Goal: Task Accomplishment & Management: Manage account settings

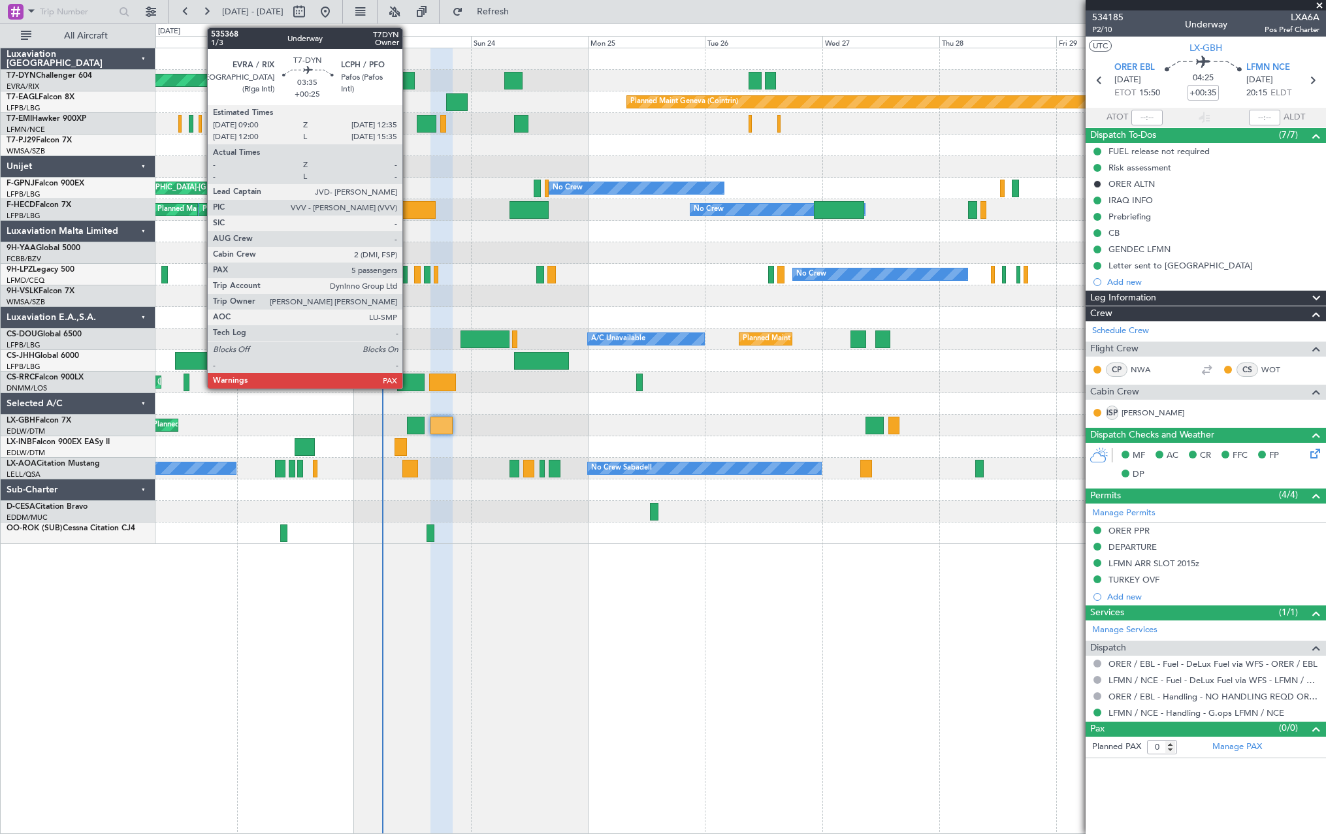
click at [408, 78] on div at bounding box center [406, 81] width 18 height 18
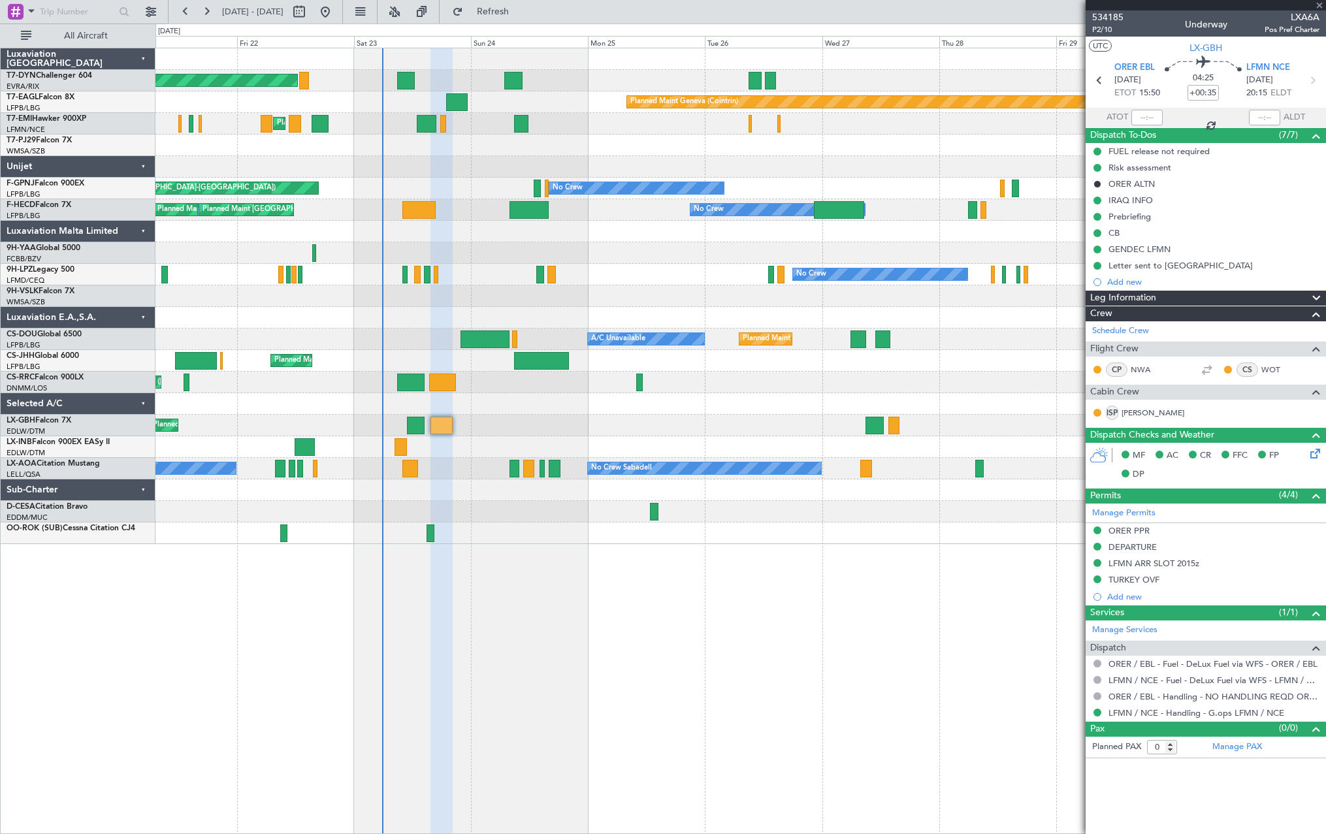
type input "+00:25"
type input "5"
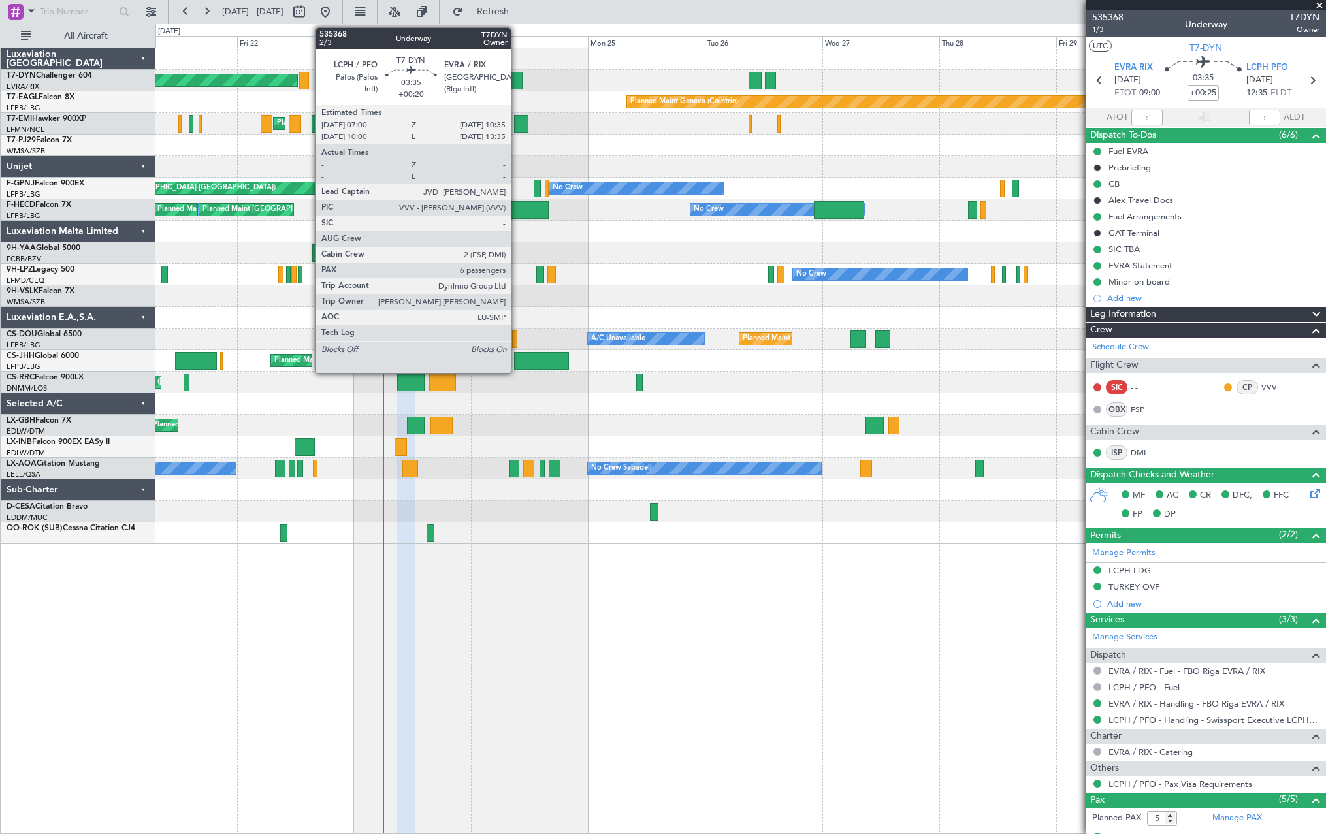
click at [516, 83] on div at bounding box center [513, 81] width 18 height 18
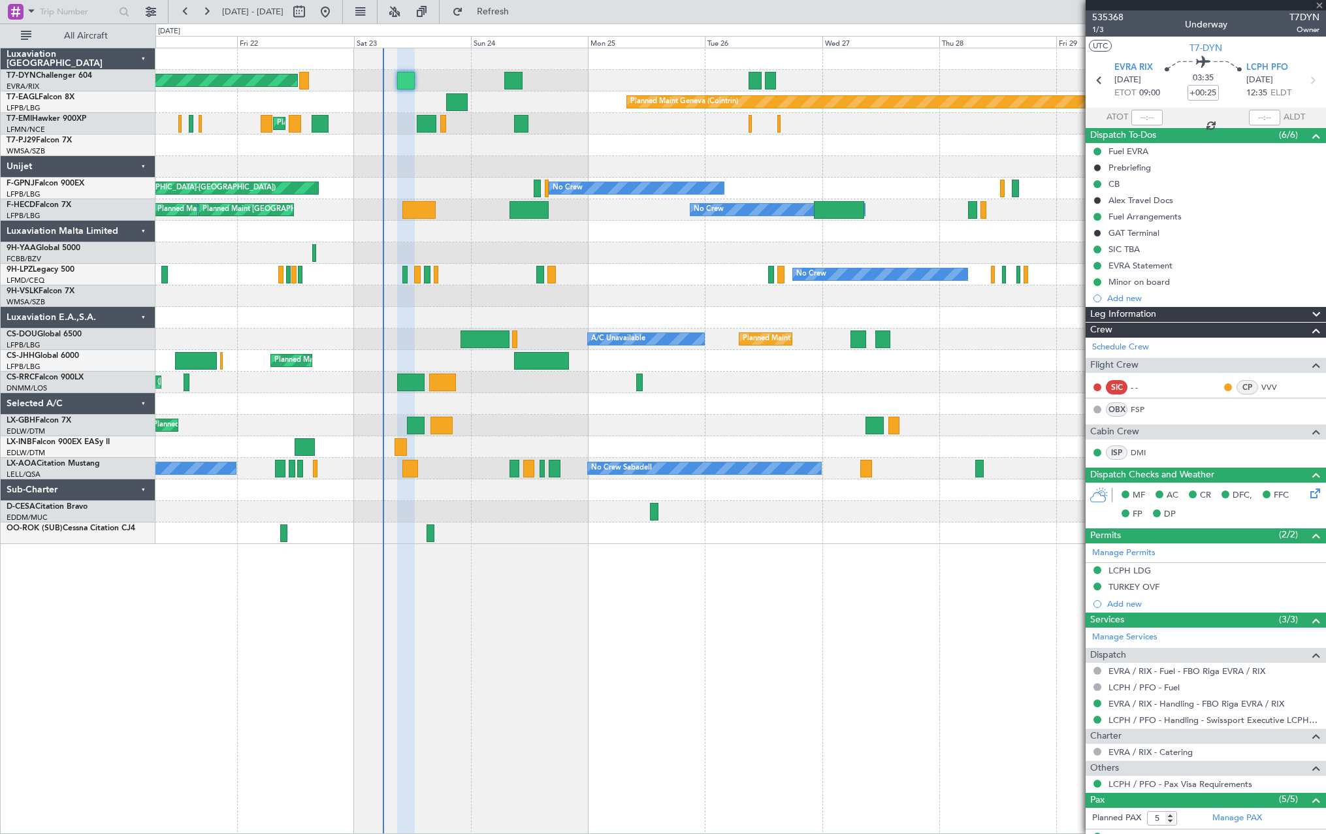
type input "+00:20"
type input "6"
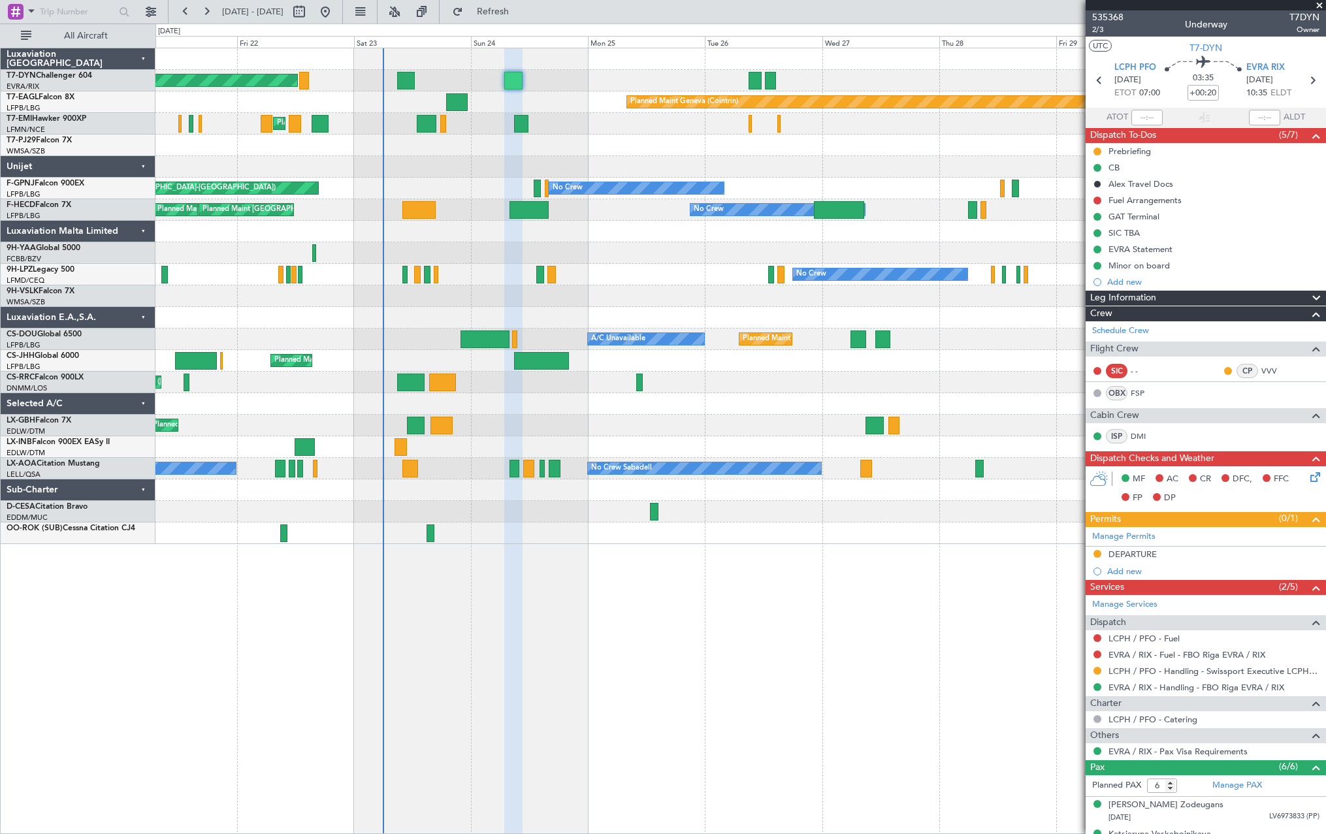
scroll to position [138, 0]
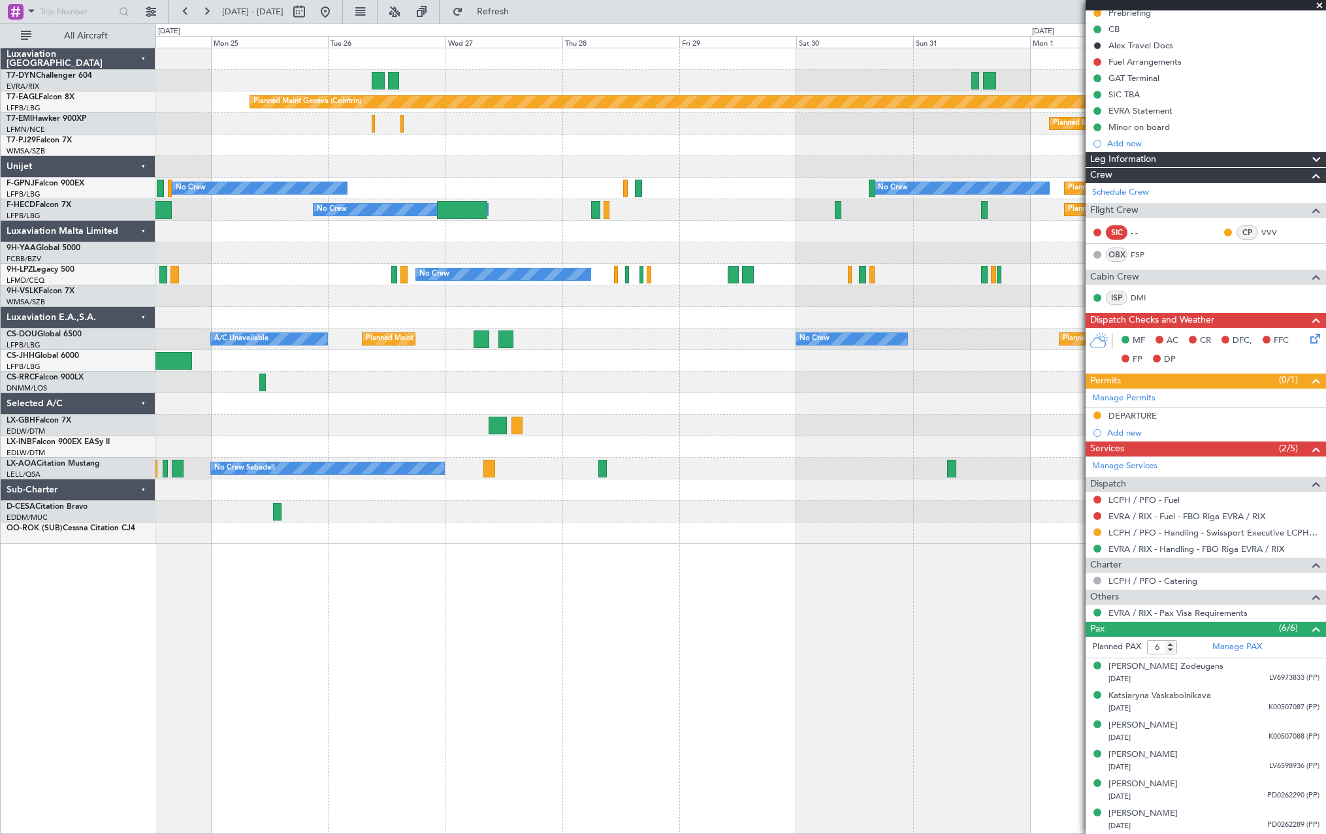
click at [503, 425] on div "Planned Maint Basel-Mulhouse Planned Maint Geneva (Cointrin) Planned Maint Ches…" at bounding box center [739, 296] width 1169 height 496
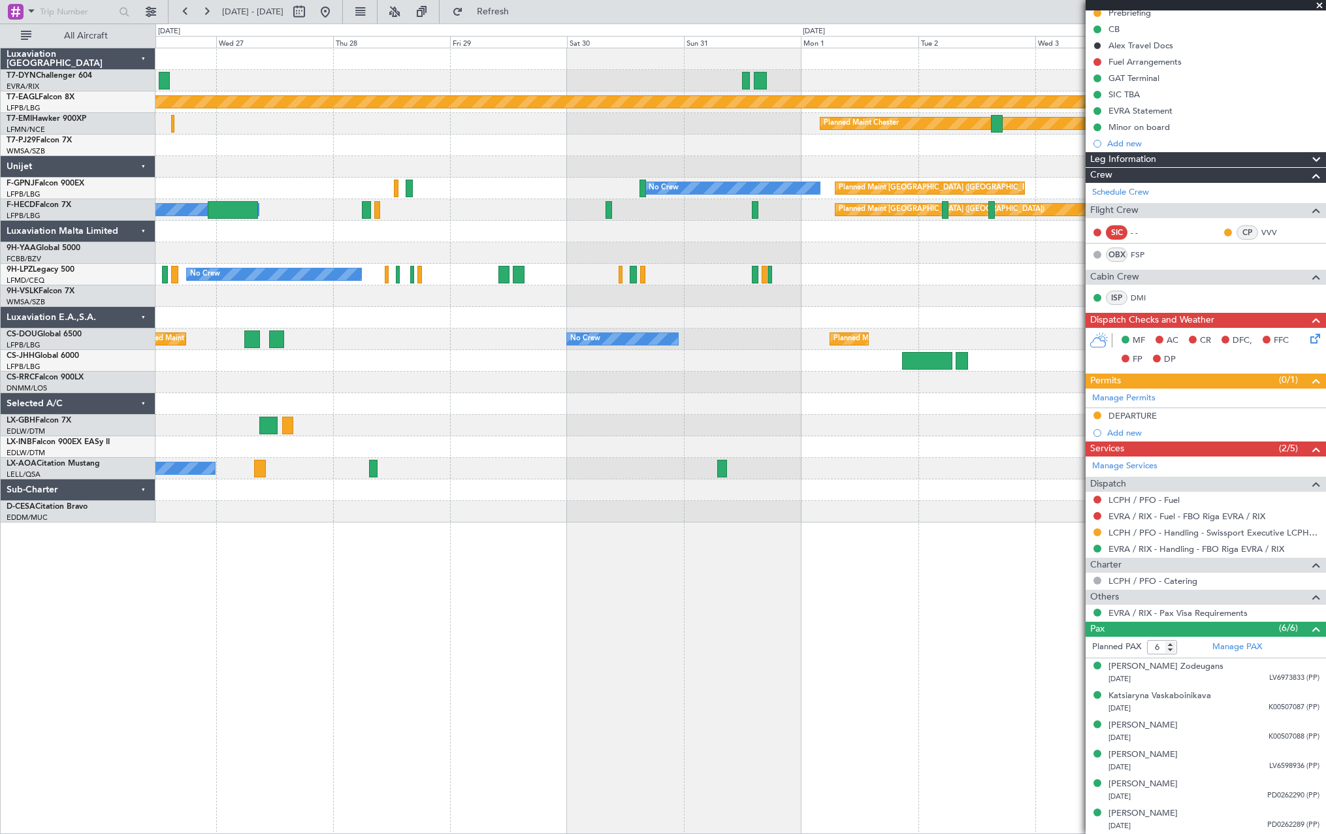
click at [191, 244] on div "Planned Maint Geneva (Cointrin) Planned Maint Chester No Crew Planned Maint Par…" at bounding box center [739, 285] width 1169 height 474
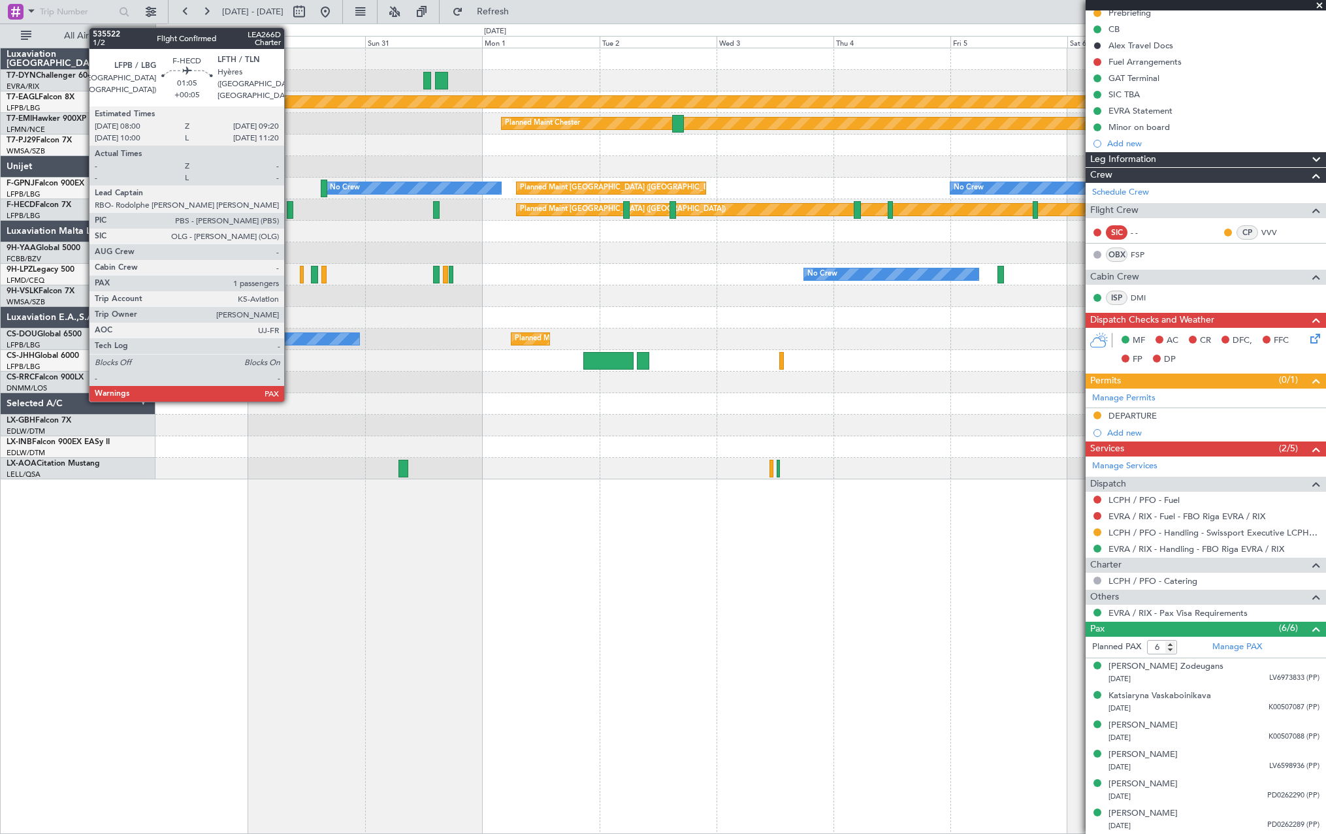
click at [290, 210] on div at bounding box center [290, 210] width 7 height 18
type input "+00:05"
type input "5"
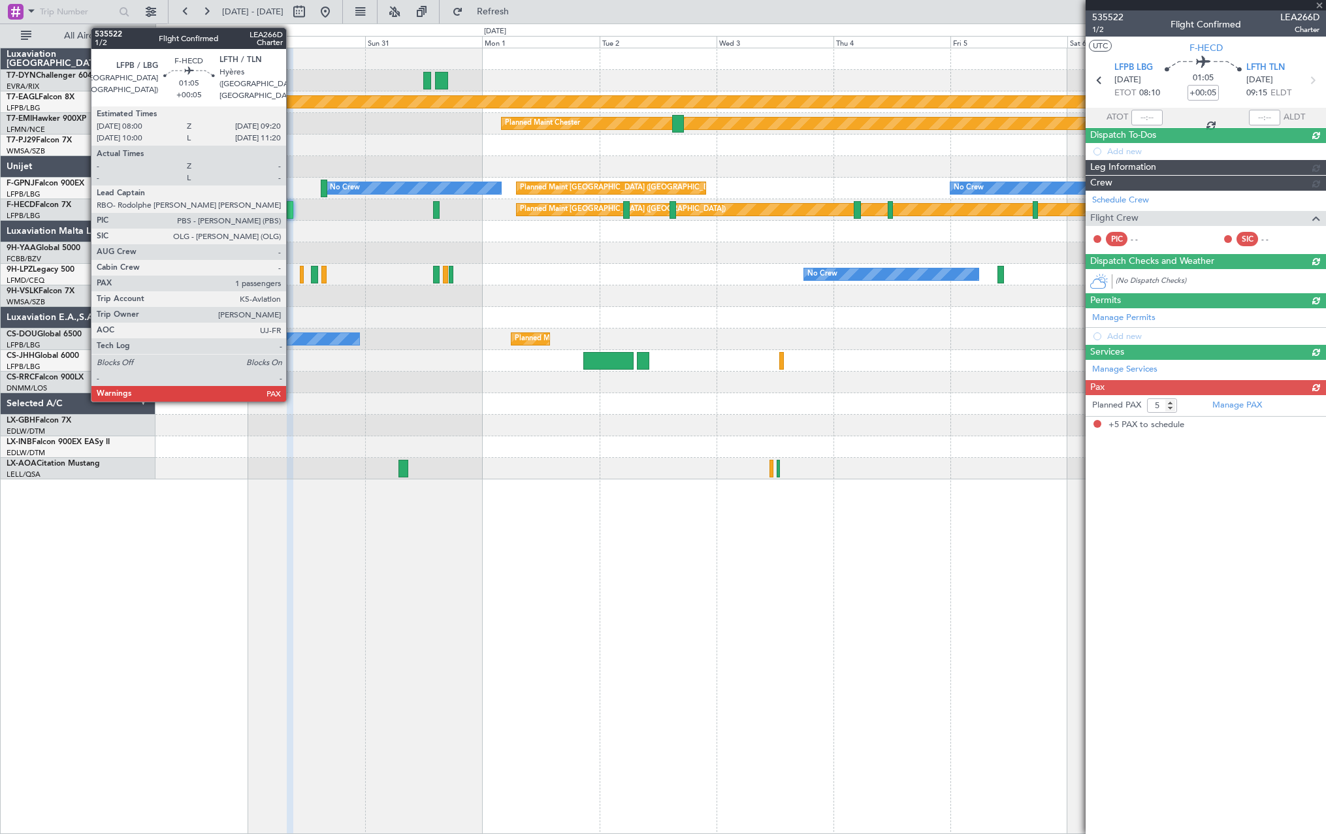
scroll to position [0, 0]
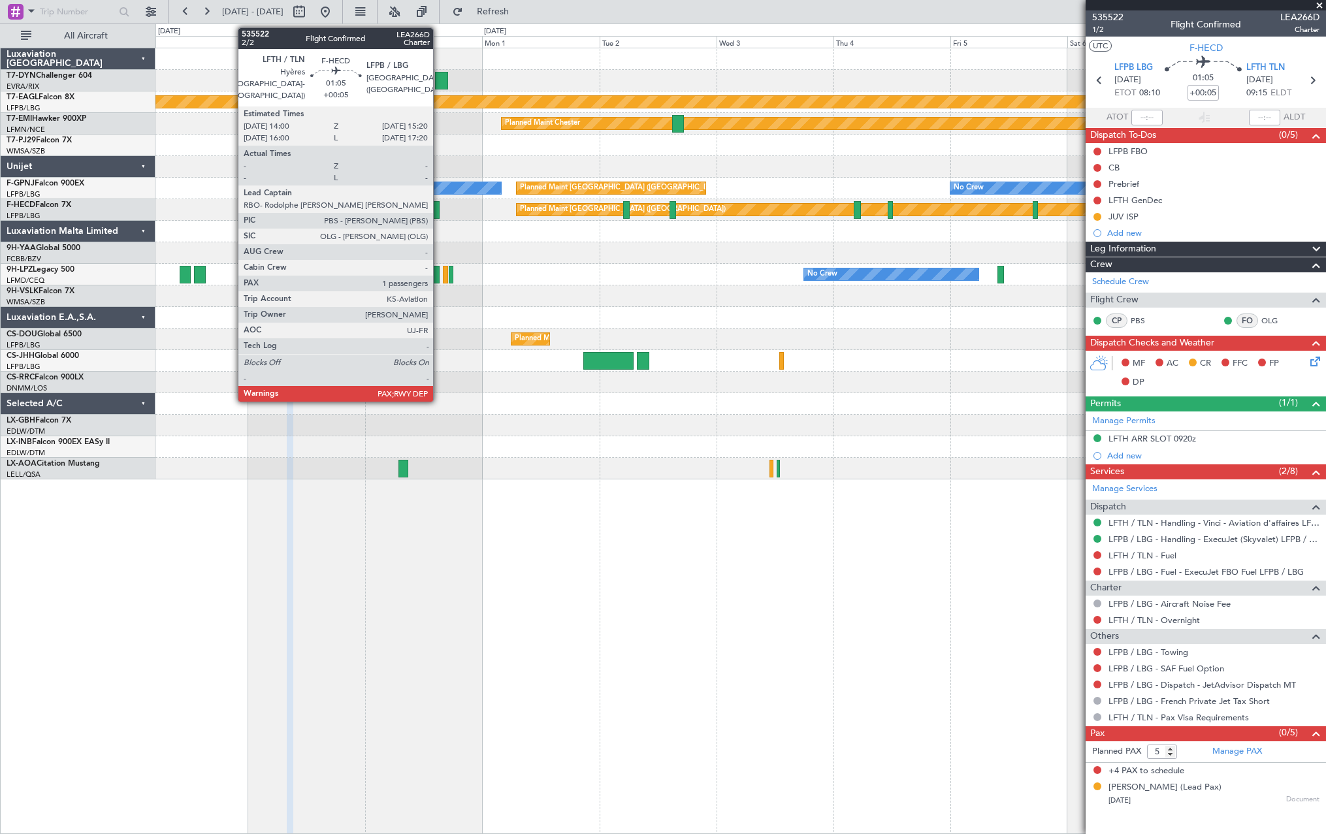
click at [439, 208] on div at bounding box center [436, 210] width 7 height 18
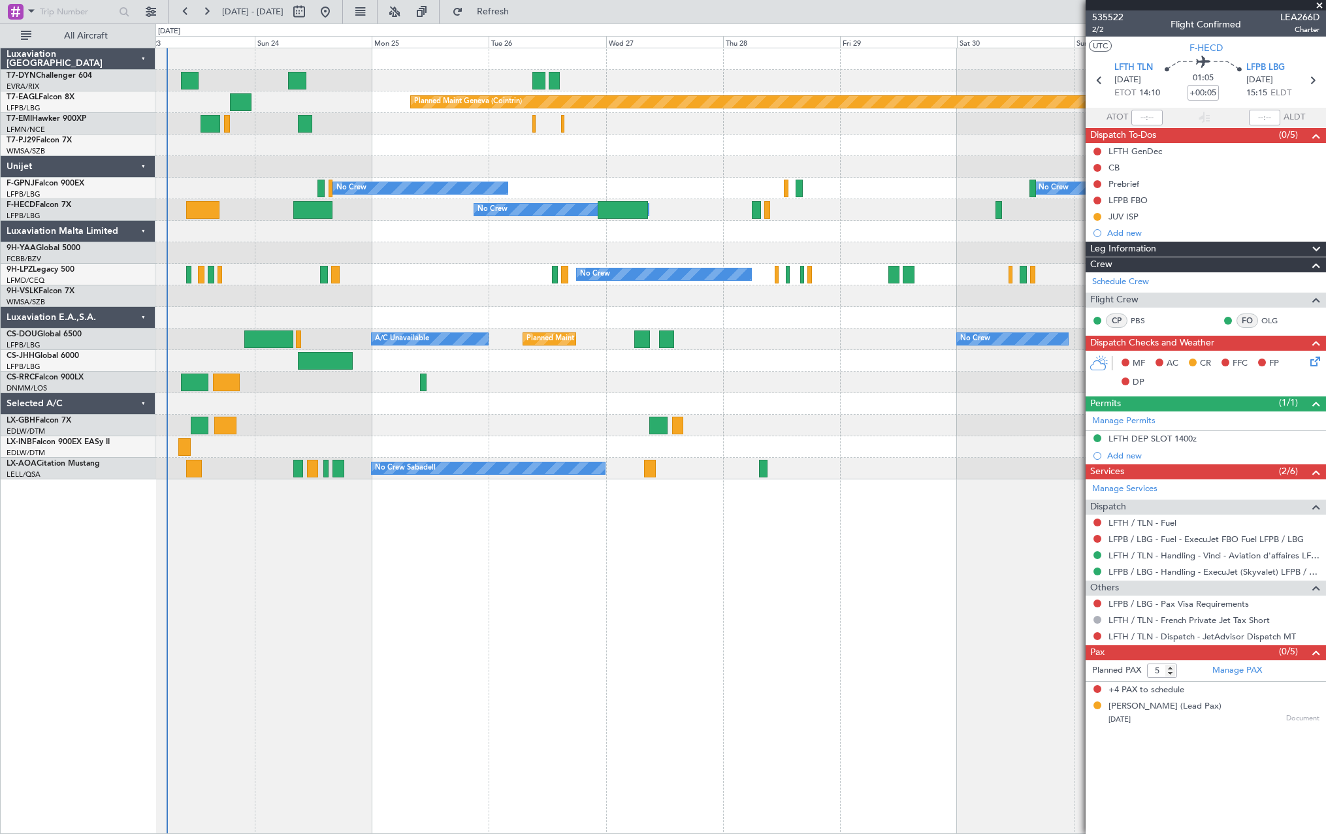
click at [1023, 198] on div "Planned Maint Basel-Mulhouse Planned Maint Geneva (Cointrin) Planned Maint Ches…" at bounding box center [739, 263] width 1169 height 431
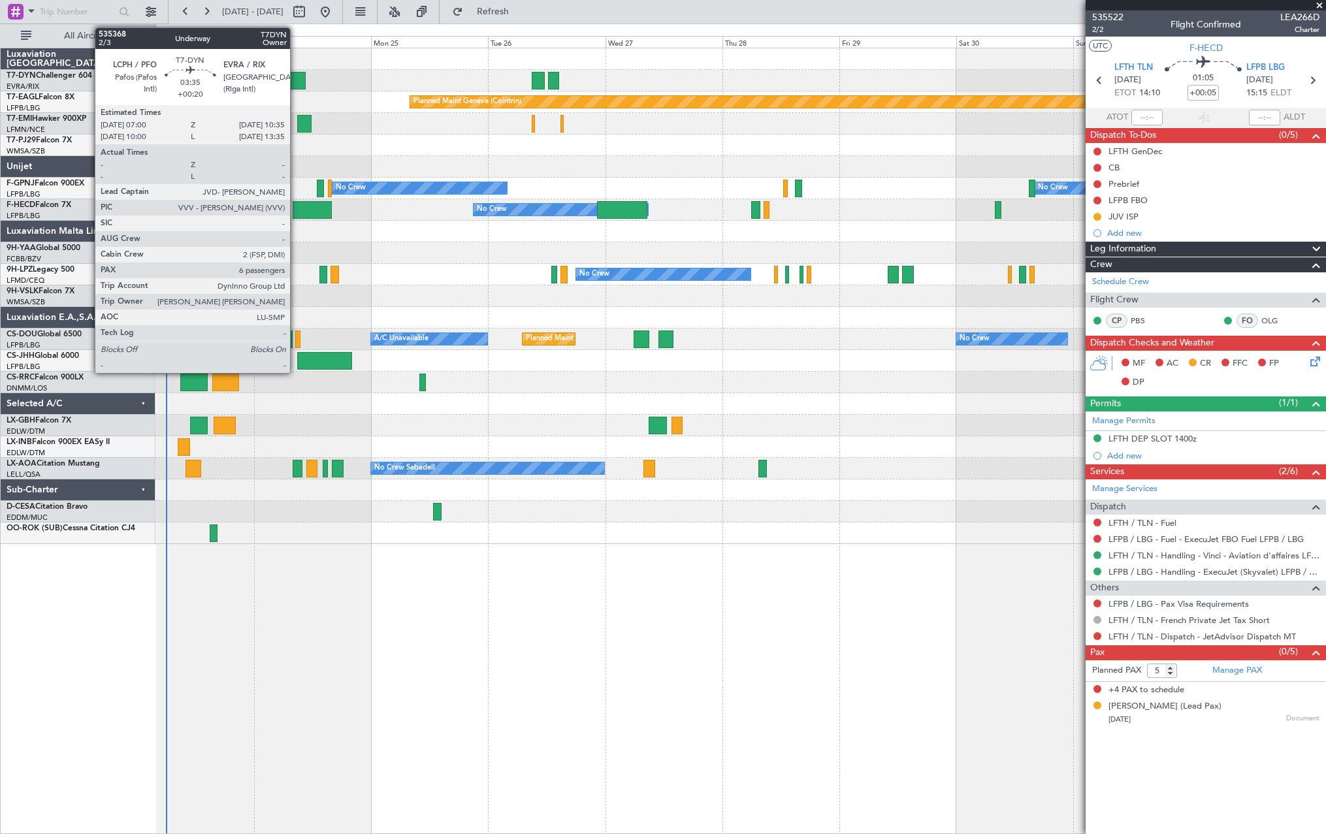
click at [296, 82] on div at bounding box center [296, 81] width 18 height 18
type input "+00:20"
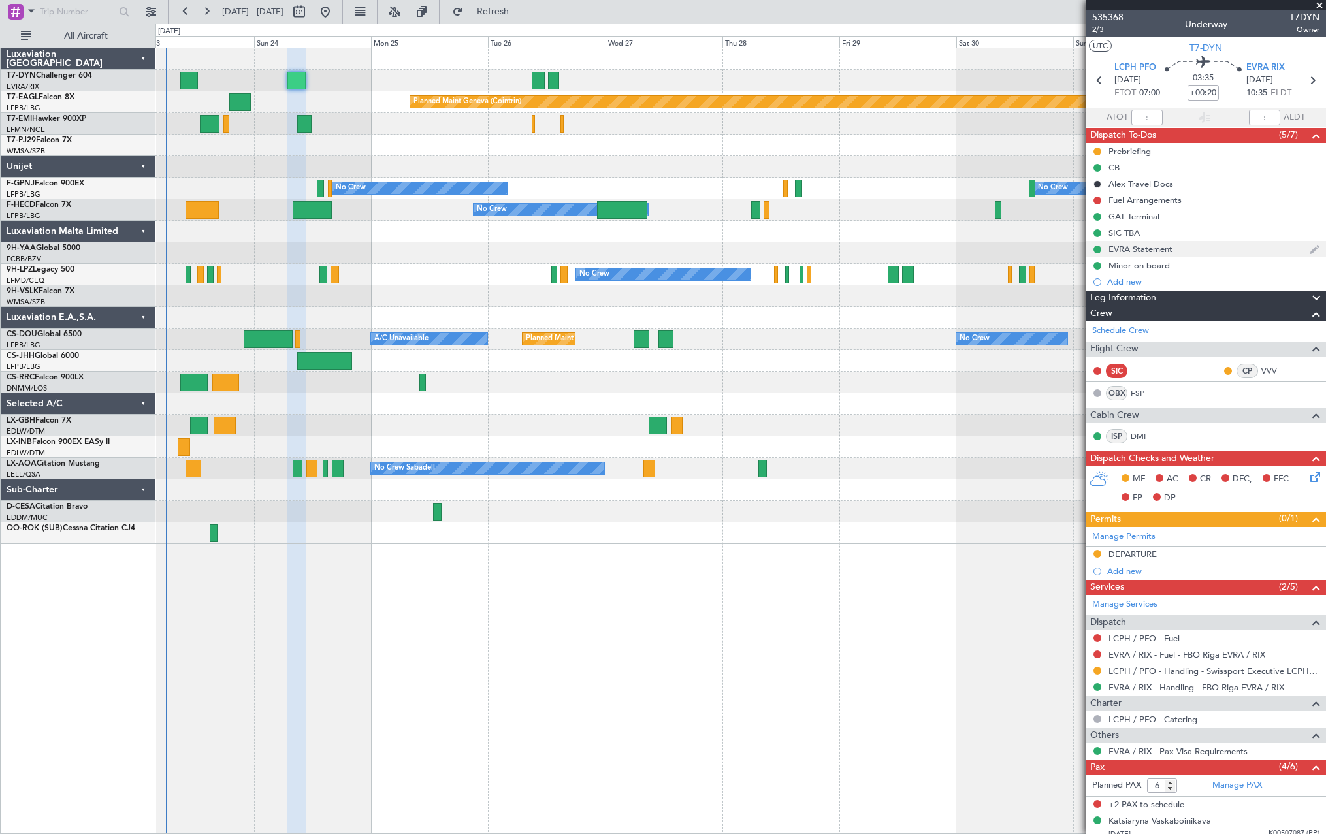
click at [1229, 248] on div "EVRA Statement" at bounding box center [1205, 249] width 240 height 16
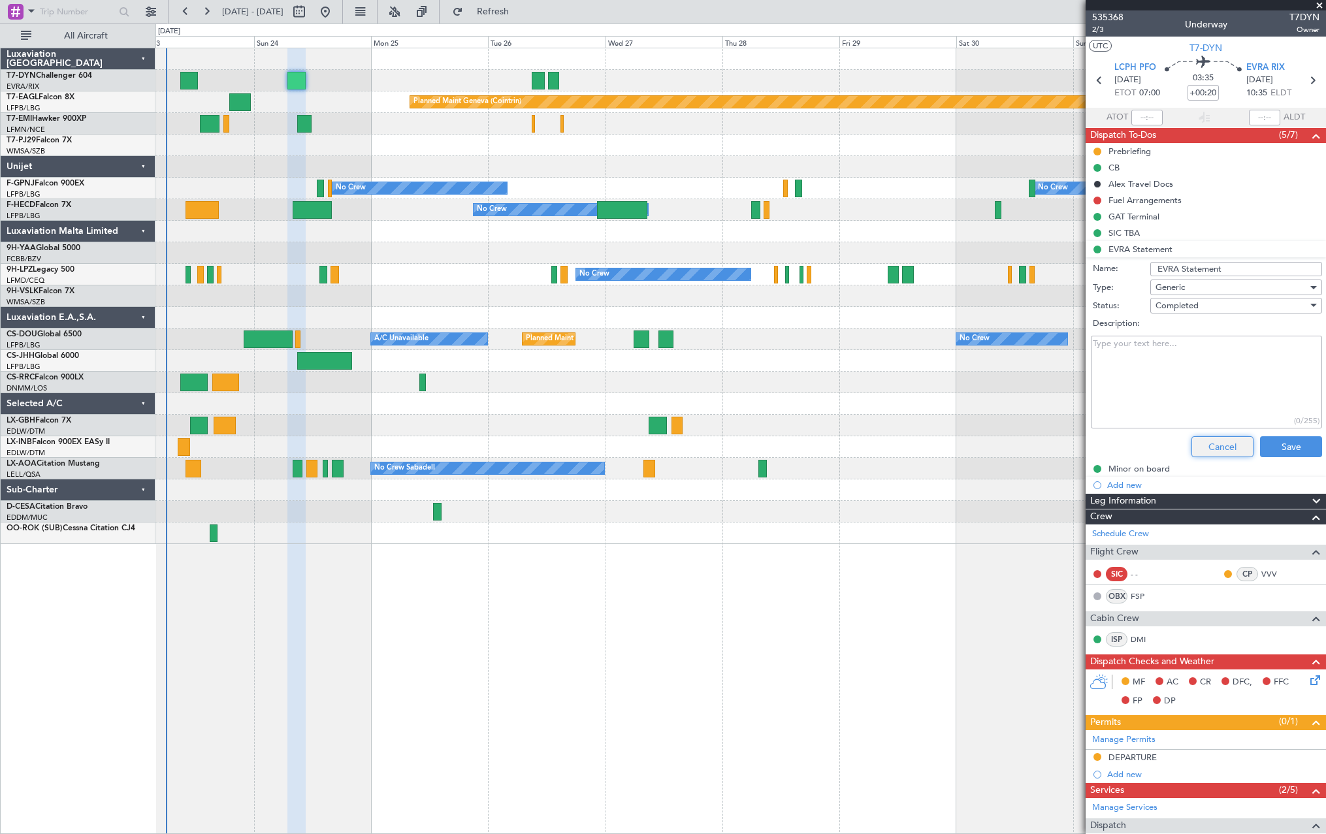
click at [1202, 453] on button "Cancel" at bounding box center [1222, 446] width 62 height 21
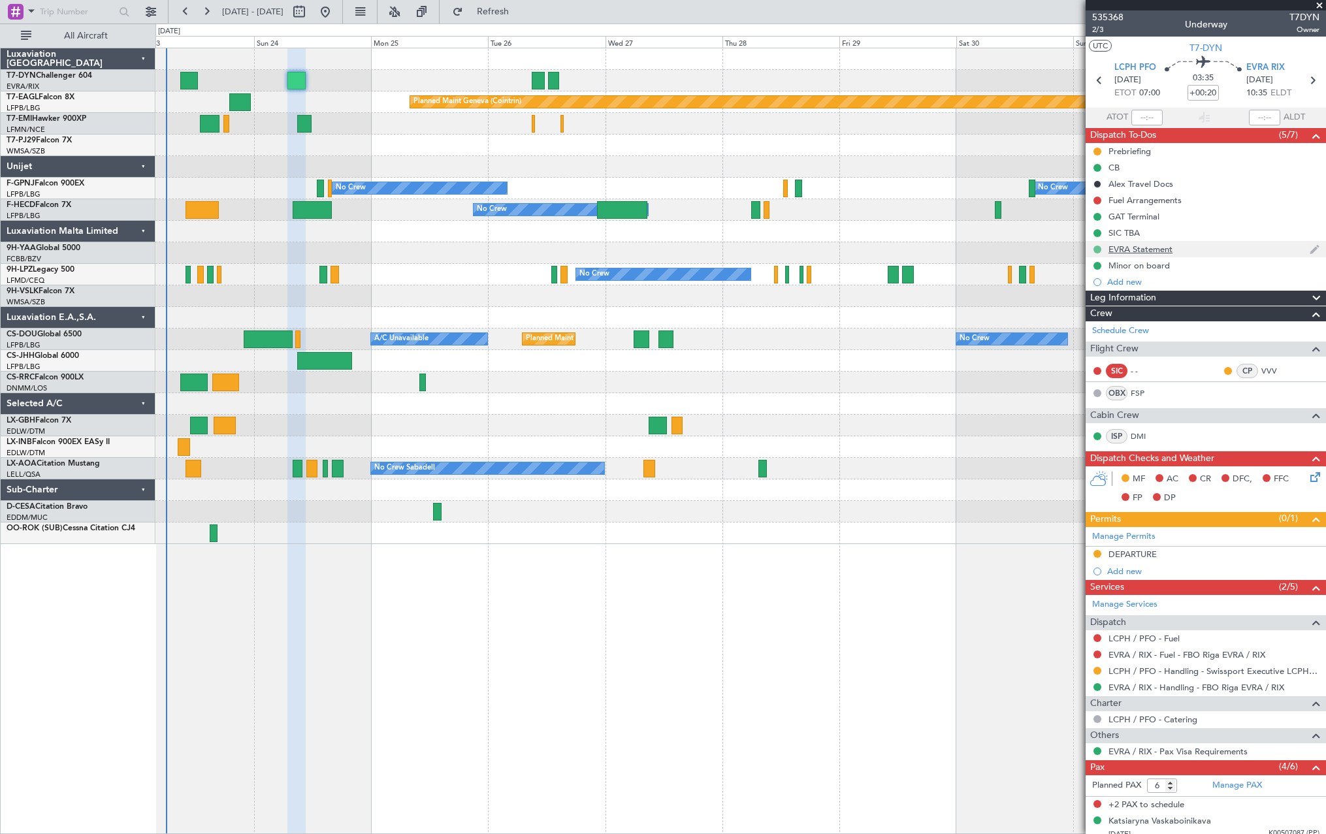
click at [1099, 251] on button at bounding box center [1097, 250] width 8 height 8
click at [1072, 291] on span at bounding box center [1072, 287] width 8 height 8
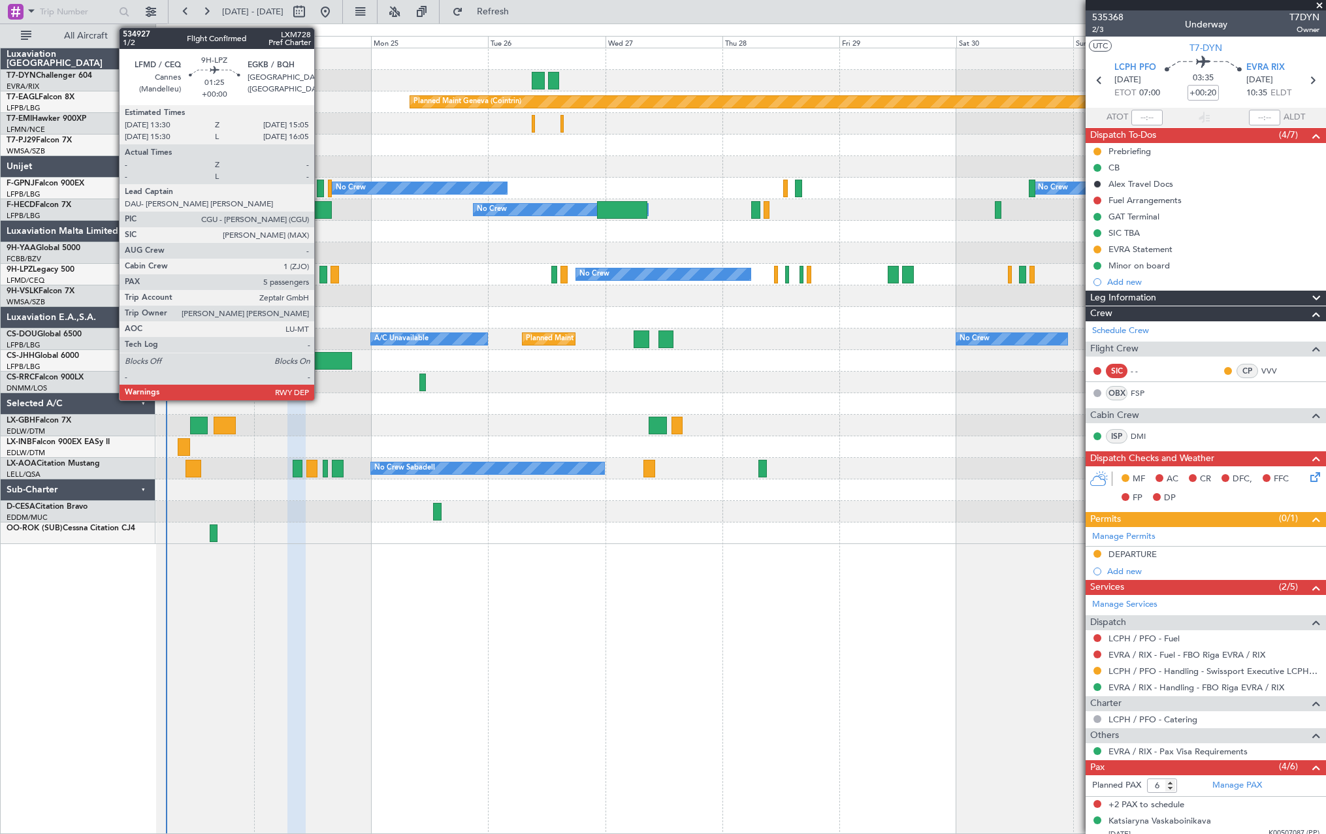
type input "4"
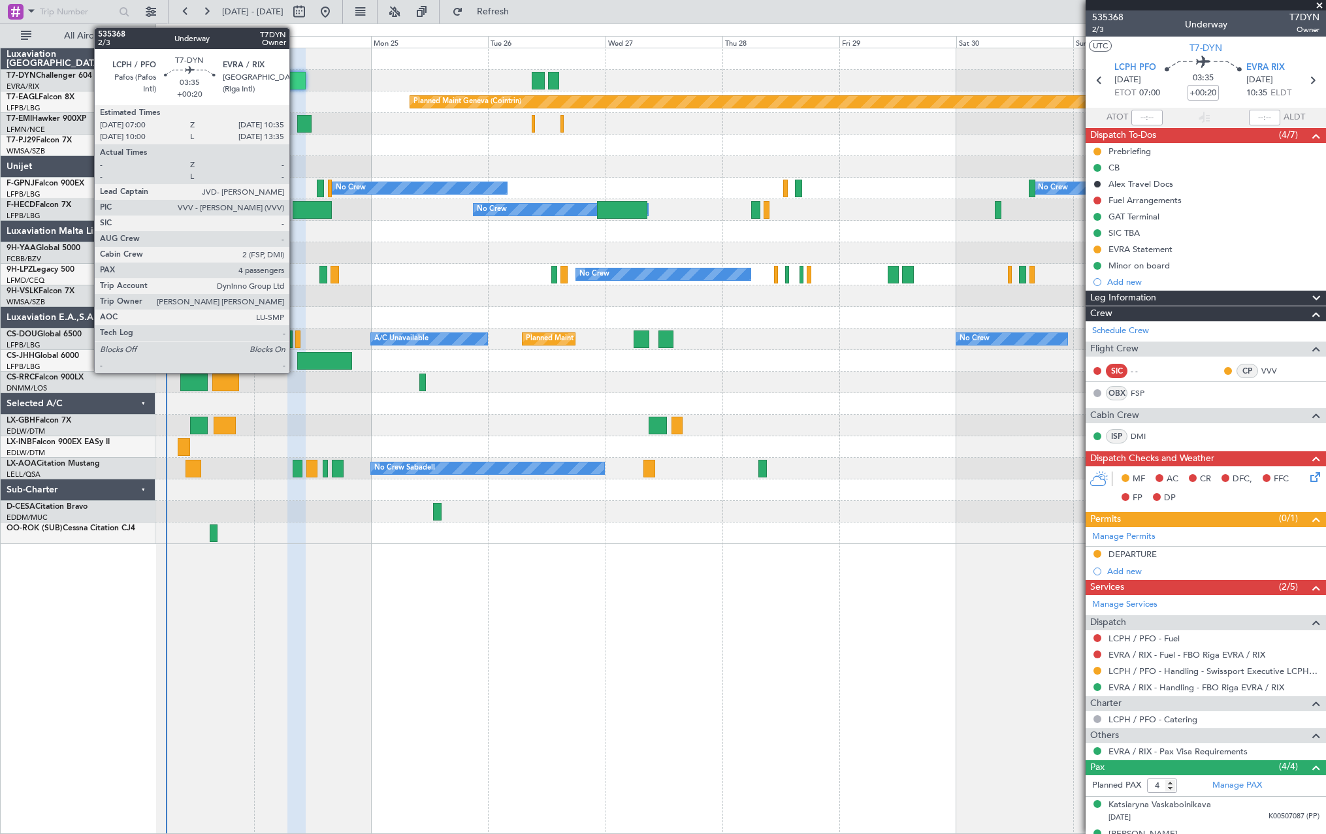
click at [295, 75] on div at bounding box center [296, 81] width 18 height 18
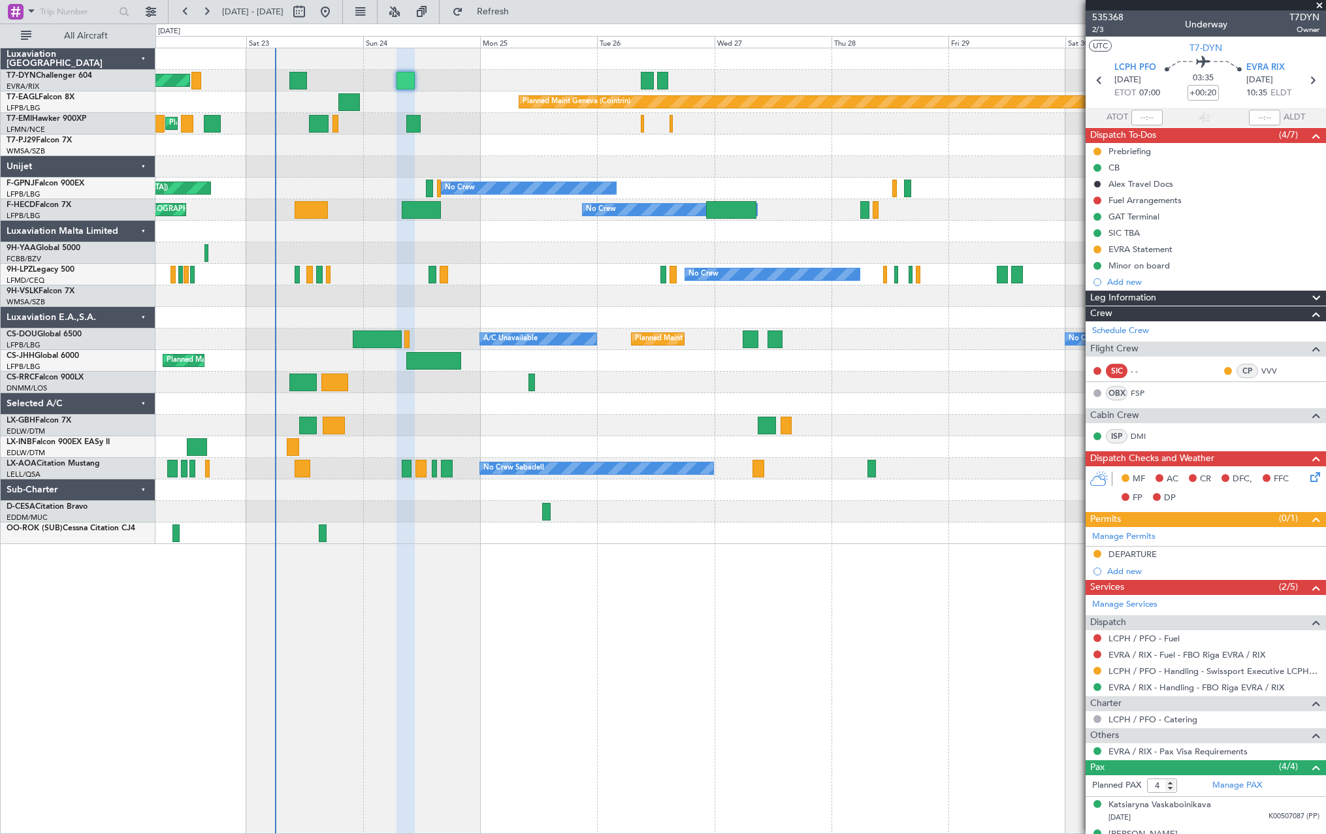
click at [462, 149] on div at bounding box center [739, 146] width 1169 height 22
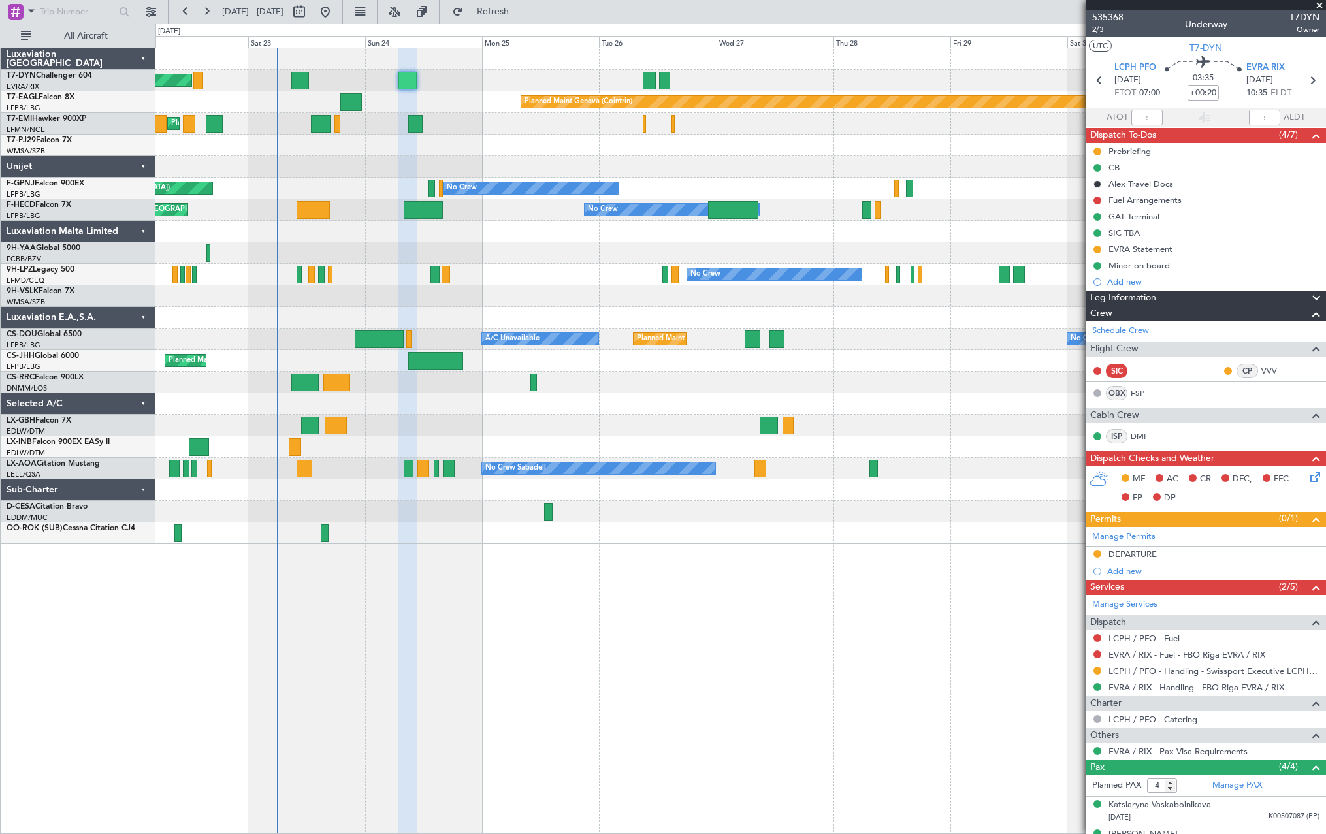
scroll to position [80, 0]
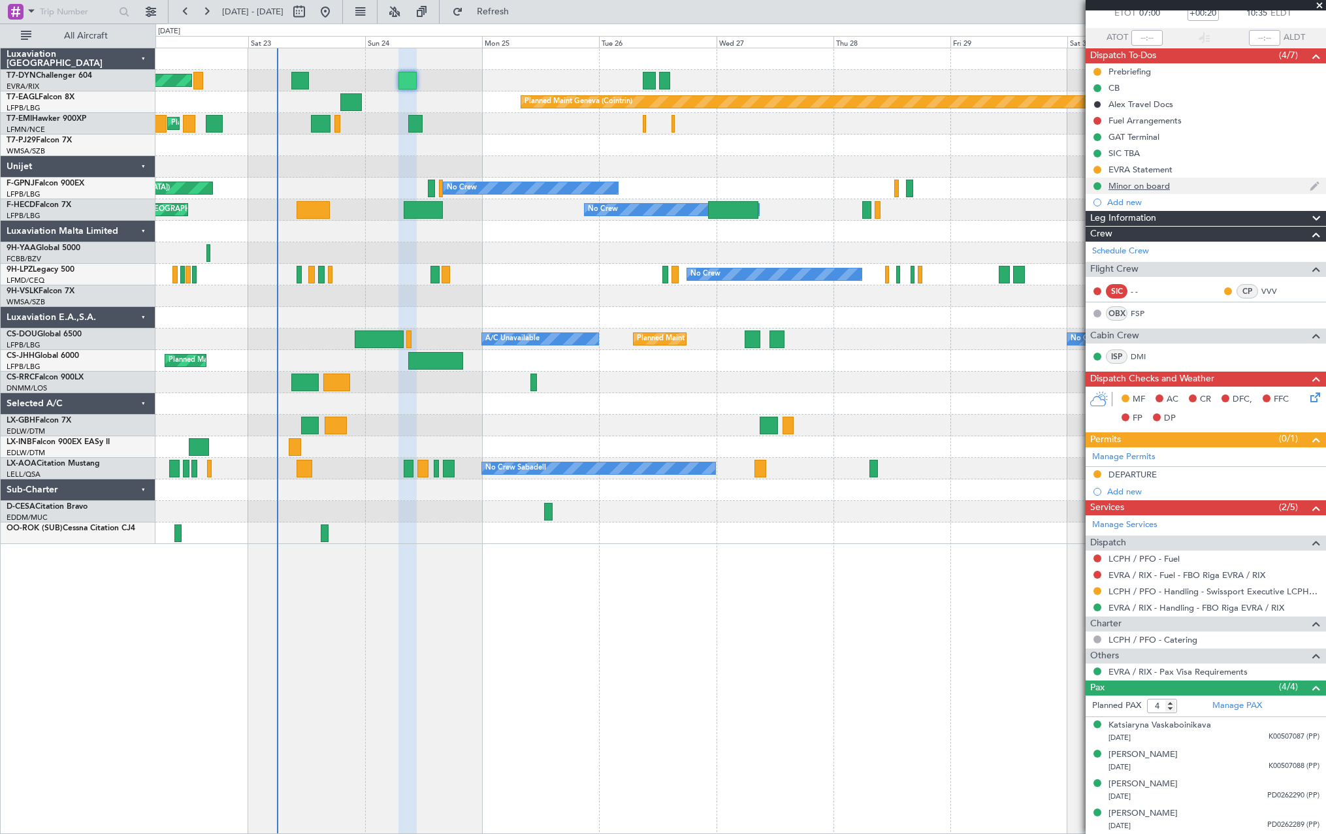
click at [1237, 185] on div "Minor on board" at bounding box center [1205, 186] width 240 height 16
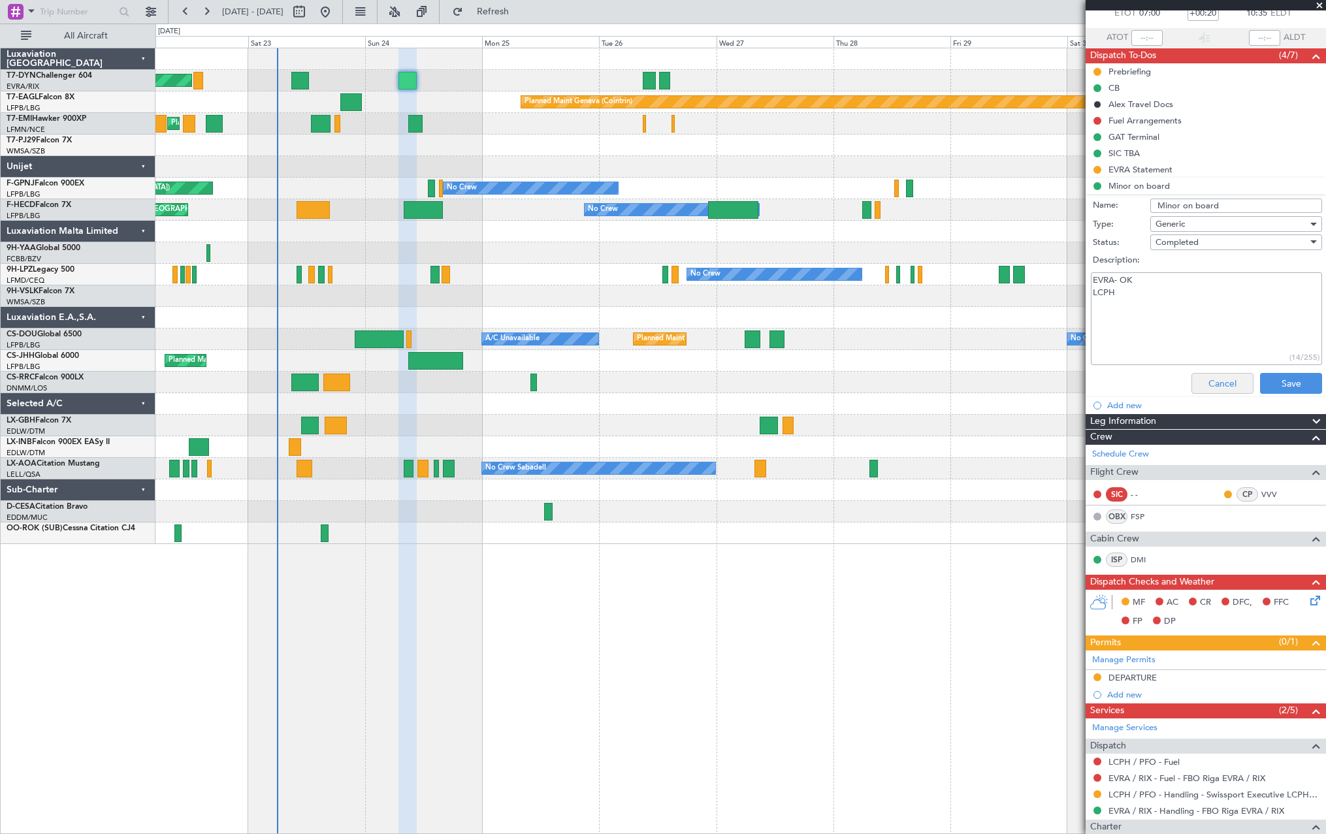
scroll to position [0, 0]
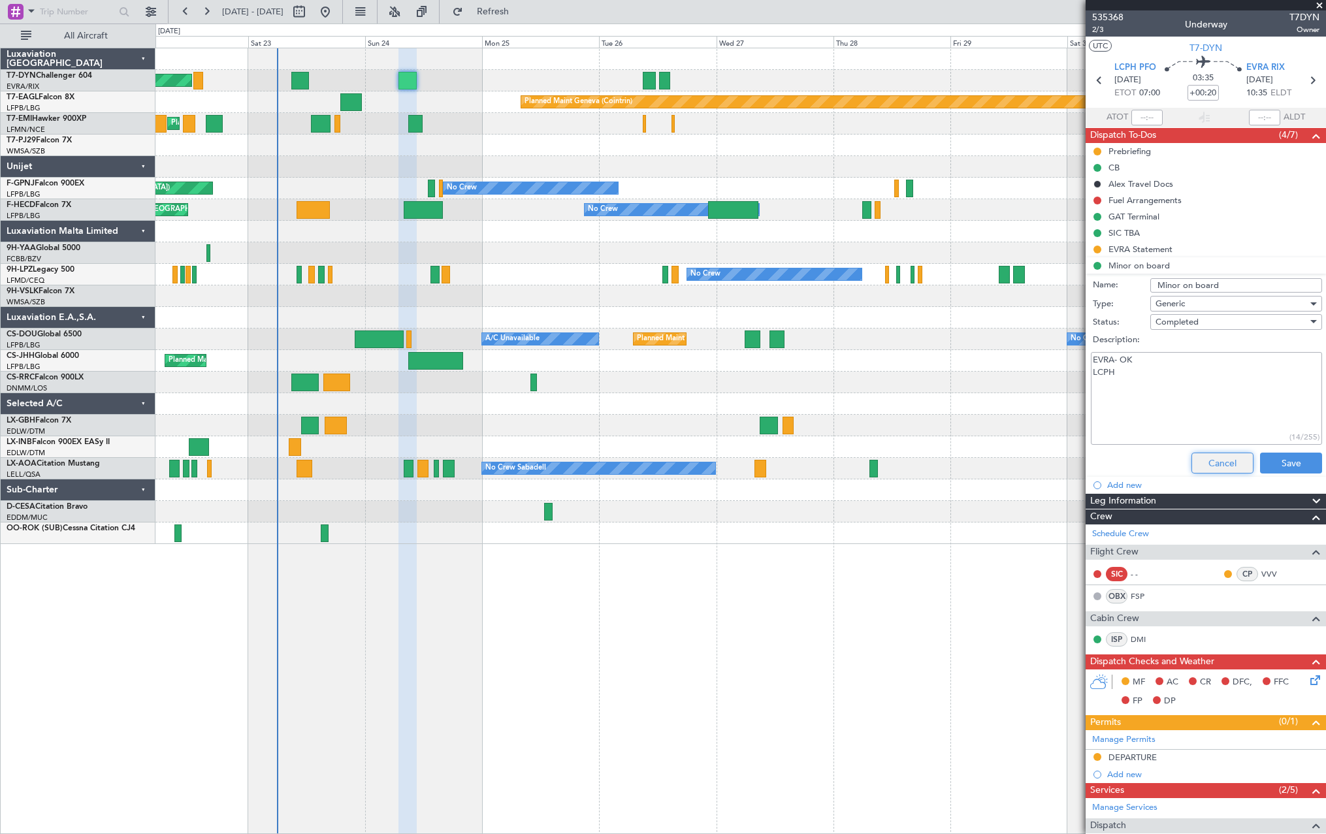
click at [1221, 463] on button "Cancel" at bounding box center [1222, 463] width 62 height 21
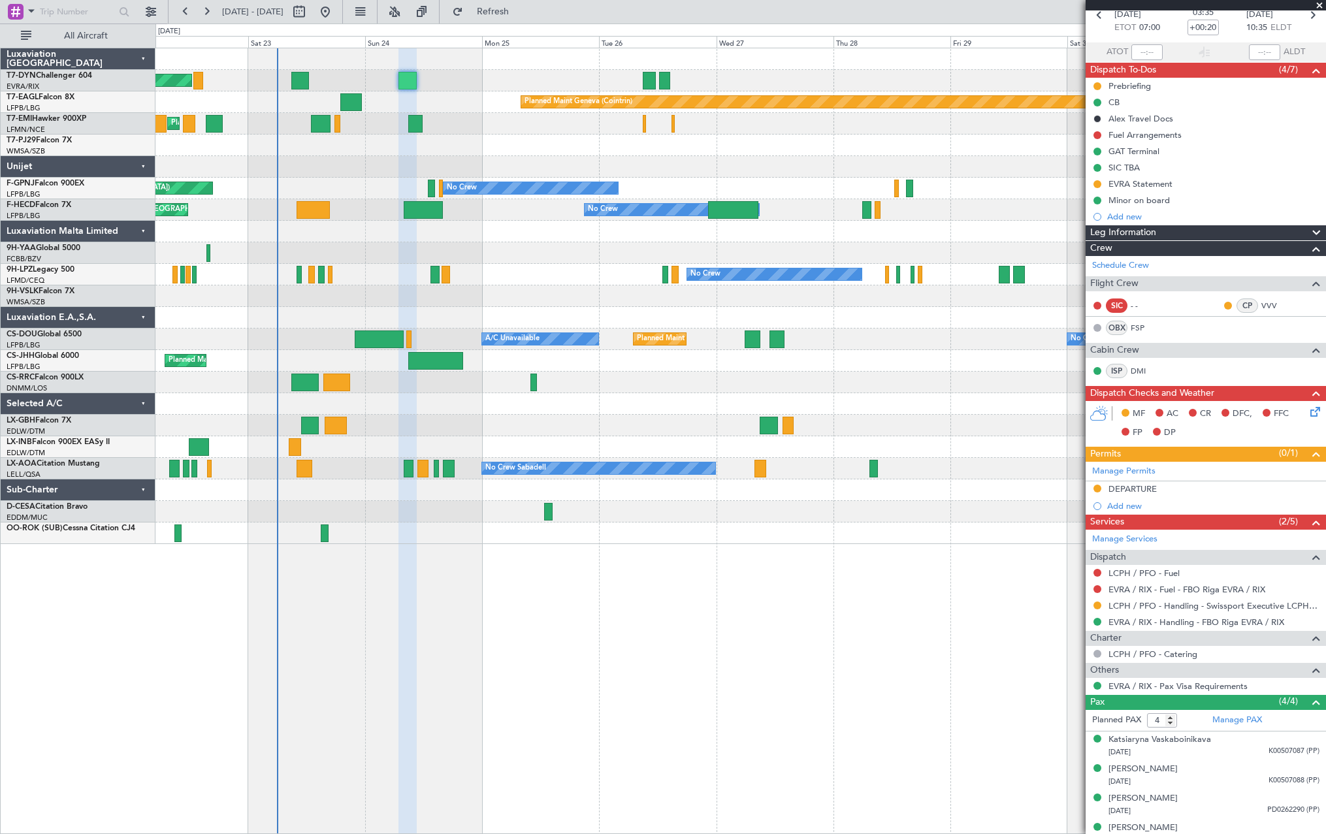
scroll to position [80, 0]
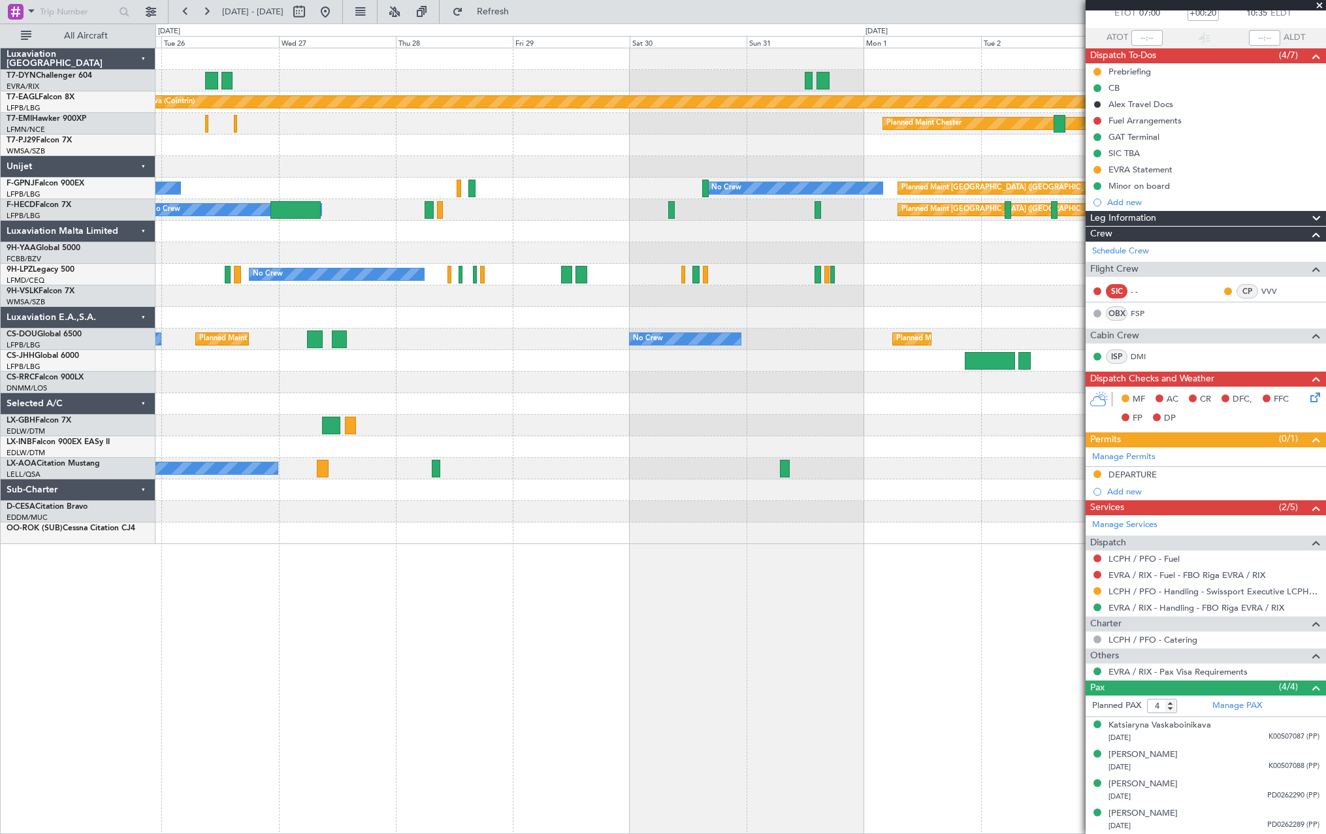
click at [450, 385] on div at bounding box center [739, 383] width 1169 height 22
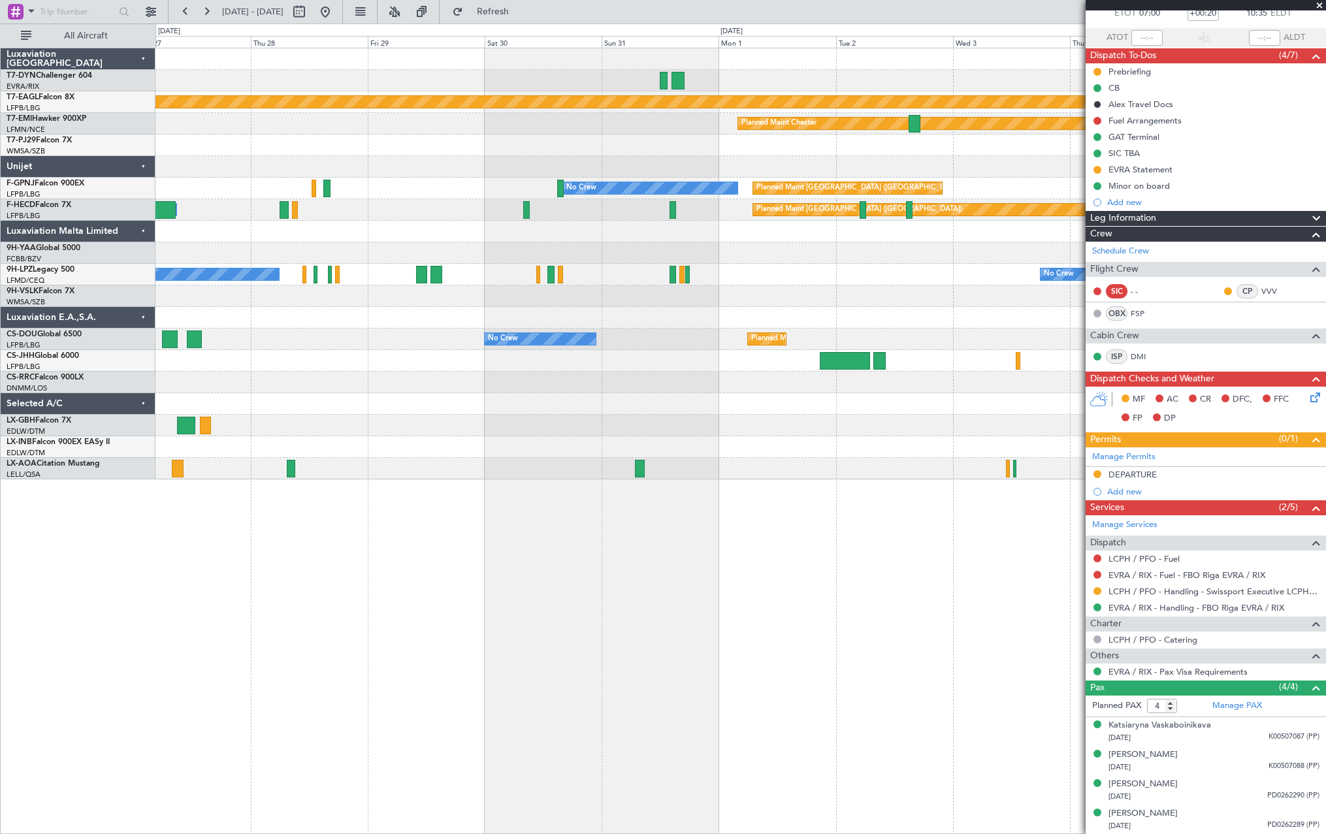
click at [284, 223] on div "Planned Maint Geneva (Cointrin) Planned Maint Chester No Crew Planned Maint Par…" at bounding box center [739, 263] width 1169 height 431
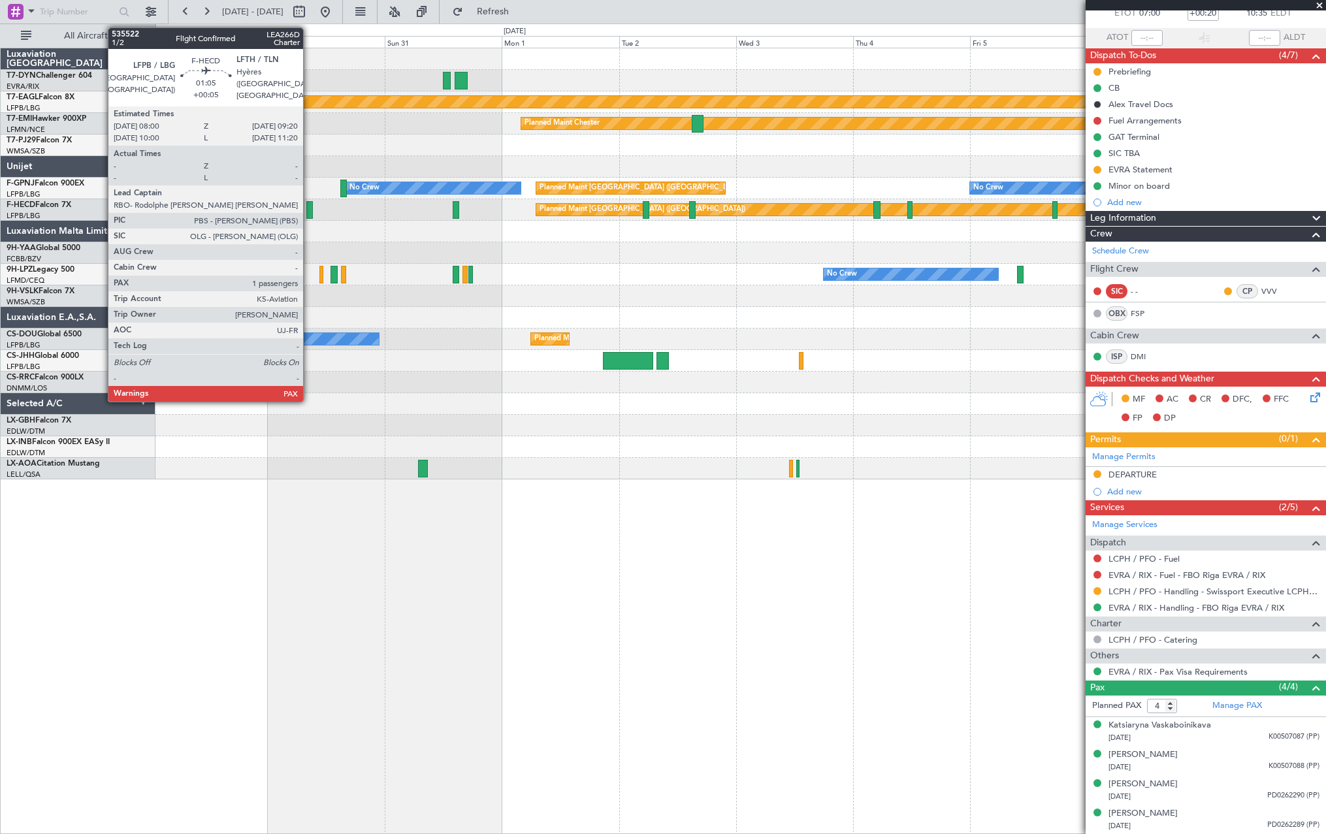
click at [308, 208] on div at bounding box center [309, 210] width 7 height 18
type input "+00:05"
type input "5"
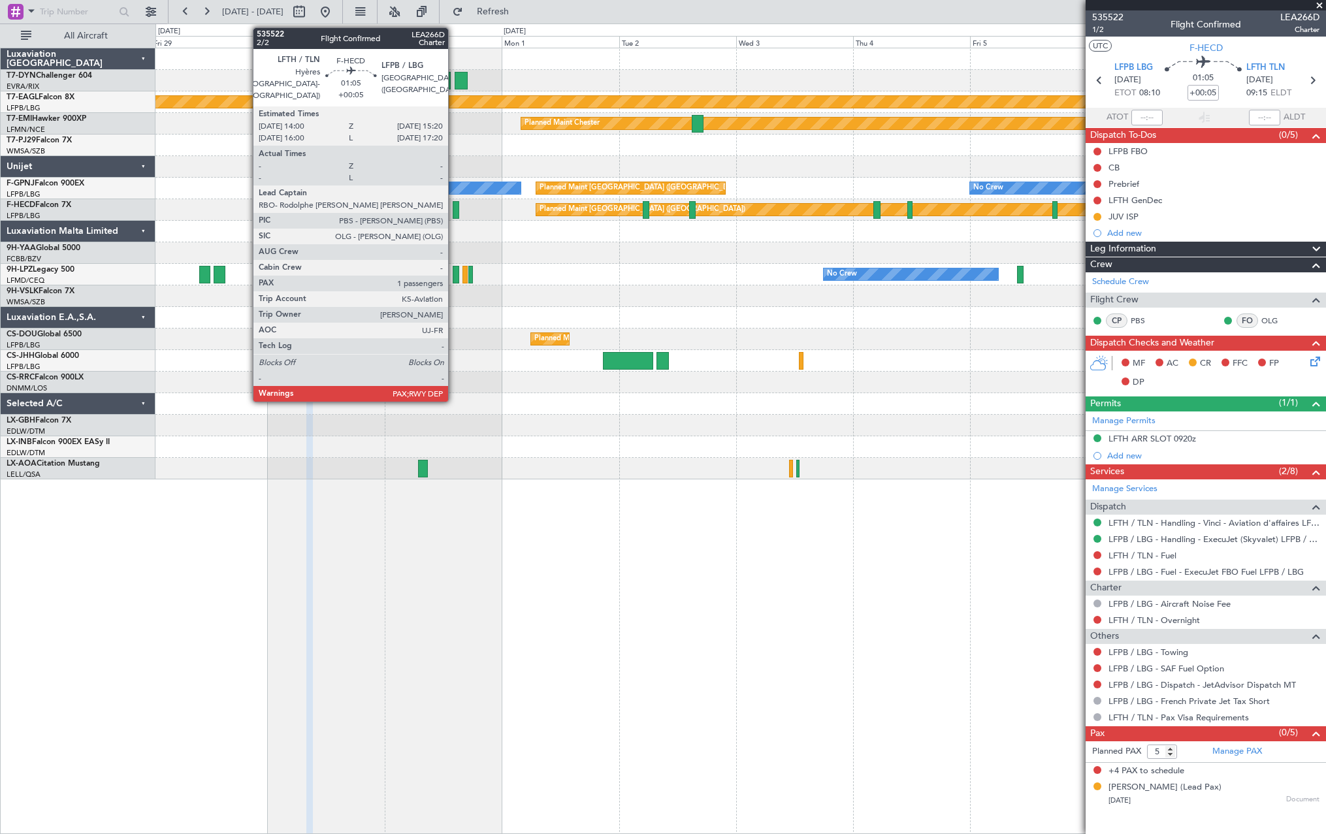
click at [454, 206] on div at bounding box center [456, 210] width 7 height 18
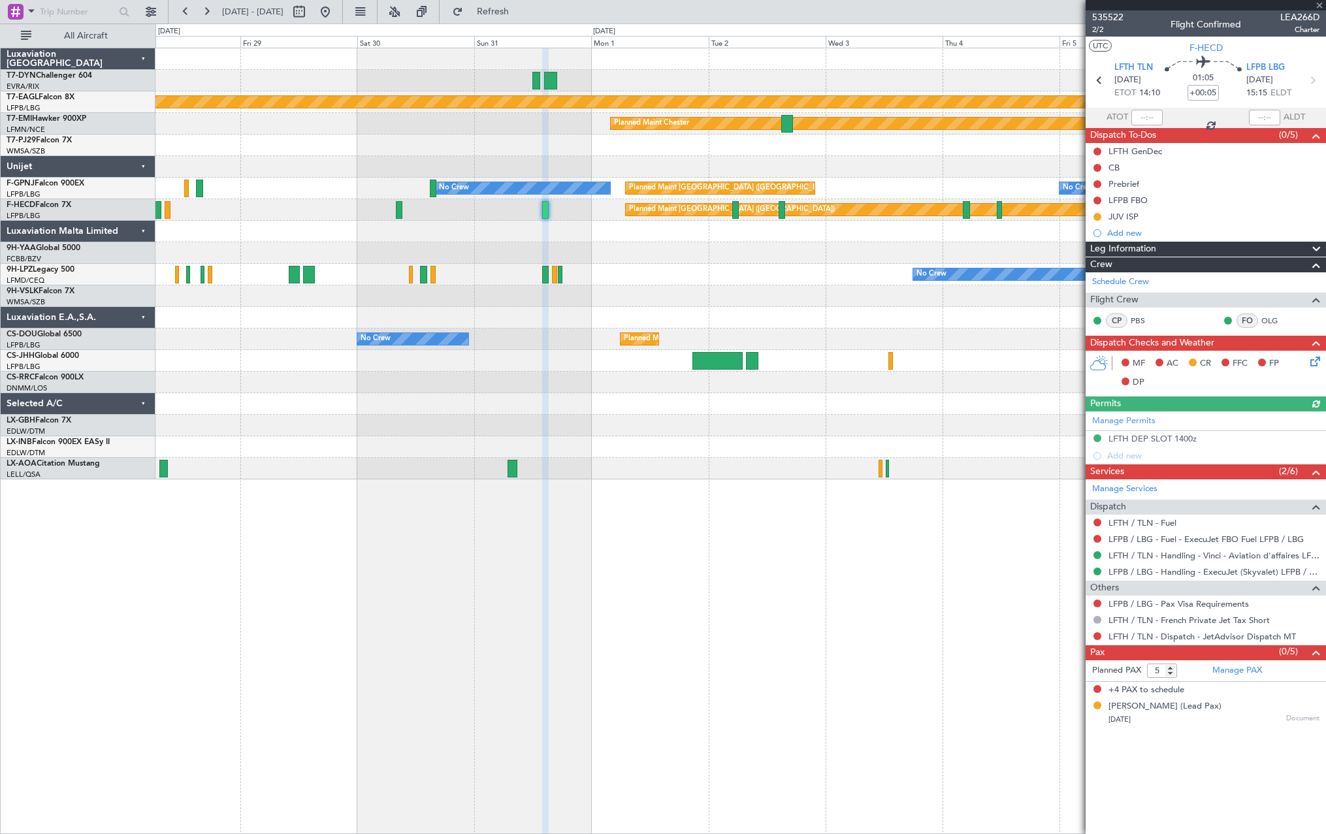
click at [488, 234] on div at bounding box center [739, 232] width 1169 height 22
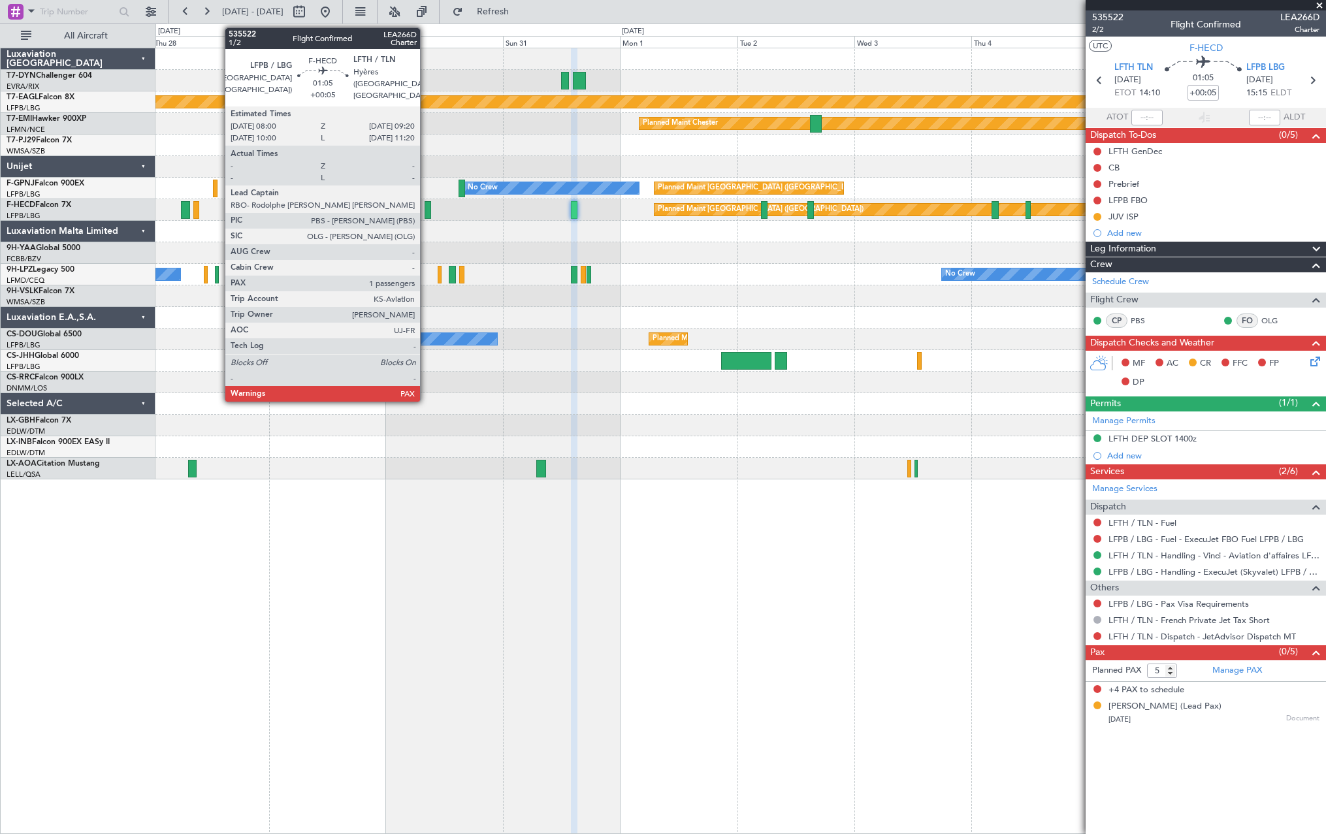
click at [426, 209] on div at bounding box center [427, 210] width 7 height 18
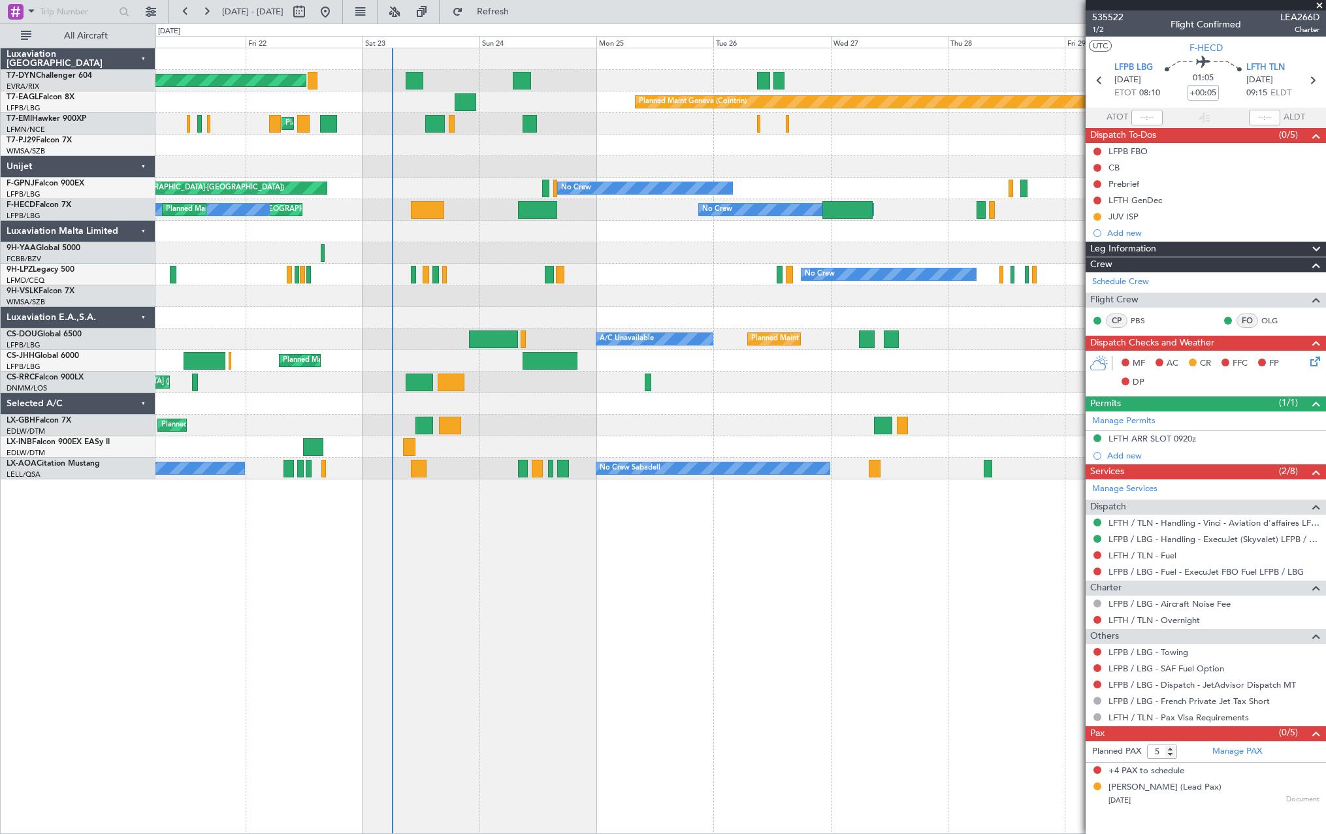
click at [1064, 163] on div "Planned Maint Basel-Mulhouse Planned Maint Geneva (Cointrin) Planned Maint Ches…" at bounding box center [739, 263] width 1169 height 431
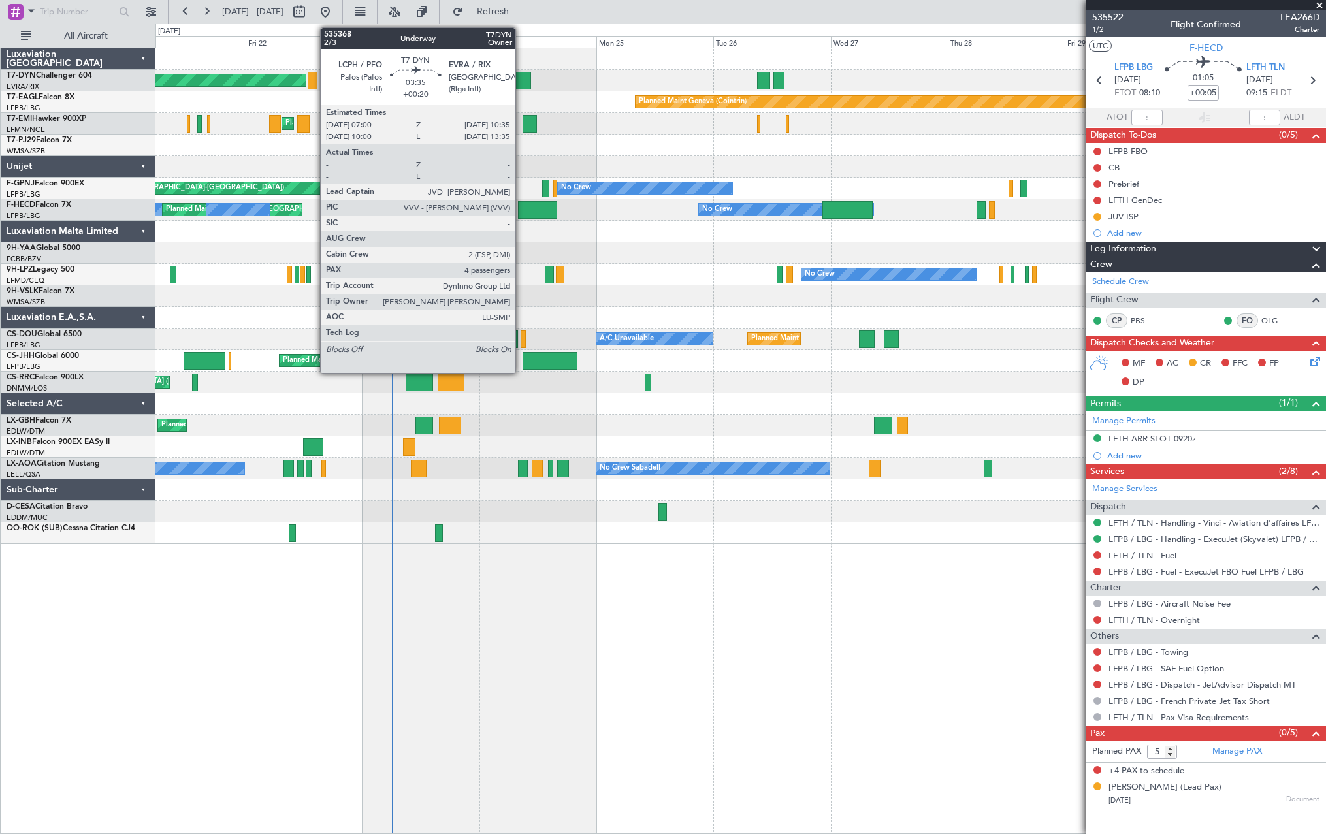
click at [521, 74] on div at bounding box center [522, 81] width 18 height 18
type input "+00:20"
type input "4"
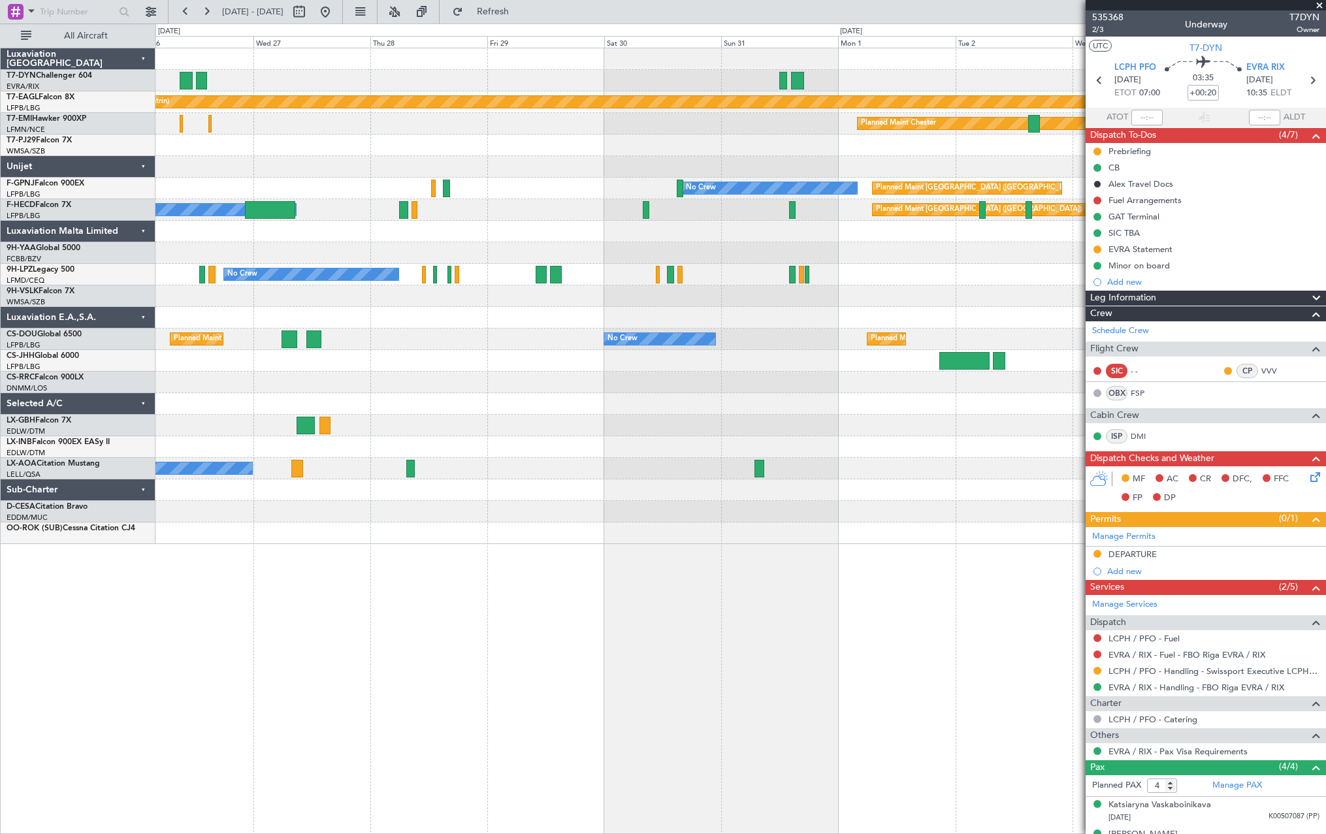
click at [285, 408] on div "Planned Maint Geneva (Cointrin) Planned Maint Chester No Crew Planned Maint Par…" at bounding box center [739, 296] width 1169 height 496
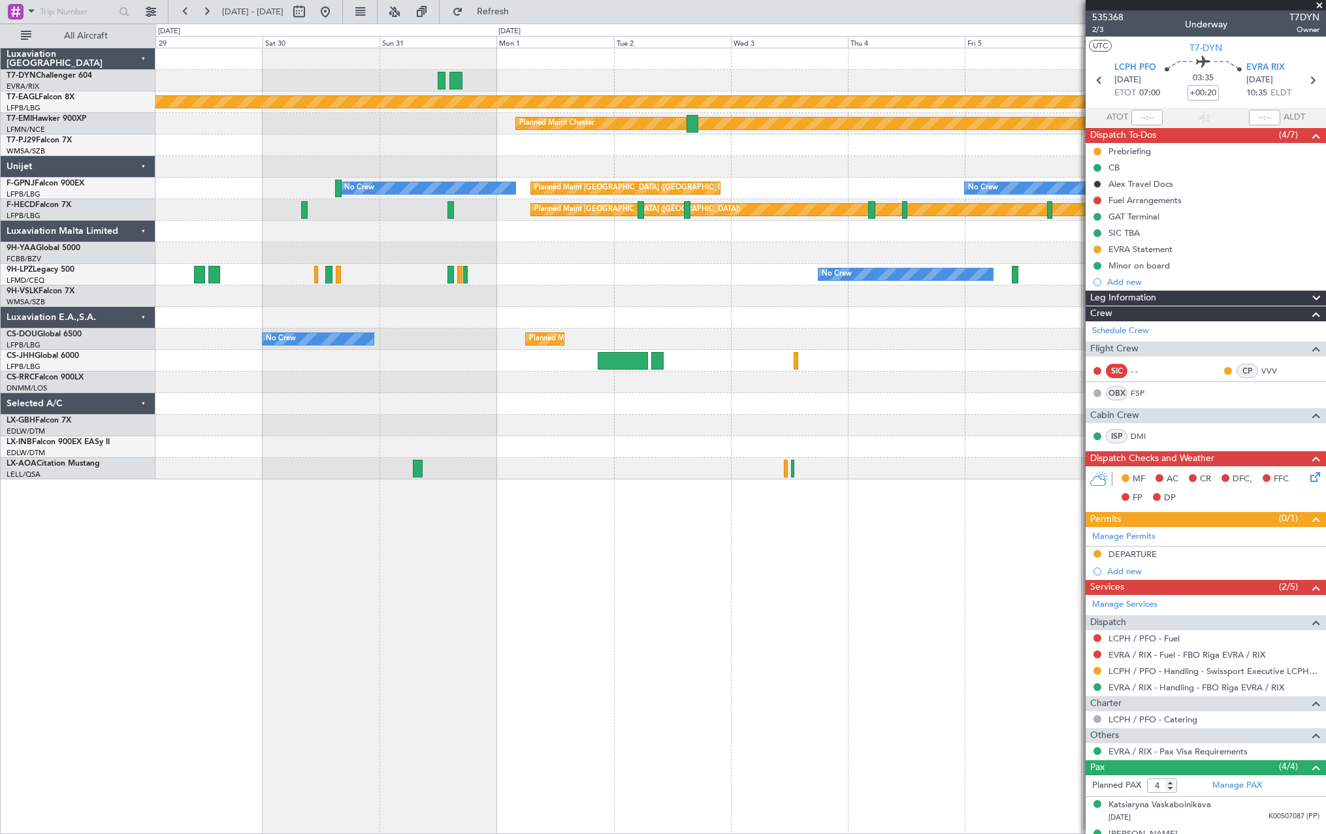
click at [212, 255] on div "Planned Maint Geneva (Cointrin) Planned Maint Chester No Crew Planned Maint Par…" at bounding box center [739, 263] width 1169 height 431
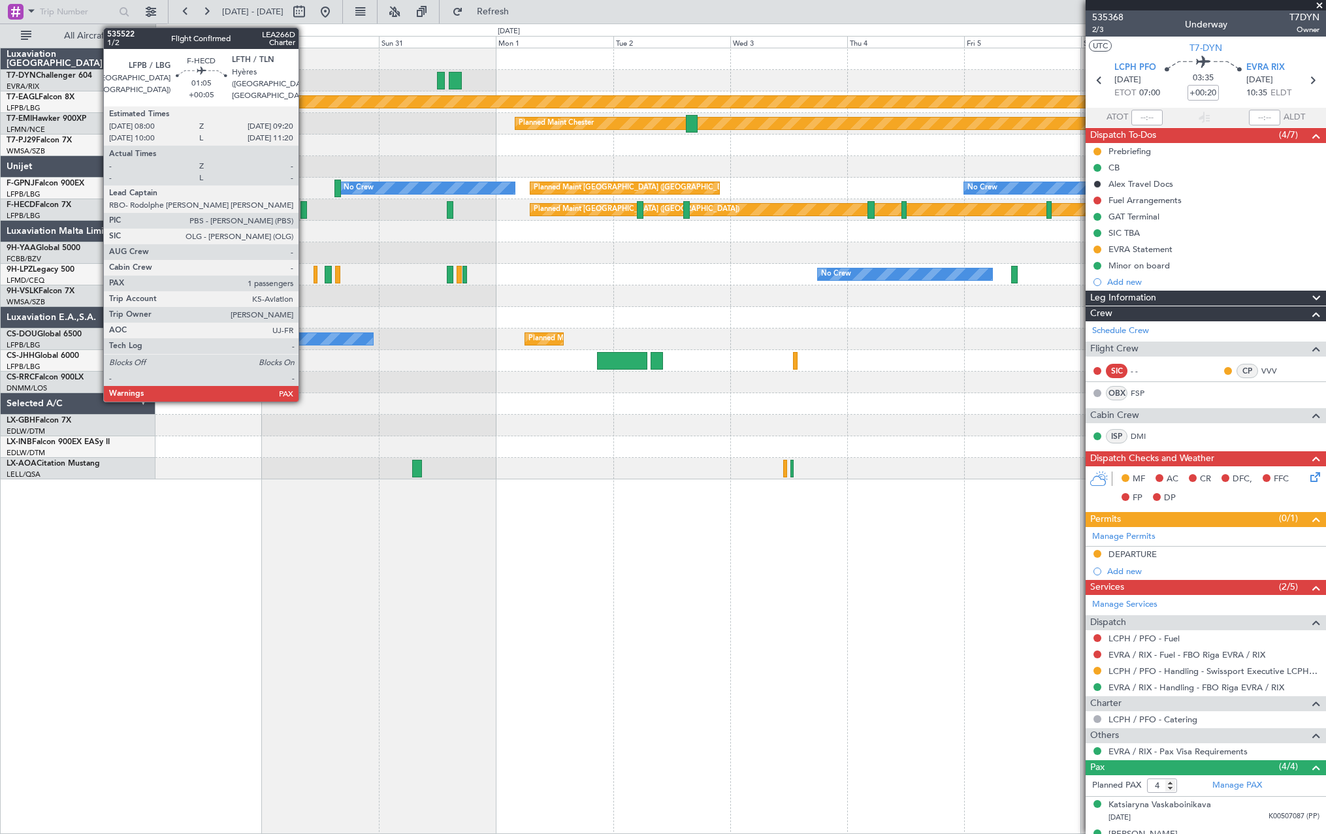
click at [302, 208] on div at bounding box center [303, 210] width 7 height 18
type input "+00:05"
type input "5"
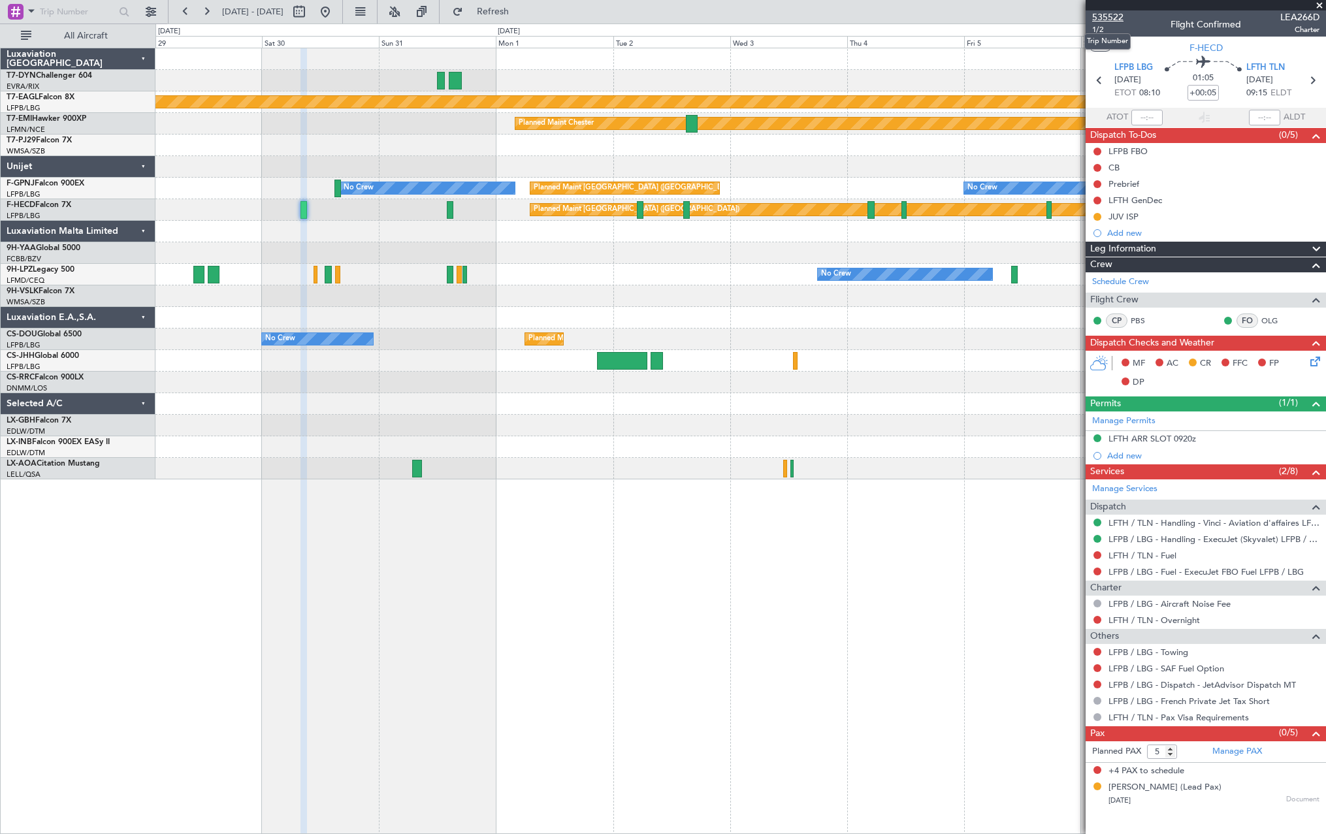
click at [1104, 16] on span "535522" at bounding box center [1107, 17] width 31 height 14
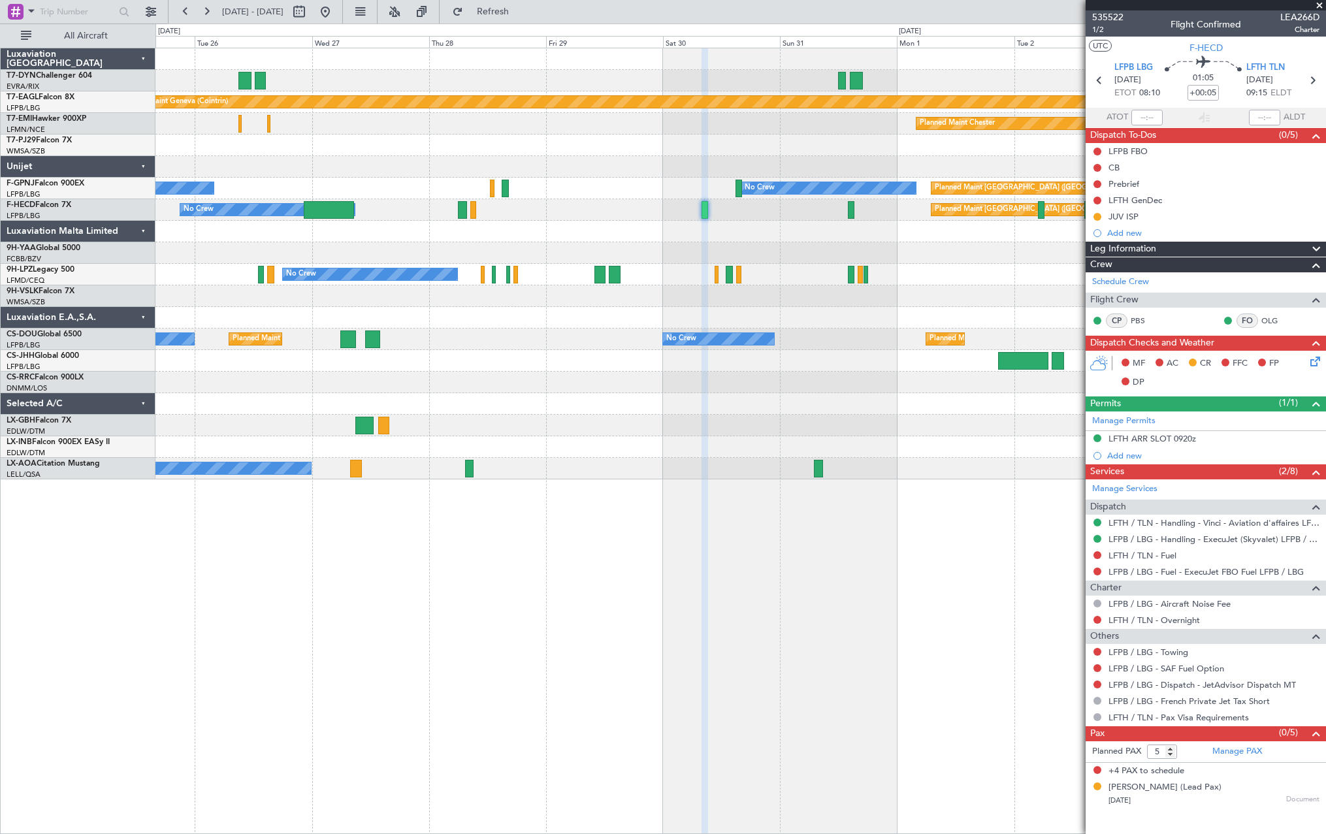
click at [701, 79] on div at bounding box center [739, 81] width 1169 height 22
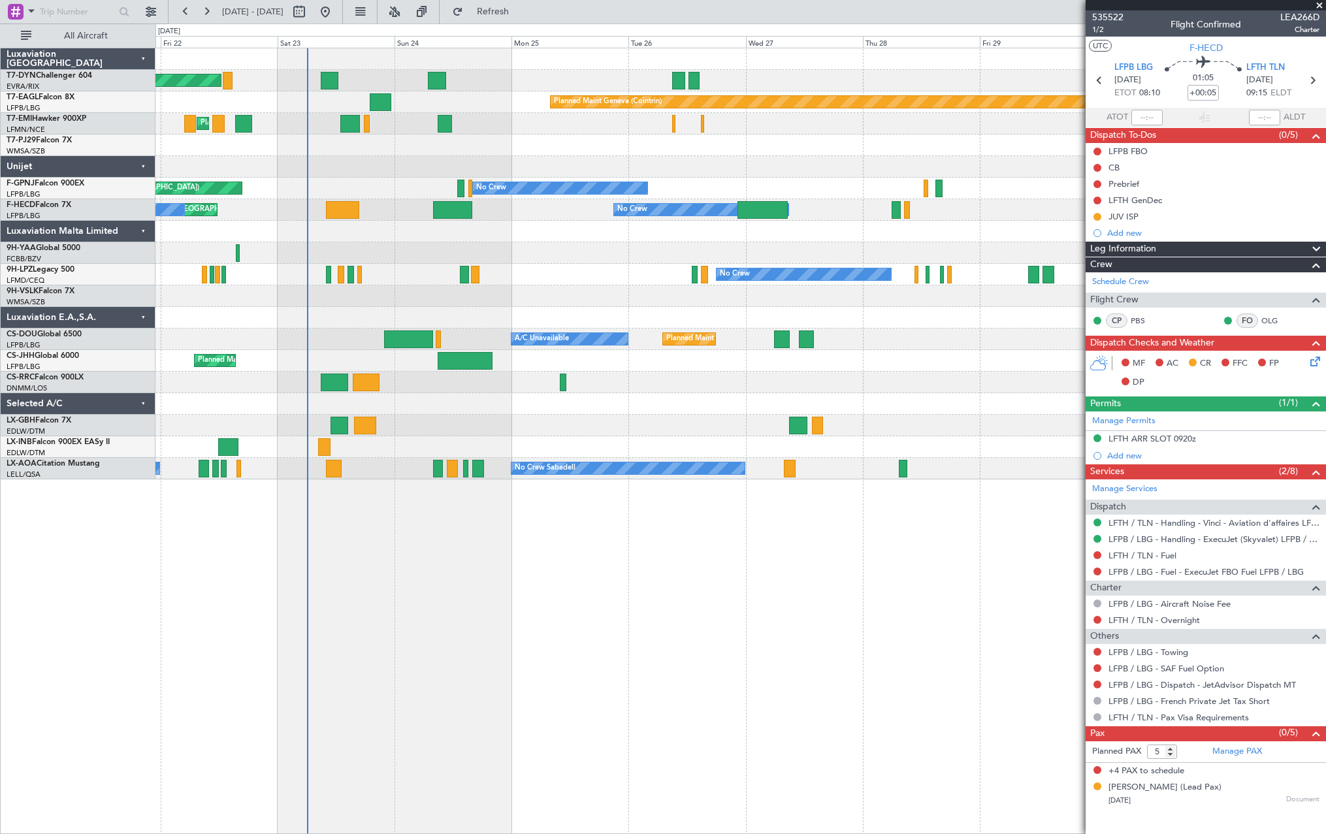
click at [817, 89] on div "Planned Maint [GEOGRAPHIC_DATA]-[GEOGRAPHIC_DATA]" at bounding box center [739, 81] width 1169 height 22
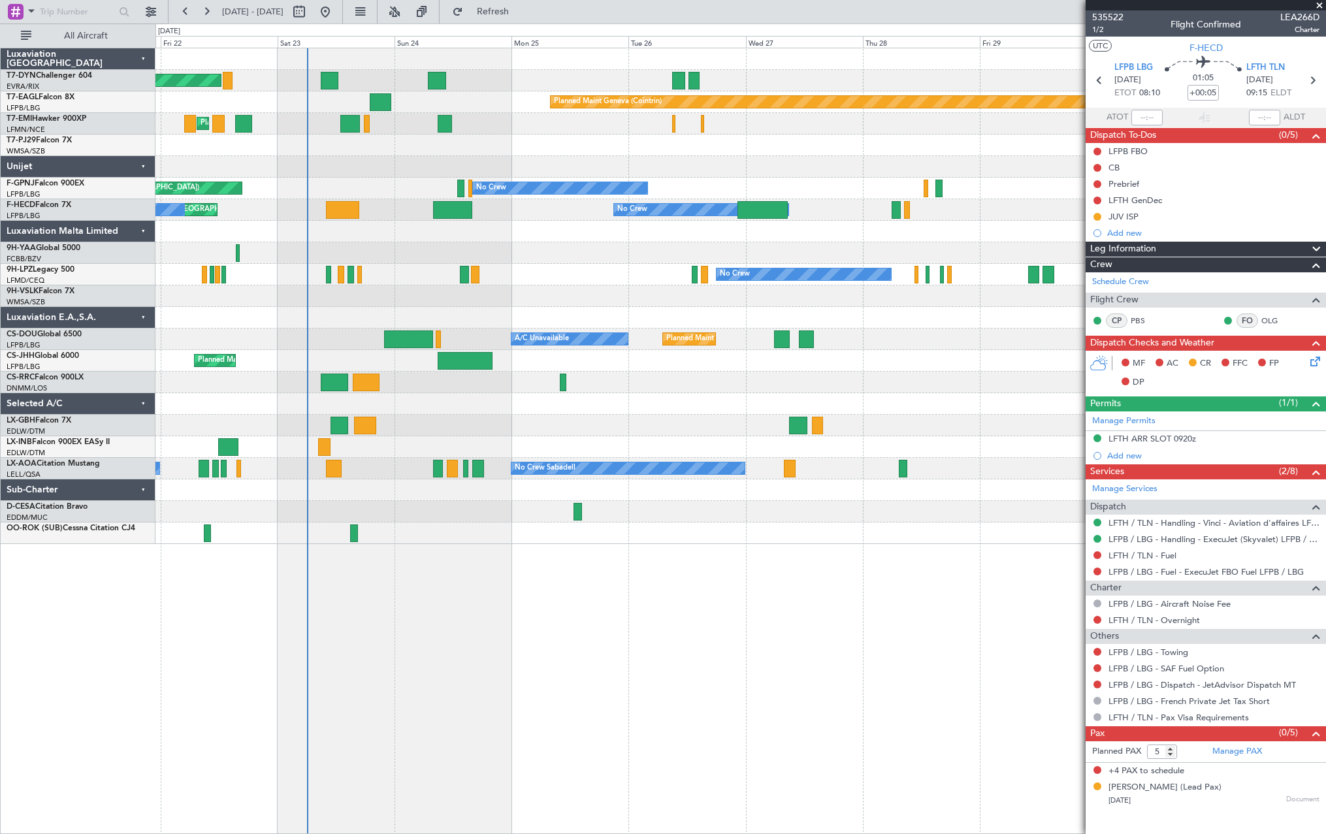
click at [206, 319] on div "Planned Maint Basel-Mulhouse Planned Maint Geneva (Cointrin) Planned Maint Ches…" at bounding box center [739, 296] width 1169 height 496
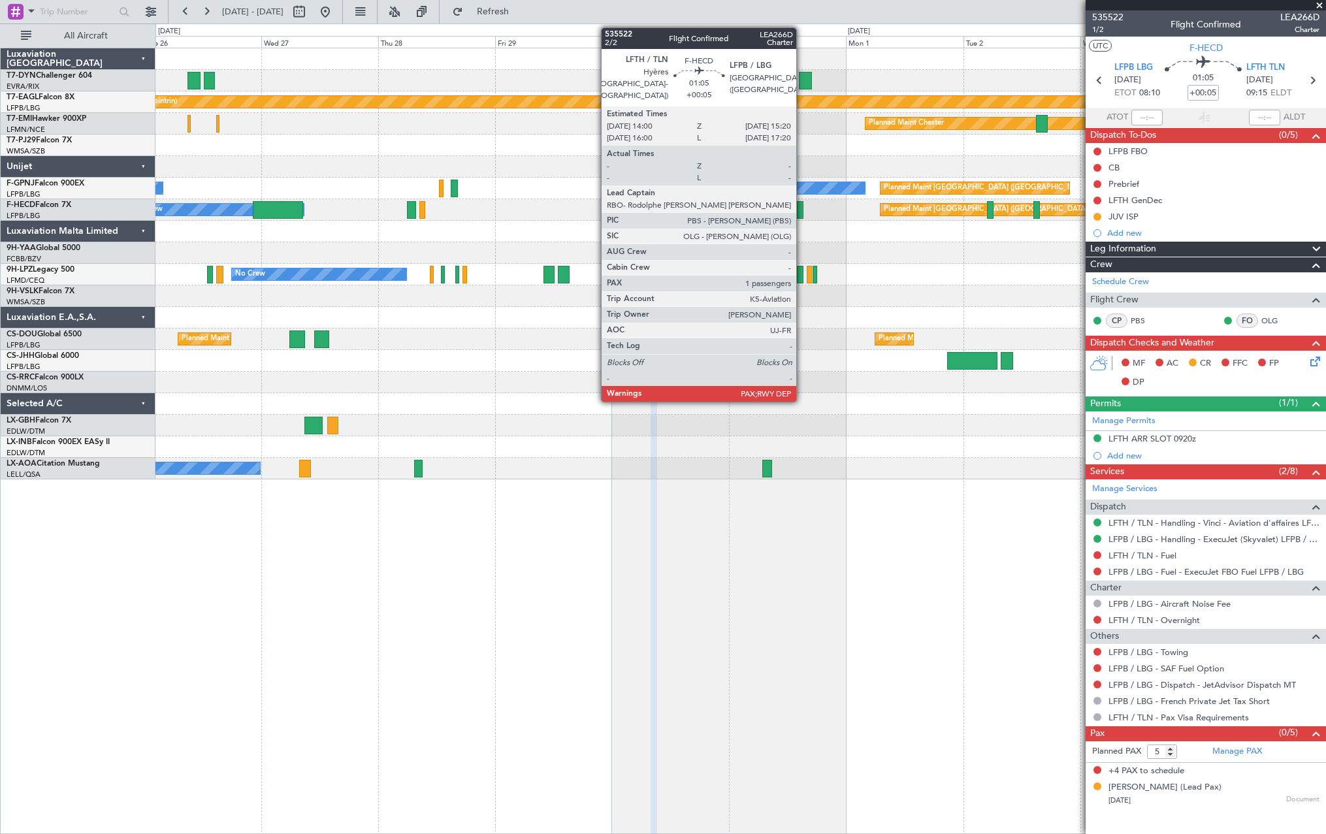
click at [802, 212] on div at bounding box center [800, 210] width 7 height 18
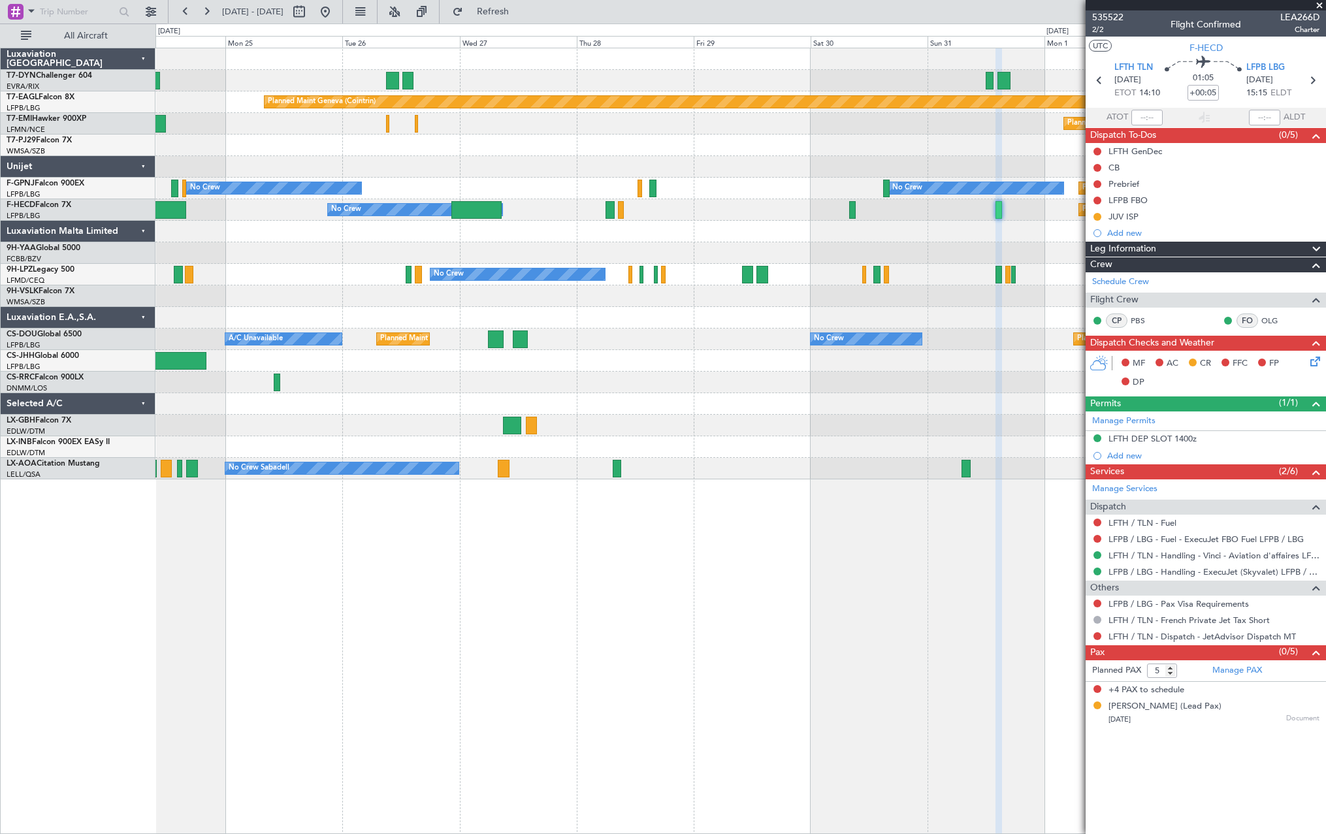
click at [953, 479] on div "Planned Maint Basel-Mulhouse Planned Maint Geneva (Cointrin) Planned Maint Ches…" at bounding box center [740, 441] width 1170 height 786
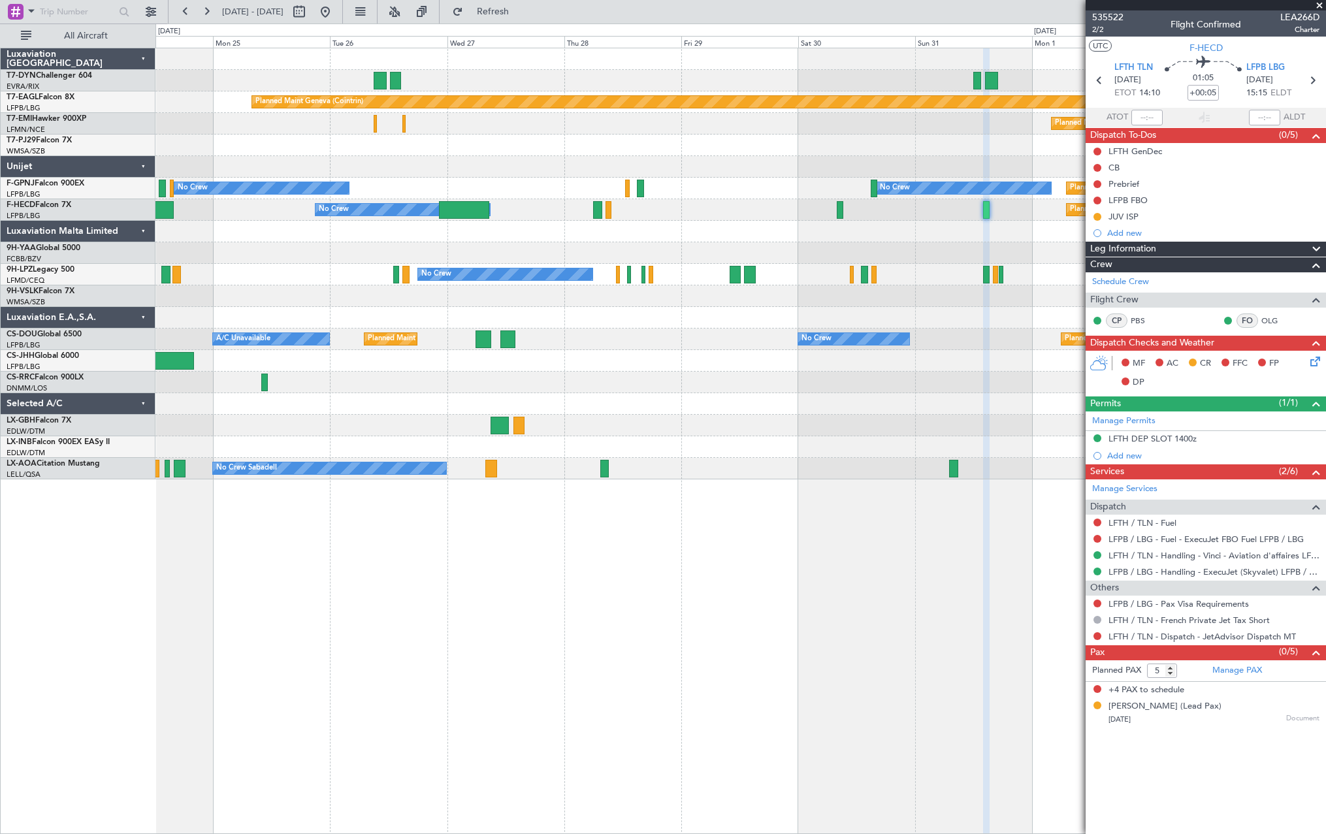
click at [1039, 532] on div "Planned Maint Basel-Mulhouse Planned Maint Geneva (Cointrin) Planned Maint Ches…" at bounding box center [740, 441] width 1170 height 786
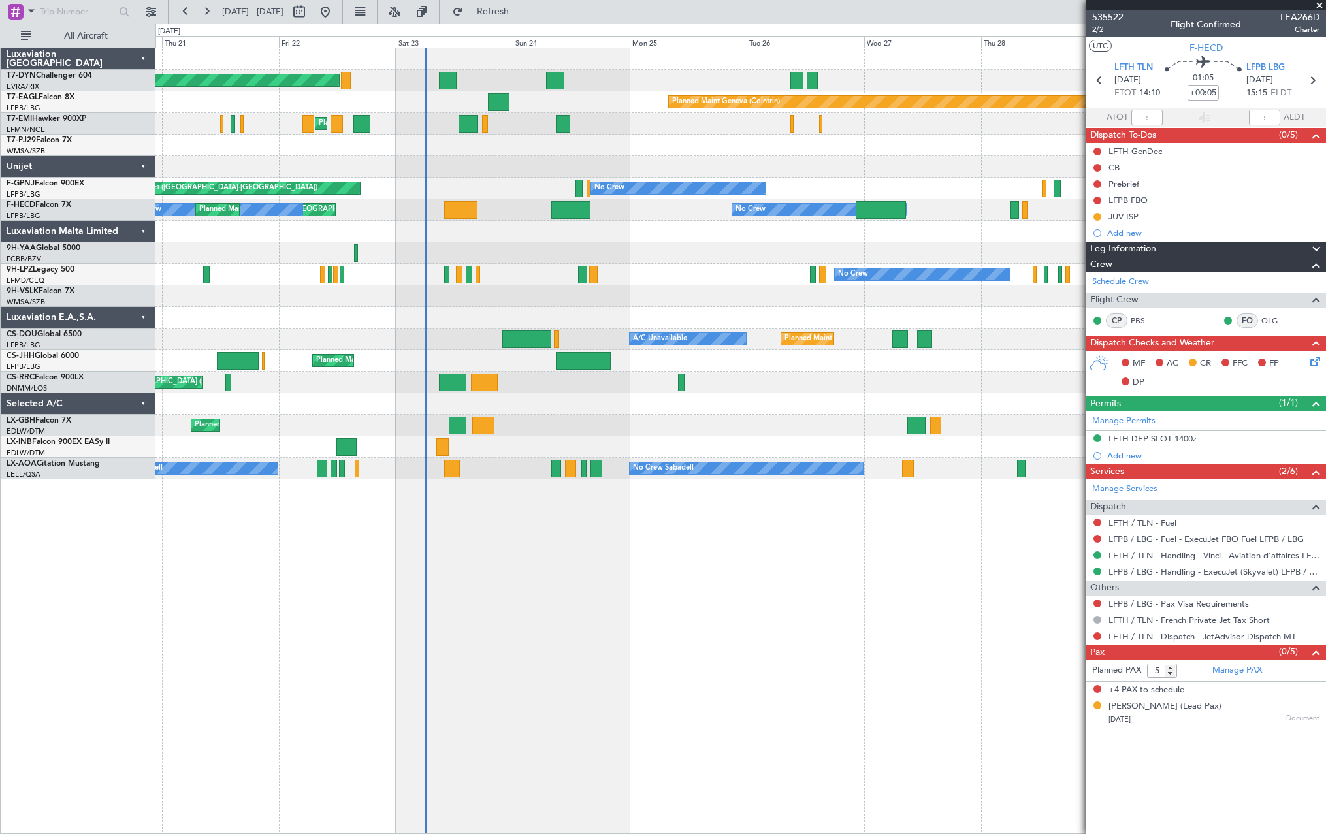
click at [731, 577] on div "Planned Maint Basel-Mulhouse Planned Maint Geneva (Cointrin) Planned Maint Ches…" at bounding box center [740, 441] width 1170 height 786
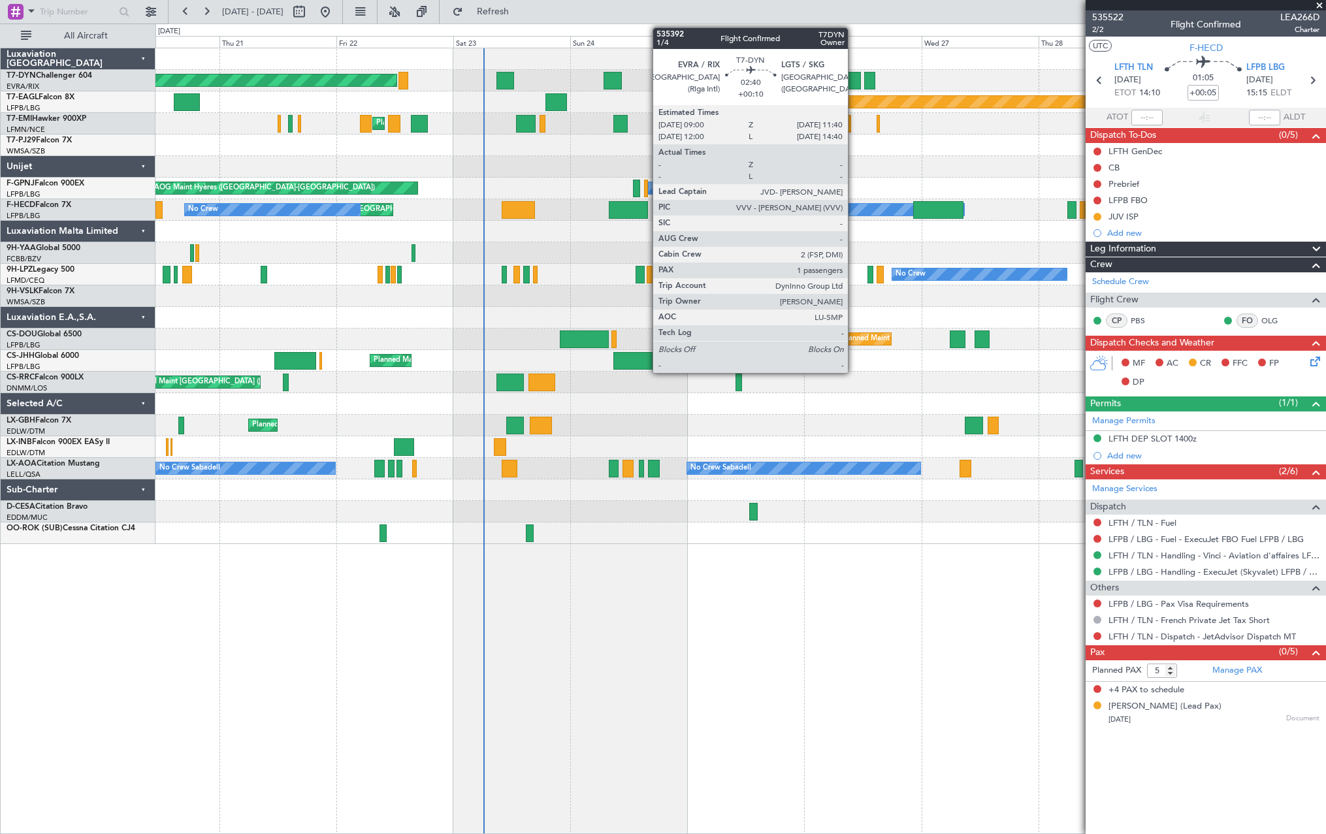
click at [853, 75] on div at bounding box center [854, 81] width 13 height 18
type input "+00:10"
type input "1"
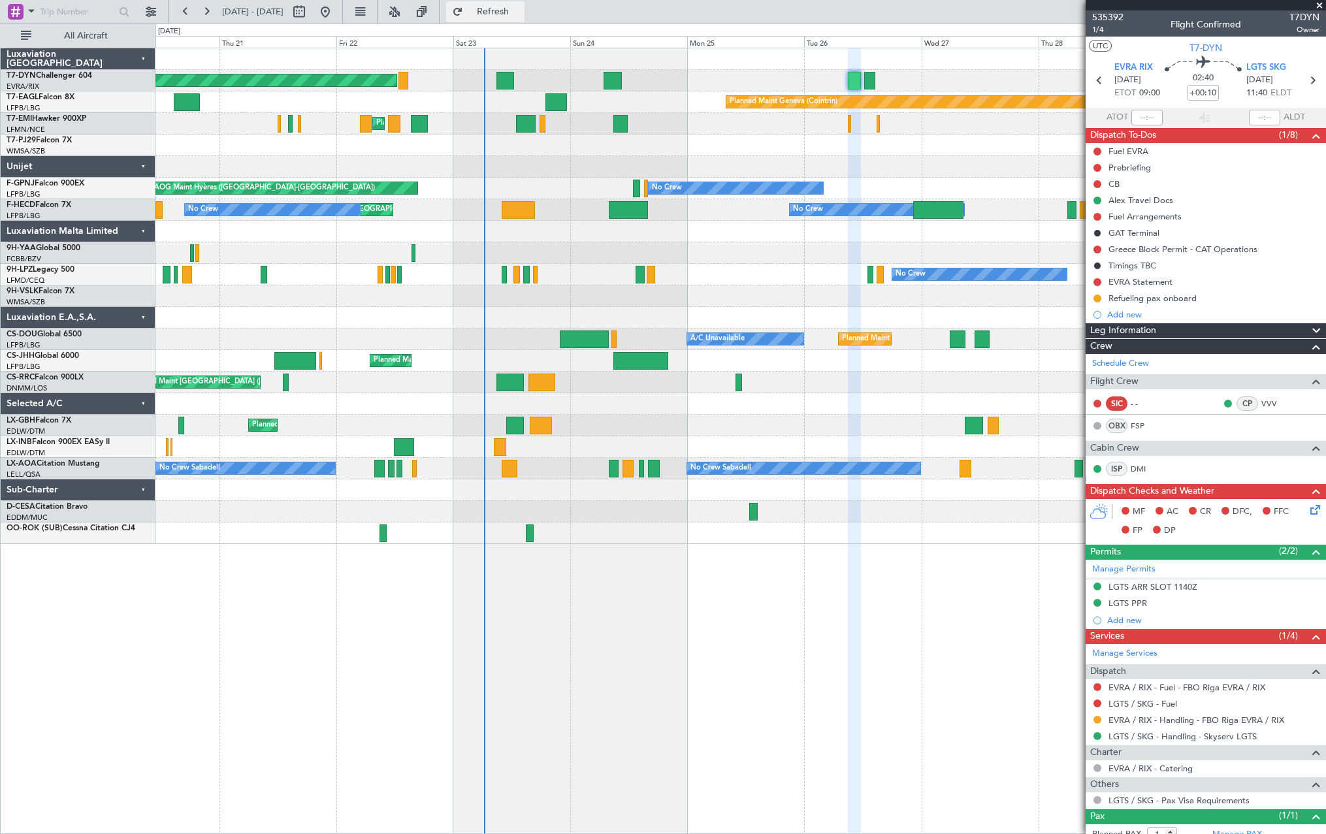
click at [507, 16] on button "Refresh" at bounding box center [485, 11] width 78 height 21
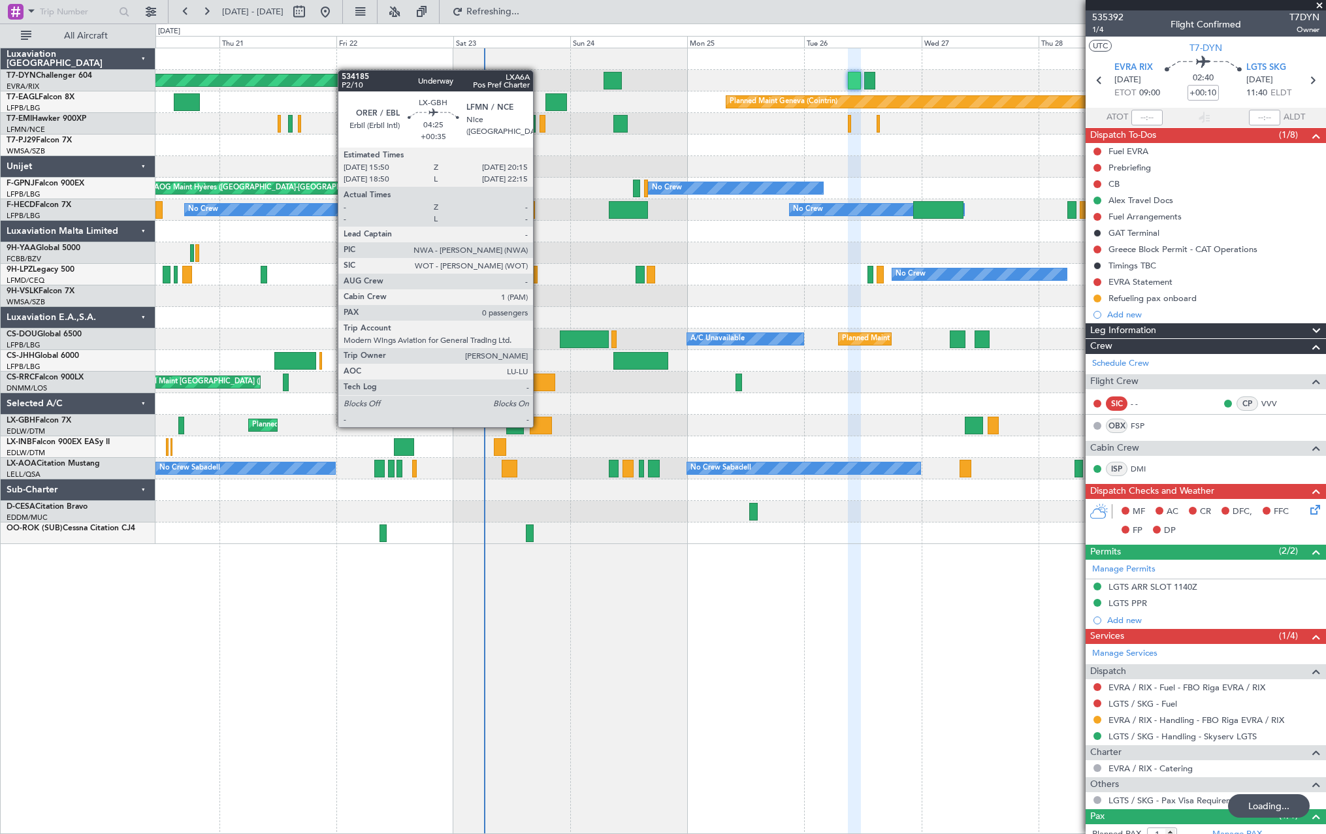
click at [539, 426] on div at bounding box center [541, 426] width 22 height 18
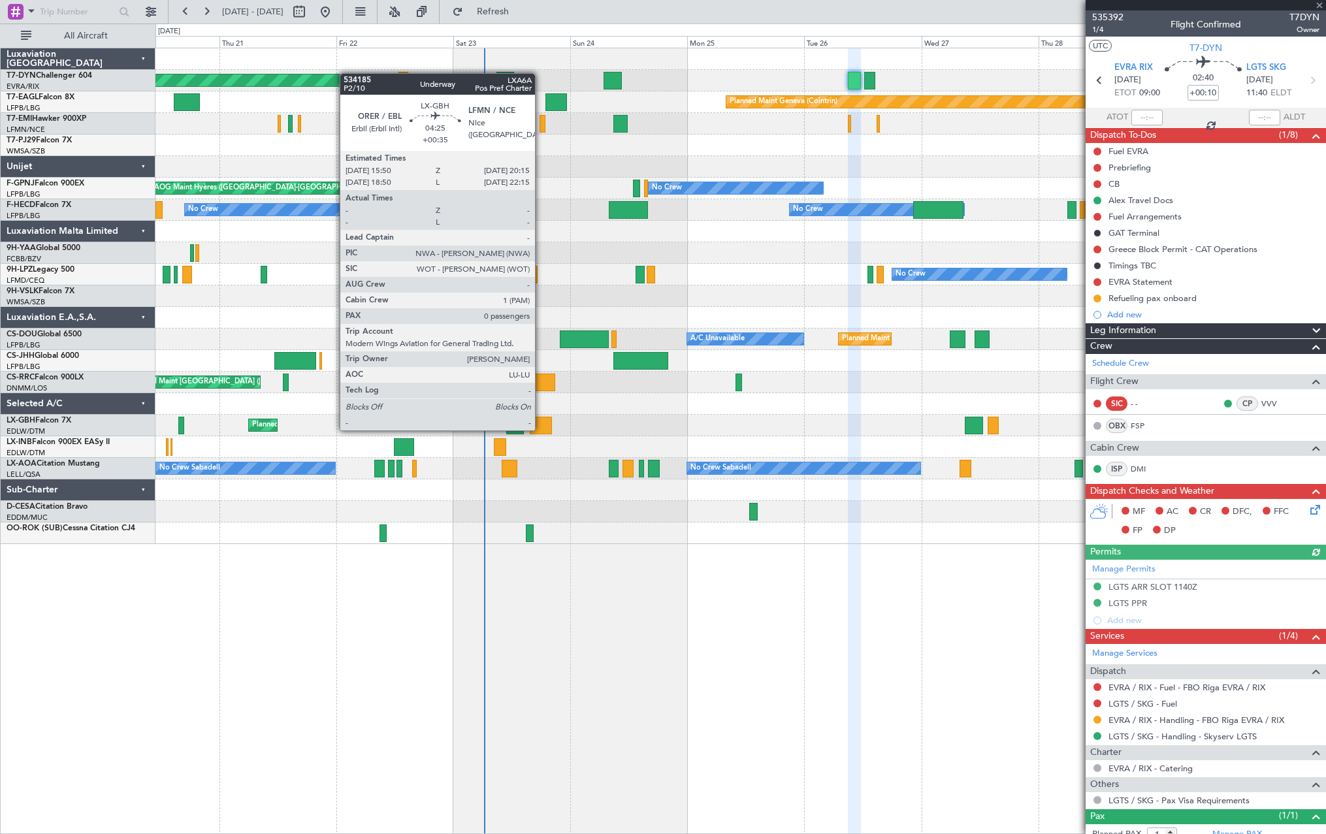
type input "+00:35"
type input "0"
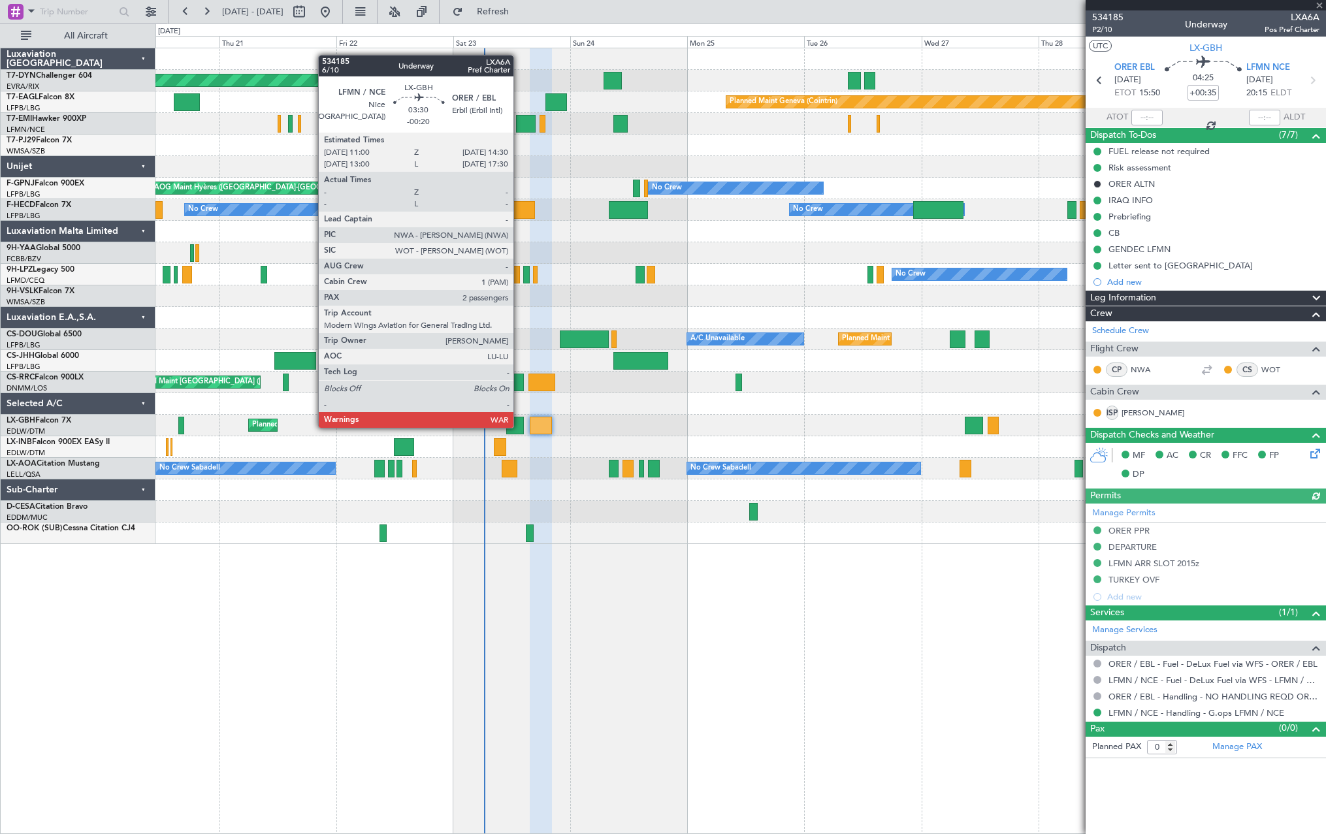
click at [519, 426] on div at bounding box center [515, 426] width 18 height 18
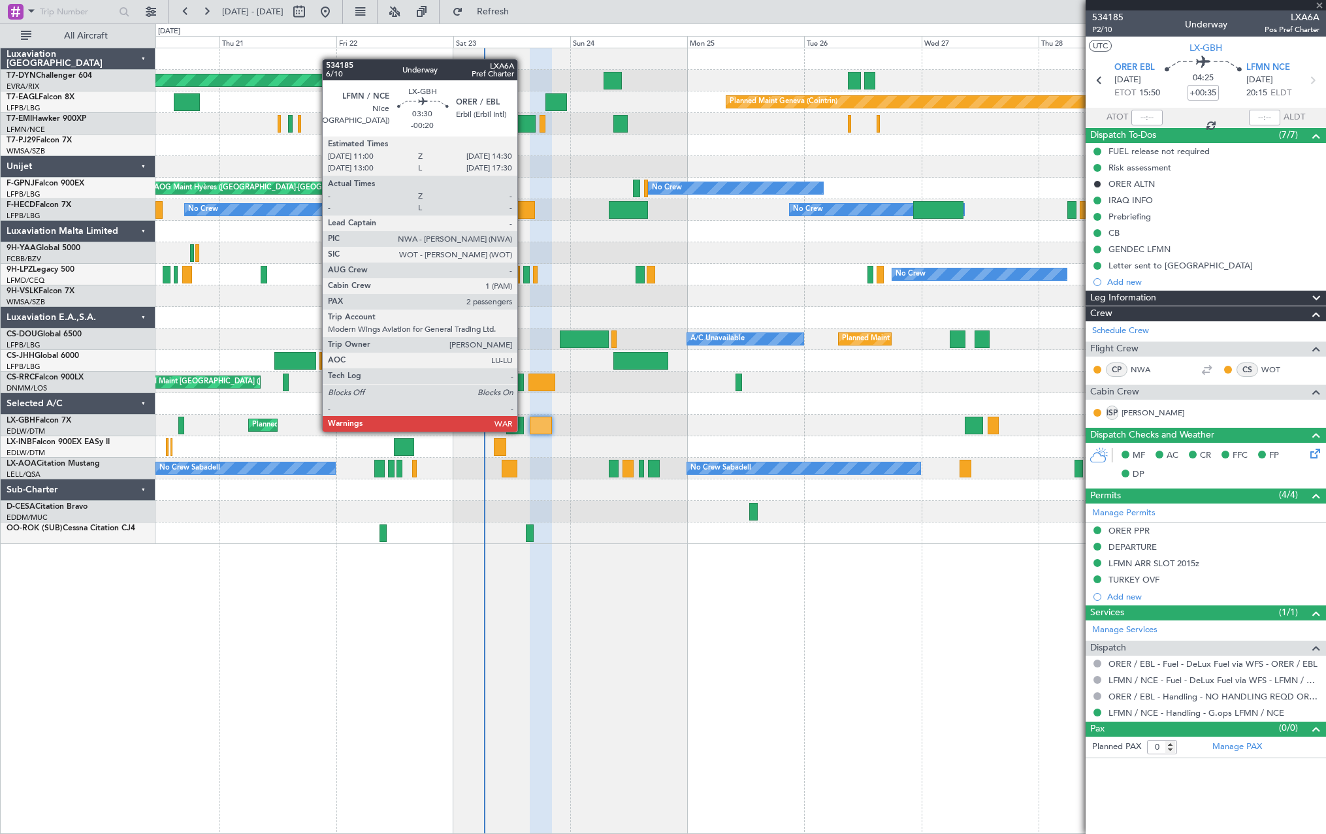
type input "-00:20"
type input "2"
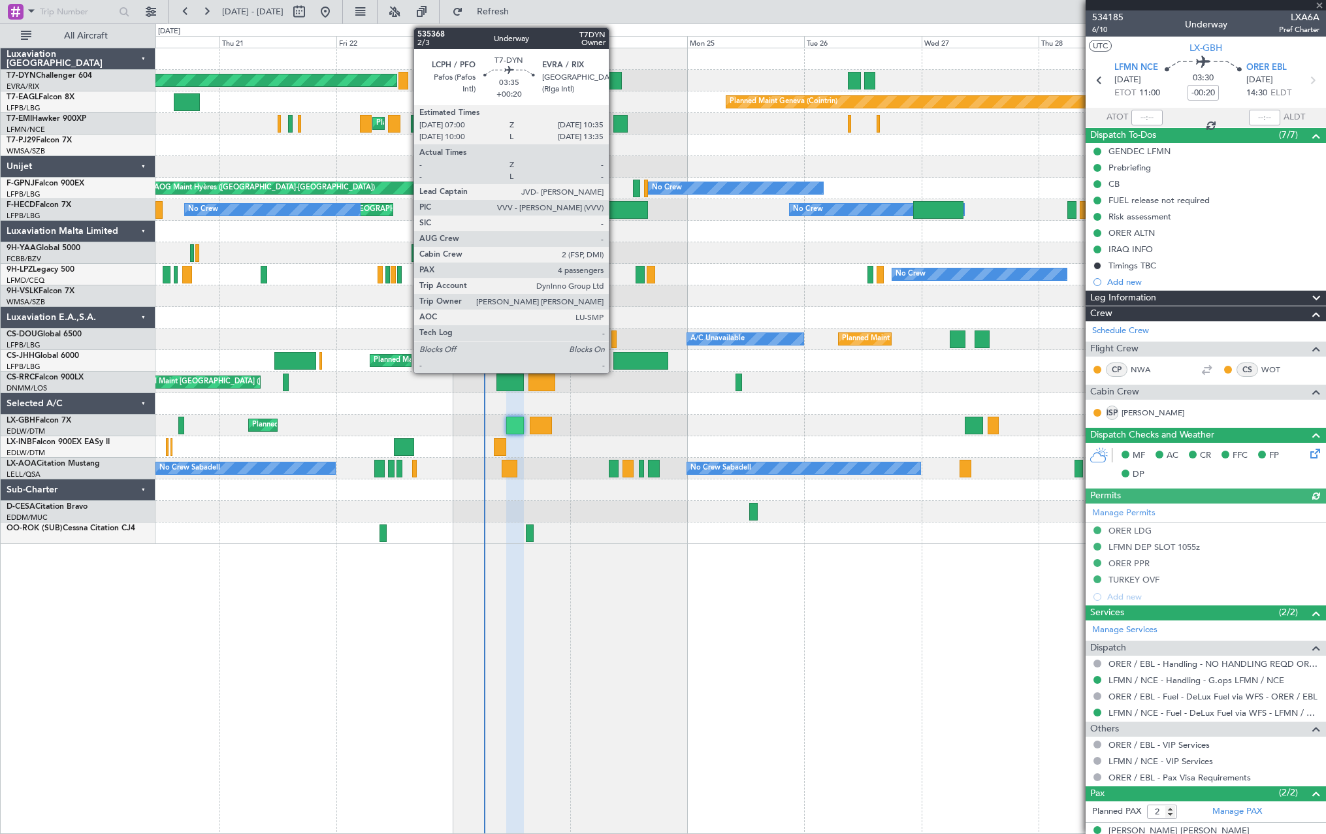
click at [614, 74] on div at bounding box center [612, 81] width 18 height 18
type input "+00:20"
type input "4"
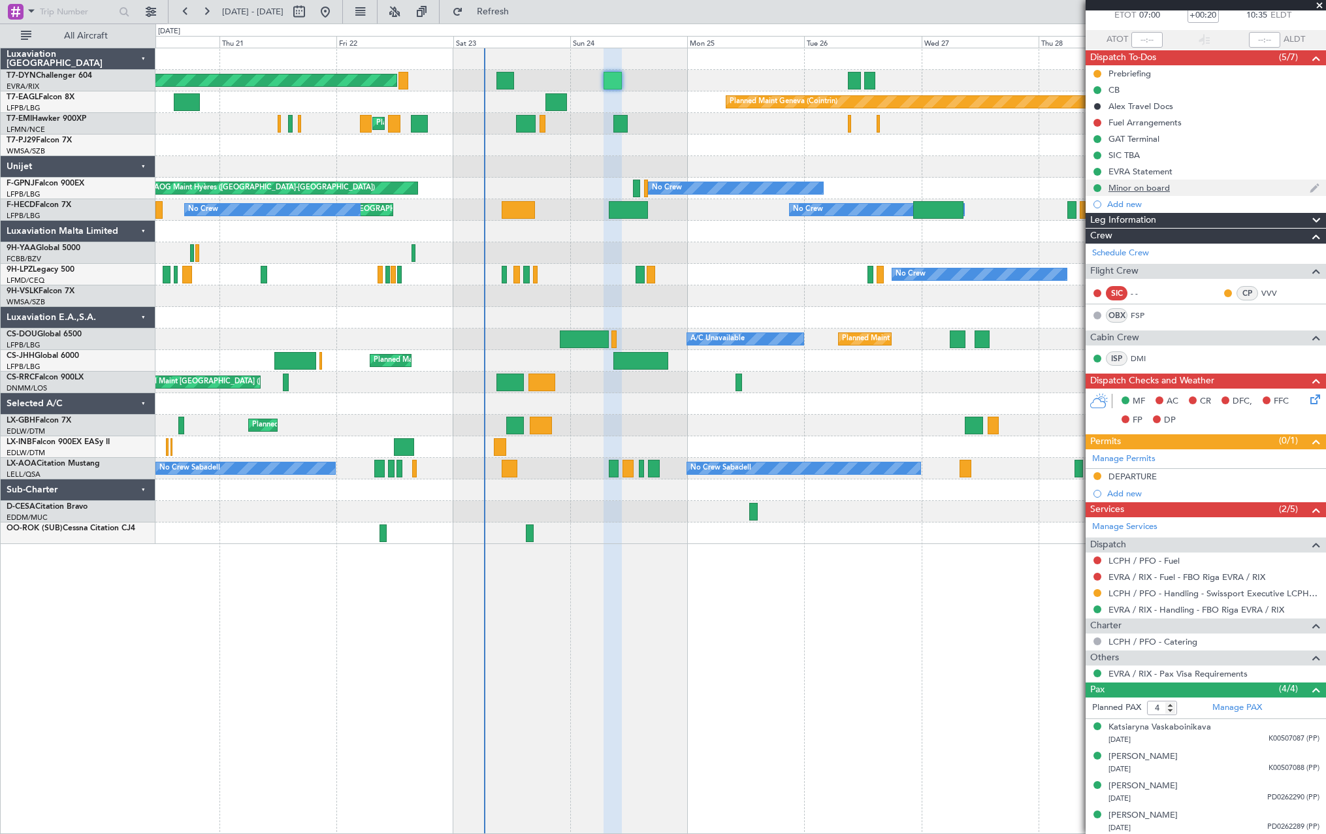
scroll to position [80, 0]
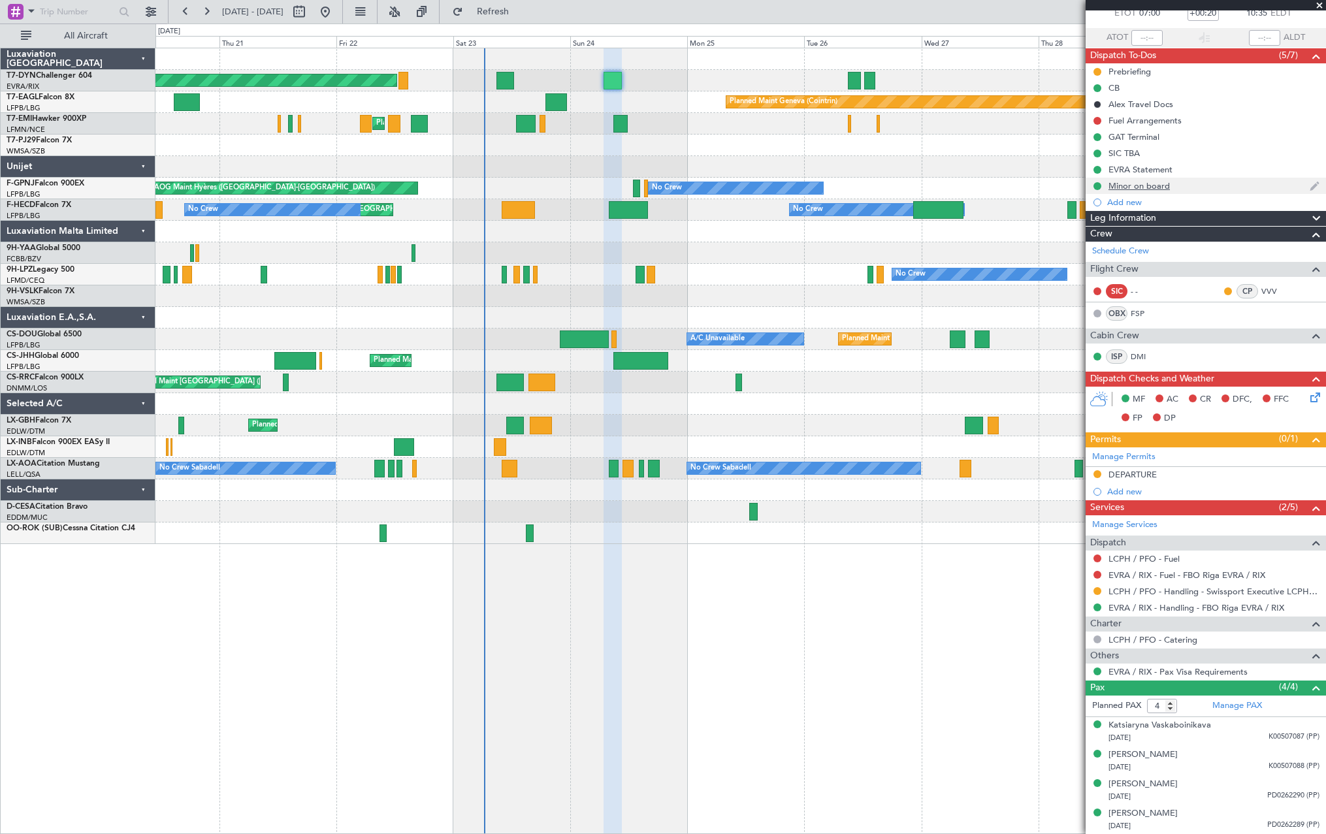
click at [1209, 187] on div "Minor on board" at bounding box center [1205, 186] width 240 height 16
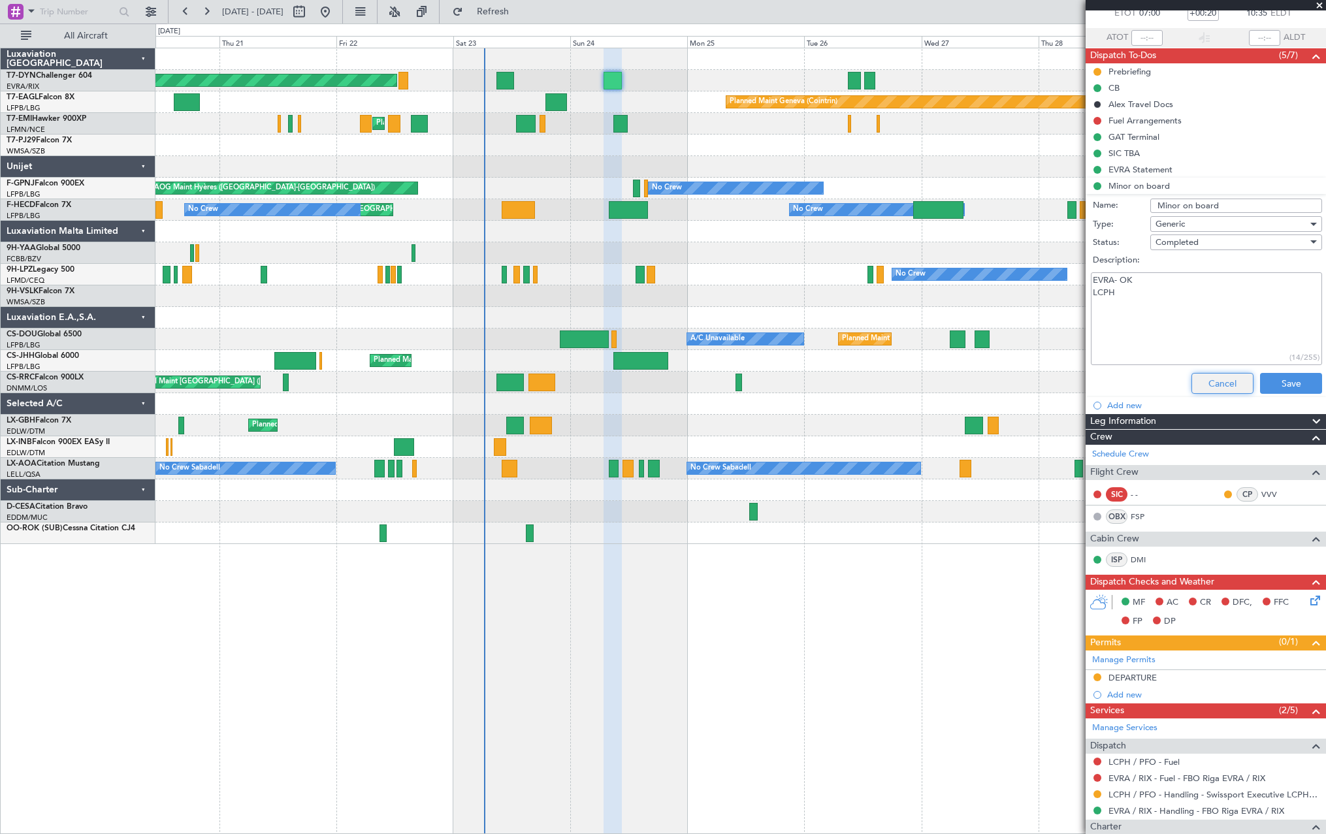
click at [1233, 387] on button "Cancel" at bounding box center [1222, 383] width 62 height 21
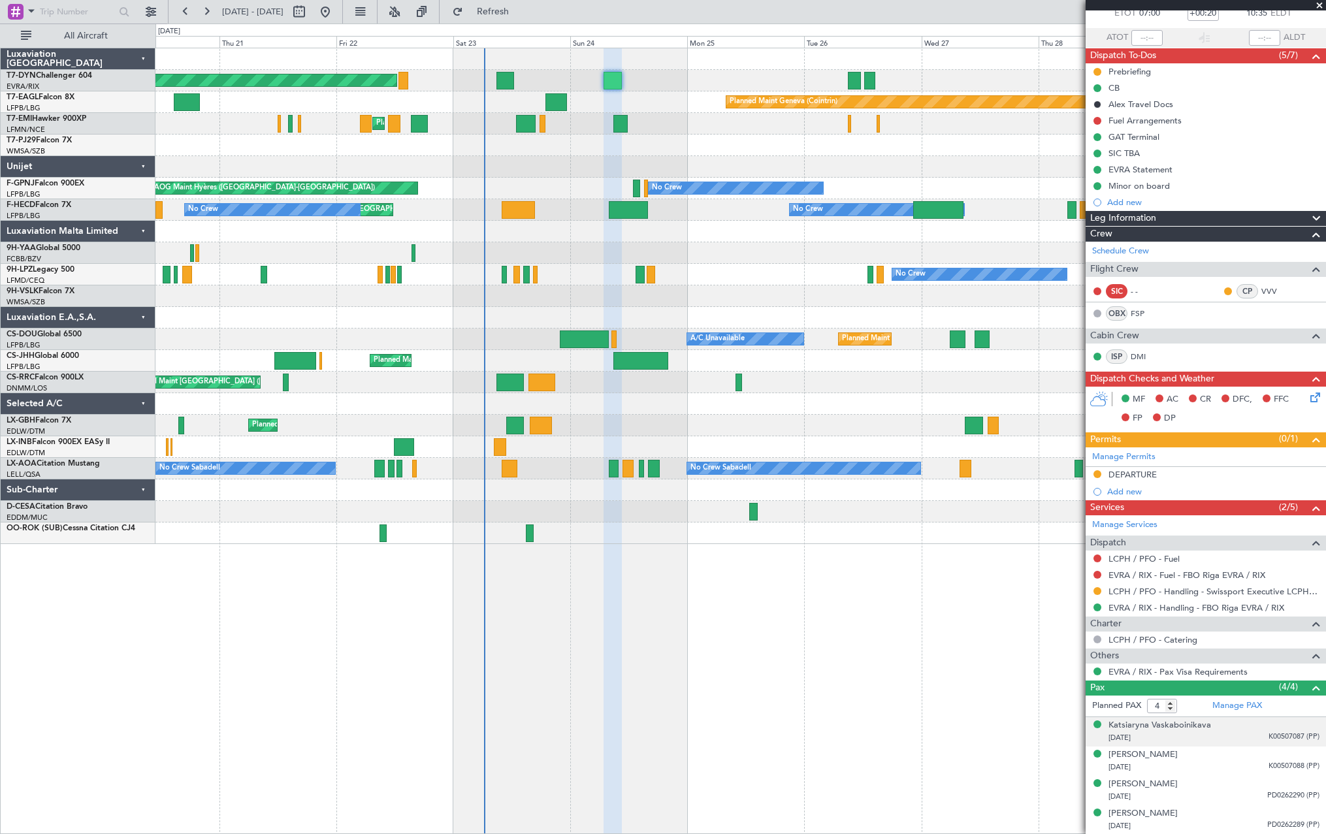
click at [1240, 722] on div "Katsiaryna Vaskaboinikava 25/04/1985 K00507087 (PP)" at bounding box center [1213, 731] width 211 height 25
click at [1241, 788] on div "Mikalai Vaskaboinikau 22/11/1986 K00507088 (PP)" at bounding box center [1213, 792] width 211 height 25
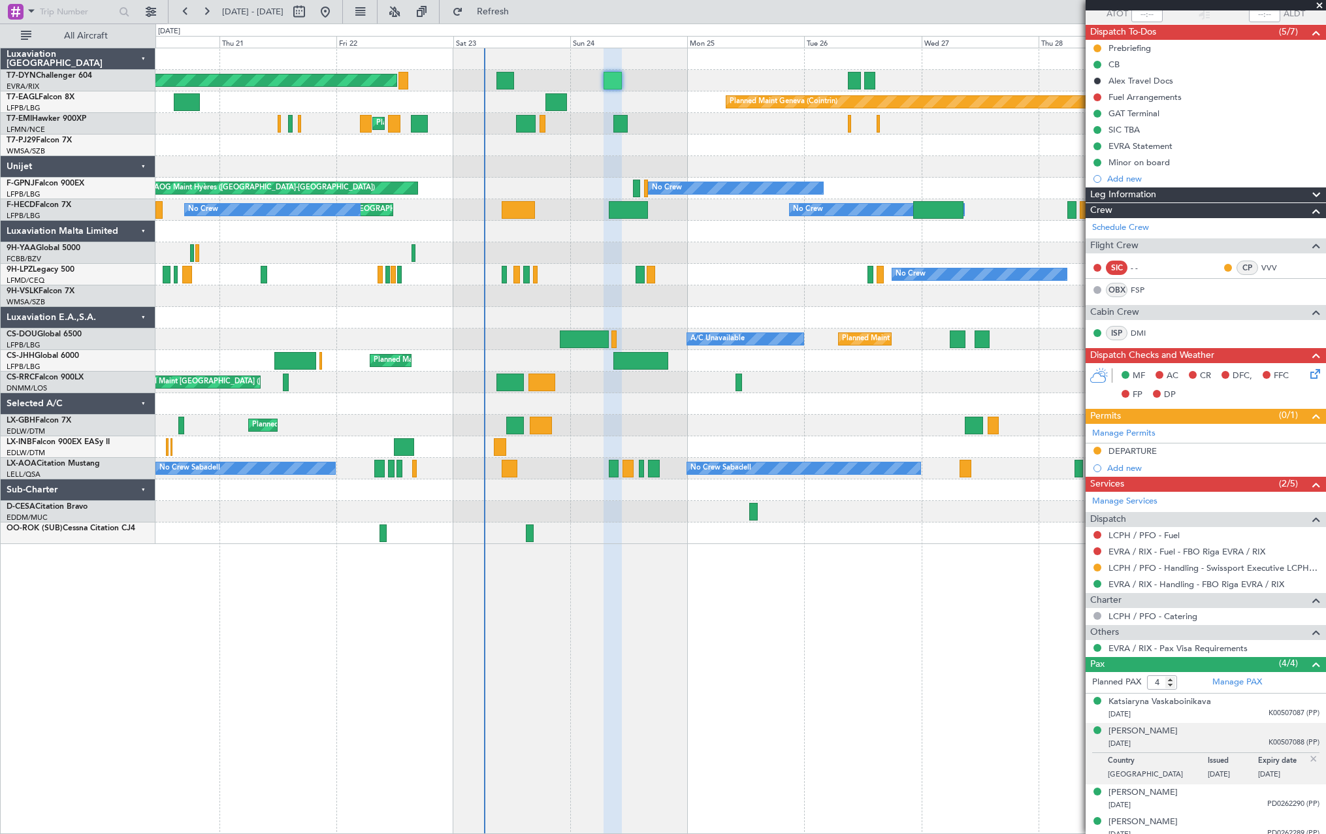
scroll to position [112, 0]
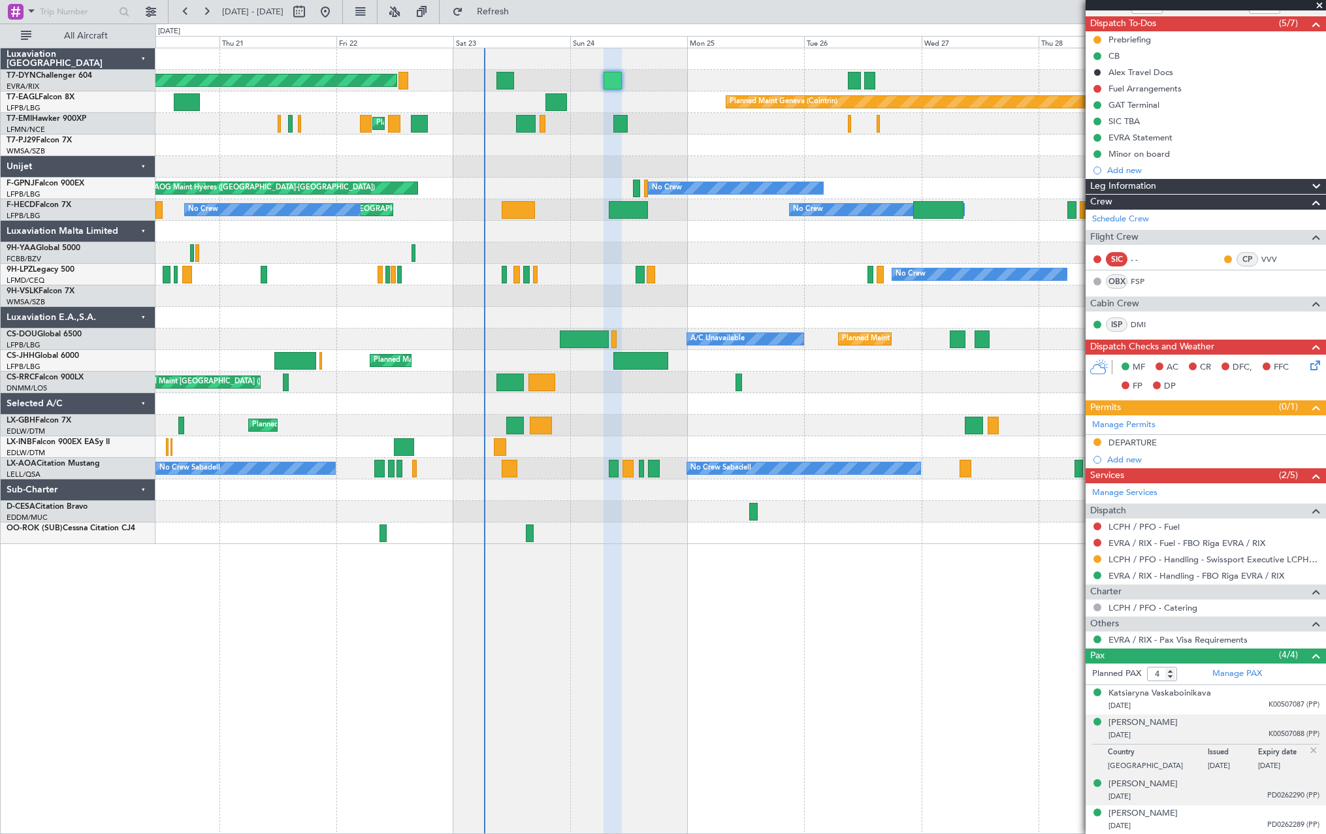
click at [1237, 793] on div "17/08/1992 PD0262290 (PP)" at bounding box center [1213, 796] width 211 height 13
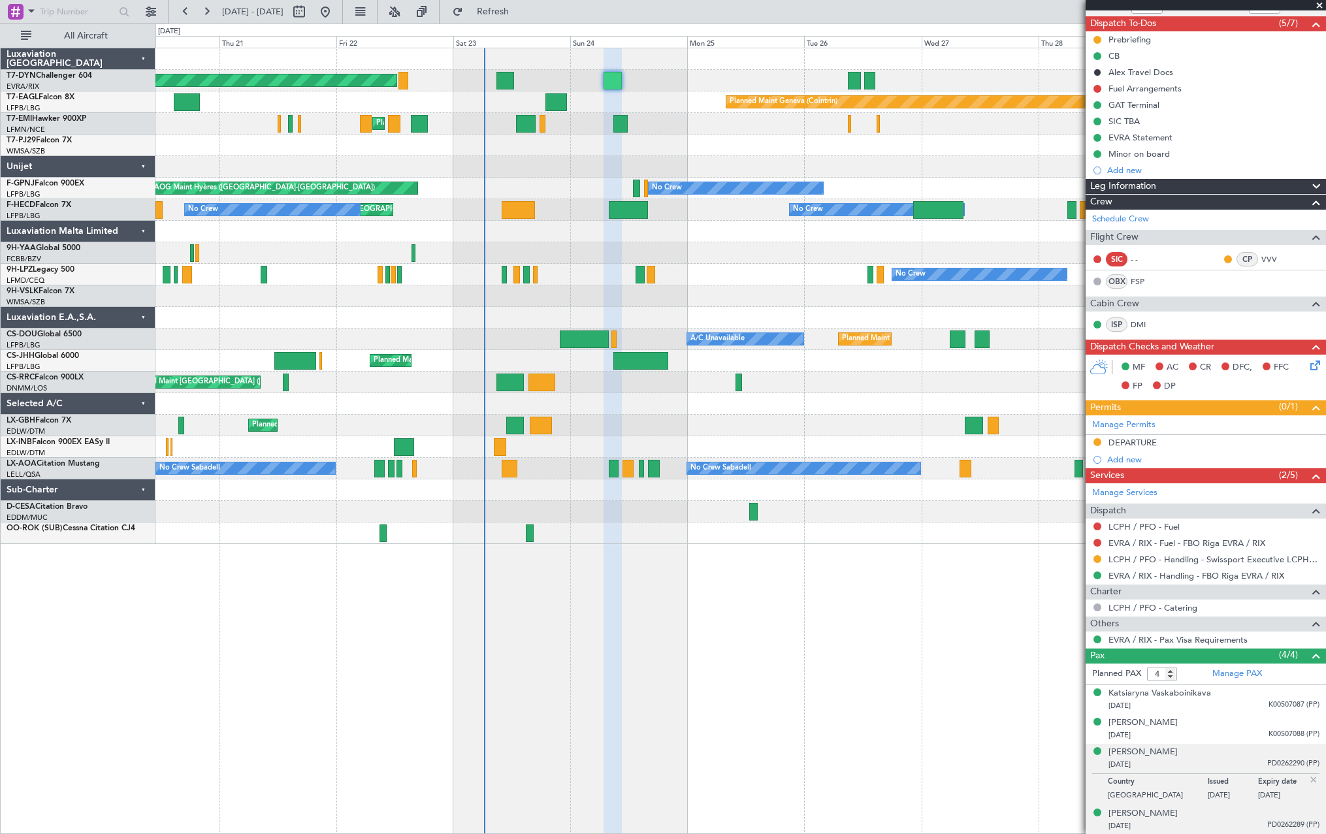
click at [1237, 812] on div "Tsimur Karaleu 06/09/2015 PD0262289 (PP)" at bounding box center [1213, 819] width 211 height 25
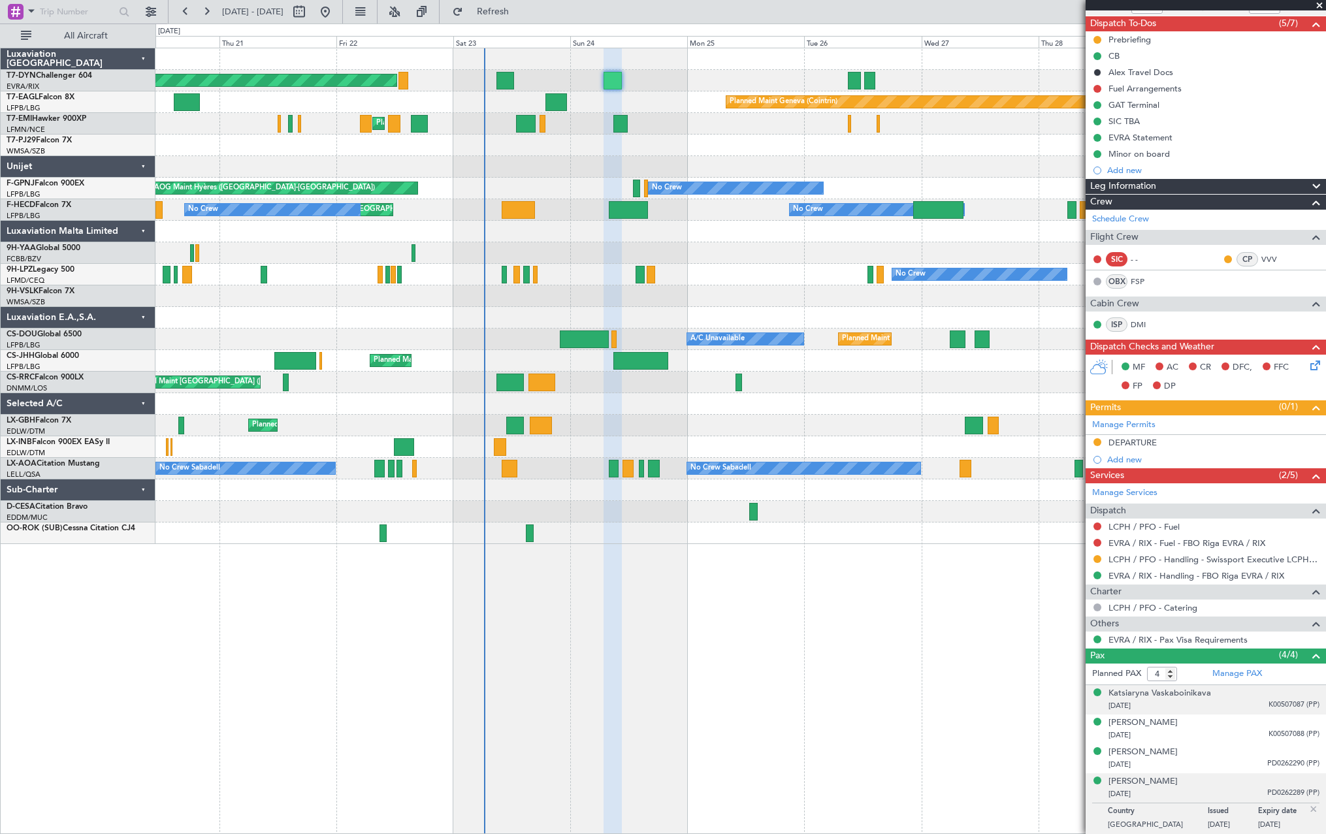
click at [1226, 700] on div "25/04/1985 K00507087 (PP)" at bounding box center [1213, 705] width 211 height 13
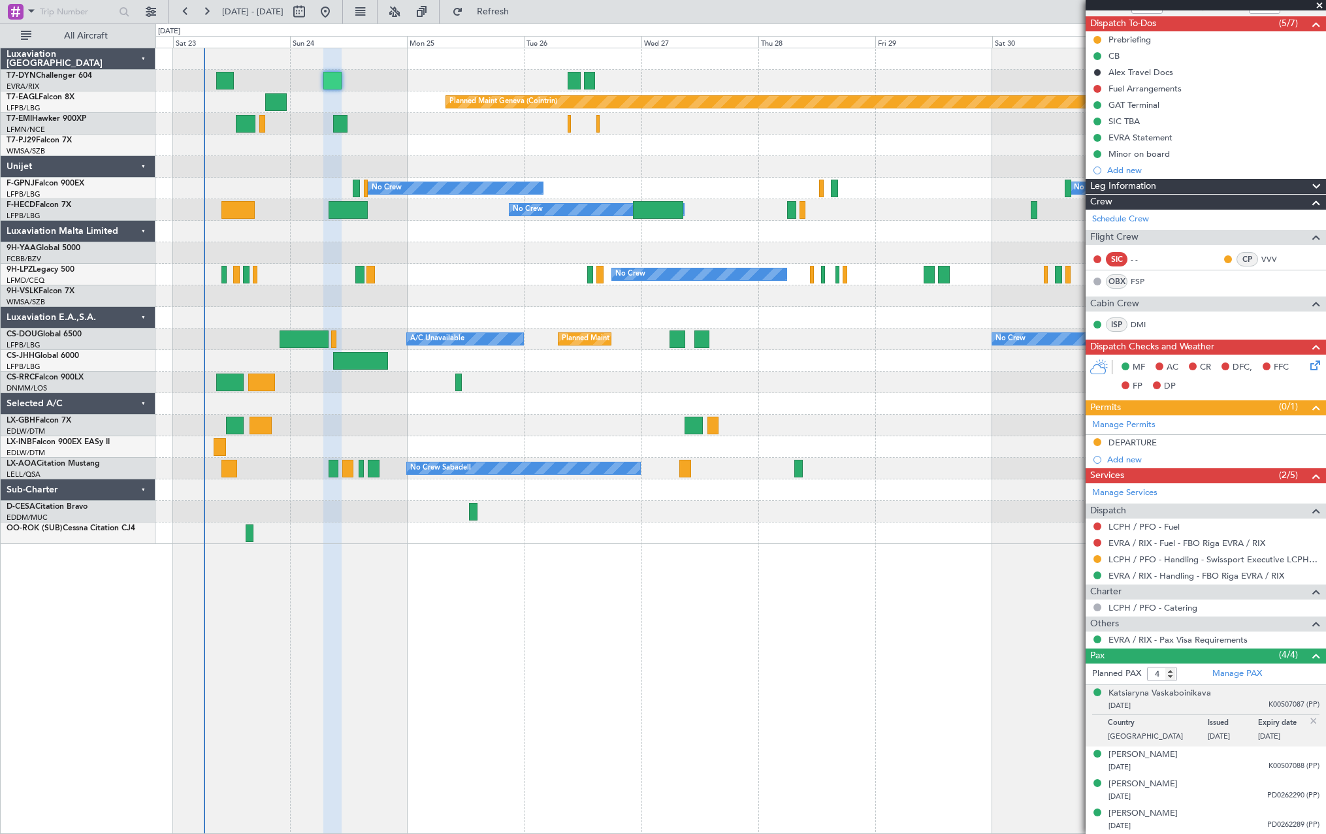
click at [477, 599] on div "Planned Maint Basel-Mulhouse Planned Maint Geneva (Cointrin) Planned Maint Ches…" at bounding box center [740, 441] width 1170 height 786
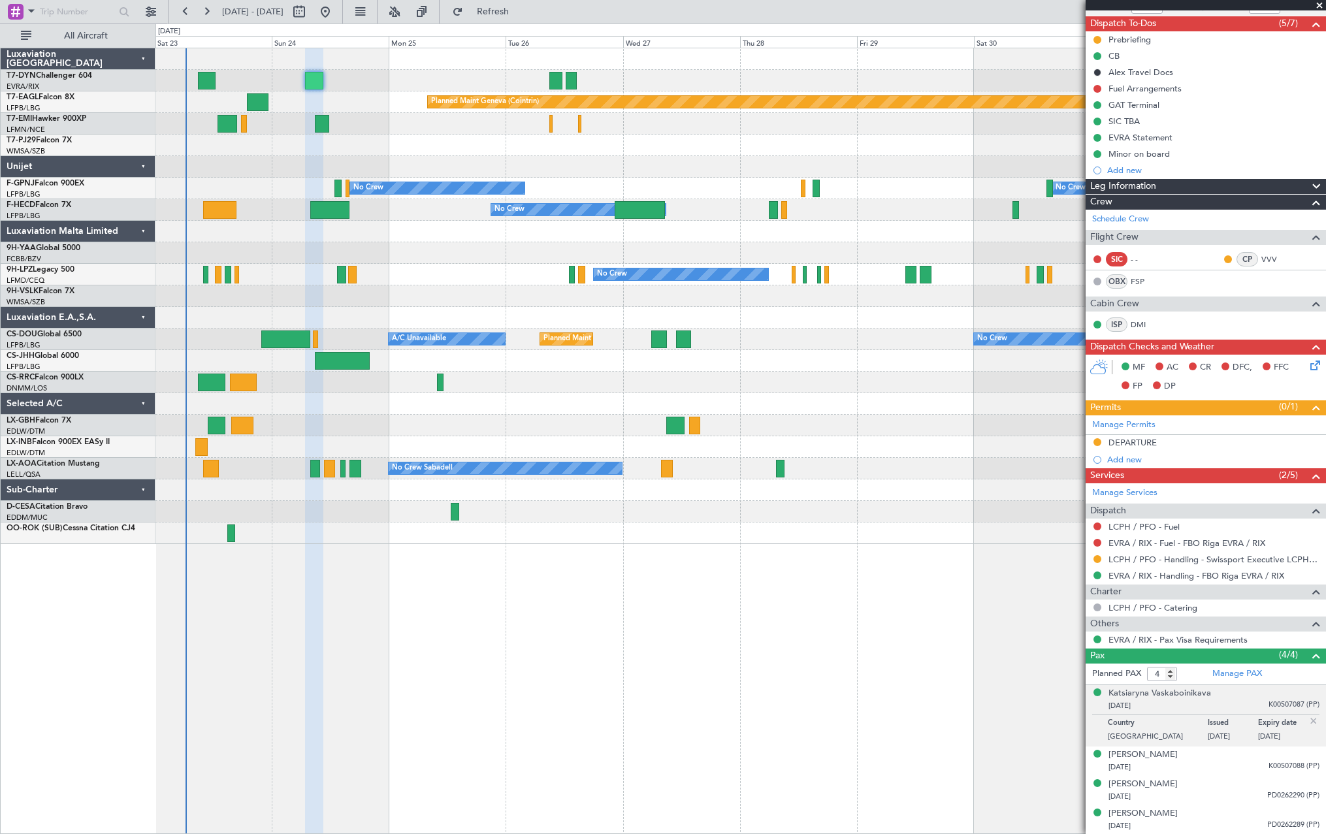
click at [718, 596] on div "Planned Maint Basel-Mulhouse Planned Maint Geneva (Cointrin) Planned Maint Ches…" at bounding box center [740, 441] width 1170 height 786
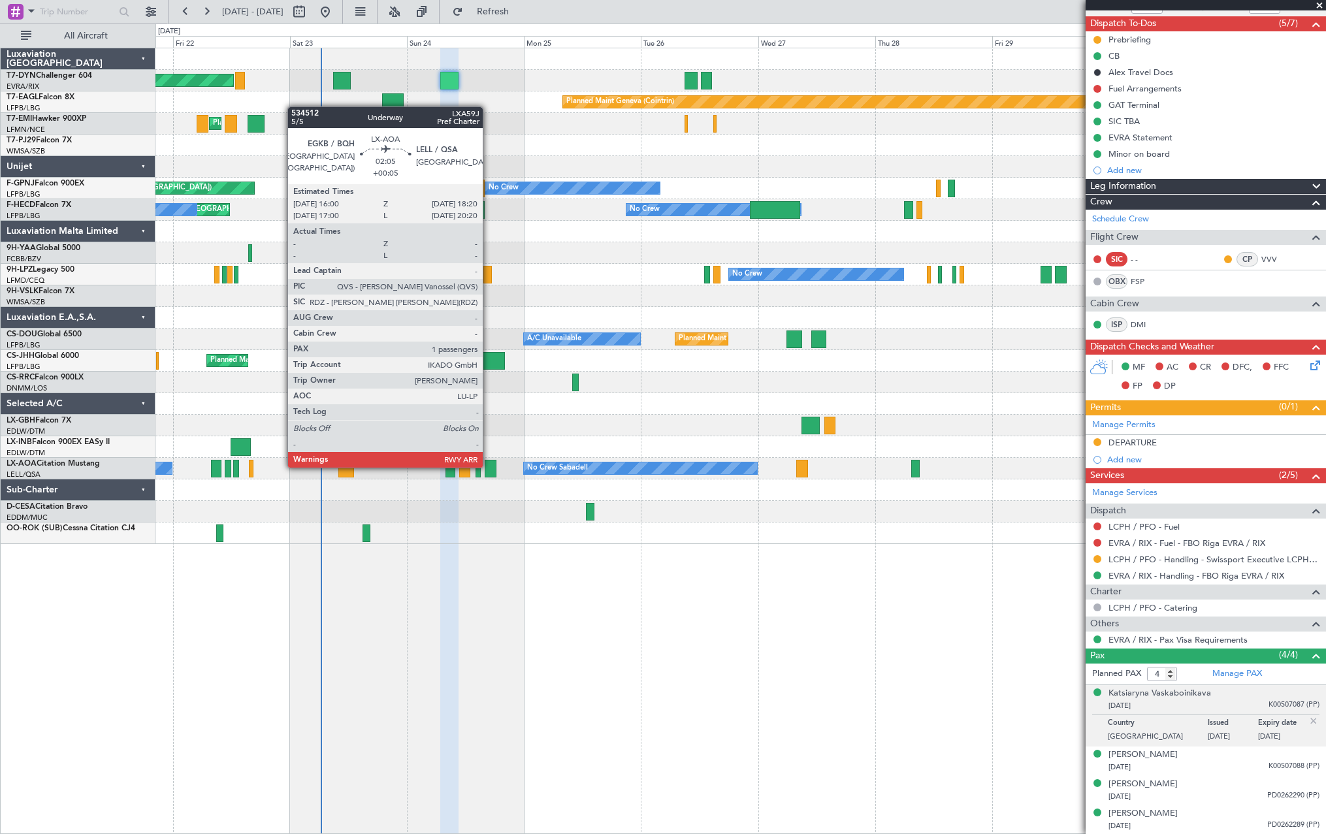
click at [488, 466] on div at bounding box center [490, 469] width 12 height 18
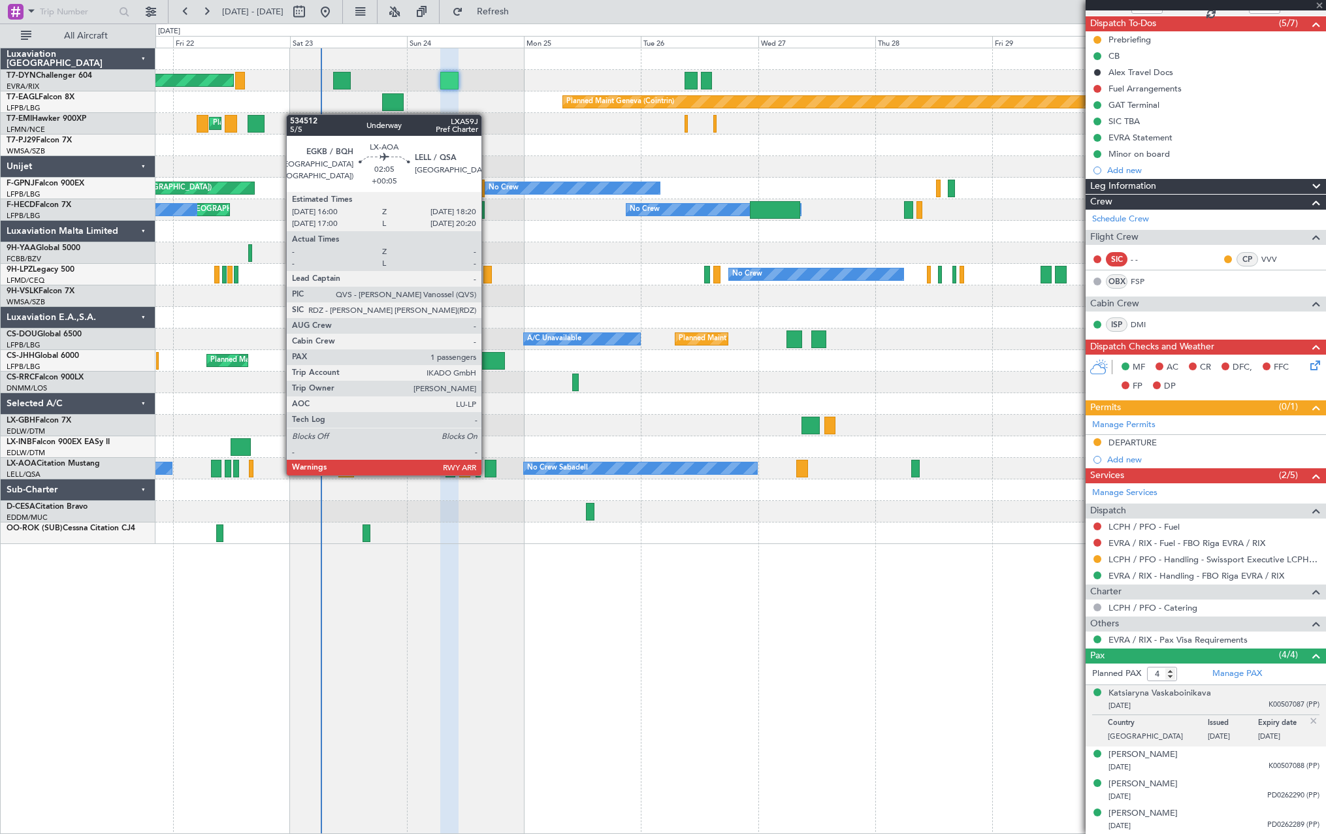
type input "+00:05"
type input "1"
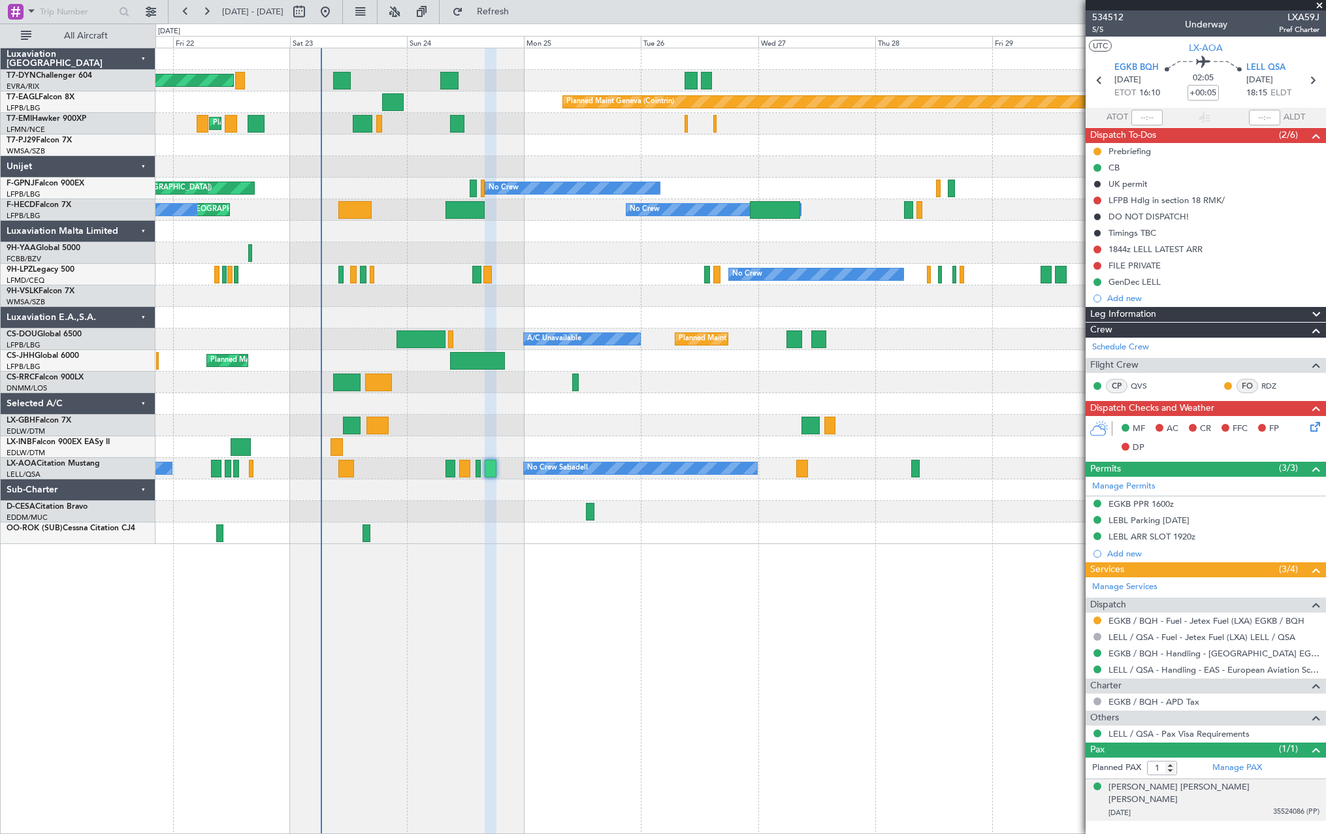
click at [1243, 806] on div "26/04/1959 35524086 (PP)" at bounding box center [1213, 812] width 211 height 13
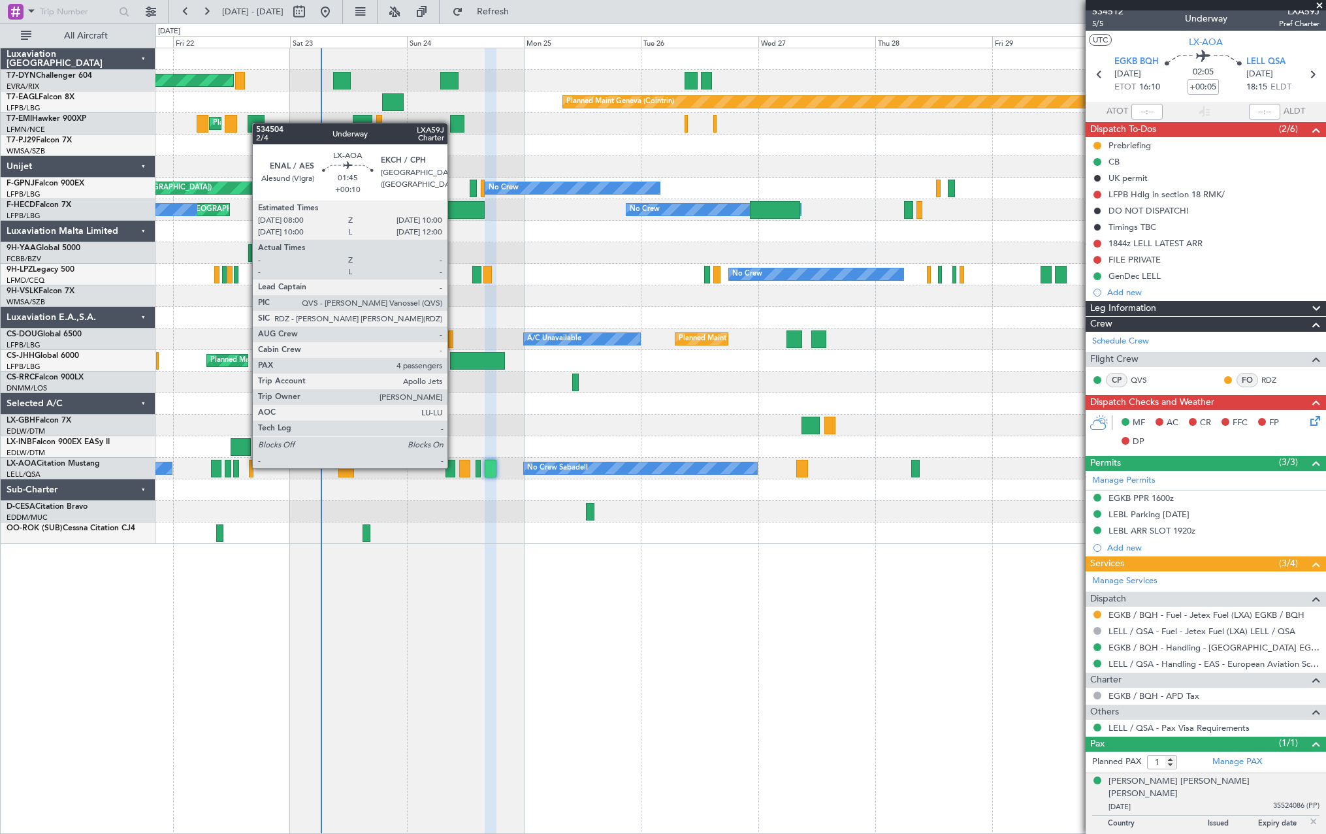
click at [453, 467] on div at bounding box center [450, 469] width 10 height 18
type input "+00:10"
type input "4"
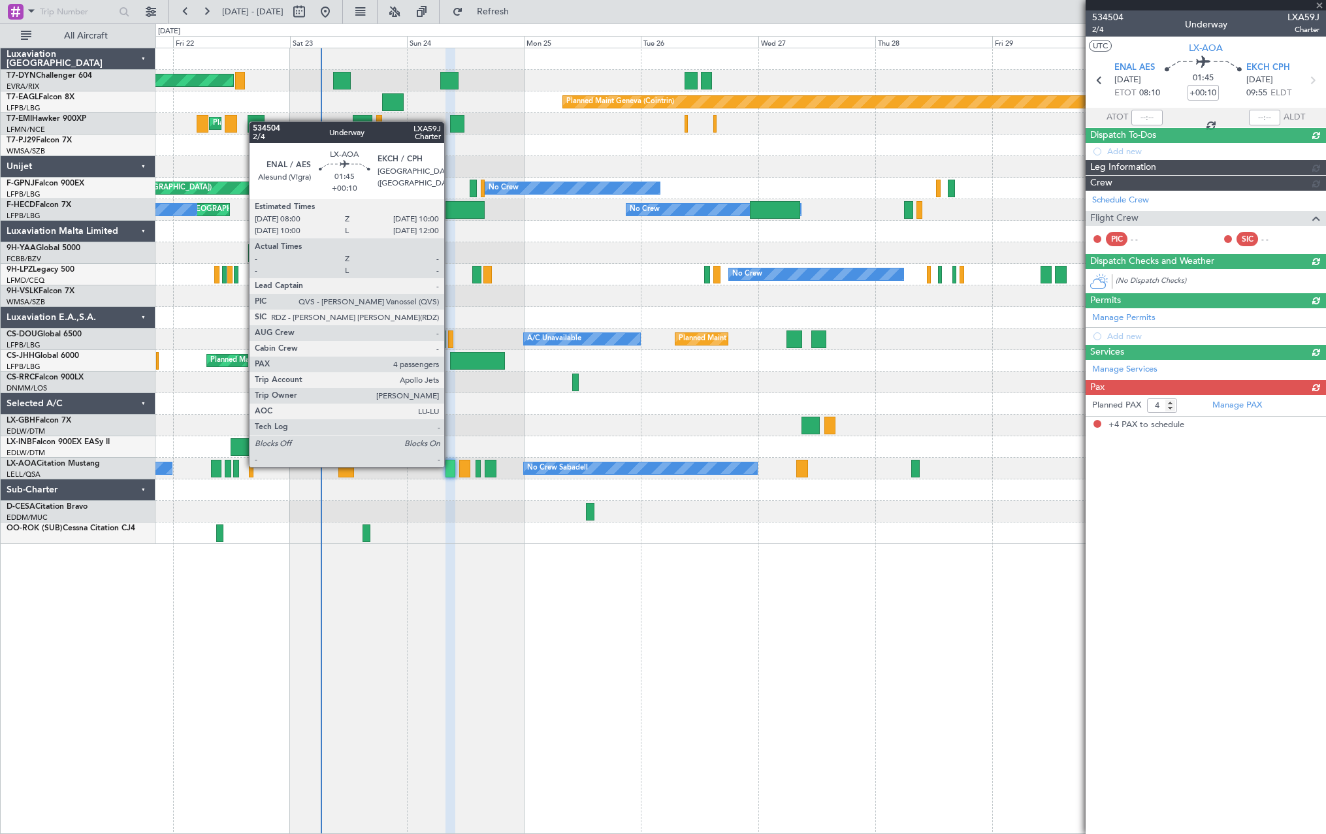
scroll to position [0, 0]
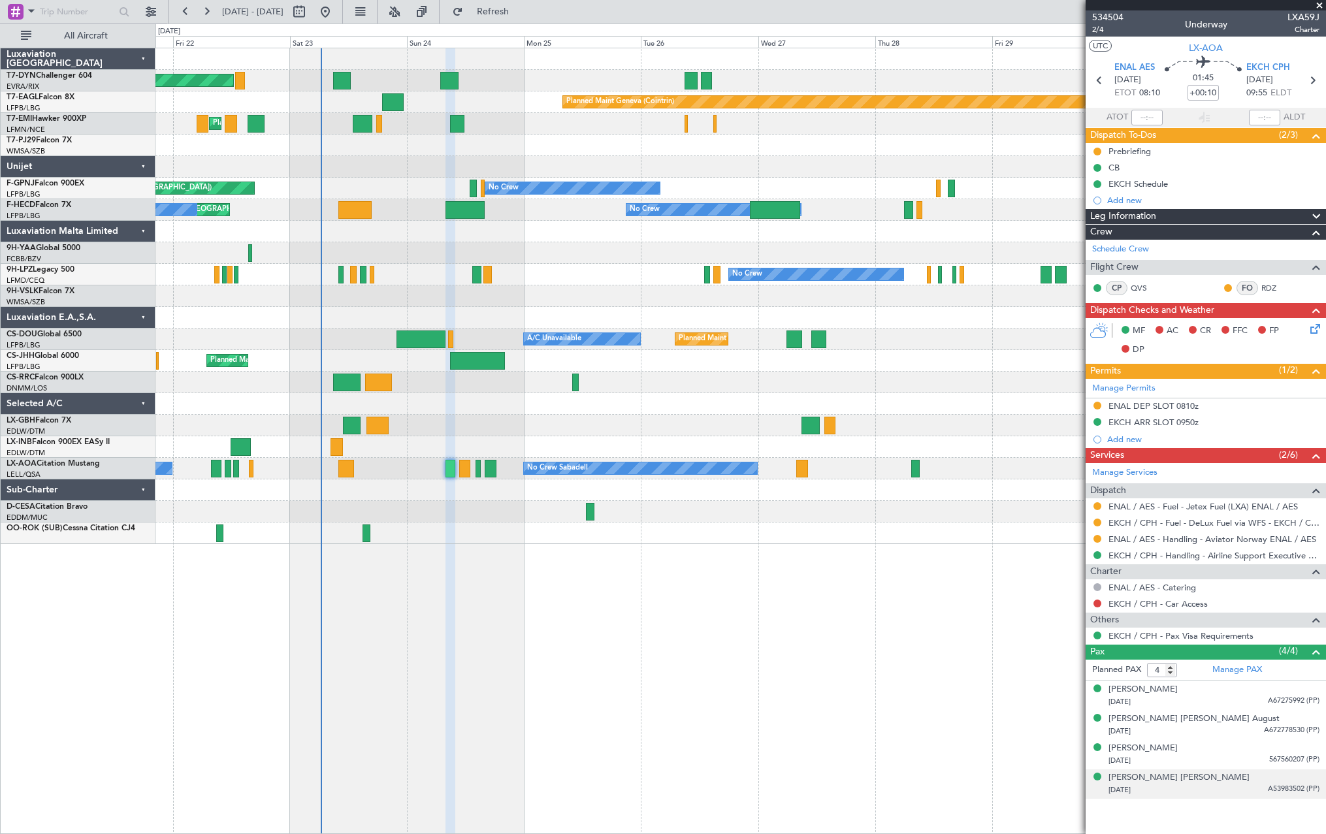
click at [1237, 784] on div "21/09/1995 A53983502 (PP)" at bounding box center [1213, 790] width 211 height 13
click at [1235, 757] on div "10/09/1993 567560207 (PP)" at bounding box center [1213, 760] width 211 height 13
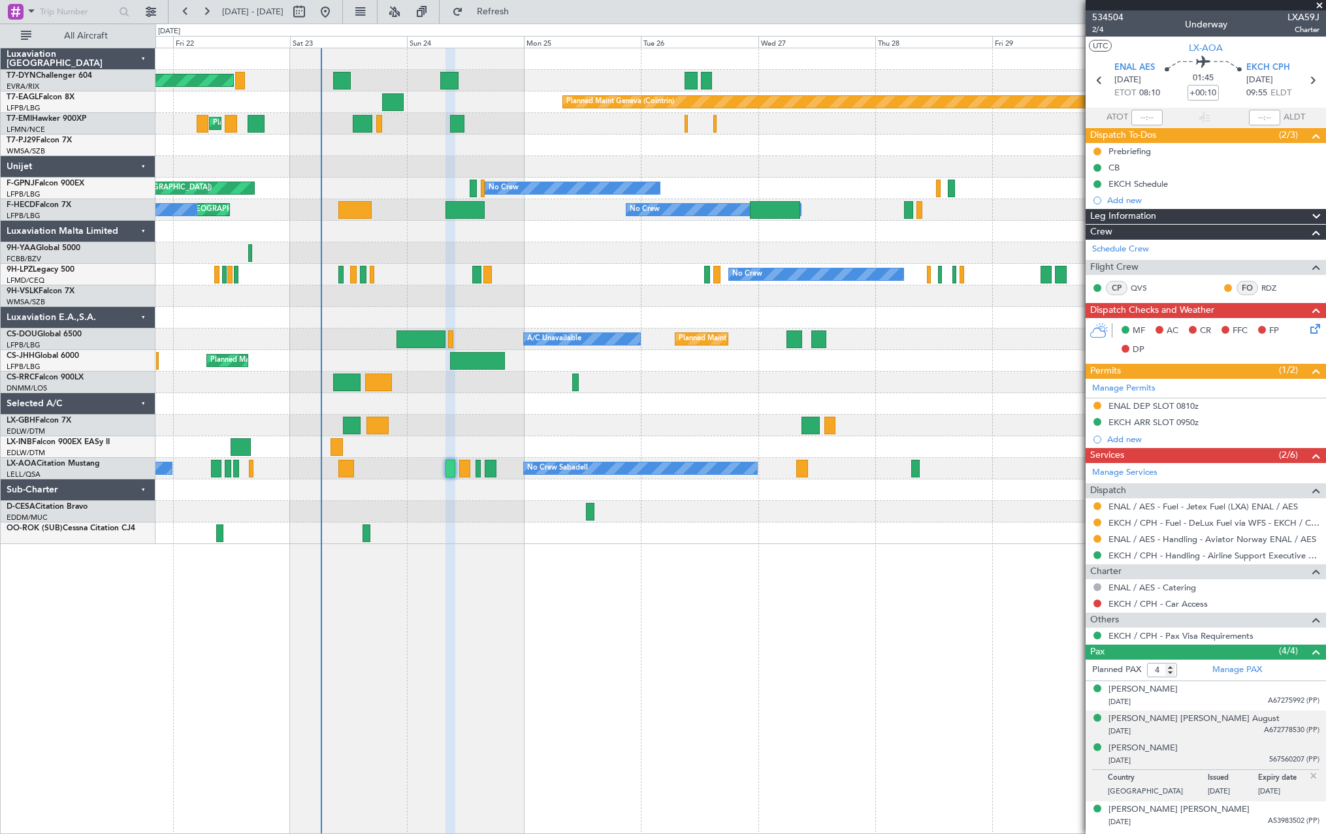
click at [1228, 729] on div "13/02/1948 A672778530 (PP)" at bounding box center [1213, 731] width 211 height 13
click at [1228, 701] on div "11/08/1940 A67275992 (PP)" at bounding box center [1213, 701] width 211 height 13
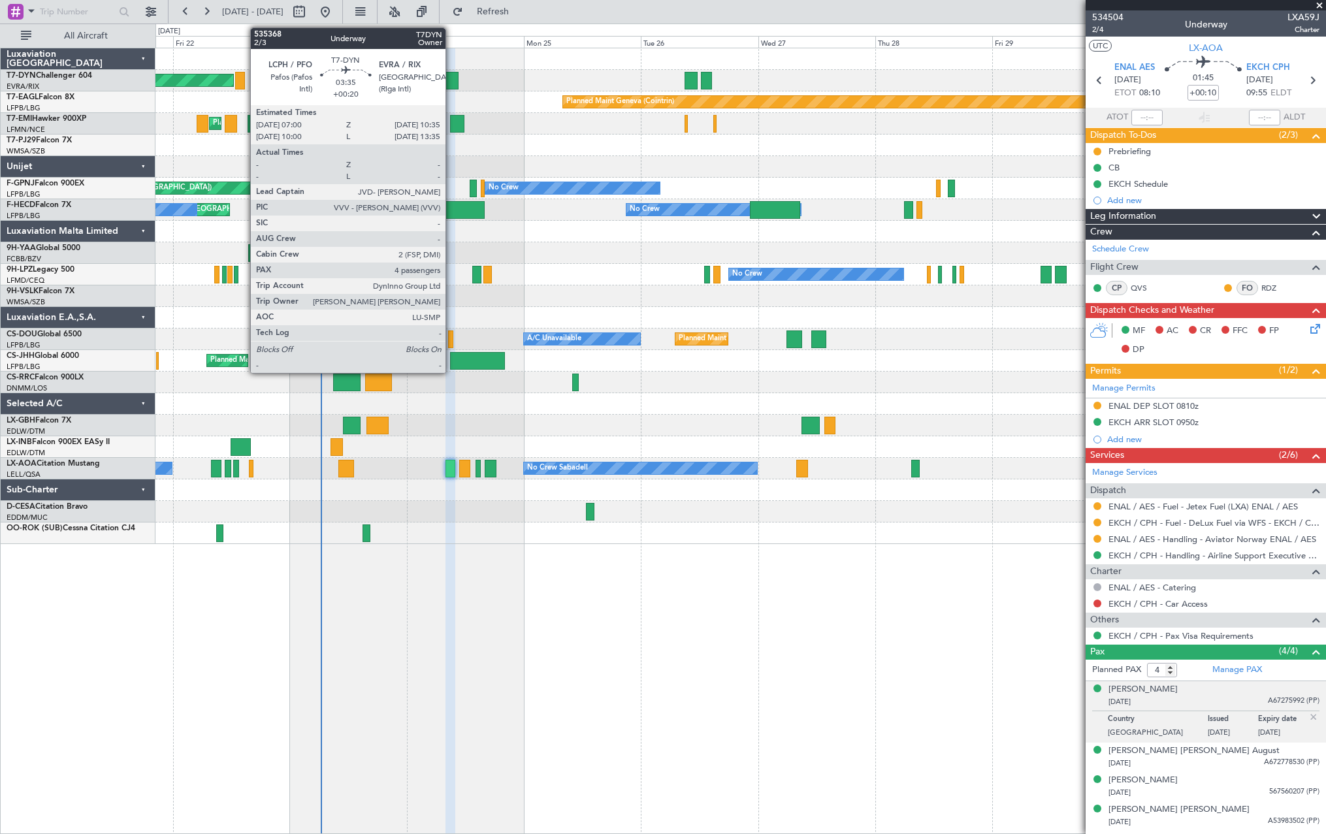
click at [451, 85] on div at bounding box center [449, 81] width 18 height 18
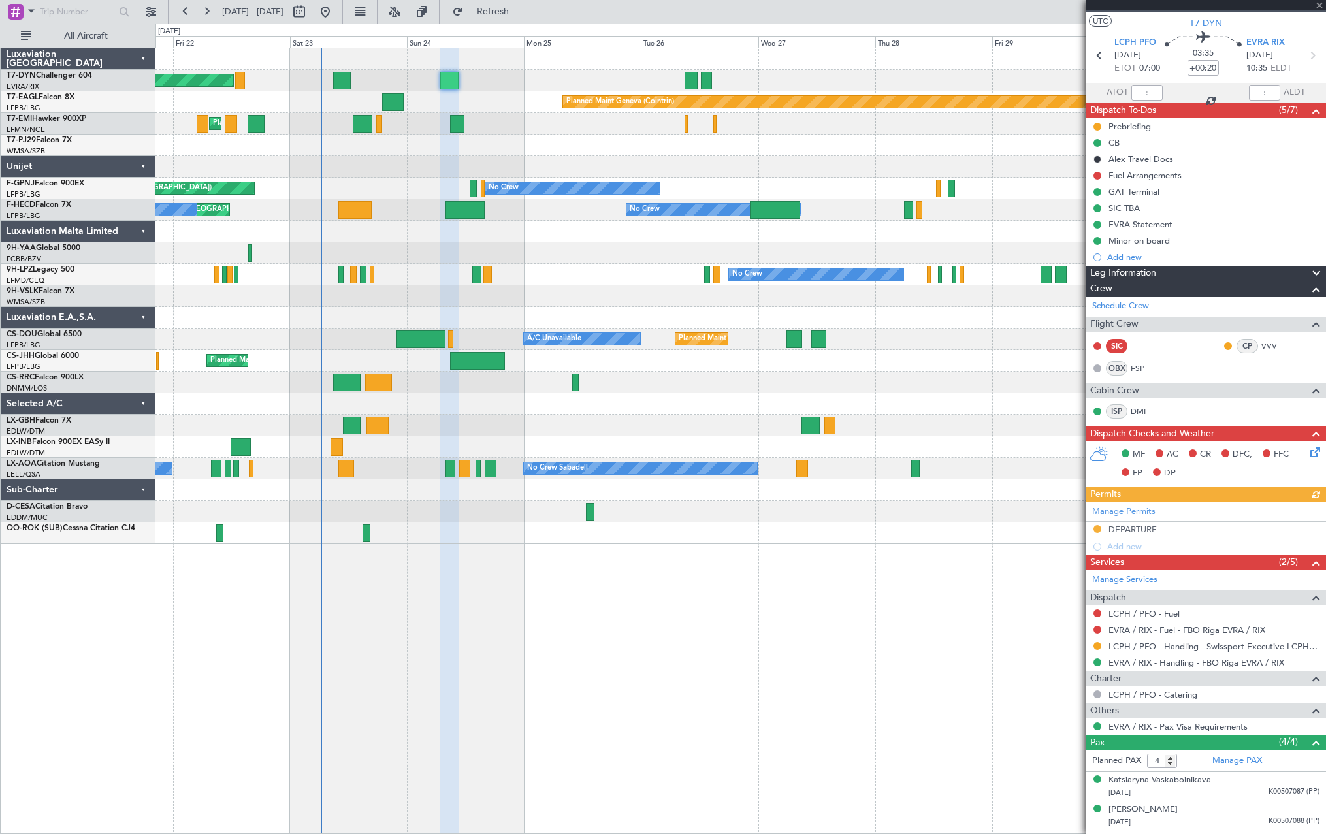
scroll to position [80, 0]
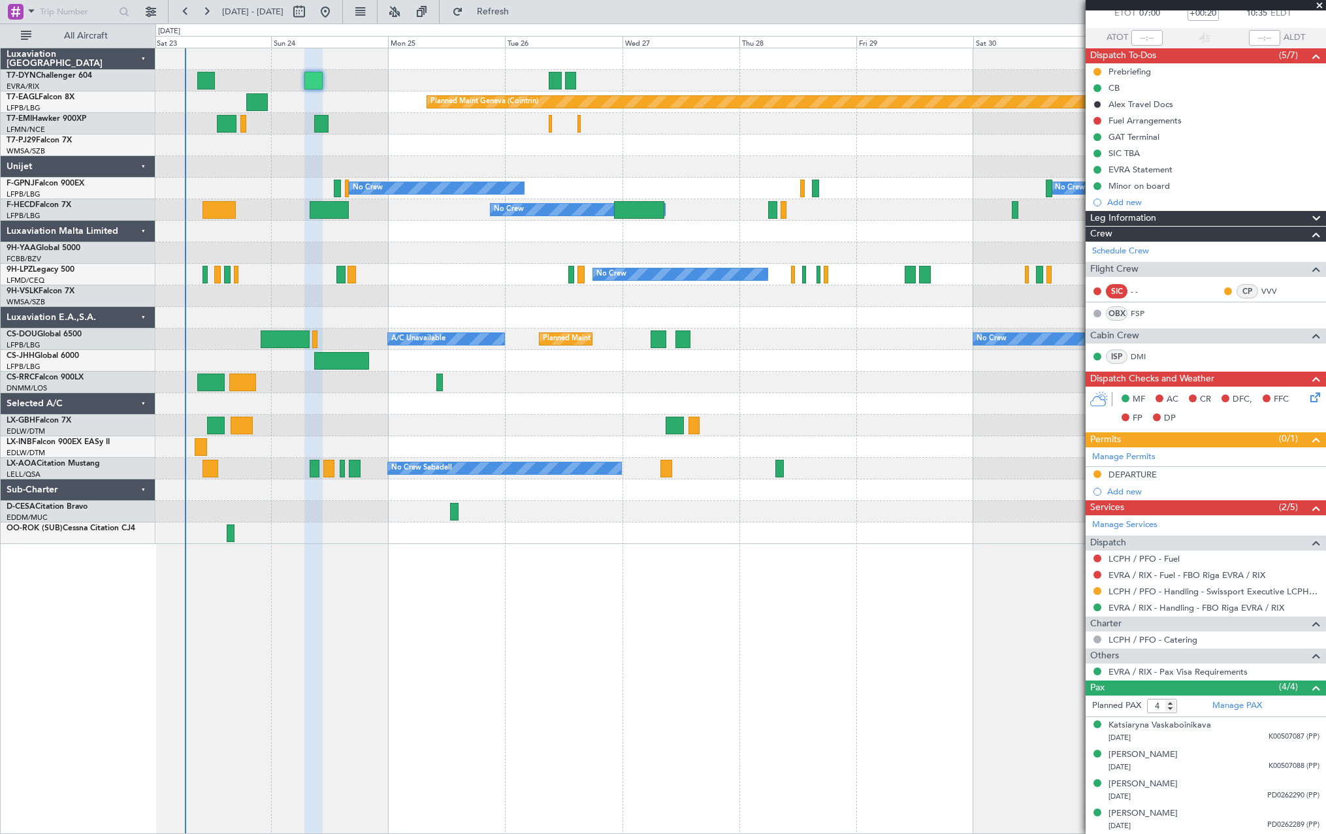
click at [433, 311] on div "Planned Maint Basel-Mulhouse Planned Maint Geneva (Cointrin) Planned Maint Ches…" at bounding box center [739, 296] width 1169 height 496
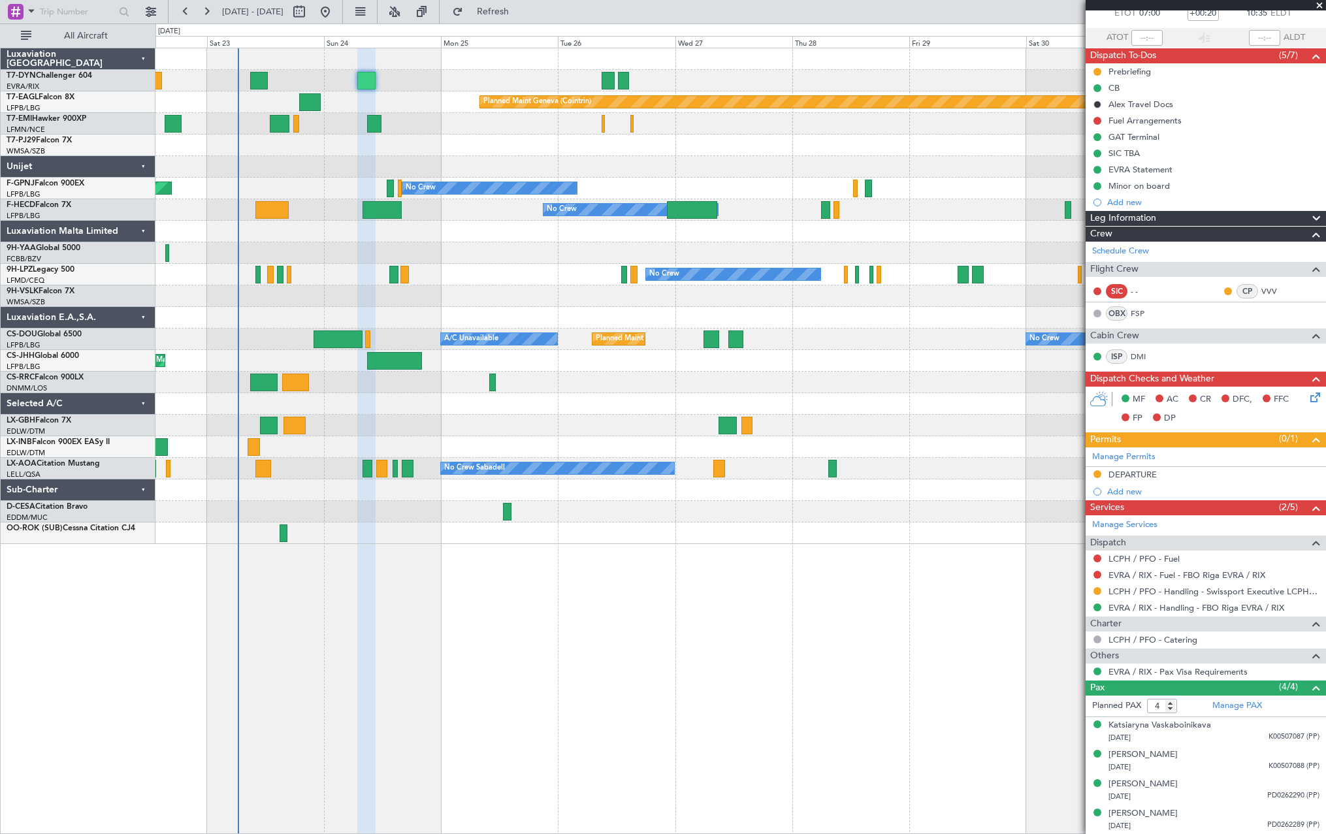
click at [533, 426] on div "Planned Maint Nice ([GEOGRAPHIC_DATA])" at bounding box center [739, 426] width 1169 height 22
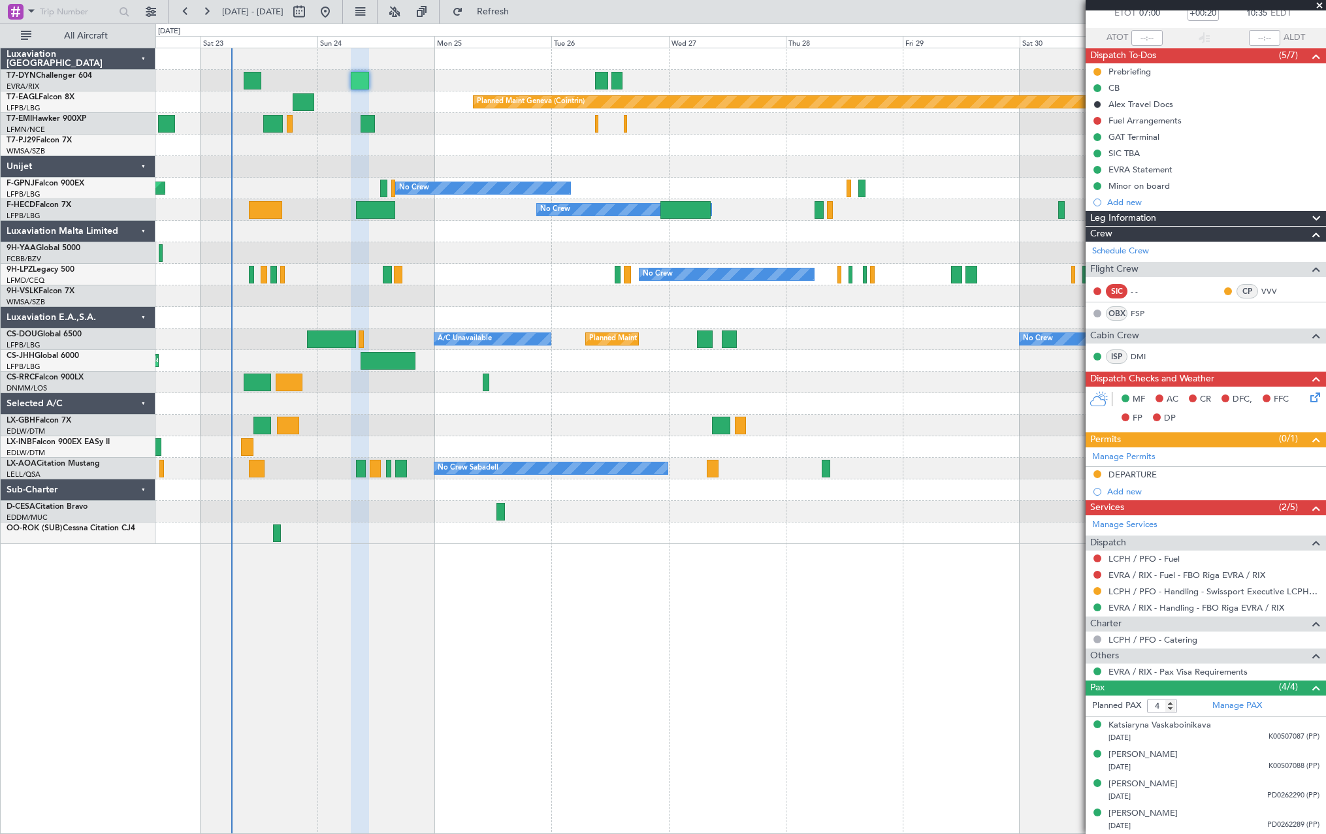
click at [618, 447] on div "Planned Maint Basel-Mulhouse Planned Maint Geneva (Cointrin) Planned Maint Ches…" at bounding box center [739, 296] width 1169 height 496
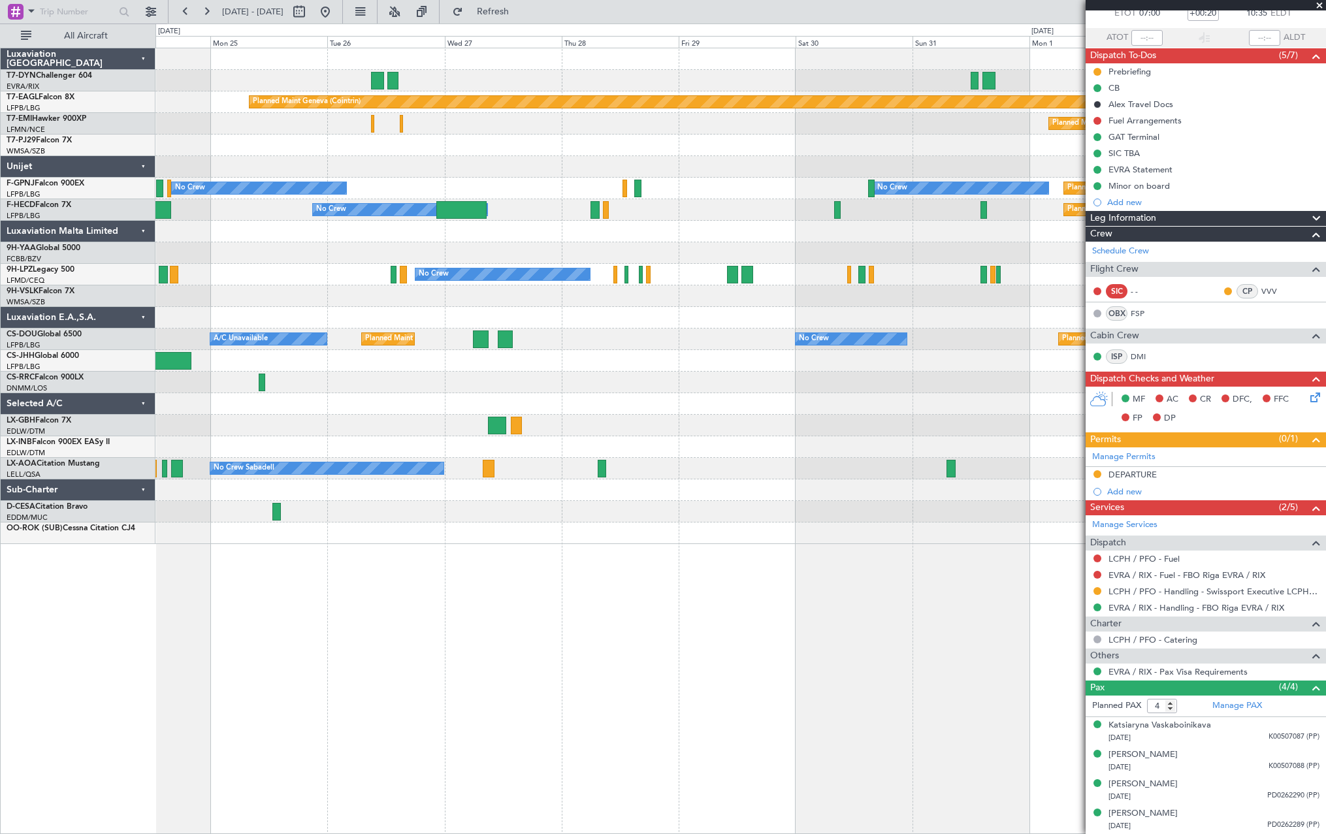
click at [675, 333] on div "Planned Maint Basel-Mulhouse Planned Maint Geneva (Cointrin) Planned Maint Ches…" at bounding box center [739, 296] width 1169 height 496
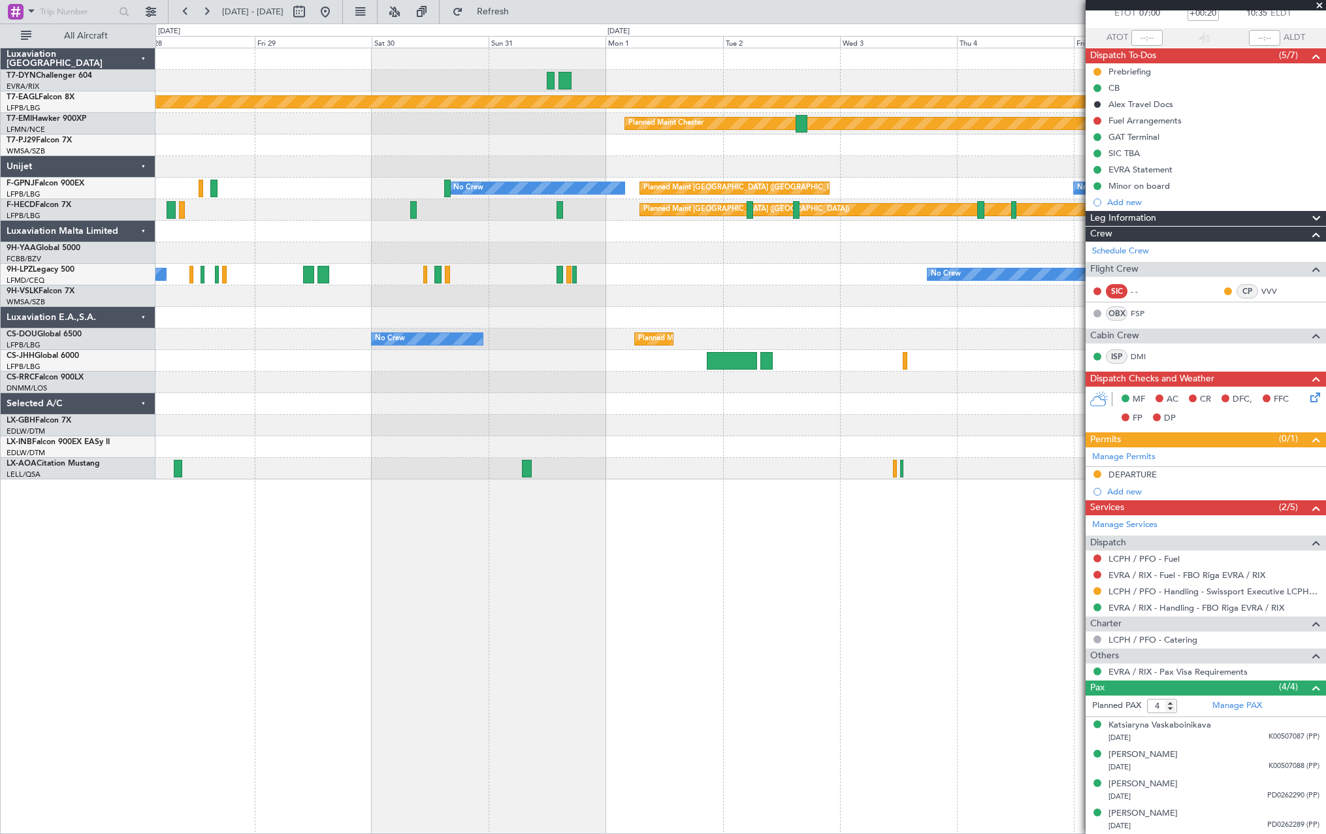
click at [470, 310] on div at bounding box center [739, 318] width 1169 height 22
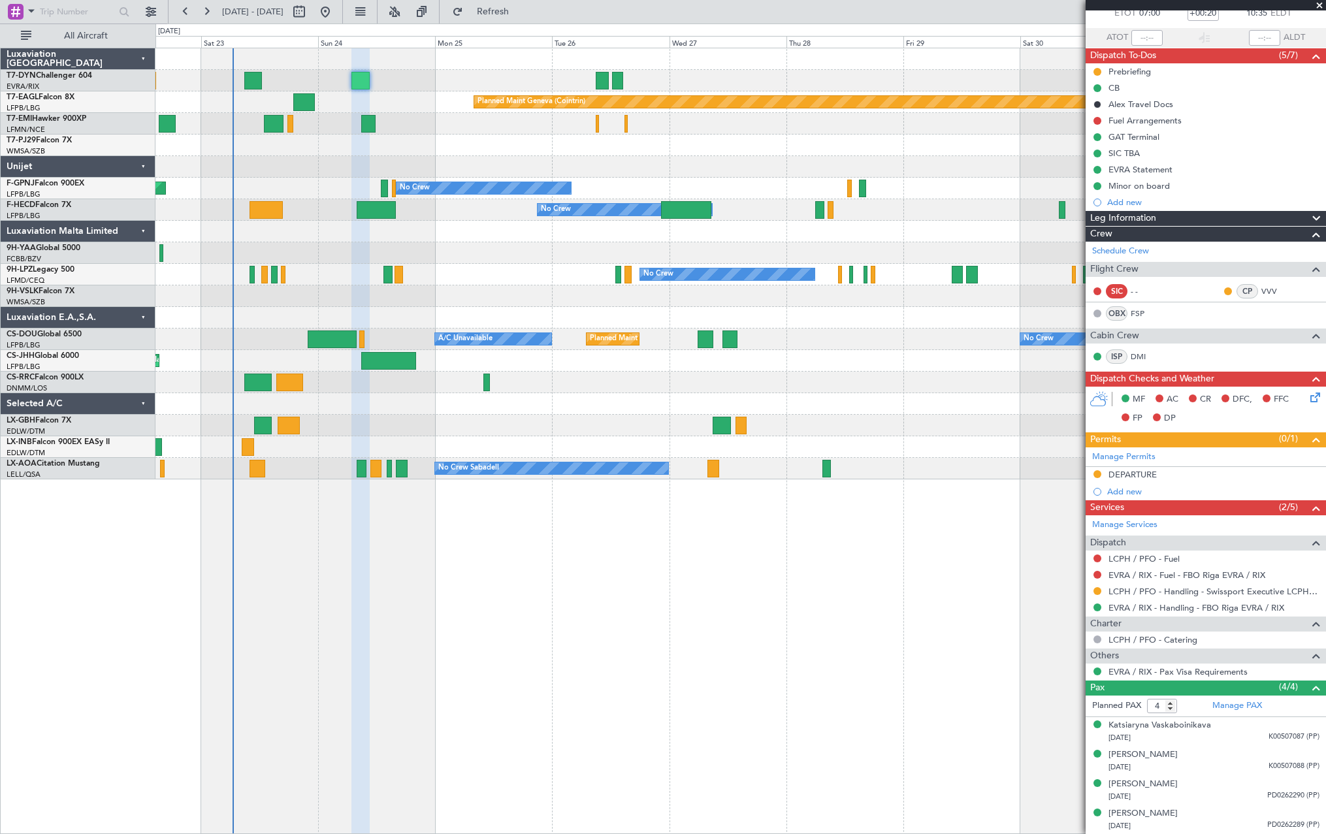
click at [930, 524] on div "Planned Maint Basel-Mulhouse Planned Maint Geneva (Cointrin) Planned Maint Ches…" at bounding box center [740, 441] width 1170 height 786
click at [691, 552] on div "Planned Maint Basel-Mulhouse Planned Maint Geneva (Cointrin) Planned Maint Ches…" at bounding box center [740, 441] width 1170 height 786
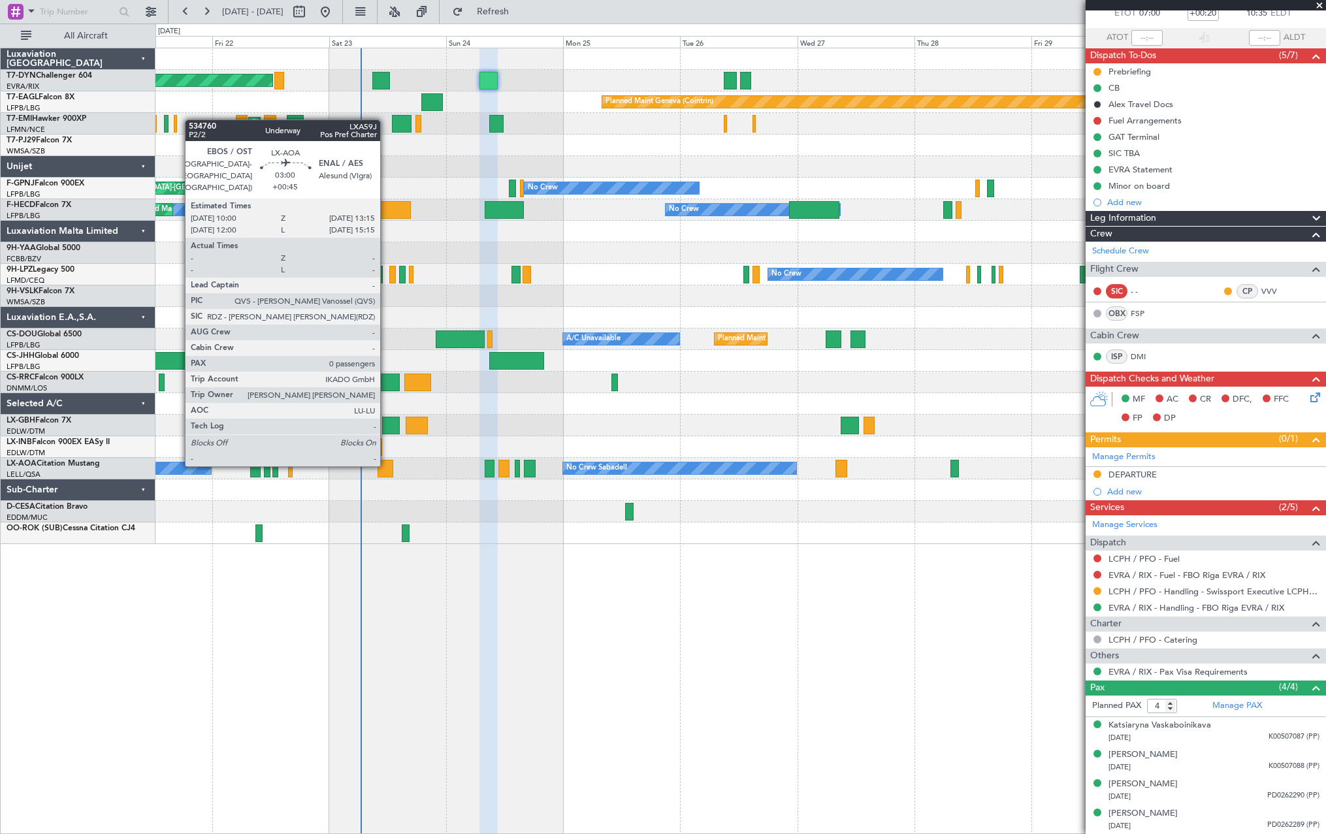
click at [386, 464] on div at bounding box center [385, 469] width 16 height 18
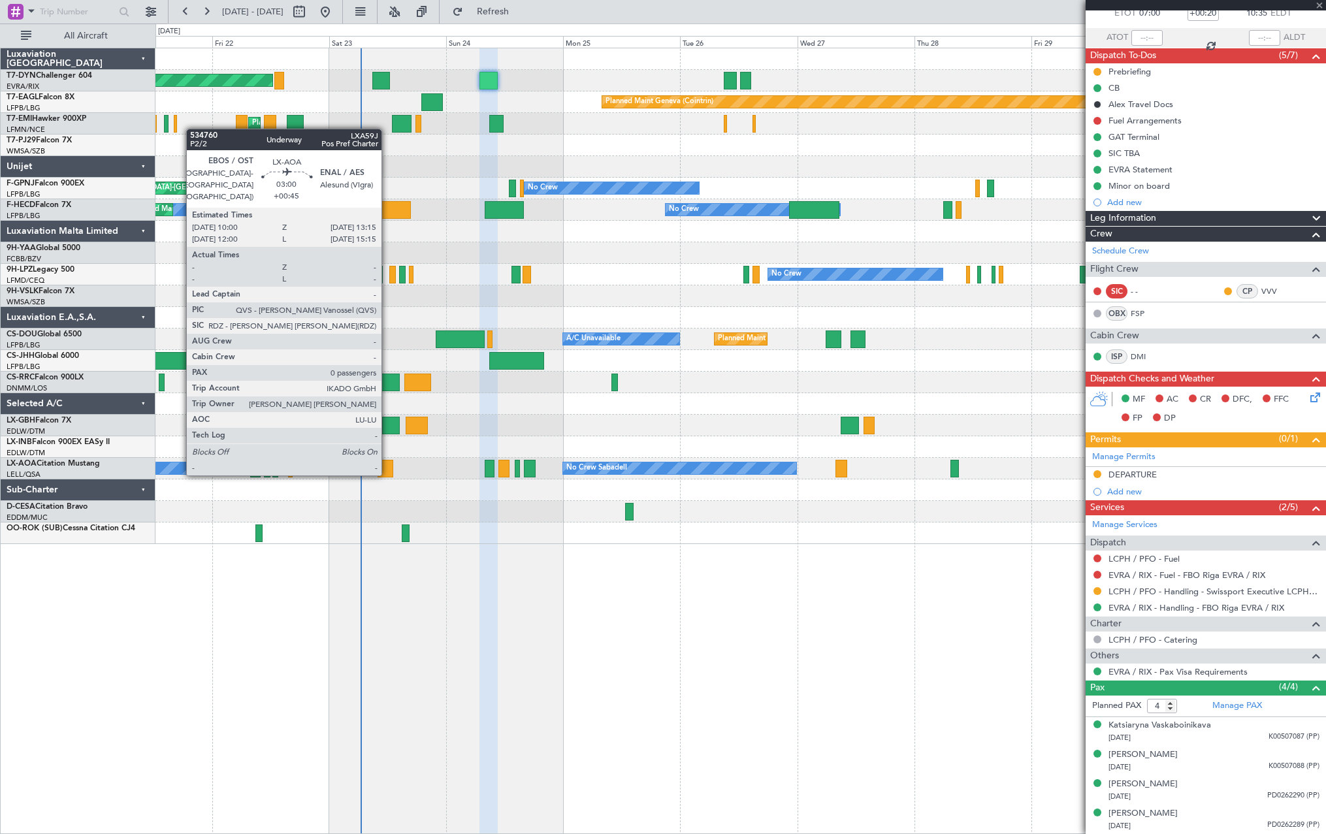
type input "+00:45"
type input "0"
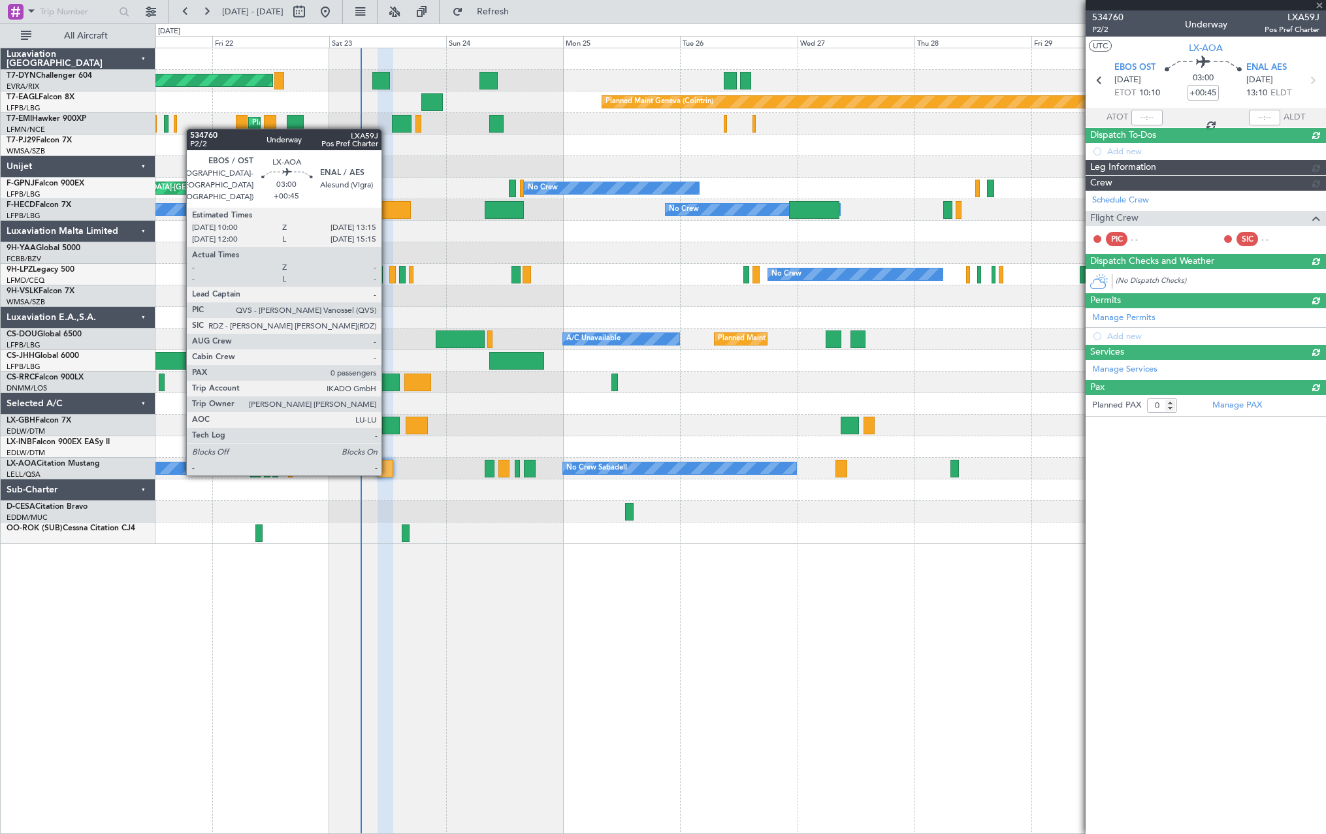
scroll to position [0, 0]
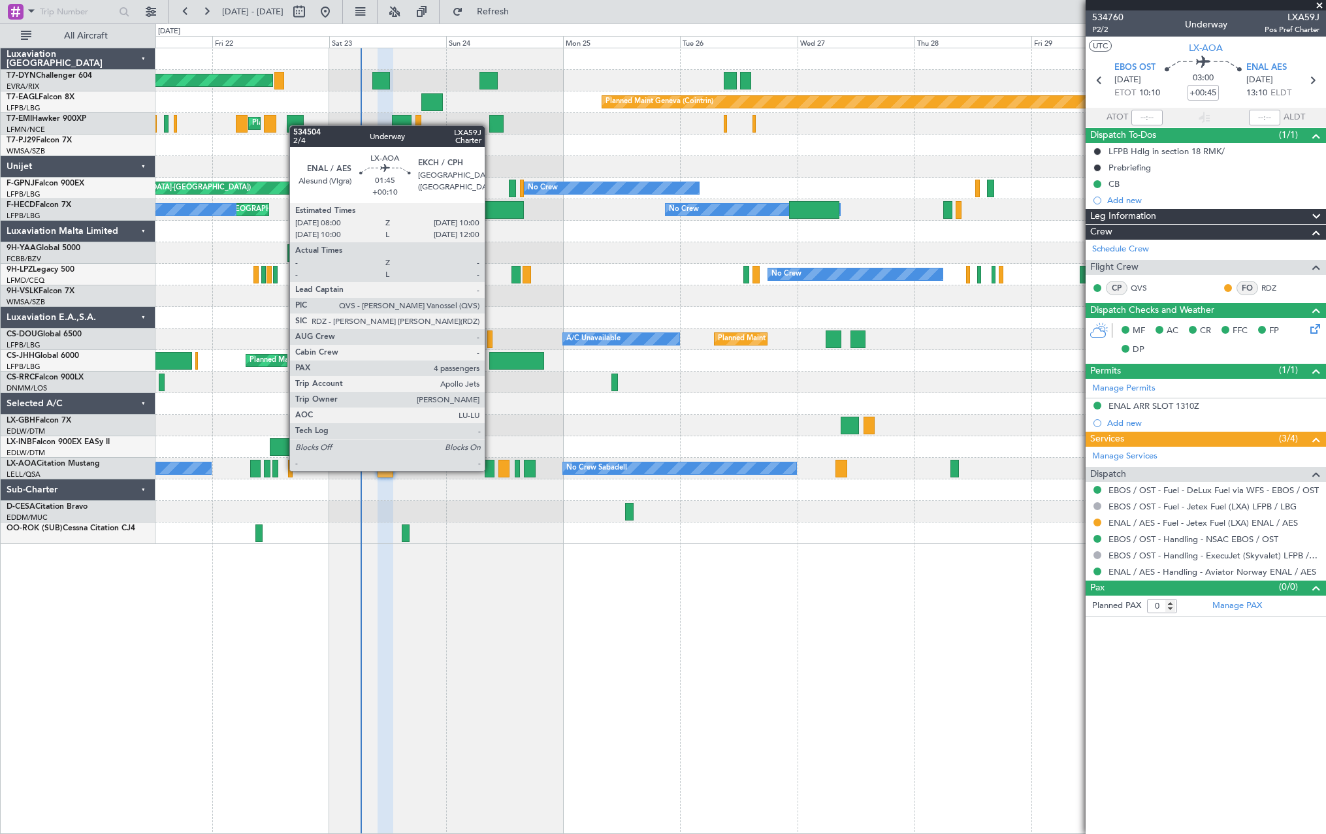
click at [490, 469] on div at bounding box center [489, 469] width 10 height 18
type input "+00:10"
type input "4"
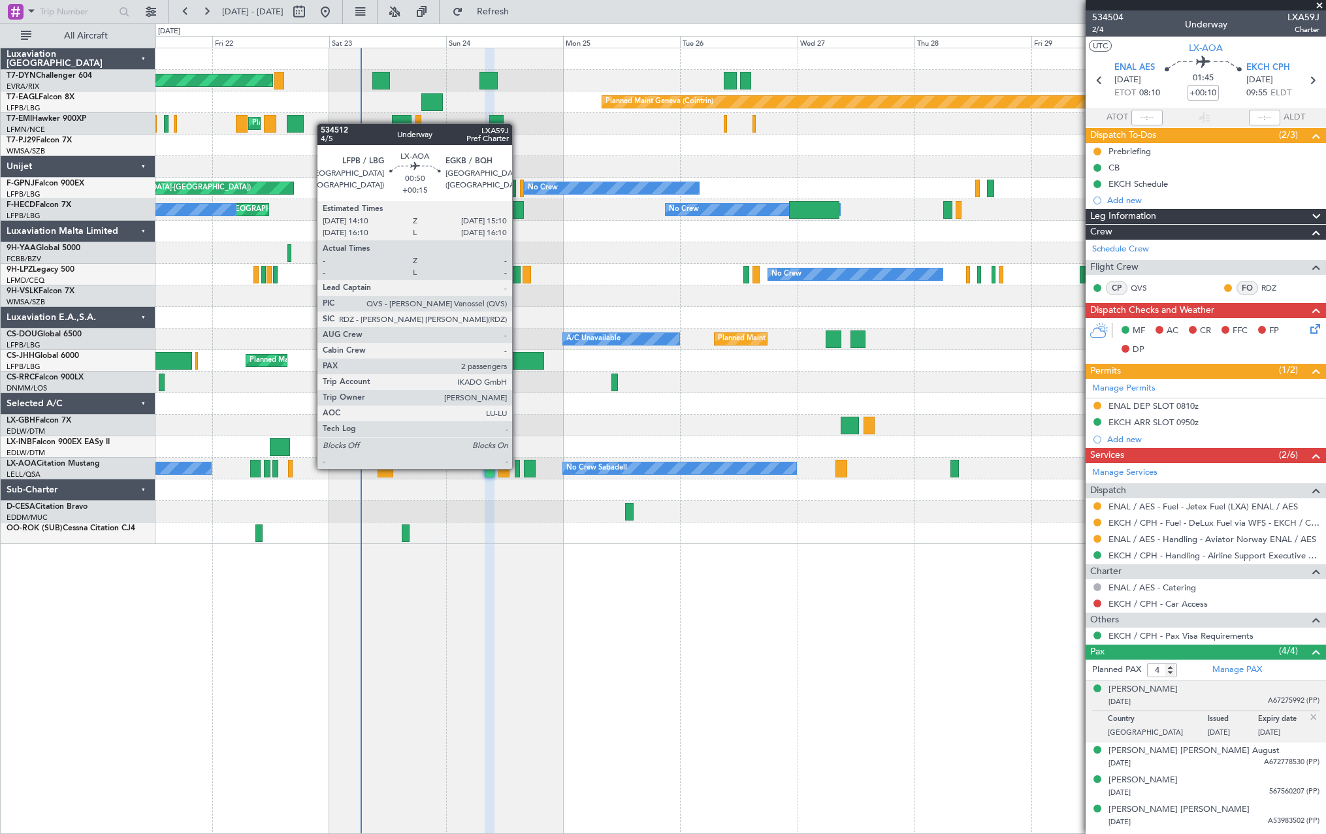
click at [518, 468] on div at bounding box center [517, 469] width 5 height 18
type input "+00:15"
type input "2"
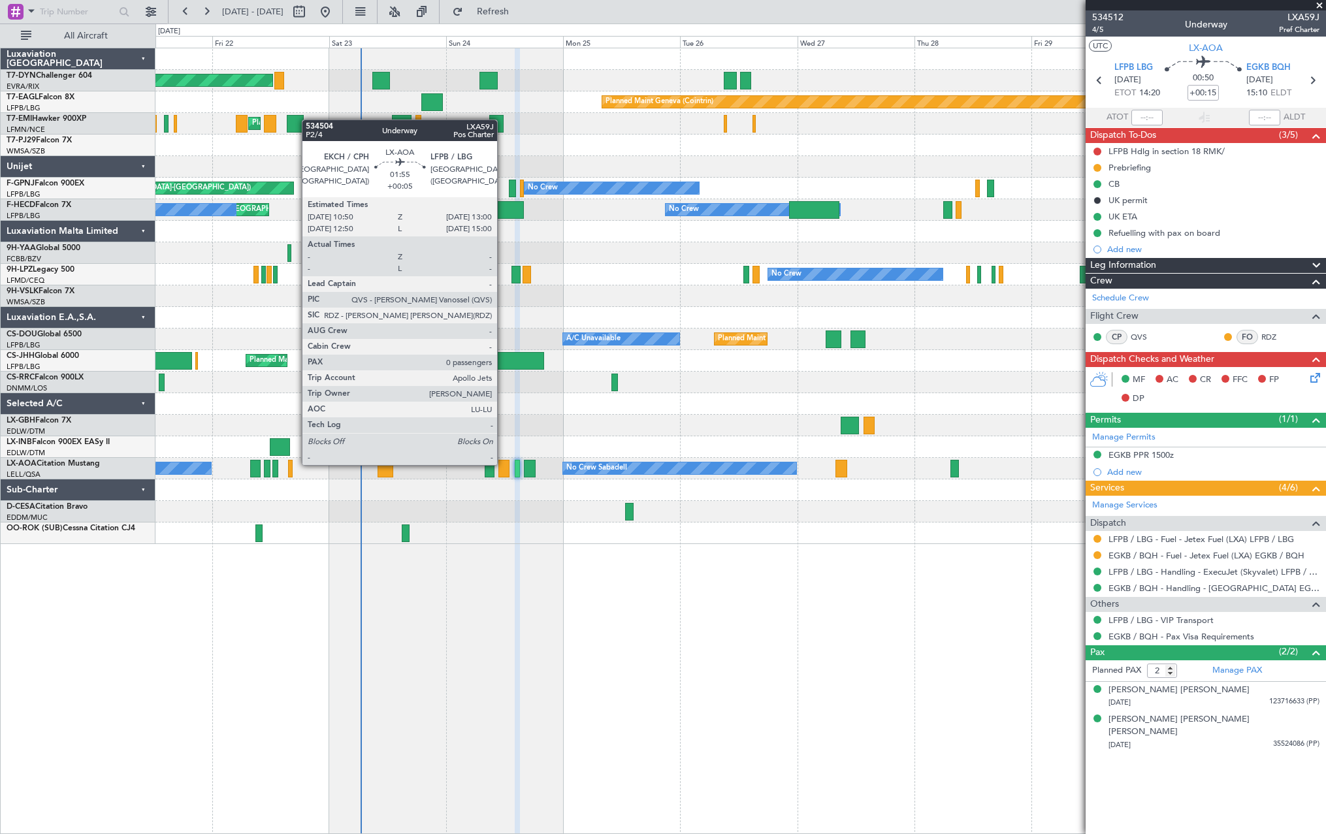
click at [503, 464] on div at bounding box center [503, 469] width 11 height 18
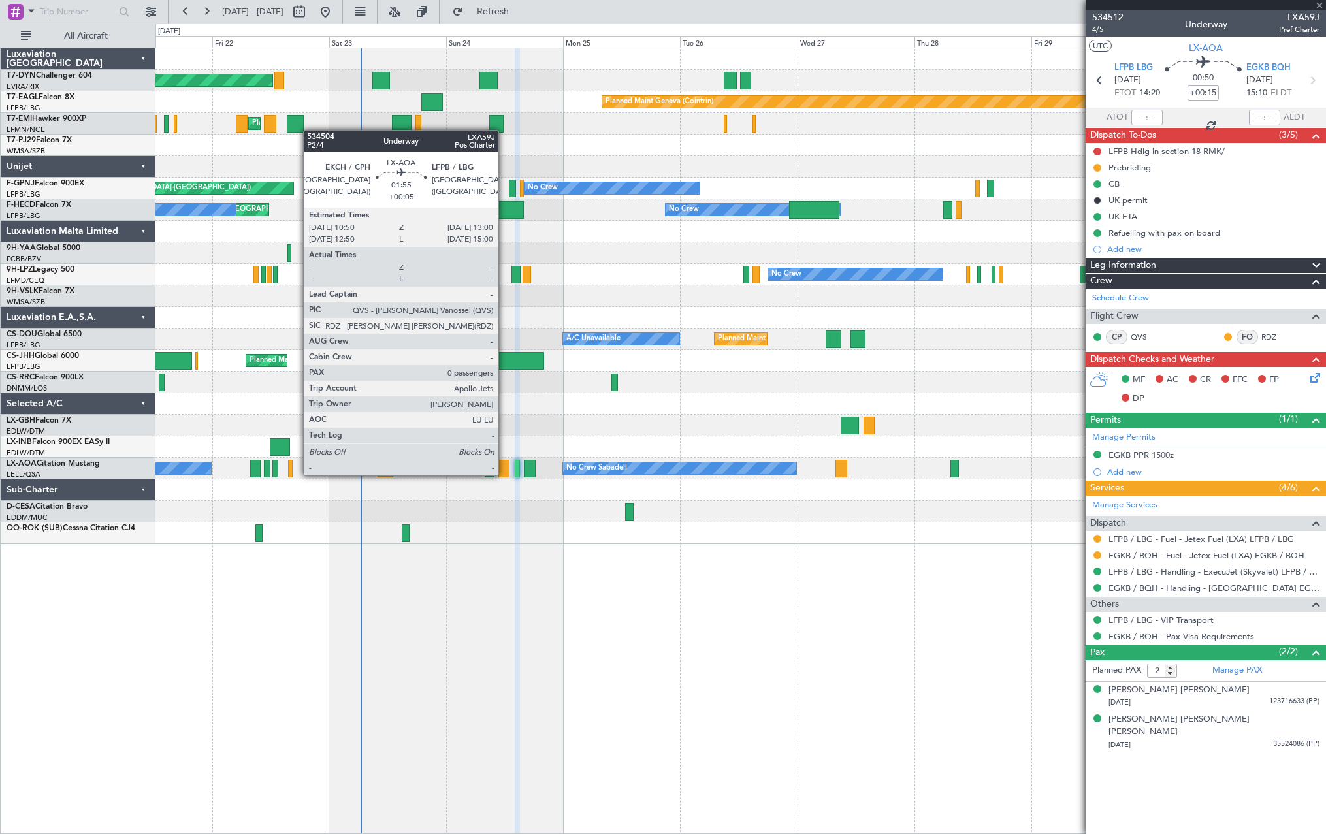
type input "+00:05"
type input "0"
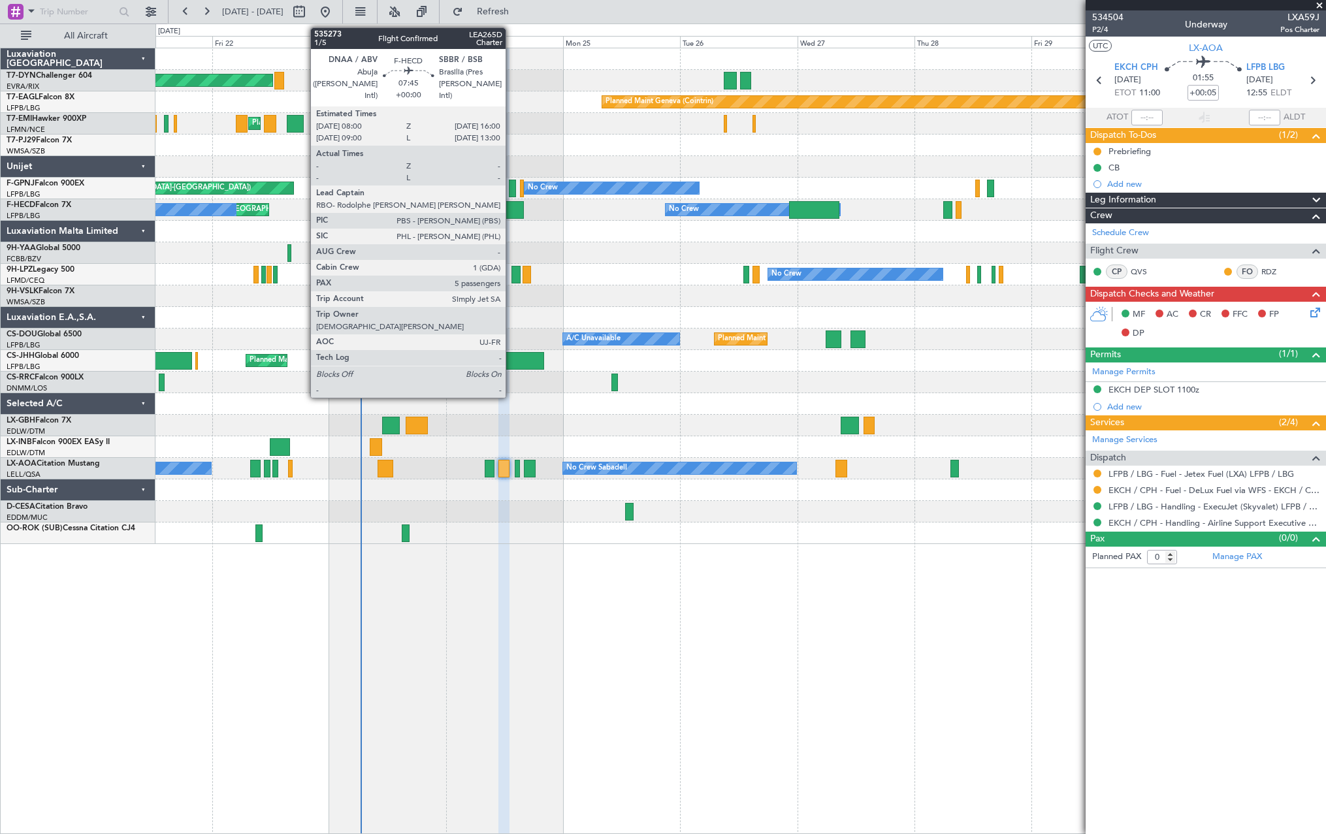
click at [511, 206] on div at bounding box center [503, 210] width 39 height 18
type input "5"
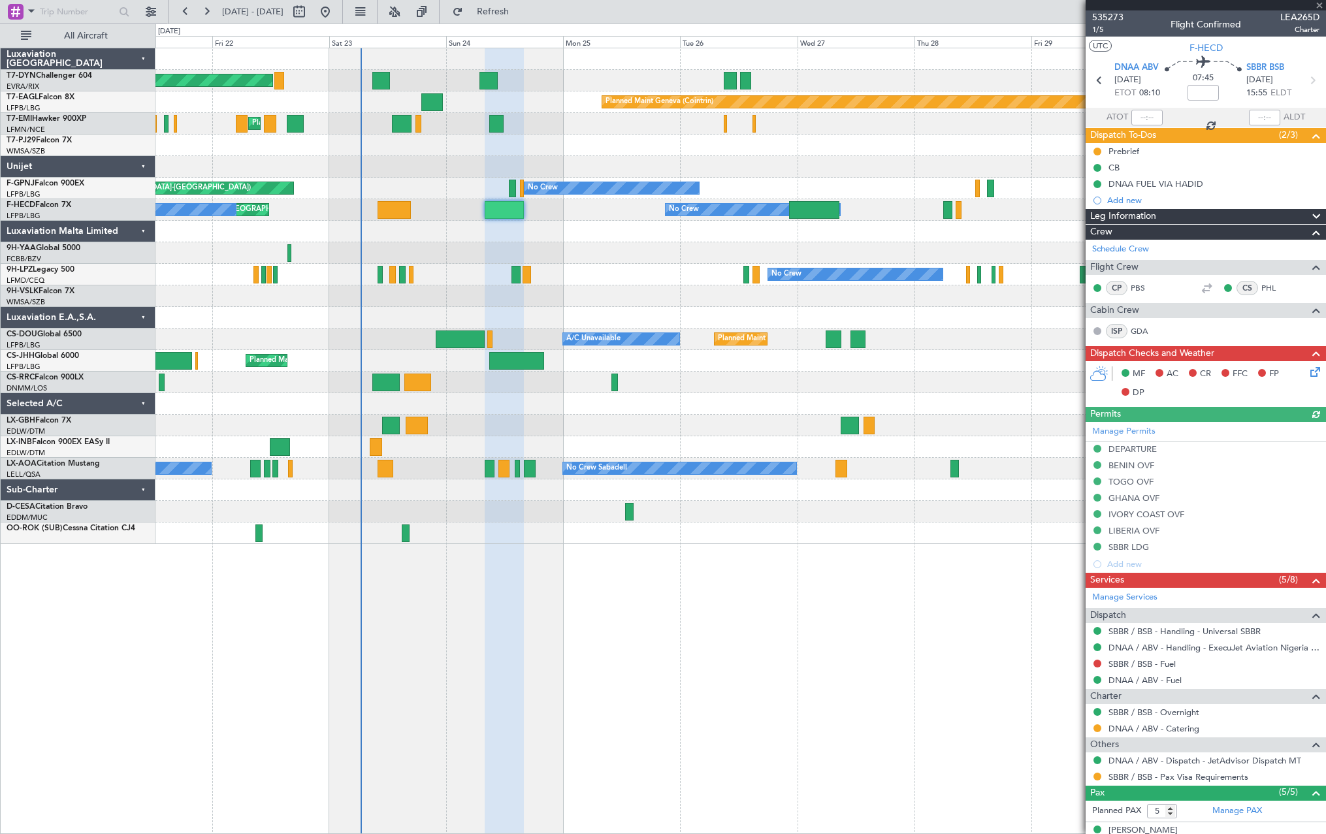
scroll to position [135, 0]
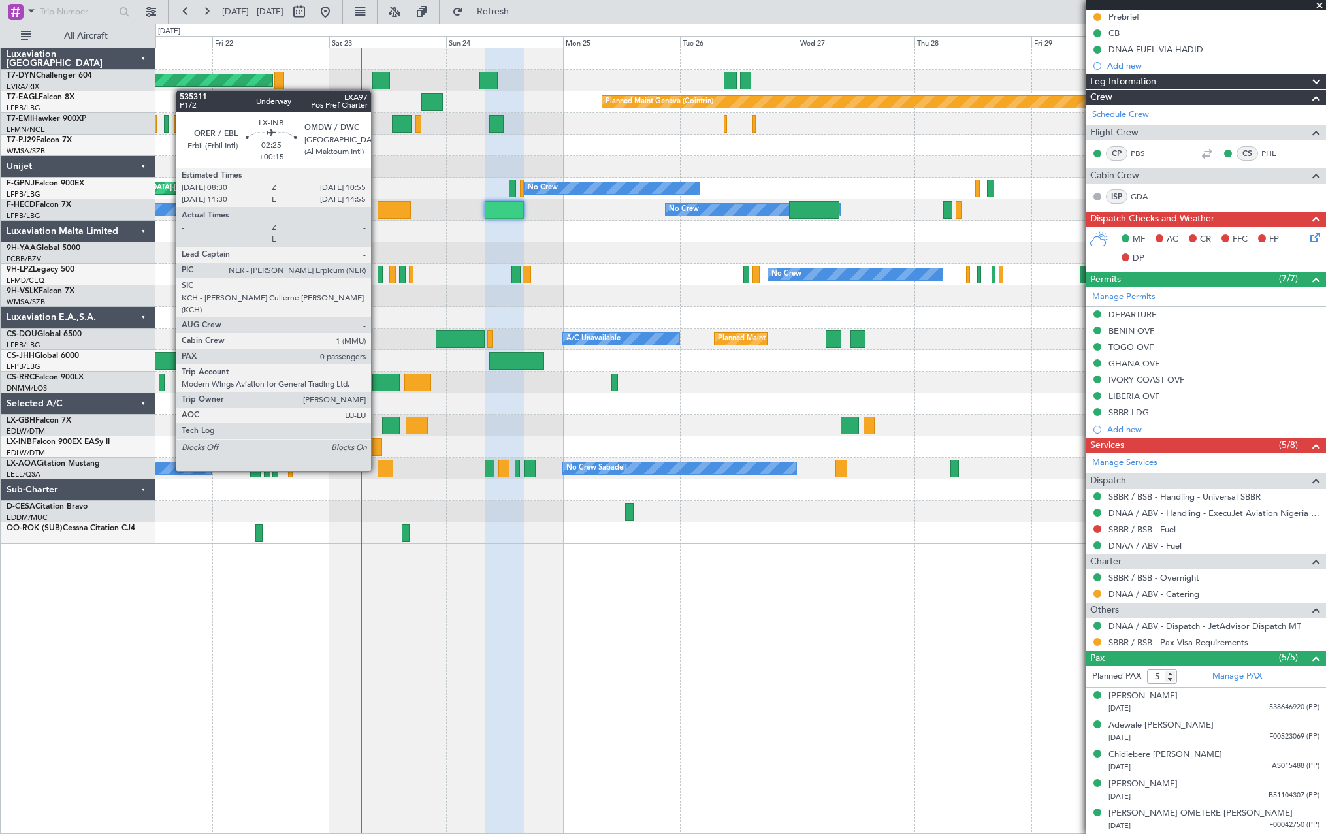
click at [377, 446] on div at bounding box center [376, 447] width 12 height 18
type input "+00:15"
type input "0"
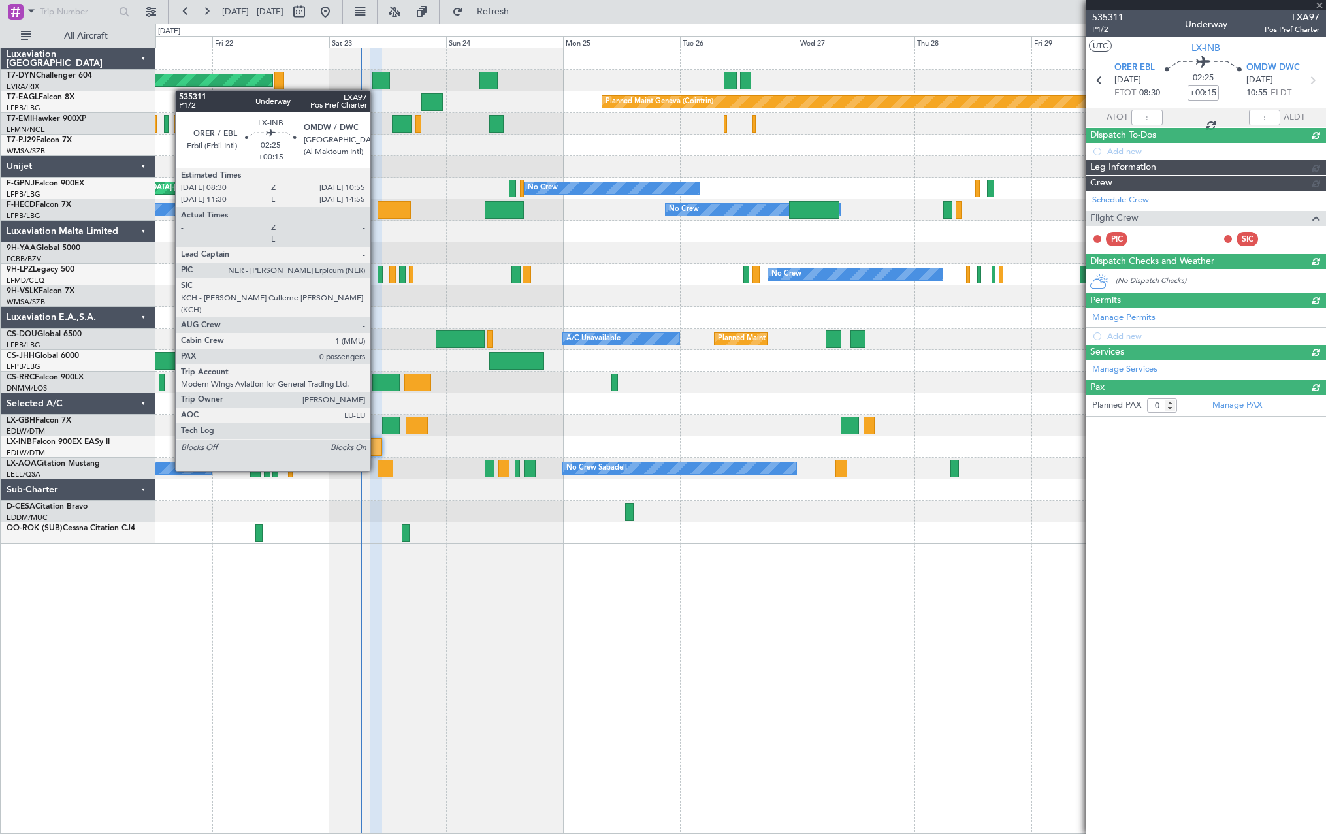
scroll to position [0, 0]
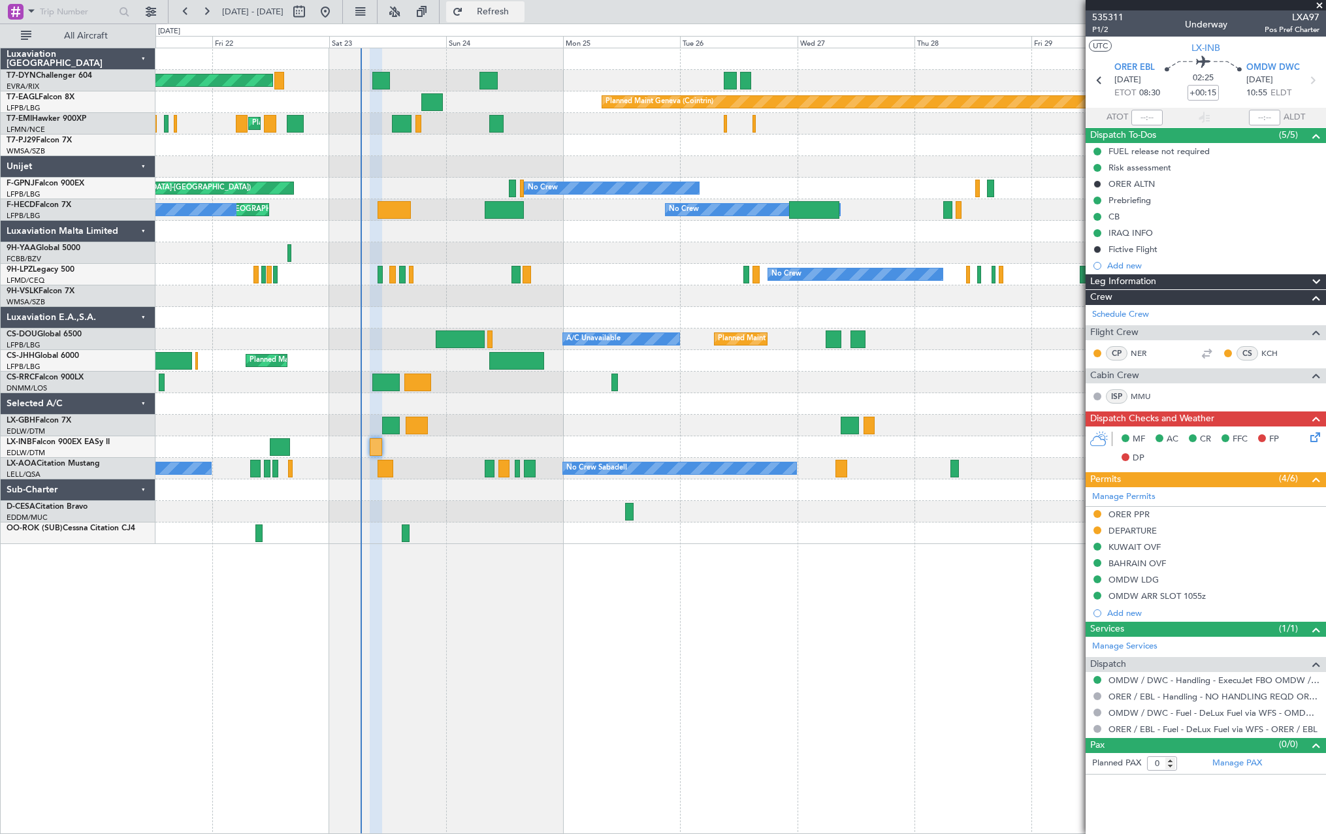
click at [520, 16] on span "Refresh" at bounding box center [493, 11] width 55 height 9
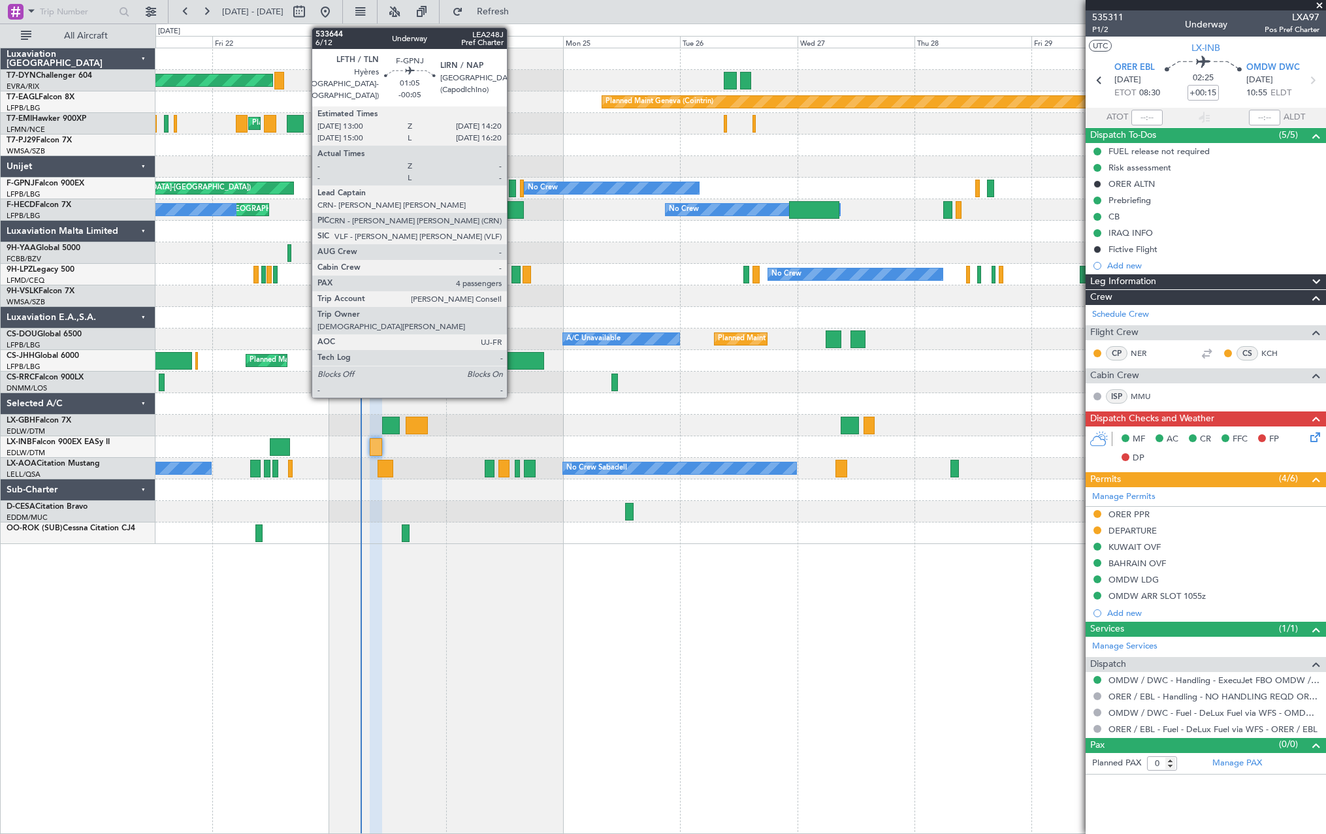
click at [513, 188] on div at bounding box center [512, 189] width 7 height 18
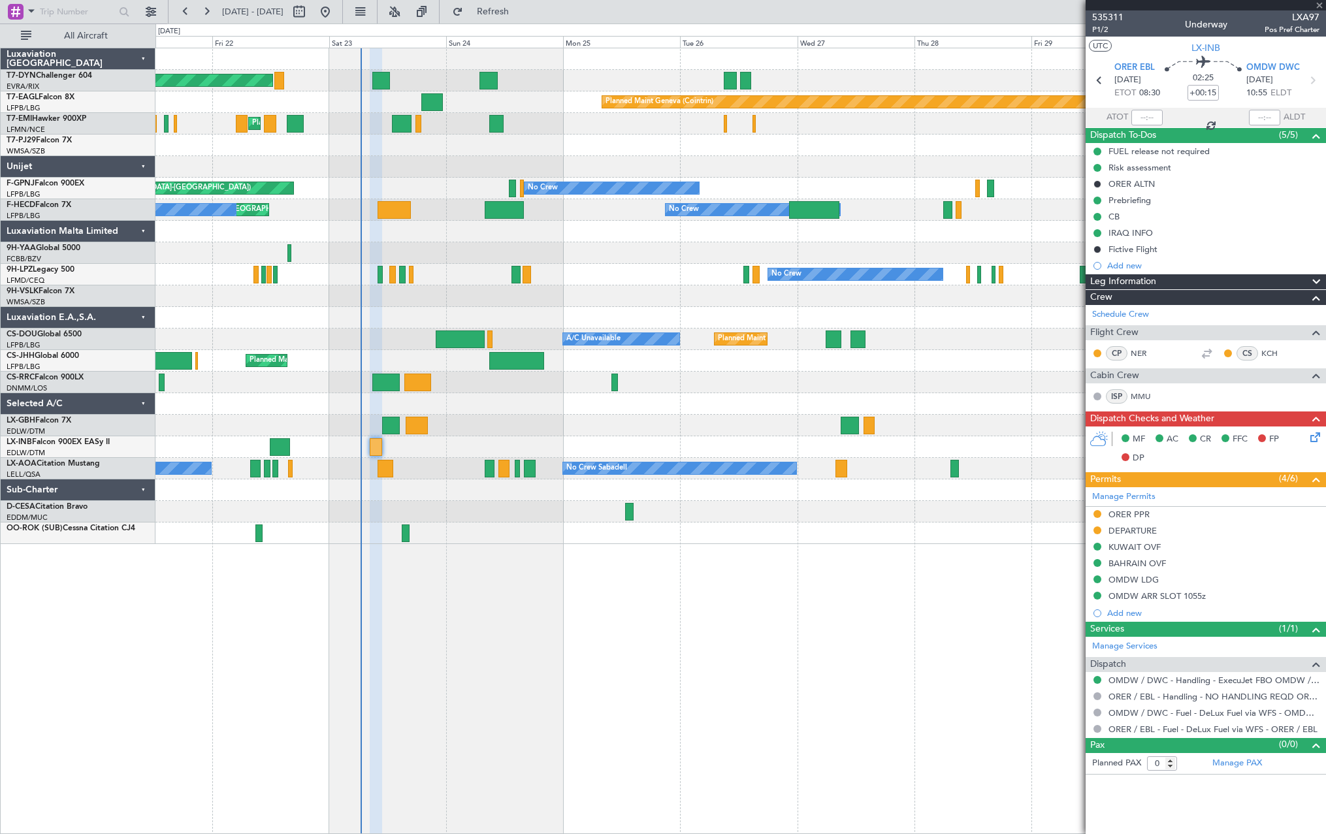
type input "-00:05"
type input "4"
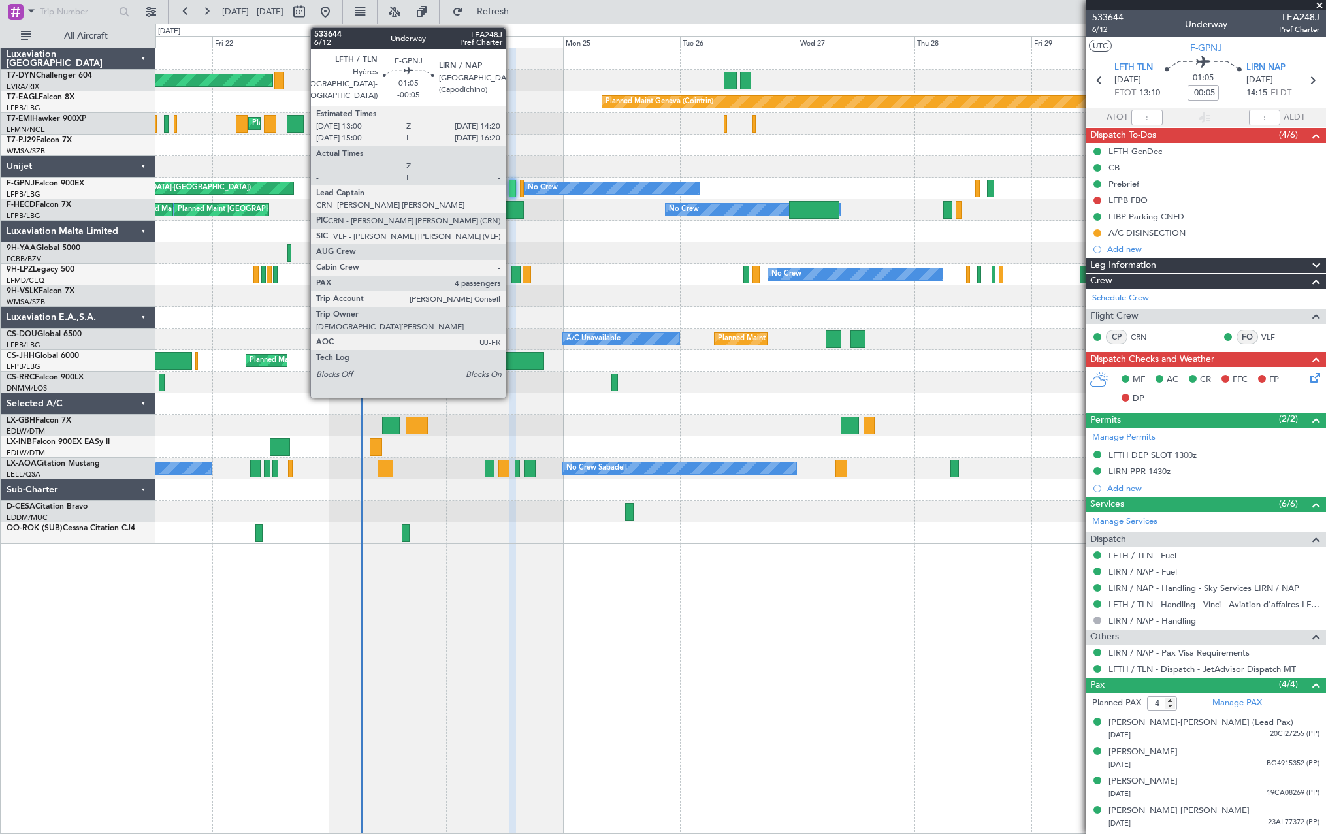
click at [511, 183] on div at bounding box center [512, 189] width 7 height 18
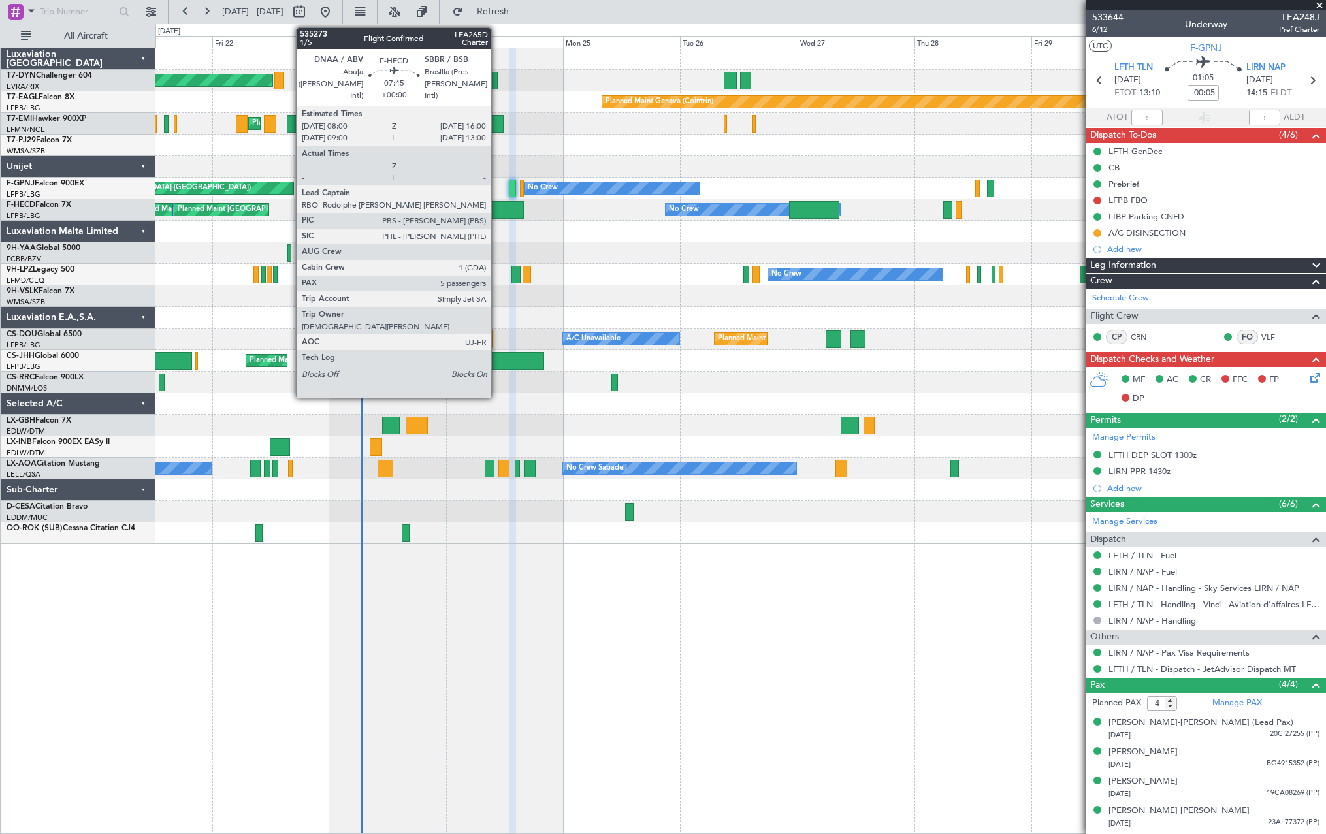
click at [497, 213] on div at bounding box center [503, 210] width 39 height 18
type input "5"
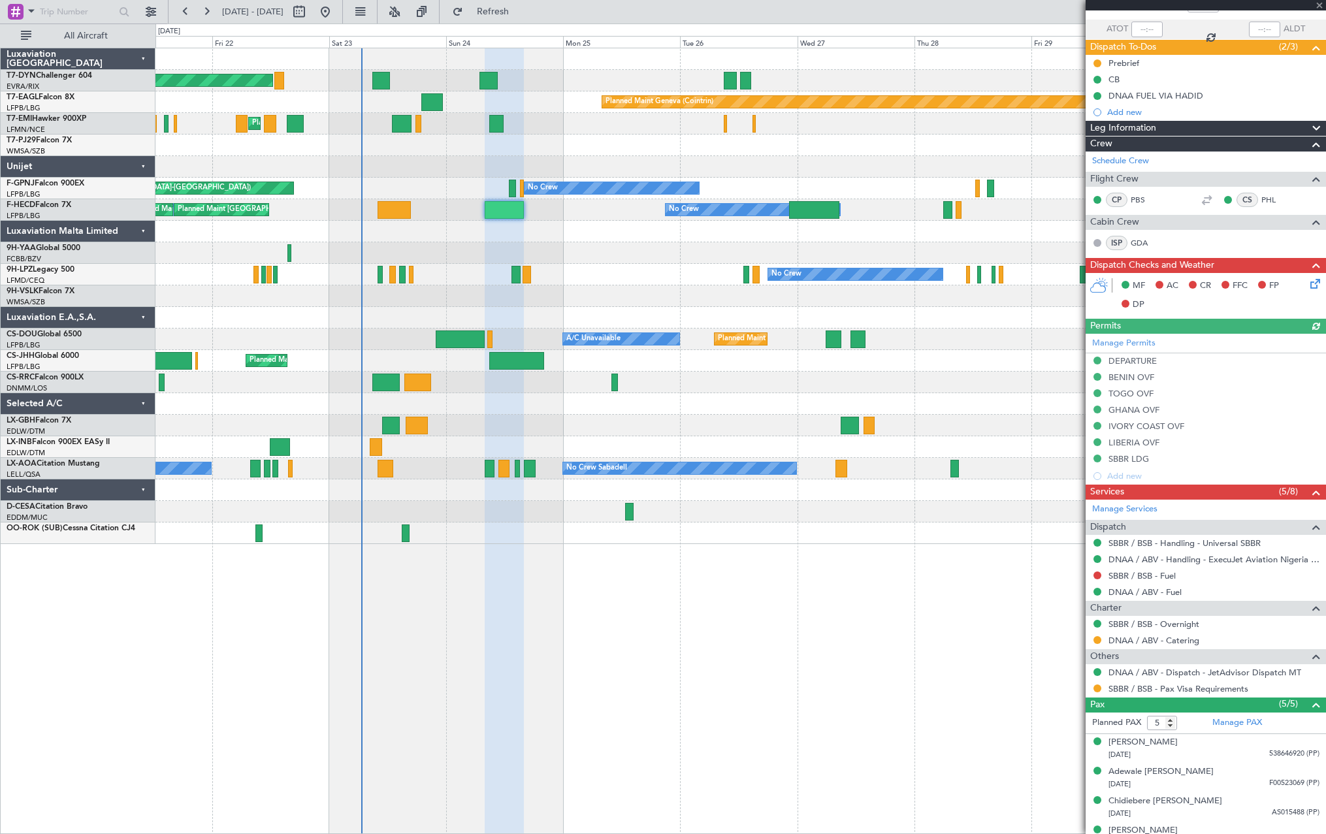
scroll to position [135, 0]
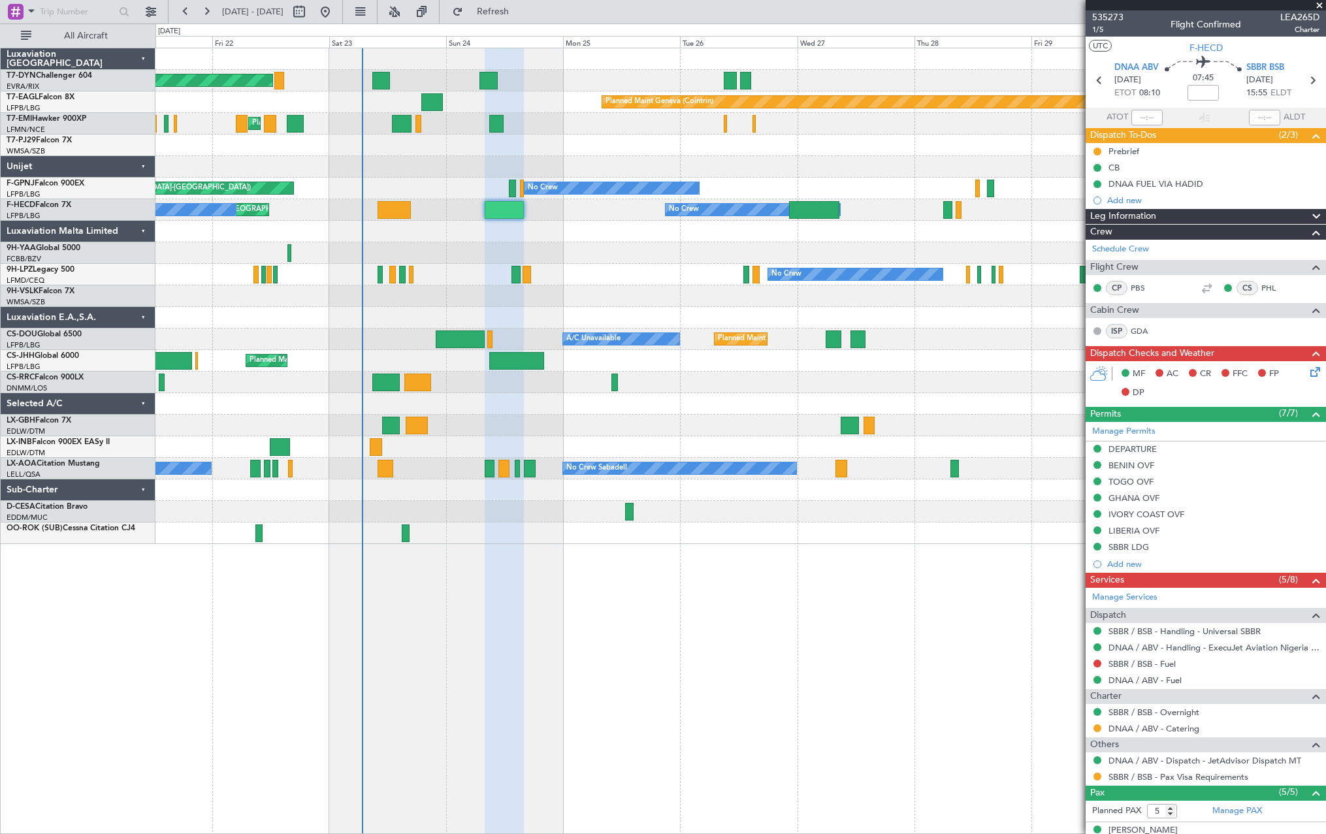
scroll to position [135, 0]
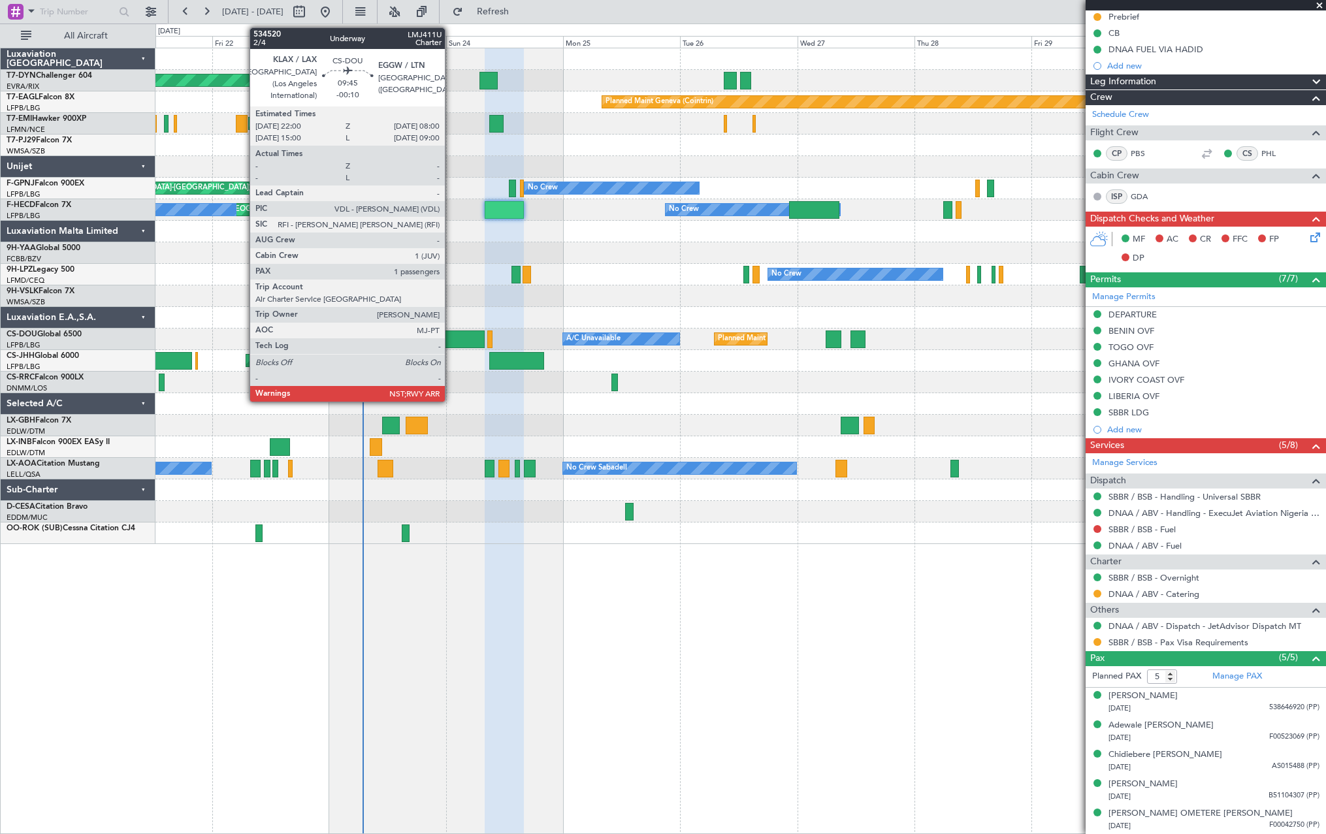
click at [451, 334] on div at bounding box center [460, 339] width 49 height 18
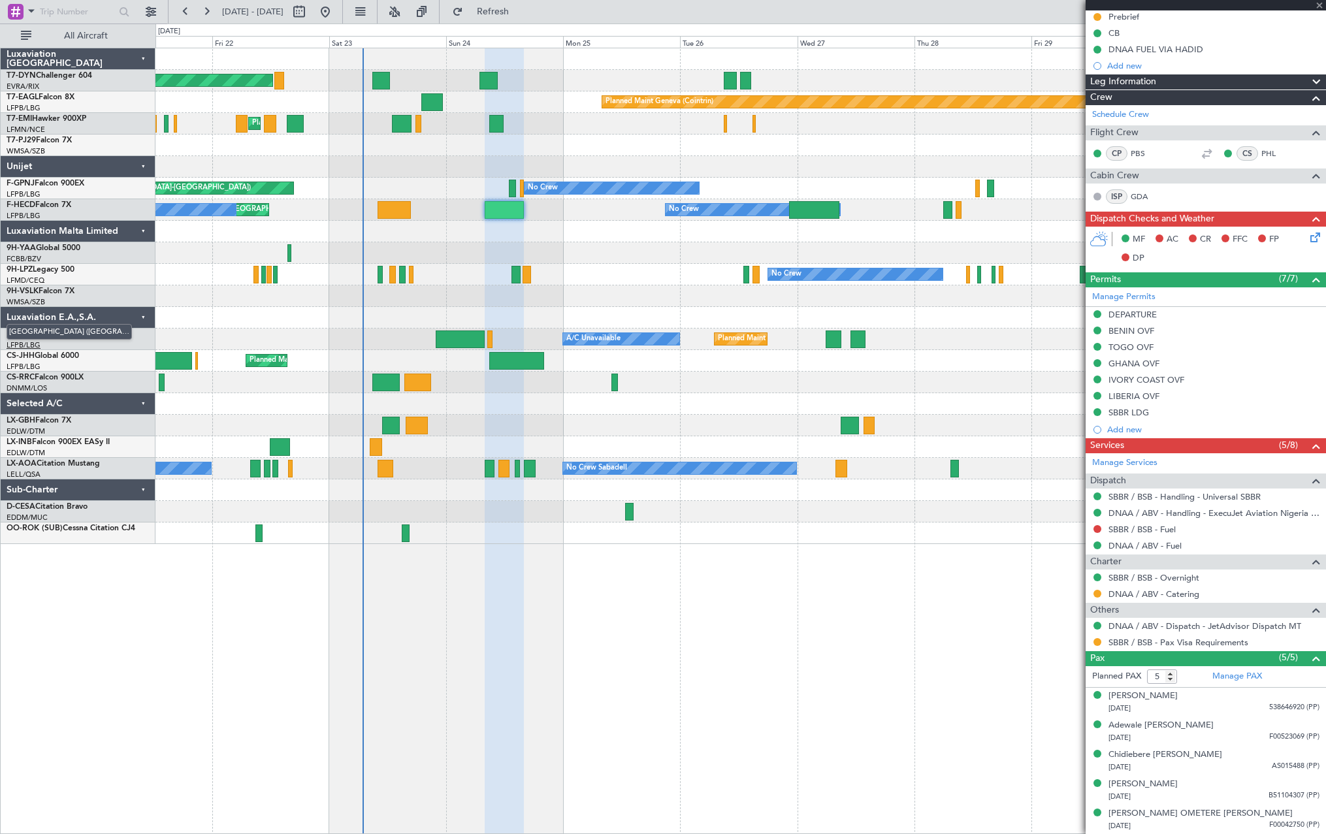
type input "-00:10"
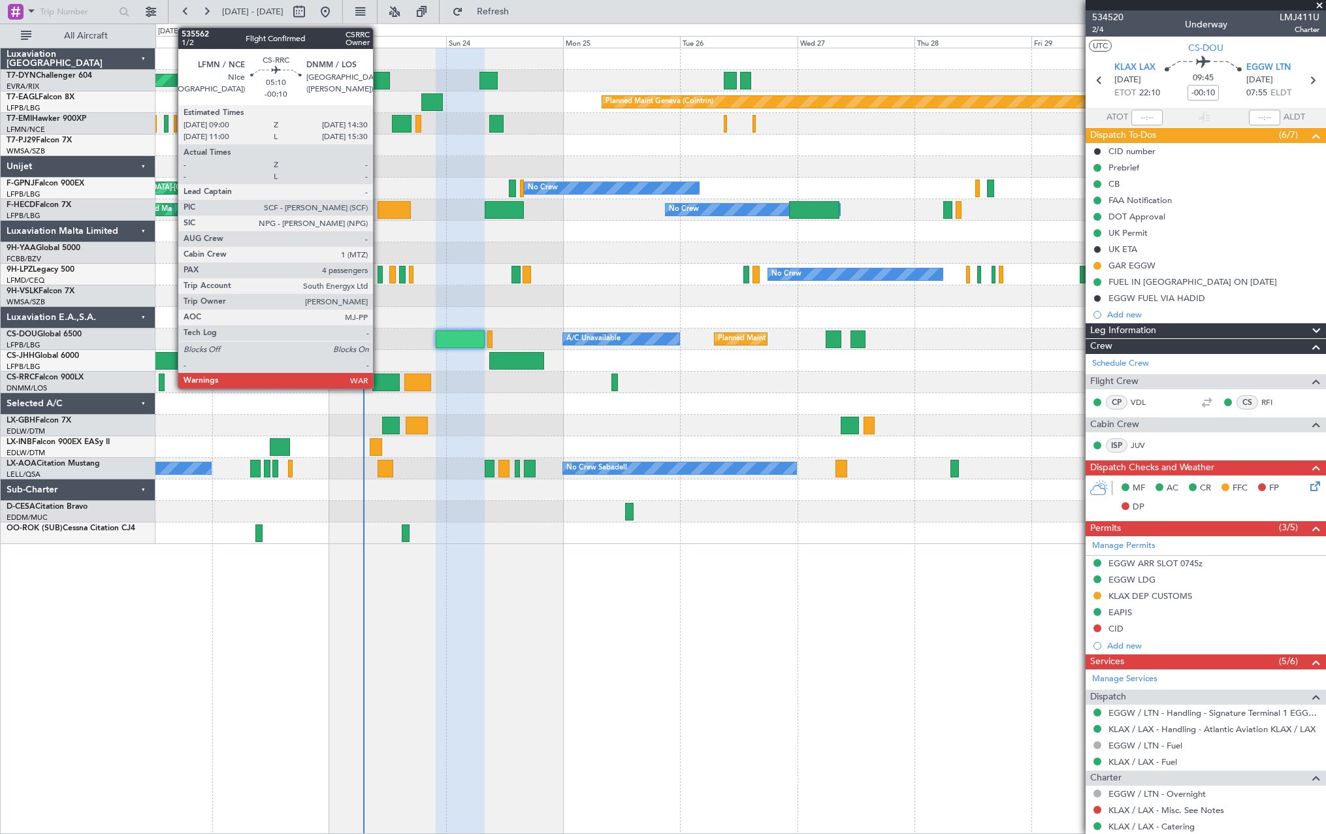
click at [379, 383] on div at bounding box center [385, 382] width 27 height 18
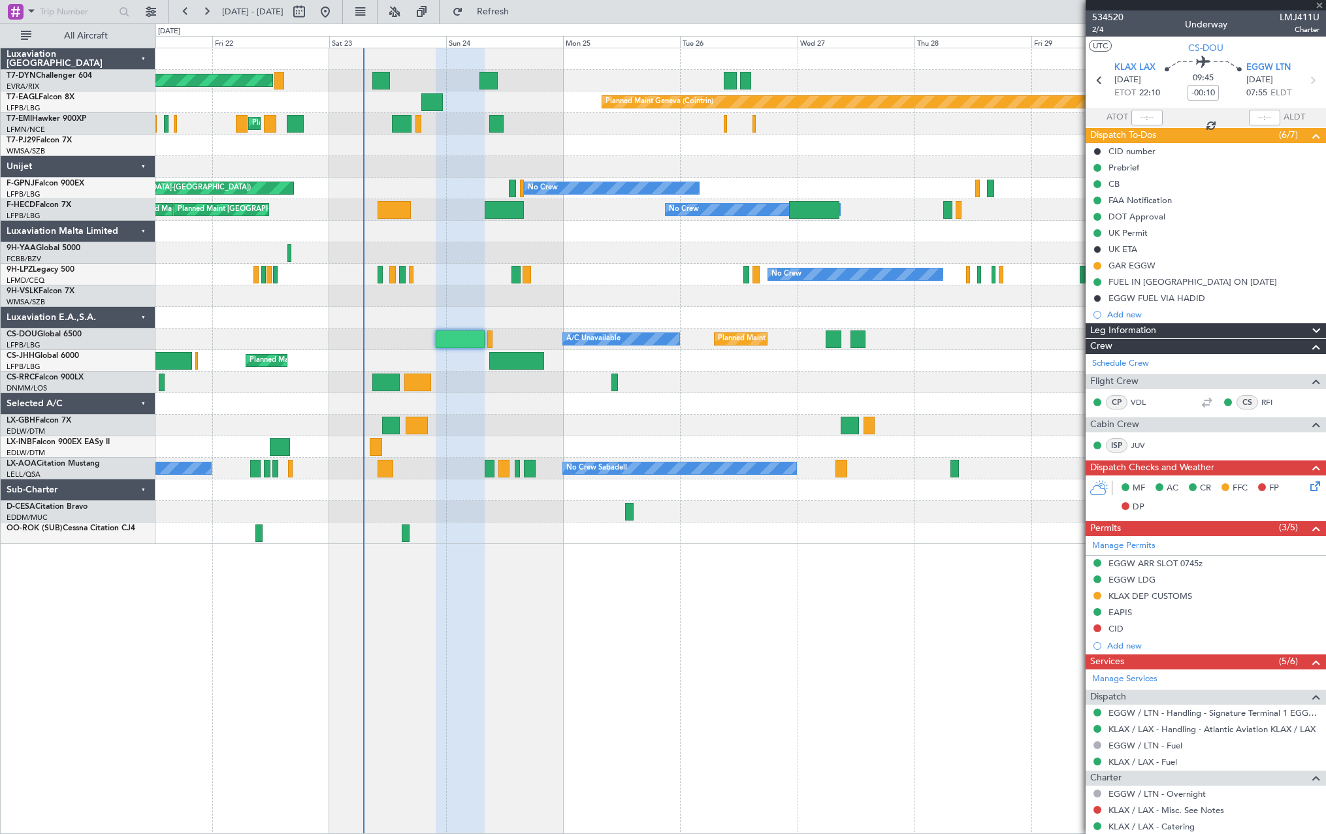
type input "4"
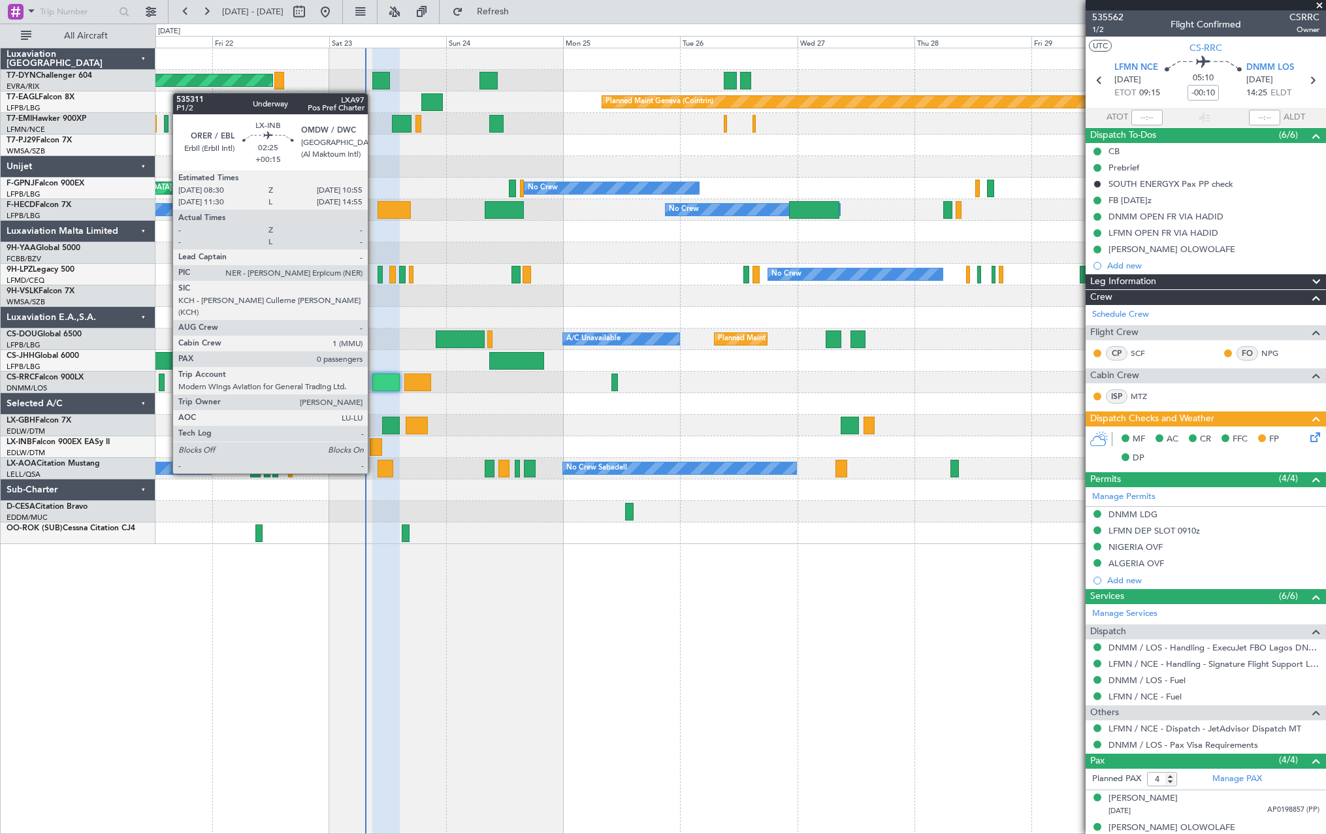
click at [373, 449] on div at bounding box center [376, 447] width 12 height 18
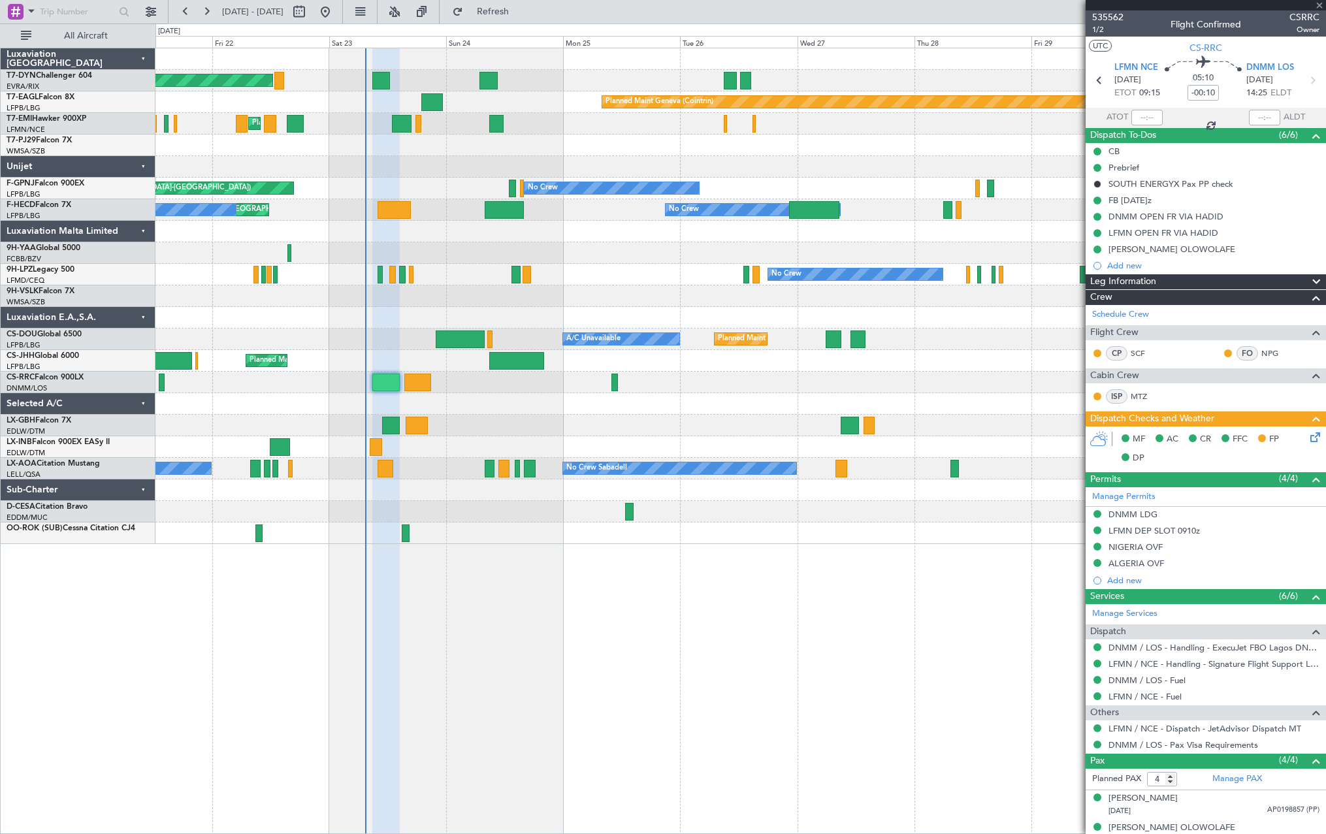
type input "+00:15"
type input "0"
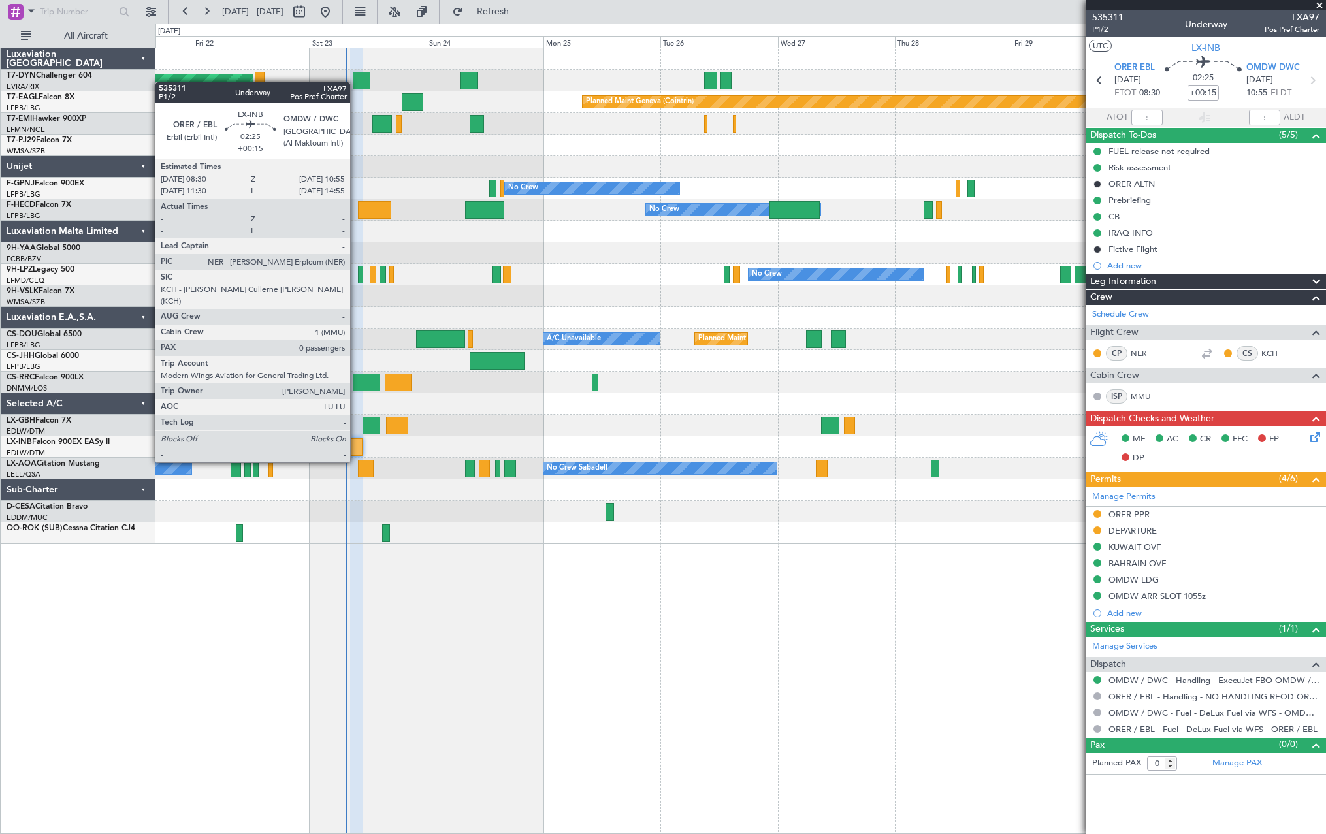
click at [356, 438] on div at bounding box center [356, 447] width 12 height 18
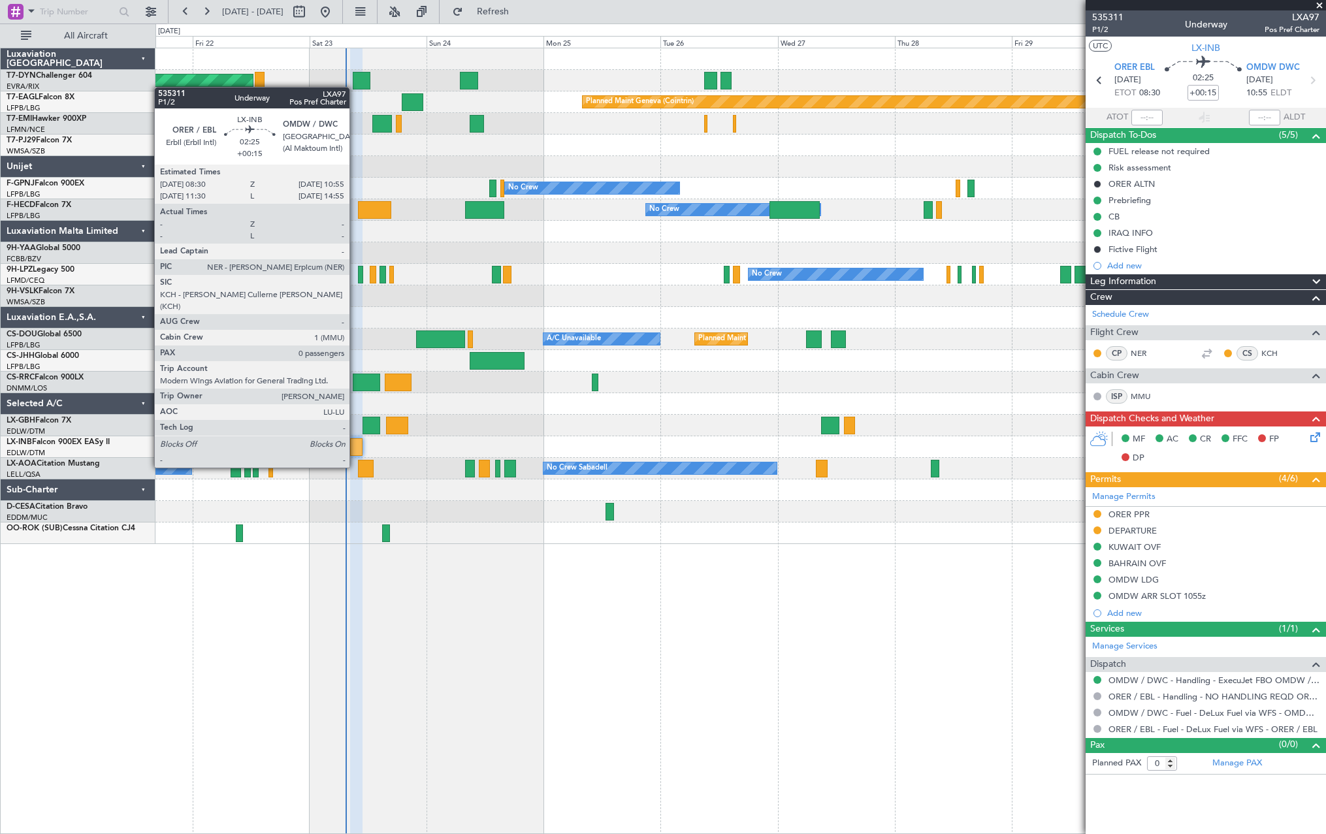
click at [355, 443] on div at bounding box center [356, 447] width 12 height 18
click at [359, 444] on div at bounding box center [356, 447] width 12 height 18
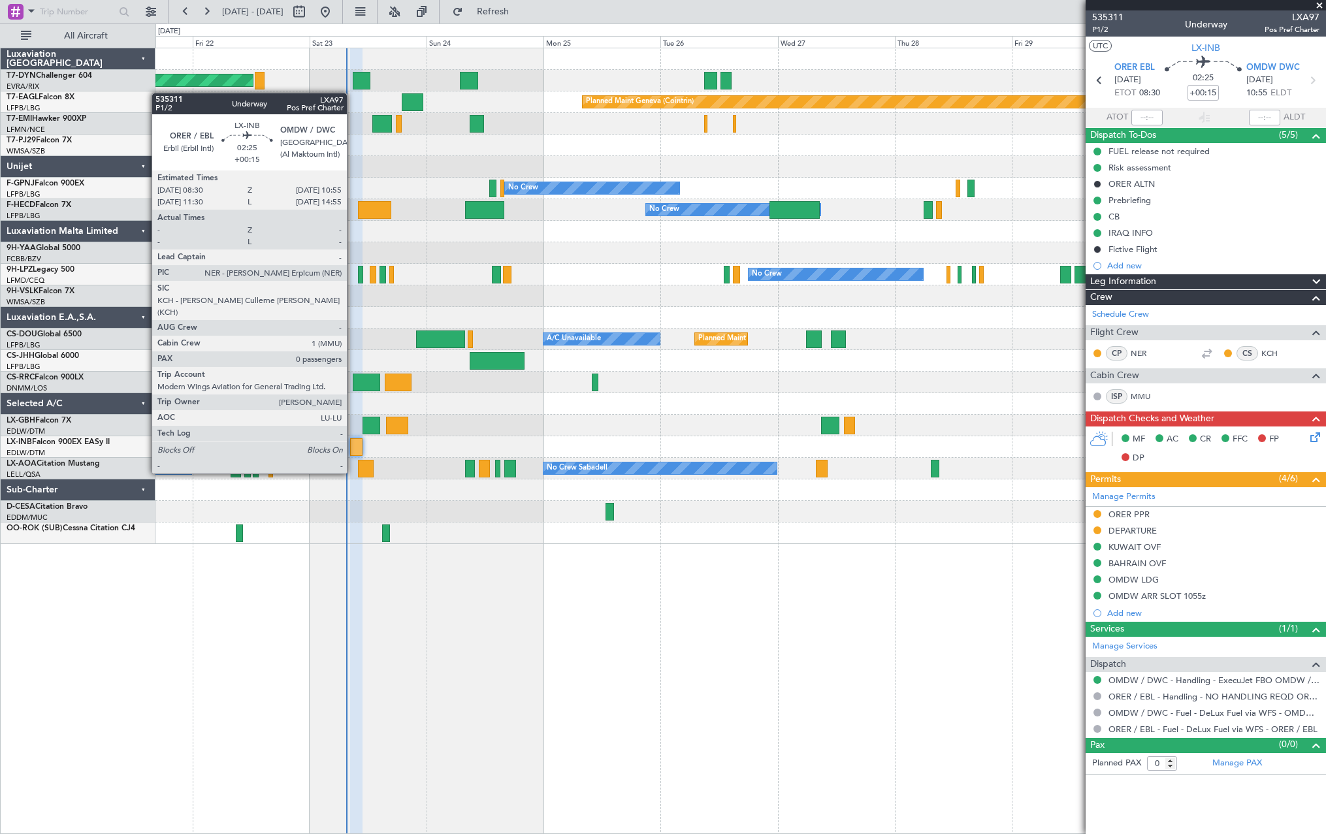
click at [353, 449] on div at bounding box center [356, 447] width 12 height 18
click at [353, 448] on div at bounding box center [356, 447] width 12 height 18
click at [353, 445] on div at bounding box center [356, 447] width 12 height 18
click at [358, 447] on div at bounding box center [356, 447] width 12 height 18
click at [357, 451] on div at bounding box center [356, 447] width 12 height 18
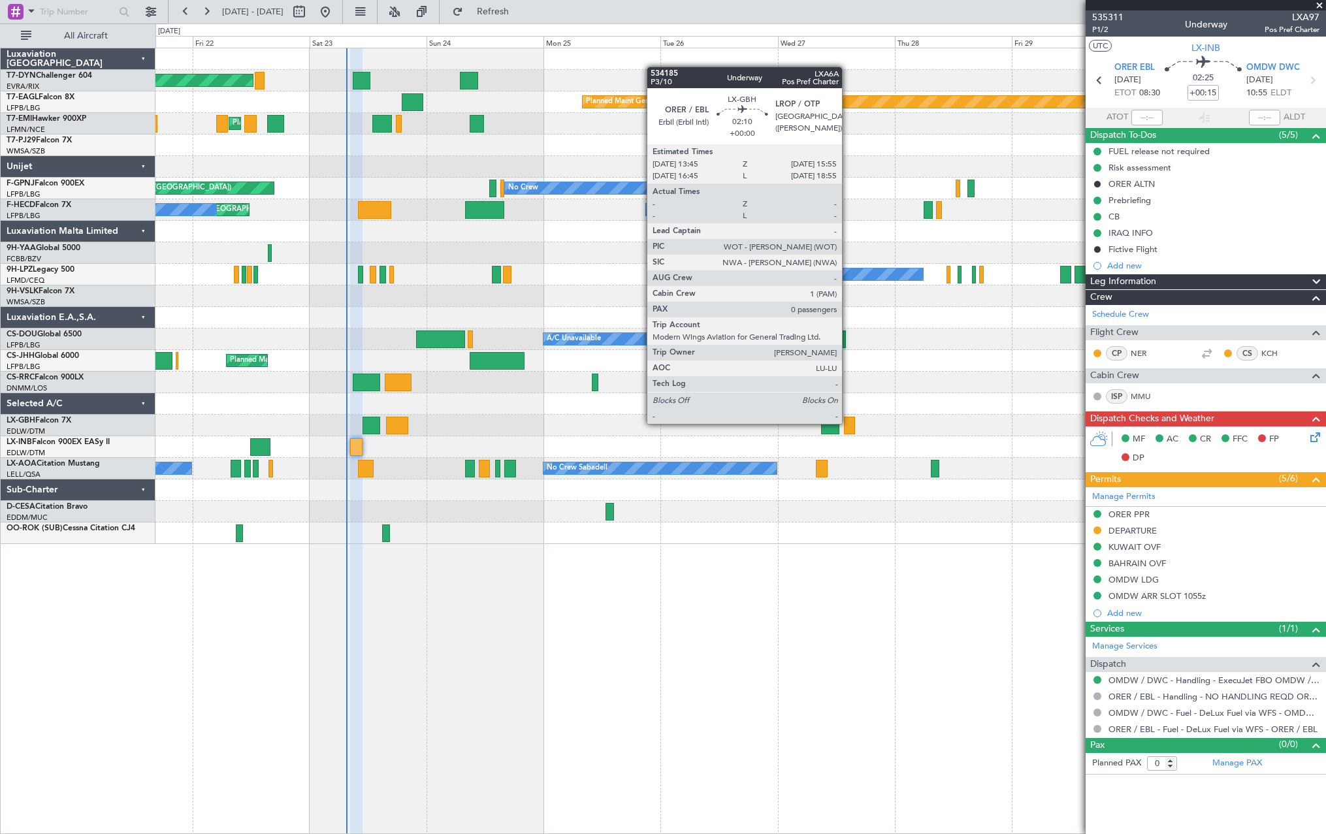
click at [848, 422] on div at bounding box center [849, 426] width 11 height 18
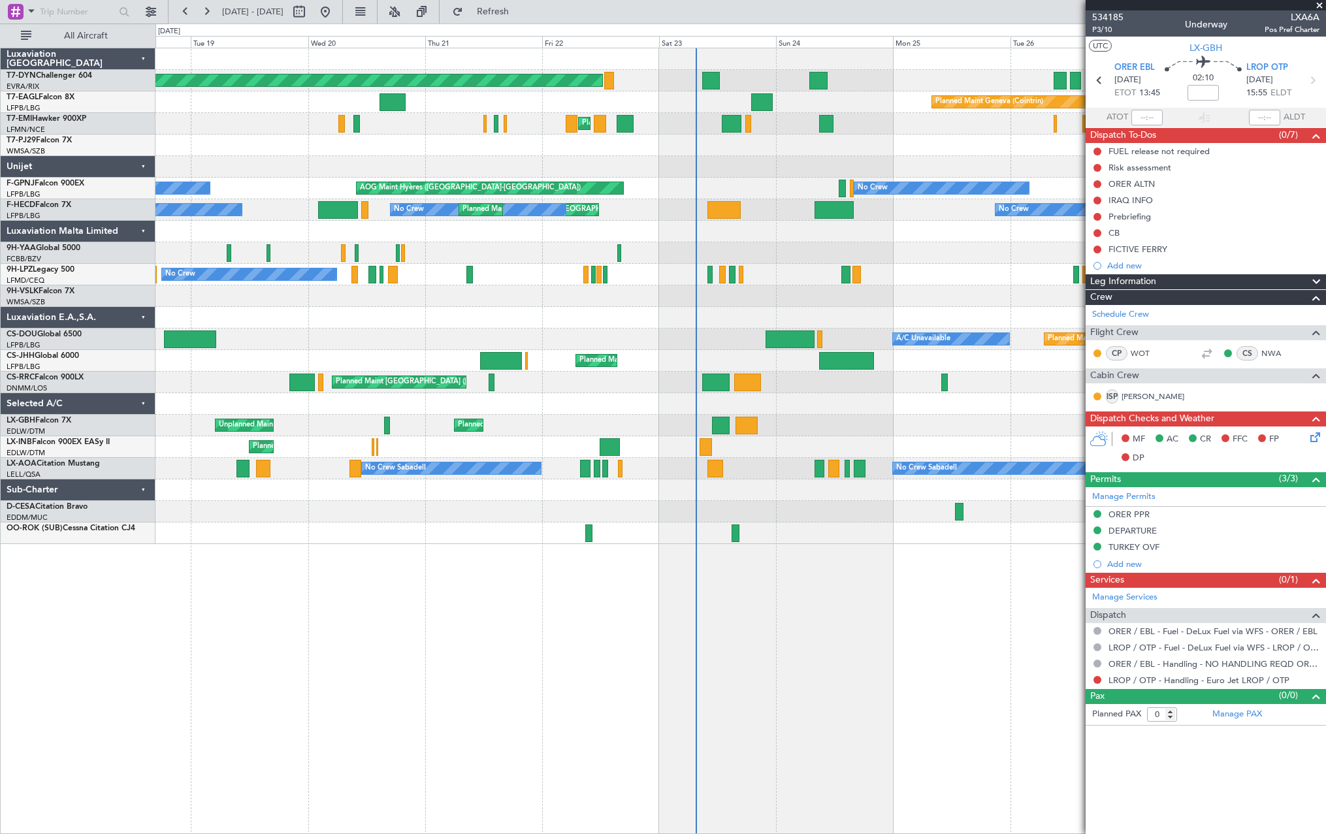
click at [957, 443] on div "Planned Maint [GEOGRAPHIC_DATA]-[GEOGRAPHIC_DATA] Planned Maint Geneva ([GEOGRA…" at bounding box center [739, 296] width 1169 height 496
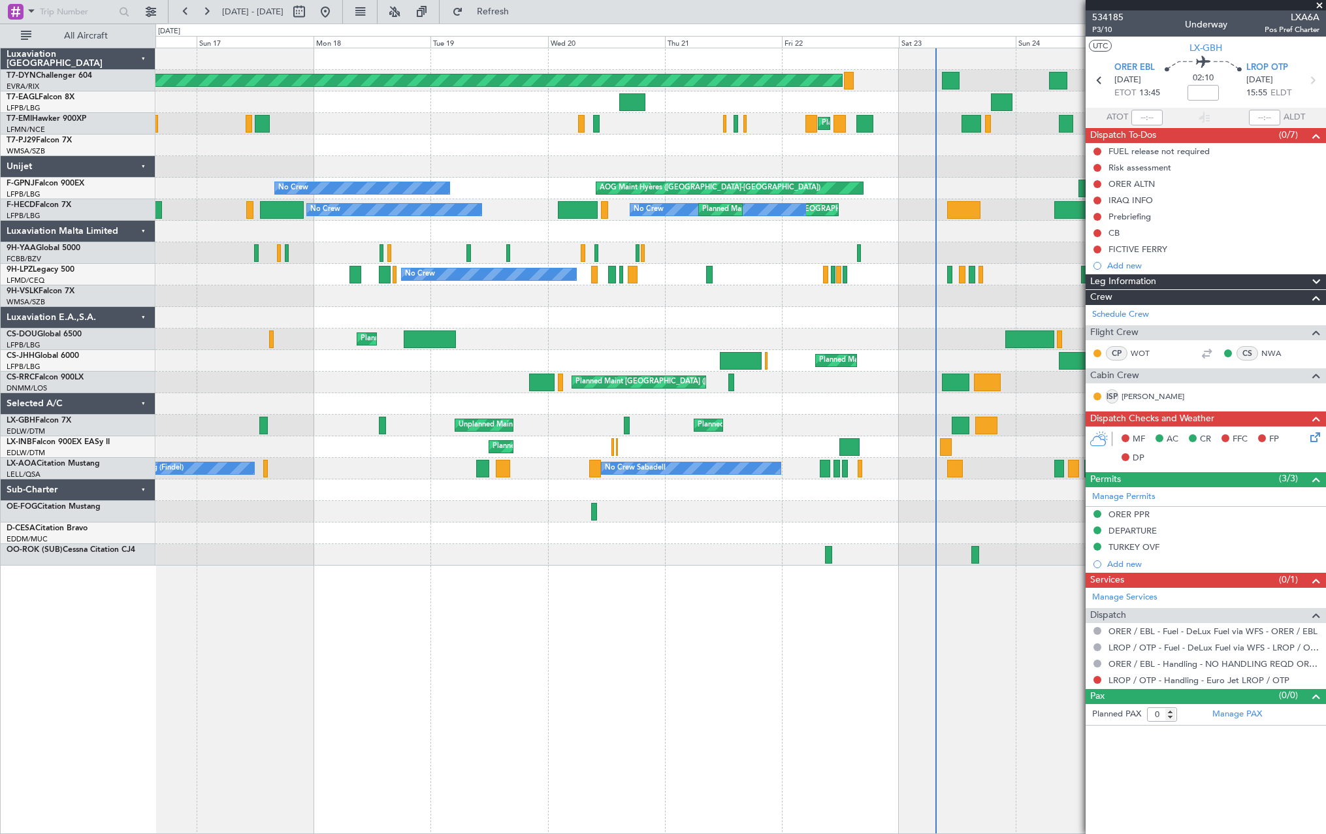
click at [785, 431] on div "Planned Maint [GEOGRAPHIC_DATA]-[GEOGRAPHIC_DATA] Planned Maint Geneva ([GEOGRA…" at bounding box center [739, 306] width 1169 height 517
click at [785, 431] on div "Planned Maint Nice ([GEOGRAPHIC_DATA]) Unplanned Maint [GEOGRAPHIC_DATA] ([GEOG…" at bounding box center [739, 426] width 1169 height 22
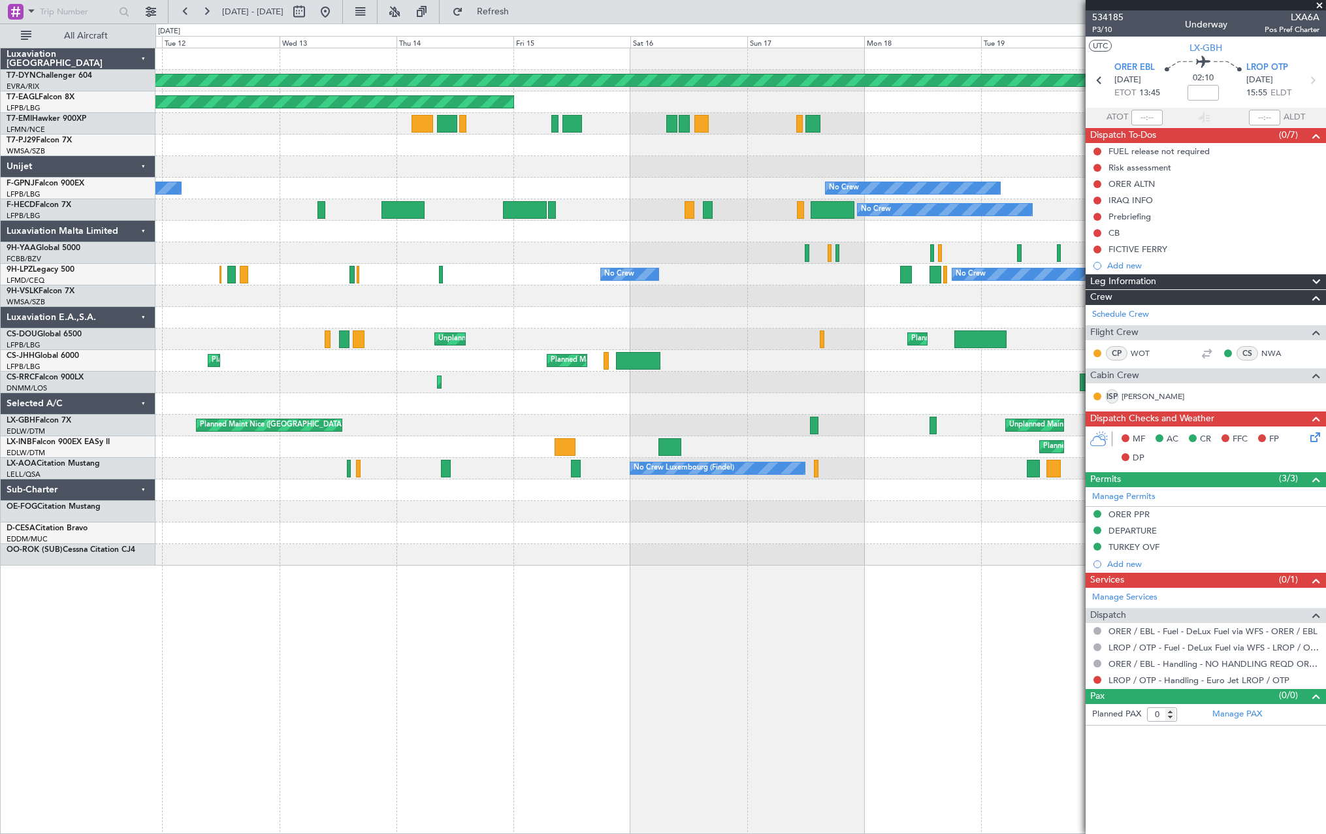
click at [943, 449] on div "Planned Maint Geneva (Cointrin)" at bounding box center [739, 447] width 1169 height 22
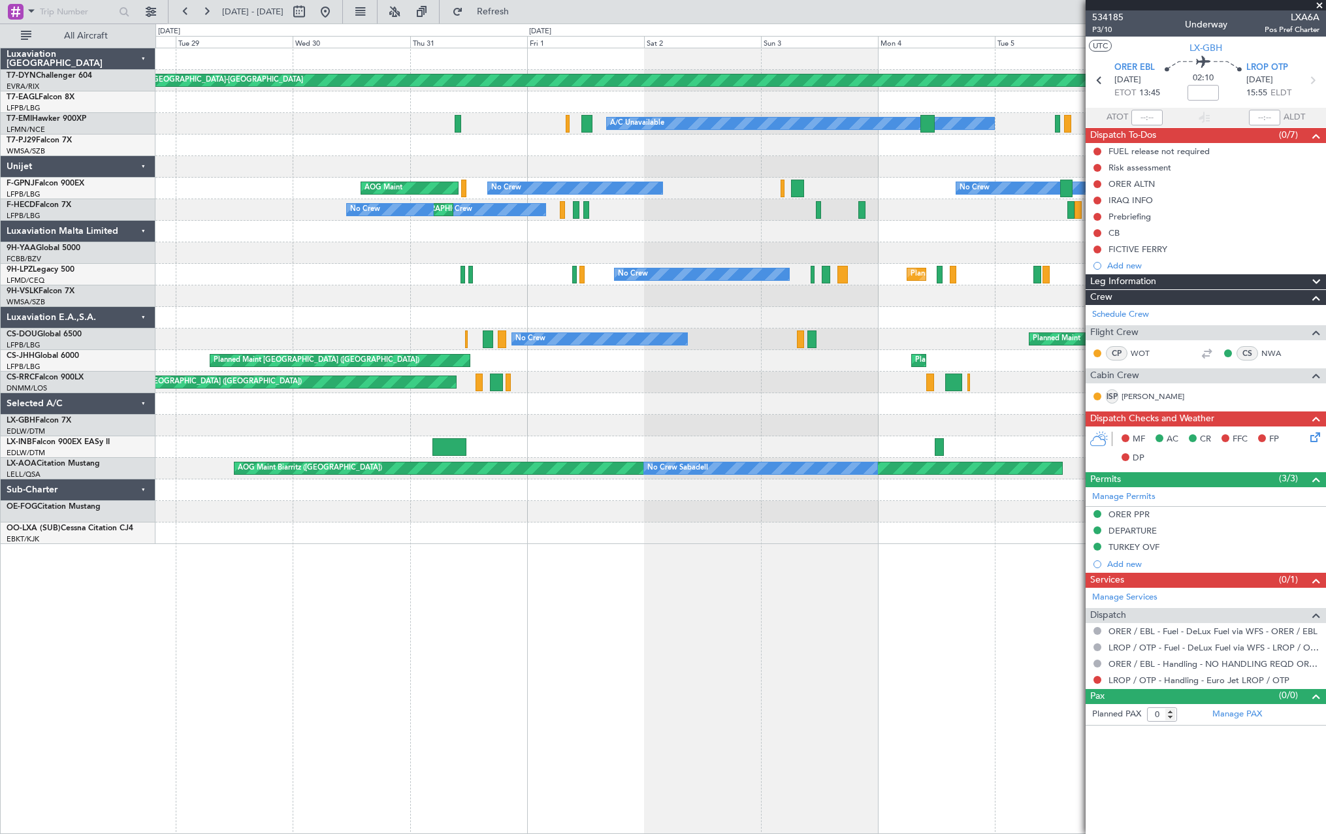
click at [1092, 408] on fb-app "[DATE] - [DATE] Refresh Quick Links All Aircraft Planned Maint [GEOGRAPHIC_DATA…" at bounding box center [663, 422] width 1326 height 824
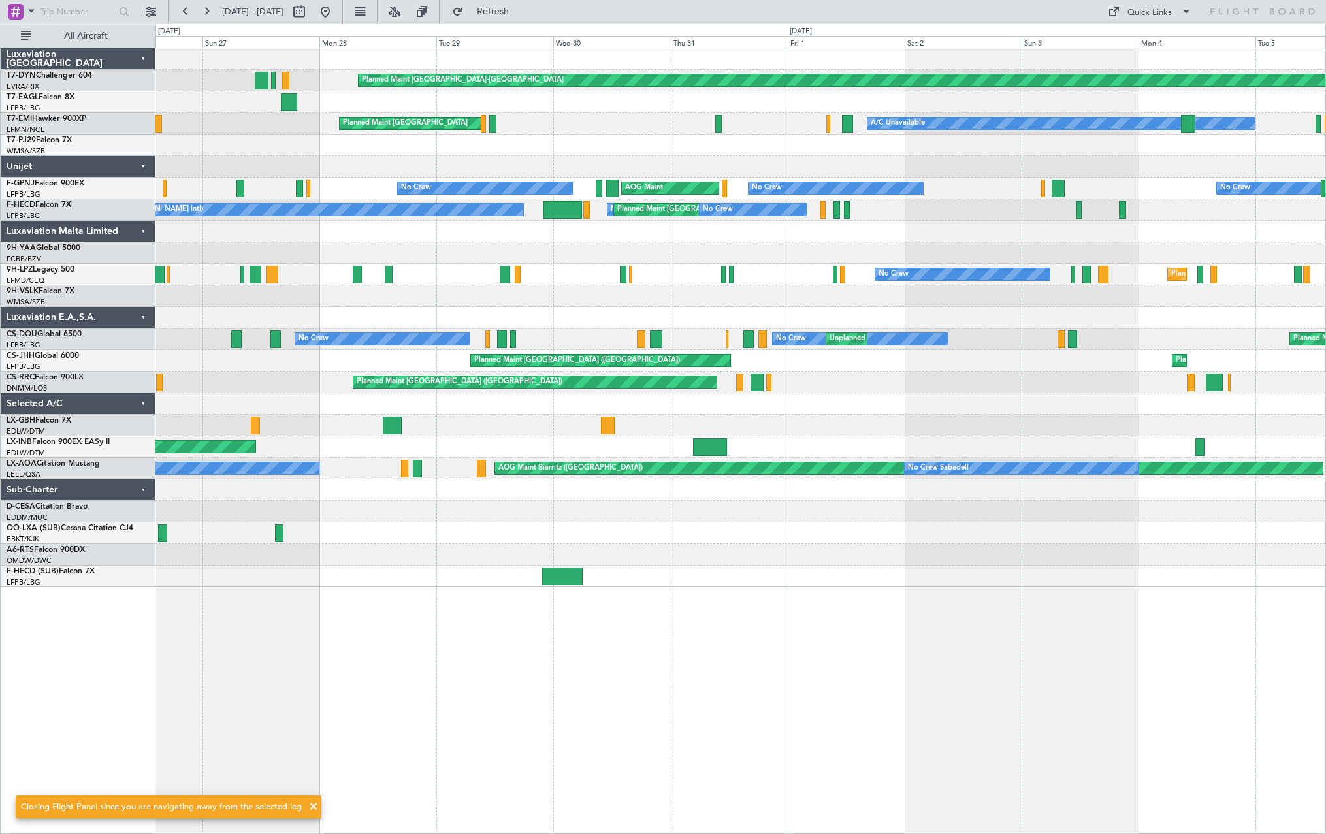
click at [193, 537] on div "Planned Maint [GEOGRAPHIC_DATA]-[GEOGRAPHIC_DATA] Planned Maint [GEOGRAPHIC_DAT…" at bounding box center [739, 317] width 1169 height 539
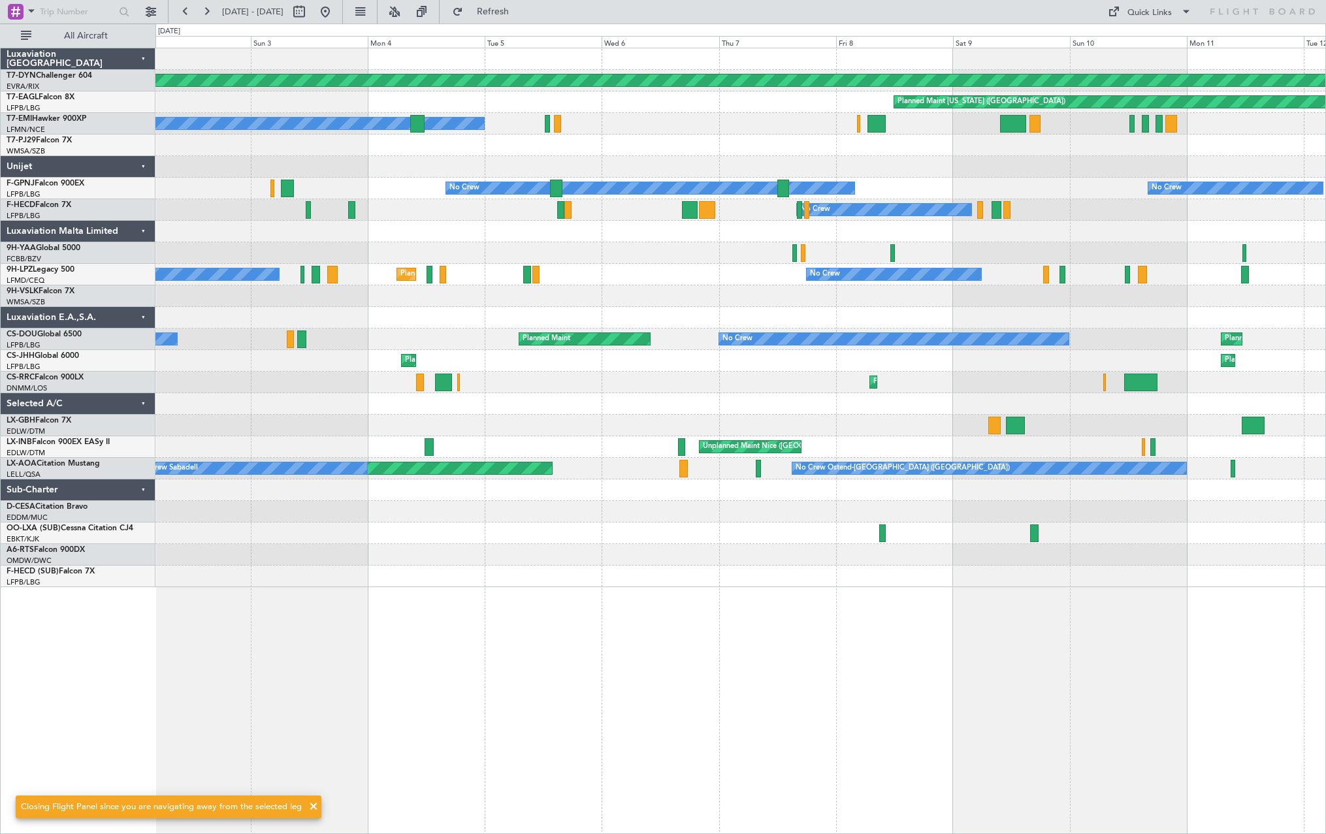
click at [65, 580] on div "Planned Maint [GEOGRAPHIC_DATA]-[GEOGRAPHIC_DATA] Planned Maint [US_STATE] ([GE…" at bounding box center [663, 429] width 1326 height 810
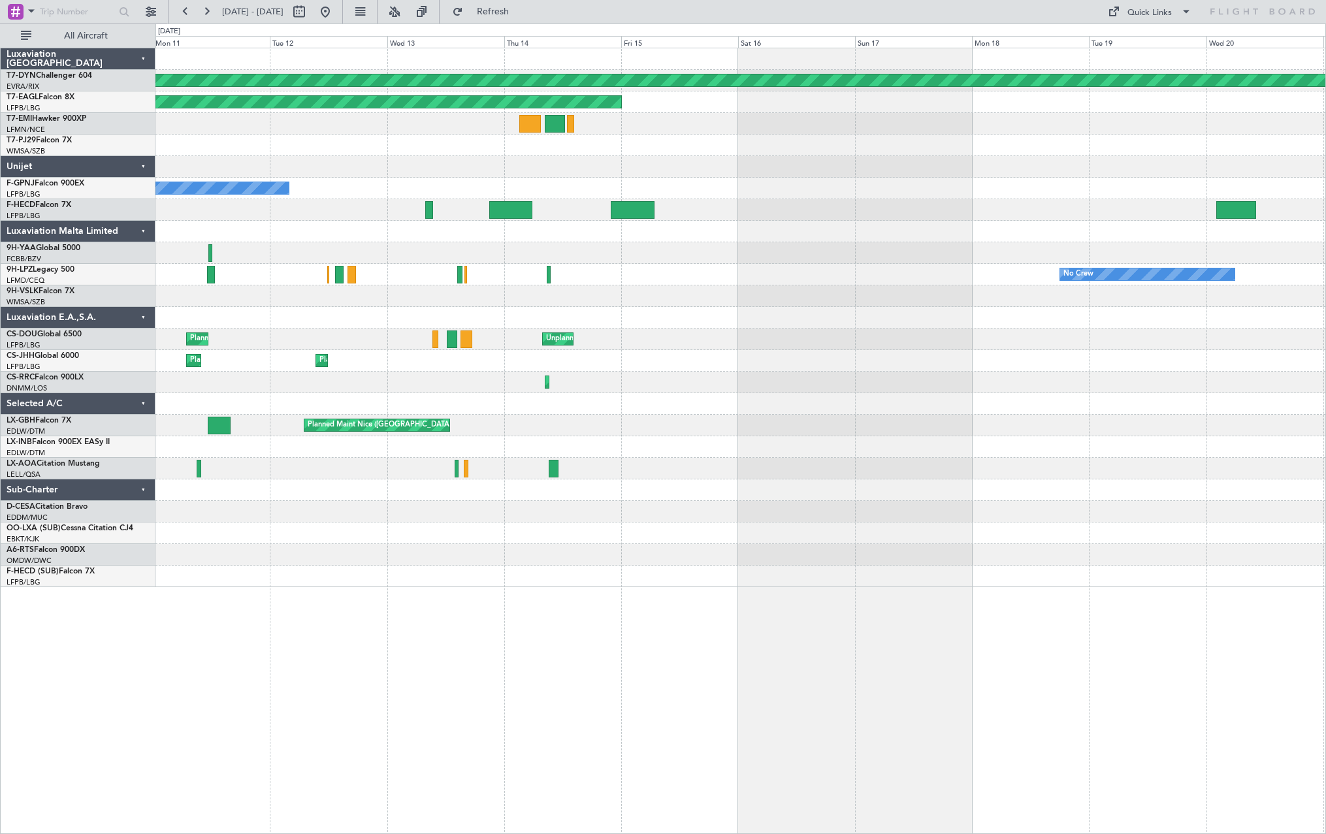
click at [211, 560] on div "Planned Maint [GEOGRAPHIC_DATA]-[GEOGRAPHIC_DATA] Planned Maint [US_STATE] ([GE…" at bounding box center [739, 317] width 1169 height 539
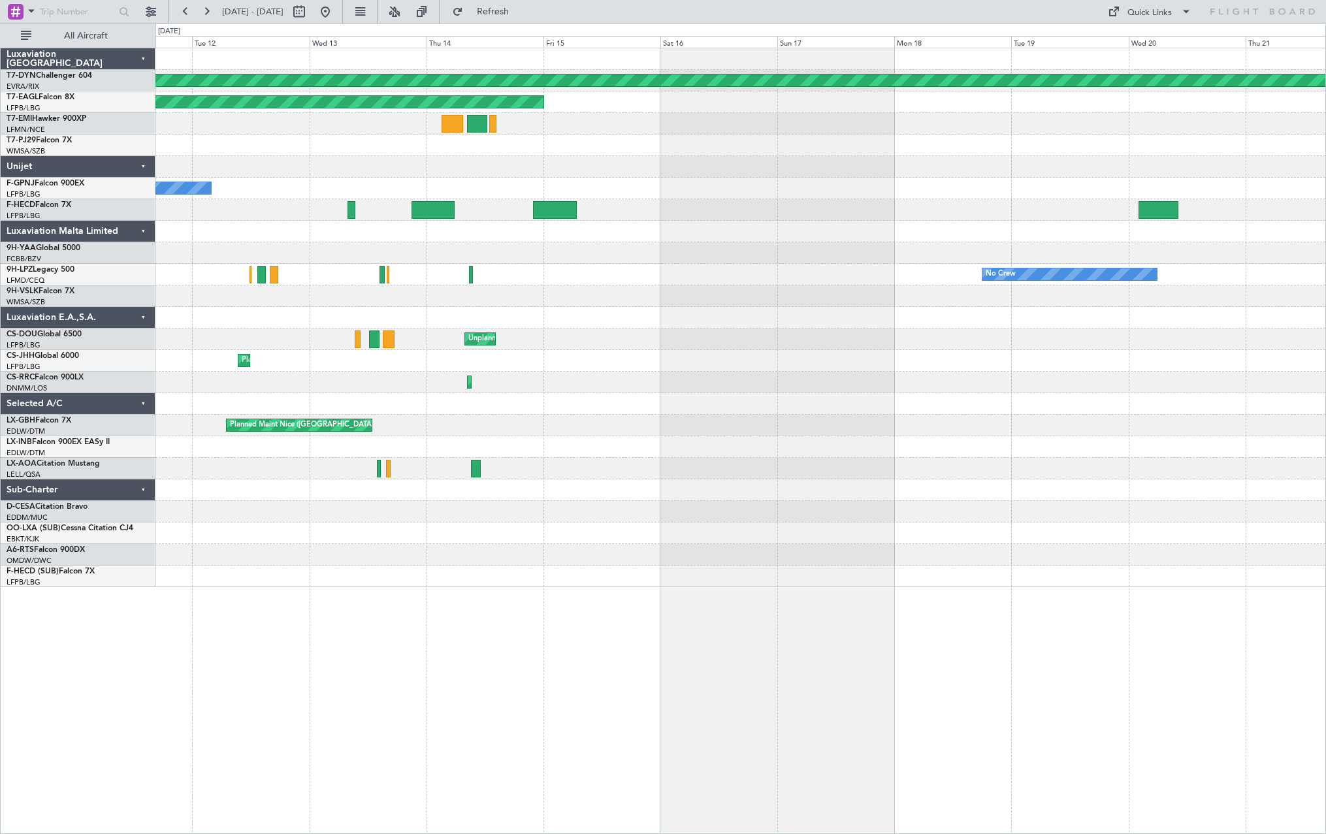
click at [133, 579] on div "Planned Maint [GEOGRAPHIC_DATA]-[GEOGRAPHIC_DATA] Planned Maint [US_STATE] ([GE…" at bounding box center [663, 429] width 1326 height 810
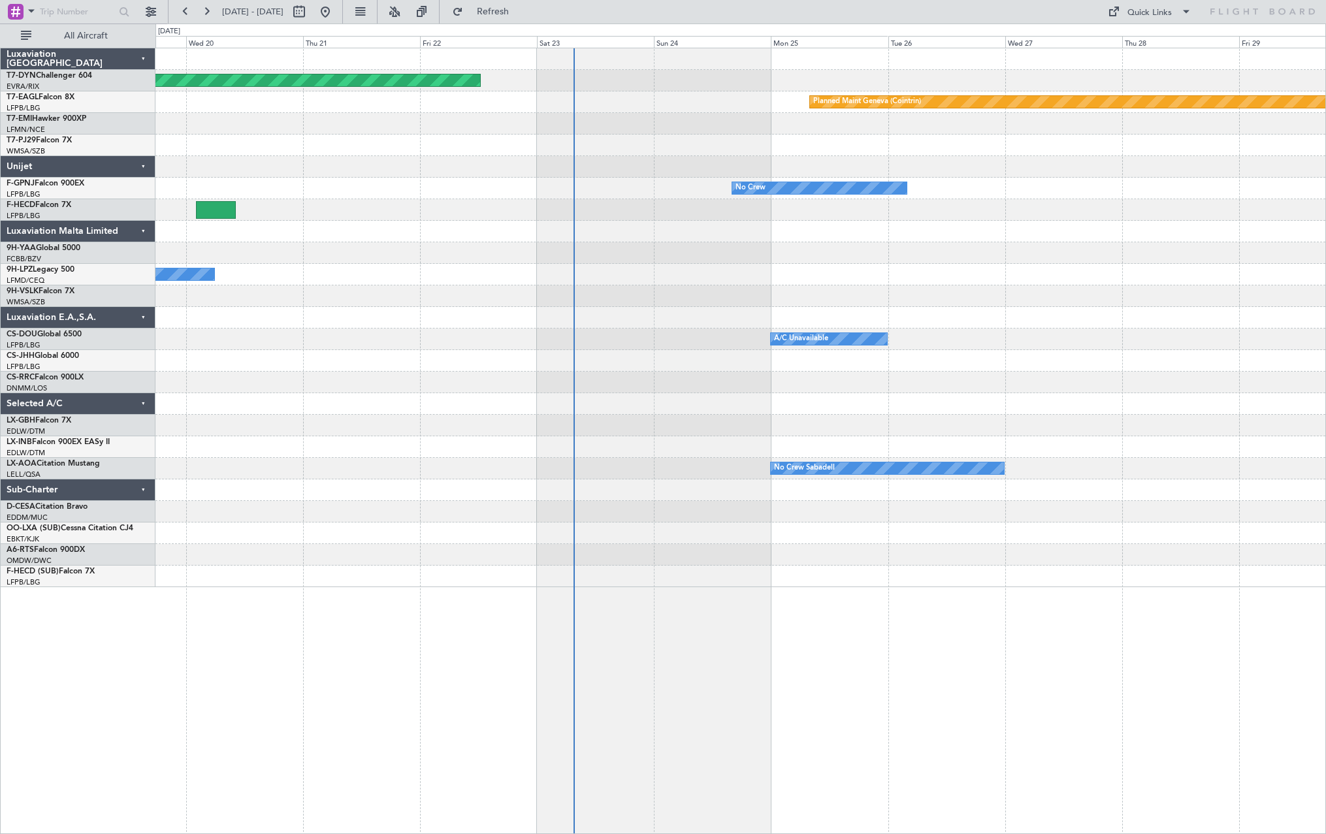
click at [357, 550] on div at bounding box center [739, 555] width 1169 height 22
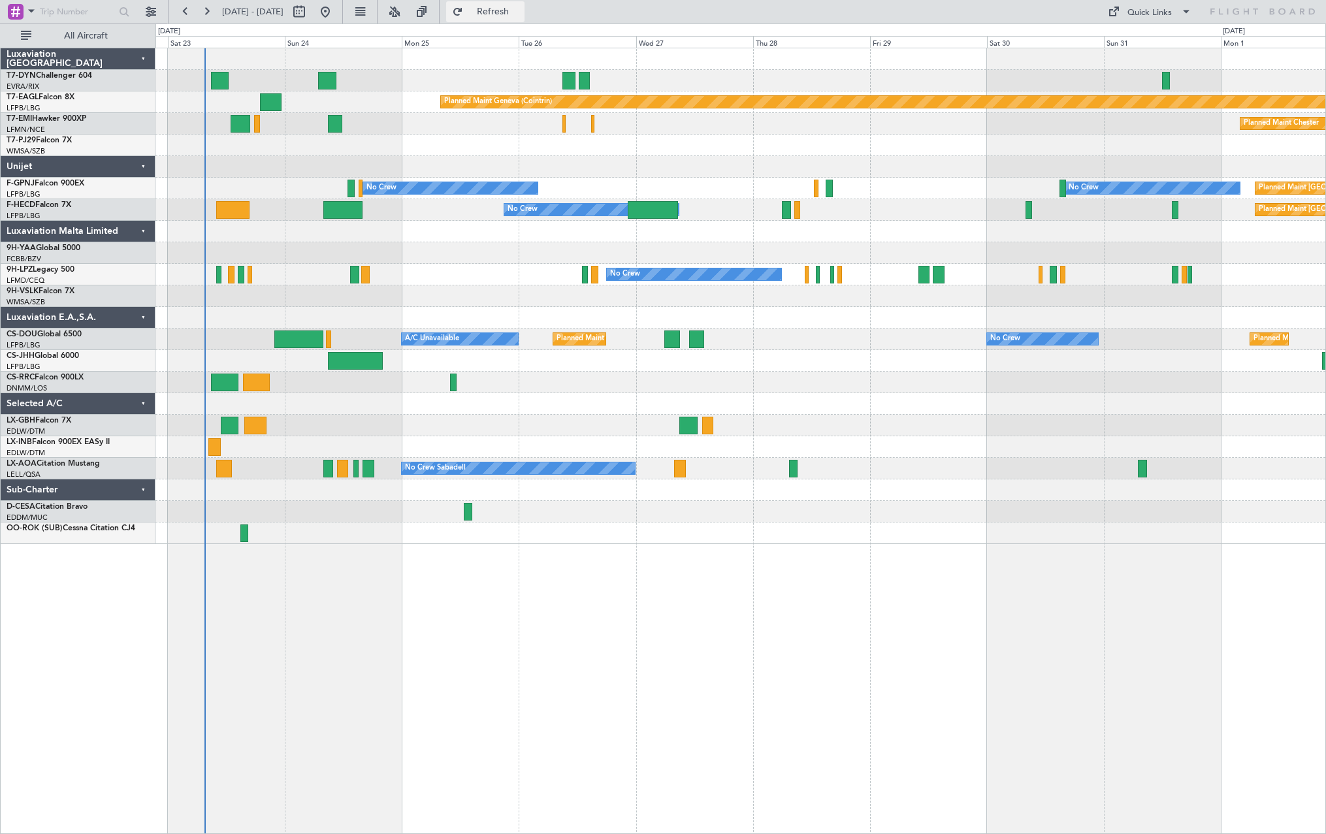
click at [520, 12] on span "Refresh" at bounding box center [493, 11] width 55 height 9
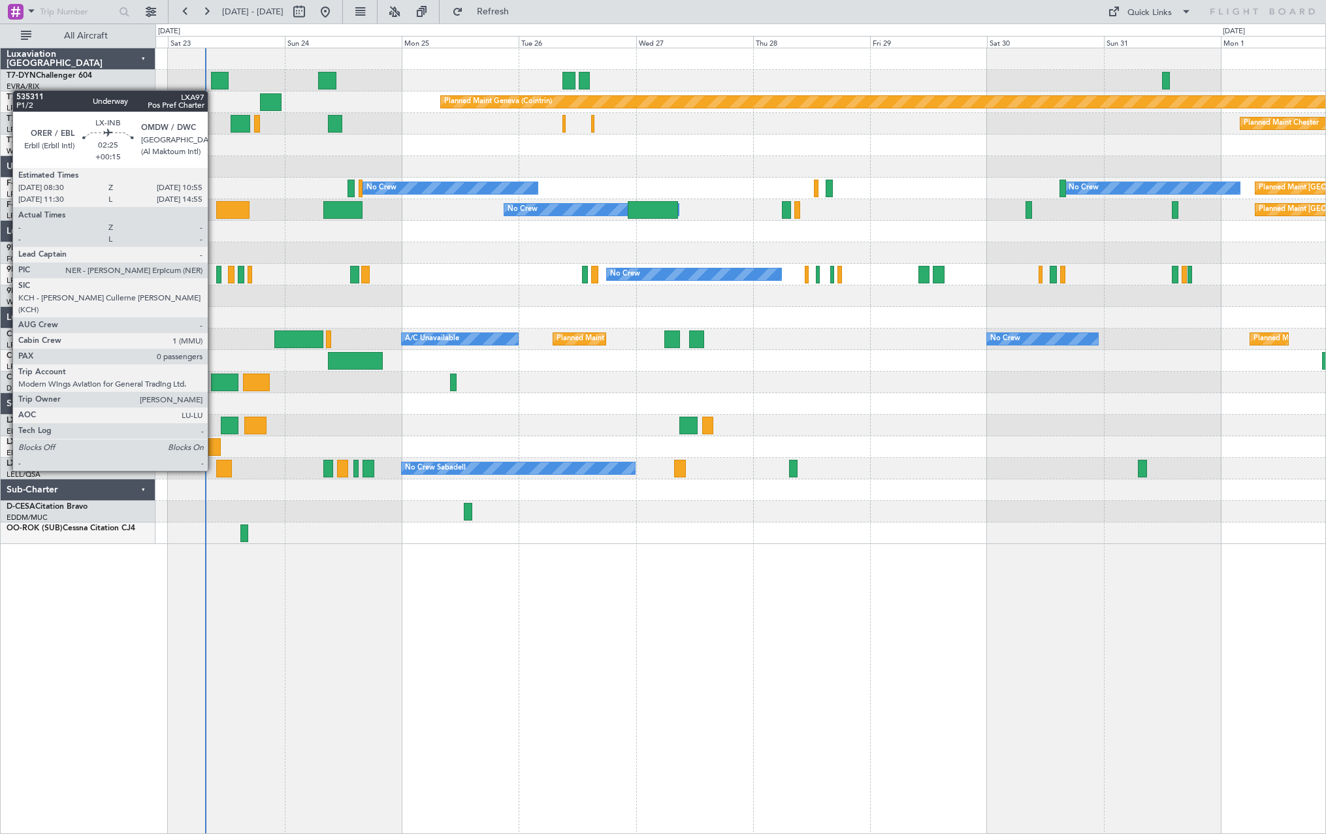
click at [214, 446] on div at bounding box center [214, 447] width 12 height 18
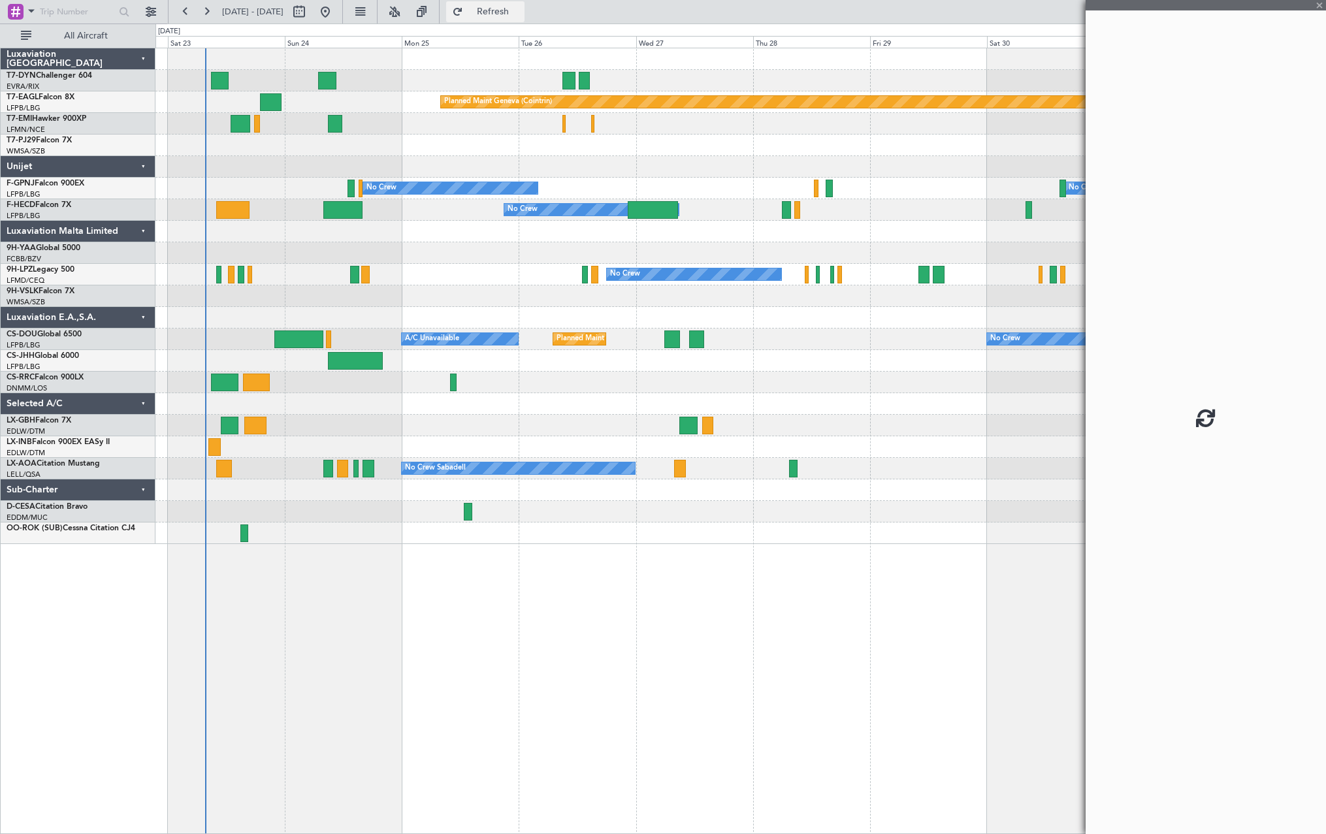
click at [520, 8] on span "Refresh" at bounding box center [493, 11] width 55 height 9
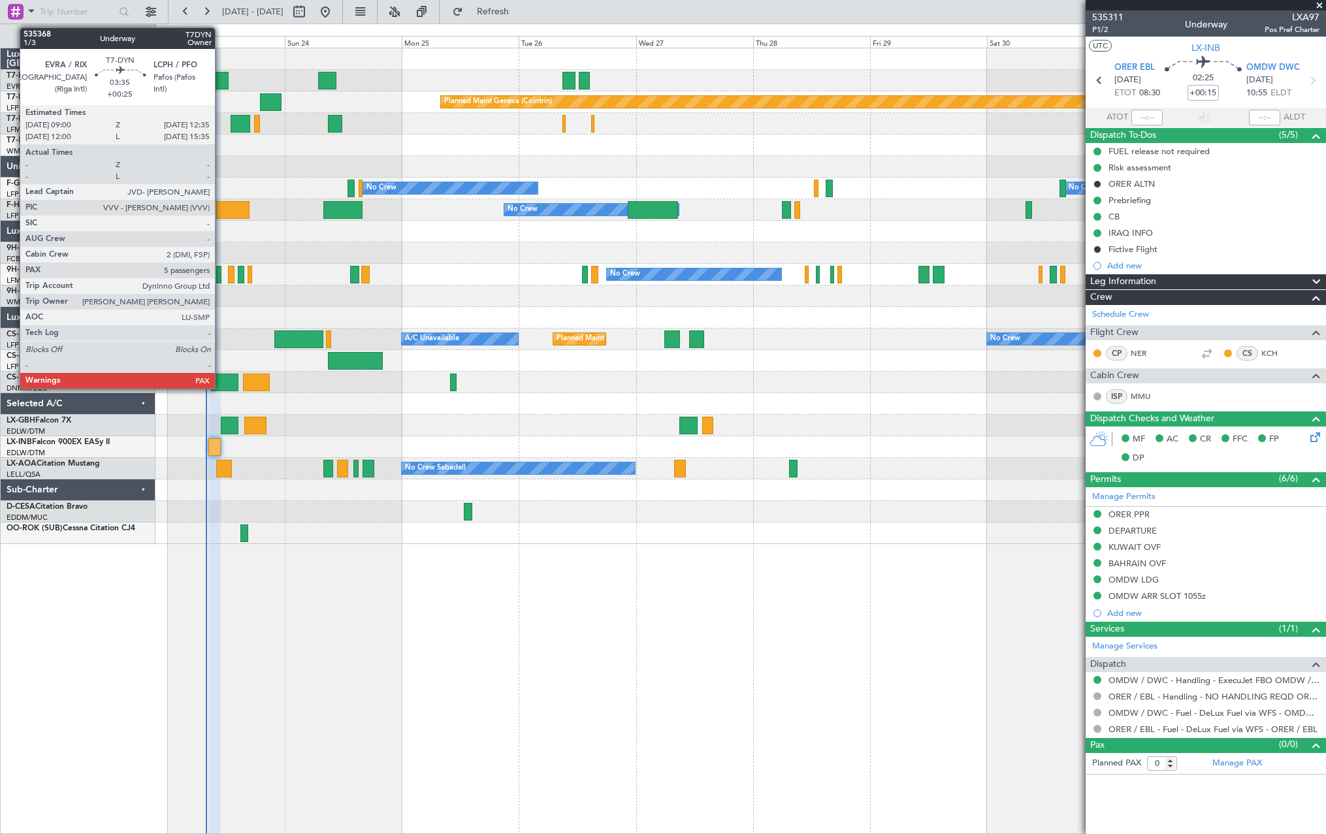
click at [221, 78] on div at bounding box center [220, 81] width 18 height 18
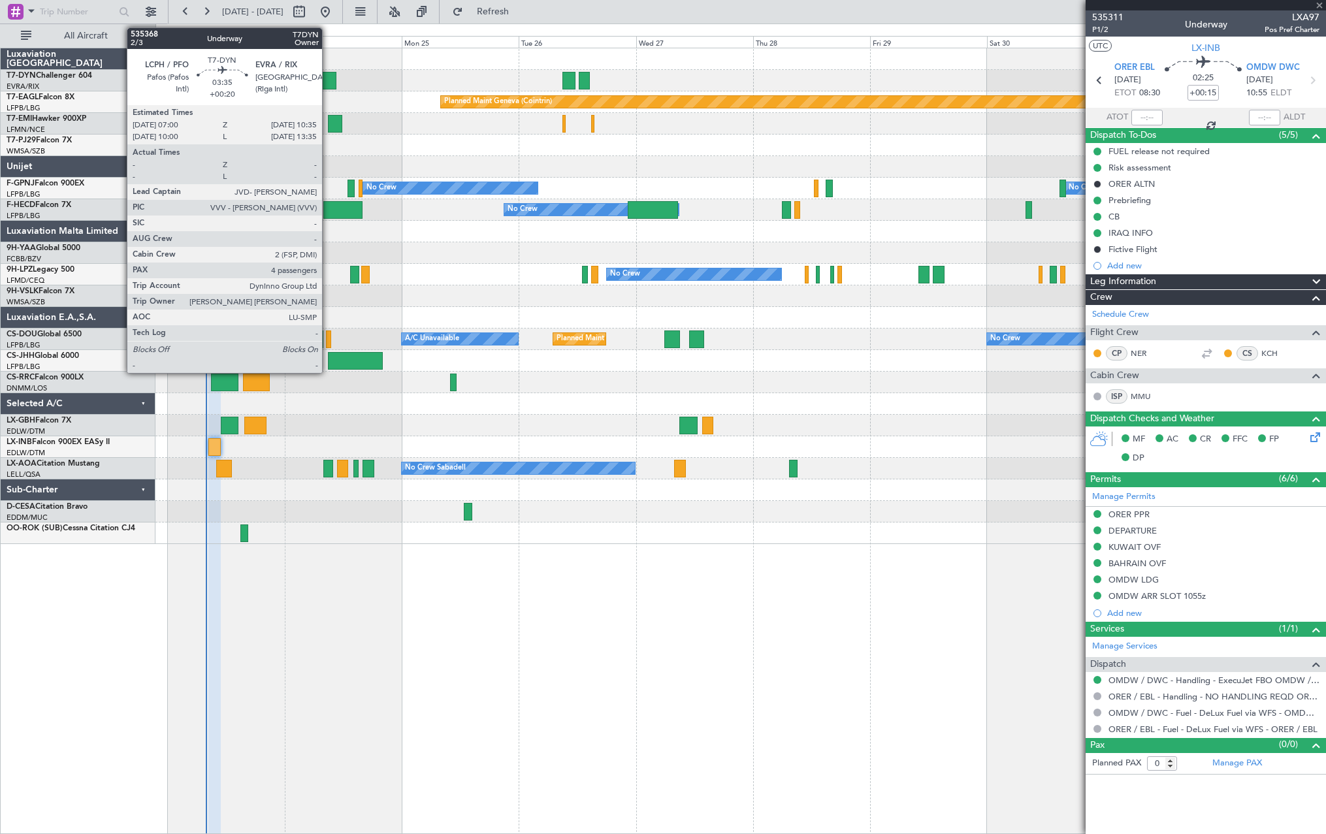
type input "+00:25"
type input "5"
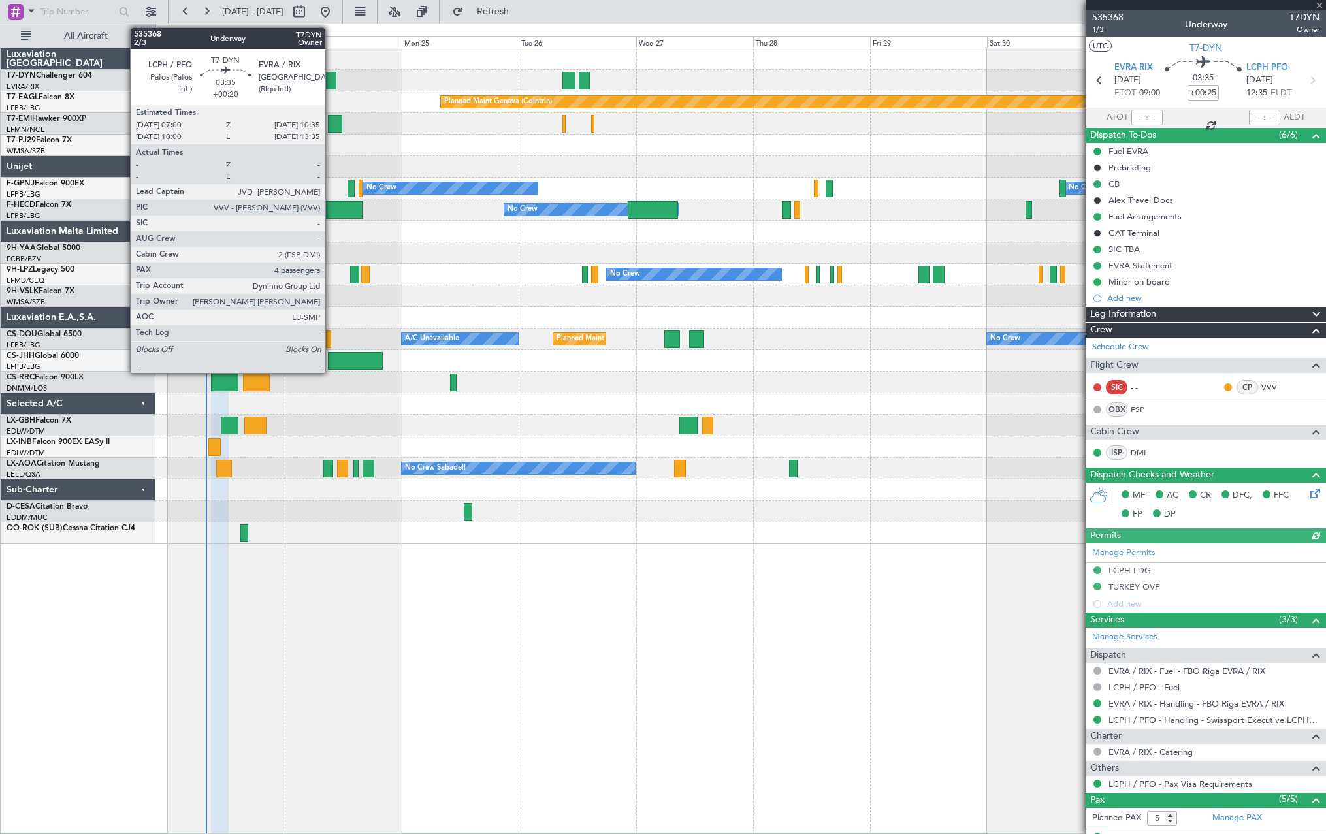
click at [331, 82] on div at bounding box center [327, 81] width 18 height 18
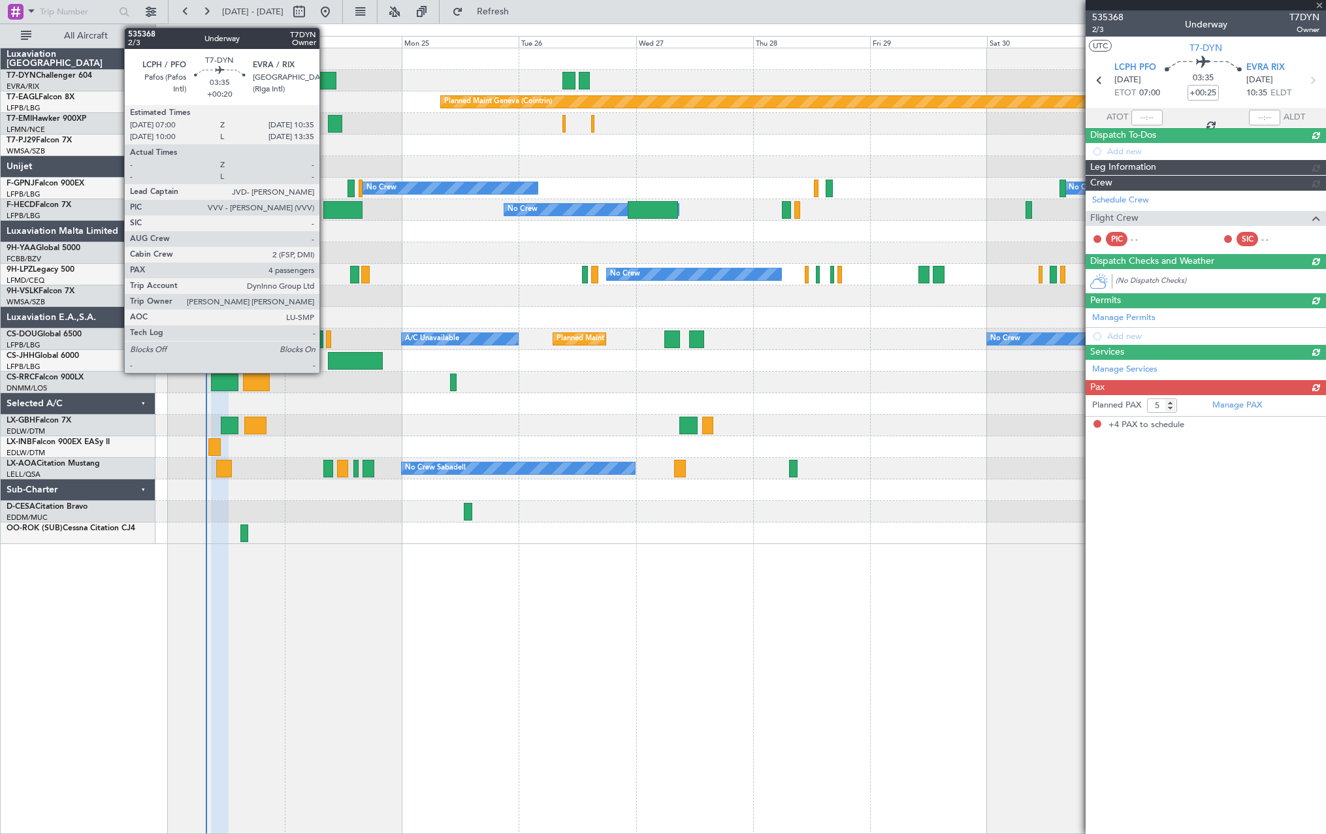
type input "+00:20"
type input "4"
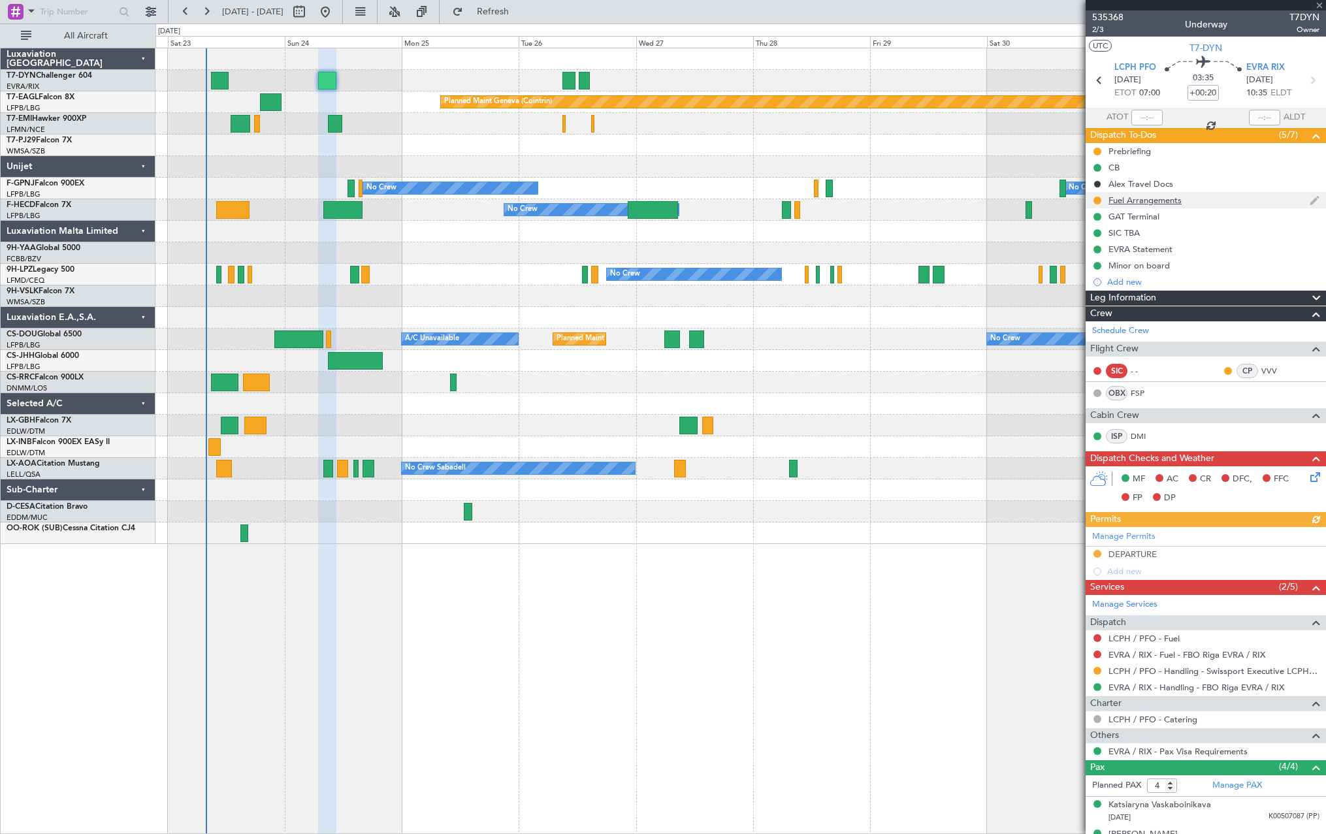
click at [1204, 194] on div "Fuel Arrangements" at bounding box center [1205, 200] width 240 height 16
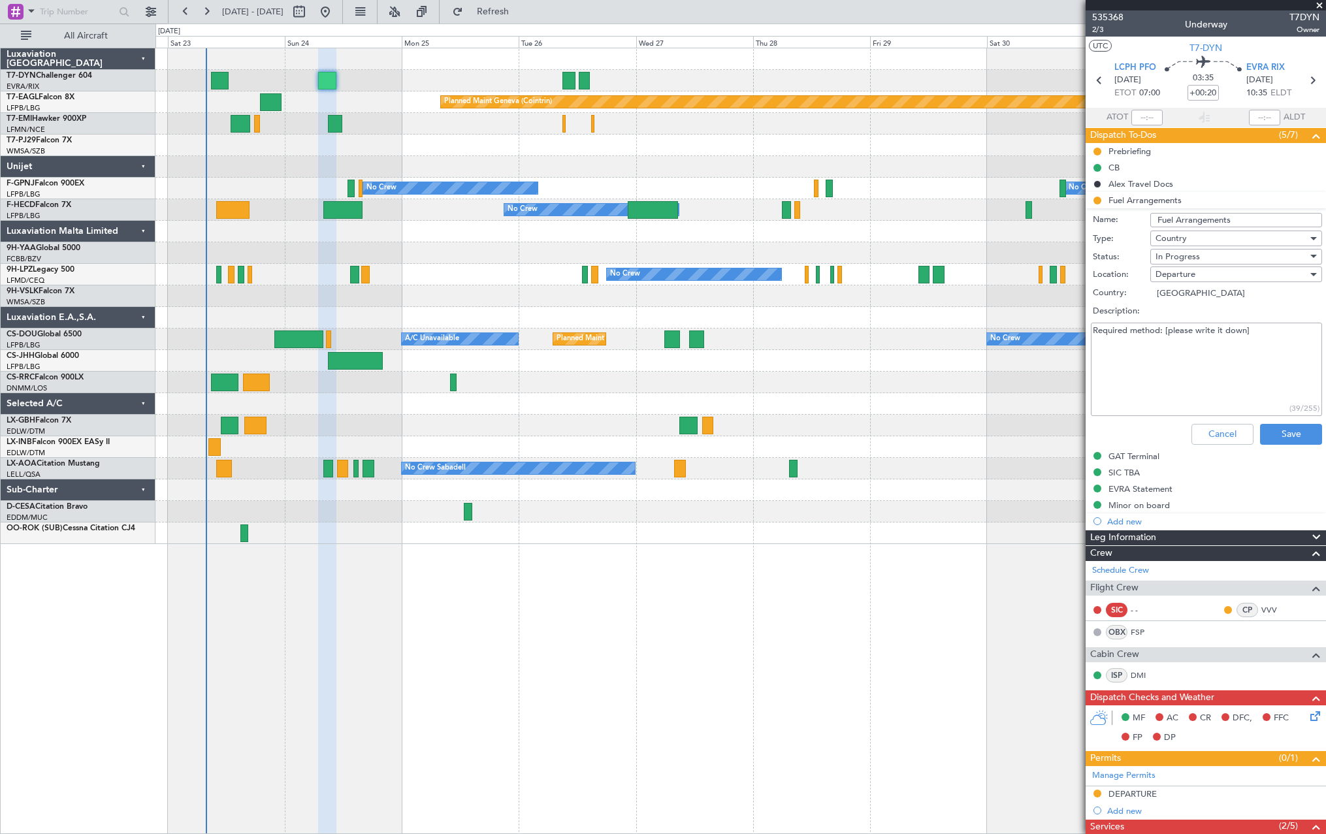
drag, startPoint x: 1265, startPoint y: 327, endPoint x: 1056, endPoint y: 353, distance: 209.9
click at [1056, 353] on fb-app "[DATE] - [DATE] Refresh Quick Links All Aircraft Planned Maint [GEOGRAPHIC_DATA…" at bounding box center [663, 422] width 1326 height 824
type textarea "LCPH- confirmed"
click at [1291, 426] on button "Save" at bounding box center [1291, 434] width 62 height 21
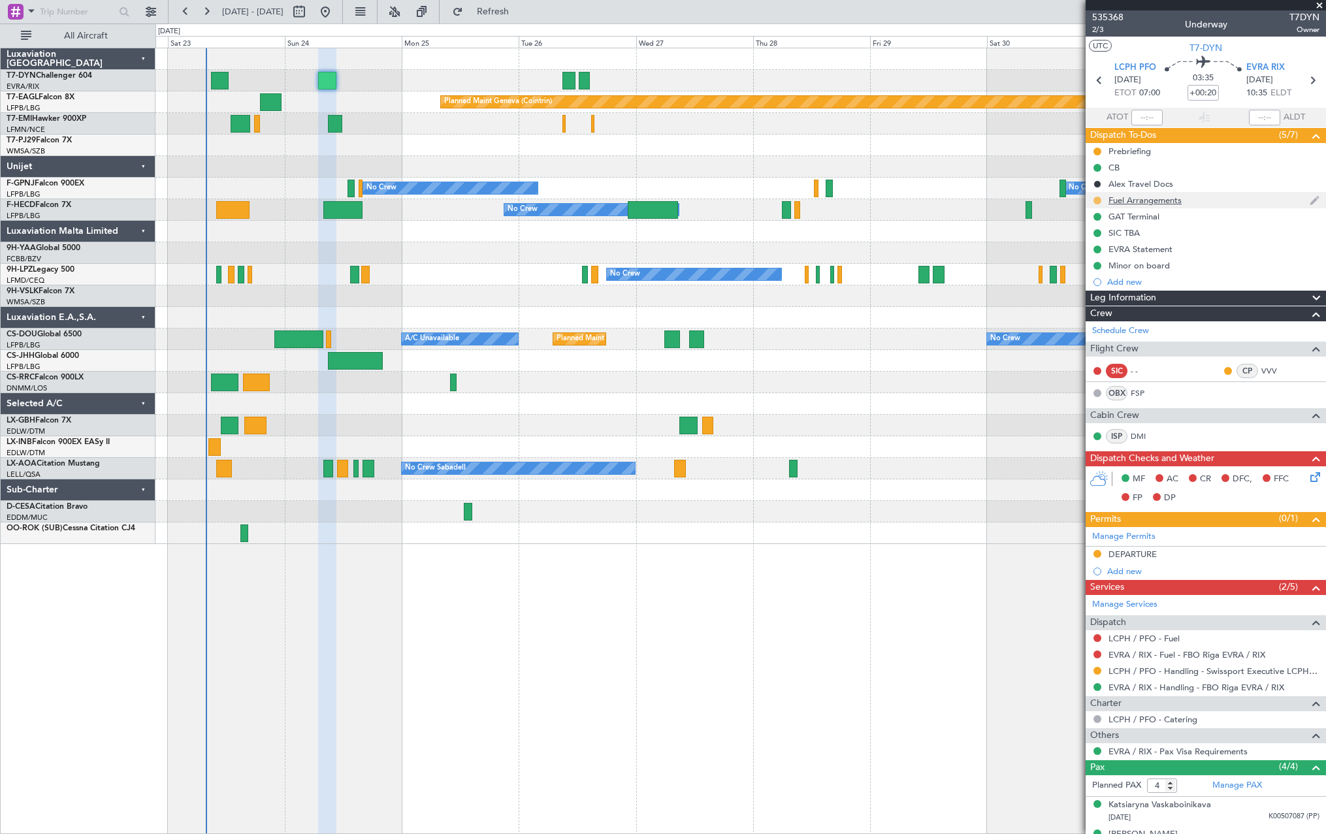
click at [1096, 199] on button at bounding box center [1097, 201] width 8 height 8
click at [1097, 202] on button at bounding box center [1097, 201] width 8 height 8
click at [1071, 255] on span at bounding box center [1072, 258] width 8 height 8
click at [1095, 204] on mat-tooltip-component "Completed" at bounding box center [1097, 221] width 61 height 35
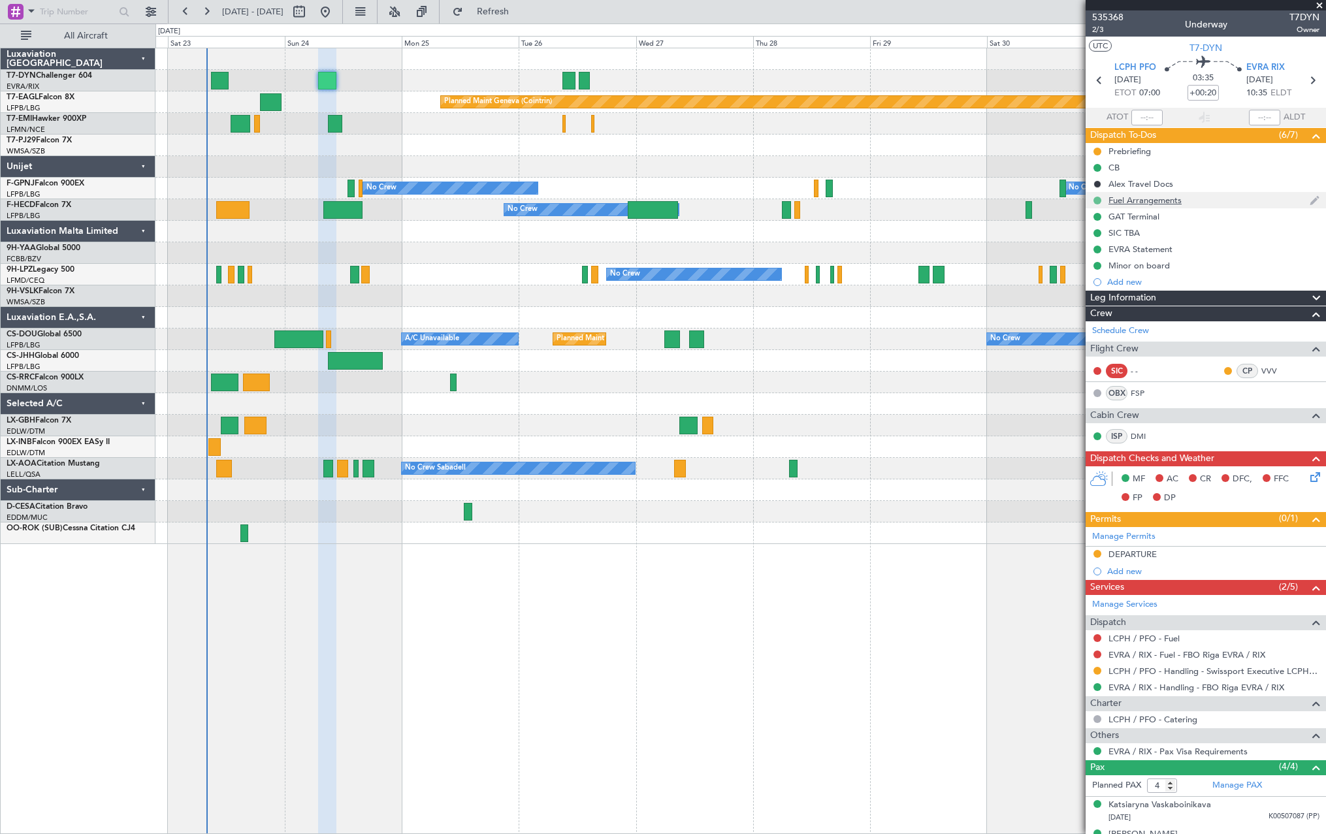
click at [1098, 200] on button at bounding box center [1097, 201] width 8 height 8
click at [1072, 238] on span at bounding box center [1072, 238] width 8 height 8
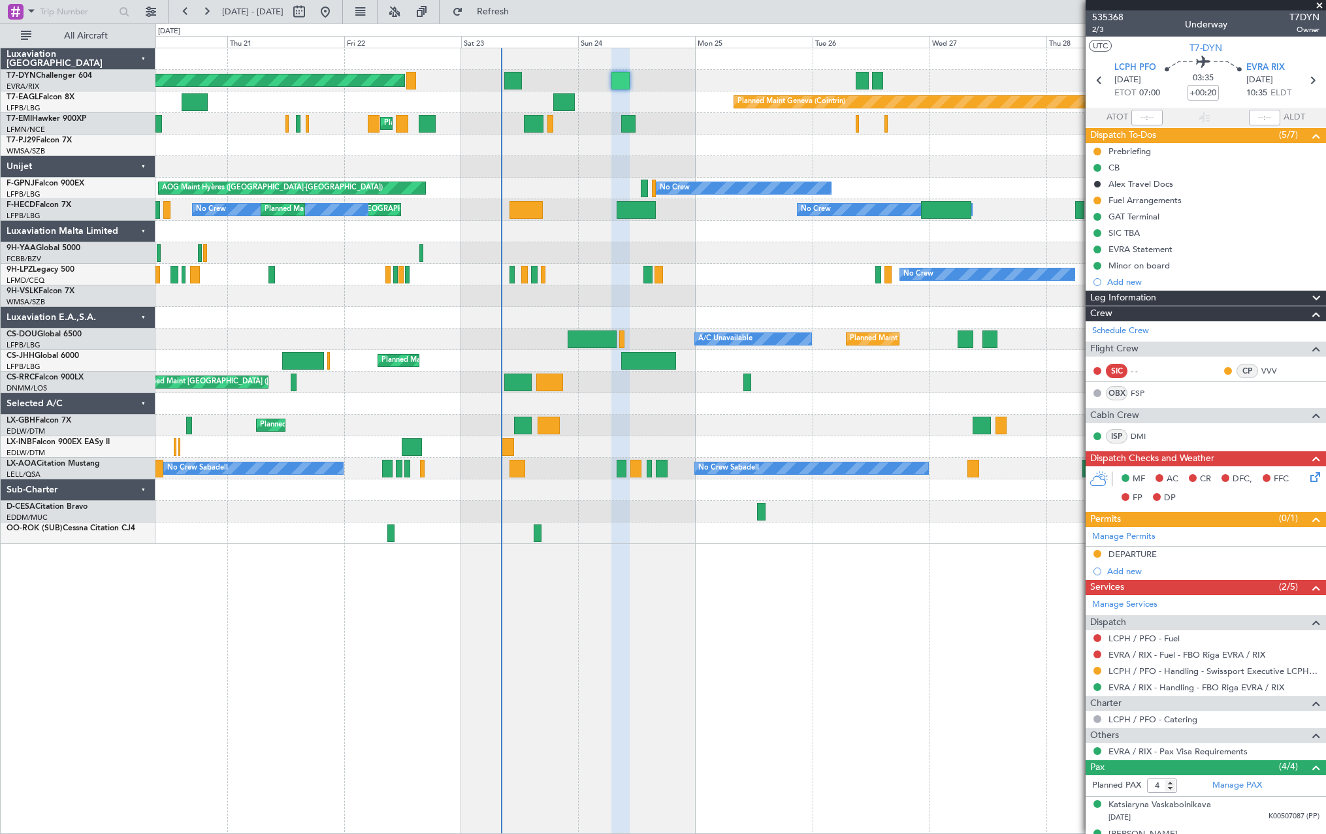
click at [679, 535] on div at bounding box center [739, 533] width 1169 height 22
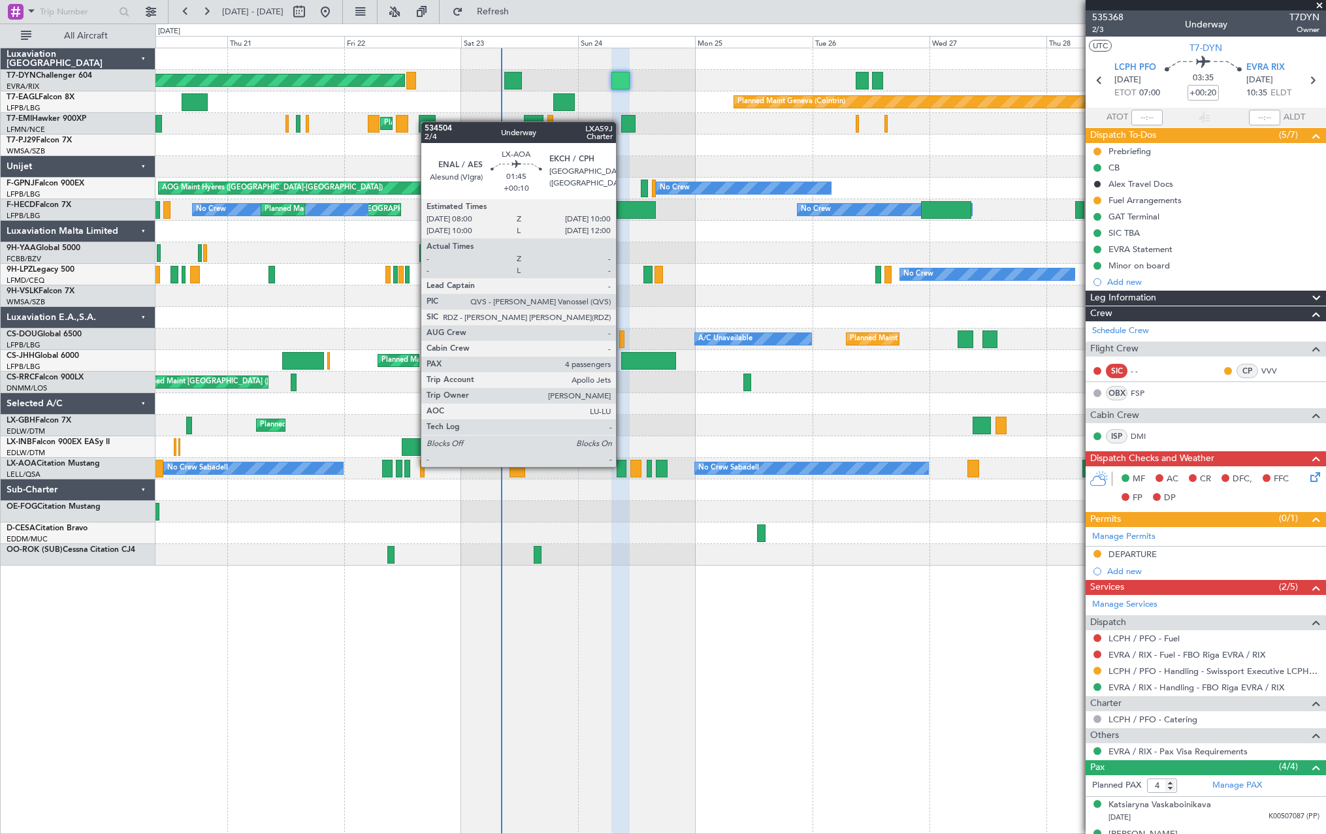
click at [622, 466] on div at bounding box center [621, 469] width 10 height 18
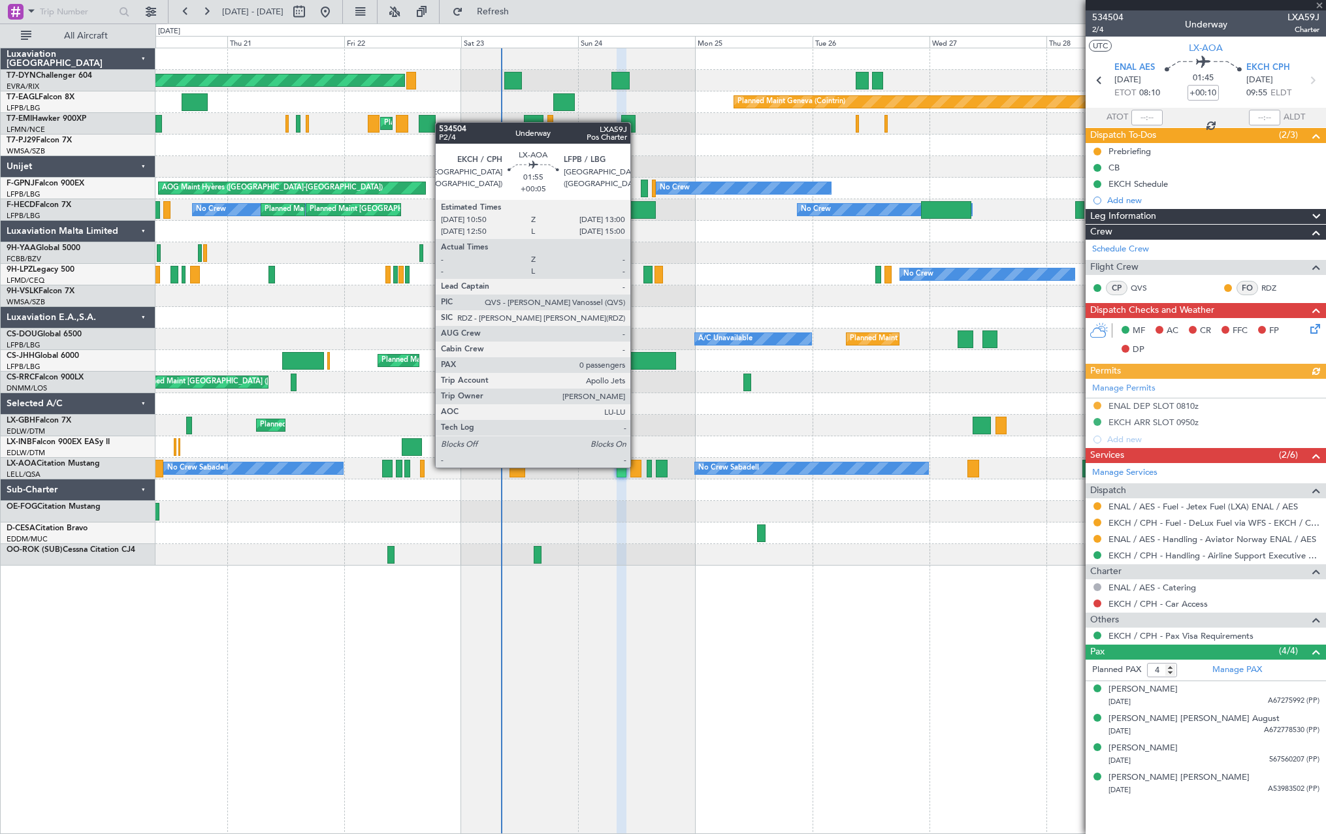
click at [636, 466] on div at bounding box center [635, 469] width 11 height 18
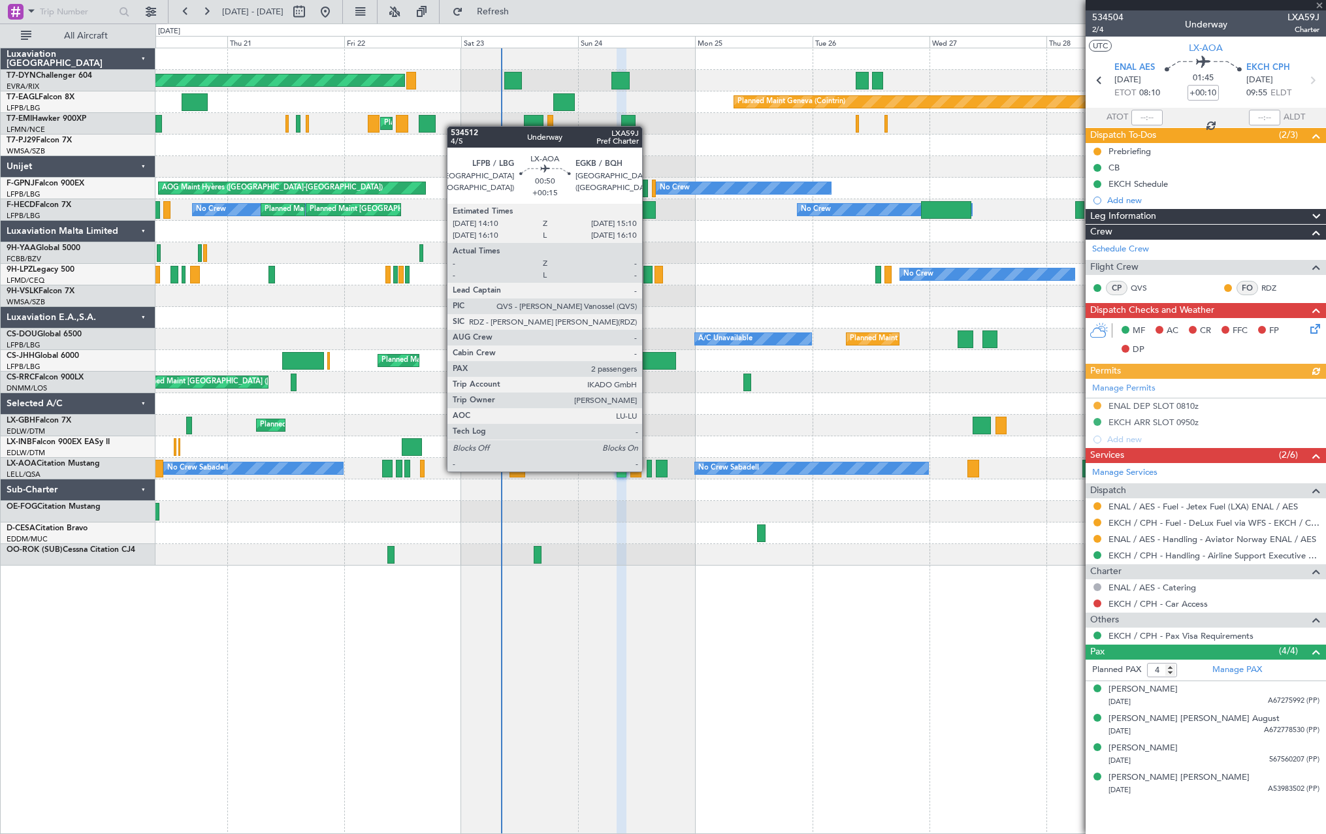
type input "+00:05"
type input "0"
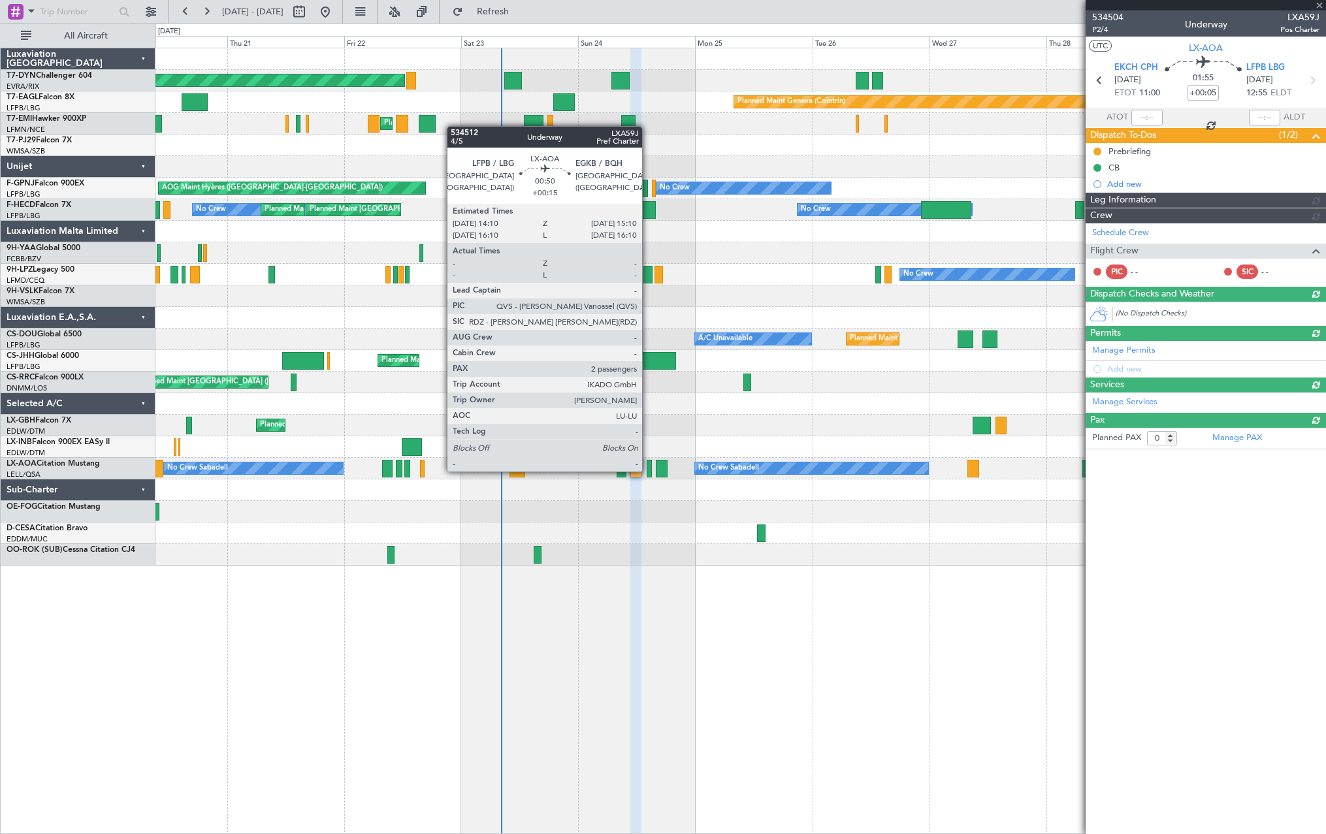
click at [648, 470] on div at bounding box center [648, 469] width 5 height 18
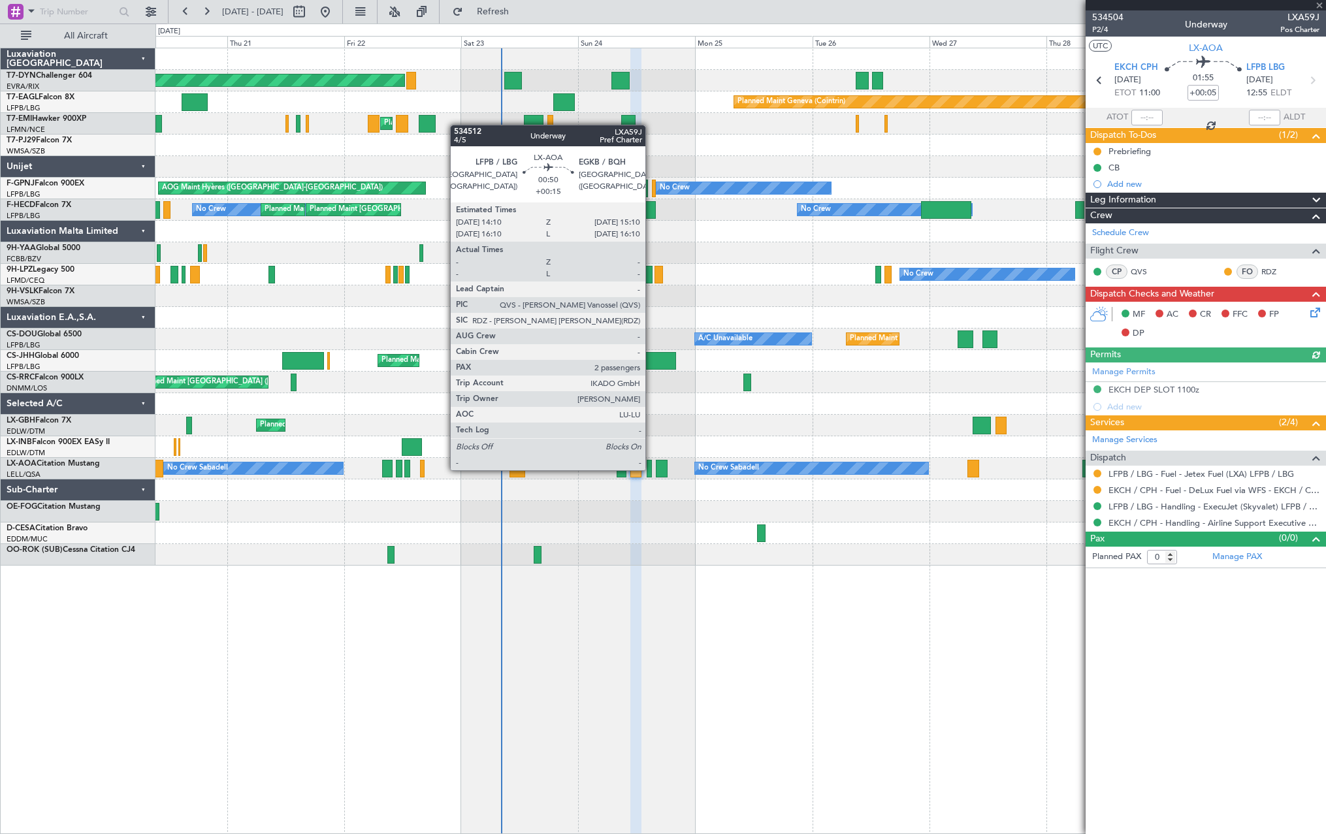
type input "+00:15"
type input "2"
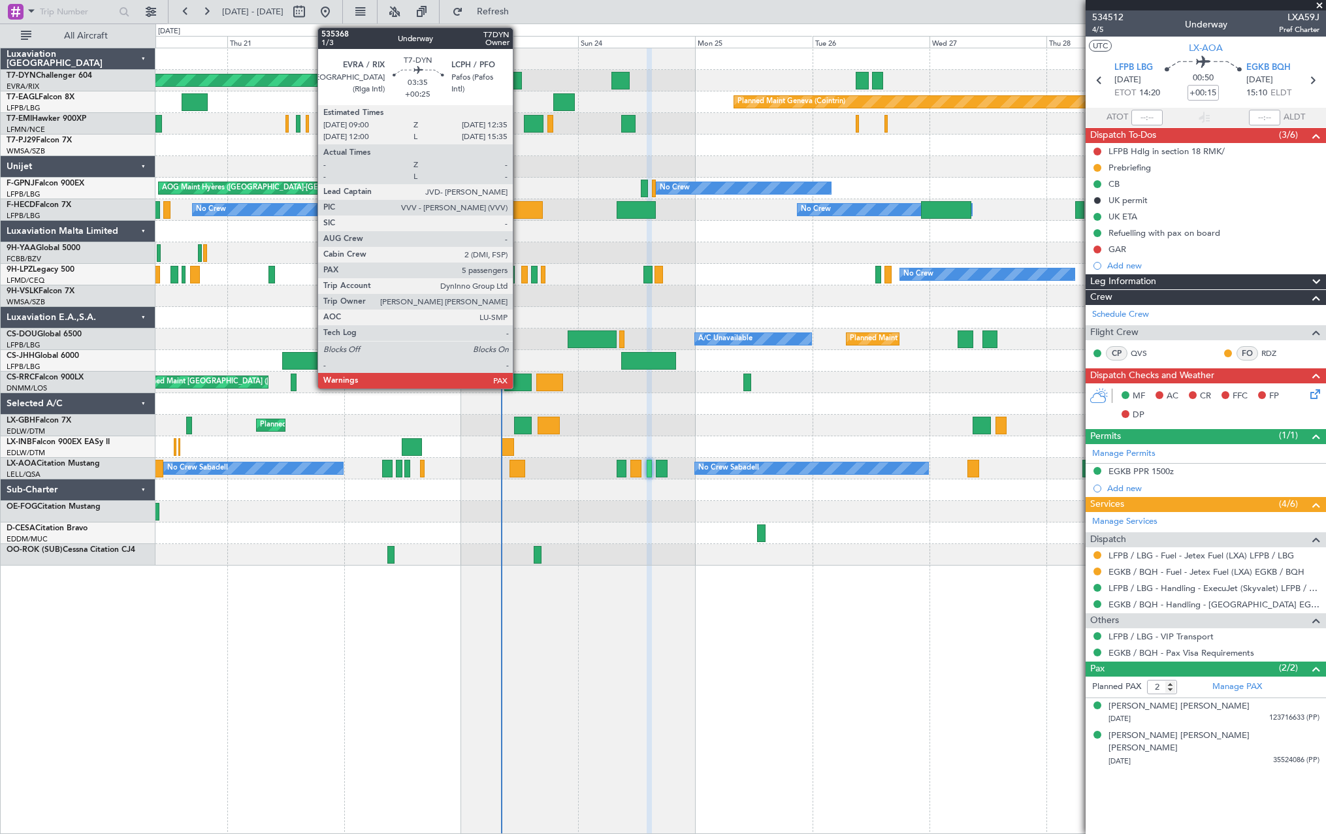
click at [518, 78] on div at bounding box center [513, 81] width 18 height 18
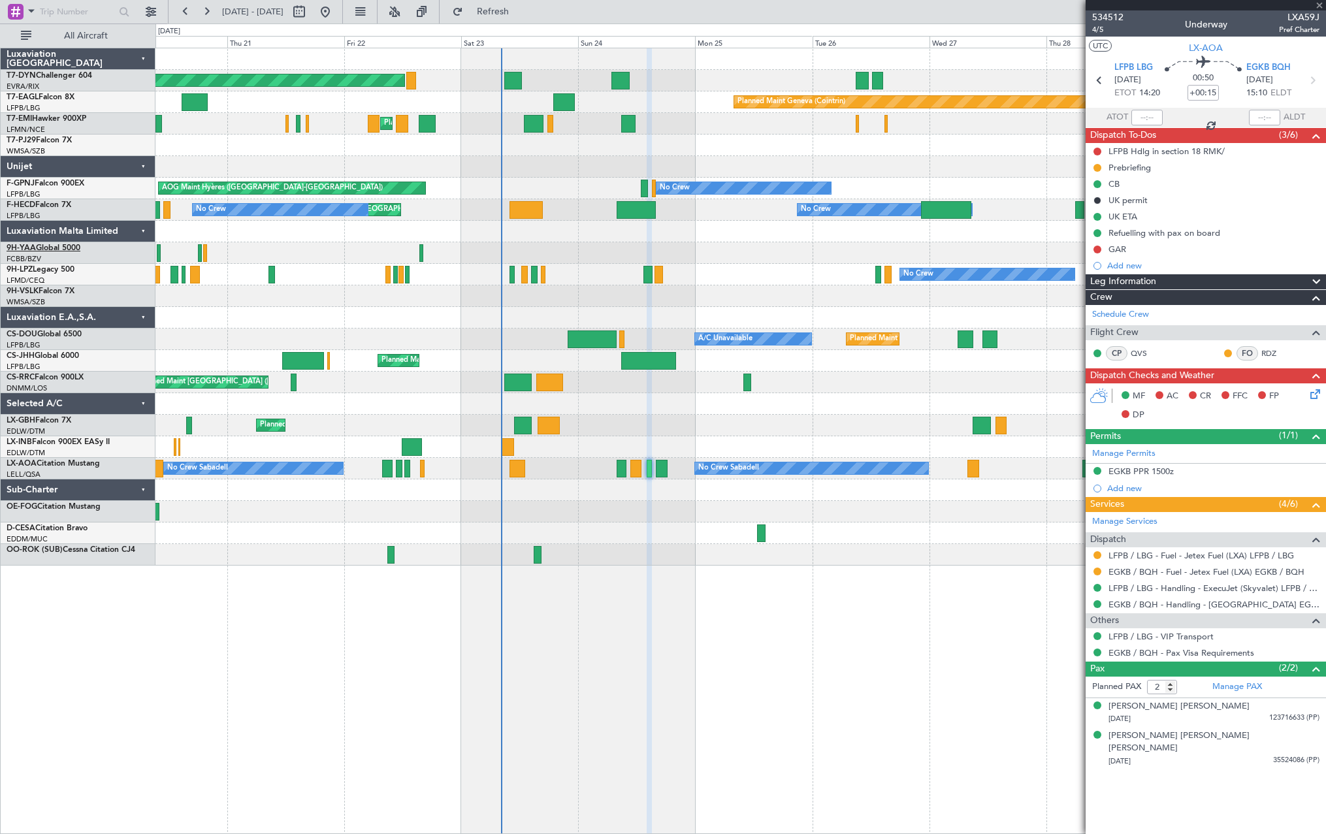
type input "+00:25"
type input "5"
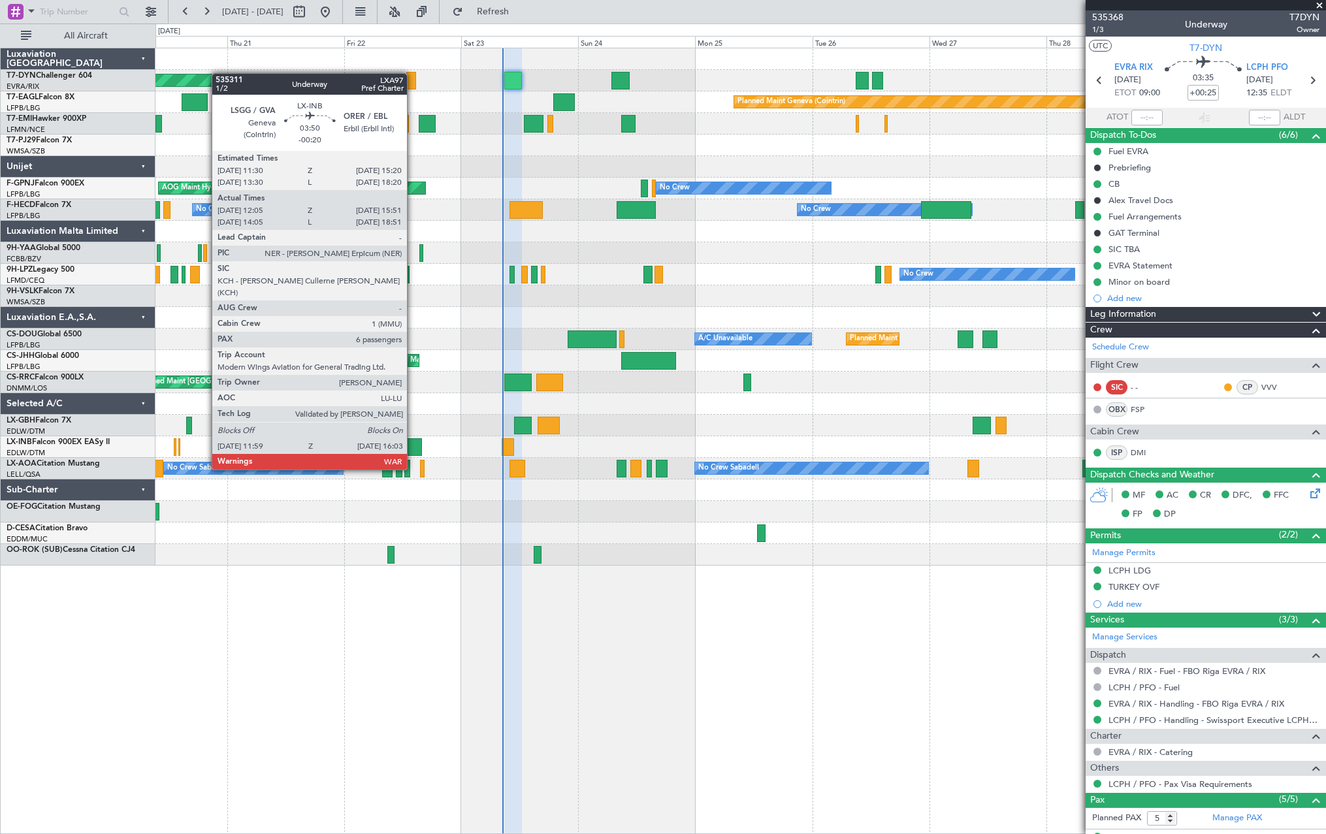
click at [413, 445] on div at bounding box center [412, 447] width 20 height 18
type input "-00:20"
type input "12:05"
type input "15:51"
type input "6"
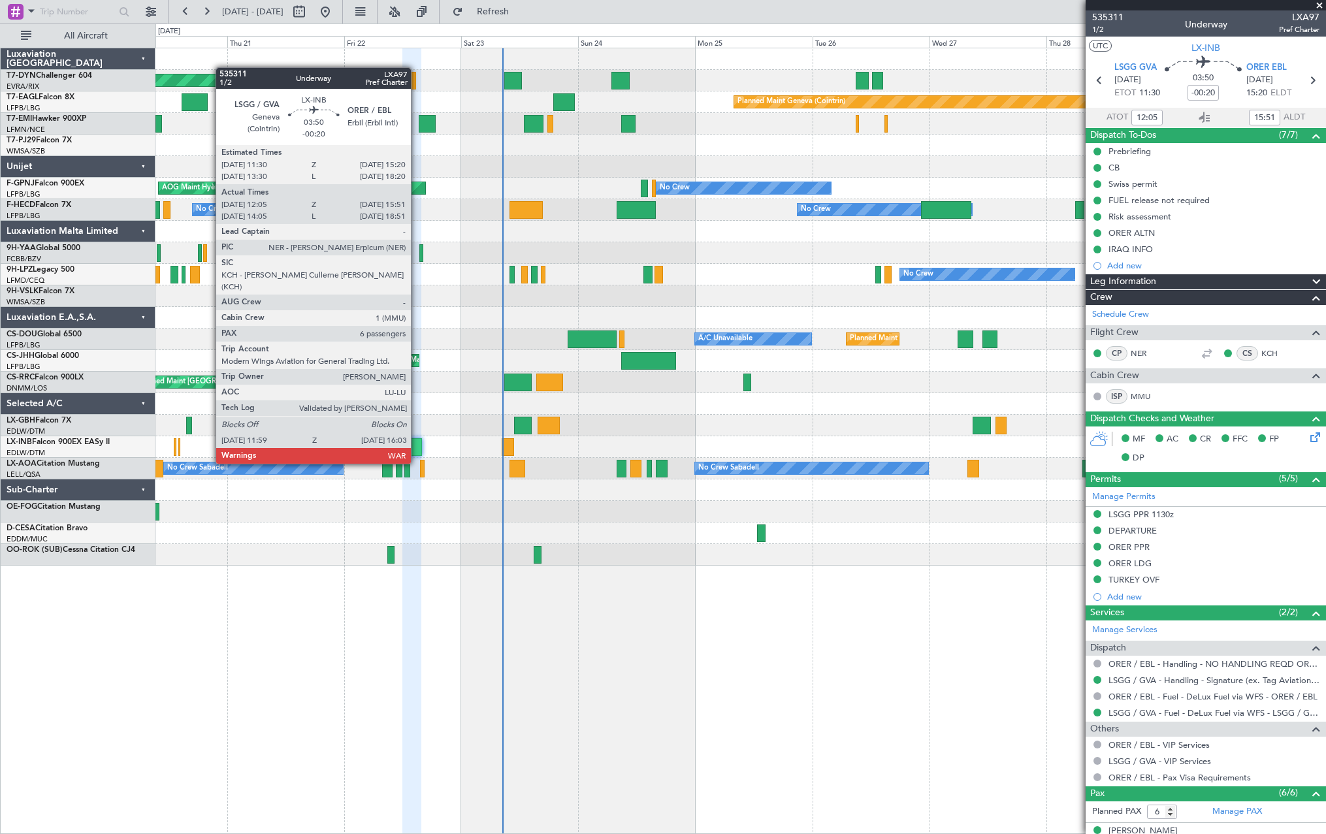
click at [417, 439] on div at bounding box center [412, 447] width 20 height 18
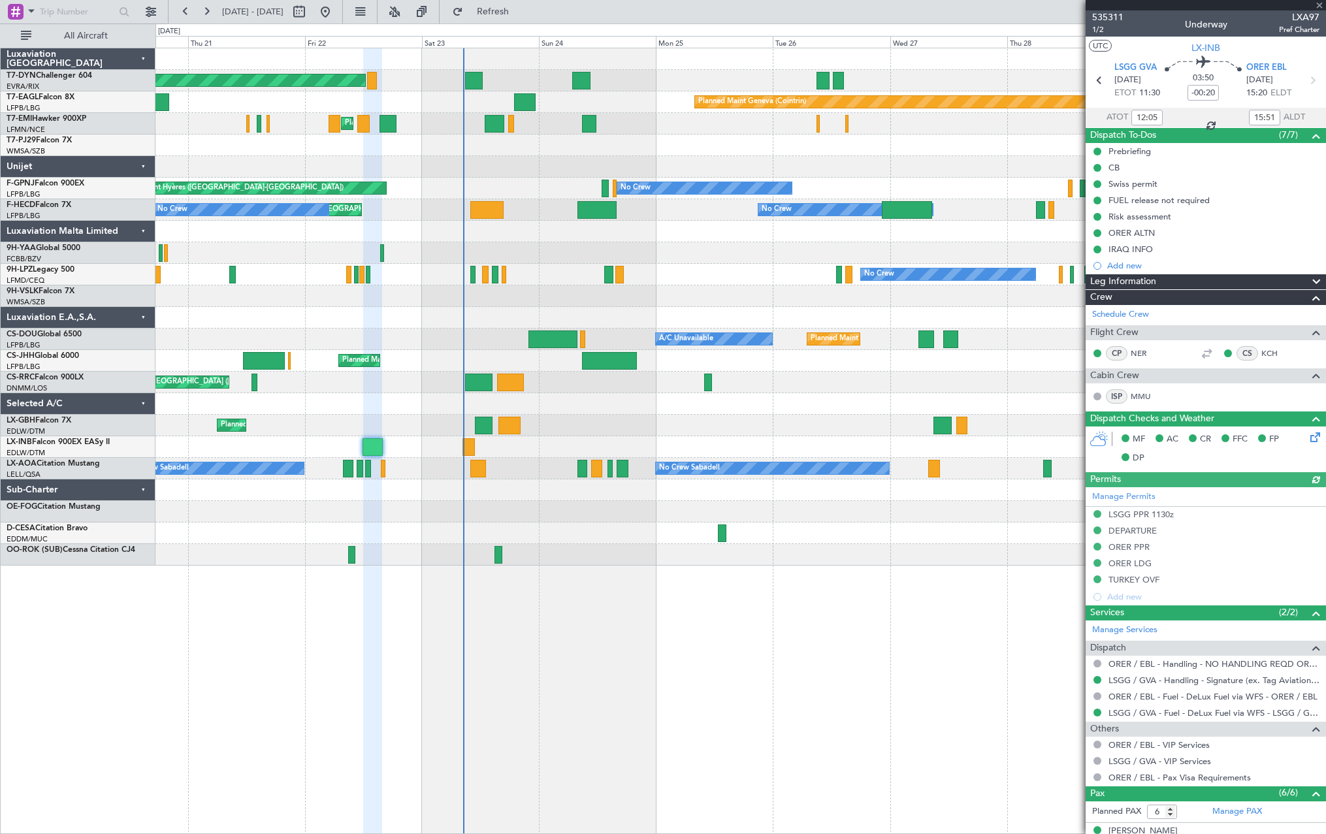
click at [419, 456] on div "Planned Maint Geneva (Cointrin)" at bounding box center [739, 447] width 1169 height 22
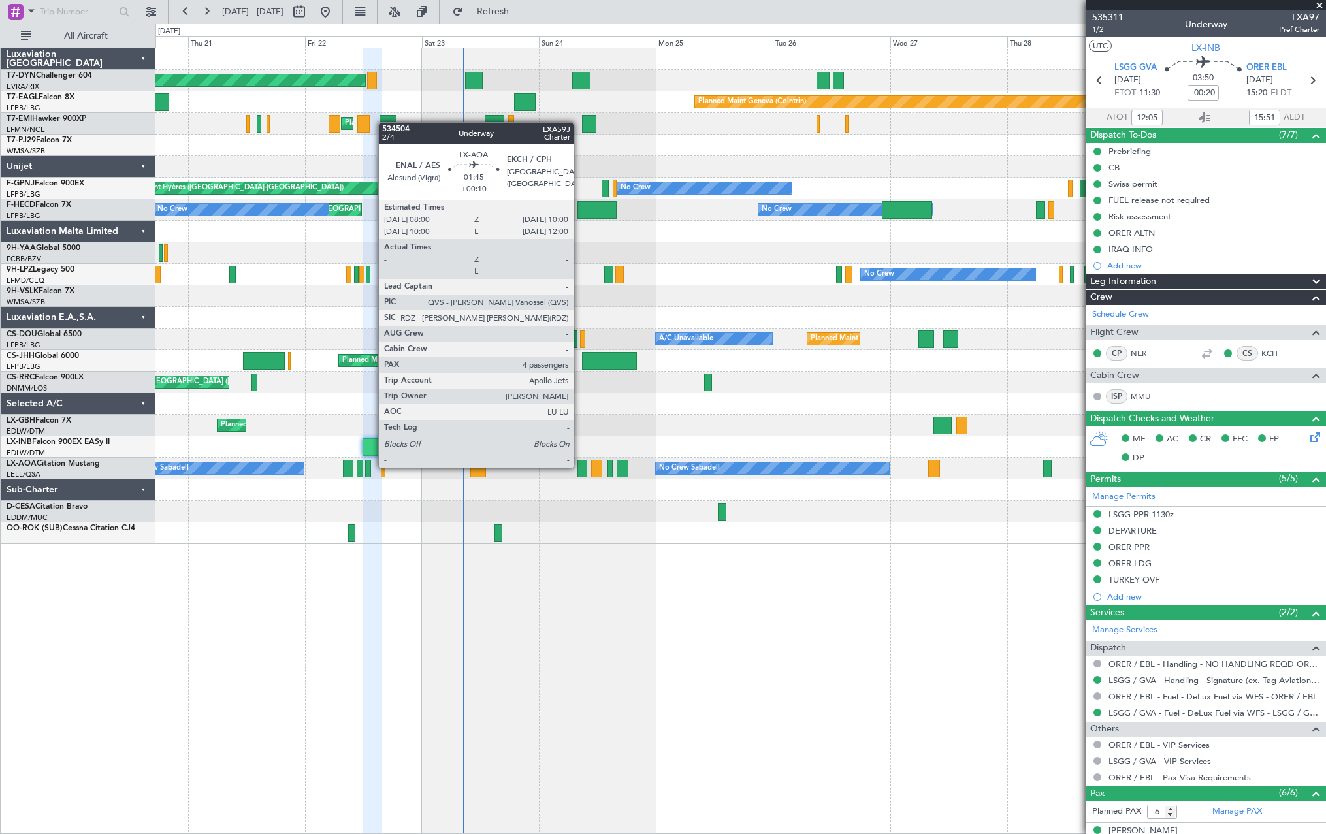
click at [579, 466] on div at bounding box center [582, 469] width 10 height 18
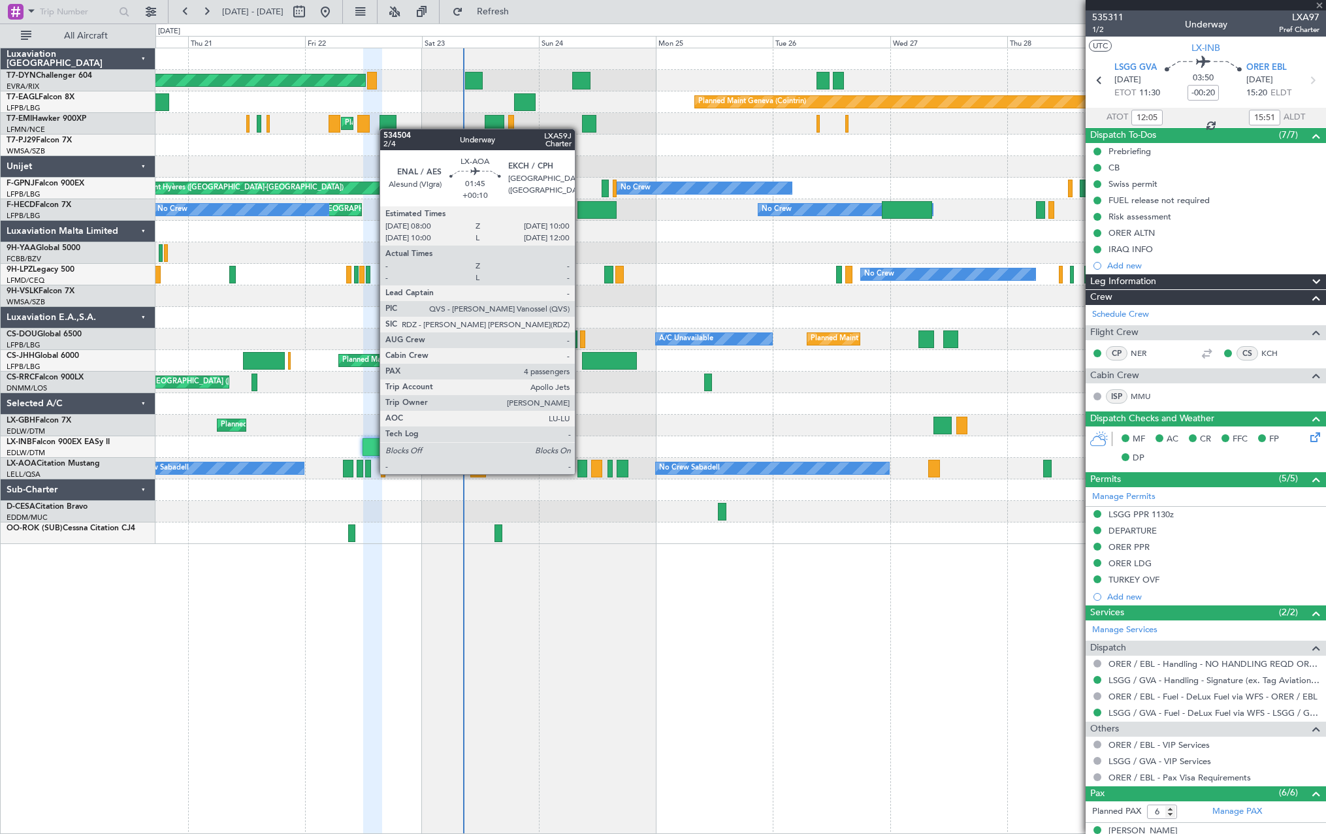
type input "+00:10"
type input "4"
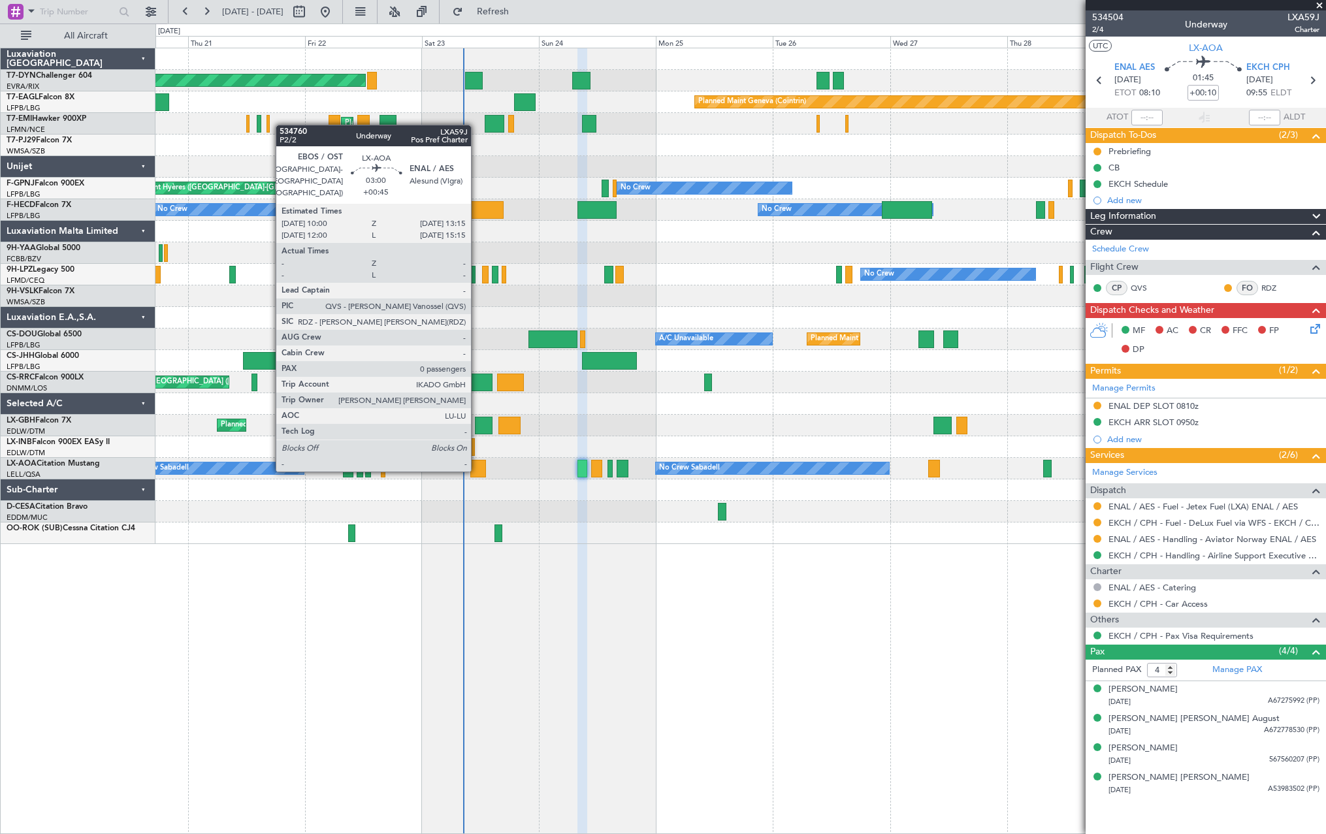
click at [477, 469] on div at bounding box center [478, 469] width 16 height 18
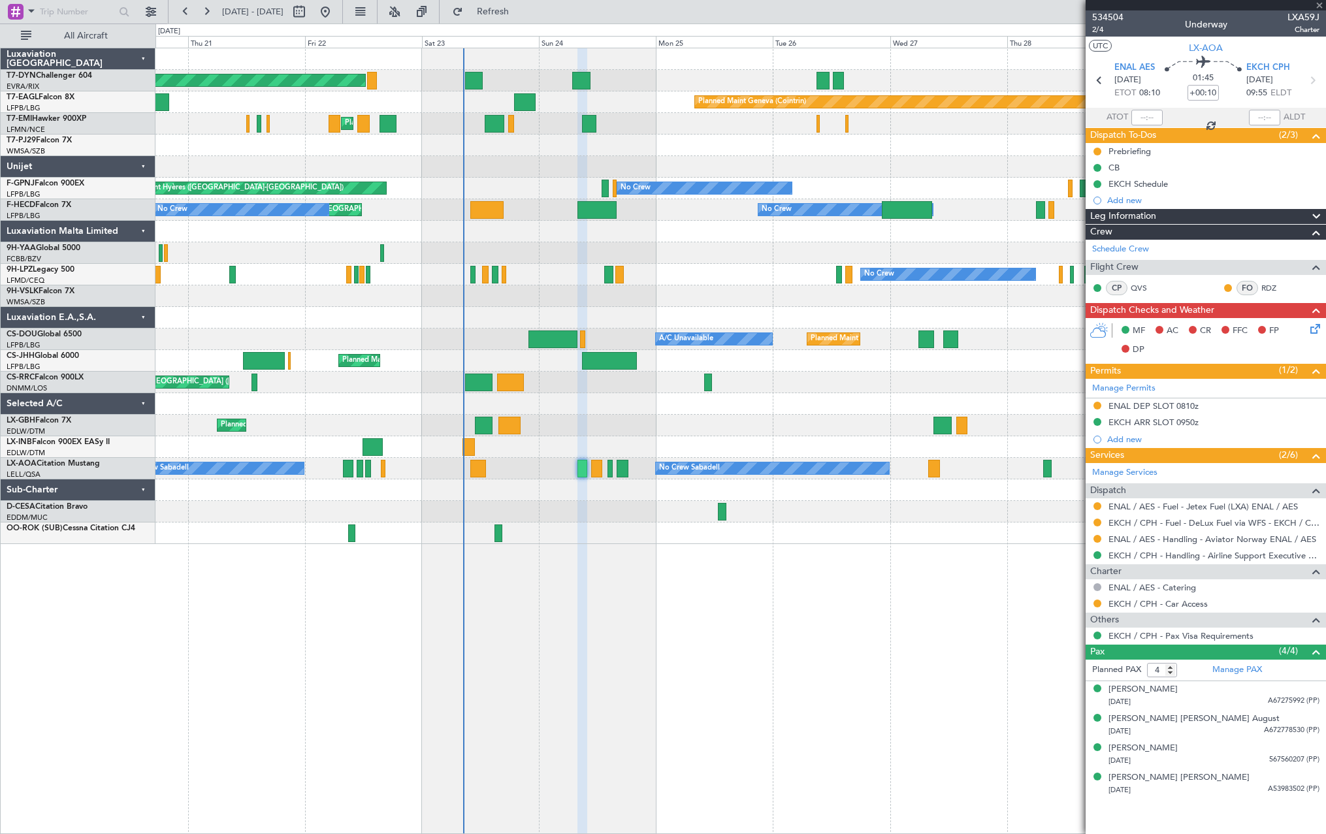
type input "+00:45"
type input "0"
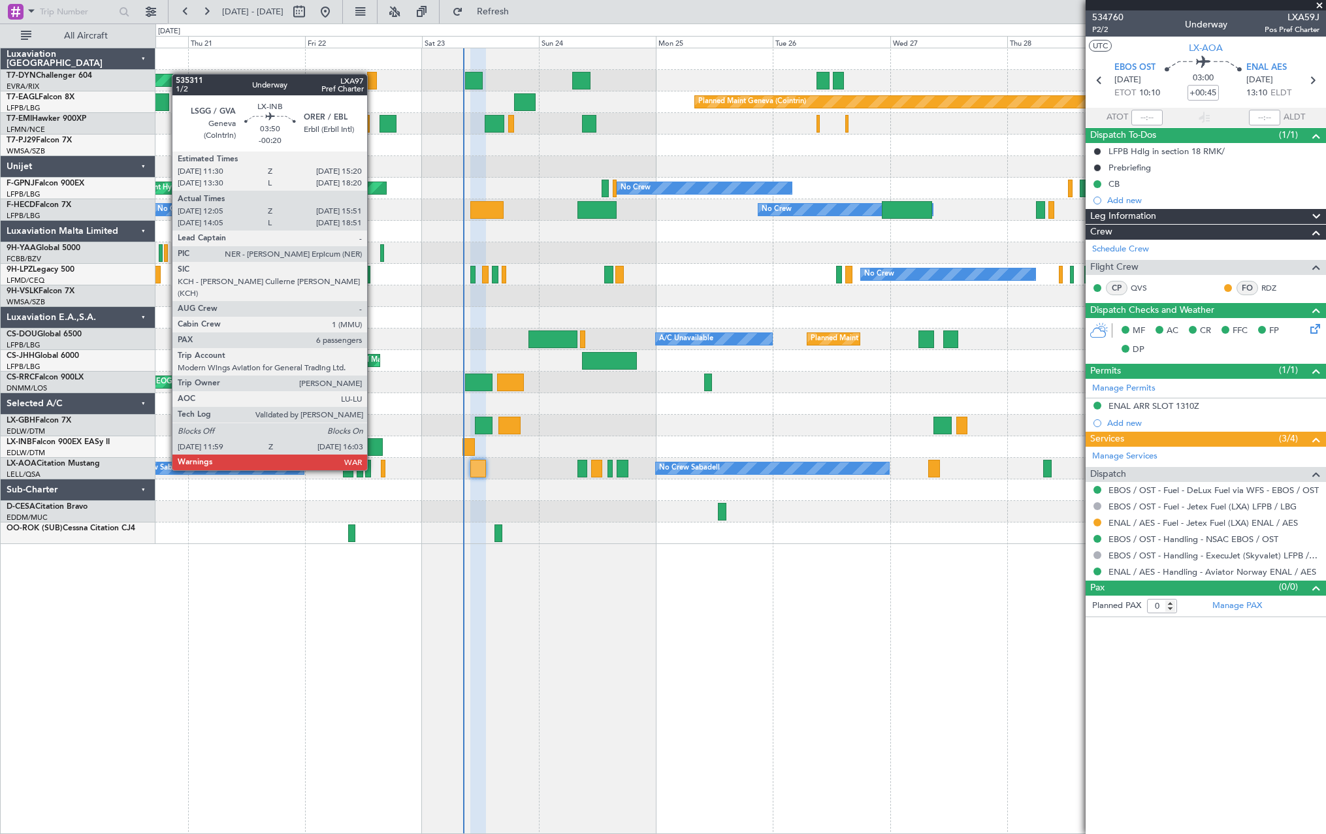
click at [373, 445] on div at bounding box center [372, 447] width 20 height 18
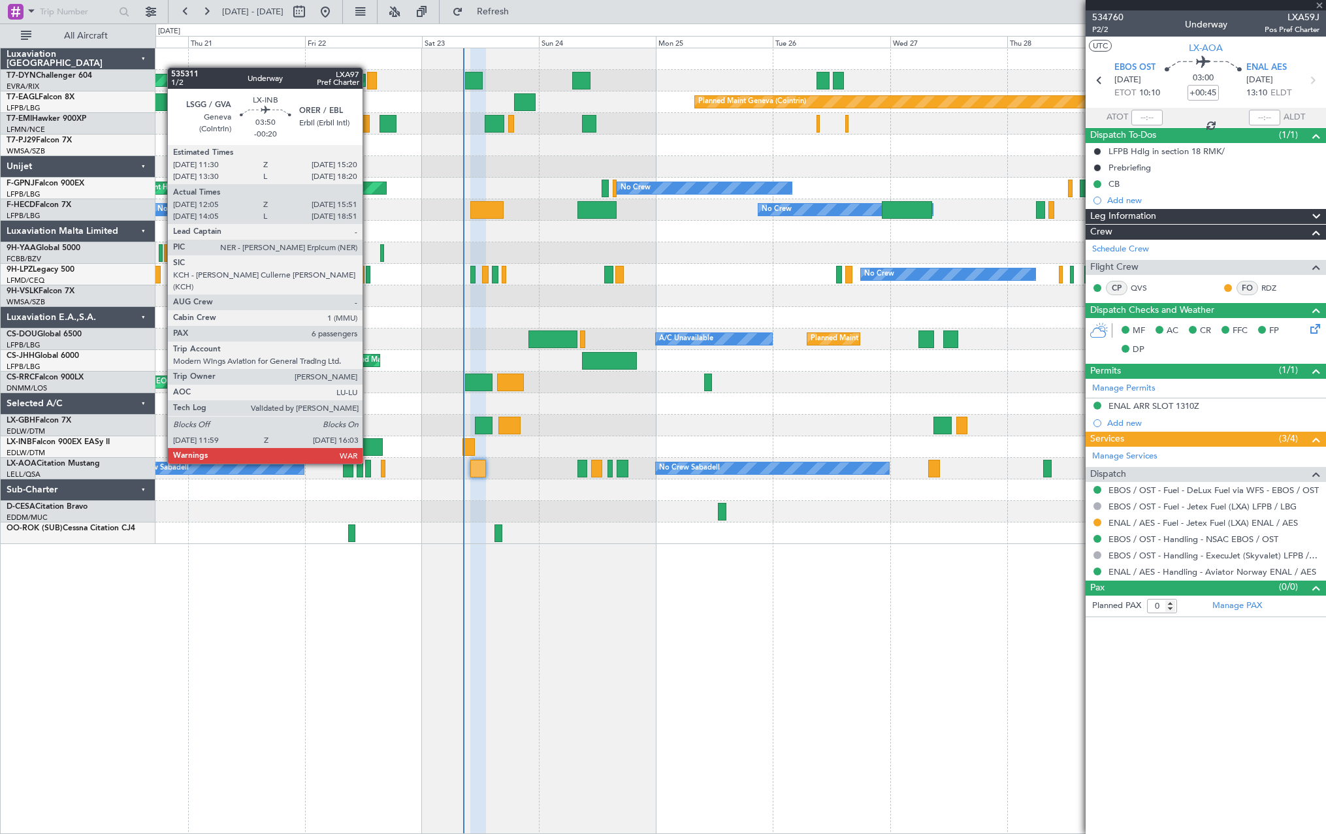
type input "-00:20"
type input "12:05"
type input "15:51"
type input "6"
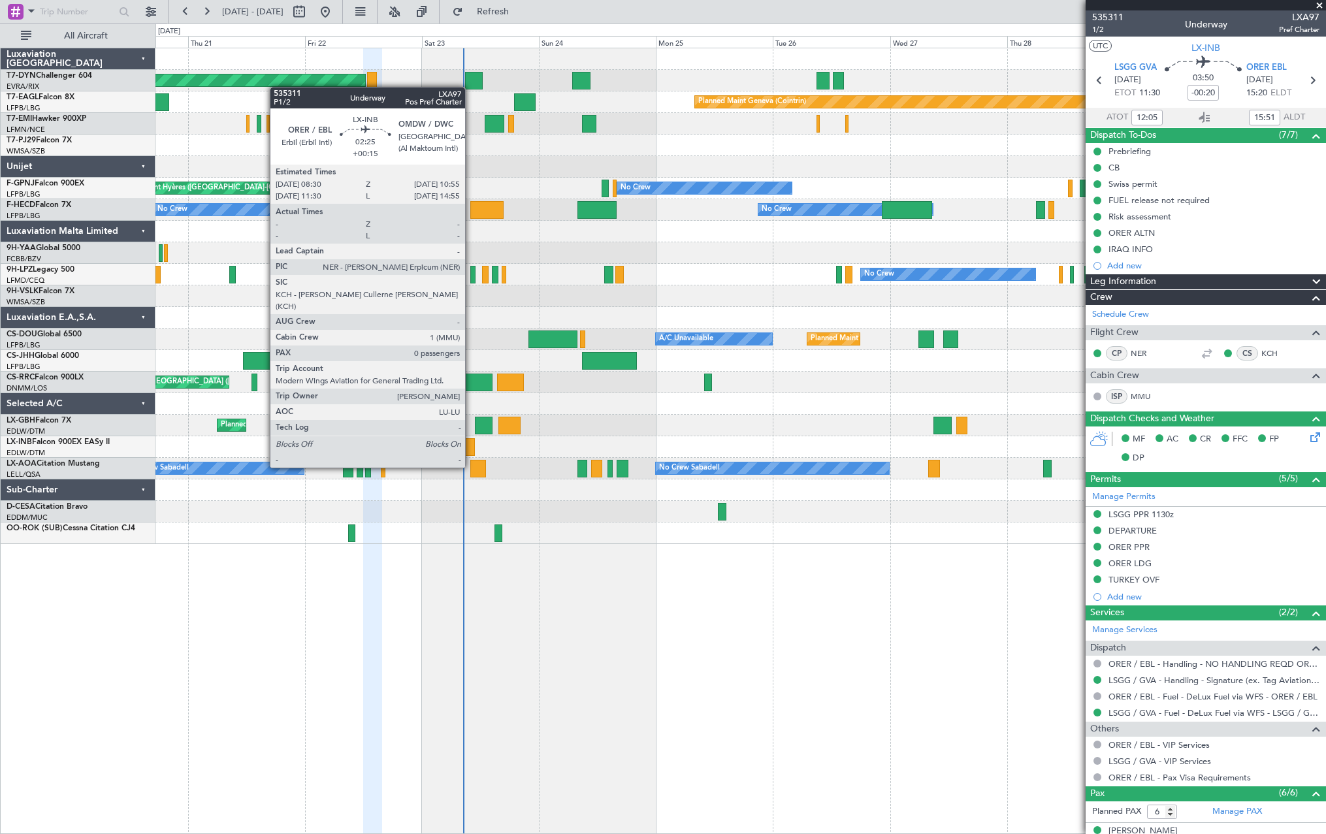
click at [471, 443] on div at bounding box center [468, 447] width 12 height 18
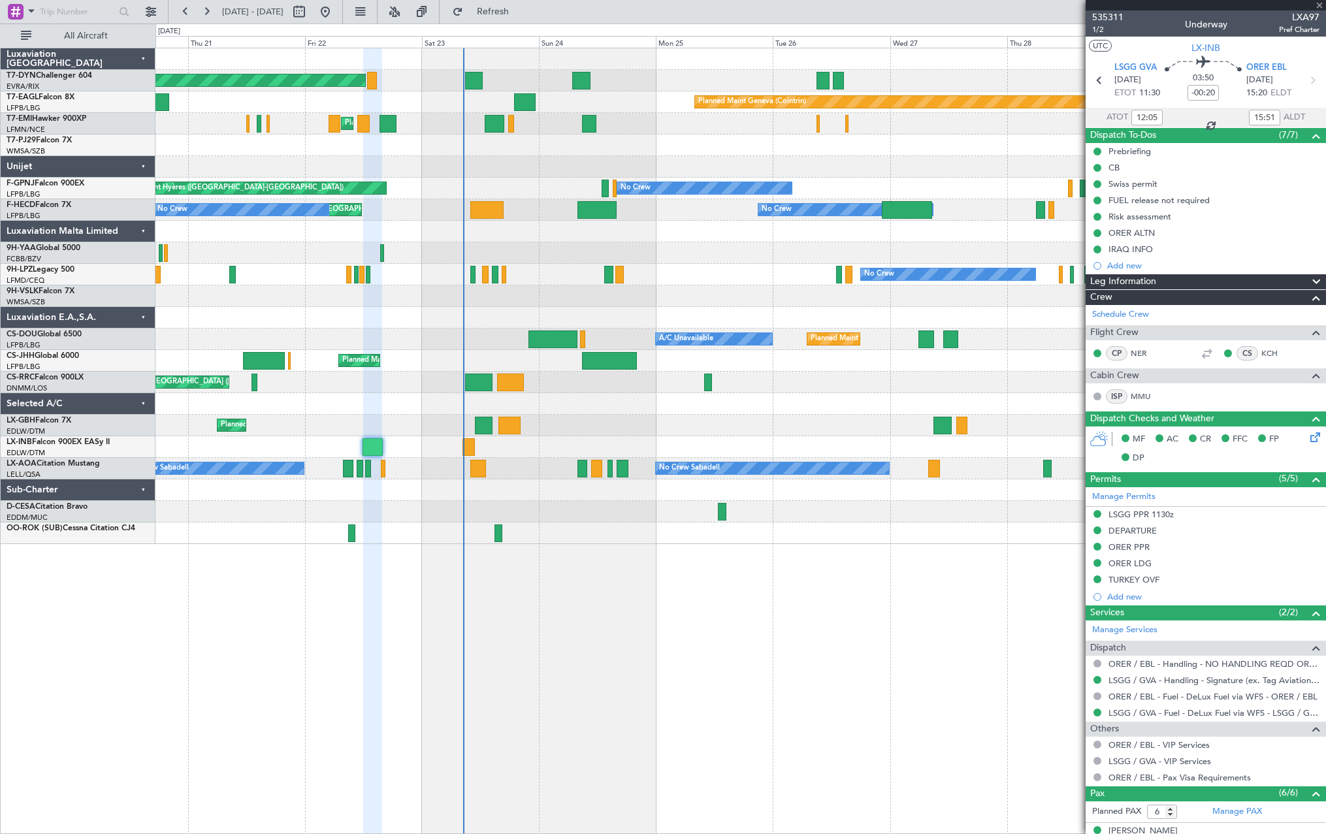
type input "+00:15"
type input "0"
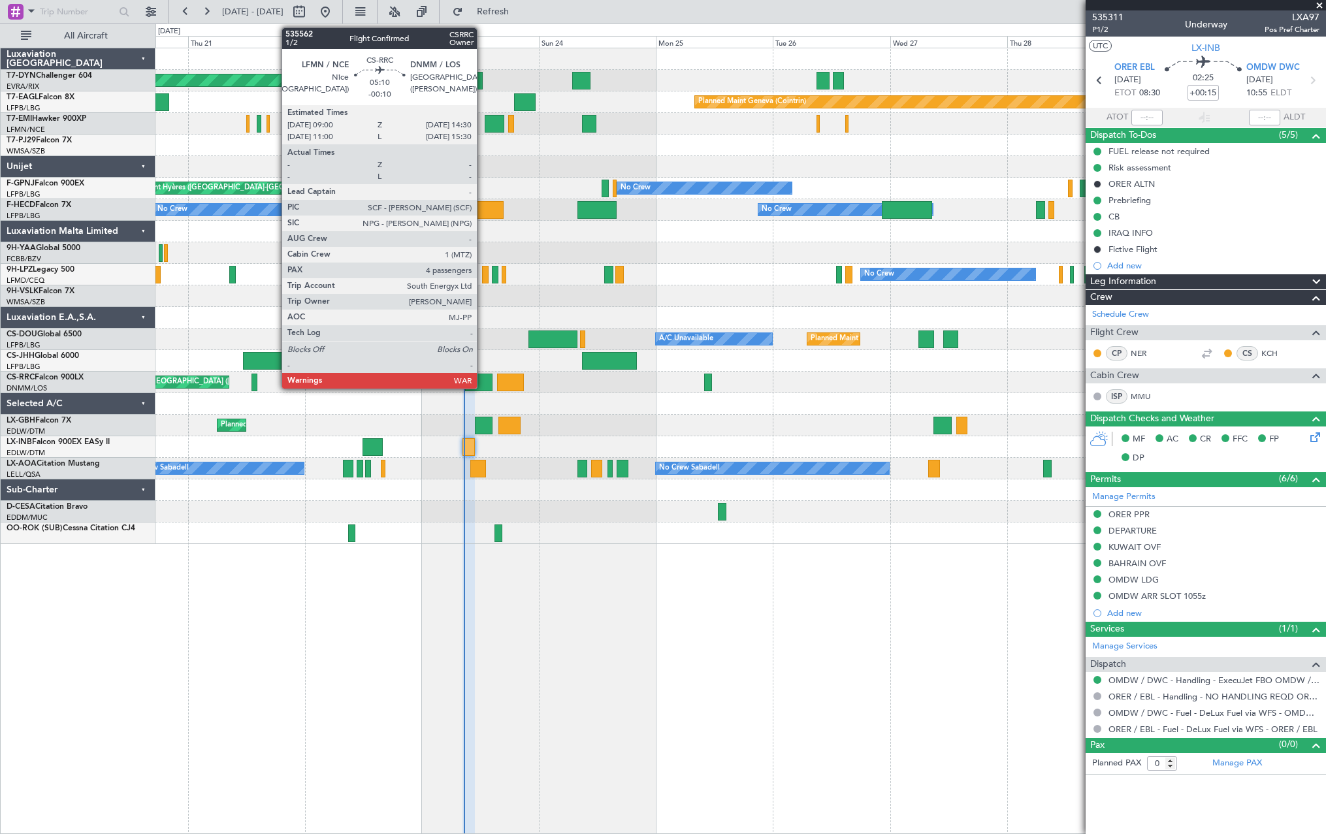
click at [483, 377] on div at bounding box center [478, 382] width 27 height 18
type input "-00:10"
type input "4"
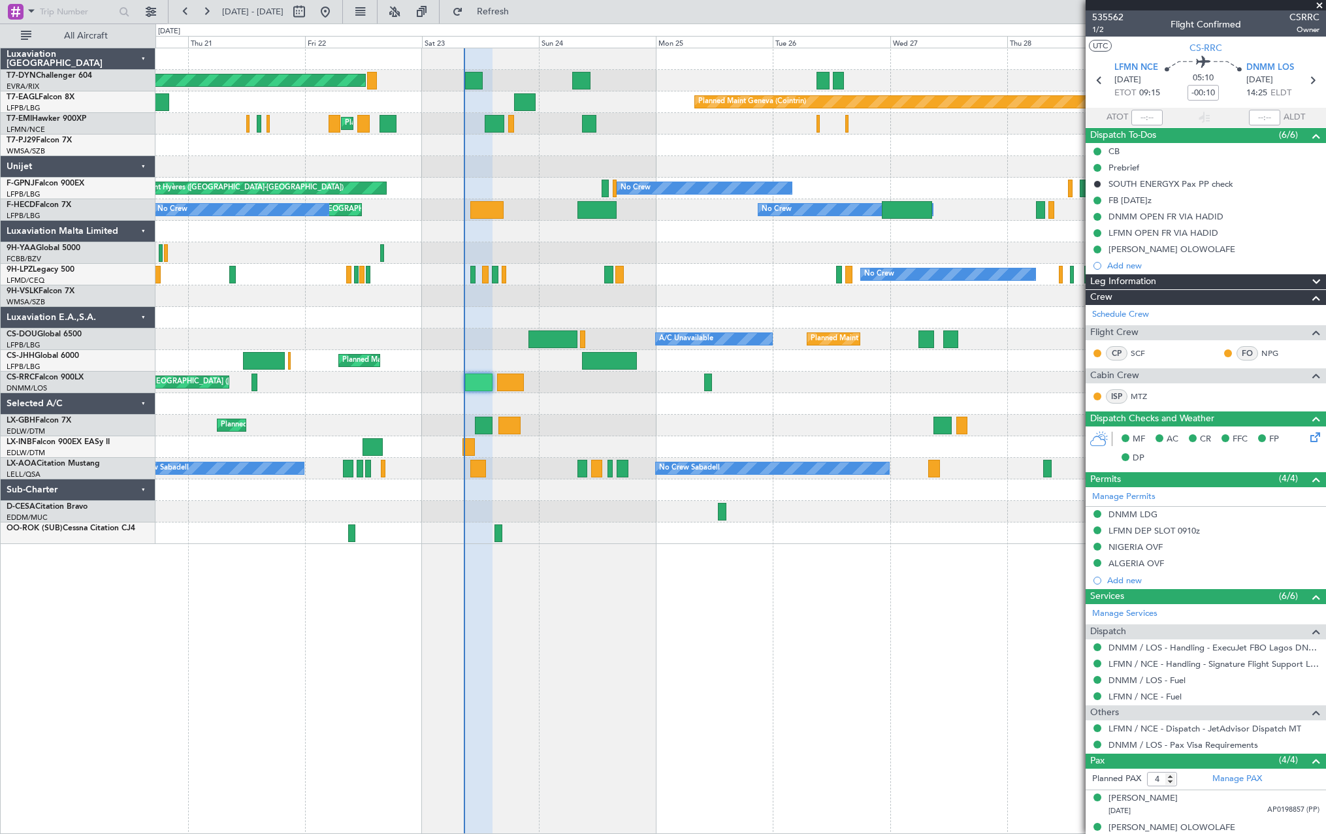
scroll to position [73, 0]
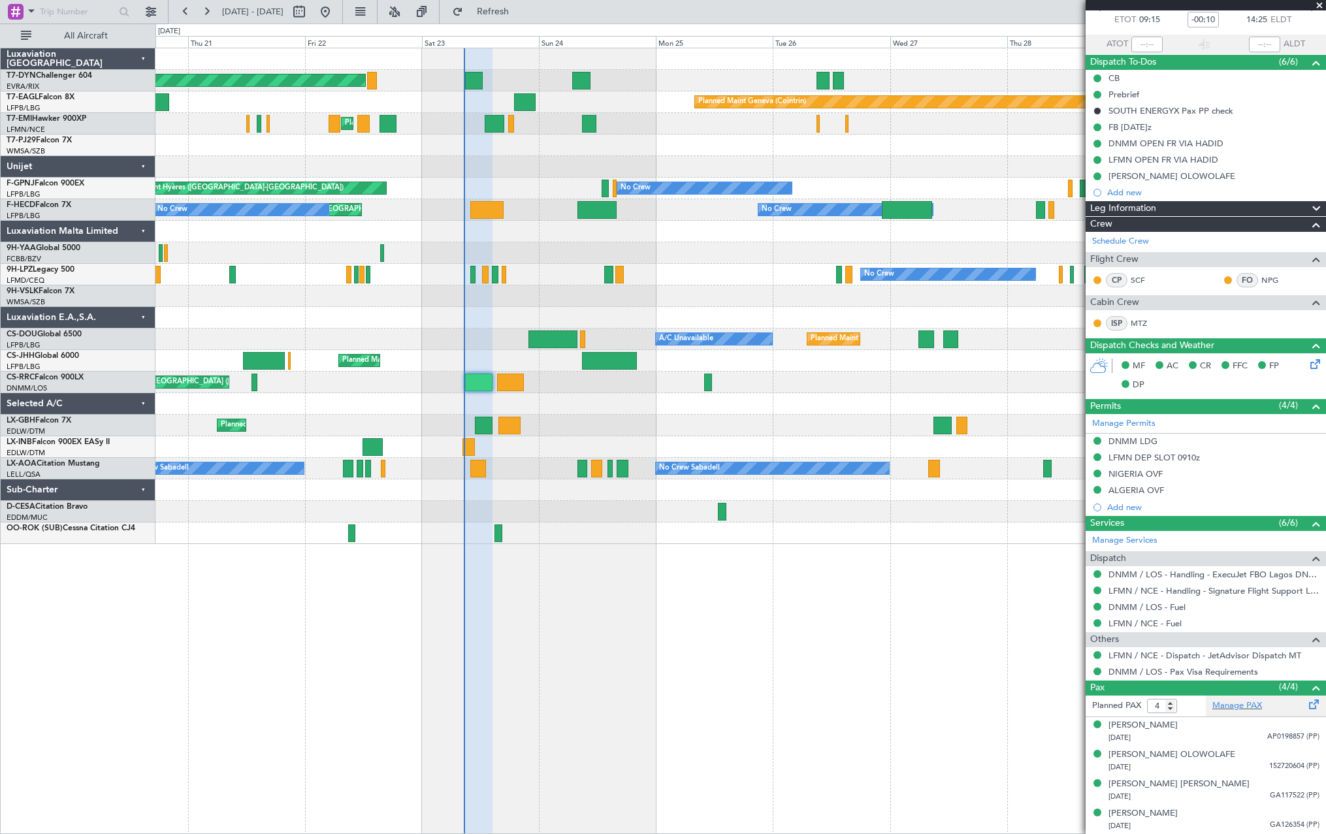
click at [1282, 703] on div "Manage PAX" at bounding box center [1265, 705] width 120 height 21
click at [520, 8] on span "Refresh" at bounding box center [493, 11] width 55 height 9
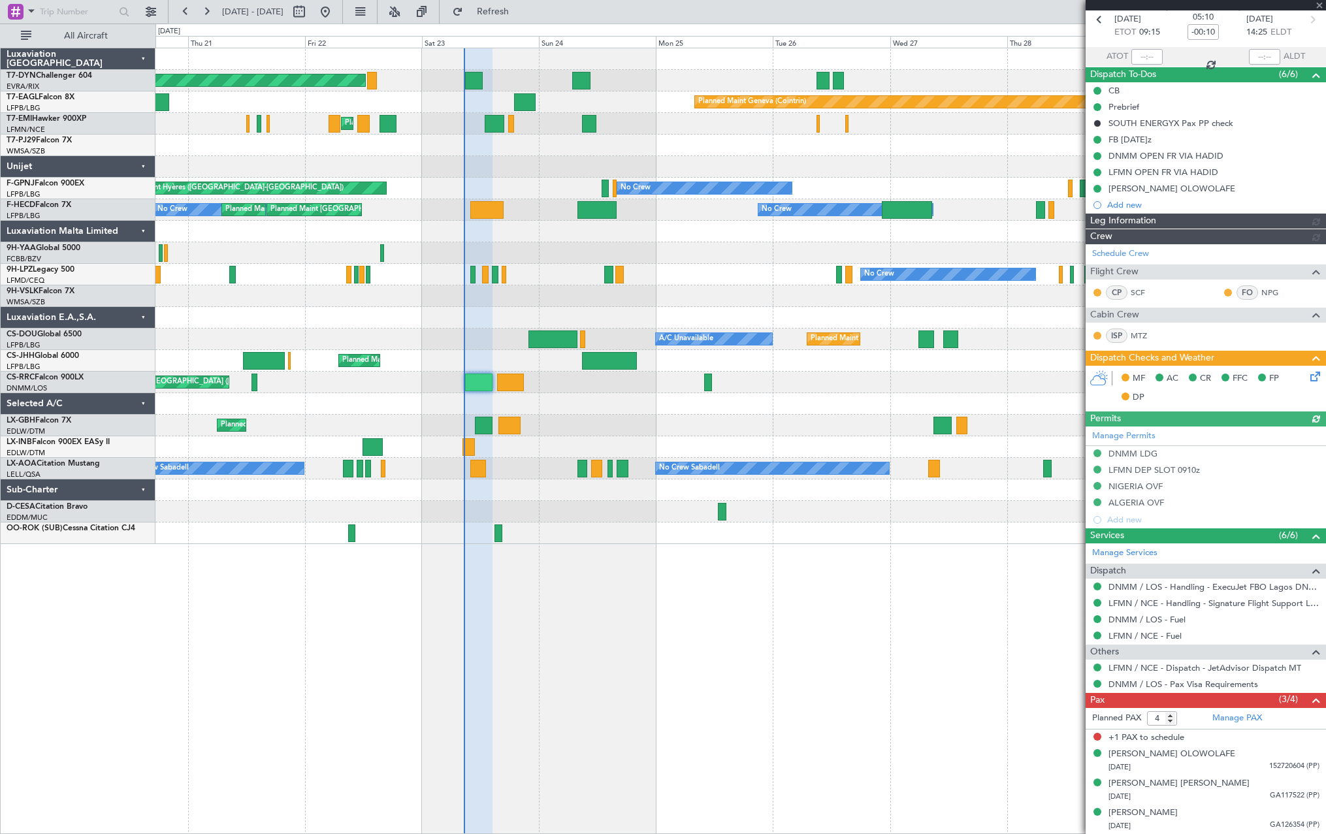
scroll to position [60, 0]
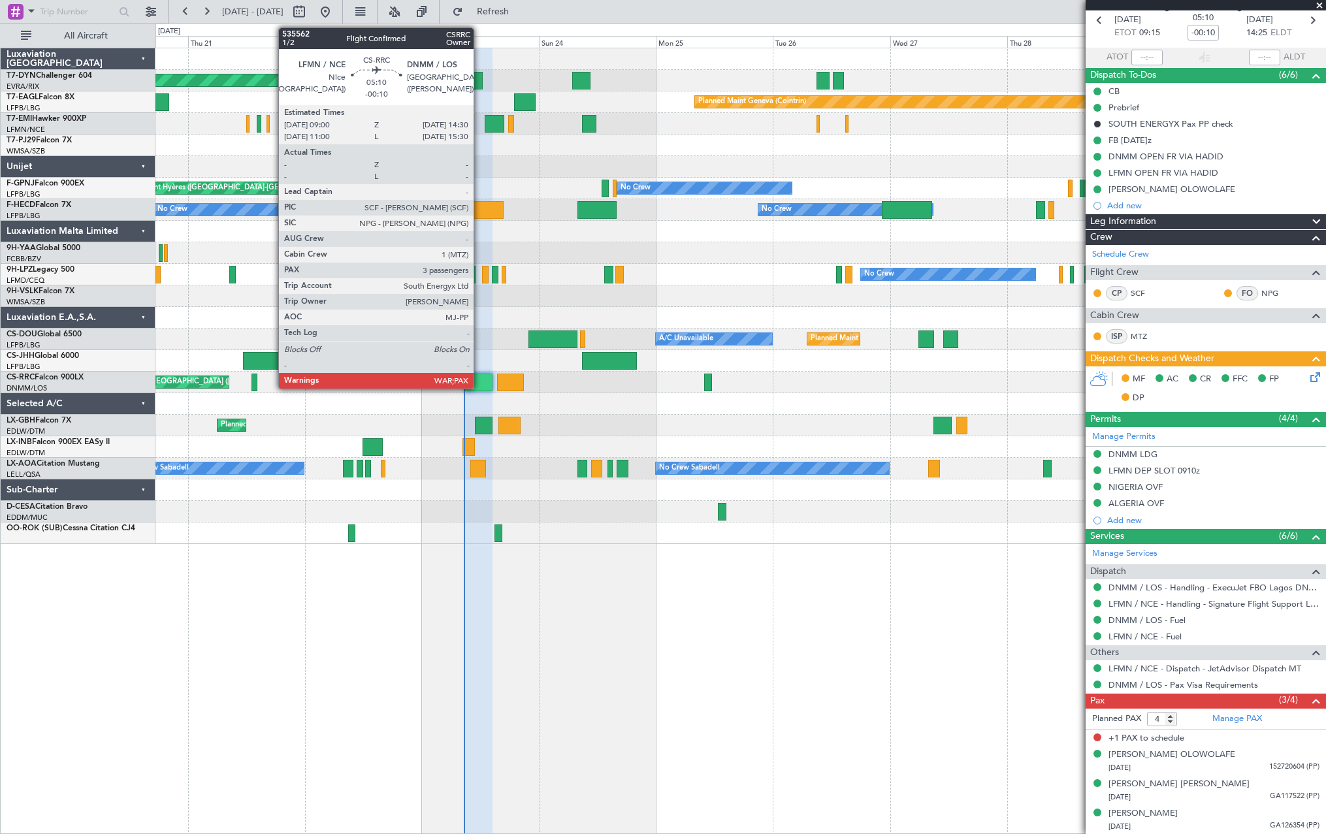
click at [479, 379] on div at bounding box center [478, 382] width 27 height 18
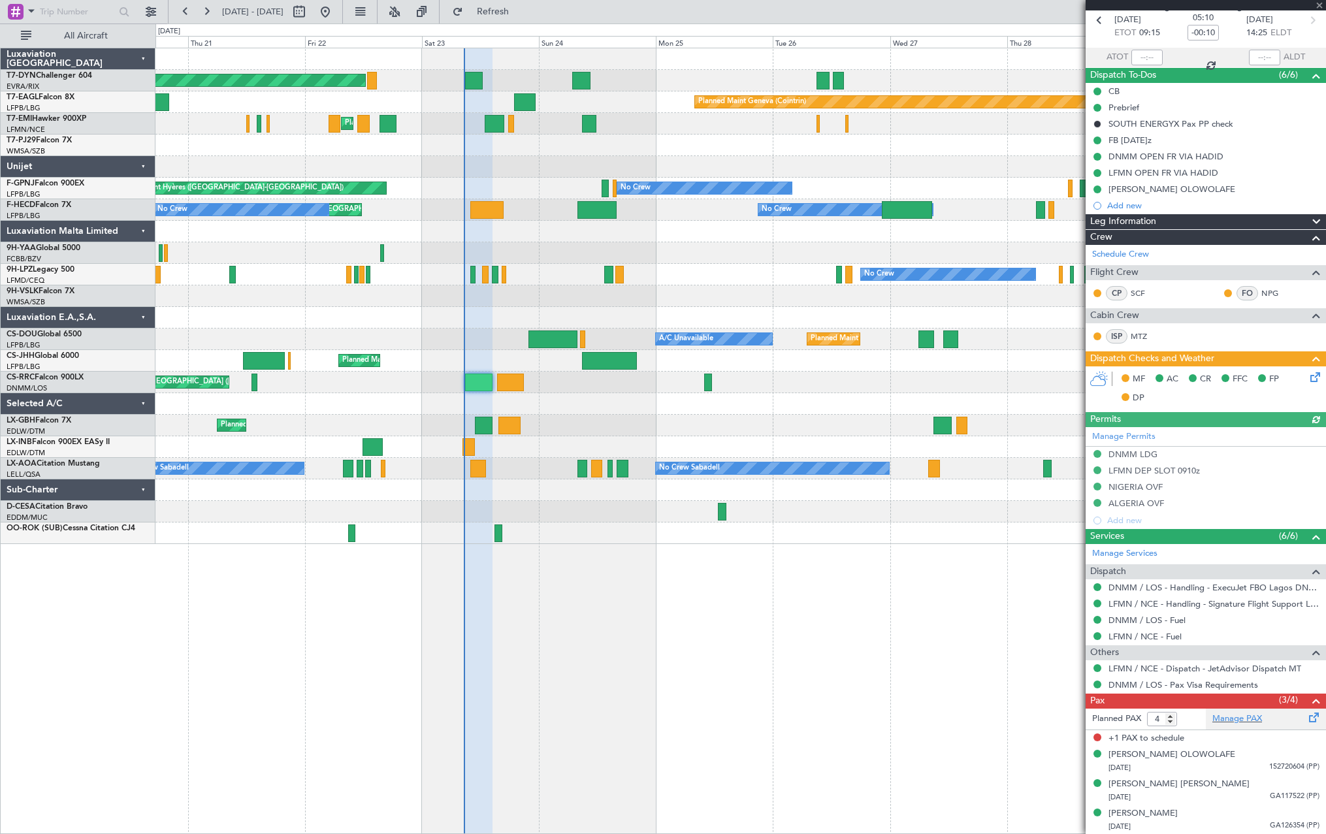
click at [1290, 719] on div "Manage PAX" at bounding box center [1265, 718] width 120 height 21
click at [502, 8] on button "Refresh" at bounding box center [485, 11] width 78 height 21
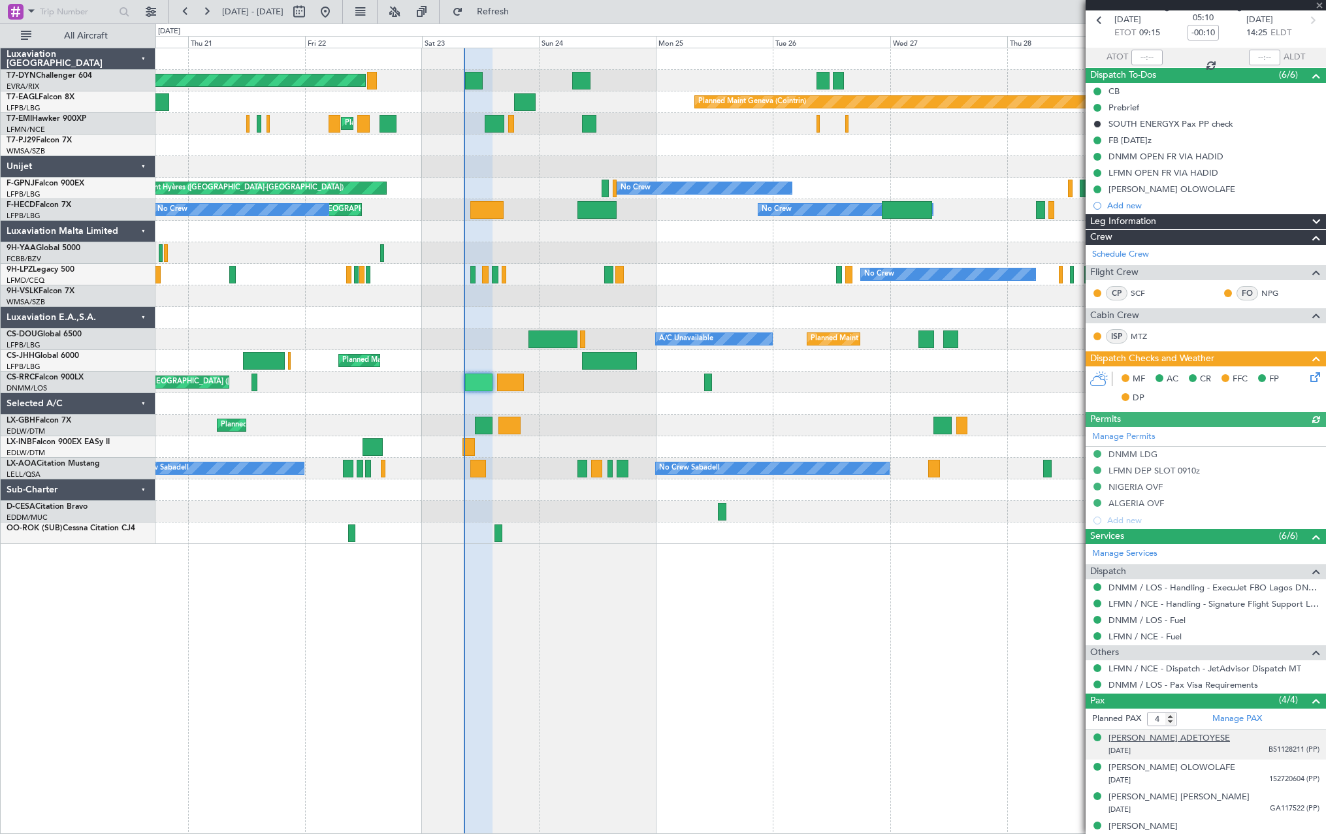
click at [1153, 741] on div "Adedamola Ipadeola ADETOYESE" at bounding box center [1168, 738] width 121 height 13
click at [520, 13] on span "Refresh" at bounding box center [493, 11] width 55 height 9
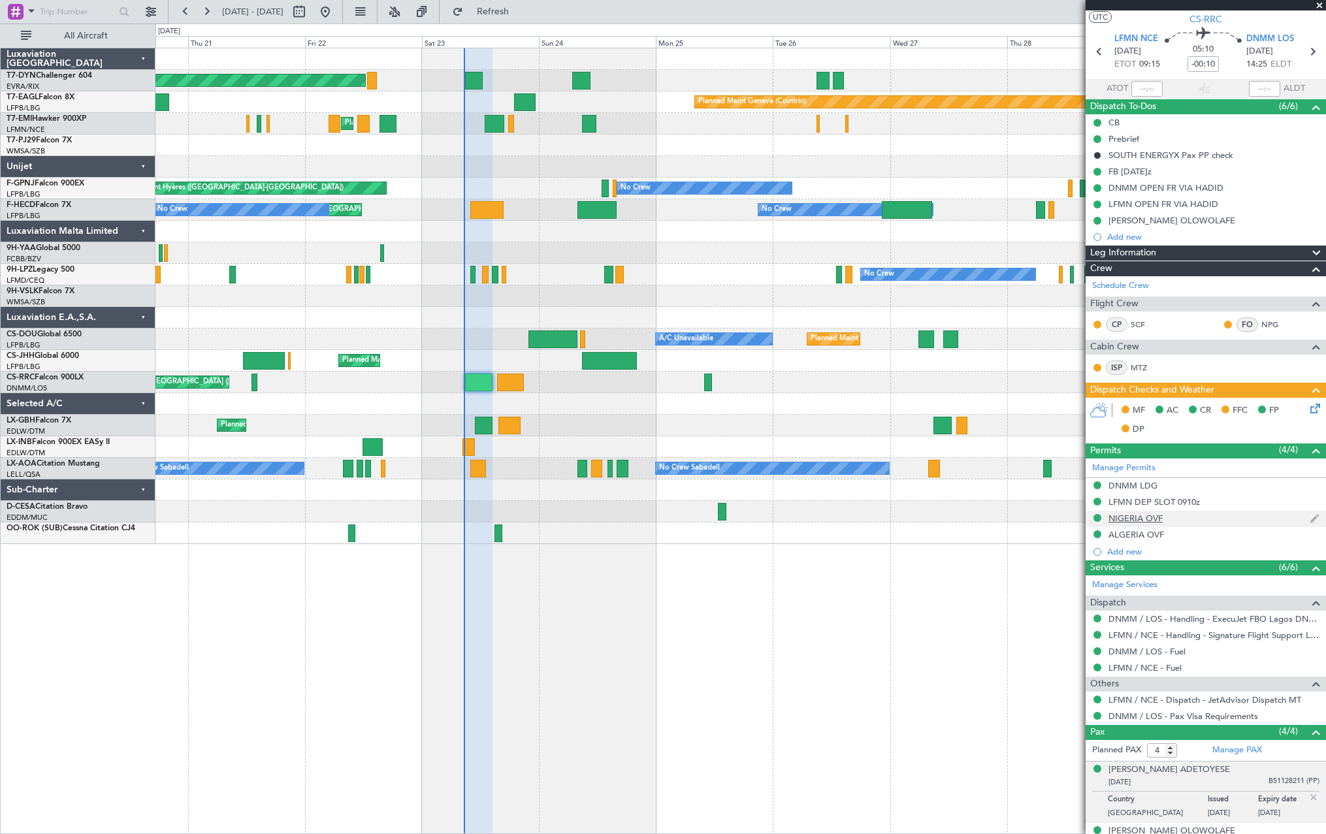
scroll to position [0, 0]
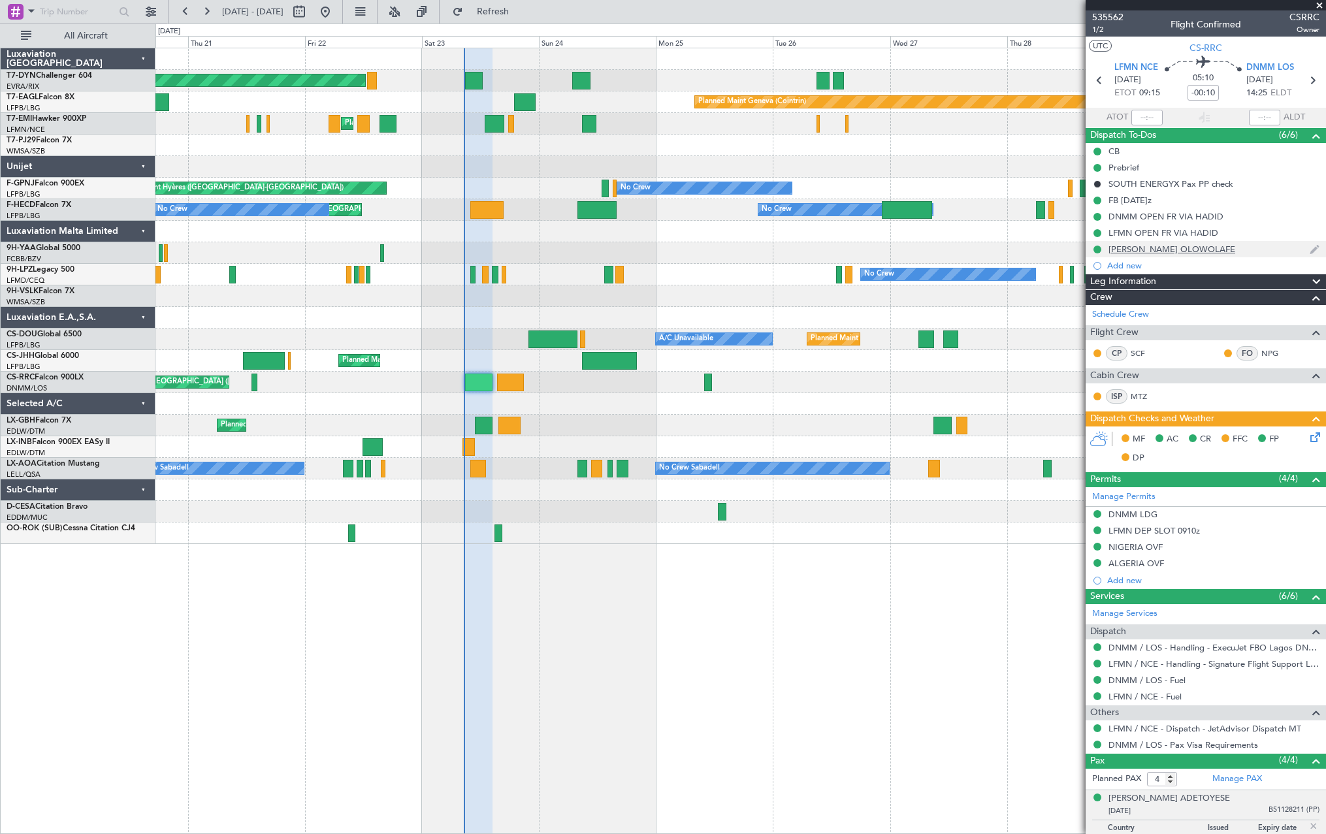
click at [1267, 246] on div "[PERSON_NAME] OLOWOLAFE" at bounding box center [1205, 249] width 240 height 16
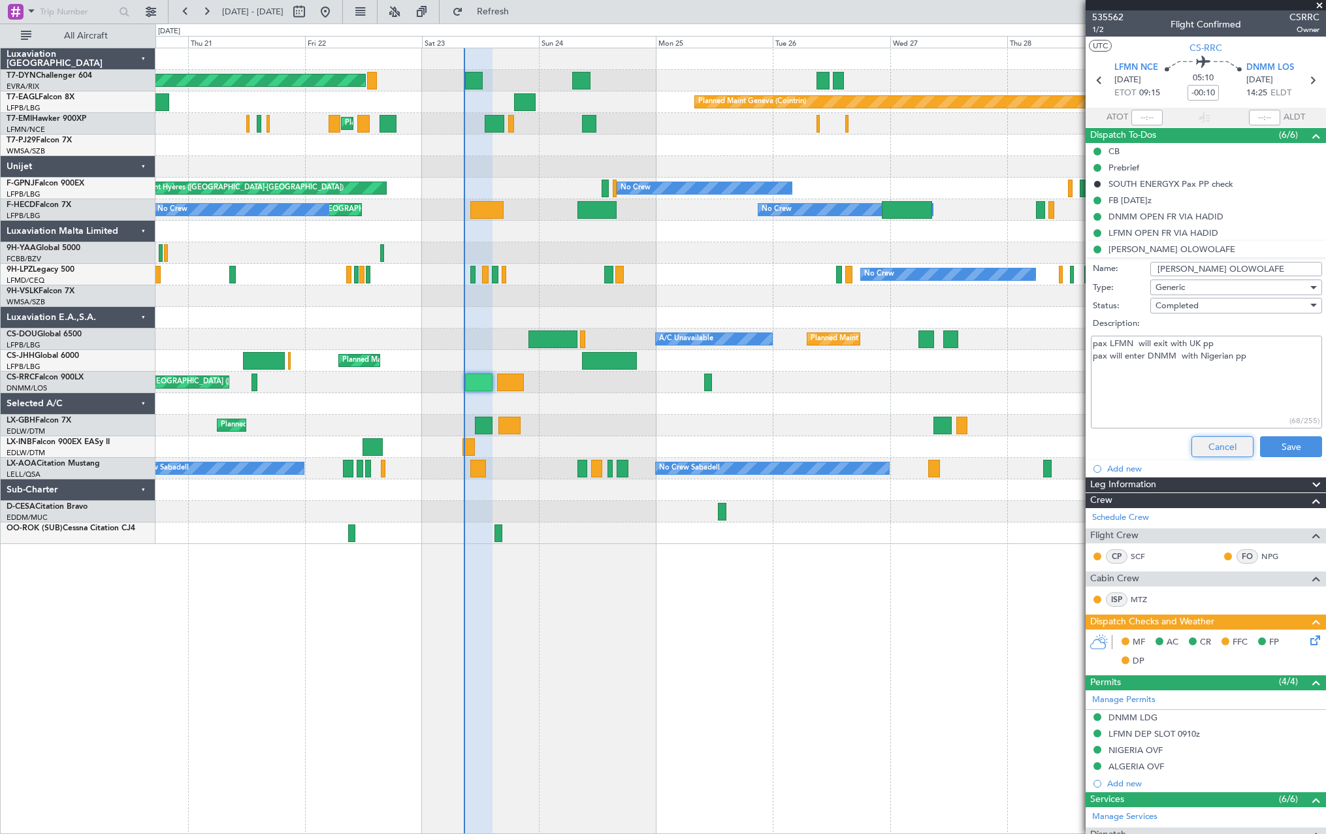
click at [1212, 445] on button "Cancel" at bounding box center [1222, 446] width 62 height 21
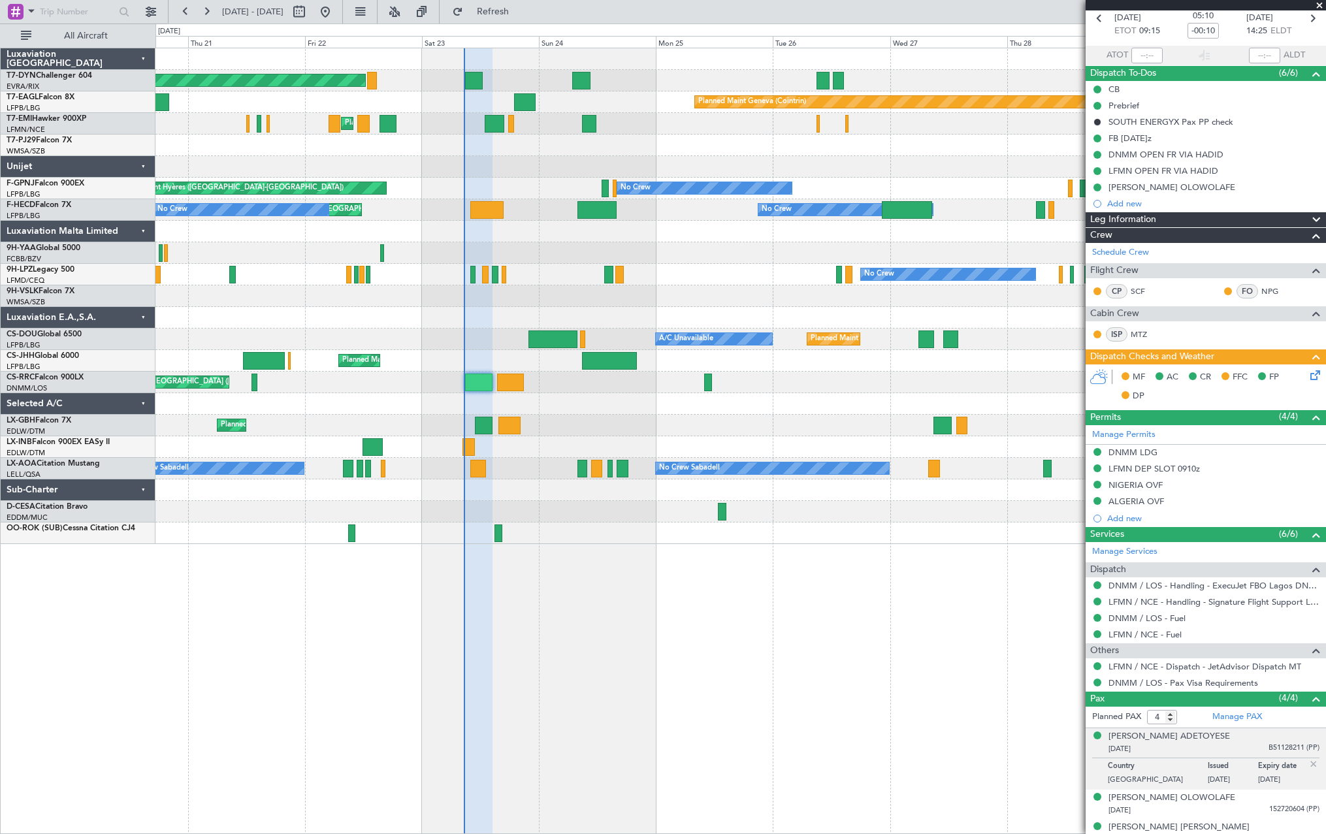
scroll to position [105, 0]
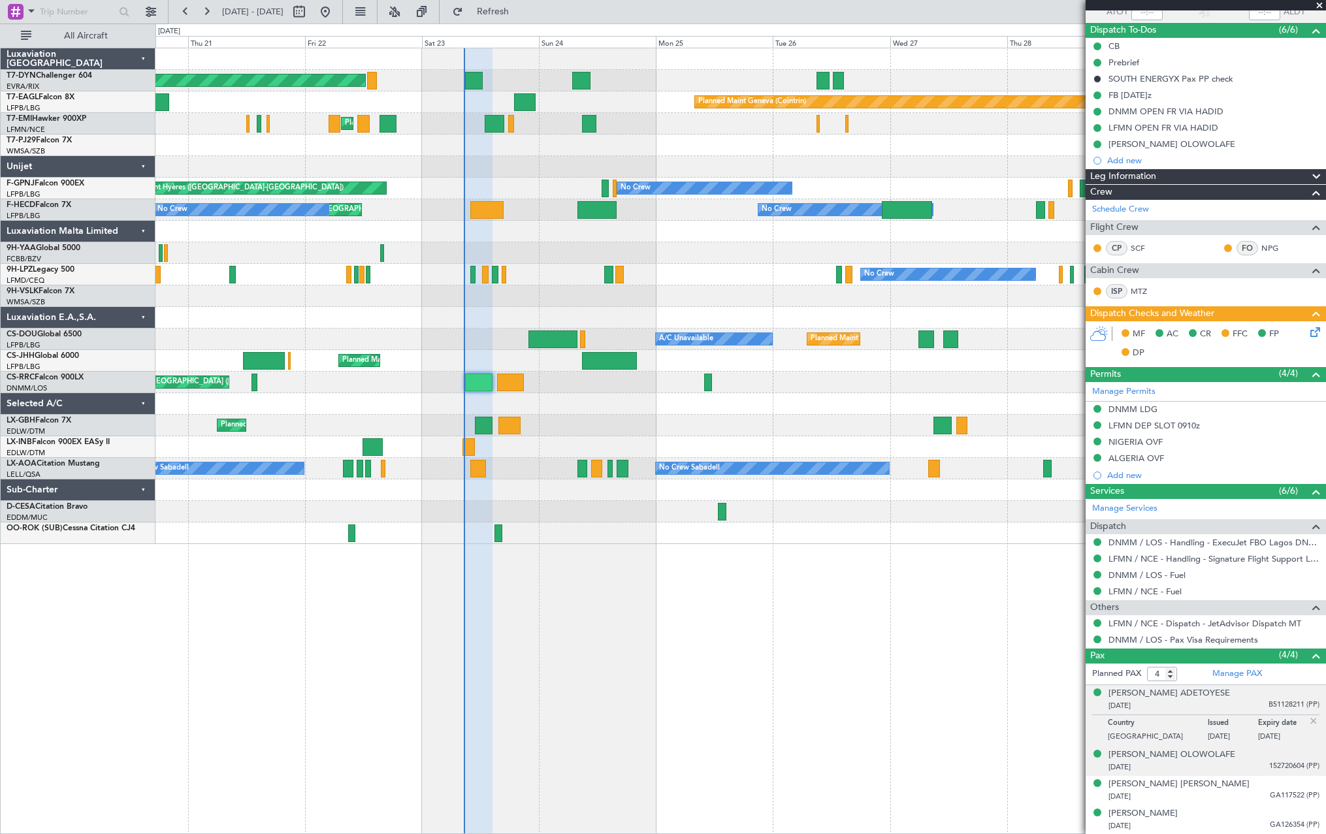
click at [1256, 759] on div "Kayode Olatunji OLOWOLAFE 14/08/1962 152720604 (PP)" at bounding box center [1213, 760] width 211 height 25
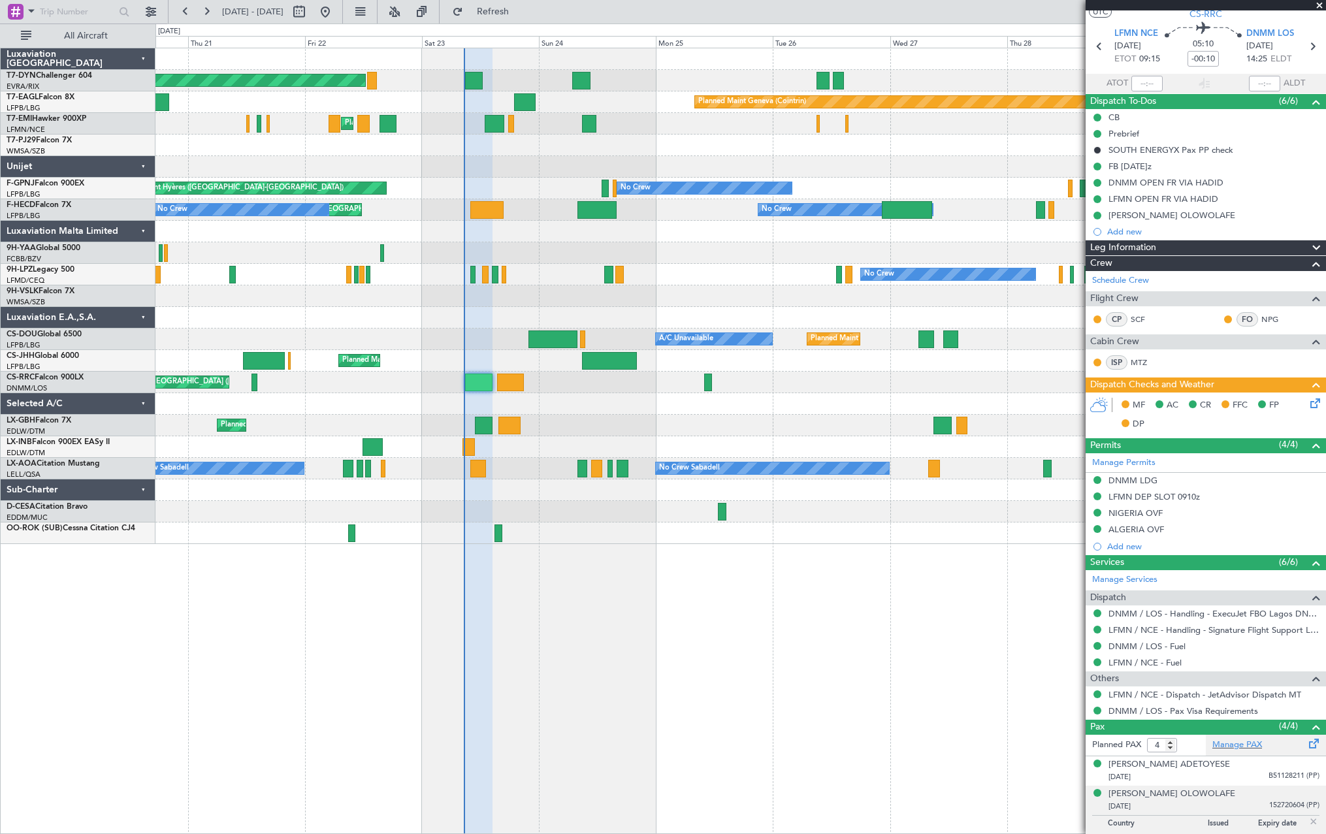
scroll to position [0, 0]
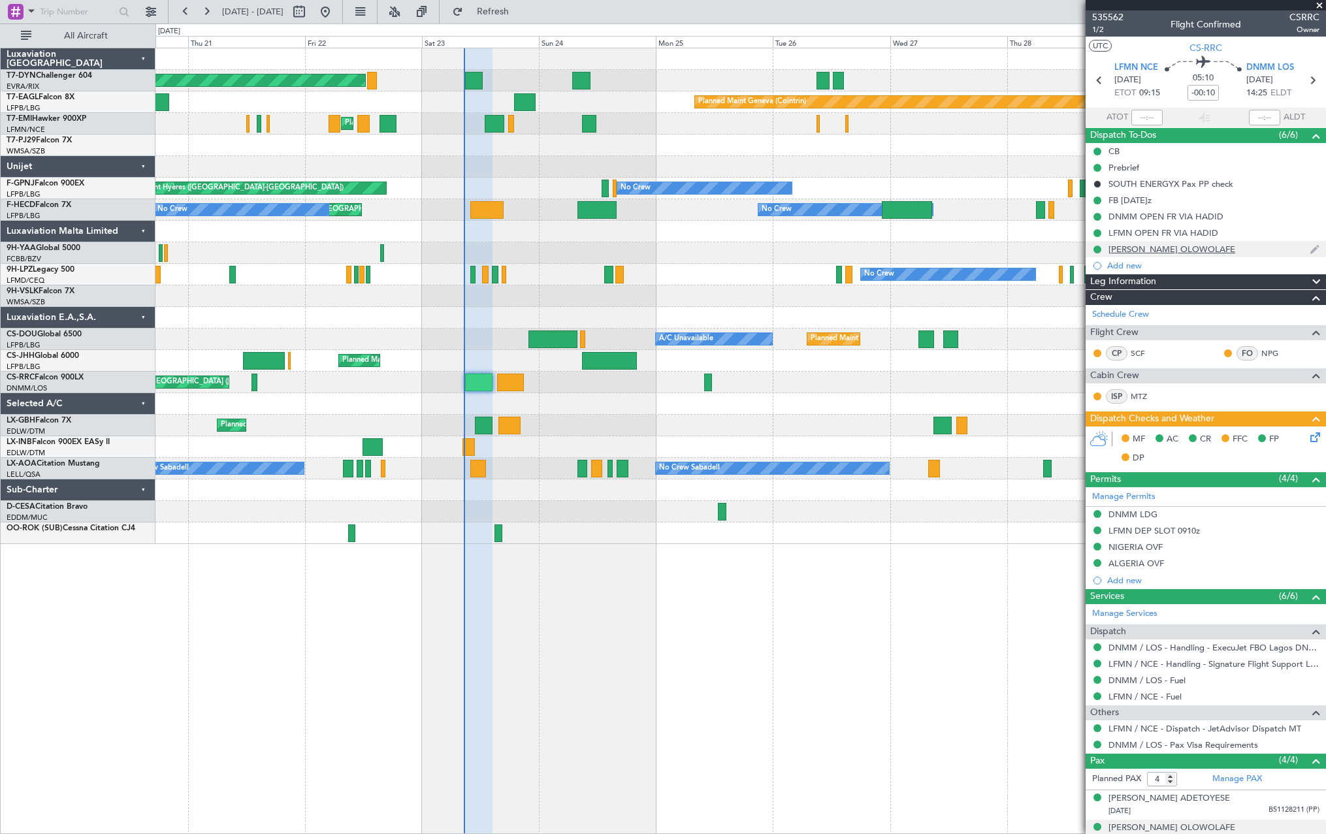
click at [1273, 248] on div "[PERSON_NAME] OLOWOLAFE" at bounding box center [1205, 249] width 240 height 16
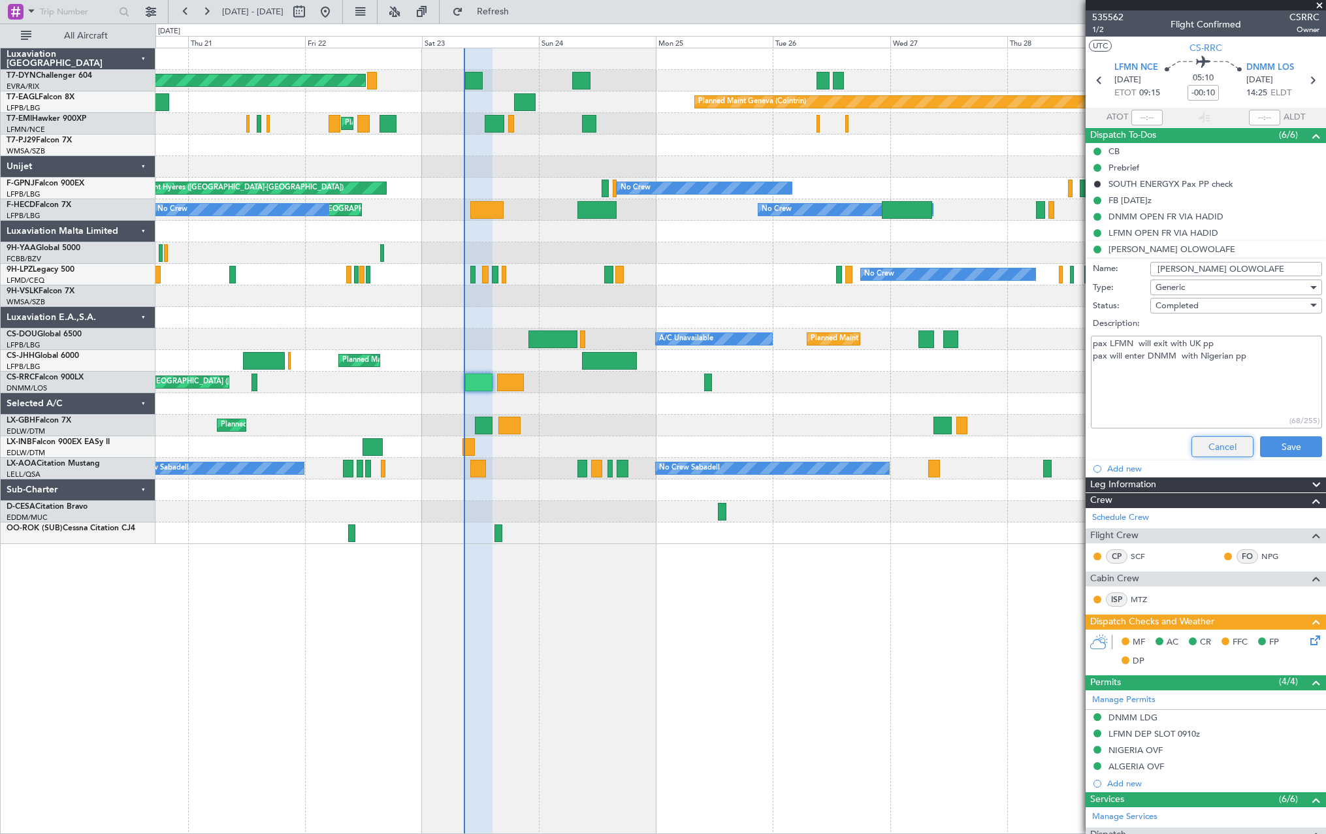
click at [1213, 439] on button "Cancel" at bounding box center [1222, 446] width 62 height 21
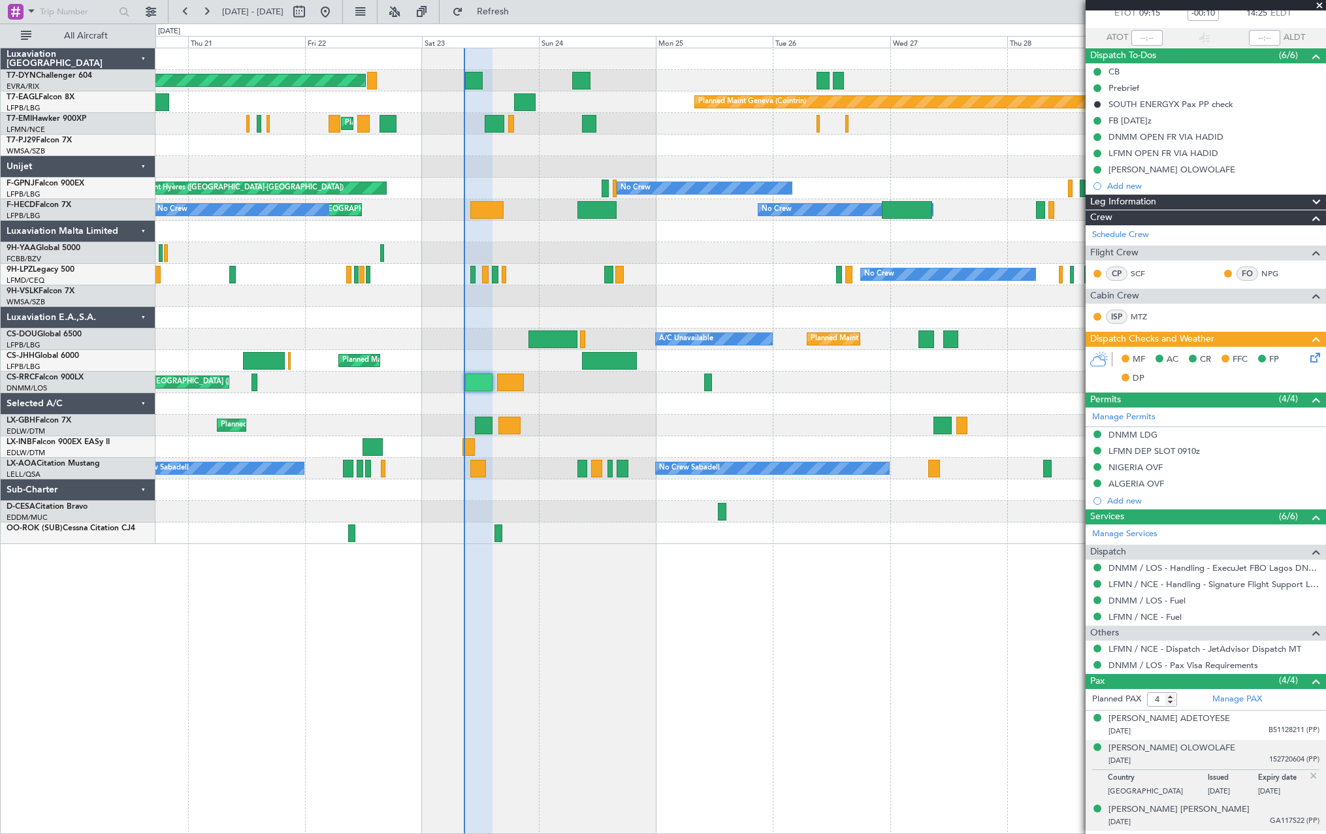
scroll to position [105, 0]
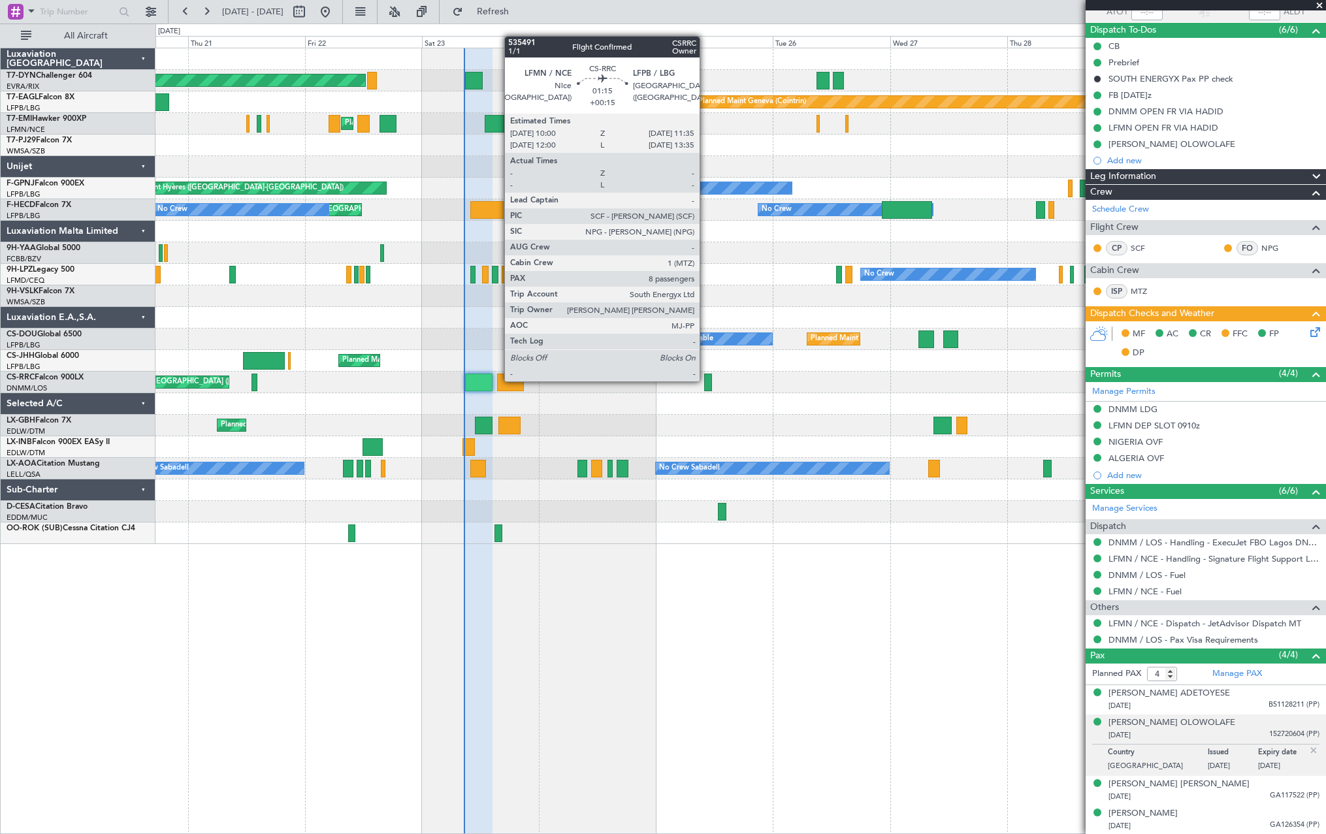
click at [705, 380] on div at bounding box center [708, 382] width 8 height 18
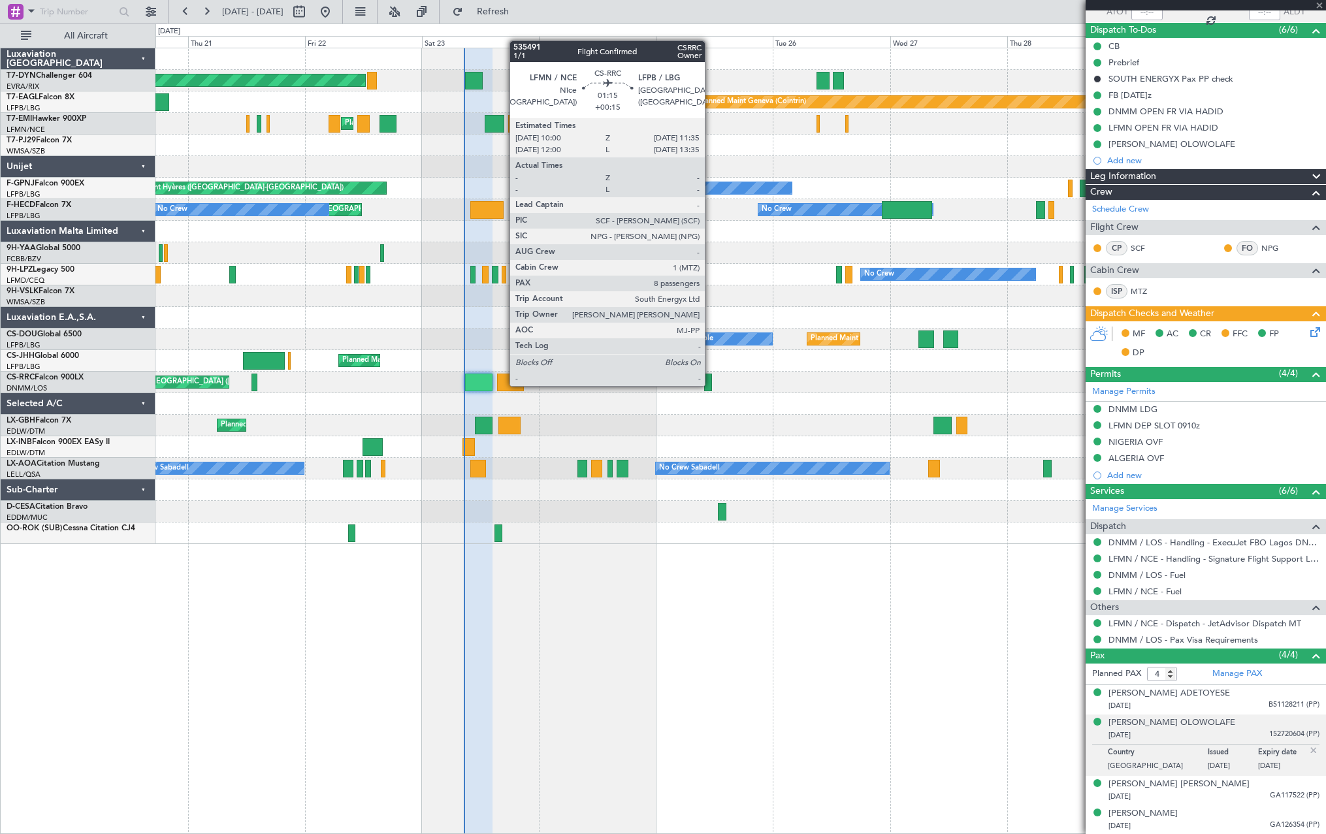
type input "+00:15"
type input "8"
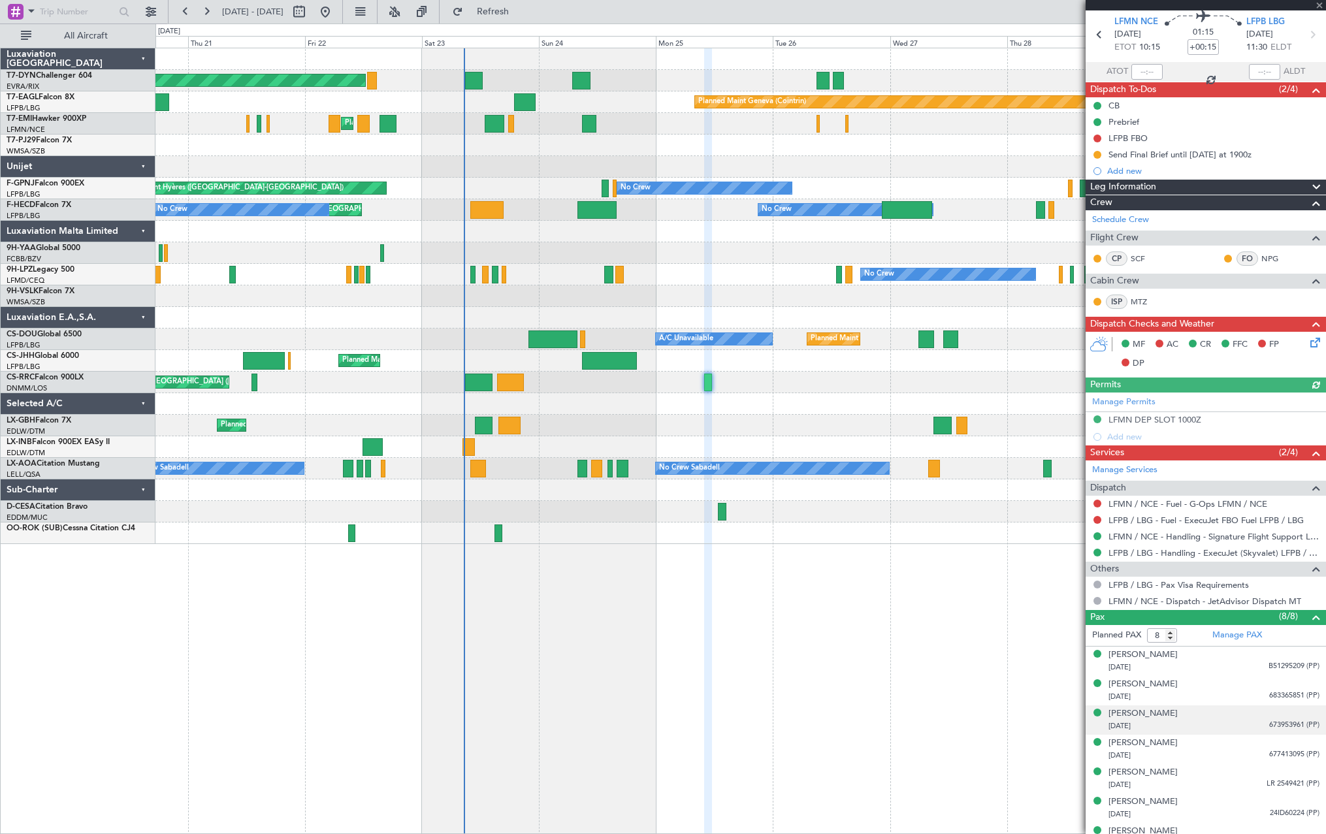
scroll to position [93, 0]
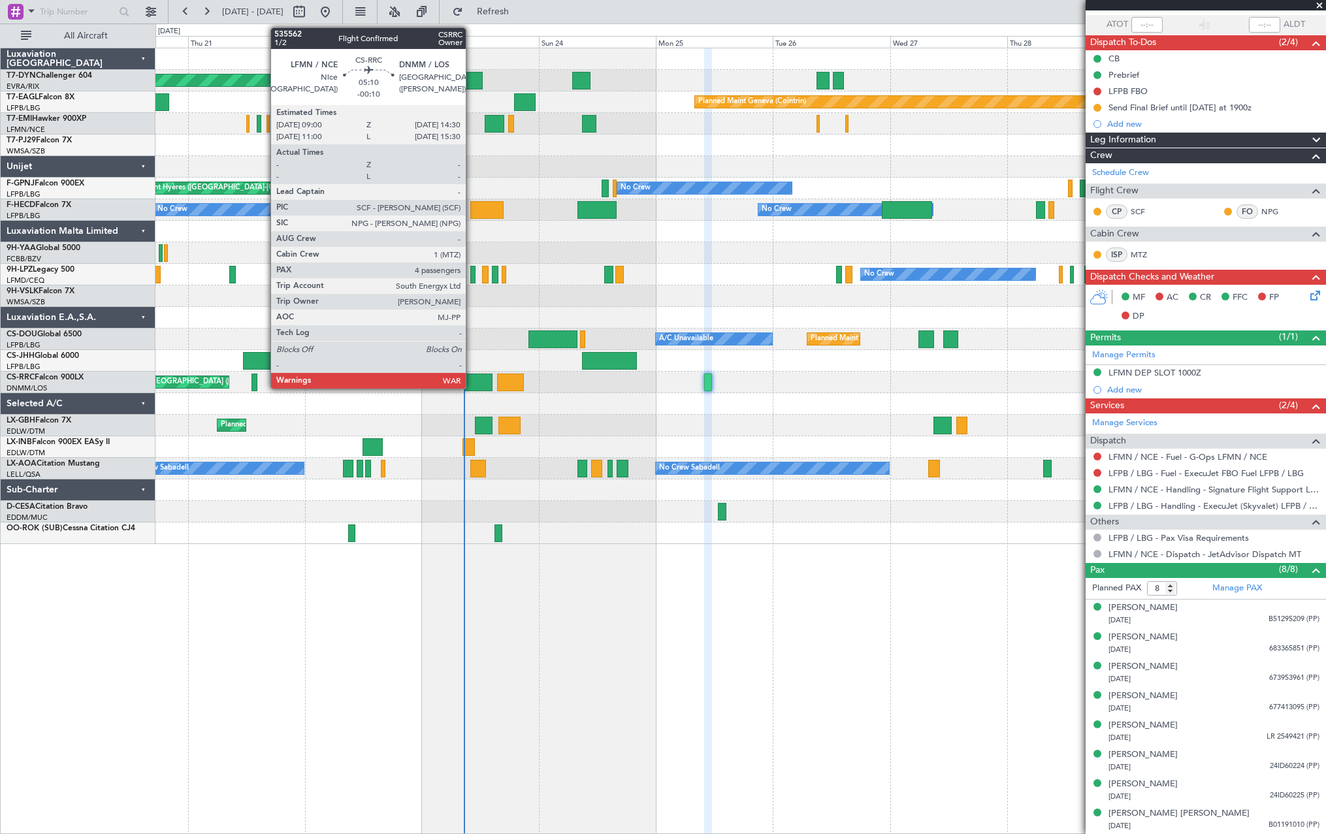
click at [471, 385] on div at bounding box center [478, 382] width 27 height 18
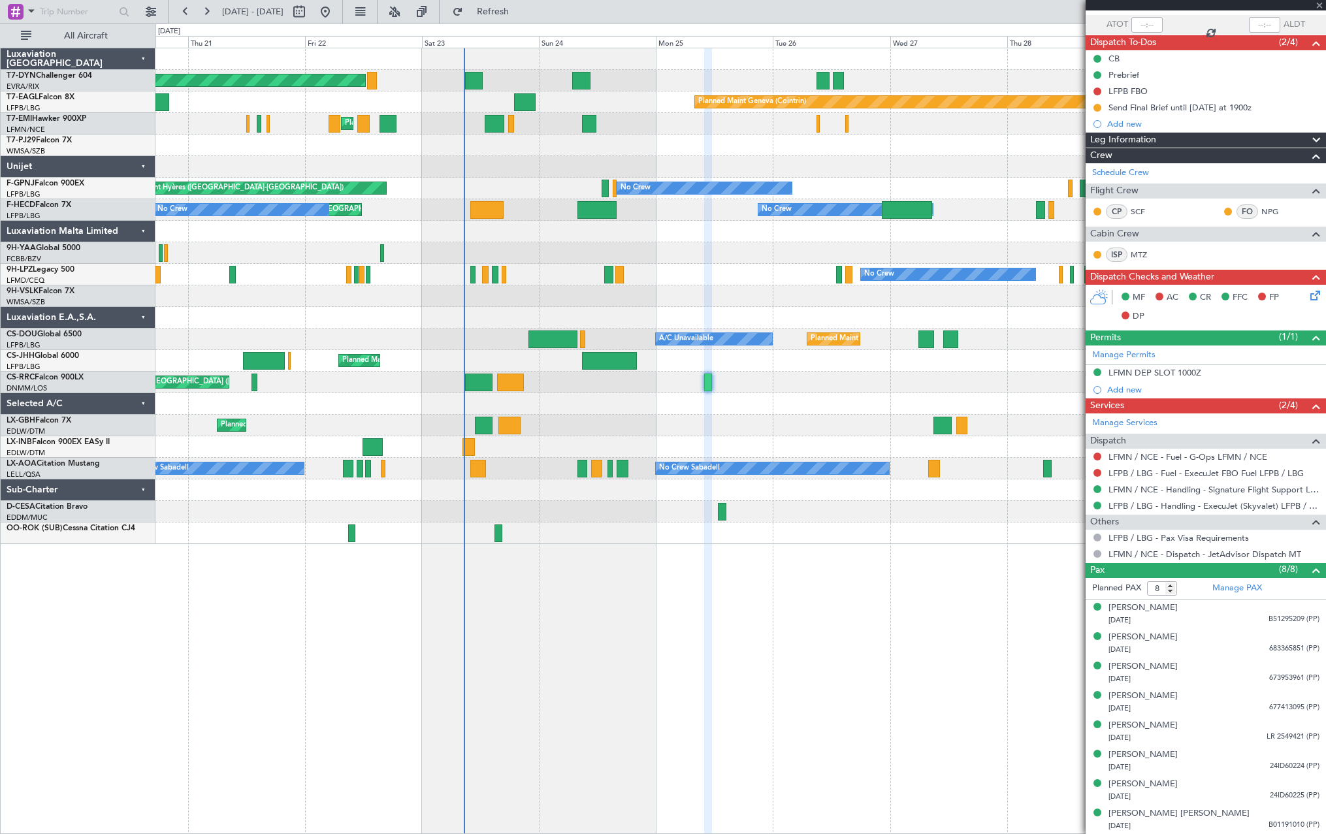
type input "-00:10"
type input "4"
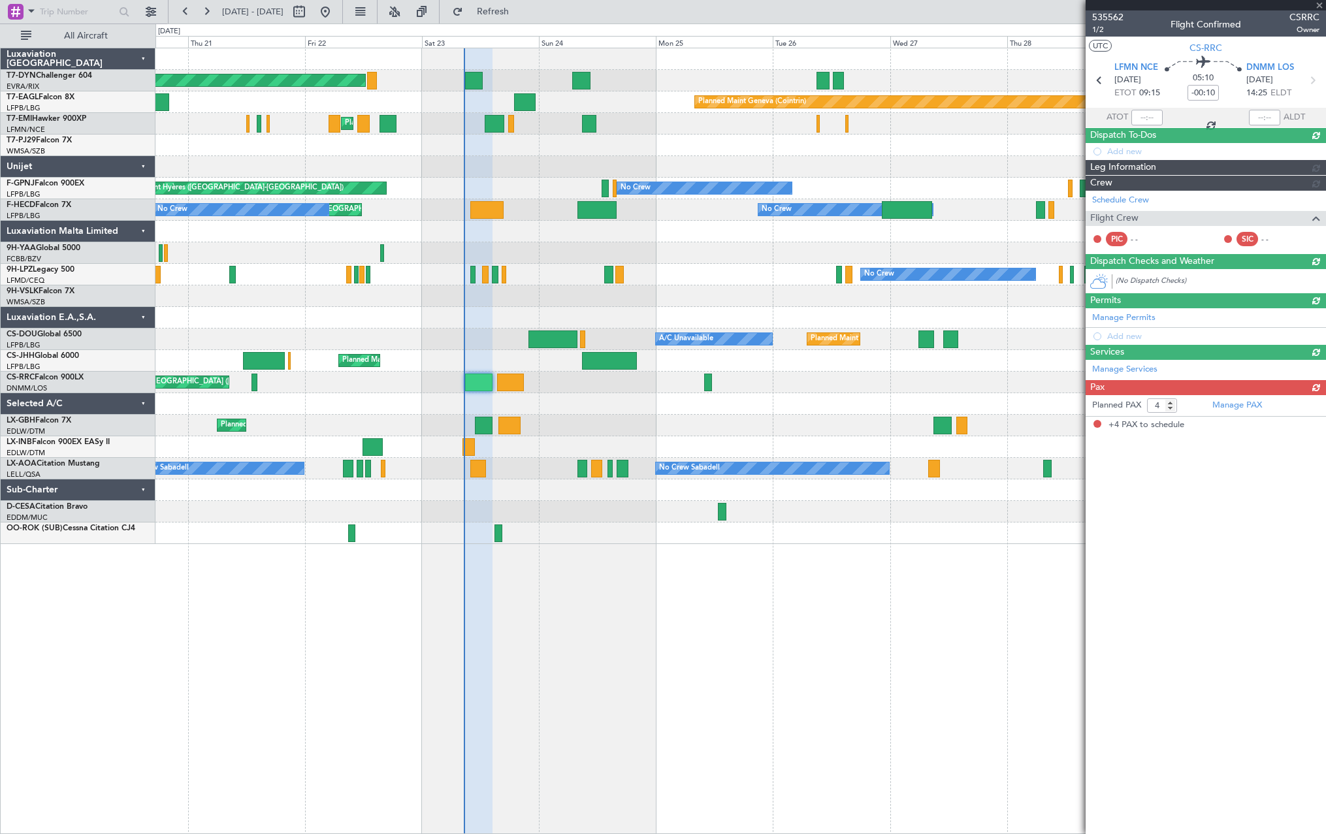
scroll to position [0, 0]
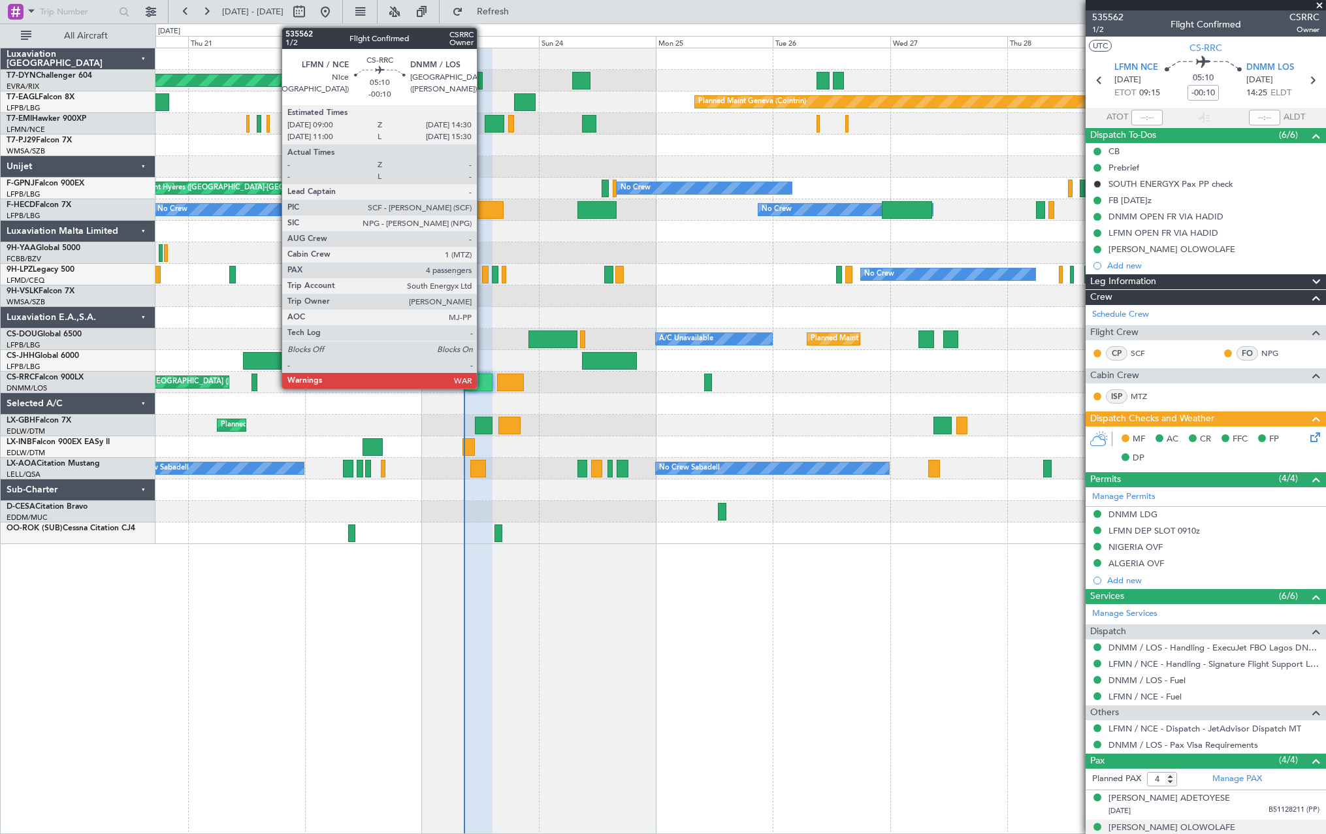
click at [483, 377] on div at bounding box center [478, 382] width 27 height 18
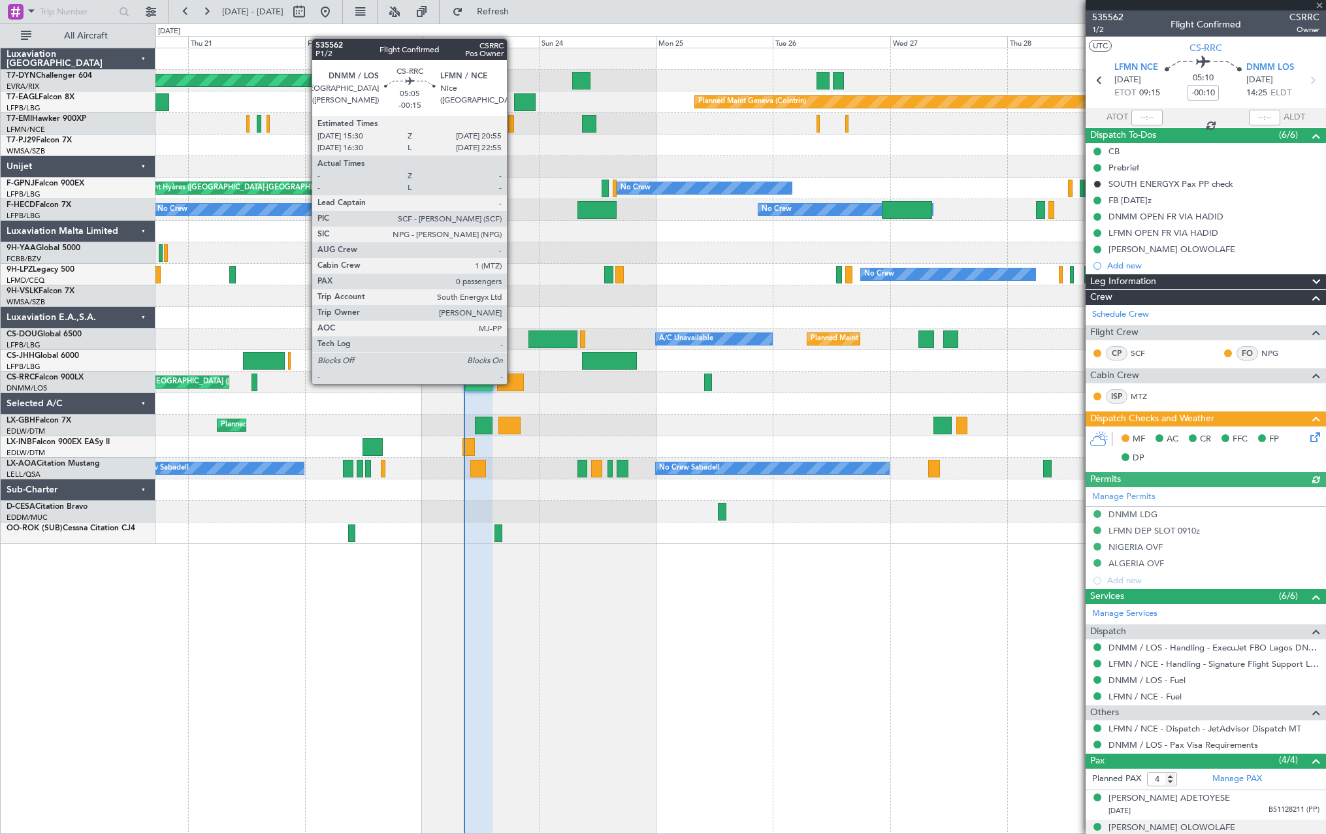
click at [513, 383] on div at bounding box center [510, 382] width 27 height 18
type input "-00:15"
type input "0"
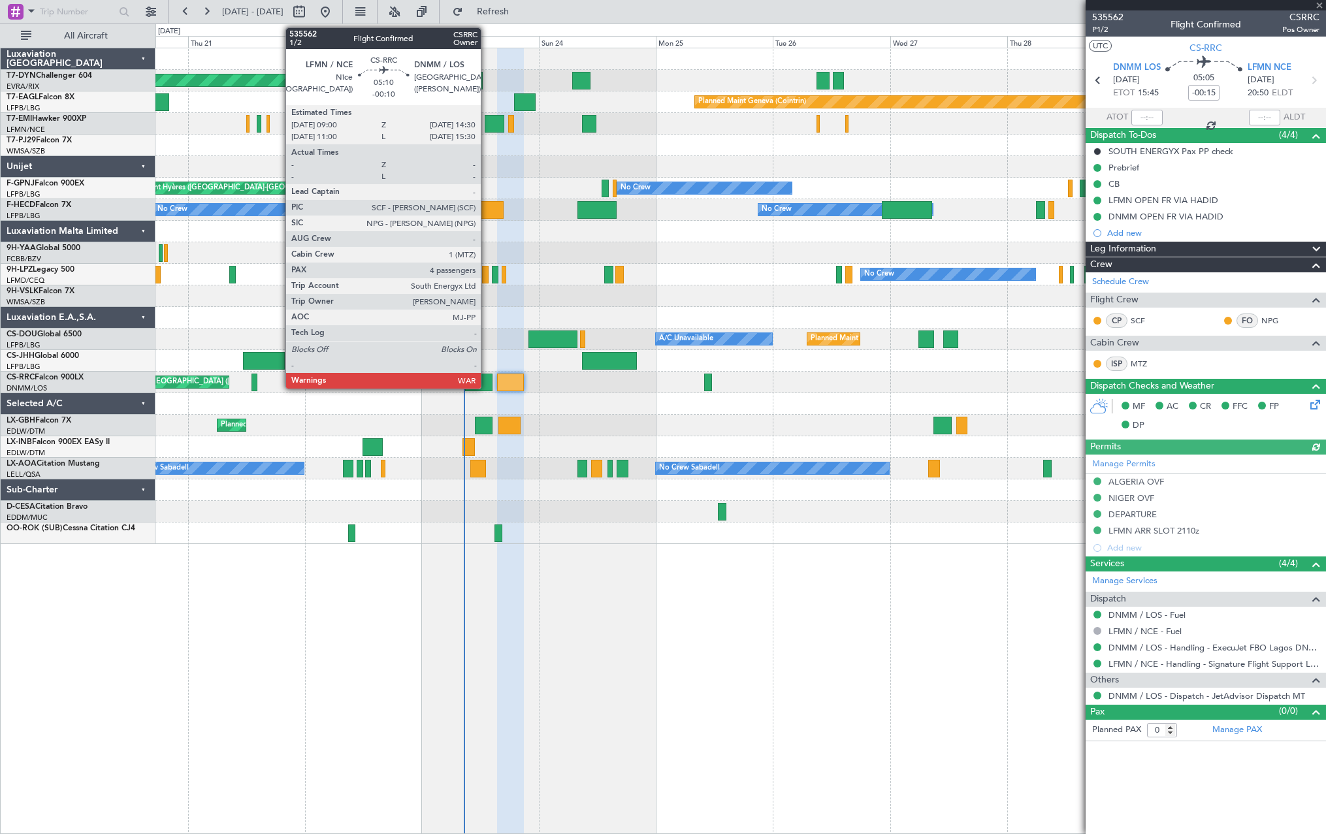
click at [486, 379] on div at bounding box center [478, 382] width 27 height 18
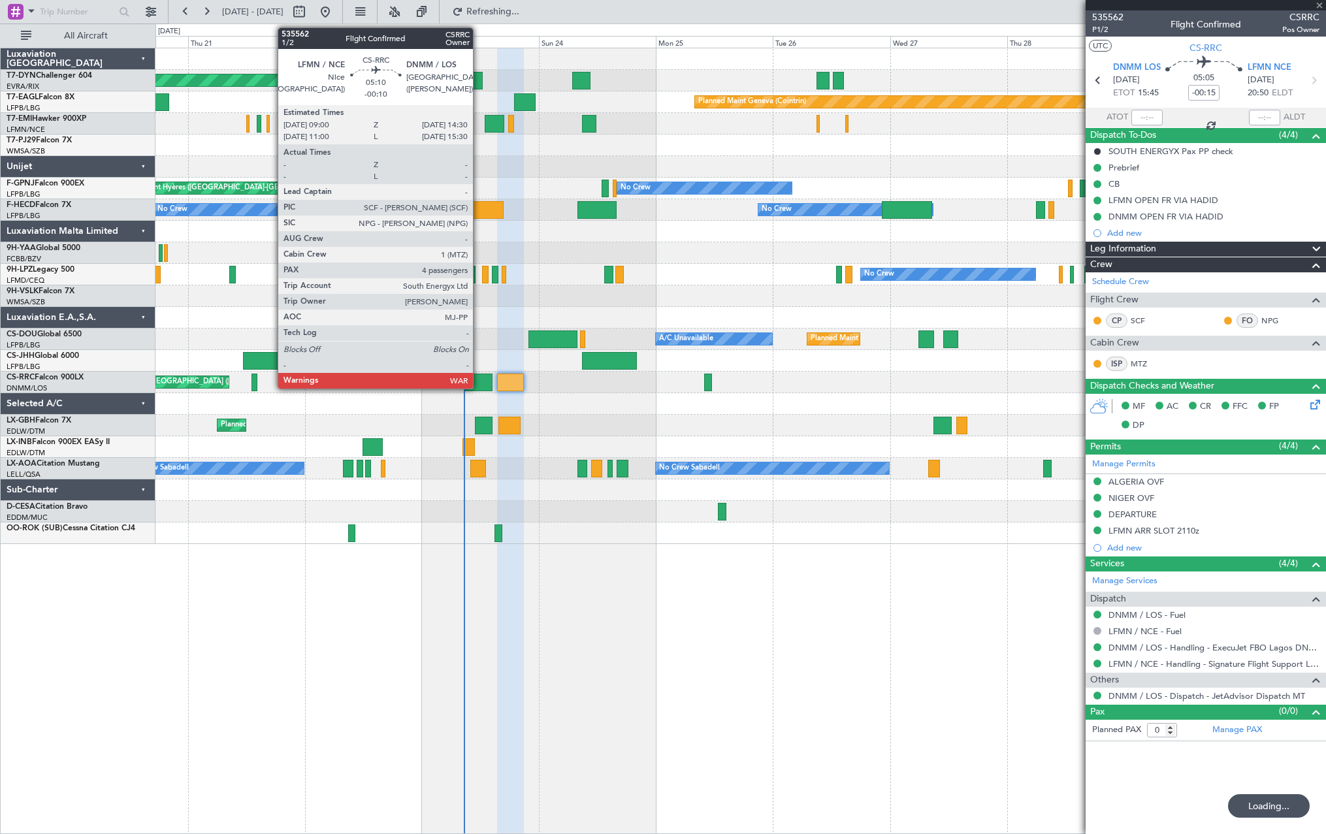
type input "-00:10"
type input "4"
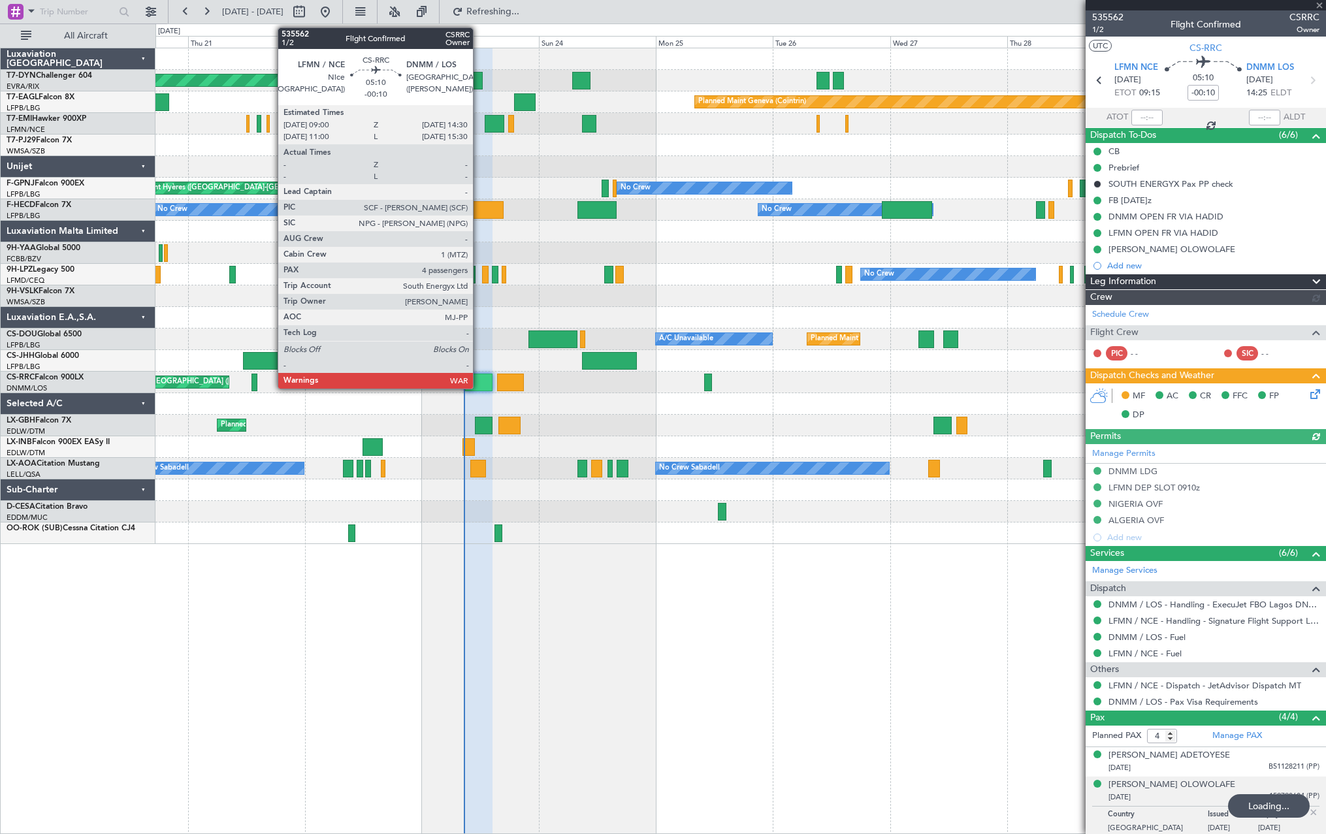
type input "-00:15"
type input "0"
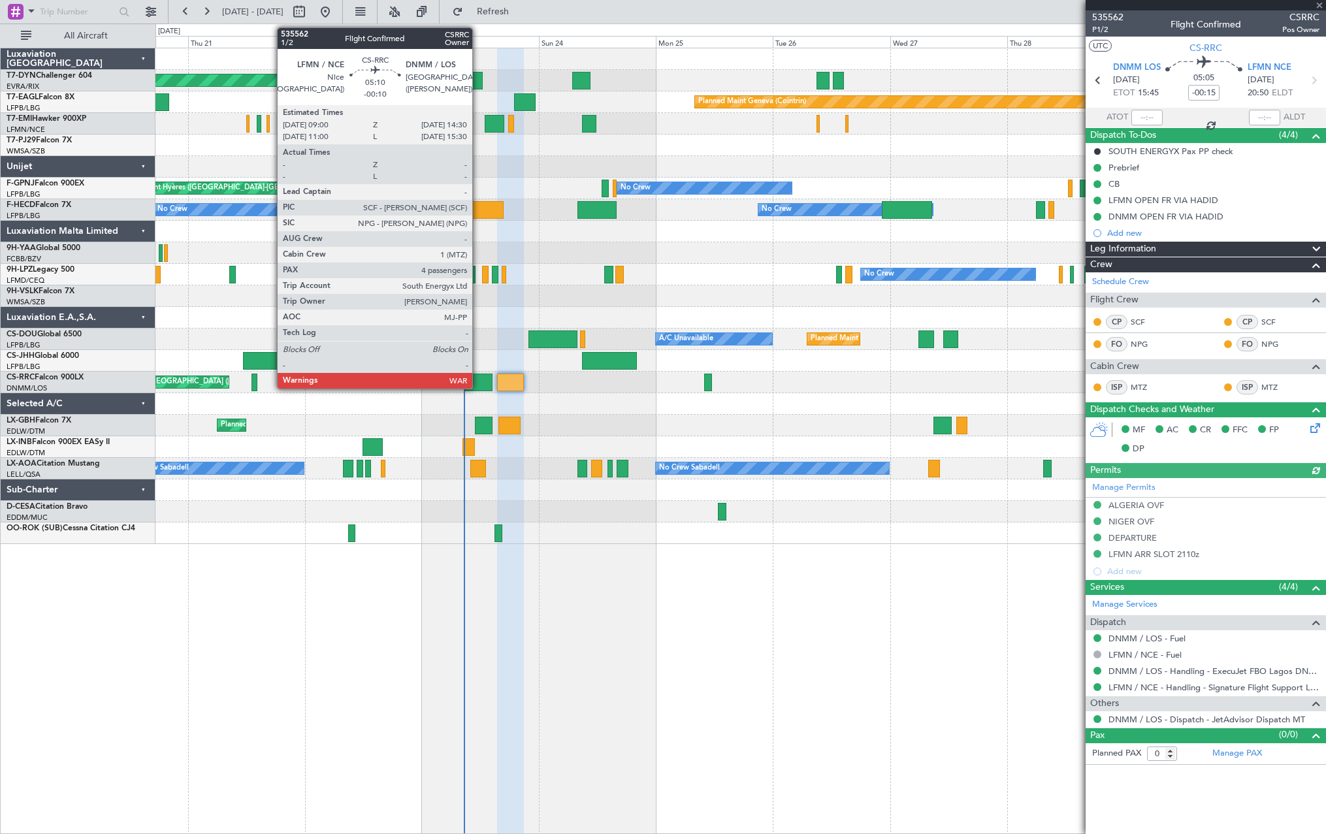
click at [478, 379] on div at bounding box center [478, 382] width 27 height 18
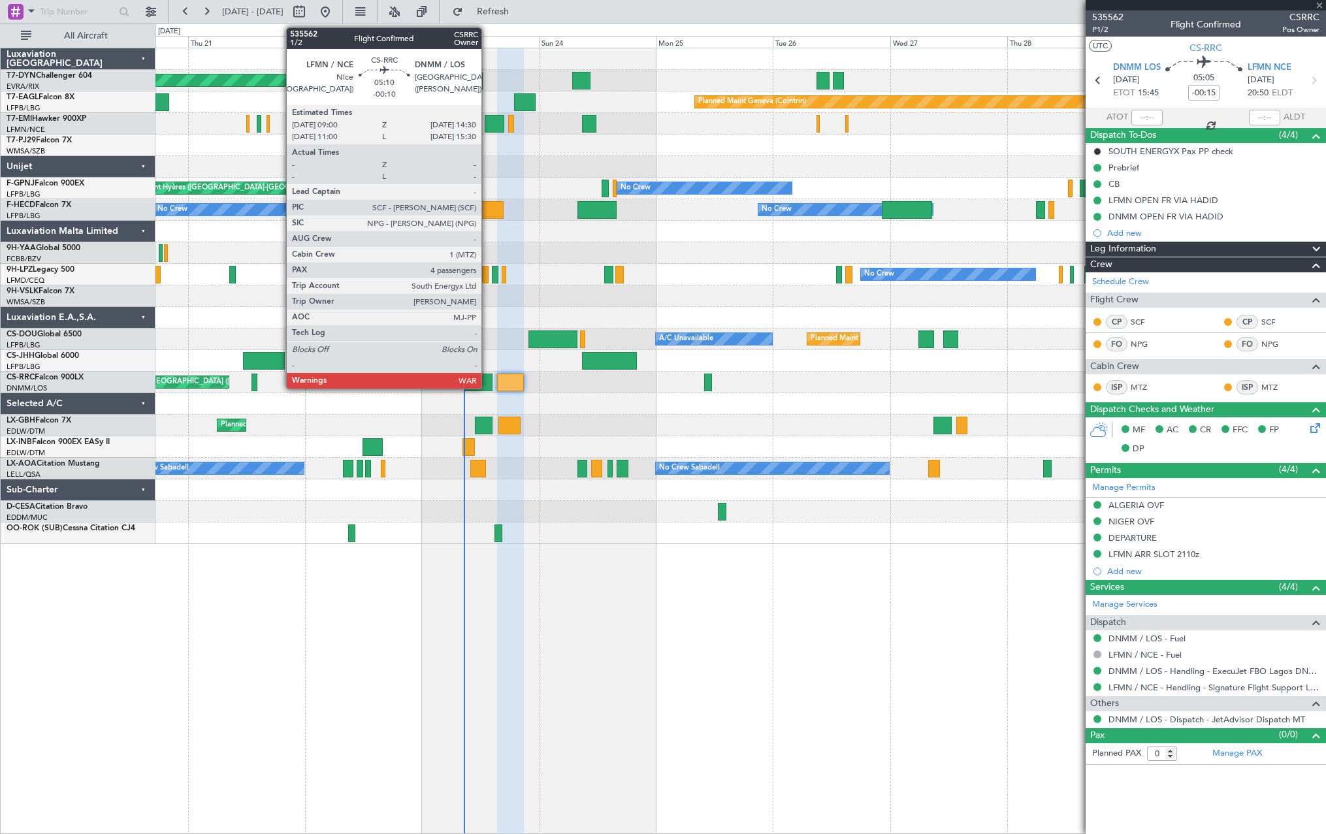
type input "-00:10"
type input "4"
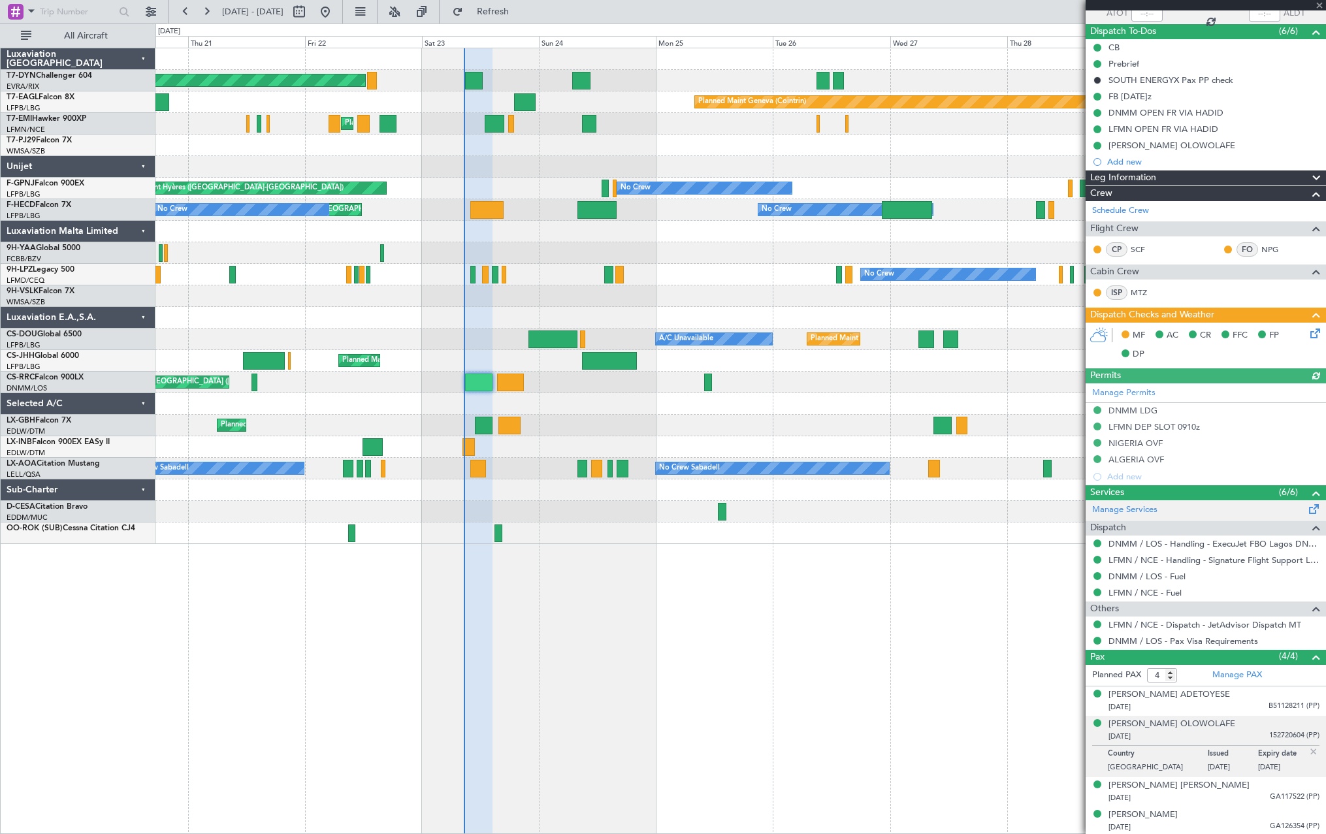
scroll to position [105, 0]
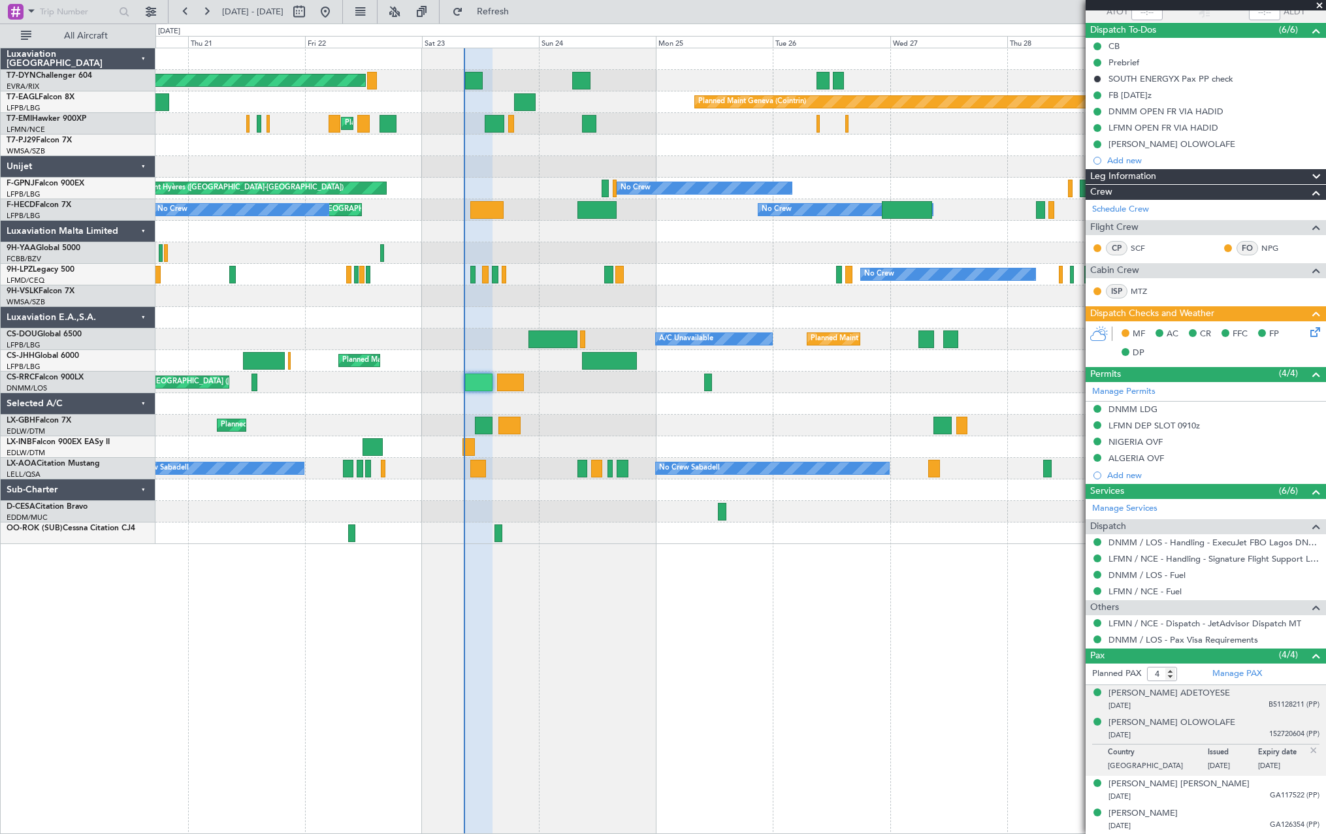
click at [1268, 695] on div "Adedamola Ipadeola ADETOYESE 02/04/1989 B51128211 (PP)" at bounding box center [1213, 699] width 211 height 25
click at [520, 7] on span "Refresh" at bounding box center [493, 11] width 55 height 9
click at [1256, 765] on div "14/08/1962 152720604 (PP)" at bounding box center [1213, 767] width 211 height 13
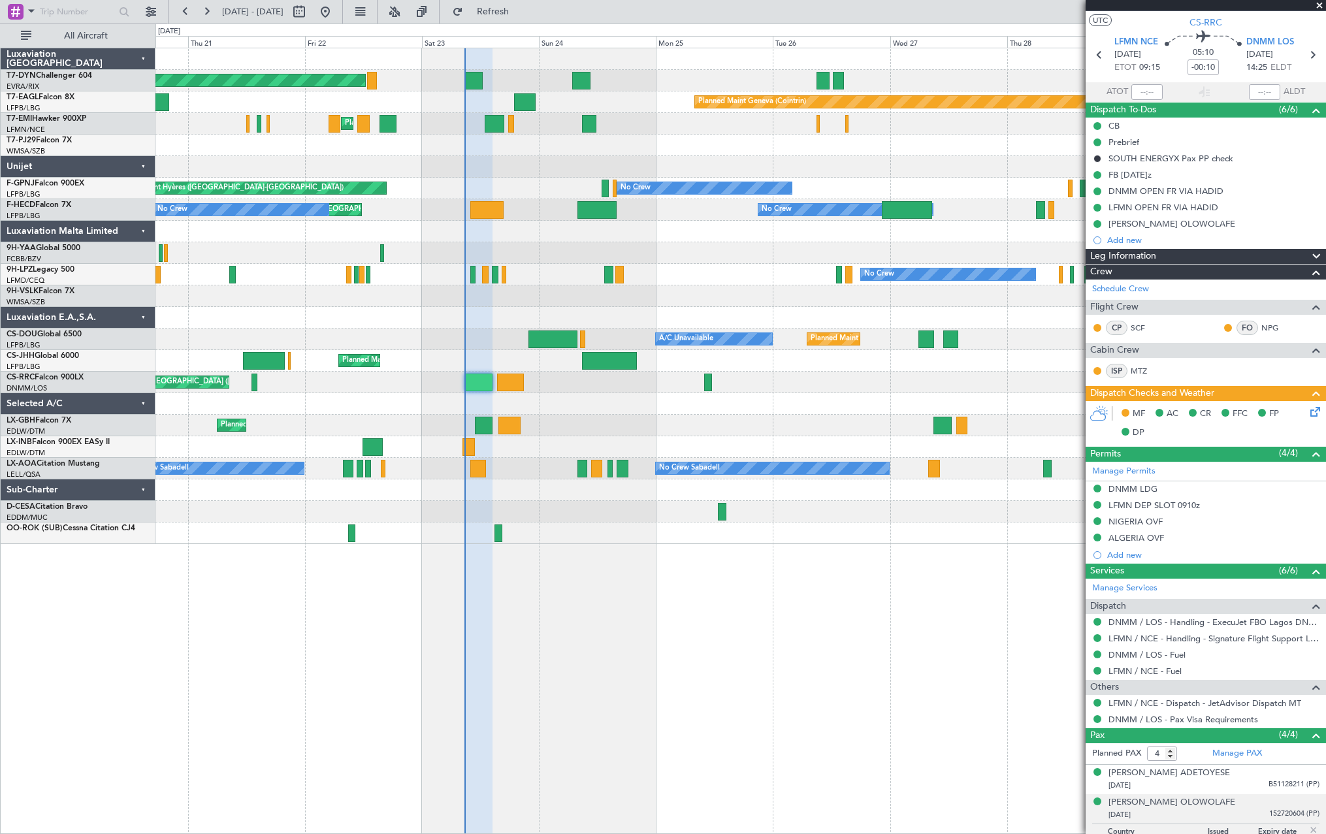
scroll to position [0, 0]
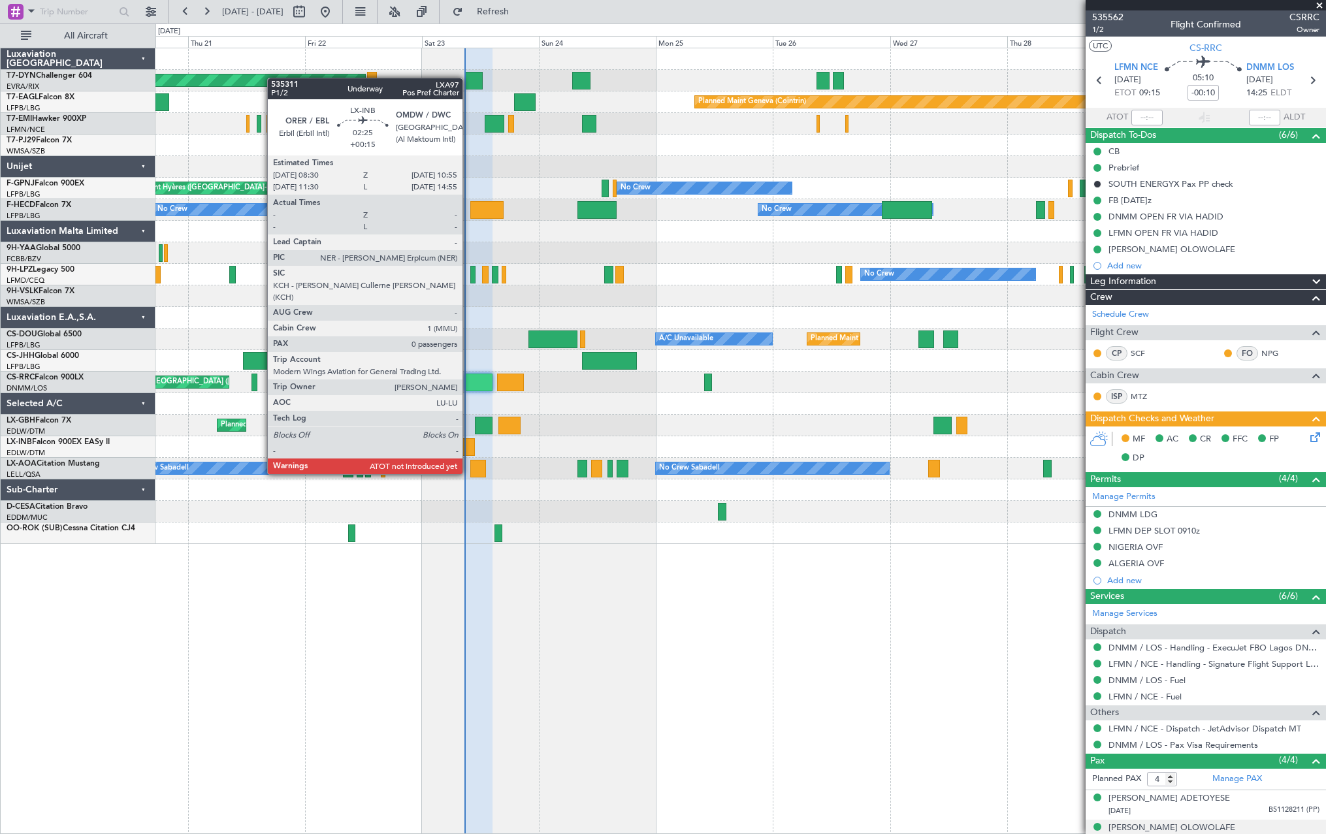
click at [468, 449] on div at bounding box center [468, 447] width 12 height 18
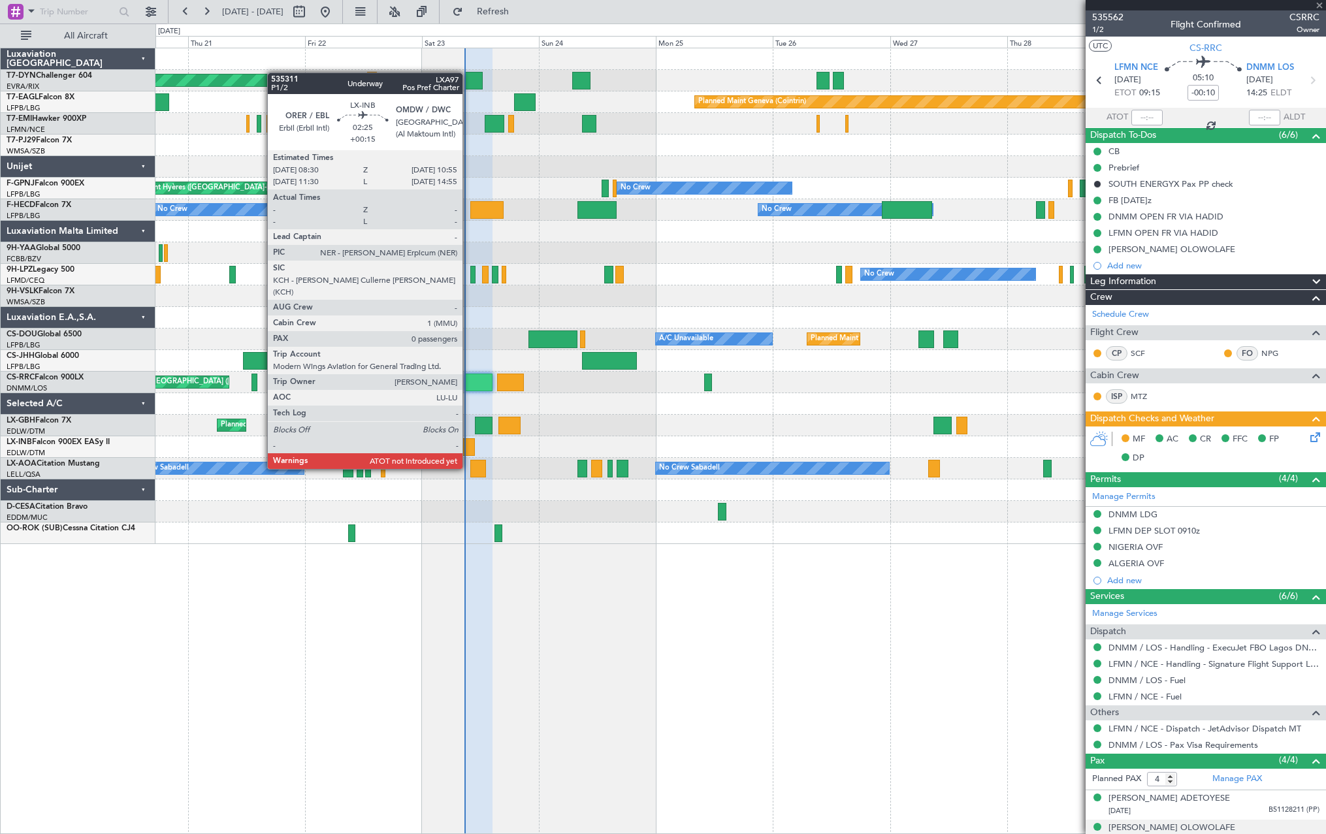
type input "+00:15"
type input "0"
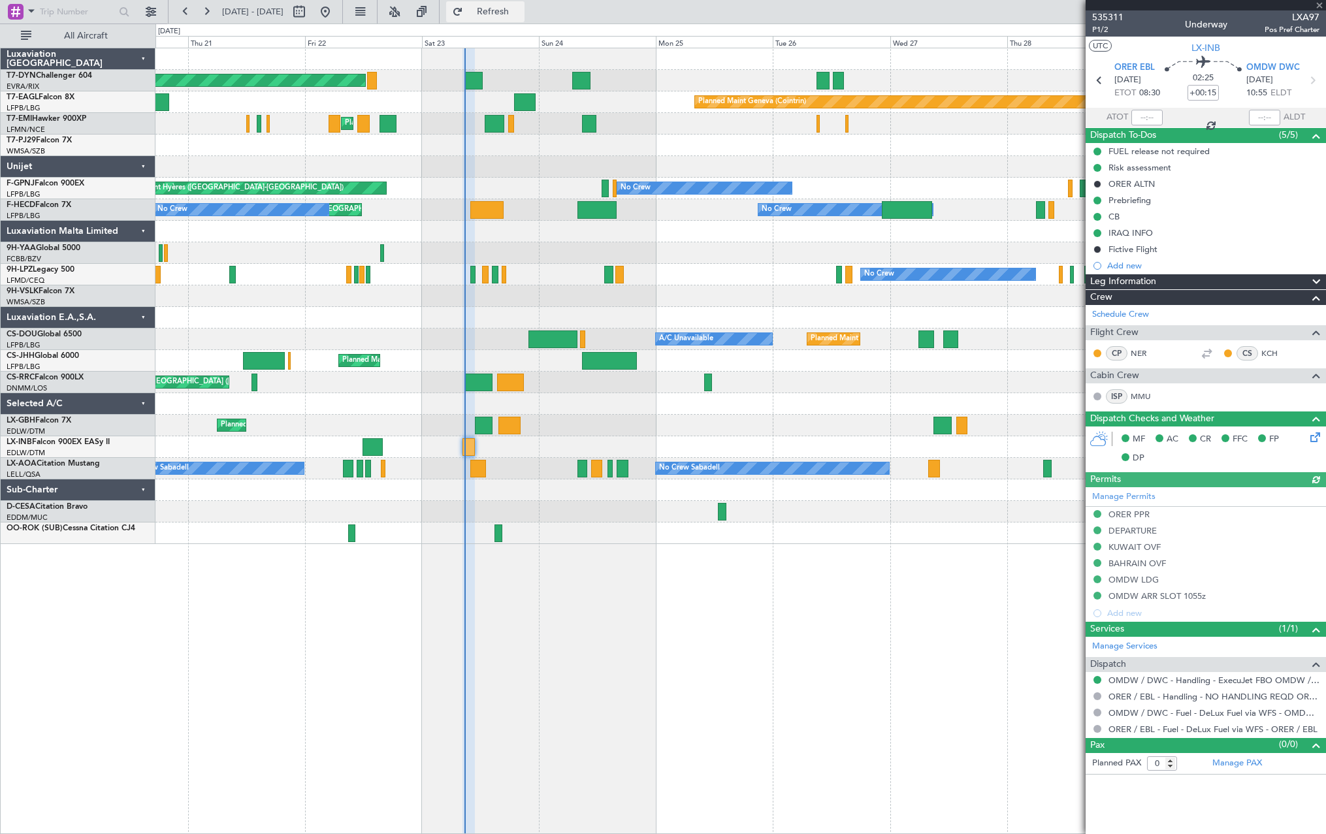
click at [518, 8] on span "Refresh" at bounding box center [493, 11] width 55 height 9
click at [524, 6] on button "Refresh" at bounding box center [485, 11] width 78 height 21
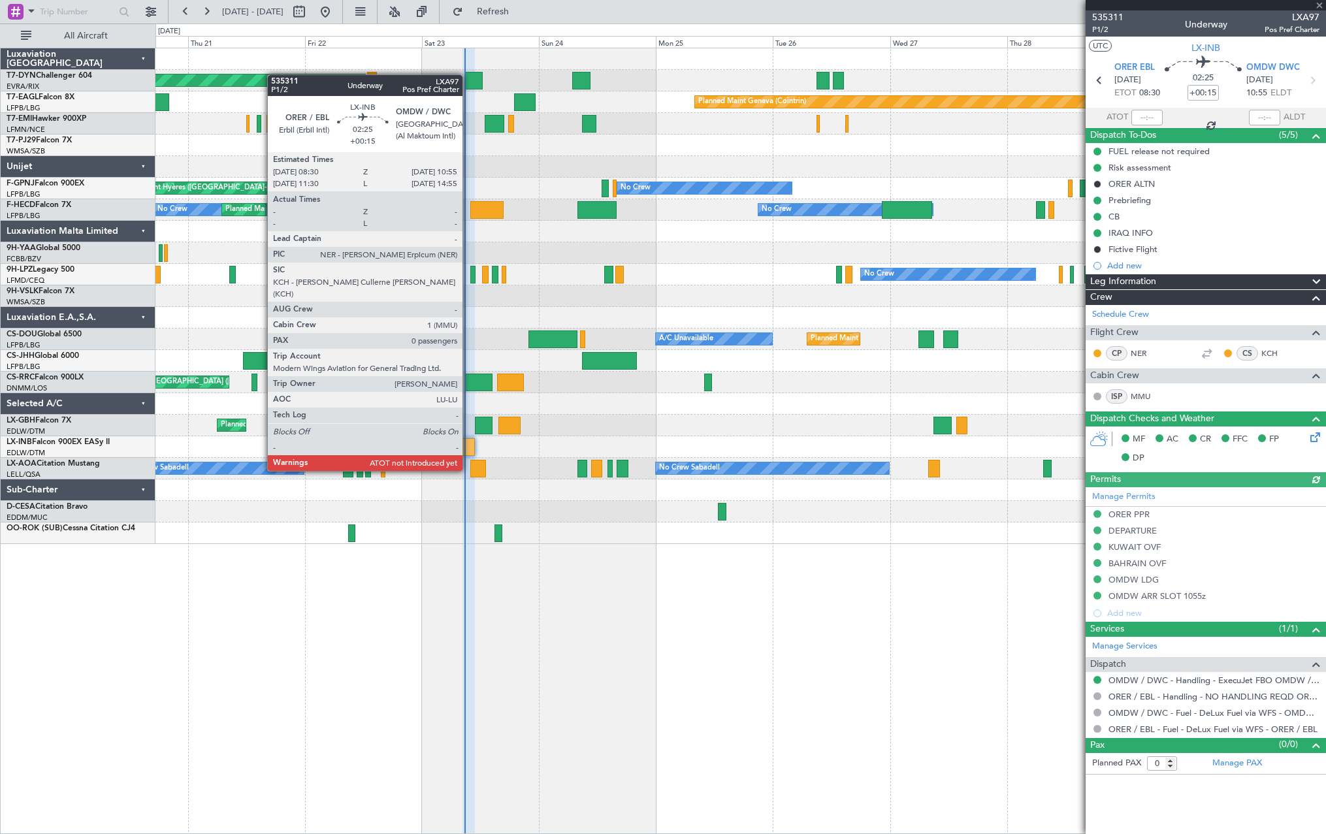
click at [468, 446] on div at bounding box center [468, 447] width 12 height 18
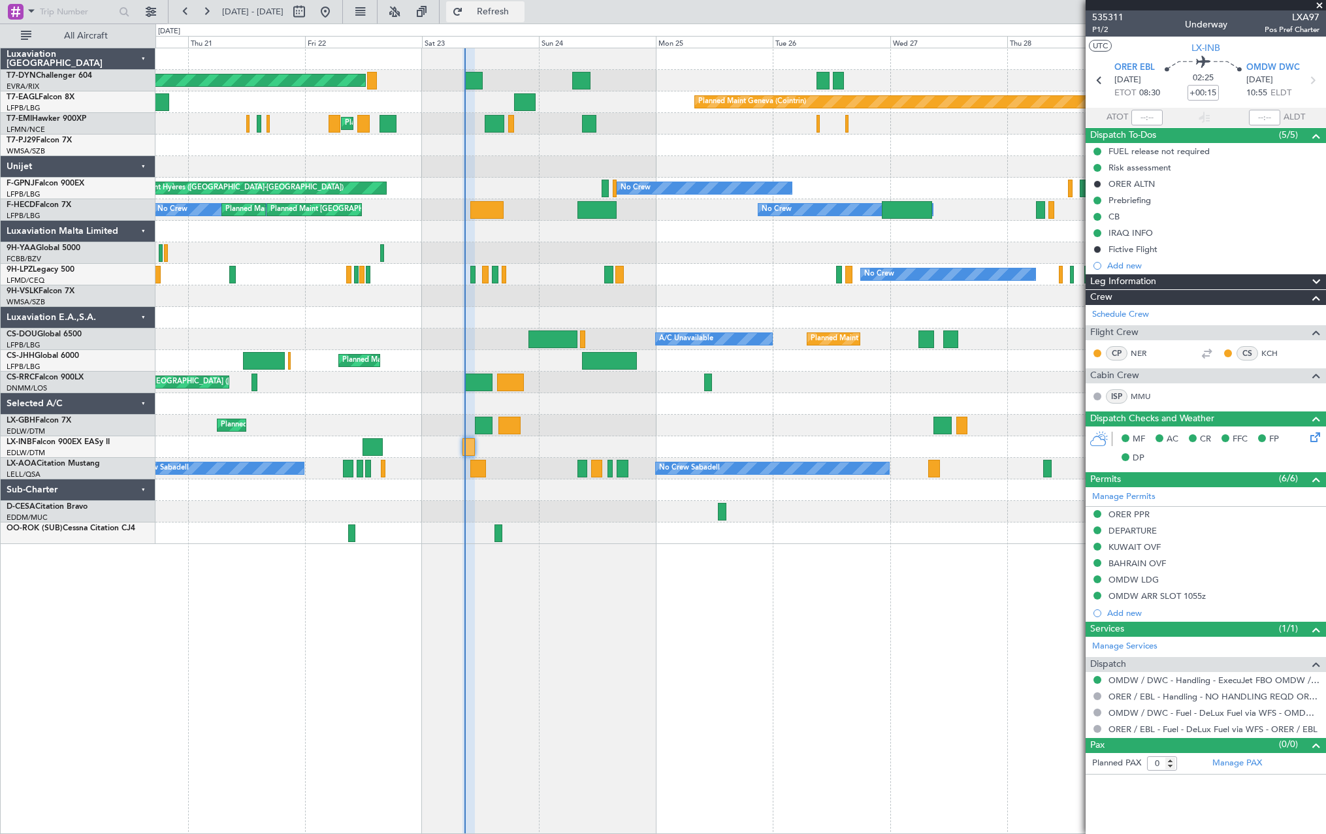
click at [520, 13] on span "Refresh" at bounding box center [493, 11] width 55 height 9
click at [524, 7] on button "Refresh" at bounding box center [485, 11] width 78 height 21
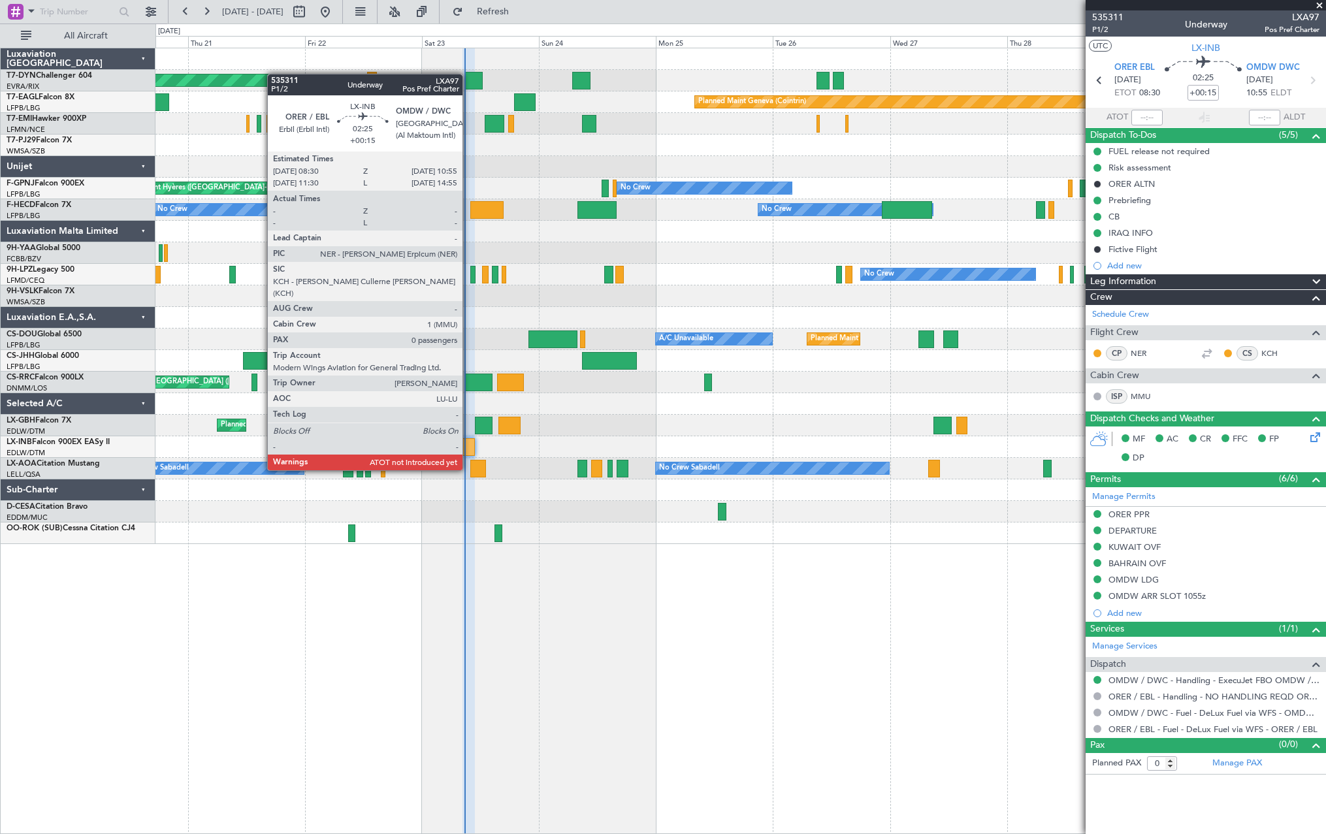
type input "08:44"
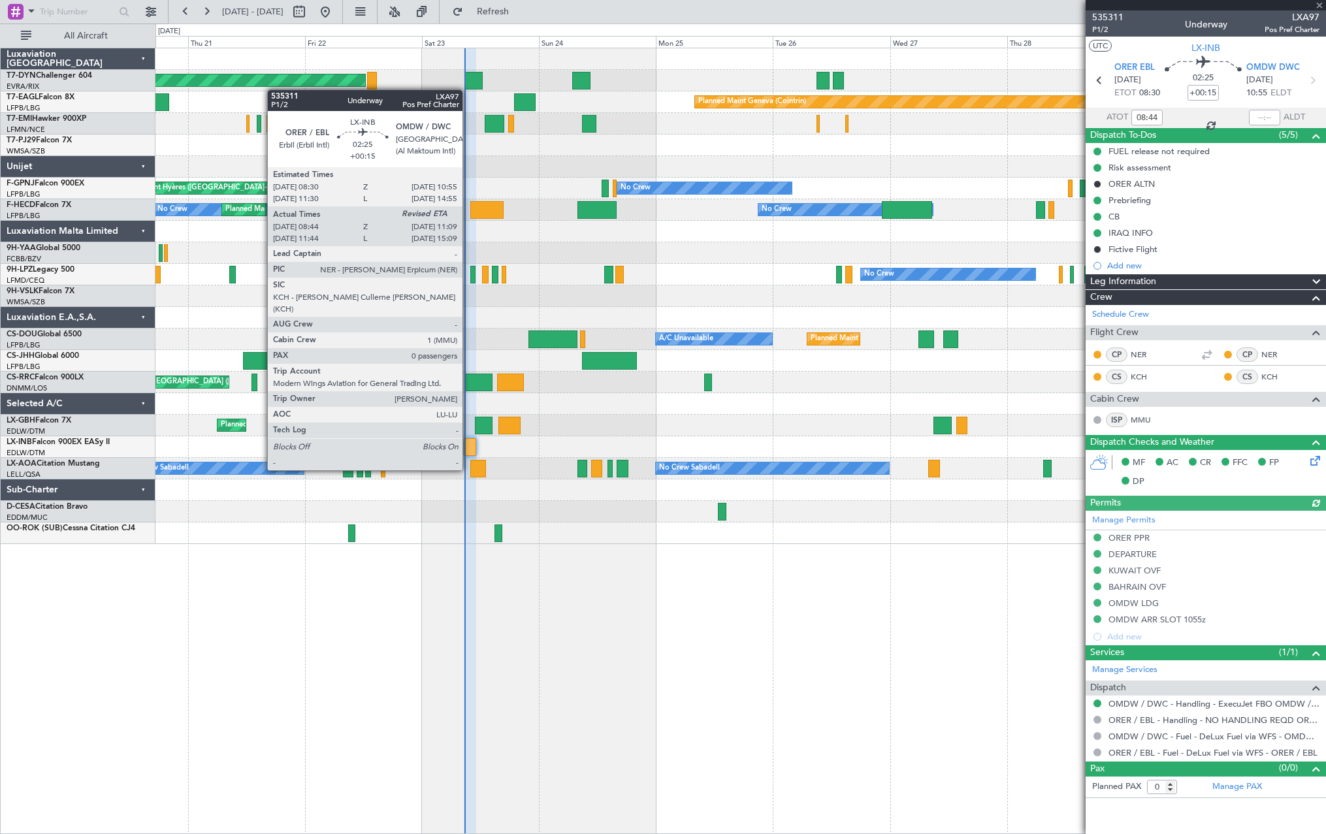
click at [468, 445] on div at bounding box center [470, 447] width 12 height 18
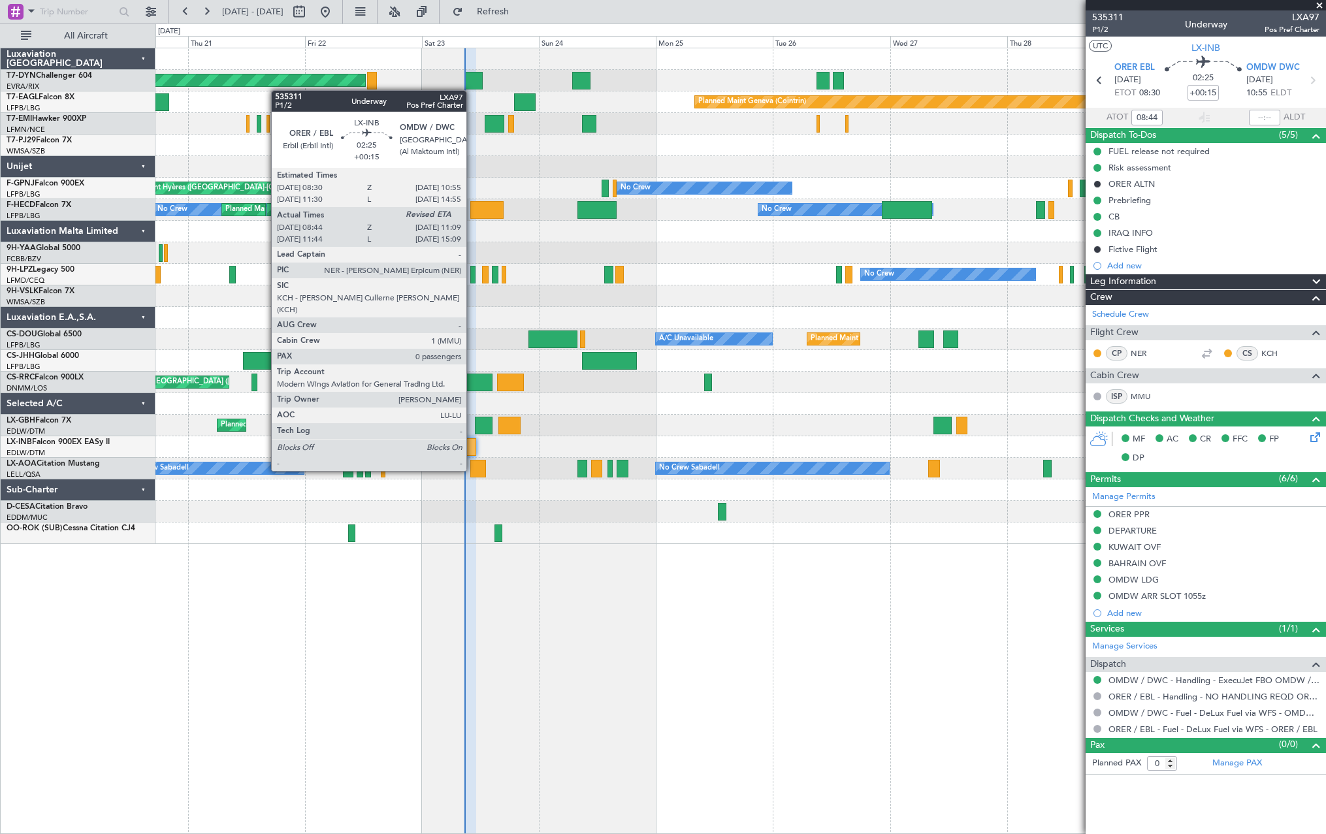
click at [472, 446] on div at bounding box center [470, 447] width 12 height 18
click at [471, 449] on div at bounding box center [470, 447] width 12 height 18
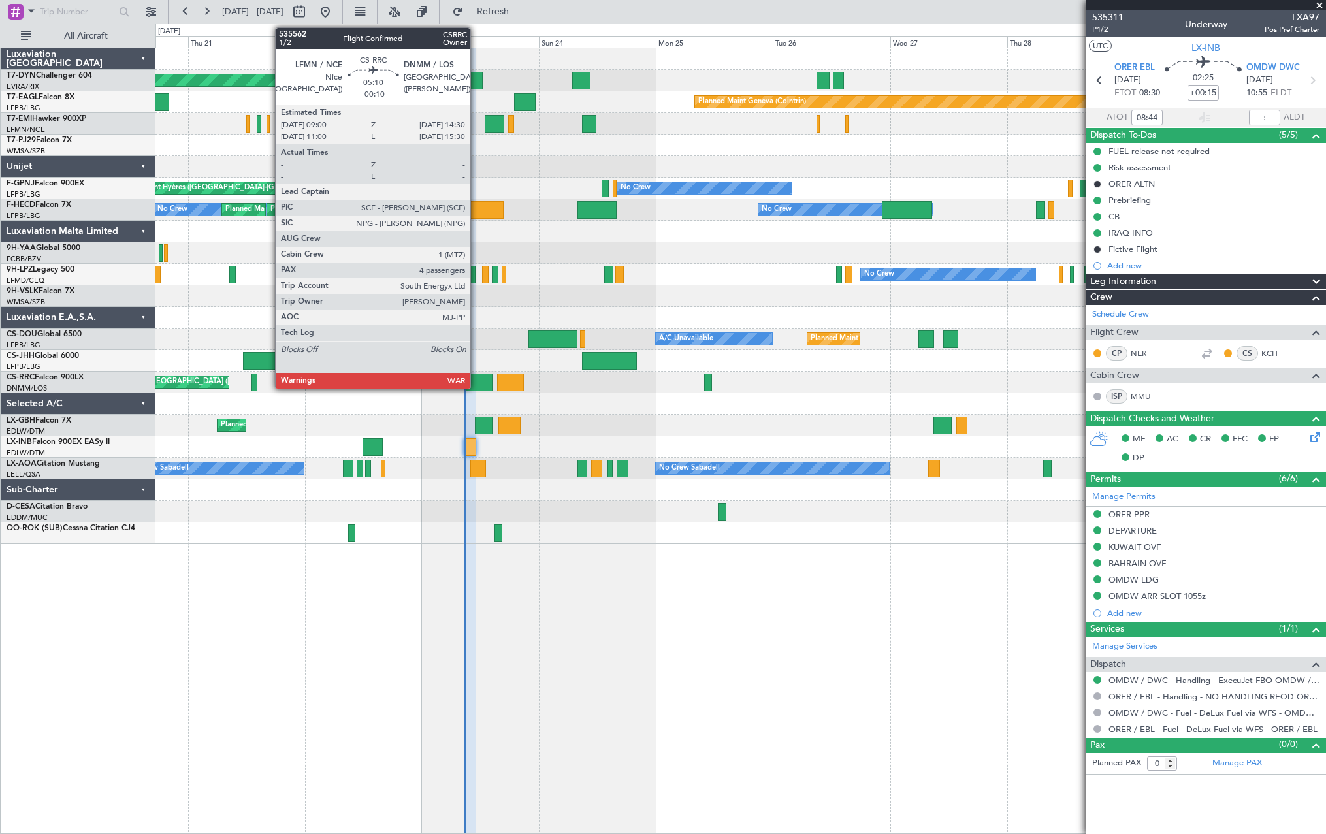
click at [476, 385] on div at bounding box center [478, 382] width 27 height 18
type input "-00:10"
type input "4"
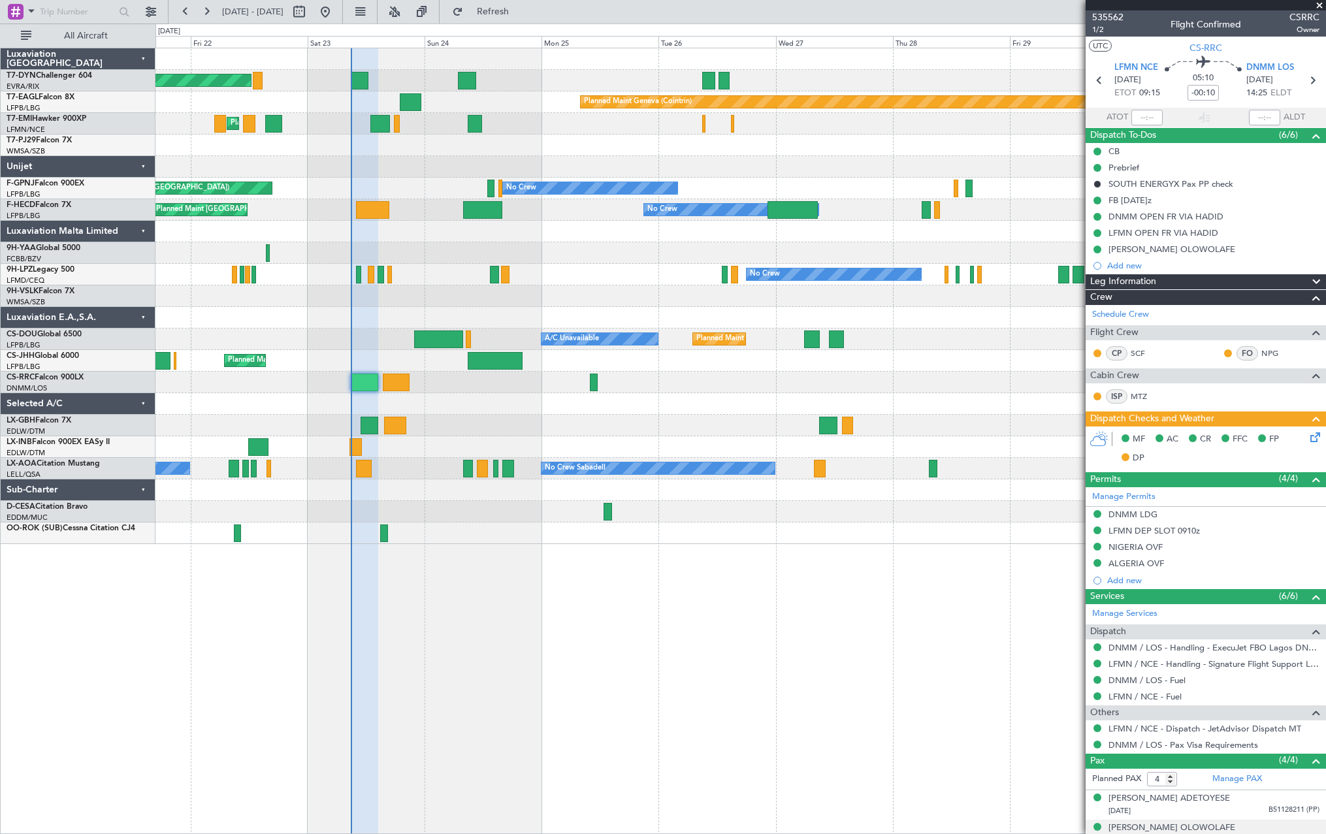
click at [577, 426] on div "Unplanned Maint Paris (Le Bourget) Planned Maint Nice (Côte d'Azur Airport)" at bounding box center [739, 426] width 1169 height 22
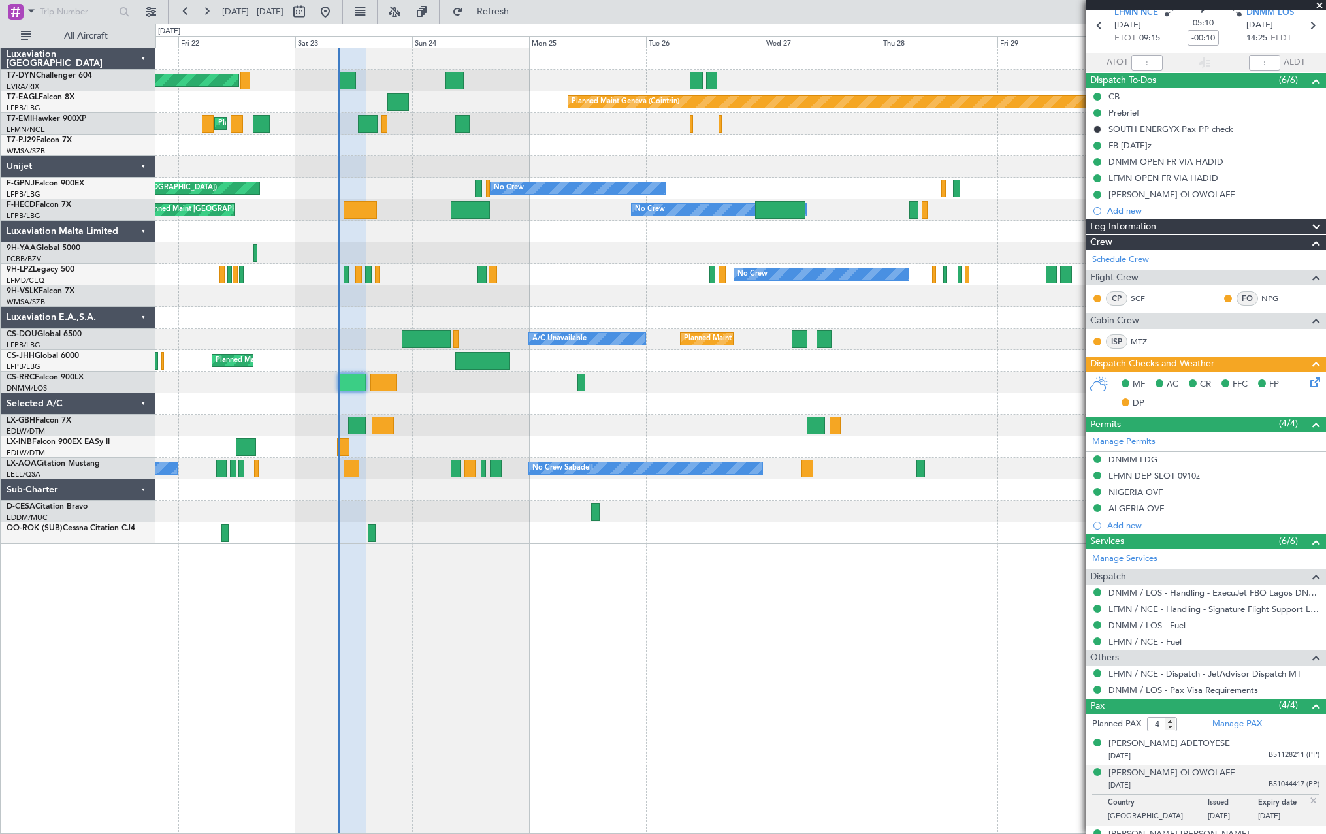
scroll to position [105, 0]
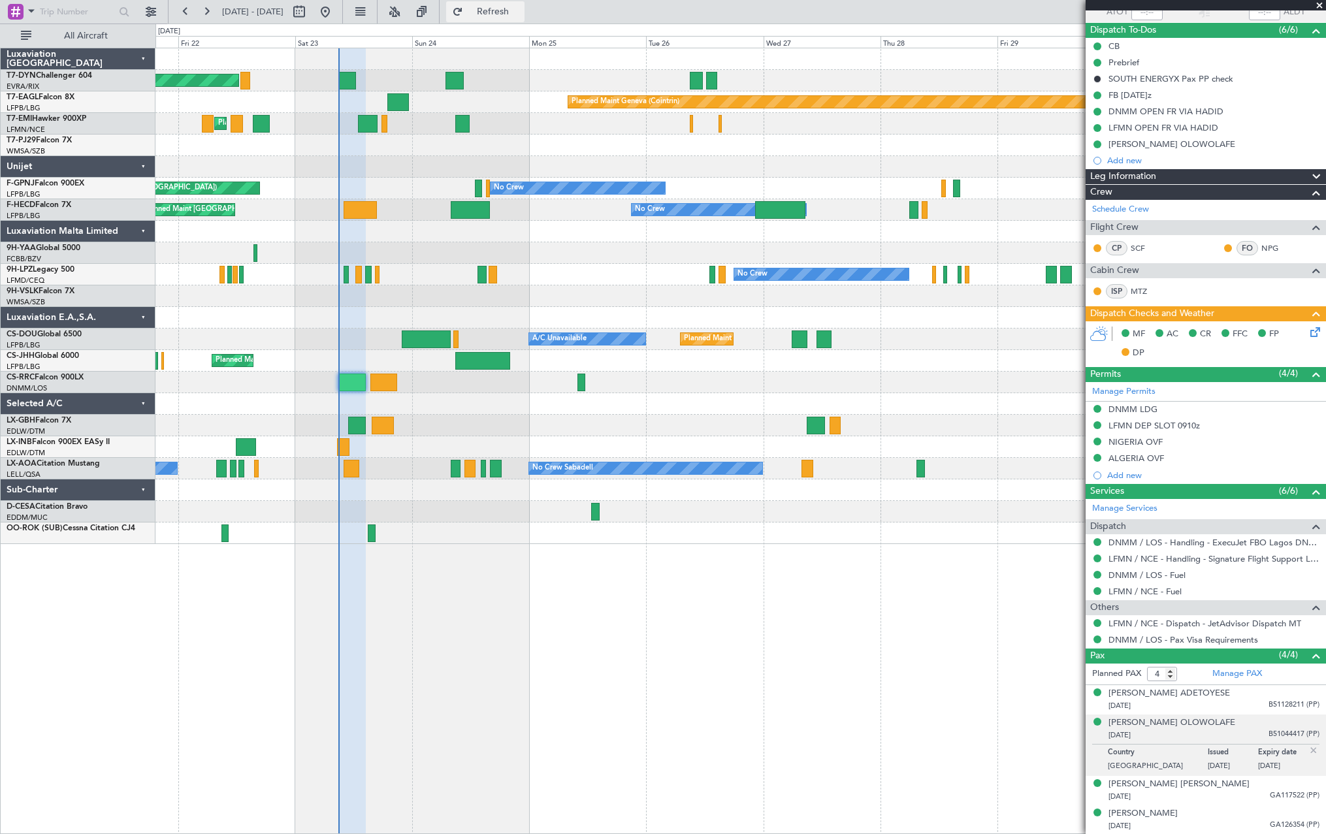
click at [520, 13] on span "Refresh" at bounding box center [493, 11] width 55 height 9
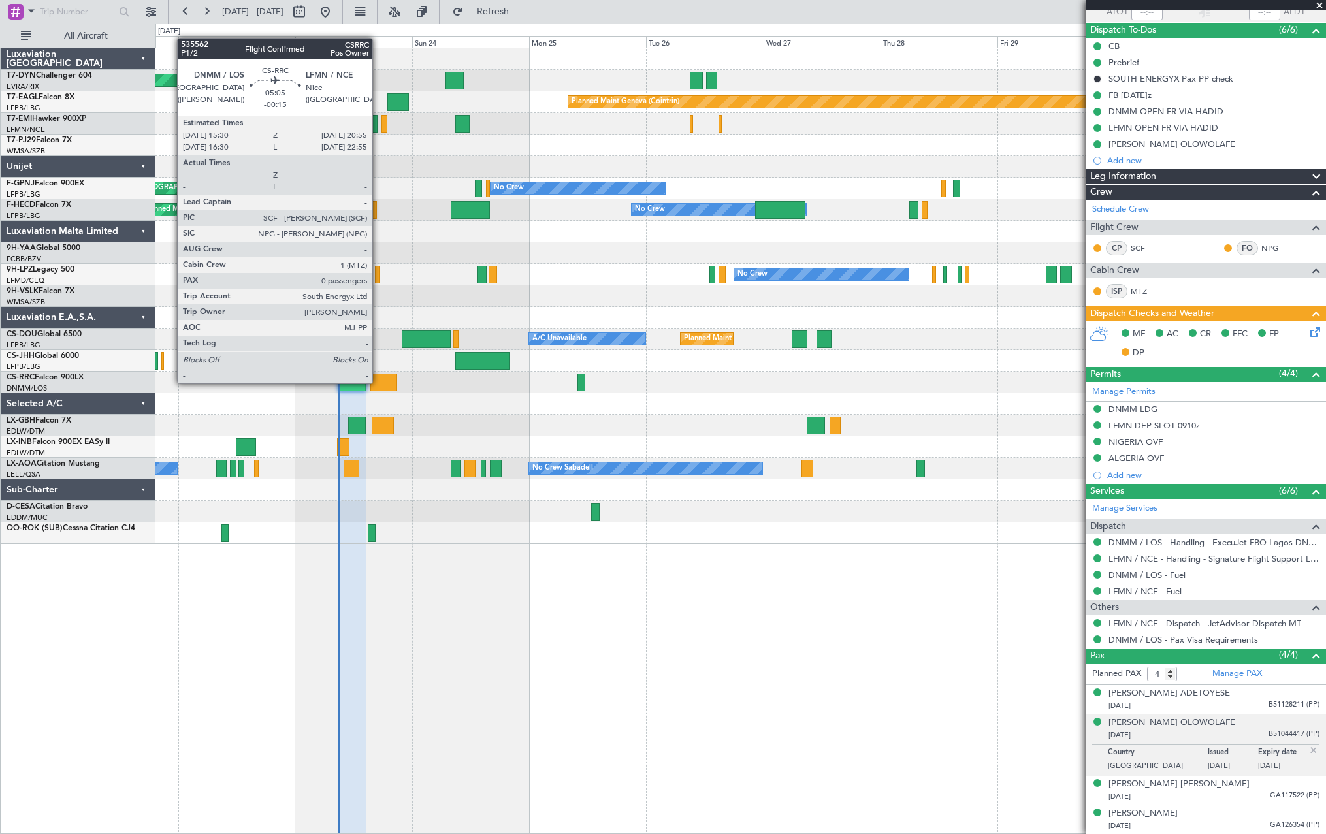
click at [378, 382] on div at bounding box center [383, 382] width 27 height 18
type input "-00:15"
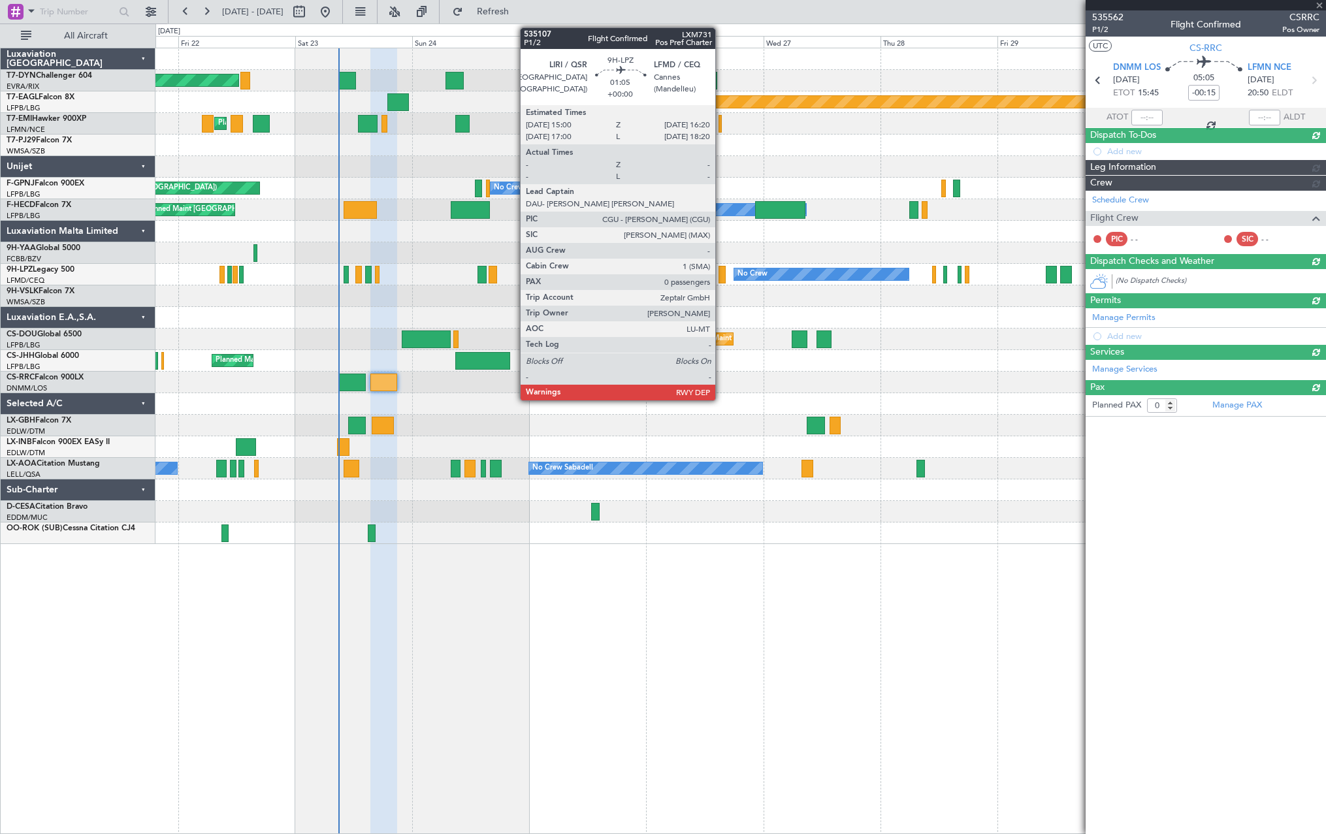
scroll to position [0, 0]
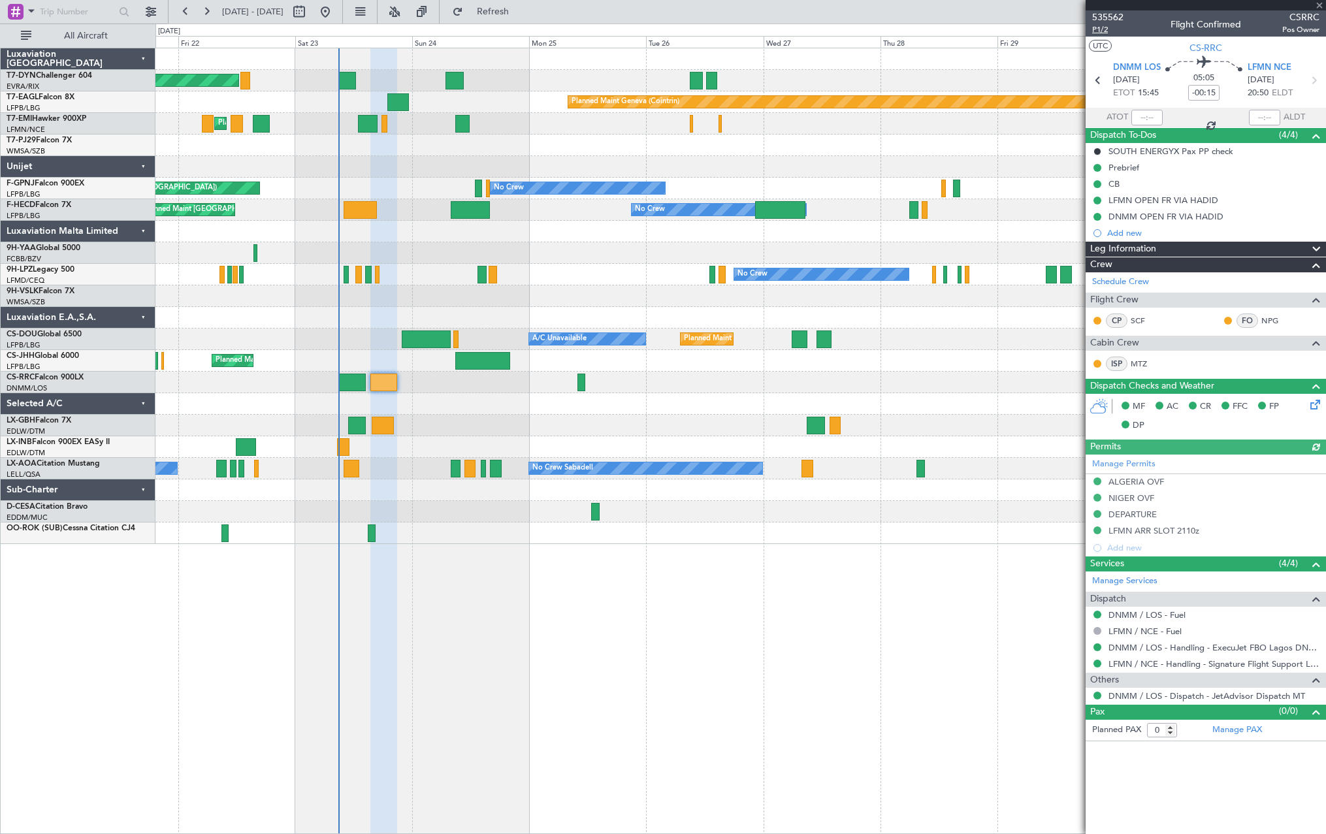
click at [1104, 27] on span "P1/2" at bounding box center [1107, 29] width 31 height 11
click at [520, 10] on span "Refresh" at bounding box center [493, 11] width 55 height 9
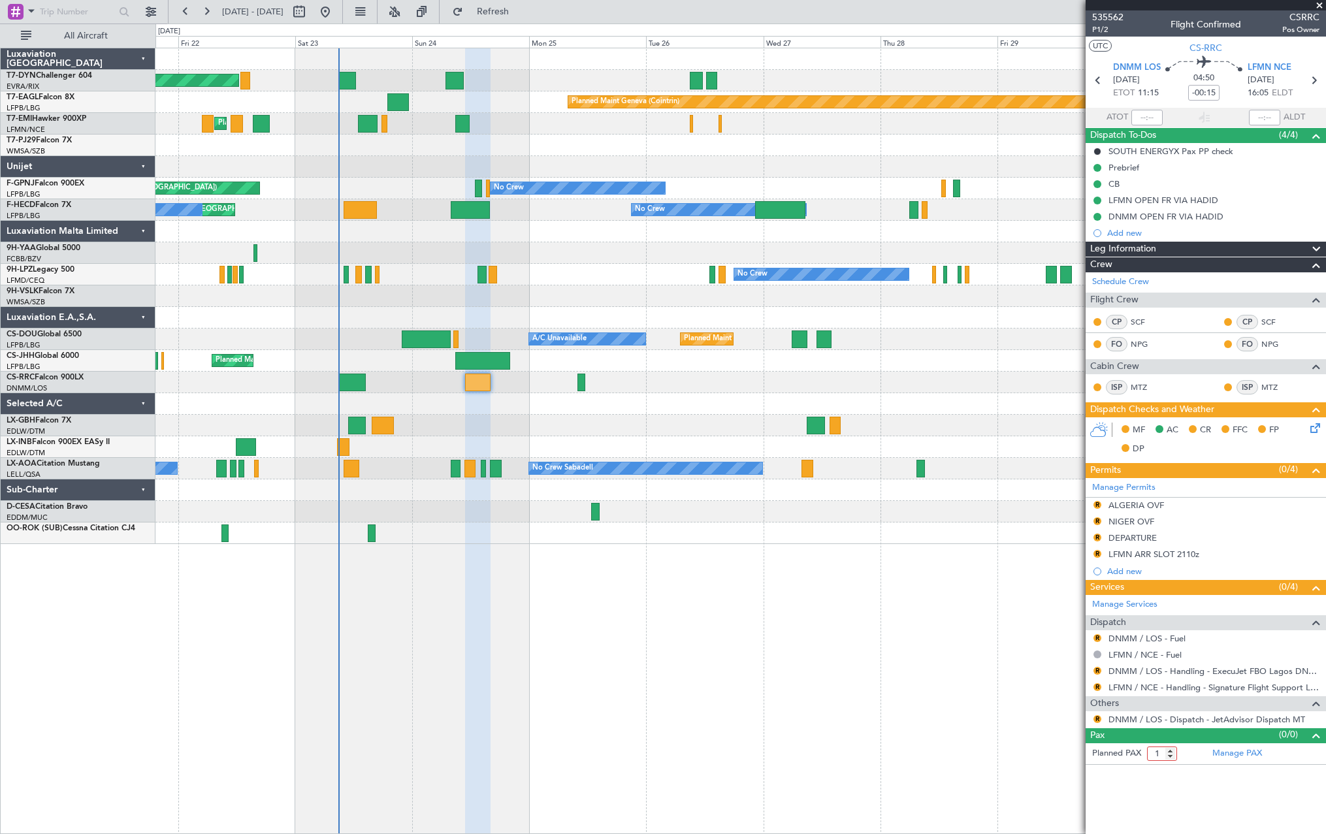
type input "1"
click at [1172, 750] on input "1" at bounding box center [1162, 753] width 30 height 14
click at [524, 18] on button "Refresh" at bounding box center [485, 11] width 78 height 21
click at [1109, 19] on span "535562" at bounding box center [1107, 17] width 31 height 14
click at [518, 4] on button "Refresh" at bounding box center [485, 11] width 78 height 21
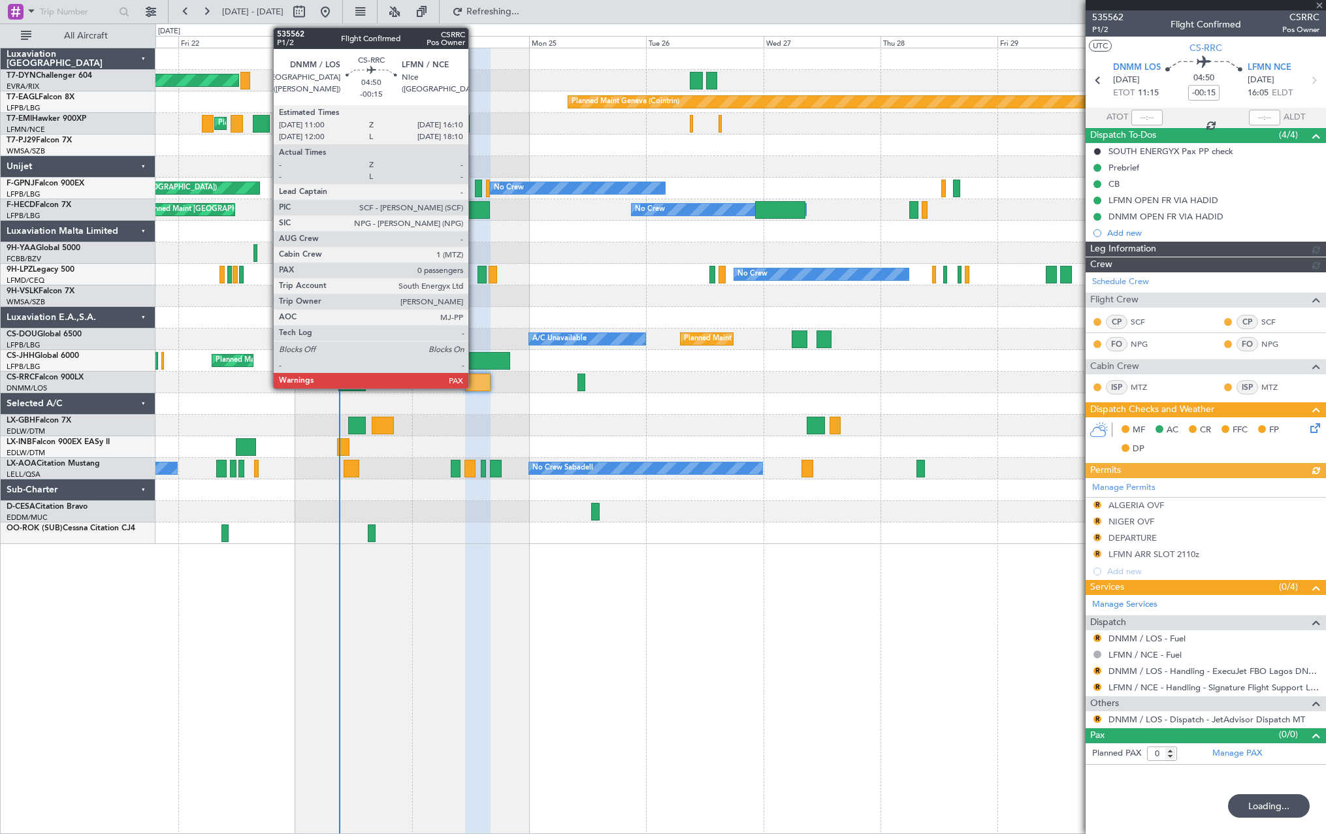
type input "1"
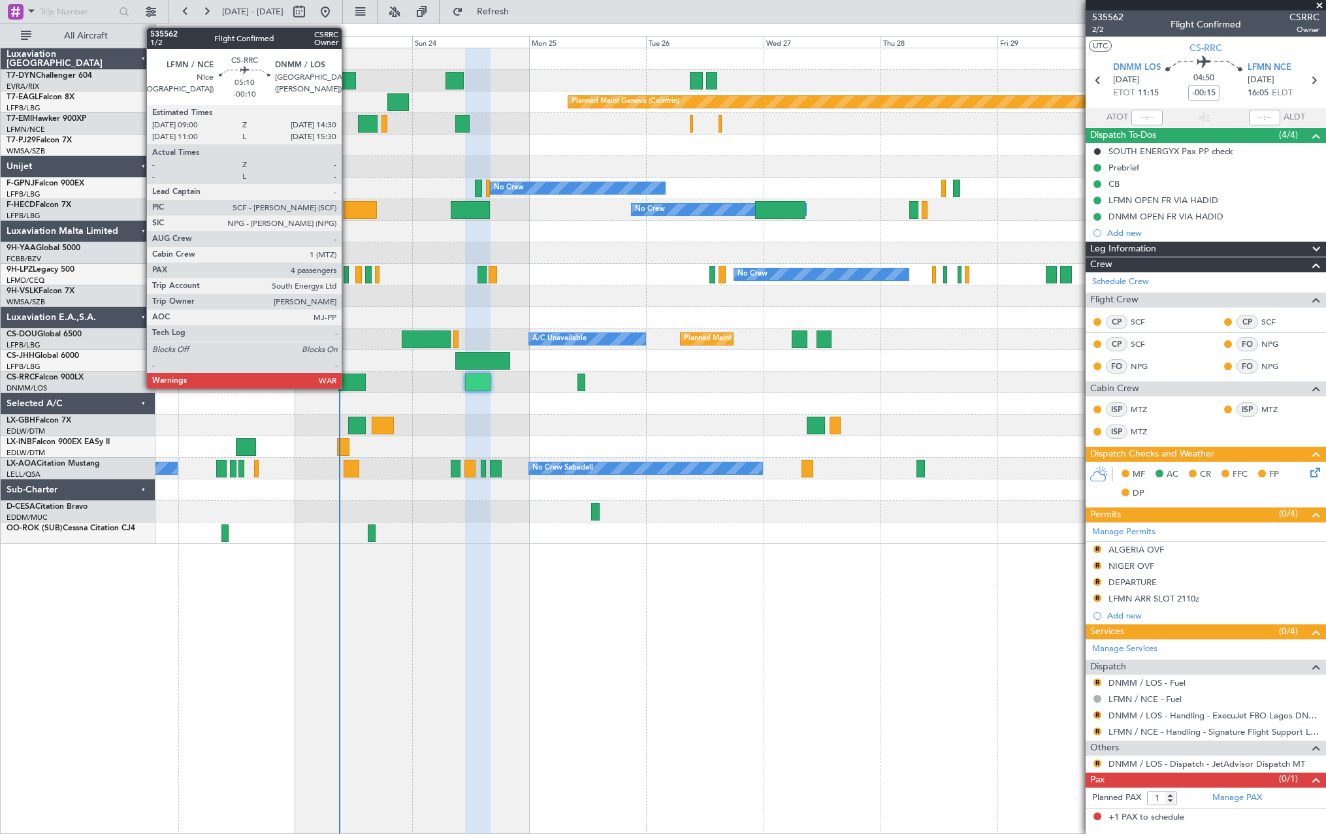
click at [348, 379] on div at bounding box center [351, 382] width 27 height 18
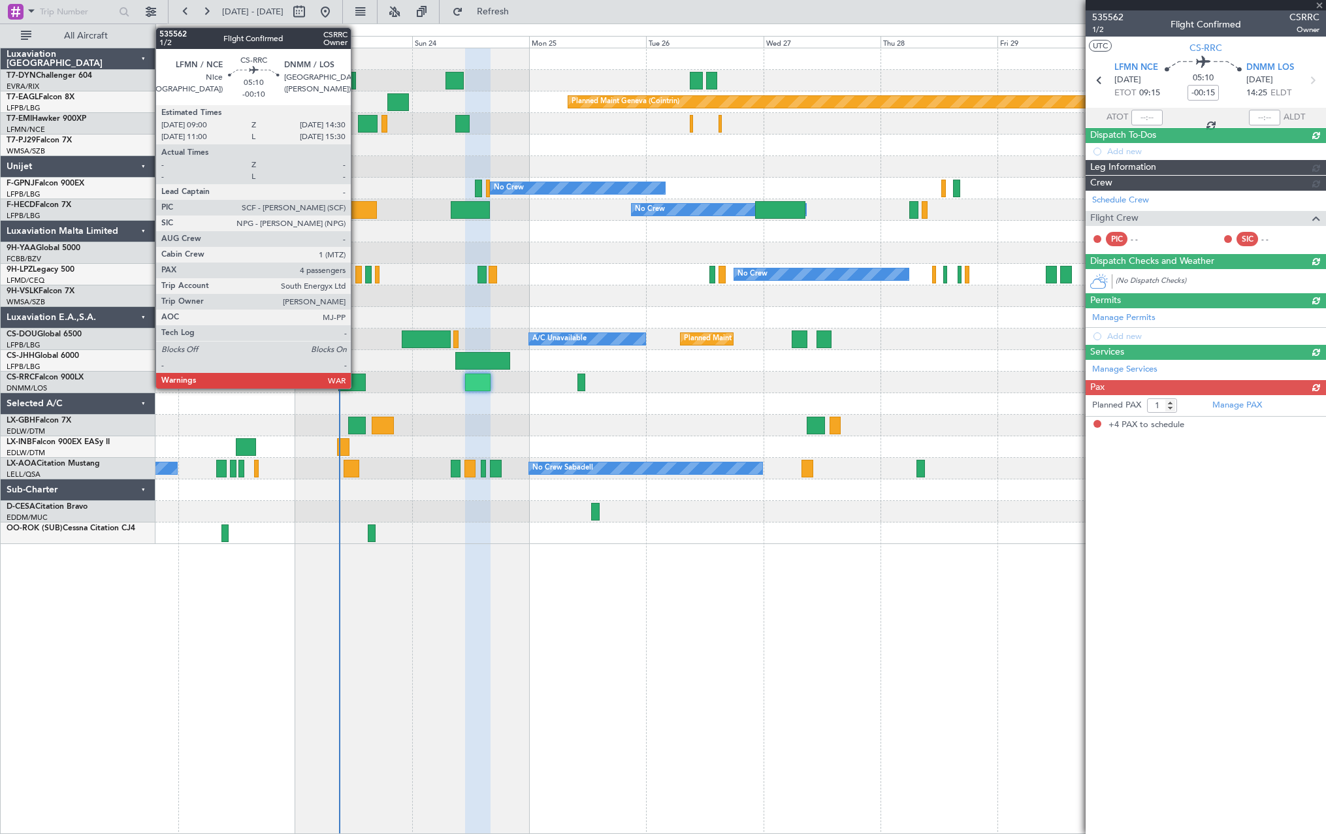
type input "-00:10"
type input "4"
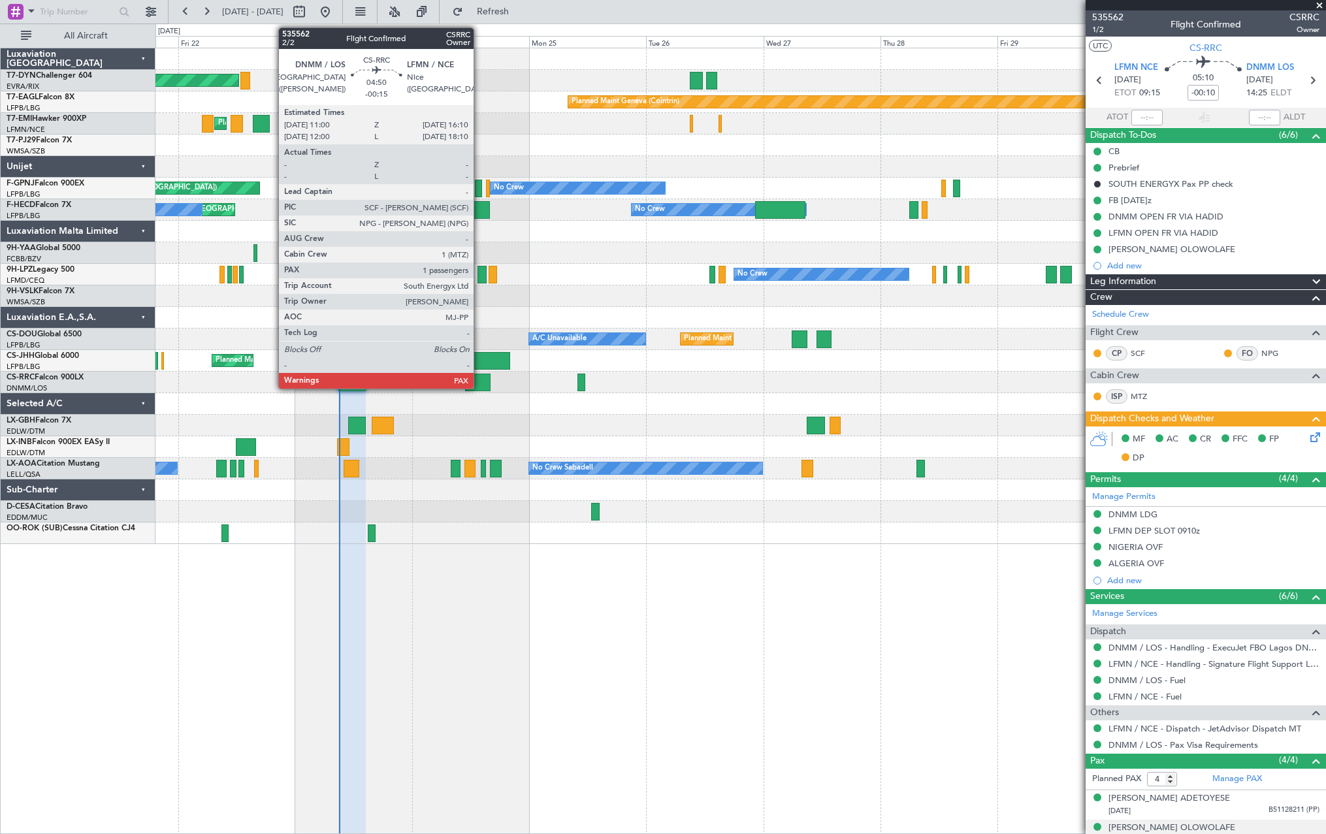
click at [479, 382] on div at bounding box center [477, 382] width 25 height 18
type input "-00:15"
type input "1"
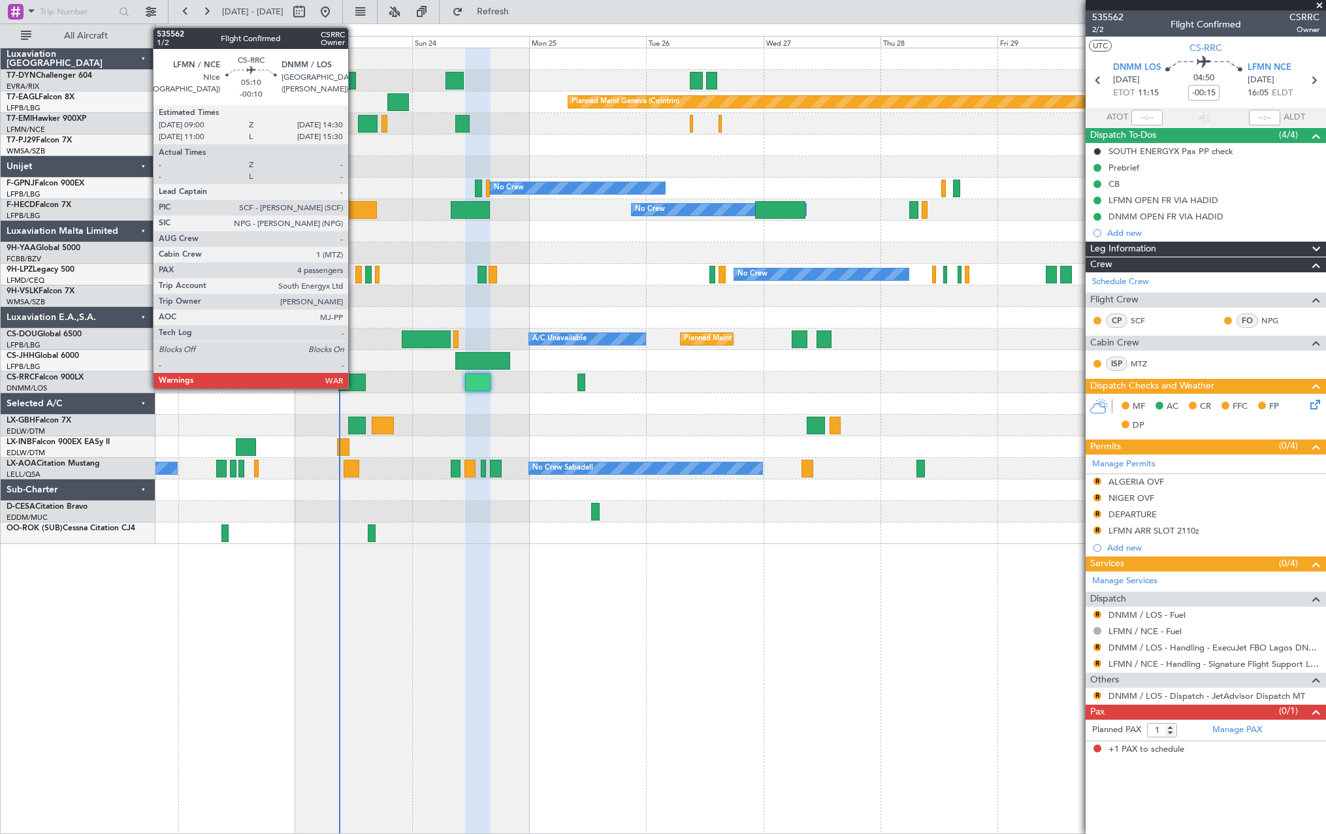
click at [354, 379] on div at bounding box center [351, 382] width 27 height 18
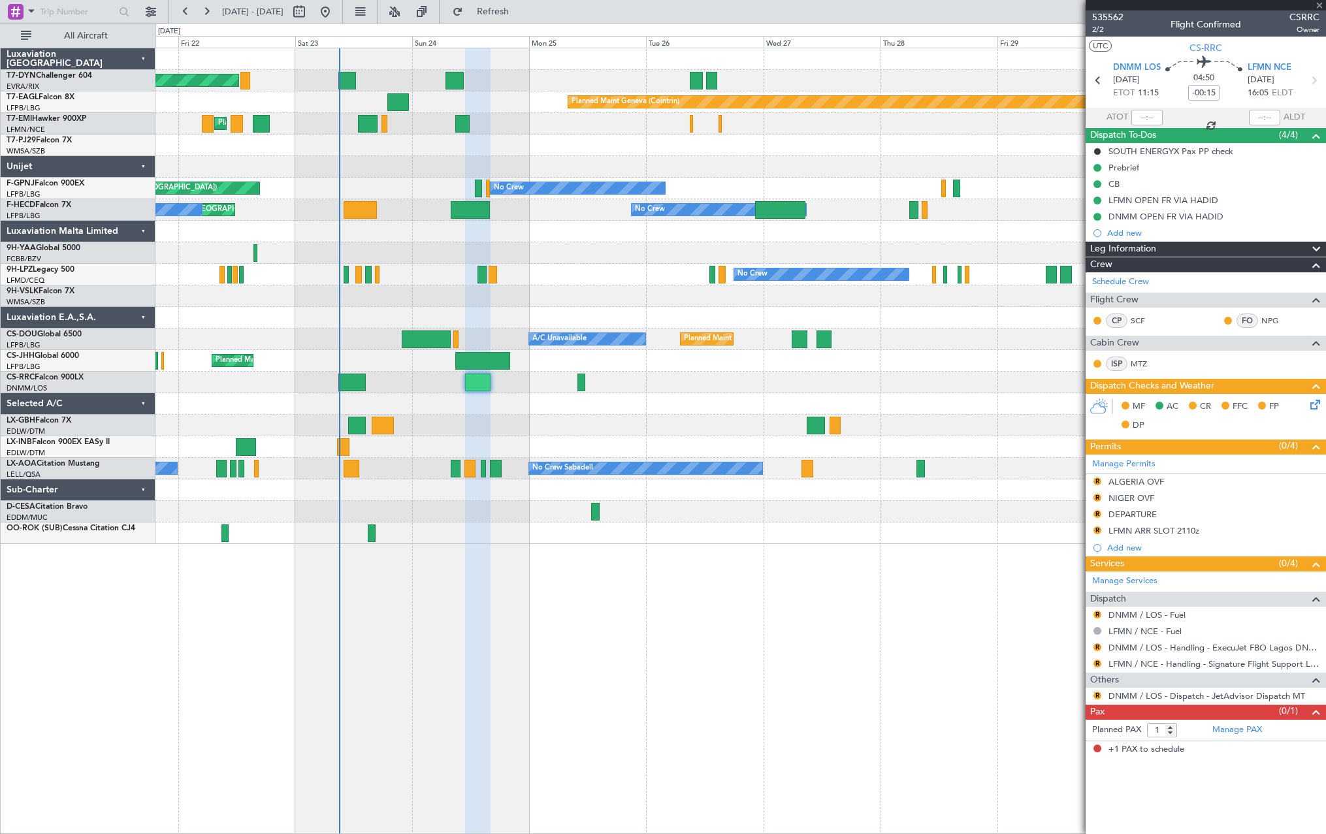
type input "-00:10"
type input "4"
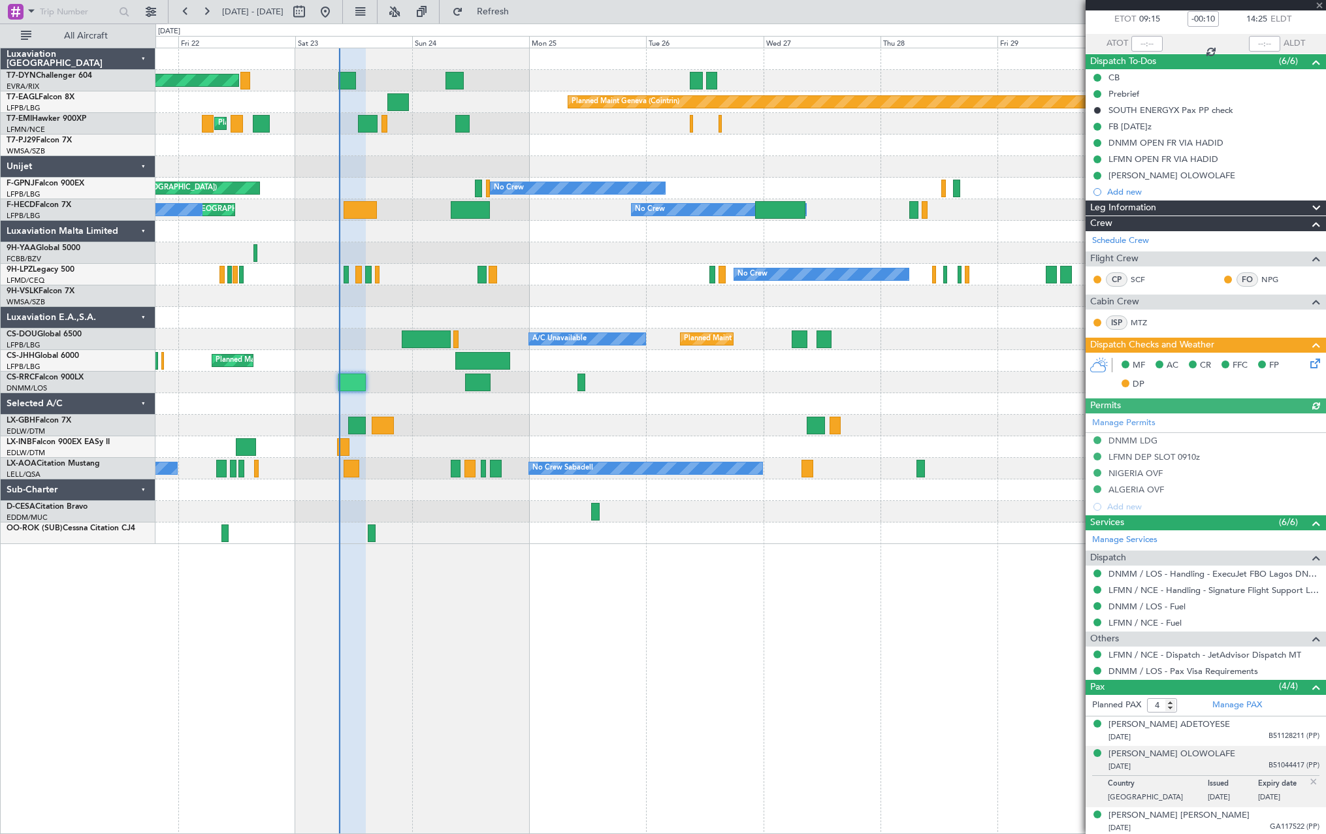
scroll to position [105, 0]
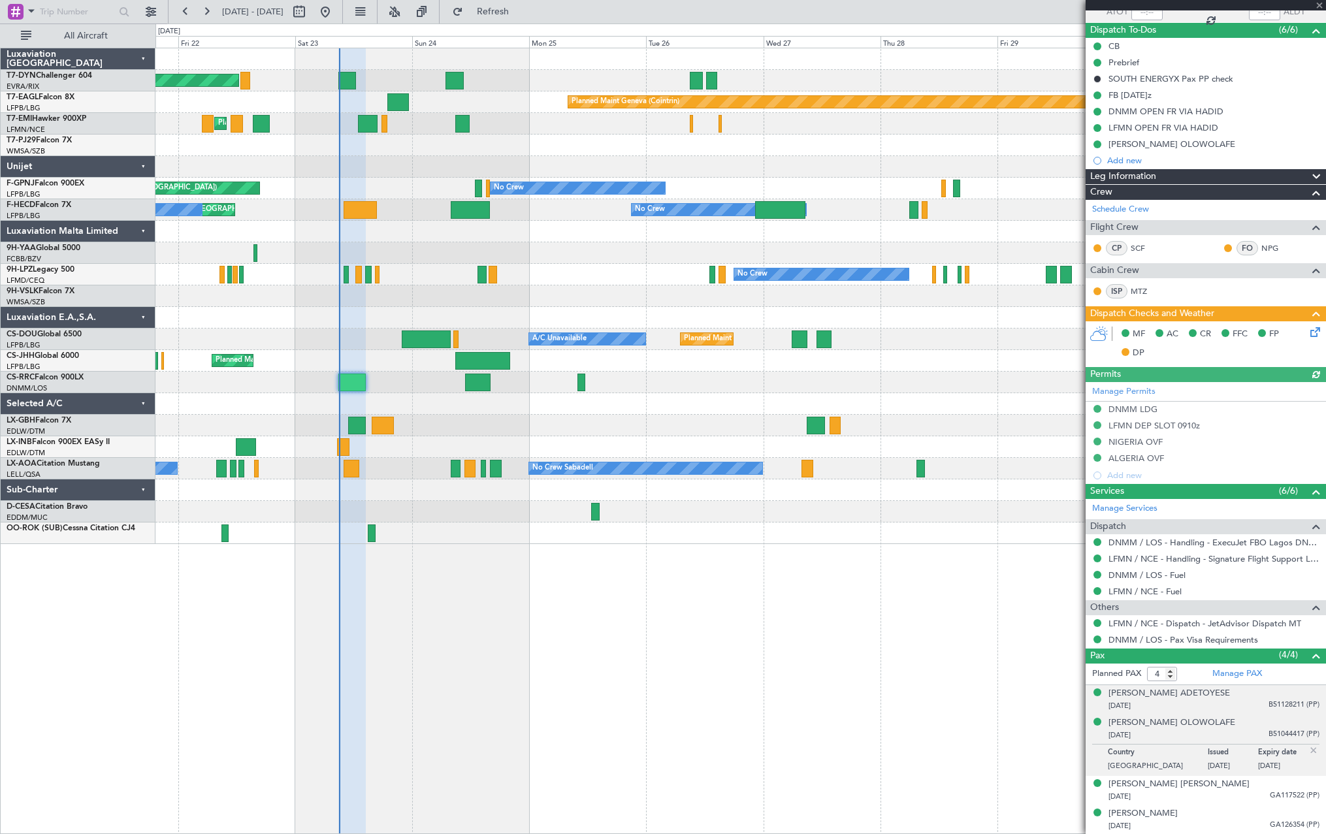
click at [1246, 687] on div "Adedamola Ipadeola ADETOYESE 02/04/1989 B51128211 (PP)" at bounding box center [1213, 699] width 211 height 25
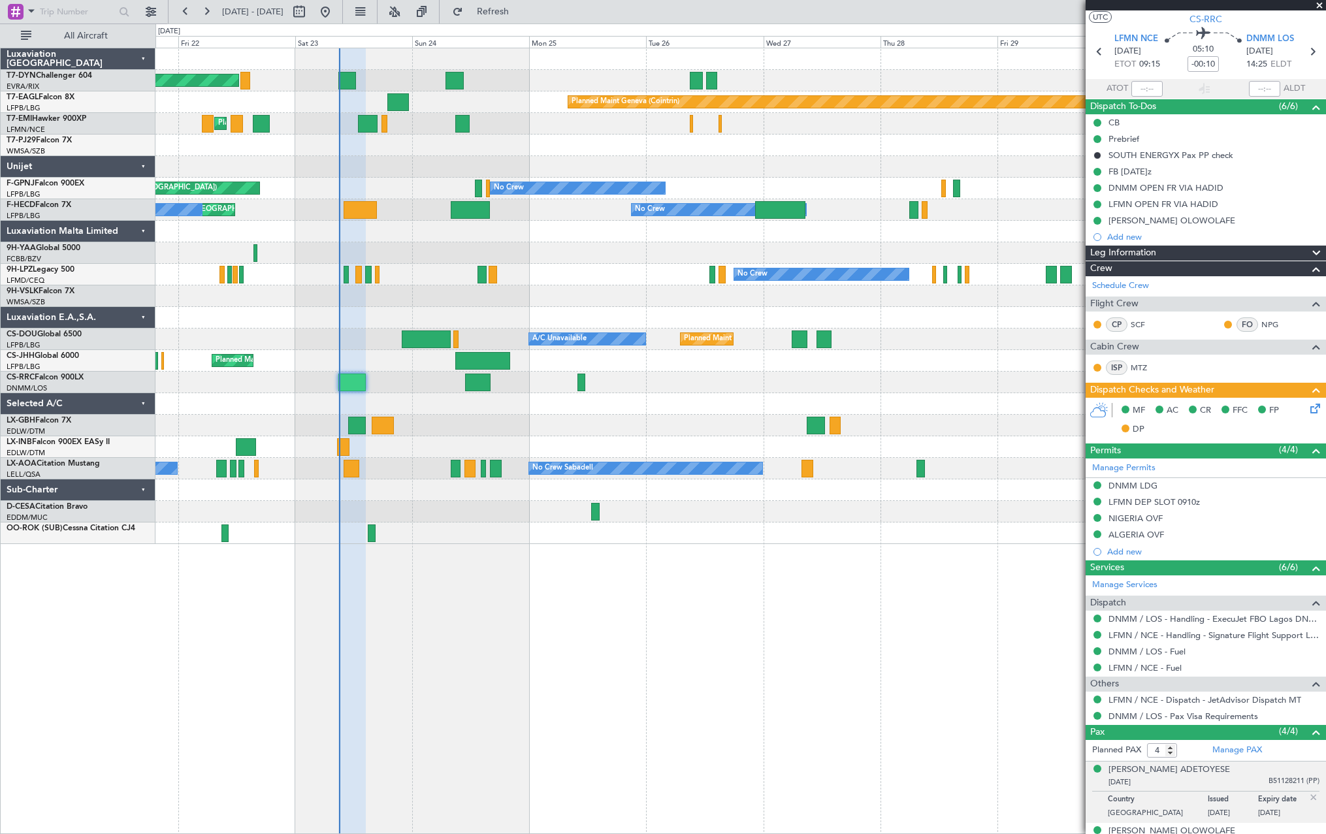
scroll to position [0, 0]
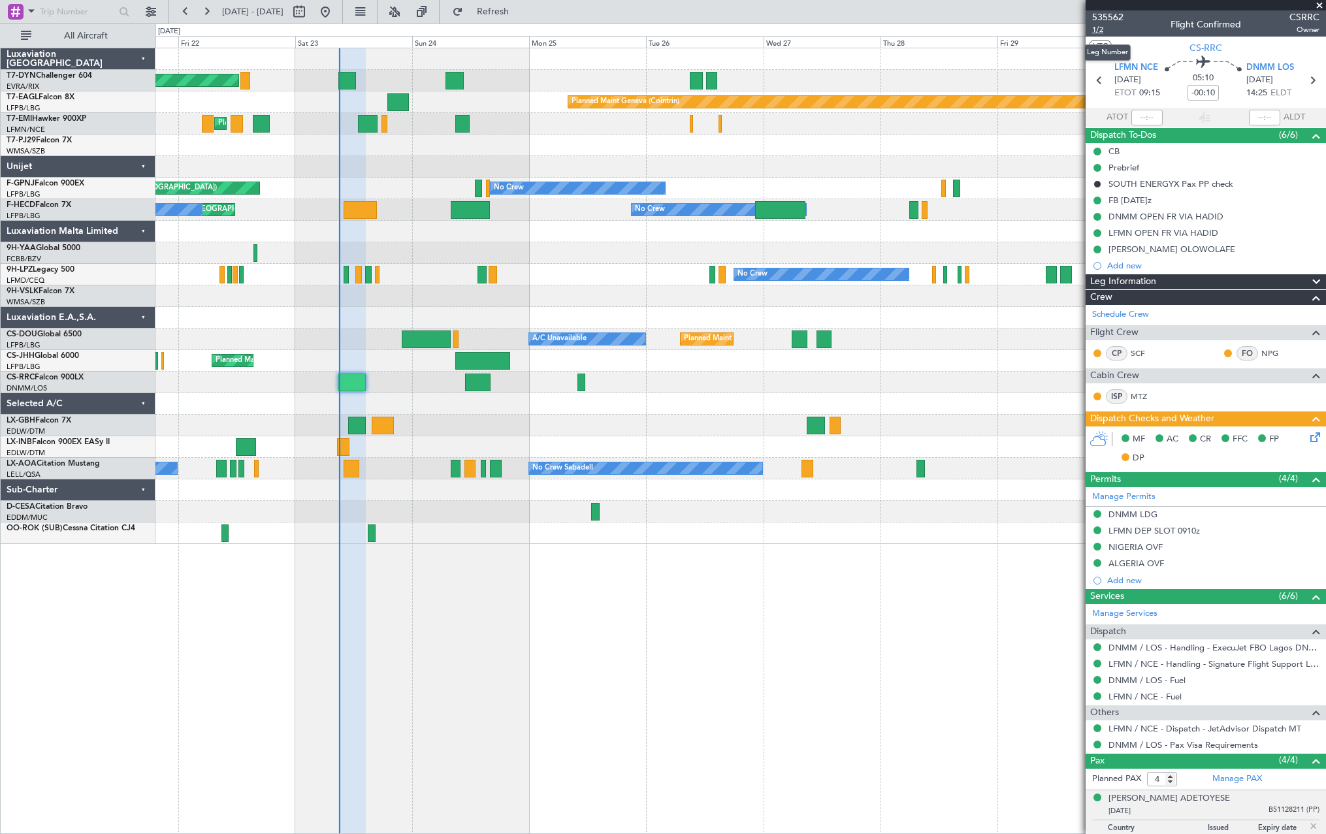
click at [1100, 32] on span "1/2" at bounding box center [1107, 29] width 31 height 11
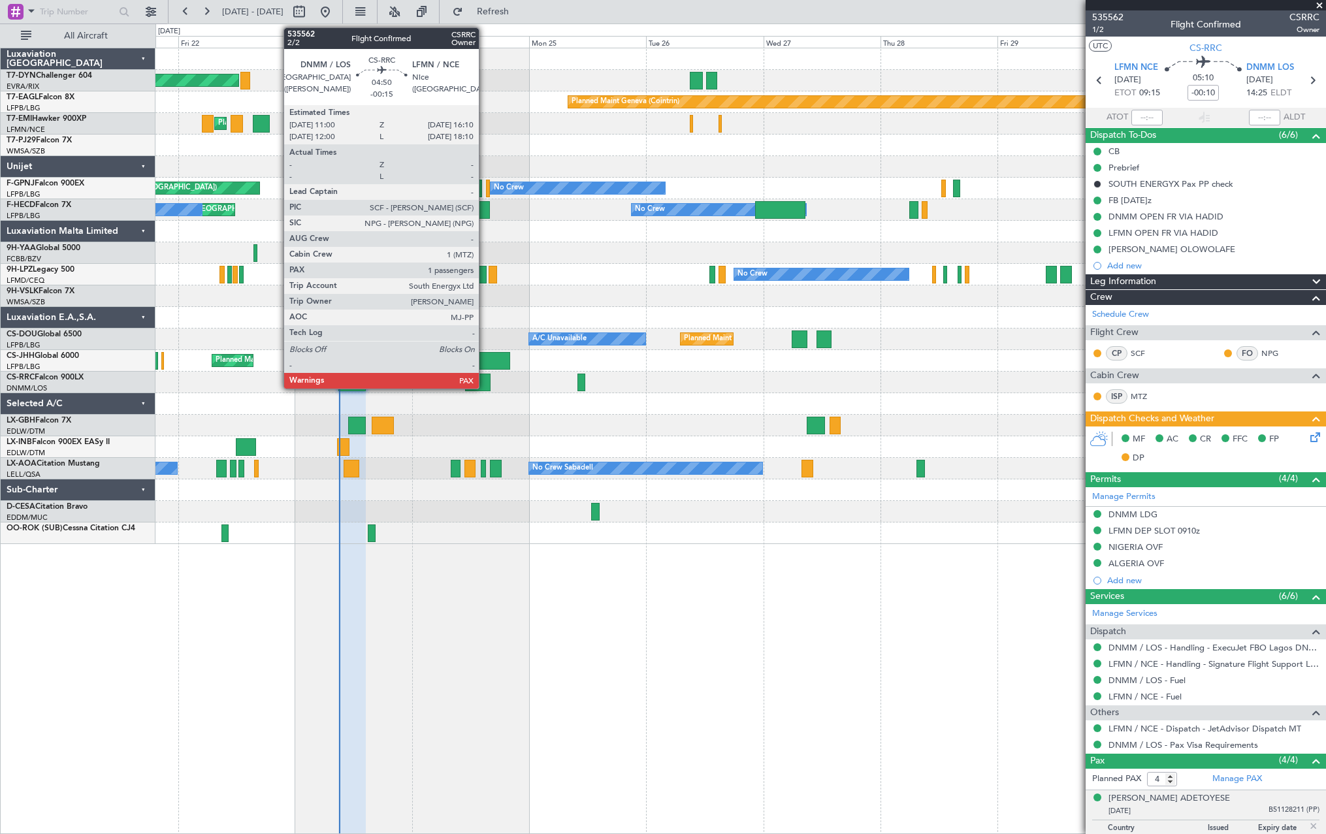
click at [483, 385] on div at bounding box center [477, 382] width 25 height 18
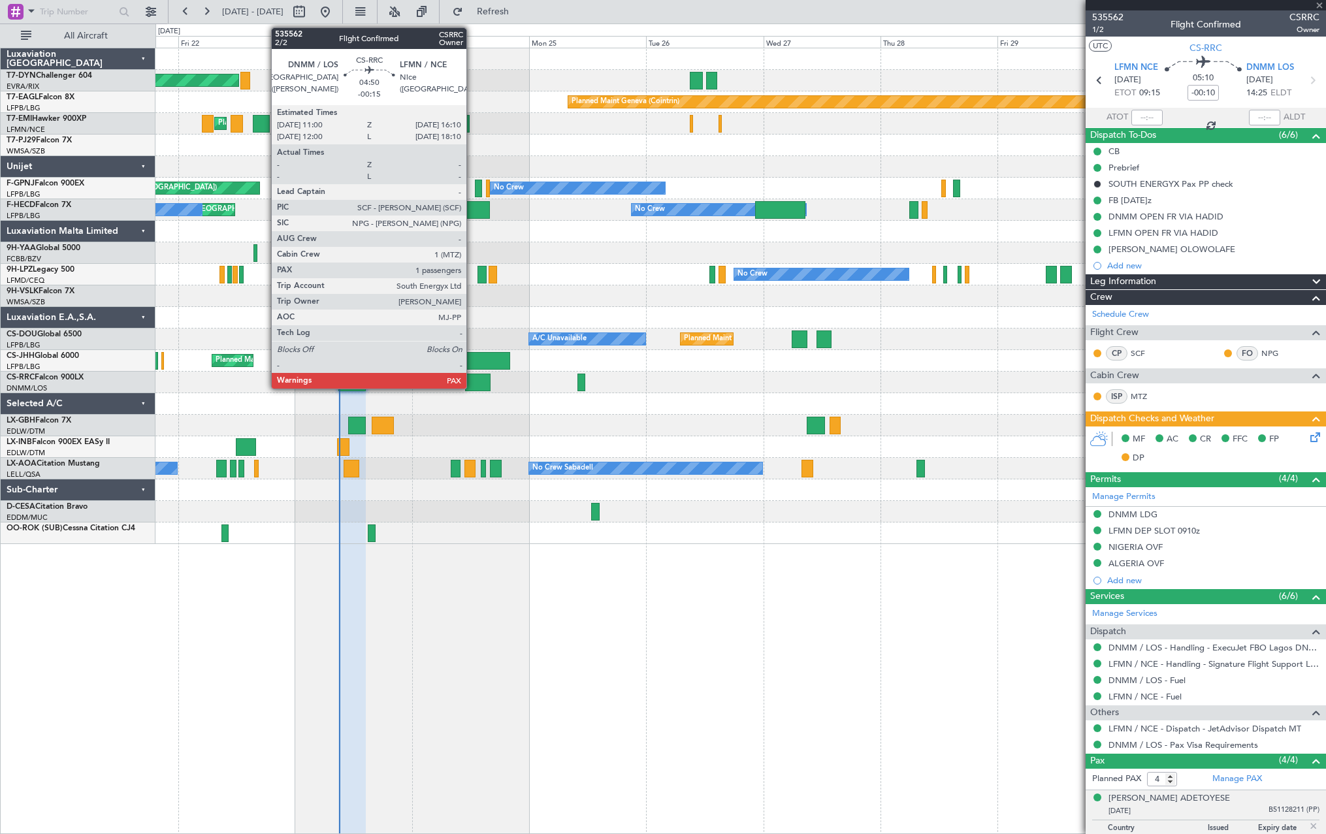
type input "-00:15"
type input "1"
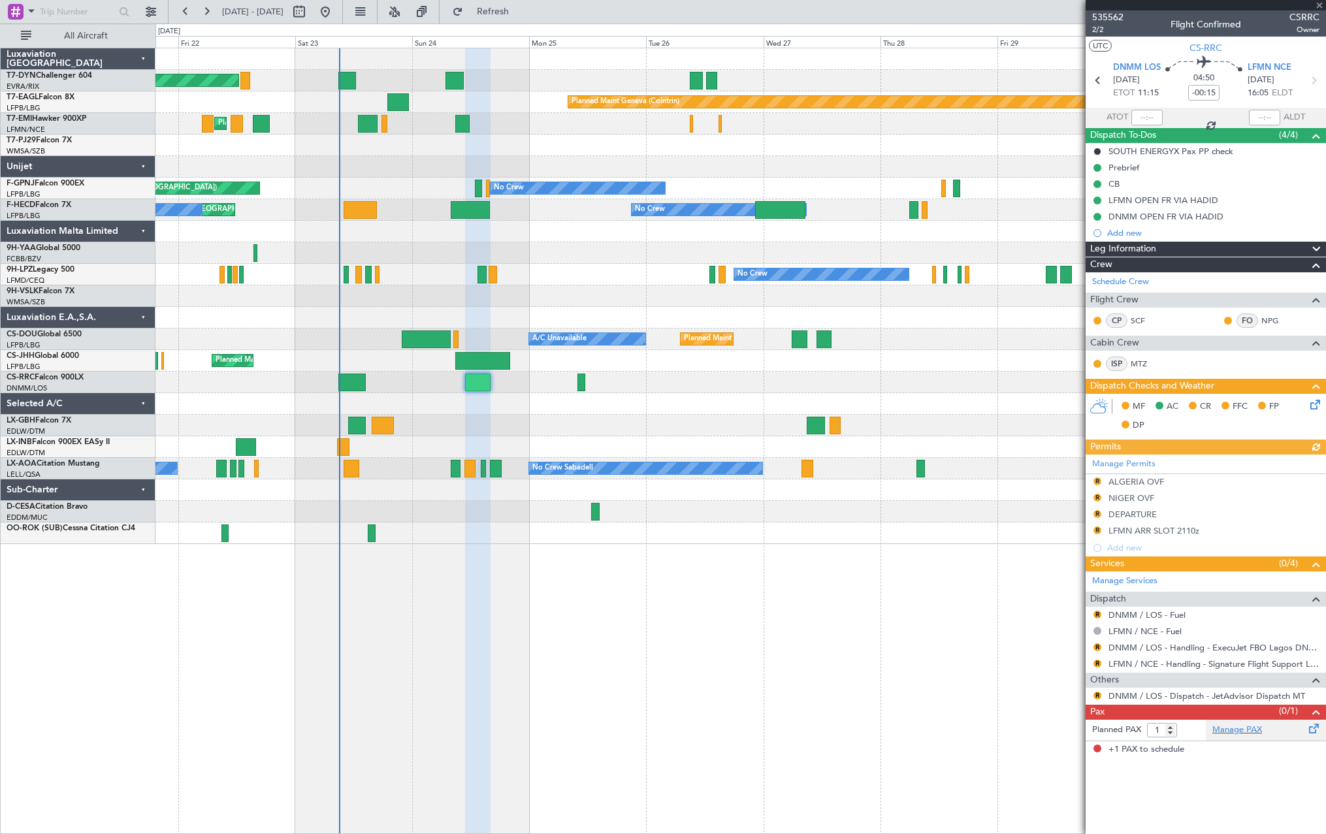
click at [1303, 731] on div "Manage PAX" at bounding box center [1265, 730] width 120 height 21
click at [520, 14] on span "Refresh" at bounding box center [493, 11] width 55 height 9
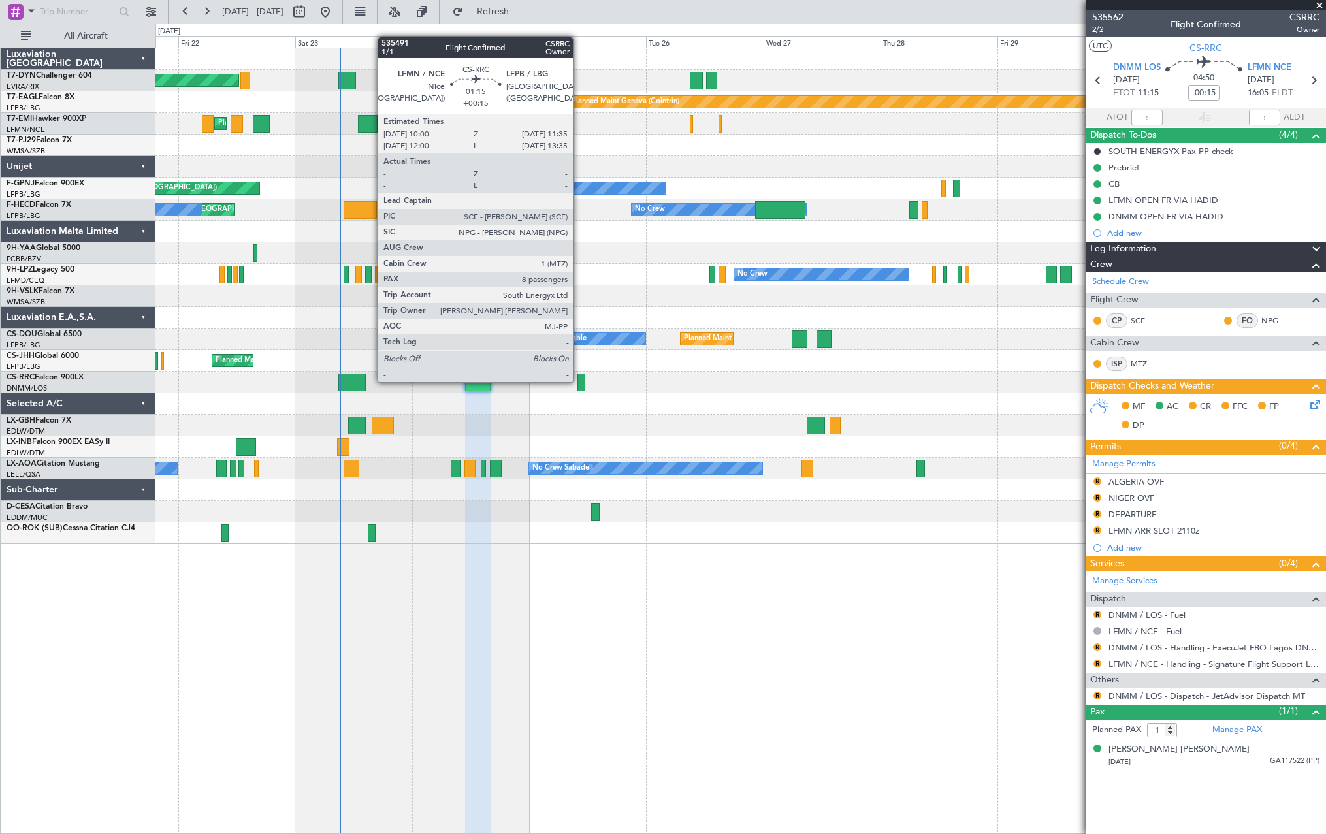
click at [579, 381] on div at bounding box center [581, 382] width 8 height 18
type input "+00:15"
type input "8"
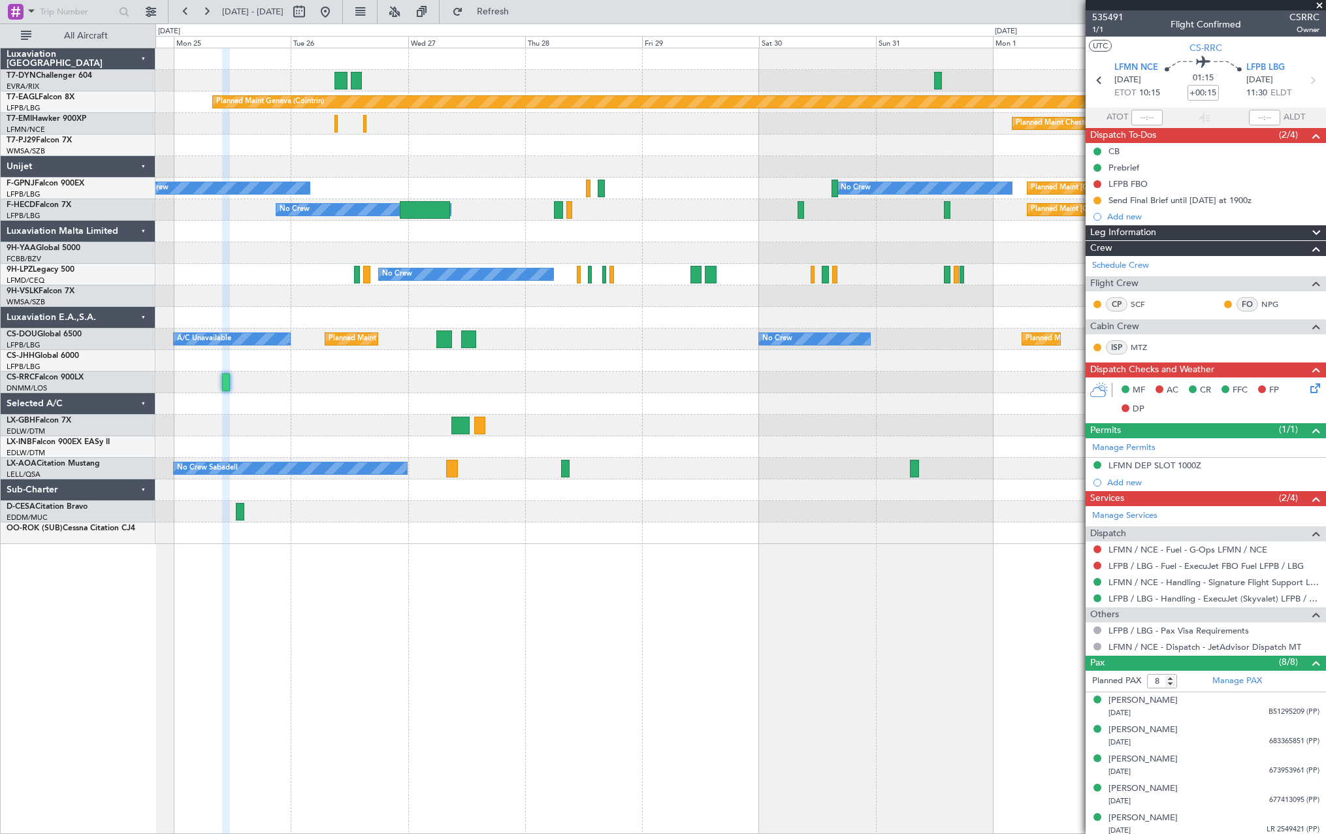
click at [366, 422] on div "Planned Maint Basel-Mulhouse Planned Maint Geneva (Cointrin) Planned Maint Ches…" at bounding box center [739, 296] width 1169 height 496
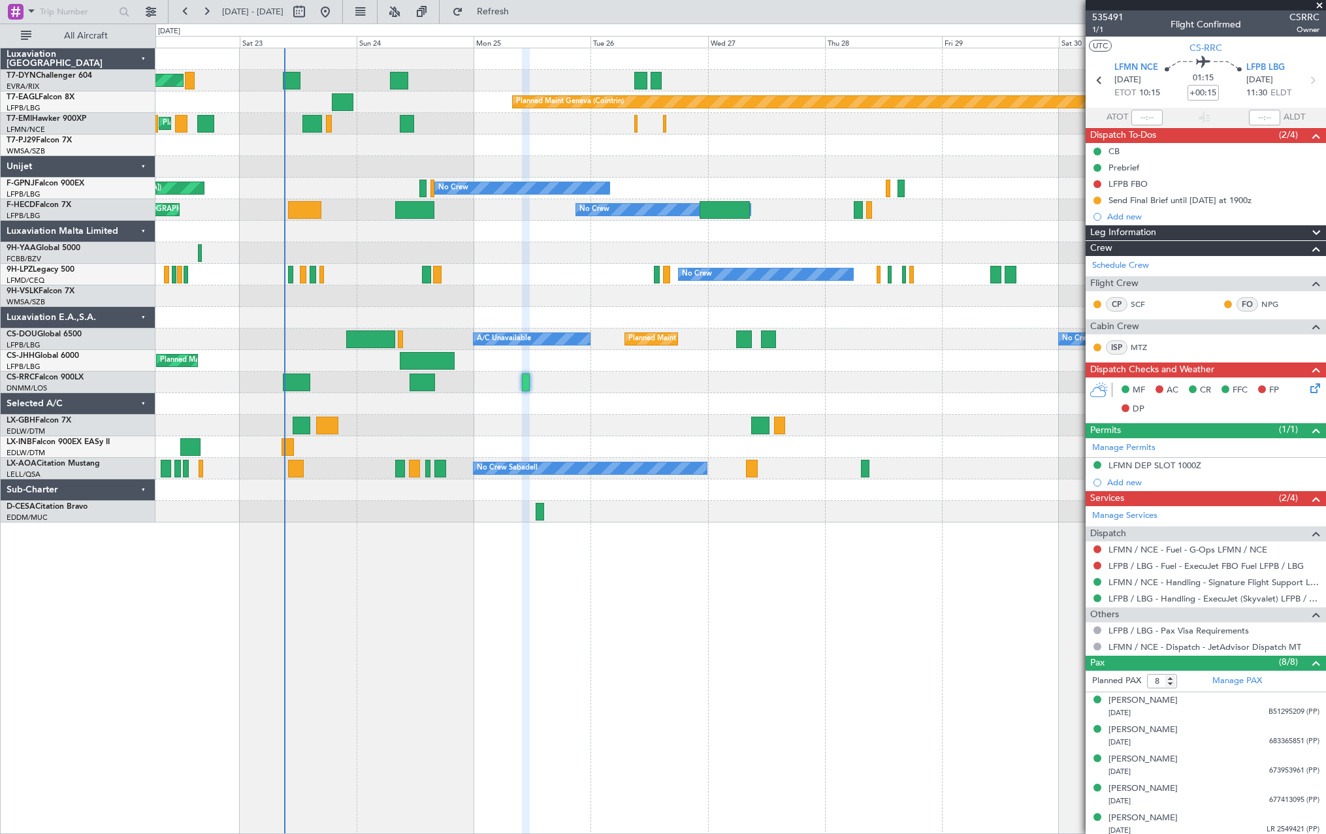
click at [539, 288] on div "Planned Maint Basel-Mulhouse Planned Maint Geneva (Cointrin) Planned Maint Ches…" at bounding box center [739, 285] width 1169 height 474
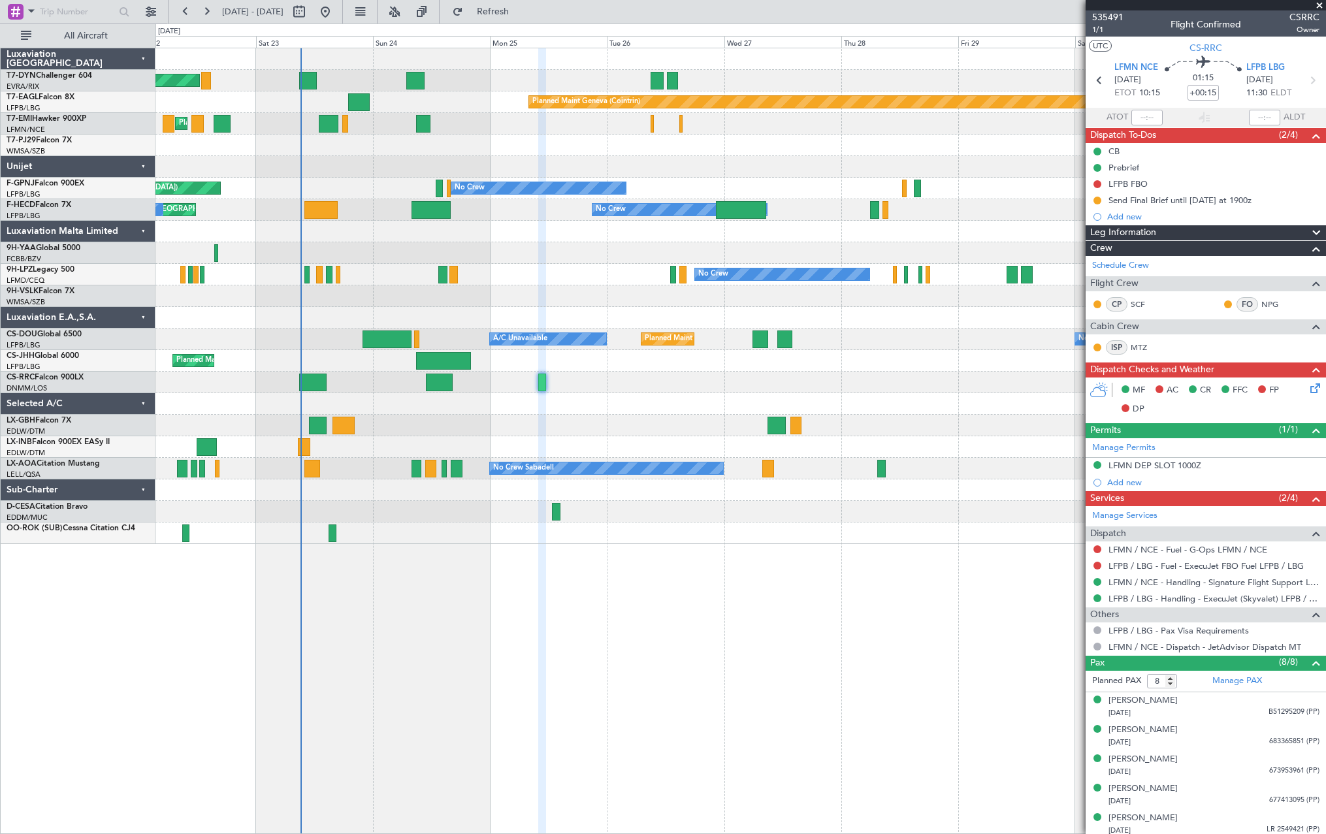
click at [523, 261] on div at bounding box center [739, 253] width 1169 height 22
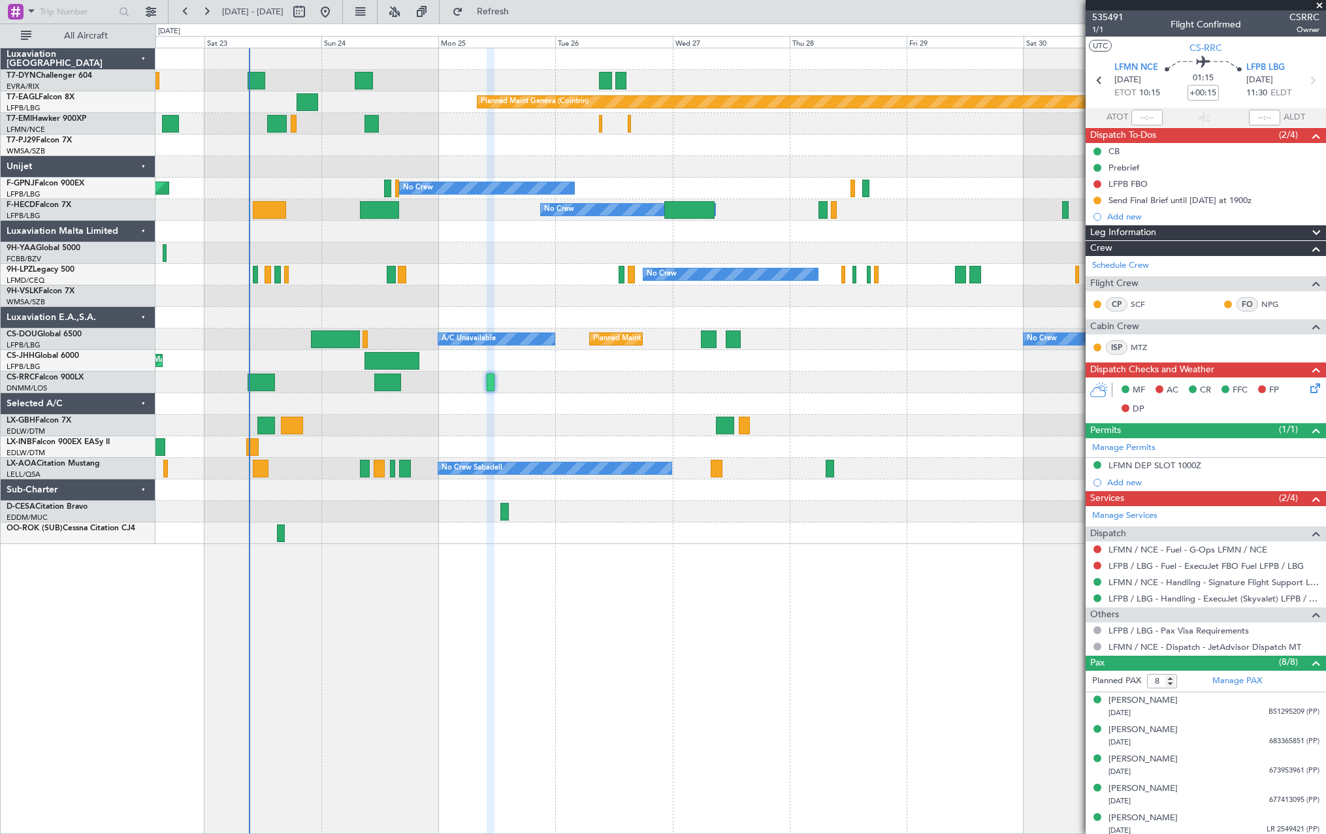
click at [592, 447] on div "Planned Maint Basel-Mulhouse Planned Maint Geneva (Cointrin) Planned Maint Ches…" at bounding box center [739, 296] width 1169 height 496
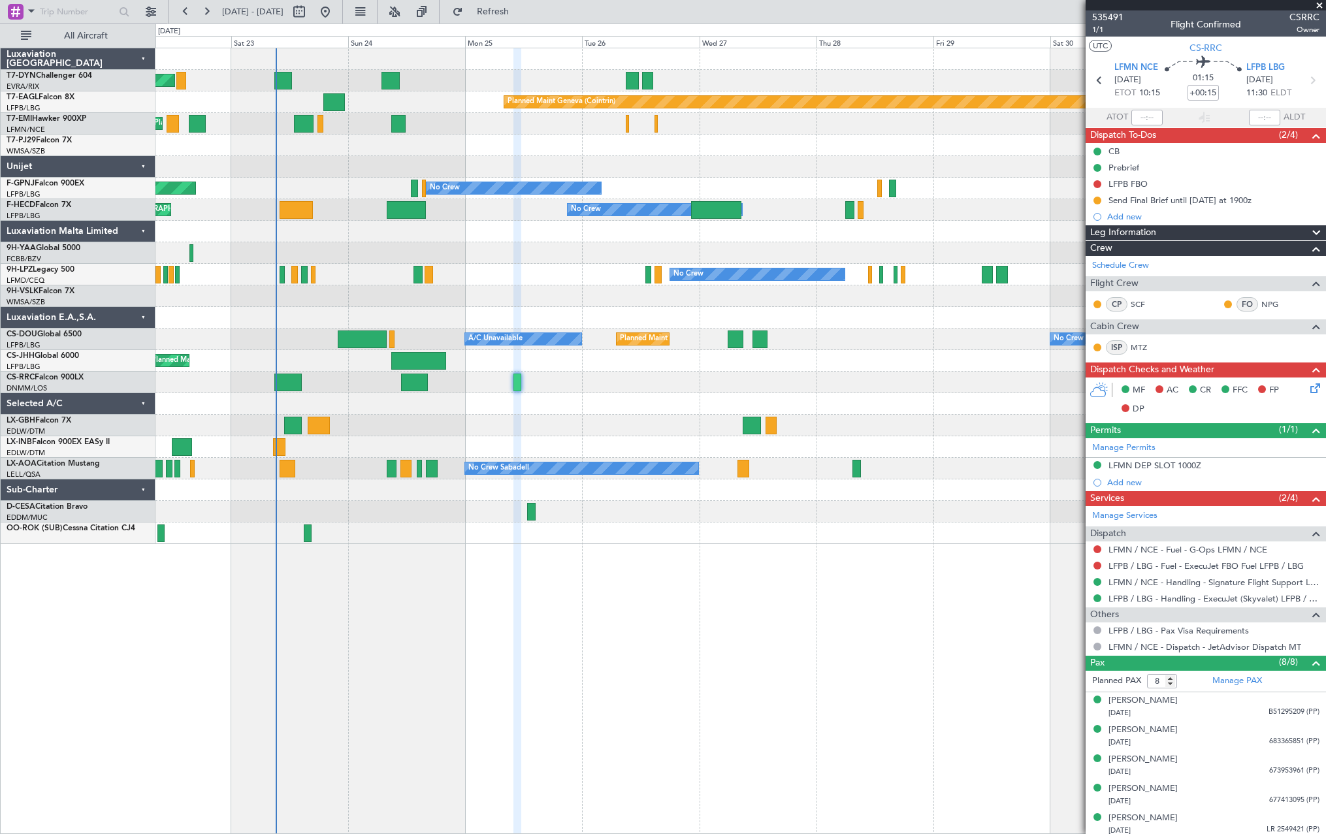
click at [576, 398] on div "Planned Maint Basel-Mulhouse Planned Maint Geneva (Cointrin) Planned Maint Ches…" at bounding box center [739, 296] width 1169 height 496
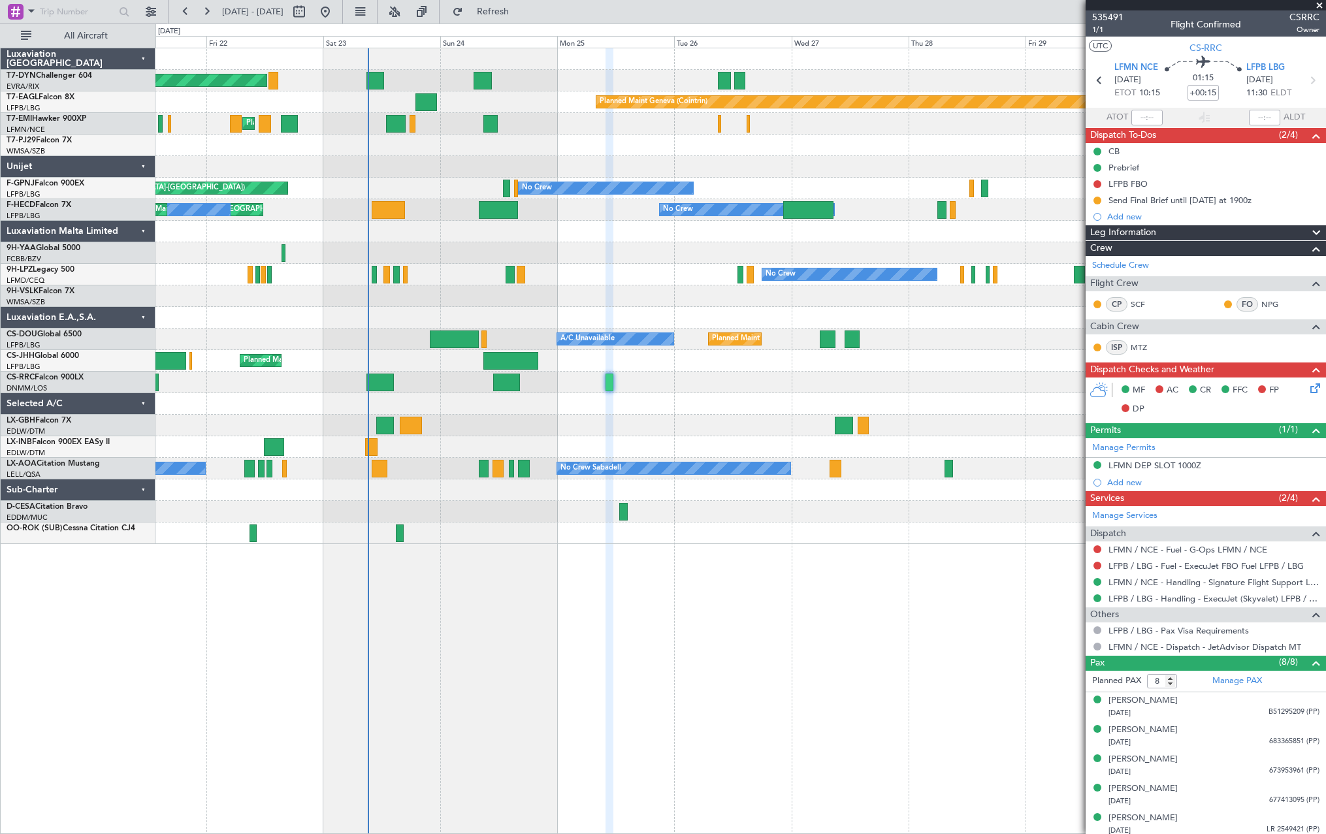
click at [653, 389] on div "Planned Maint [GEOGRAPHIC_DATA] ([GEOGRAPHIC_DATA])" at bounding box center [739, 383] width 1169 height 22
click at [471, 80] on div "Planned Maint [GEOGRAPHIC_DATA]-[GEOGRAPHIC_DATA]" at bounding box center [739, 81] width 1169 height 22
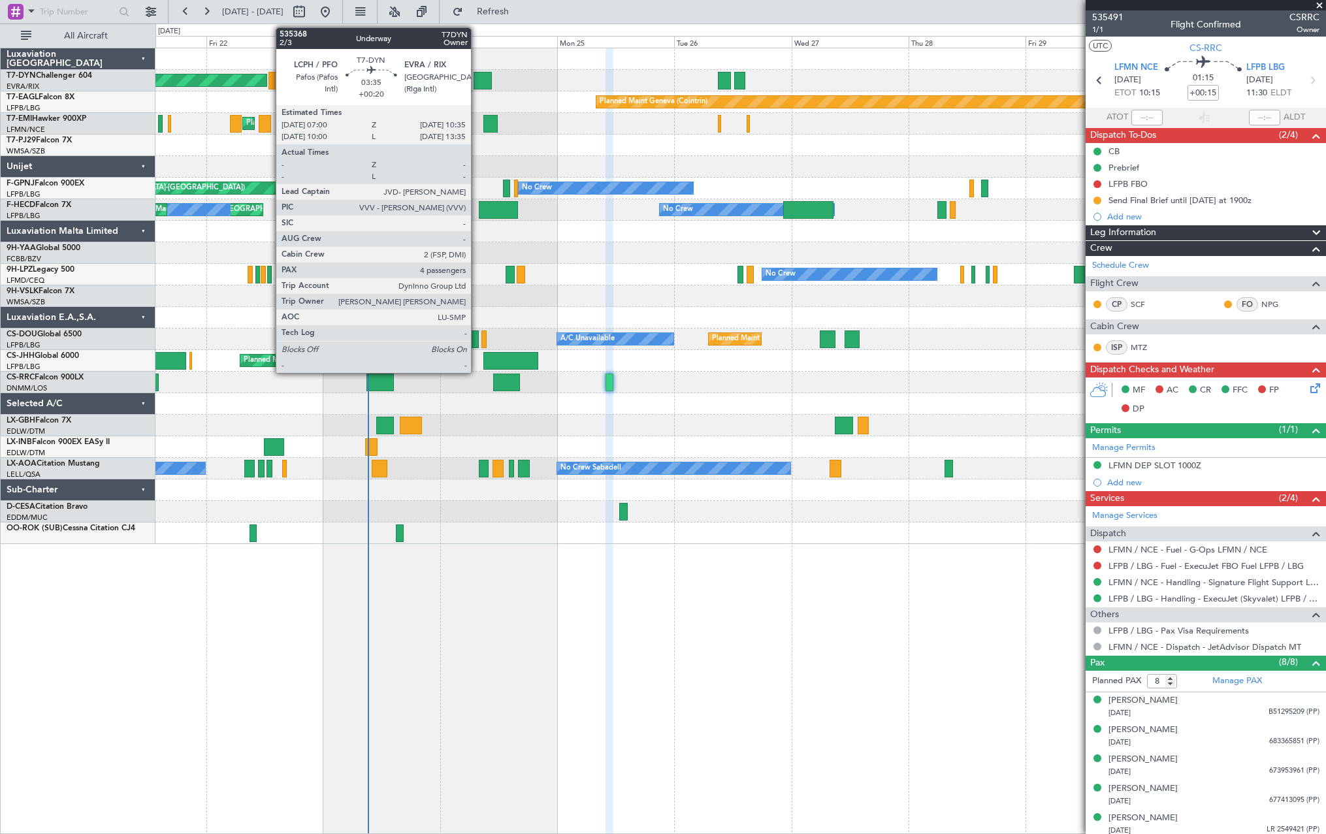
click at [477, 78] on div at bounding box center [482, 81] width 18 height 18
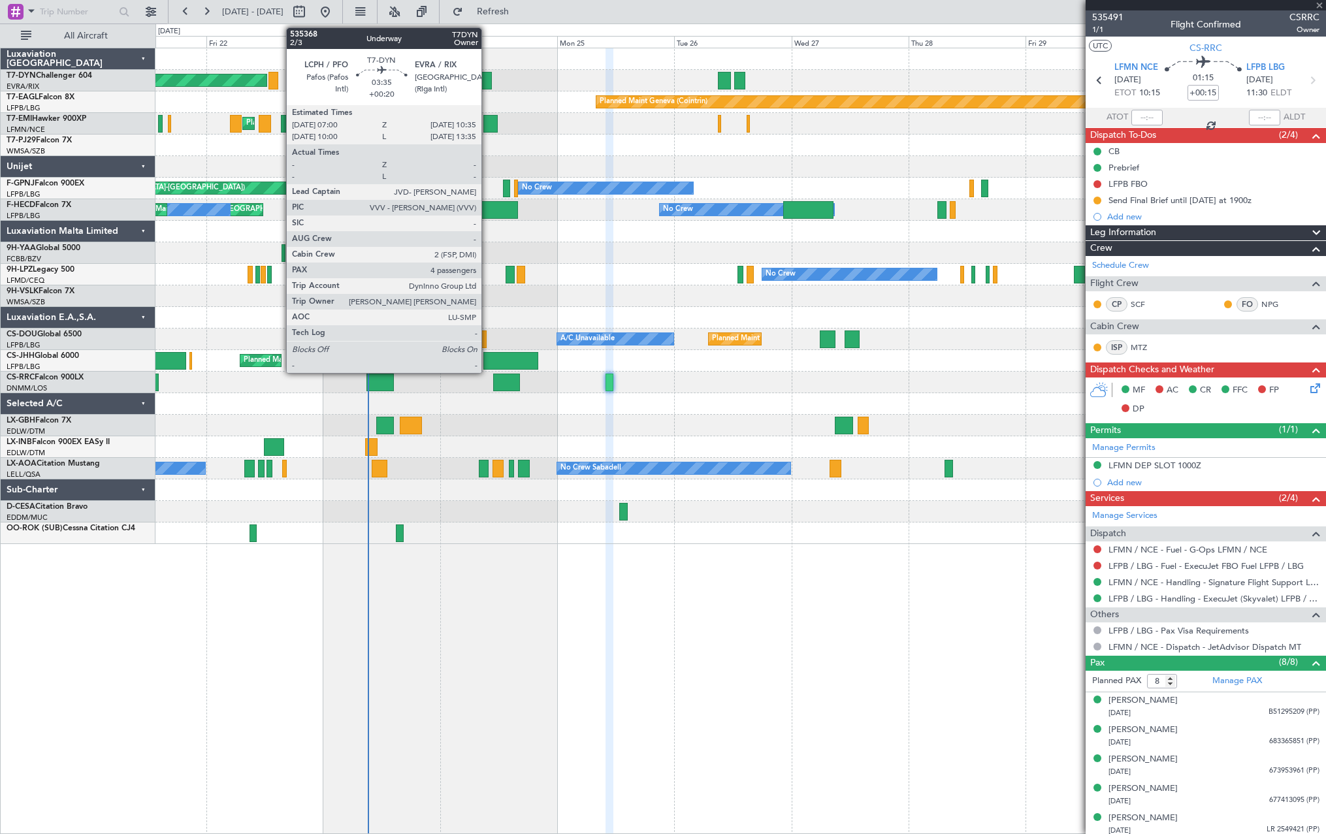
type input "+00:20"
type input "4"
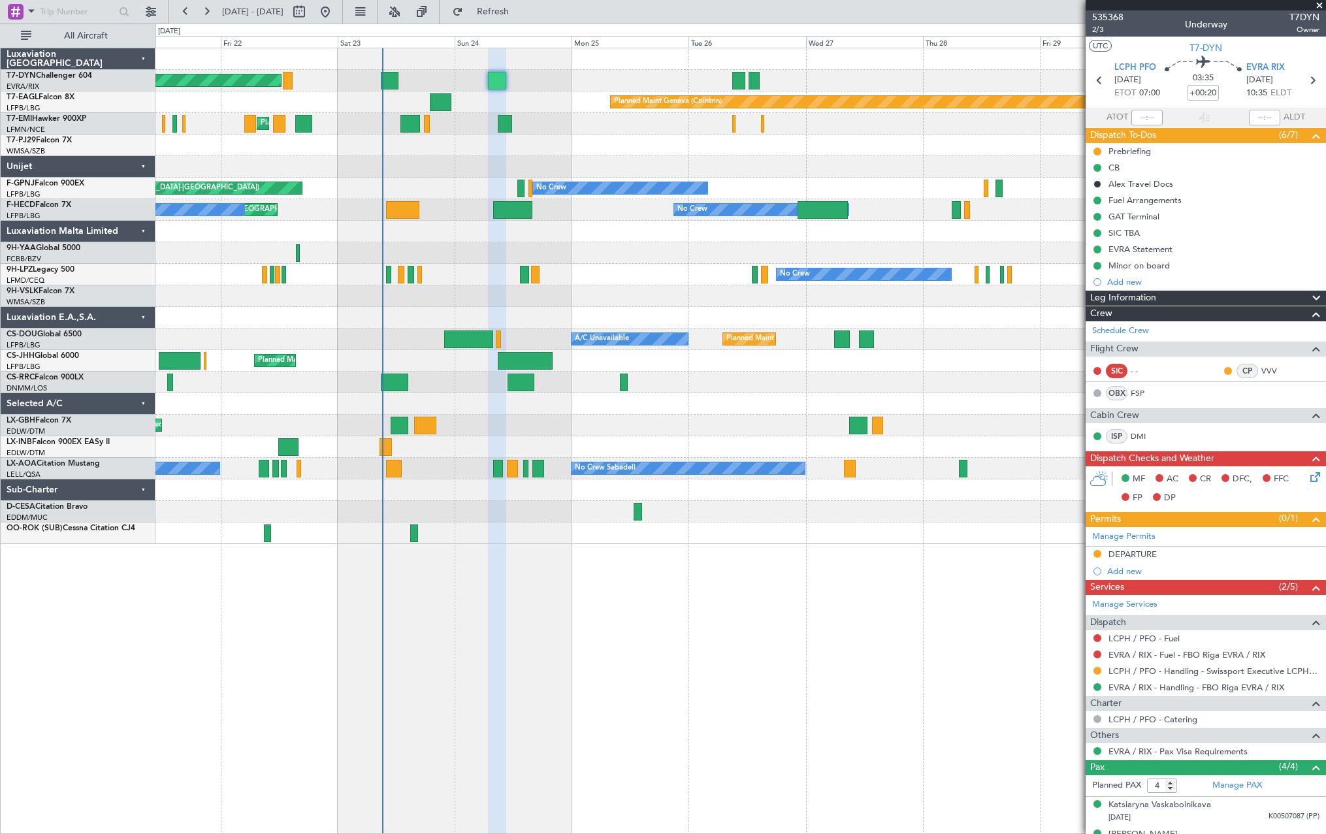
click at [651, 274] on div "Planned Maint Basel-Mulhouse Planned Maint Geneva (Cointrin) Planned Maint Ches…" at bounding box center [739, 296] width 1169 height 496
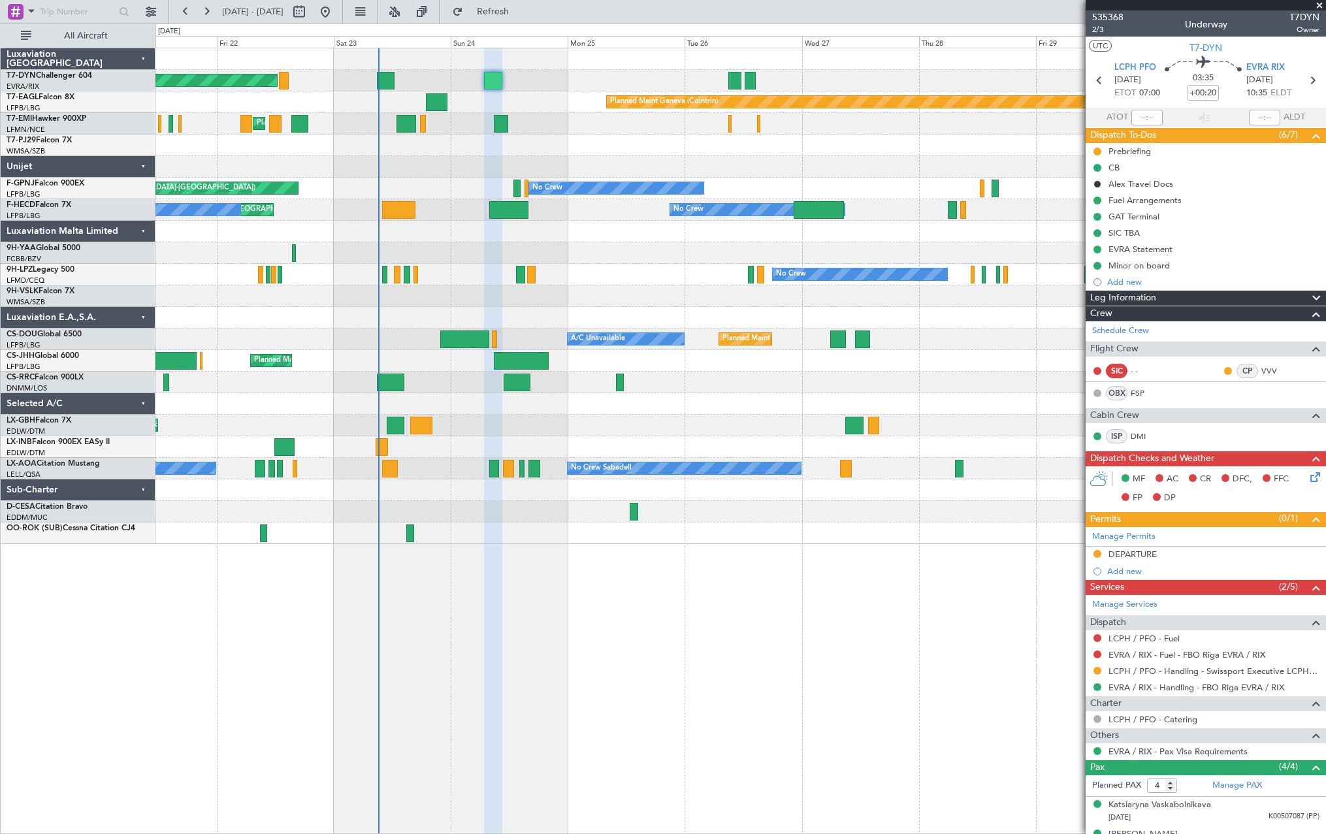
click at [552, 429] on div "Planned Maint Basel-Mulhouse Planned Maint Geneva (Cointrin) Planned Maint Ches…" at bounding box center [739, 296] width 1169 height 496
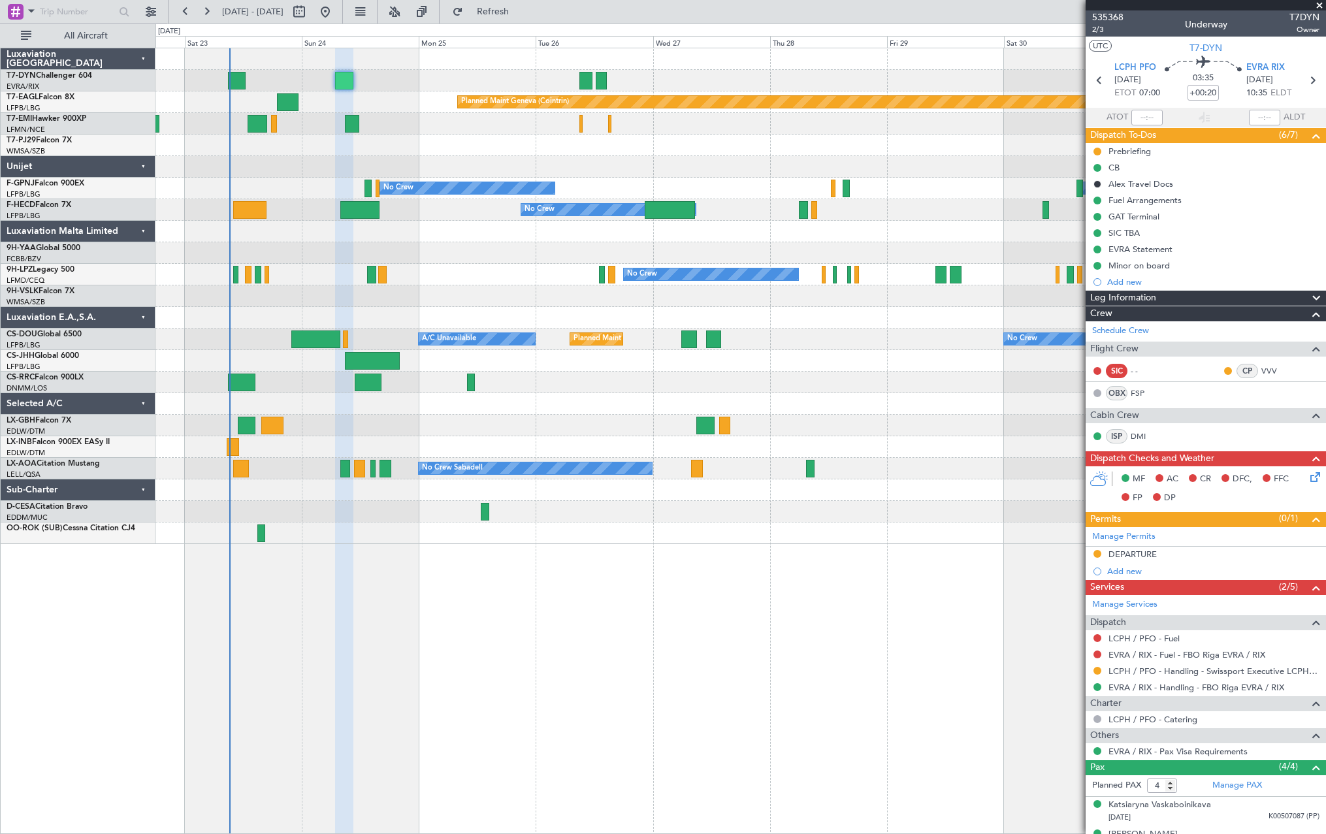
click at [496, 308] on div "Planned Maint Basel-Mulhouse Planned Maint Geneva (Cointrin) Planned Maint Ches…" at bounding box center [739, 296] width 1169 height 496
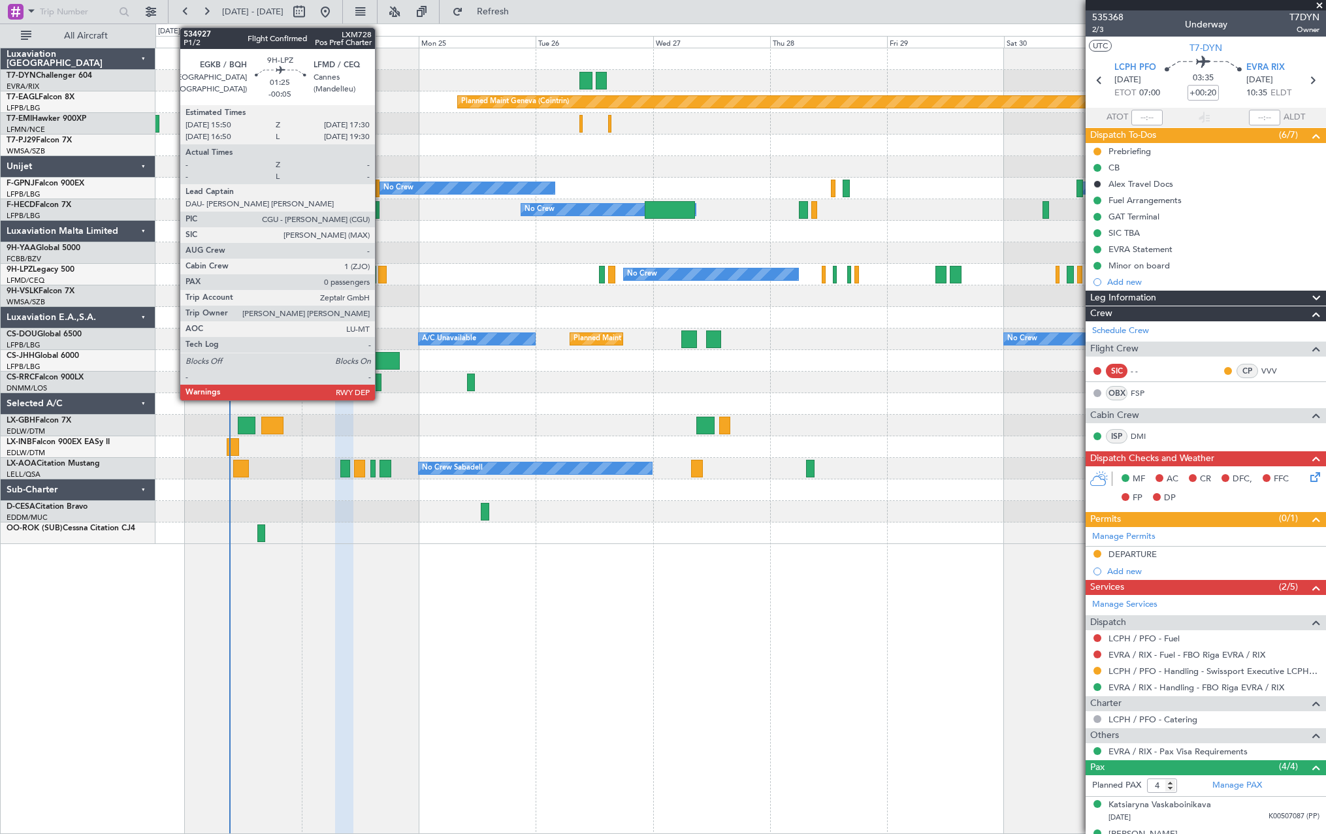
click at [381, 272] on div at bounding box center [382, 275] width 8 height 18
type input "-00:05"
type input "0"
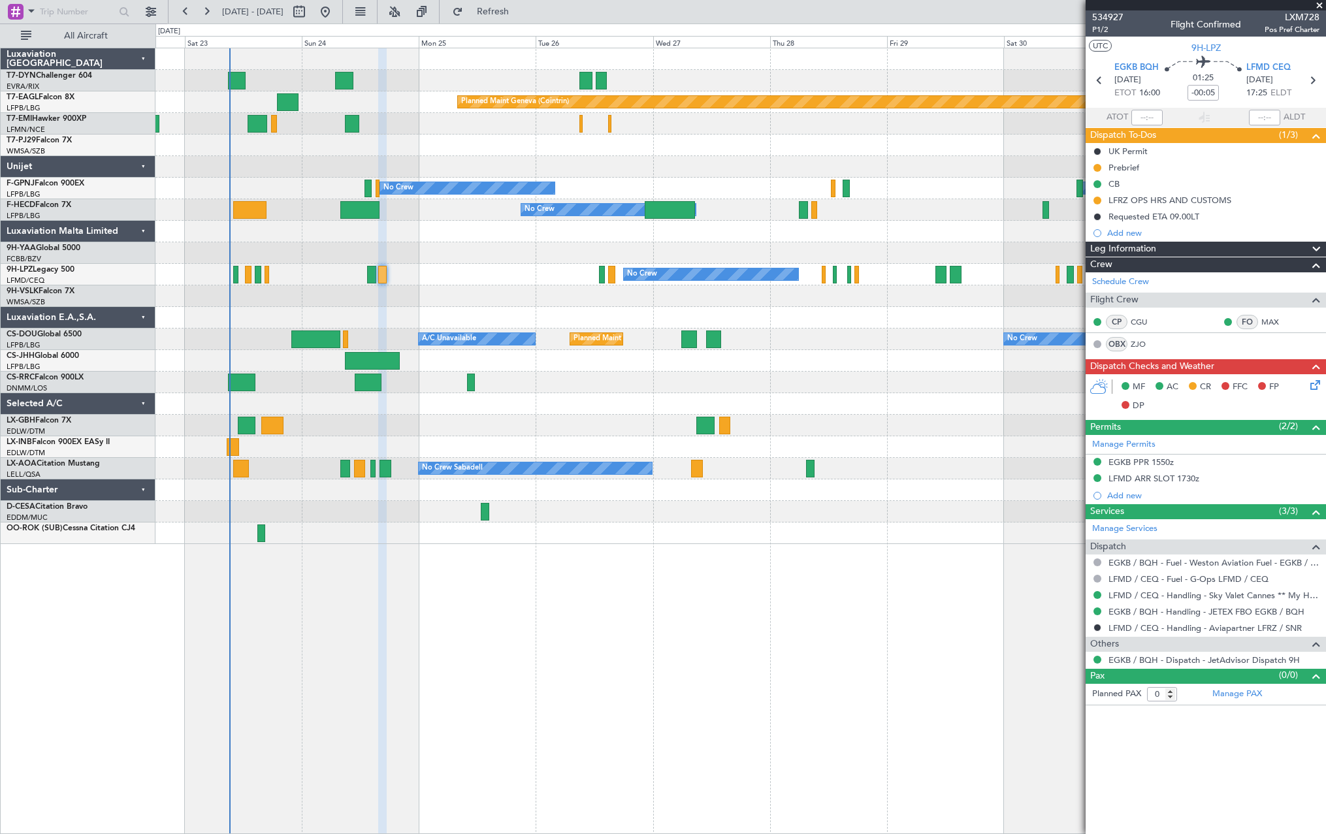
click at [552, 300] on div at bounding box center [739, 296] width 1169 height 22
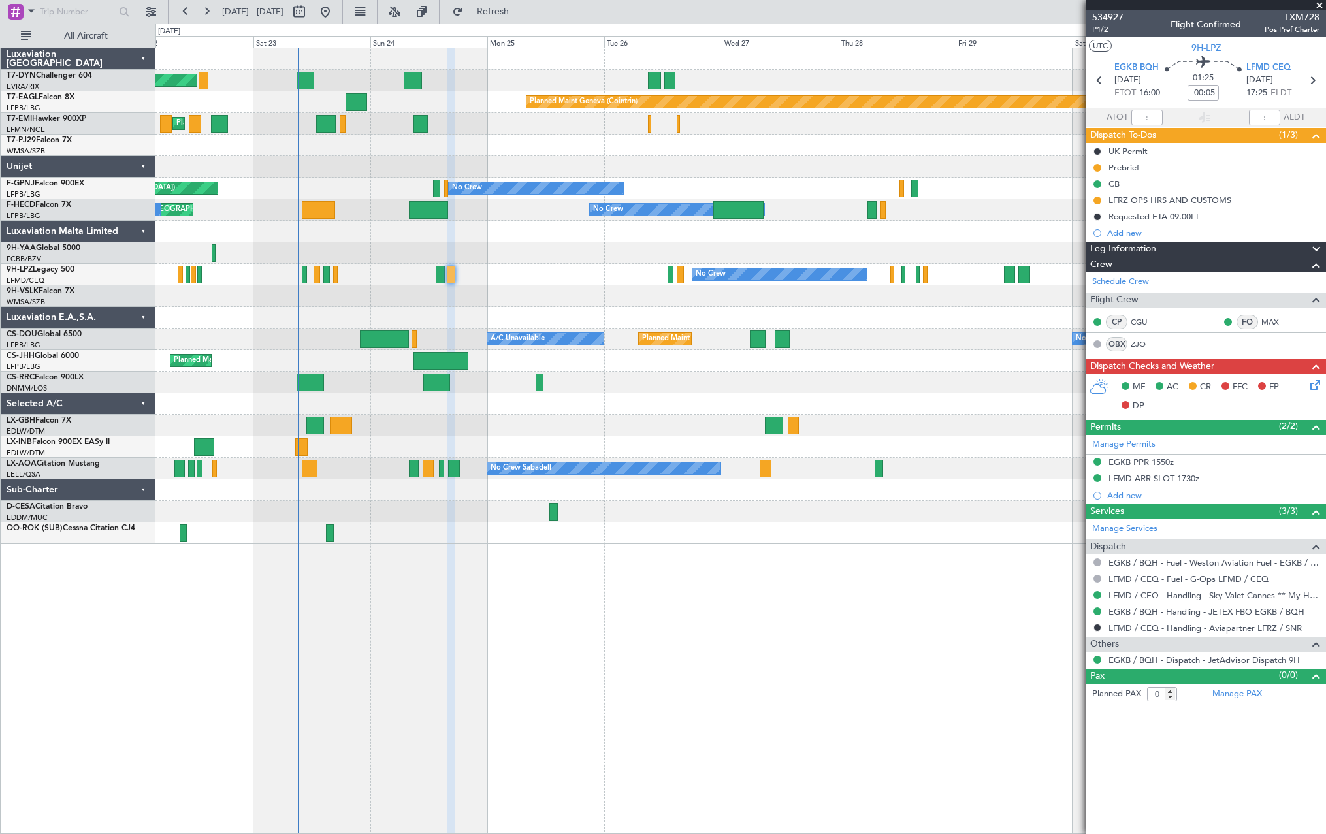
click at [468, 304] on div at bounding box center [739, 296] width 1169 height 22
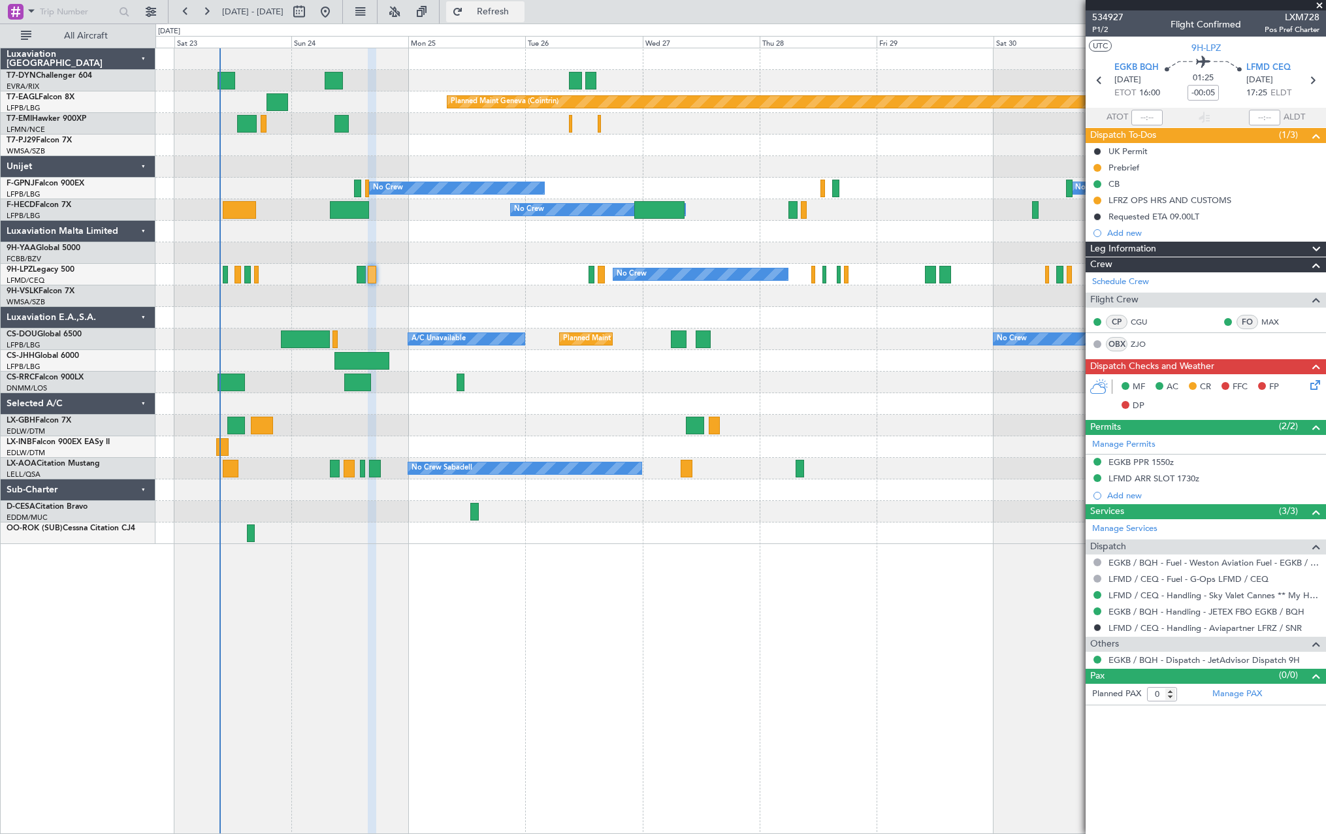
click at [518, 19] on button "Refresh" at bounding box center [485, 11] width 78 height 21
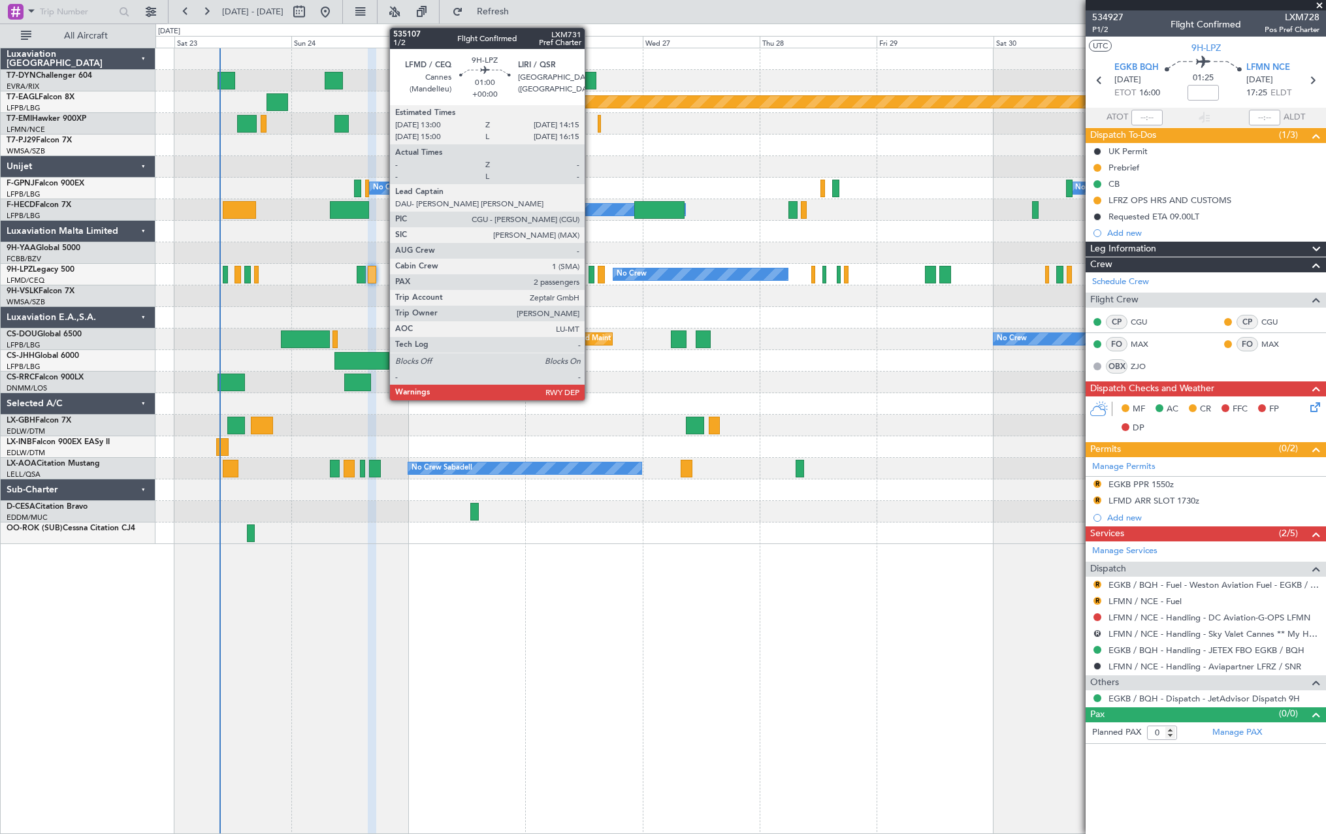
click at [590, 273] on div at bounding box center [591, 275] width 7 height 18
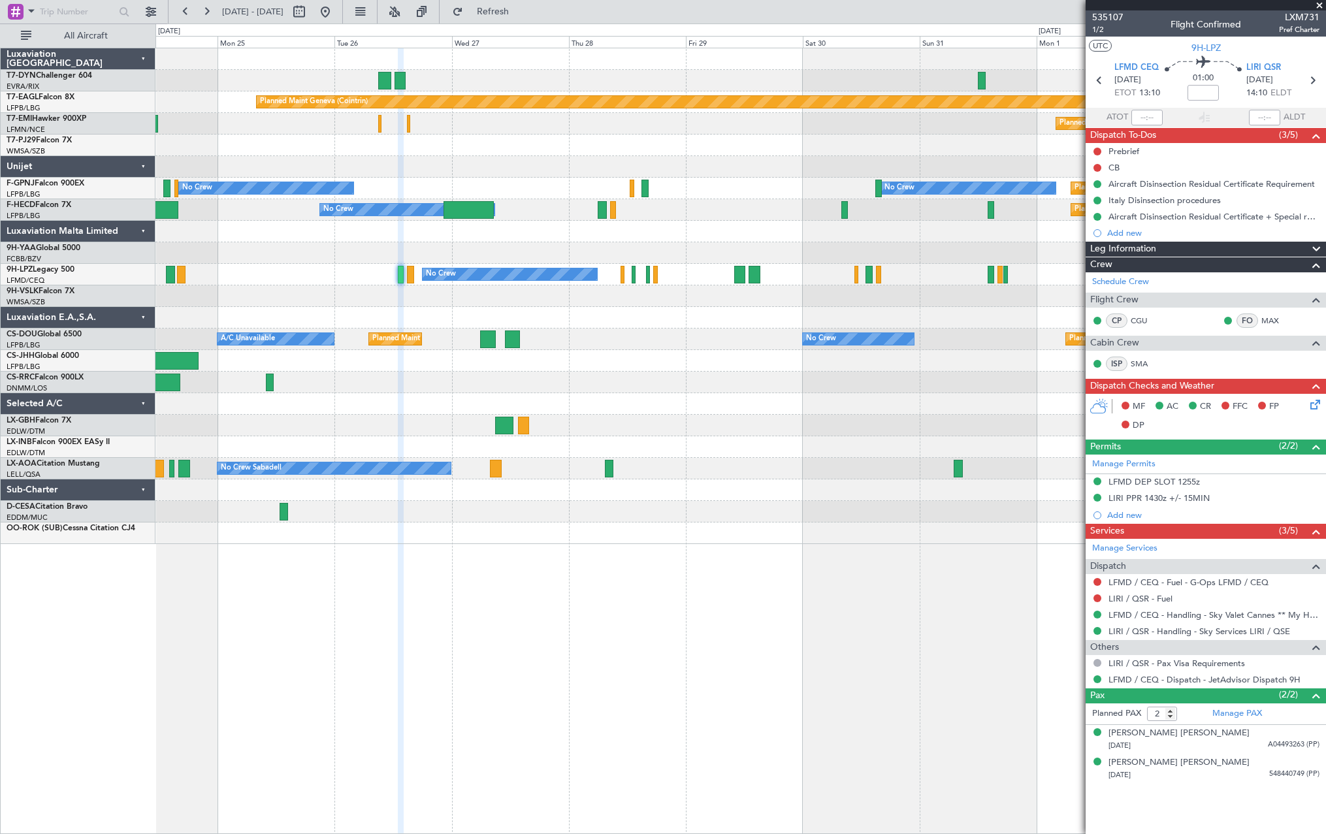
click at [697, 334] on div "Planned Maint Basel-Mulhouse Planned Maint Geneva (Cointrin) Planned Maint Ches…" at bounding box center [739, 296] width 1169 height 496
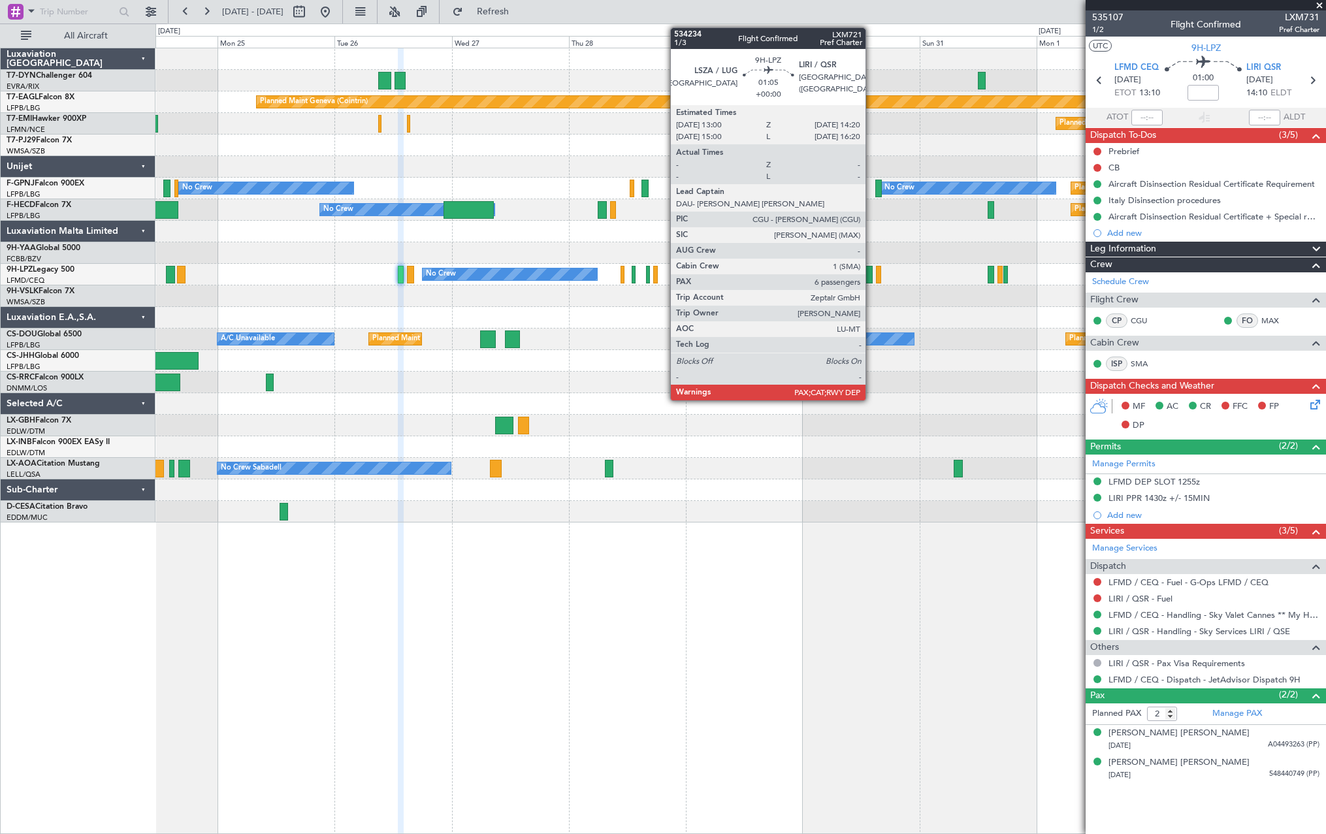
click at [871, 273] on div at bounding box center [868, 275] width 7 height 18
type input "6"
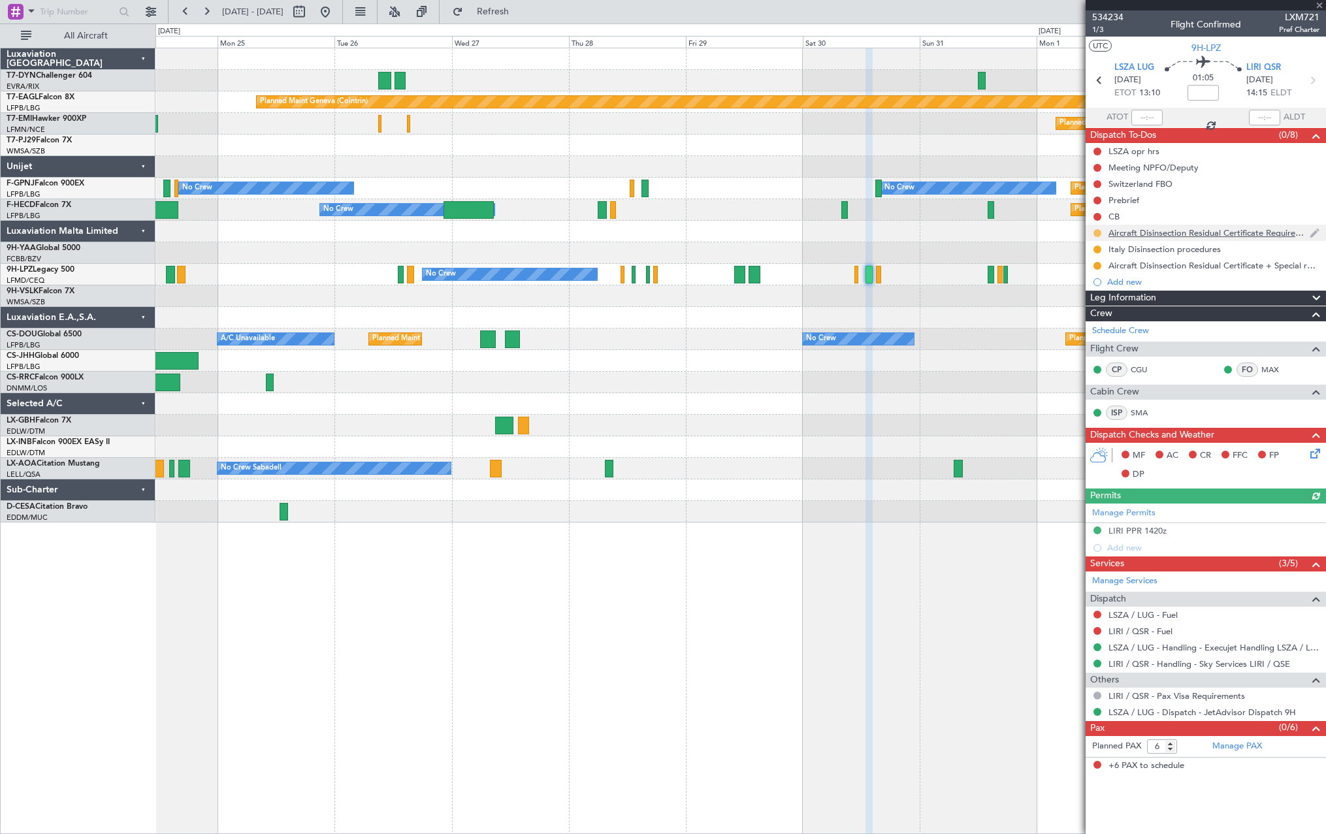
click at [1095, 234] on button at bounding box center [1097, 233] width 8 height 8
click at [1069, 288] on span at bounding box center [1072, 291] width 8 height 8
click at [1096, 253] on mat-tooltip-component "In Progress" at bounding box center [1097, 270] width 61 height 35
click at [1098, 249] on button at bounding box center [1097, 250] width 8 height 8
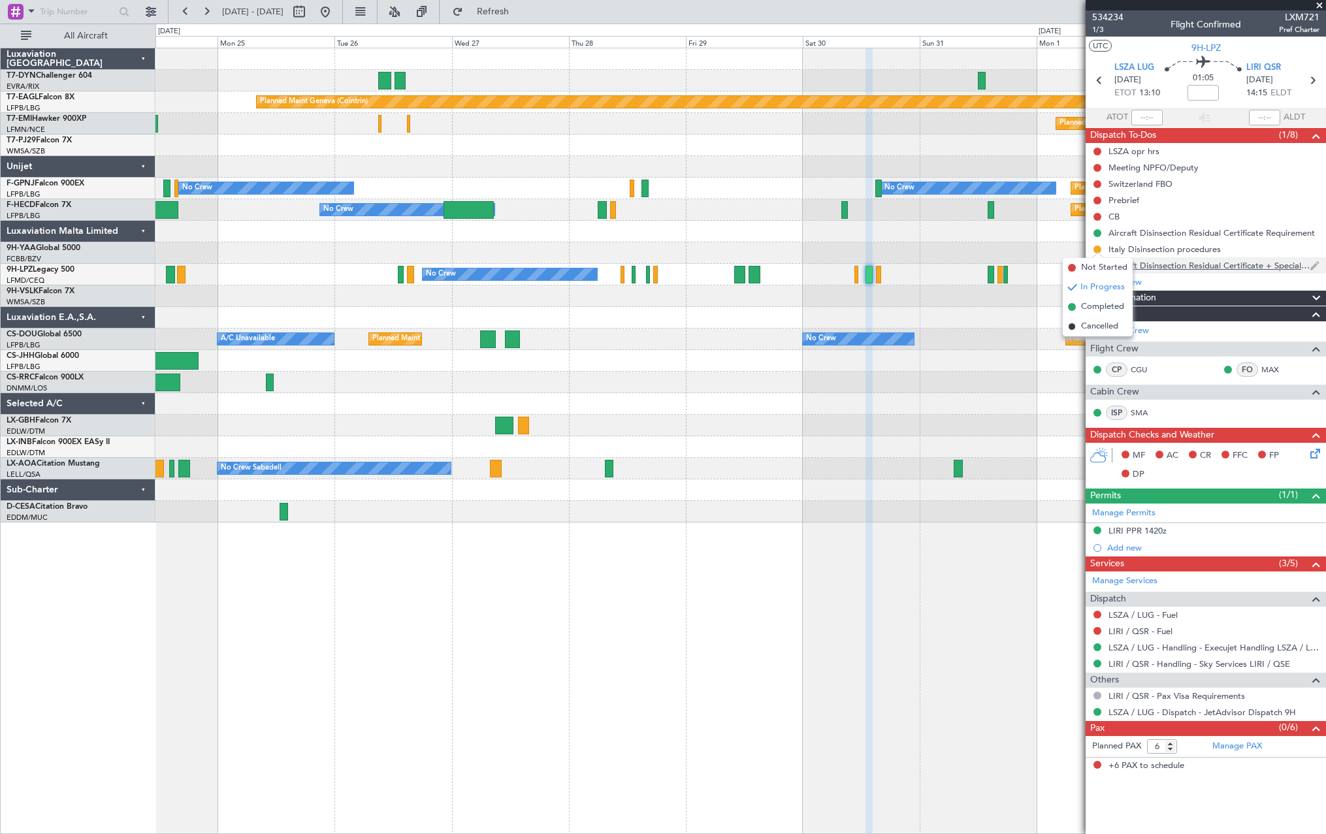
drag, startPoint x: 1072, startPoint y: 311, endPoint x: 1091, endPoint y: 272, distance: 43.8
click at [1072, 309] on li "Completed" at bounding box center [1097, 307] width 70 height 20
click at [1098, 266] on button at bounding box center [1097, 266] width 8 height 8
click at [1072, 324] on span at bounding box center [1072, 323] width 8 height 8
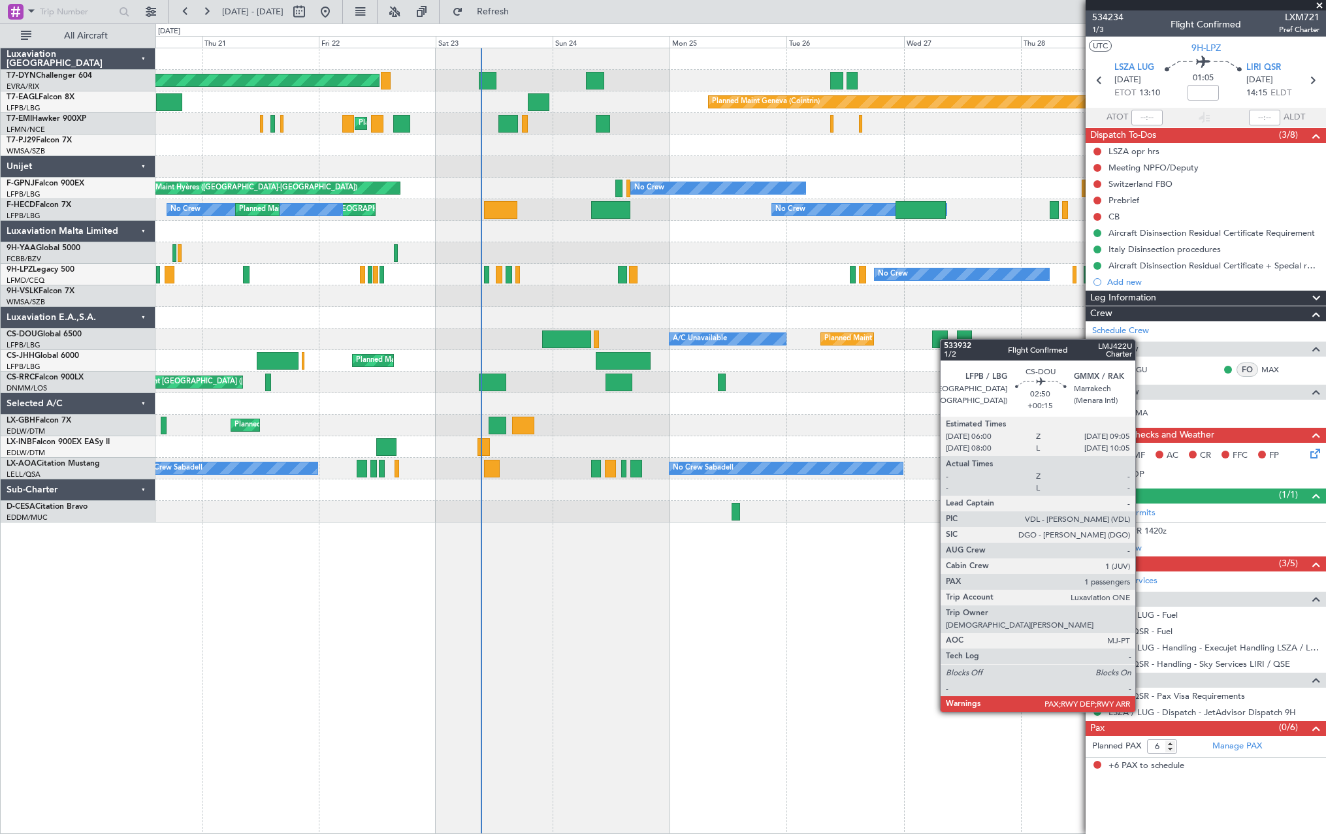
click at [946, 339] on div at bounding box center [940, 339] width 16 height 18
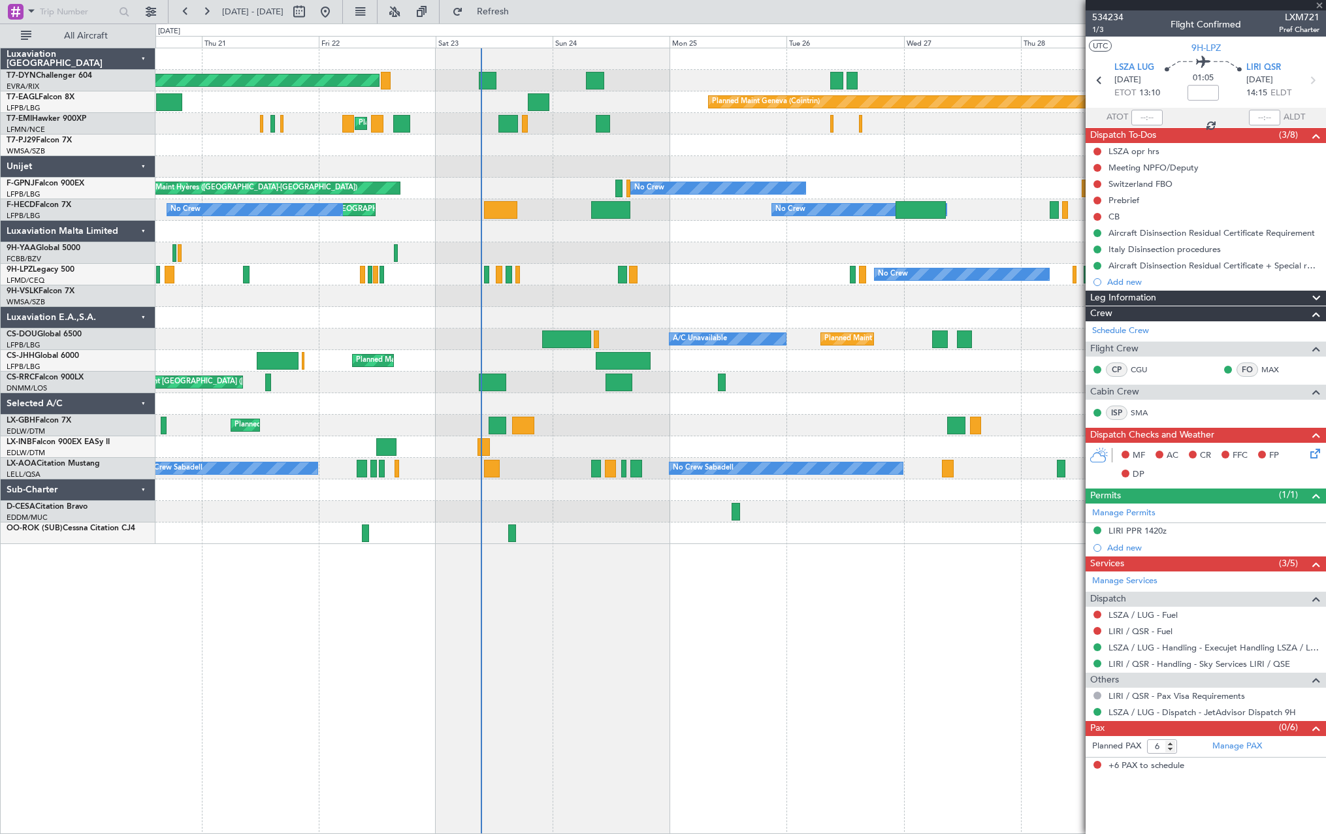
type input "+00:15"
type input "1"
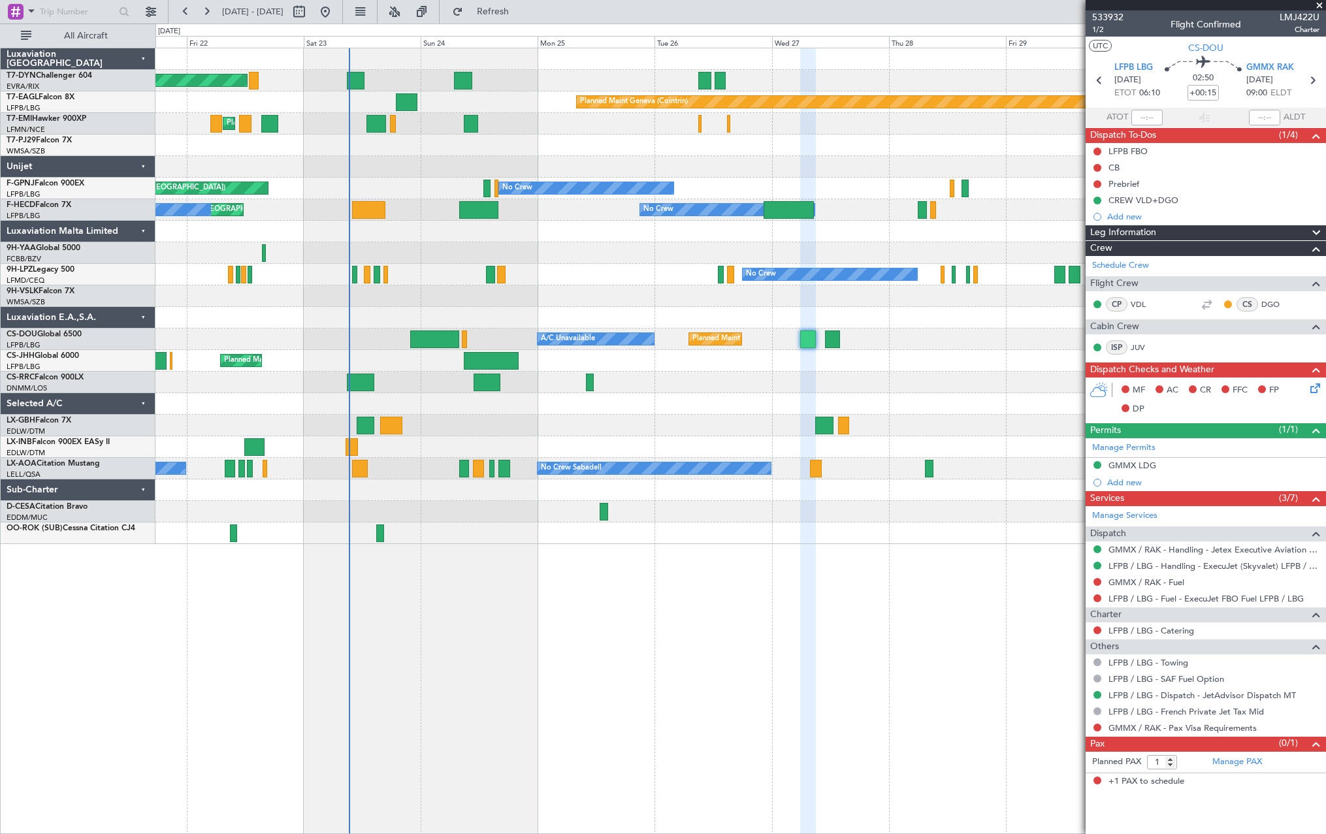
click at [738, 407] on div at bounding box center [739, 404] width 1169 height 22
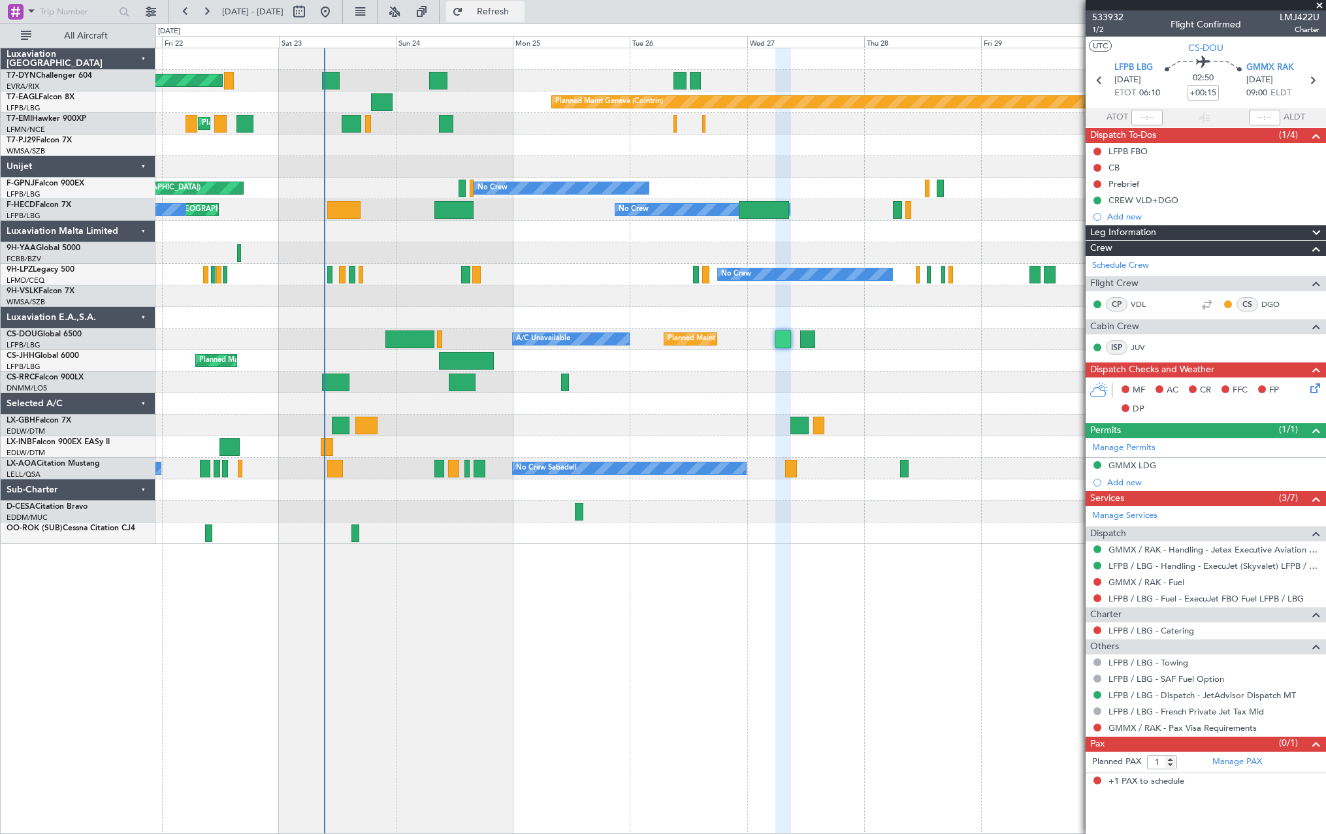
click at [516, 10] on span "Refresh" at bounding box center [493, 11] width 55 height 9
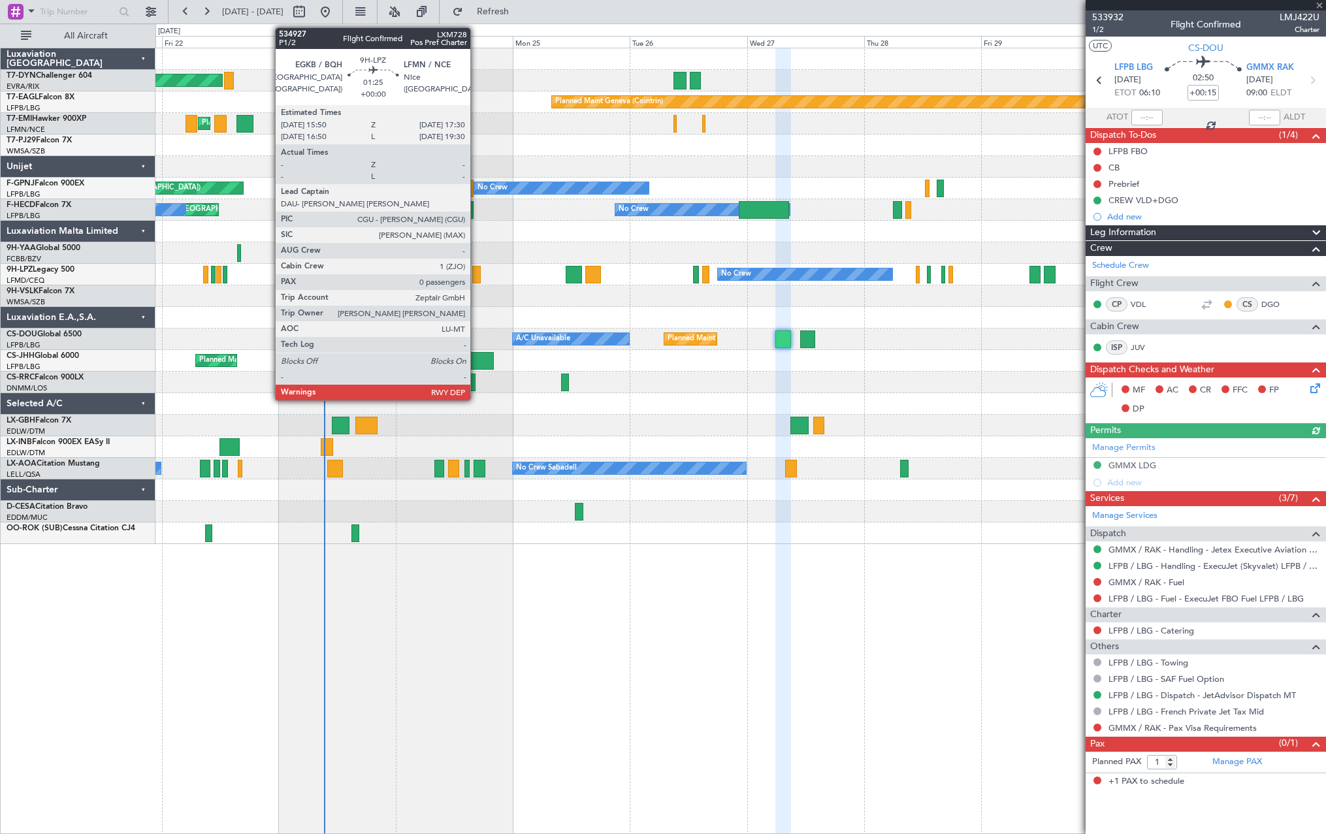
click at [476, 274] on div at bounding box center [476, 275] width 8 height 18
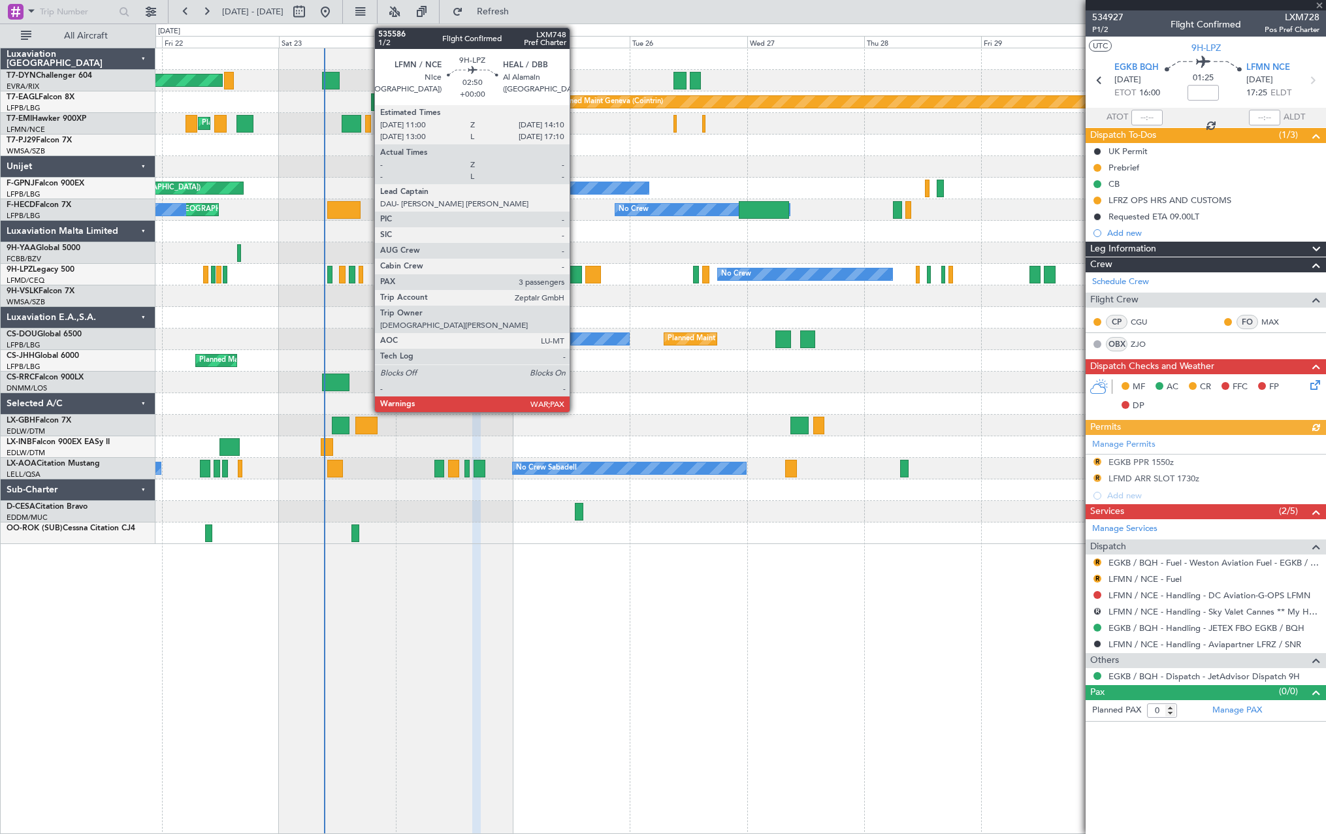
click at [574, 272] on div at bounding box center [573, 275] width 16 height 18
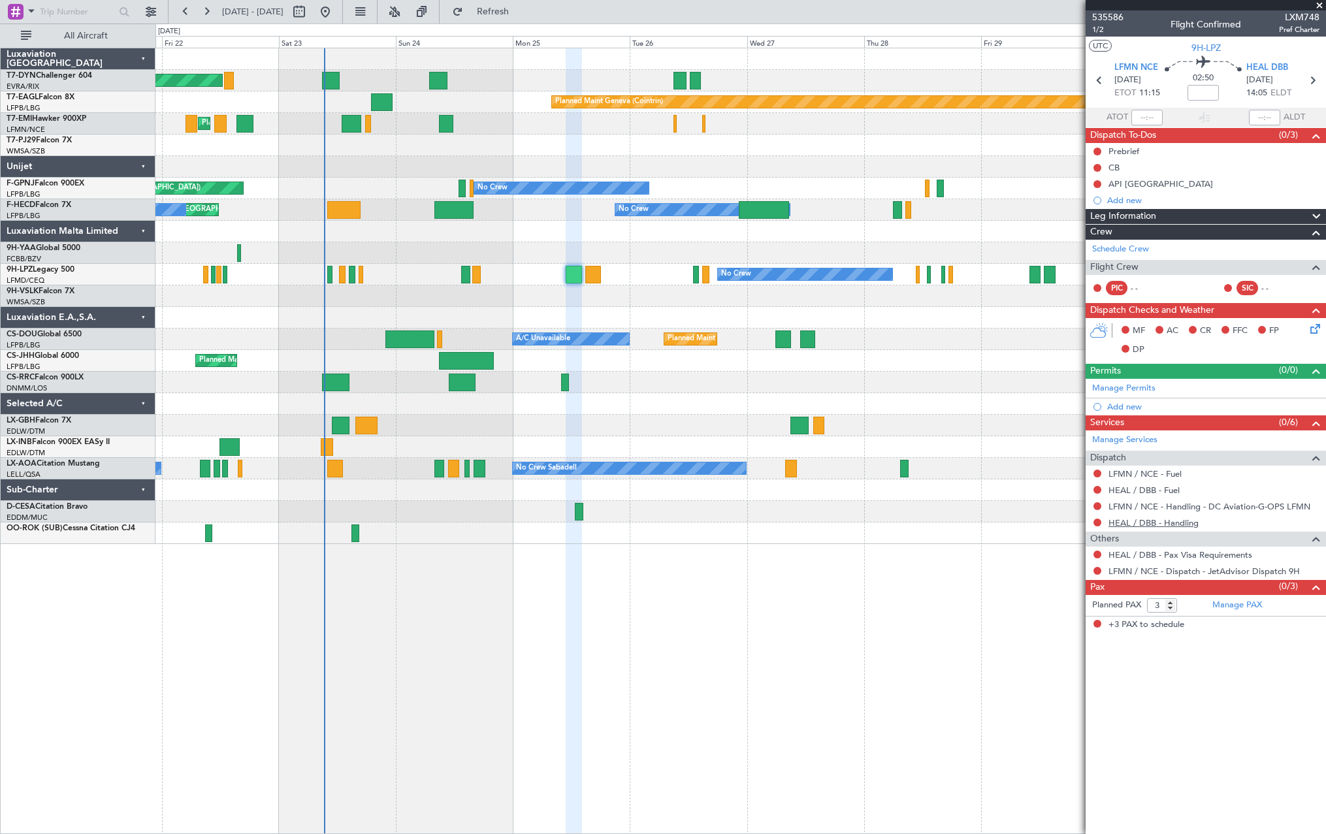
click at [1165, 523] on link "HEAL / DBB - Handling" at bounding box center [1153, 522] width 90 height 11
click at [520, 9] on span "Refresh" at bounding box center [493, 11] width 55 height 9
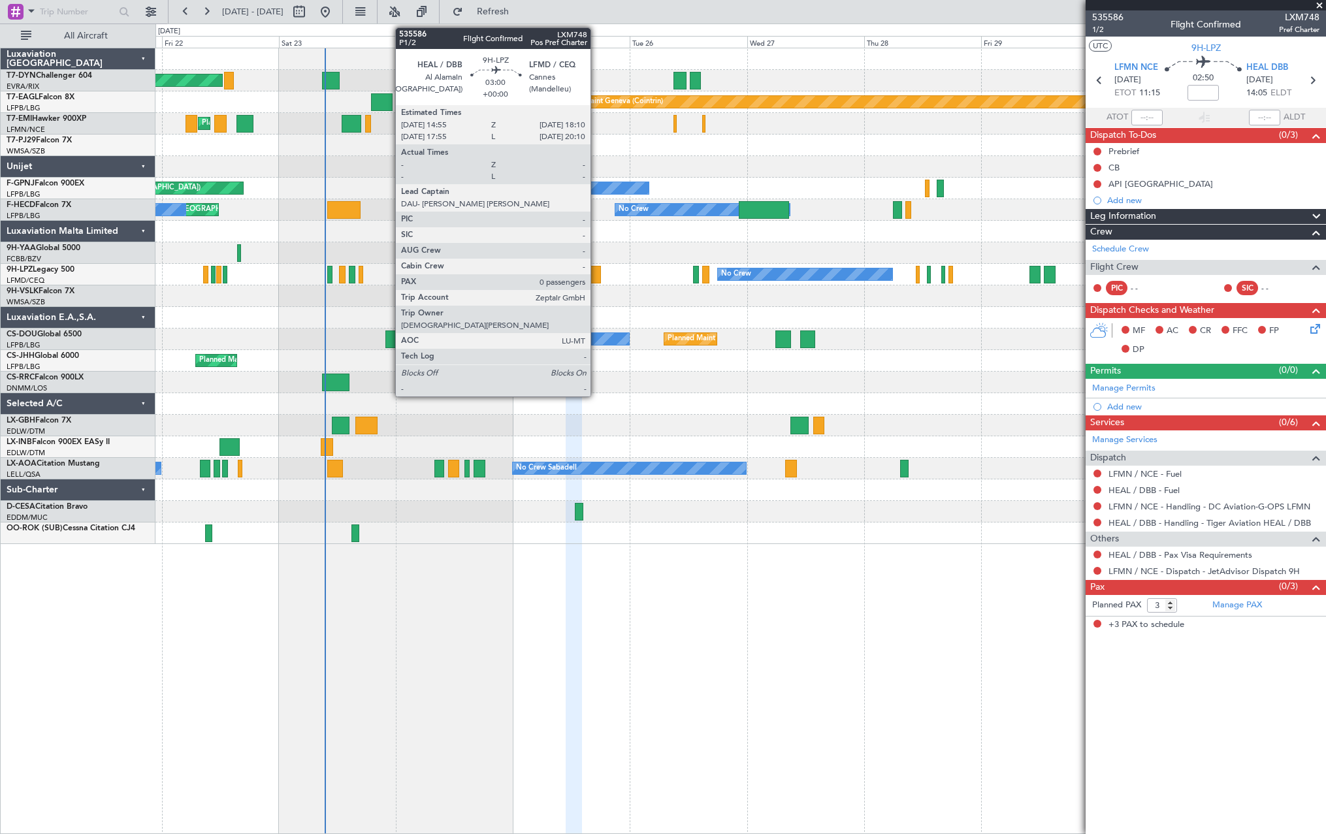
click at [596, 274] on div at bounding box center [593, 275] width 16 height 18
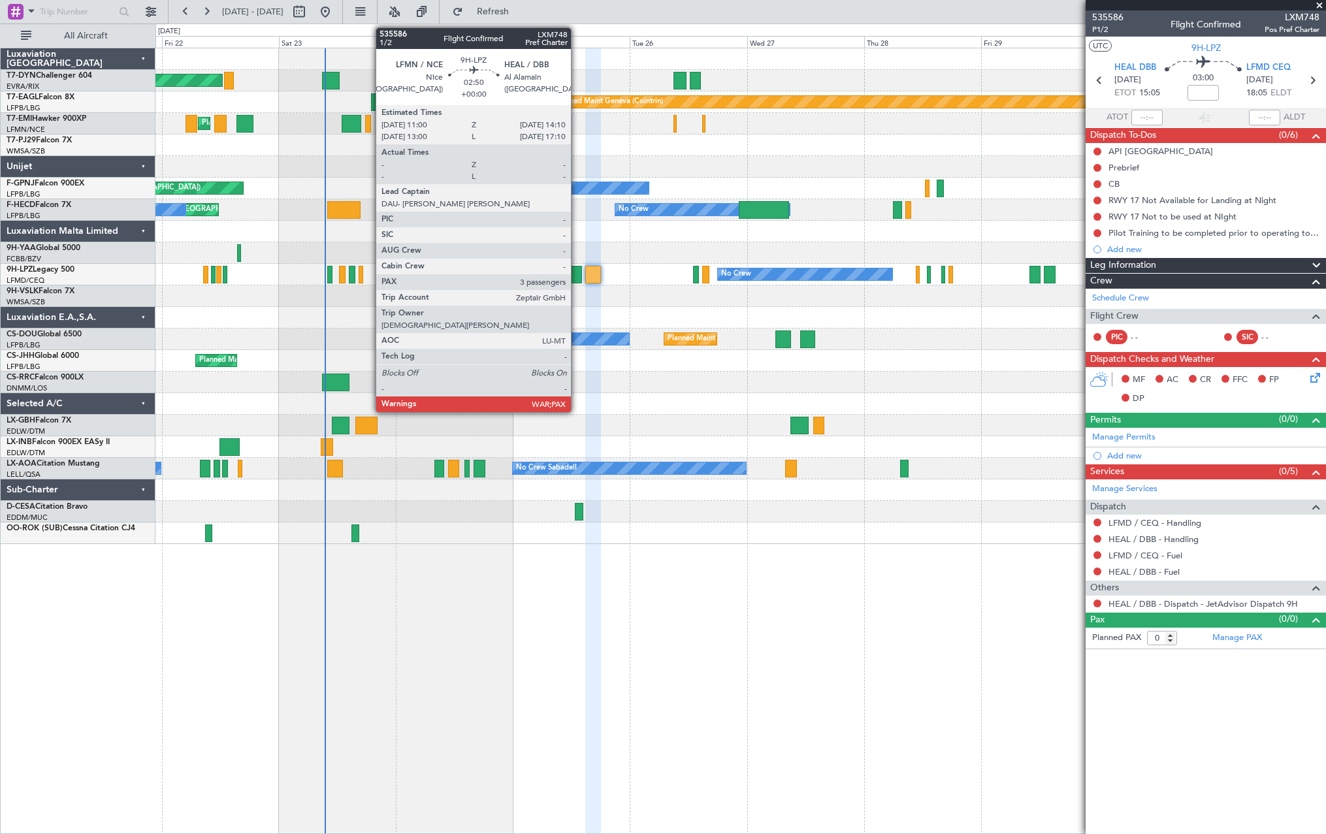
click at [577, 268] on div at bounding box center [573, 275] width 16 height 18
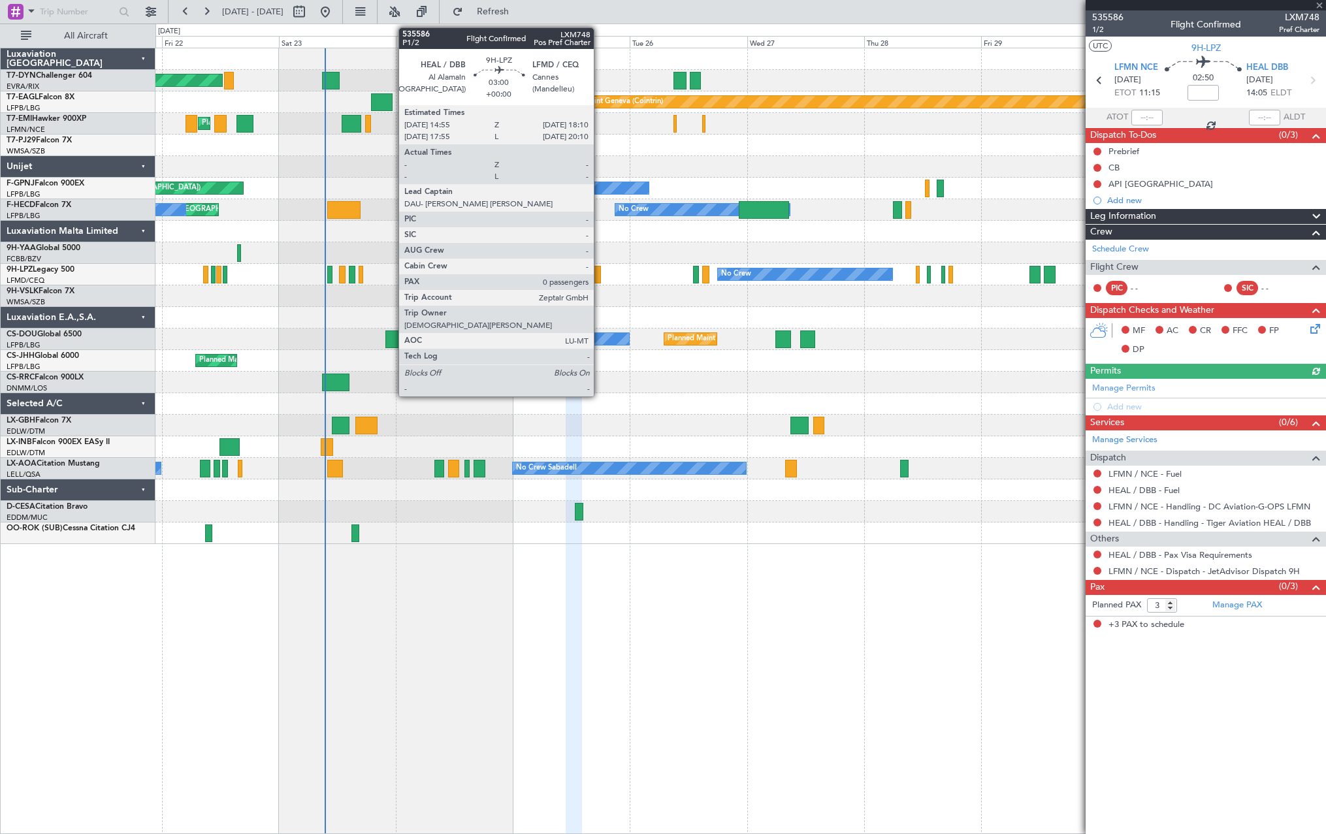
click at [599, 271] on div at bounding box center [593, 275] width 16 height 18
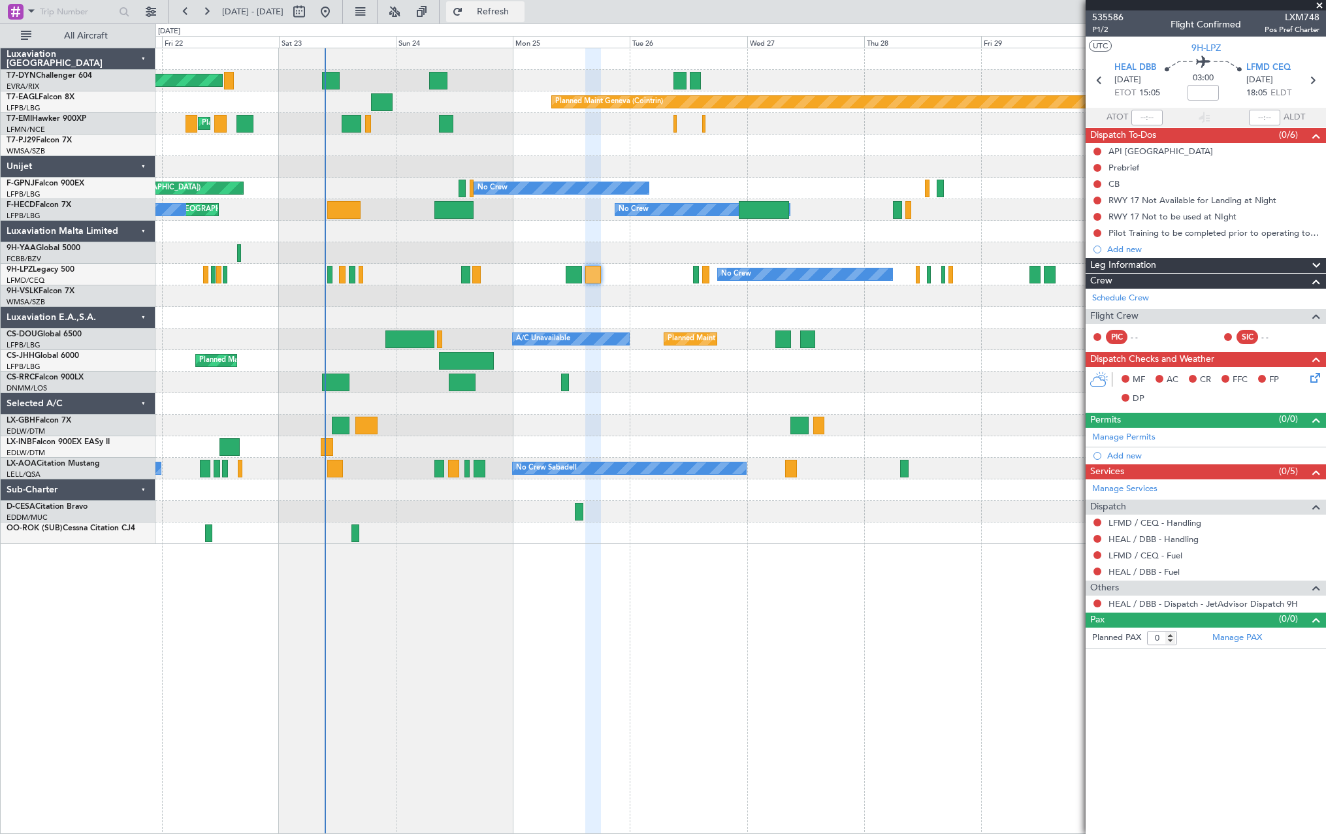
click at [524, 7] on button "Refresh" at bounding box center [485, 11] width 78 height 21
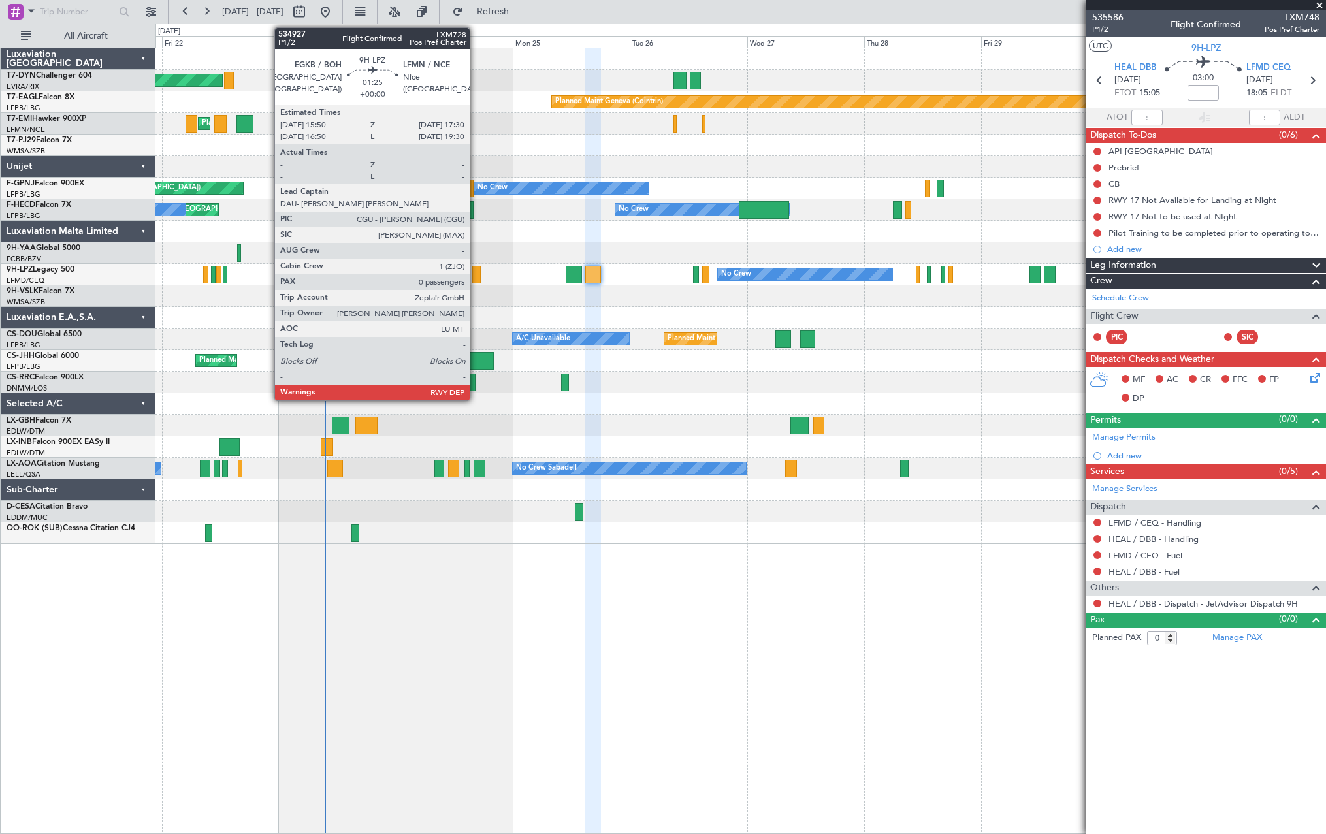
click at [475, 272] on div at bounding box center [476, 275] width 8 height 18
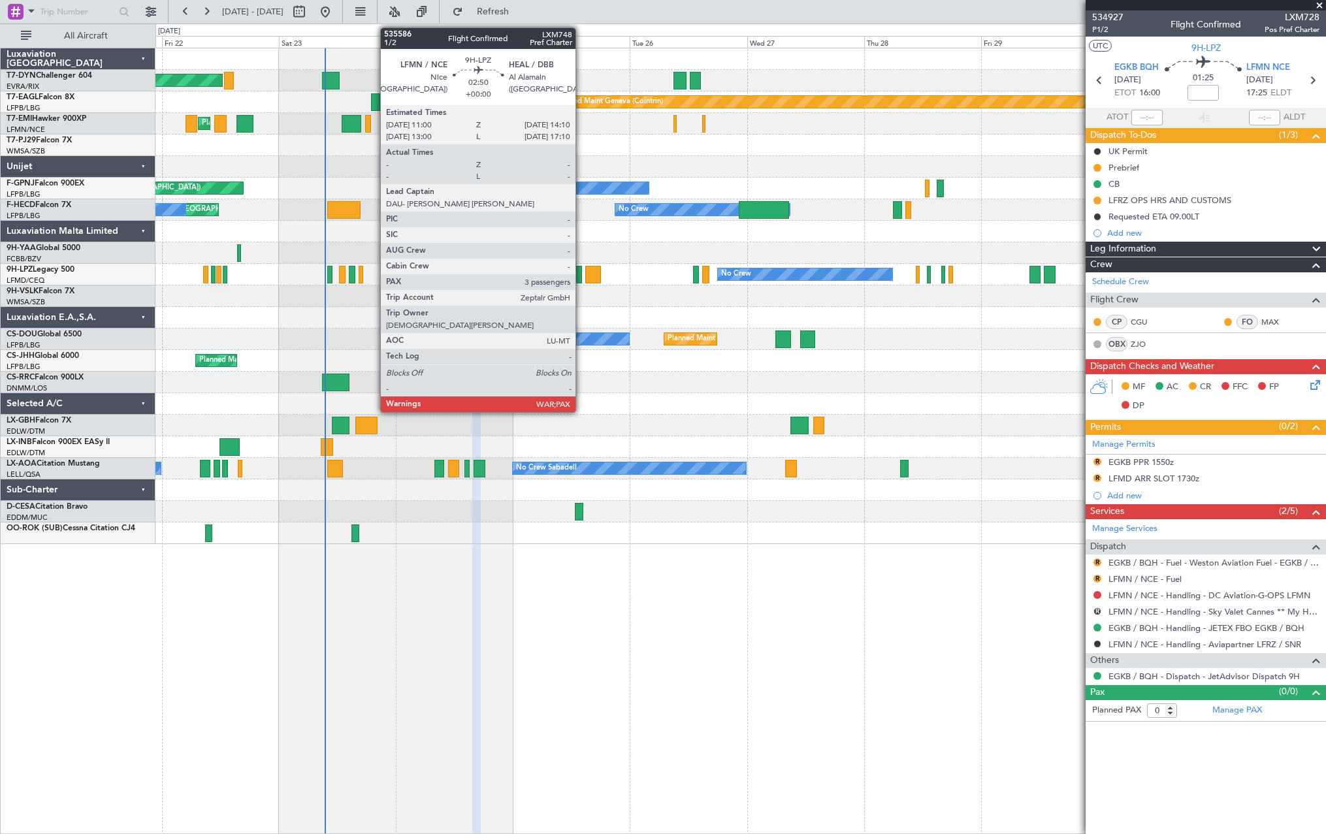
click at [581, 274] on div at bounding box center [573, 275] width 16 height 18
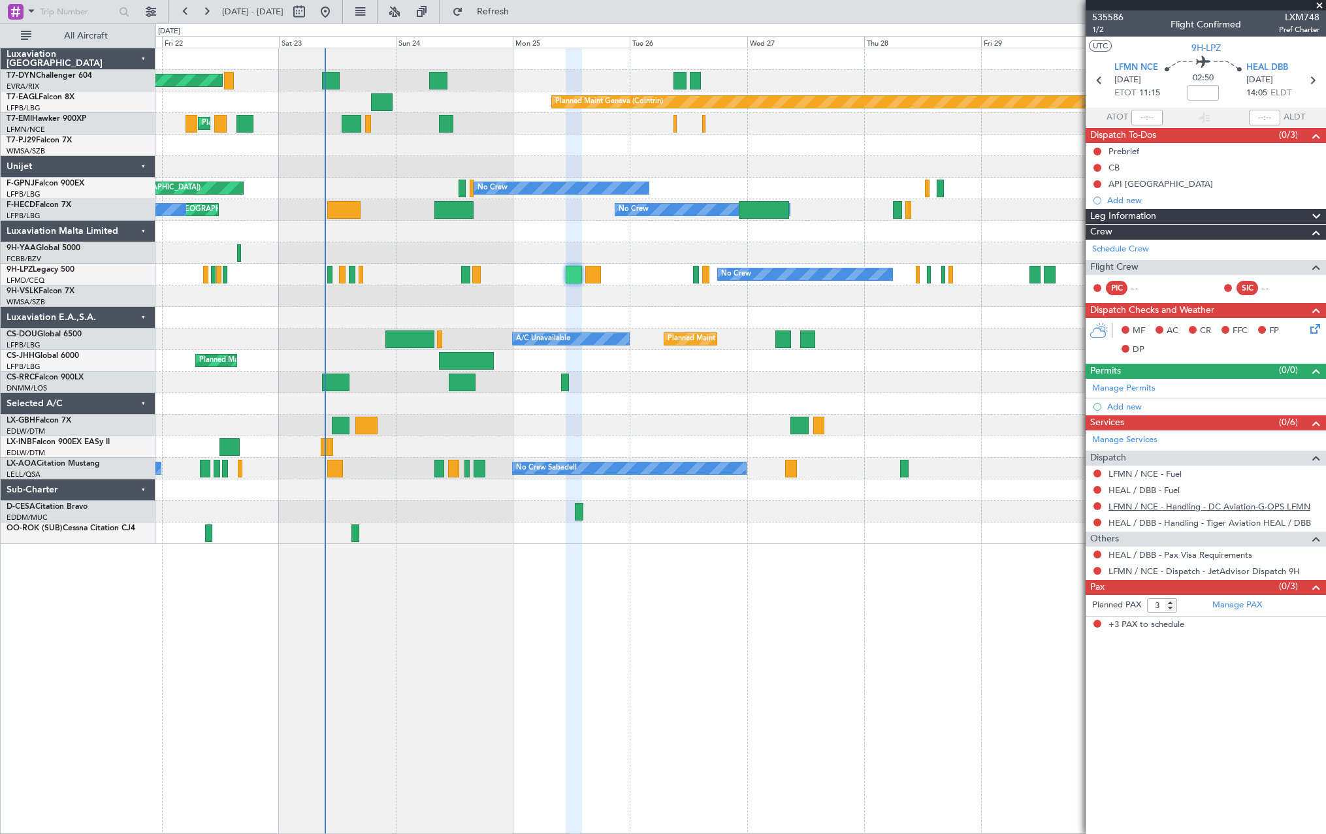
click at [1188, 510] on link "LFMN / NCE - Handling - DC Aviation-G-OPS LFMN" at bounding box center [1209, 506] width 202 height 11
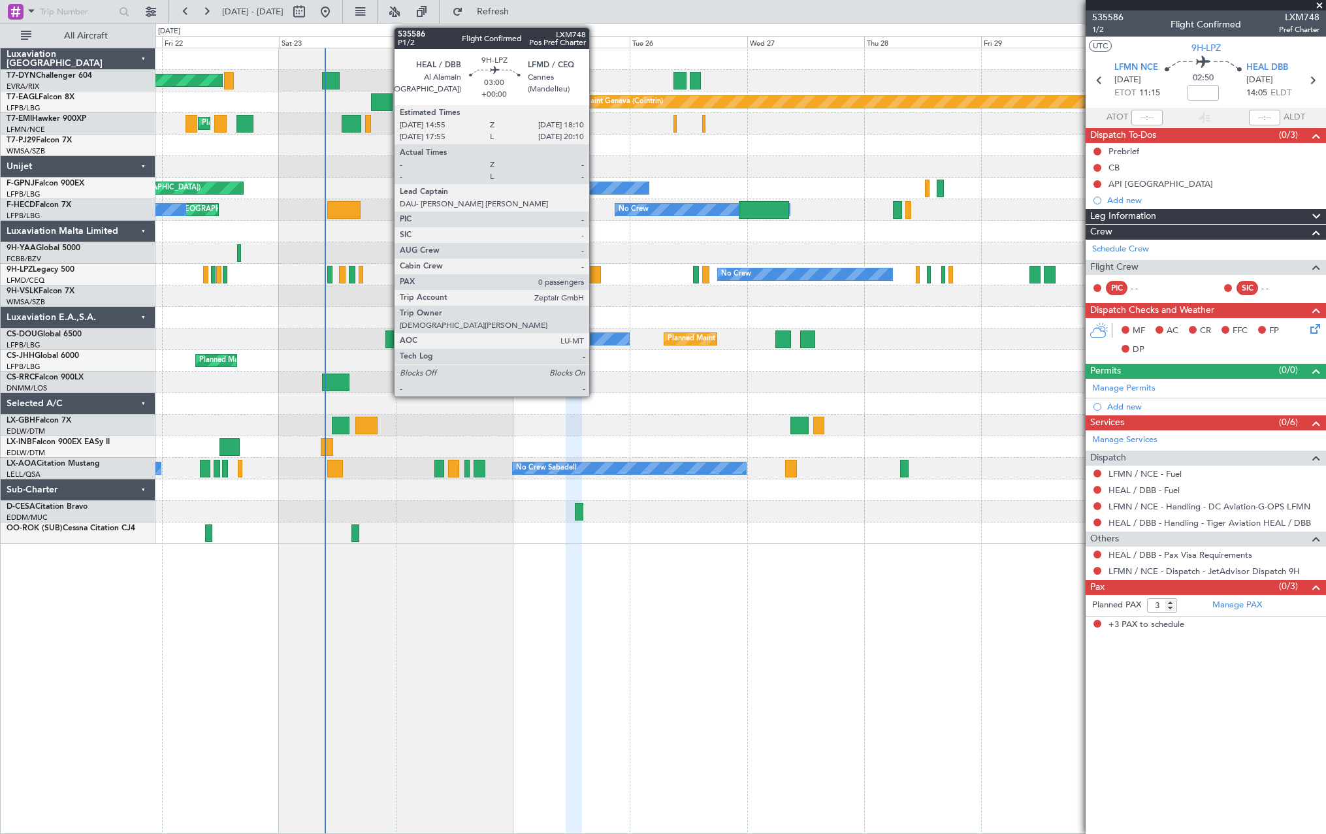
click at [595, 270] on div at bounding box center [593, 275] width 16 height 18
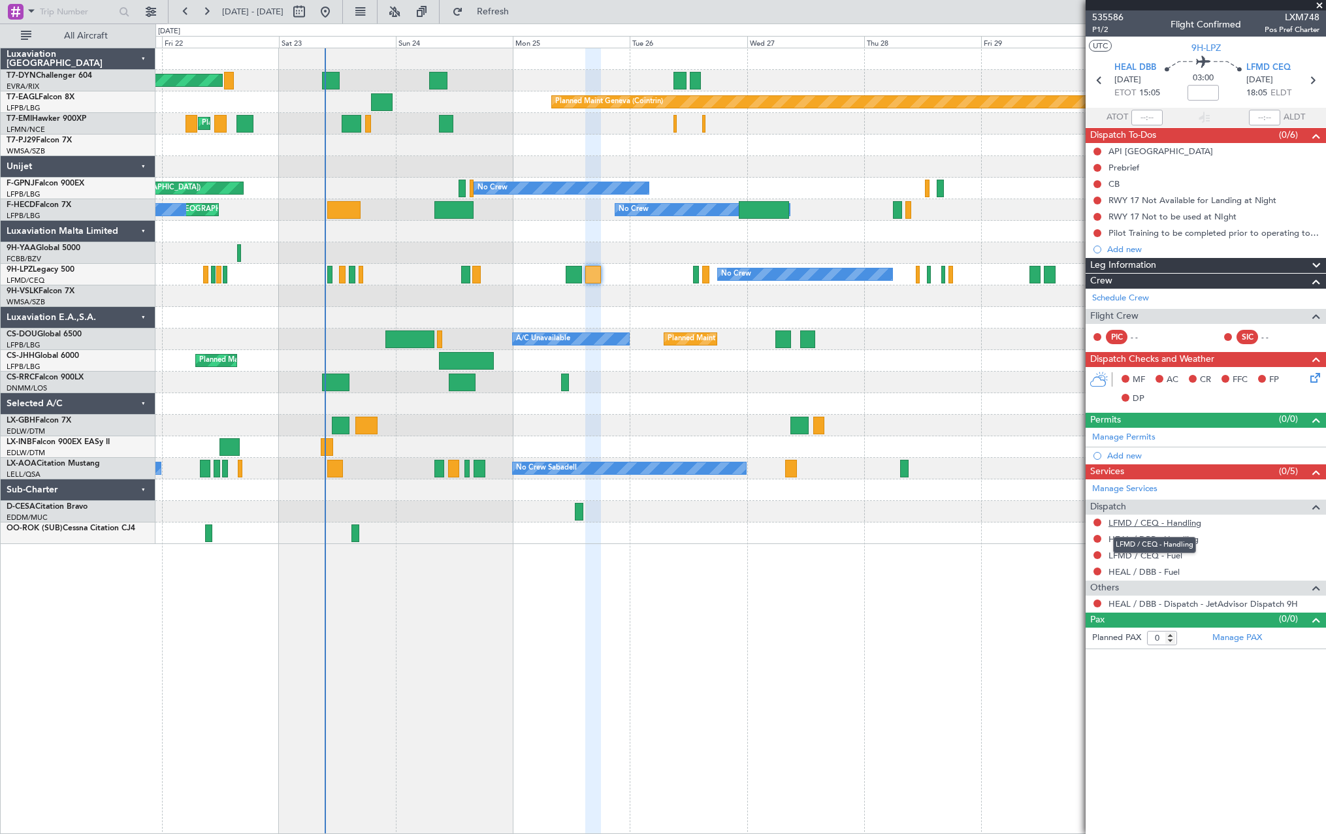
click at [1157, 521] on link "LFMD / CEQ - Handling" at bounding box center [1154, 522] width 93 height 11
click at [520, 12] on span "Refresh" at bounding box center [493, 11] width 55 height 9
click at [1156, 542] on link "HEAL / DBB - Handling" at bounding box center [1153, 538] width 90 height 11
click at [520, 8] on span "Refresh" at bounding box center [493, 11] width 55 height 9
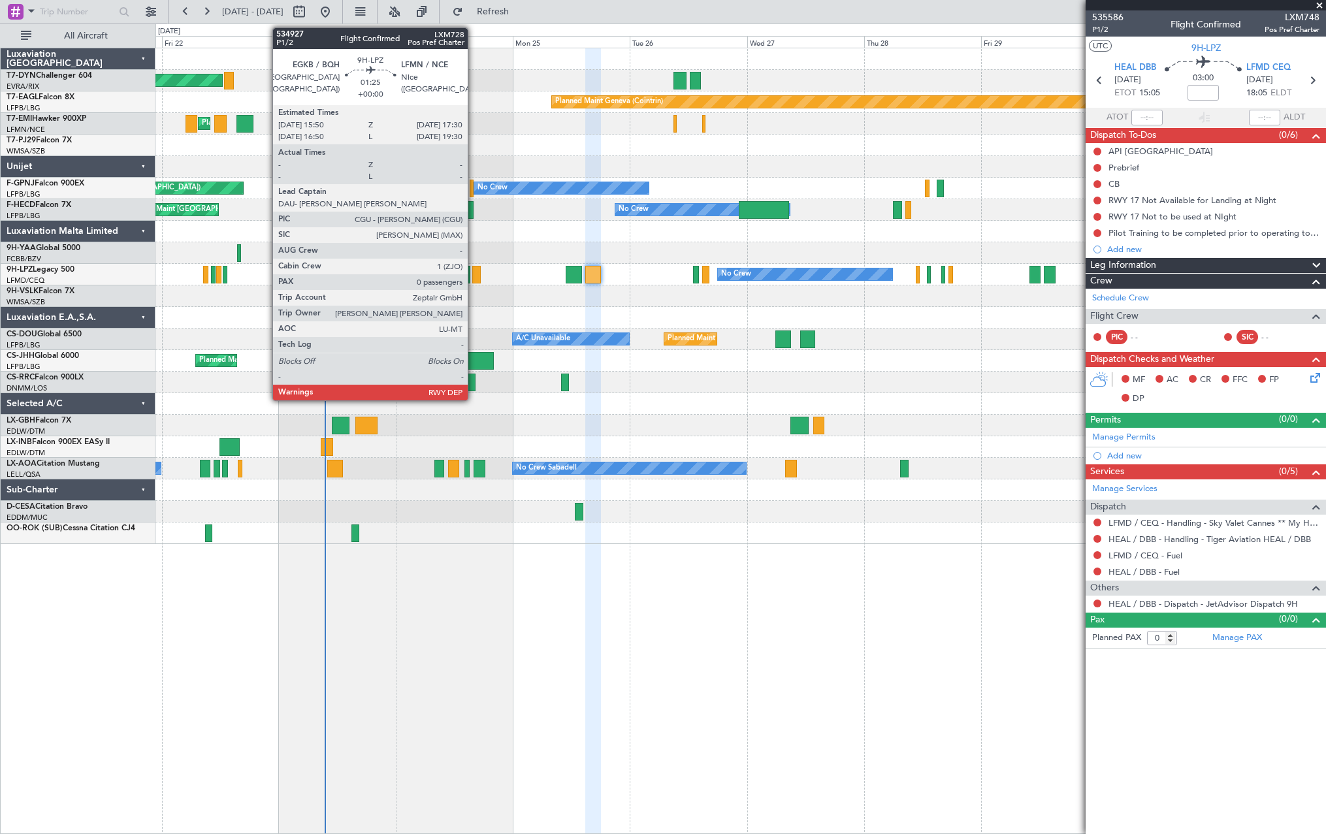
click at [473, 274] on div at bounding box center [476, 275] width 8 height 18
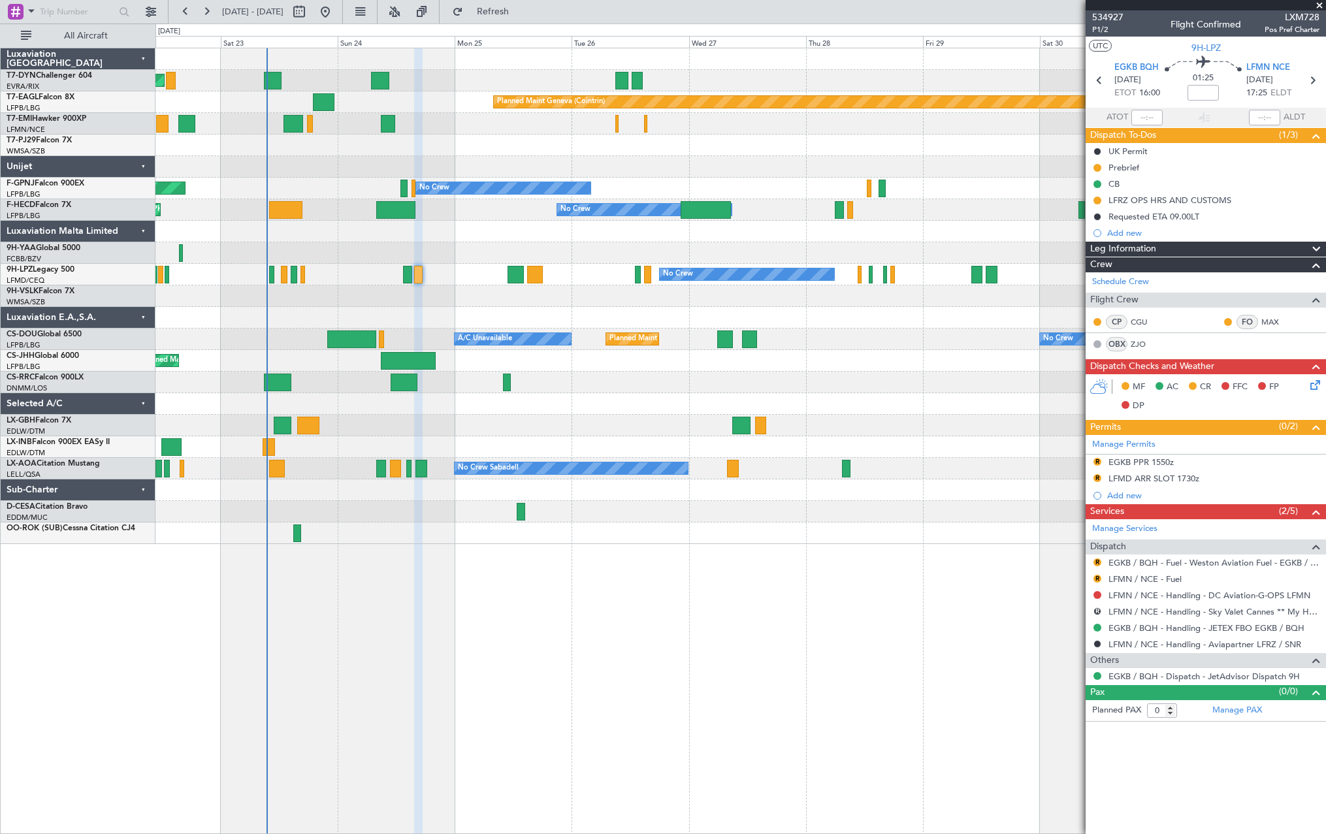
click at [460, 296] on div at bounding box center [739, 296] width 1169 height 22
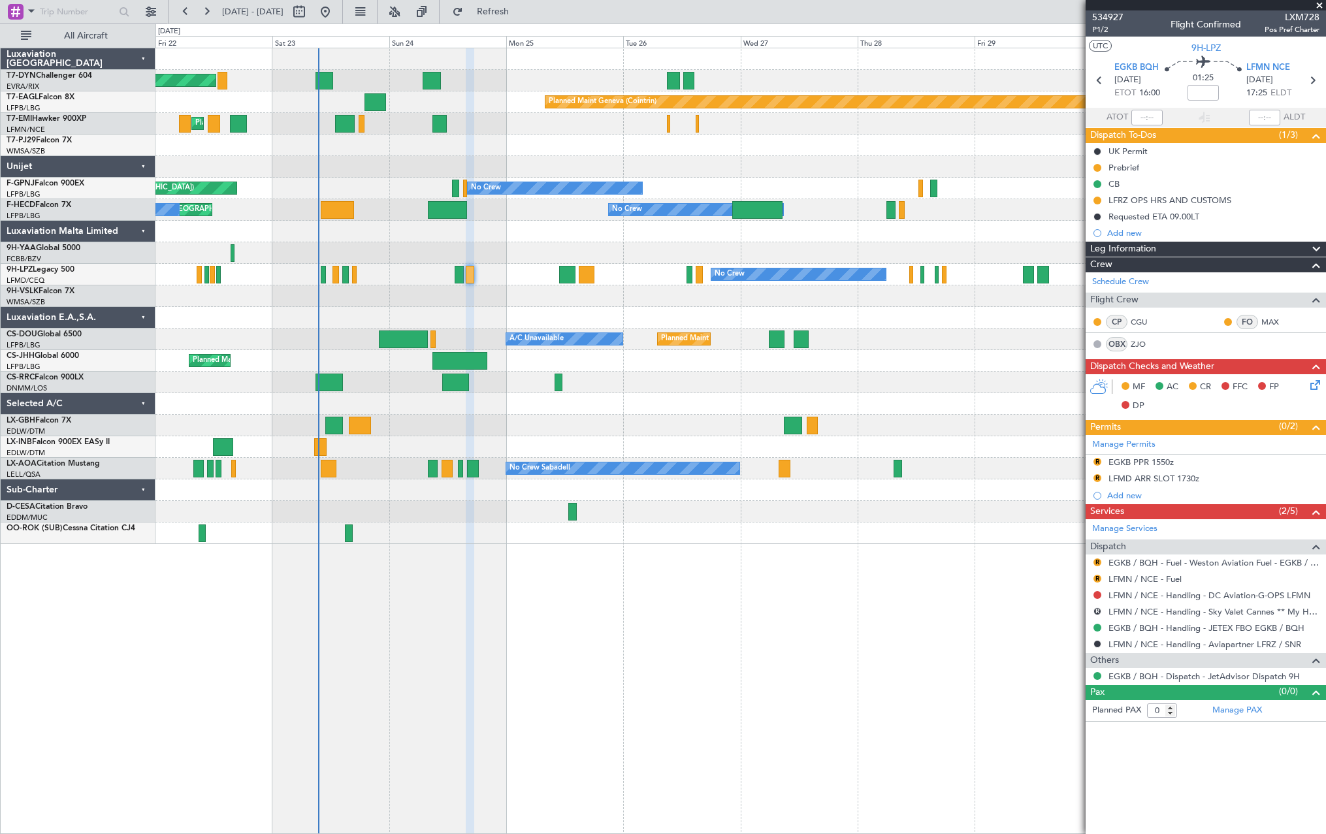
click at [509, 323] on div "Planned Maint Basel-Mulhouse Planned Maint Geneva (Cointrin) Planned Maint Ches…" at bounding box center [739, 296] width 1169 height 496
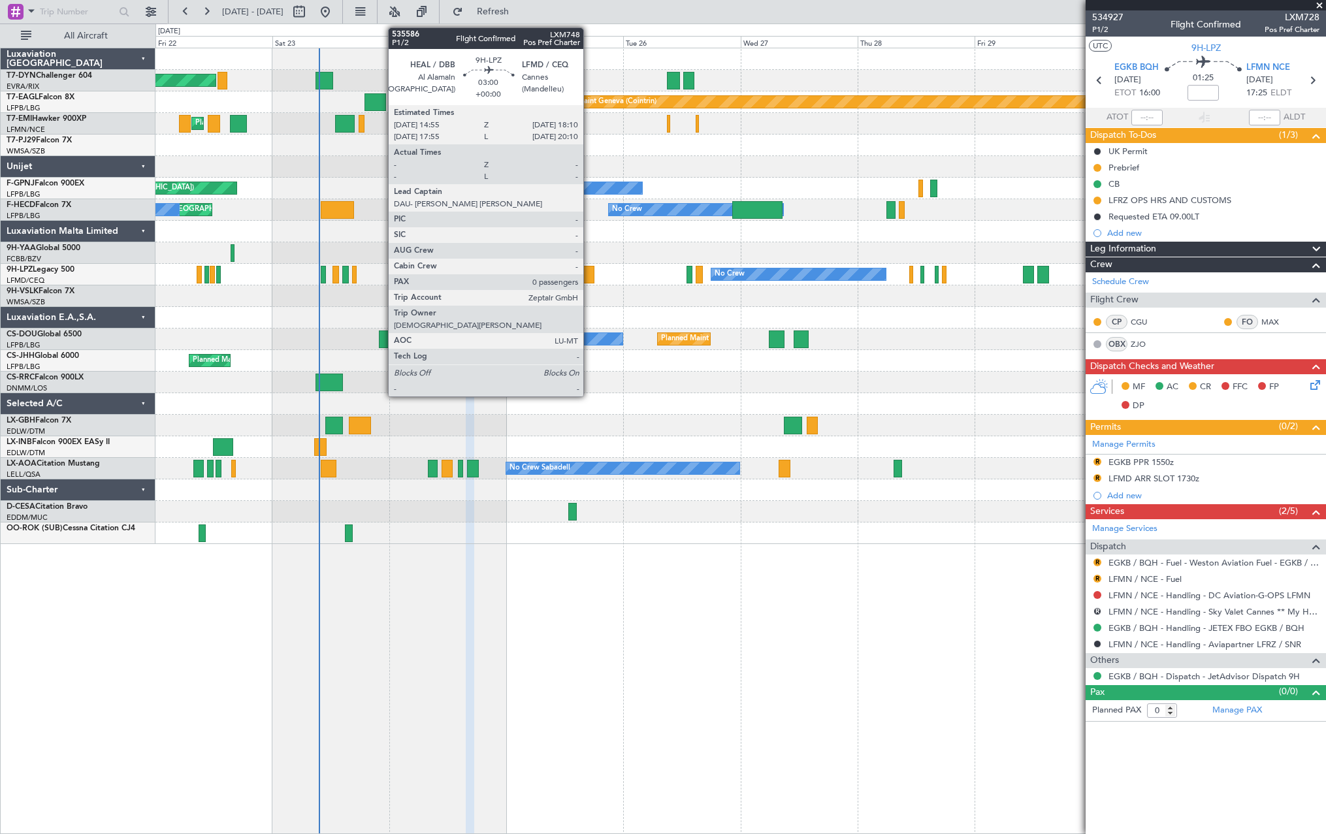
click at [589, 276] on div at bounding box center [587, 275] width 16 height 18
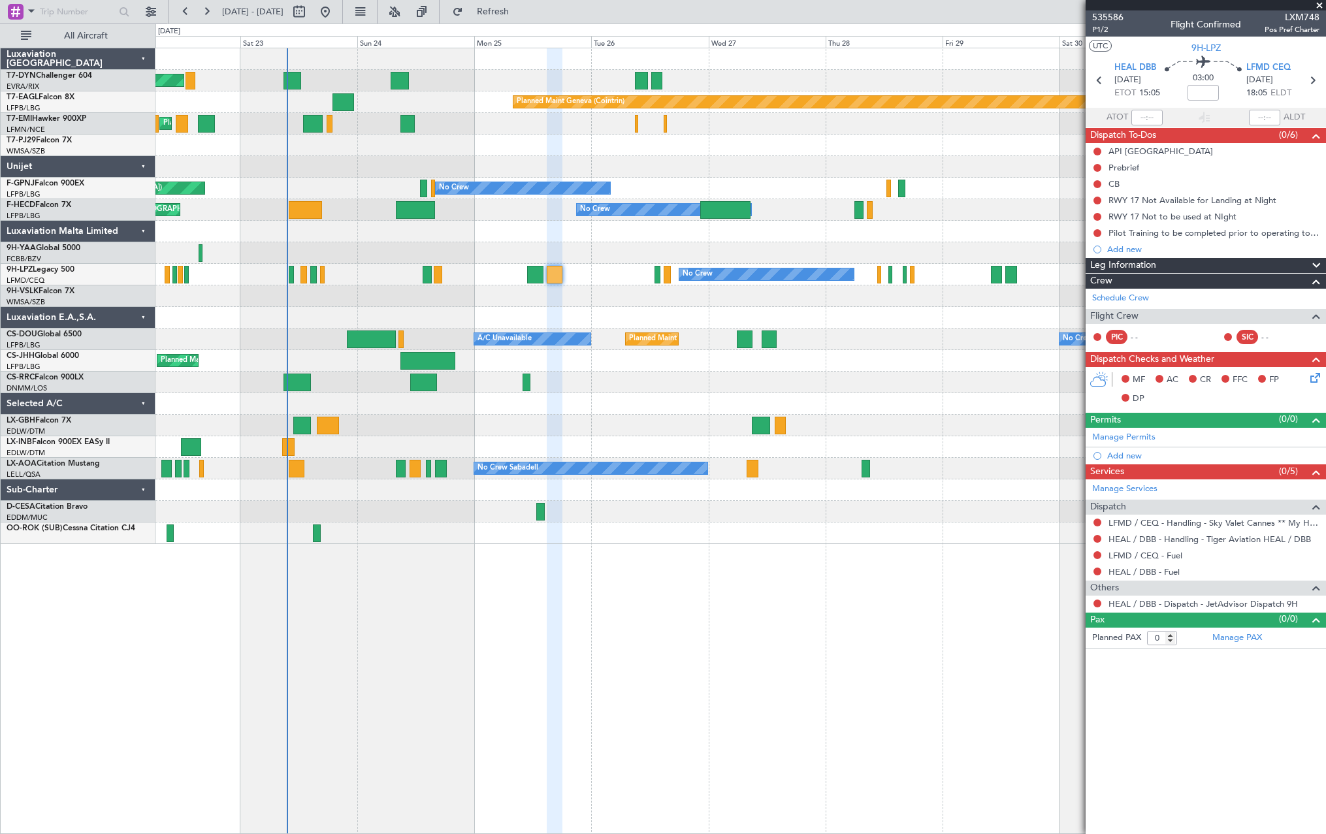
click at [485, 311] on div at bounding box center [739, 318] width 1169 height 22
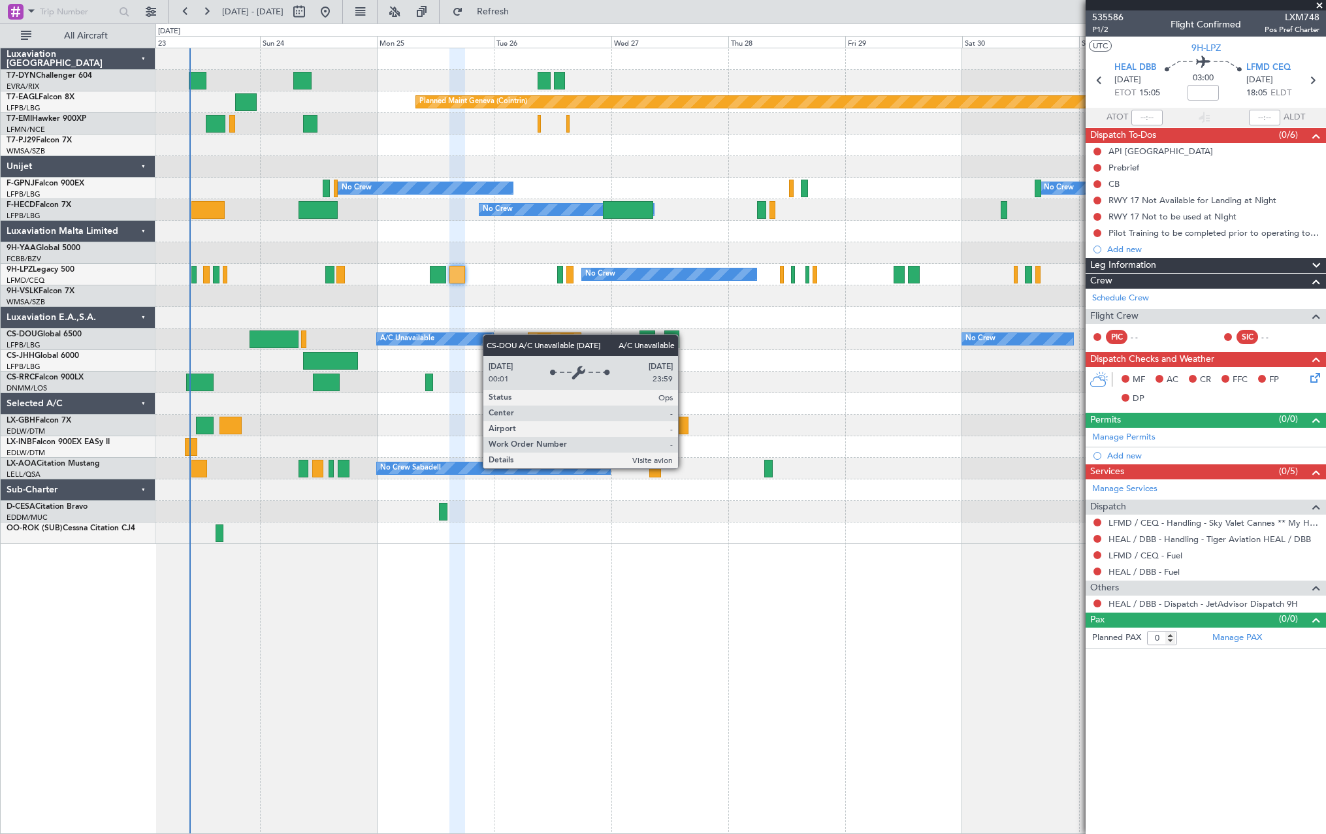
click at [448, 341] on div "Planned Maint Basel-Mulhouse Planned Maint Geneva (Cointrin) Planned Maint Ches…" at bounding box center [739, 296] width 1169 height 496
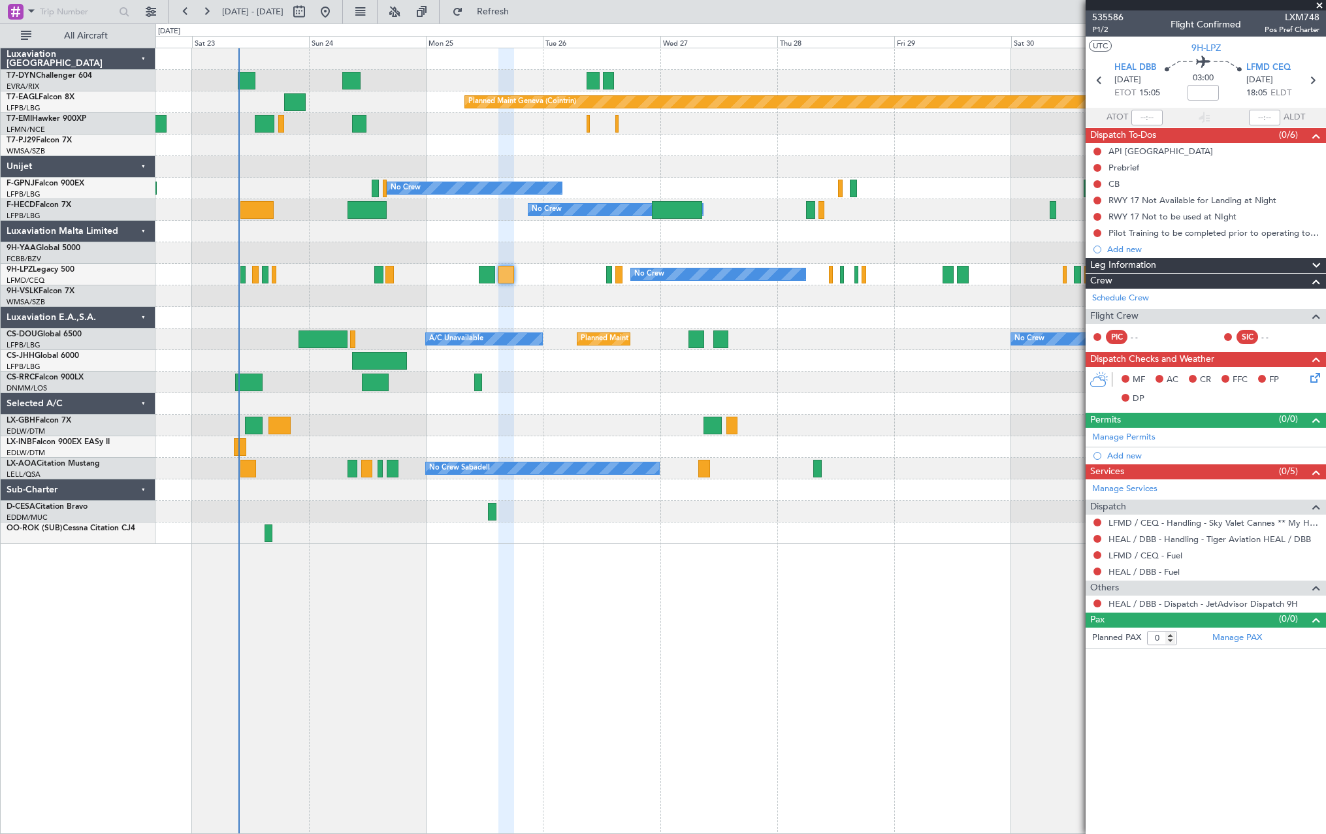
click at [763, 535] on div "Planned Maint Basel-Mulhouse Planned Maint Geneva (Cointrin) Planned Maint Ches…" at bounding box center [740, 441] width 1170 height 786
click at [477, 272] on div "No Crew No Crew No Crew" at bounding box center [739, 275] width 1169 height 22
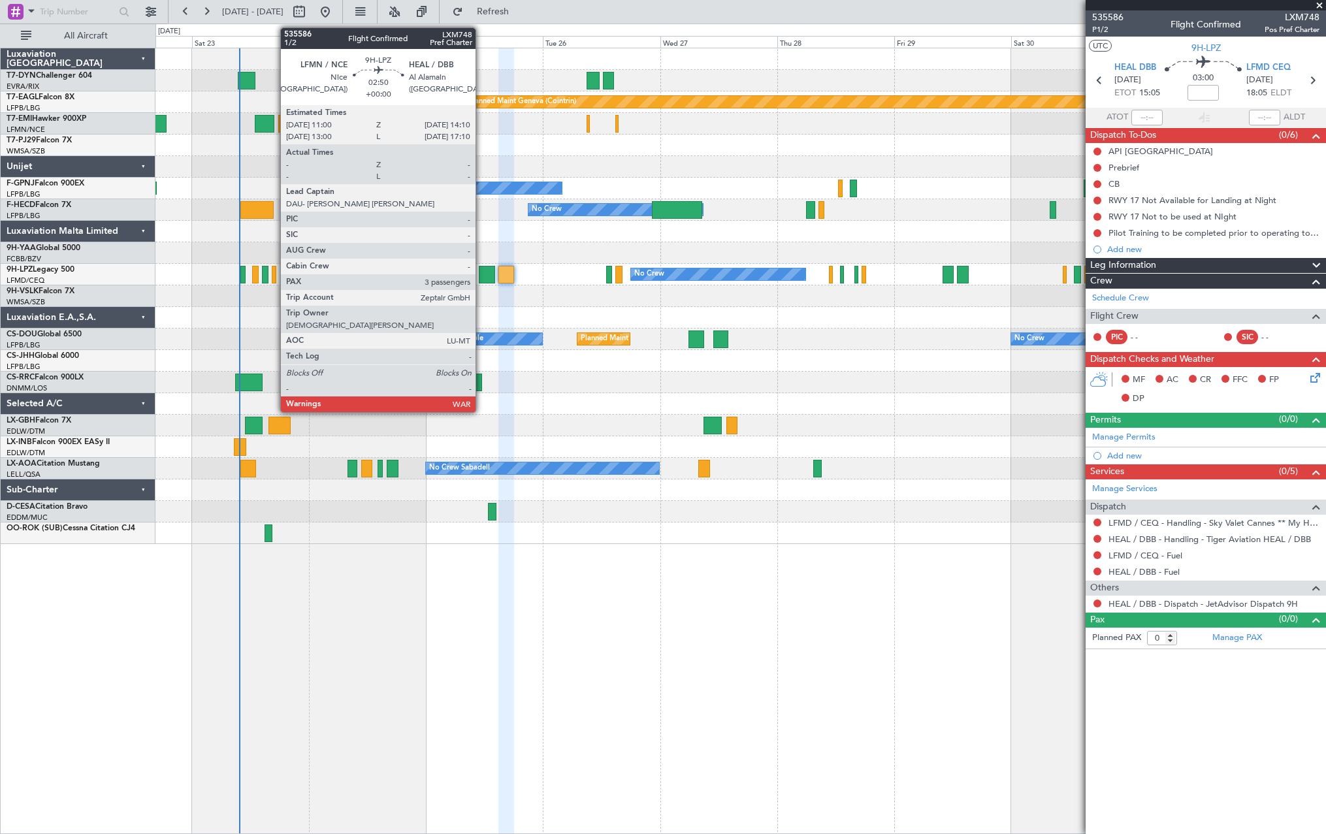
click at [481, 272] on div at bounding box center [487, 275] width 16 height 18
type input "3"
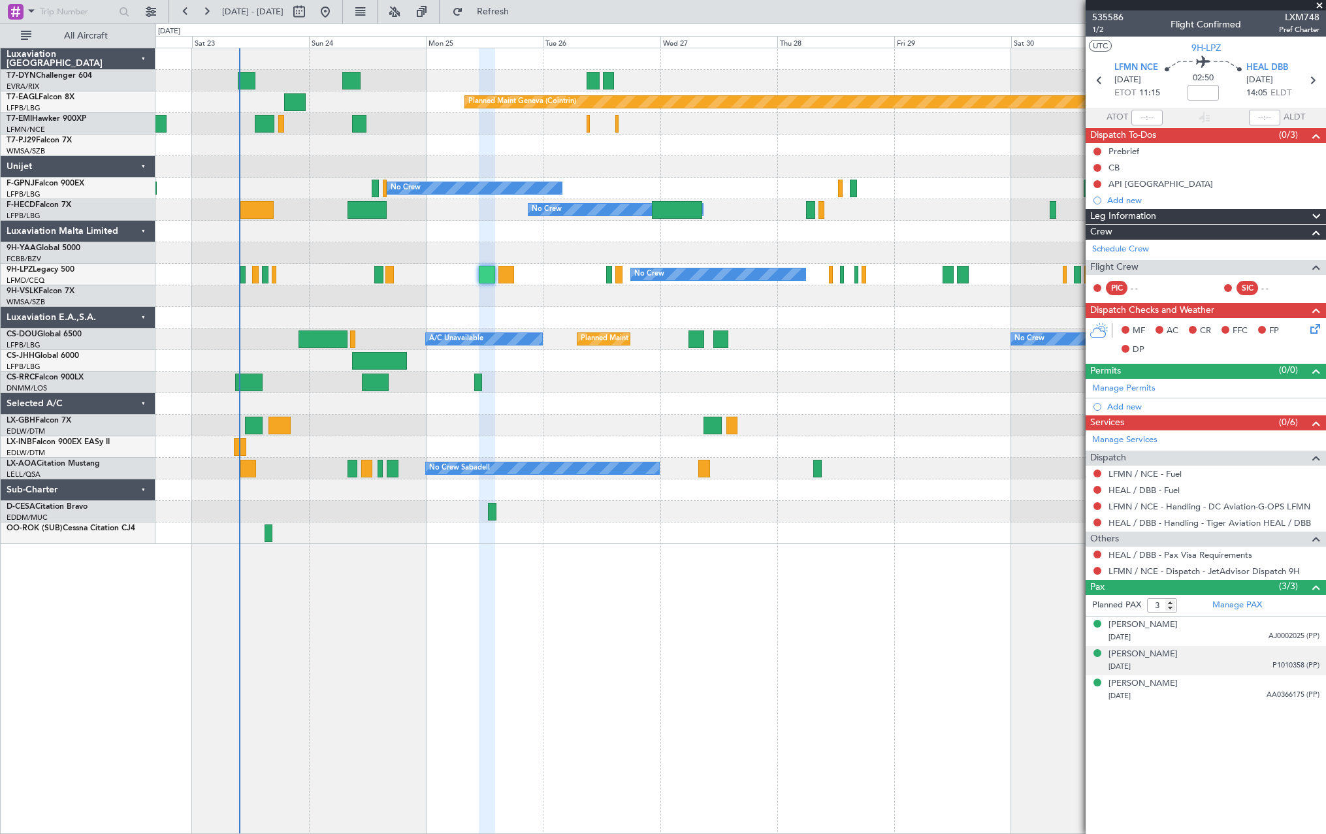
click at [1253, 646] on li "Nijil Tarachery 13/02/1989 P1010358 (PP)" at bounding box center [1205, 660] width 240 height 29
click at [1248, 631] on div "26/11/1939 AJ0002025 (PP)" at bounding box center [1213, 637] width 211 height 13
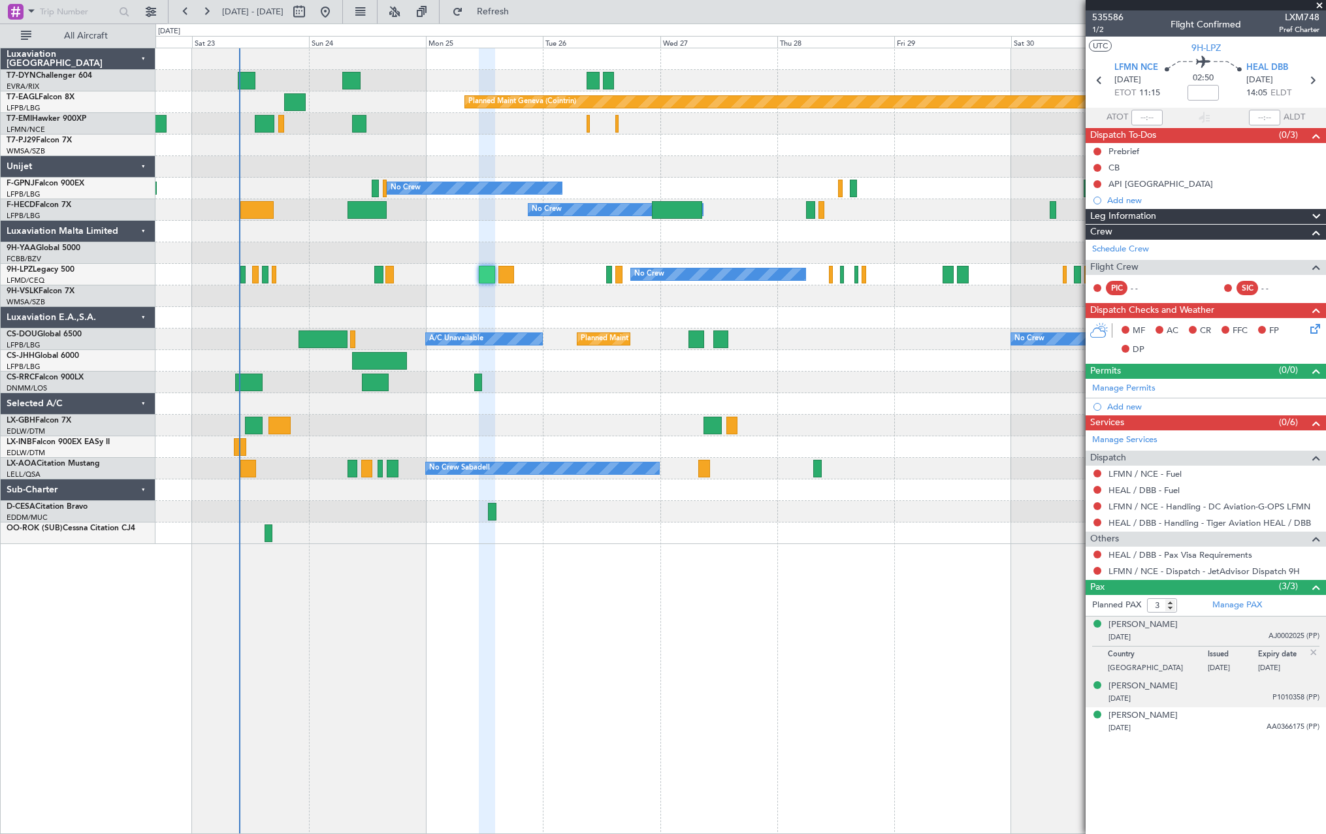
click at [1253, 699] on div "13/02/1989 P1010358 (PP)" at bounding box center [1213, 698] width 211 height 13
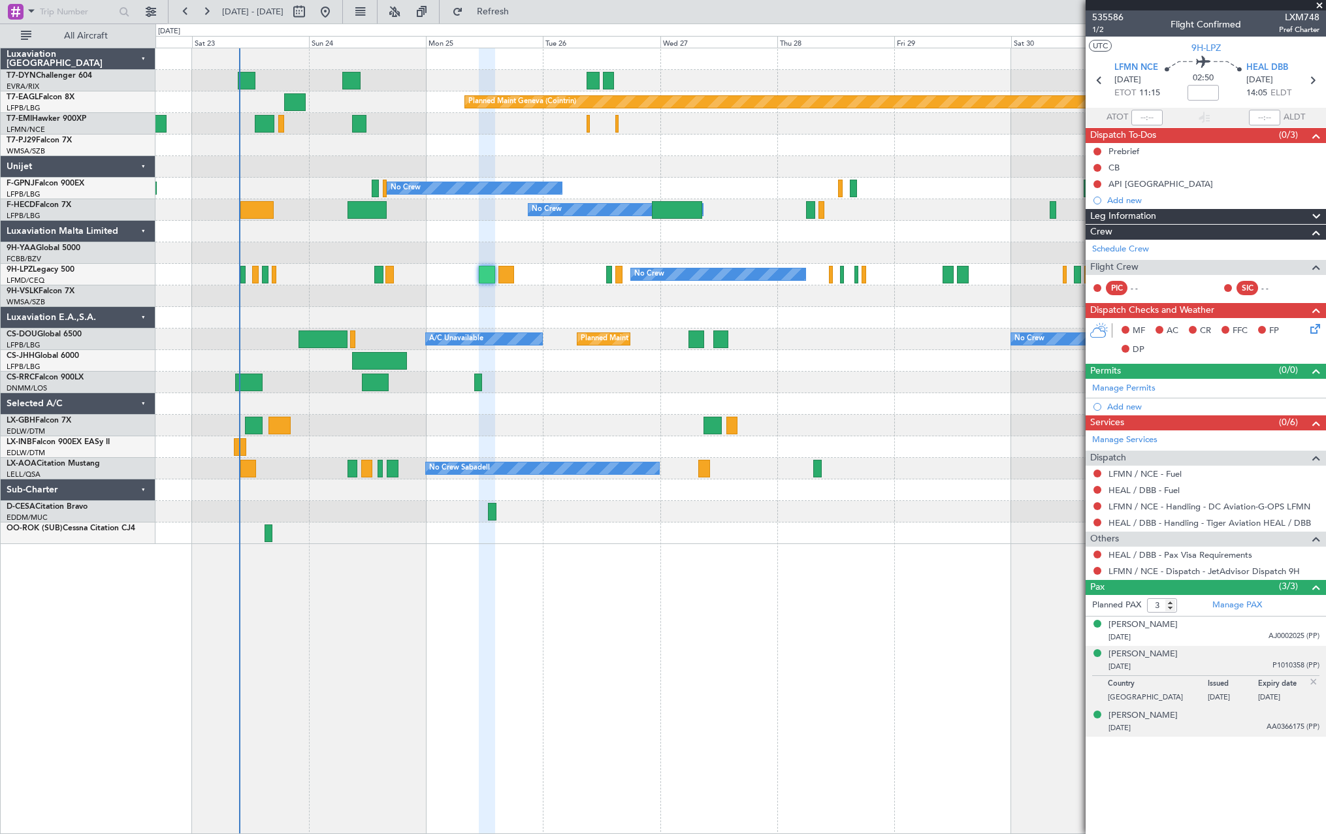
click at [1251, 727] on div "09/12/1971 AA0366175 (PP)" at bounding box center [1213, 728] width 211 height 13
click at [1241, 675] on li "Robert Bchara Alkhoury 09/12/1971 AA0366175 (PP) Country United Arab Emirates I…" at bounding box center [1205, 705] width 240 height 61
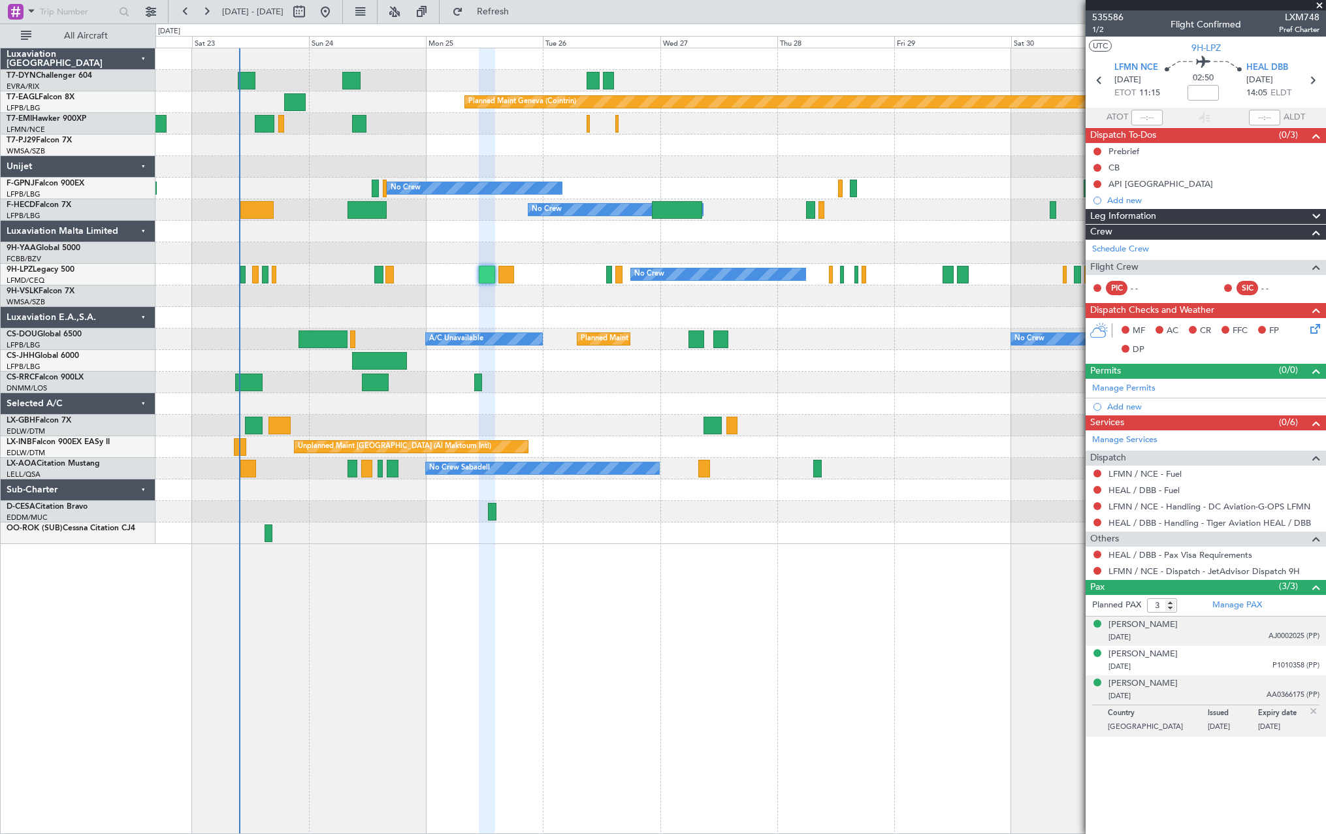
click at [1230, 638] on div "26/11/1939 AJ0002025 (PP)" at bounding box center [1213, 637] width 211 height 13
click at [1228, 729] on div "09/12/1971 AA0366175 (PP)" at bounding box center [1213, 728] width 211 height 13
click at [1205, 660] on div "13/02/1989 P1010358 (PP)" at bounding box center [1213, 666] width 211 height 13
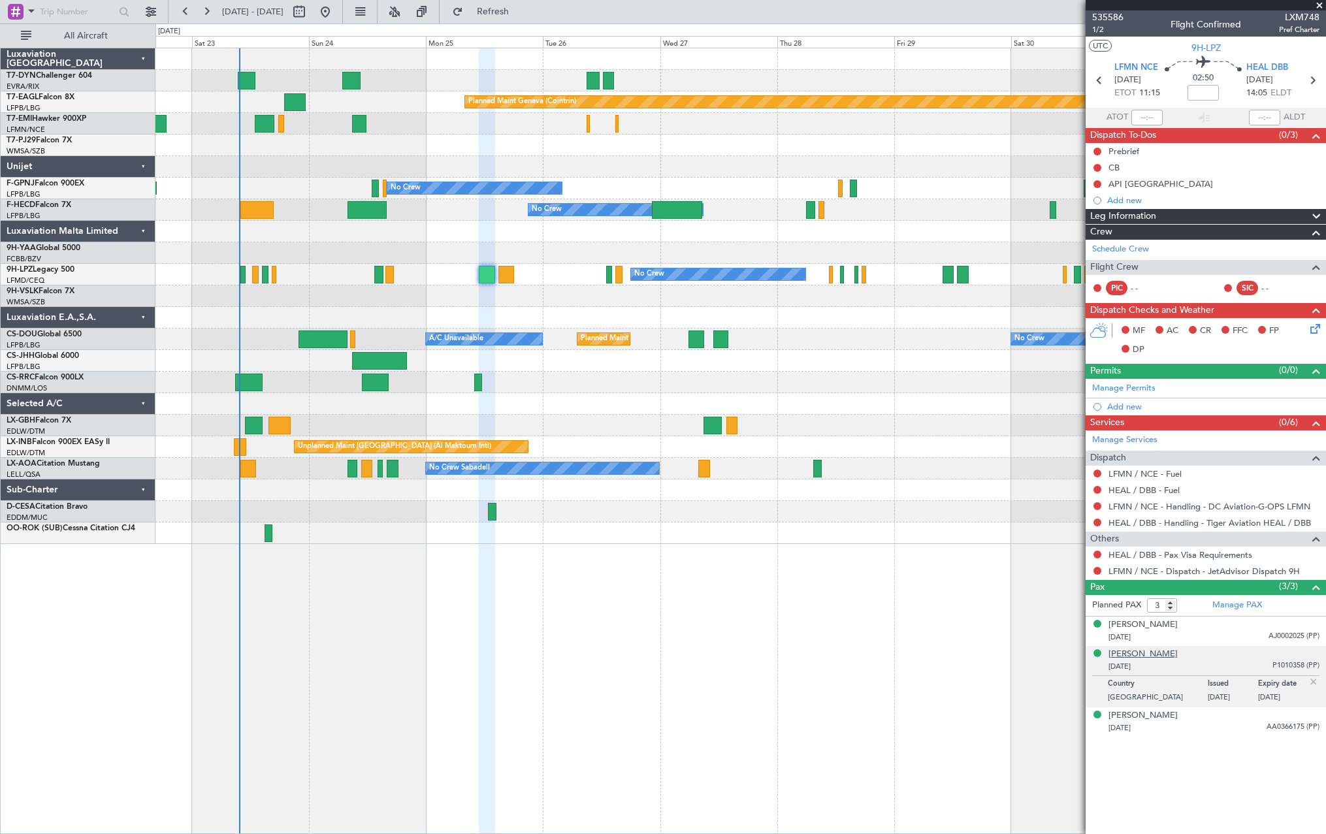
click at [1136, 651] on div "Nijil Tarachery" at bounding box center [1142, 654] width 69 height 13
click at [520, 12] on span "Refresh" at bounding box center [493, 11] width 55 height 9
click at [1094, 556] on button at bounding box center [1097, 554] width 8 height 8
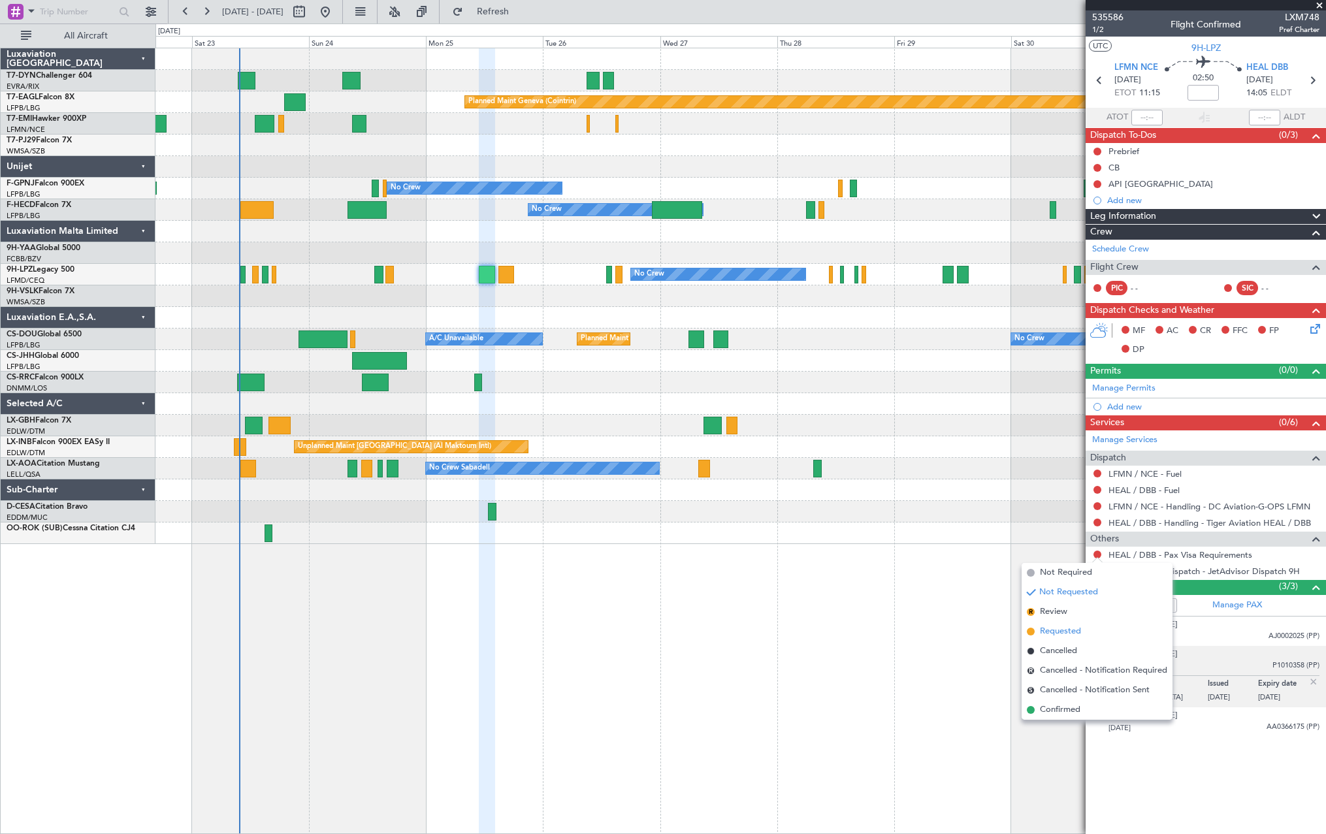
click at [1030, 632] on span at bounding box center [1030, 631] width 8 height 8
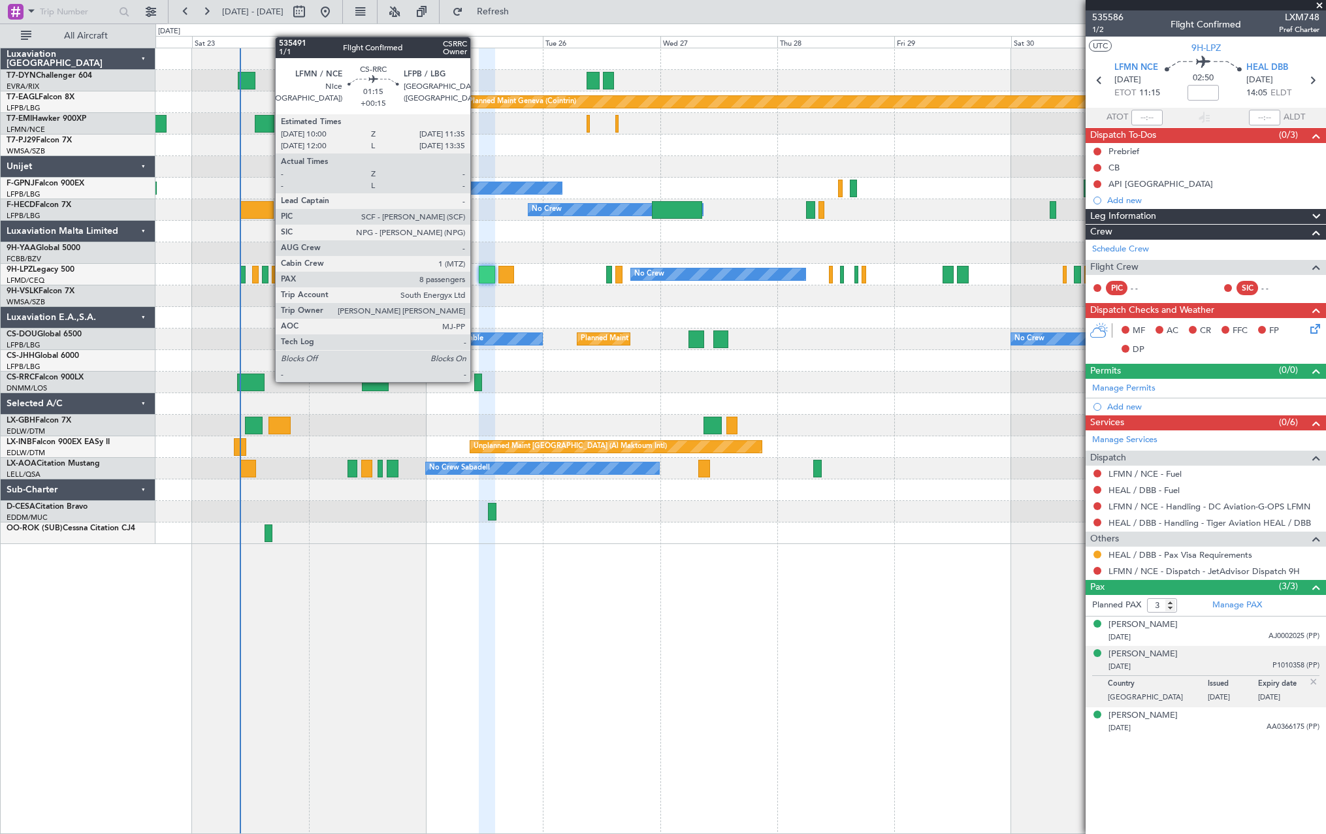
click at [476, 381] on div at bounding box center [478, 382] width 8 height 18
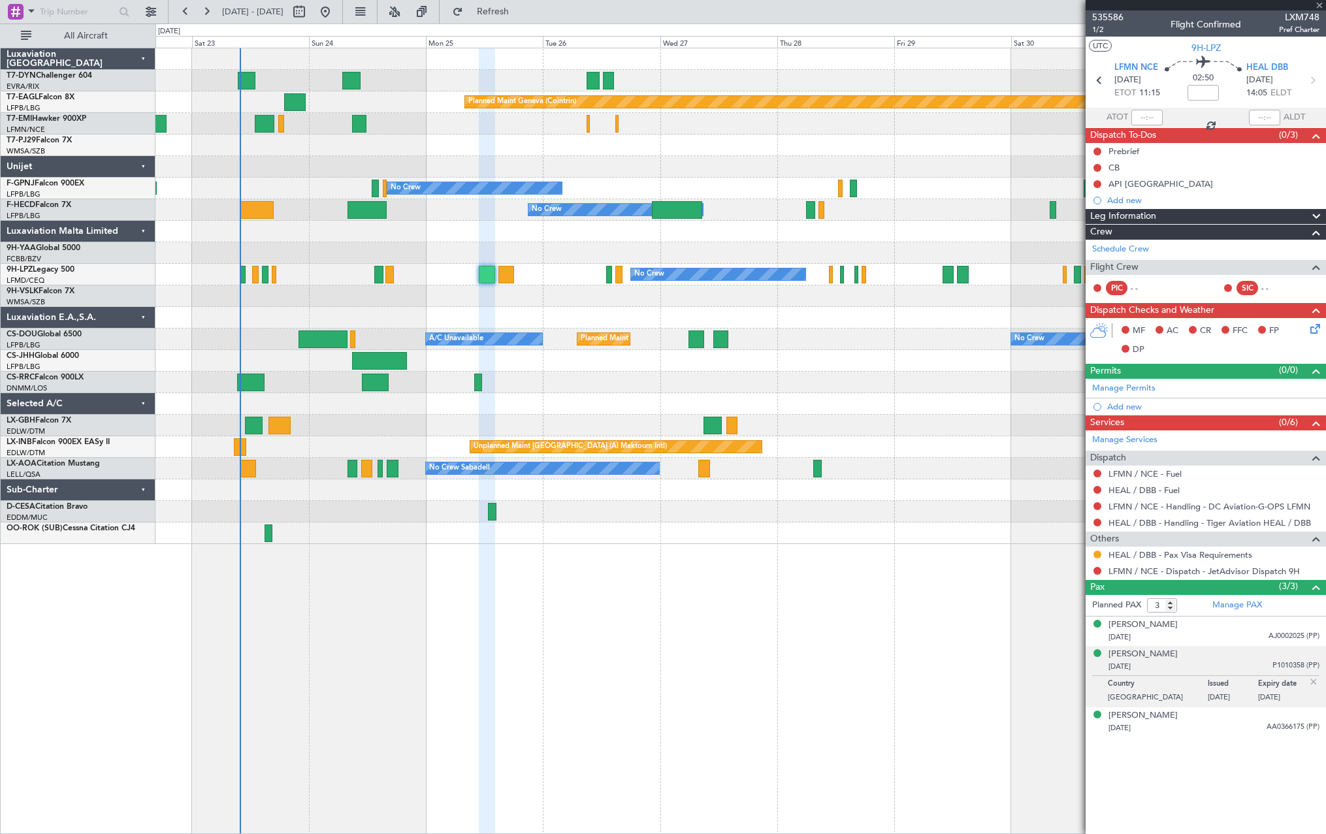
type input "+00:15"
type input "8"
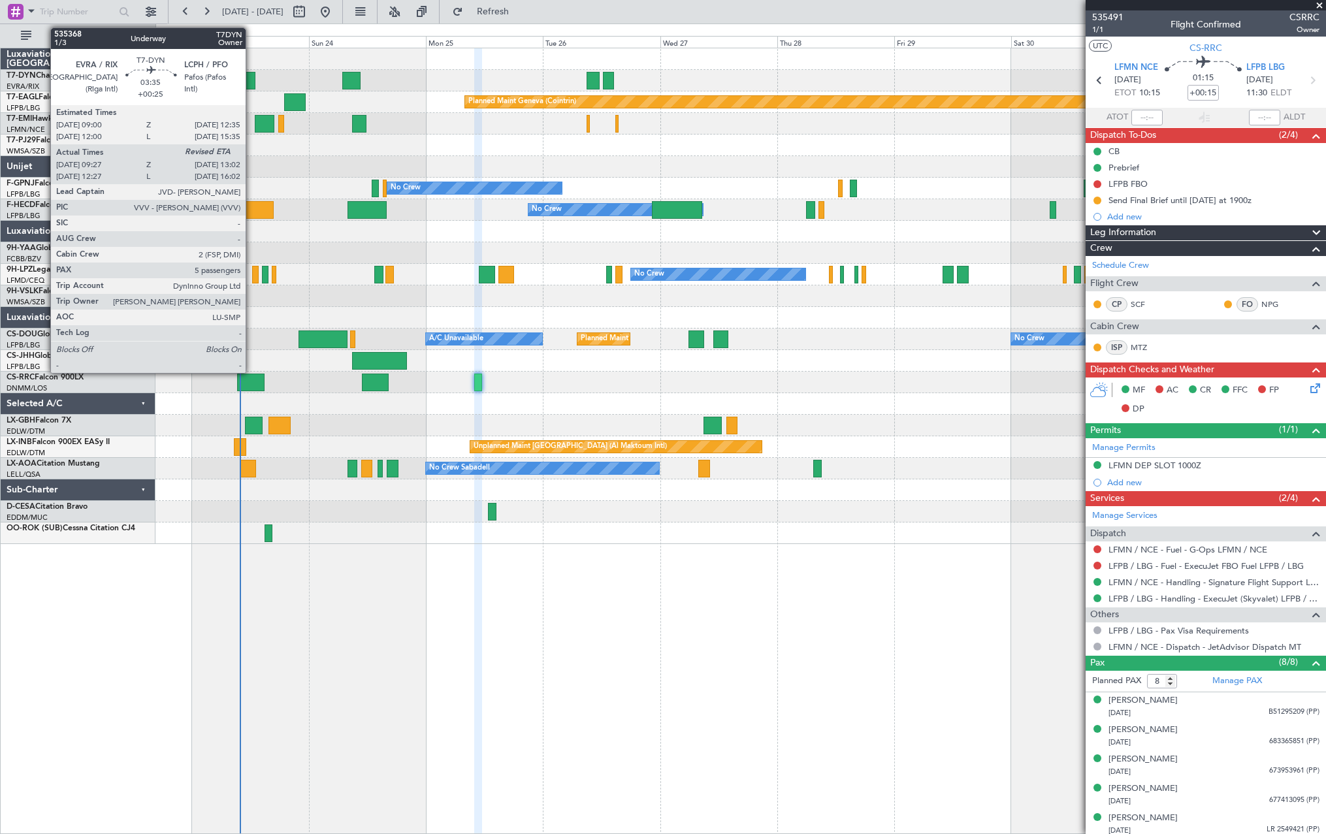
click at [251, 80] on div at bounding box center [247, 81] width 18 height 18
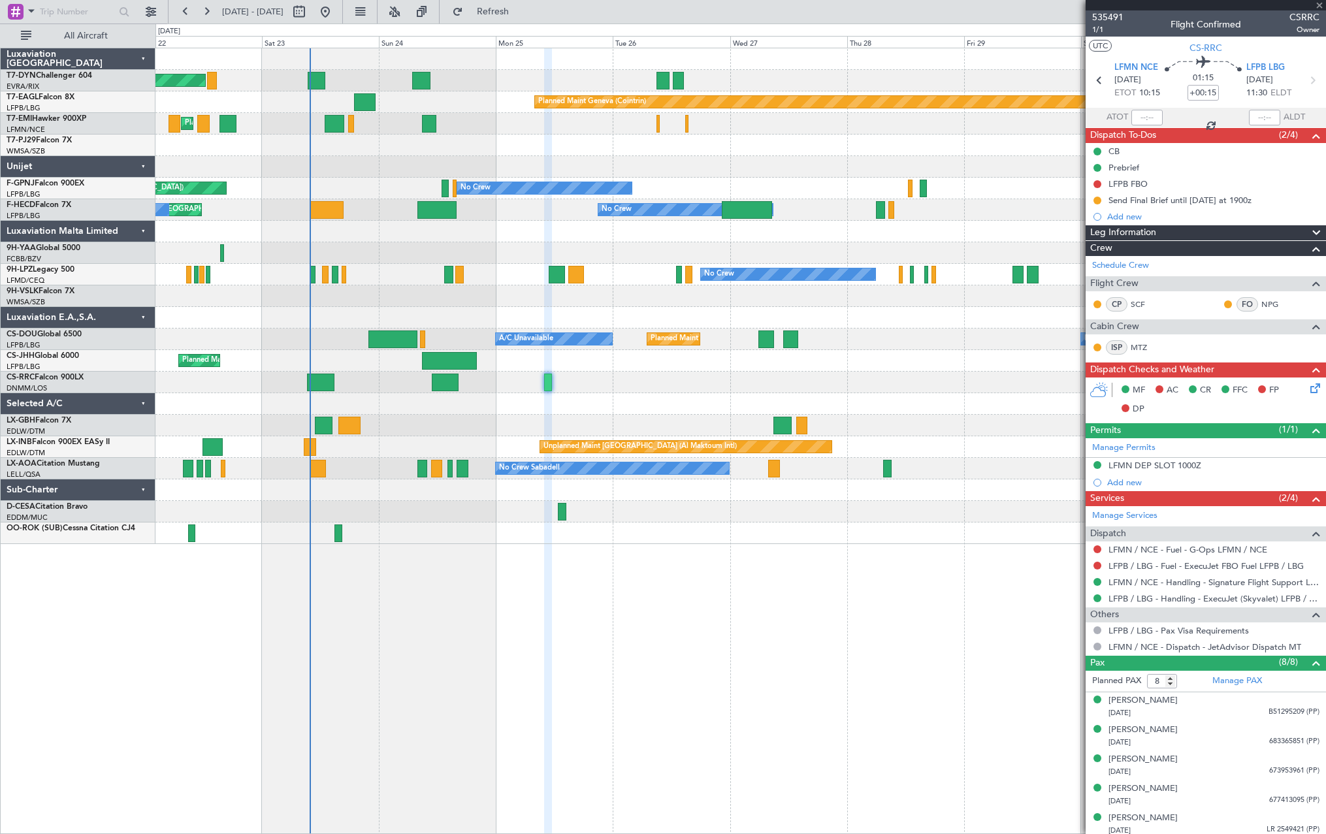
click at [358, 86] on div "Planned Maint [GEOGRAPHIC_DATA]-[GEOGRAPHIC_DATA]" at bounding box center [739, 81] width 1169 height 22
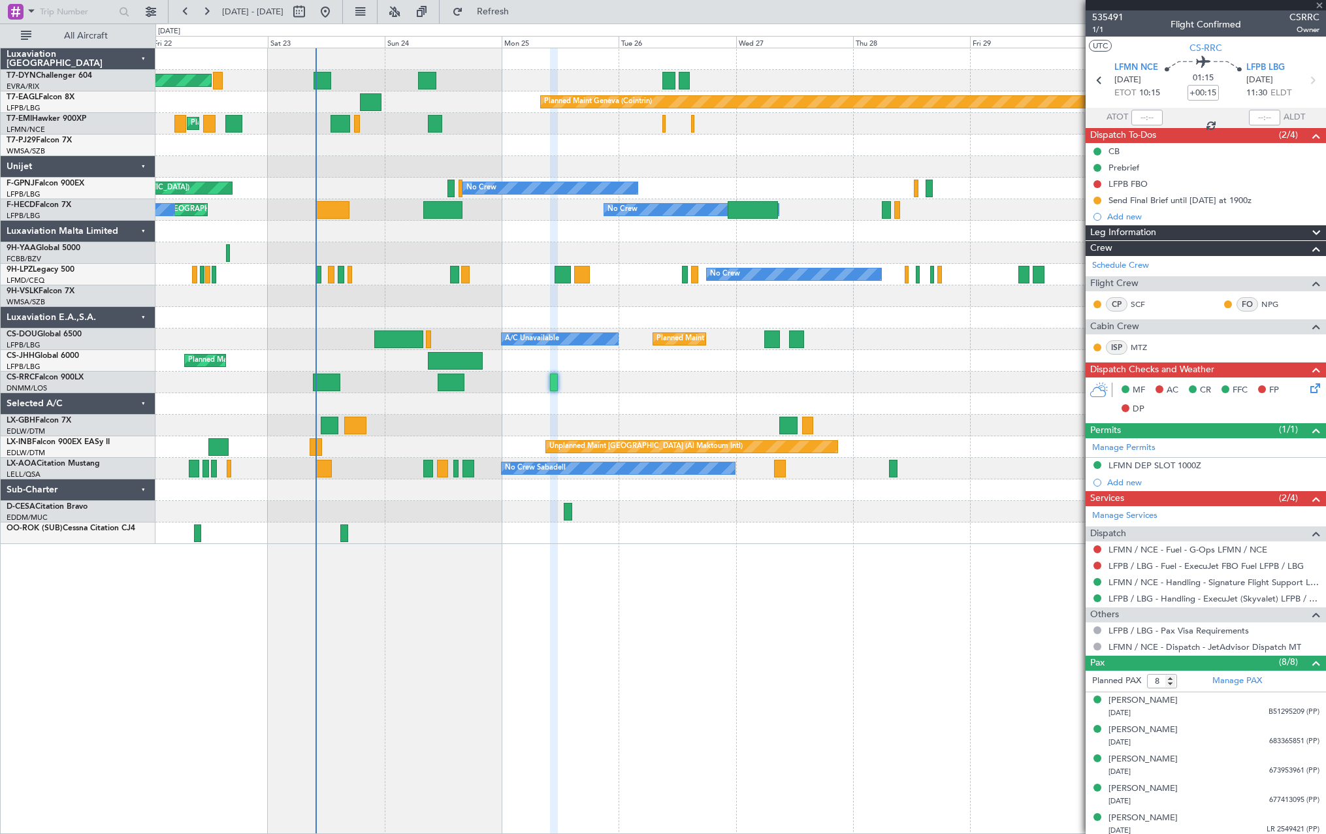
type input "+00:25"
type input "09:27"
type input "5"
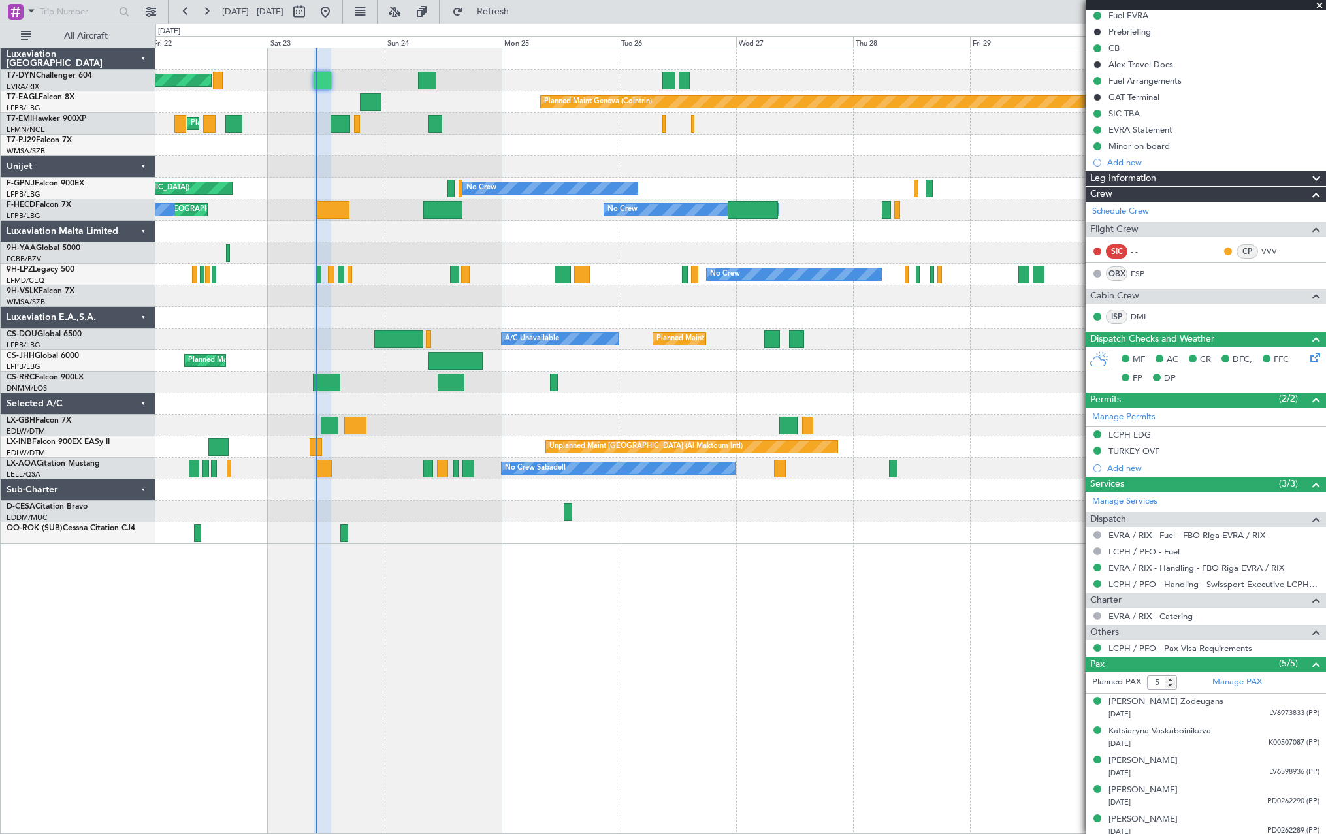
scroll to position [142, 0]
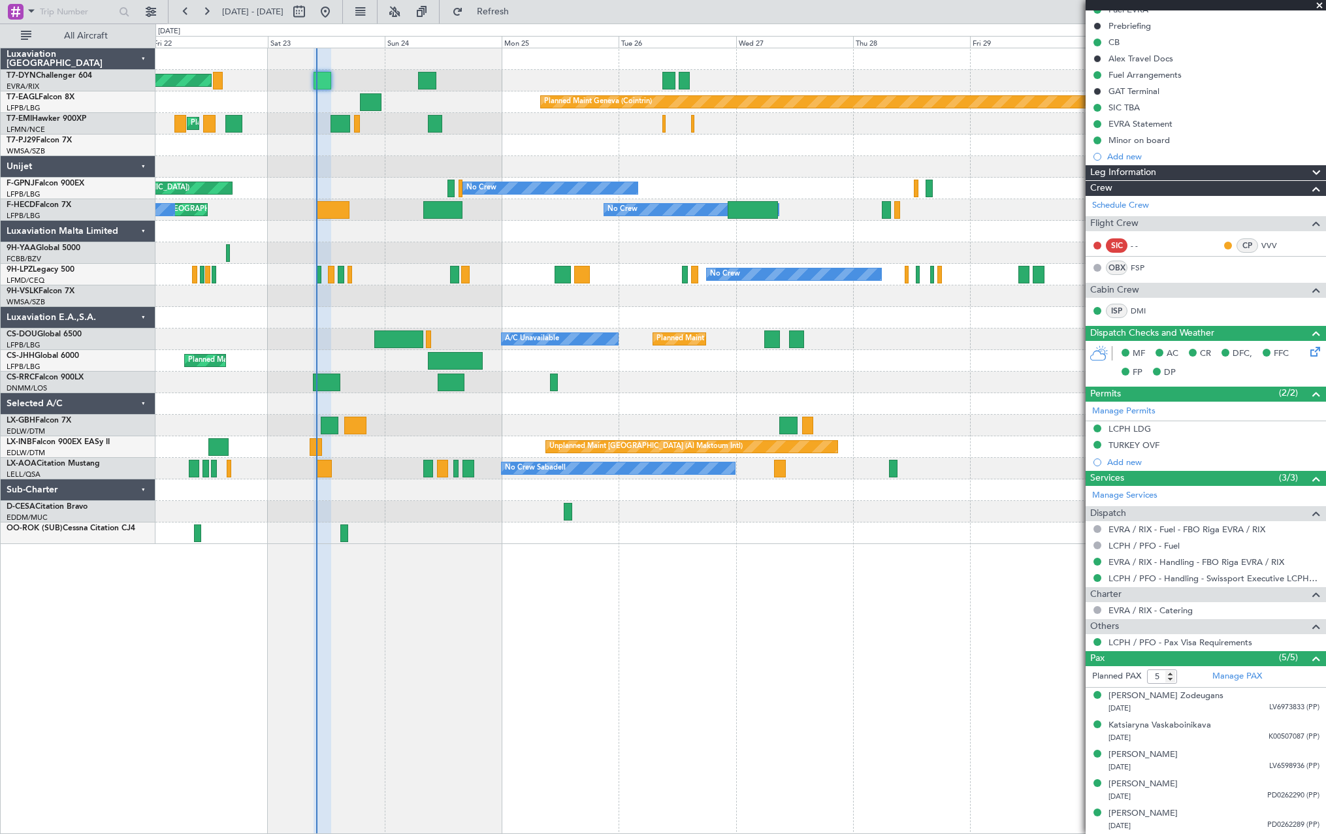
click at [1199, 568] on div "EVRA / RIX - Handling - FBO Riga EVRA / RIX" at bounding box center [1205, 562] width 240 height 16
click at [1192, 562] on link "EVRA / RIX - Handling - FBO Riga EVRA / RIX" at bounding box center [1196, 561] width 176 height 11
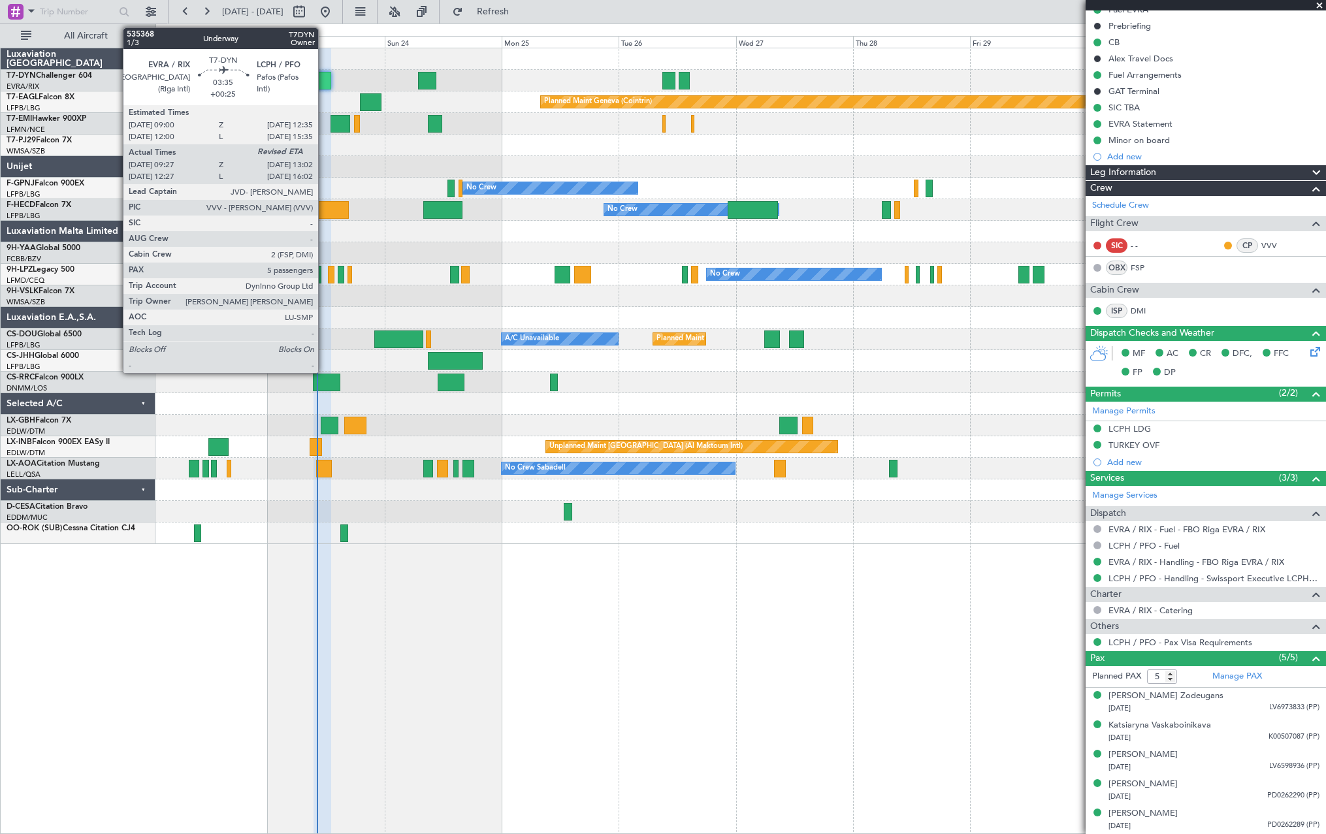
click at [325, 74] on div at bounding box center [322, 81] width 18 height 18
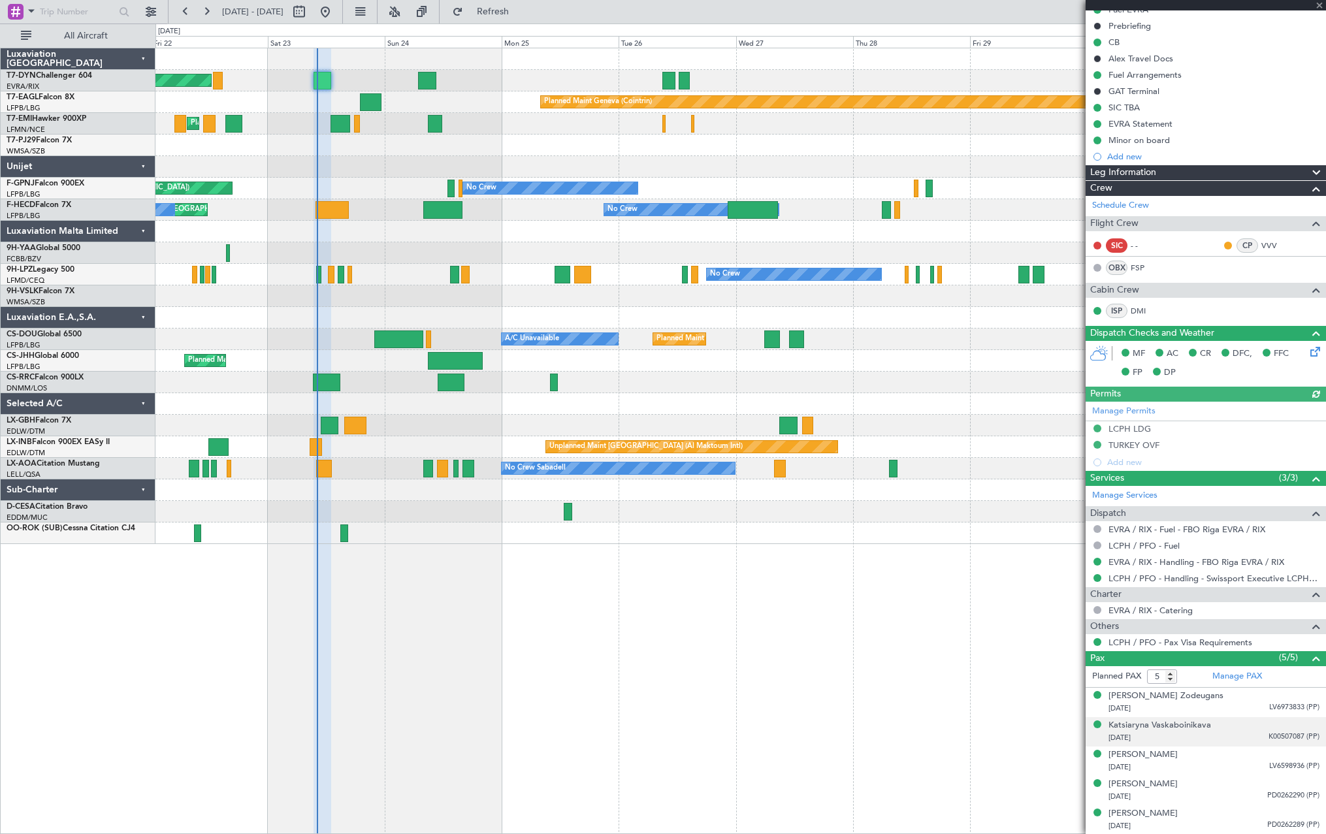
click at [1235, 730] on div "Katsiaryna Vaskaboinikava 25/04/1985 K00507087 (PP)" at bounding box center [1213, 731] width 211 height 25
click at [1246, 786] on div "Sofja Mamedova 16/02/2003 LV6598936 (PP)" at bounding box center [1213, 792] width 211 height 25
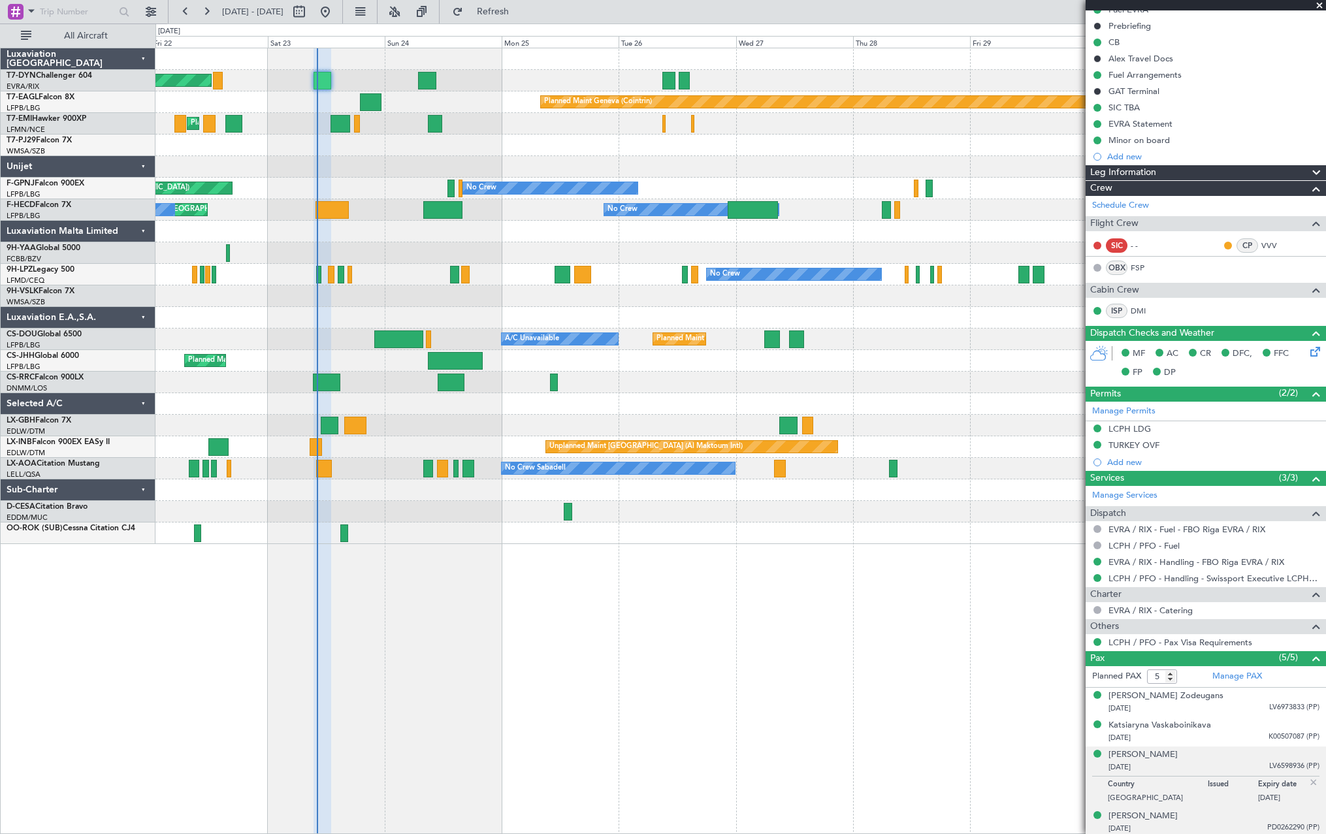
click at [1244, 822] on div "17/08/1992 PD0262290 (PP)" at bounding box center [1213, 828] width 211 height 13
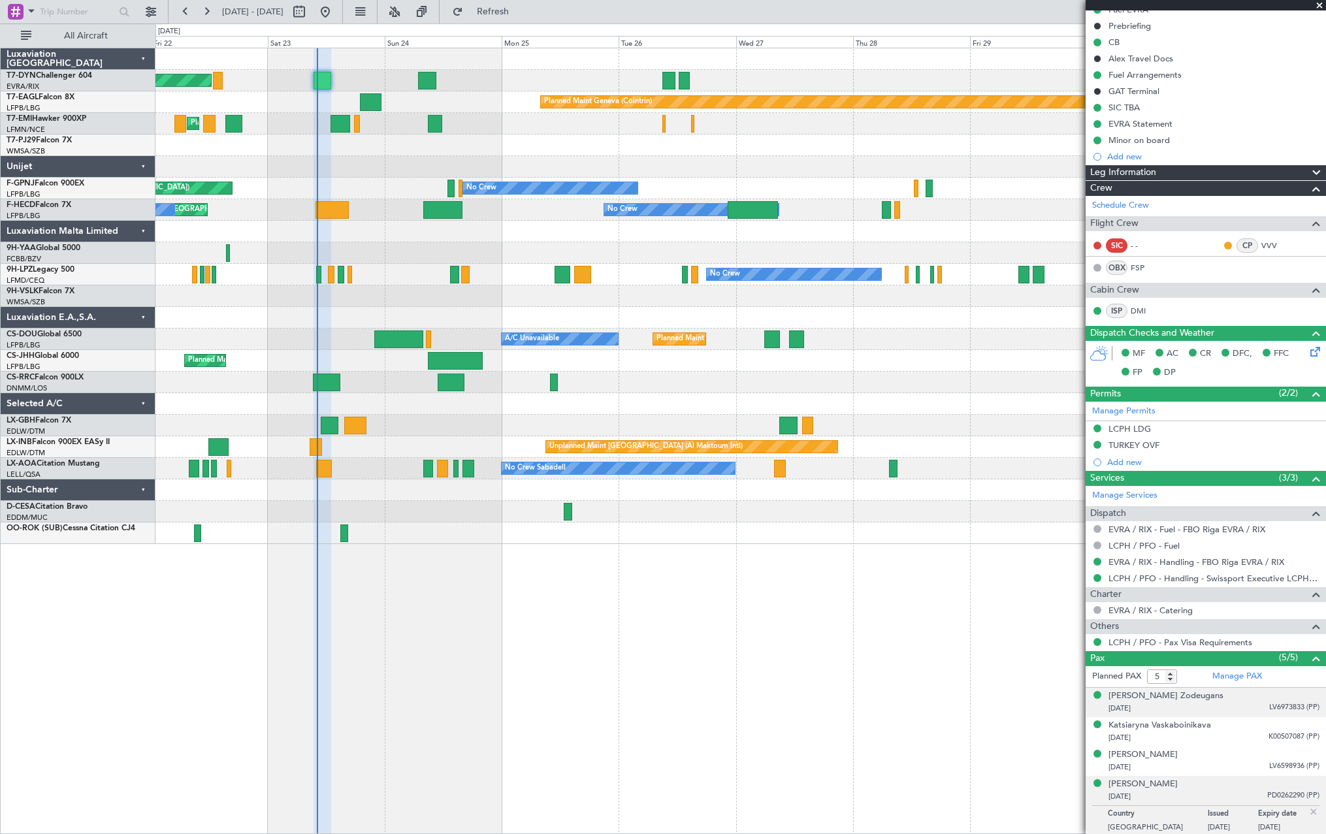
click at [1235, 695] on div "Fransis Zustens Zodeugans 16/02/1994 LV6973833 (PP)" at bounding box center [1213, 702] width 211 height 25
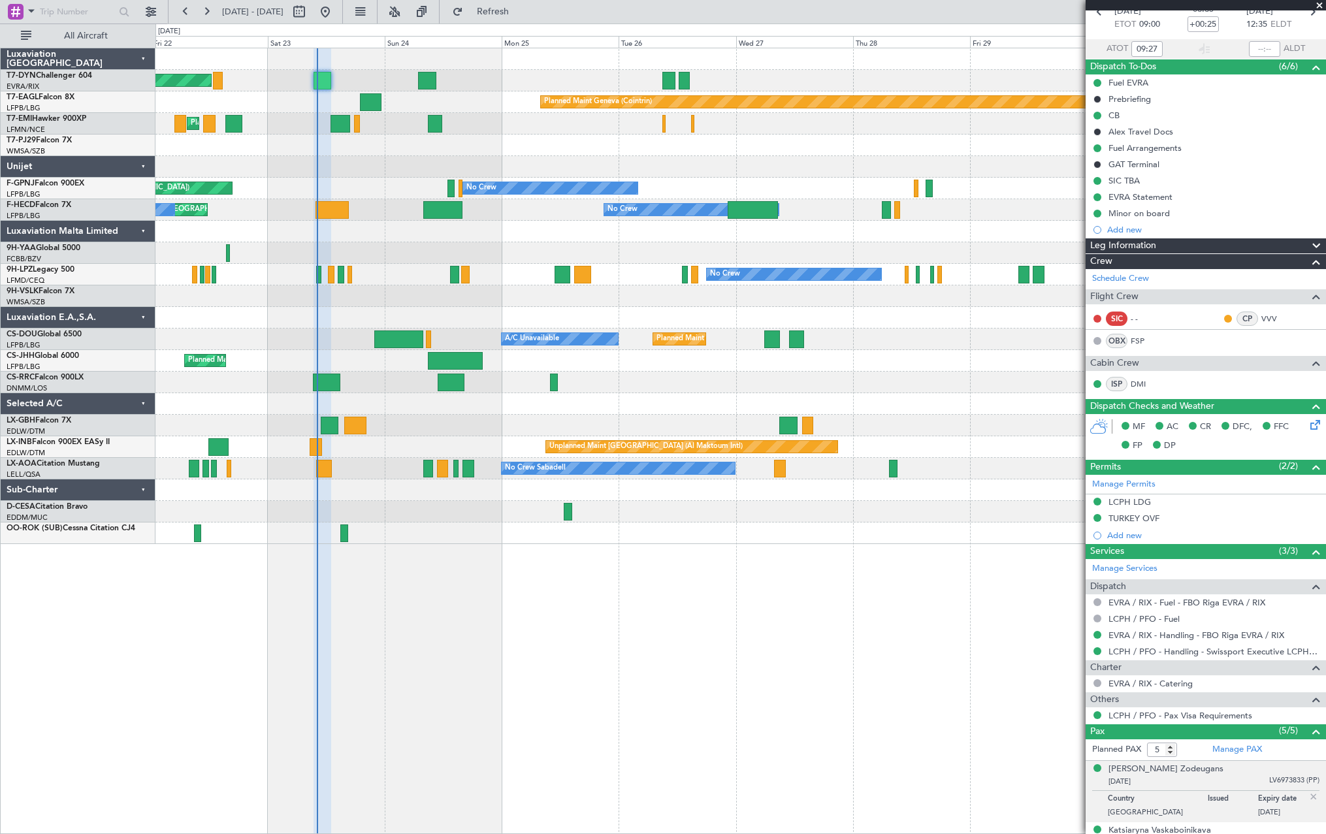
scroll to position [0, 0]
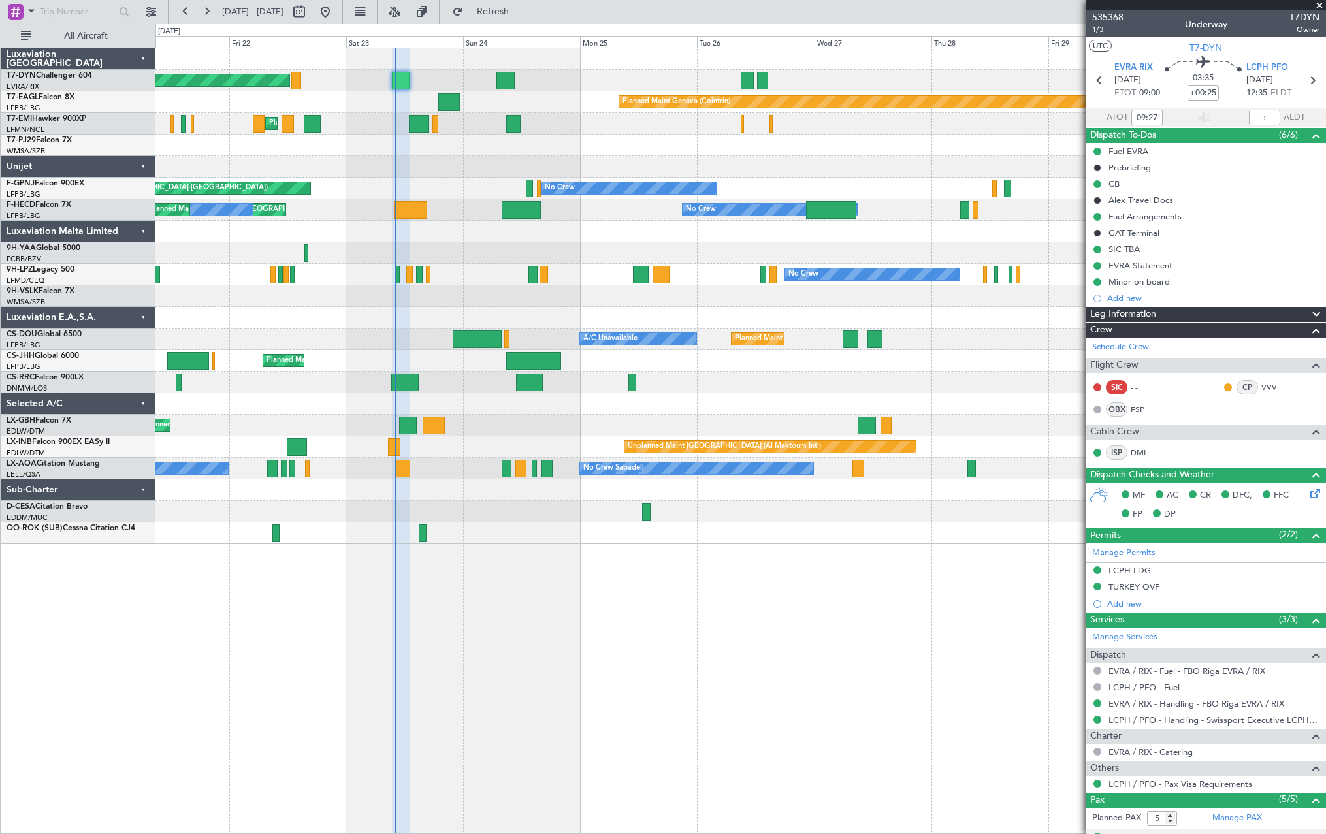
click at [364, 120] on div "Planned Maint Basel-Mulhouse Planned Maint Geneva (Cointrin) Planned Maint Ches…" at bounding box center [739, 296] width 1169 height 496
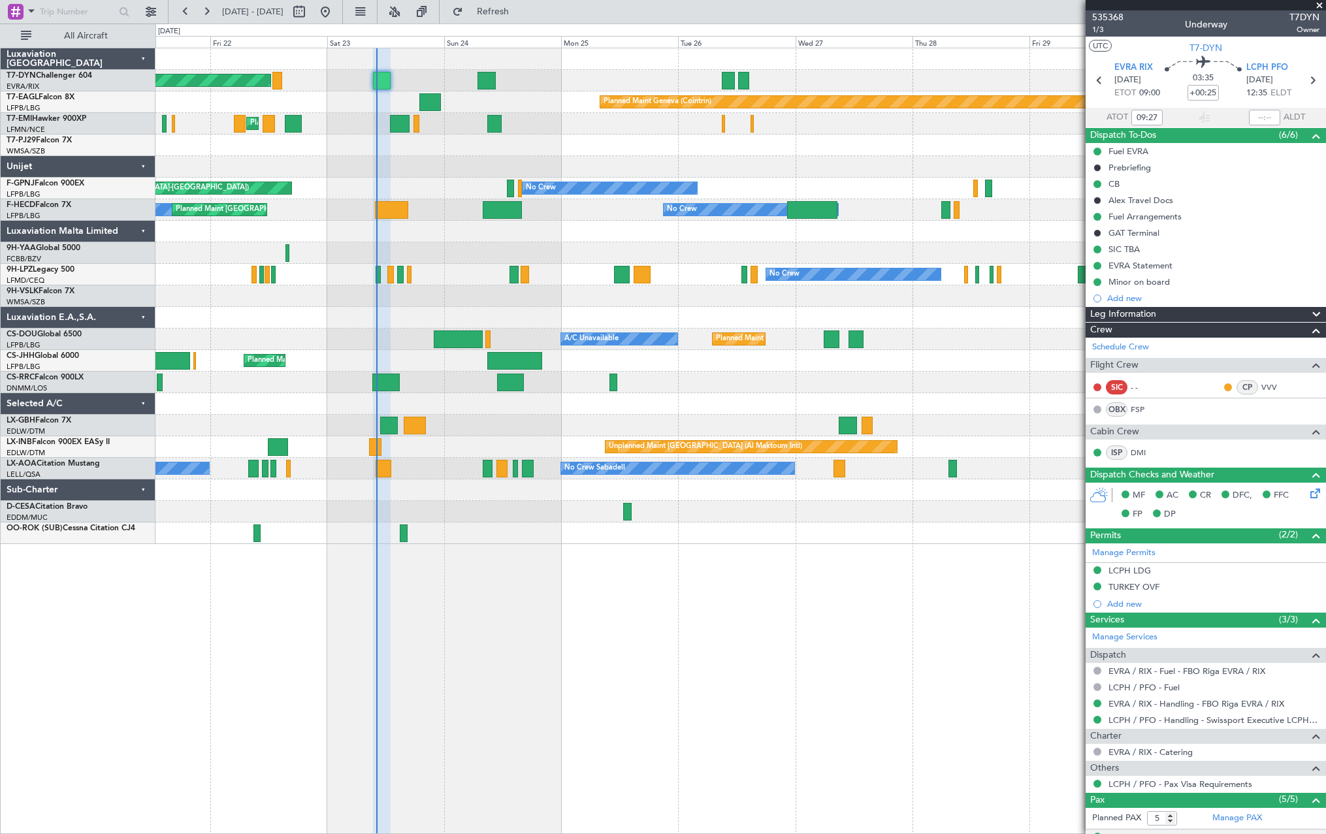
click at [283, 219] on div "Planned Maint Basel-Mulhouse Planned Maint Geneva (Cointrin) Planned Maint Ches…" at bounding box center [739, 296] width 1169 height 496
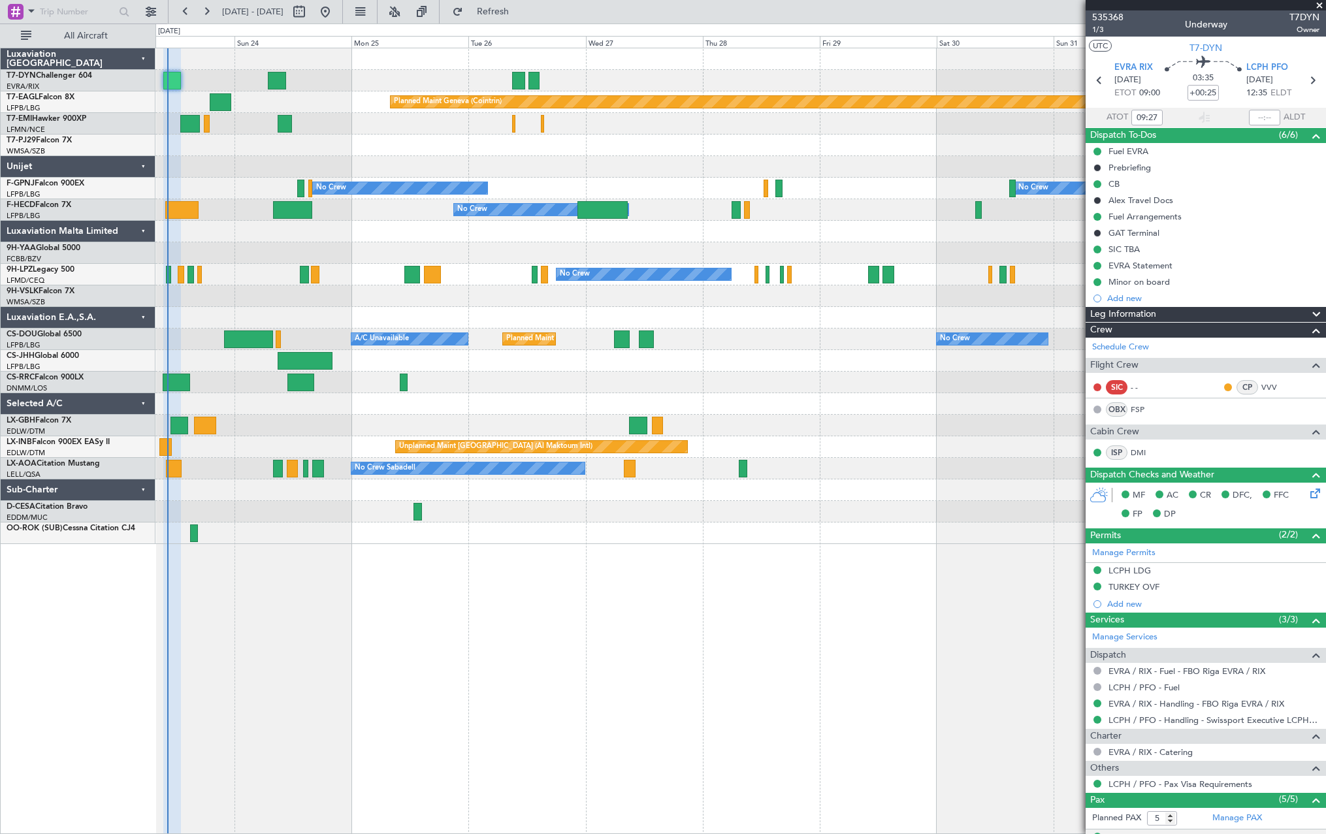
click at [425, 153] on div at bounding box center [739, 146] width 1169 height 22
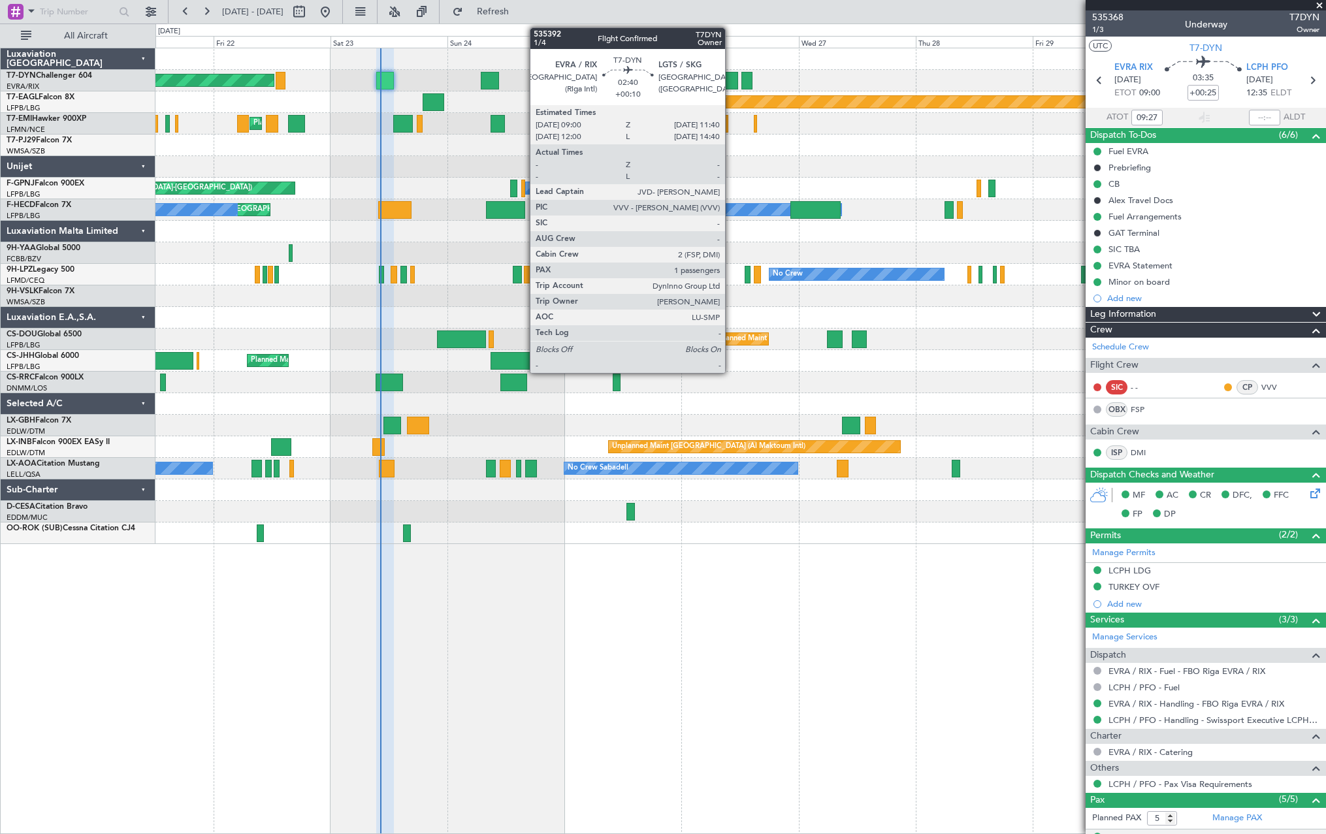
click at [731, 80] on div at bounding box center [731, 81] width 13 height 18
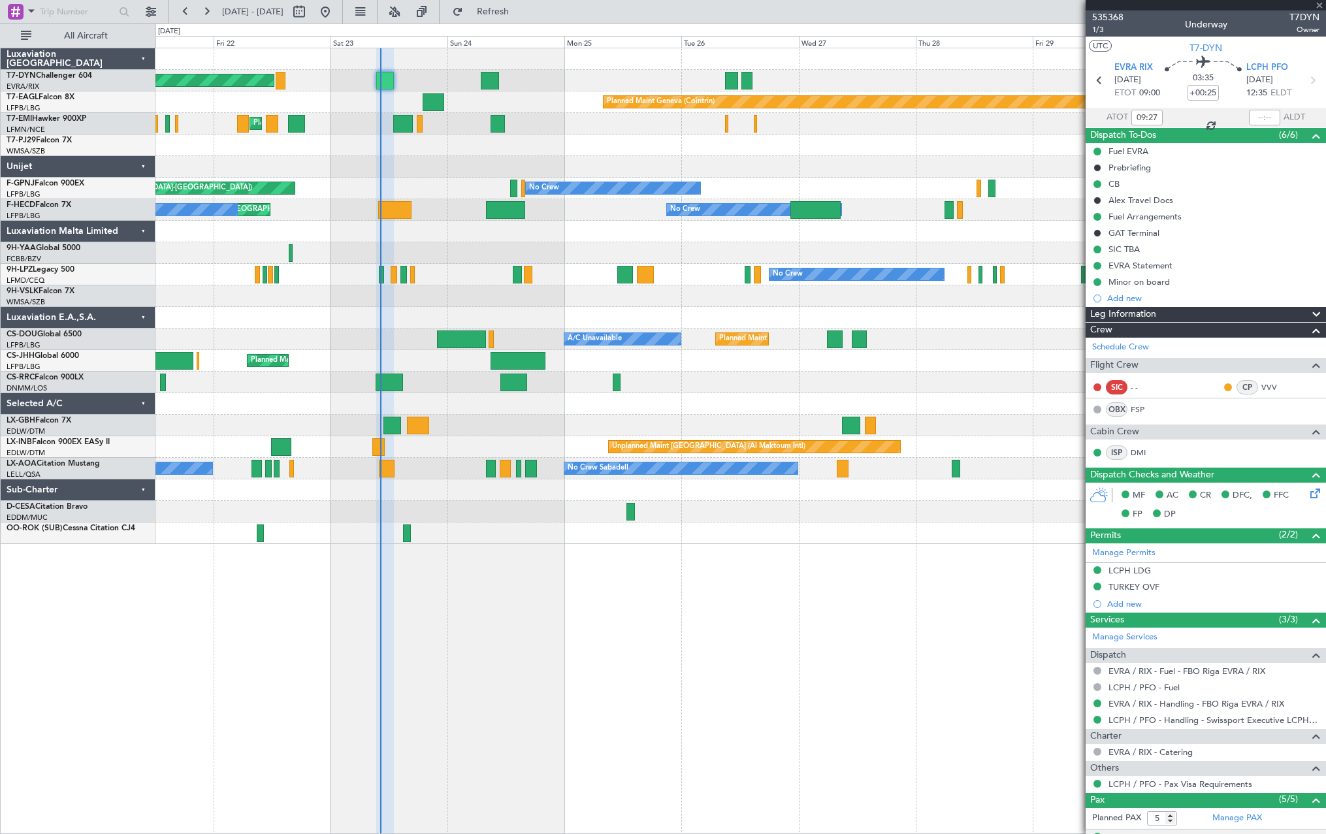
type input "+00:10"
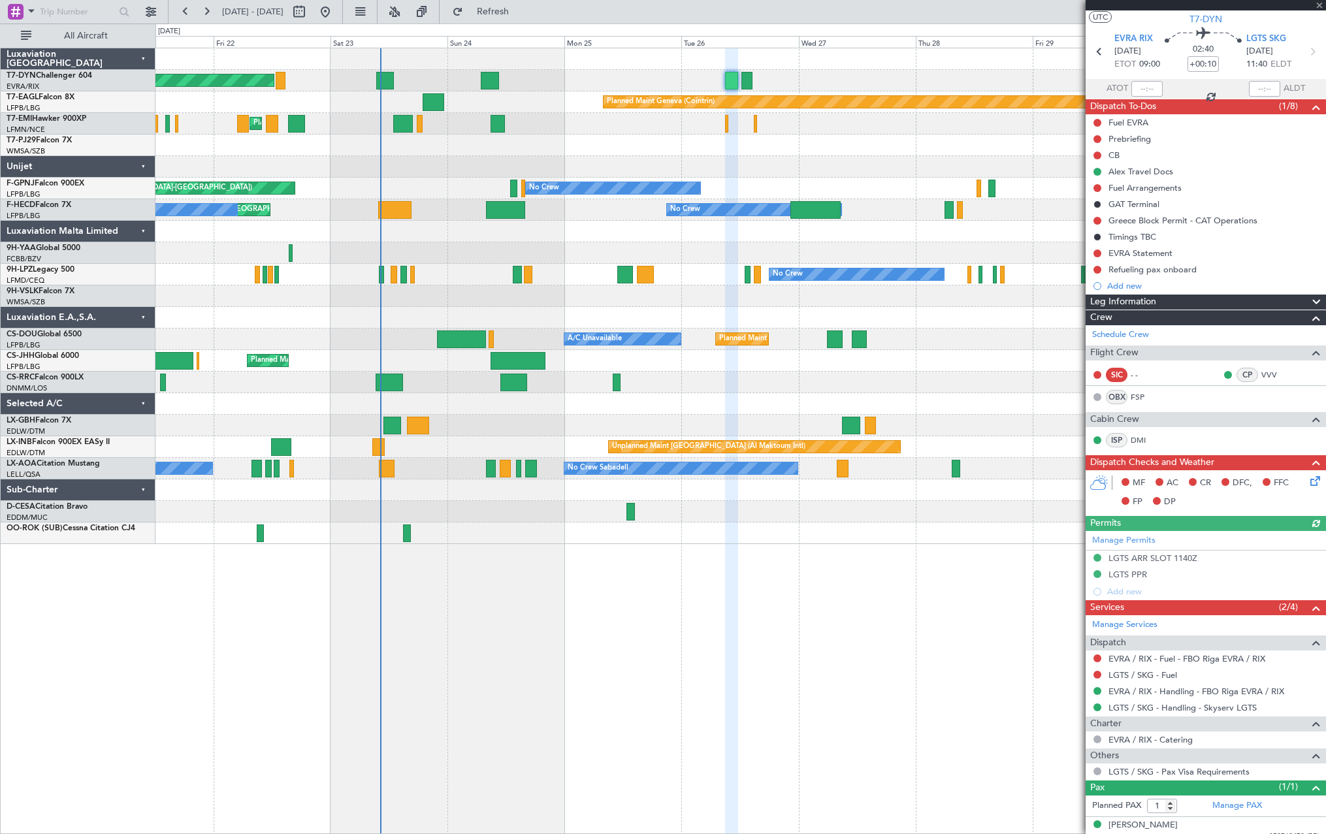
scroll to position [40, 0]
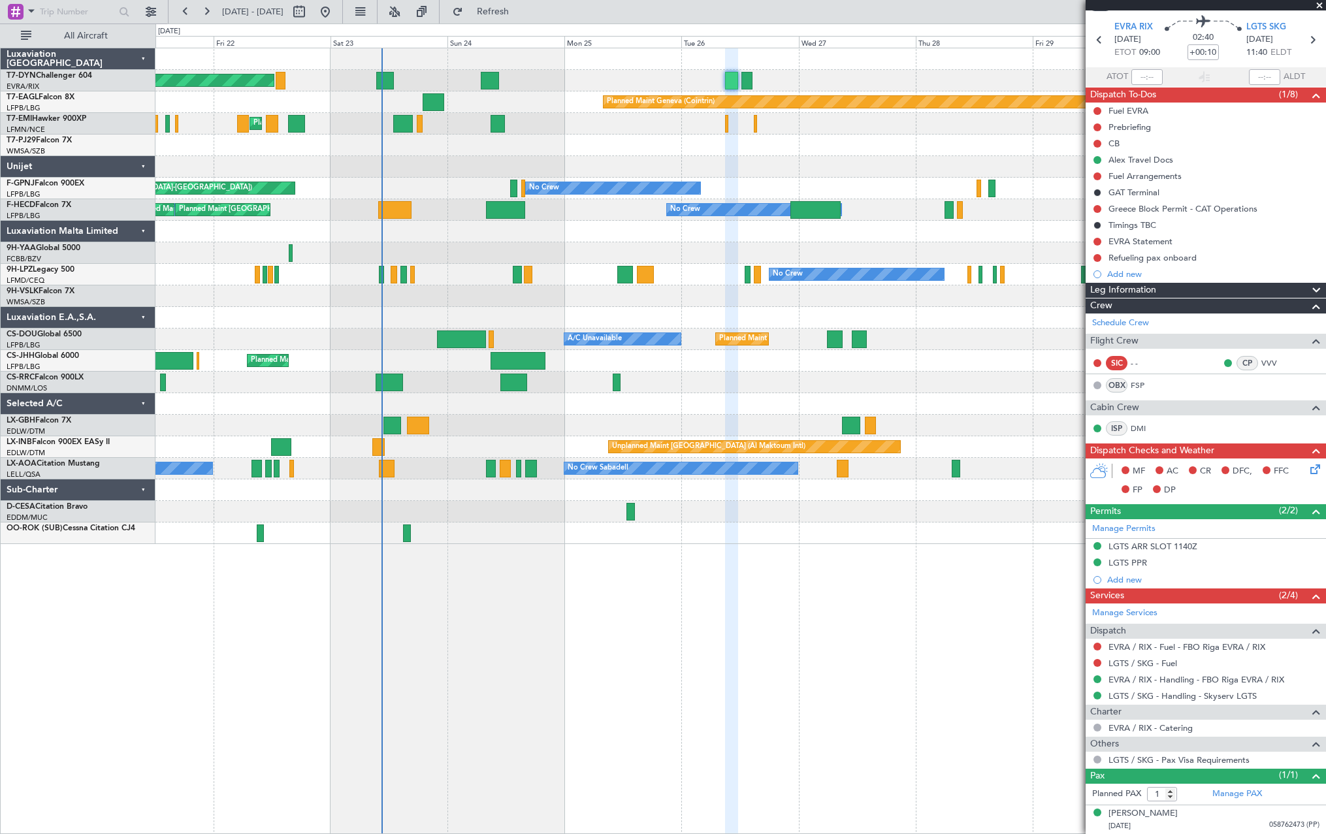
drag, startPoint x: 532, startPoint y: 13, endPoint x: 532, endPoint y: 25, distance: 12.4
click at [520, 13] on span "Refresh" at bounding box center [493, 11] width 55 height 9
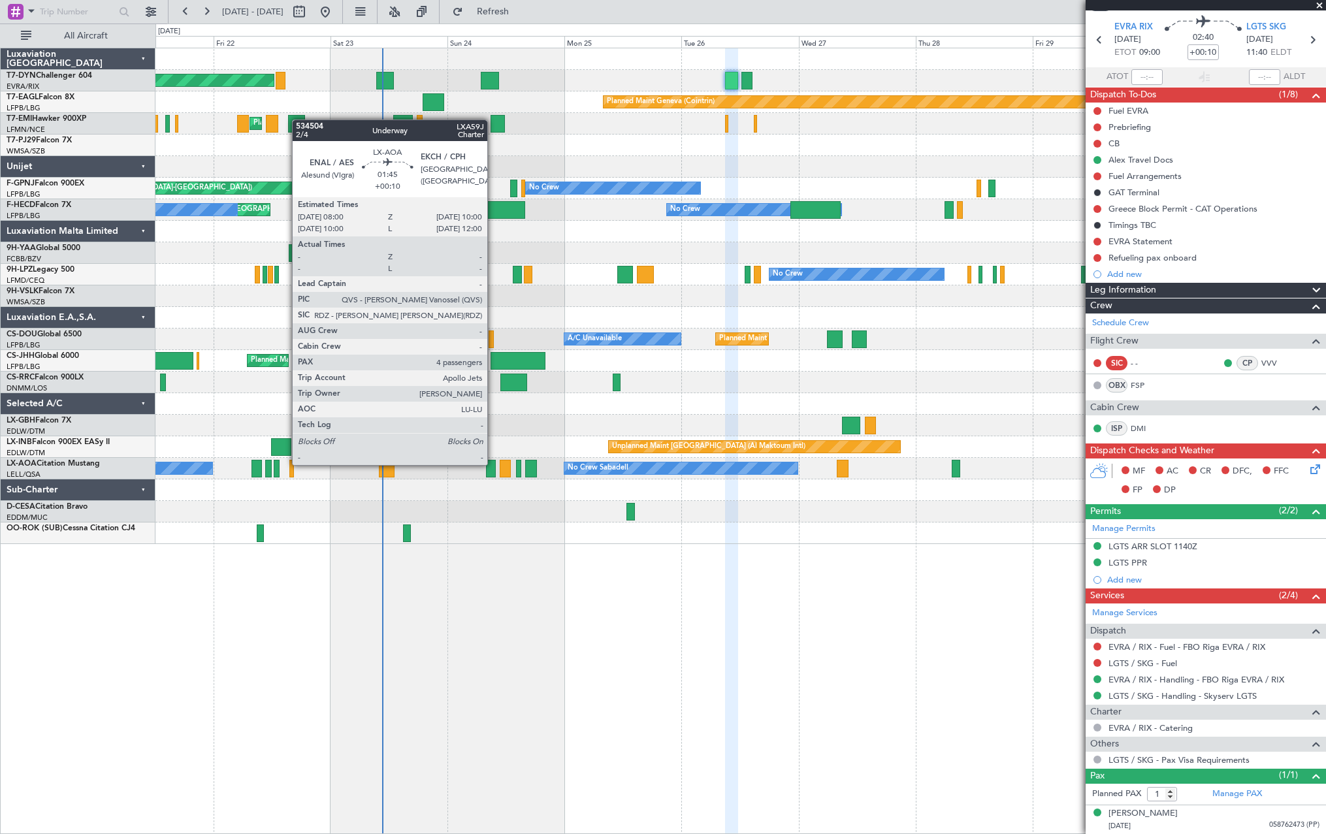
click at [493, 464] on div at bounding box center [491, 469] width 10 height 18
type input "4"
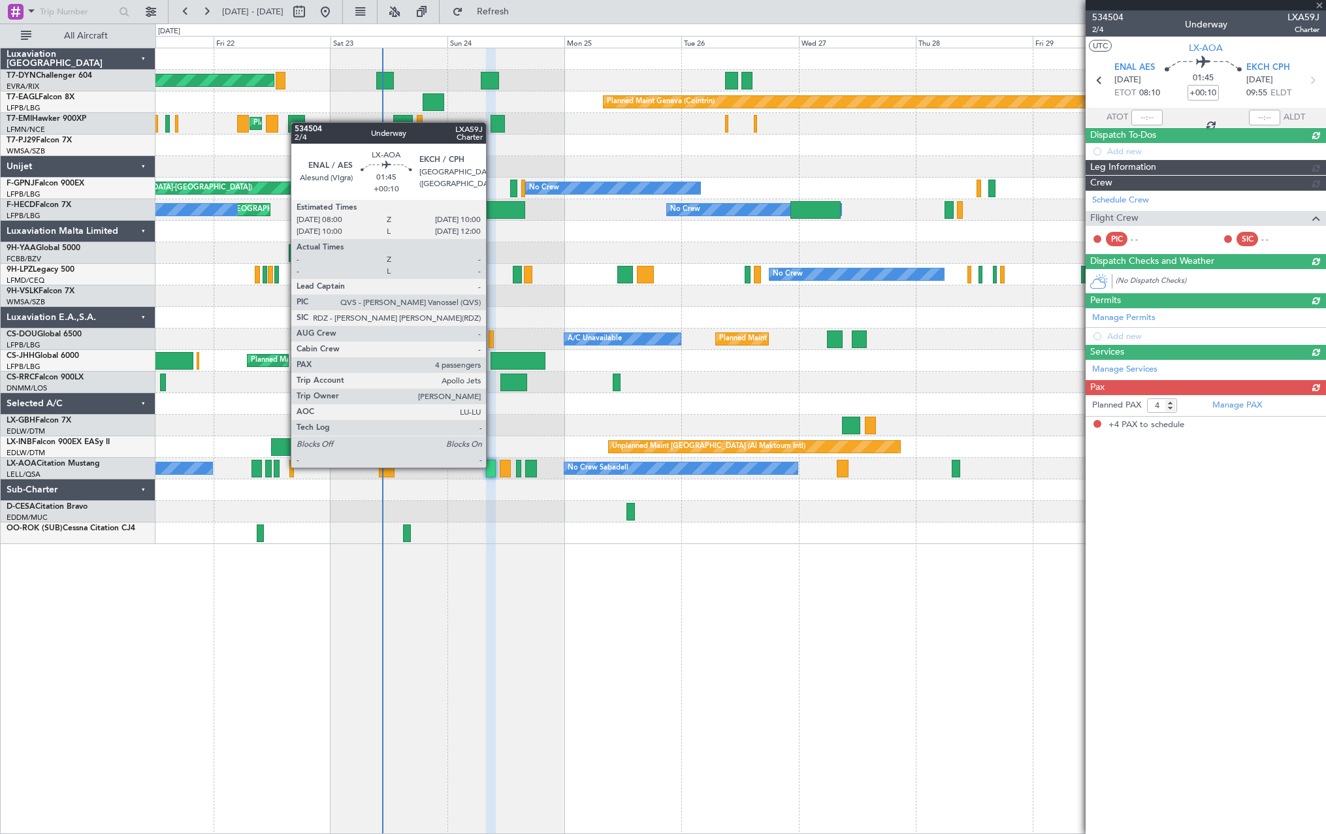
scroll to position [0, 0]
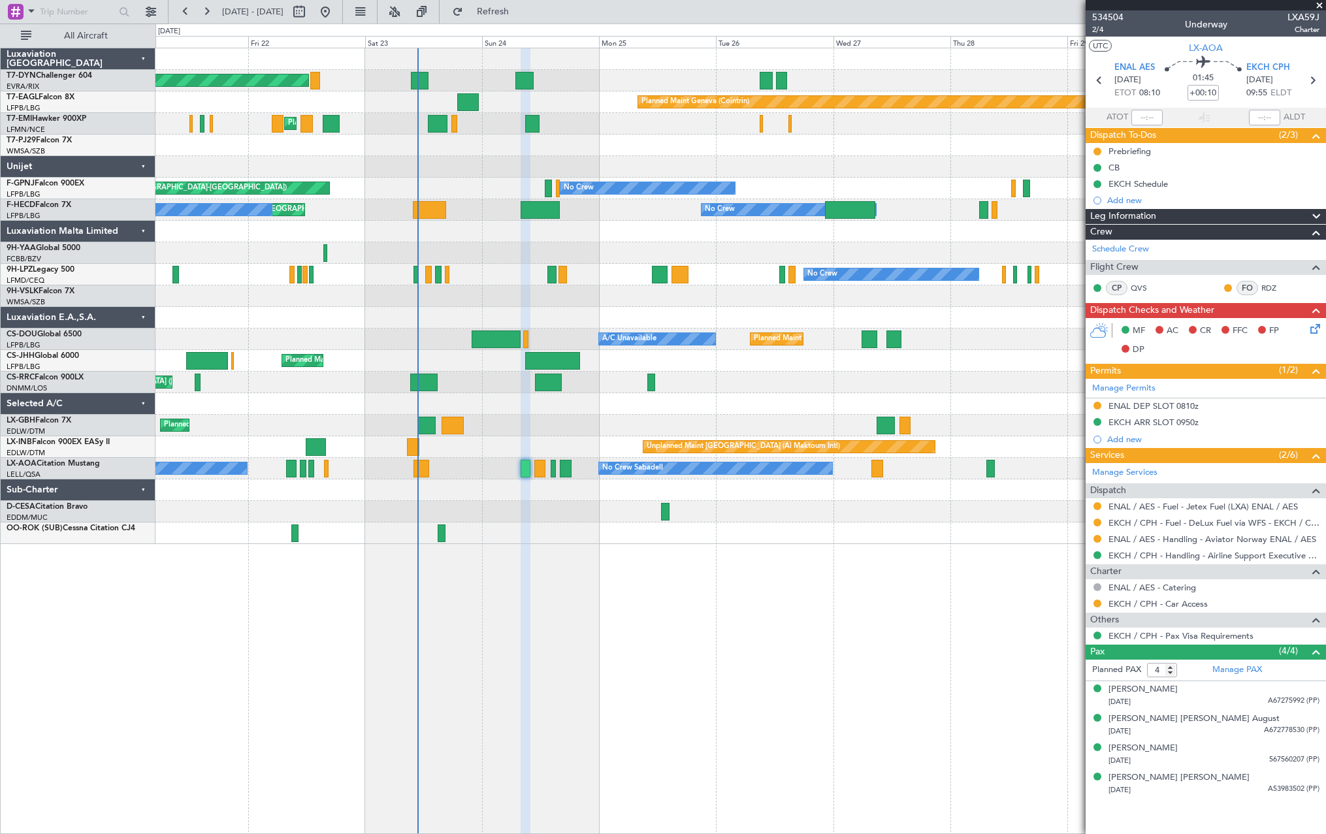
click at [538, 446] on div "Unplanned Maint [GEOGRAPHIC_DATA] (Al Maktoum Intl) Planned Maint Geneva ([GEOG…" at bounding box center [739, 447] width 1169 height 22
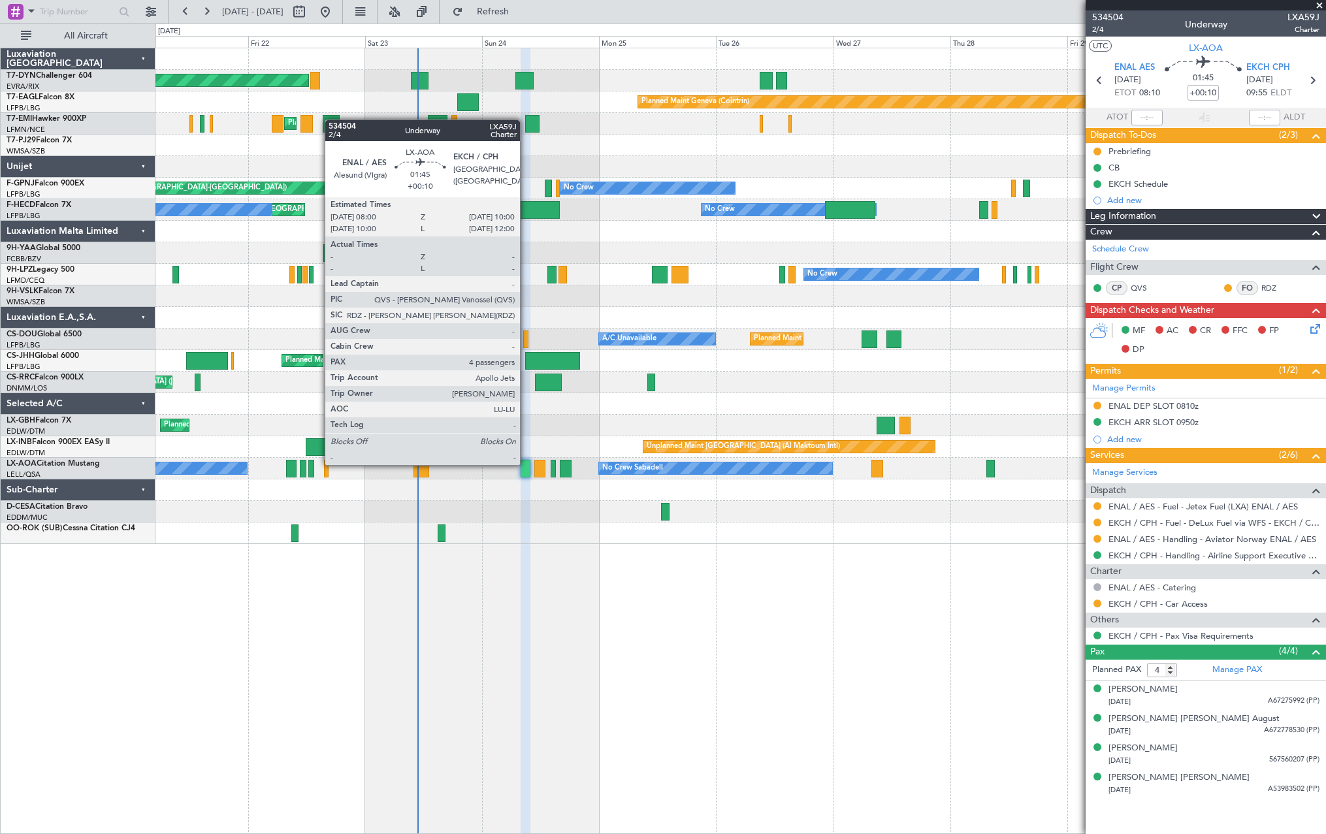
click at [526, 464] on div at bounding box center [525, 469] width 10 height 18
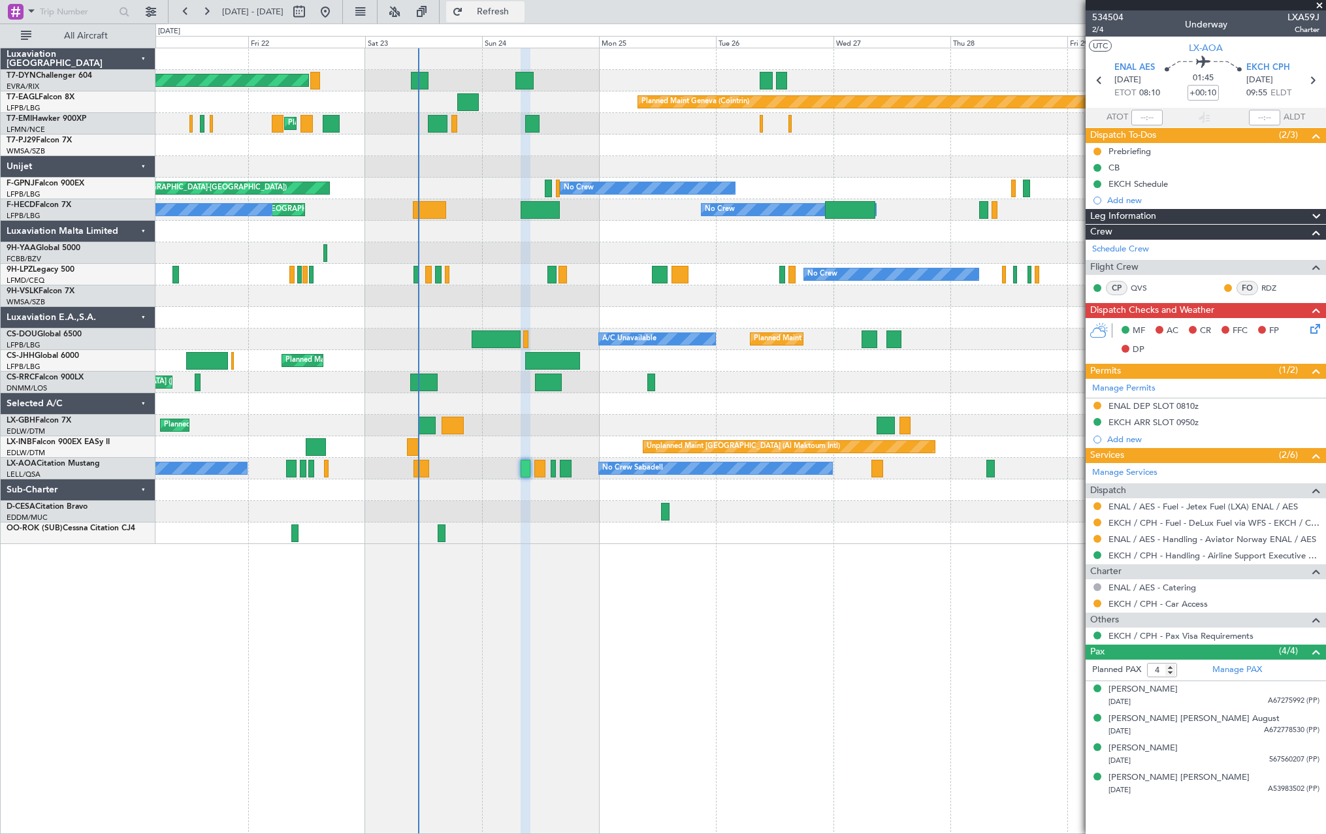
click at [524, 5] on button "Refresh" at bounding box center [485, 11] width 78 height 21
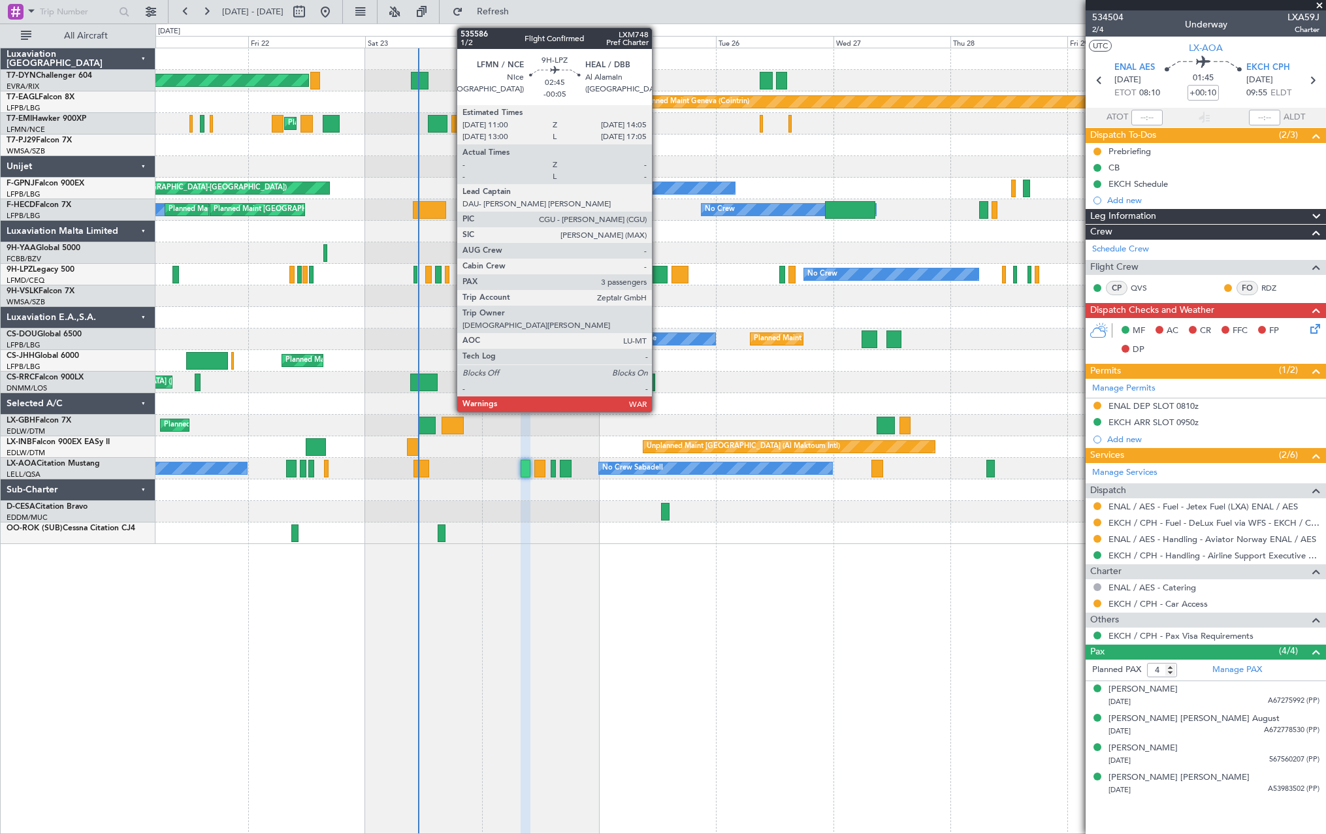
click at [658, 275] on div at bounding box center [660, 275] width 16 height 18
type input "-00:05"
type input "3"
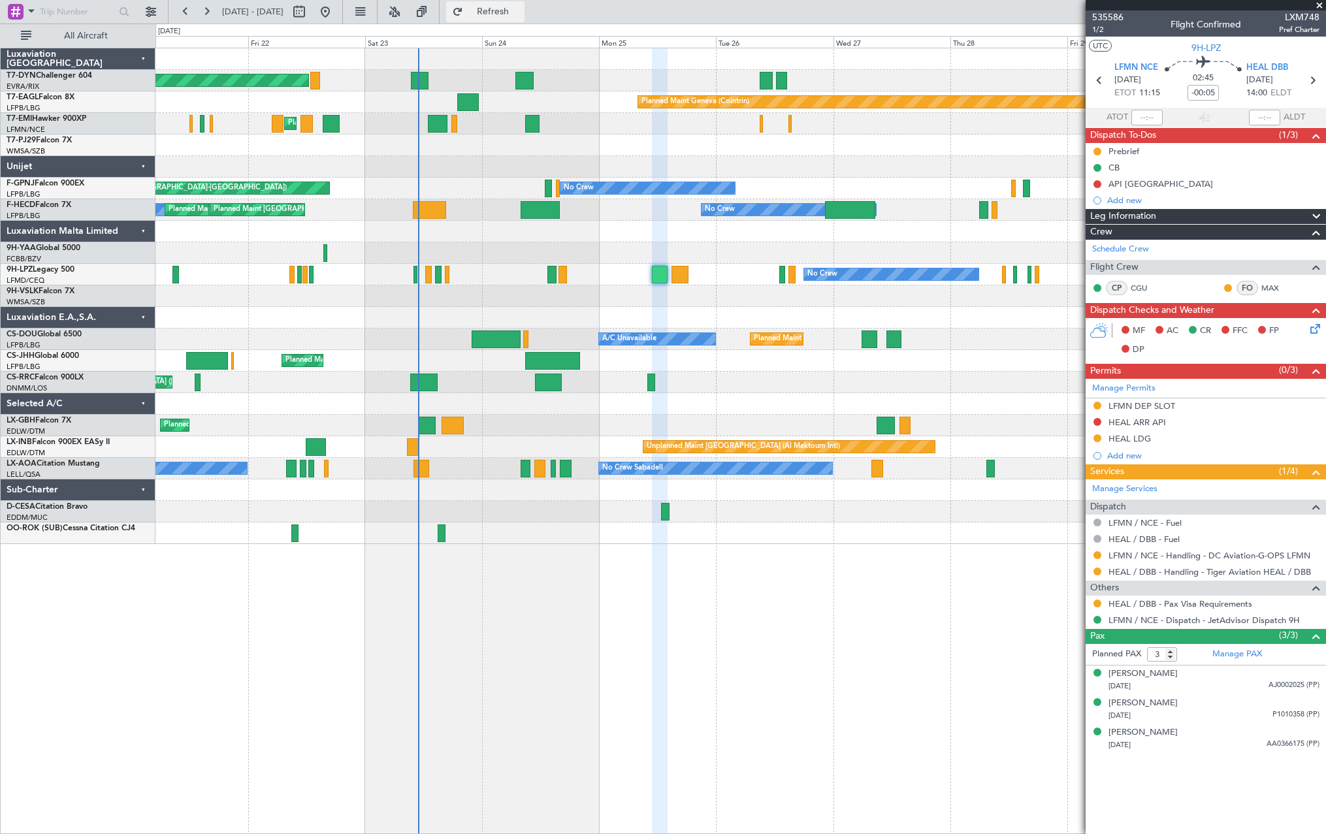
click at [520, 12] on span "Refresh" at bounding box center [493, 11] width 55 height 9
click at [520, 7] on span "Refresh" at bounding box center [493, 11] width 55 height 9
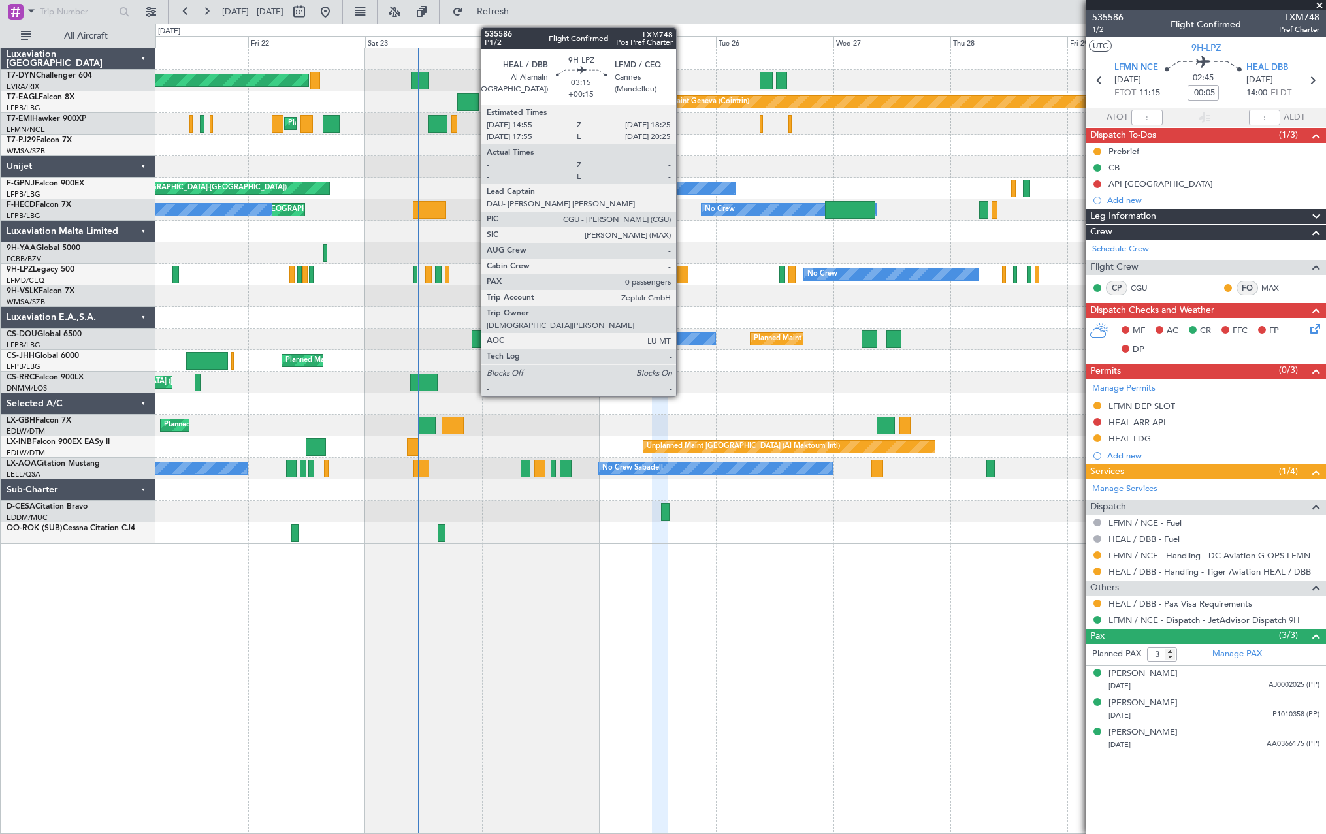
click at [682, 269] on div at bounding box center [680, 275] width 18 height 18
type input "+00:15"
type input "0"
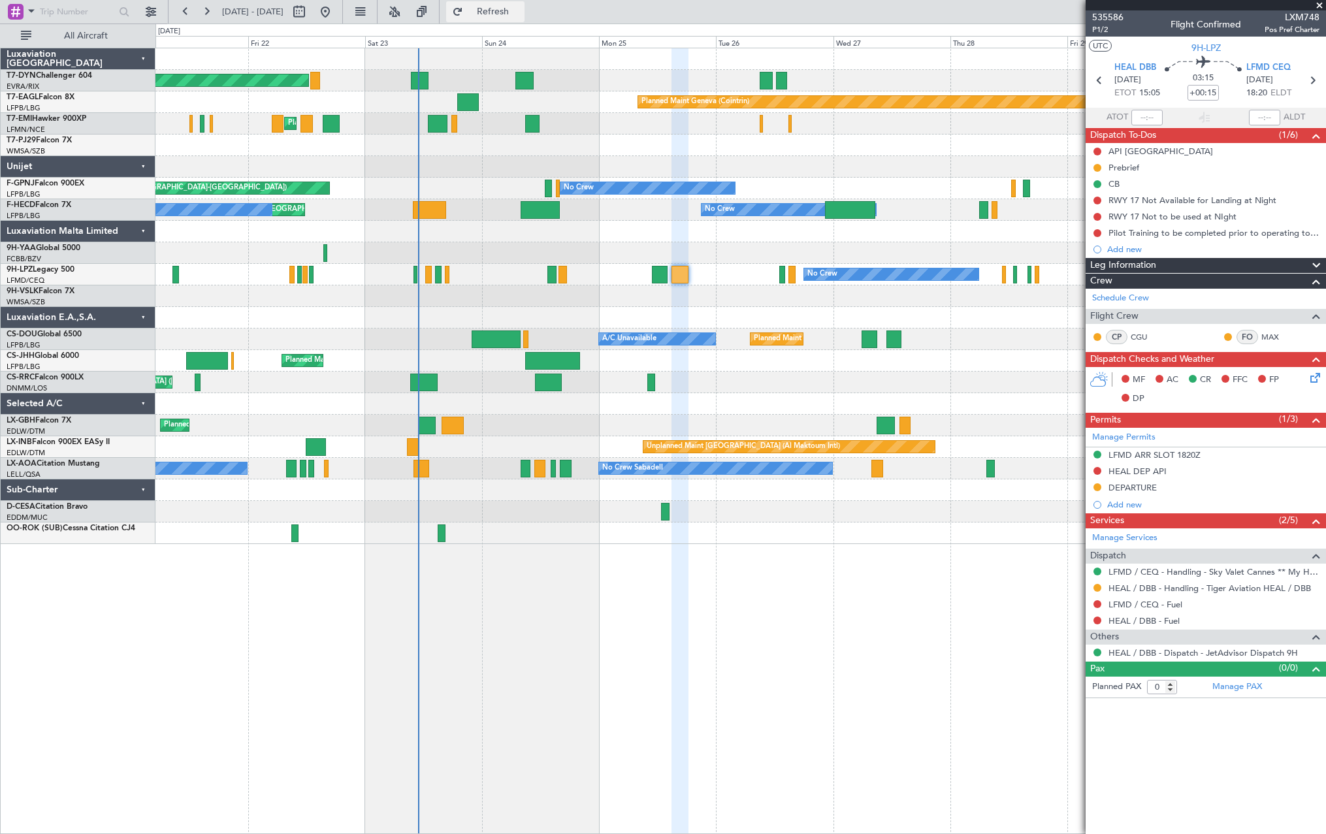
click at [524, 19] on button "Refresh" at bounding box center [485, 11] width 78 height 21
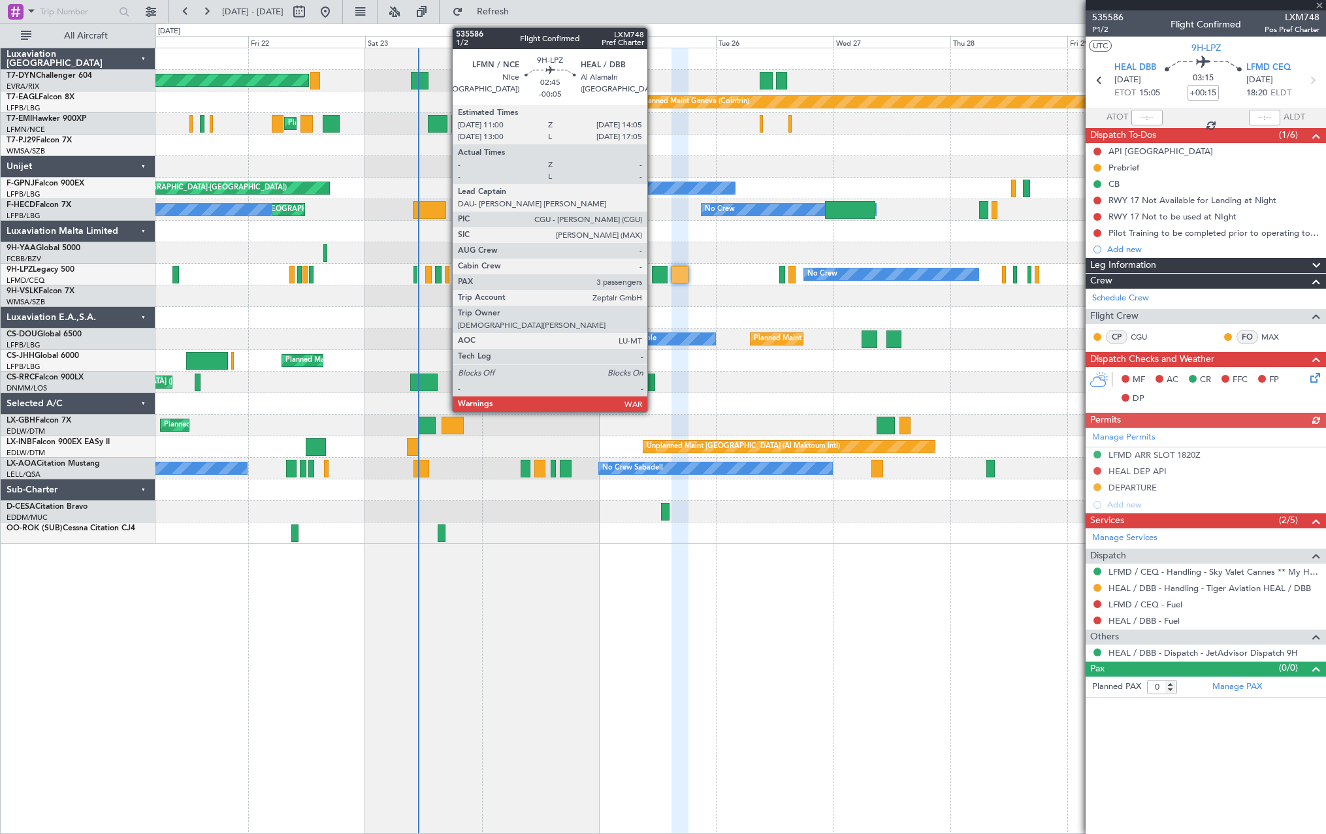
click at [653, 272] on div at bounding box center [660, 275] width 16 height 18
type input "-00:05"
type input "3"
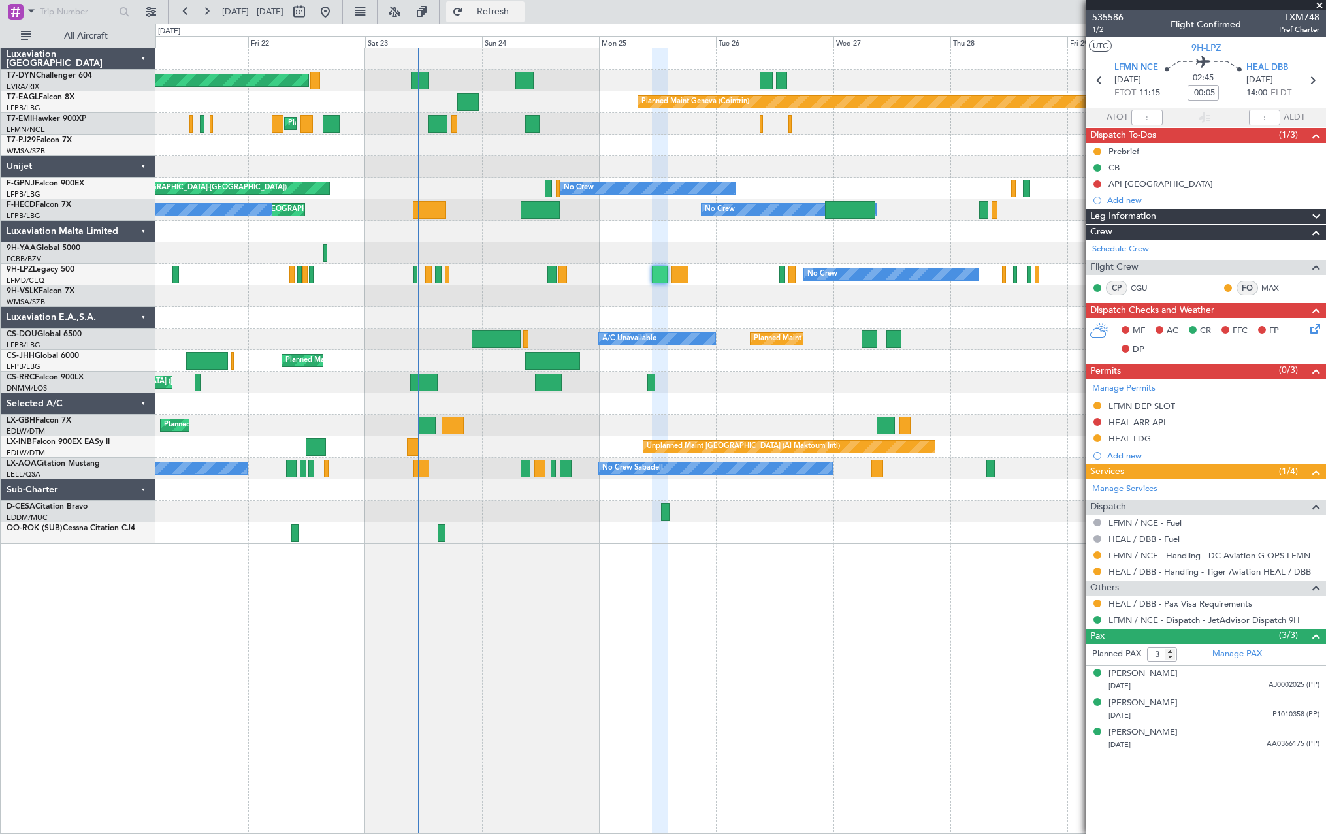
click at [515, 15] on span "Refresh" at bounding box center [493, 11] width 55 height 9
click at [500, 10] on button "Refresh" at bounding box center [485, 11] width 78 height 21
click at [520, 12] on span "Refresh" at bounding box center [493, 11] width 55 height 9
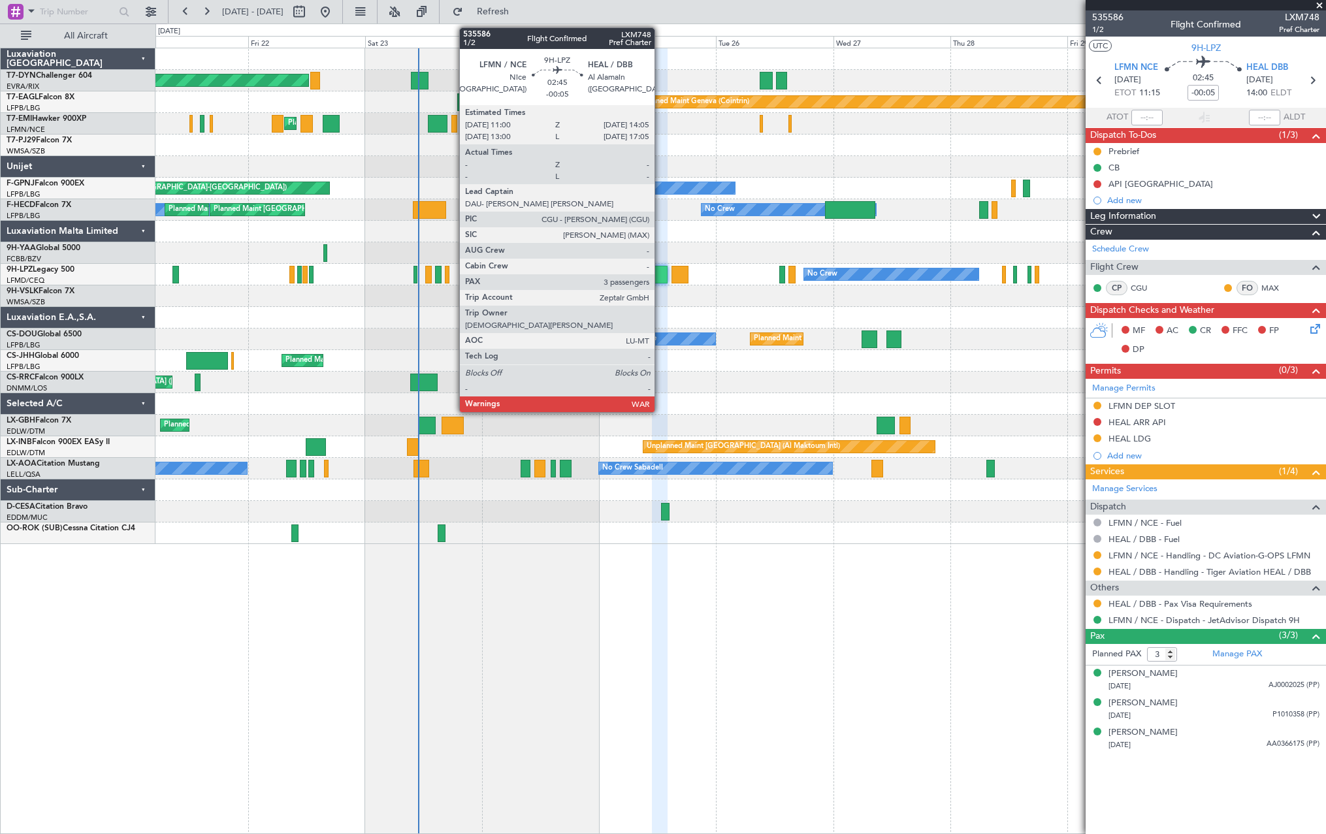
click at [660, 269] on div at bounding box center [660, 275] width 16 height 18
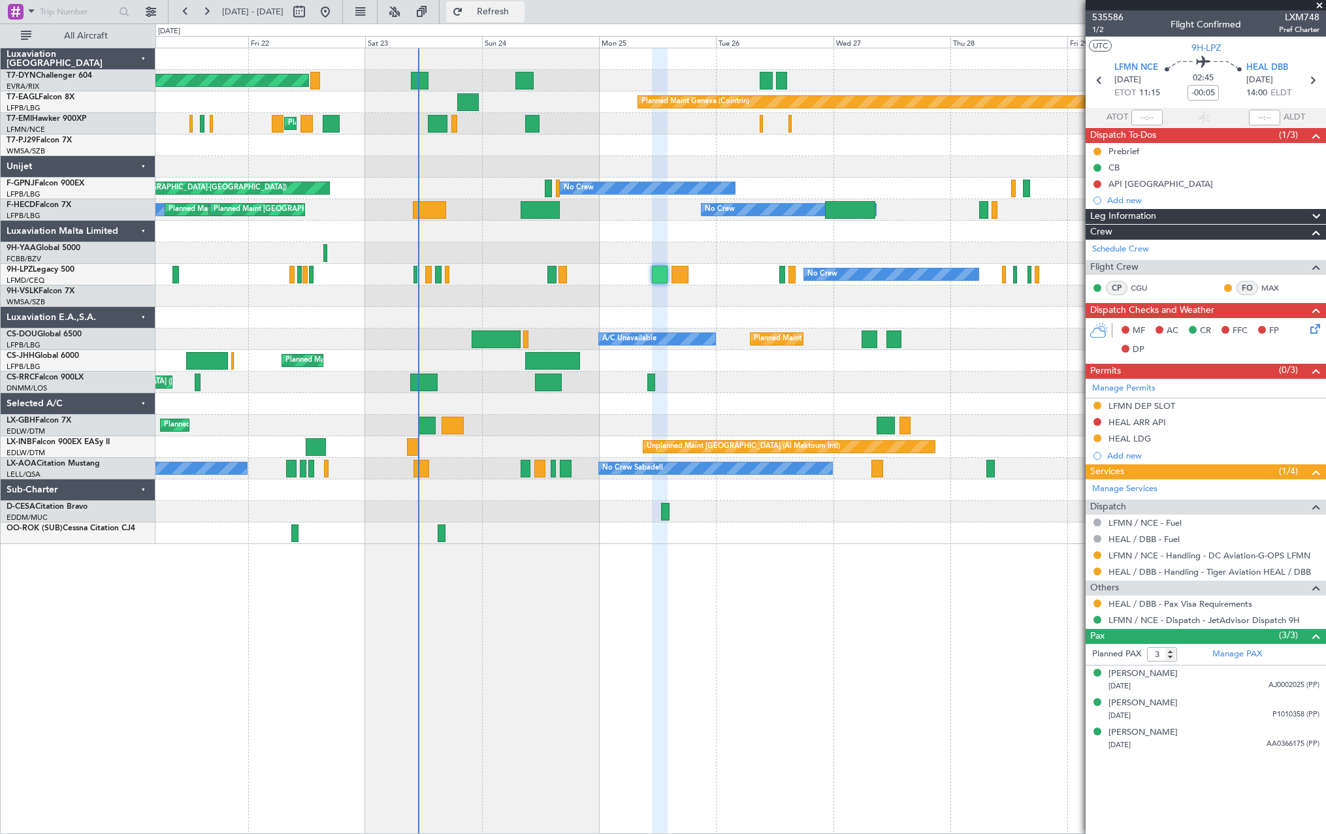
click at [520, 13] on span "Refresh" at bounding box center [493, 11] width 55 height 9
click at [520, 8] on span "Refresh" at bounding box center [493, 11] width 55 height 9
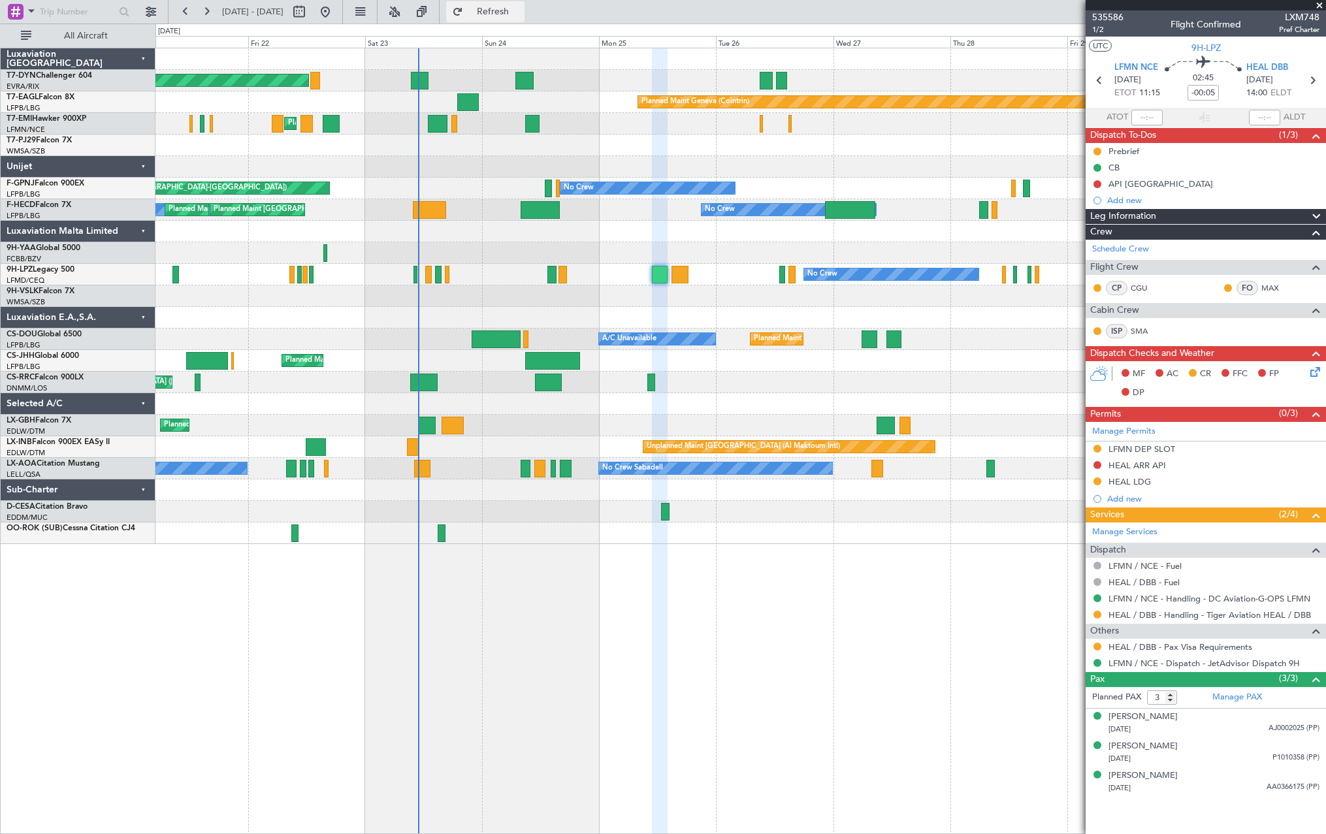
click at [513, 6] on button "Refresh" at bounding box center [485, 11] width 78 height 21
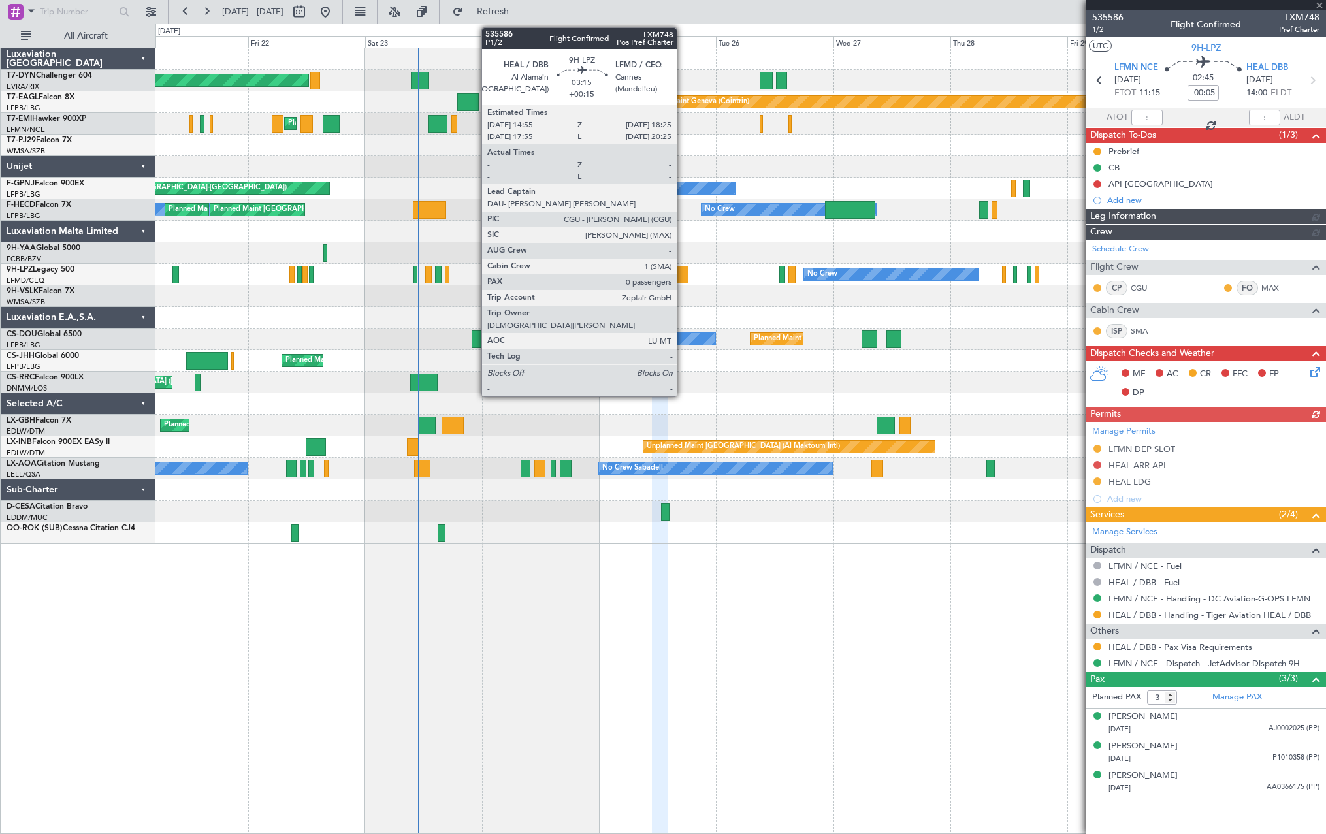
click at [682, 275] on div at bounding box center [680, 275] width 18 height 18
type input "+00:15"
type input "0"
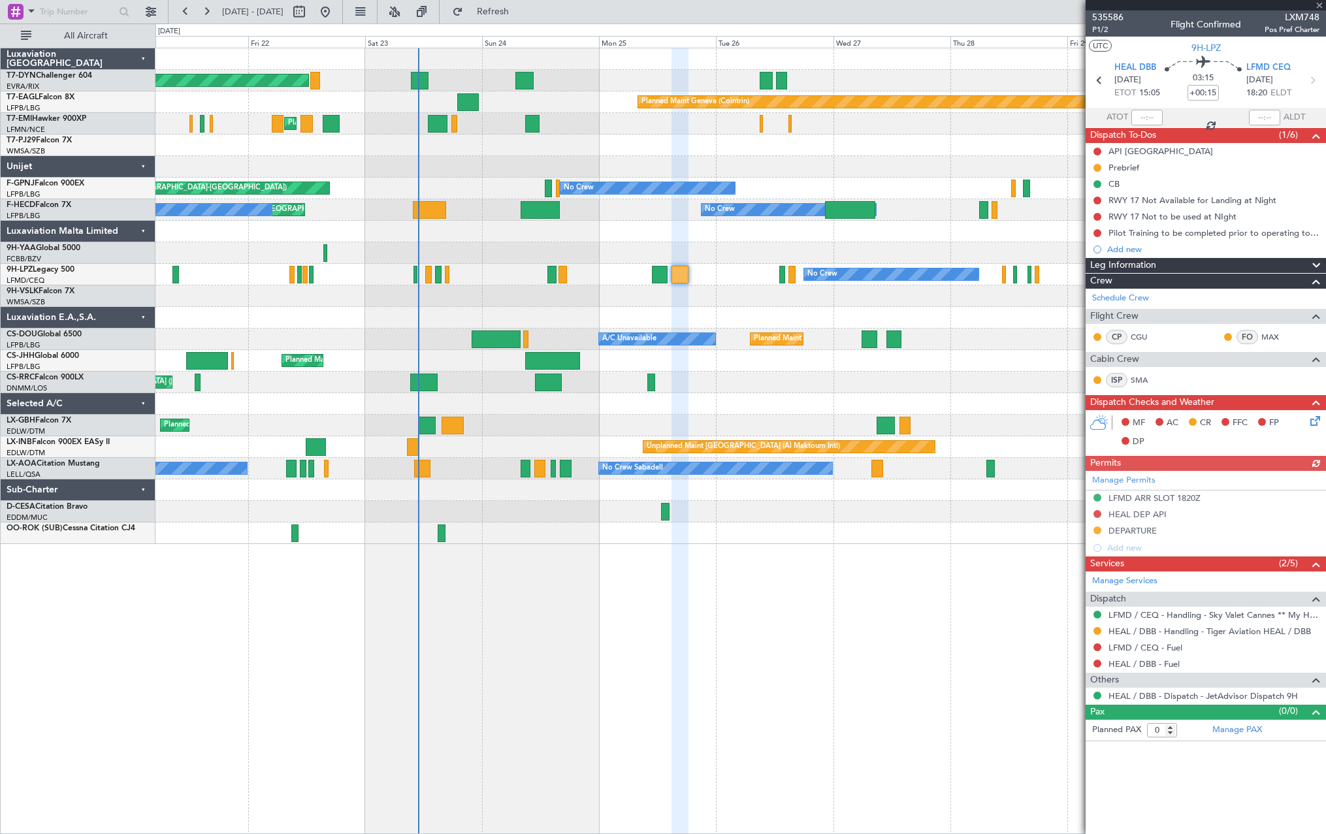
click at [653, 272] on div at bounding box center [660, 275] width 16 height 18
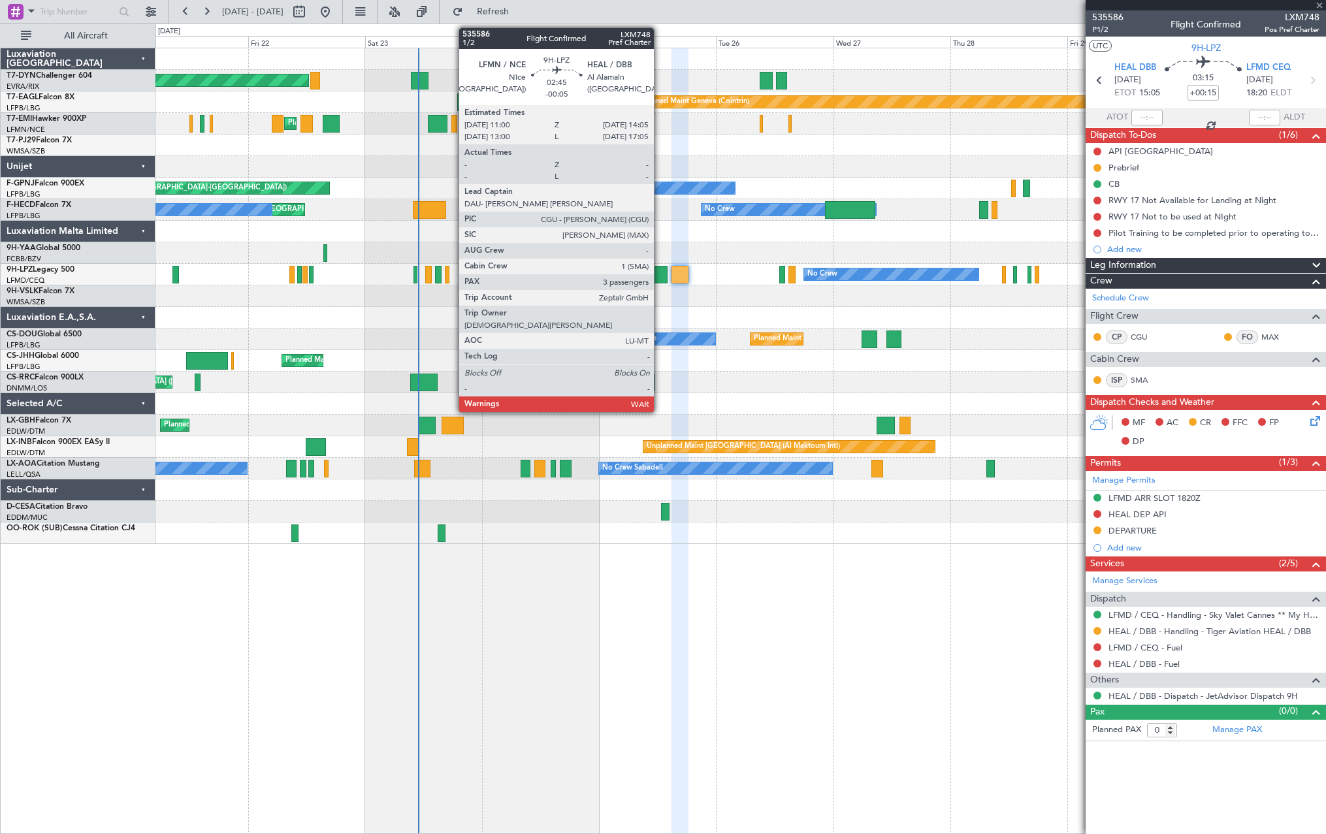
type input "-00:05"
type input "3"
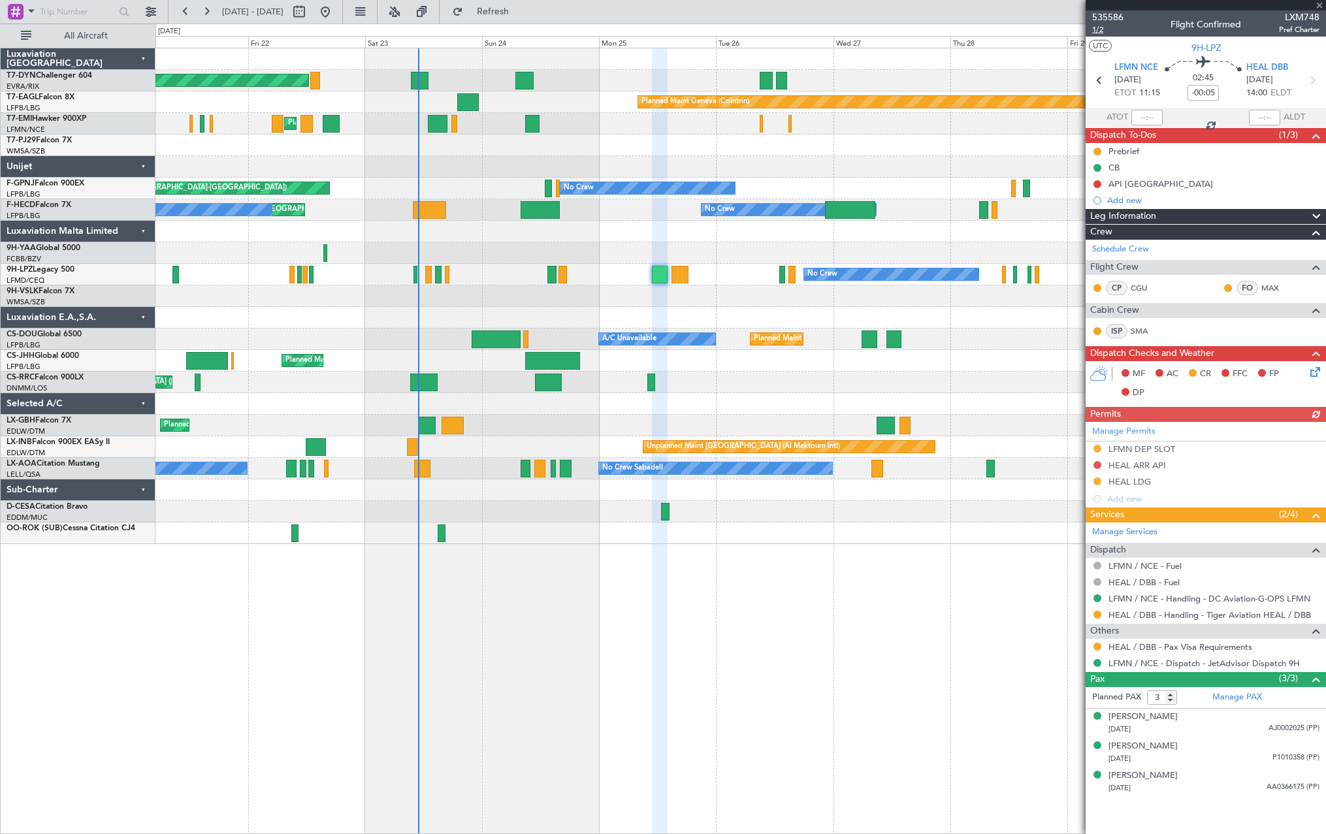
click at [1105, 27] on span "1/2" at bounding box center [1107, 29] width 31 height 11
click at [1113, 17] on span "535586" at bounding box center [1107, 17] width 31 height 14
click at [520, 15] on span "Refresh" at bounding box center [493, 11] width 55 height 9
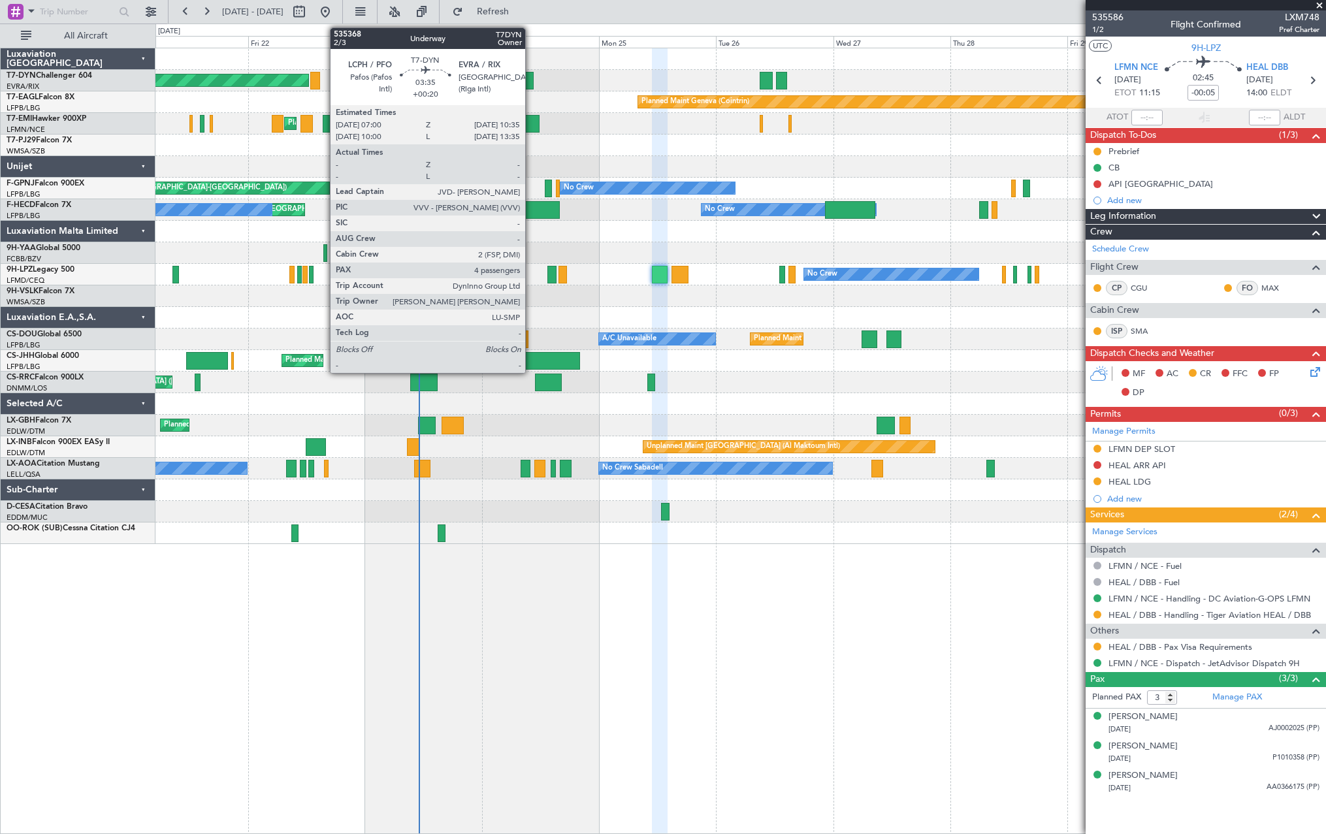
click at [525, 80] on div at bounding box center [524, 81] width 18 height 18
type input "+00:20"
type input "4"
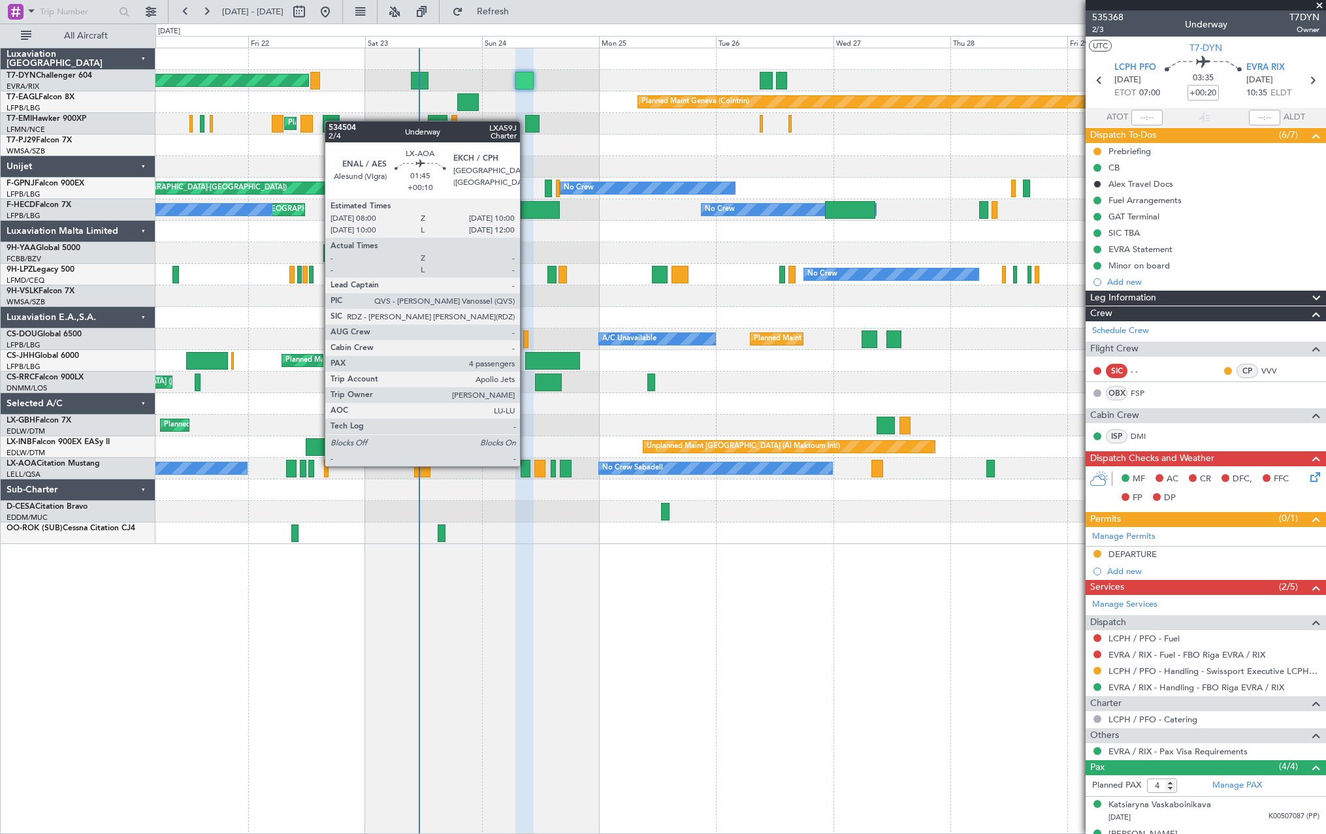
click at [526, 465] on div at bounding box center [525, 469] width 10 height 18
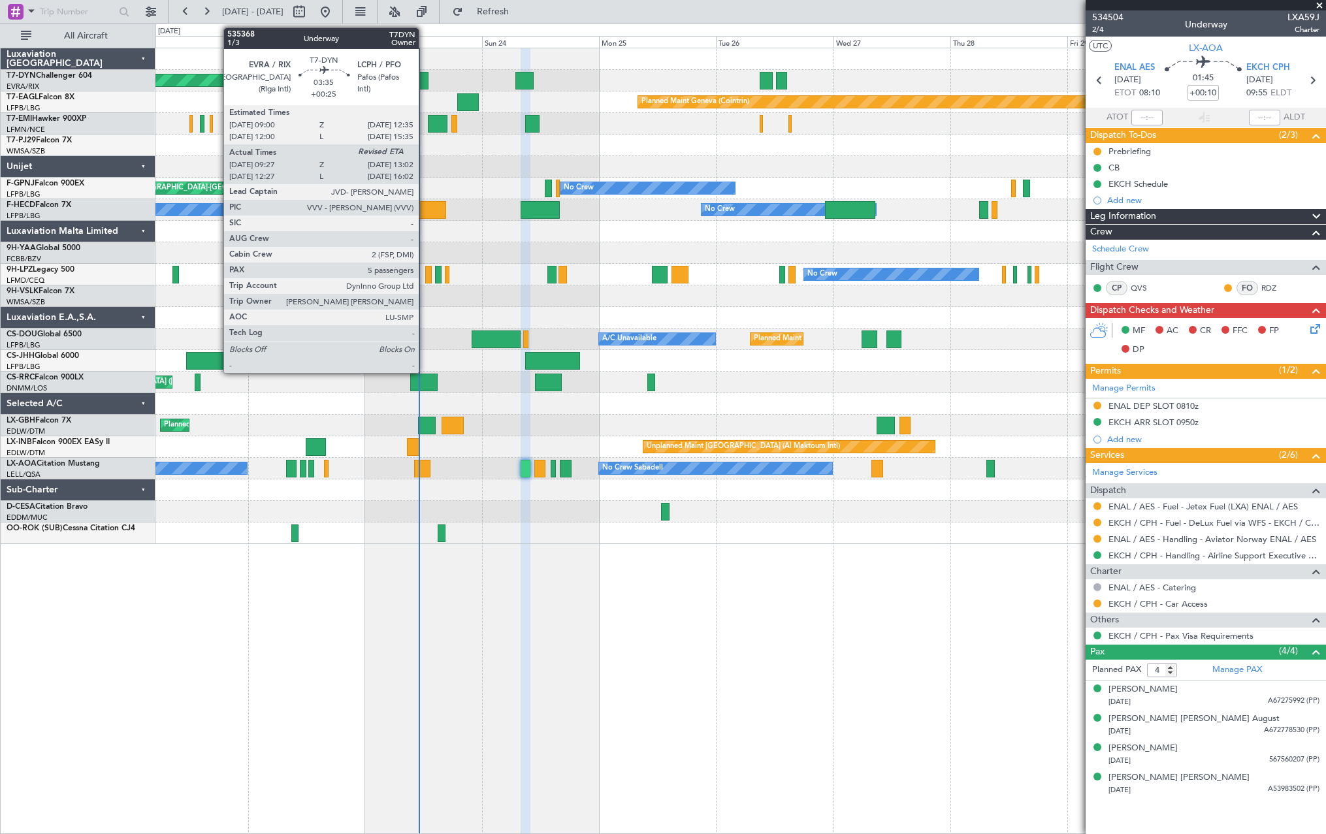
click at [424, 78] on div at bounding box center [420, 81] width 18 height 18
type input "+00:25"
type input "09:27"
type input "5"
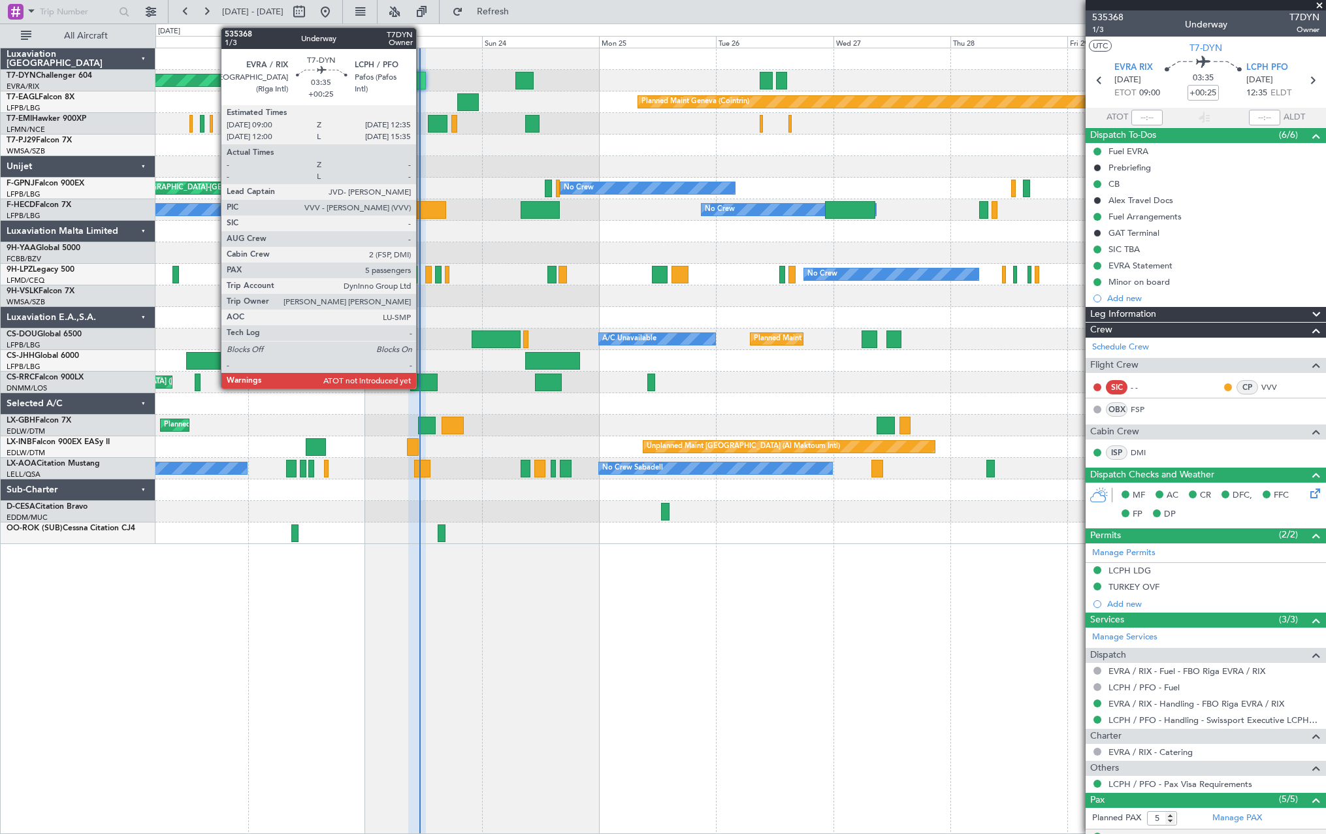
click at [422, 76] on div at bounding box center [417, 81] width 18 height 18
click at [416, 79] on div at bounding box center [417, 81] width 18 height 18
click at [416, 80] on div at bounding box center [417, 81] width 18 height 18
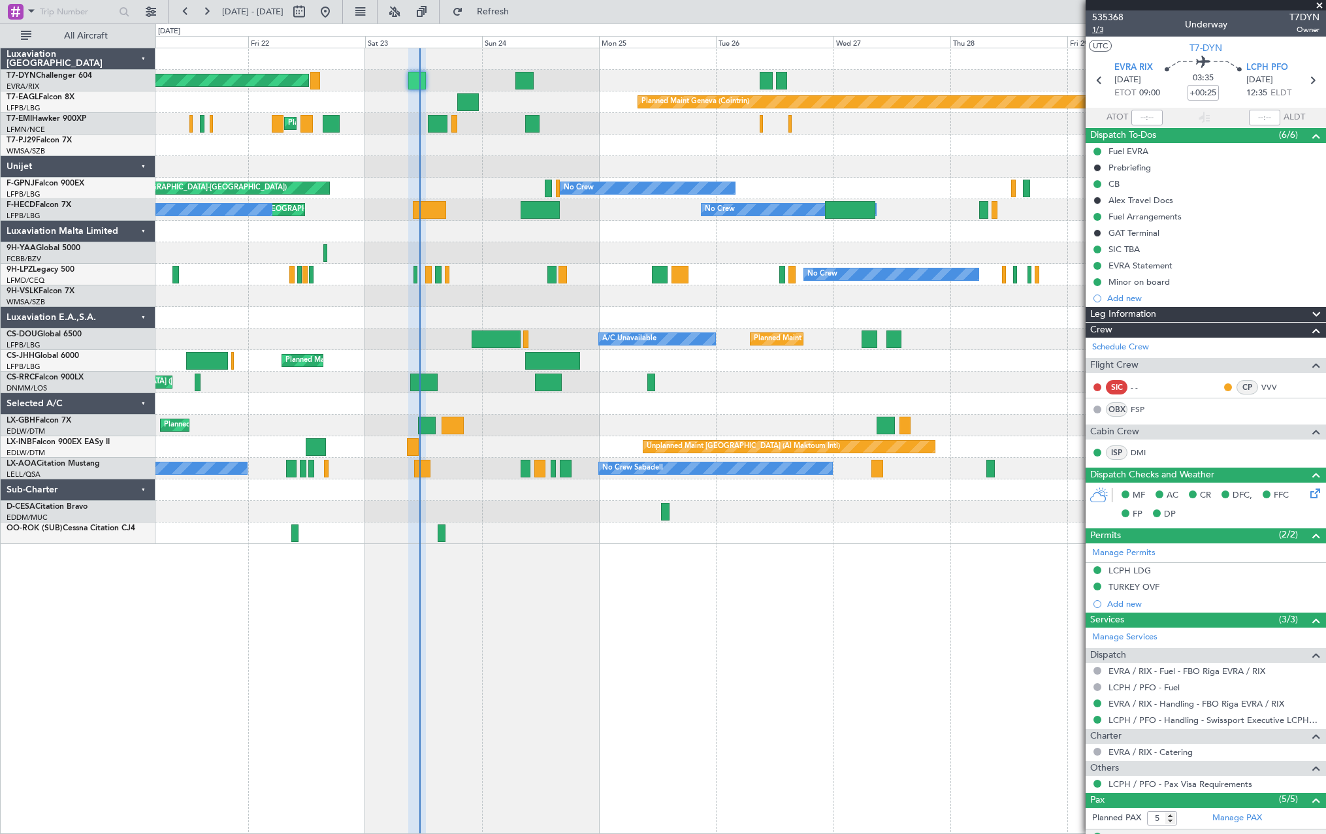
click at [1098, 29] on span "1/3" at bounding box center [1107, 29] width 31 height 11
click at [520, 12] on span "Refresh" at bounding box center [493, 11] width 55 height 9
drag, startPoint x: 539, startPoint y: 12, endPoint x: 516, endPoint y: 35, distance: 31.9
click at [520, 12] on span "Refresh" at bounding box center [493, 11] width 55 height 9
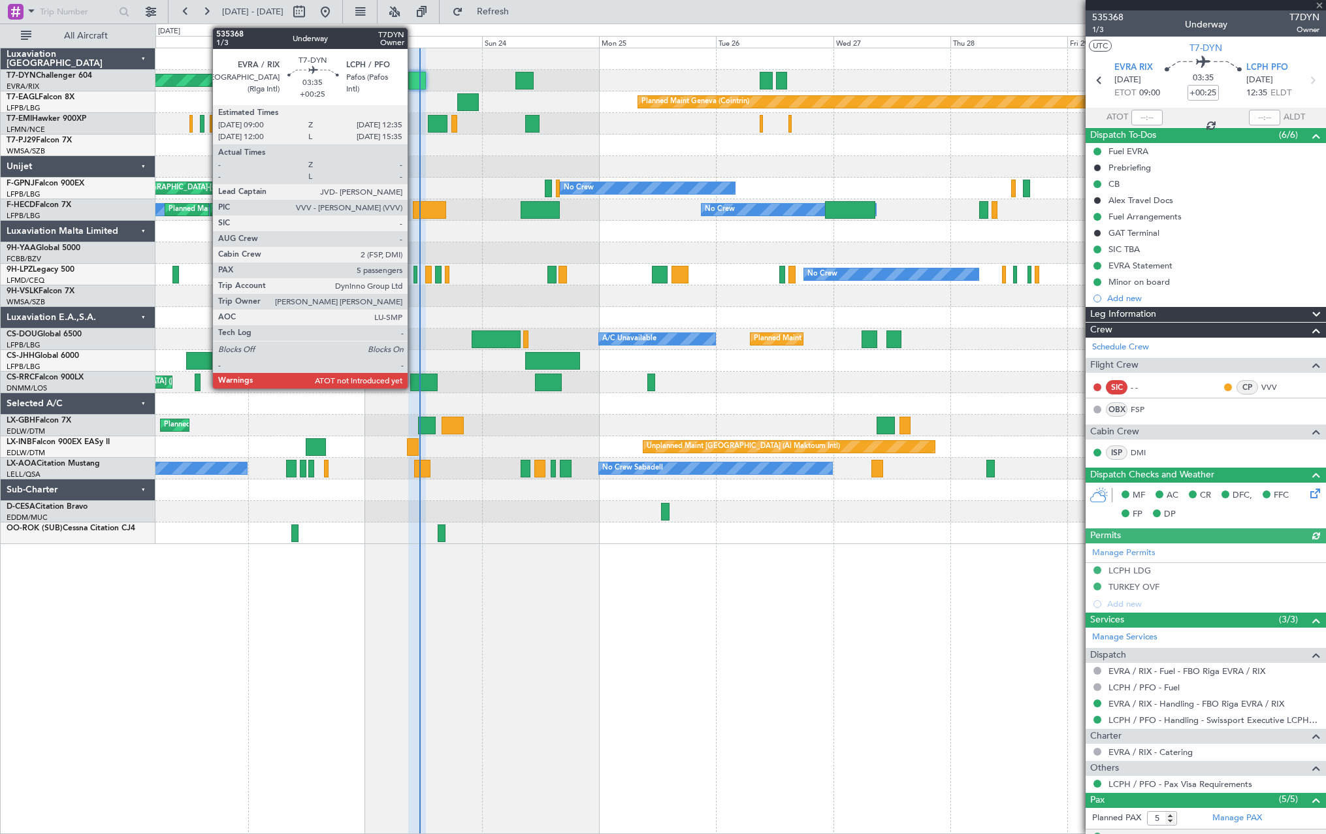
click at [413, 76] on div at bounding box center [417, 81] width 18 height 18
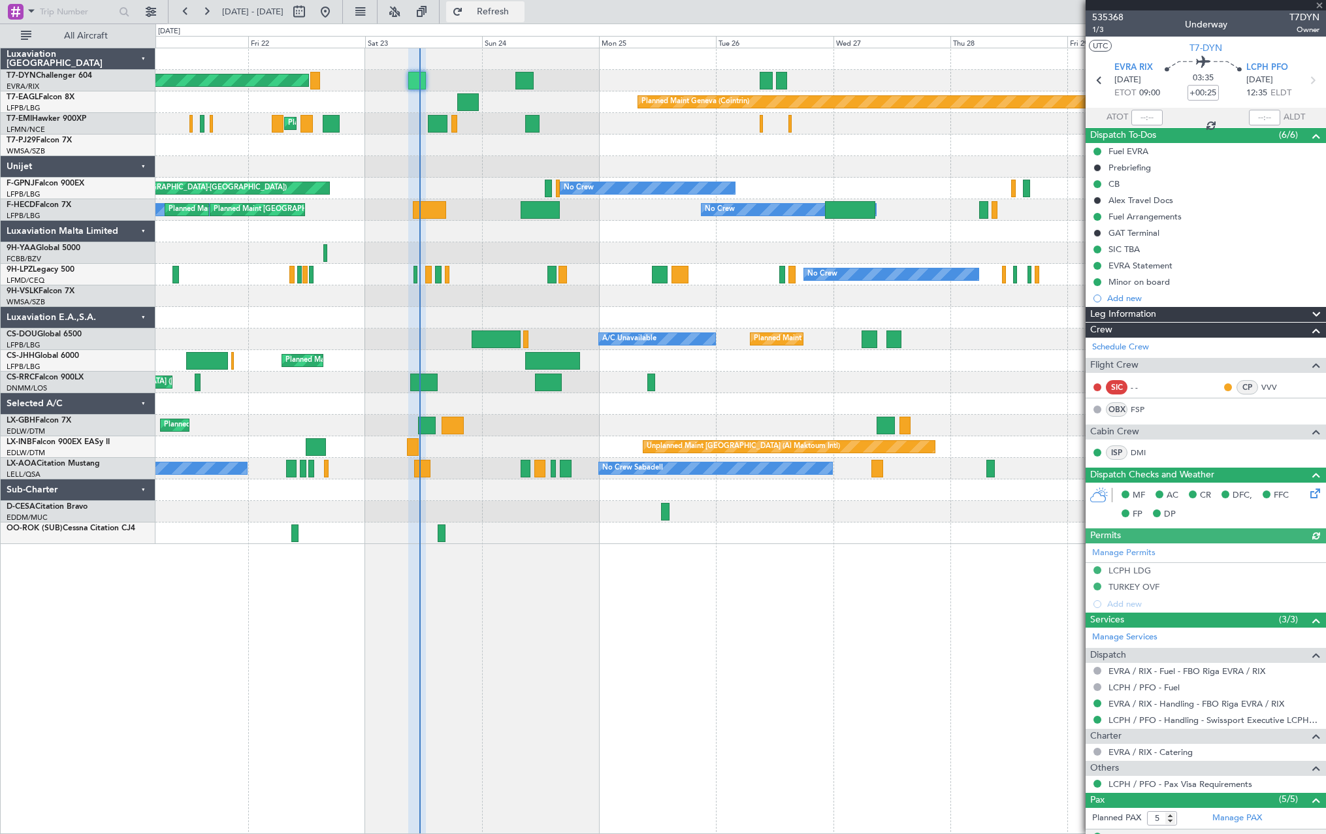
click at [505, 17] on button "Refresh" at bounding box center [485, 11] width 78 height 21
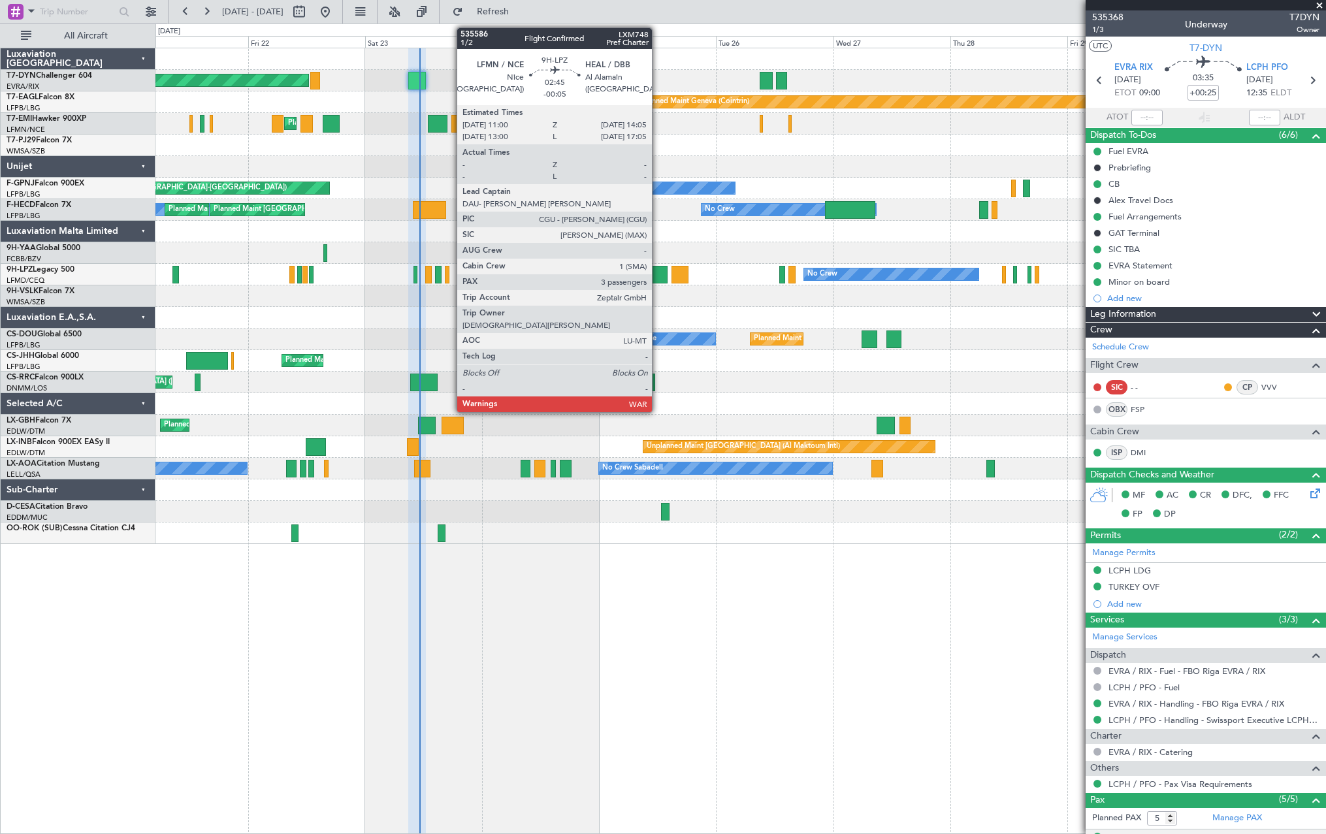
click at [658, 275] on div at bounding box center [660, 275] width 16 height 18
type input "-00:05"
type input "3"
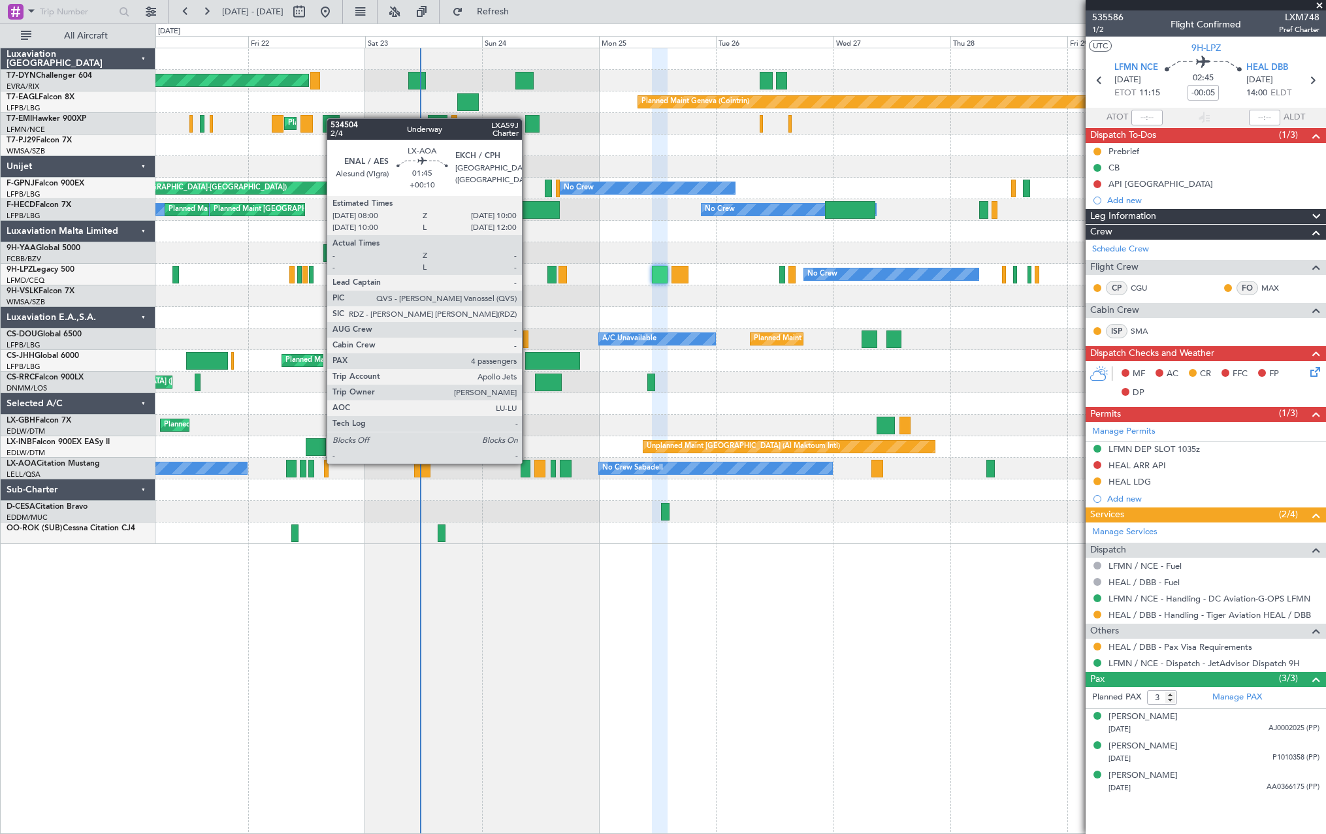
click at [528, 462] on div at bounding box center [525, 469] width 10 height 18
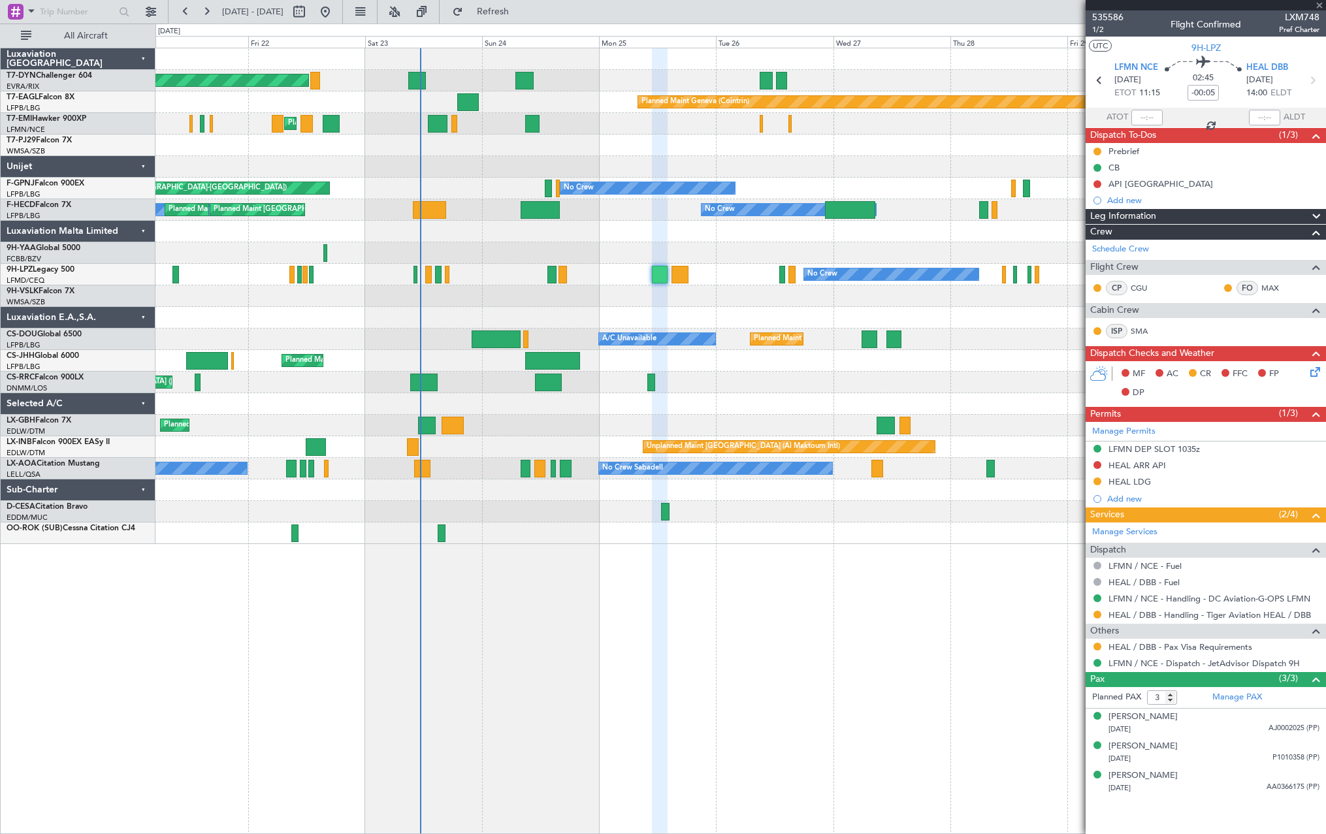
type input "+00:10"
type input "4"
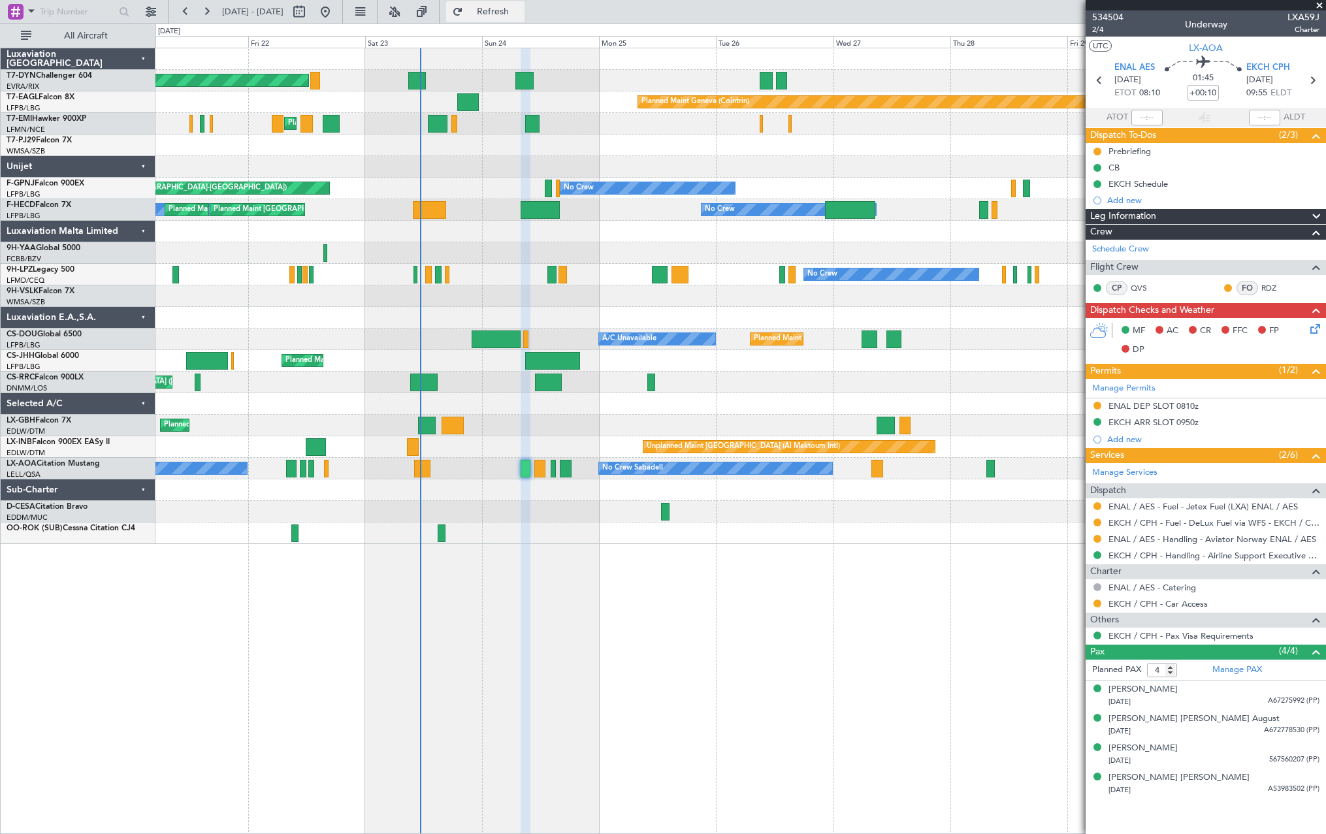
click at [520, 10] on span "Refresh" at bounding box center [493, 11] width 55 height 9
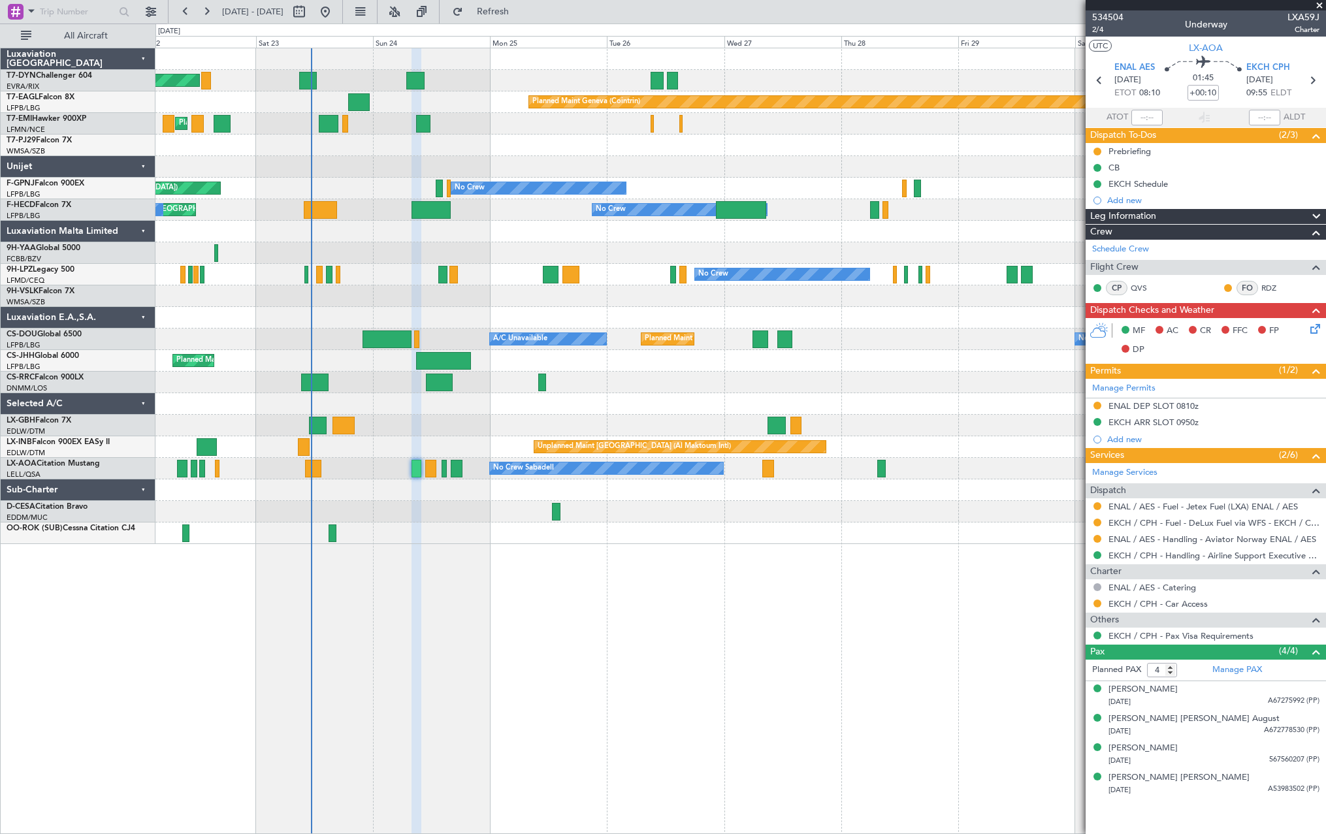
click at [476, 167] on div at bounding box center [739, 167] width 1169 height 22
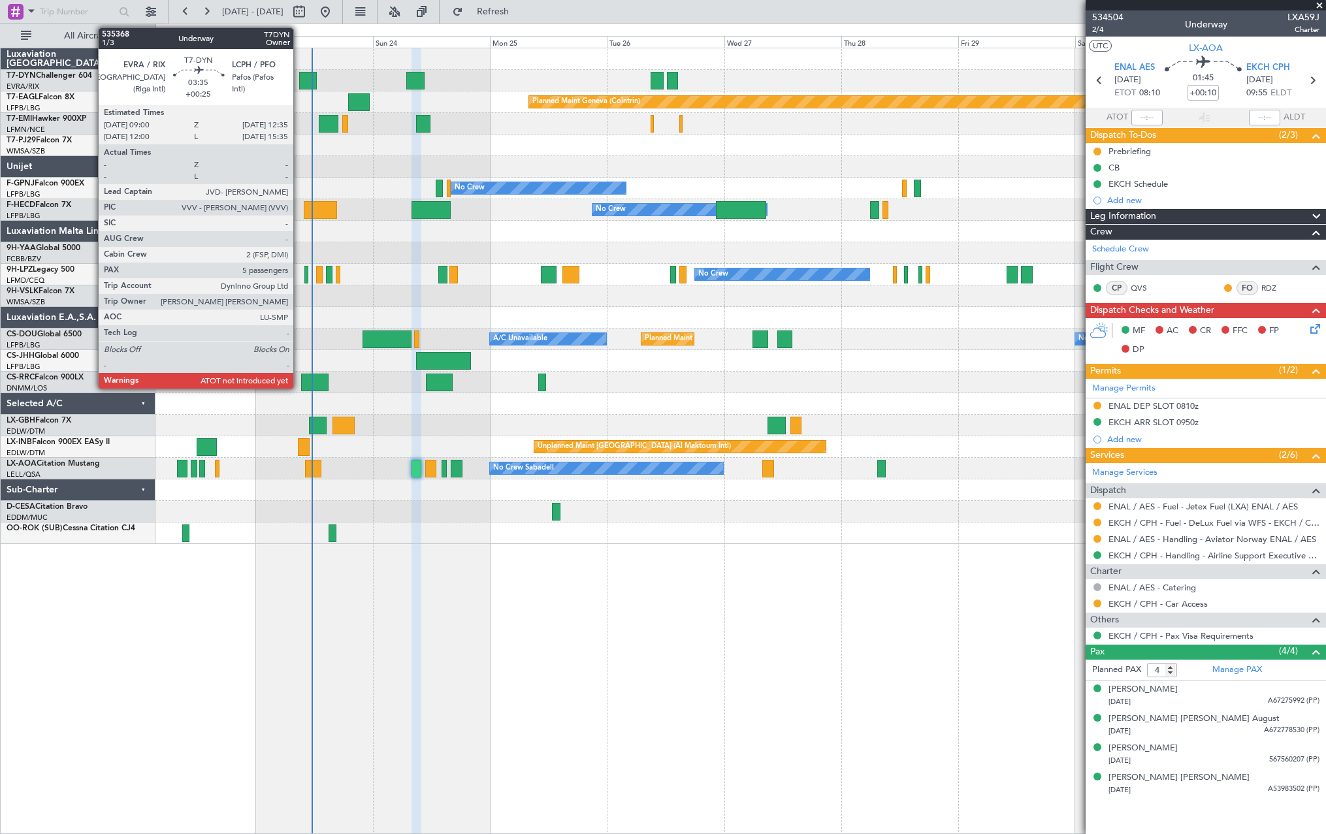
click at [299, 76] on div at bounding box center [308, 81] width 18 height 18
type input "+00:25"
type input "5"
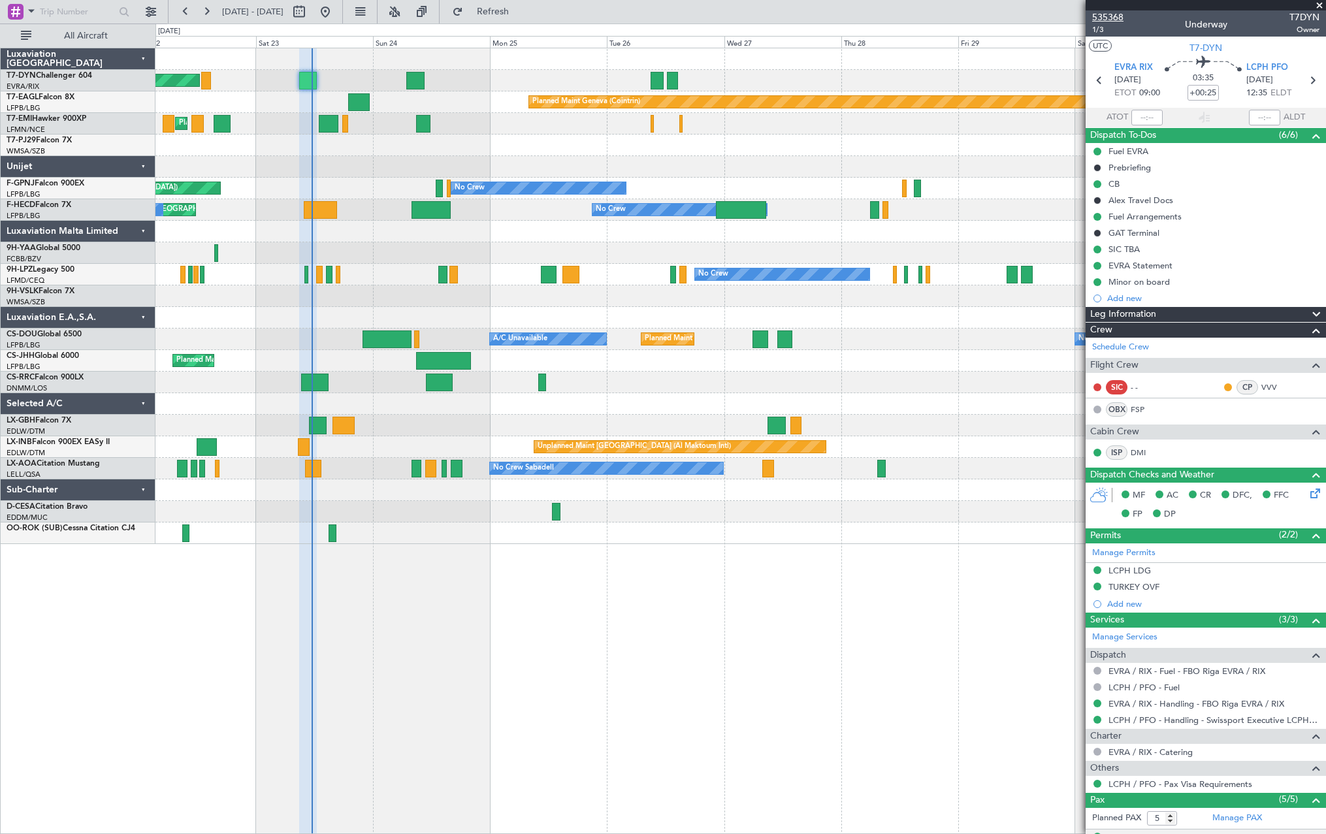
click at [1111, 14] on span "535368" at bounding box center [1107, 17] width 31 height 14
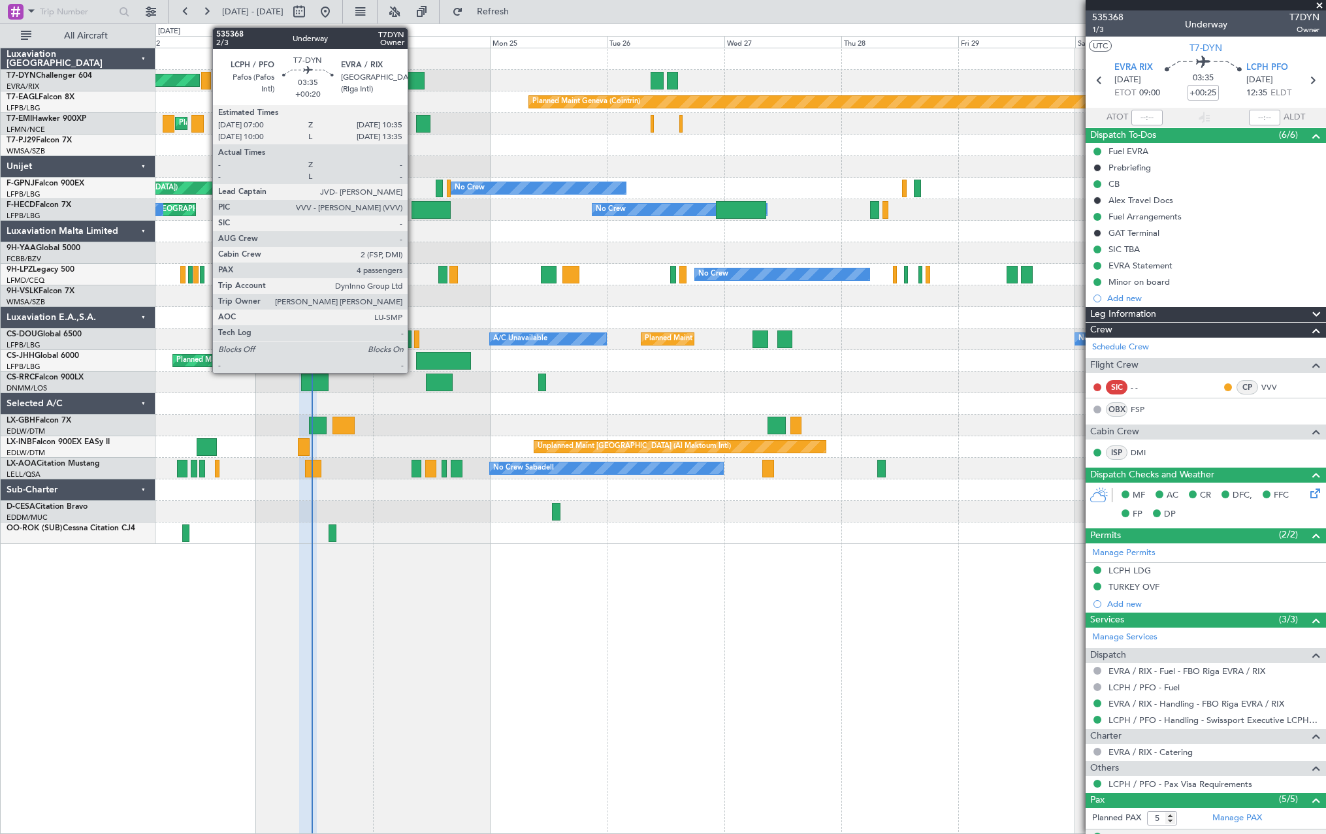
click at [413, 80] on div at bounding box center [415, 81] width 18 height 18
type input "+00:20"
type input "4"
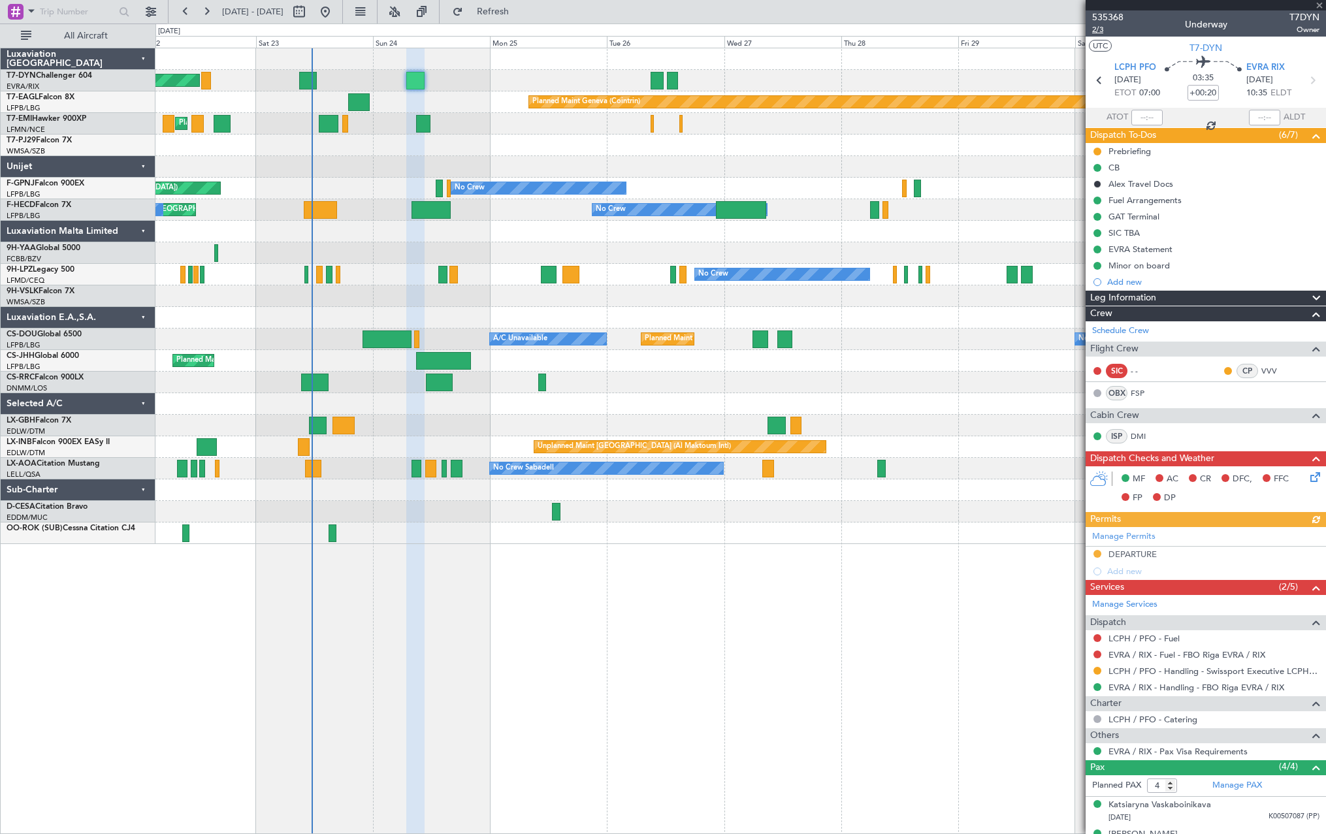
click at [1100, 30] on span "2/3" at bounding box center [1107, 29] width 31 height 11
click at [520, 8] on span "Refresh" at bounding box center [493, 11] width 55 height 9
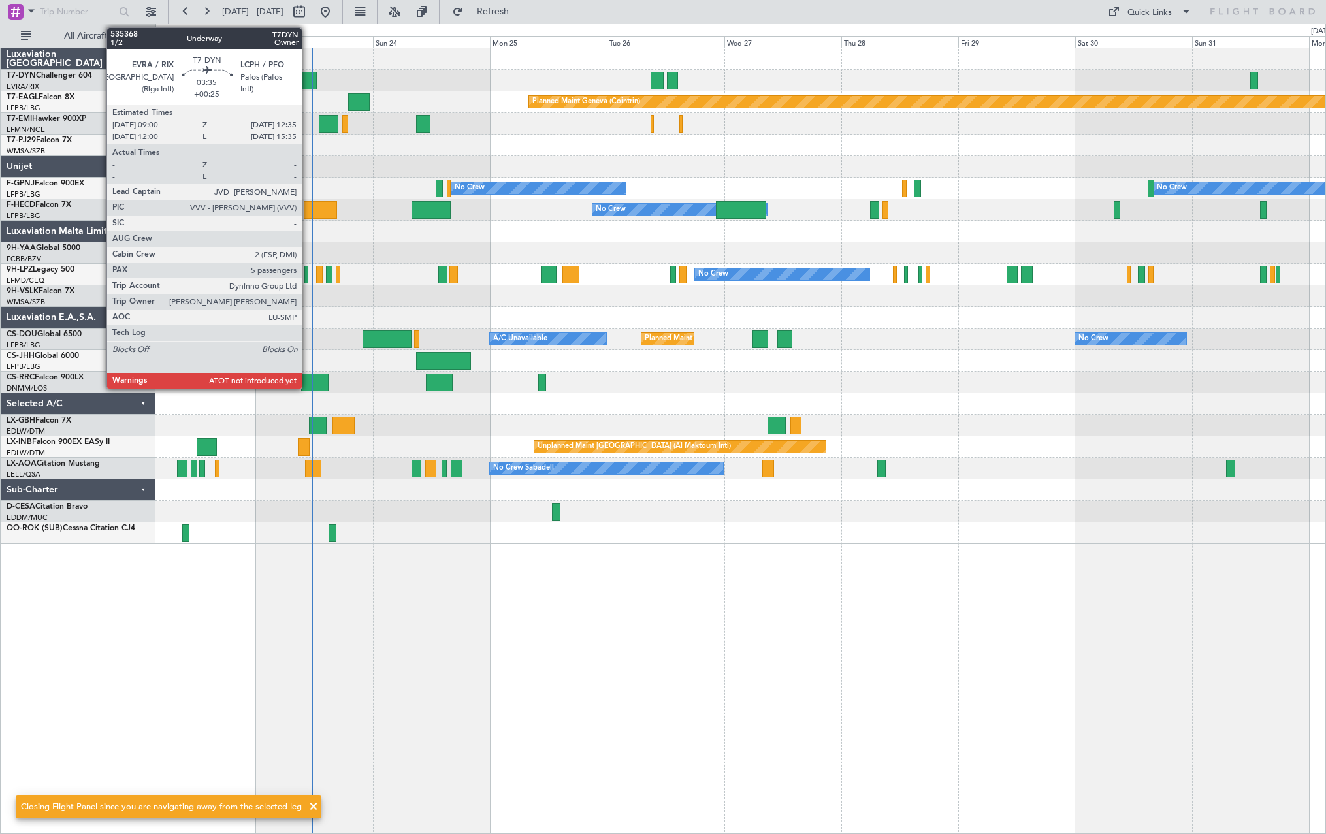
click at [308, 80] on div at bounding box center [308, 81] width 18 height 18
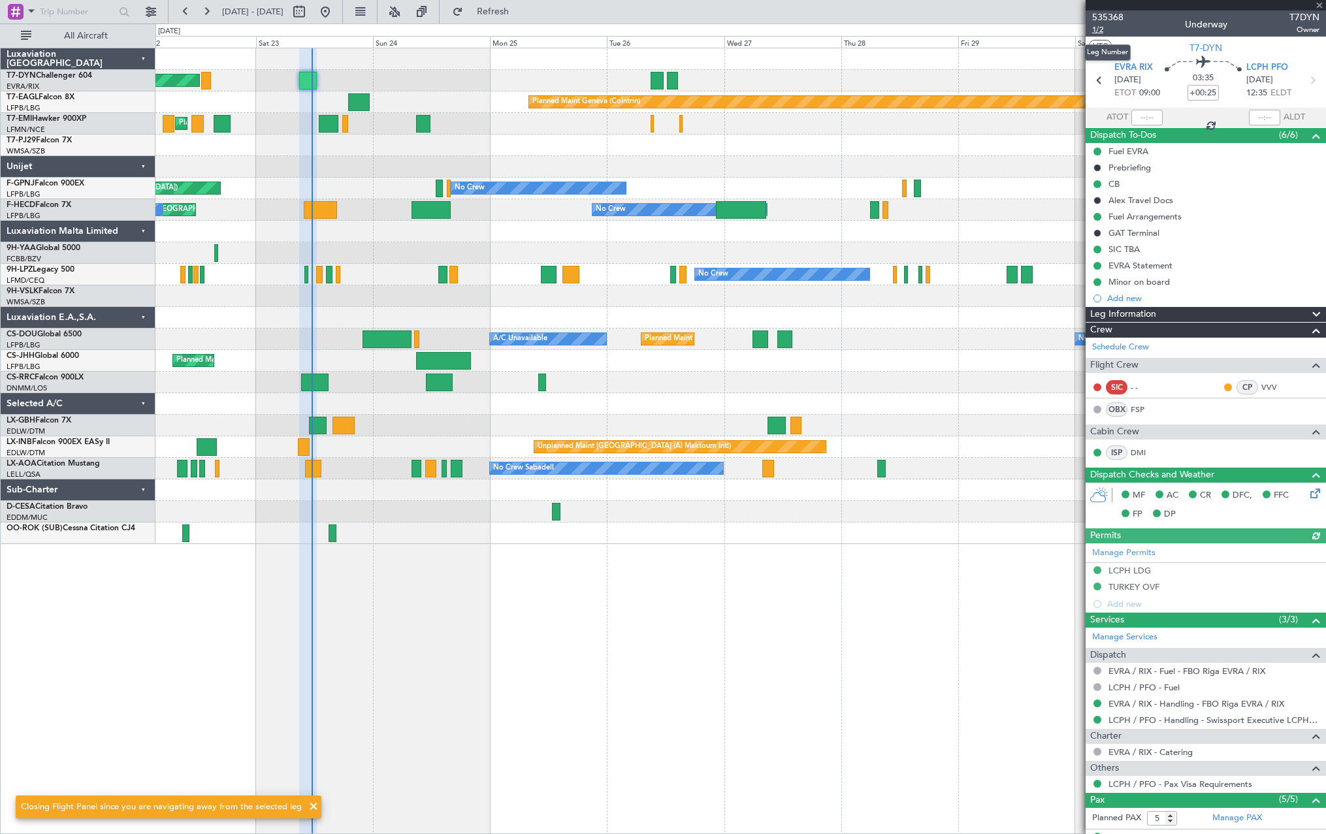
click at [1101, 29] on span "1/2" at bounding box center [1107, 29] width 31 height 11
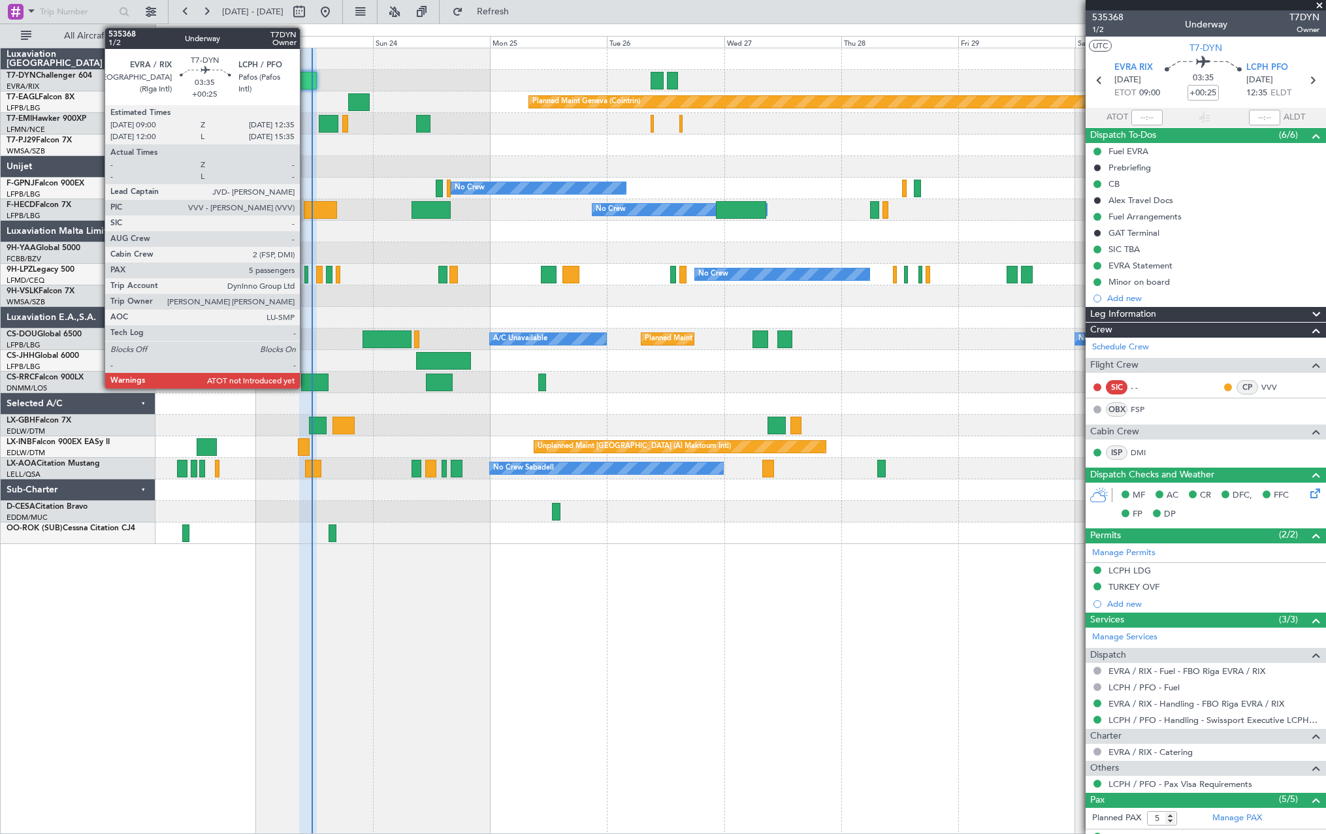
click at [306, 74] on div at bounding box center [308, 81] width 18 height 18
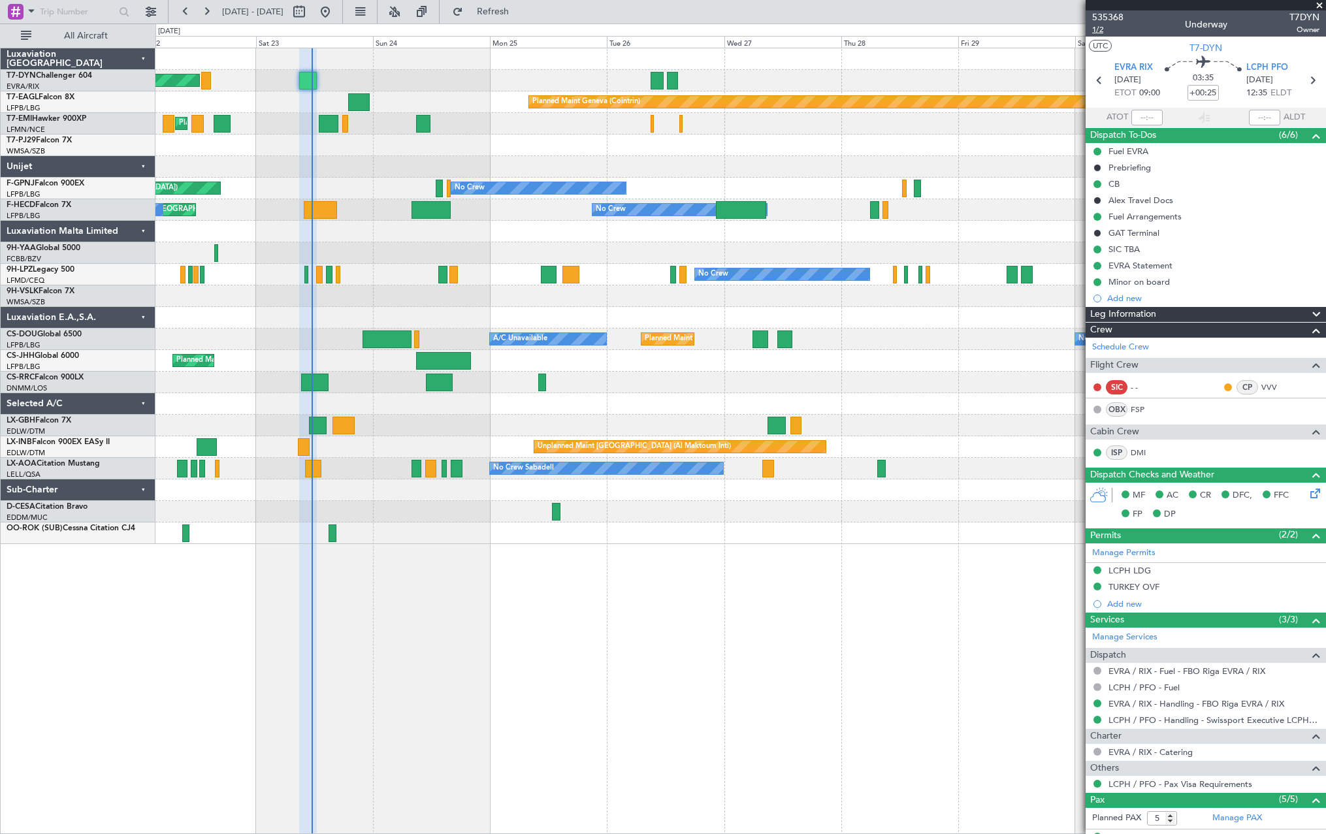
click at [1107, 28] on span "1/2" at bounding box center [1107, 29] width 31 height 11
click at [1096, 29] on span "1/2" at bounding box center [1107, 29] width 31 height 11
click at [1306, 347] on span at bounding box center [1314, 344] width 16 height 10
click at [517, 14] on span "Refresh" at bounding box center [493, 11] width 55 height 9
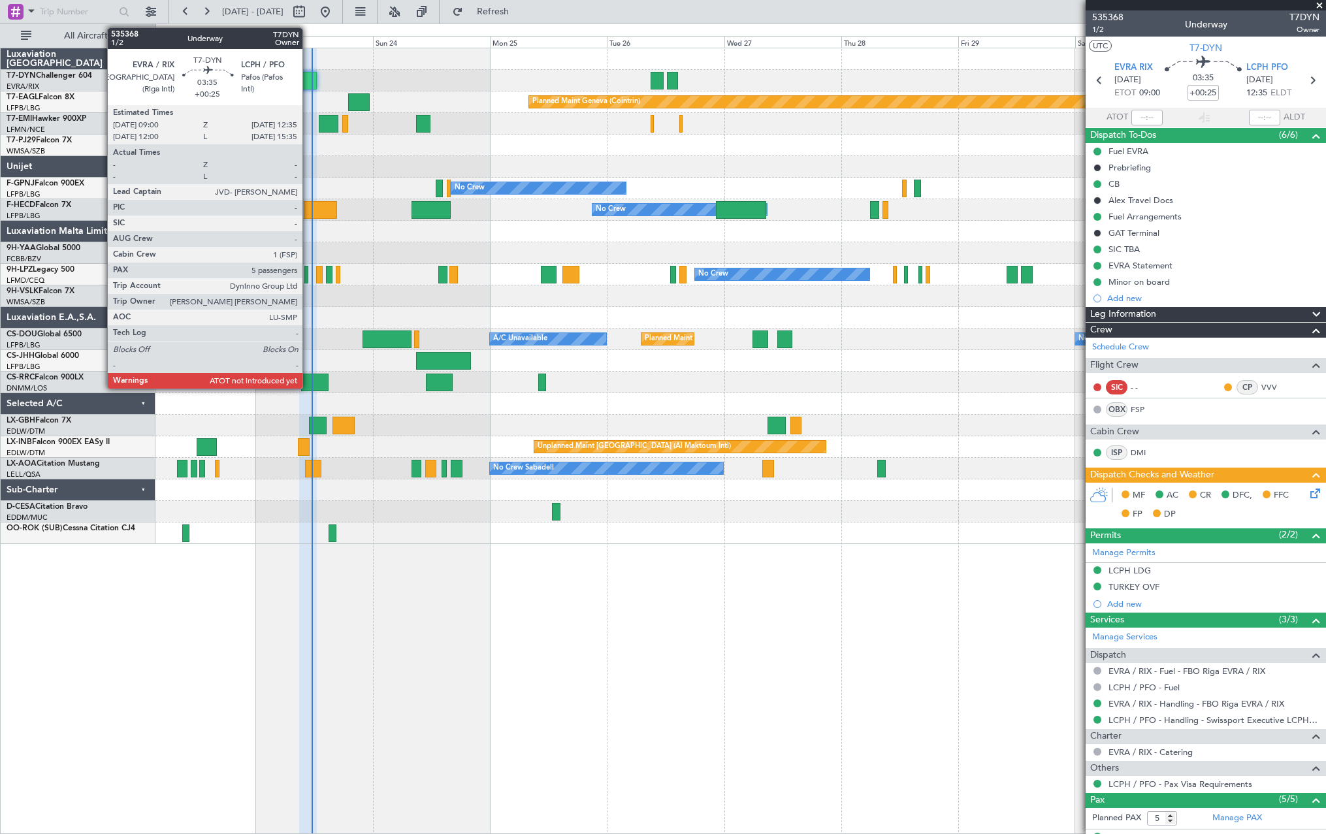
click at [308, 76] on div at bounding box center [308, 81] width 18 height 18
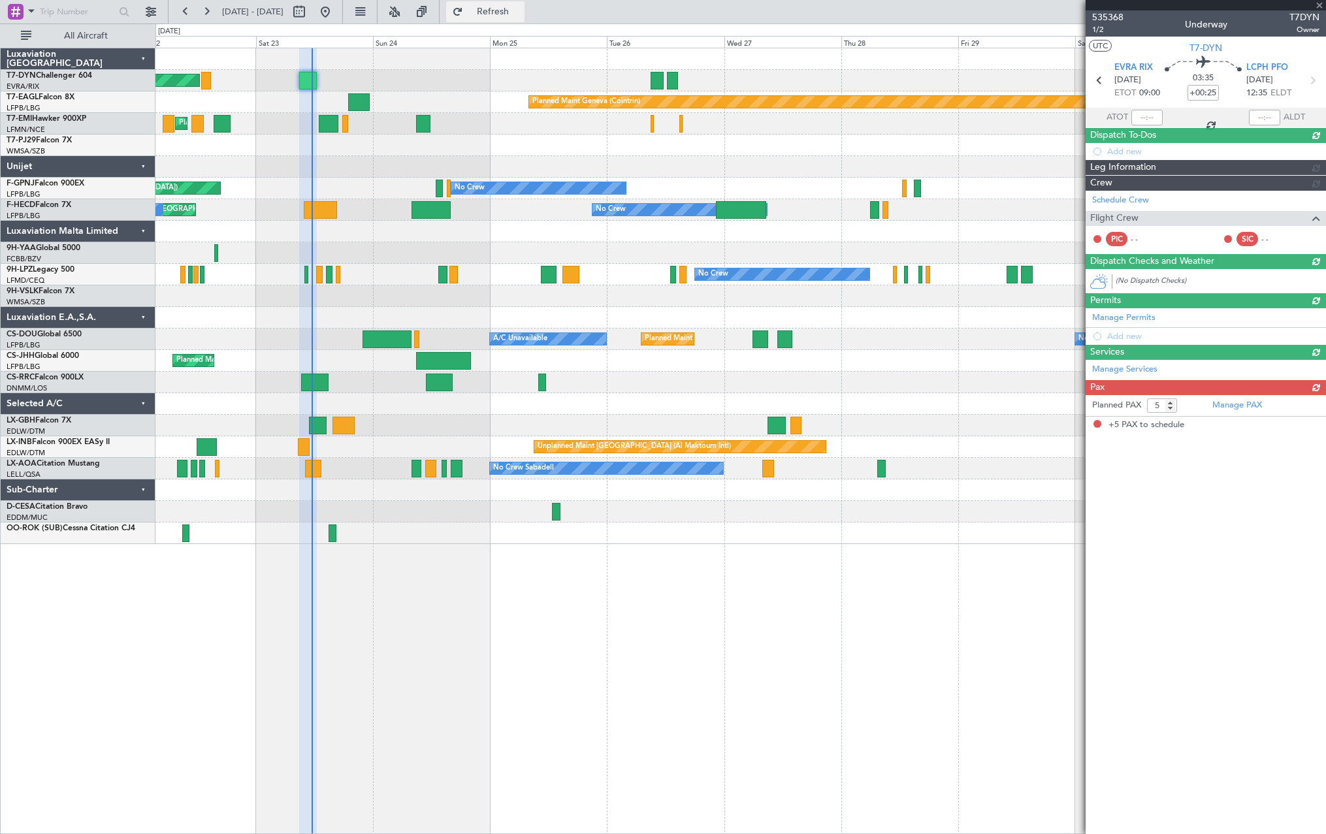
click at [520, 12] on span "Refresh" at bounding box center [493, 11] width 55 height 9
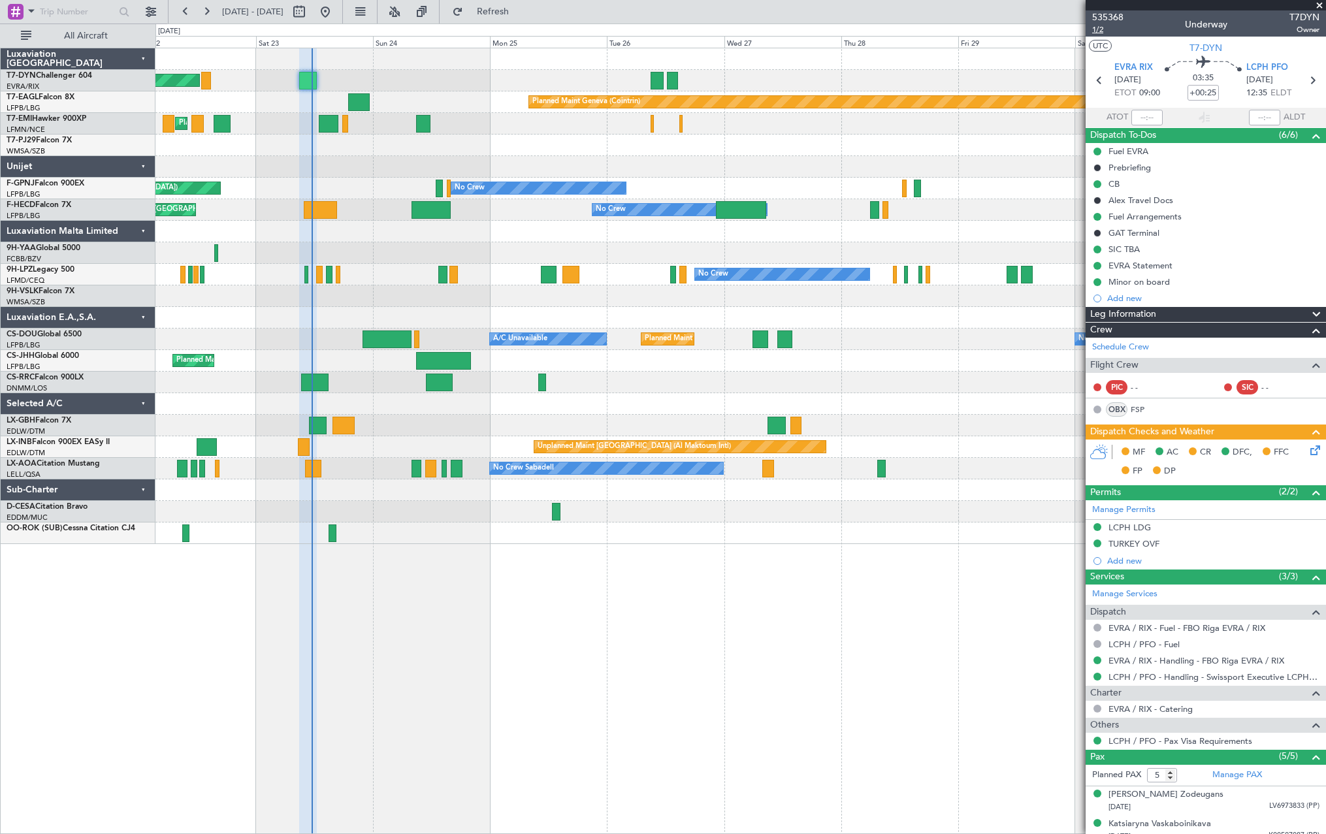
click at [1100, 26] on span "1/2" at bounding box center [1107, 29] width 31 height 11
click at [520, 10] on span "Refresh" at bounding box center [493, 11] width 55 height 9
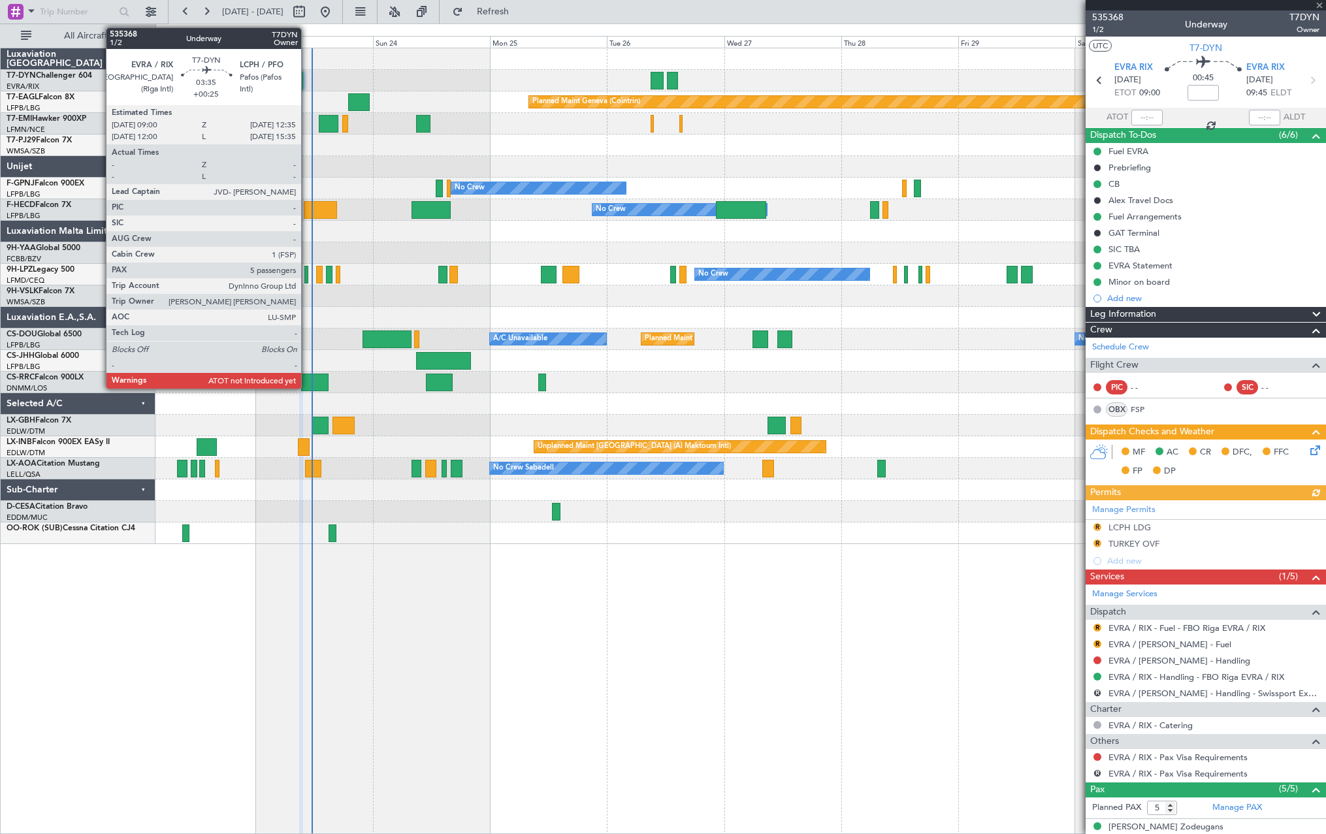
click at [304, 80] on div "Planned Maint [GEOGRAPHIC_DATA]-[GEOGRAPHIC_DATA]" at bounding box center [739, 81] width 1169 height 22
click at [302, 78] on div at bounding box center [301, 81] width 4 height 18
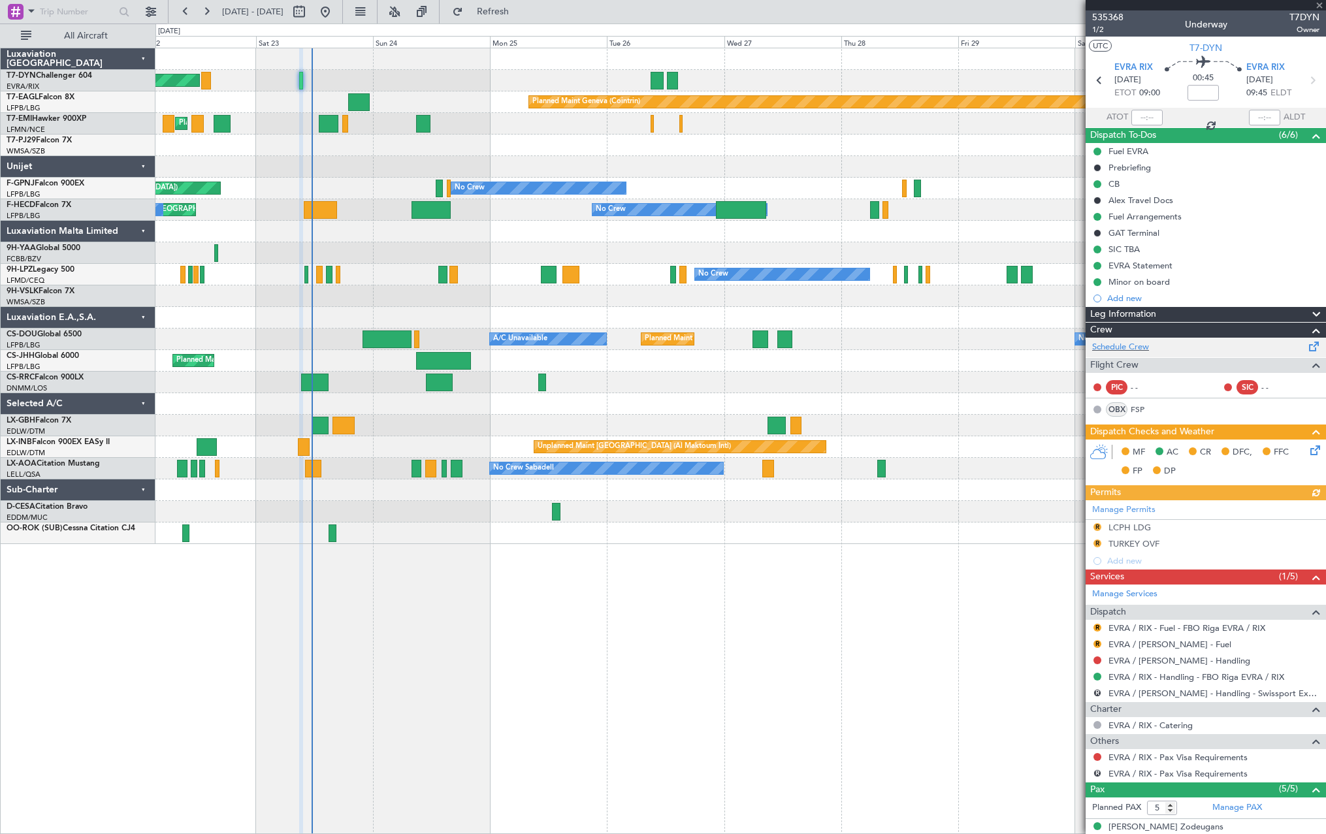
click at [1293, 342] on div "Schedule Crew" at bounding box center [1205, 348] width 240 height 20
click at [510, 16] on span "Refresh" at bounding box center [493, 11] width 55 height 9
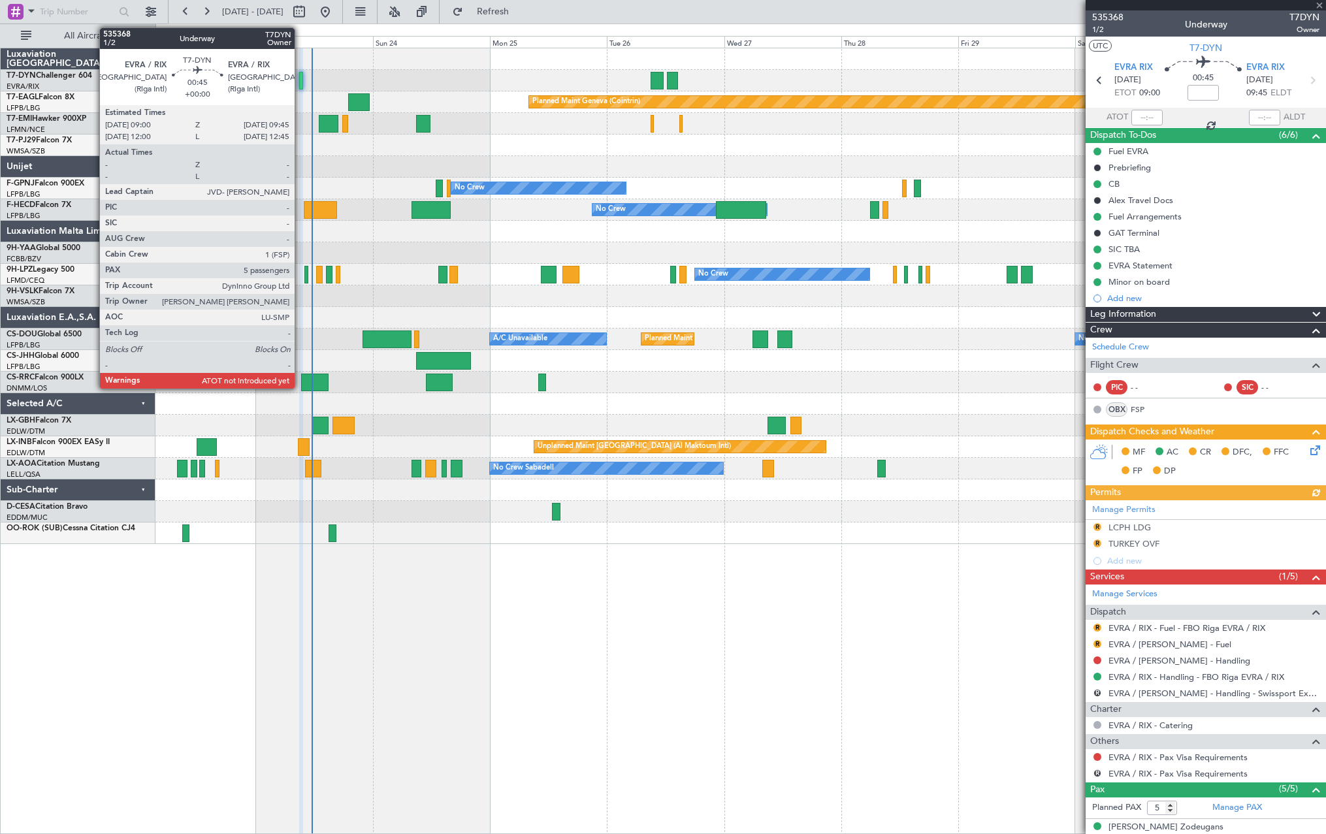
click at [300, 80] on div at bounding box center [301, 81] width 4 height 18
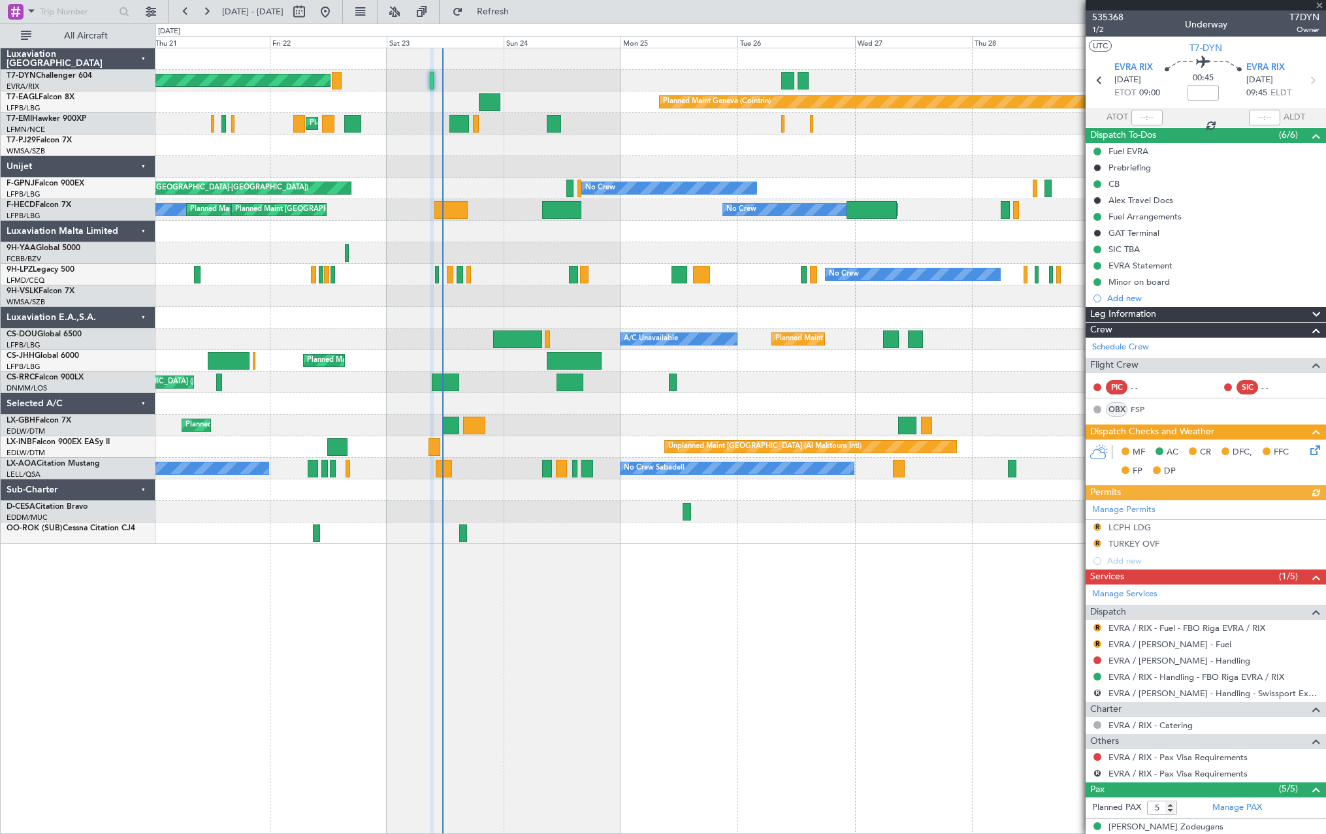
click at [426, 167] on div at bounding box center [739, 167] width 1169 height 22
click at [1306, 349] on span at bounding box center [1314, 344] width 16 height 10
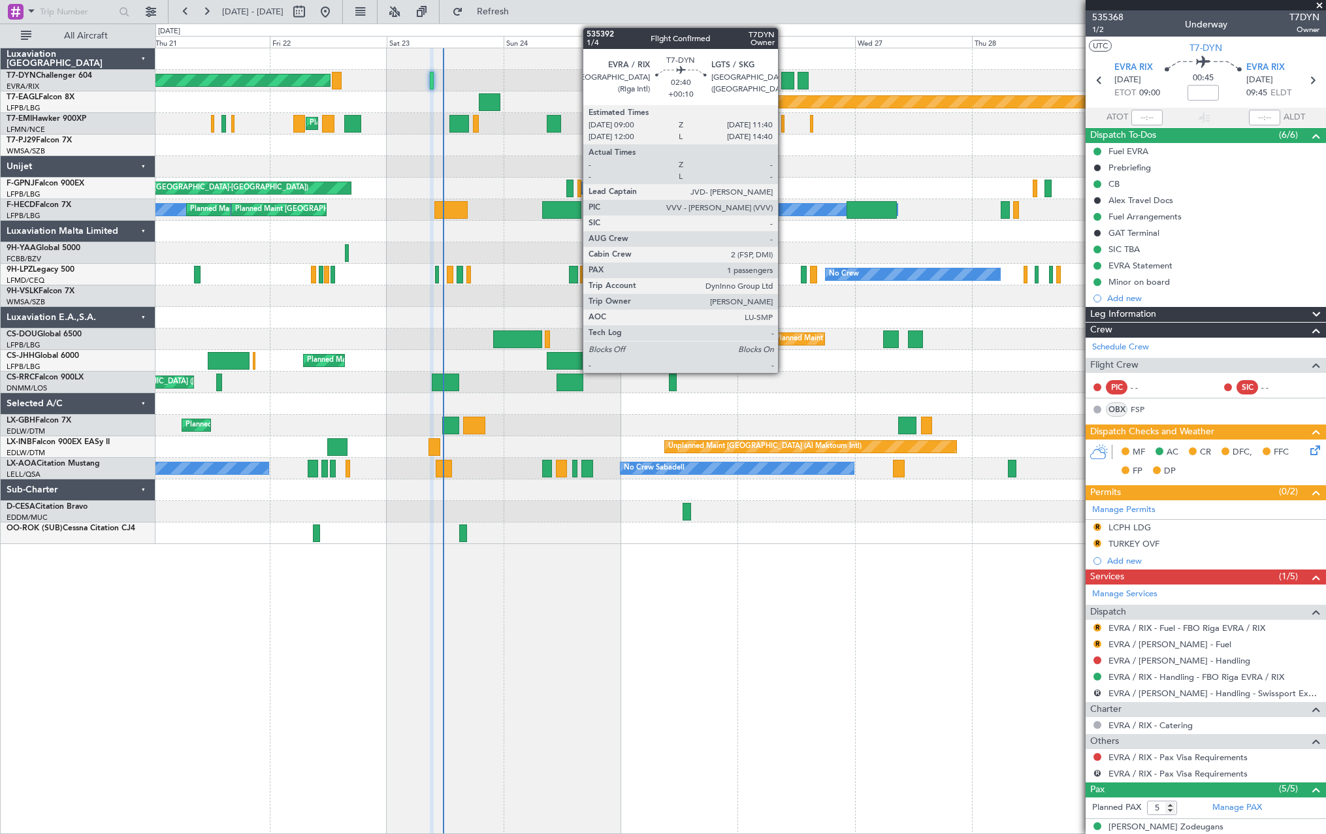
click at [784, 80] on div at bounding box center [787, 81] width 13 height 18
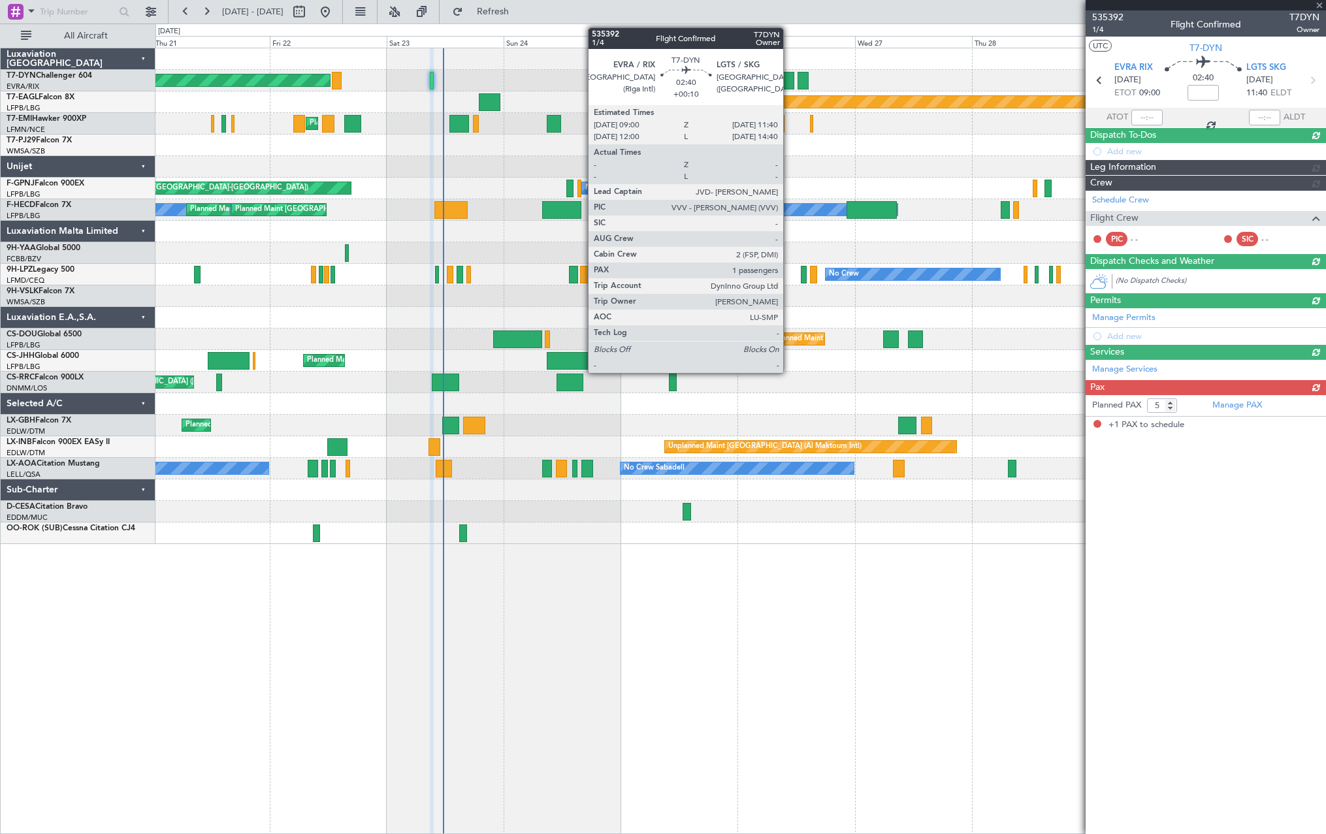
type input "+00:10"
type input "1"
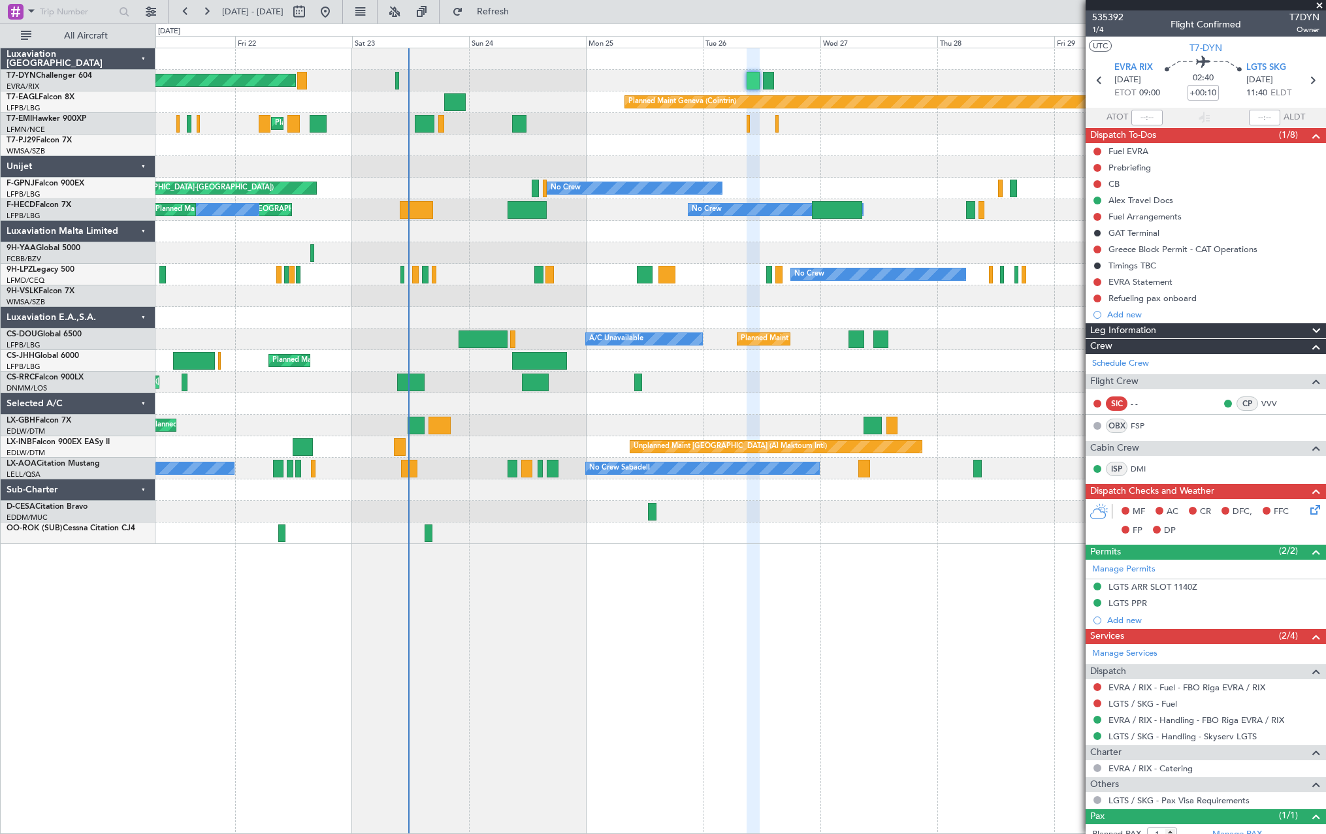
click at [961, 151] on div "Planned Maint Basel-Mulhouse Planned Maint Geneva (Cointrin) Planned Maint Ches…" at bounding box center [739, 296] width 1169 height 496
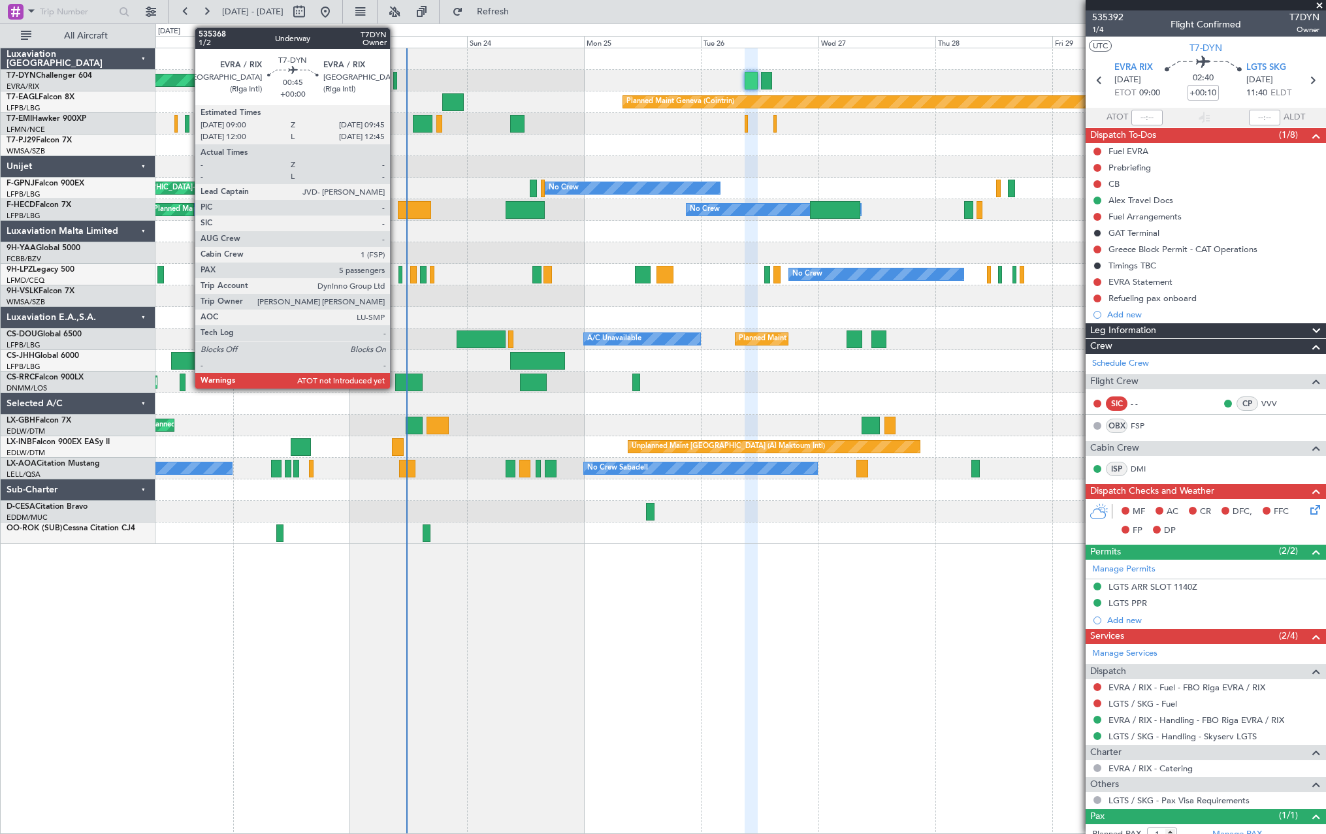
click at [396, 77] on div at bounding box center [395, 81] width 4 height 18
type input "5"
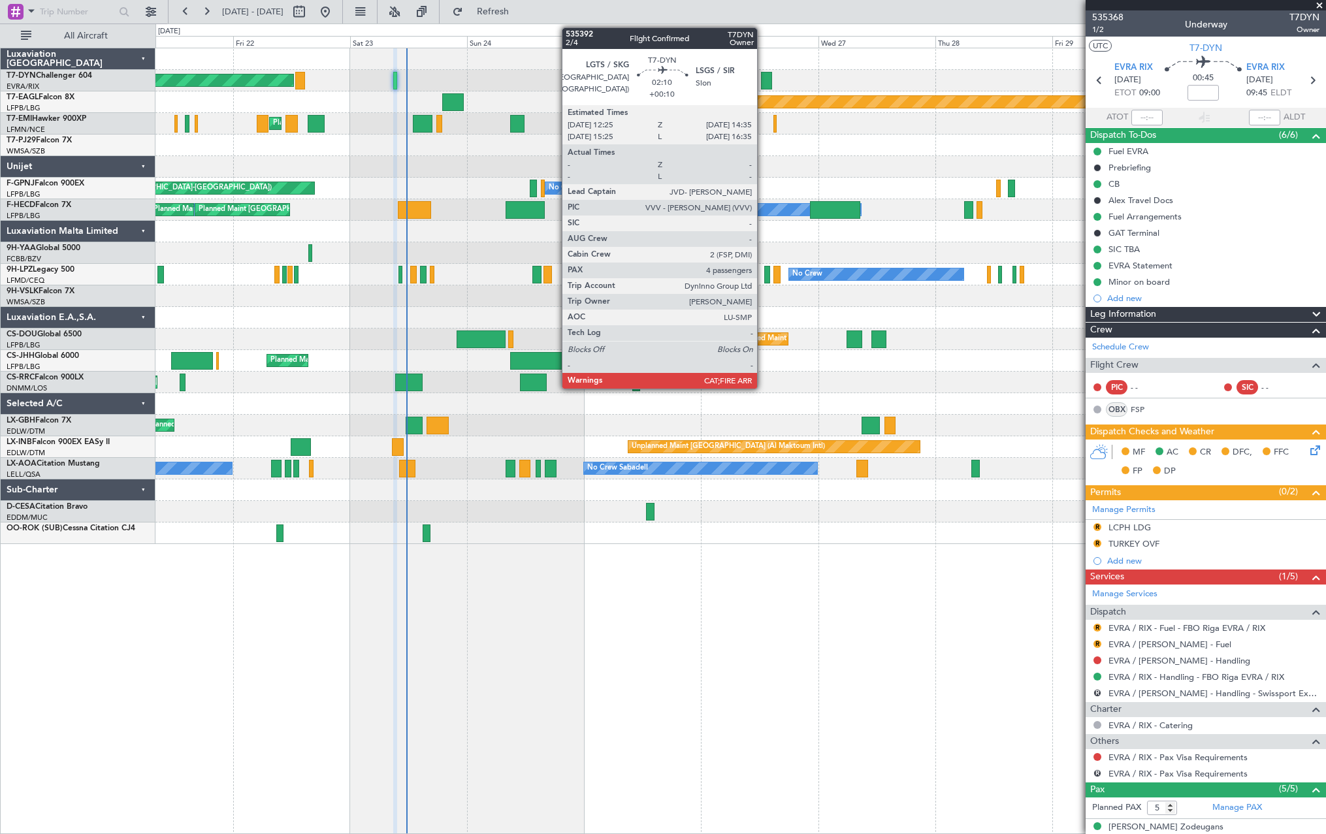
click at [763, 76] on div at bounding box center [766, 81] width 11 height 18
type input "+00:10"
type input "4"
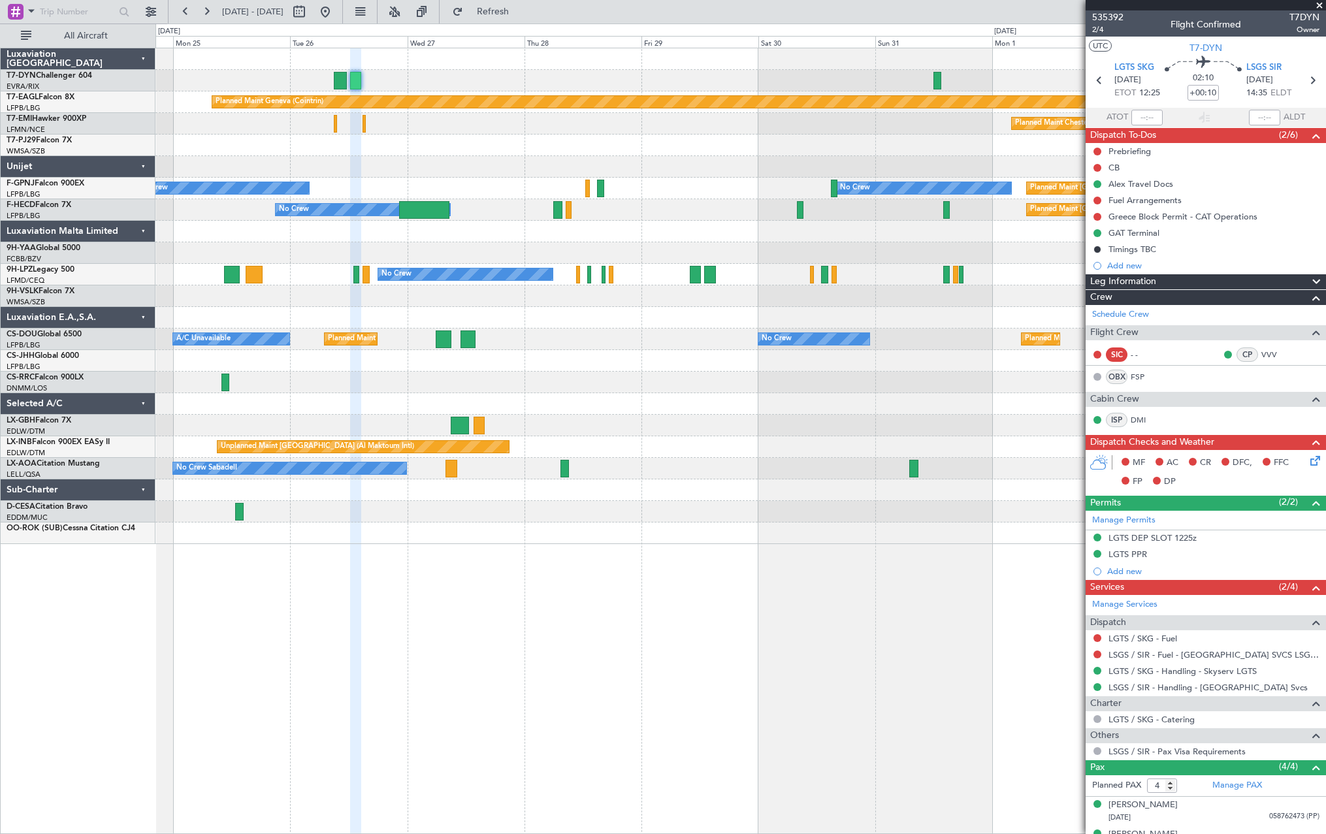
click at [491, 192] on div "Planned Maint Basel-Mulhouse Planned Maint Geneva (Cointrin) Planned Maint Ches…" at bounding box center [739, 296] width 1169 height 496
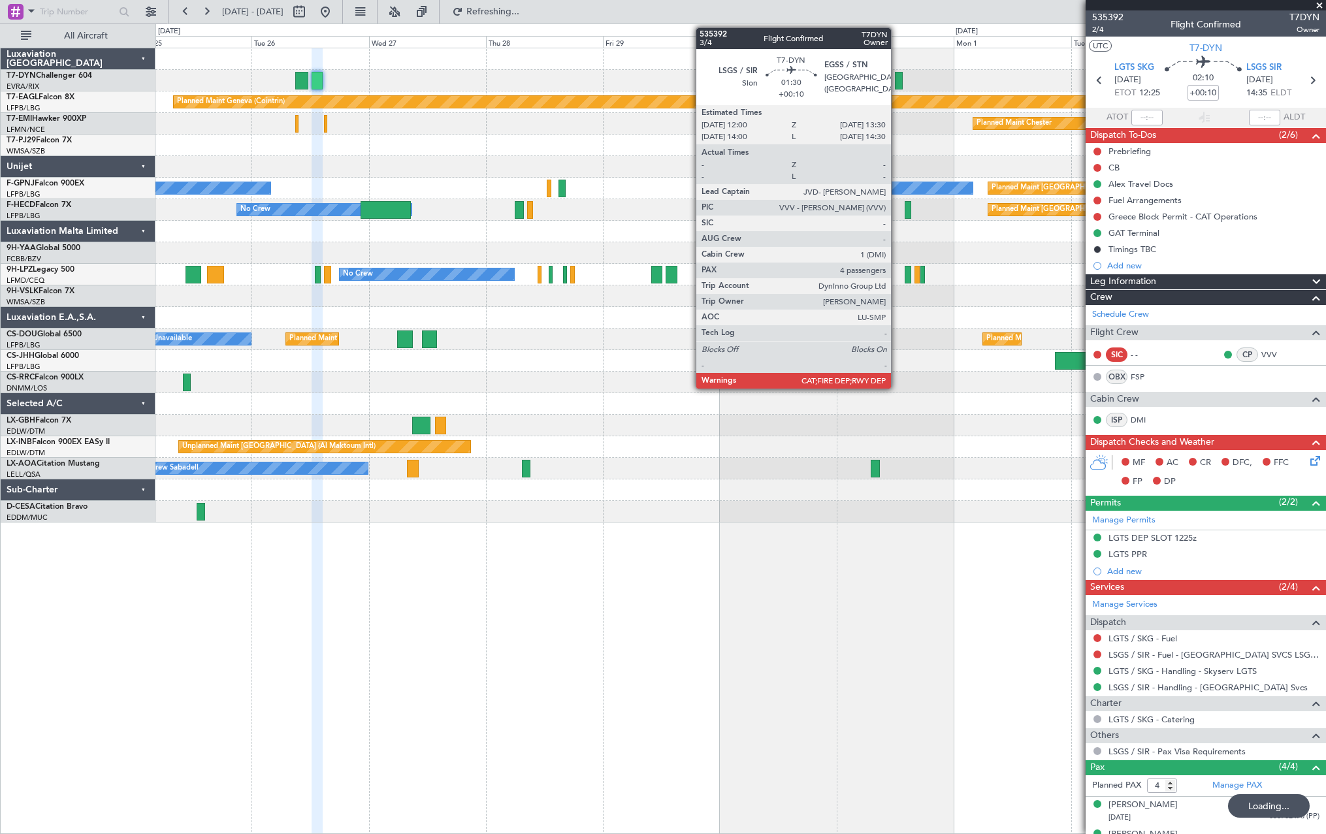
click at [897, 81] on div at bounding box center [899, 81] width 8 height 18
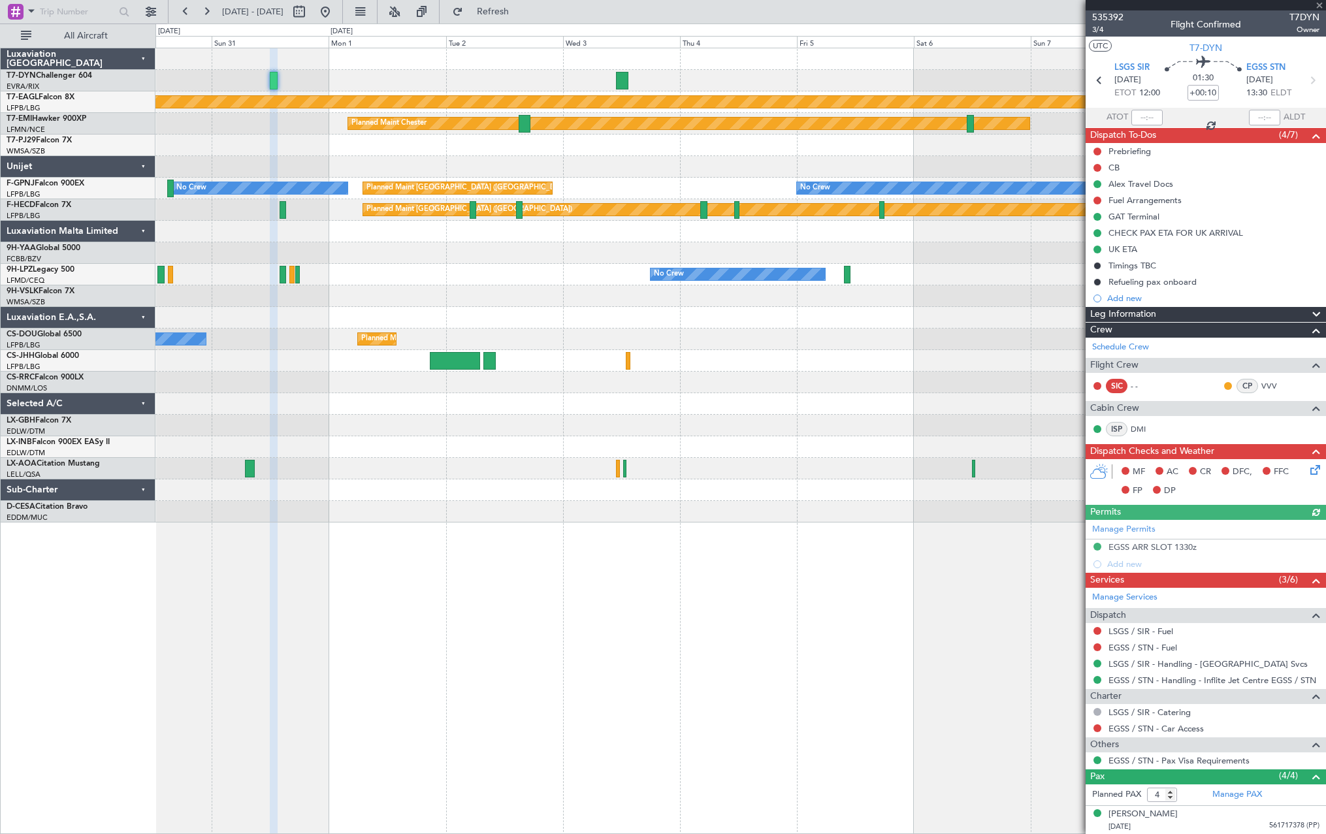
click at [282, 194] on div "No Crew" at bounding box center [260, 188] width 176 height 13
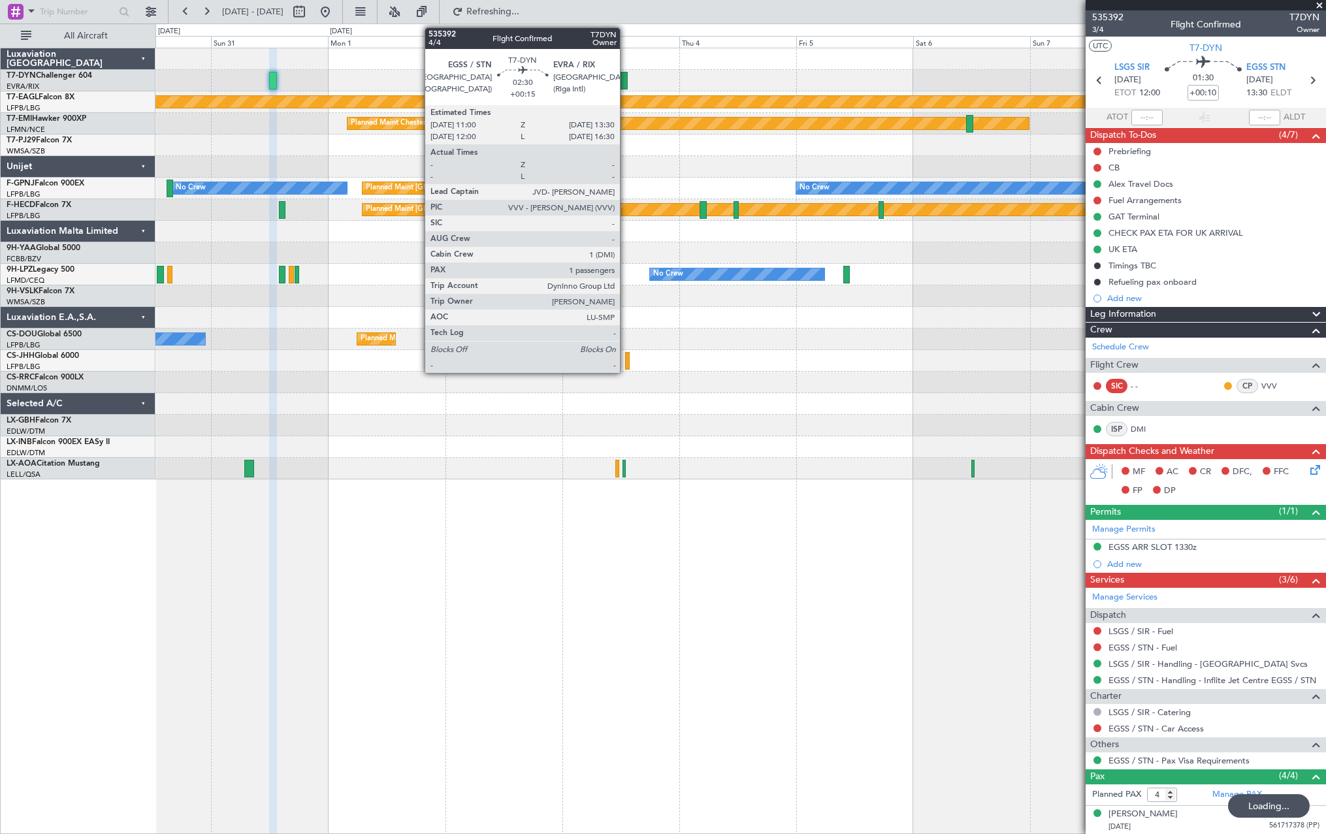
click at [626, 78] on div at bounding box center [621, 81] width 12 height 18
type input "+00:15"
type input "1"
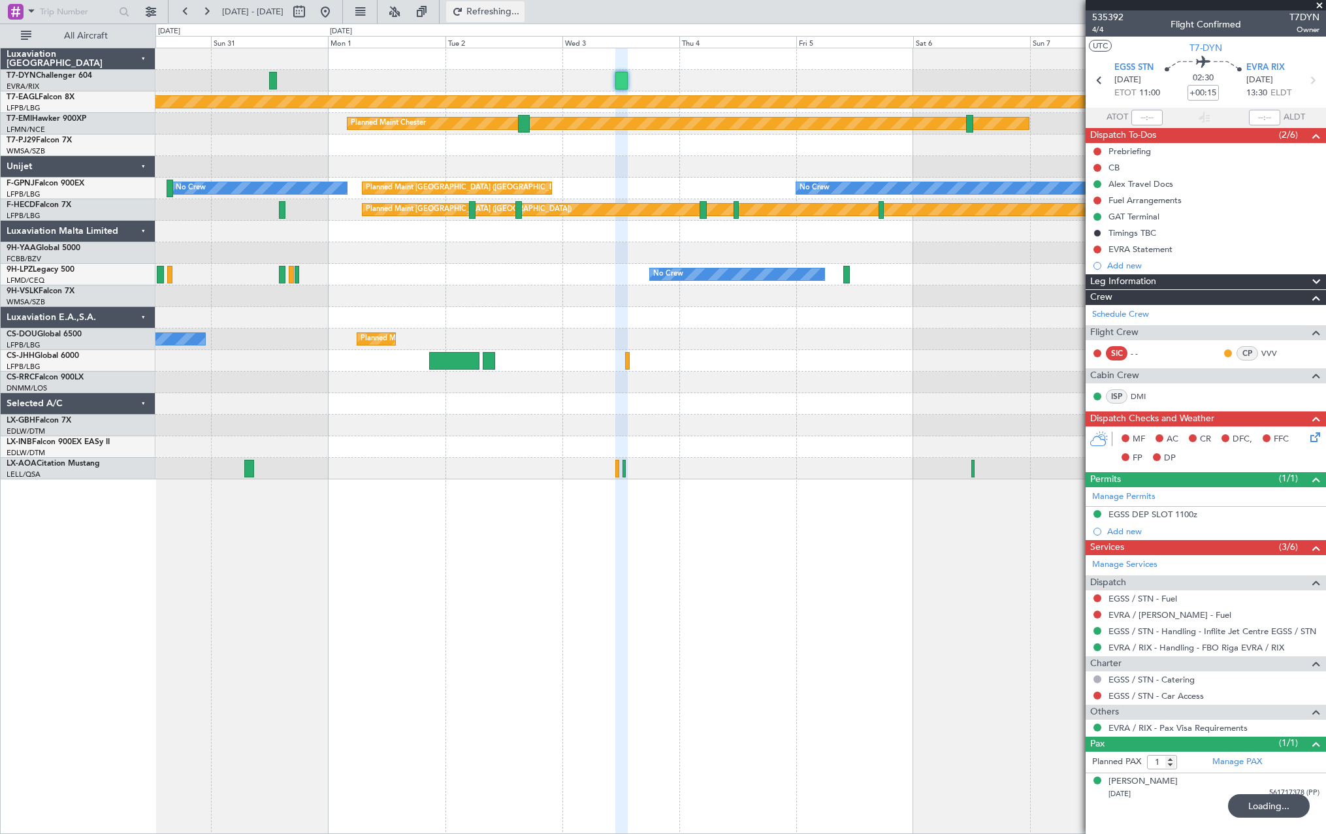
click at [516, 16] on span "Refreshing..." at bounding box center [493, 11] width 55 height 9
click at [522, 2] on button "Refresh" at bounding box center [485, 11] width 78 height 21
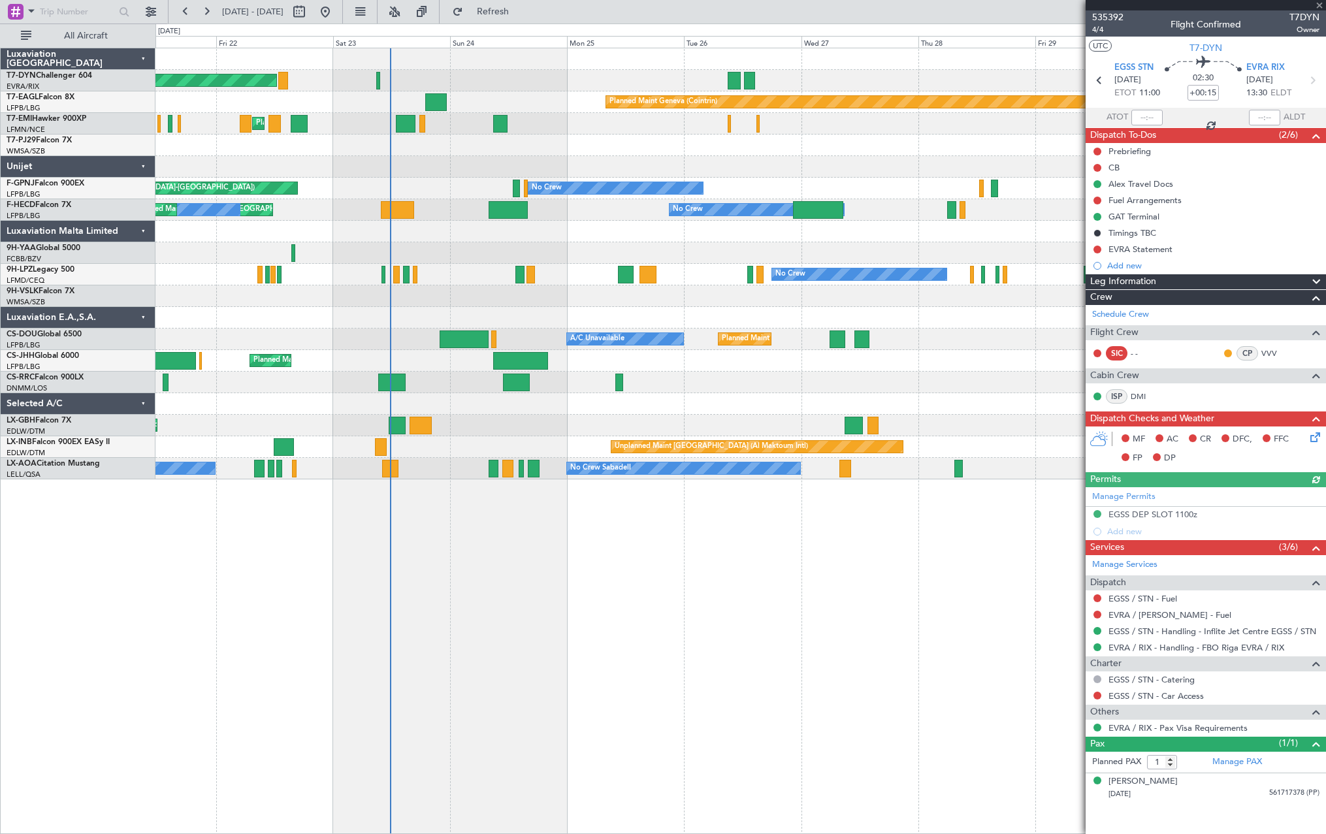
click at [962, 143] on div "Planned Maint Basel-Mulhouse Planned Maint Geneva (Cointrin) Planned Maint Ches…" at bounding box center [739, 263] width 1169 height 431
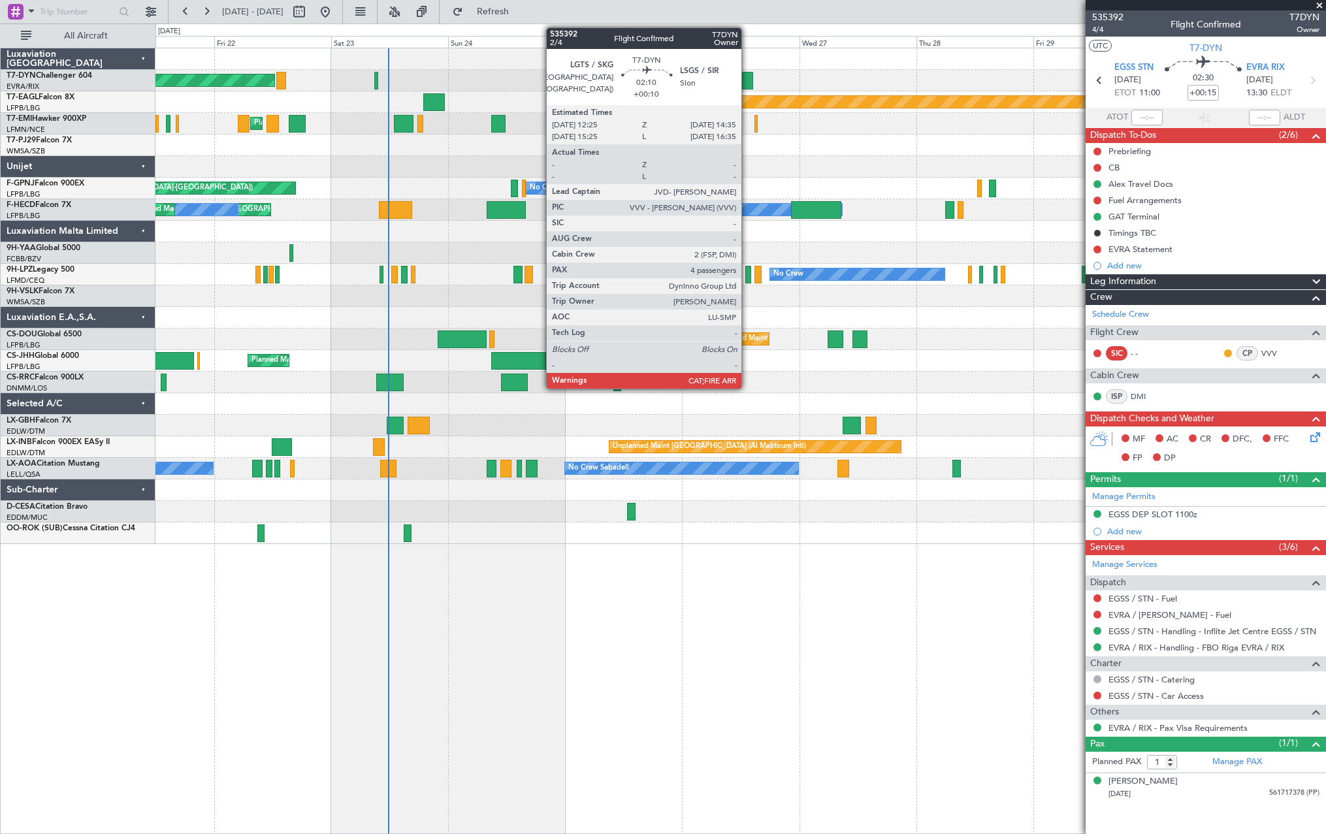
click at [747, 80] on div at bounding box center [747, 81] width 11 height 18
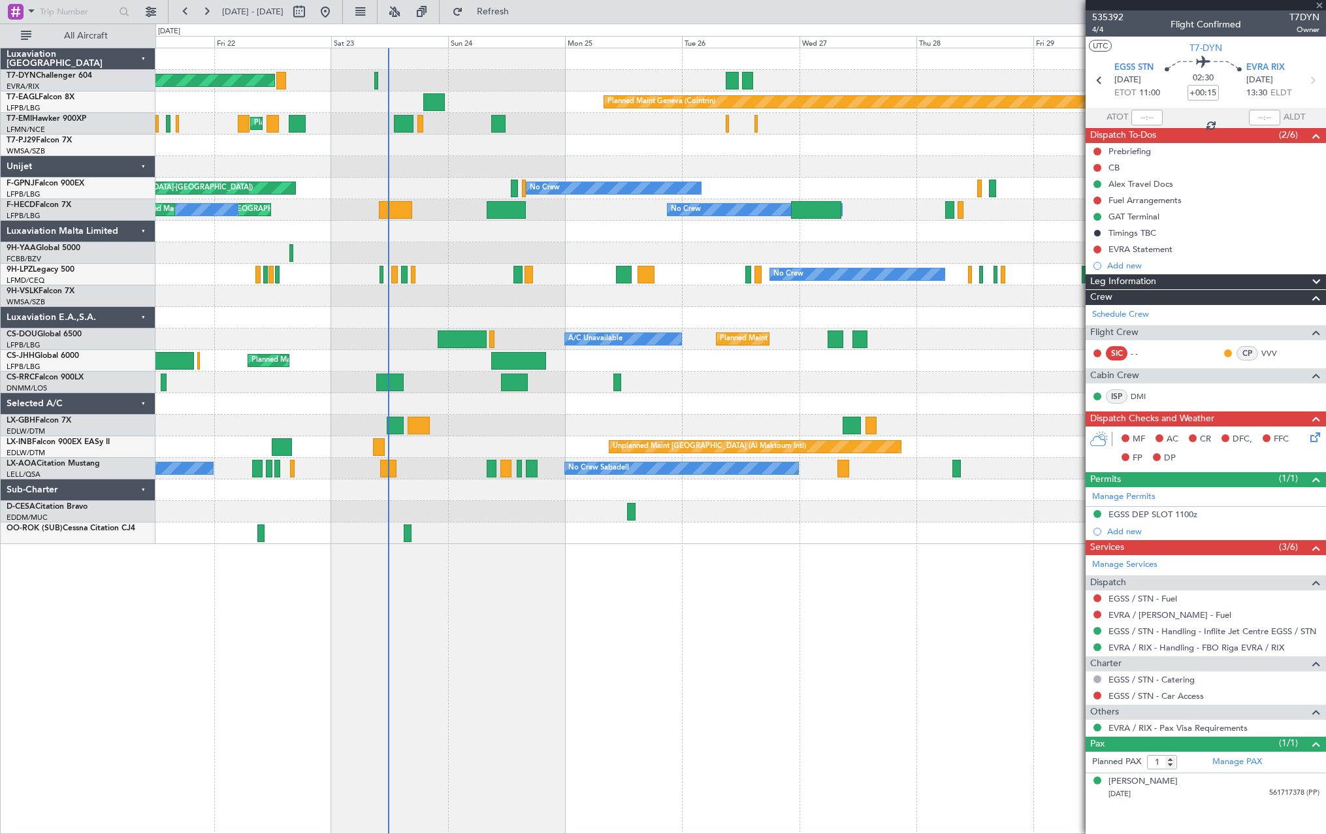
click at [373, 80] on div "Planned Maint [GEOGRAPHIC_DATA]-[GEOGRAPHIC_DATA]" at bounding box center [739, 81] width 1169 height 22
type input "+00:10"
type input "4"
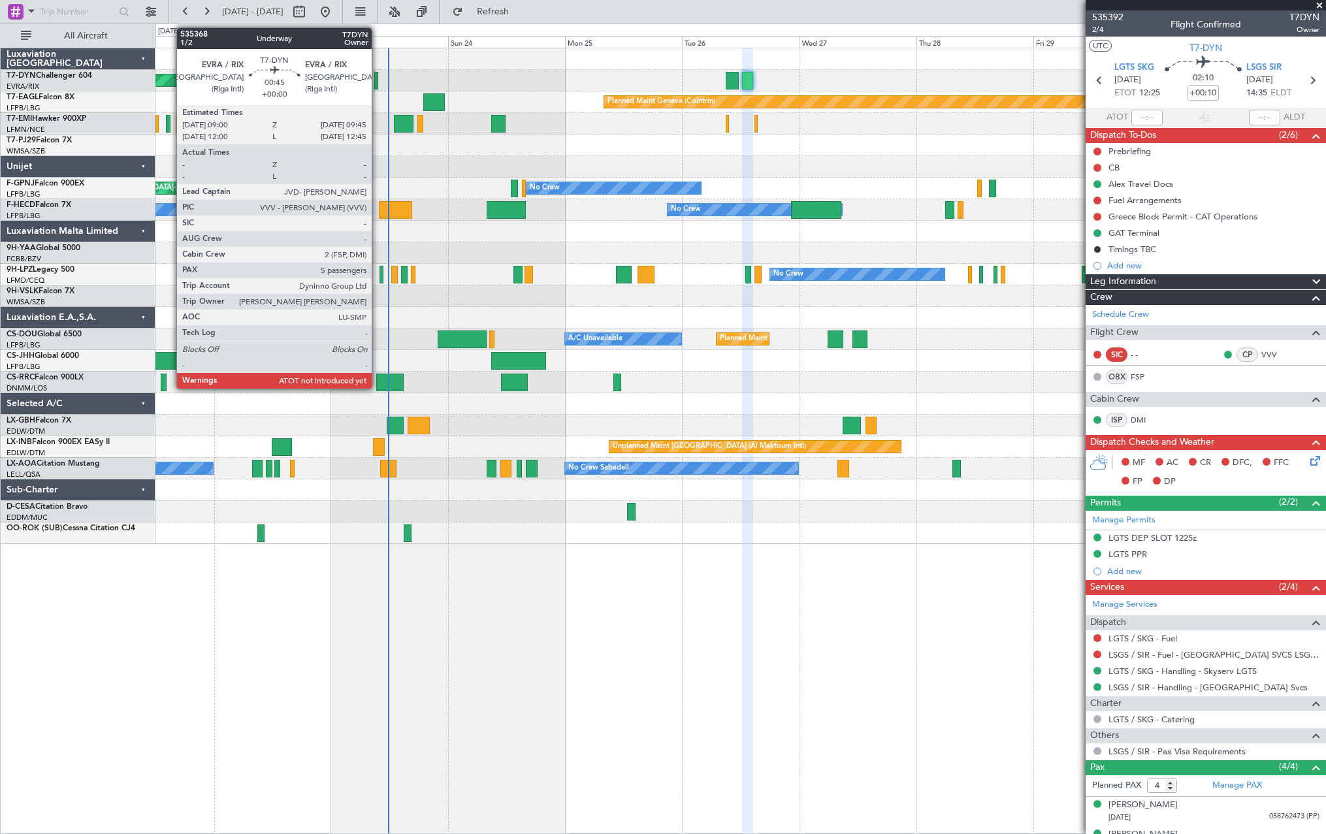
click at [377, 79] on div at bounding box center [376, 81] width 4 height 18
type input "5"
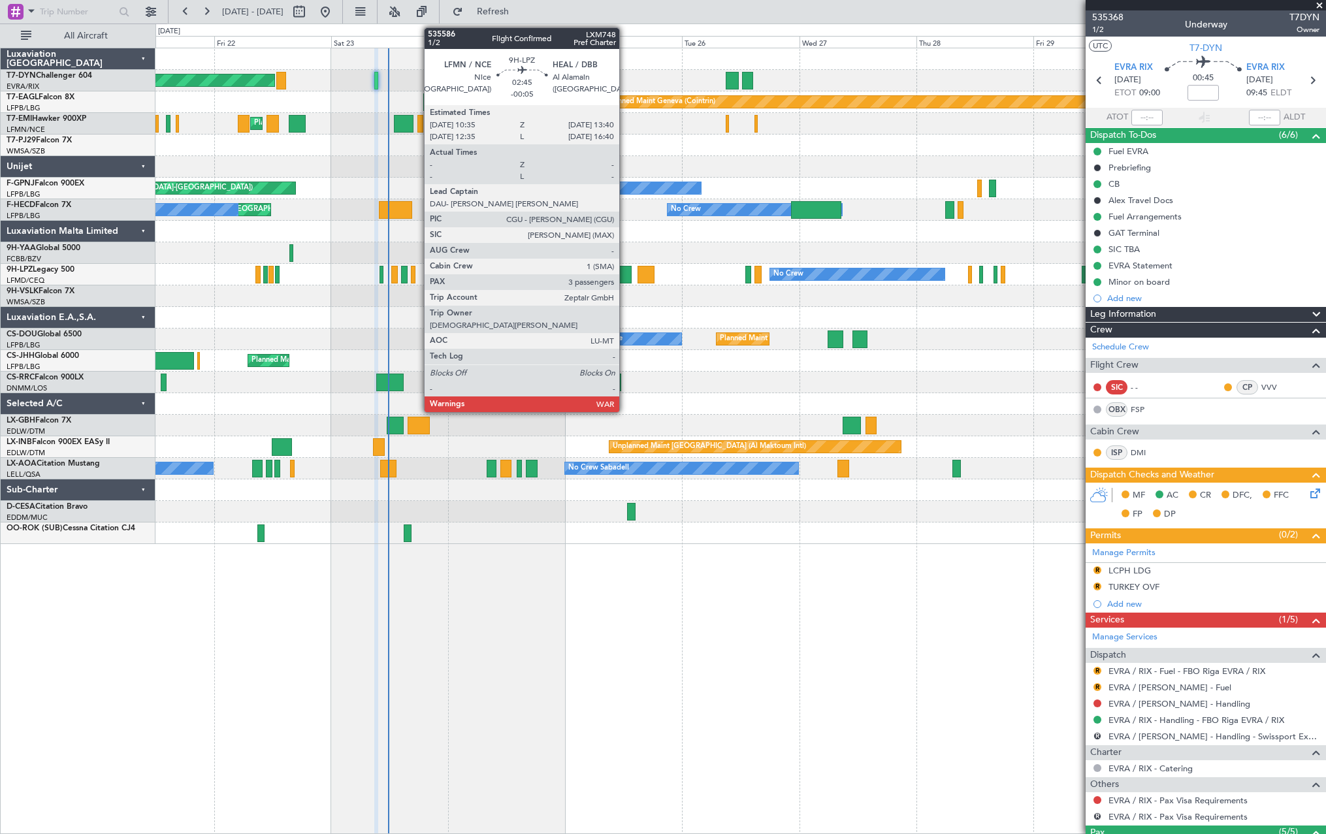
click at [625, 271] on div at bounding box center [624, 275] width 16 height 18
type input "-00:05"
type input "3"
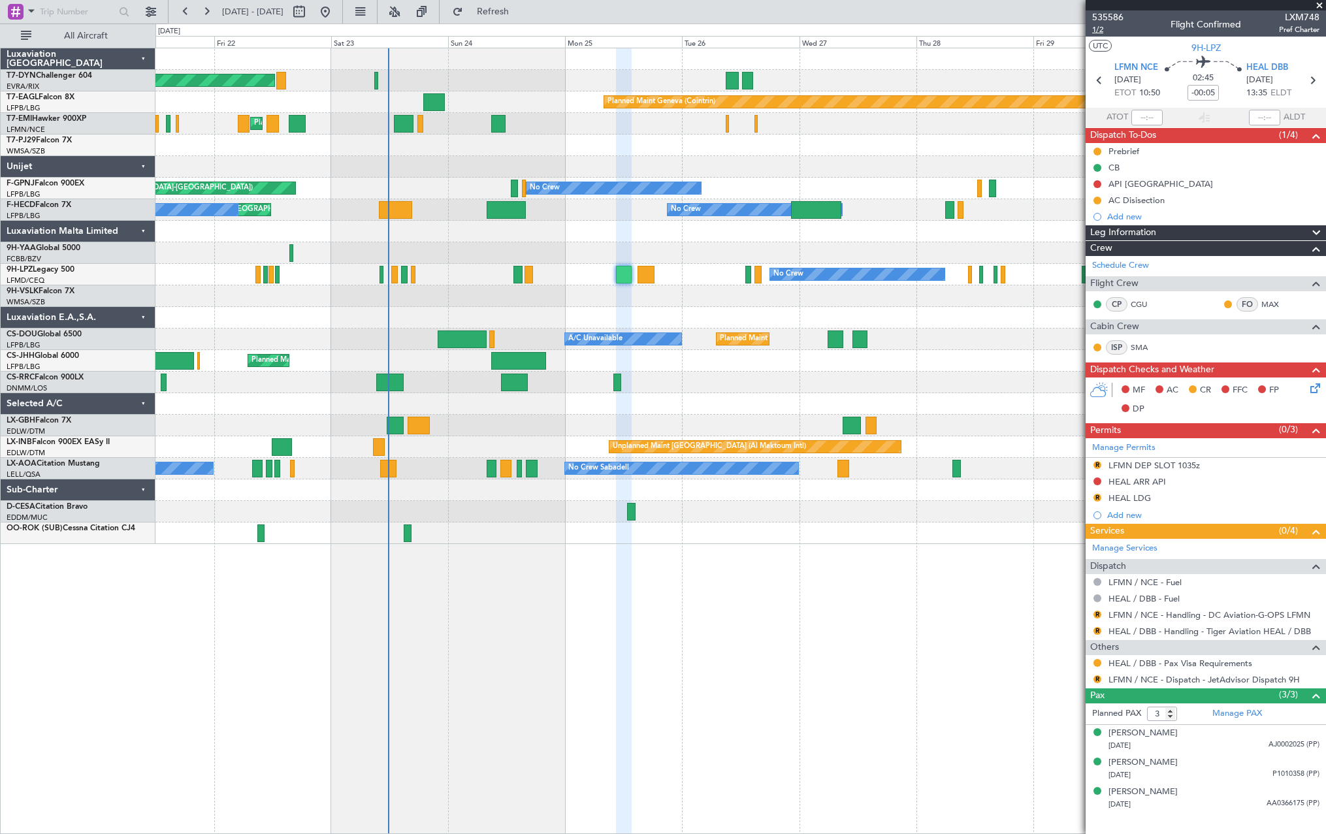
click at [1098, 28] on span "1/2" at bounding box center [1107, 29] width 31 height 11
click at [520, 14] on span "Refresh" at bounding box center [493, 11] width 55 height 9
click at [1216, 772] on div "13/02/1989 P1010358 (PP)" at bounding box center [1213, 775] width 211 height 13
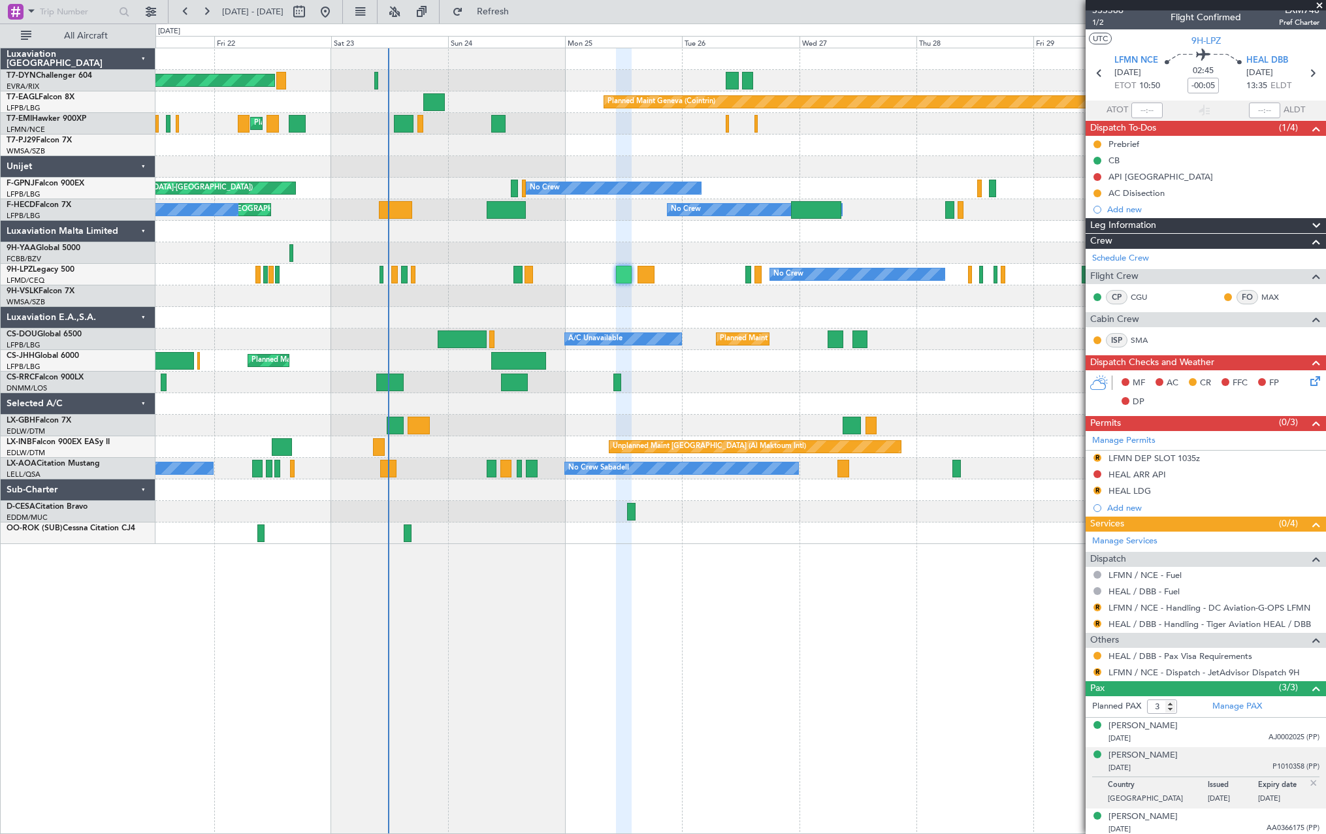
scroll to position [10, 0]
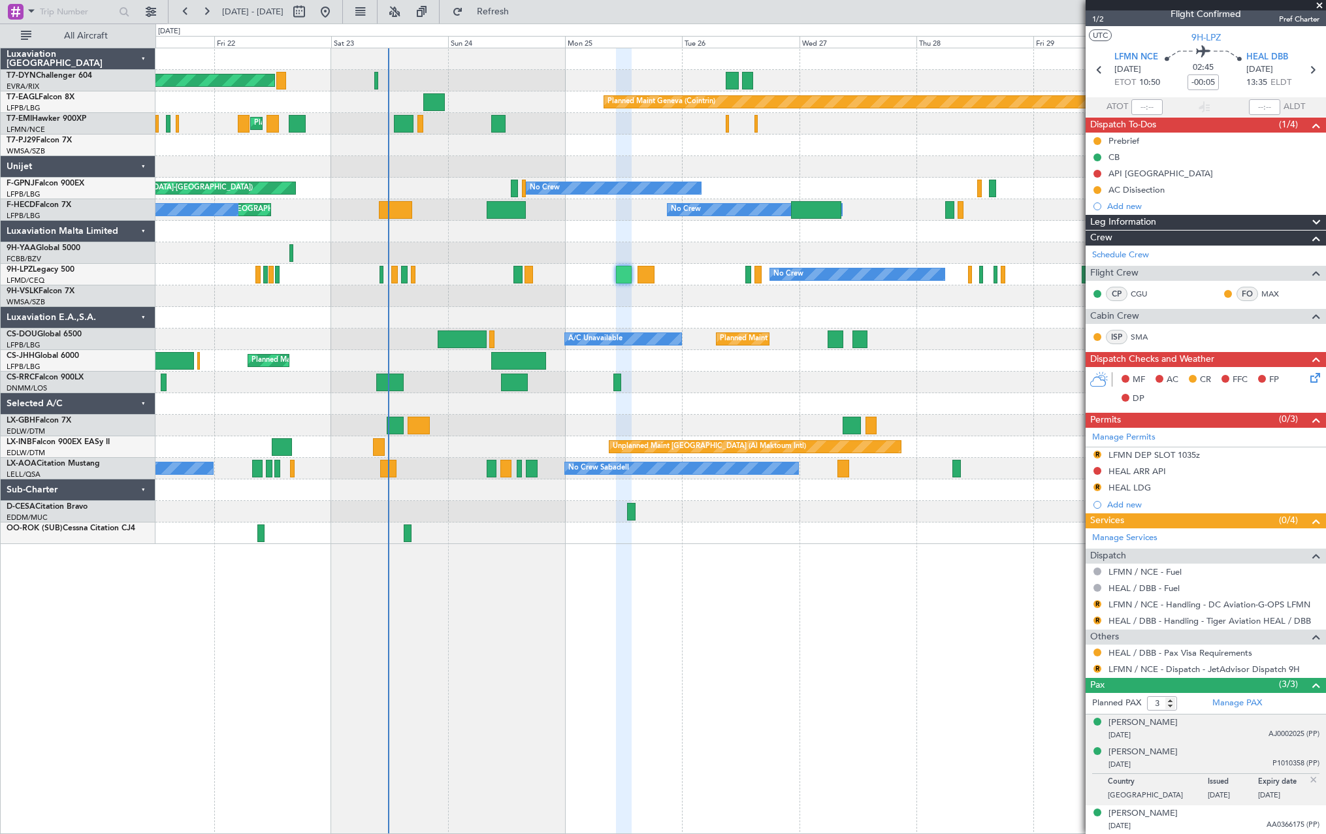
click at [1244, 714] on li "Bassam Saeed Freiha 26/11/1939 AJ0002025 (PP)" at bounding box center [1205, 728] width 240 height 29
click at [1233, 724] on div "Bassam Saeed Freiha 26/11/1939 AJ0002025 (PP)" at bounding box center [1213, 728] width 211 height 25
click at [1205, 790] on div "13/02/1989 P1010358 (PP)" at bounding box center [1213, 796] width 211 height 13
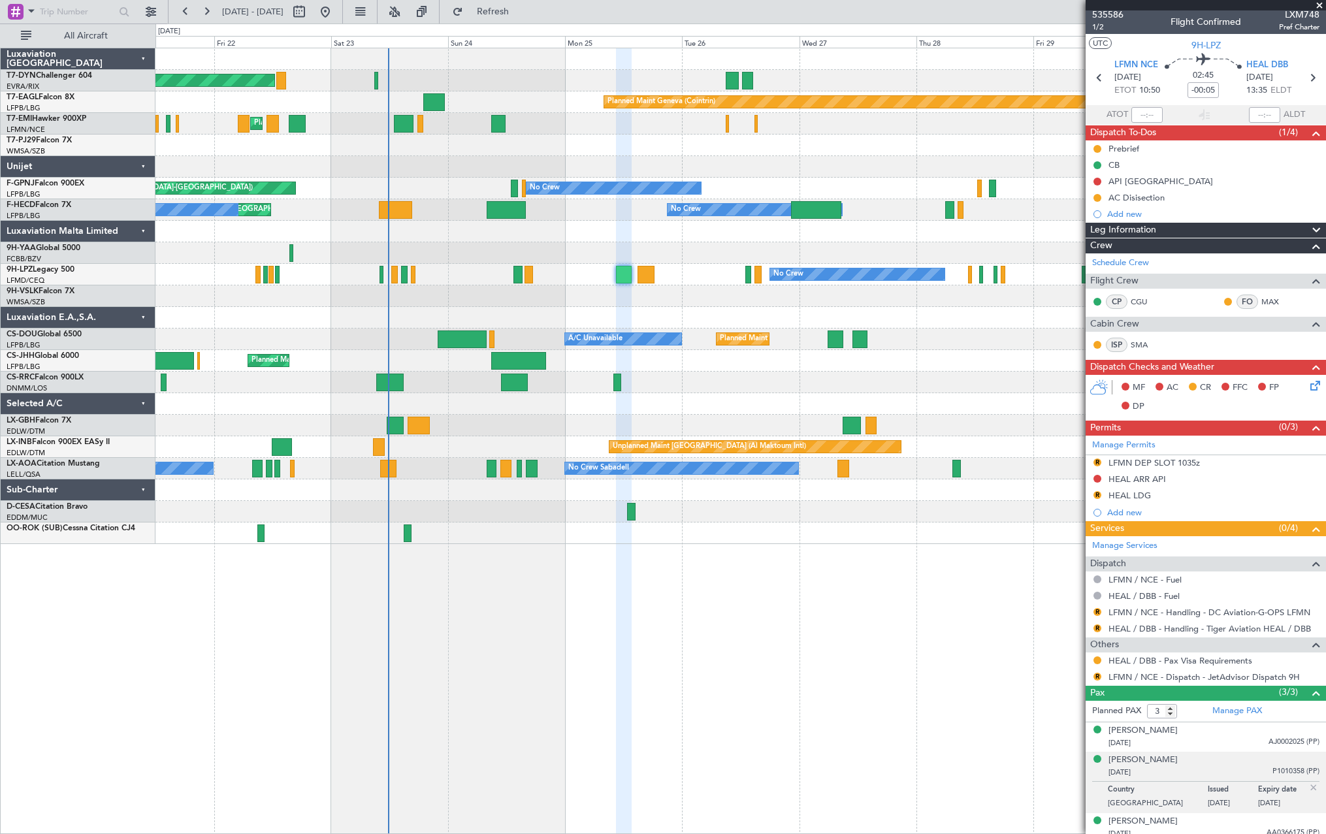
scroll to position [0, 0]
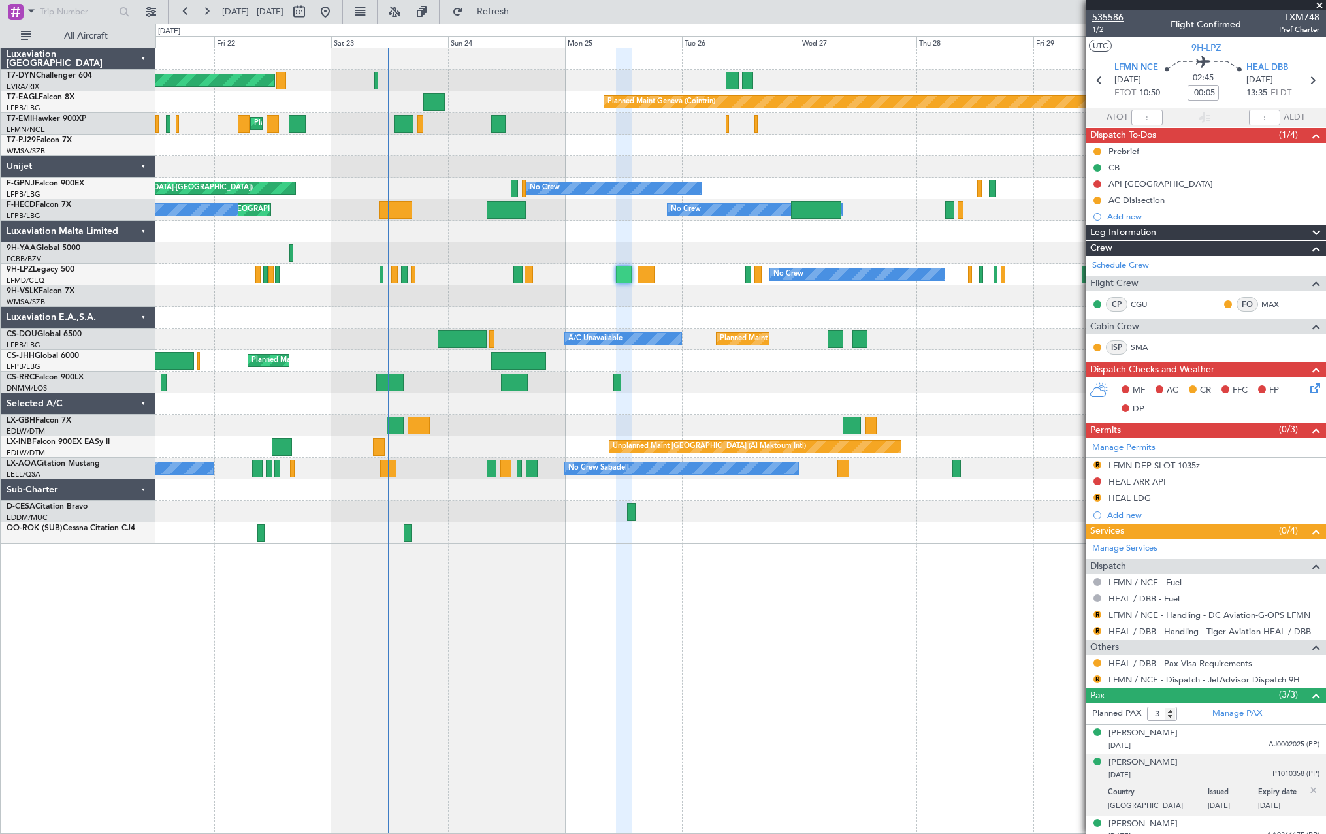
click at [1094, 18] on span "535586" at bounding box center [1107, 17] width 31 height 14
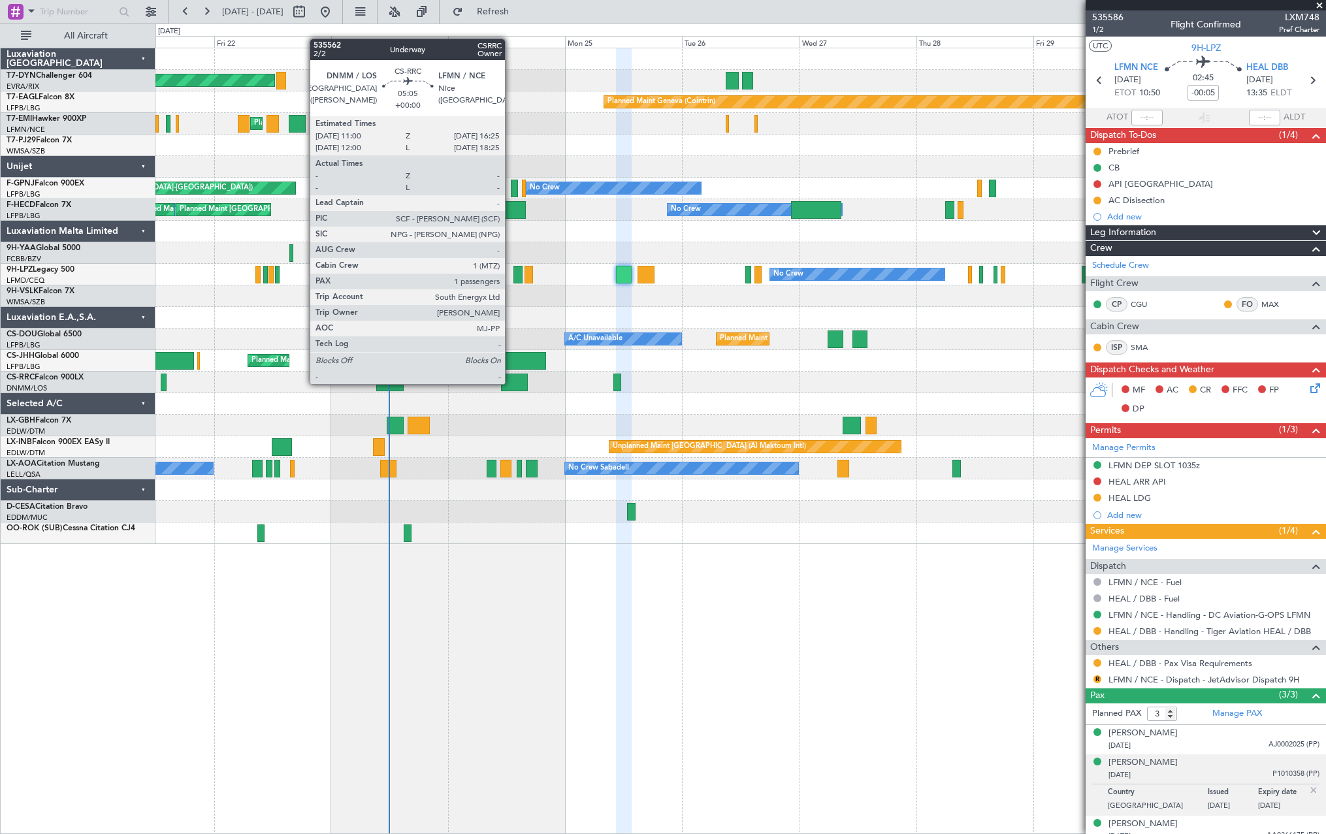
click at [511, 383] on div at bounding box center [514, 382] width 27 height 18
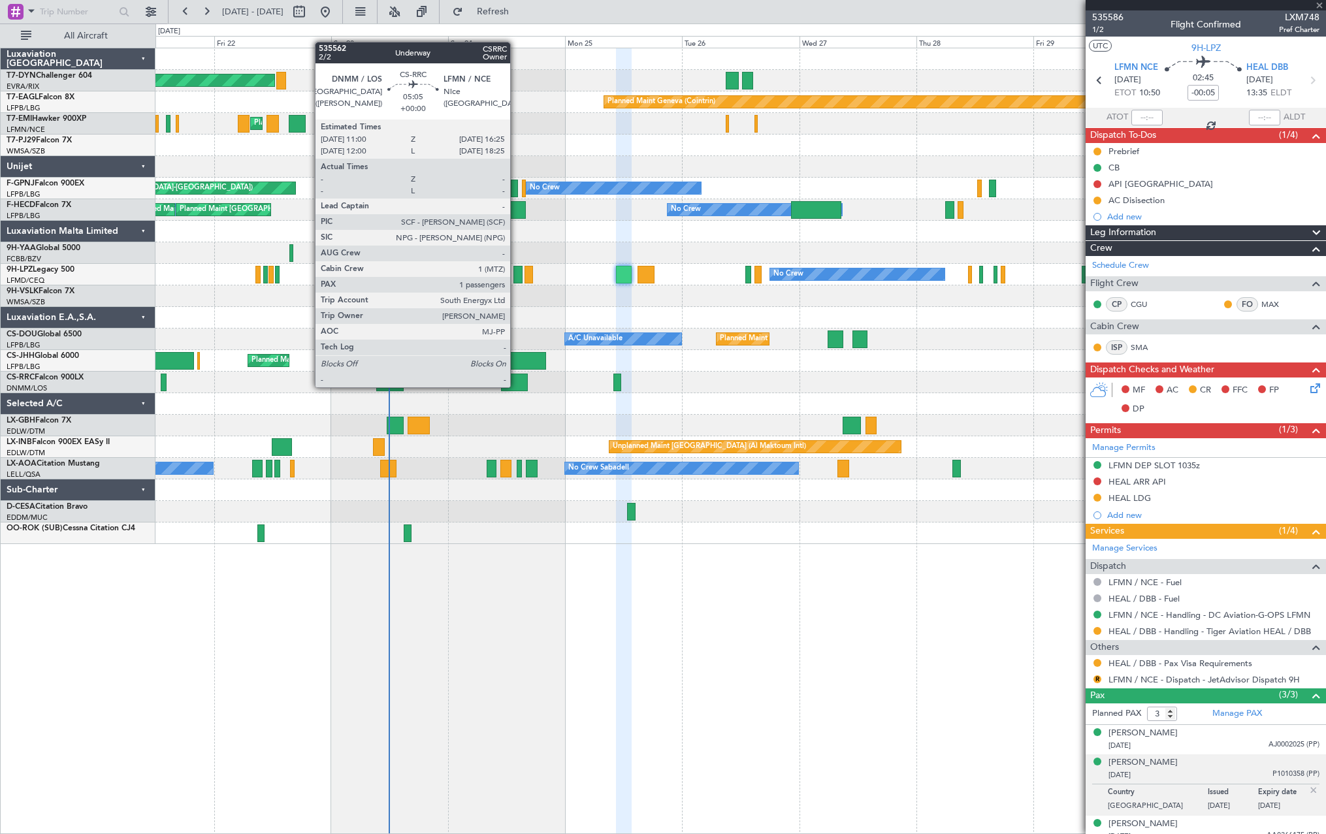
type input "1"
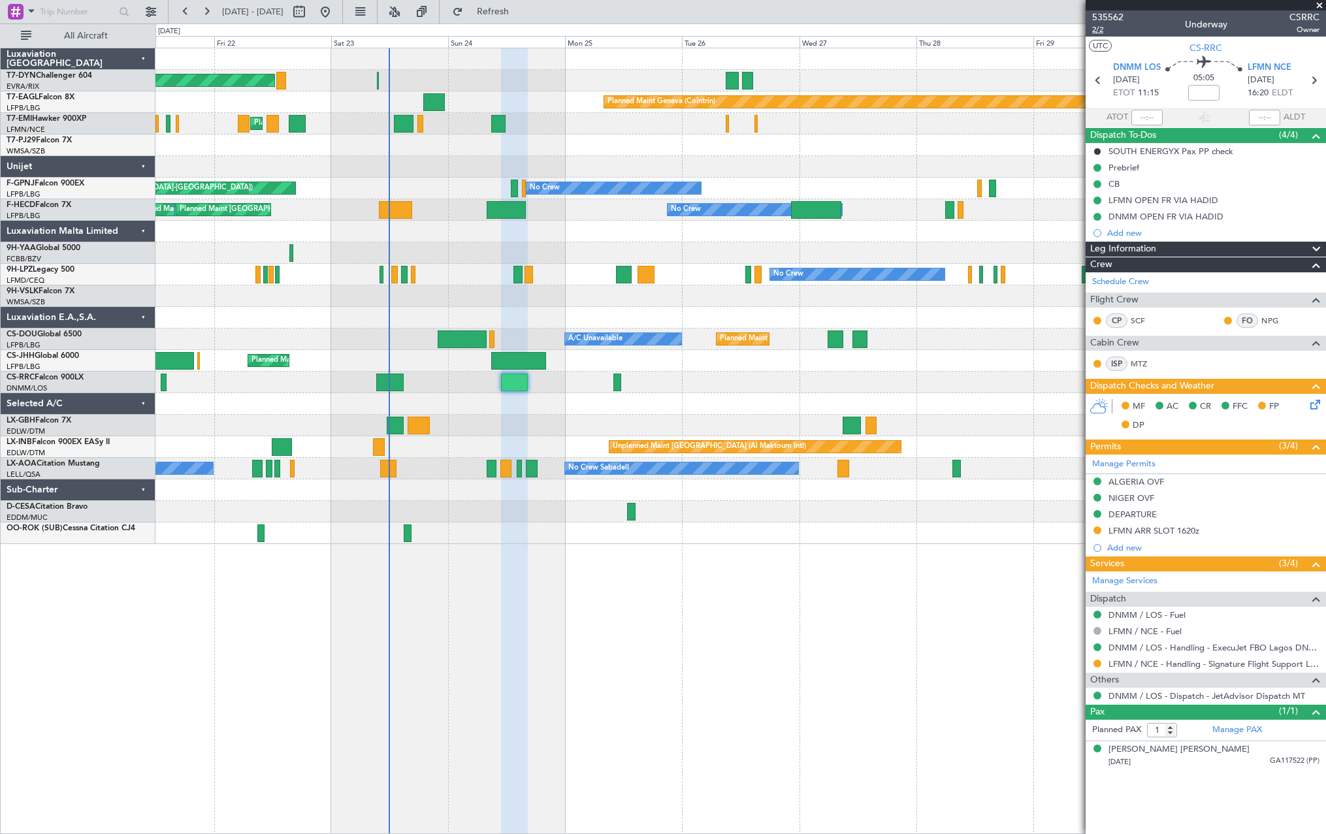
click at [1098, 30] on span "2/2" at bounding box center [1107, 29] width 31 height 11
click at [1106, 16] on span "535562" at bounding box center [1107, 17] width 31 height 14
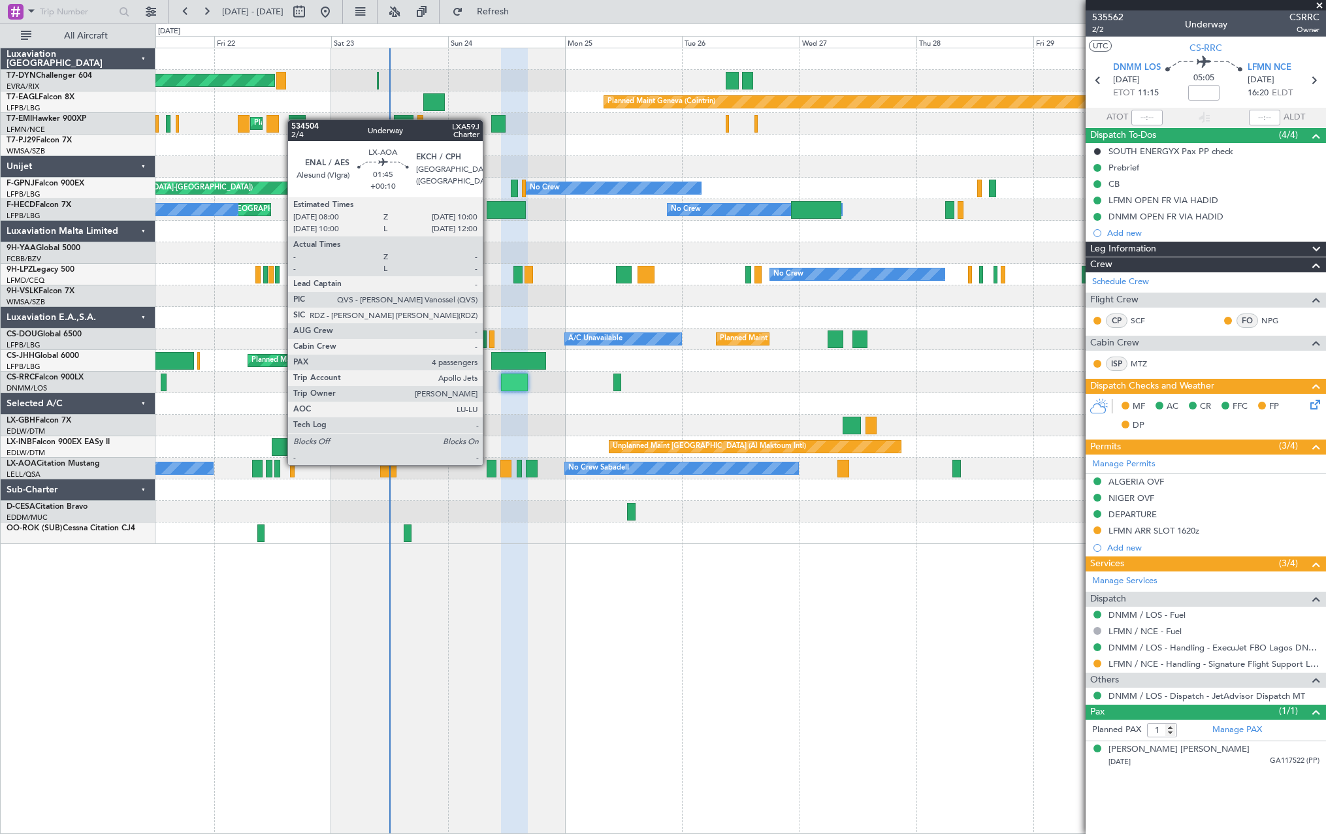
click at [488, 464] on div at bounding box center [491, 469] width 10 height 18
type input "+00:10"
type input "4"
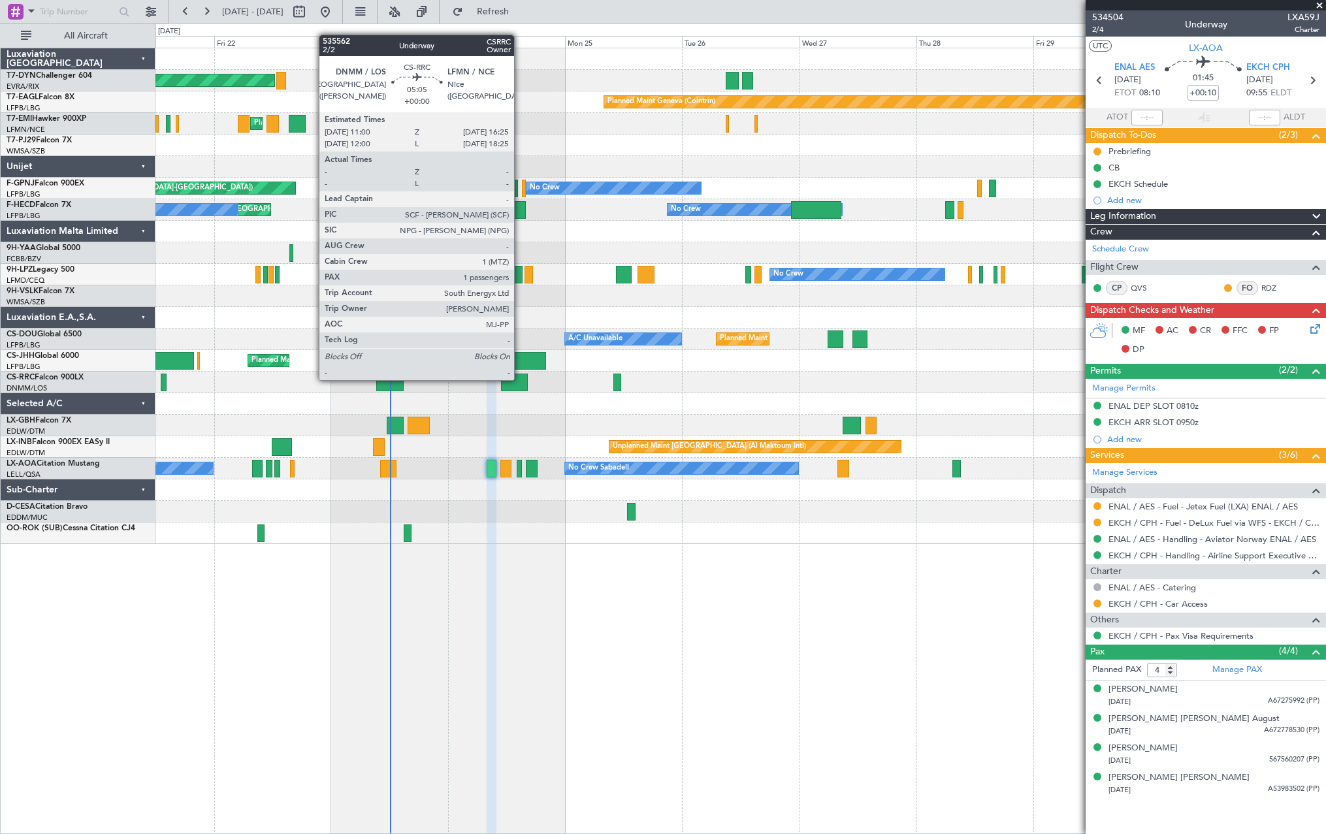
click at [518, 379] on div at bounding box center [514, 382] width 27 height 18
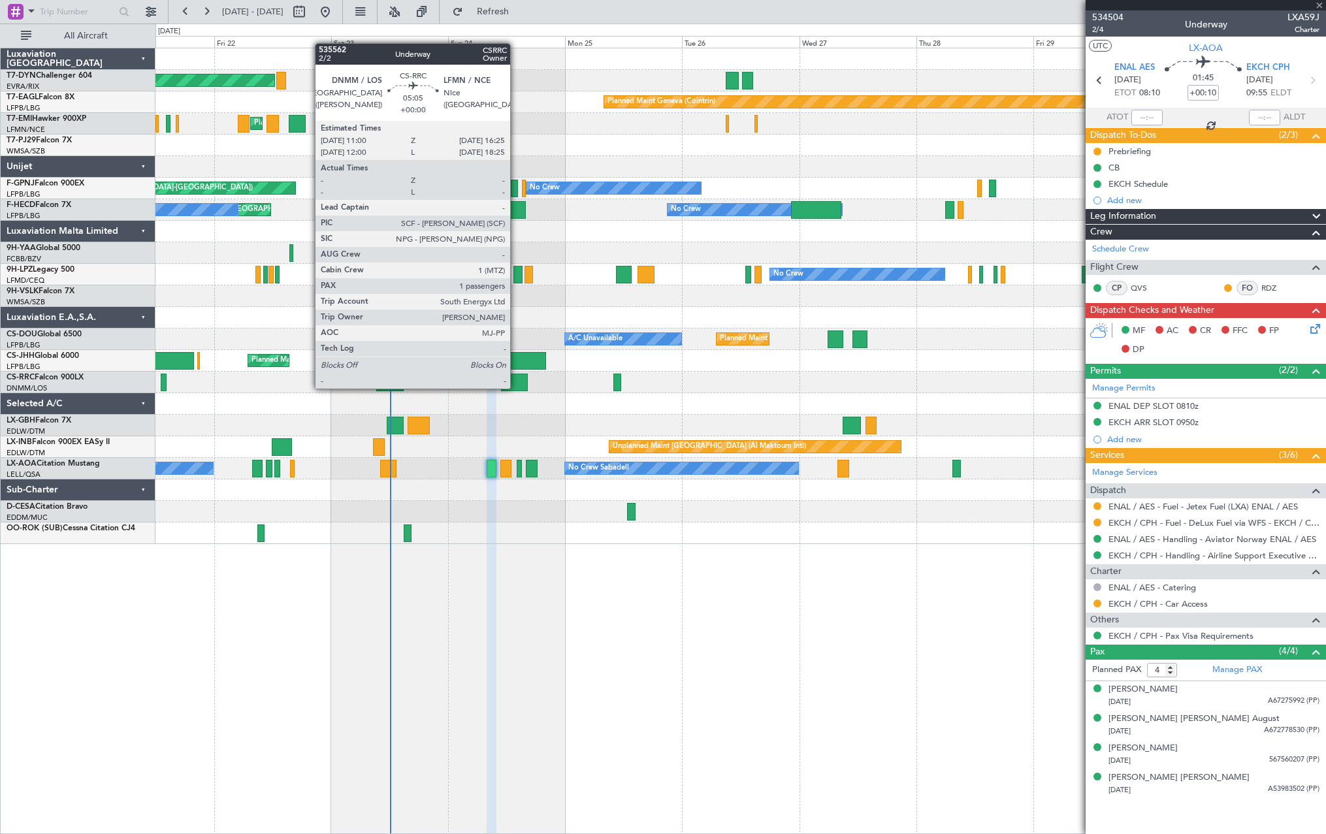
type input "1"
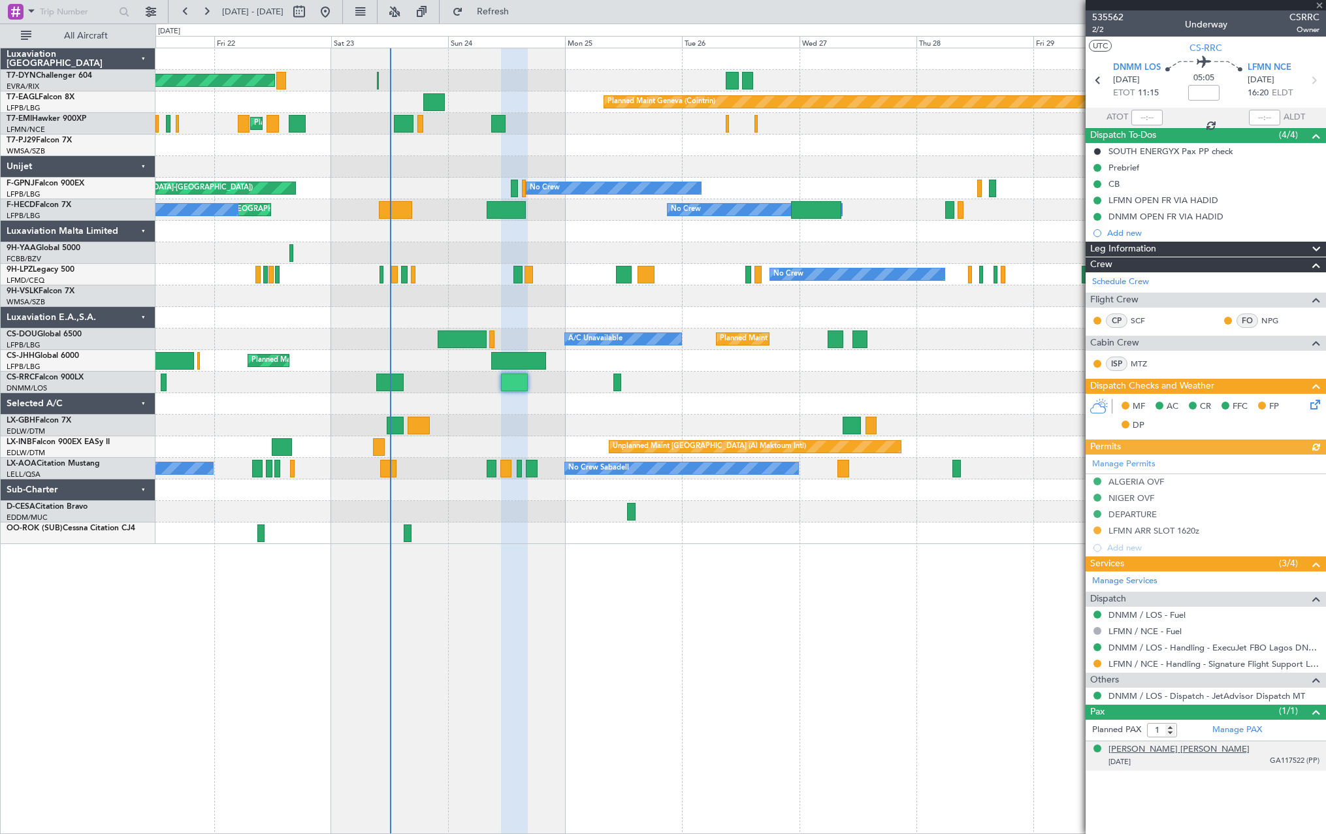
click at [1193, 753] on div "Oluwatosin Iyabode ADEDEJI" at bounding box center [1178, 749] width 141 height 13
click at [1184, 750] on div "Oluwatosin Iyabode ADEDEJI" at bounding box center [1178, 749] width 141 height 13
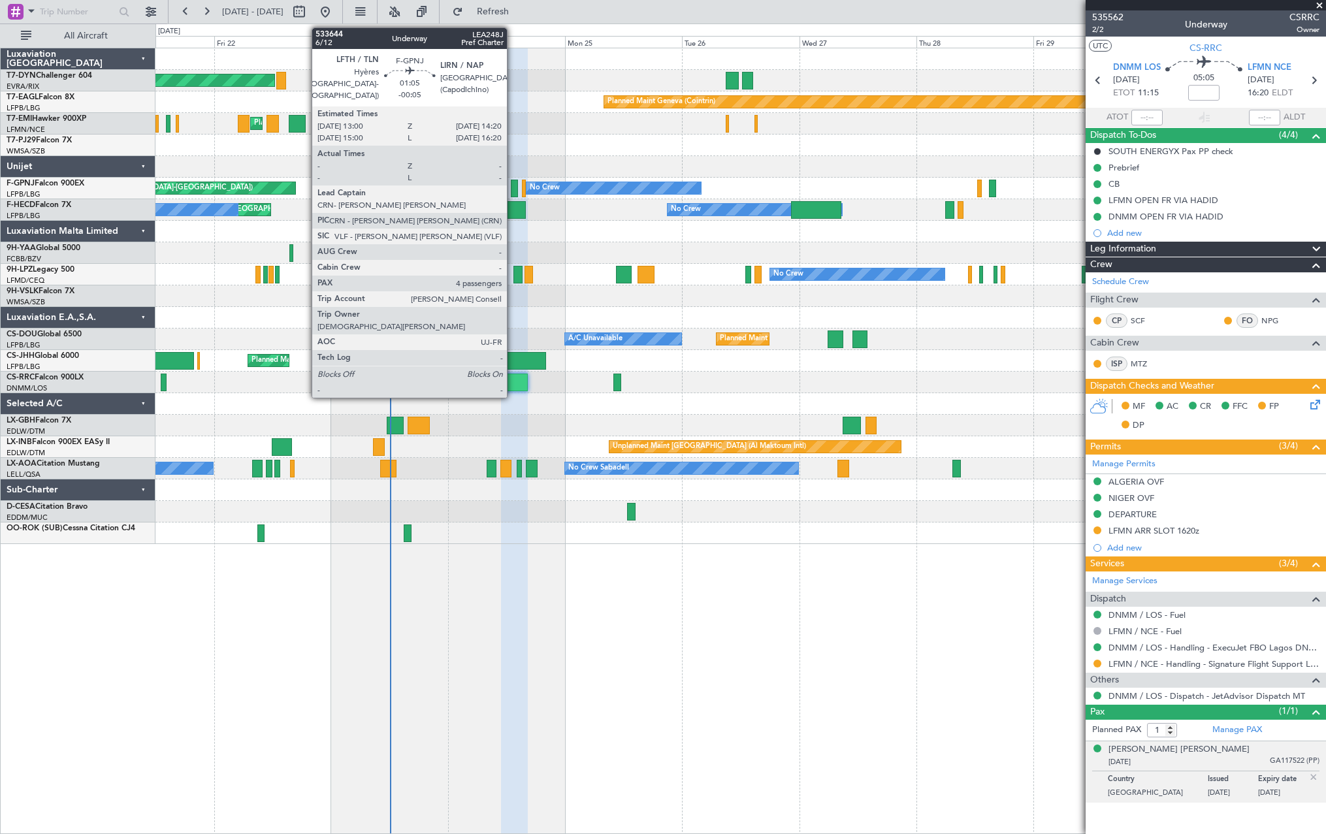
click at [513, 189] on div at bounding box center [514, 189] width 7 height 18
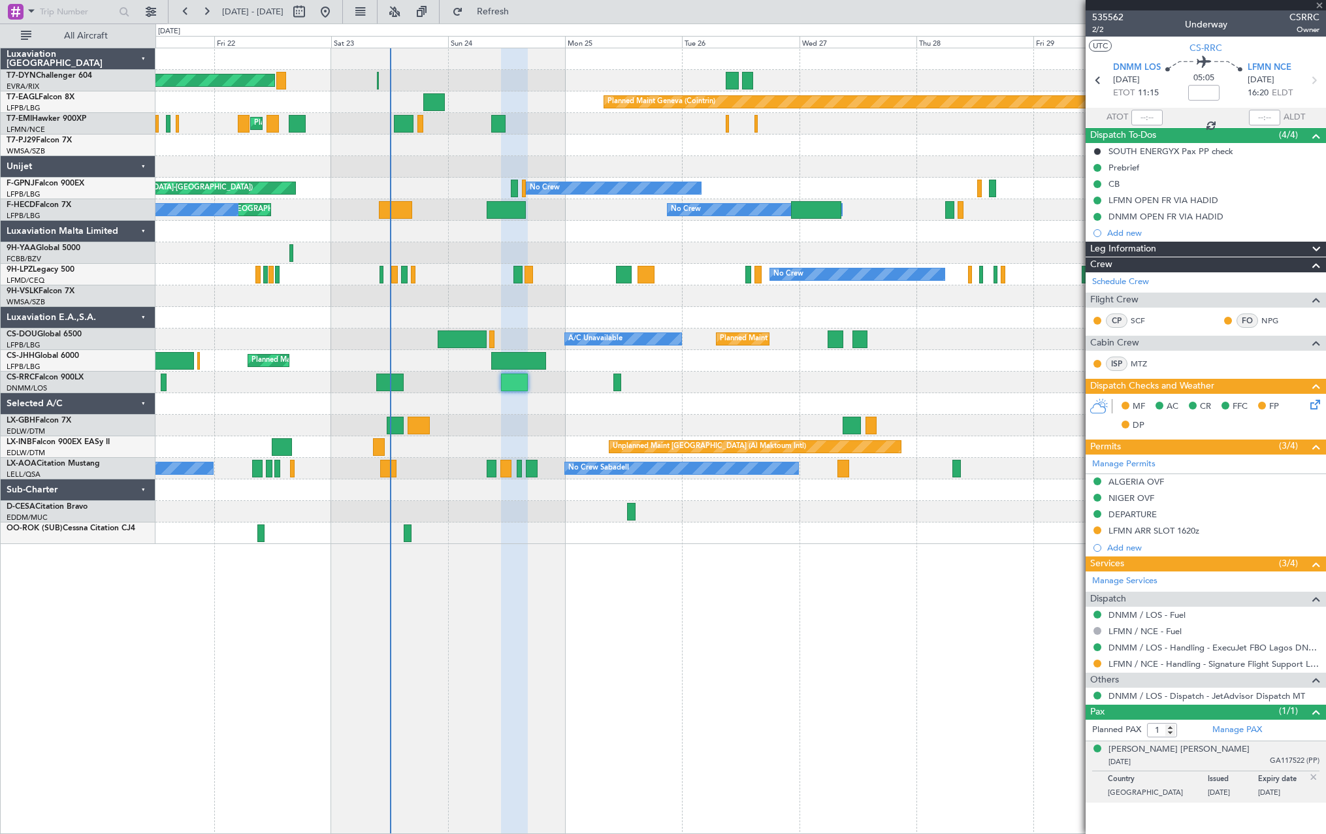
type input "-00:05"
type input "4"
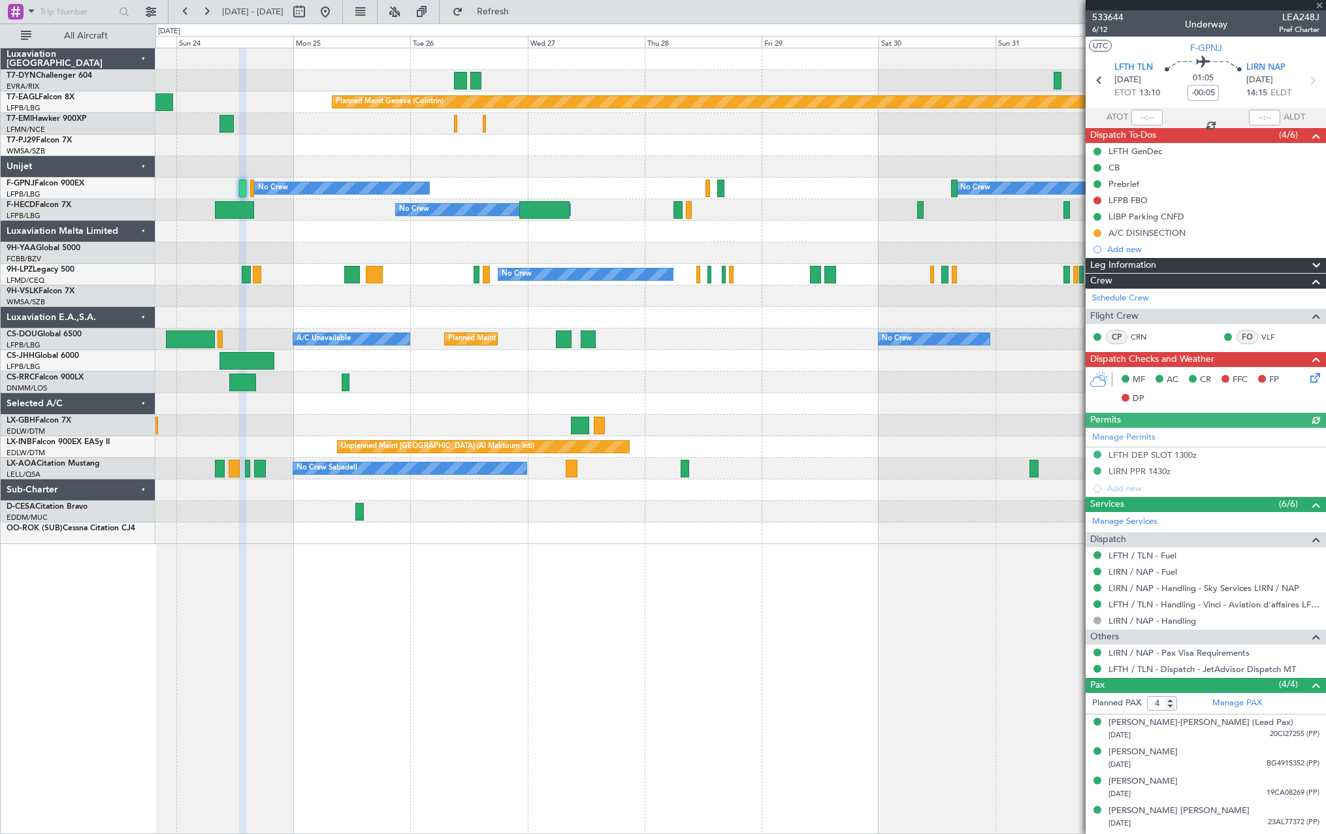
click at [740, 227] on div at bounding box center [739, 232] width 1169 height 22
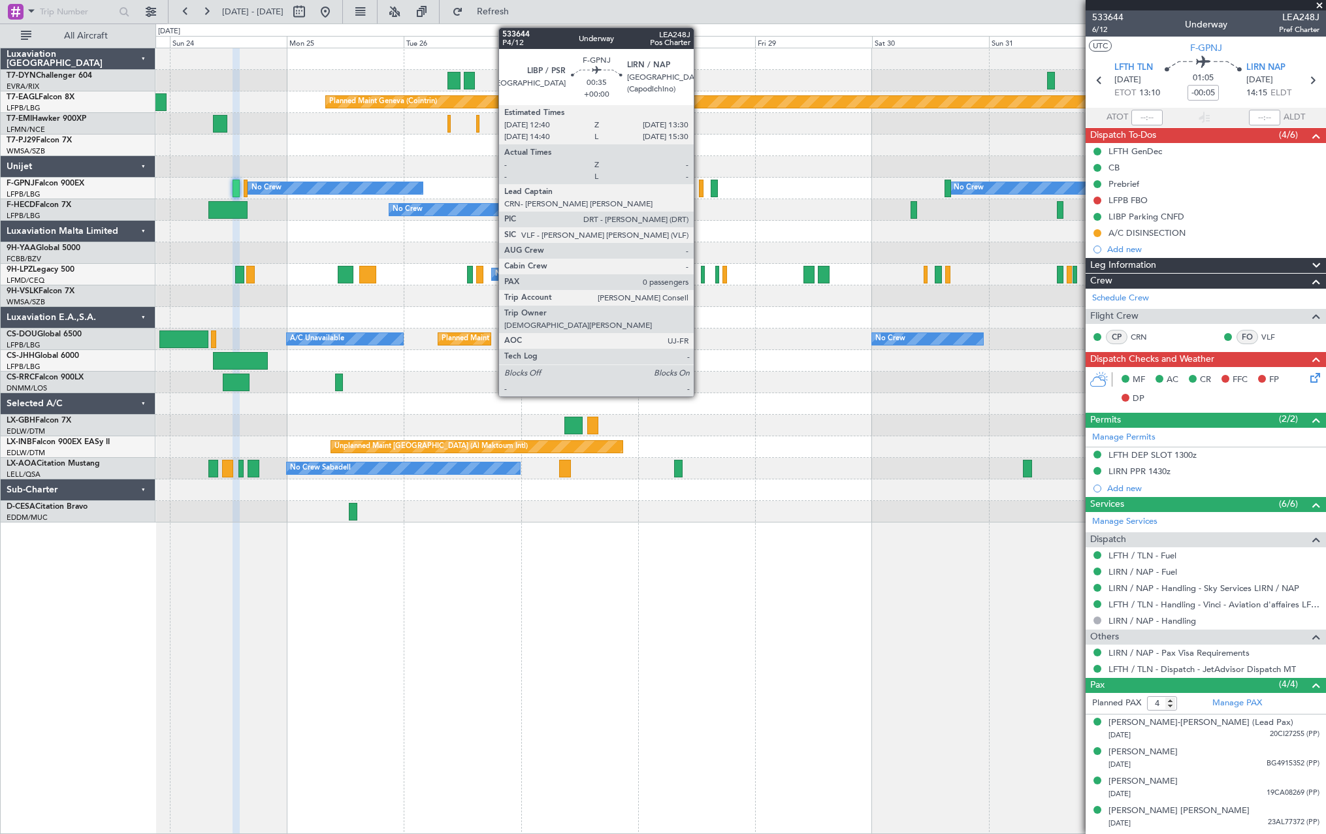
click at [699, 188] on div at bounding box center [701, 189] width 5 height 18
type input "0"
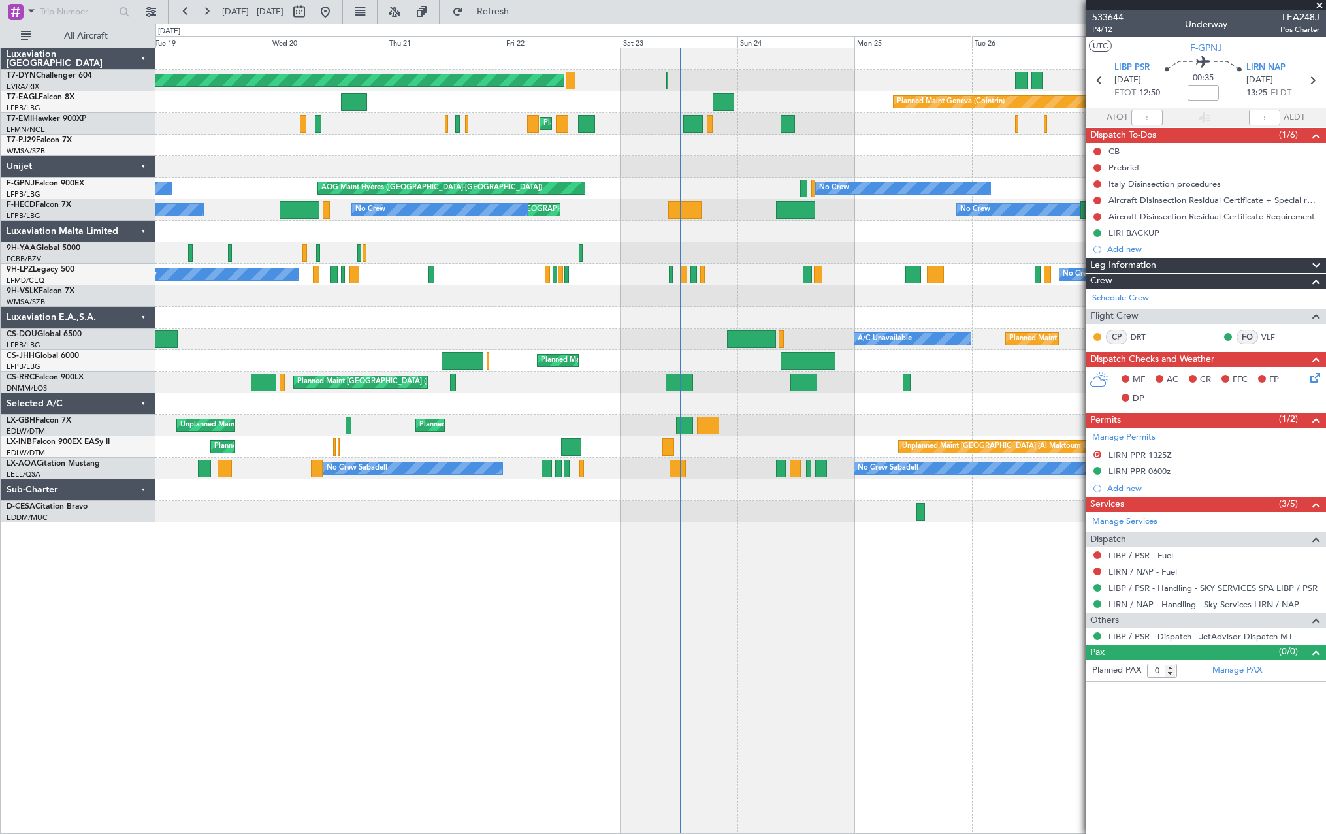
click at [858, 627] on div "Planned Maint Basel-Mulhouse Planned Maint Geneva (Cointrin) Planned Maint Ches…" at bounding box center [740, 441] width 1170 height 786
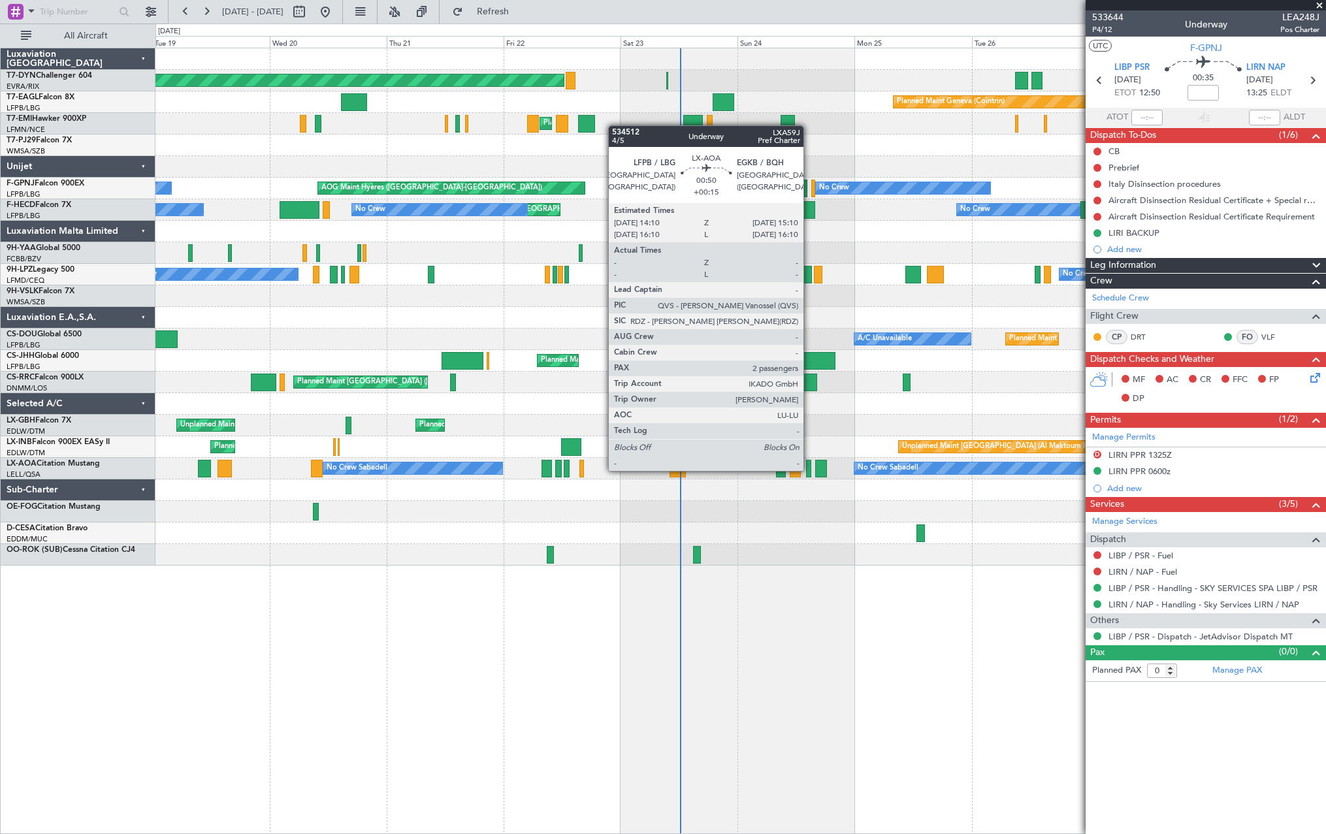
click at [809, 469] on div at bounding box center [808, 469] width 5 height 18
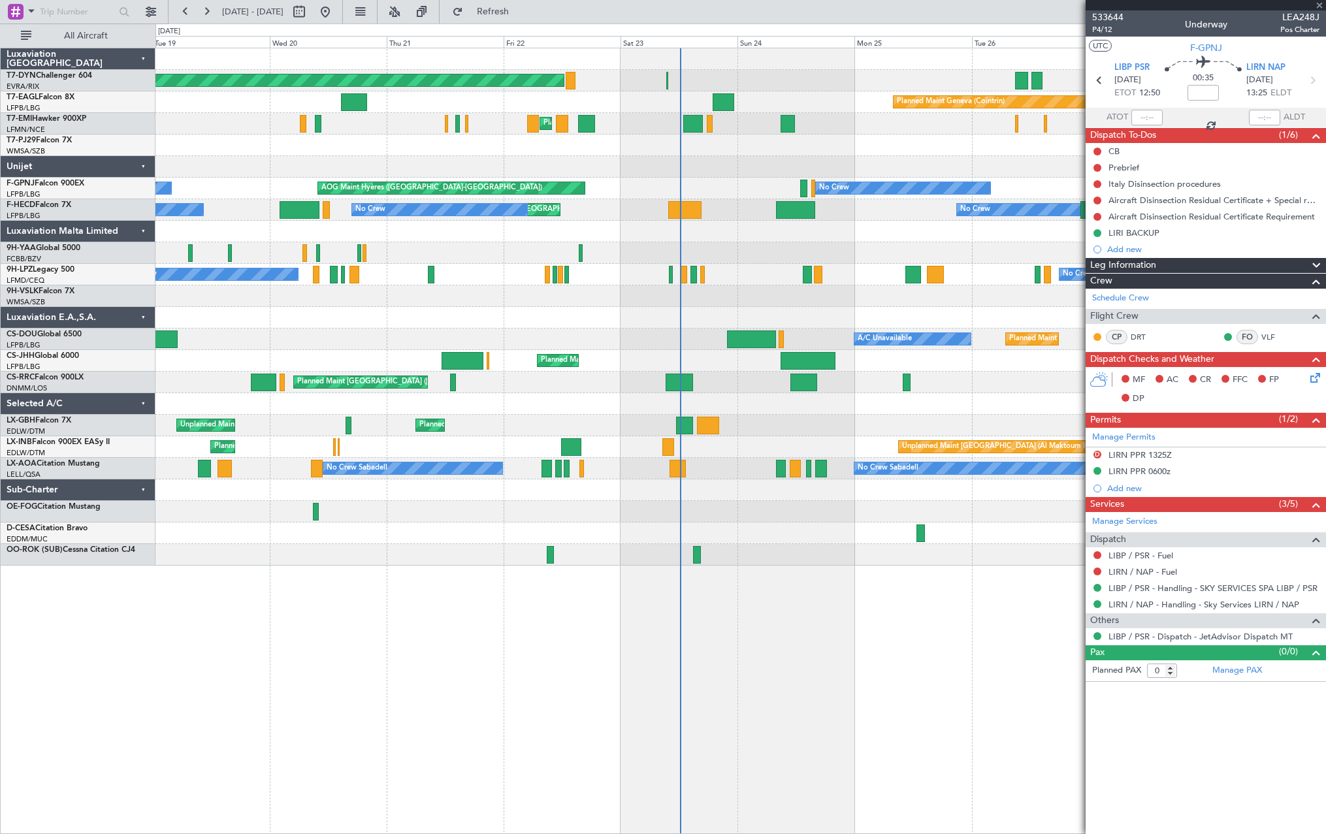
type input "+00:15"
type input "2"
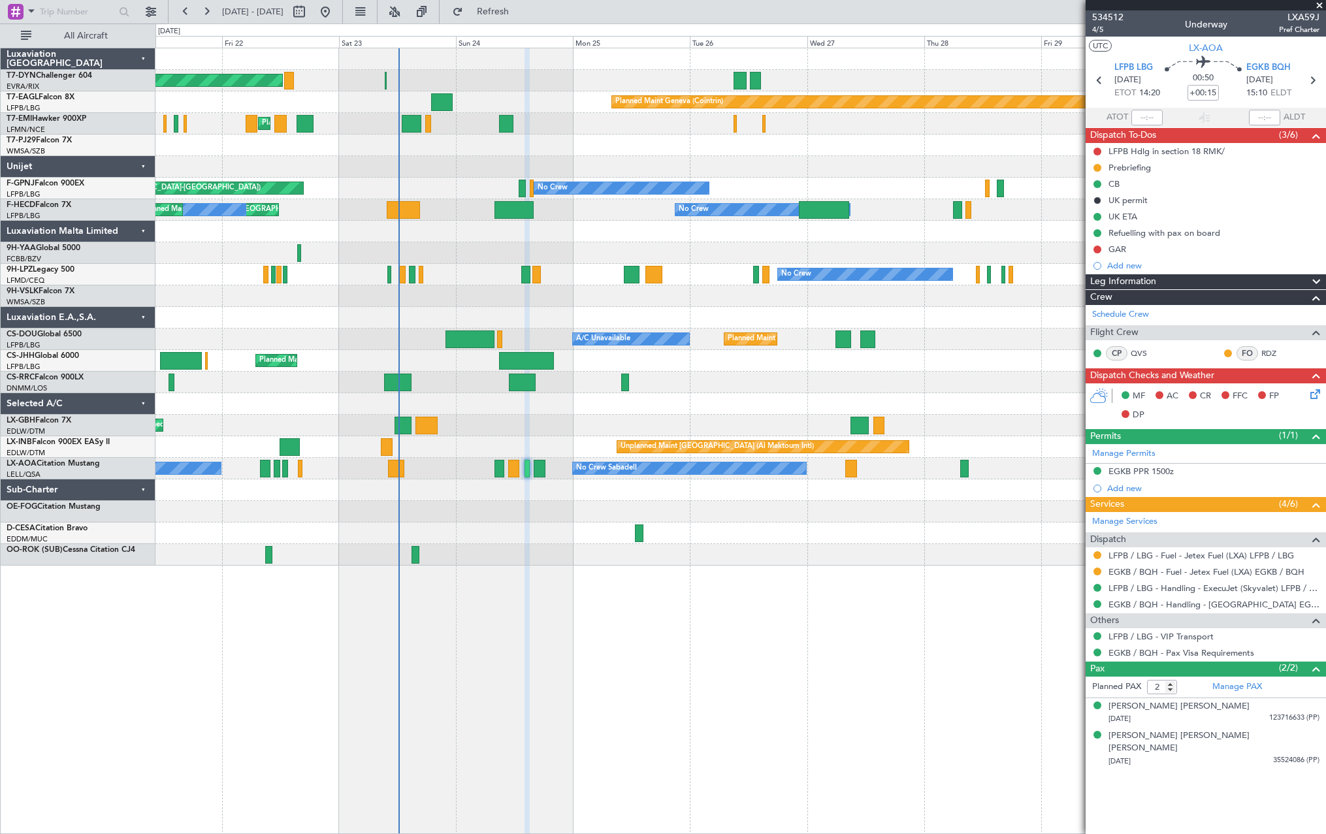
click at [715, 351] on div "Planned Maint Basel-Mulhouse Planned Maint Geneva (Cointrin) Planned Maint Ches…" at bounding box center [739, 306] width 1169 height 517
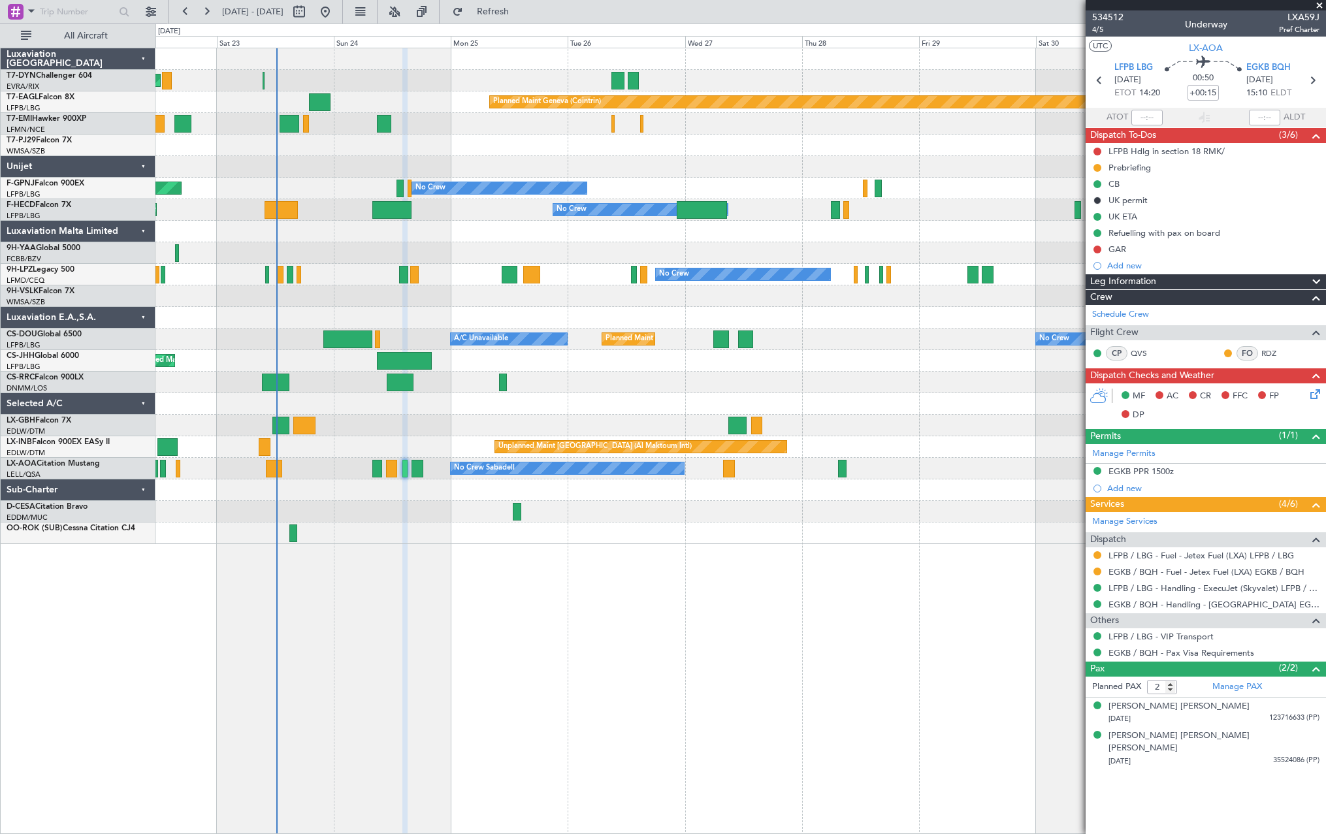
click at [509, 166] on div at bounding box center [739, 167] width 1169 height 22
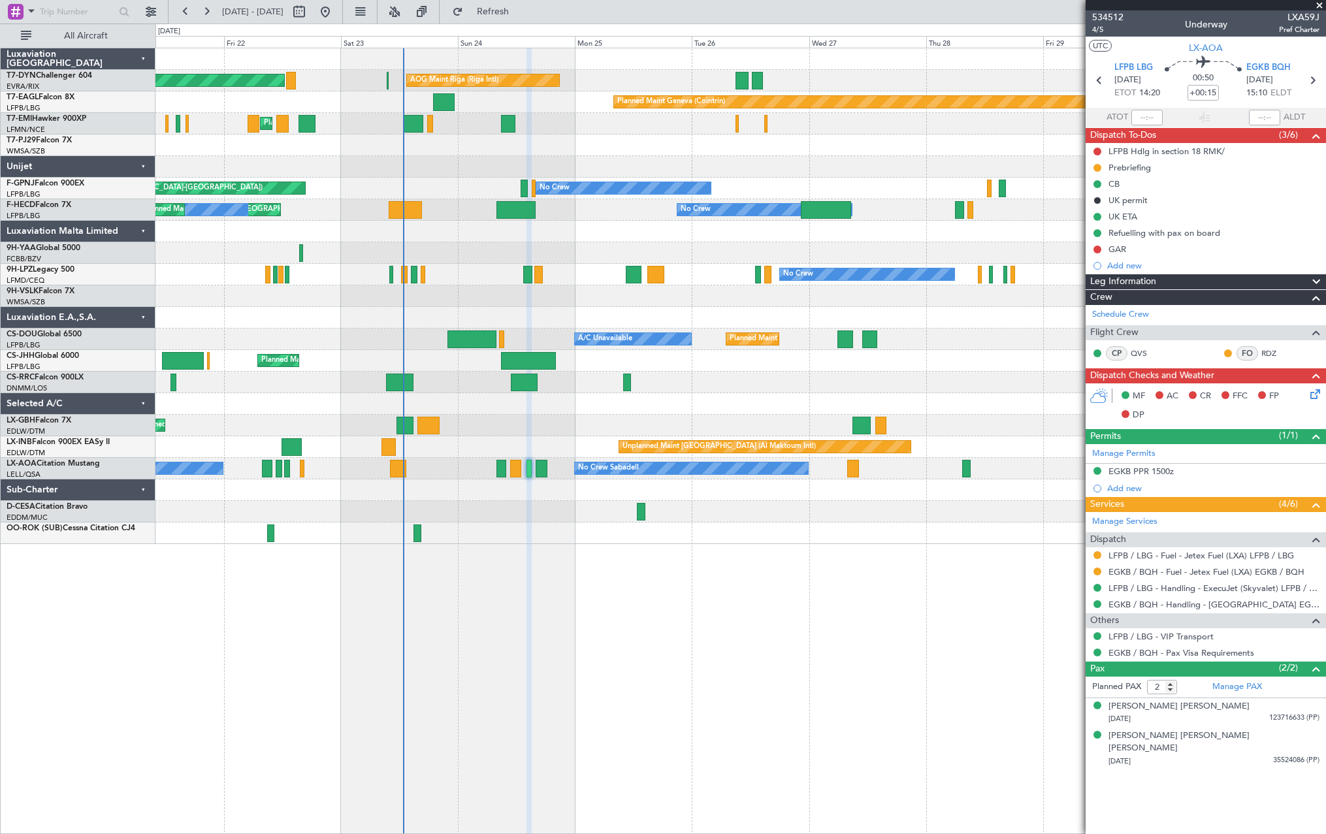
click at [586, 172] on div at bounding box center [739, 167] width 1169 height 22
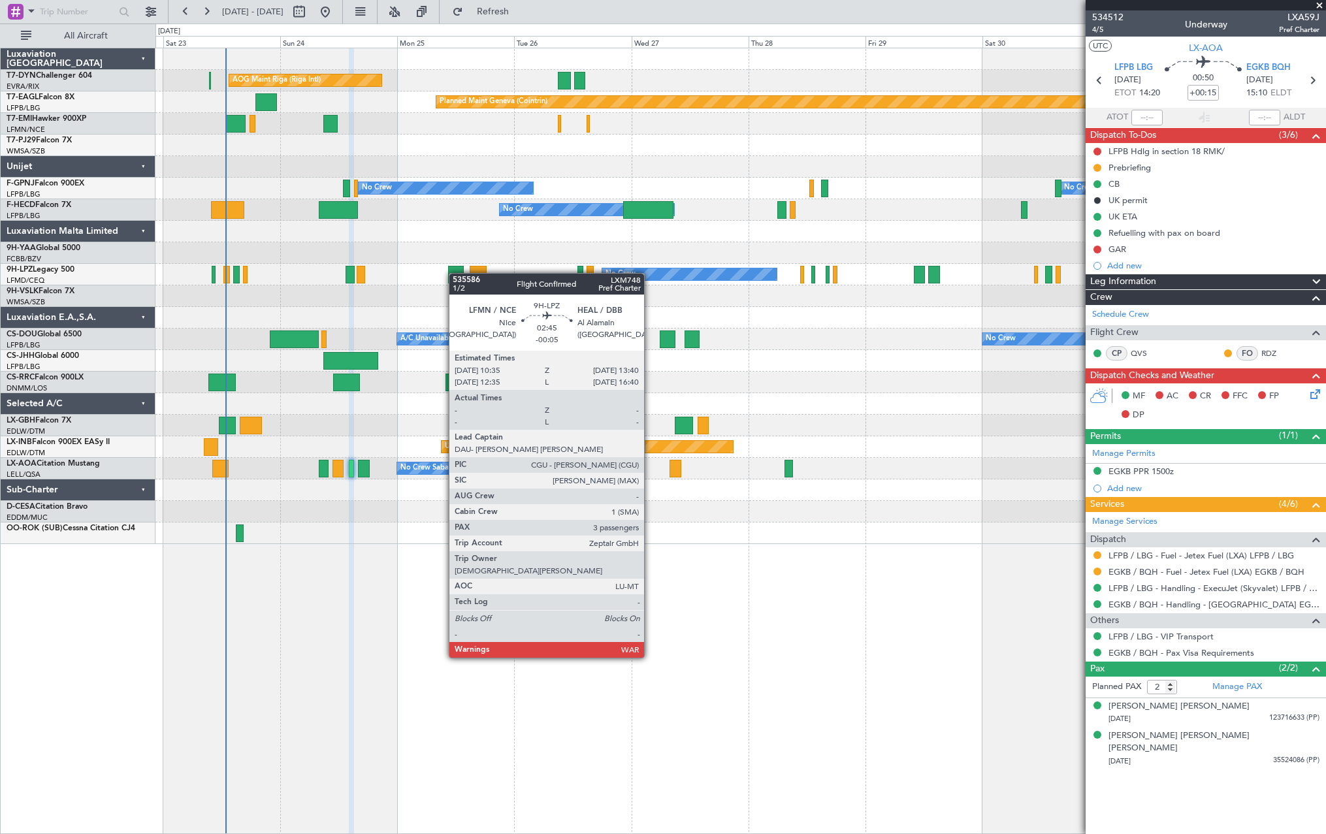
click at [455, 273] on div "AOG Maint Riga (Riga Intl) Planned Maint [GEOGRAPHIC_DATA]-[GEOGRAPHIC_DATA] Pl…" at bounding box center [739, 296] width 1169 height 496
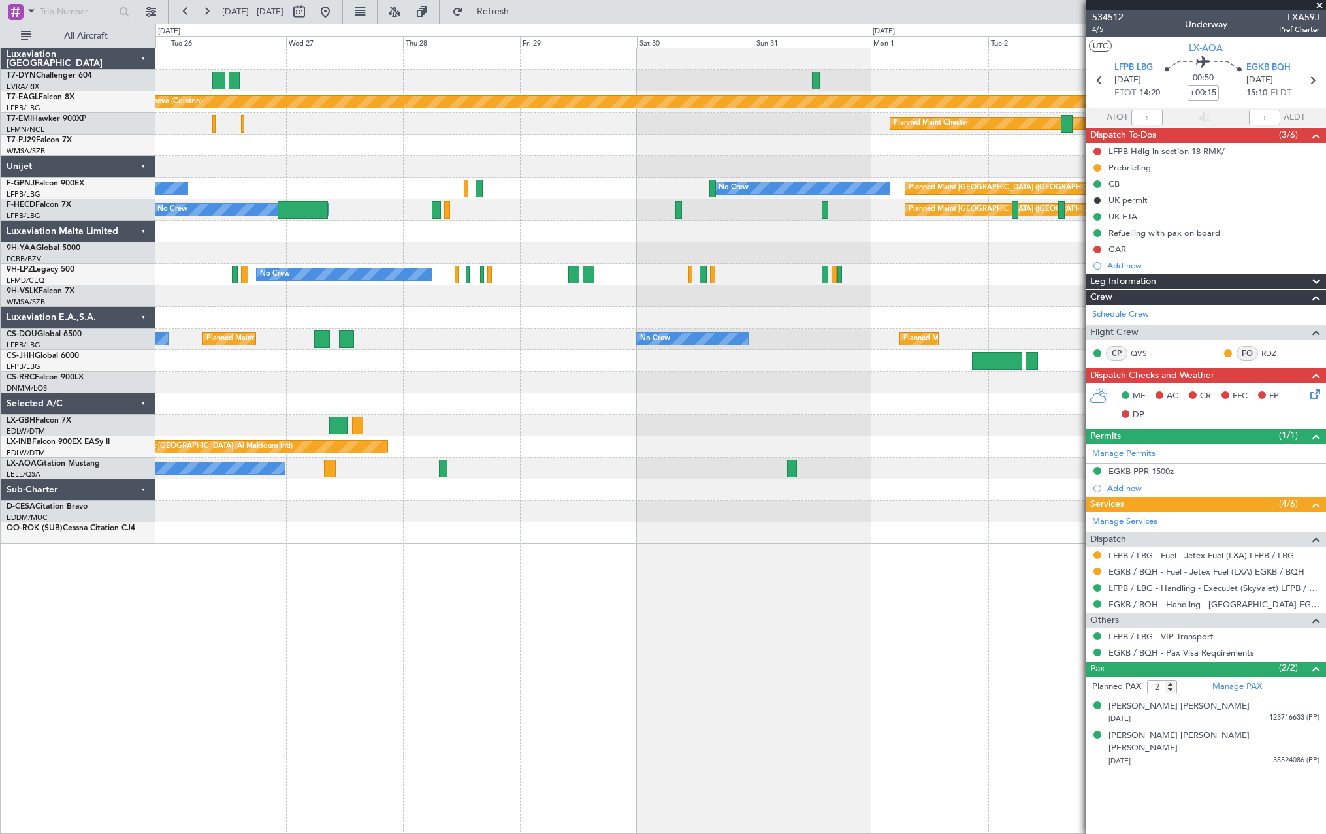
click at [518, 225] on div at bounding box center [739, 232] width 1169 height 22
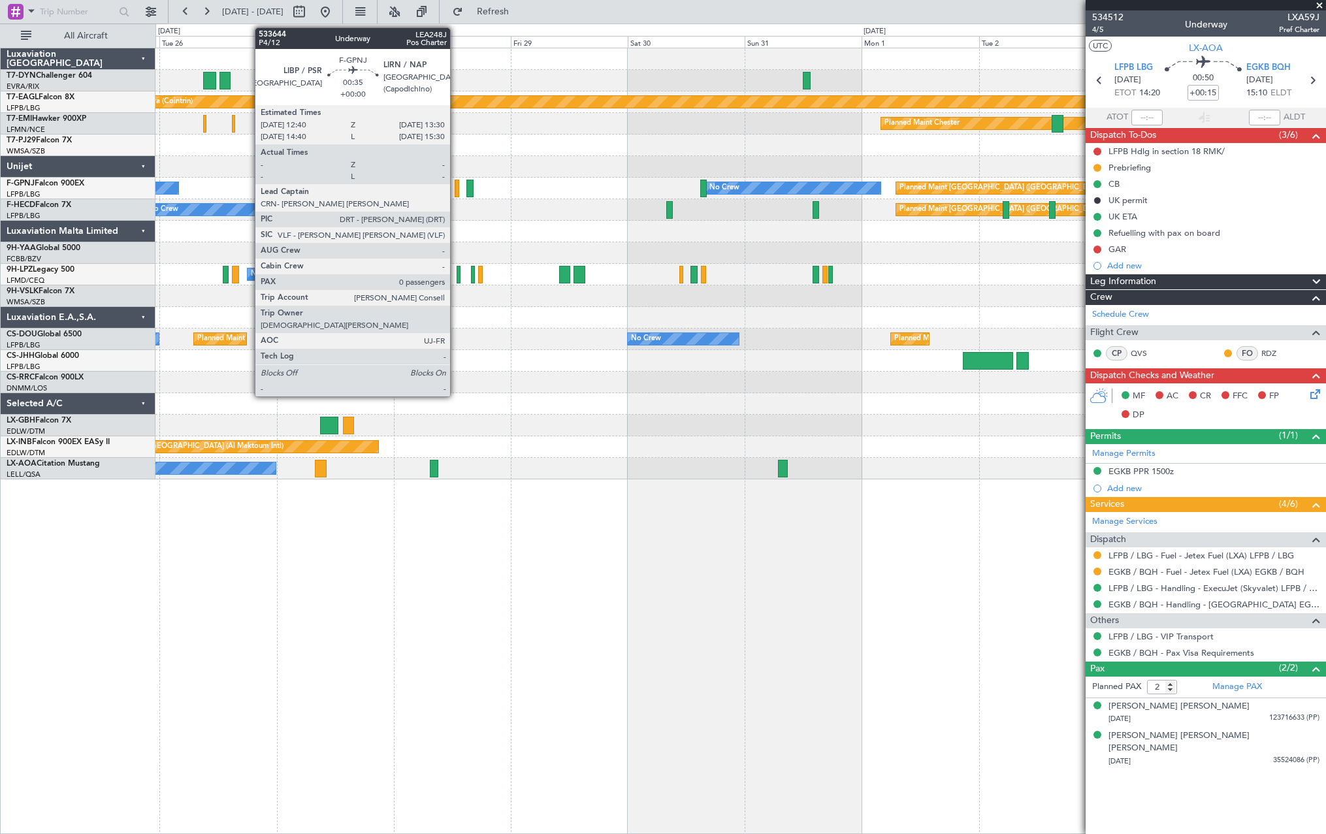
click at [456, 190] on div at bounding box center [456, 189] width 5 height 18
type input "0"
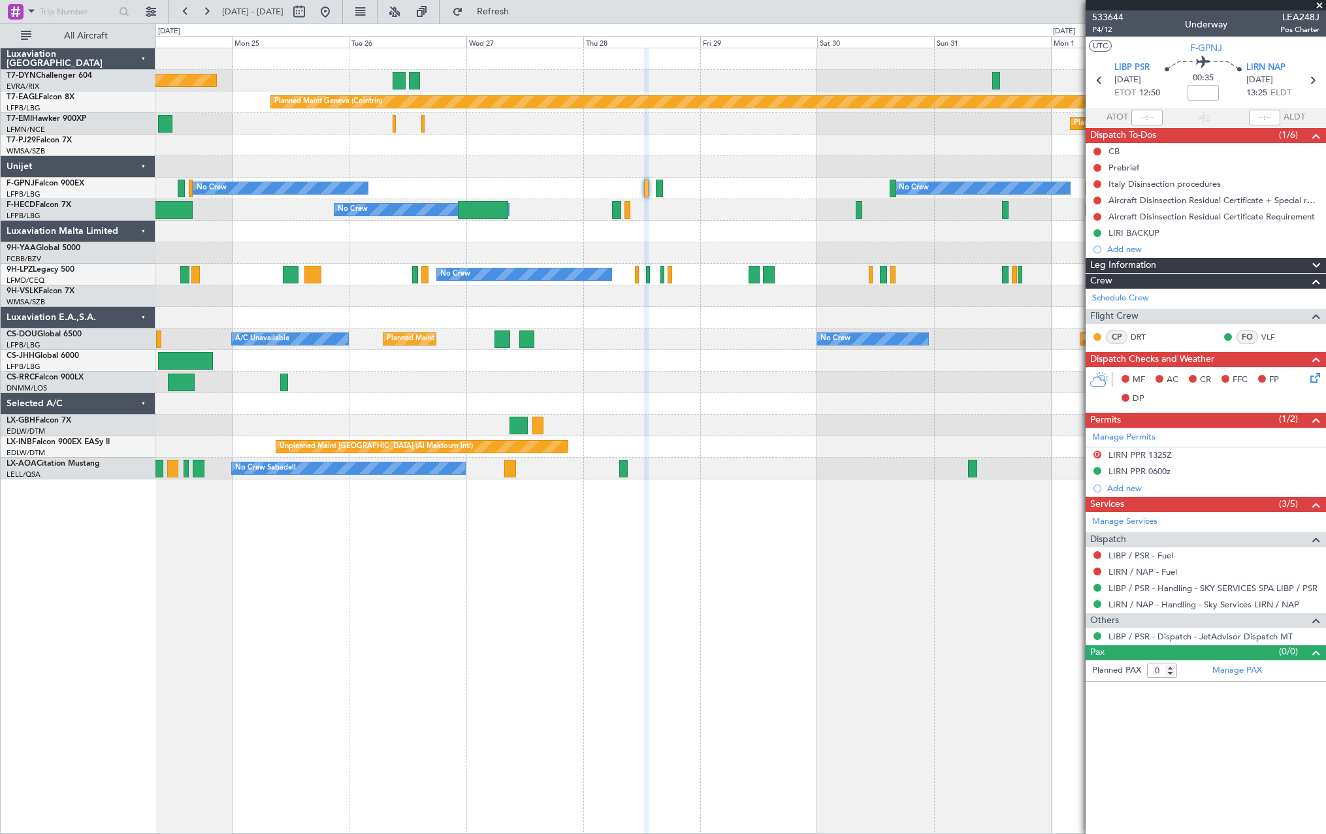
click at [573, 200] on div "AOG Maint Riga (Riga Intl) Planned Maint [GEOGRAPHIC_DATA]-[GEOGRAPHIC_DATA] Pl…" at bounding box center [739, 263] width 1169 height 431
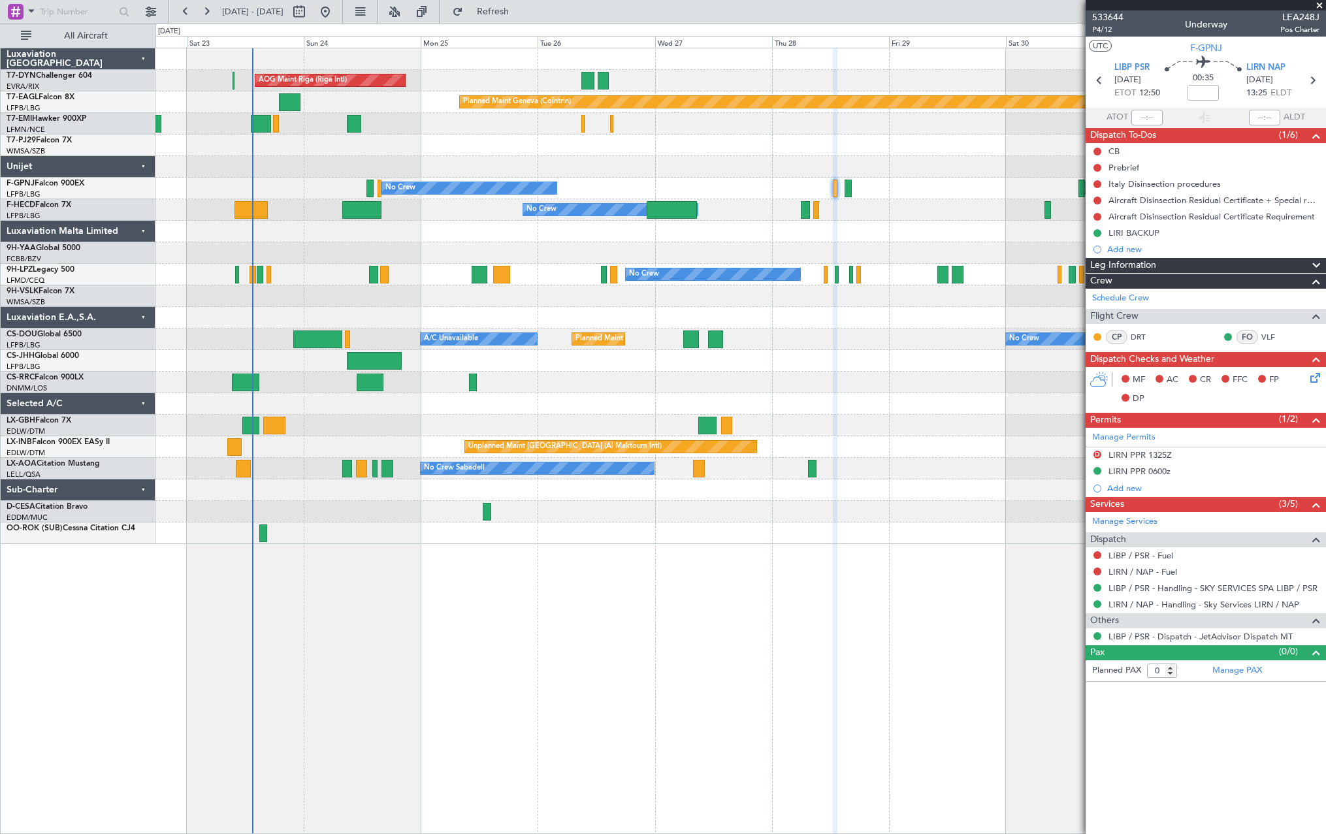
click at [404, 725] on div "AOG Maint Riga (Riga Intl) Planned Maint [GEOGRAPHIC_DATA]-[GEOGRAPHIC_DATA] Pl…" at bounding box center [740, 441] width 1170 height 786
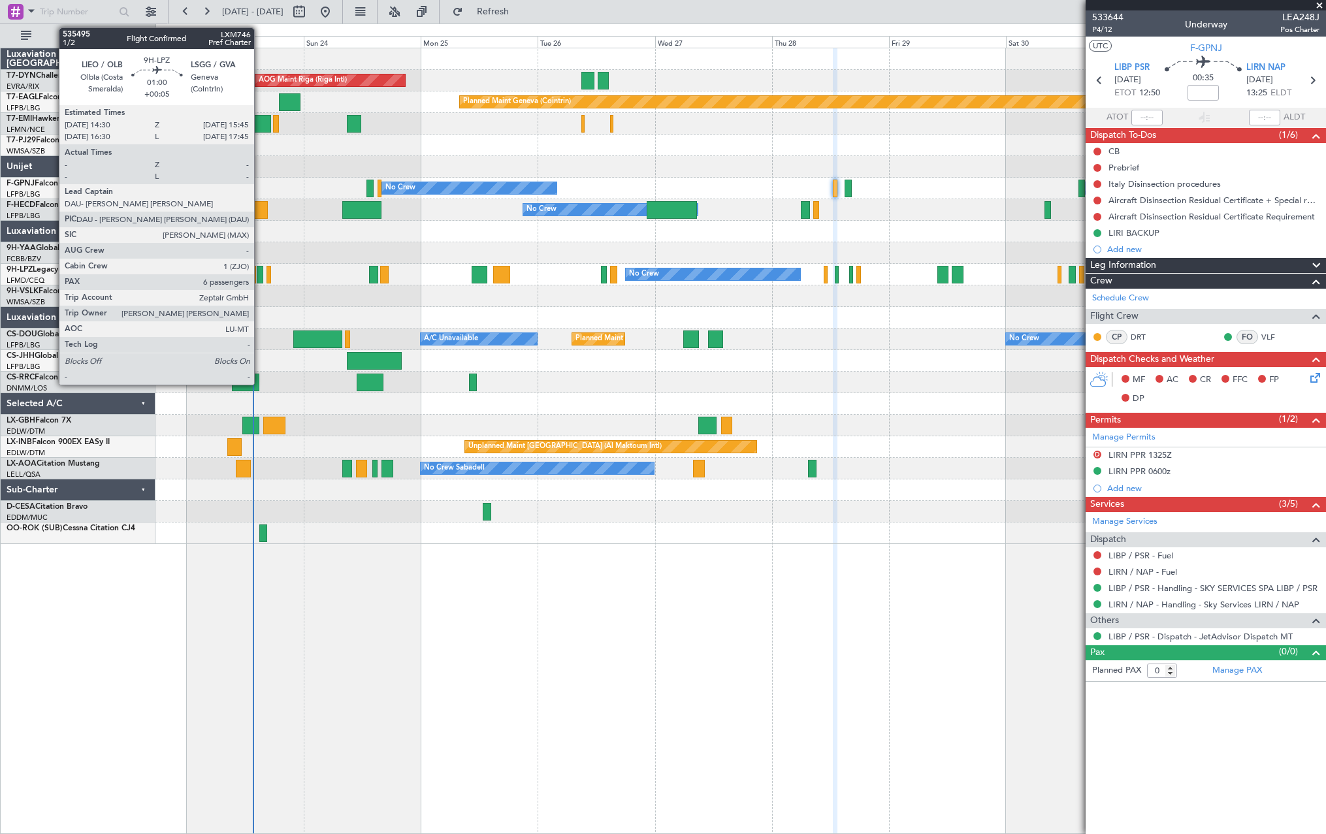
click at [260, 272] on div at bounding box center [260, 275] width 7 height 18
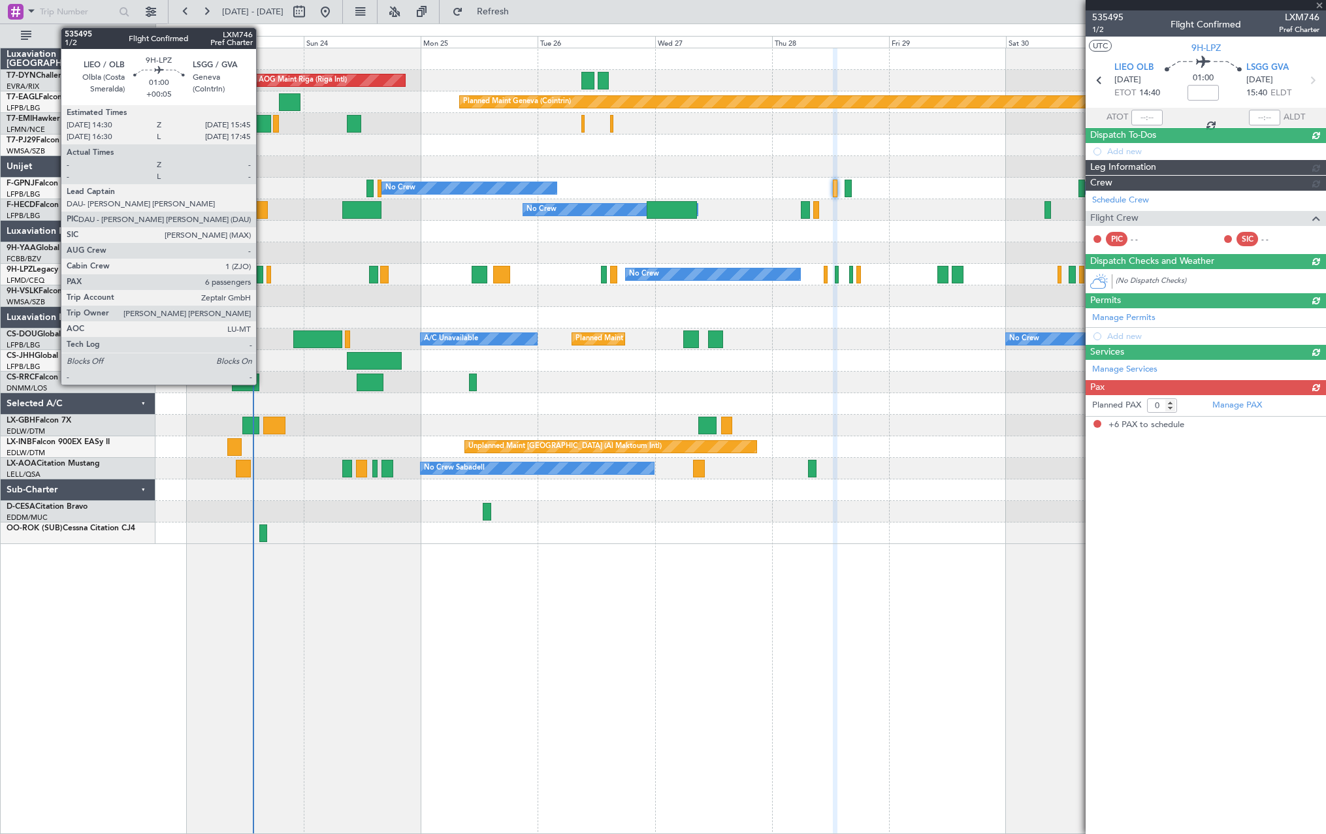
type input "+00:05"
type input "6"
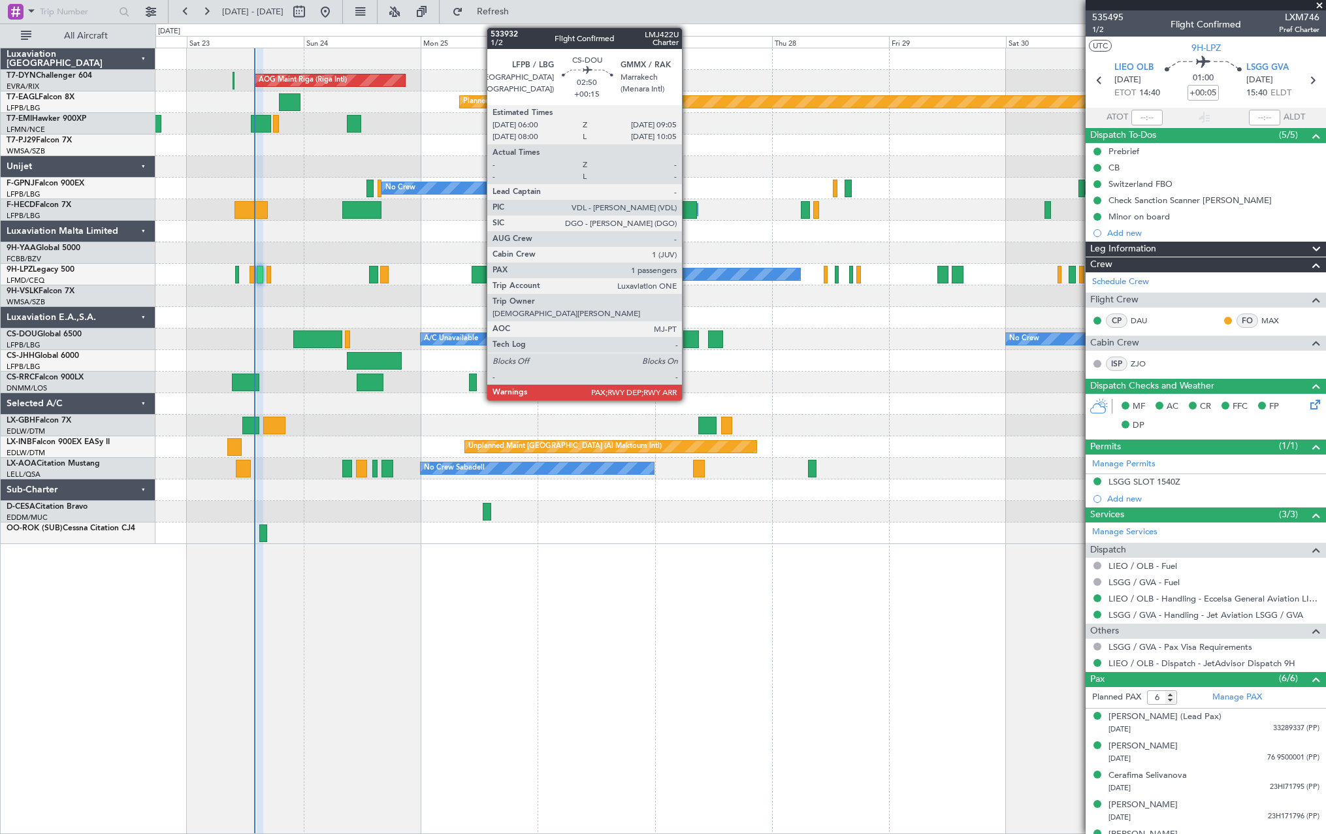
click at [688, 341] on div at bounding box center [691, 339] width 16 height 18
type input "+00:15"
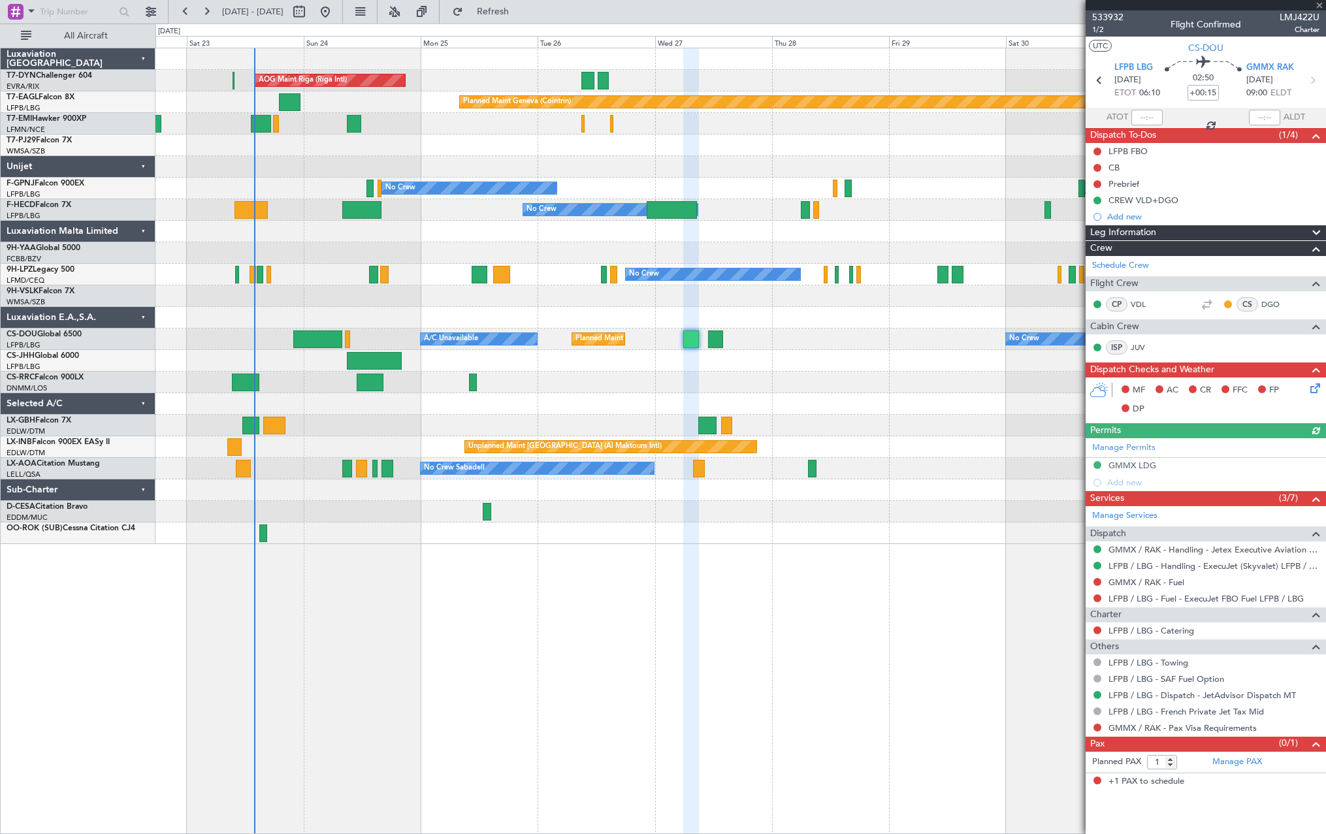
click at [723, 335] on div "A/C Unavailable Planned Maint [GEOGRAPHIC_DATA] ([GEOGRAPHIC_DATA]) No Crew Pla…" at bounding box center [739, 339] width 1169 height 22
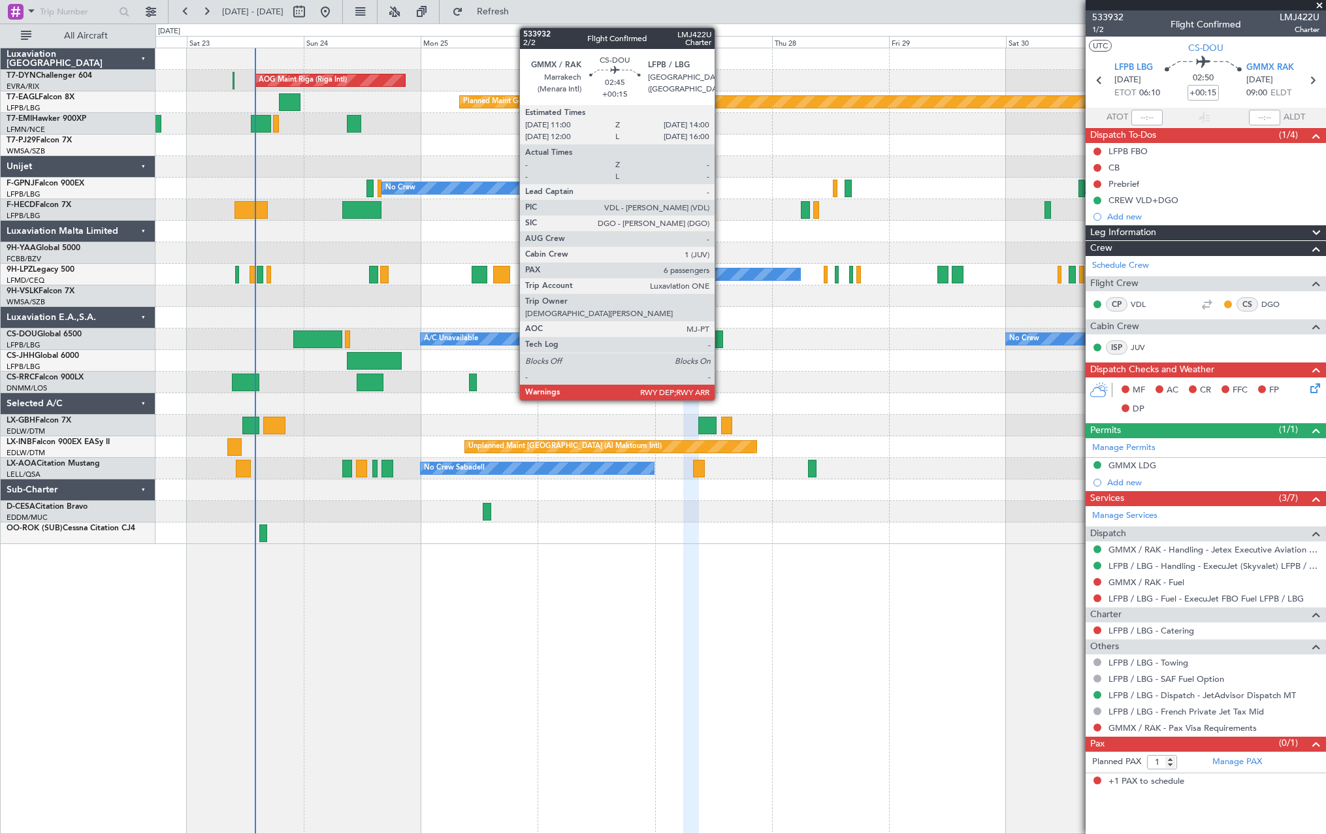
click at [720, 342] on div at bounding box center [715, 339] width 15 height 18
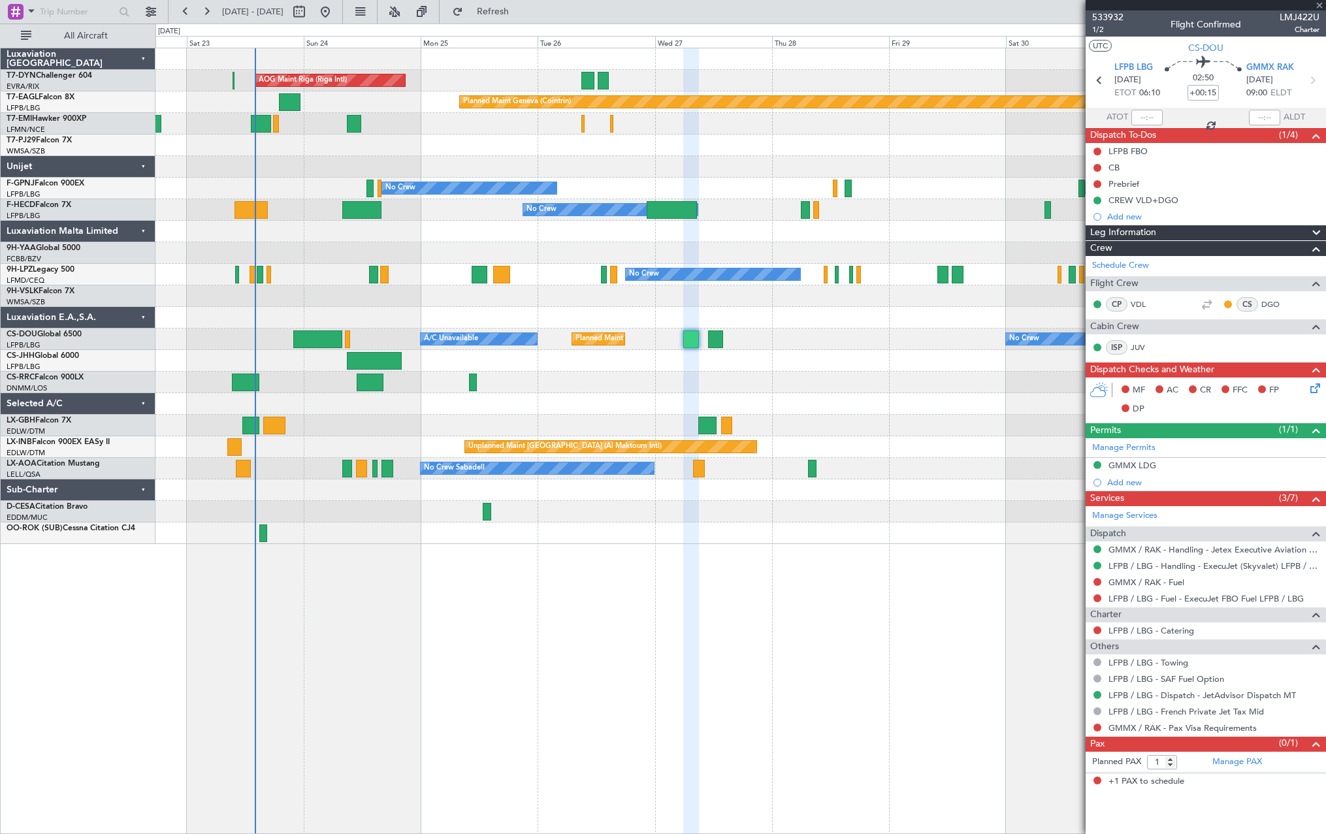
type input "6"
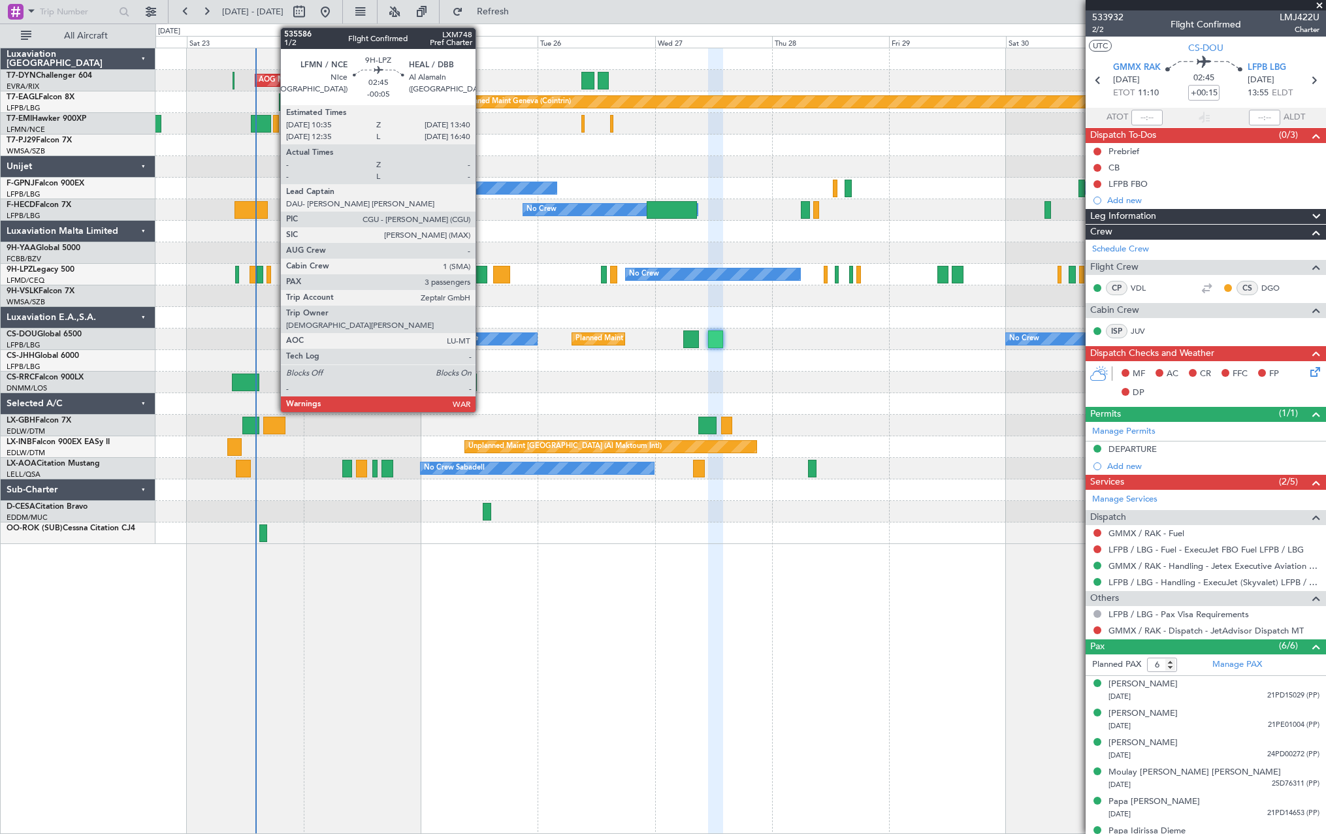
click at [481, 274] on div at bounding box center [479, 275] width 16 height 18
type input "-00:05"
type input "3"
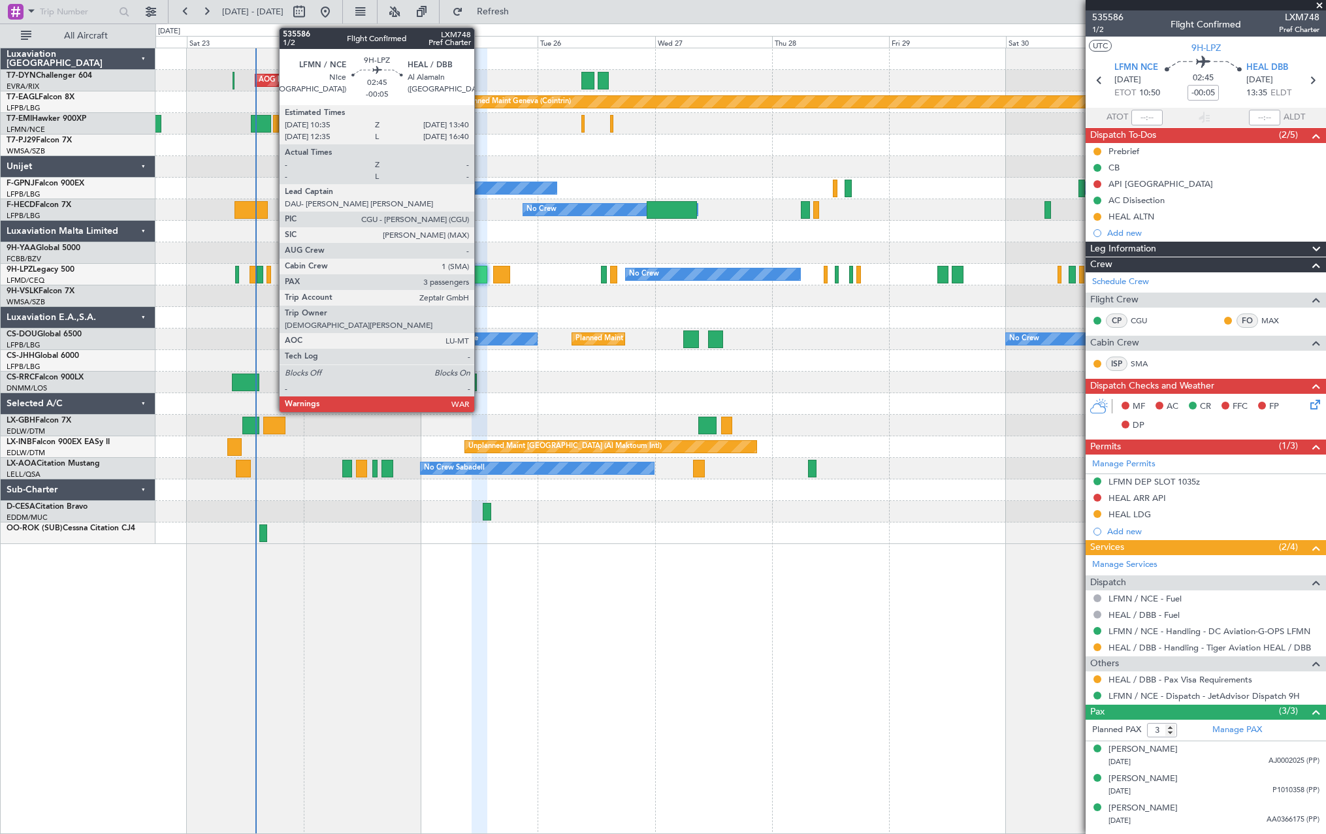
click at [480, 272] on div at bounding box center [479, 275] width 16 height 18
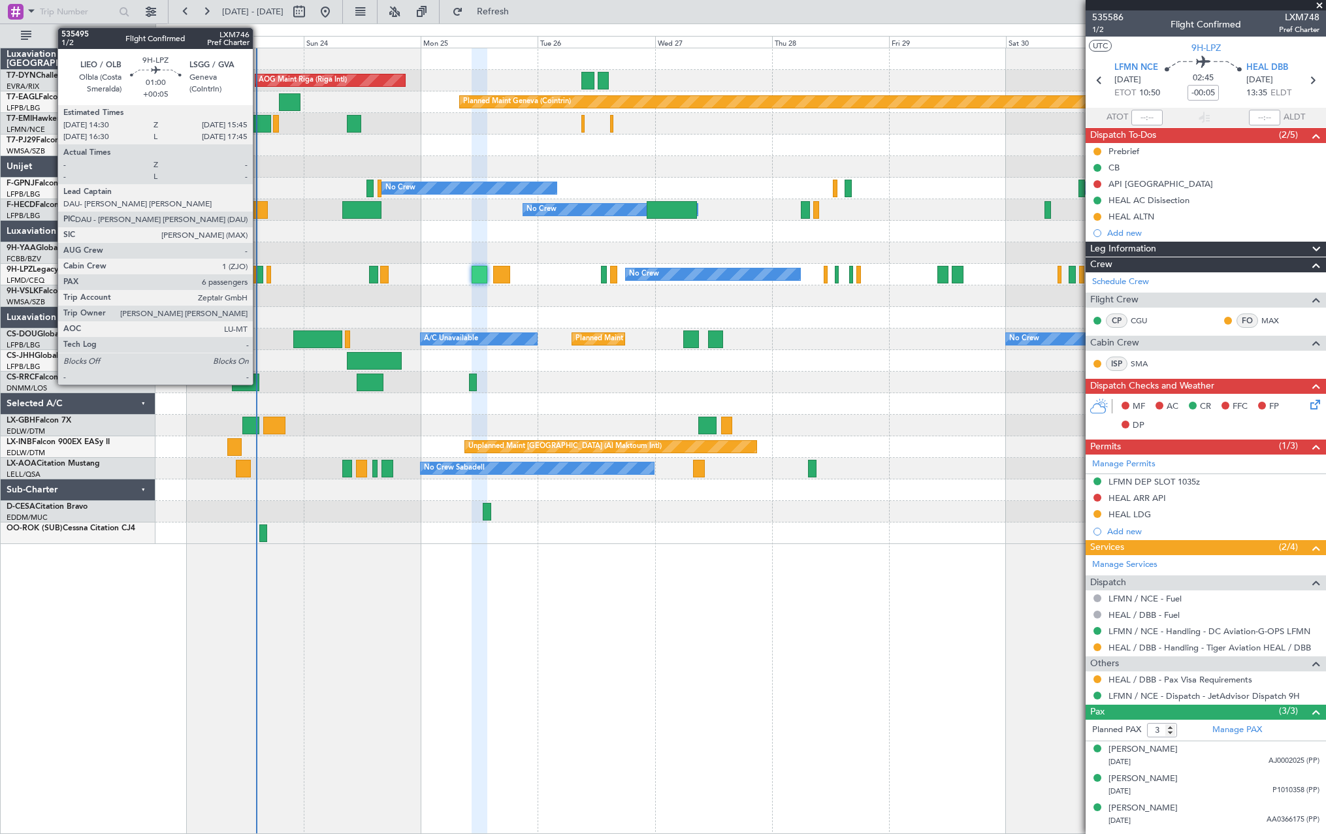
click at [259, 269] on div at bounding box center [260, 275] width 7 height 18
type input "+00:05"
type input "6"
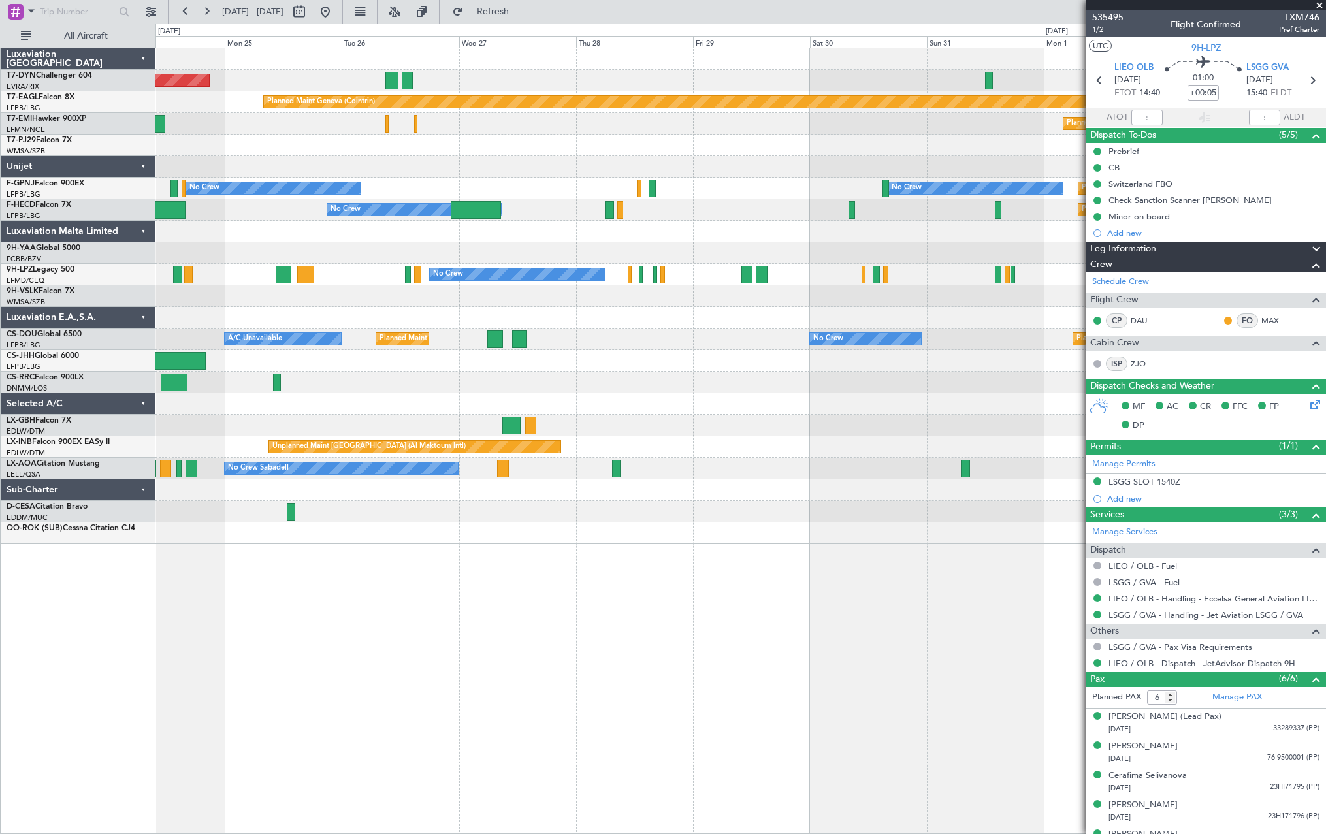
click at [492, 340] on div "AOG Maint Riga (Riga Intl) Planned Maint Basel-Mulhouse Planned Maint Geneva (C…" at bounding box center [739, 296] width 1169 height 496
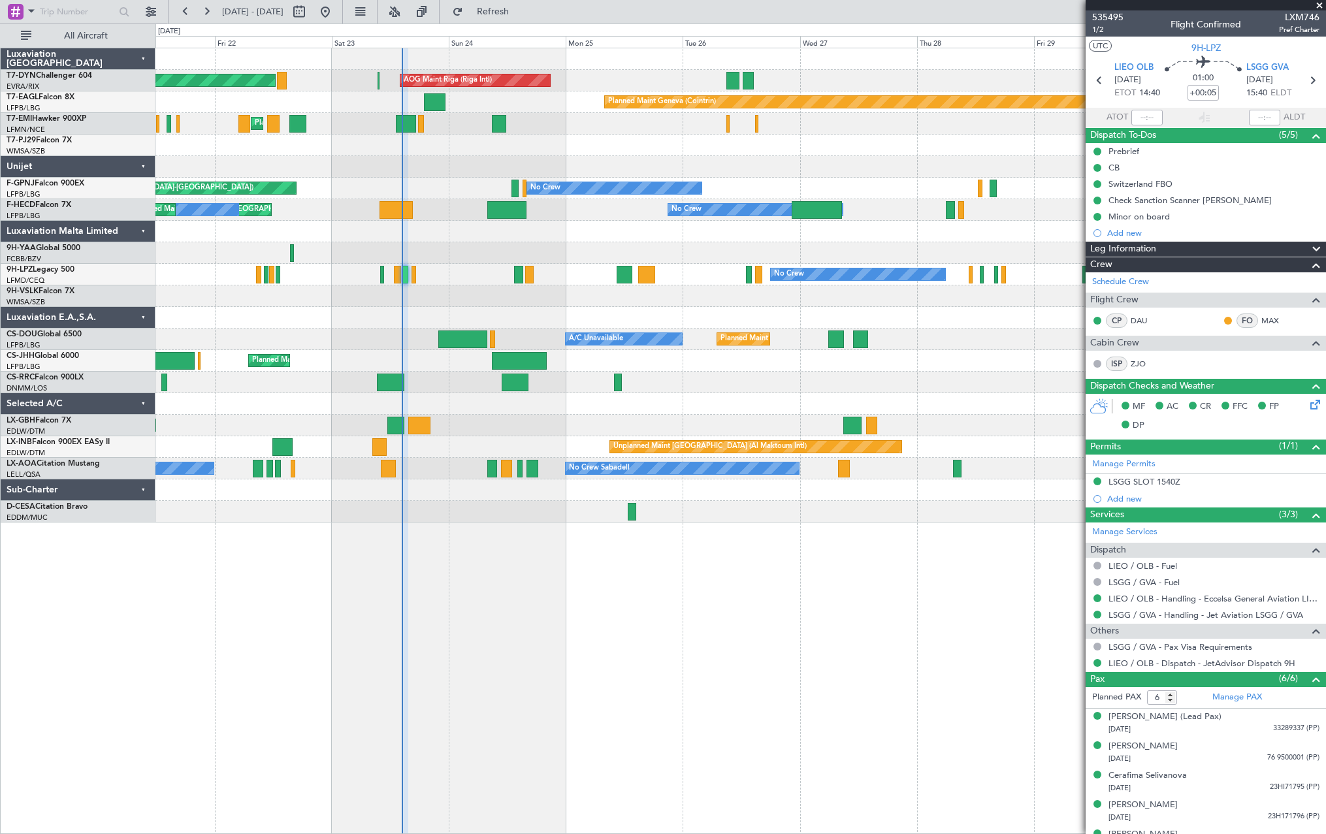
click at [712, 420] on div "AOG Maint Riga (Riga Intl) Planned Maint Basel-Mulhouse Planned Maint Geneva (C…" at bounding box center [739, 285] width 1169 height 474
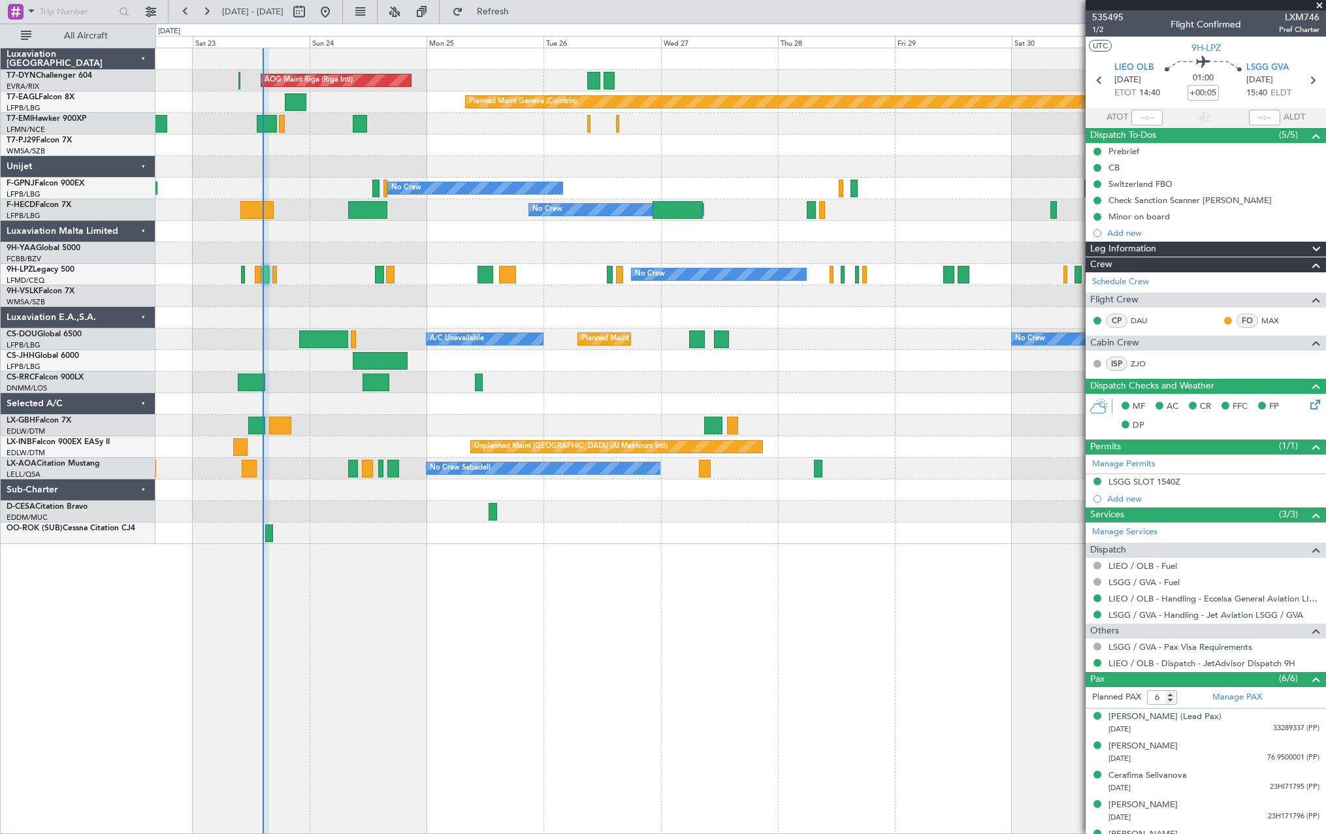
click at [564, 426] on div "Planned Maint Nice ([GEOGRAPHIC_DATA])" at bounding box center [739, 426] width 1169 height 22
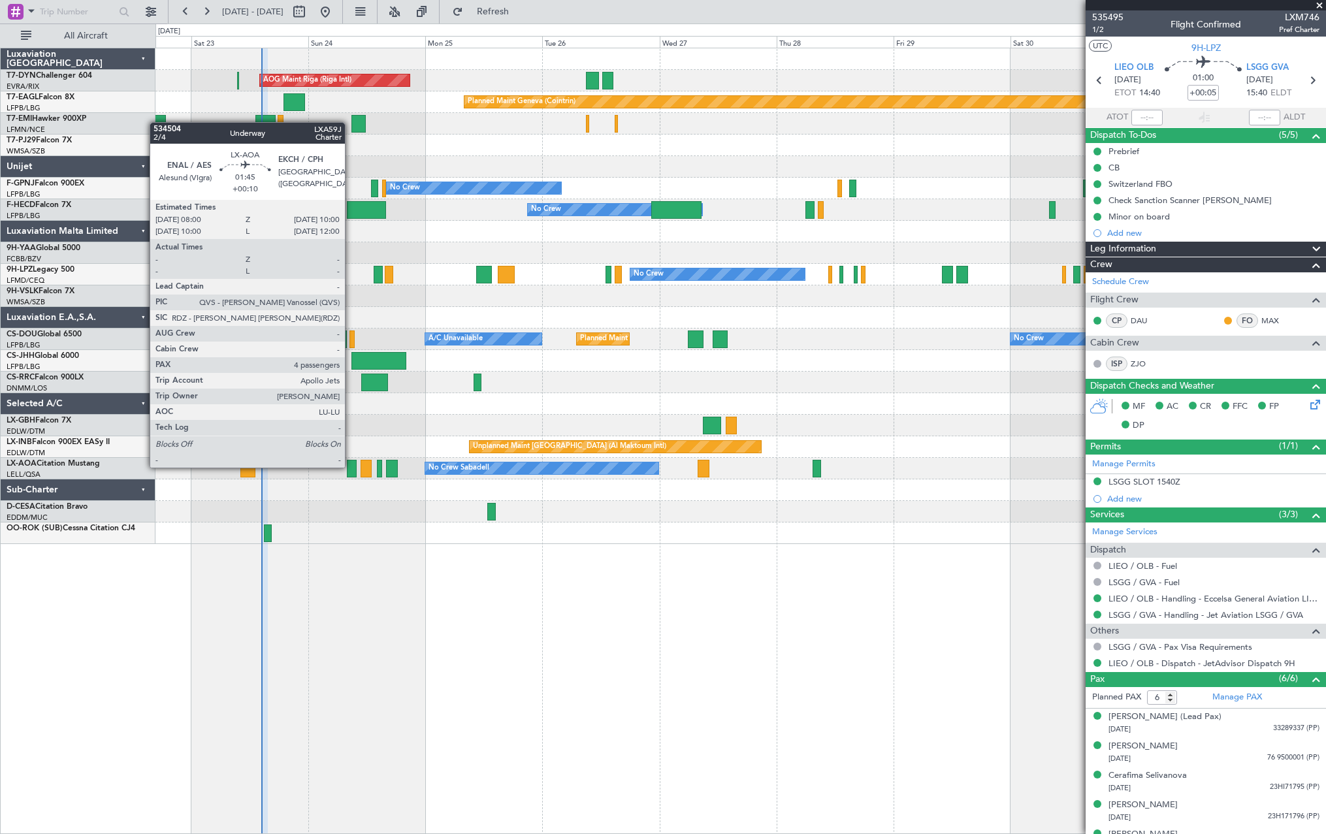
click at [351, 466] on div at bounding box center [352, 469] width 10 height 18
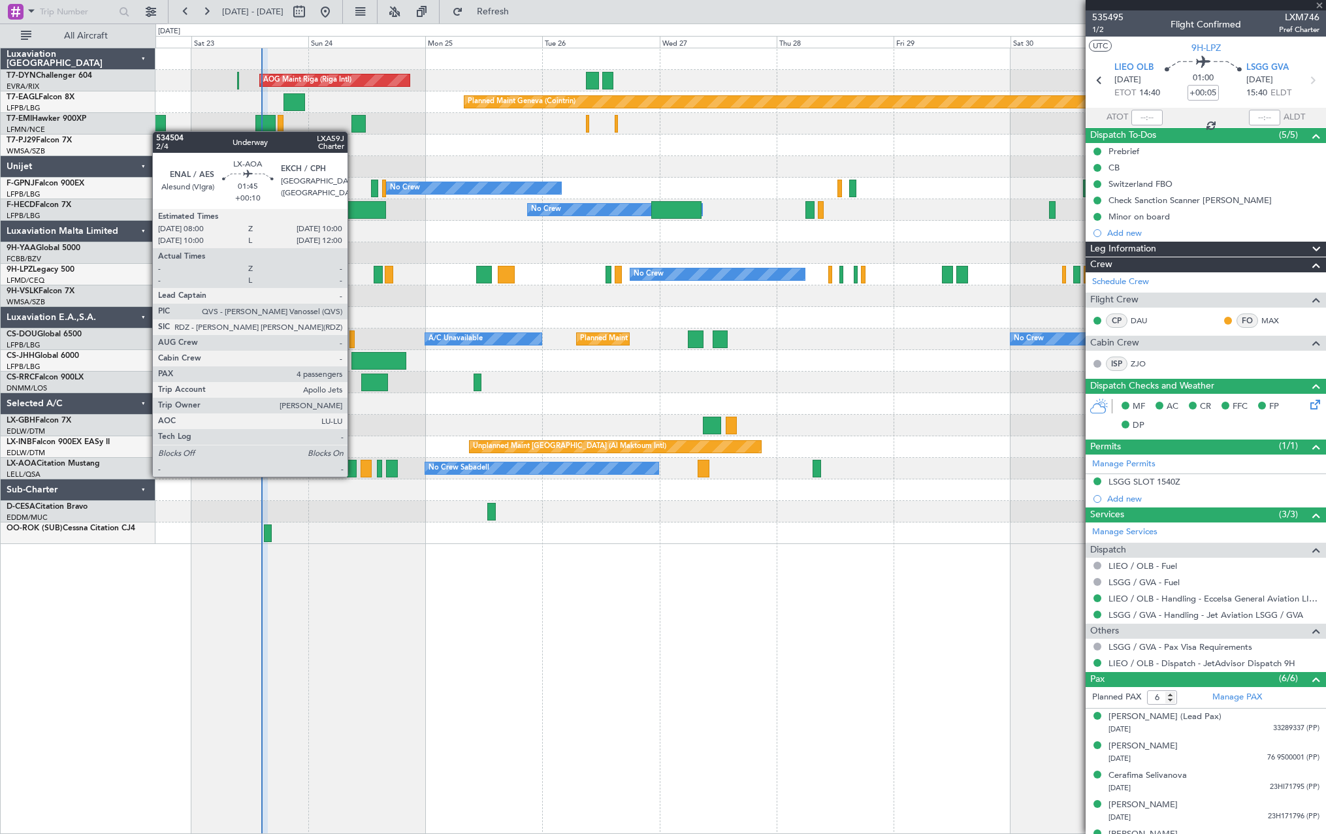
type input "+00:10"
type input "4"
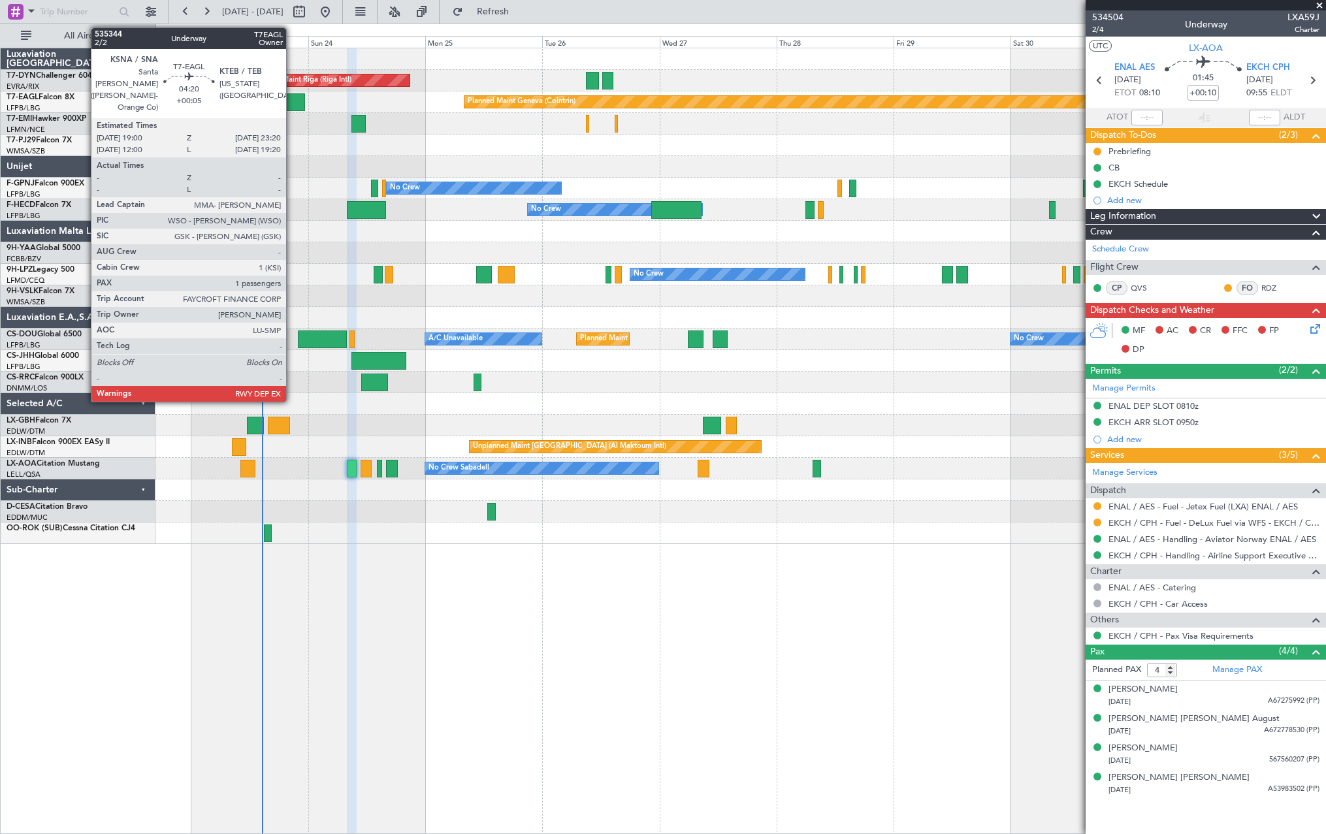
click at [292, 99] on div at bounding box center [294, 102] width 22 height 18
type input "+00:05"
type input "1"
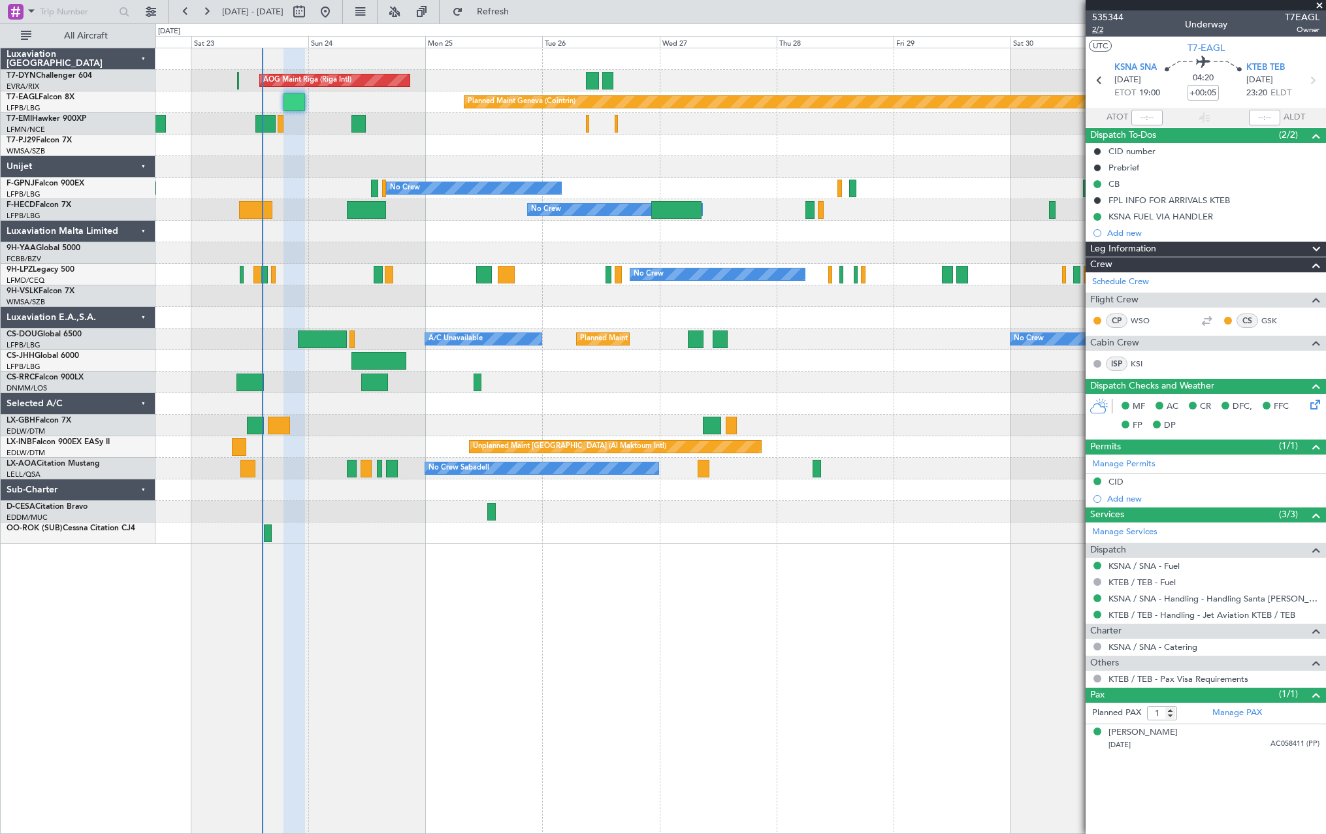
click at [1100, 29] on span "2/2" at bounding box center [1107, 29] width 31 height 11
click at [1096, 27] on span "2/2" at bounding box center [1107, 29] width 31 height 11
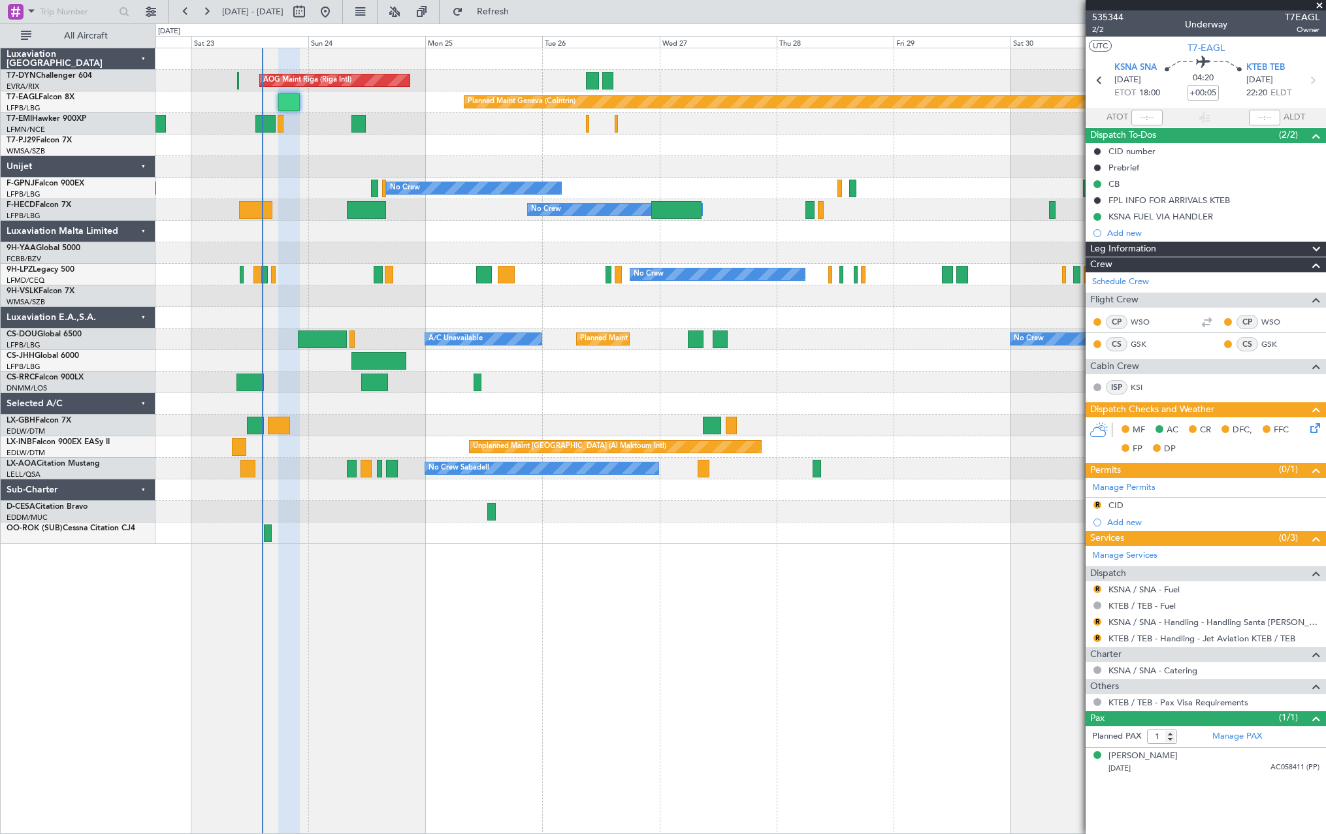
drag, startPoint x: 538, startPoint y: 18, endPoint x: 545, endPoint y: 48, distance: 31.4
click at [524, 18] on button "Refresh" at bounding box center [485, 11] width 78 height 21
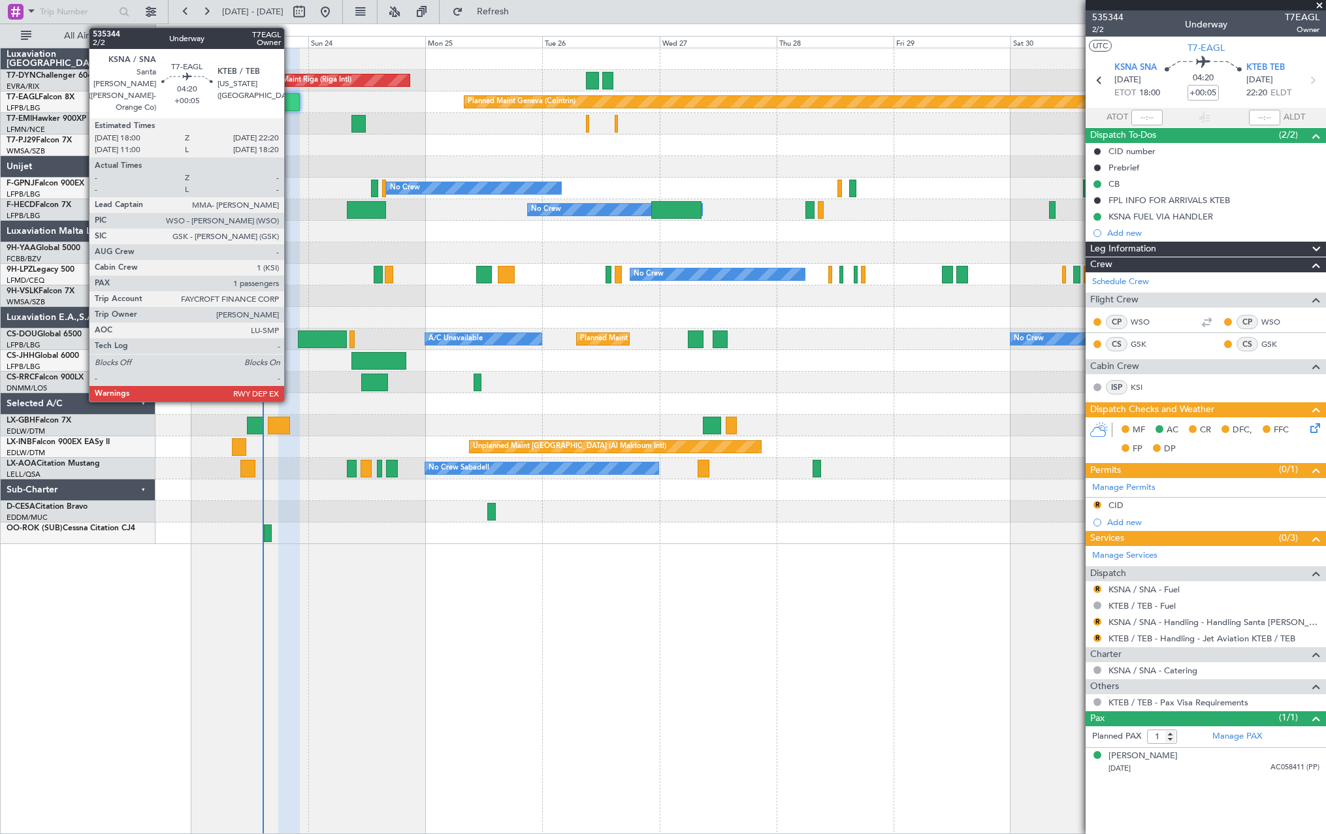
click at [288, 101] on div at bounding box center [289, 102] width 22 height 18
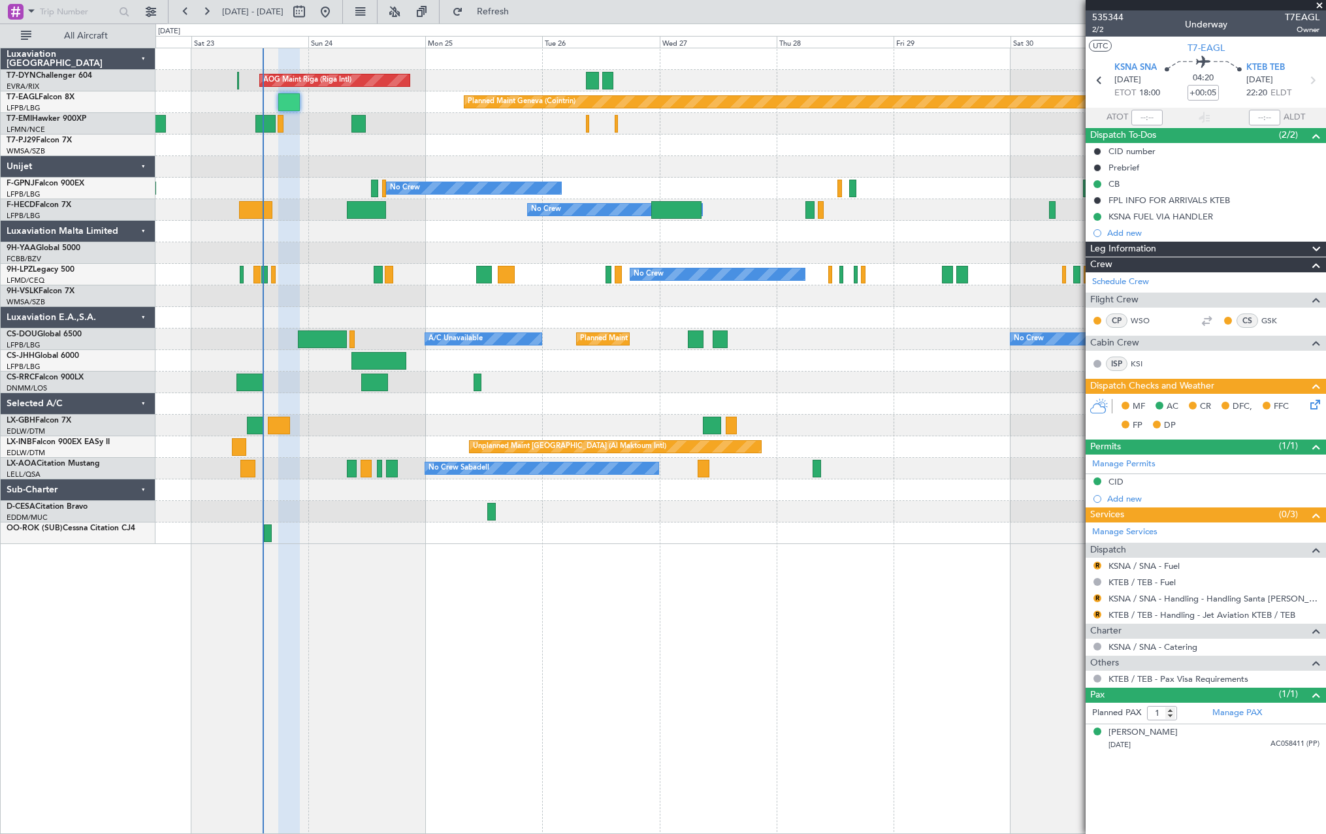
click at [1309, 407] on icon at bounding box center [1312, 402] width 10 height 10
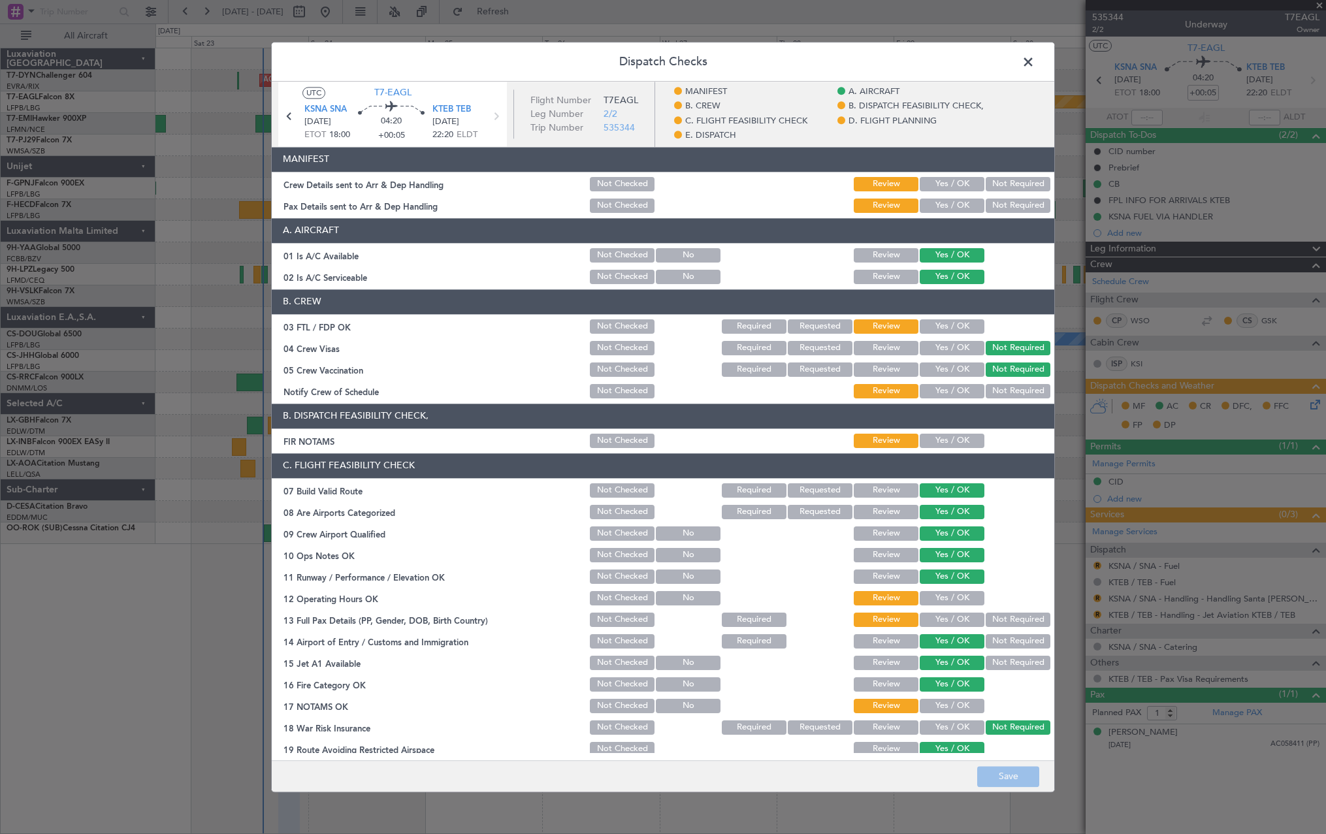
click at [947, 195] on section "MANIFEST Crew Details sent to Arr & Dep Handling Not Checked Review Yes / OK No…" at bounding box center [663, 181] width 782 height 68
click at [944, 183] on button "Yes / OK" at bounding box center [951, 184] width 65 height 14
click at [944, 203] on button "Yes / OK" at bounding box center [951, 205] width 65 height 14
click at [985, 781] on button "Save" at bounding box center [1008, 776] width 62 height 21
click at [1034, 58] on span at bounding box center [1034, 65] width 0 height 26
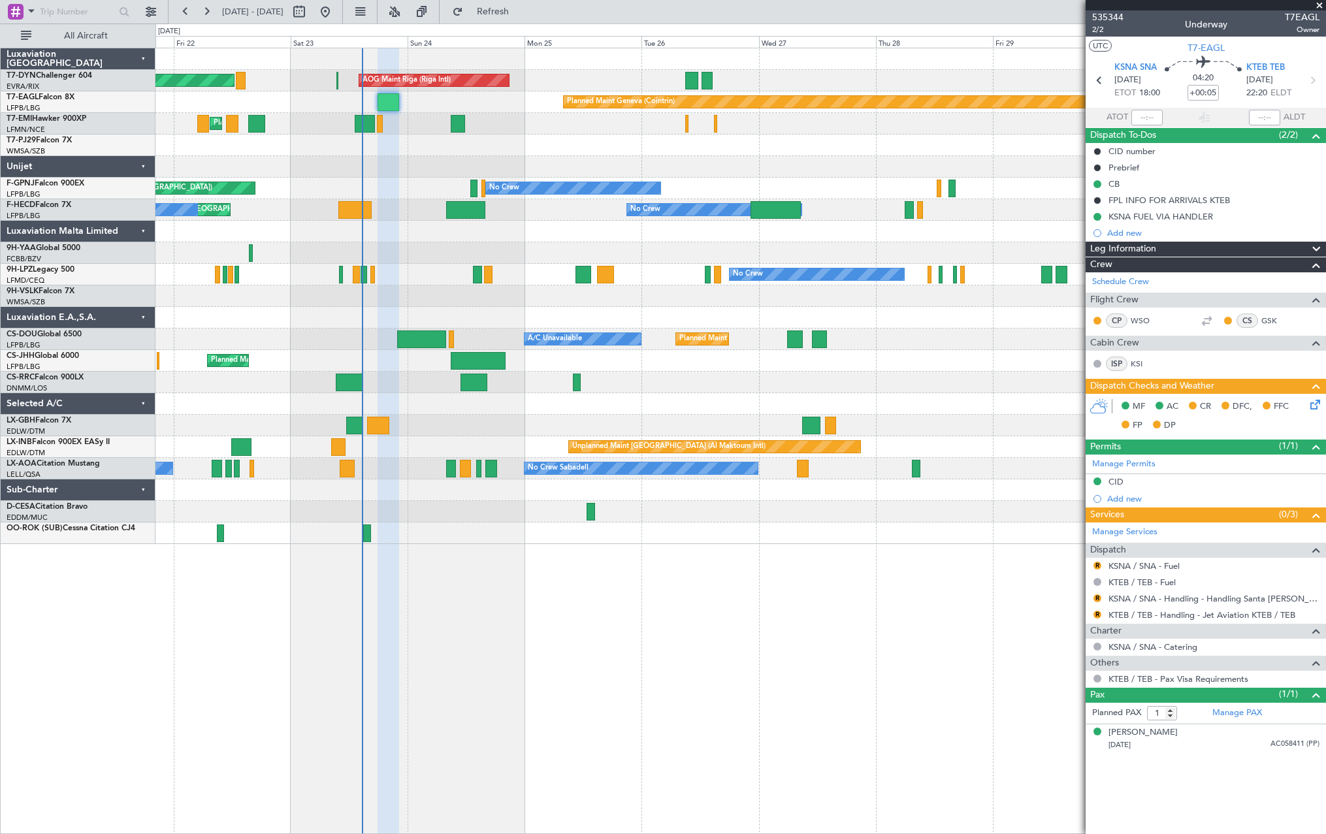
click at [556, 164] on div "AOG Maint Riga (Riga Intl) Planned Maint Basel-Mulhouse Planned Maint Geneva (C…" at bounding box center [739, 296] width 1169 height 496
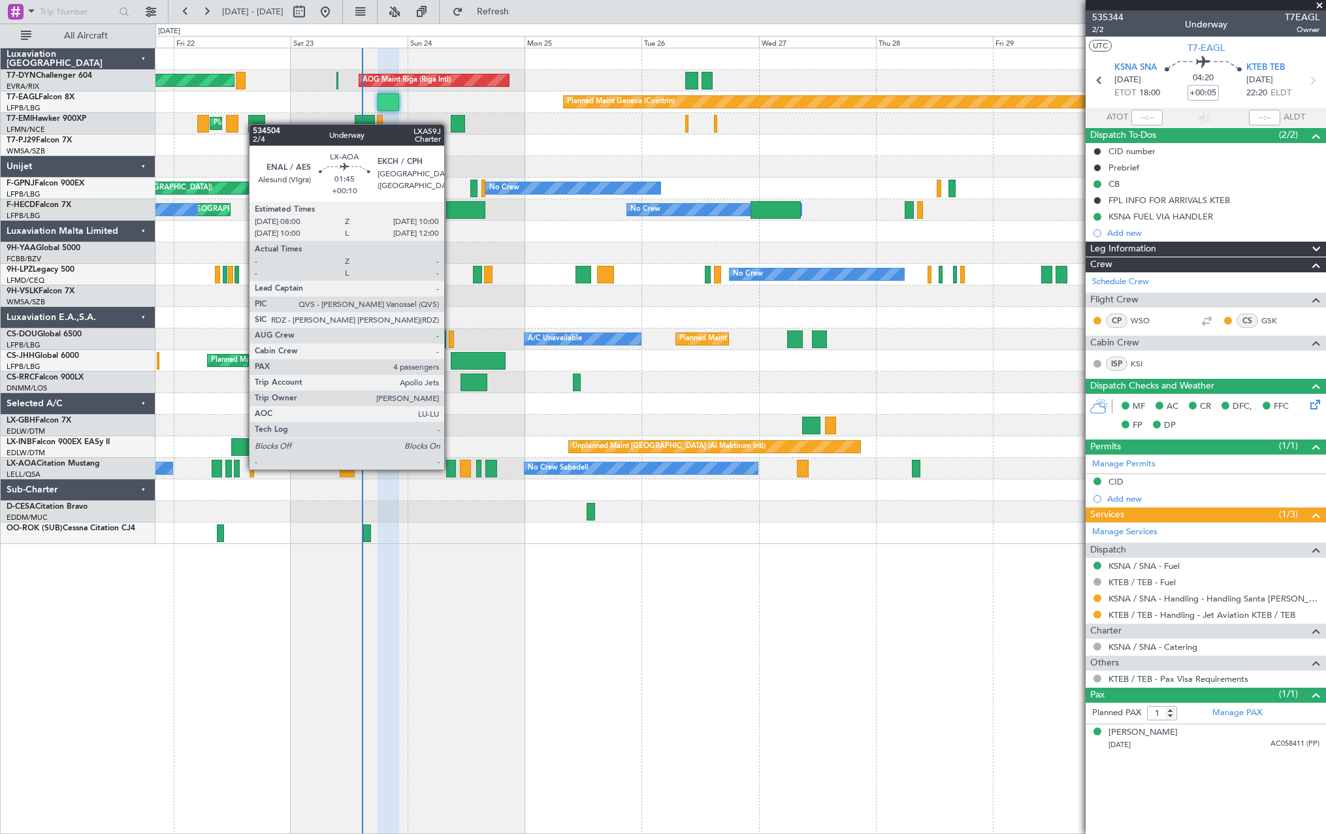
click at [450, 468] on div at bounding box center [451, 469] width 10 height 18
type input "+00:10"
type input "4"
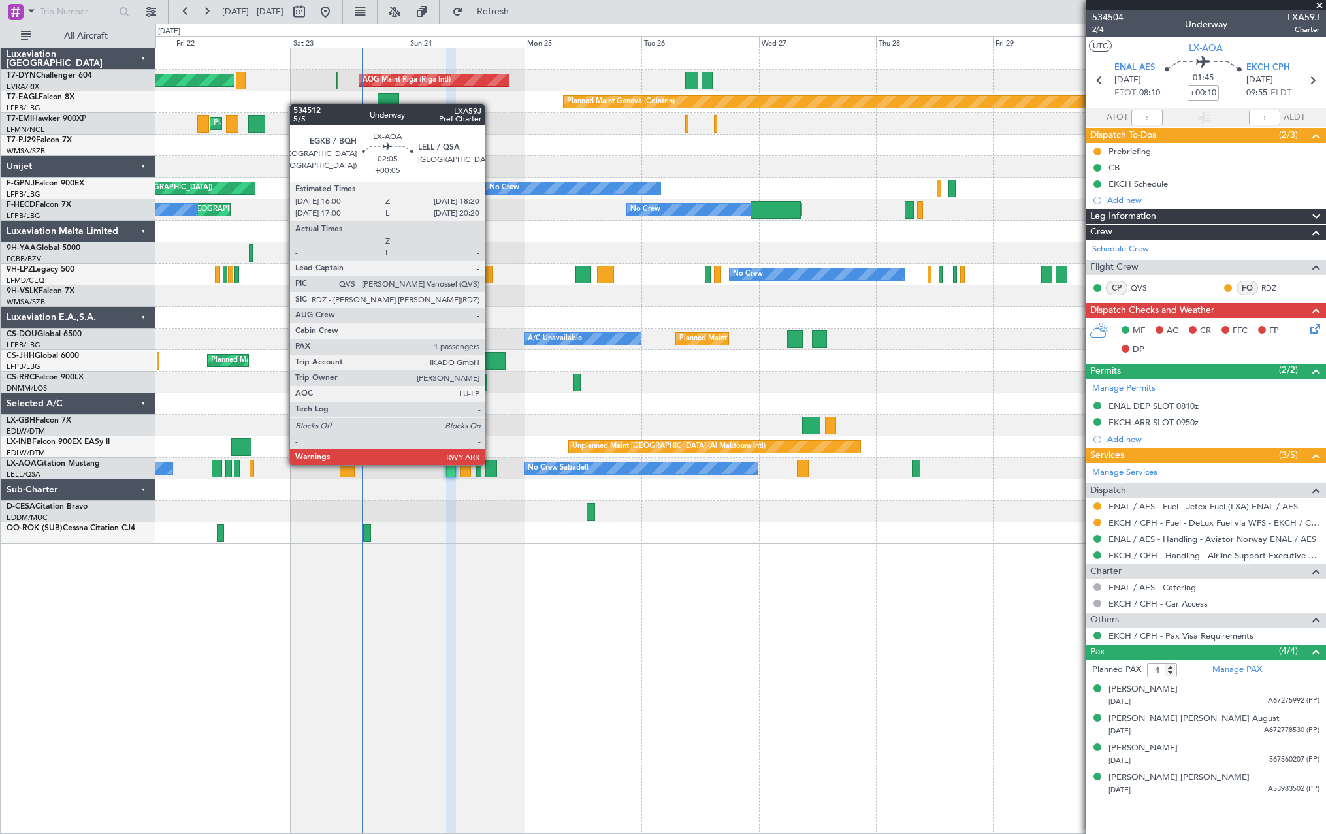
click at [490, 464] on div at bounding box center [491, 469] width 12 height 18
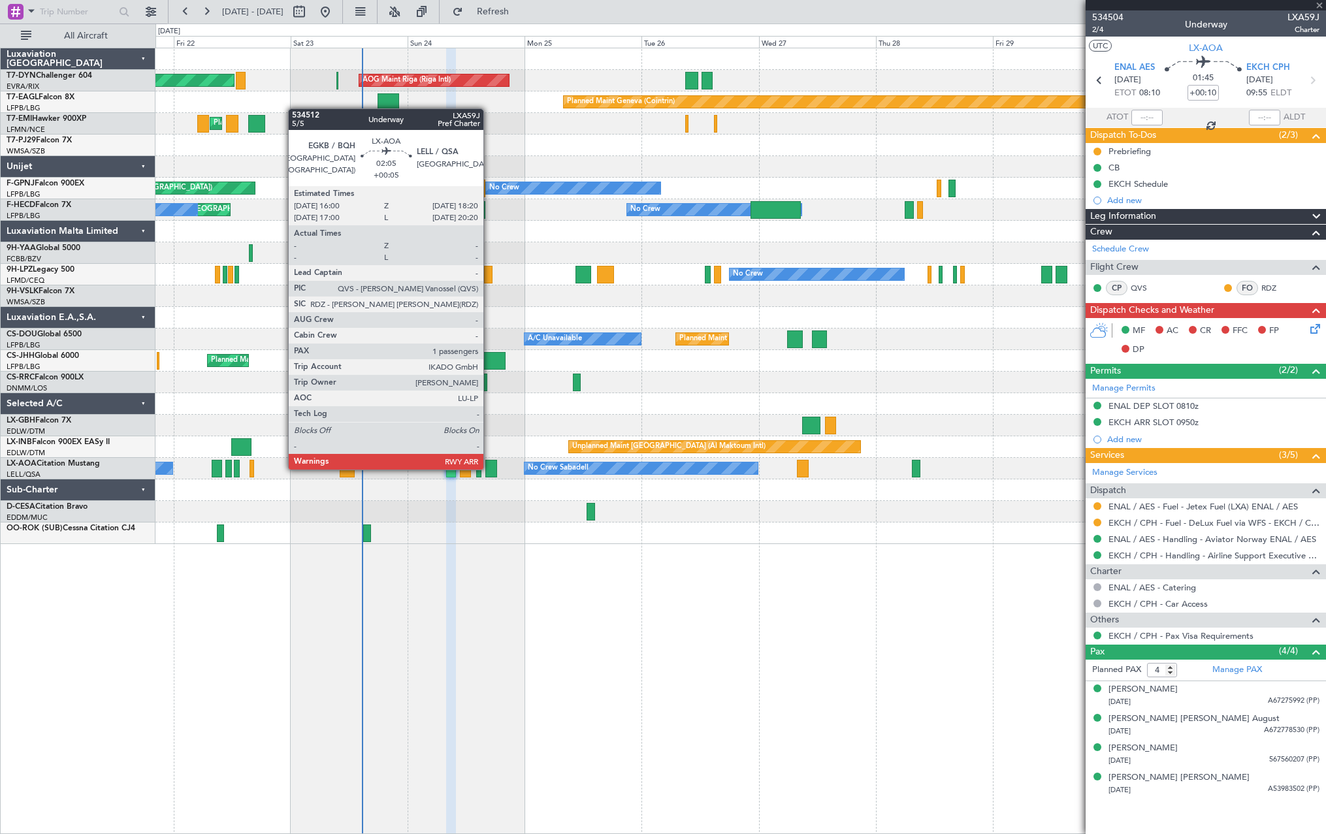
type input "+00:05"
type input "1"
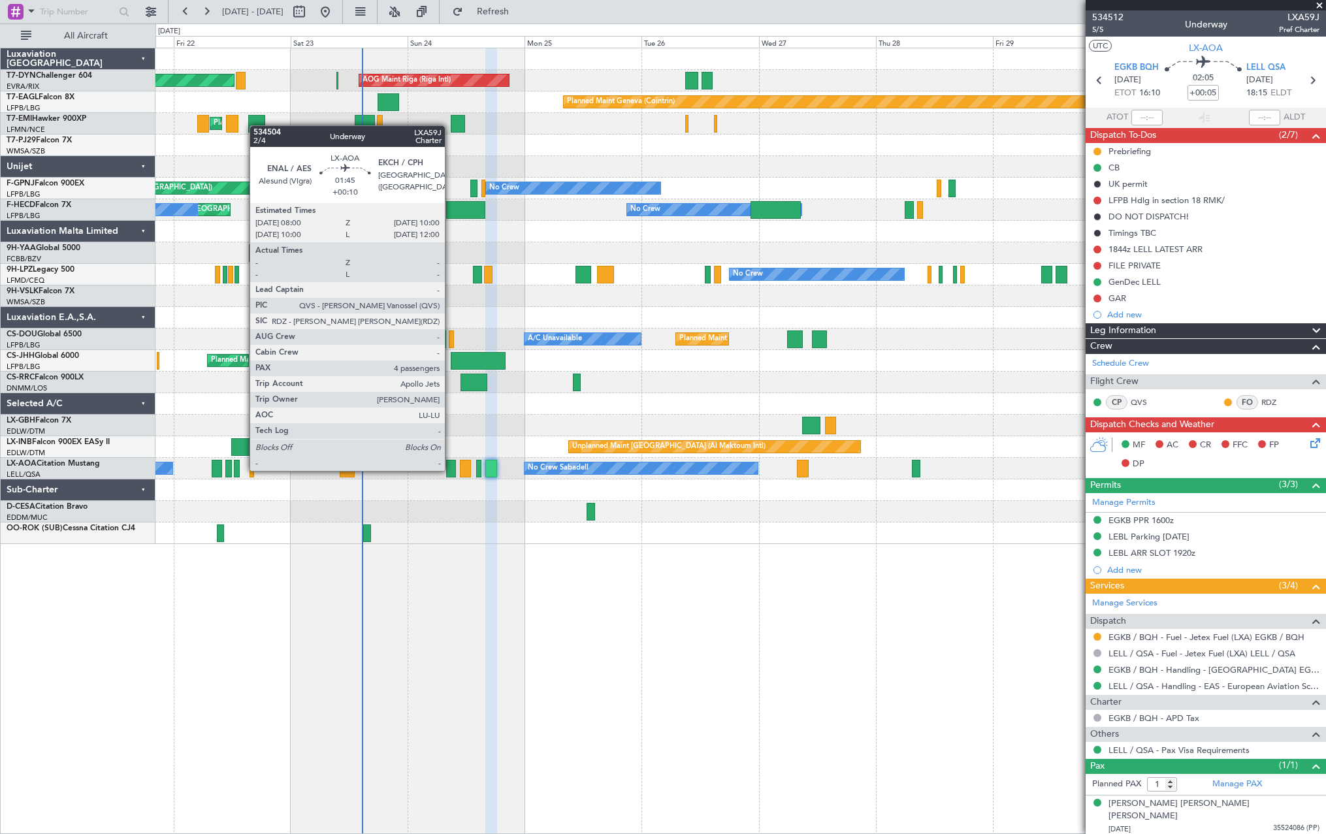
click at [451, 469] on div at bounding box center [451, 469] width 10 height 18
type input "+00:10"
type input "4"
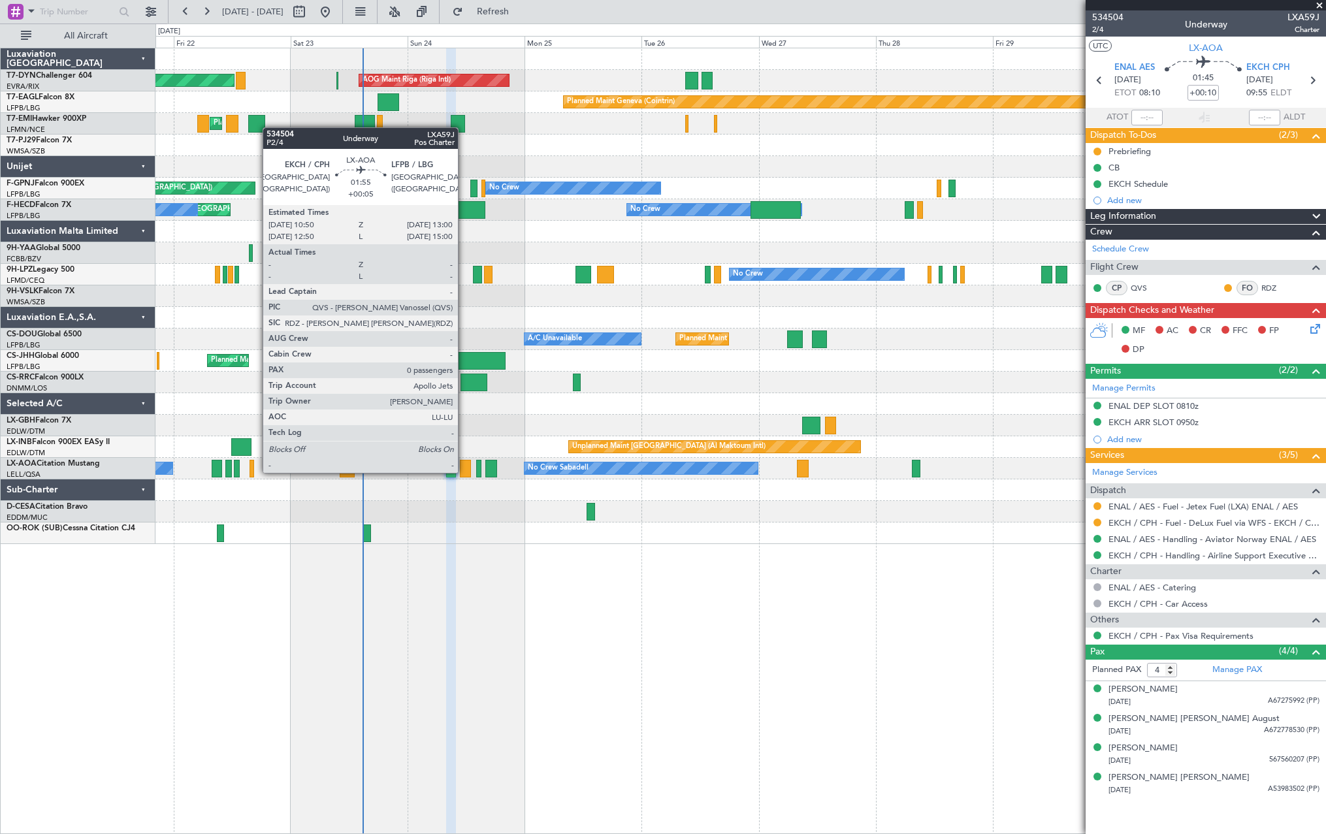
click at [464, 471] on div at bounding box center [465, 469] width 11 height 18
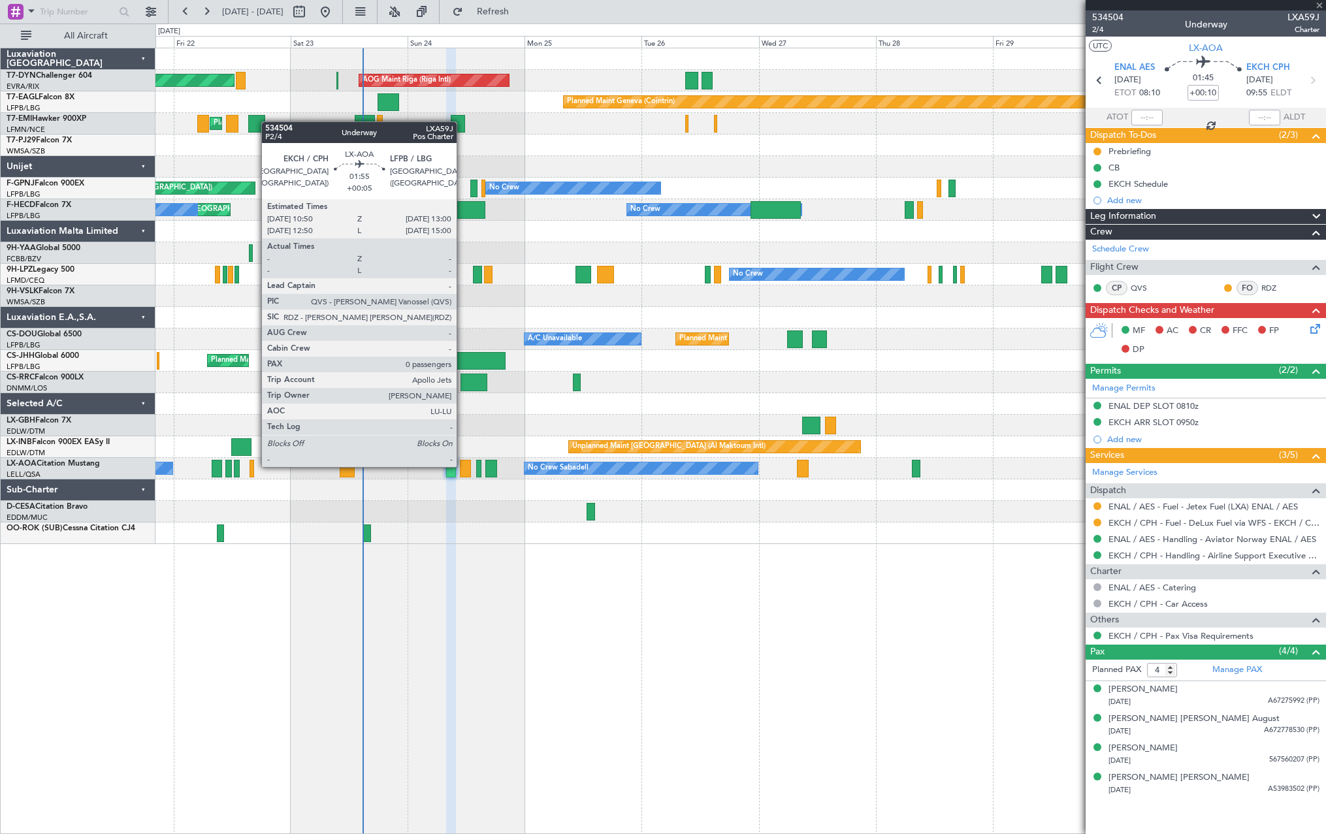
type input "+00:05"
type input "0"
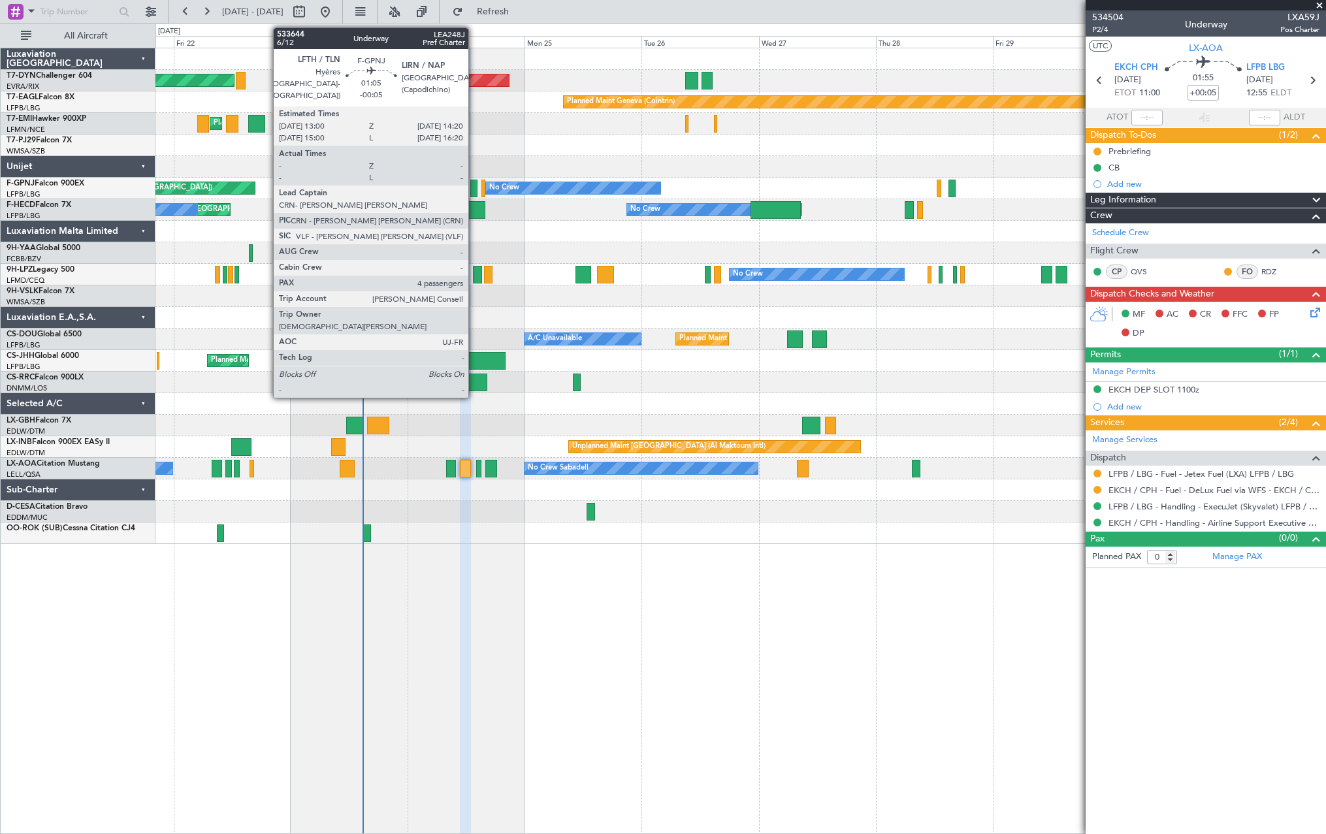
click at [474, 186] on div at bounding box center [473, 189] width 7 height 18
type input "-00:05"
type input "4"
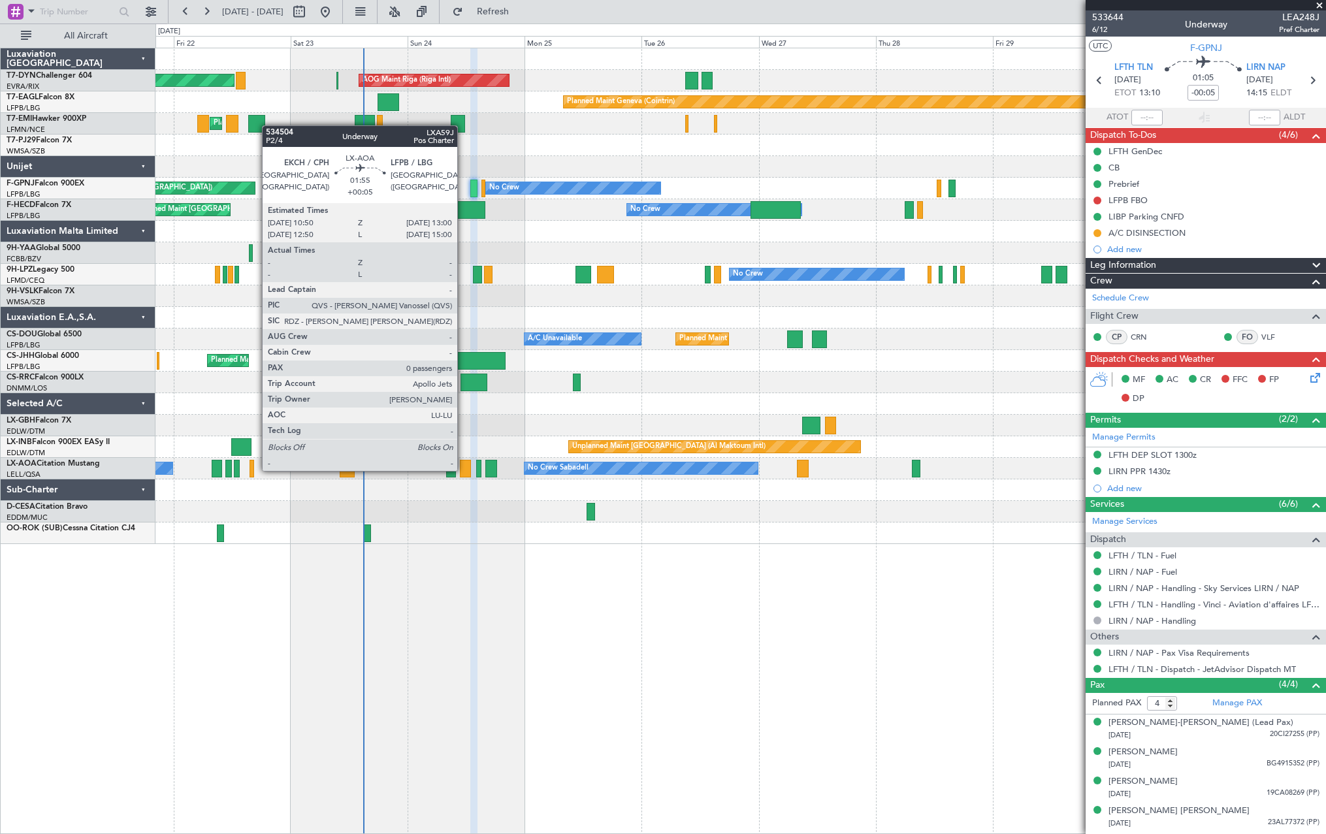
click at [463, 469] on div at bounding box center [465, 469] width 11 height 18
type input "+00:05"
type input "0"
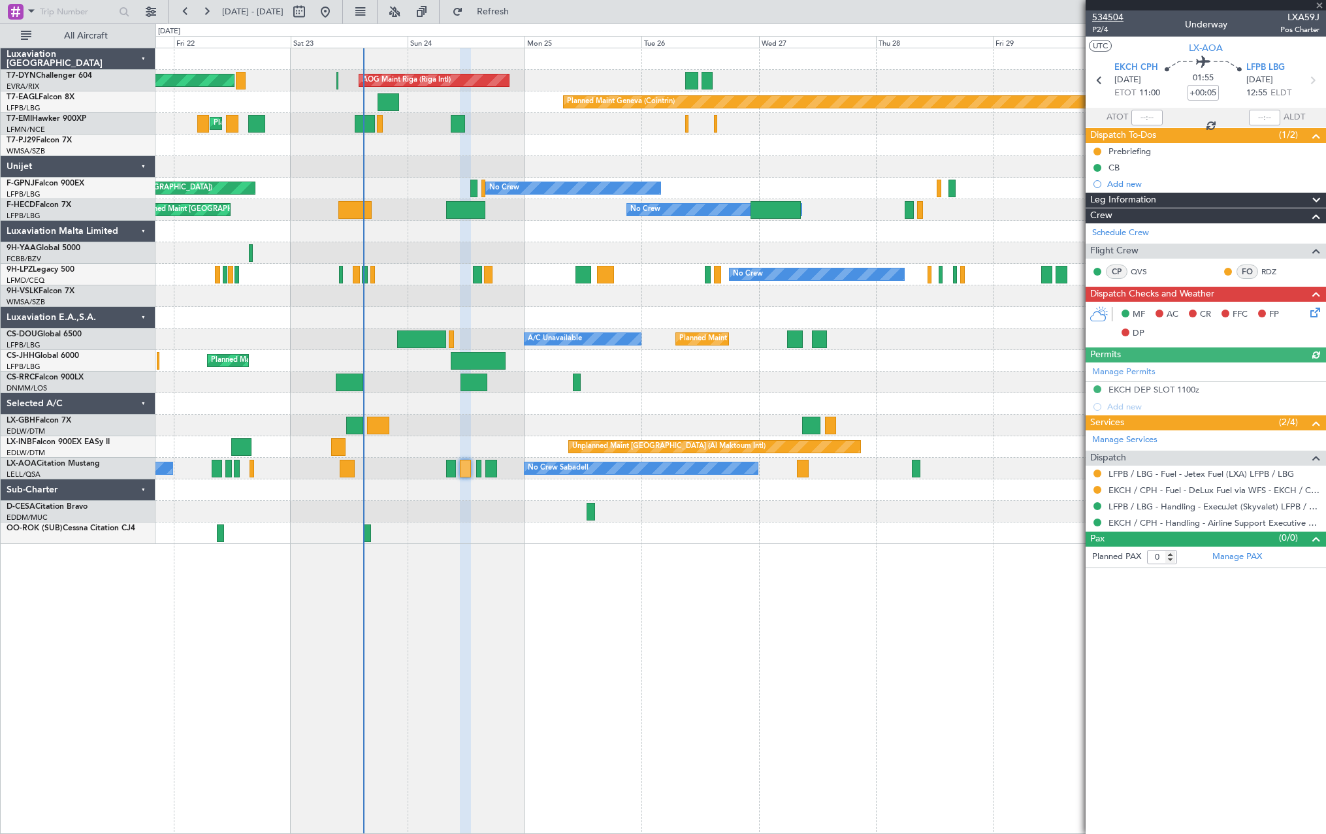
click at [1110, 13] on span "534504" at bounding box center [1107, 17] width 31 height 14
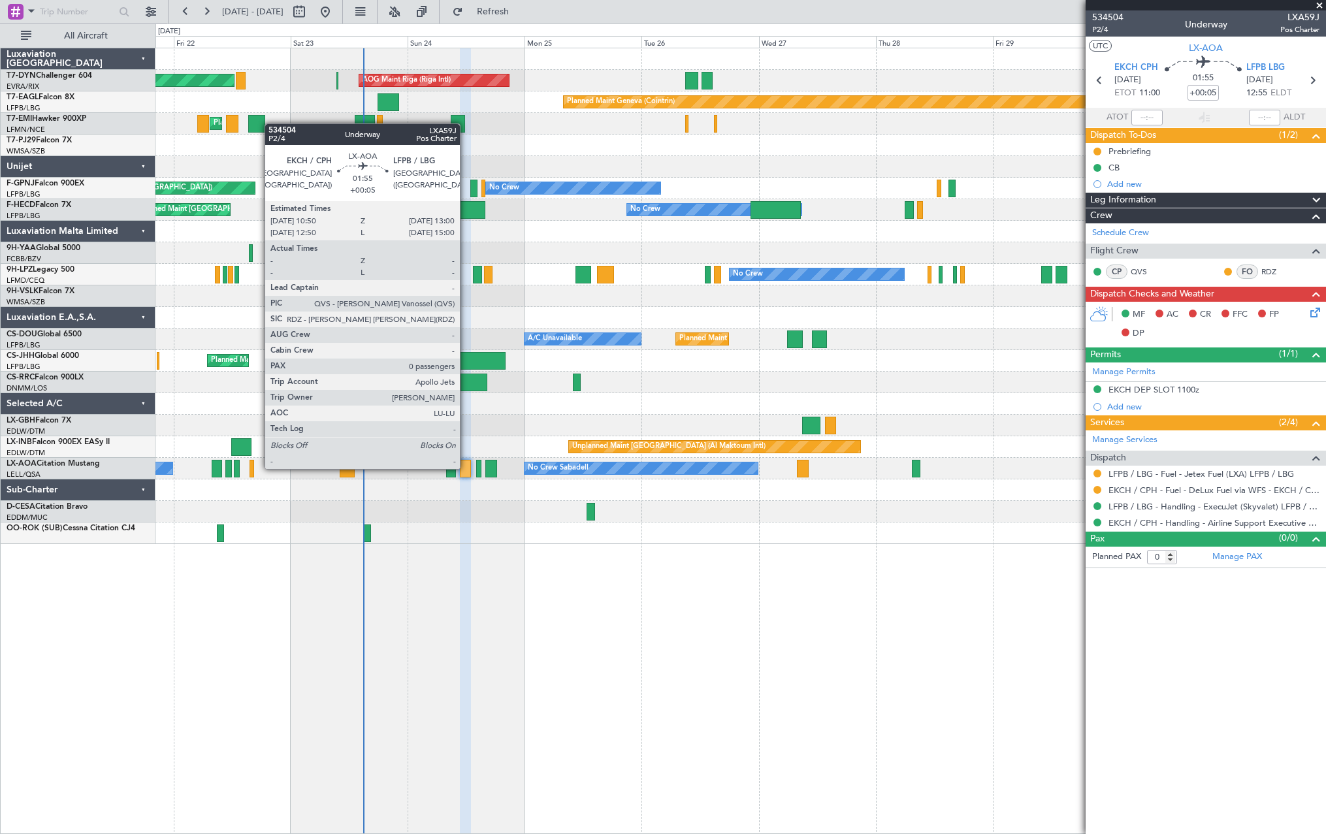
click at [466, 468] on div at bounding box center [465, 469] width 11 height 18
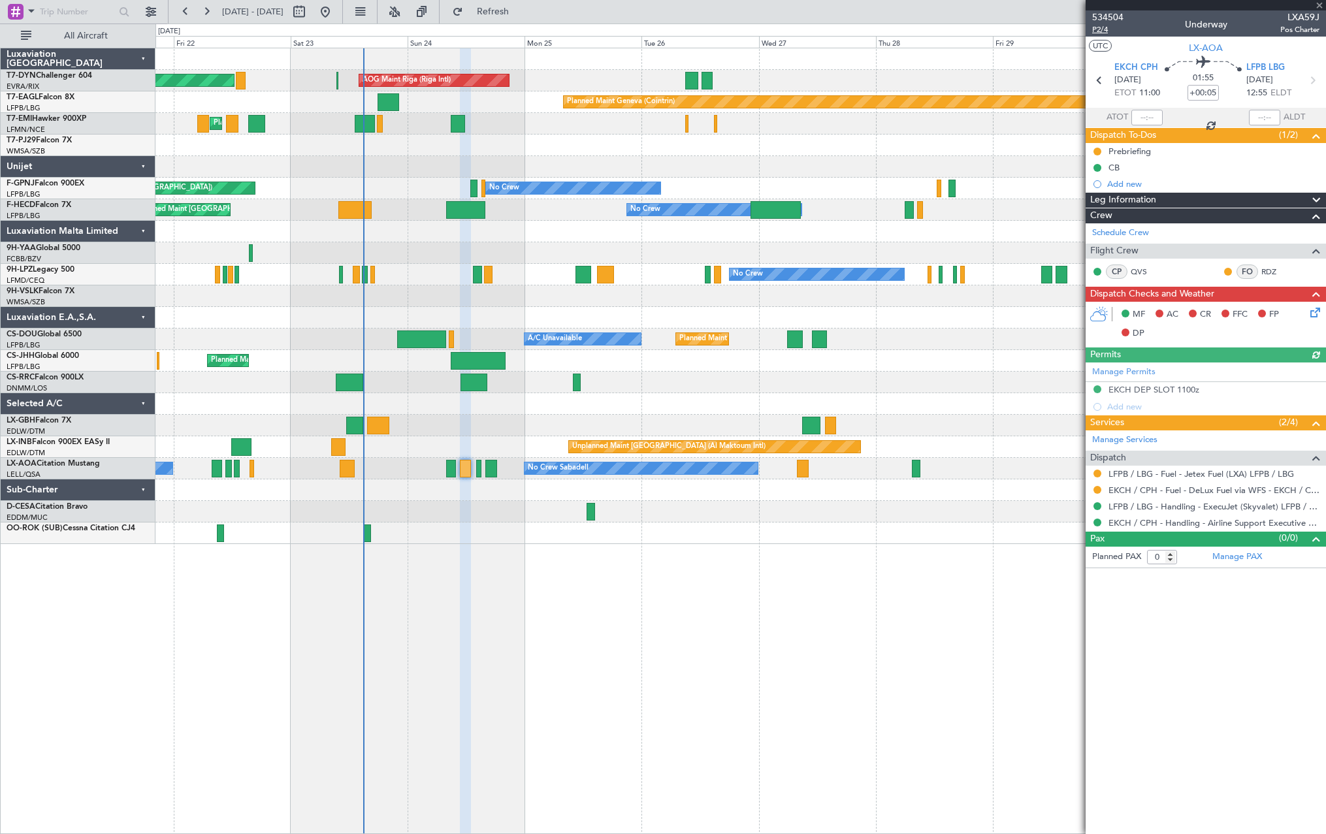
click at [1102, 31] on span "P2/4" at bounding box center [1107, 29] width 31 height 11
click at [520, 14] on span "Refresh" at bounding box center [493, 11] width 55 height 9
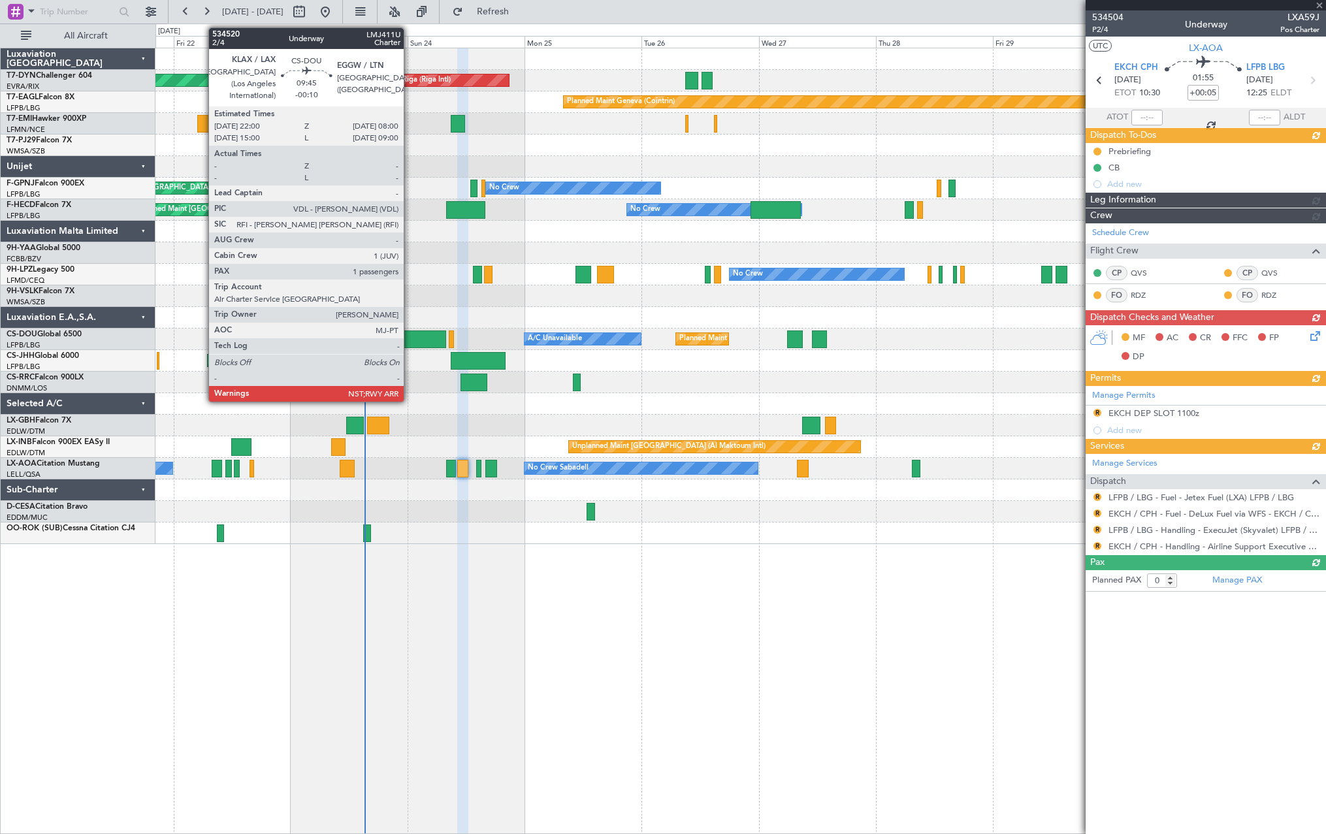
click at [409, 340] on div at bounding box center [421, 339] width 49 height 18
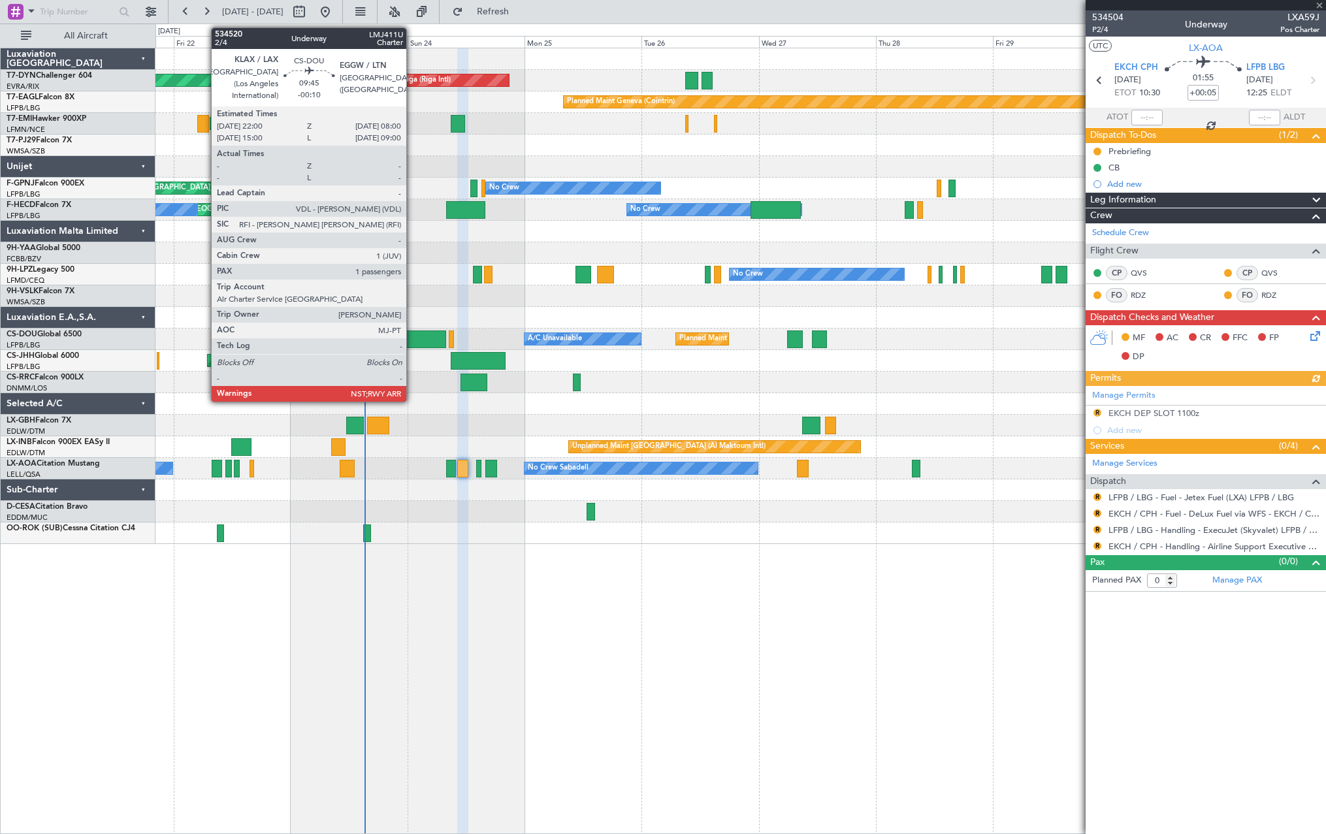
type input "-00:10"
type input "1"
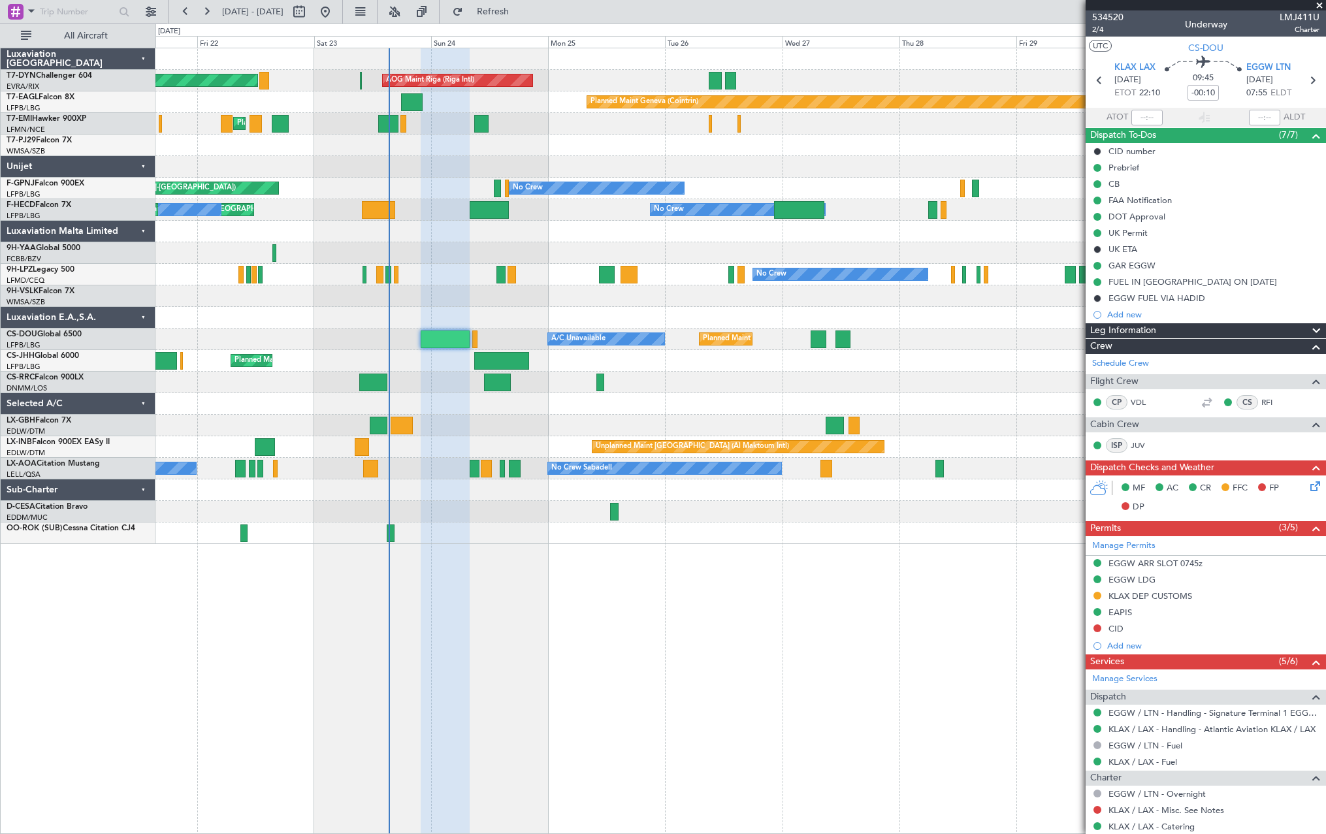
click at [434, 313] on div "AOG Maint Riga (Riga Intl) Planned Maint Basel-Mulhouse Planned Maint Geneva (C…" at bounding box center [739, 296] width 1169 height 496
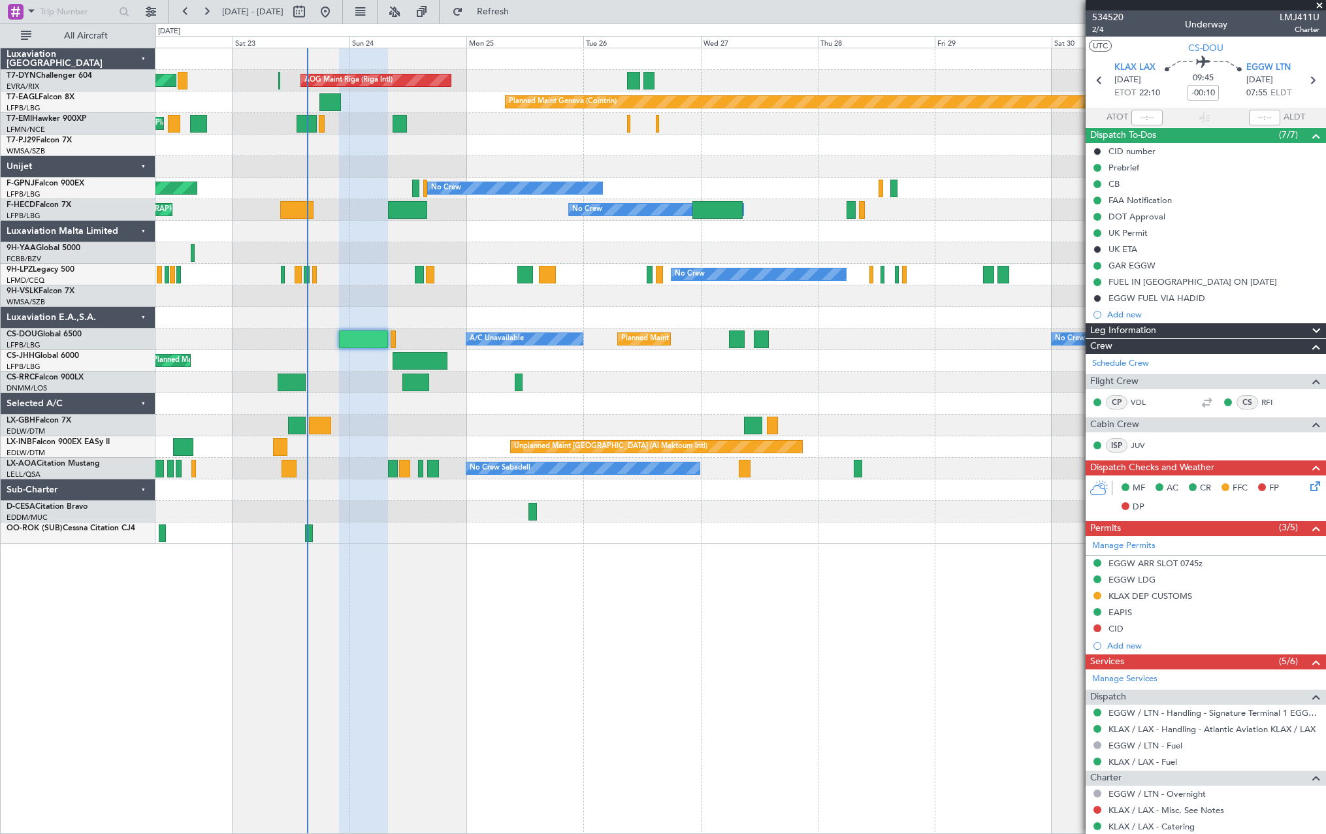
click at [403, 261] on div at bounding box center [739, 253] width 1169 height 22
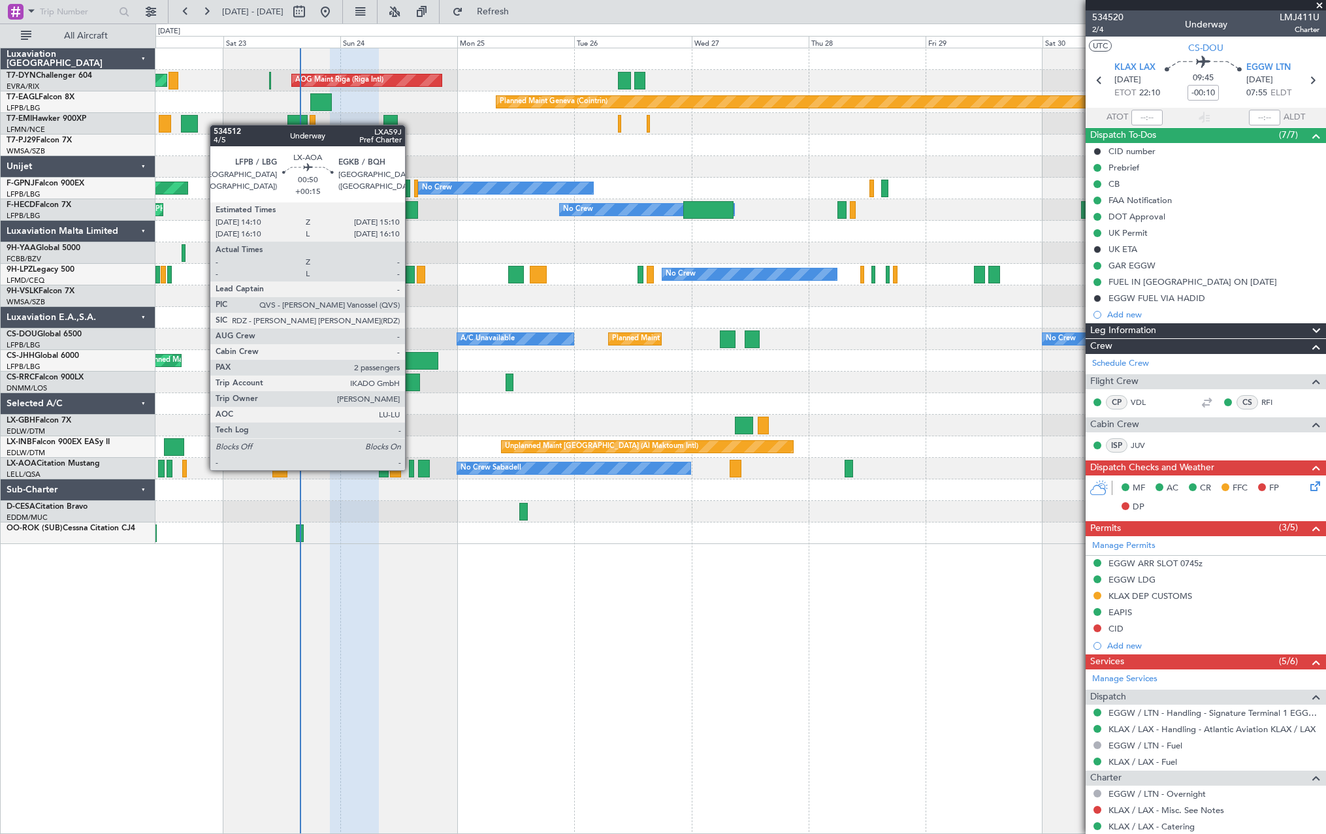
click at [411, 469] on div at bounding box center [411, 469] width 5 height 18
type input "+00:15"
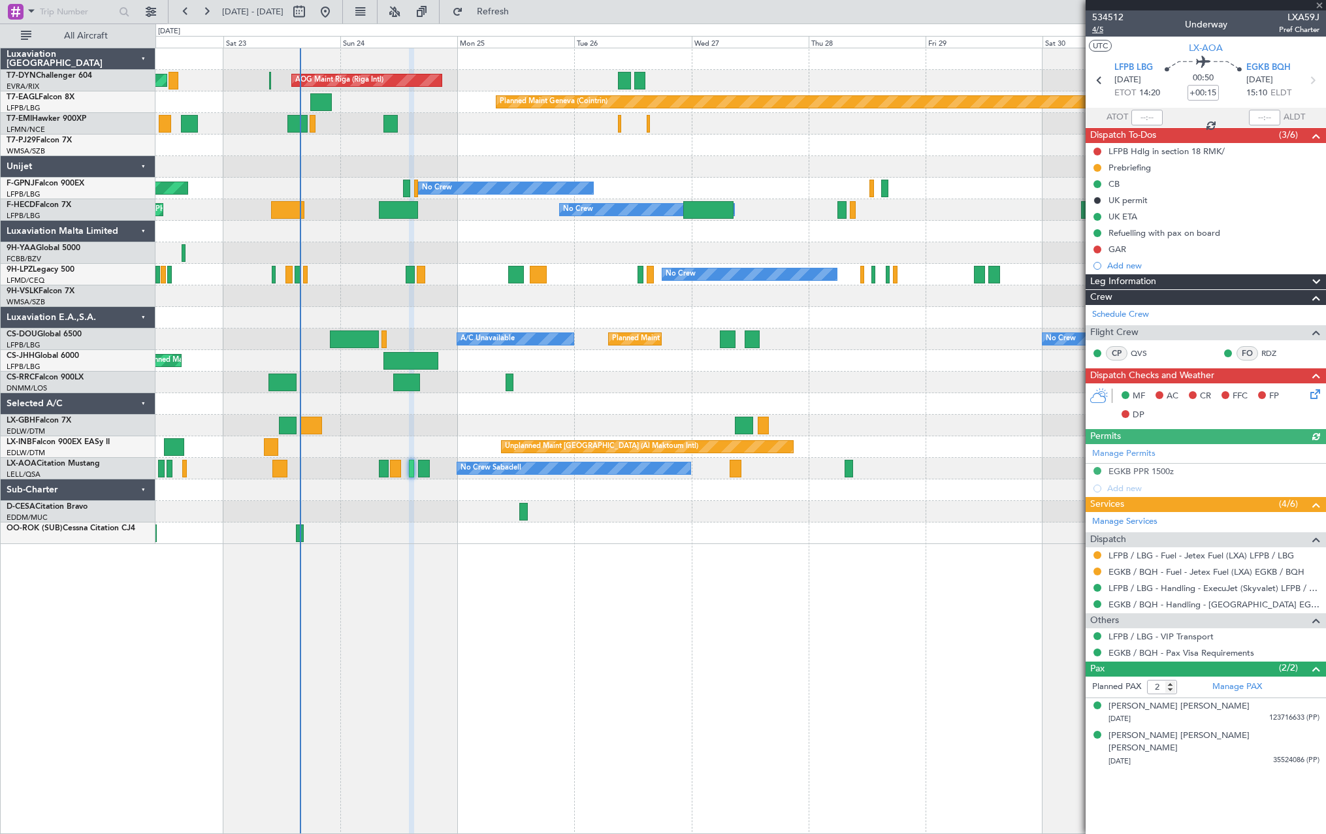
click at [1092, 31] on span "4/5" at bounding box center [1107, 29] width 31 height 11
click at [1322, 5] on span at bounding box center [1318, 6] width 13 height 12
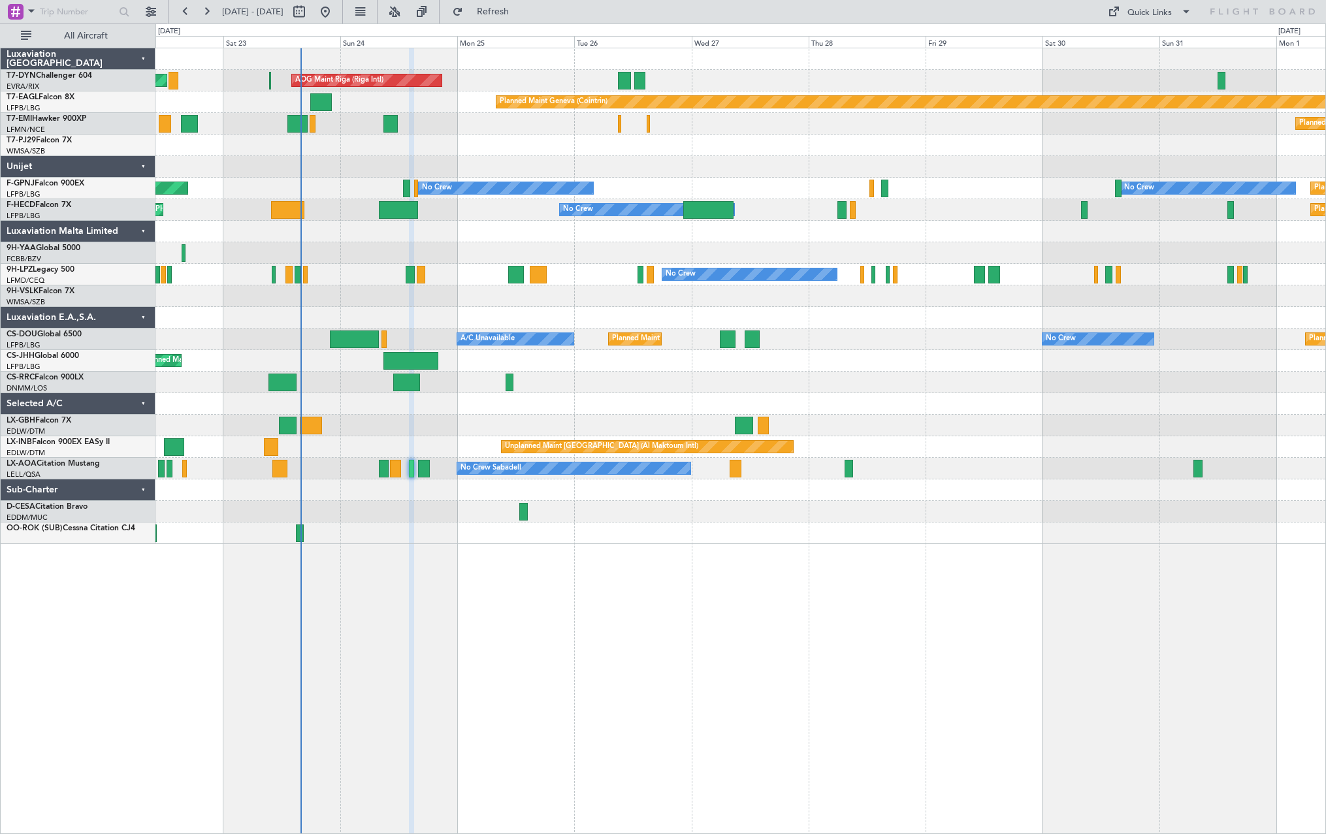
type input "0"
click at [1151, 16] on div "Quick Links" at bounding box center [1149, 13] width 44 height 13
click at [599, 13] on div at bounding box center [663, 417] width 1326 height 834
click at [1166, 18] on div "Quick Links" at bounding box center [1149, 13] width 44 height 13
drag, startPoint x: 523, startPoint y: 403, endPoint x: 1175, endPoint y: 407, distance: 652.3
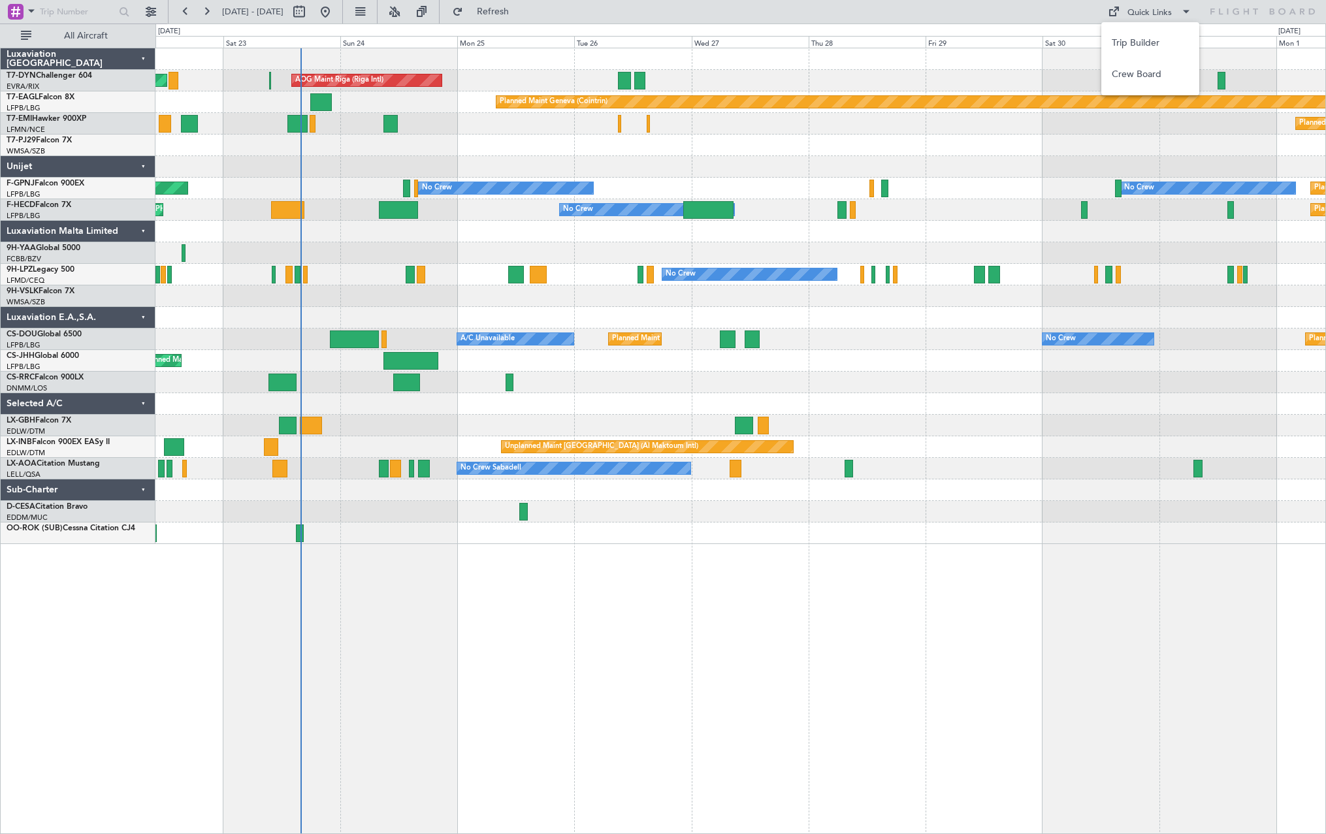
click at [1175, 407] on div at bounding box center [663, 417] width 1326 height 834
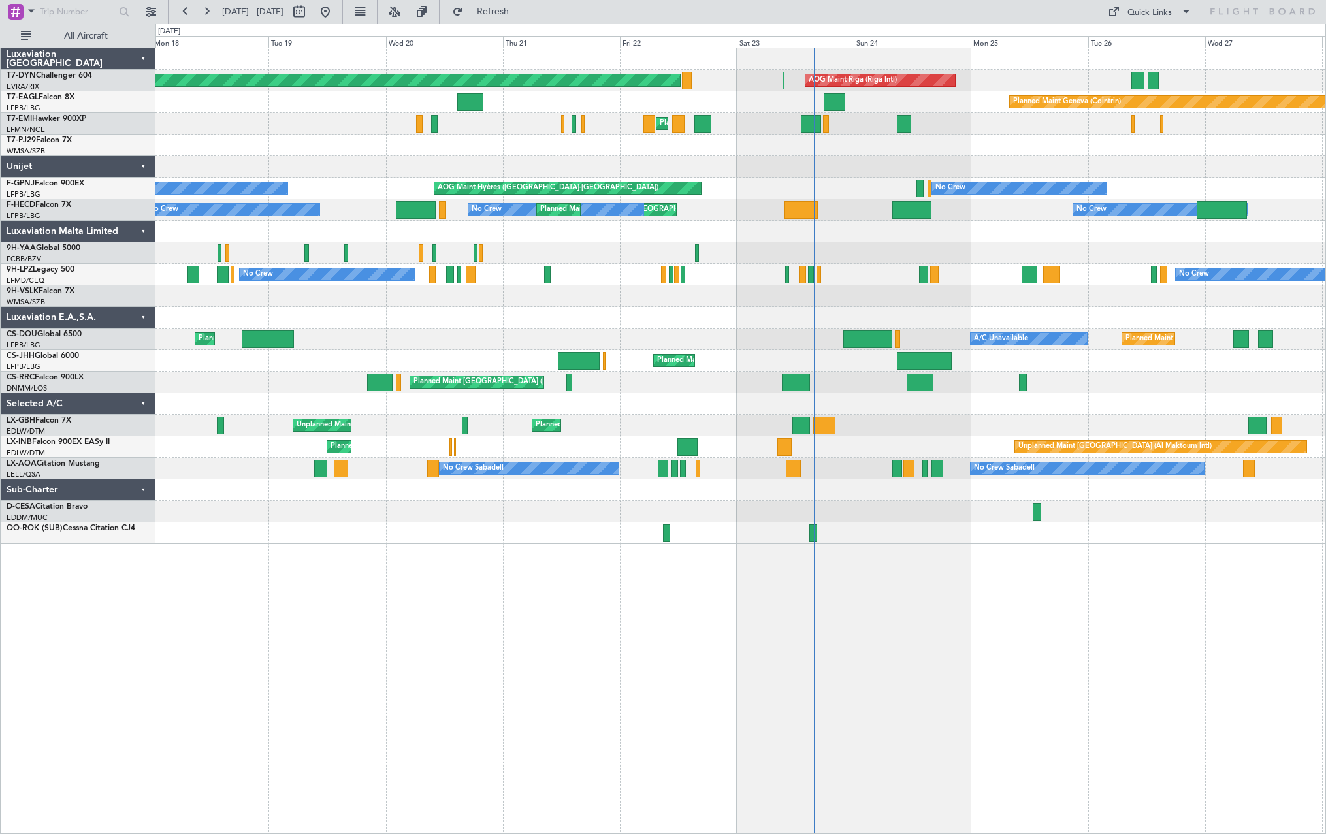
click at [1229, 386] on div "AOG Maint Riga (Riga Intl) Planned Maint [GEOGRAPHIC_DATA]-[GEOGRAPHIC_DATA] Pl…" at bounding box center [739, 296] width 1169 height 496
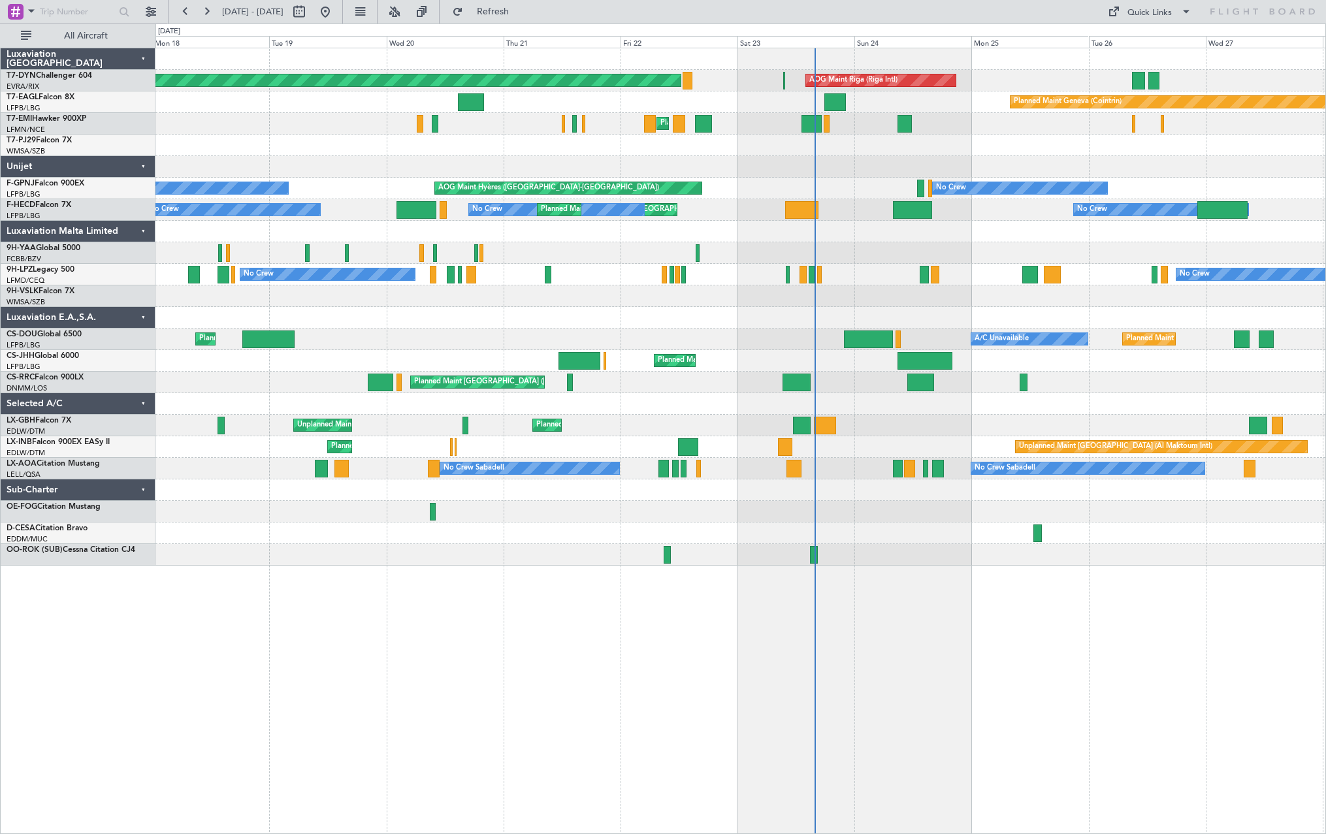
click at [965, 536] on div "AOG Maint Riga (Riga Intl) Planned Maint [GEOGRAPHIC_DATA]-[GEOGRAPHIC_DATA] Pl…" at bounding box center [739, 306] width 1169 height 517
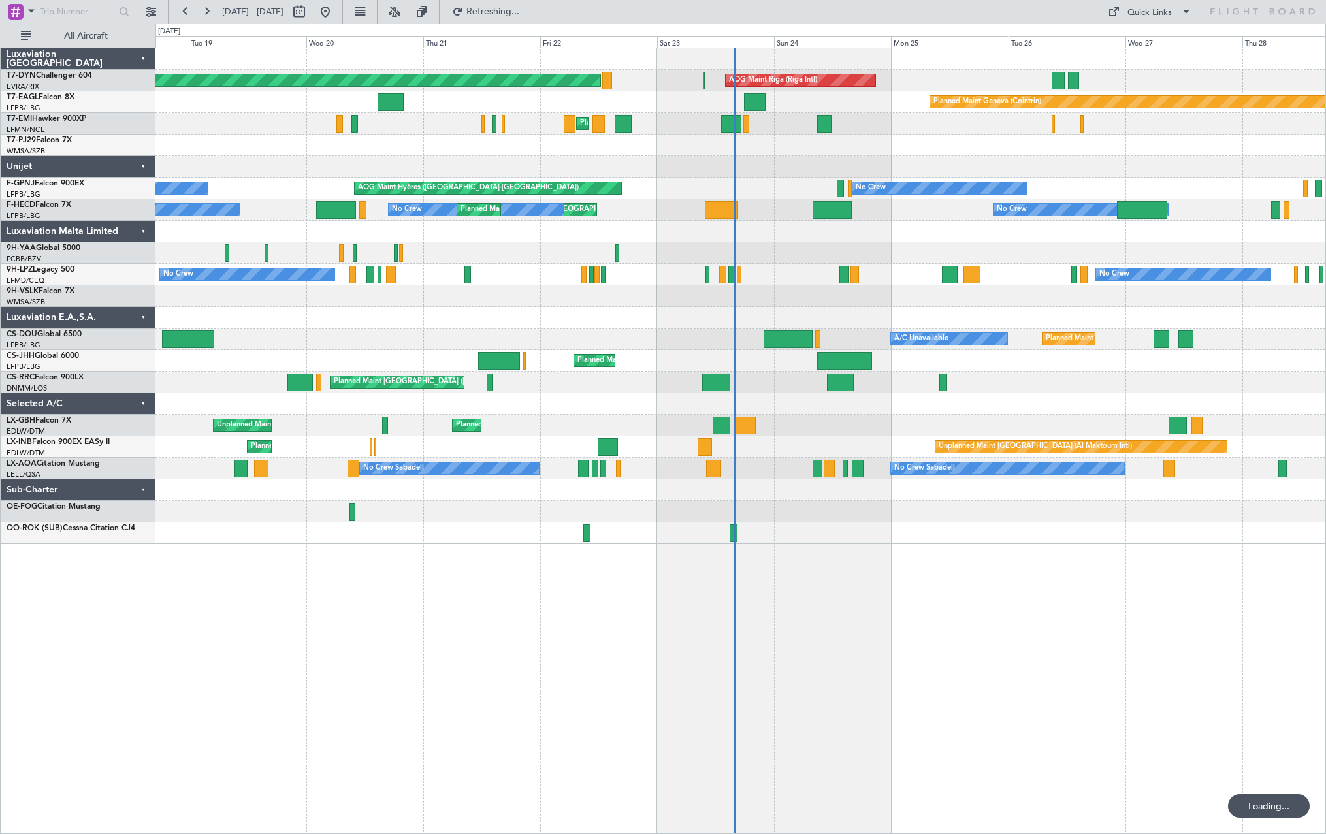
click at [266, 606] on div "AOG Maint Riga (Riga Intl) Planned Maint [GEOGRAPHIC_DATA]-[GEOGRAPHIC_DATA] Pl…" at bounding box center [740, 441] width 1170 height 786
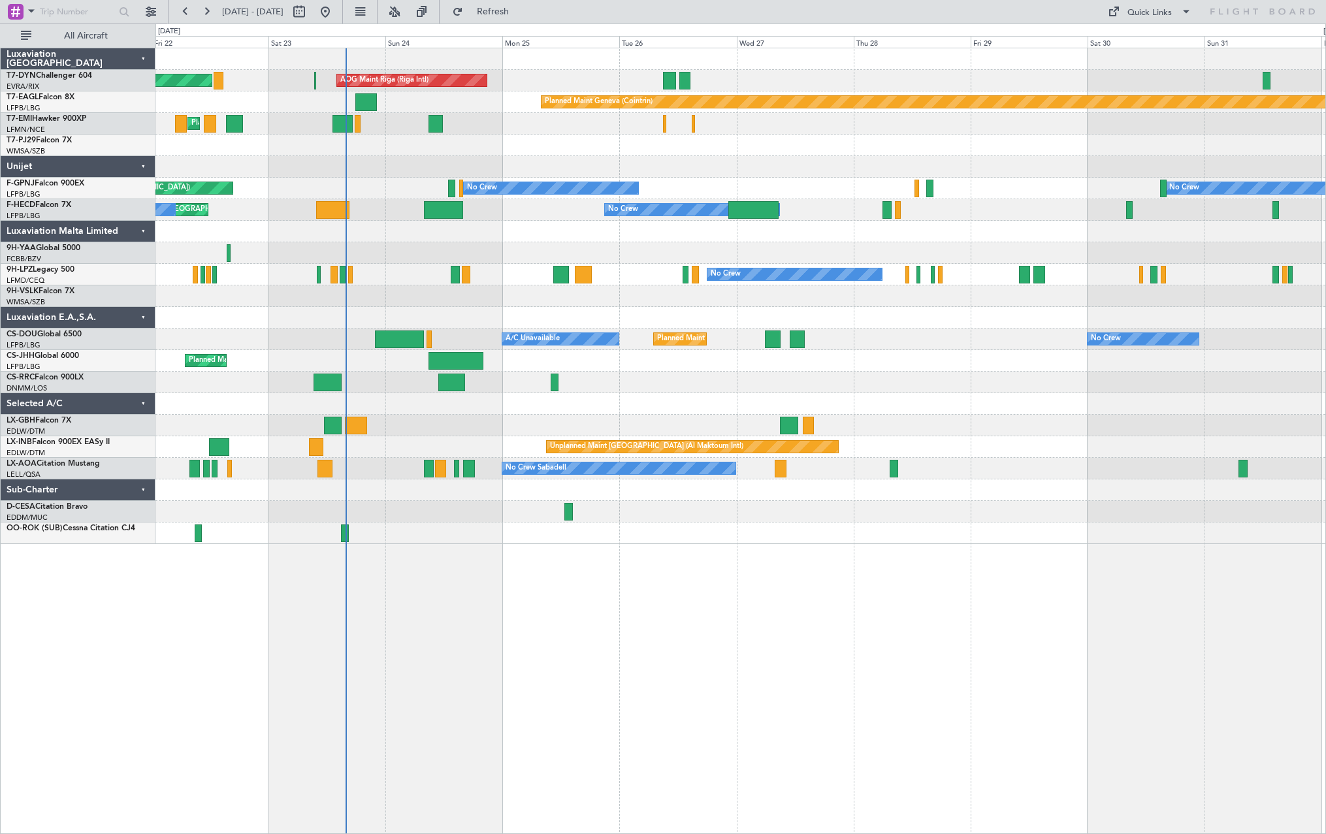
click at [398, 507] on div at bounding box center [739, 512] width 1169 height 22
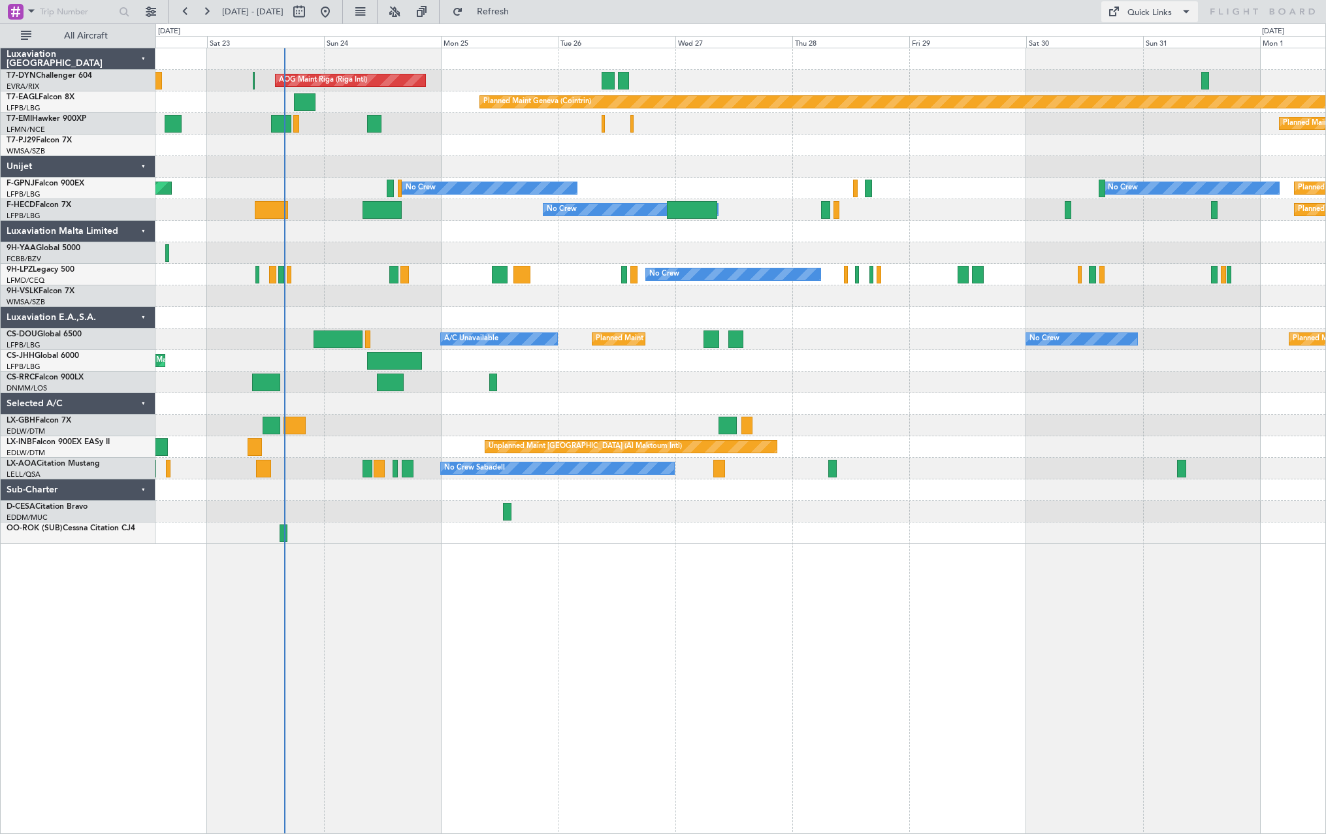
click at [1167, 7] on div "Quick Links" at bounding box center [1149, 13] width 44 height 13
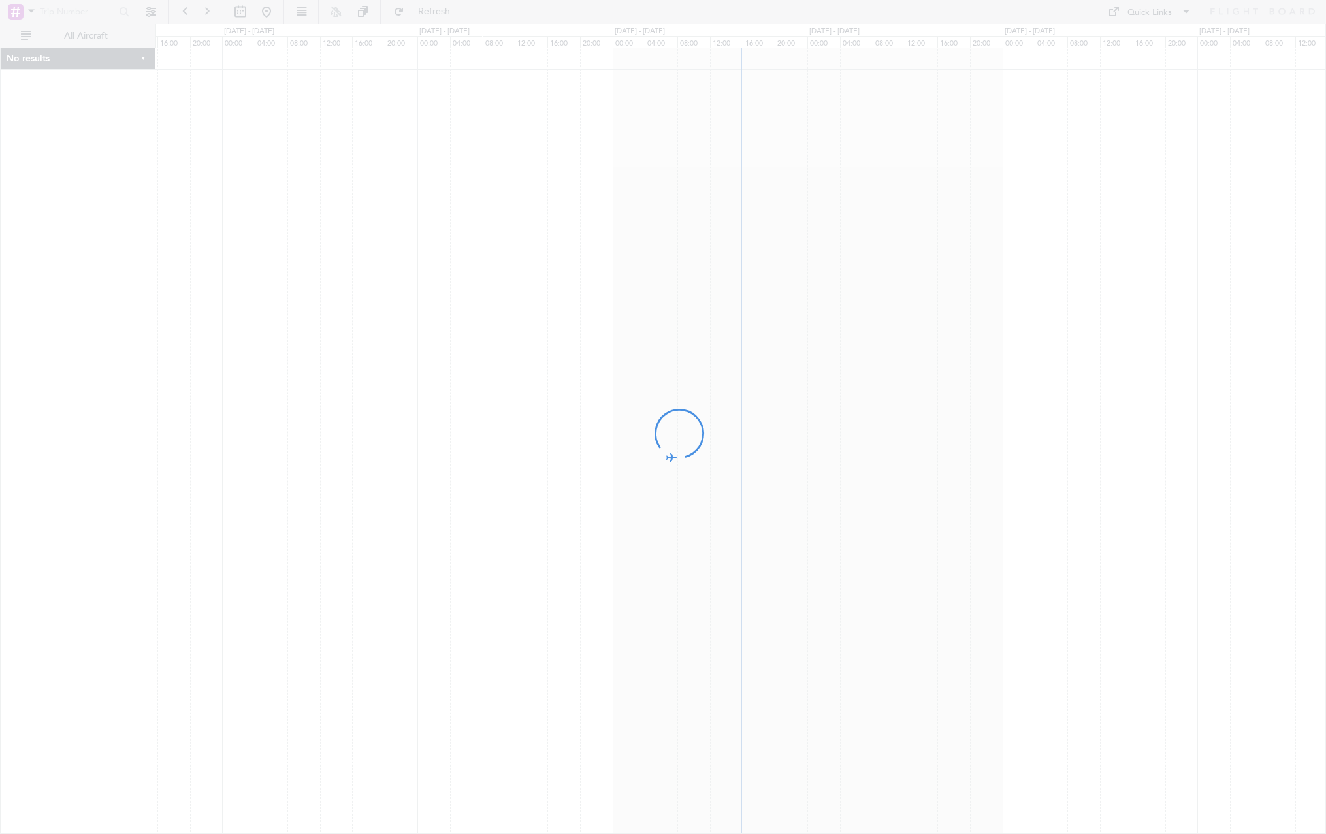
click at [1149, 15] on div at bounding box center [663, 417] width 1326 height 834
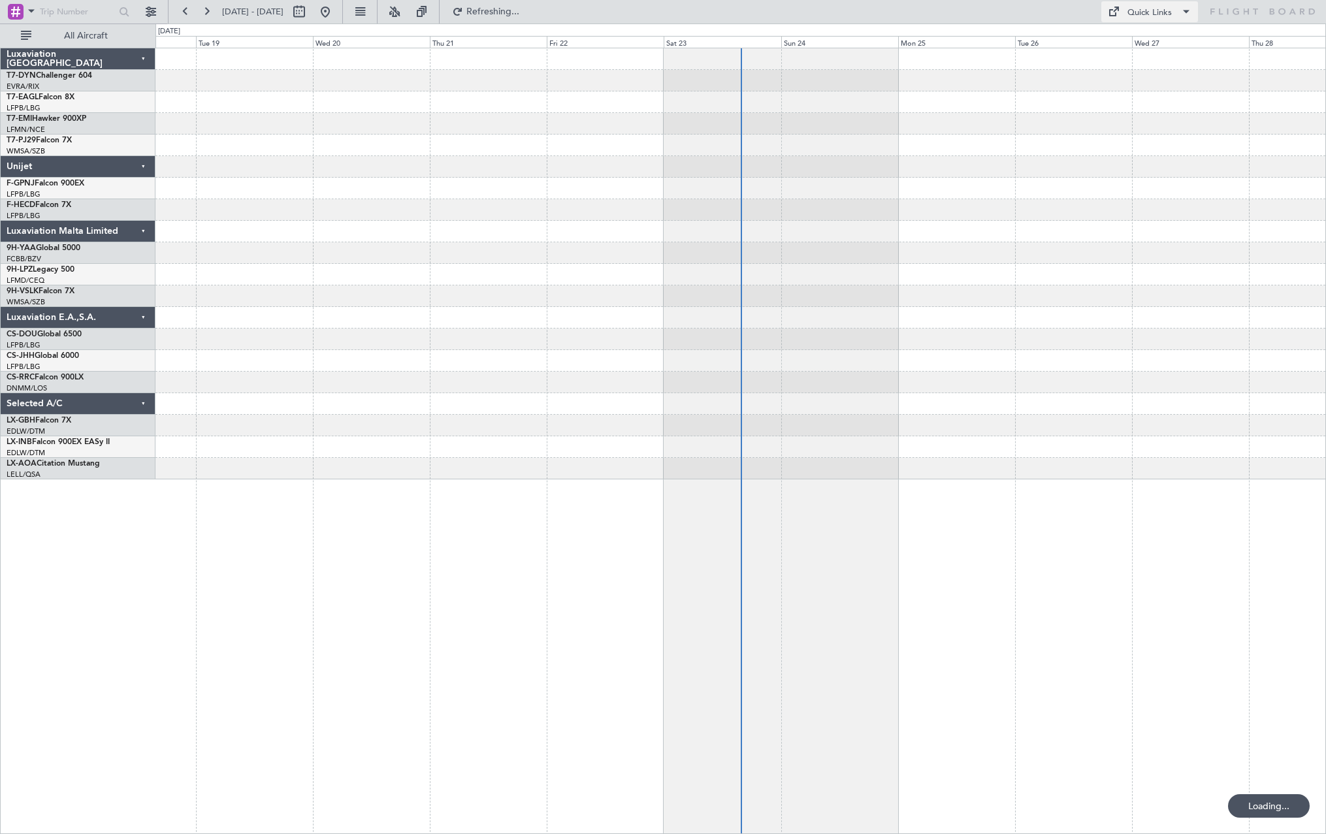
click at [1179, 12] on span at bounding box center [1186, 12] width 16 height 16
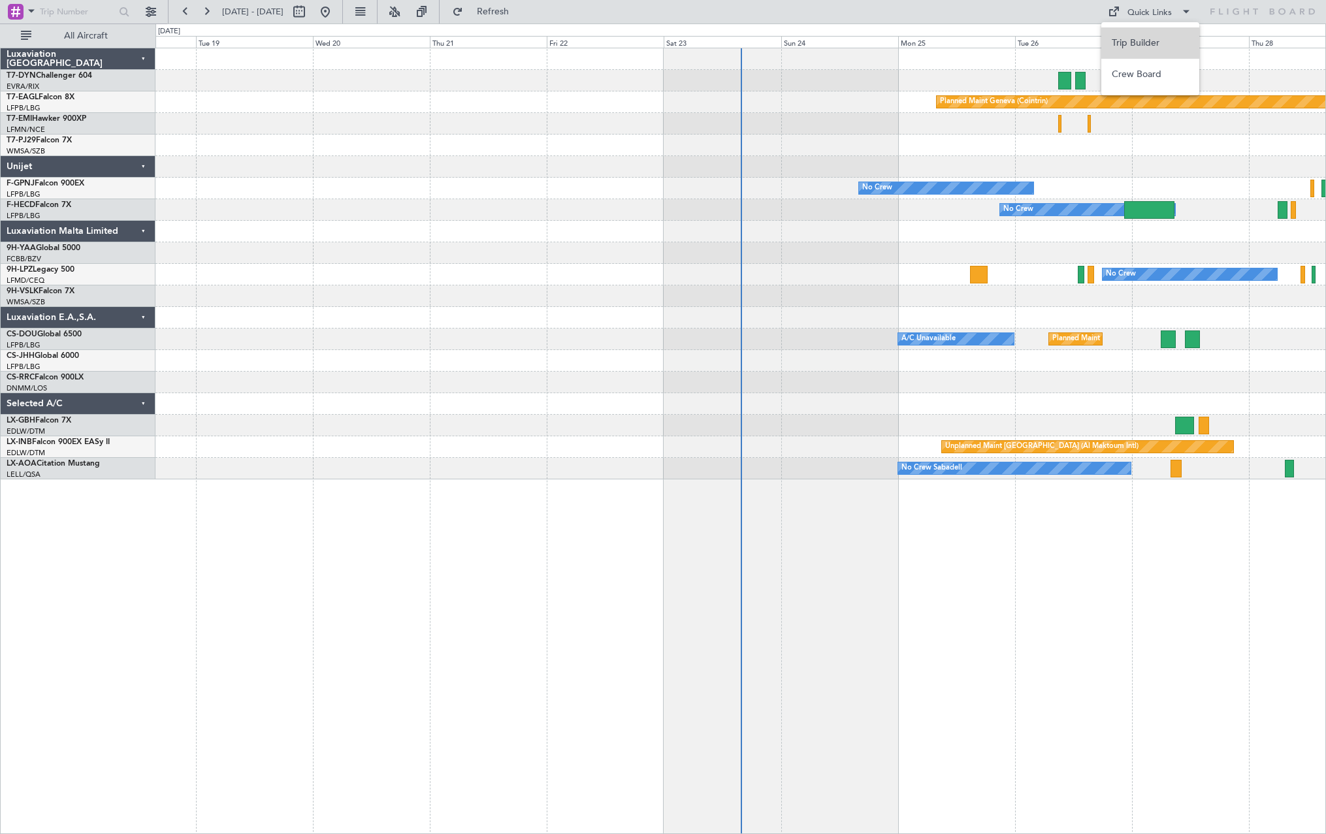
click at [1153, 35] on button "Trip Builder" at bounding box center [1150, 42] width 98 height 31
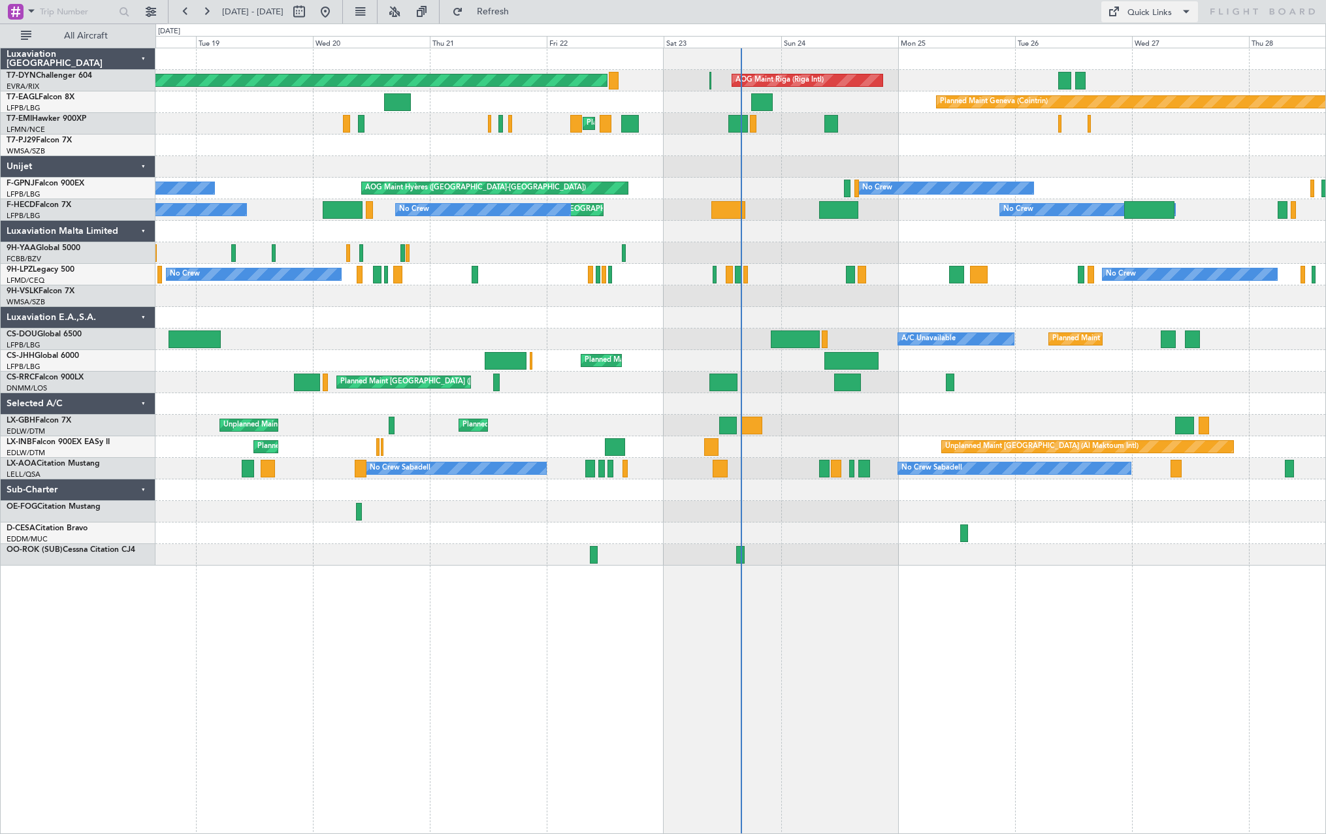
click at [1139, 12] on div "Quick Links" at bounding box center [1149, 13] width 44 height 13
click at [1140, 39] on button "Trip Builder" at bounding box center [1150, 42] width 98 height 31
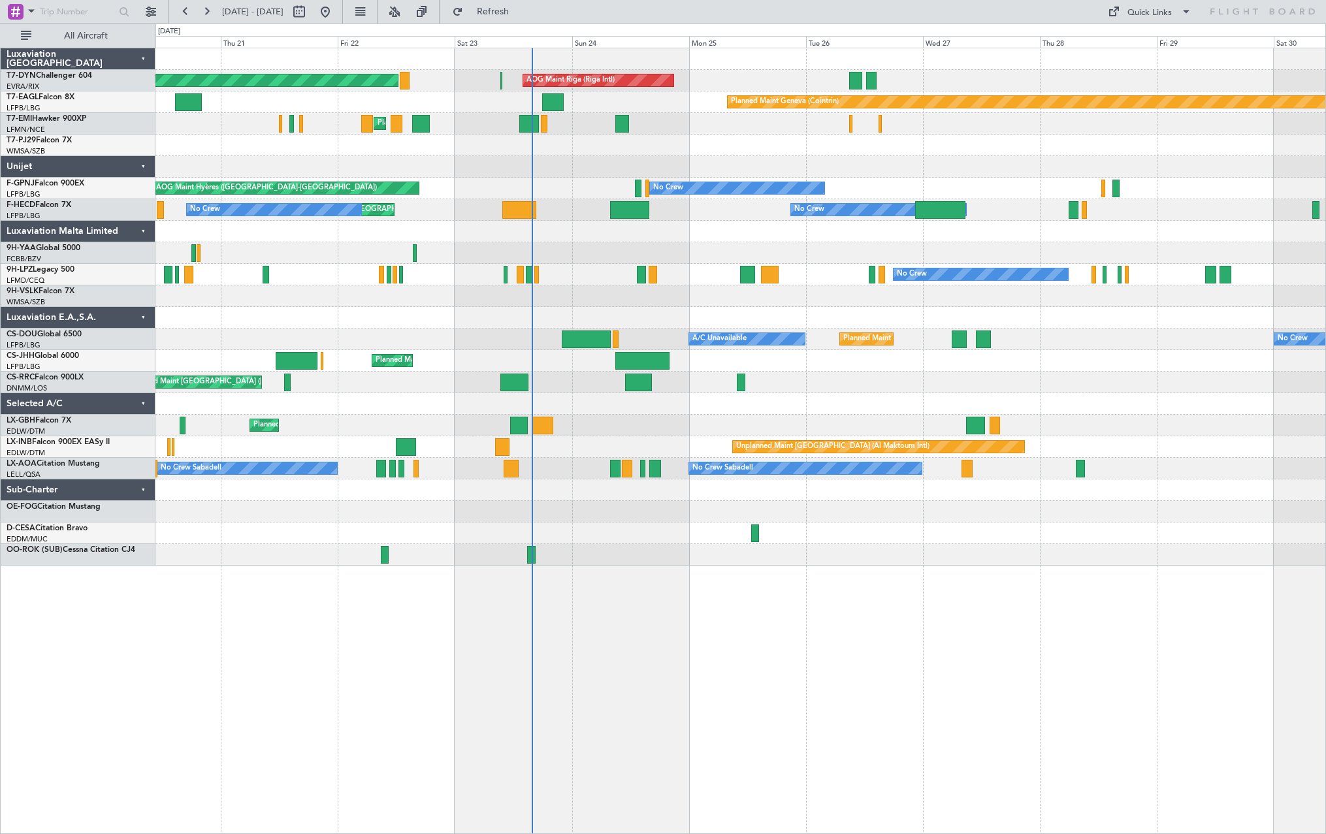
click at [420, 518] on div at bounding box center [739, 512] width 1169 height 22
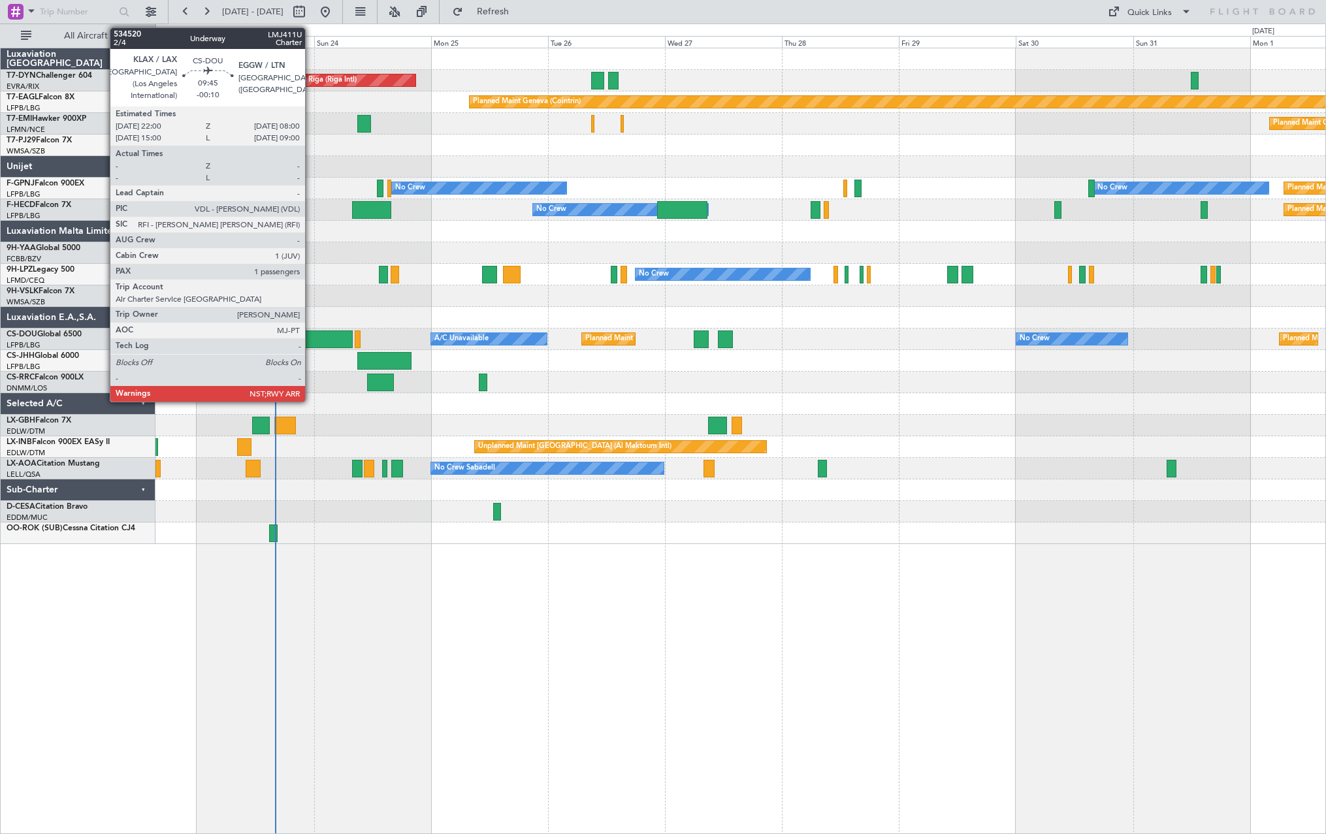
click at [312, 339] on div at bounding box center [328, 339] width 49 height 18
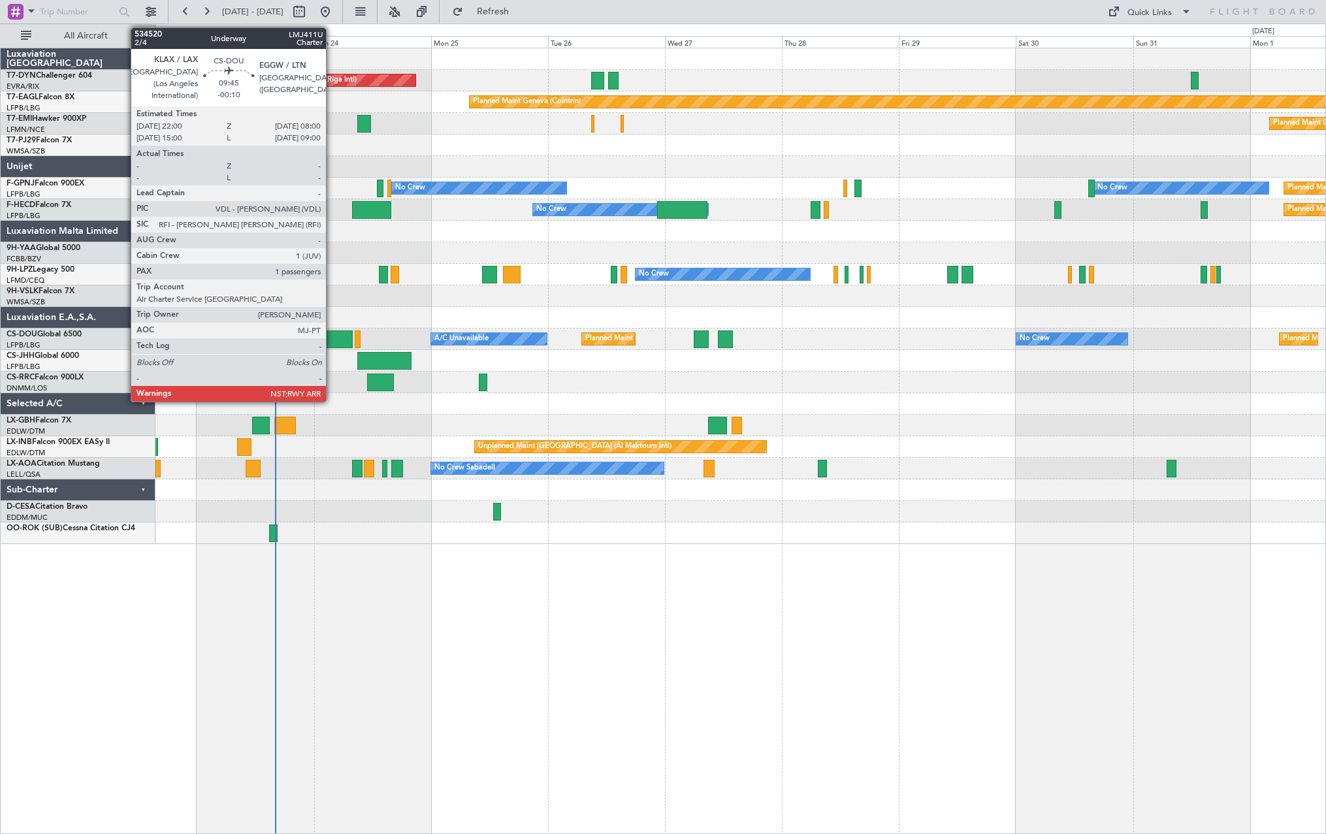
click at [334, 339] on div at bounding box center [328, 339] width 49 height 18
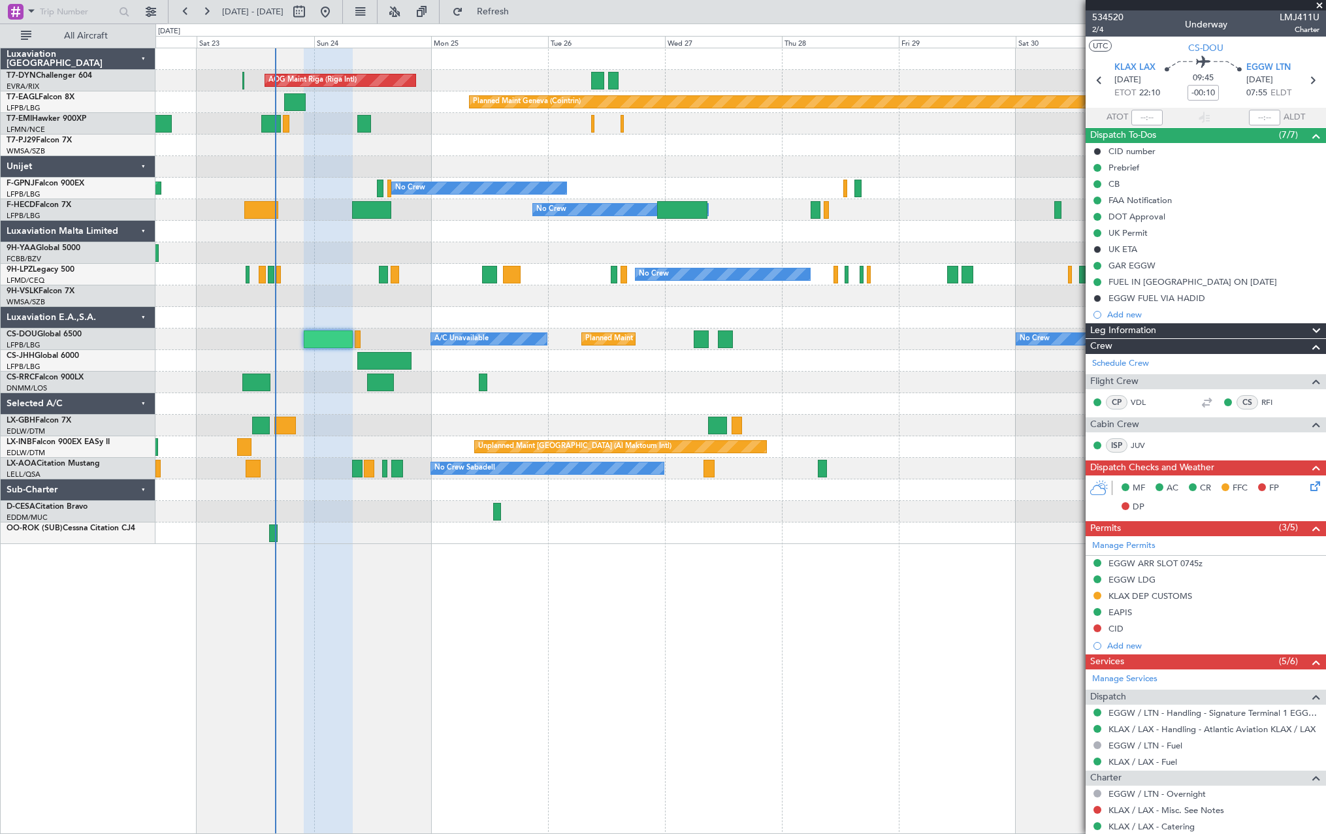
scroll to position [131, 0]
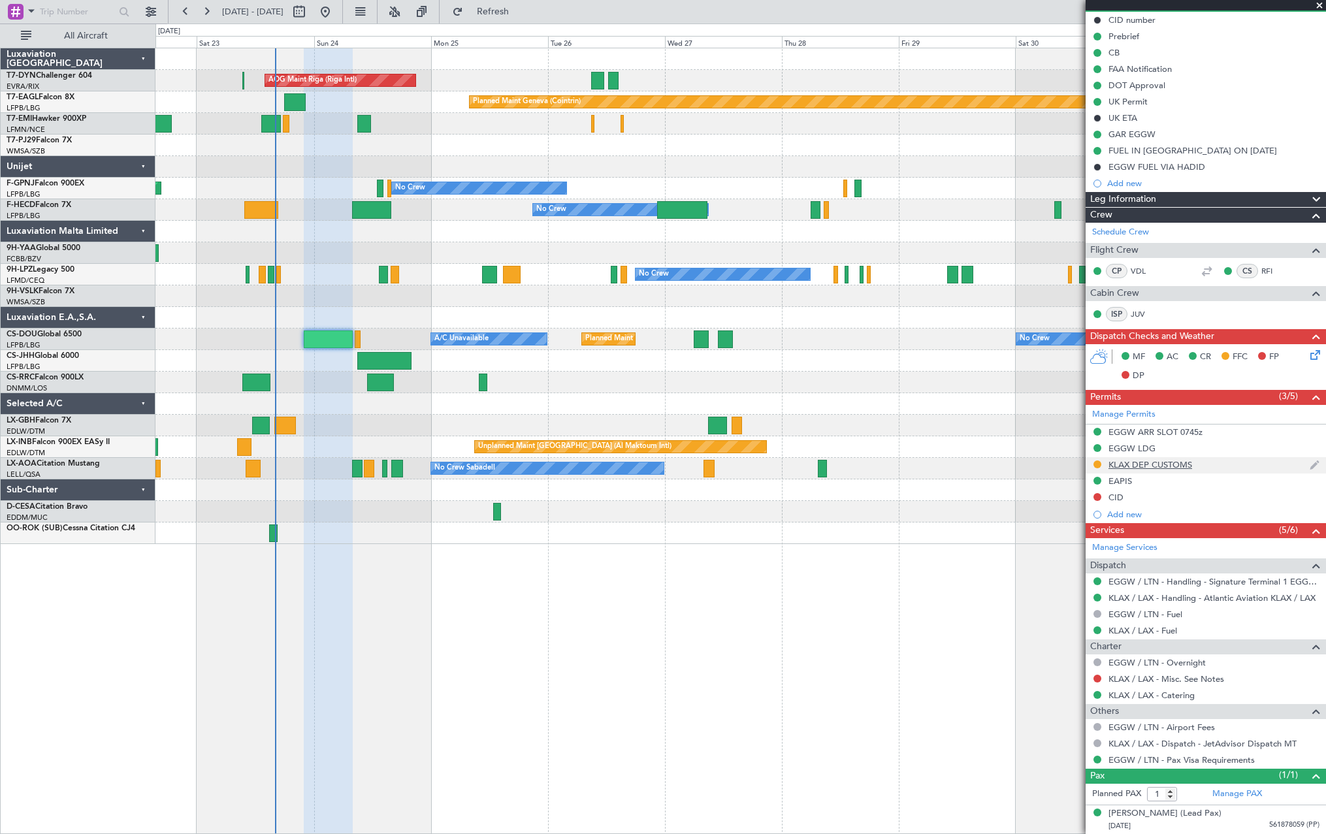
click at [1199, 467] on div "KLAX DEP CUSTOMS" at bounding box center [1205, 465] width 240 height 16
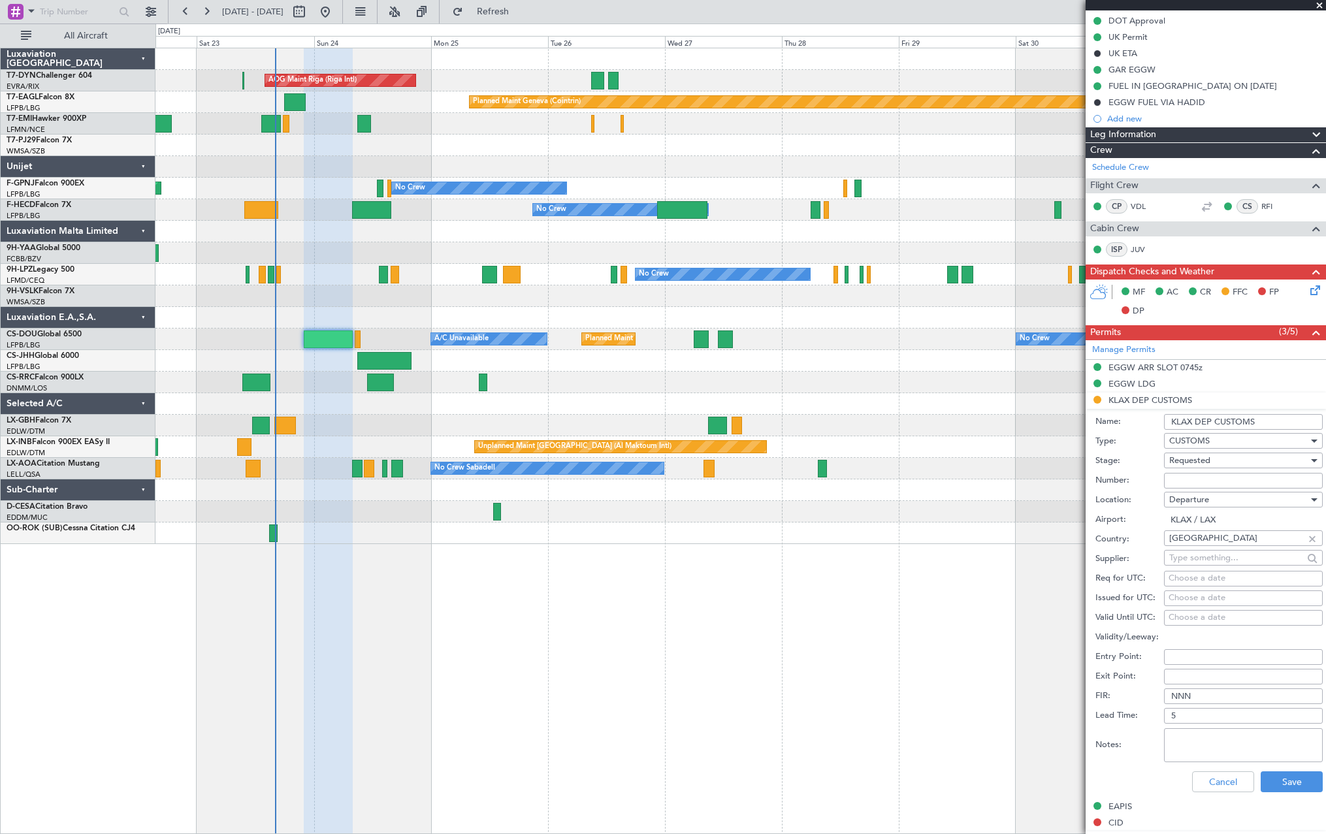
scroll to position [261, 0]
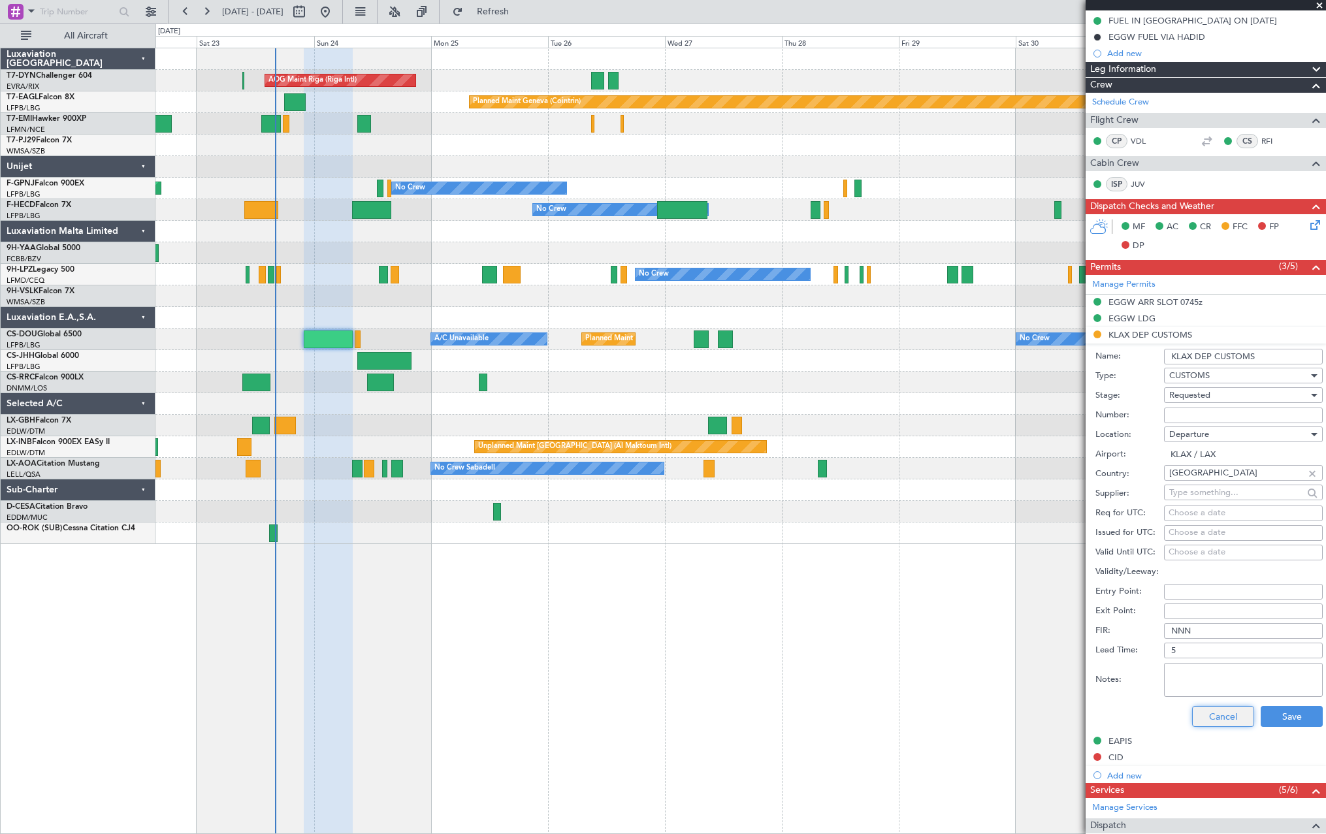
click at [1222, 719] on button "Cancel" at bounding box center [1223, 716] width 62 height 21
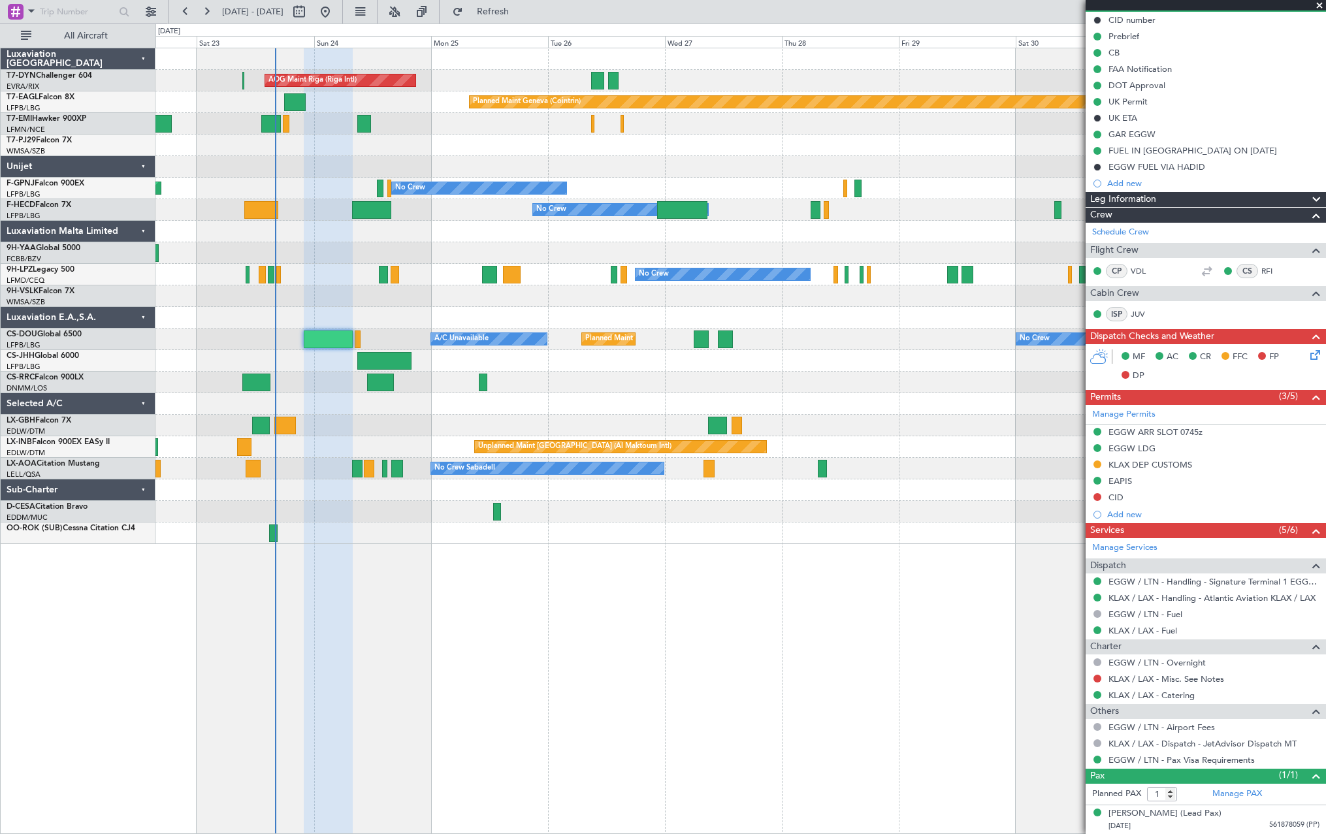
scroll to position [0, 0]
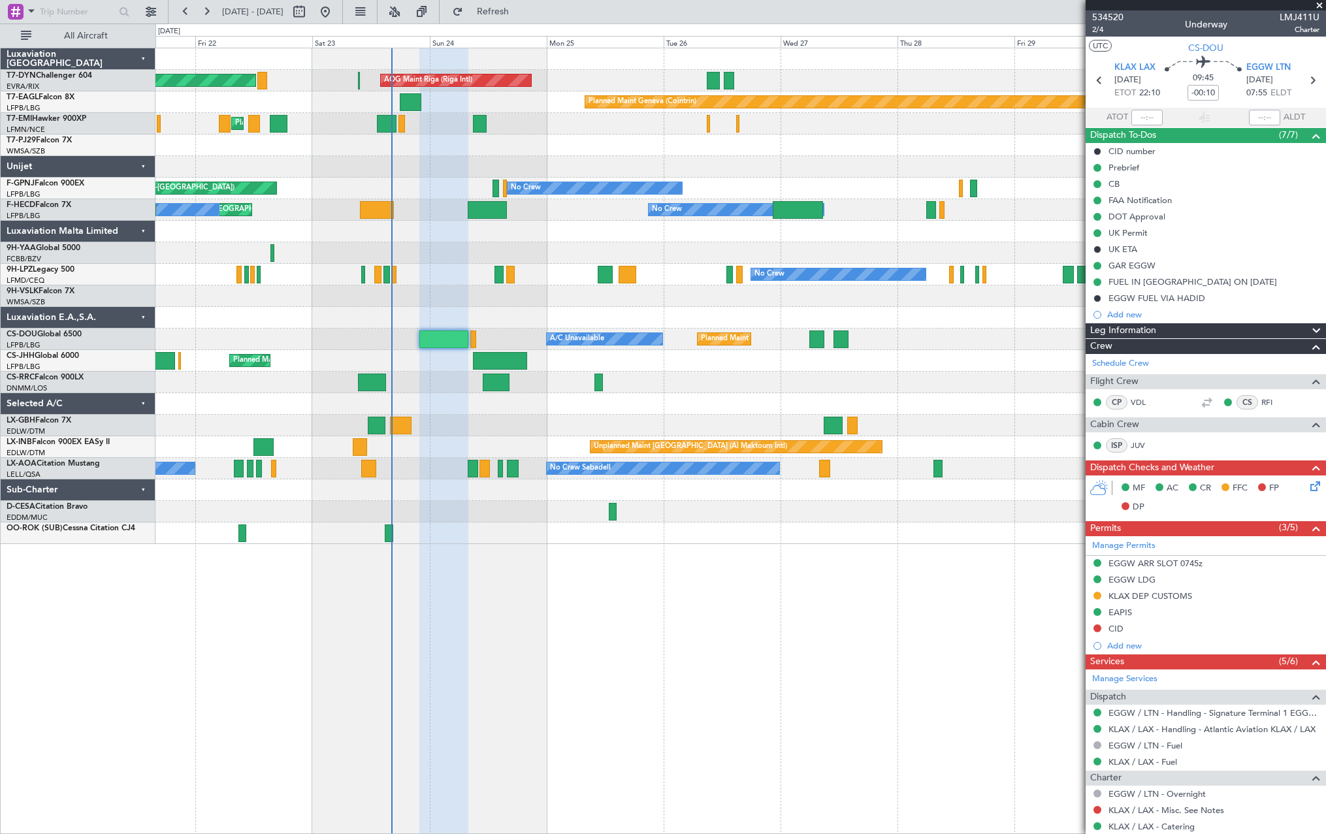
click at [612, 134] on div "Planned Maint Chester Planned Maint Chester" at bounding box center [739, 124] width 1169 height 22
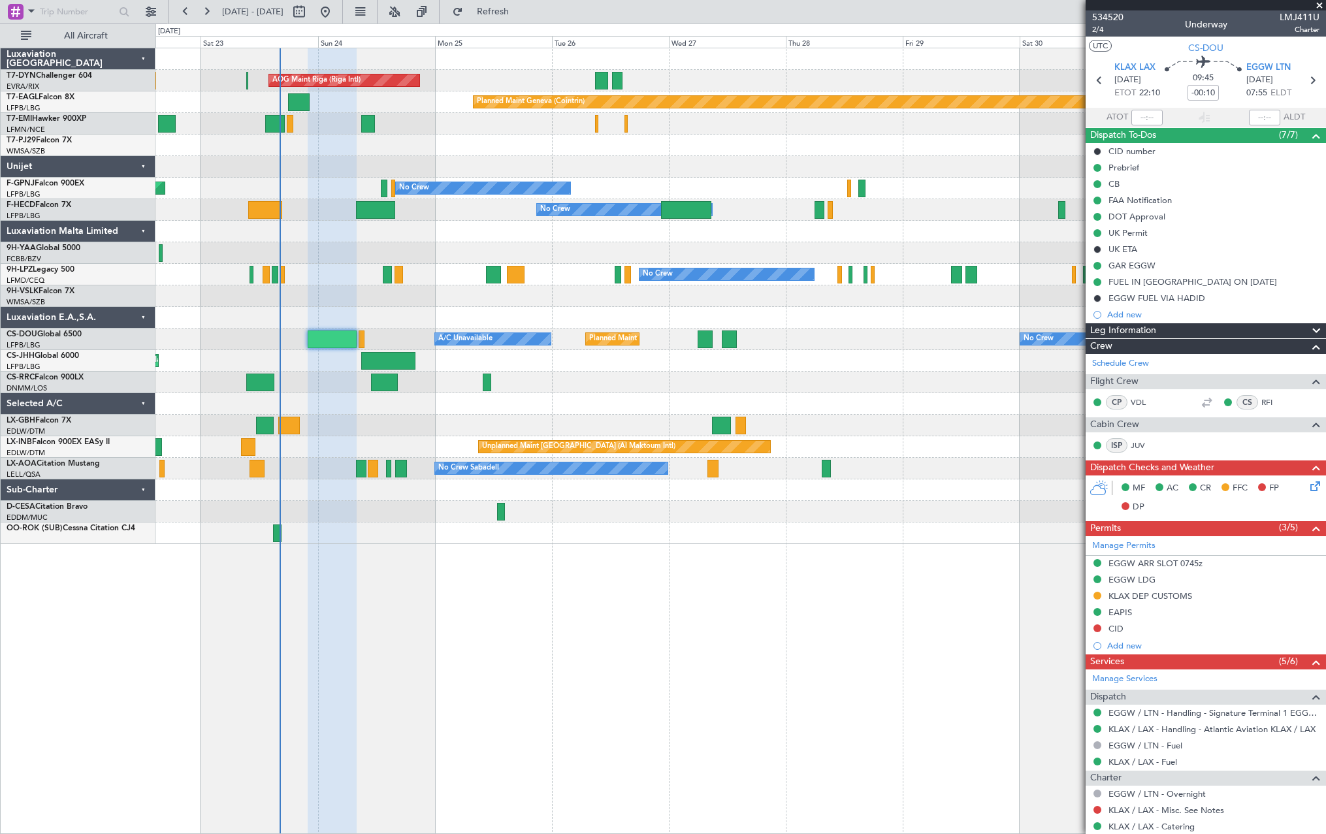
click at [436, 149] on div at bounding box center [739, 146] width 1169 height 22
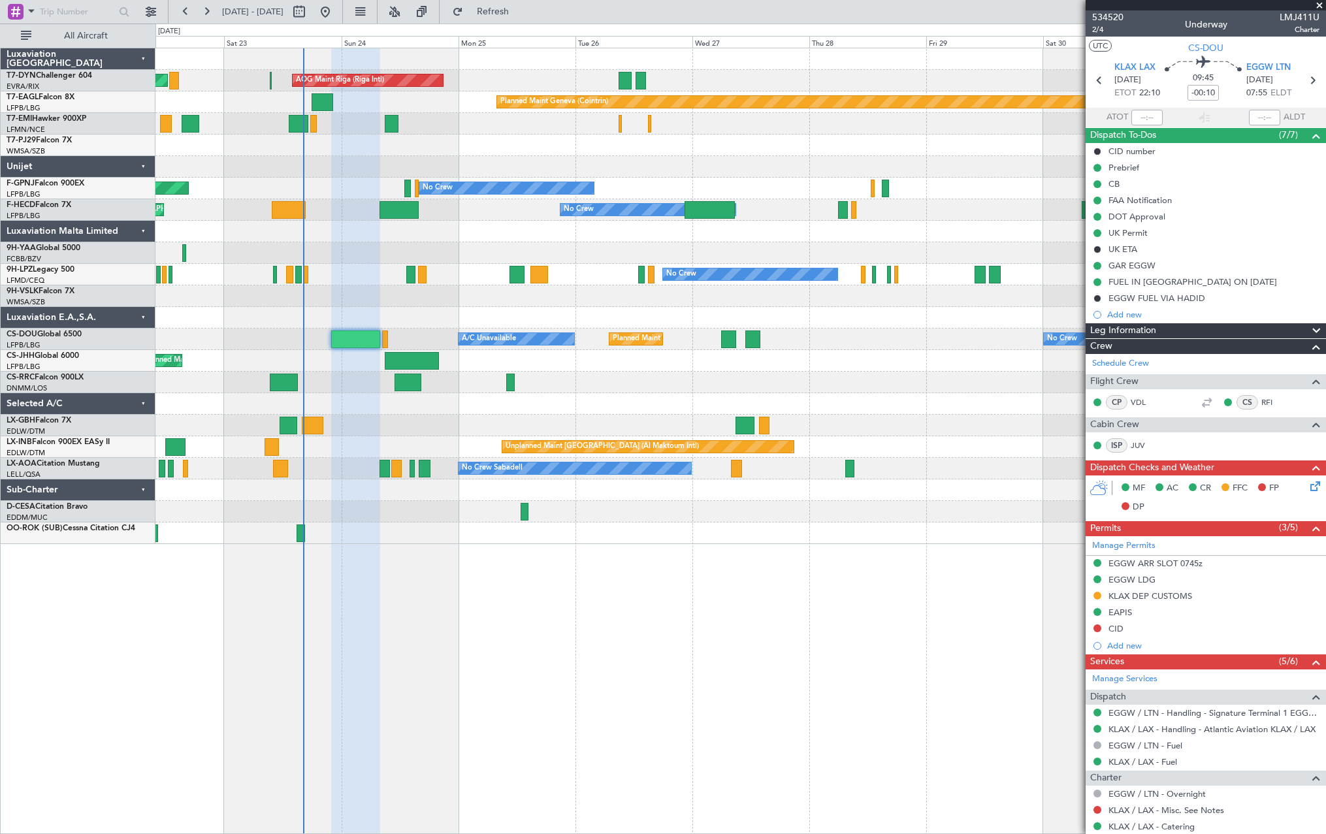
click at [445, 119] on div "AOG Maint Riga (Riga Intl) Planned Maint Basel-Mulhouse Planned Maint Geneva (C…" at bounding box center [739, 296] width 1169 height 496
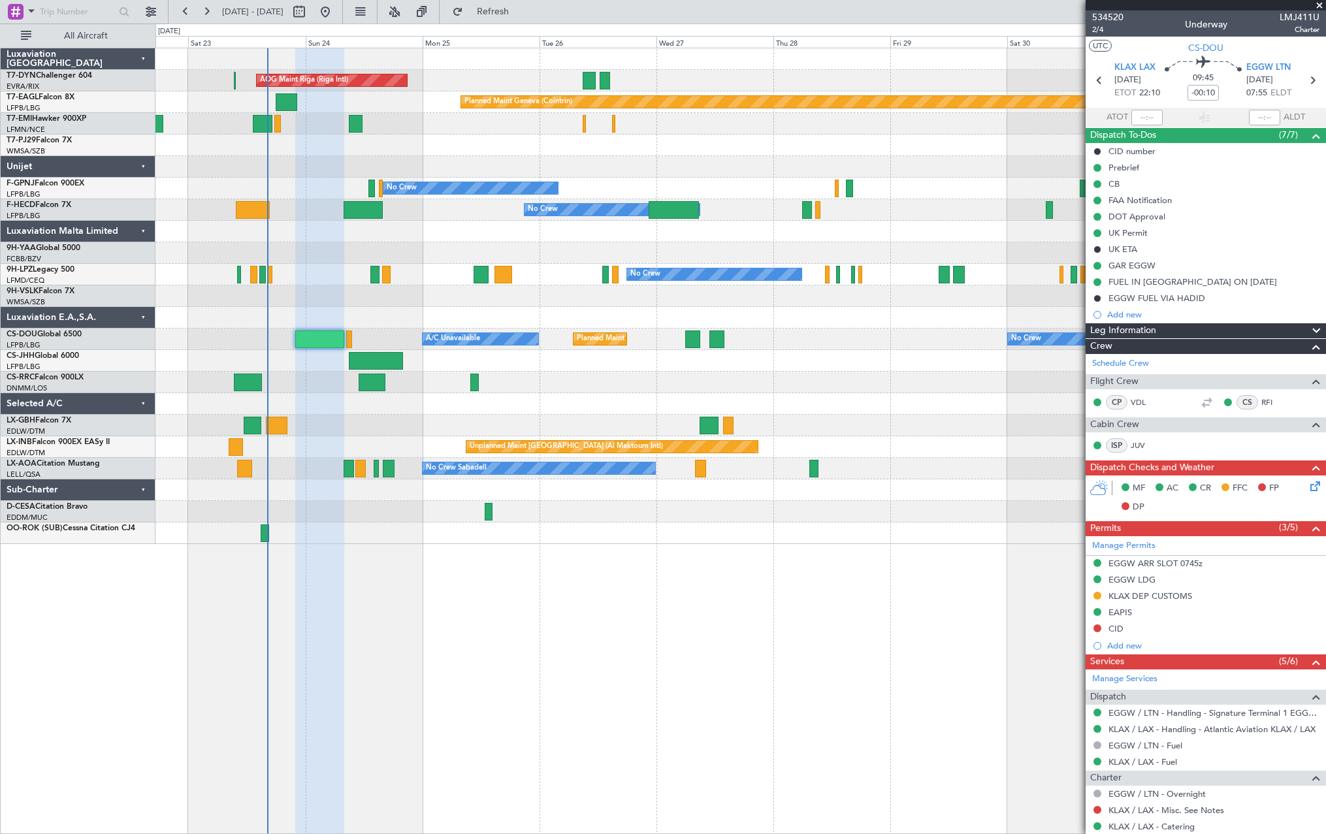
click at [422, 129] on div "Planned Maint Chester Planned Maint Chester" at bounding box center [739, 124] width 1169 height 22
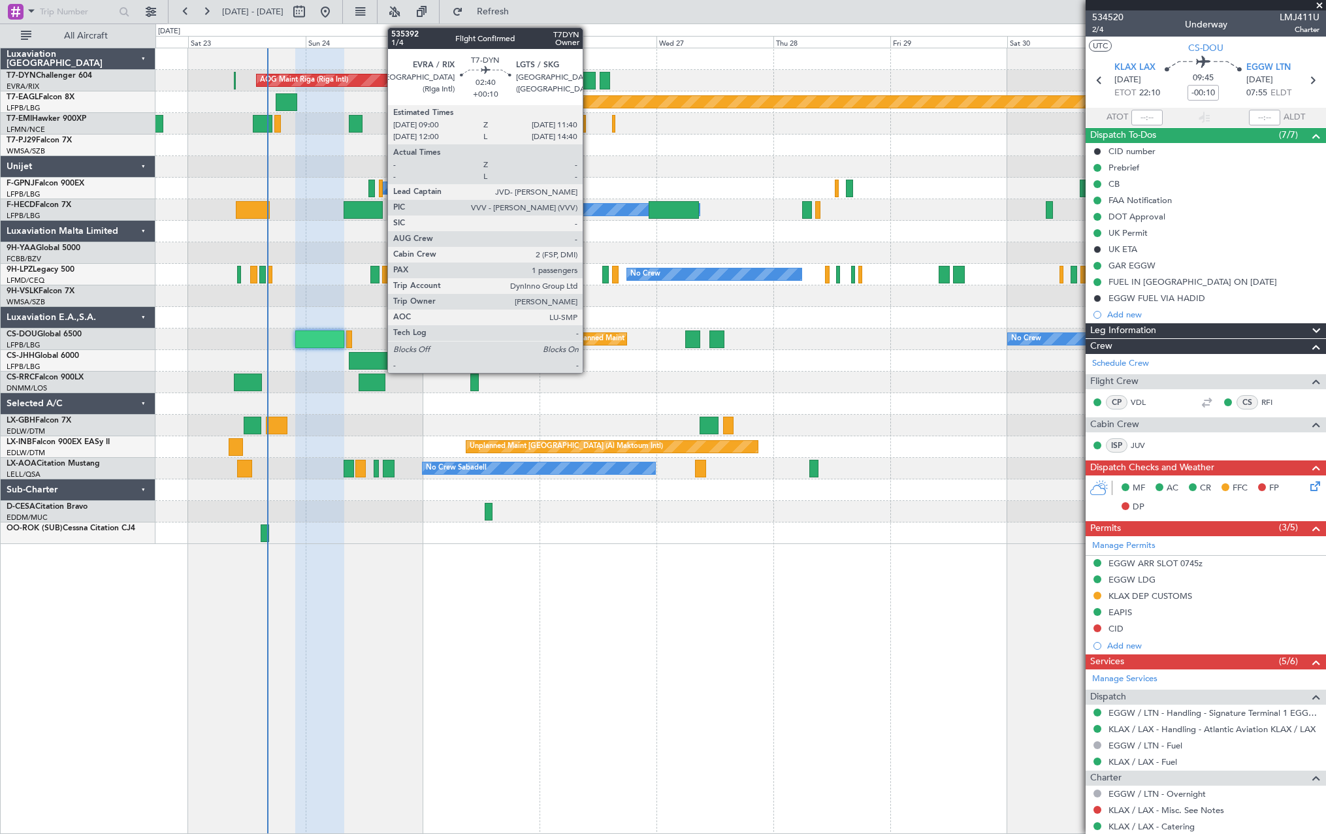
click at [588, 76] on div at bounding box center [588, 81] width 13 height 18
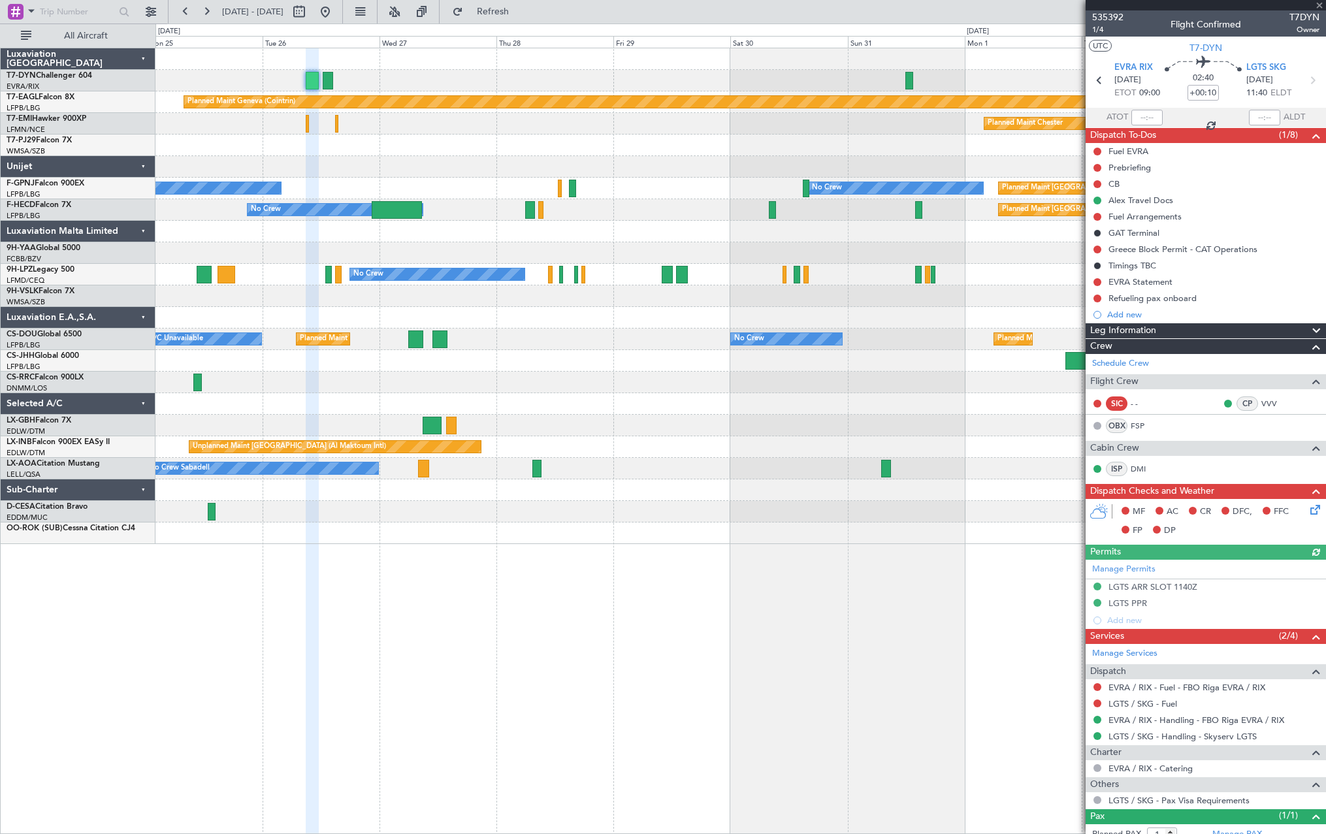
click at [526, 82] on div "AOG Maint Riga (Riga Intl)" at bounding box center [739, 81] width 1169 height 22
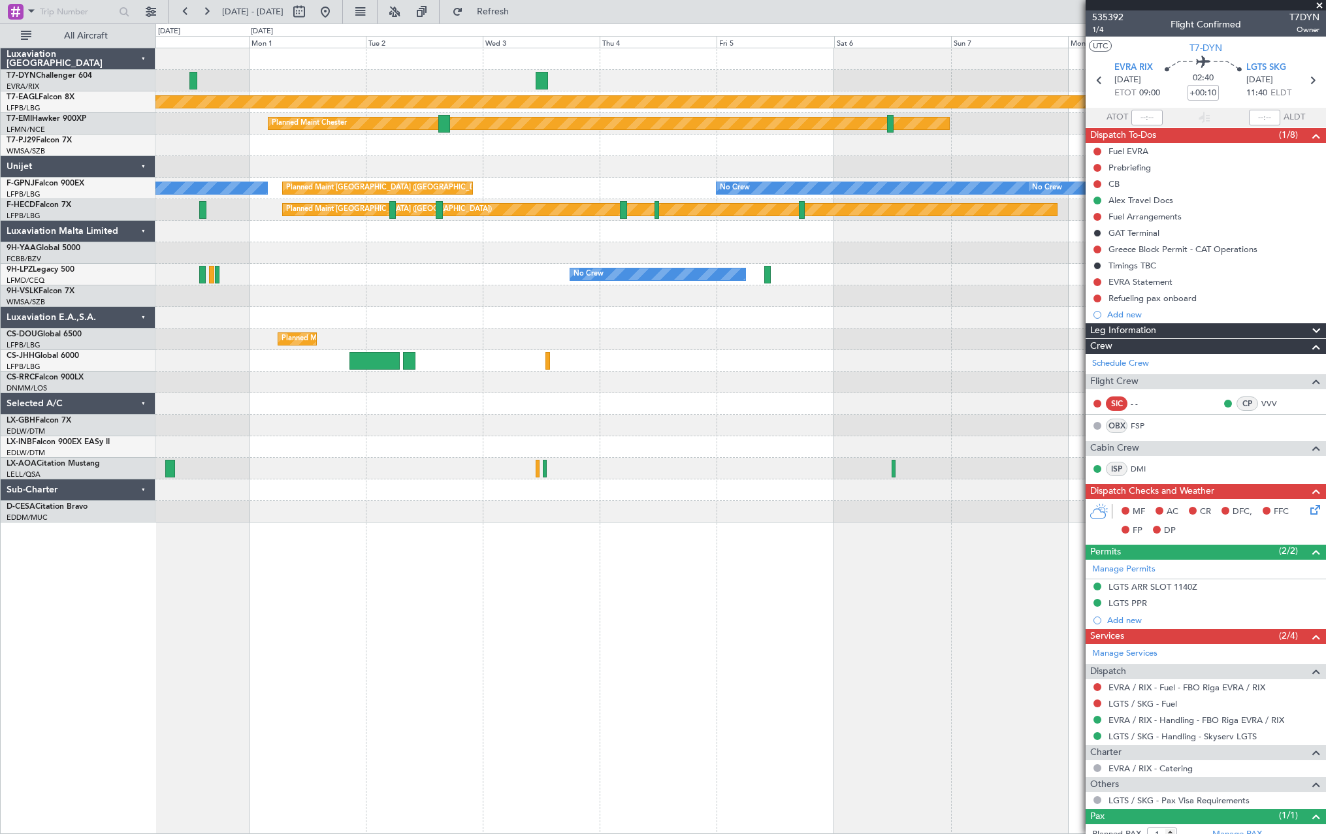
click at [165, 154] on div "Planned Maint Geneva (Cointrin) Planned Maint Chester Planned Maint Paris (Le B…" at bounding box center [739, 285] width 1169 height 474
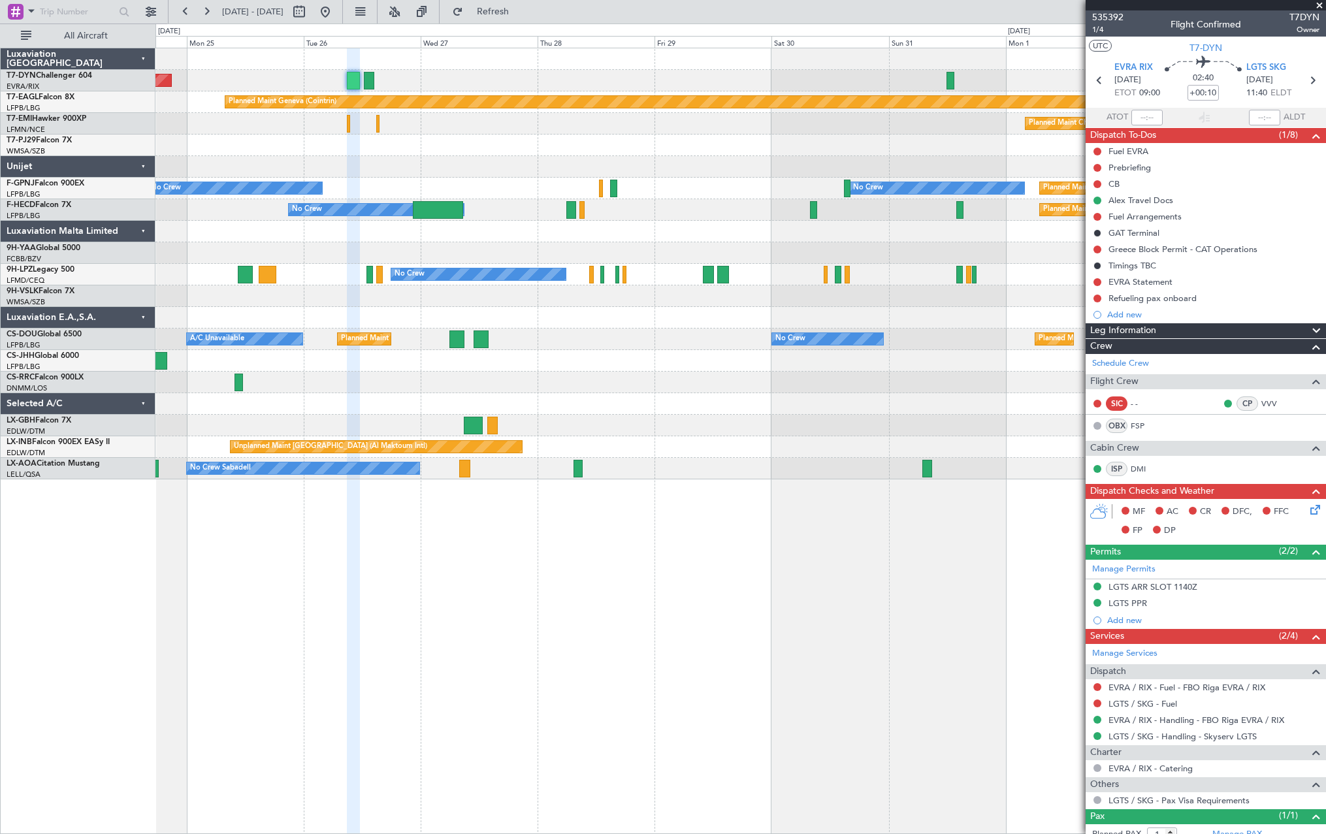
click at [833, 151] on div at bounding box center [739, 146] width 1169 height 22
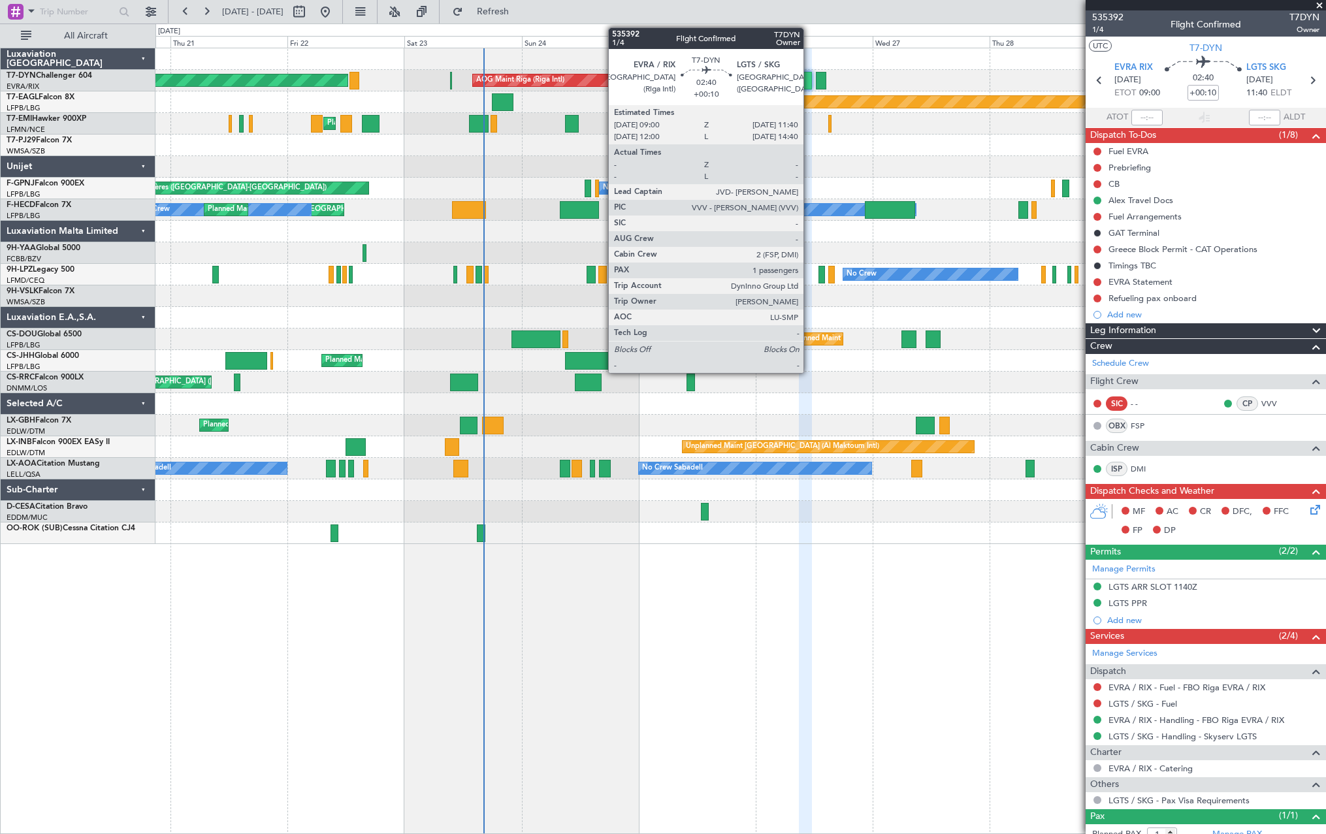
click at [809, 77] on div at bounding box center [805, 81] width 13 height 18
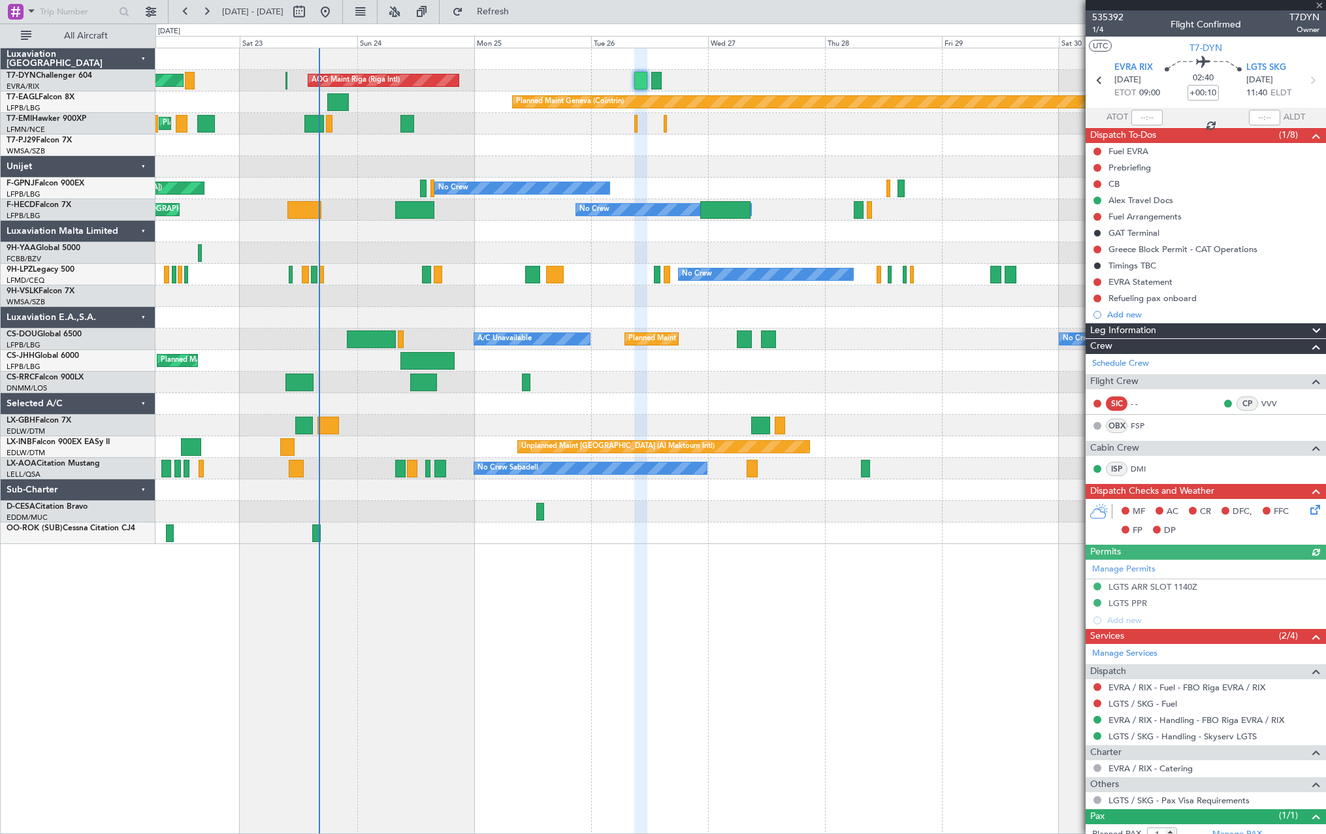
click at [521, 172] on div "AOG Maint Riga (Riga Intl) Planned Maint Basel-Mulhouse Planned Maint Geneva (C…" at bounding box center [739, 296] width 1169 height 496
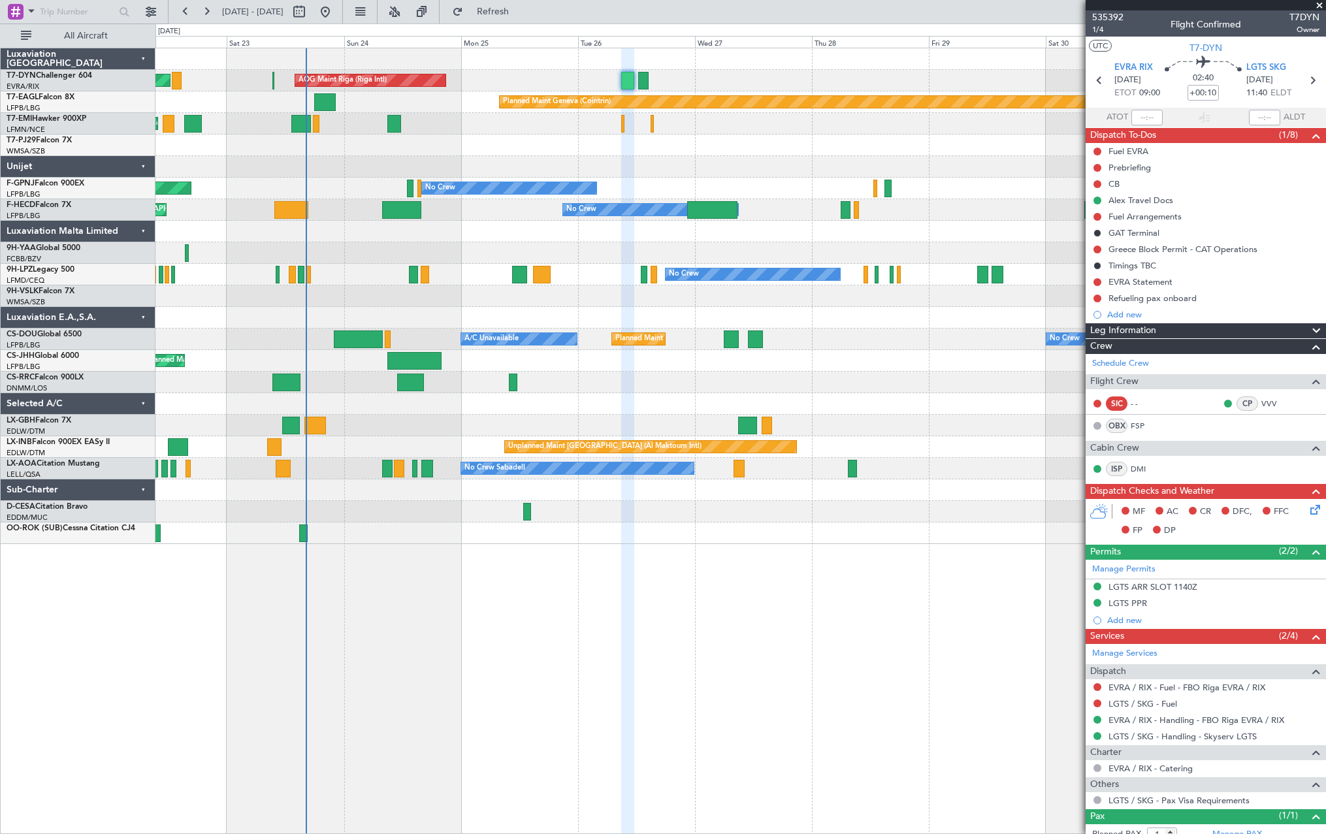
click at [580, 138] on div at bounding box center [739, 146] width 1169 height 22
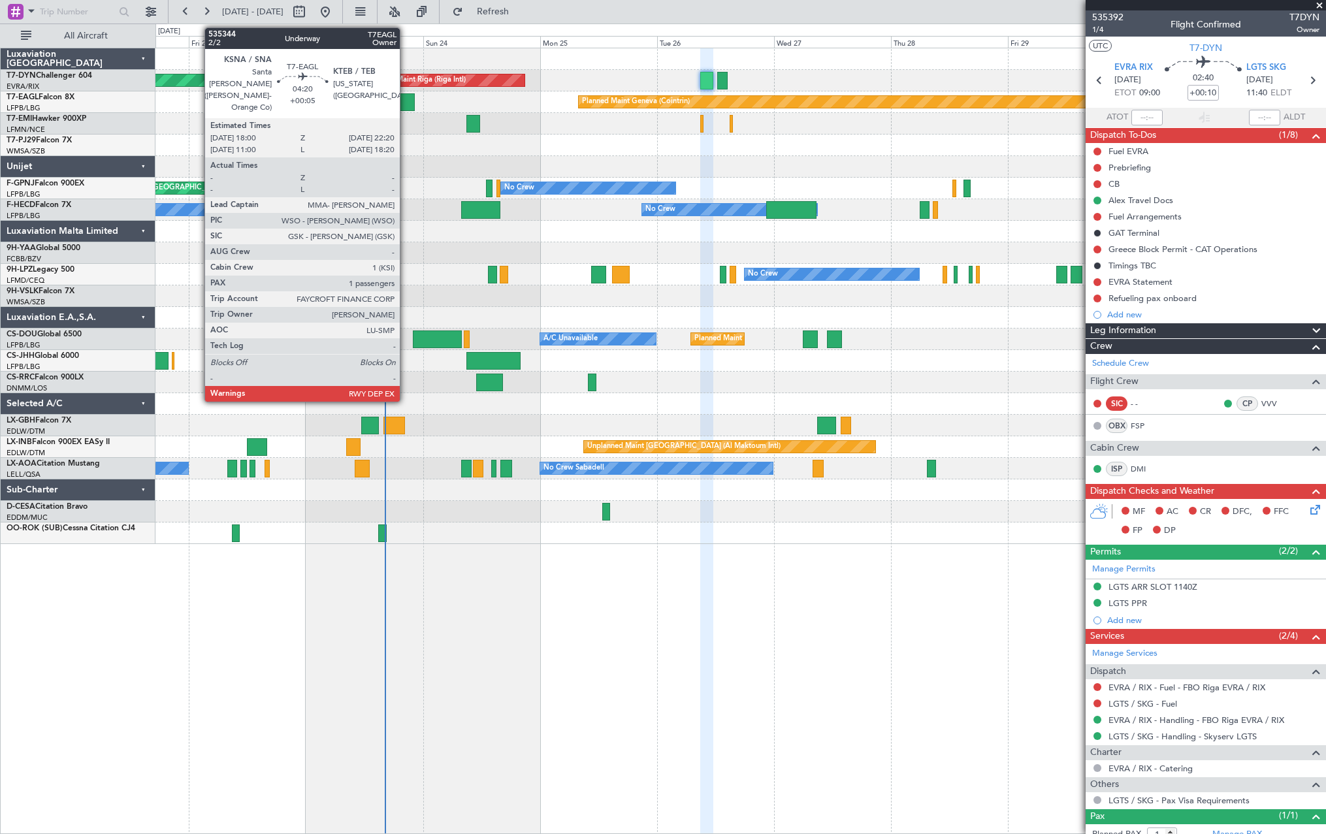
click at [405, 101] on div at bounding box center [404, 102] width 22 height 18
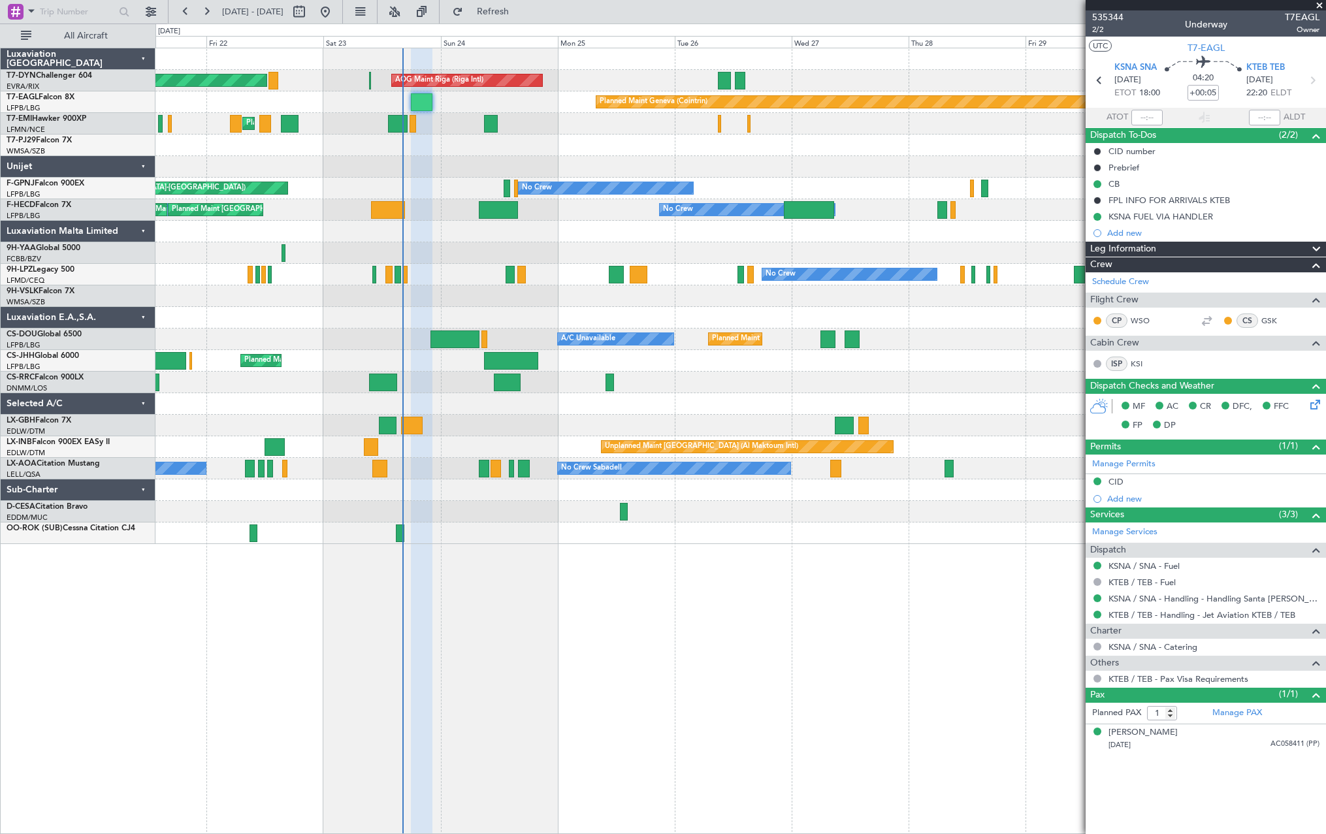
click at [458, 170] on div at bounding box center [739, 167] width 1169 height 22
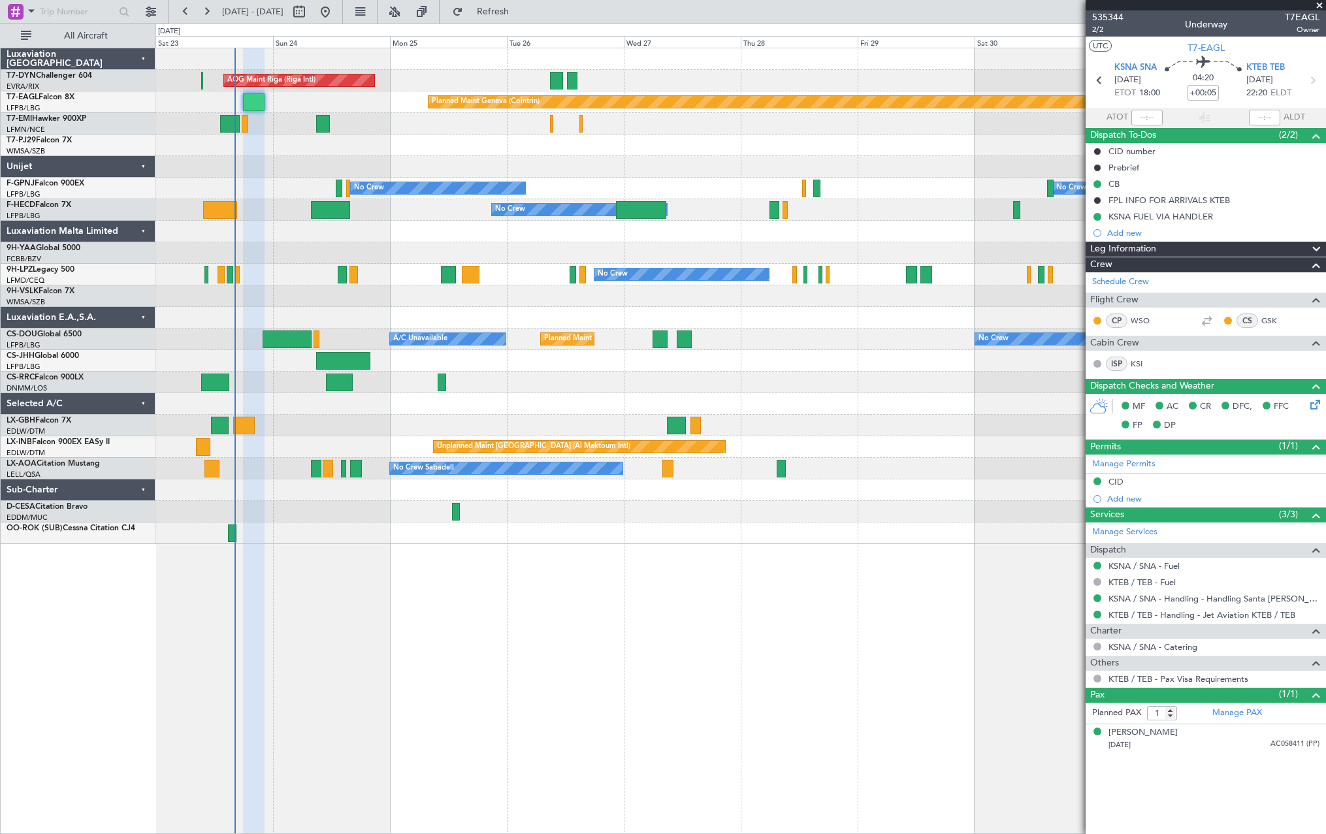
click at [479, 167] on div "AOG Maint Riga (Riga Intl) Planned Maint Basel-Mulhouse Planned Maint Geneva (C…" at bounding box center [739, 296] width 1169 height 496
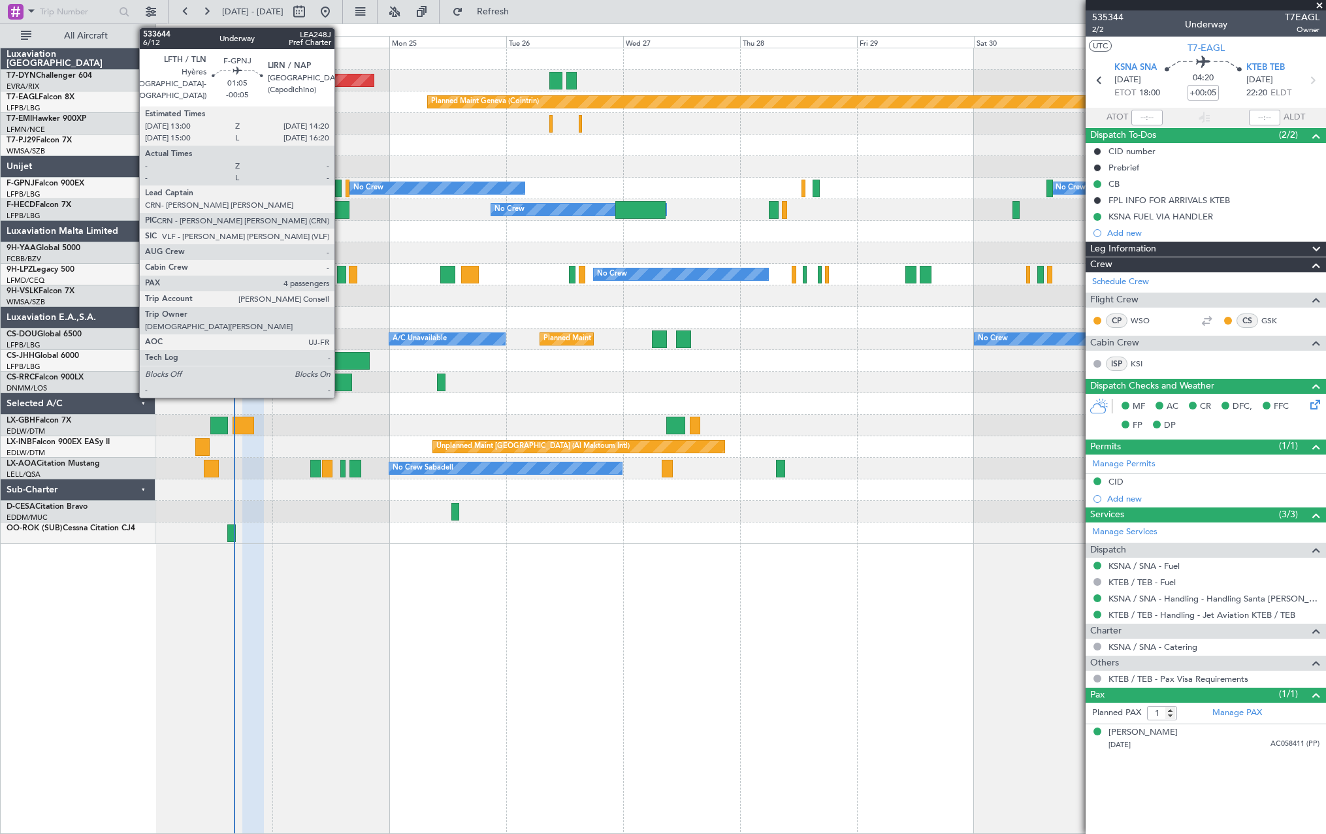
click at [340, 185] on div at bounding box center [338, 189] width 7 height 18
type input "-00:05"
type input "4"
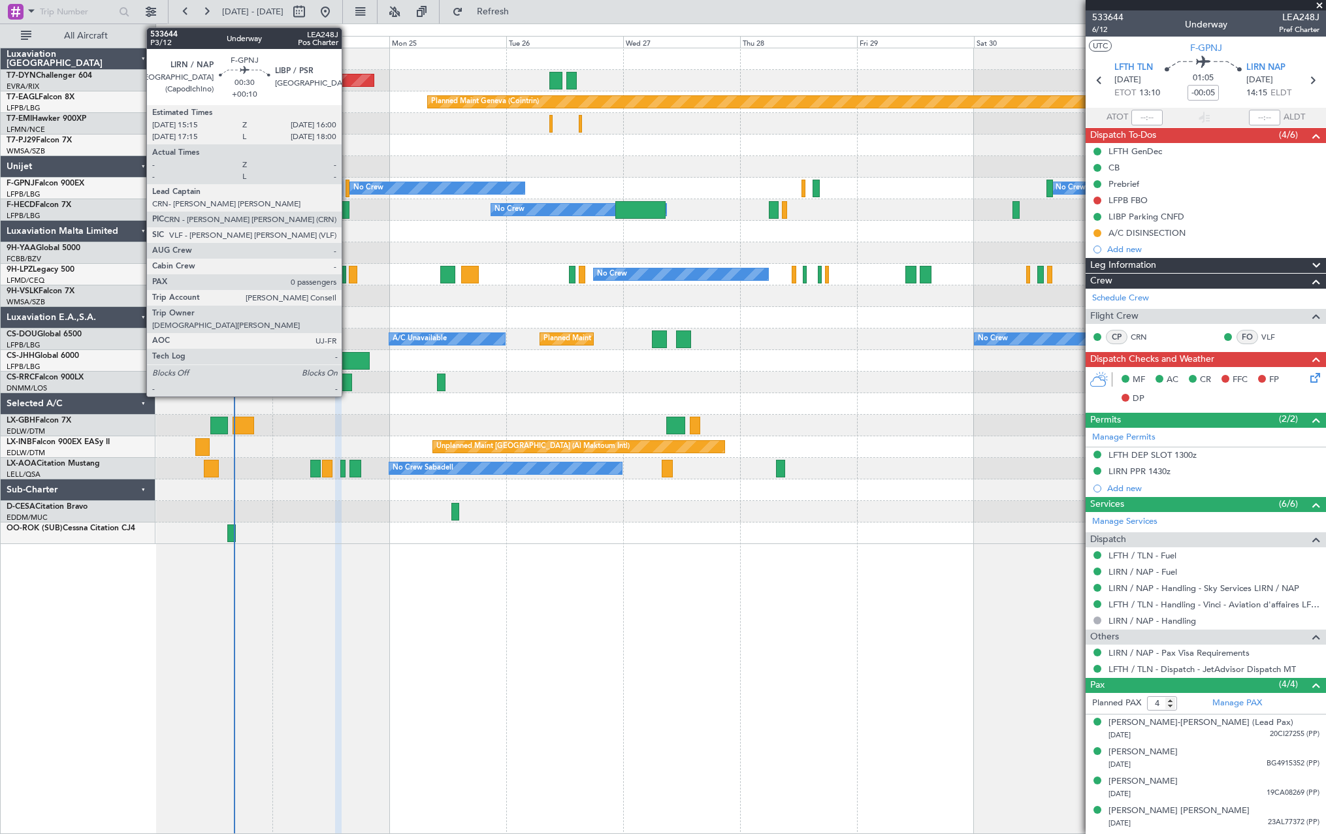
click at [347, 186] on div at bounding box center [347, 189] width 4 height 18
type input "+00:10"
type input "0"
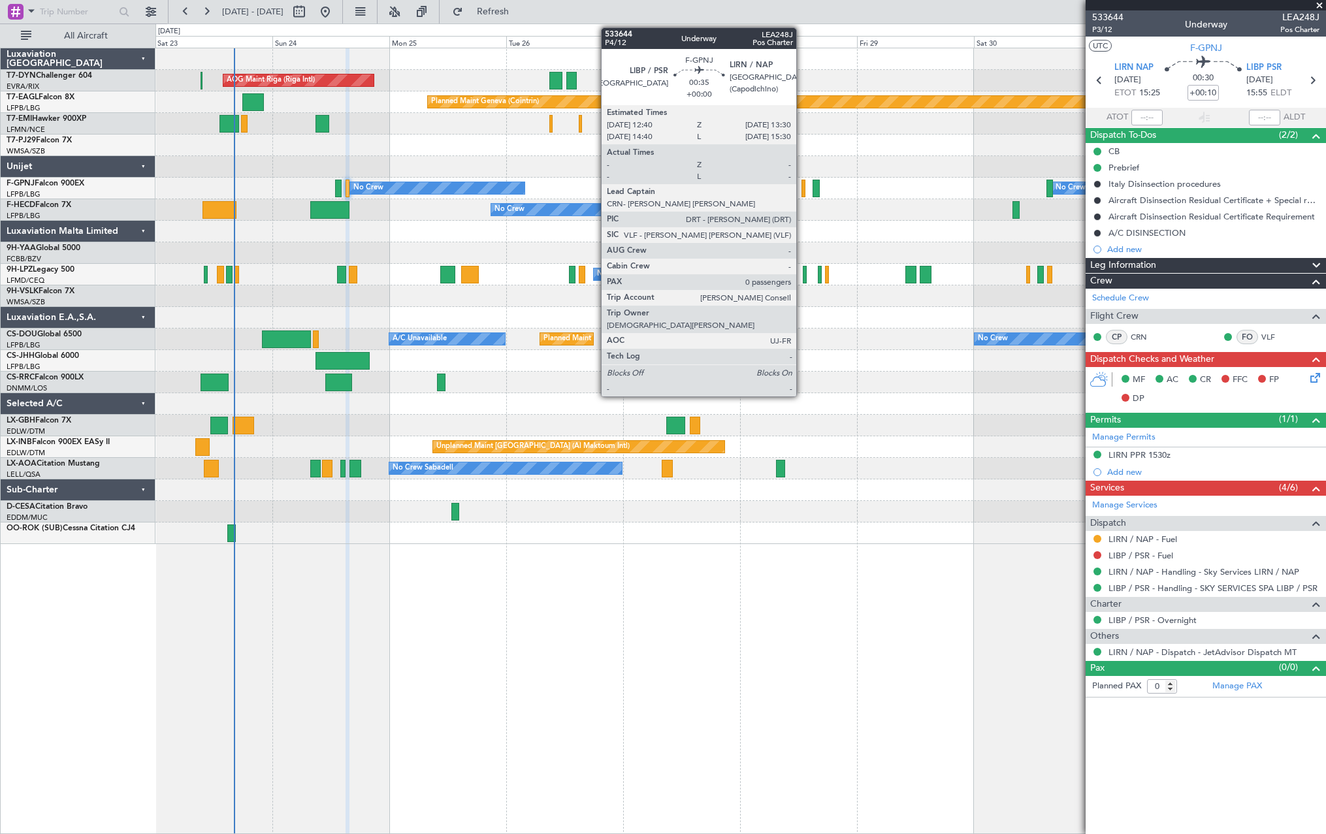
click at [802, 183] on div at bounding box center [803, 189] width 5 height 18
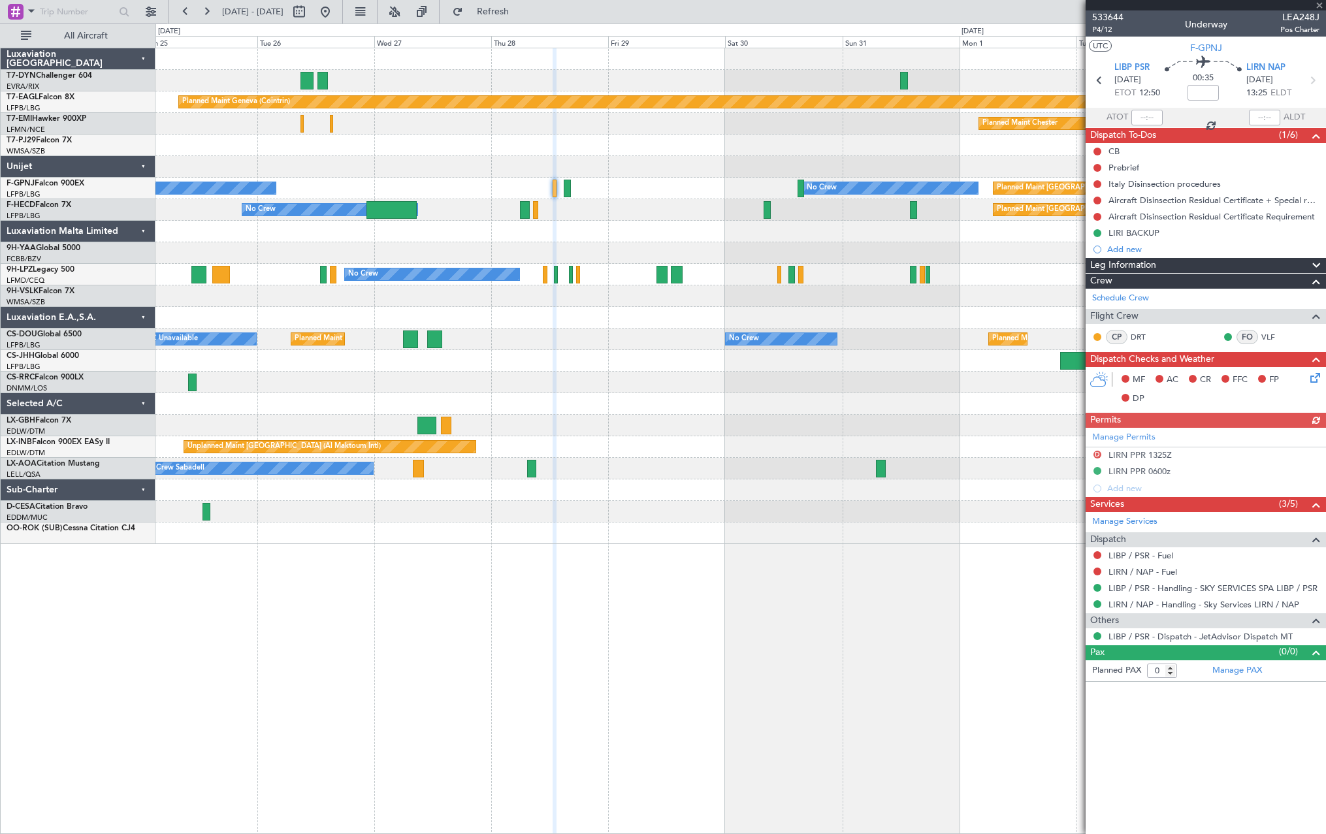
click at [562, 236] on div at bounding box center [739, 232] width 1169 height 22
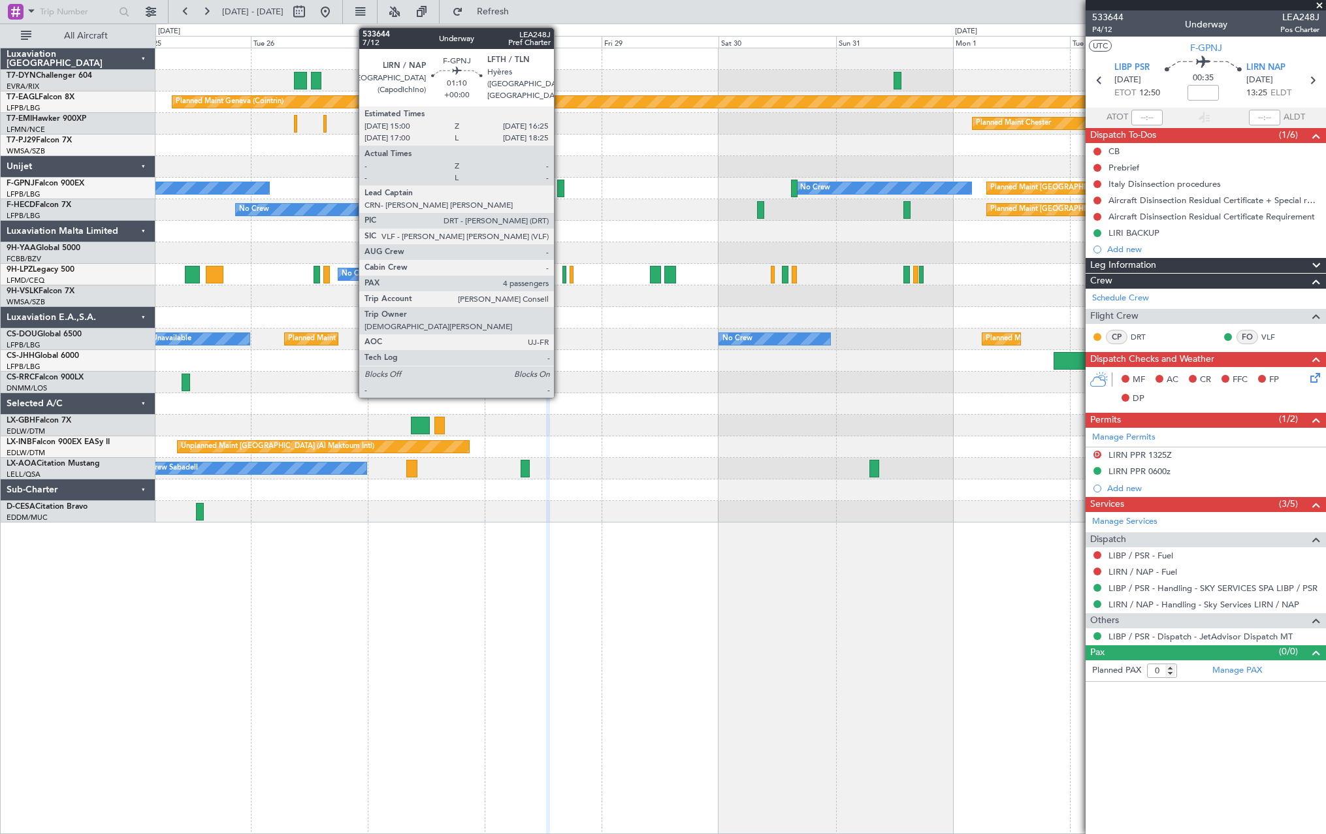
click at [560, 187] on div at bounding box center [560, 189] width 7 height 18
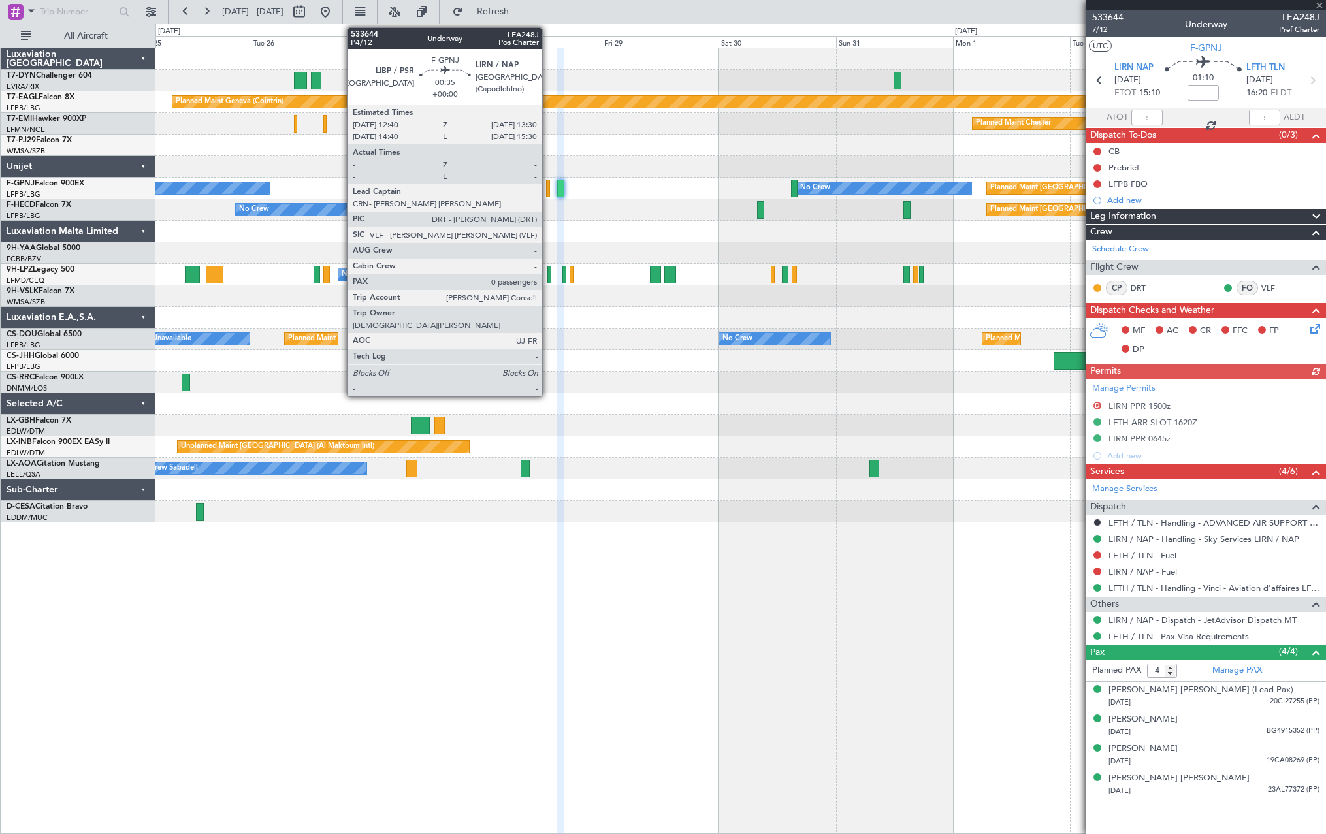
click at [548, 189] on div at bounding box center [548, 189] width 5 height 18
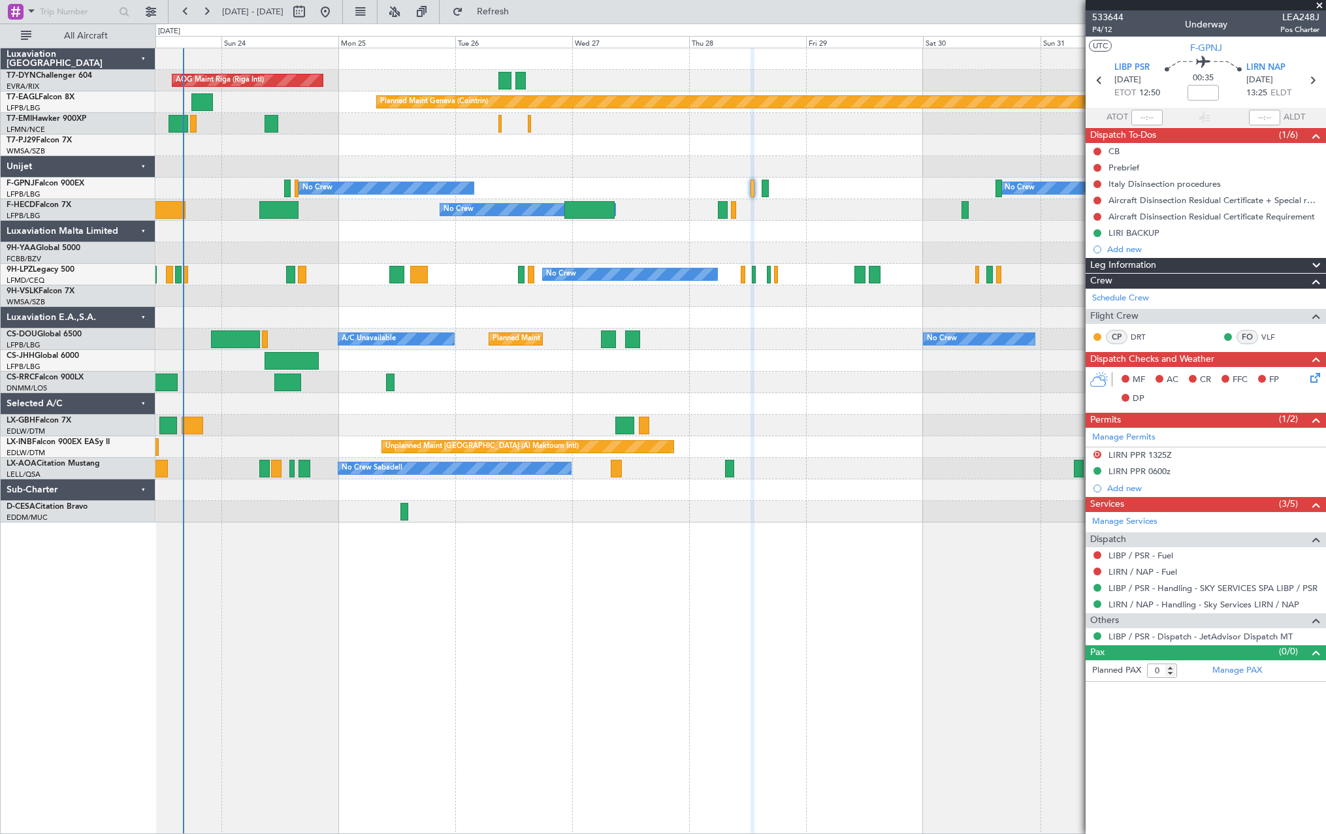
click at [715, 225] on div "AOG Maint Riga (Riga Intl) Planned Maint Basel-Mulhouse Planned Maint Geneva (C…" at bounding box center [739, 285] width 1169 height 474
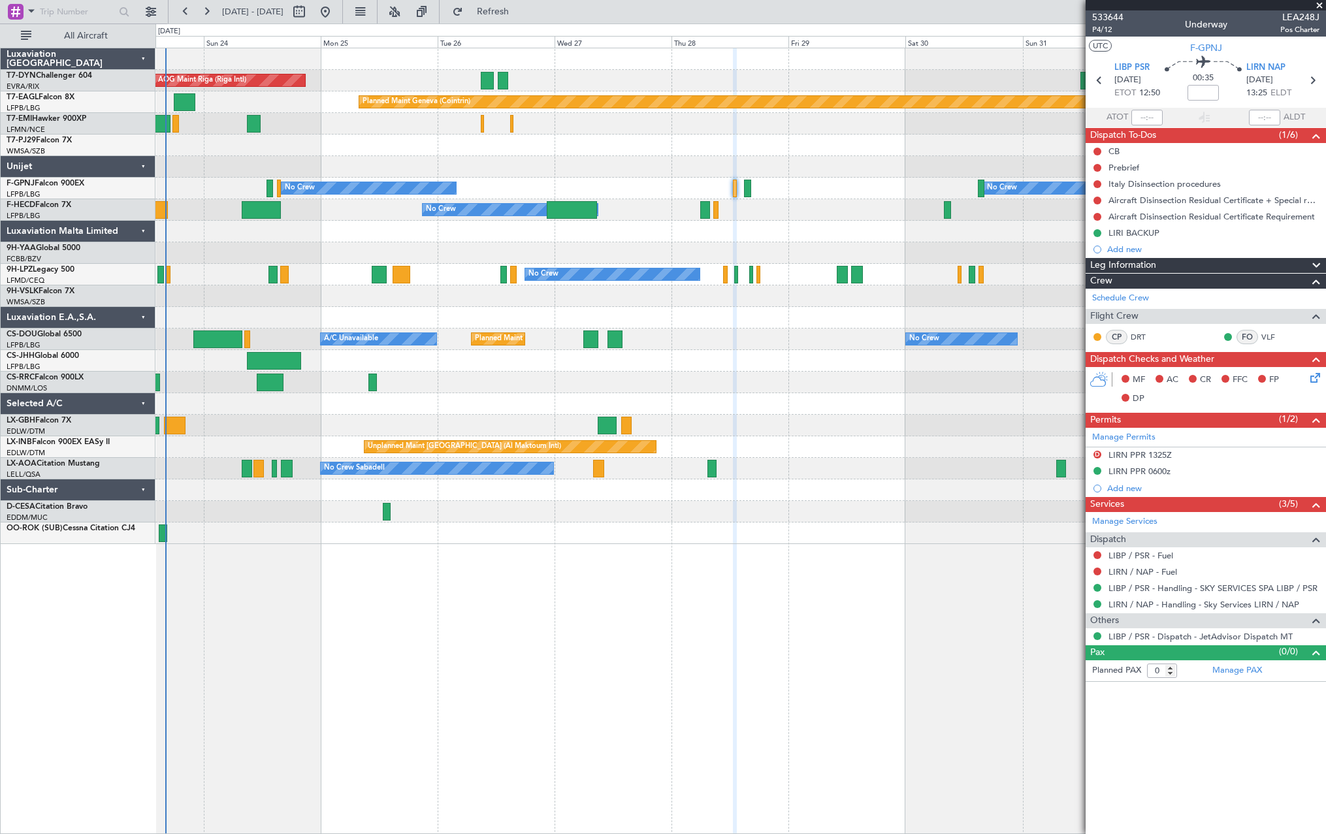
click at [379, 252] on div at bounding box center [739, 253] width 1169 height 22
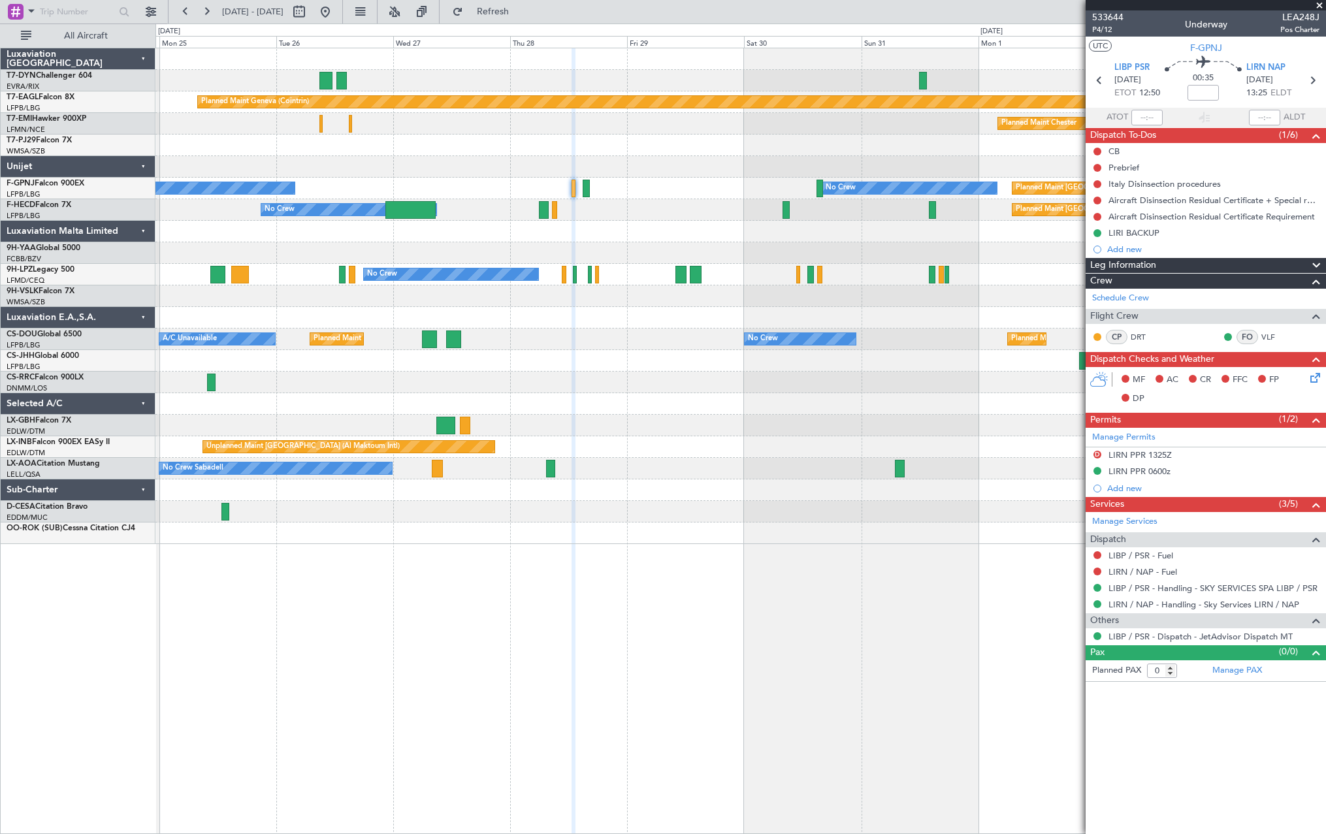
click at [360, 249] on div "AOG Maint Riga (Riga Intl) Planned Maint Basel-Mulhouse Planned Maint Geneva (C…" at bounding box center [739, 296] width 1169 height 496
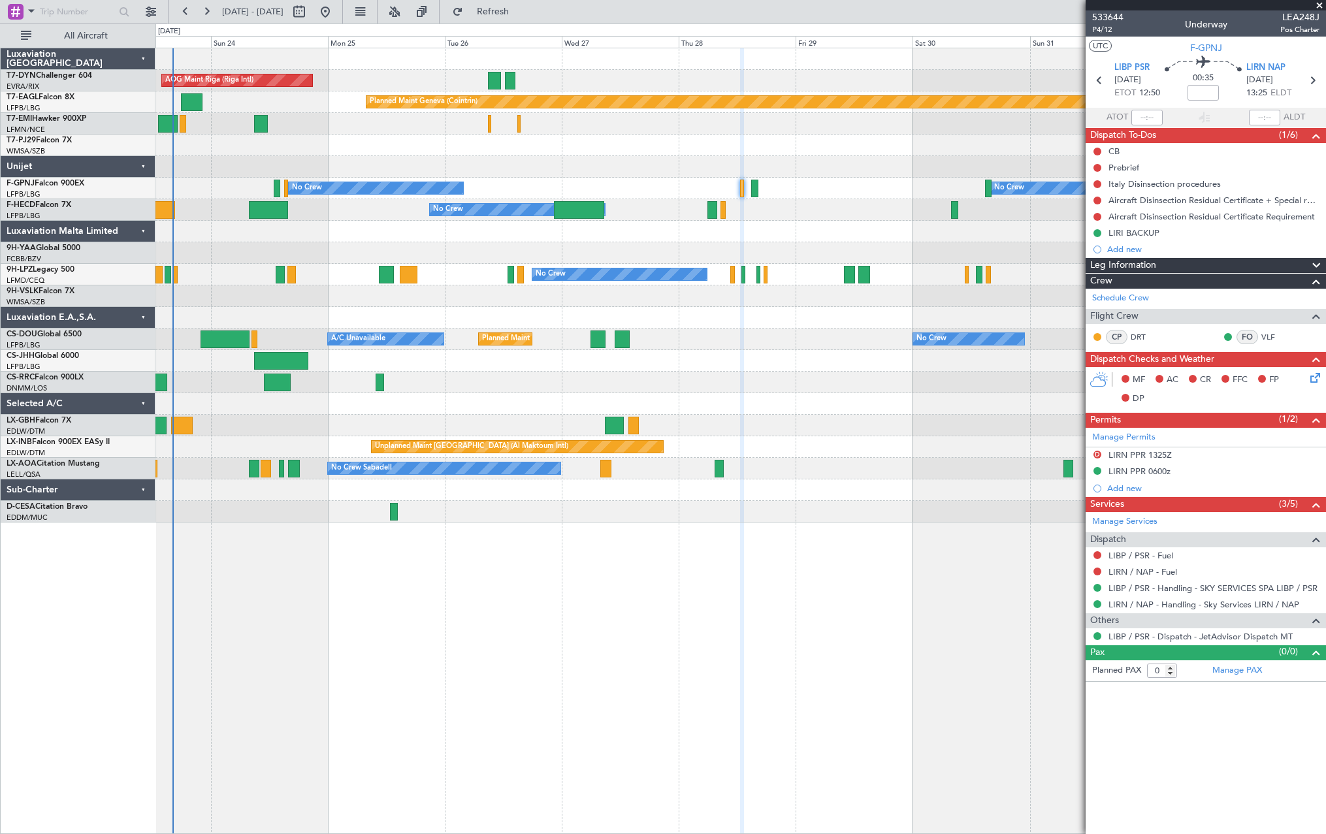
click at [445, 248] on div at bounding box center [739, 253] width 1169 height 22
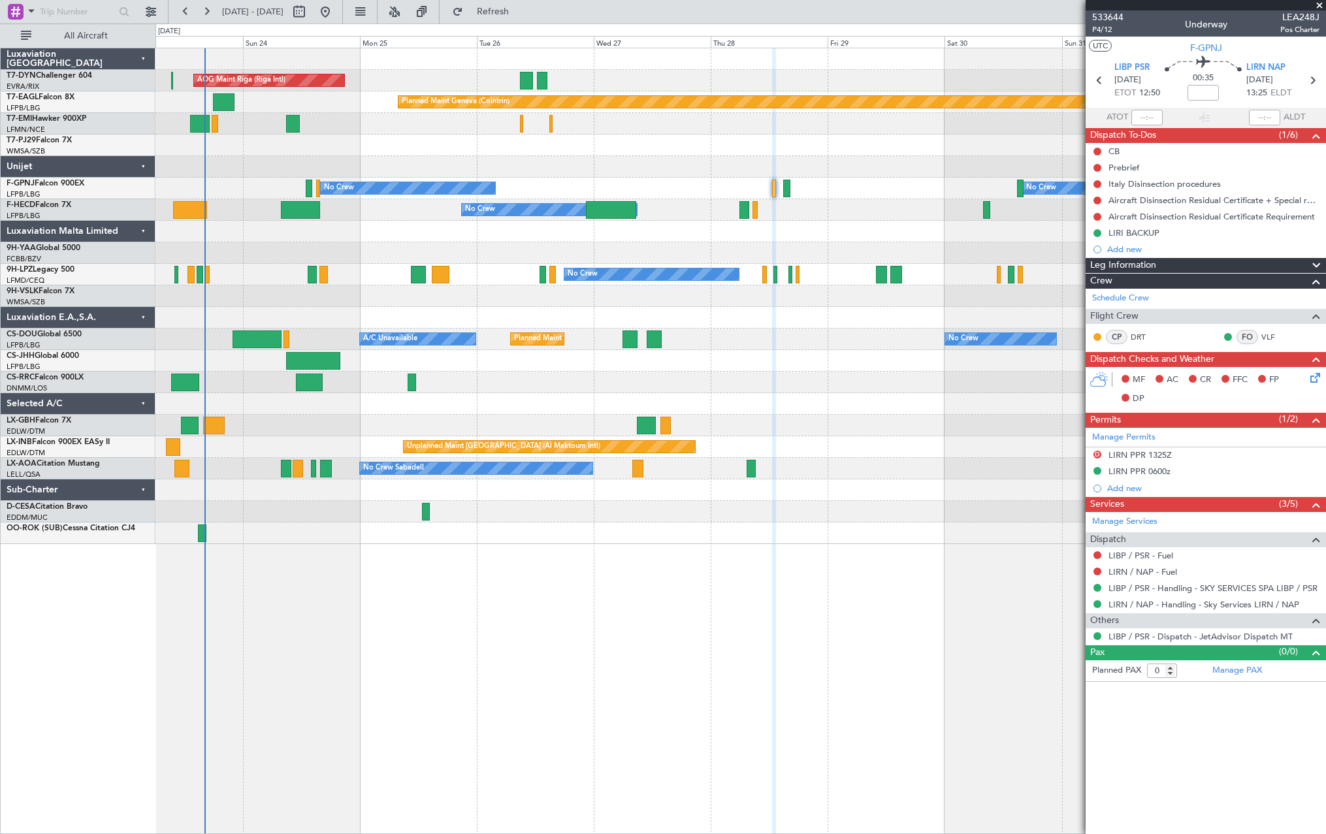
click at [658, 249] on div at bounding box center [739, 253] width 1169 height 22
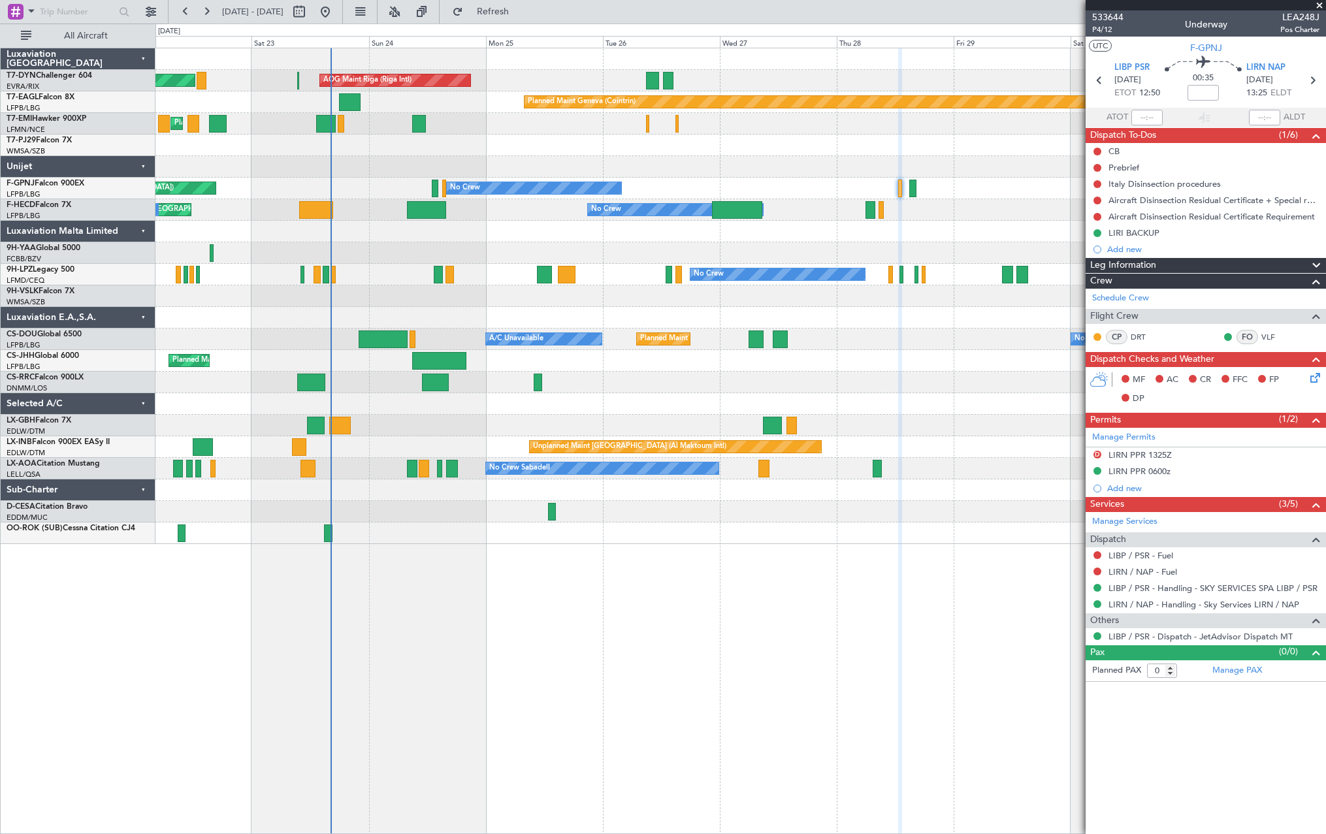
click at [540, 253] on div at bounding box center [739, 253] width 1169 height 22
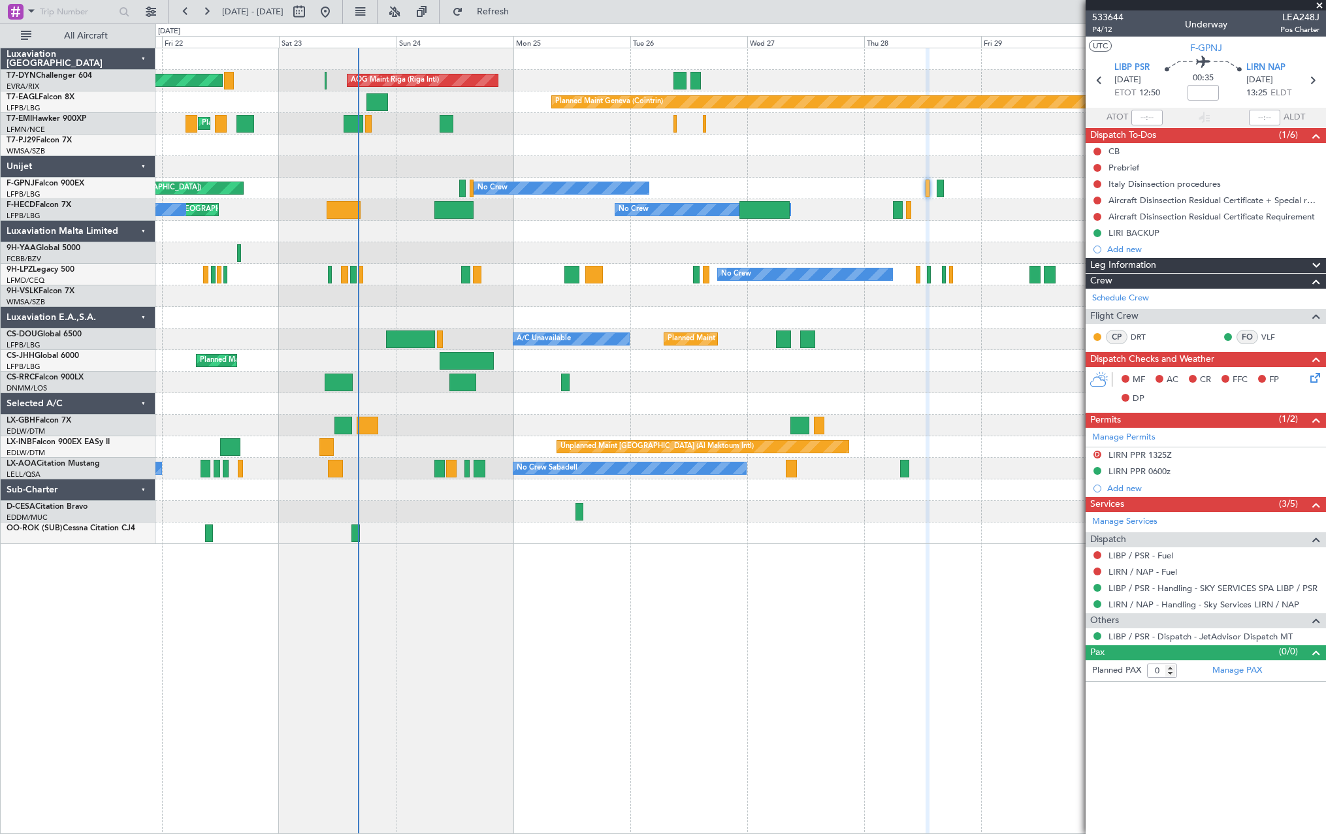
click at [469, 258] on div at bounding box center [739, 253] width 1169 height 22
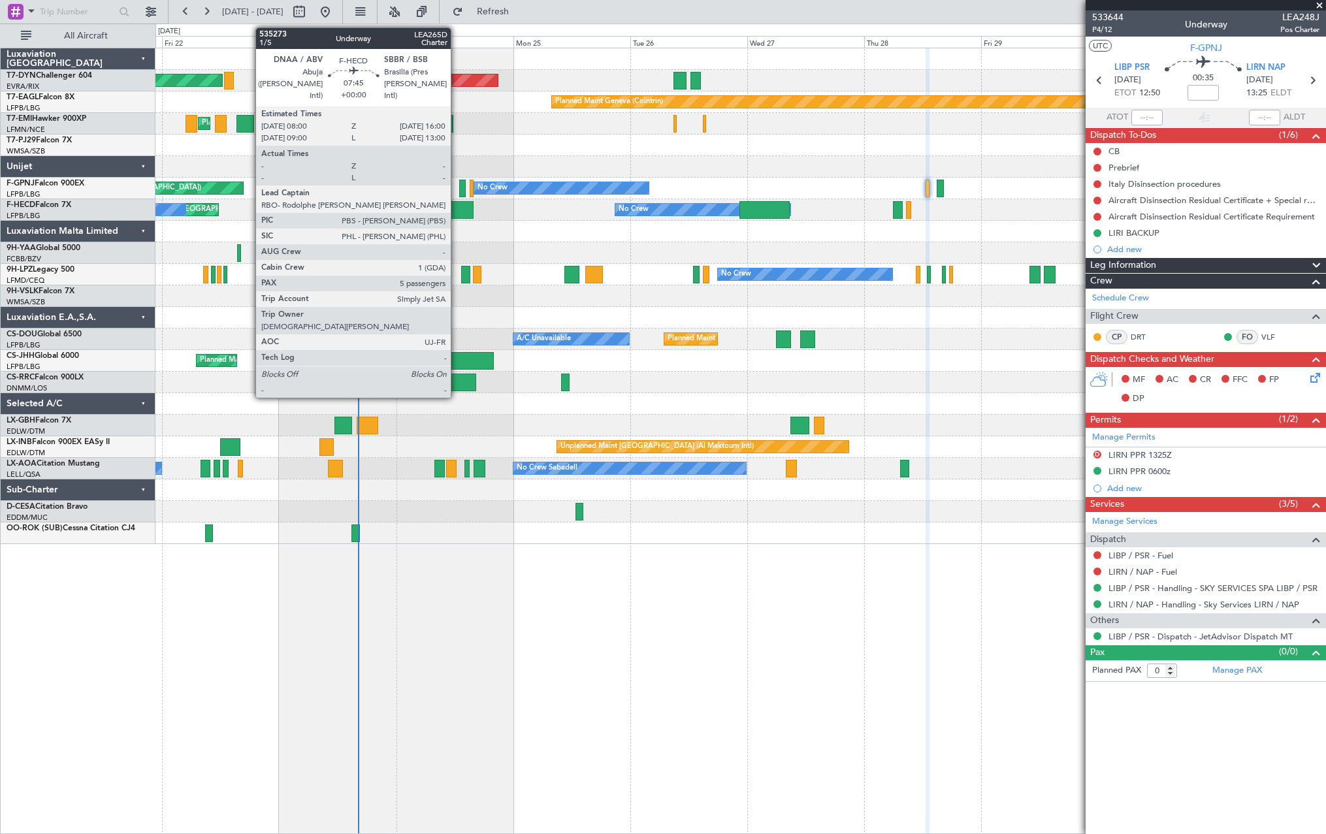
click at [456, 214] on div at bounding box center [453, 210] width 39 height 18
type input "5"
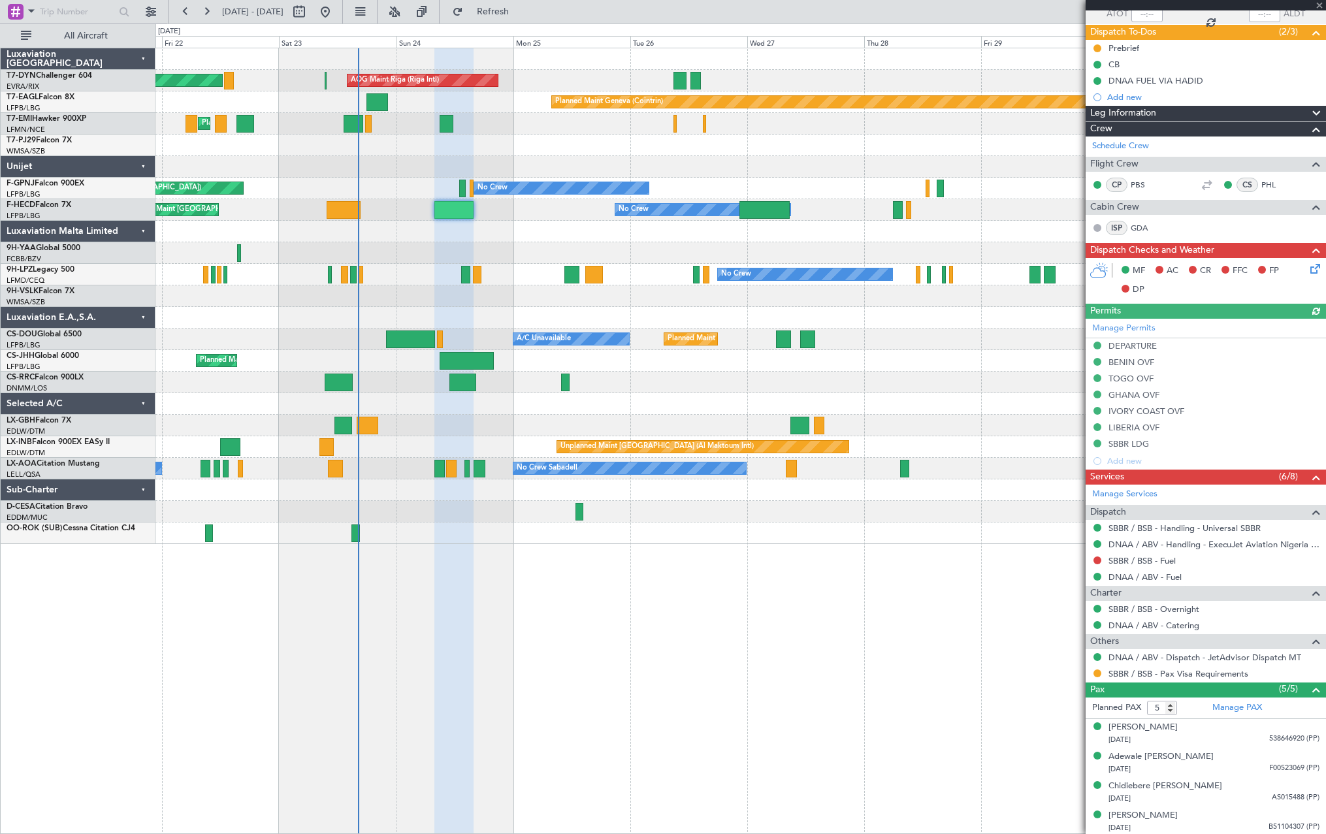
scroll to position [135, 0]
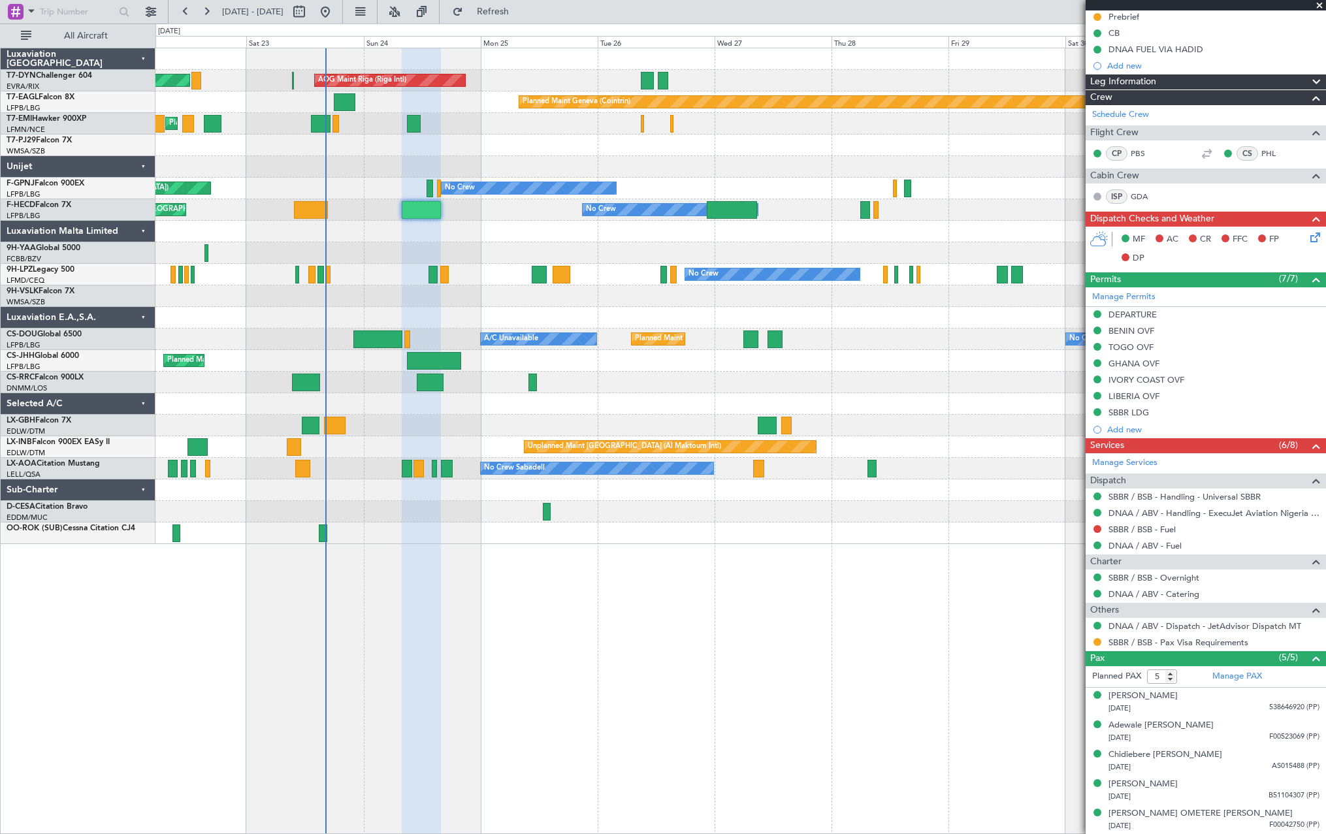
click at [580, 252] on div "Planned Maint Basel-Mulhouse AOG Maint Riga (Riga Intl) Planned Maint Geneva (C…" at bounding box center [739, 296] width 1169 height 496
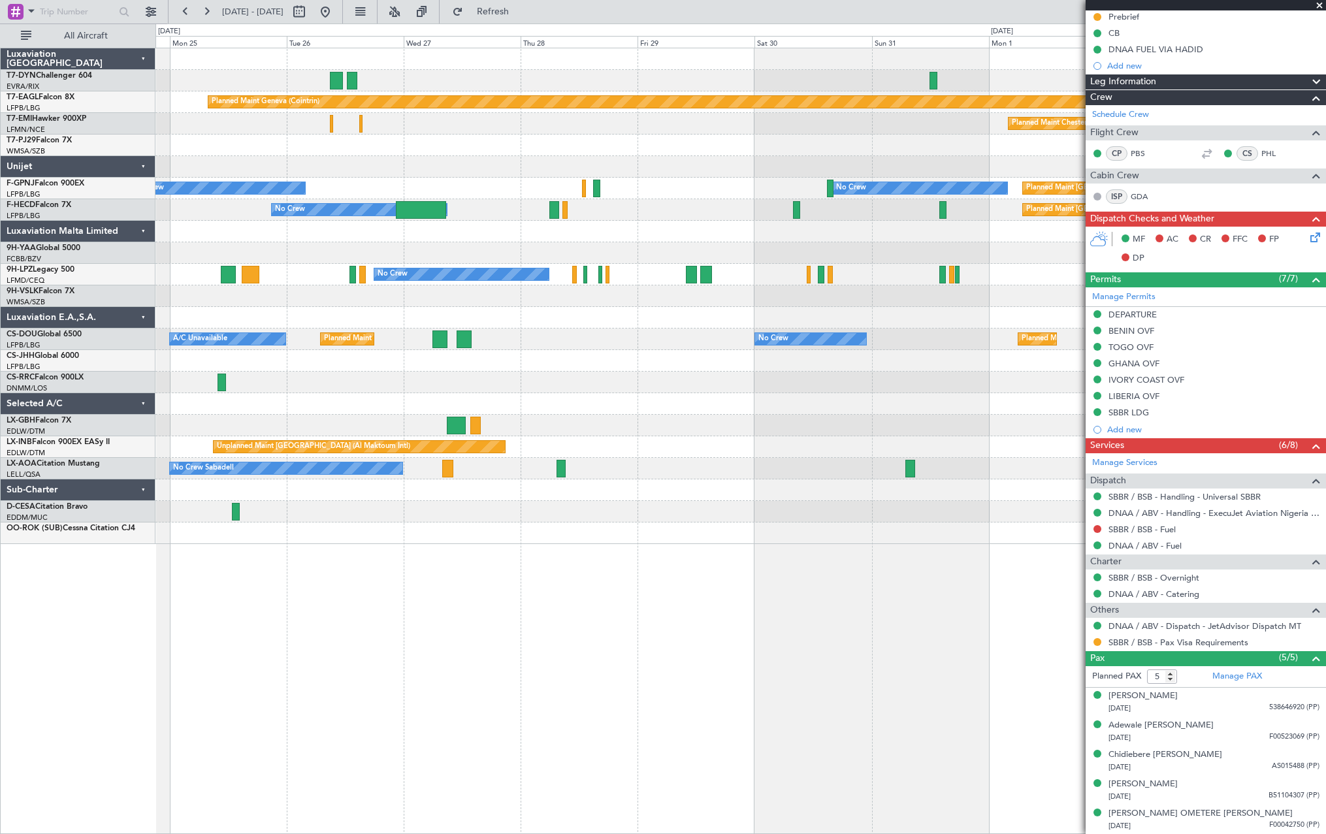
click at [458, 251] on div "AOG Maint Riga (Riga Intl) Planned Maint Basel-Mulhouse Planned Maint Geneva (C…" at bounding box center [739, 296] width 1169 height 496
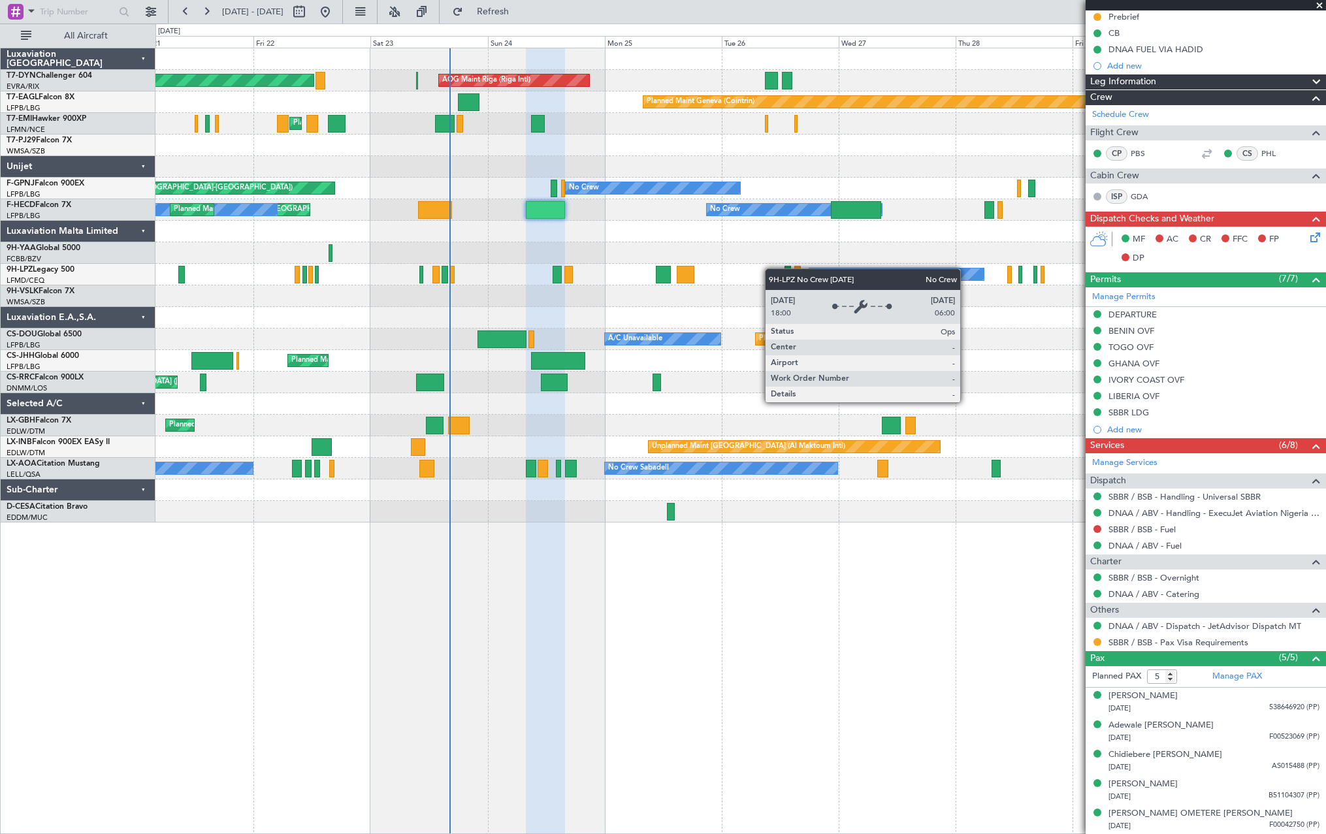
click at [873, 275] on div "AOG Maint Riga (Riga Intl) Planned Maint Basel-Mulhouse Planned Maint Geneva (C…" at bounding box center [739, 285] width 1169 height 474
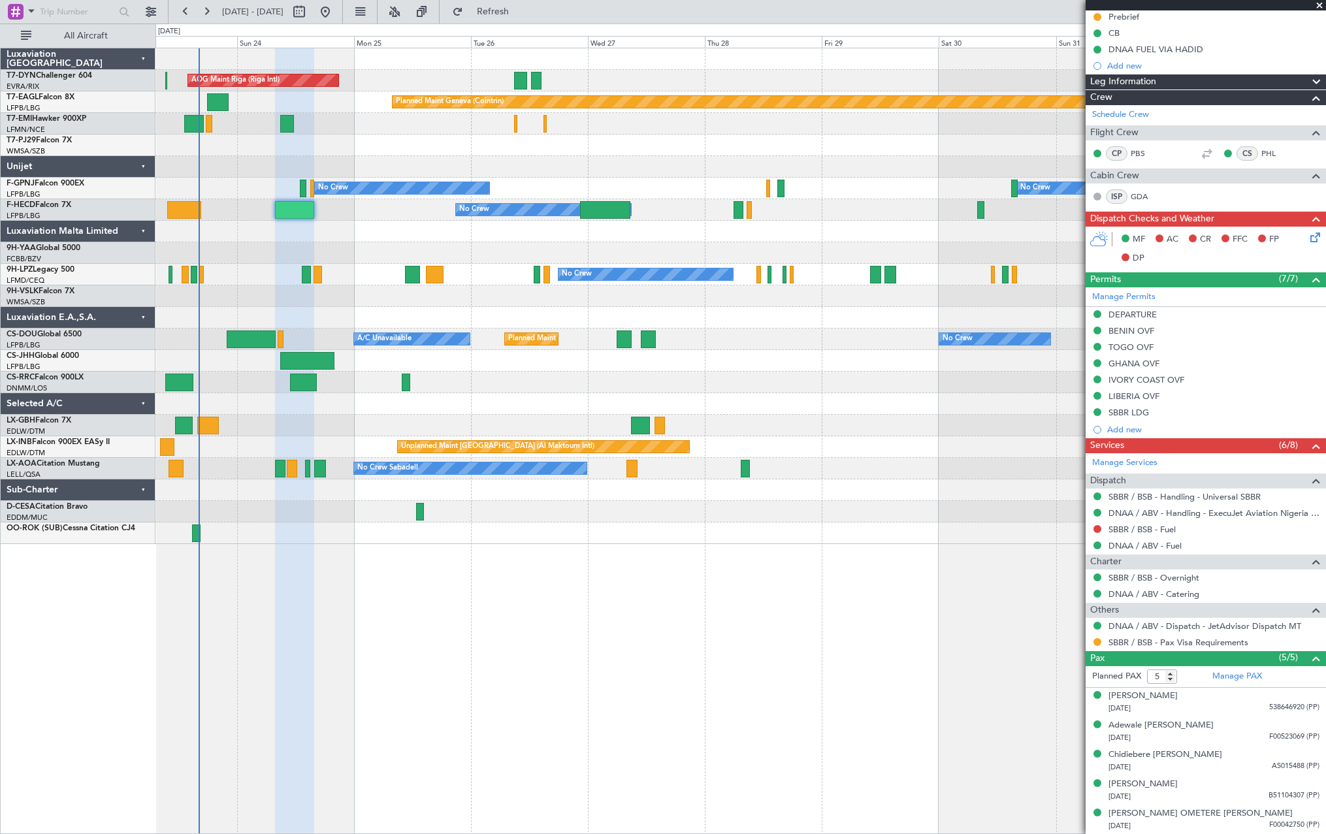
click at [778, 346] on div "A/C Unavailable No Crew Planned Maint Paris (Le Bourget) Planned Maint Paris (L…" at bounding box center [739, 339] width 1169 height 22
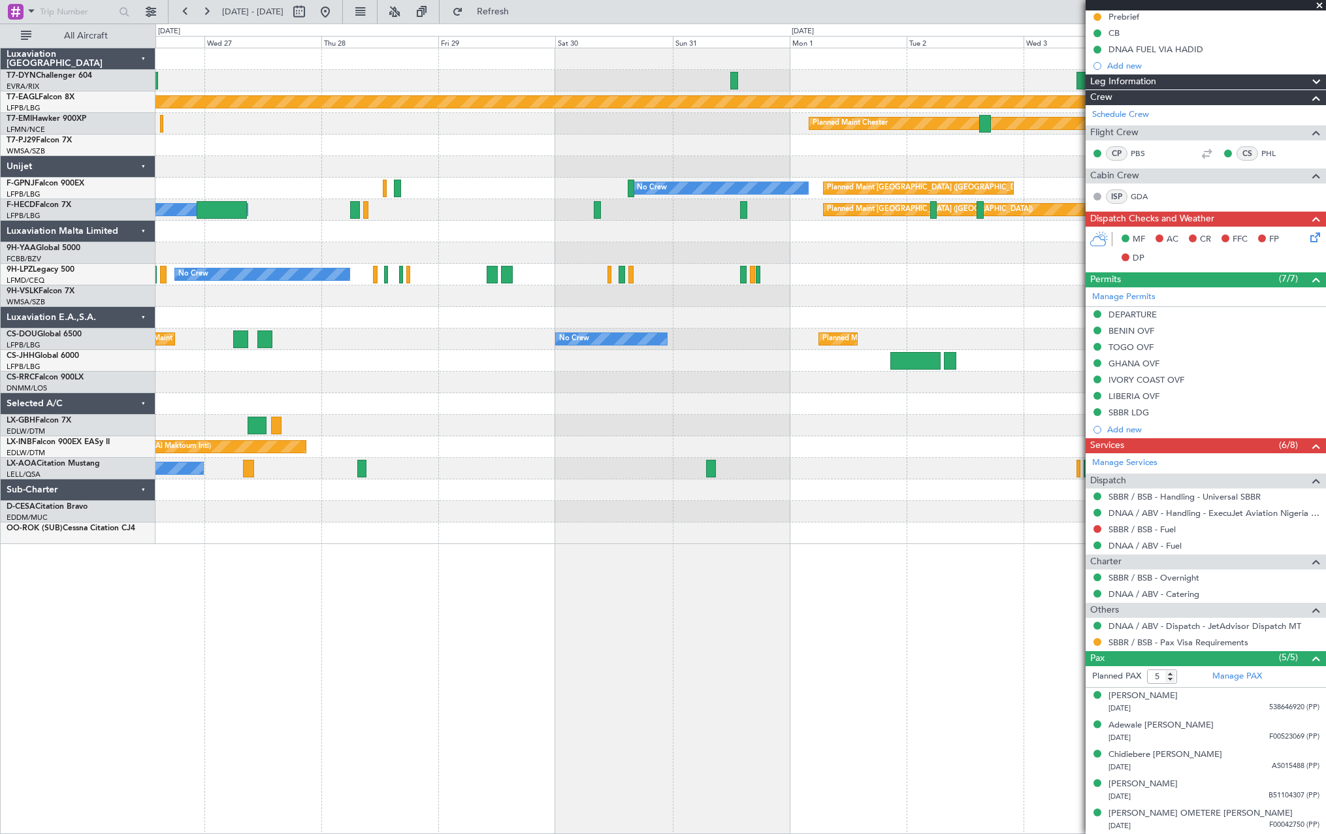
click at [397, 244] on div "AOG Maint Riga (Riga Intl) Planned Maint Geneva (Cointrin) Planned Maint Cheste…" at bounding box center [739, 296] width 1169 height 496
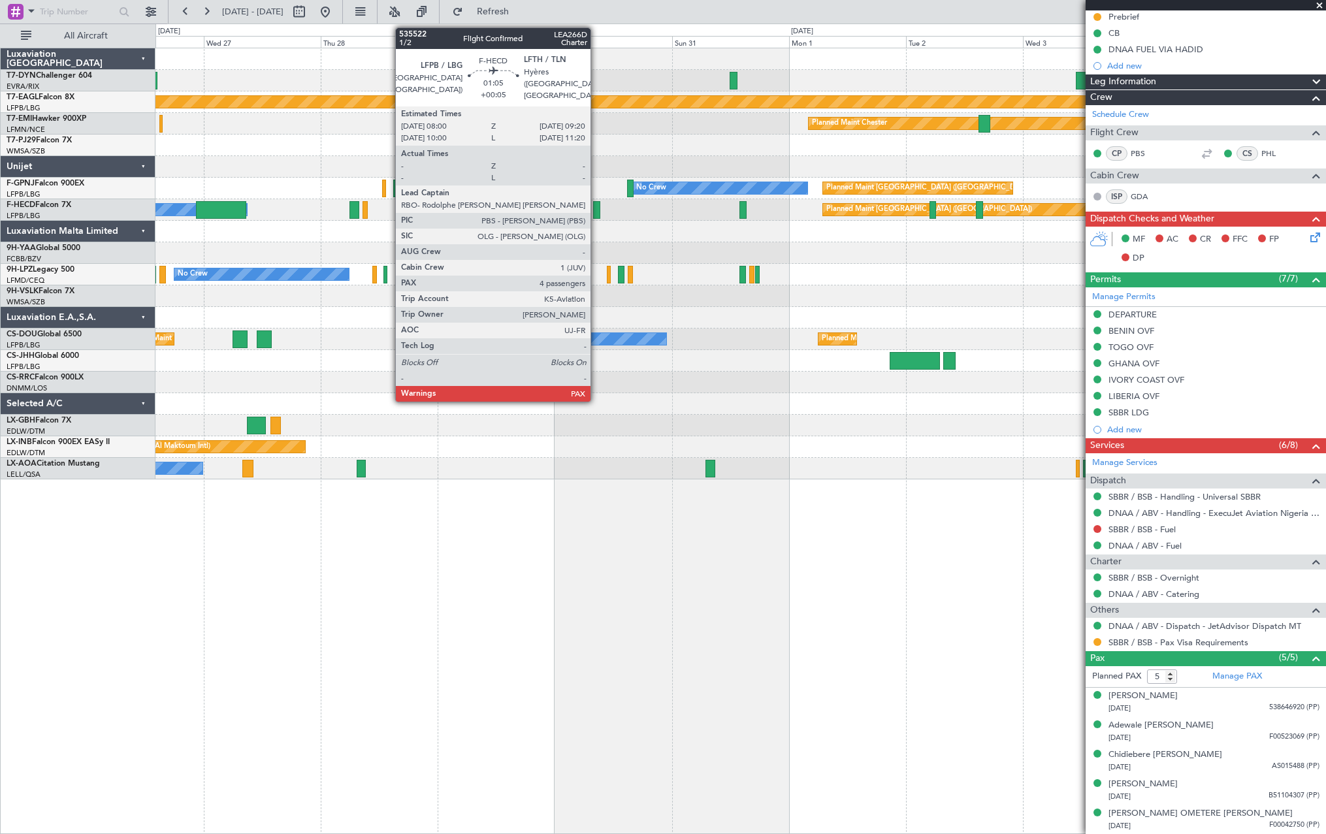
click at [596, 206] on div at bounding box center [596, 210] width 7 height 18
type input "+00:05"
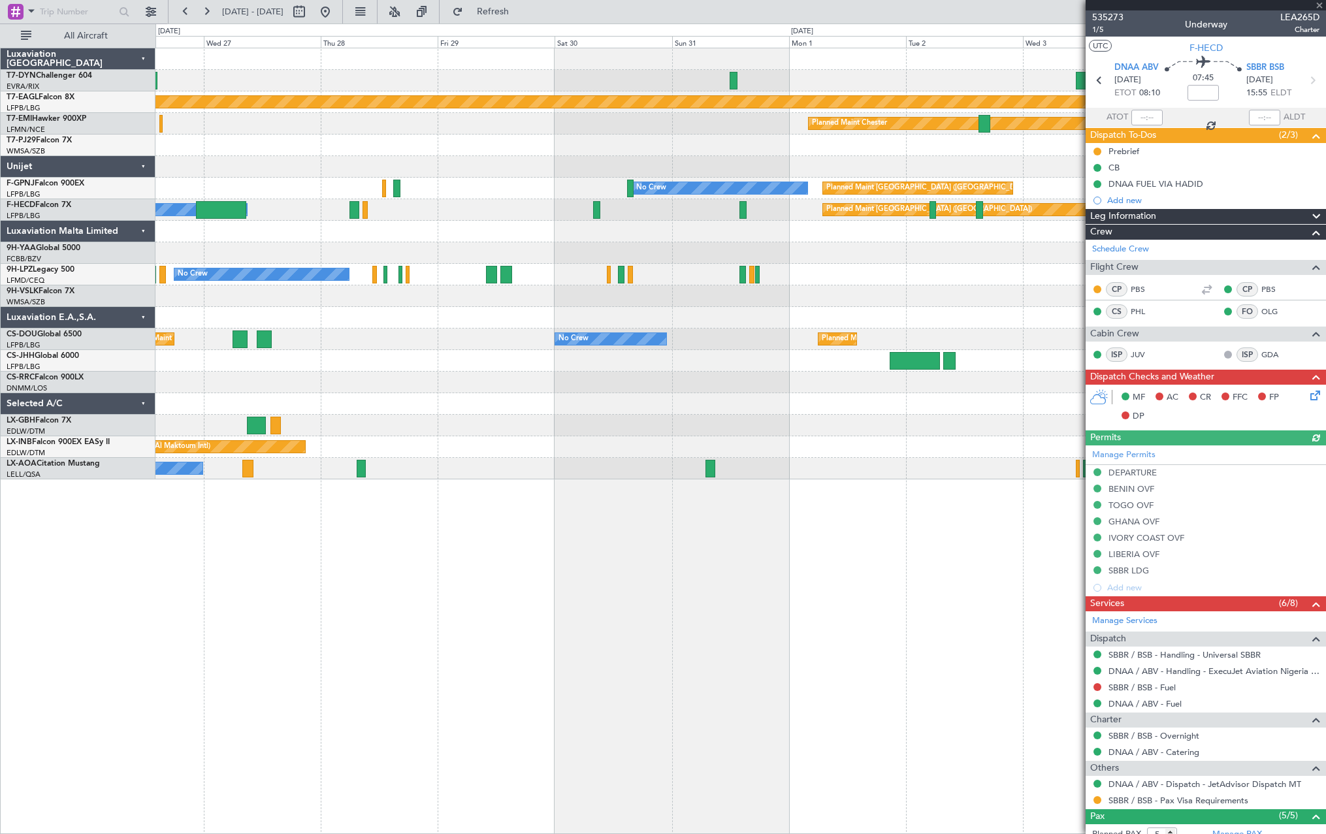
scroll to position [158, 0]
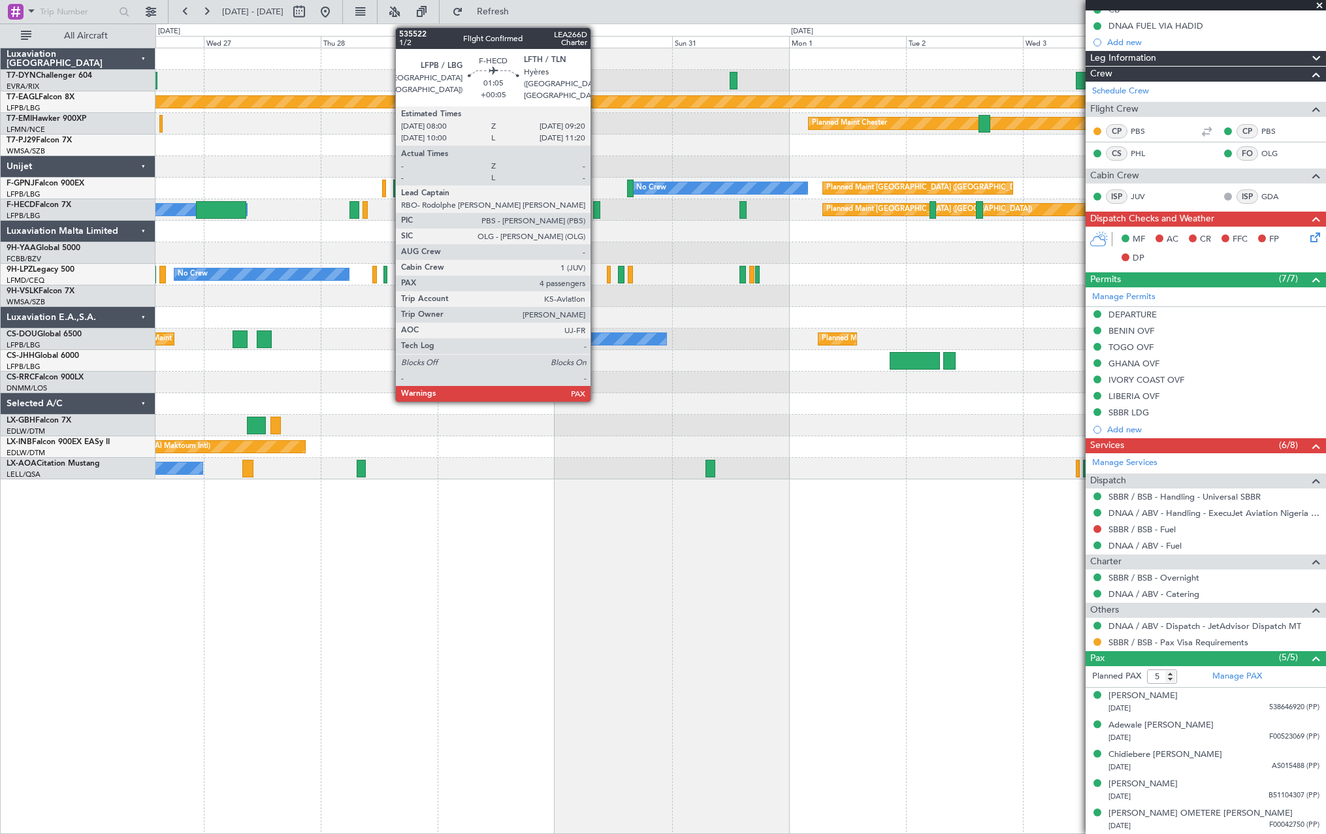
click at [596, 210] on div at bounding box center [596, 210] width 7 height 18
type input "+00:05"
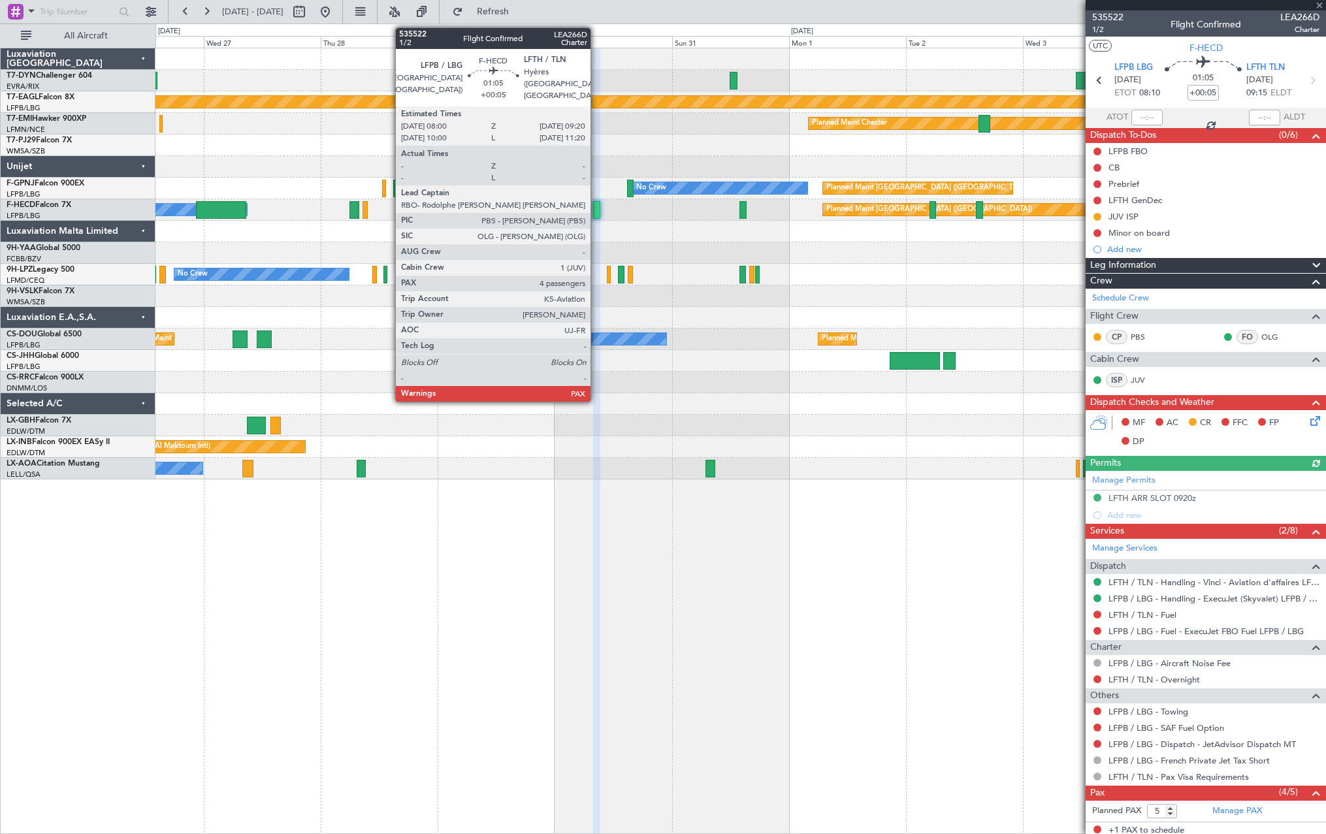
click at [1211, 408] on fb-app "26 Aug 2025 - 05 Sep 2025 Refresh Quick Links All Aircraft AOG Maint Riga (Riga…" at bounding box center [663, 422] width 1326 height 824
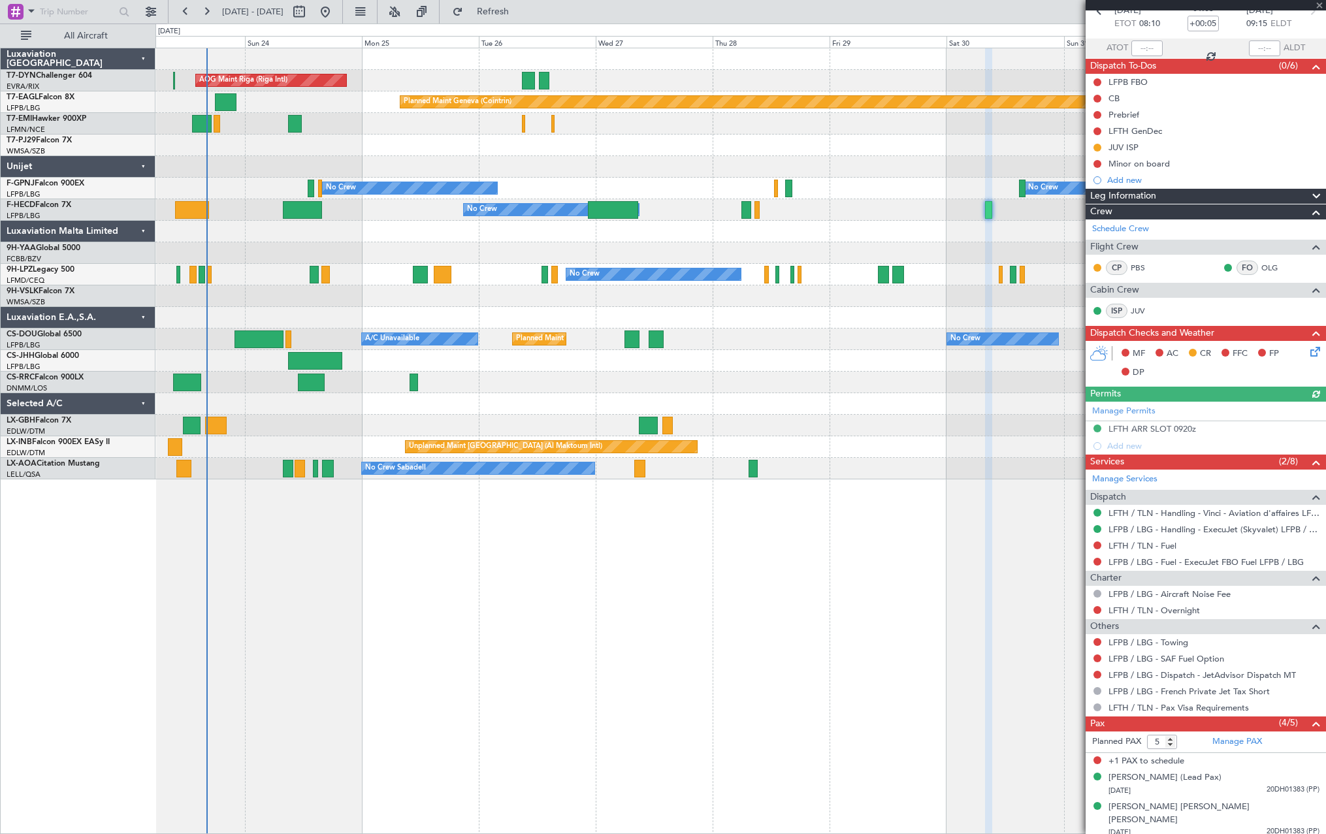
scroll to position [121, 0]
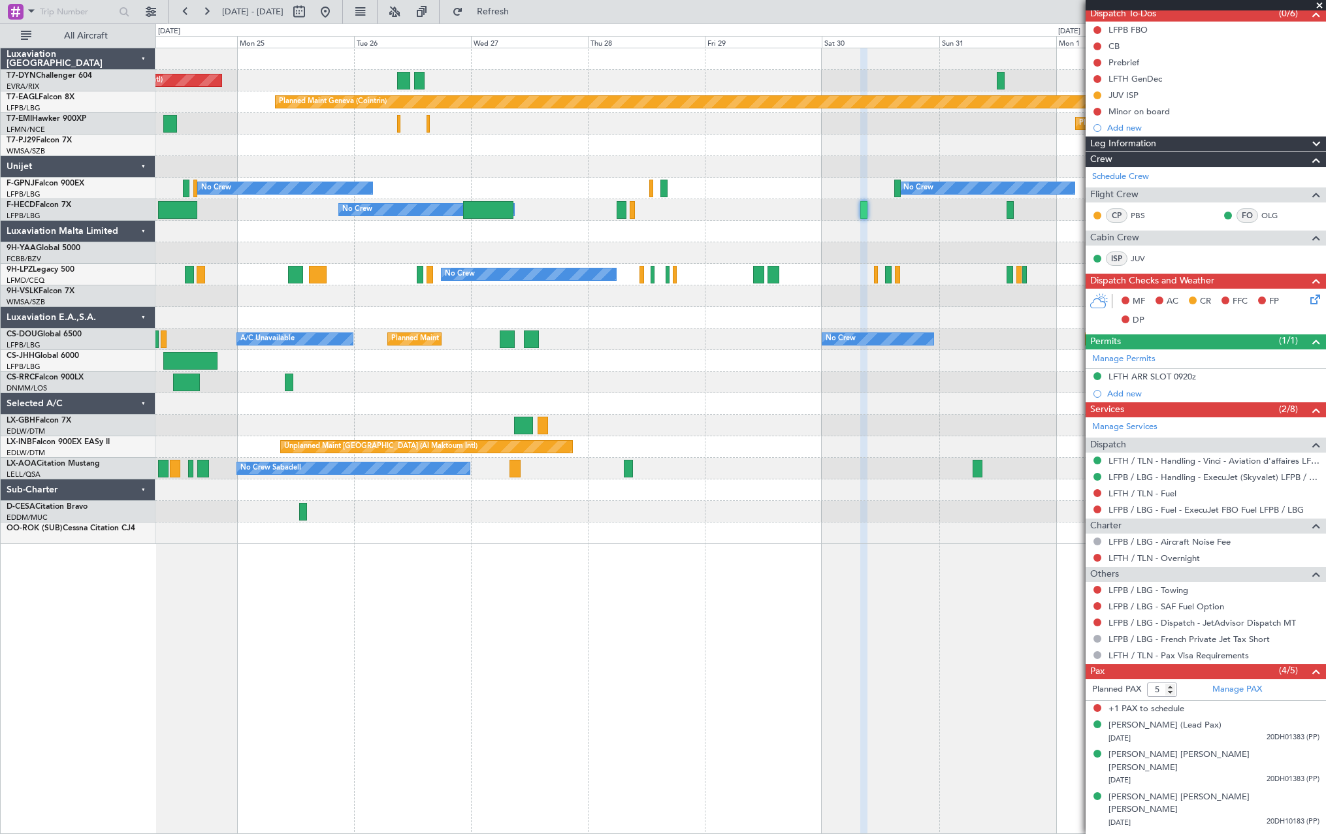
click at [735, 361] on div "Planned Maint [GEOGRAPHIC_DATA] ([GEOGRAPHIC_DATA])" at bounding box center [739, 361] width 1169 height 22
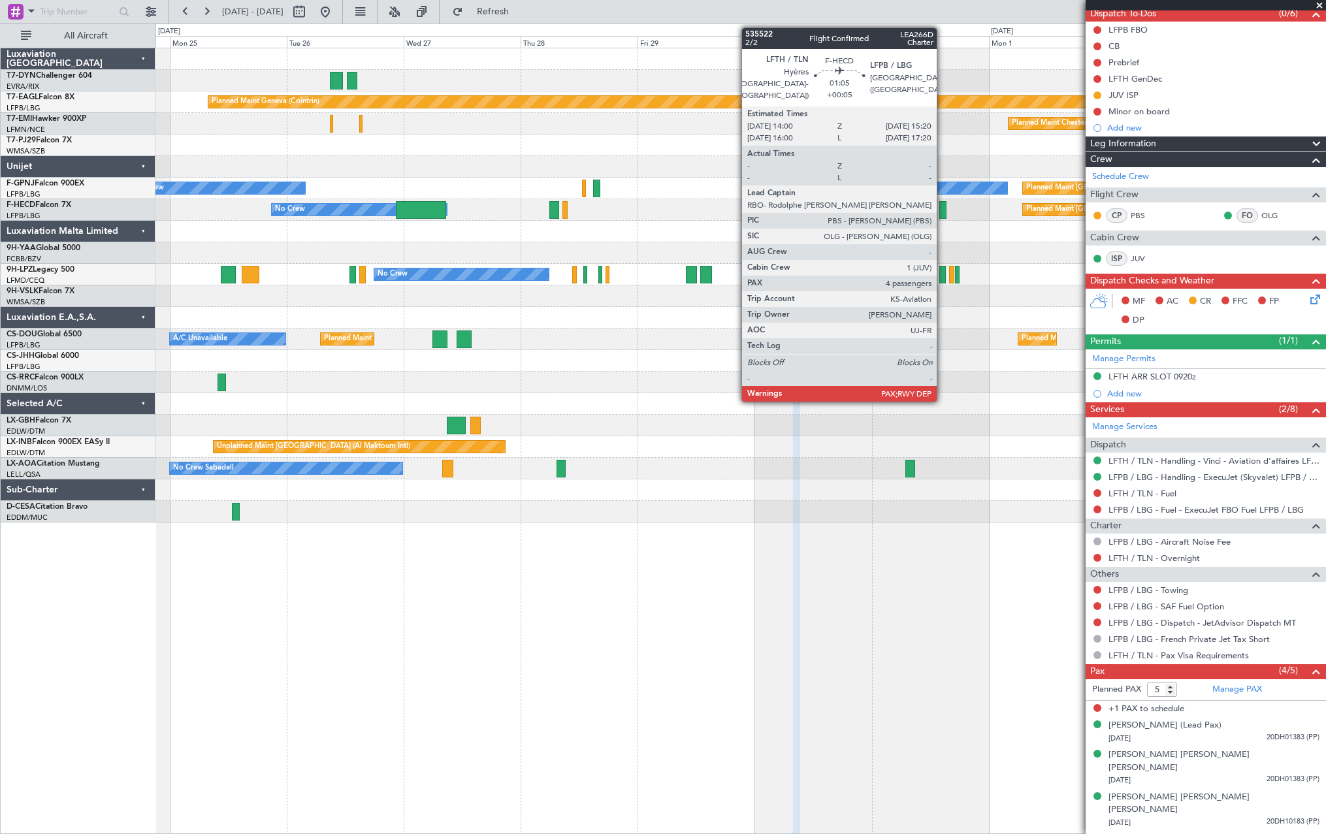
click at [942, 210] on div at bounding box center [942, 210] width 7 height 18
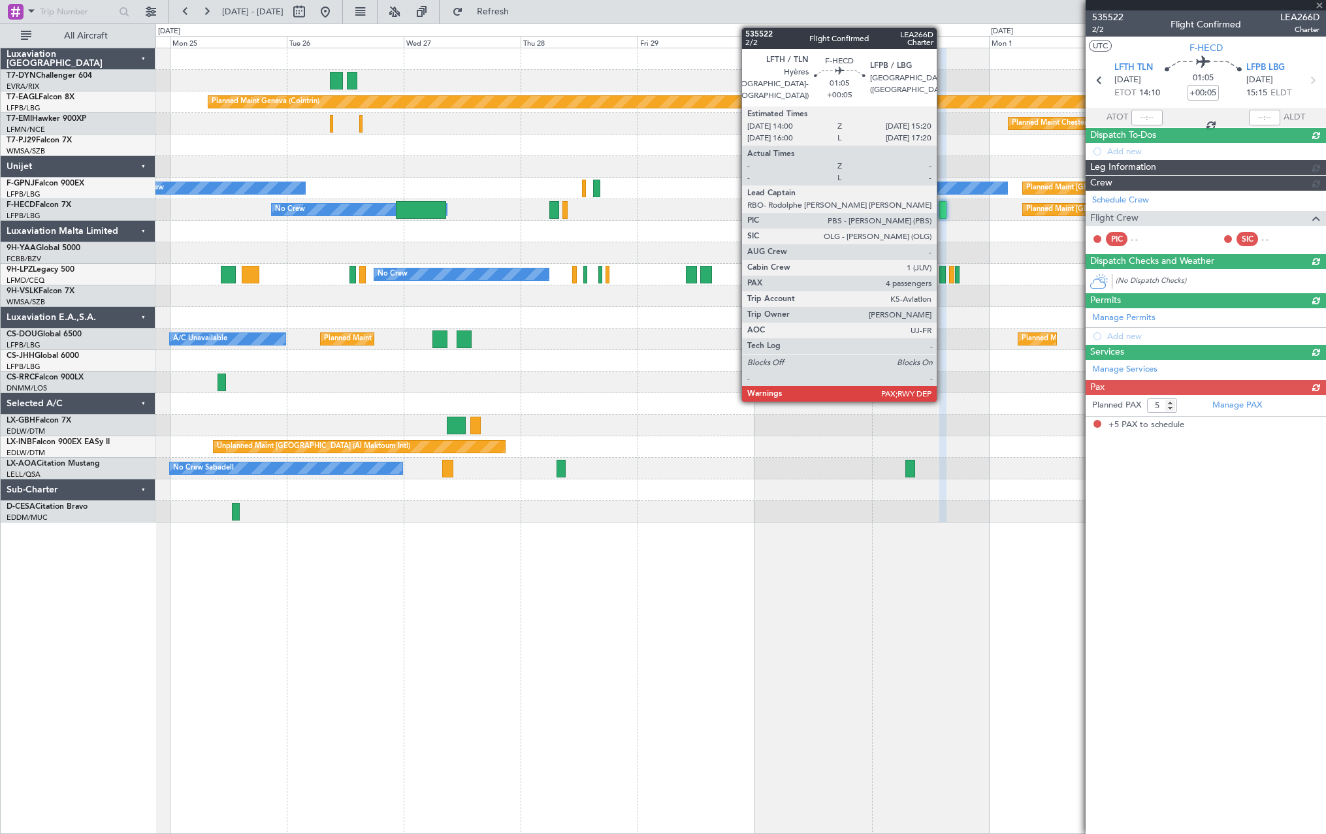
scroll to position [0, 0]
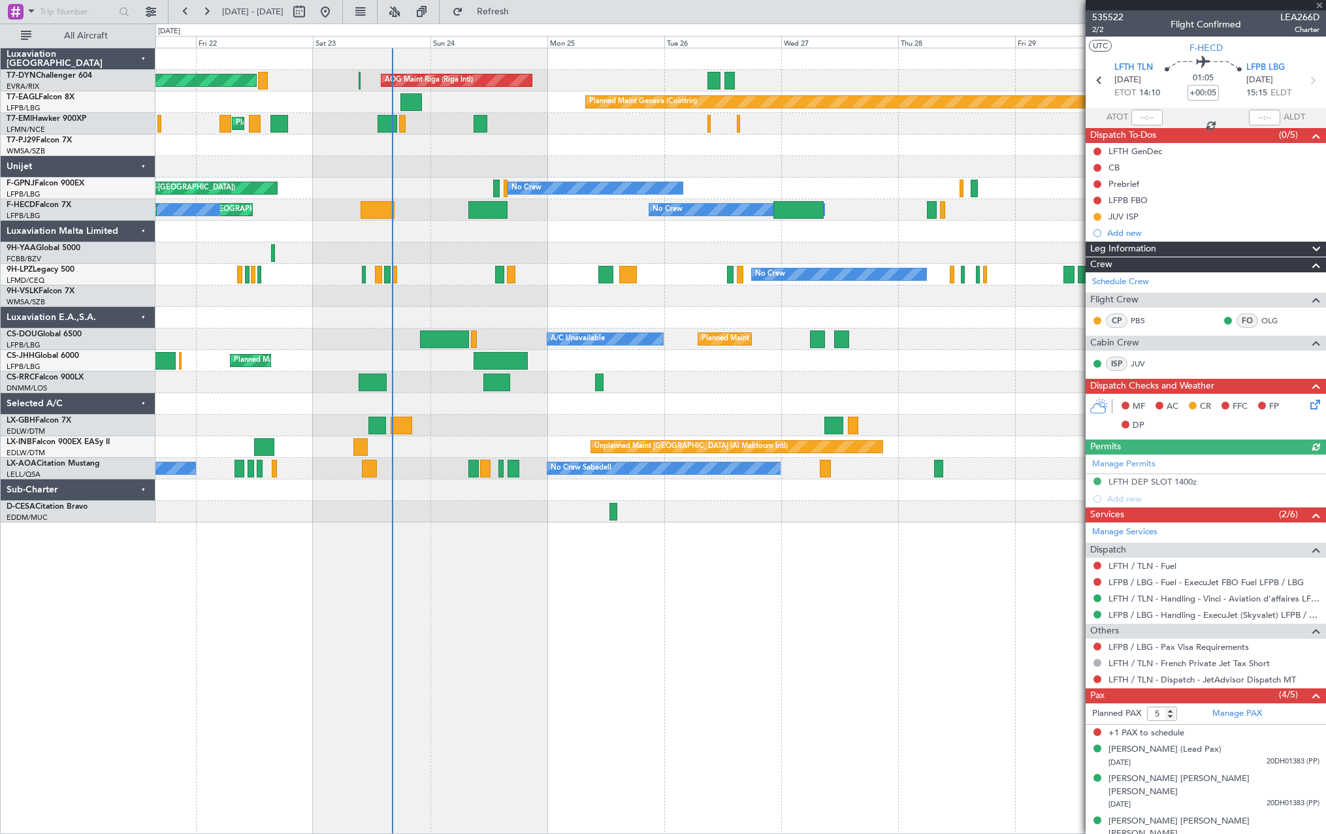
click at [829, 244] on div at bounding box center [739, 253] width 1169 height 22
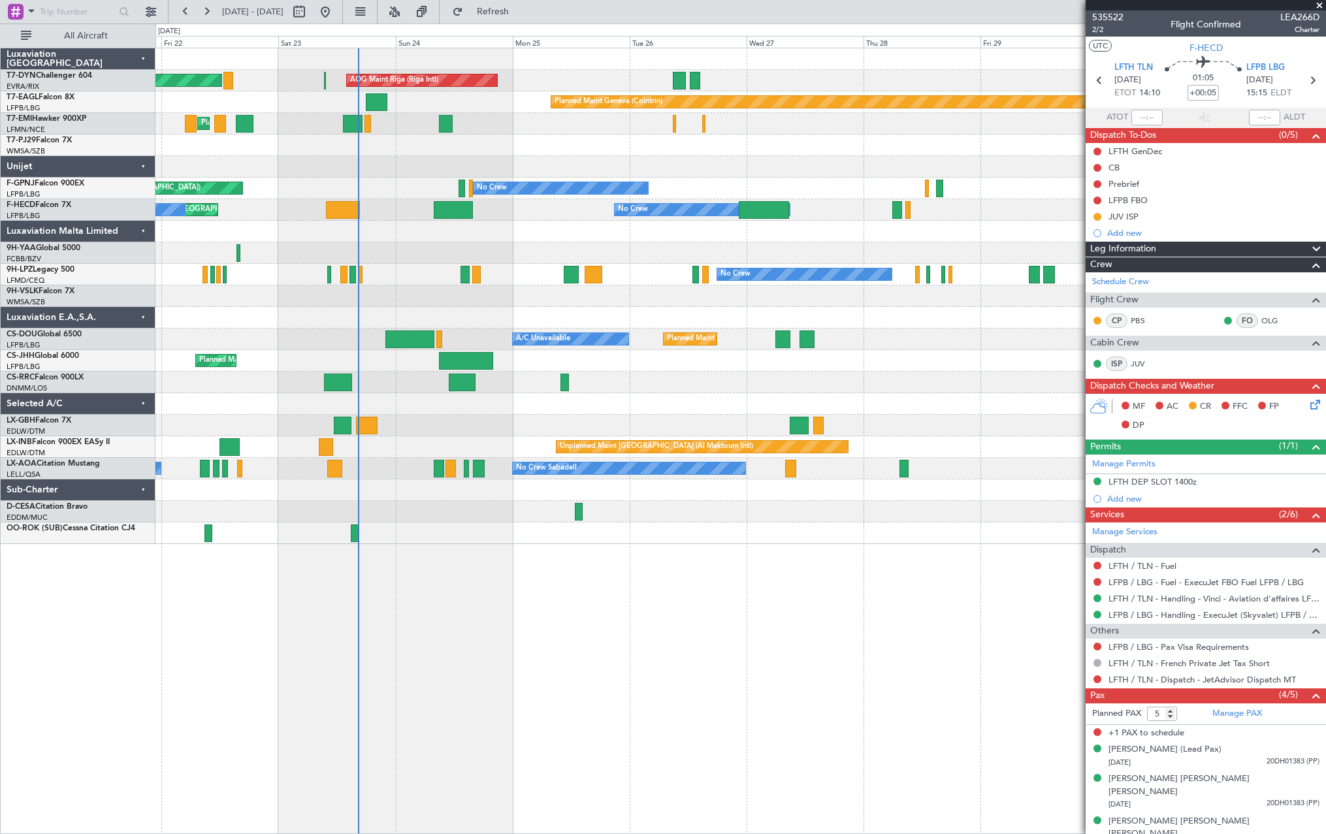
click at [433, 241] on div at bounding box center [739, 232] width 1169 height 22
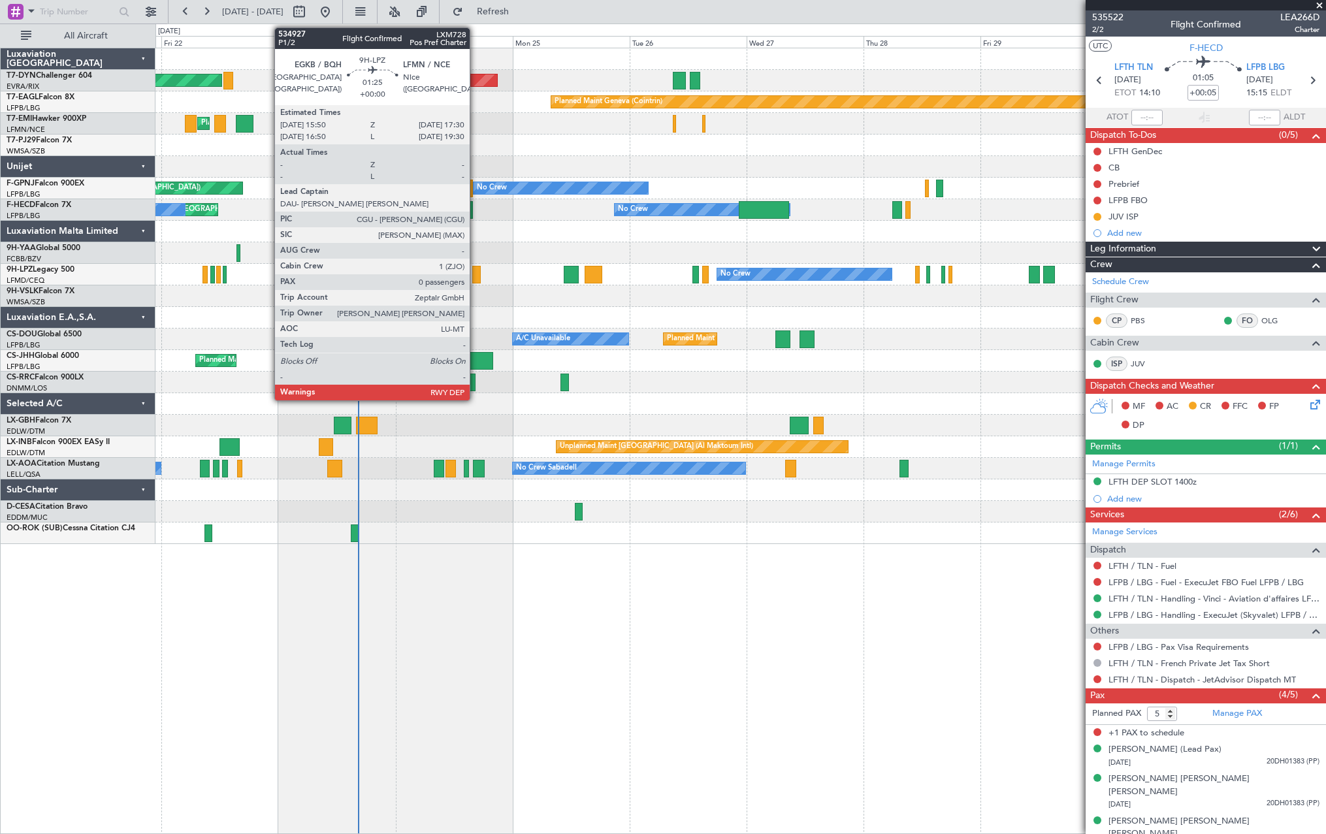
click at [475, 271] on div at bounding box center [476, 275] width 8 height 18
type input "0"
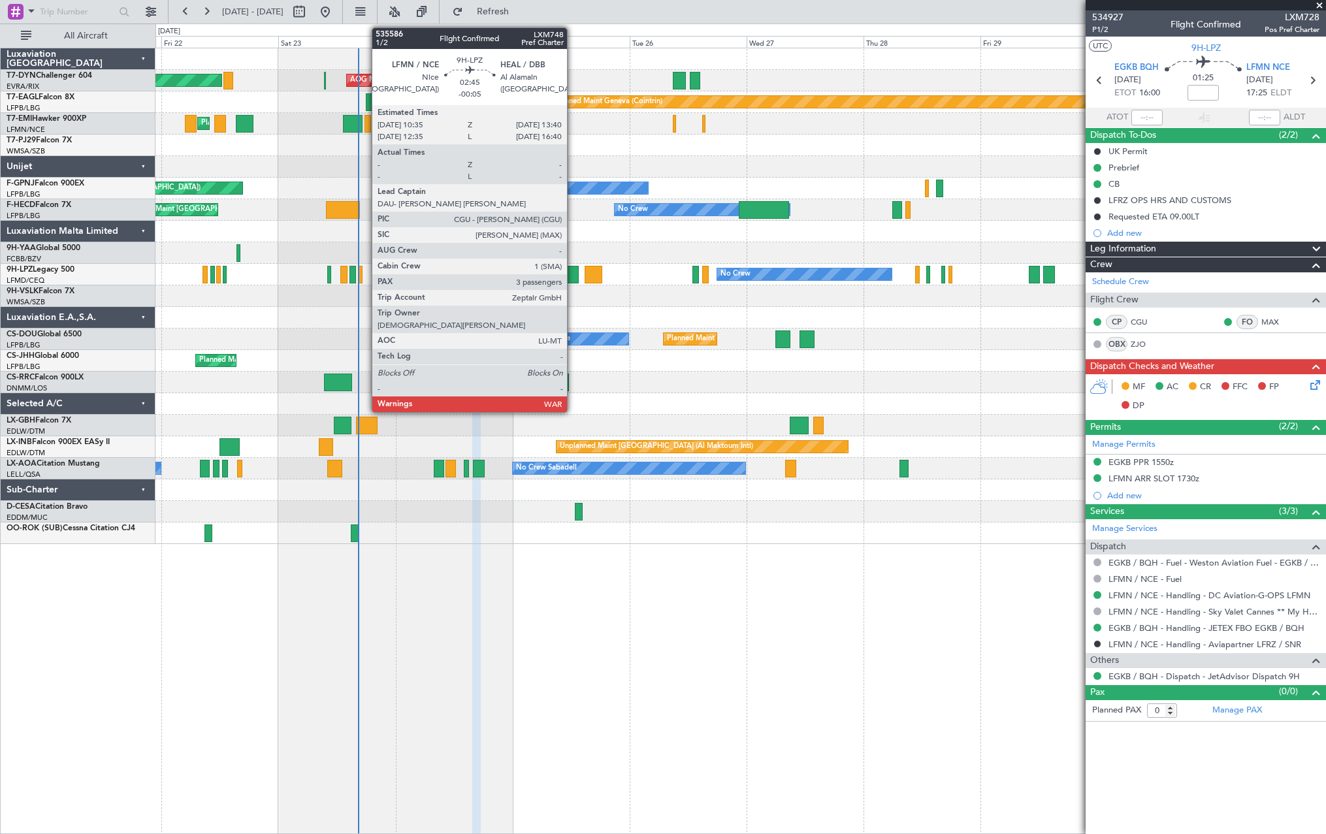
click at [573, 272] on div at bounding box center [572, 275] width 16 height 18
type input "-00:05"
type input "3"
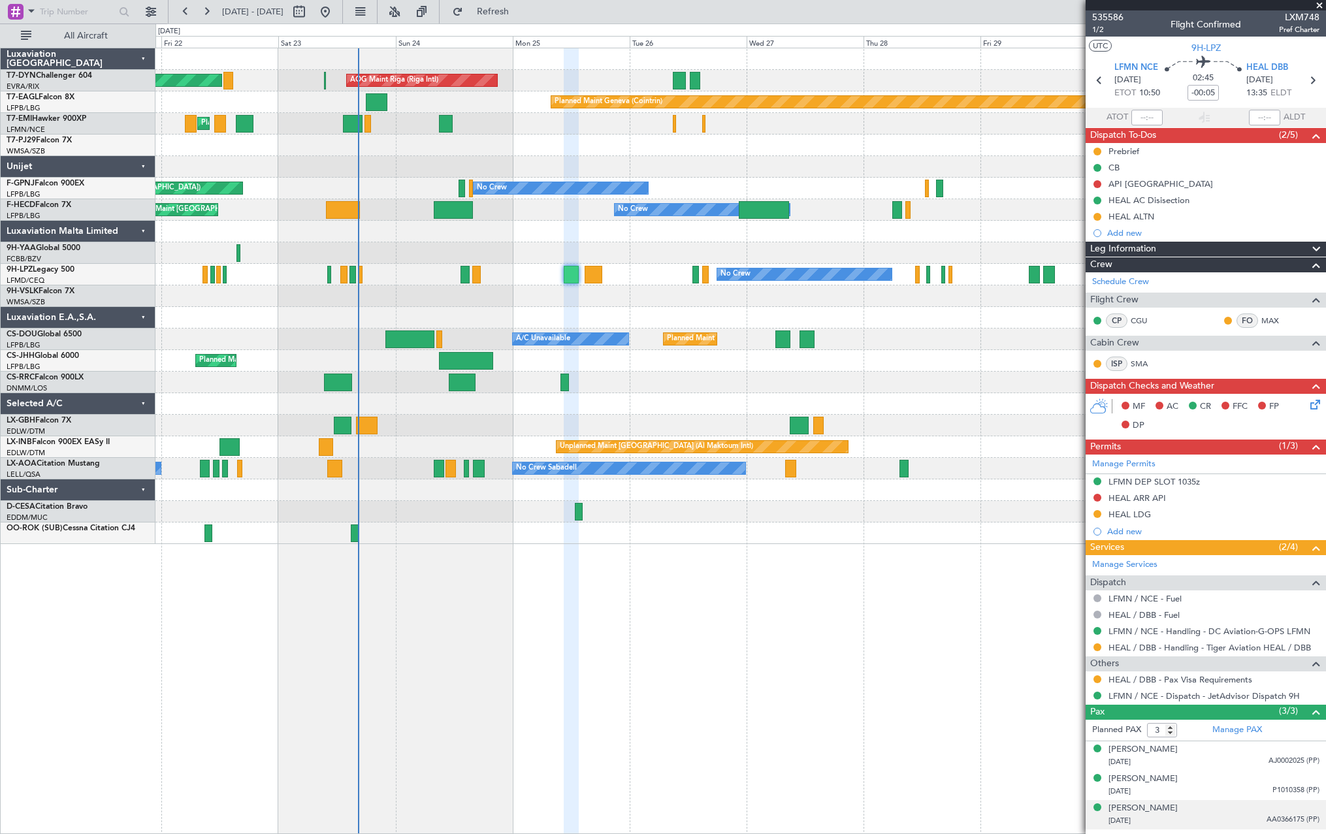
click at [1243, 819] on div "09/12/1971 AA0366175 (PP)" at bounding box center [1213, 820] width 211 height 13
click at [1241, 748] on div "Bassam Saeed Freiha 26/11/1939 AJ0002025 (PP)" at bounding box center [1213, 755] width 211 height 25
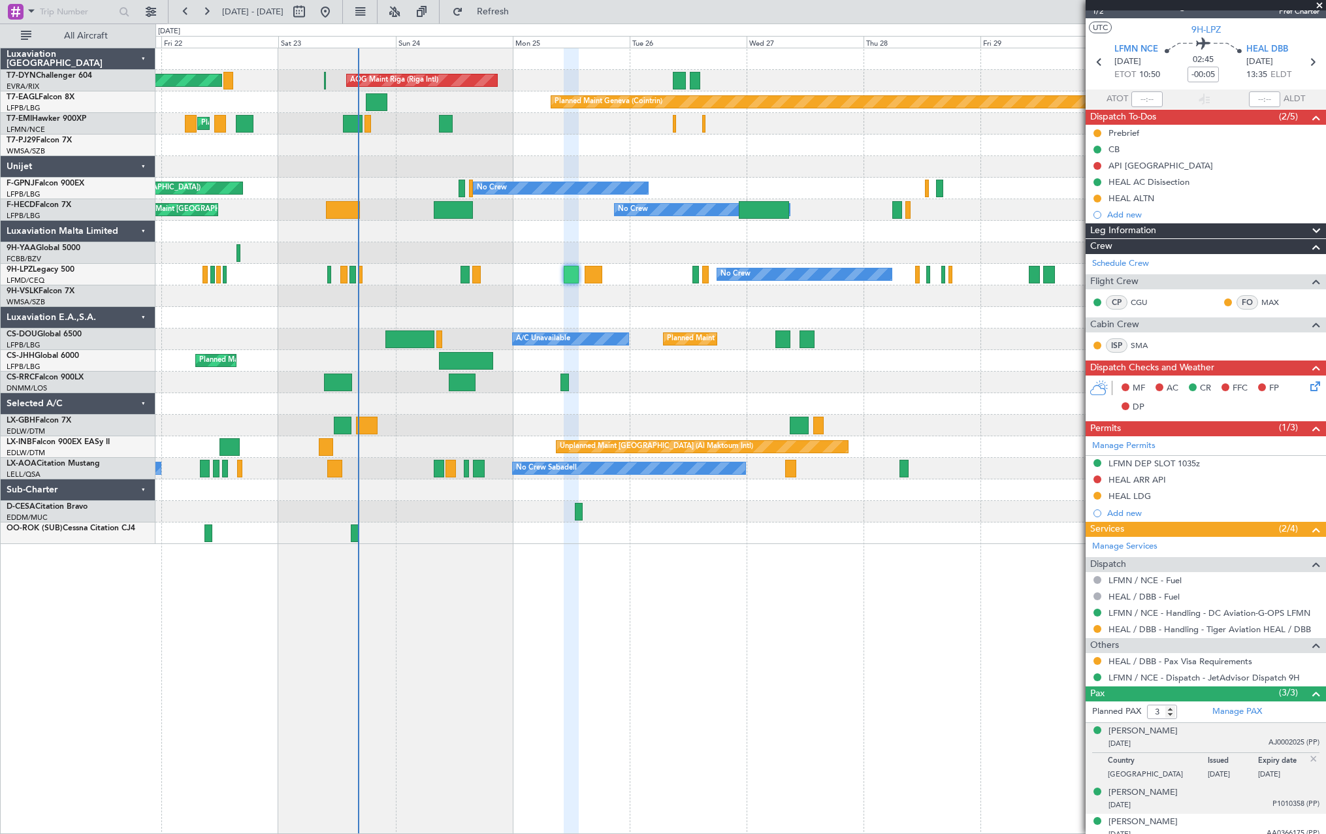
scroll to position [27, 0]
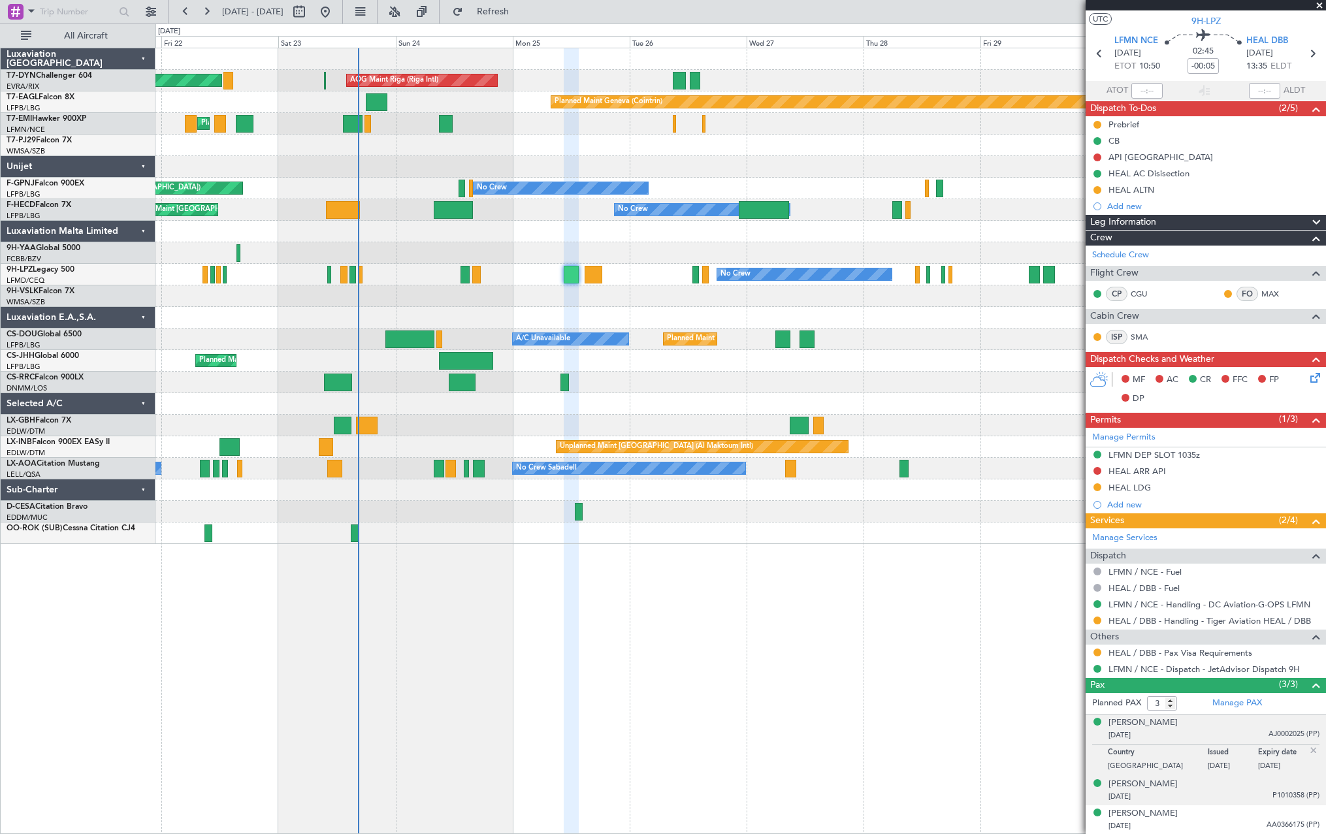
click at [1231, 790] on div "13/02/1989 P1010358 (PP)" at bounding box center [1213, 796] width 211 height 13
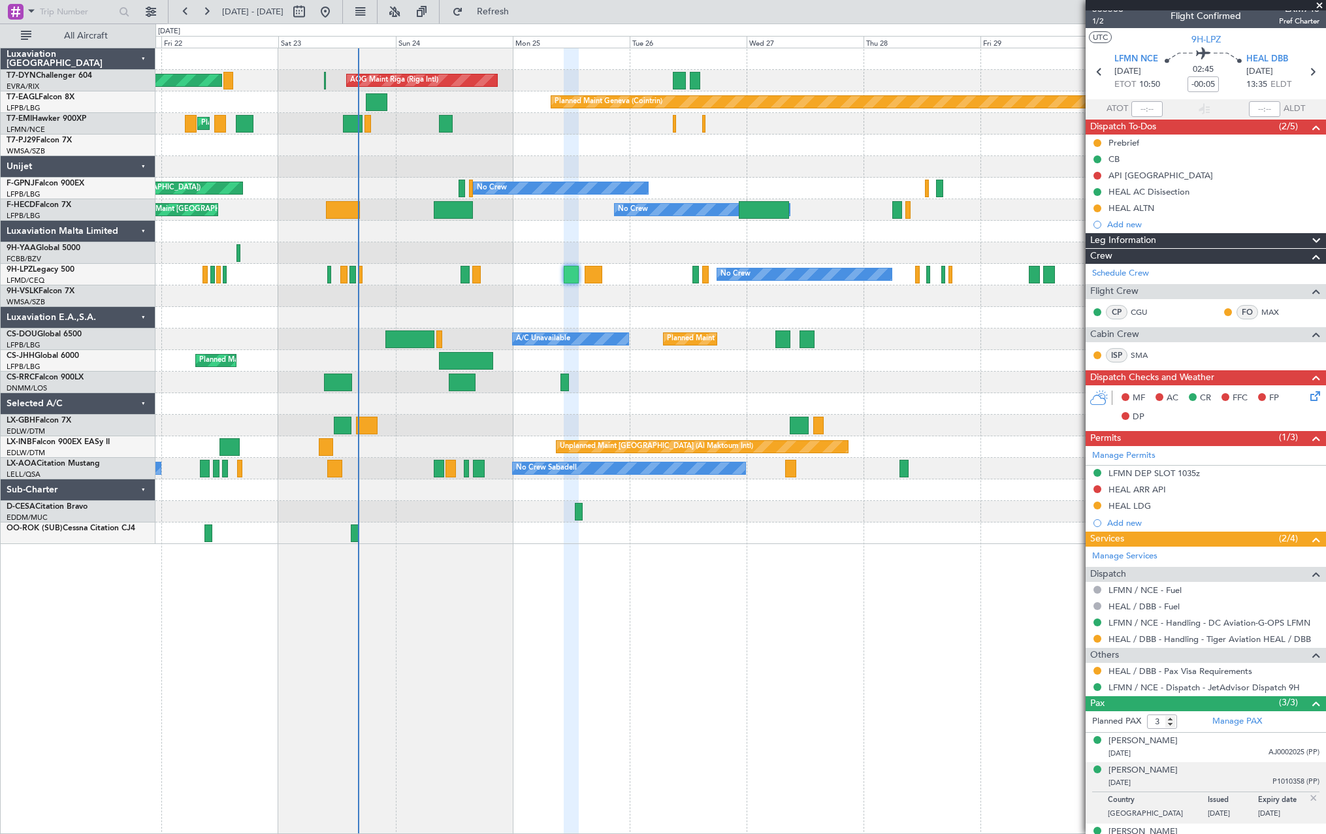
scroll to position [0, 0]
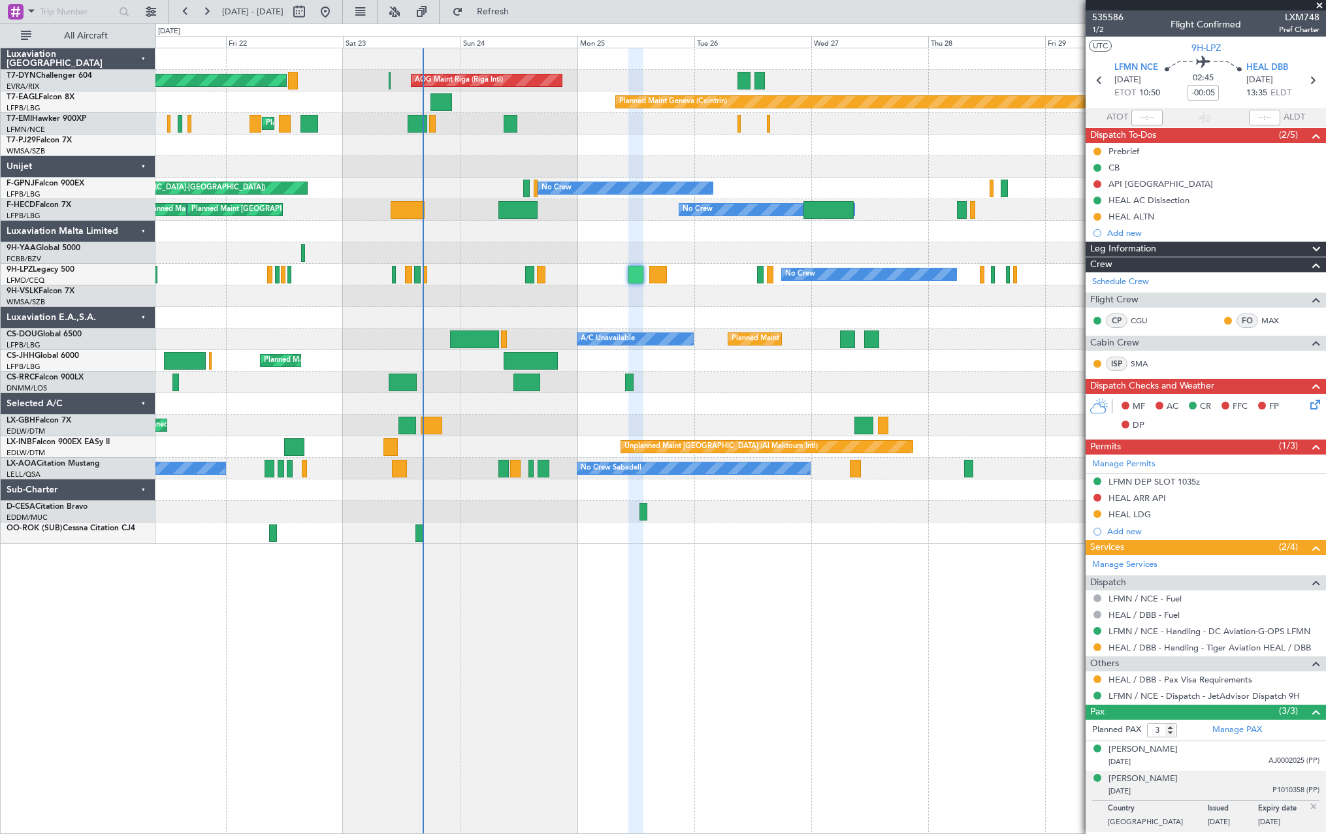
click at [626, 306] on div "Planned Maint Basel-Mulhouse AOG Maint Riga (Riga Intl) Planned Maint Geneva (C…" at bounding box center [739, 296] width 1169 height 496
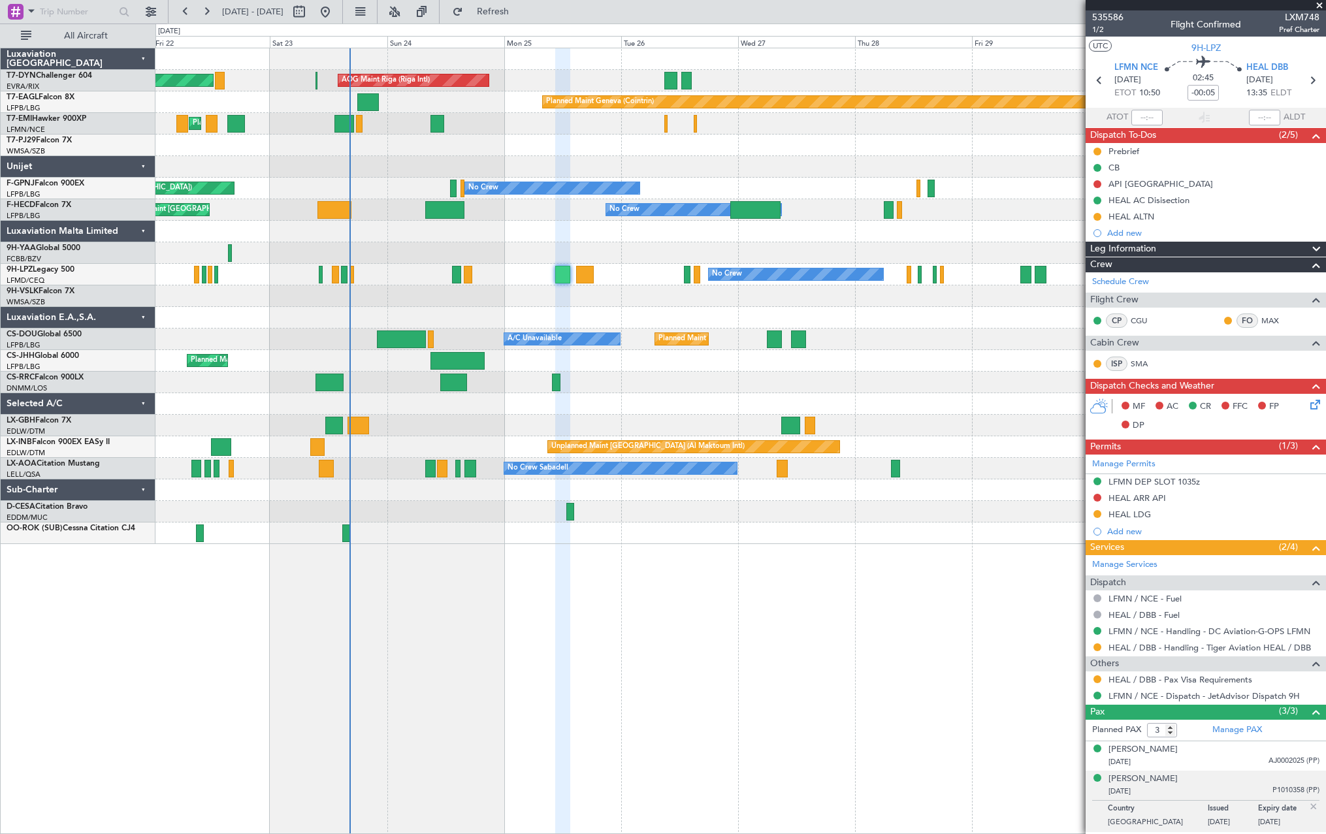
click at [650, 311] on div at bounding box center [739, 318] width 1169 height 22
click at [368, 319] on div at bounding box center [739, 318] width 1169 height 22
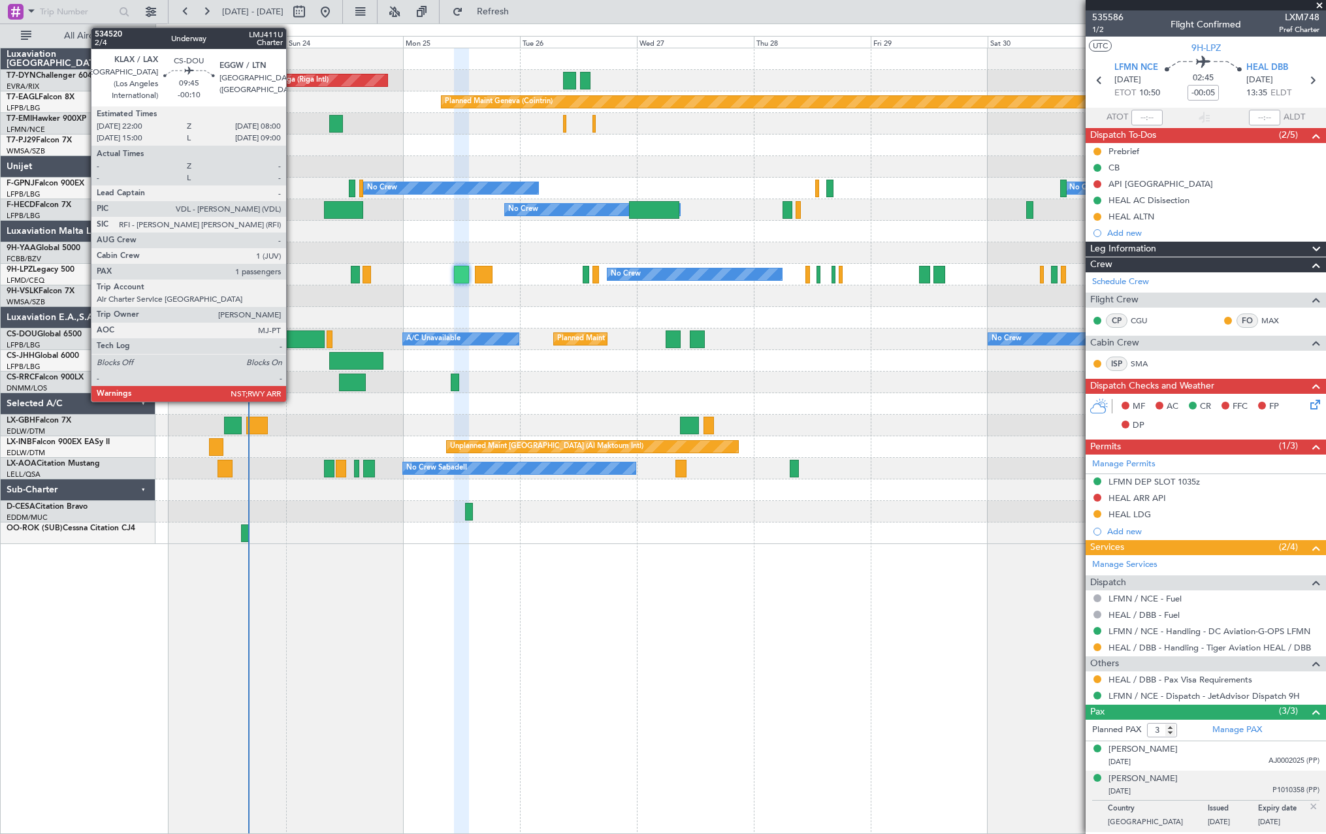
click at [292, 338] on div at bounding box center [300, 339] width 49 height 18
type input "-00:10"
type input "1"
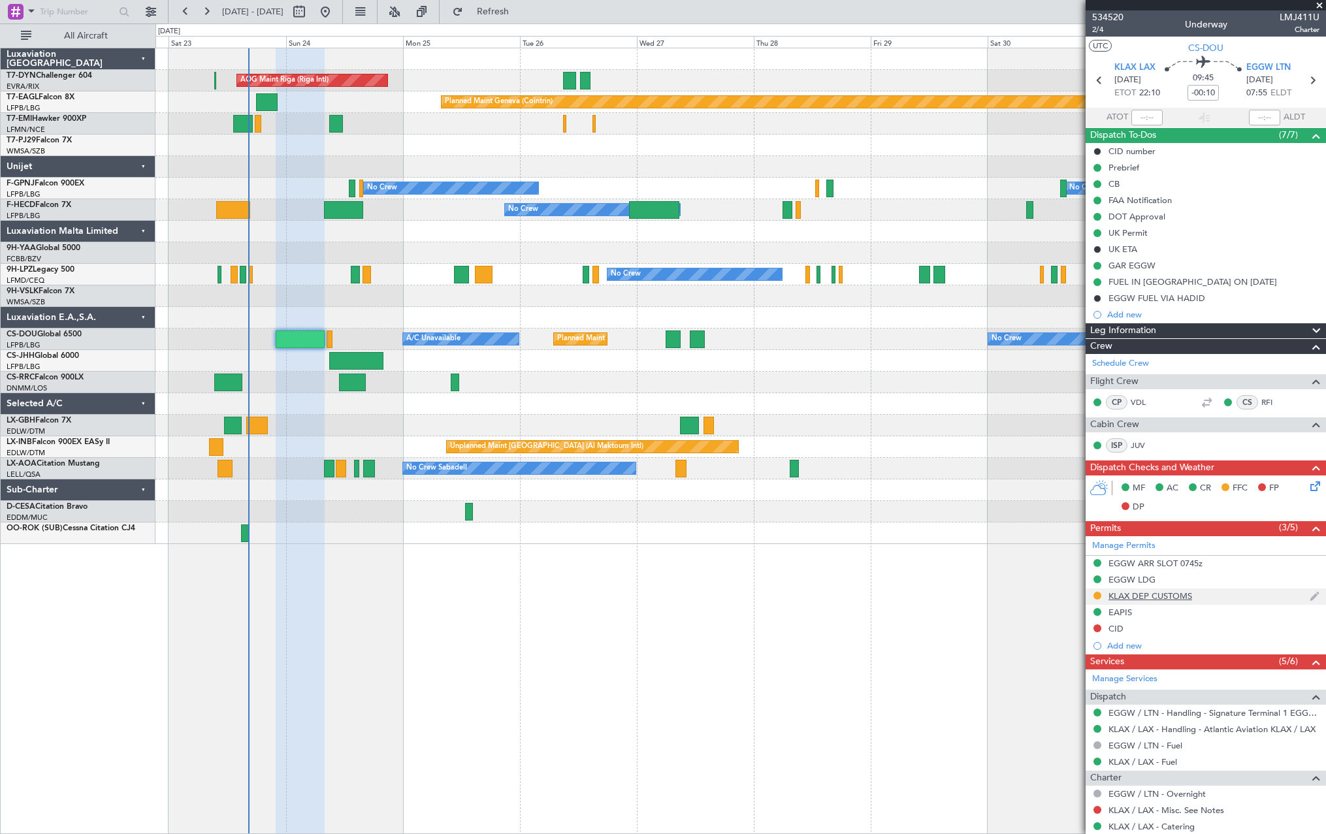
click at [1215, 595] on div "KLAX DEP CUSTOMS" at bounding box center [1205, 596] width 240 height 16
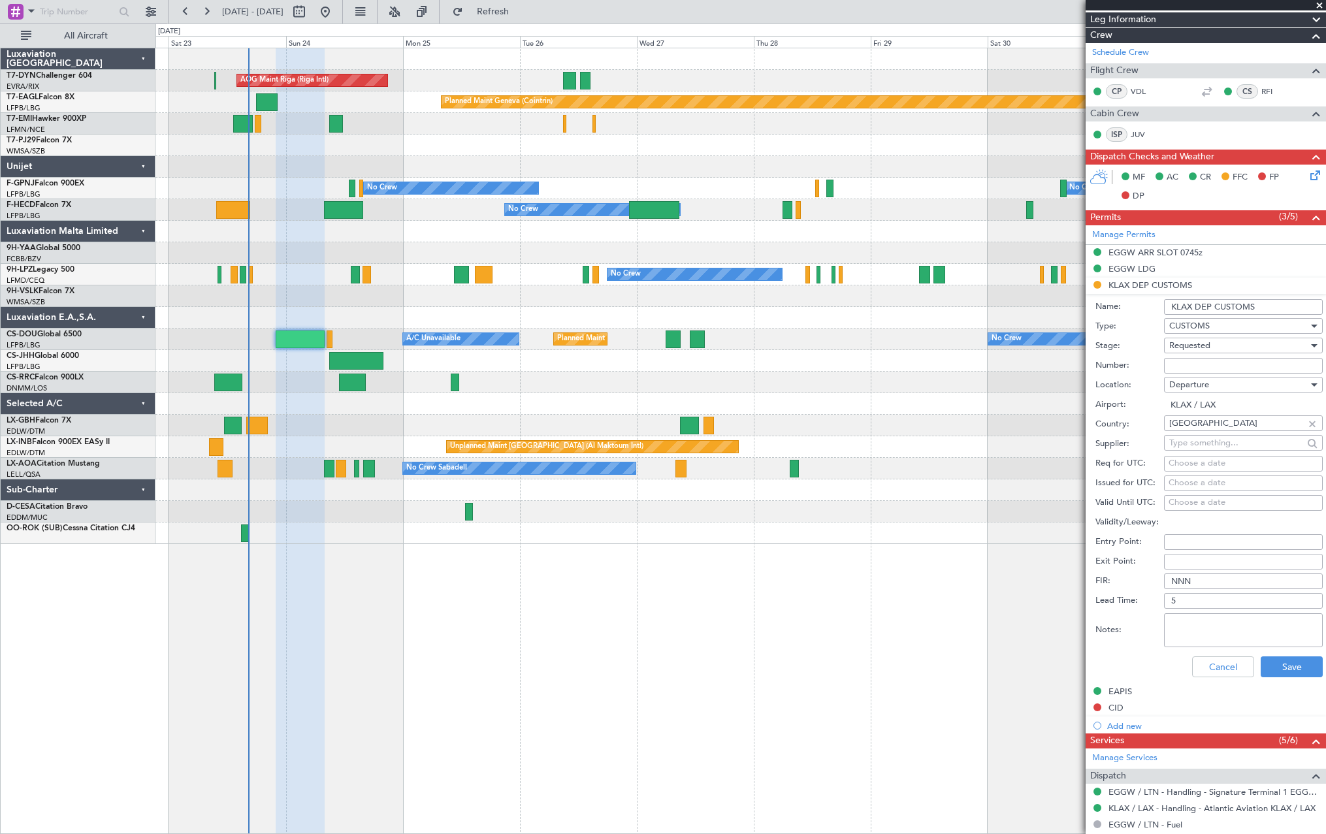
scroll to position [457, 0]
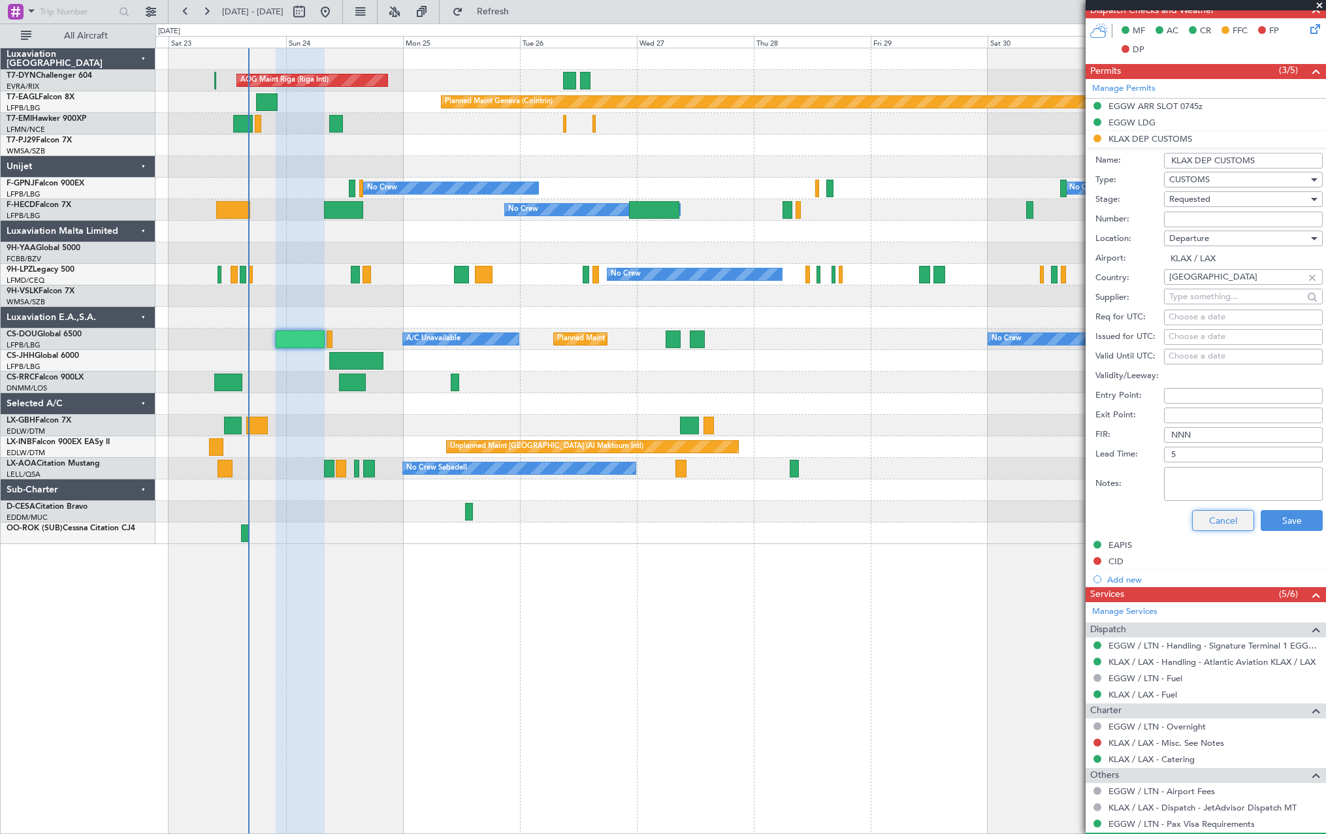
click at [1224, 519] on button "Cancel" at bounding box center [1223, 520] width 62 height 21
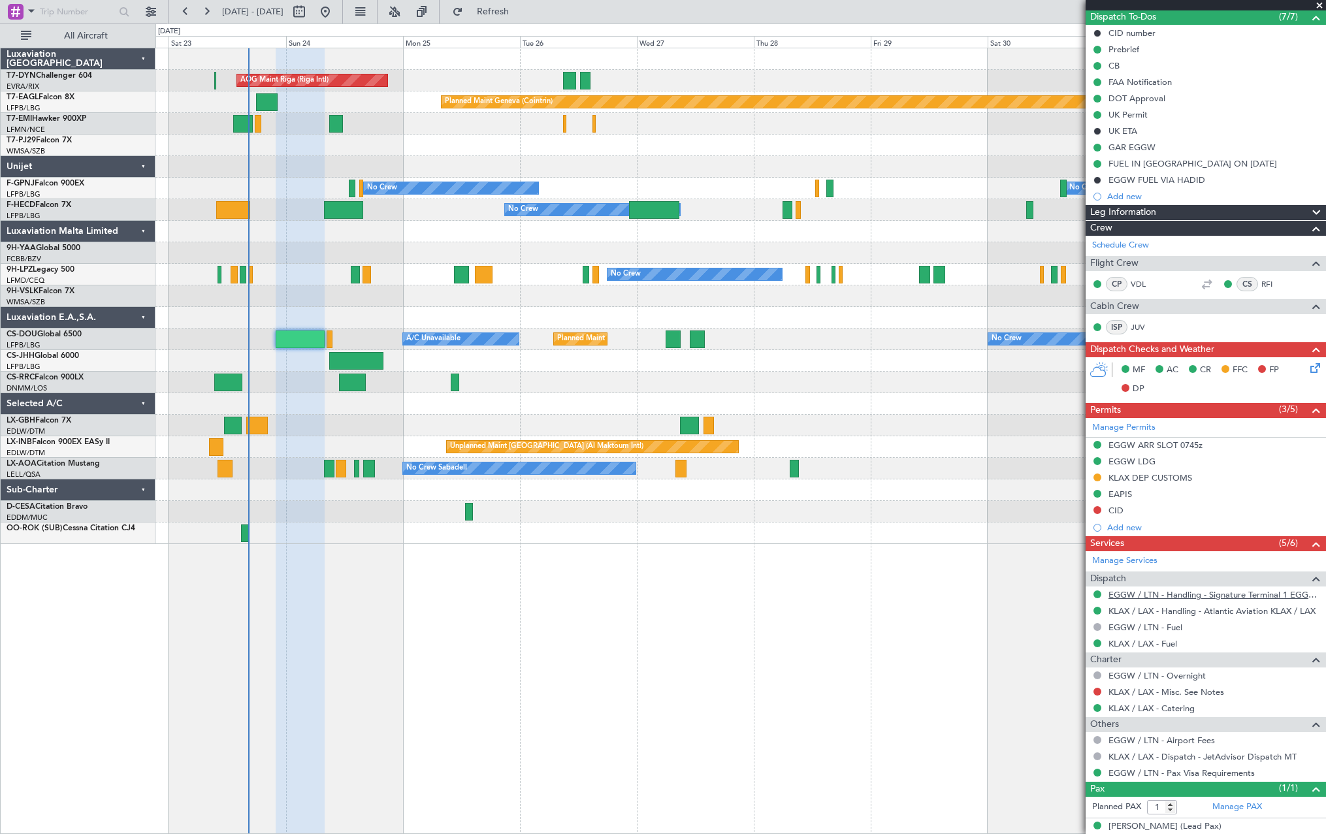
scroll to position [131, 0]
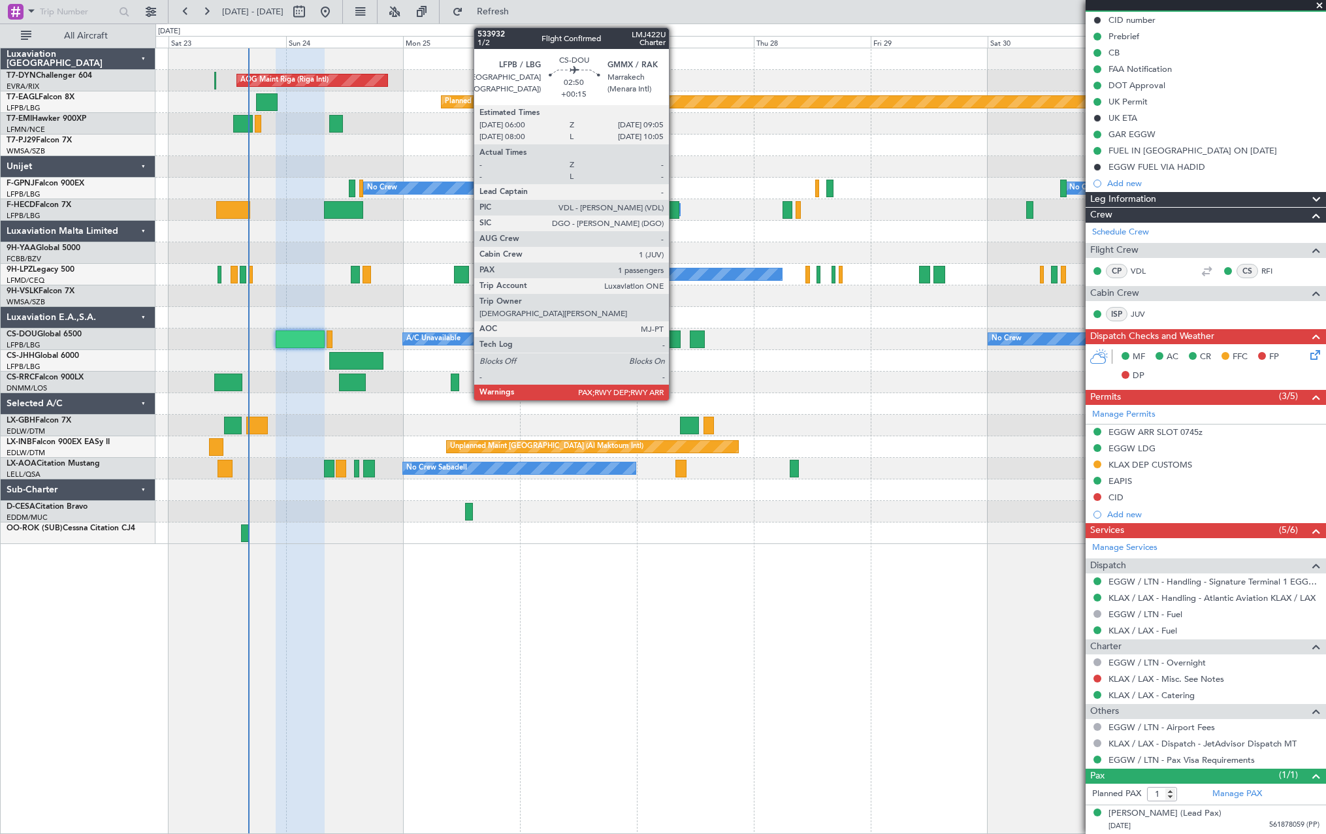
click at [675, 335] on div at bounding box center [673, 339] width 16 height 18
type input "+00:15"
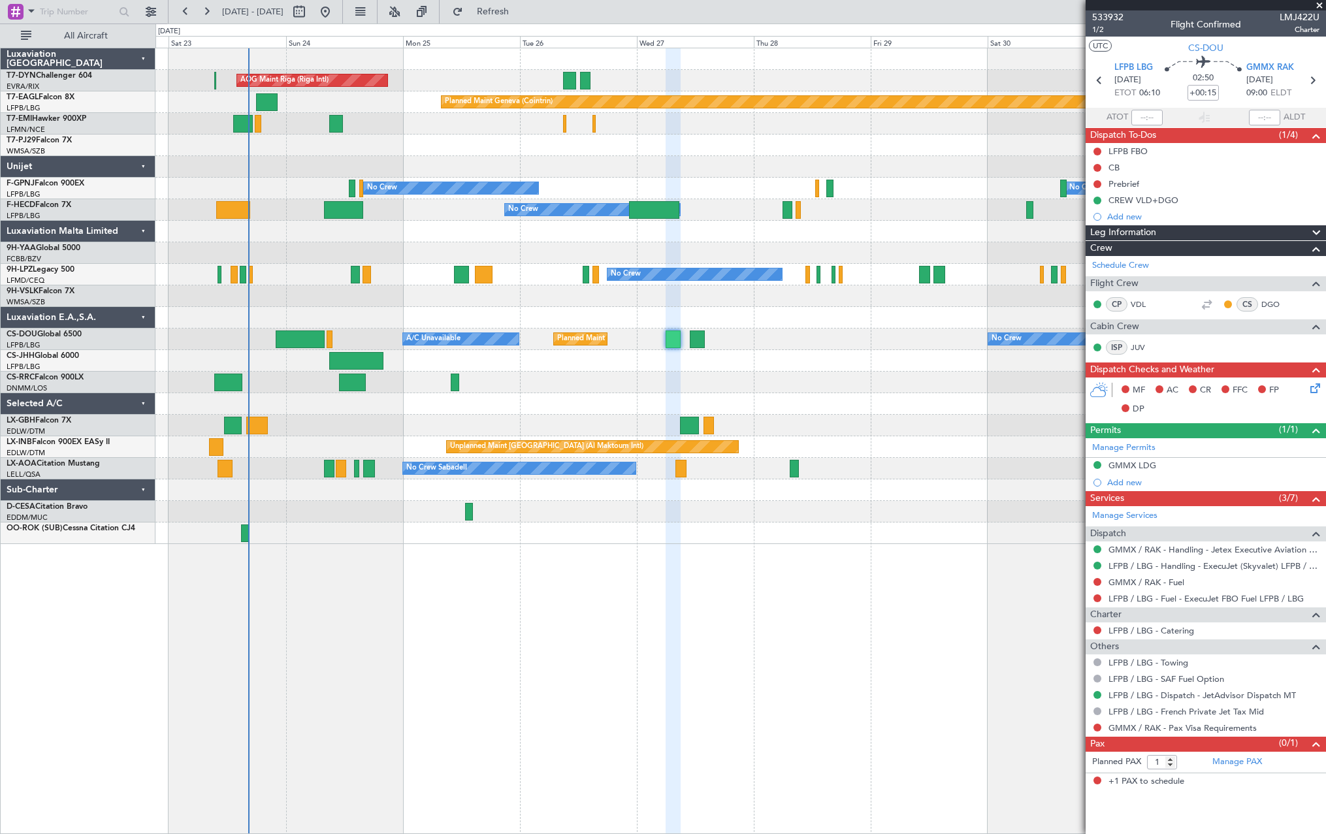
click at [695, 334] on div at bounding box center [697, 339] width 15 height 18
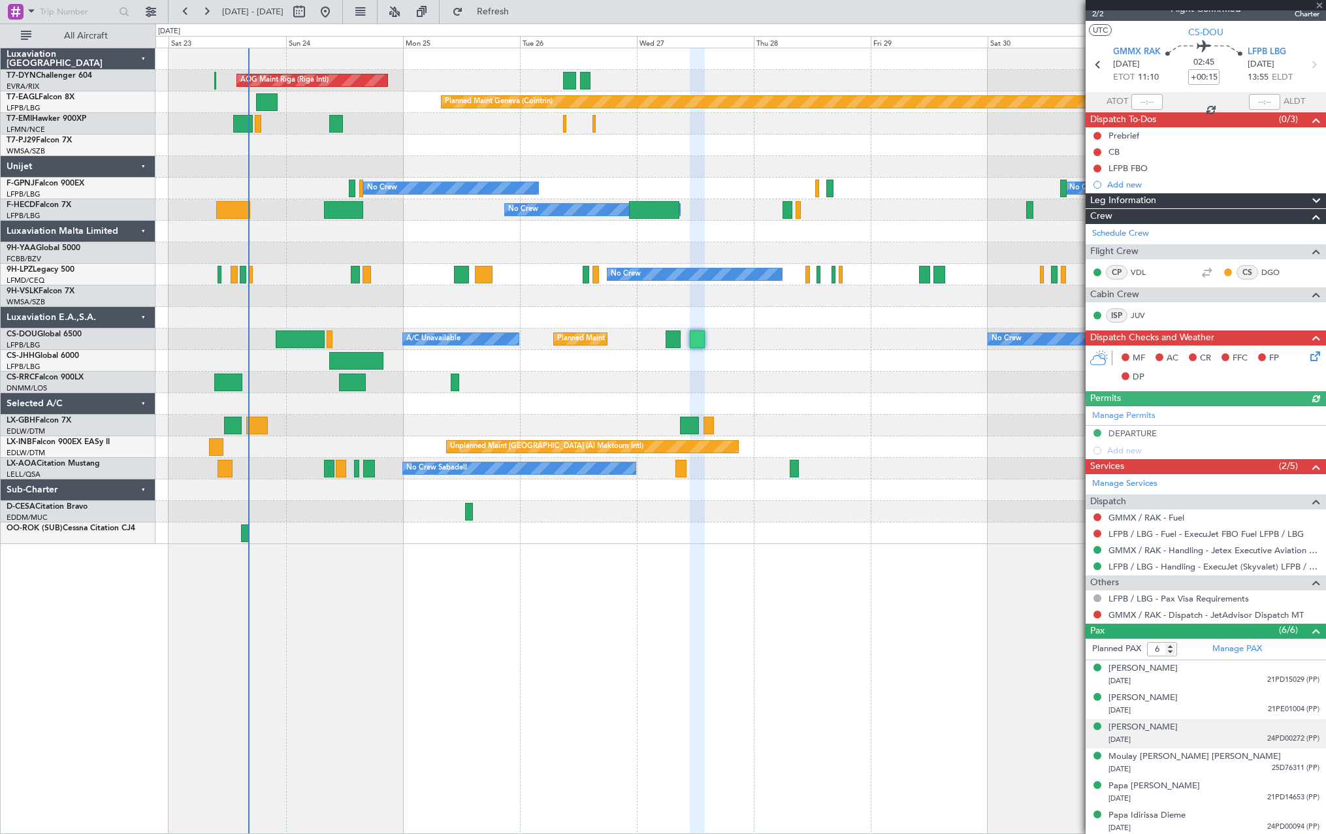
scroll to position [18, 0]
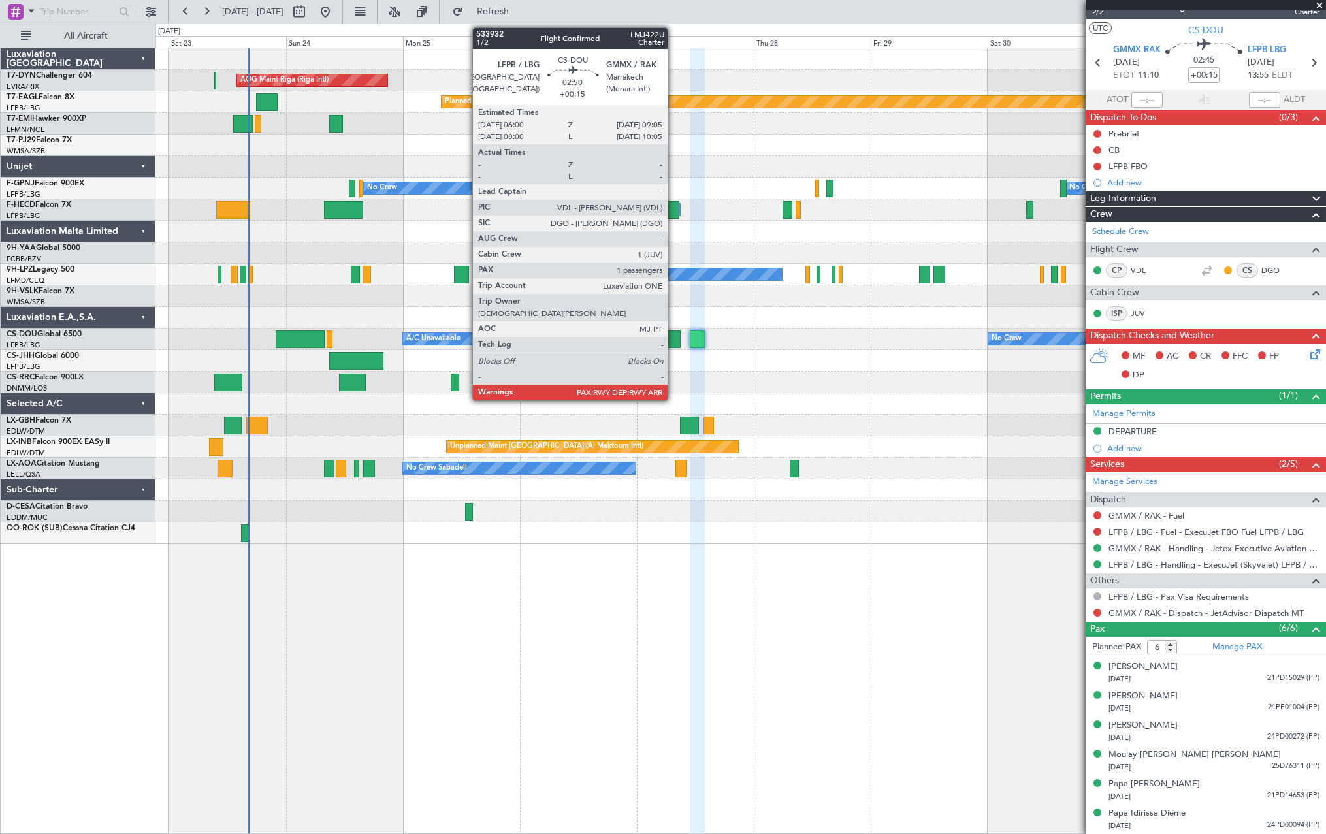
click at [673, 342] on div at bounding box center [673, 339] width 16 height 18
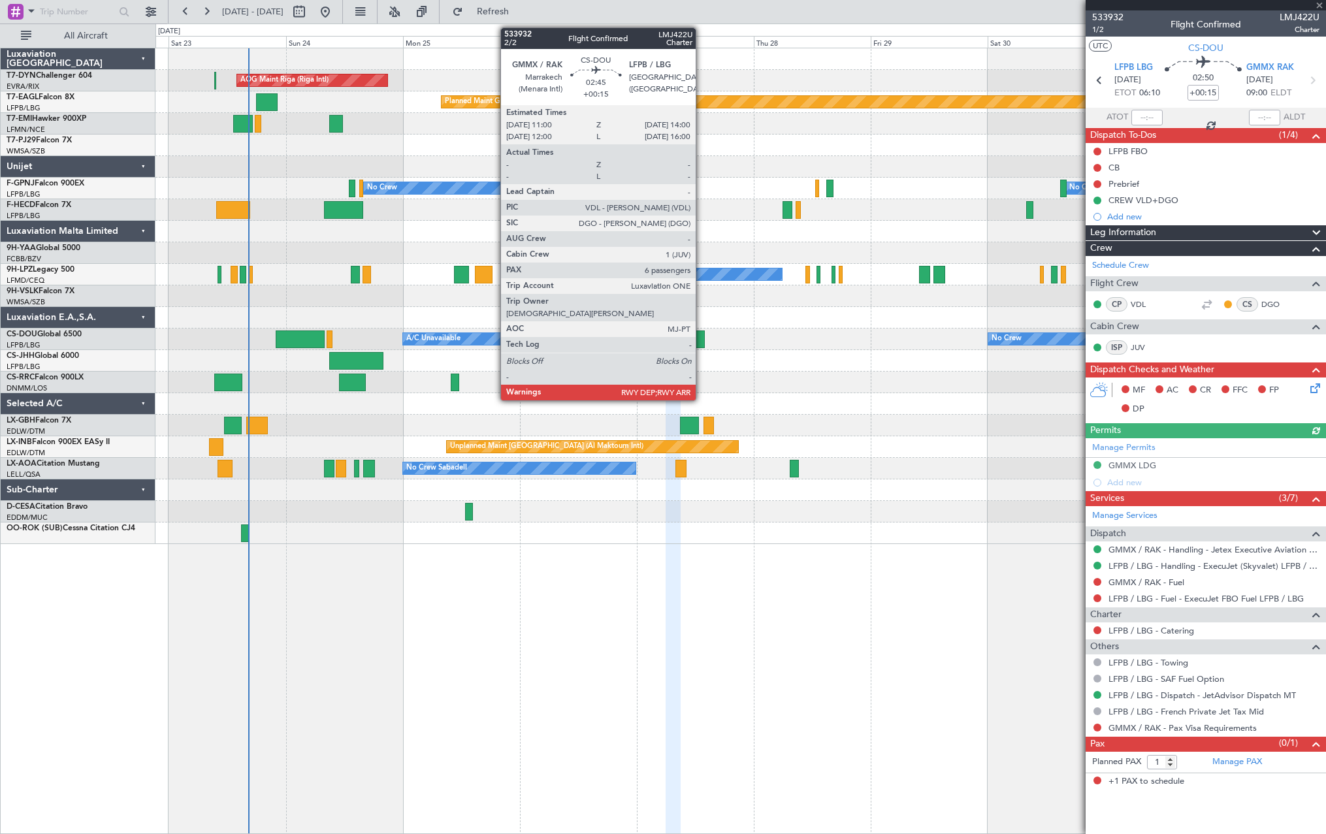
click at [701, 336] on div at bounding box center [697, 339] width 15 height 18
type input "6"
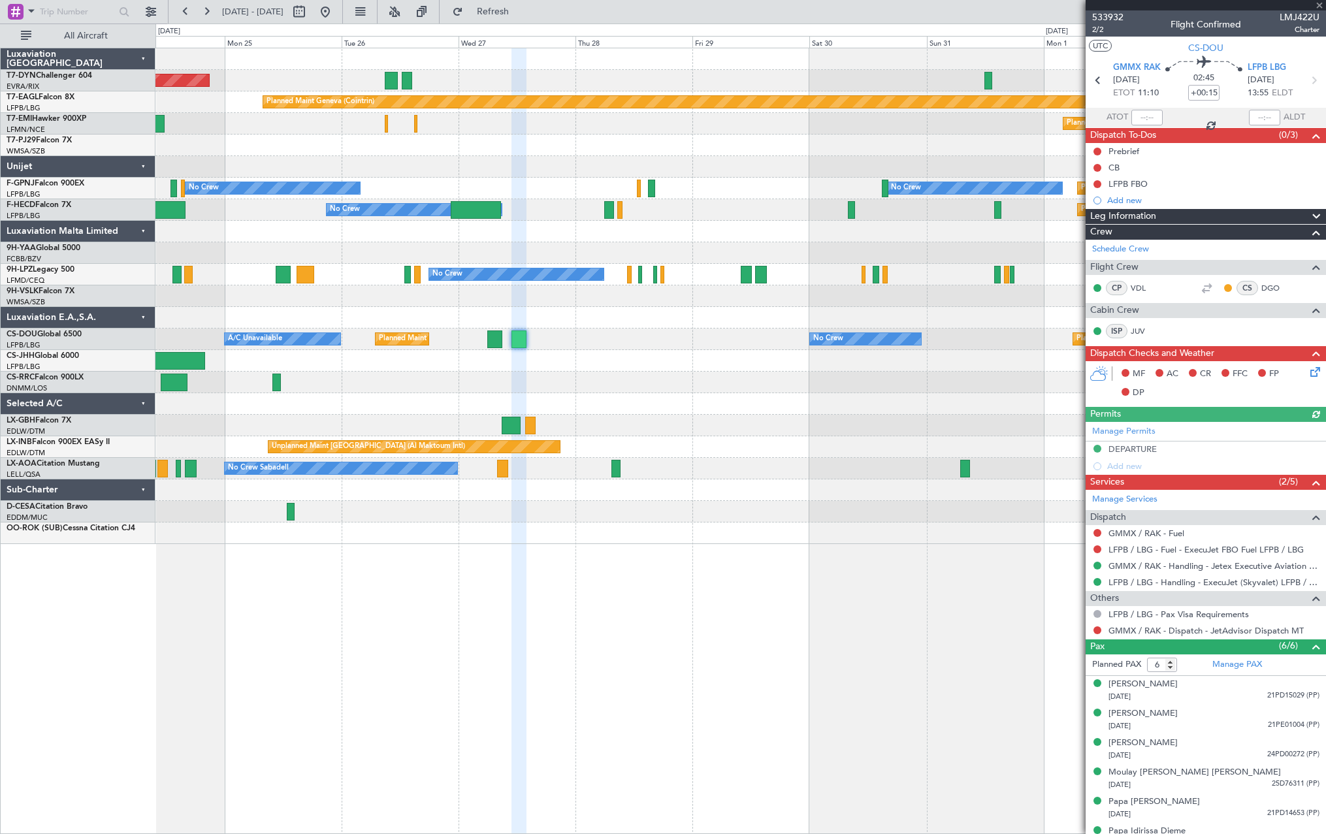
click at [656, 368] on div "AOG Maint Riga (Riga Intl) Planned Maint Basel-Mulhouse Planned Maint Geneva (C…" at bounding box center [739, 296] width 1169 height 496
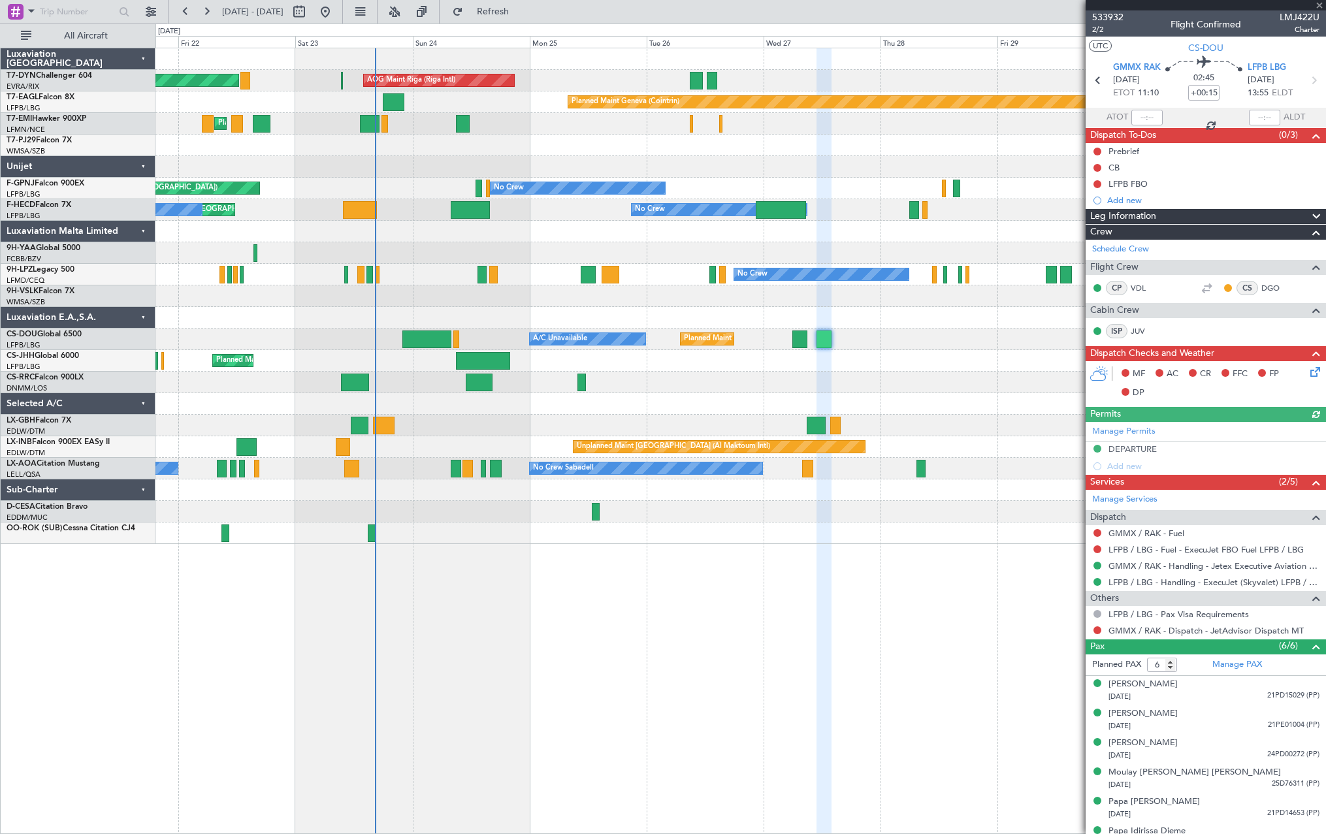
click at [869, 406] on div "AOG Maint Riga (Riga Intl) Planned Maint Basel-Mulhouse Planned Maint Geneva (C…" at bounding box center [739, 296] width 1169 height 496
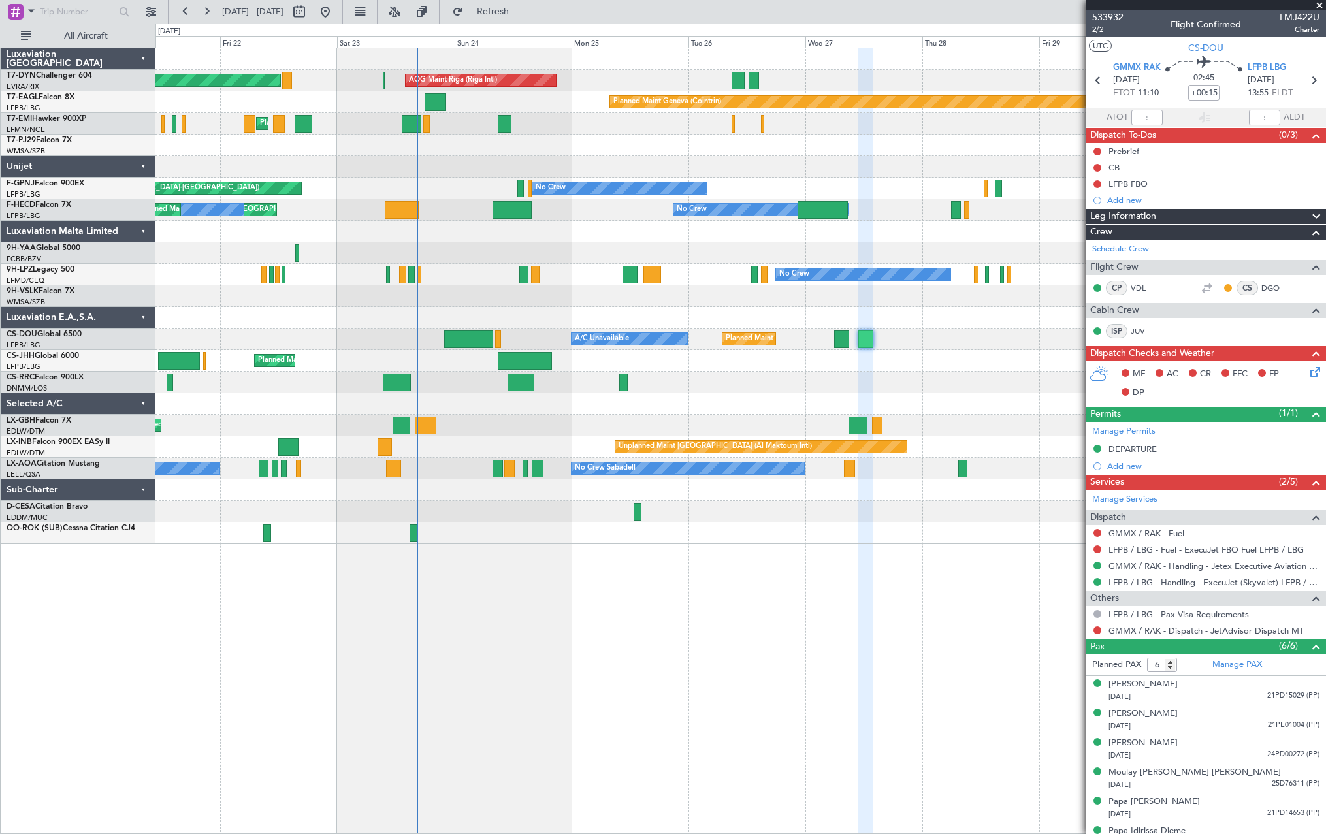
click at [676, 404] on div "AOG Maint Riga (Riga Intl) Planned Maint Basel-Mulhouse Planned Maint Geneva (C…" at bounding box center [739, 296] width 1169 height 496
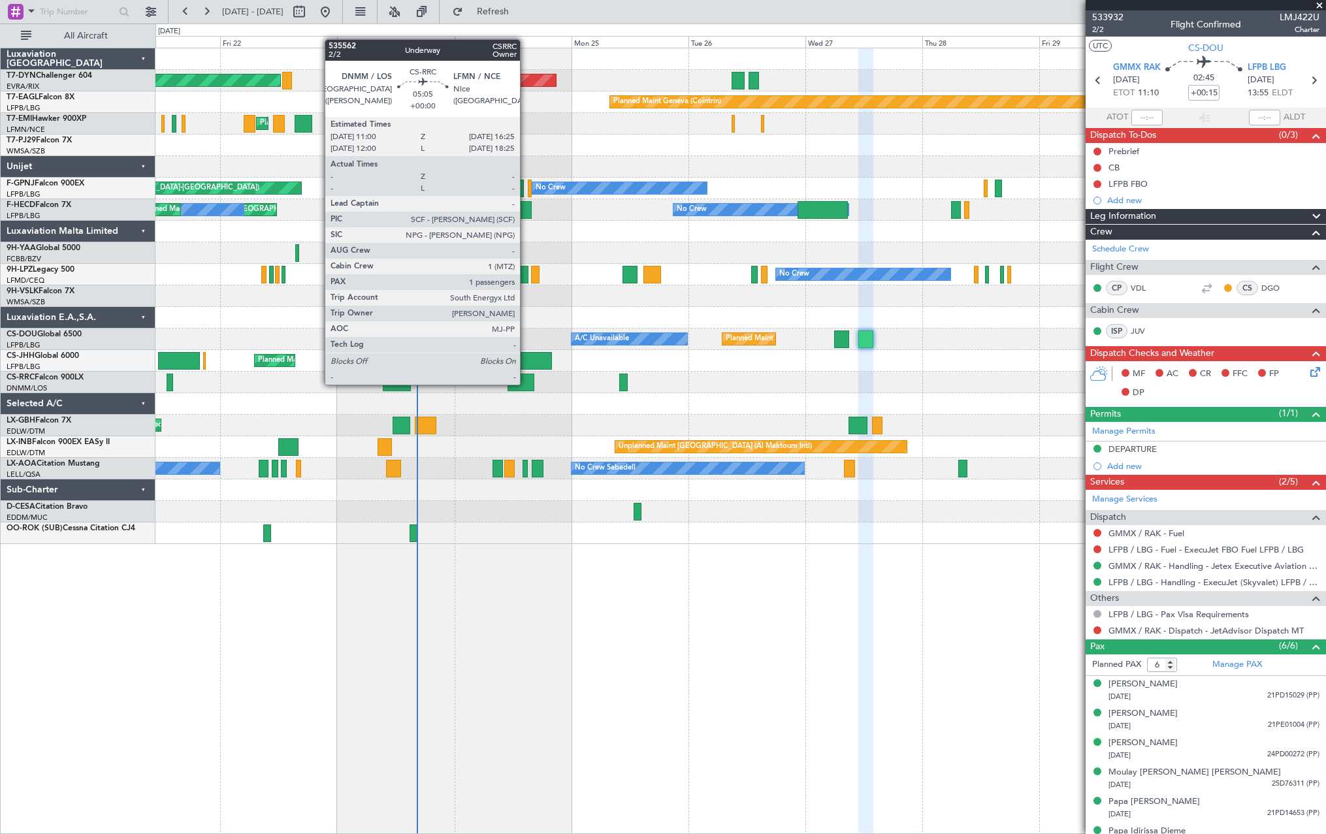
click at [526, 383] on div at bounding box center [520, 382] width 27 height 18
type input "1"
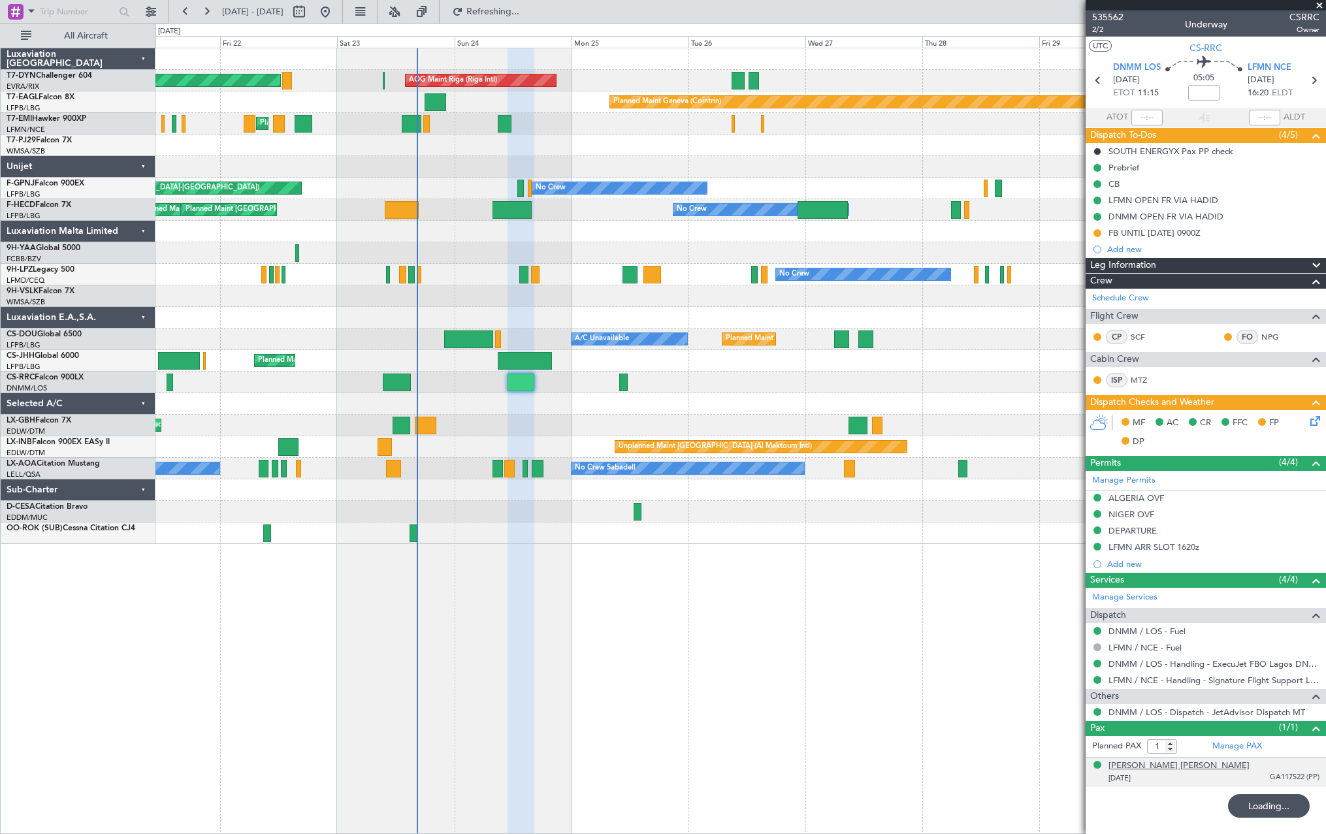
click at [1215, 770] on div "Oluwatosin Iyabode ADEDEJI" at bounding box center [1178, 765] width 141 height 13
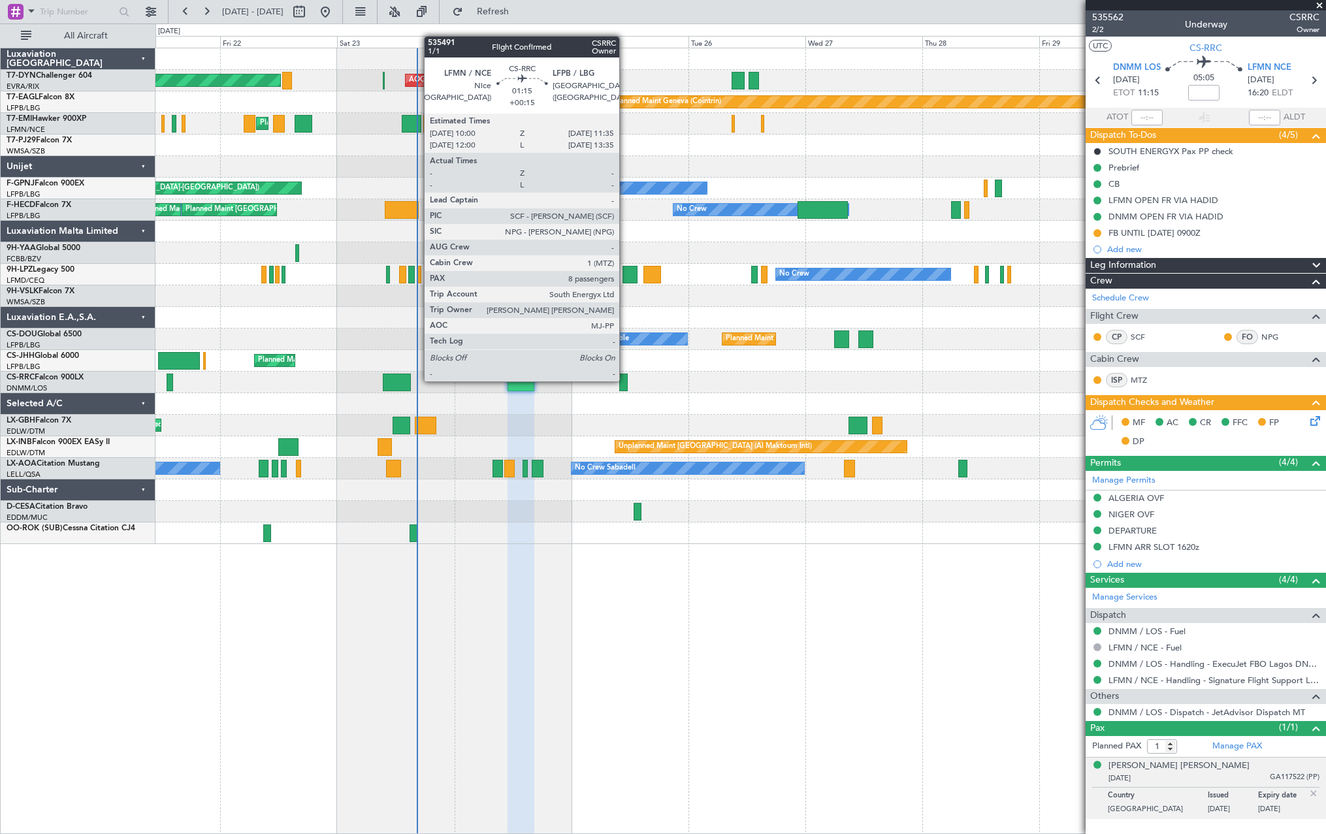
click at [625, 380] on div at bounding box center [623, 382] width 8 height 18
type input "+00:15"
type input "8"
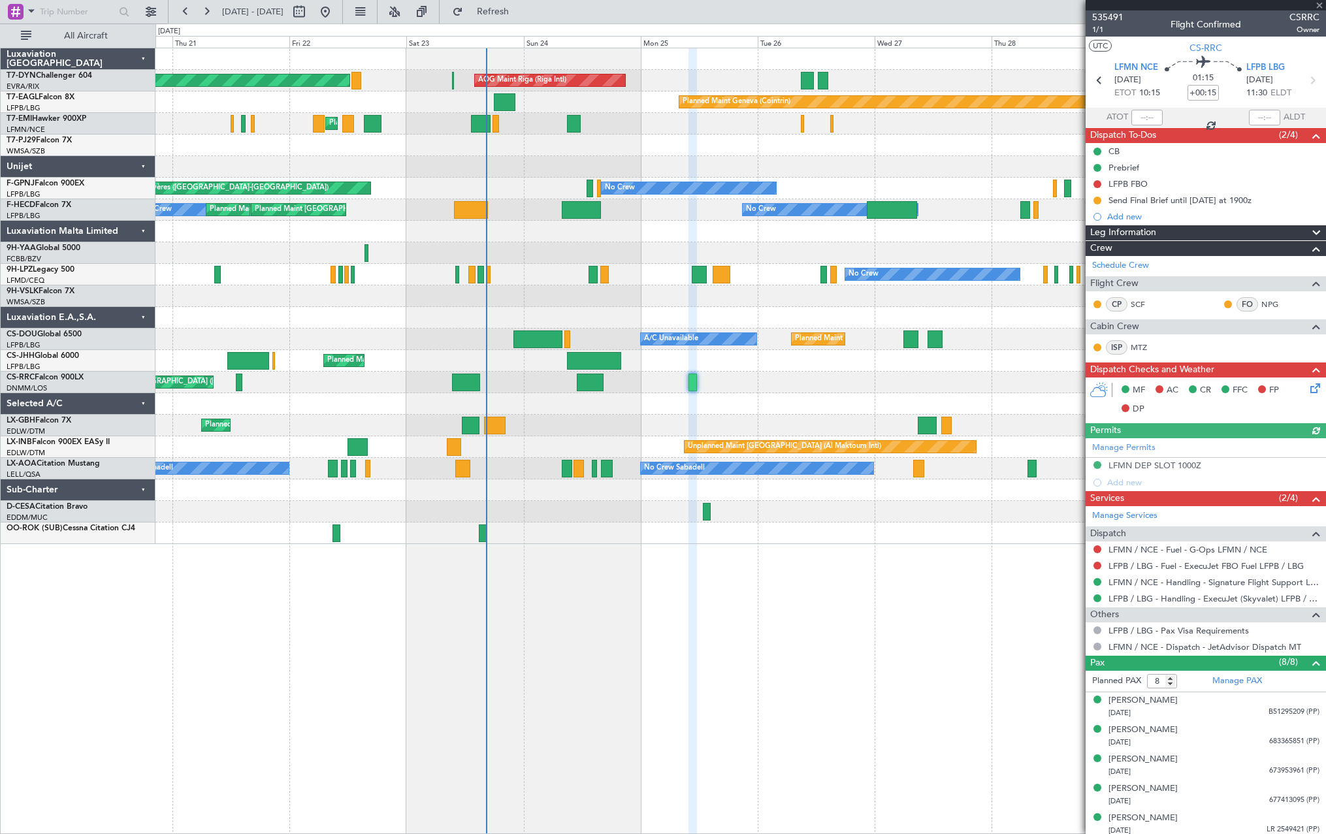
click at [680, 429] on div "Planned Maint Basel-Mulhouse AOG Maint Riga (Riga Intl) Planned Maint Geneva (C…" at bounding box center [739, 296] width 1169 height 496
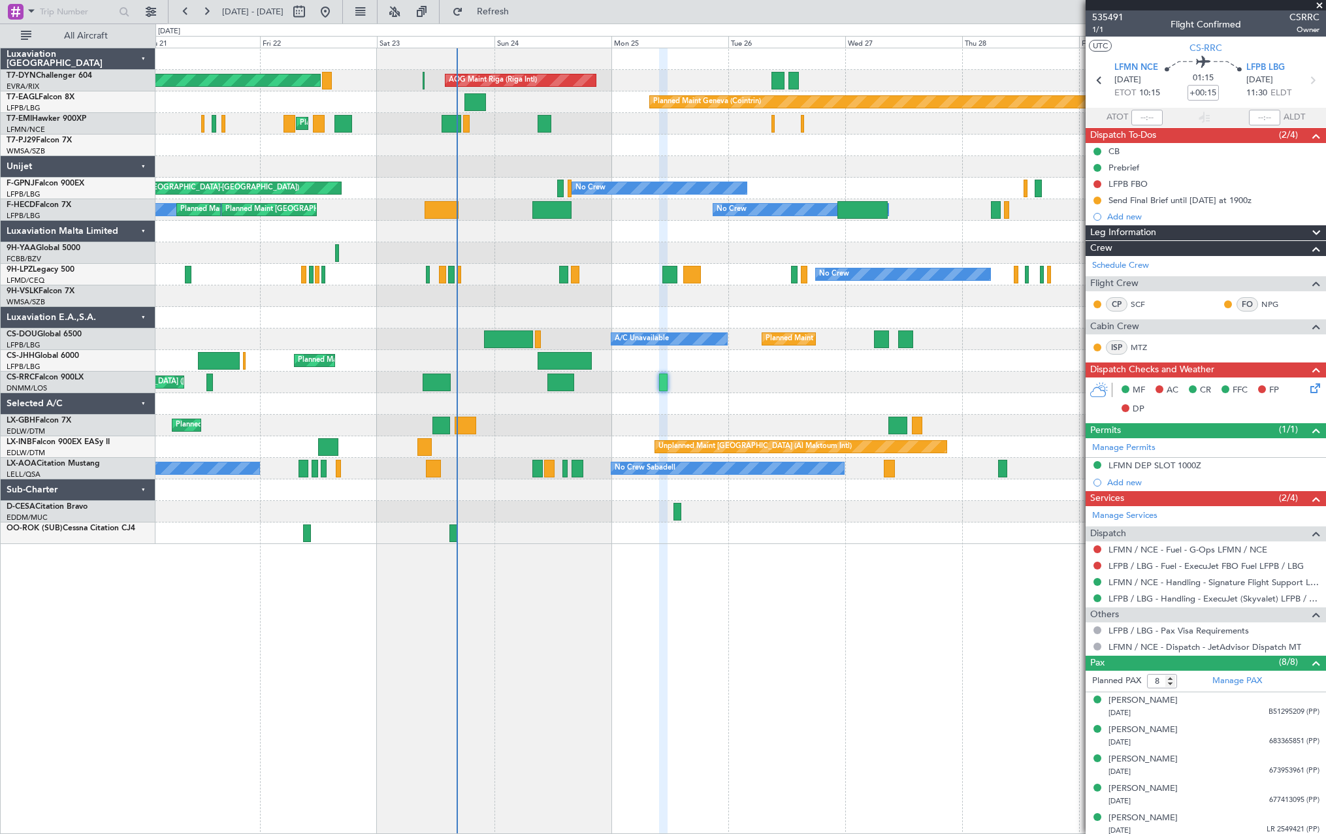
click at [612, 407] on div "Planned Maint Basel-Mulhouse AOG Maint Riga (Riga Intl) Planned Maint Geneva (C…" at bounding box center [739, 296] width 1169 height 496
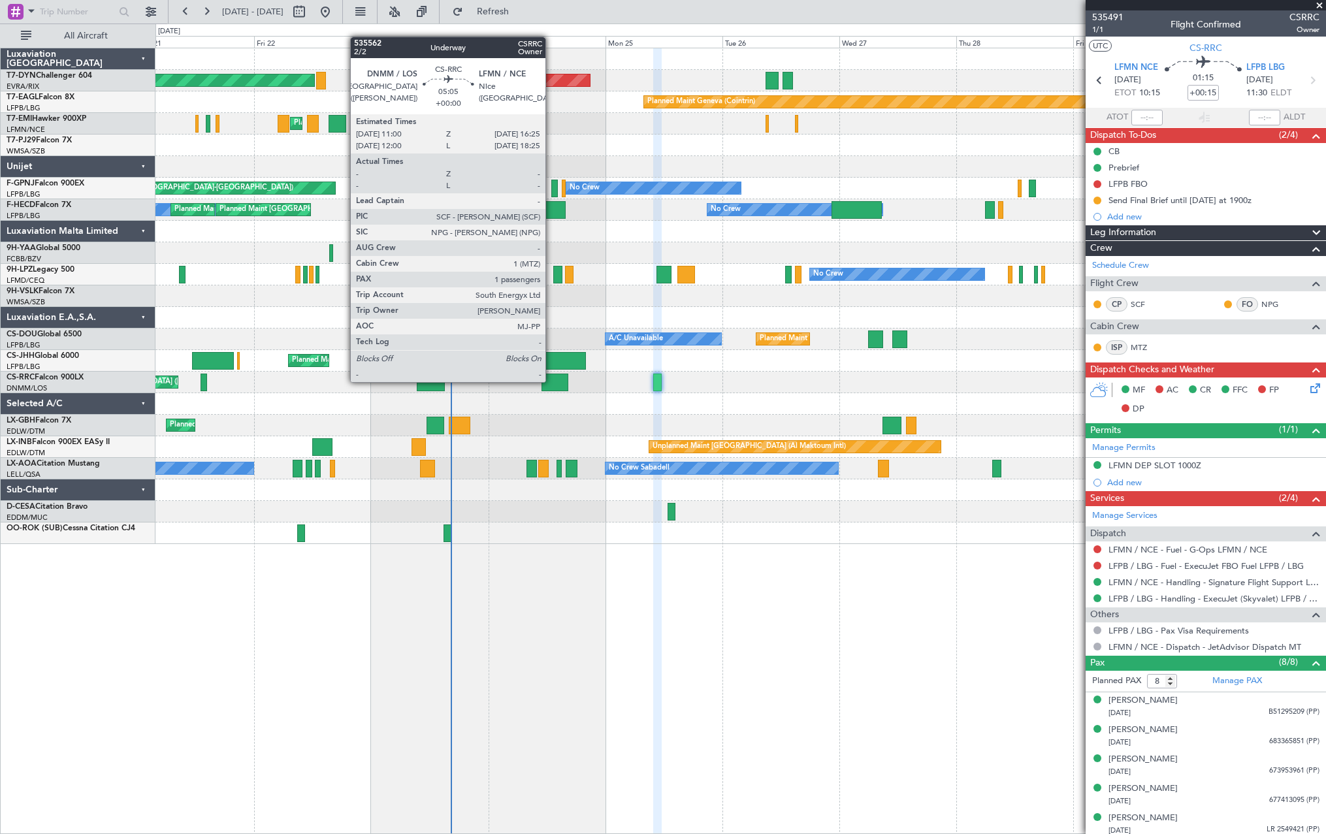
click at [551, 381] on div at bounding box center [554, 382] width 27 height 18
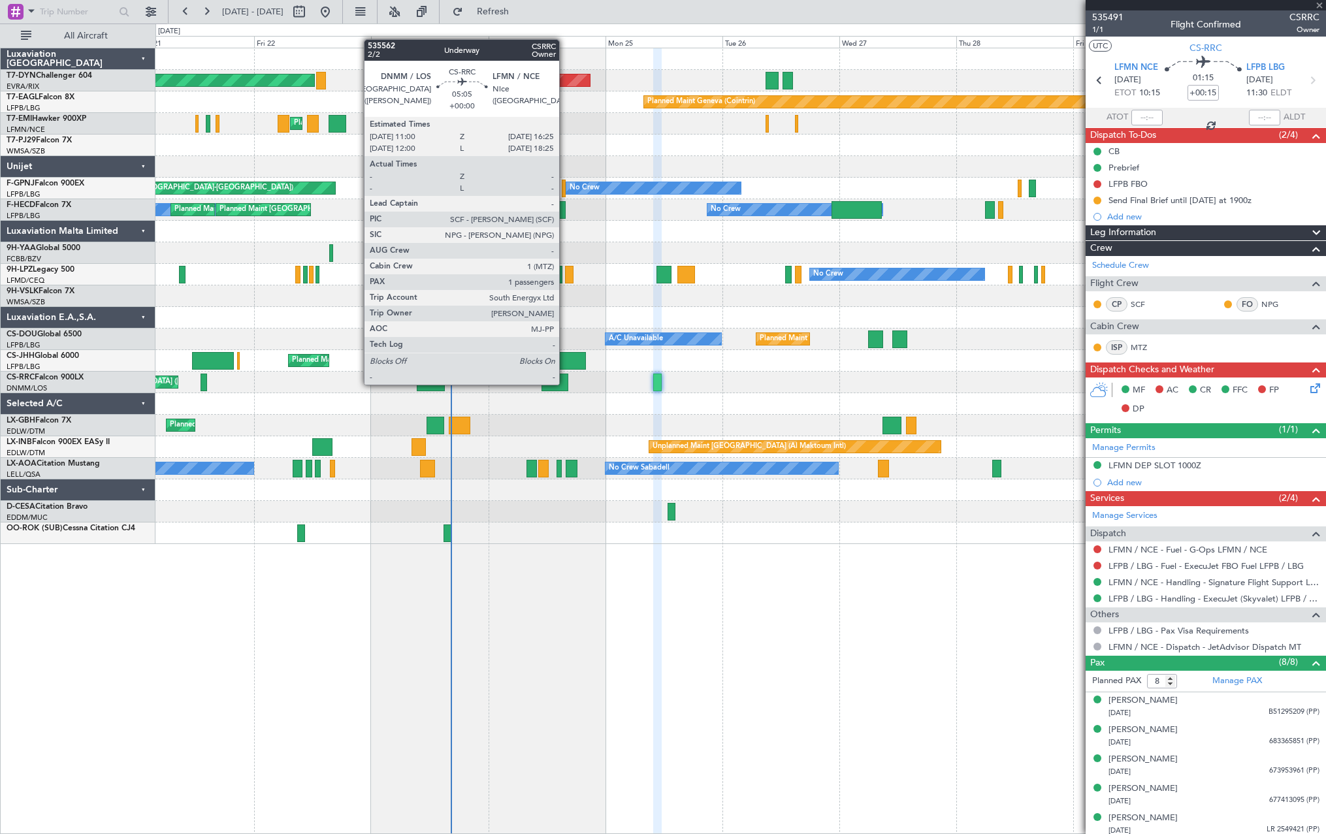
type input "1"
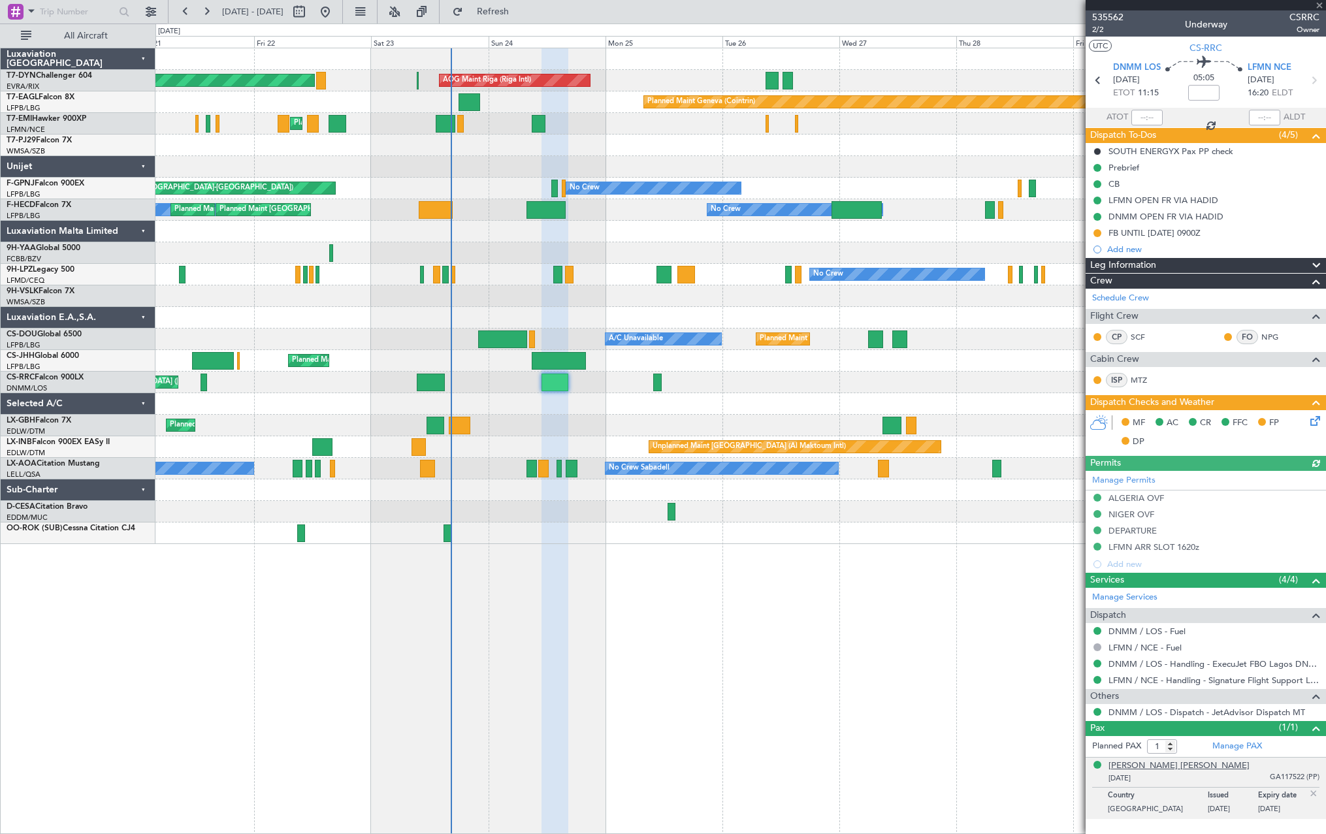
click at [1167, 769] on div "Oluwatosin Iyabode ADEDEJI" at bounding box center [1178, 765] width 141 height 13
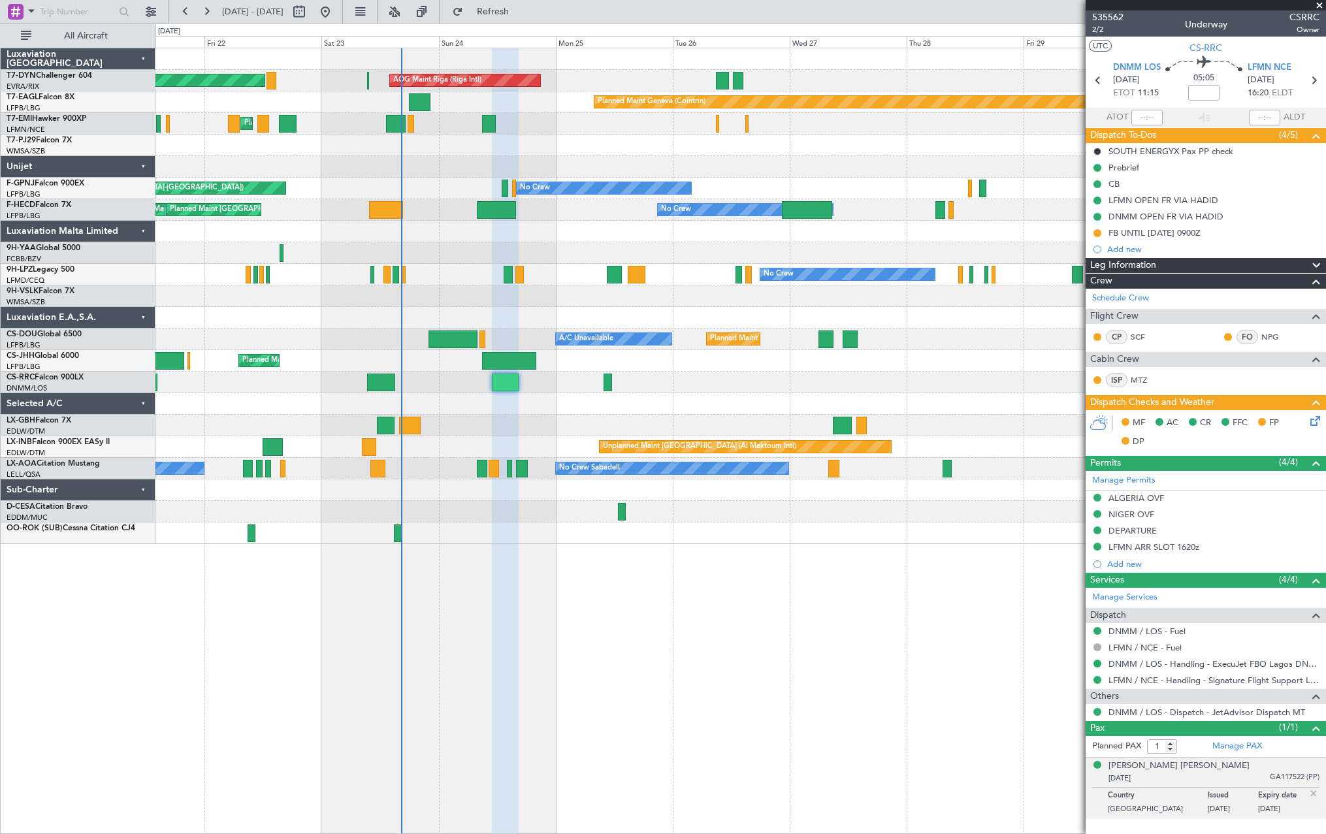
click at [492, 437] on div "Unplanned Maint Dubai (Al Maktoum Intl) Planned Maint Geneva (Cointrin)" at bounding box center [739, 447] width 1169 height 22
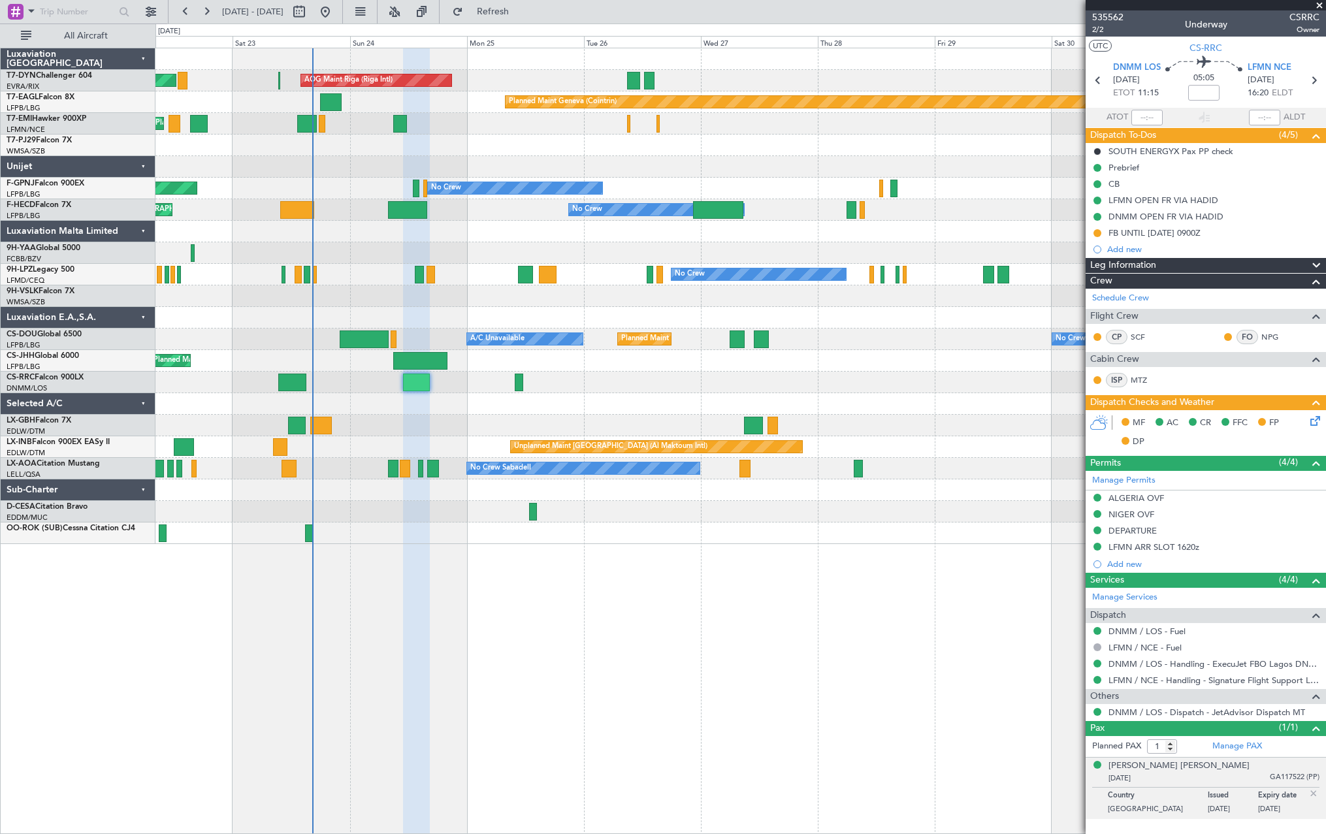
click at [643, 424] on div "Planned Maint Nice ([GEOGRAPHIC_DATA])" at bounding box center [739, 426] width 1169 height 22
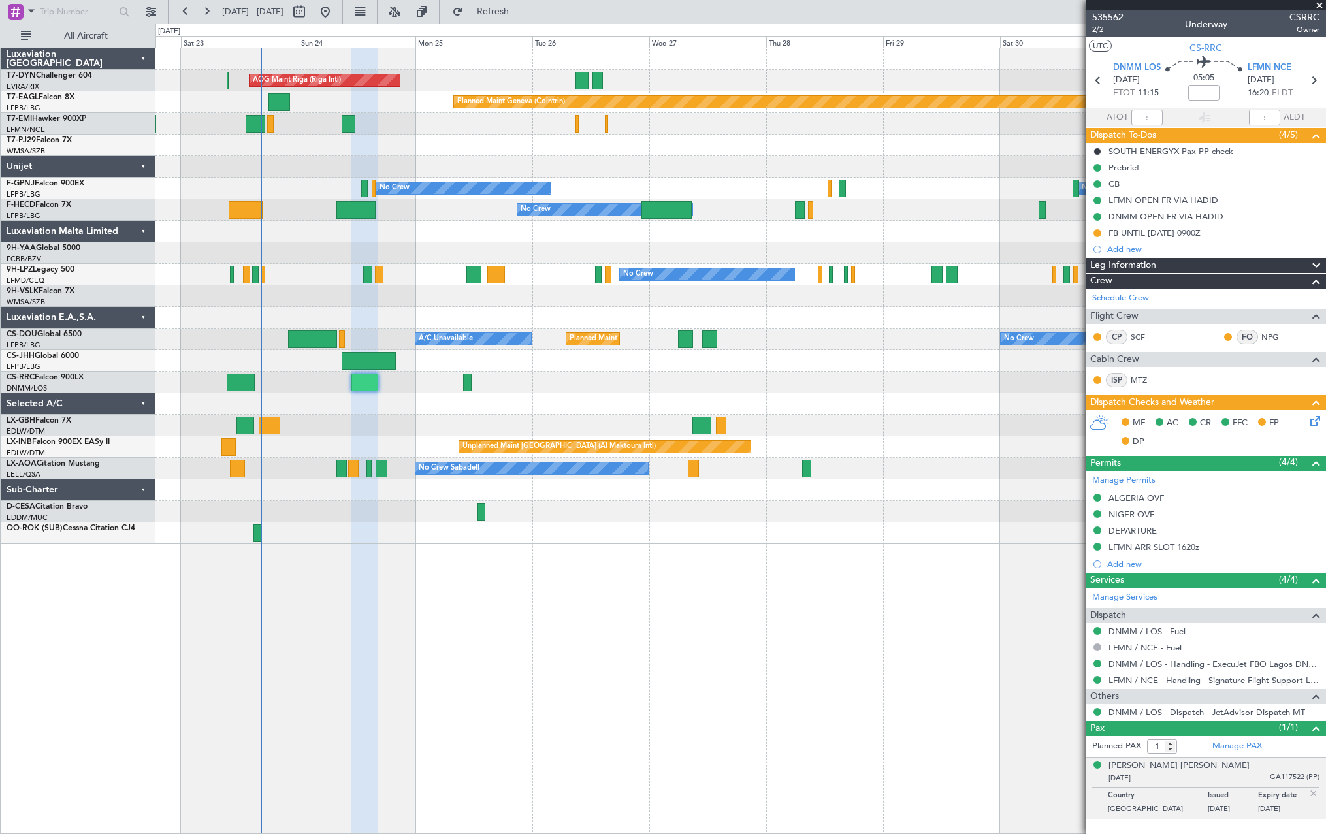
click at [432, 426] on div "Planned Maint Nice ([GEOGRAPHIC_DATA])" at bounding box center [739, 426] width 1169 height 22
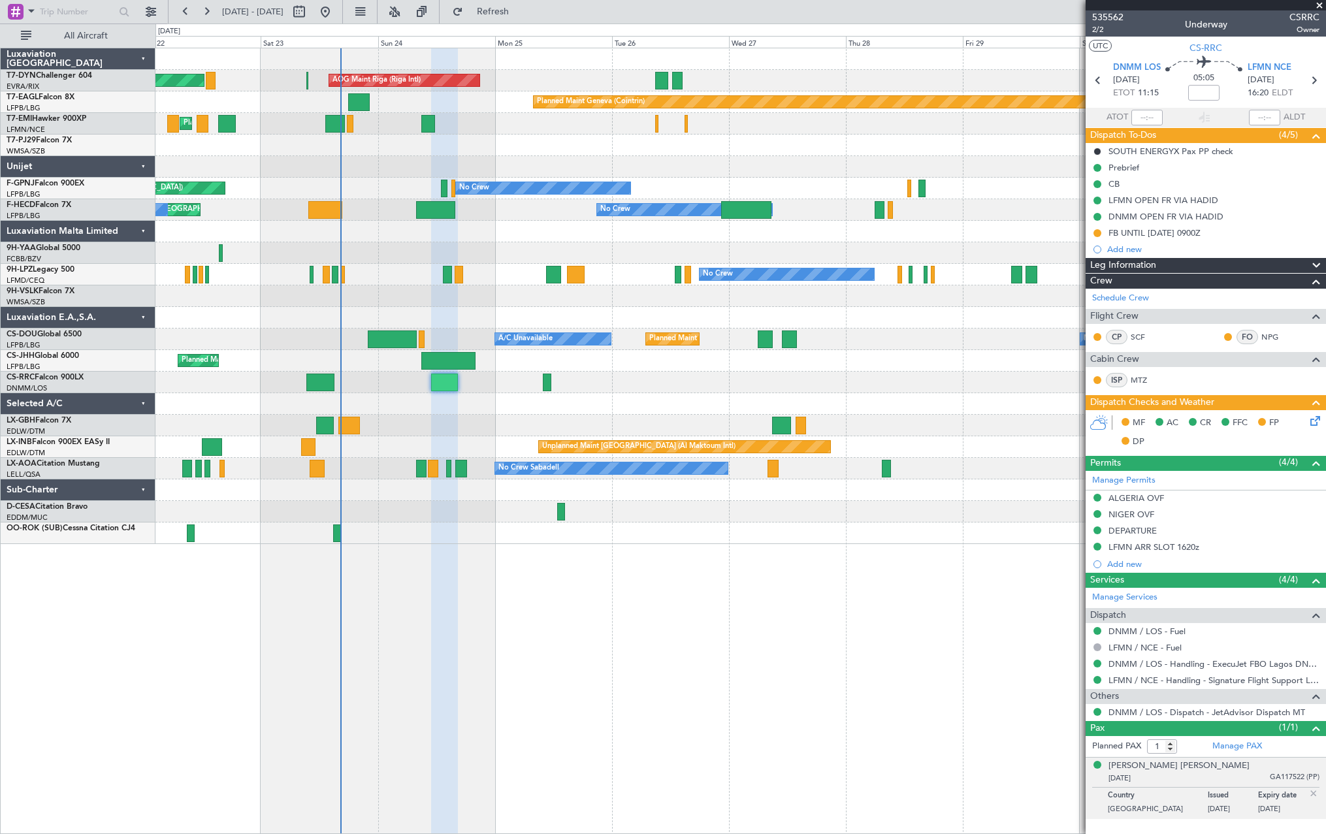
click at [462, 527] on div "AOG Maint Riga (Riga Intl) Planned Maint Basel-Mulhouse Planned Maint Geneva (C…" at bounding box center [739, 296] width 1169 height 496
click at [462, 527] on div at bounding box center [739, 533] width 1169 height 22
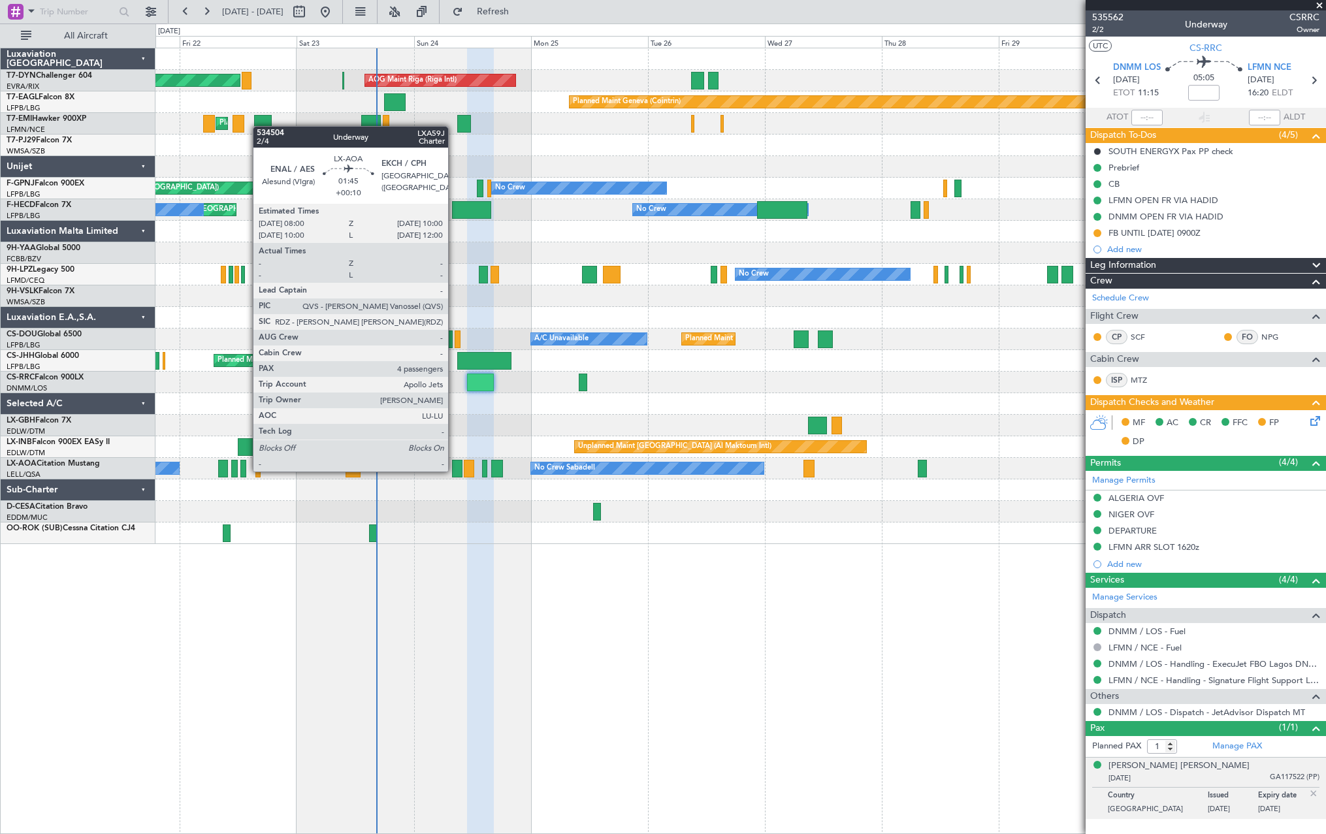
click at [454, 470] on div at bounding box center [457, 469] width 10 height 18
type input "+00:10"
type input "4"
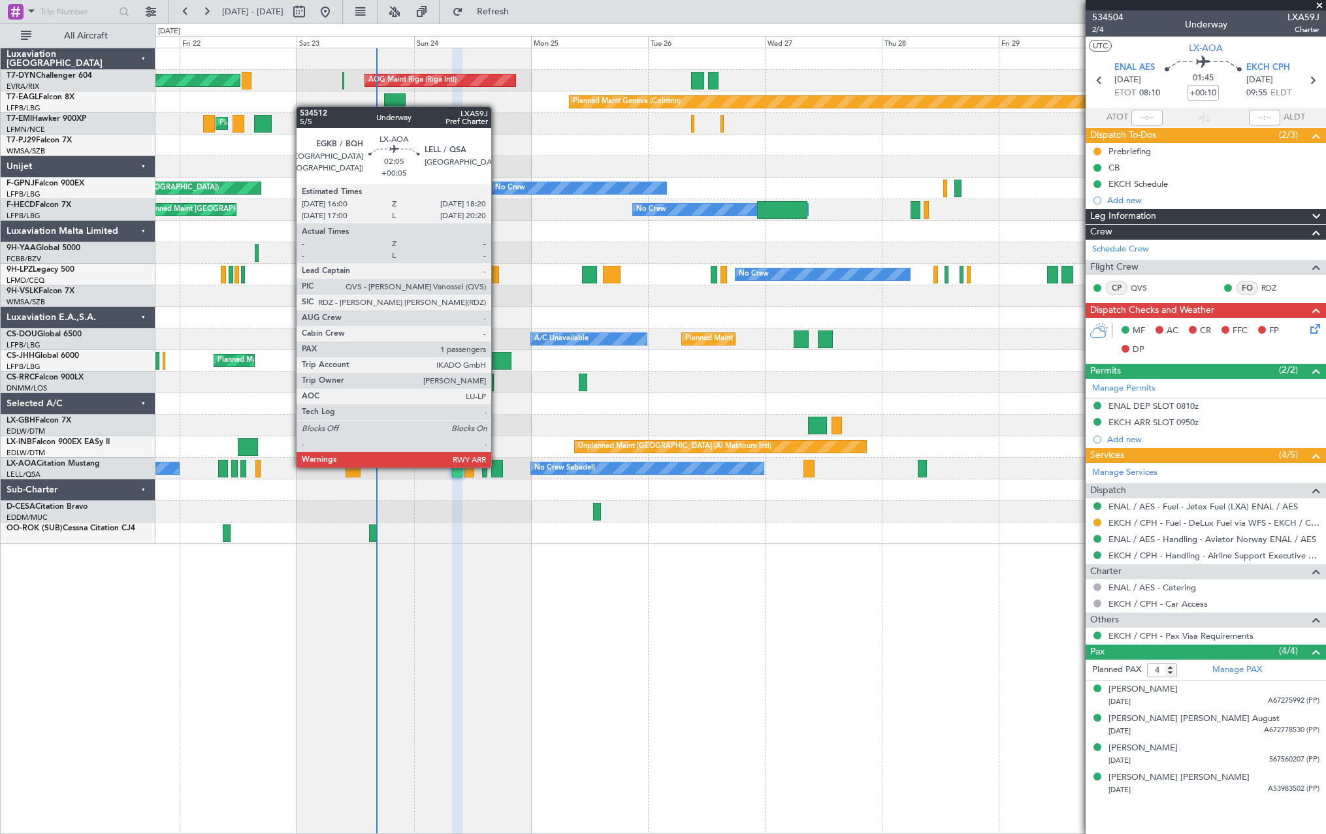
click at [497, 466] on div at bounding box center [497, 469] width 12 height 18
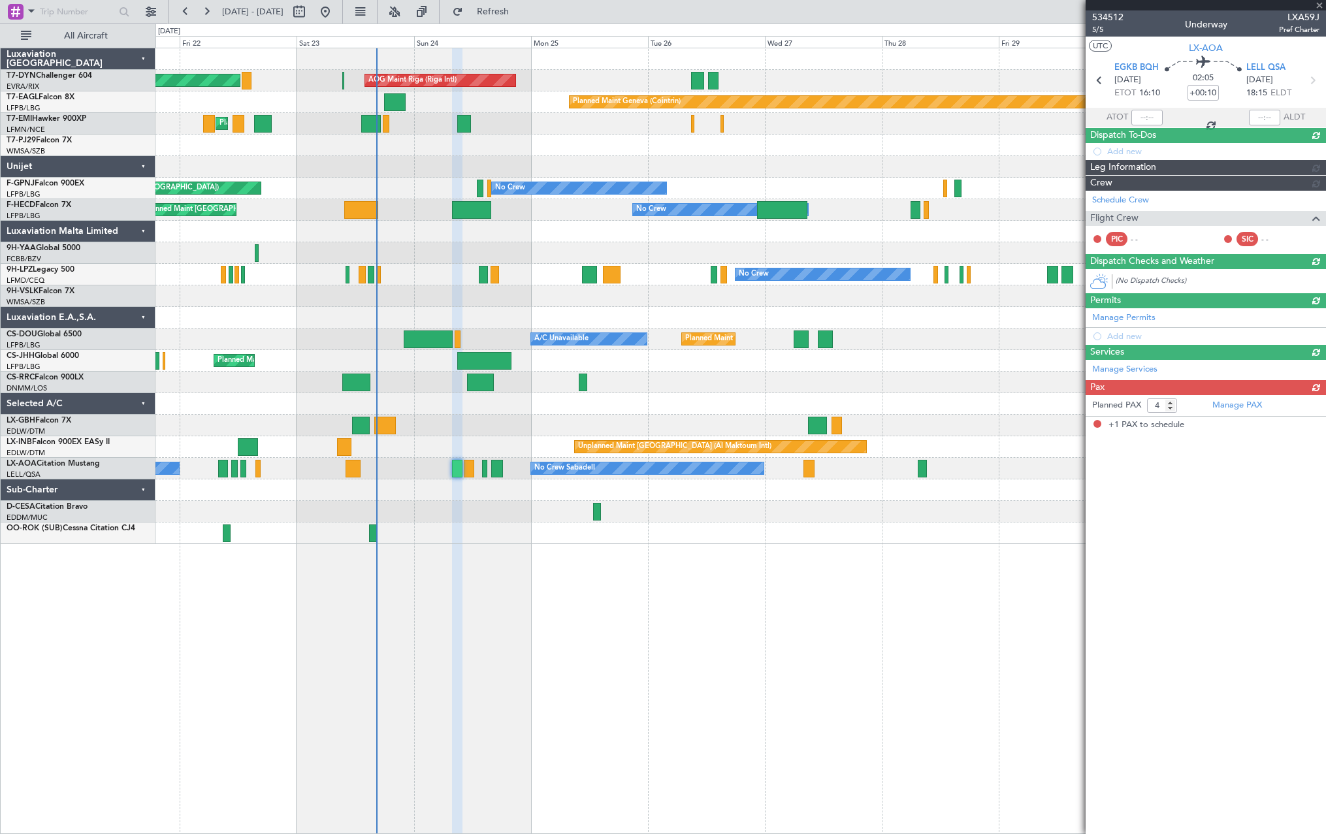
type input "+00:05"
type input "1"
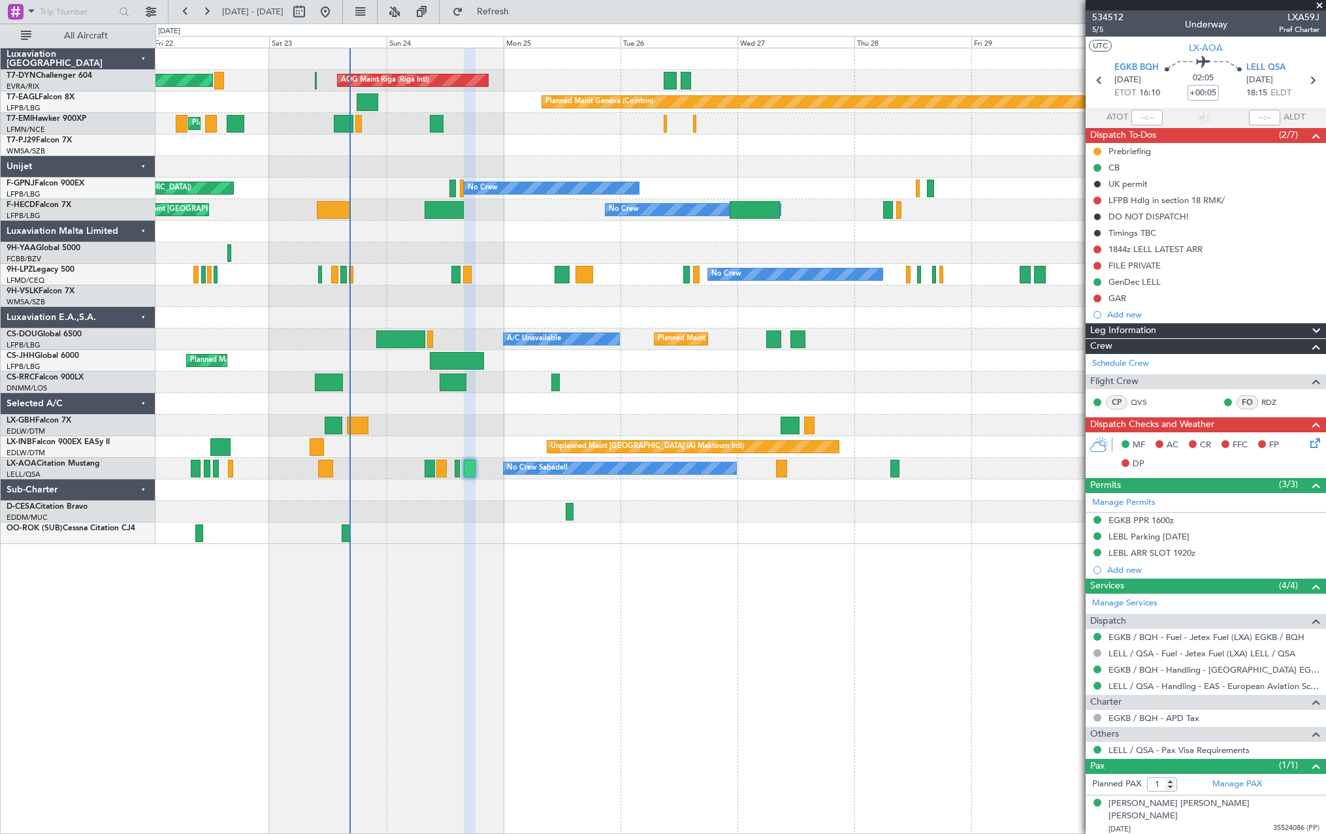
click at [491, 503] on div at bounding box center [739, 512] width 1169 height 22
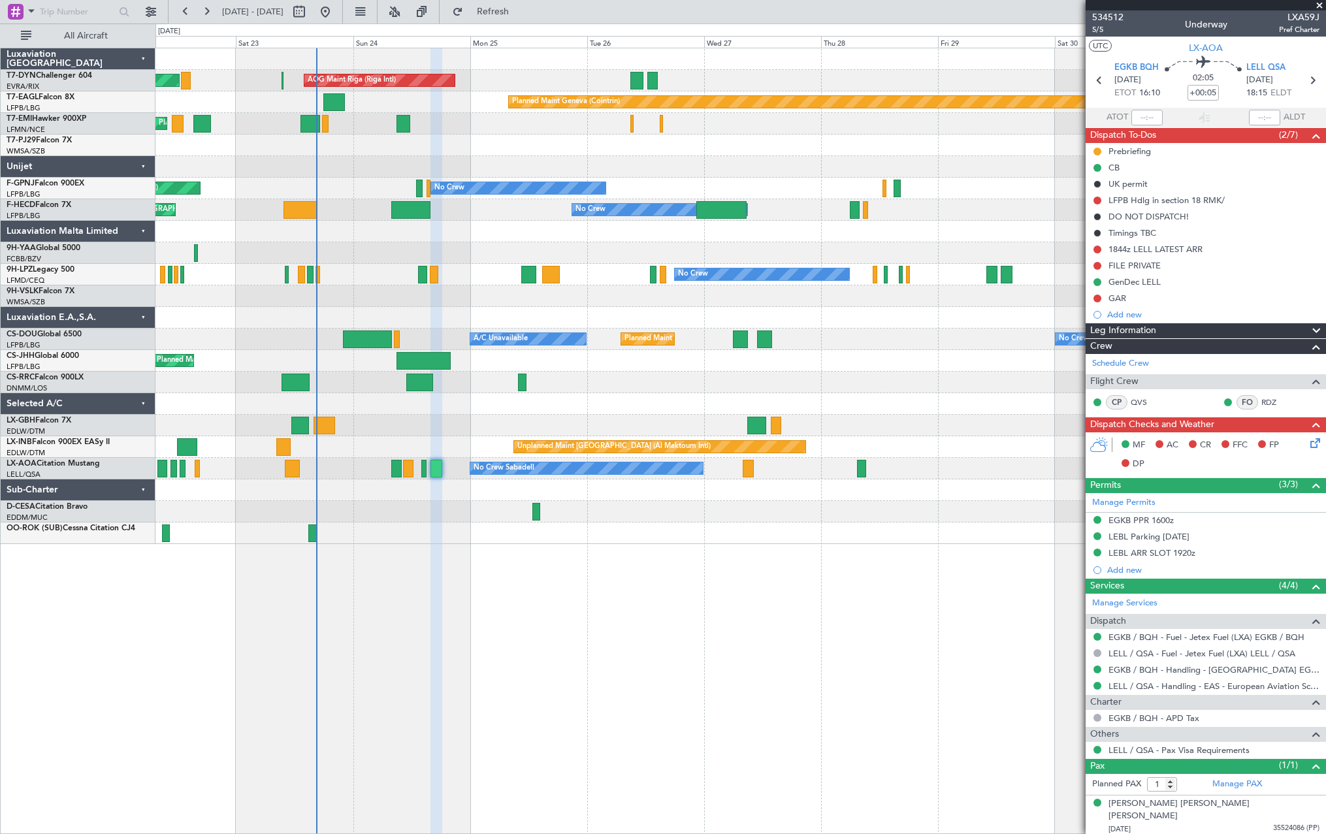
click at [751, 519] on div at bounding box center [739, 512] width 1169 height 22
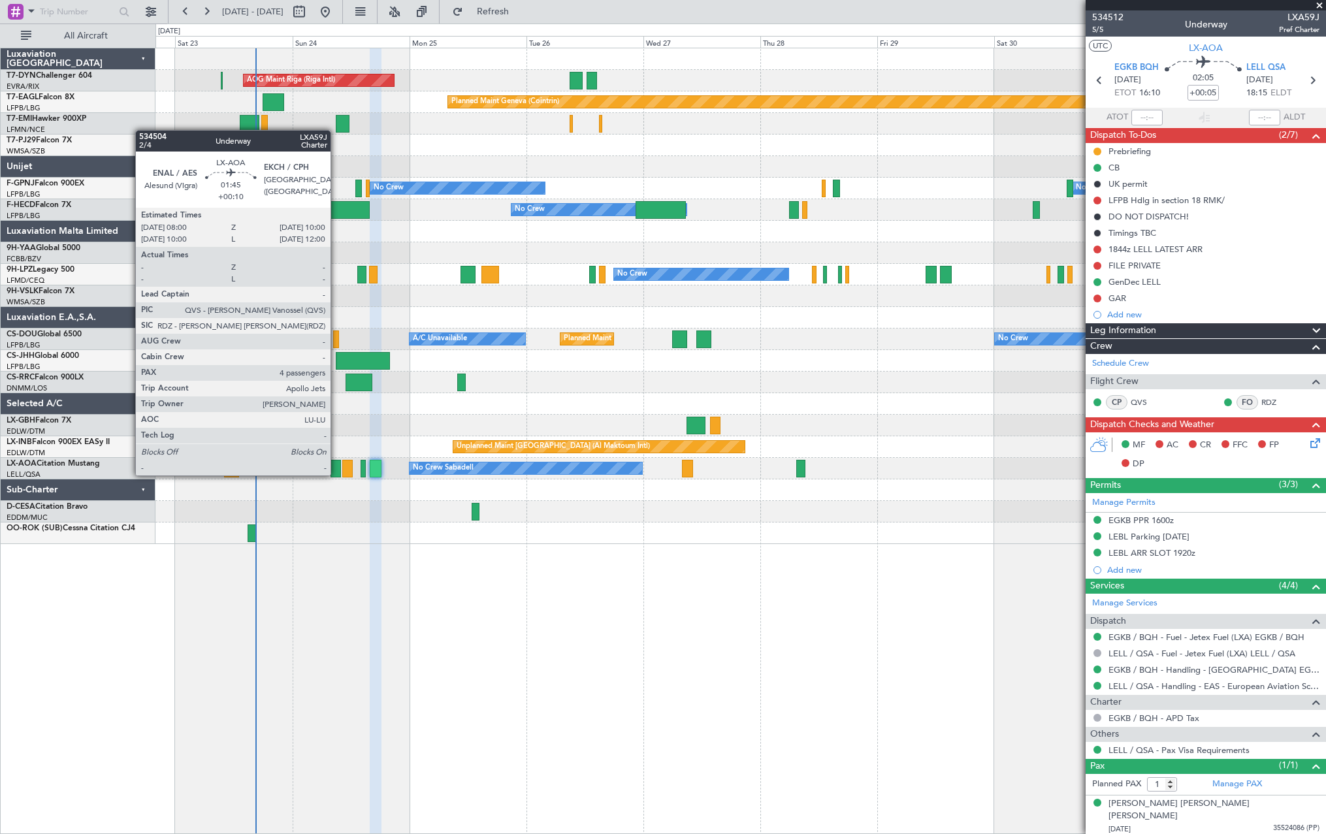
click at [336, 474] on div at bounding box center [335, 469] width 10 height 18
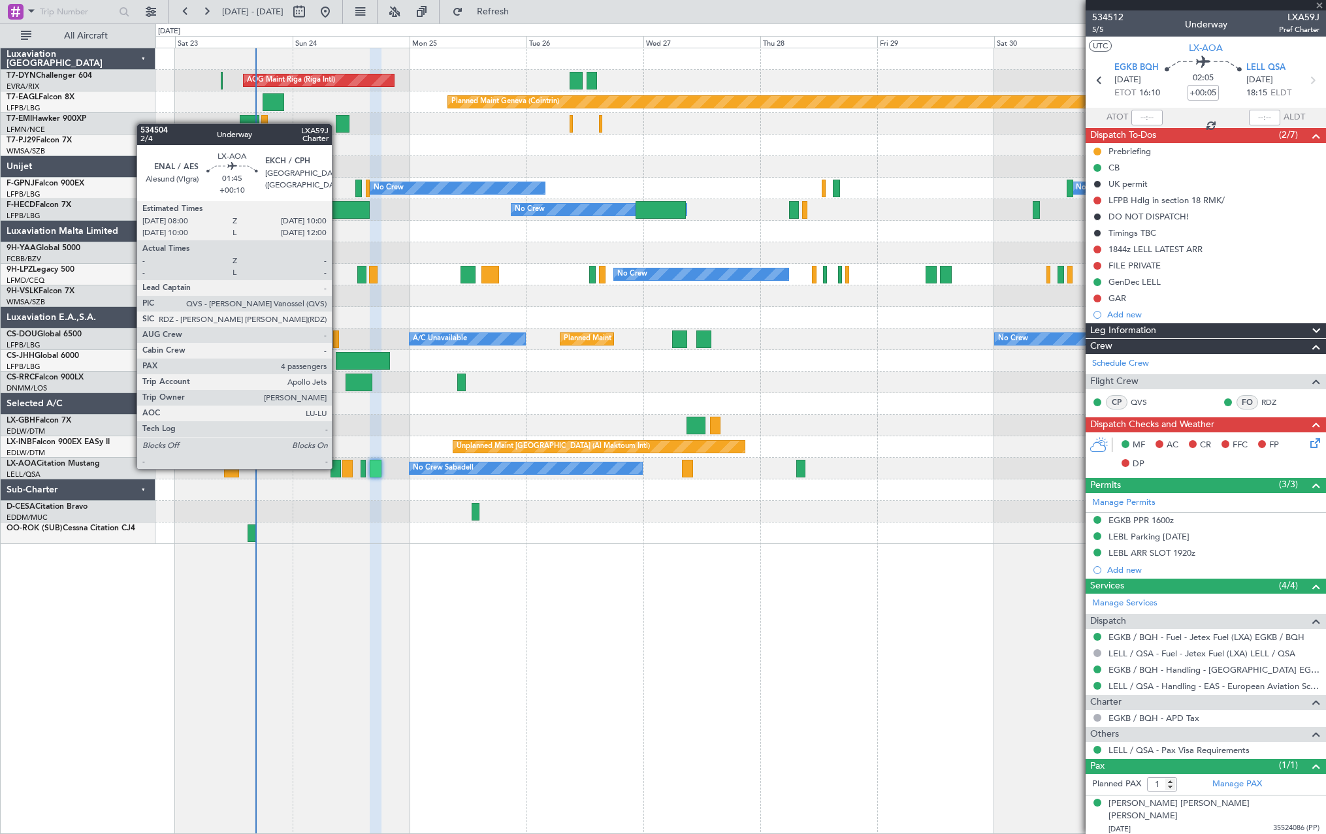
type input "+00:10"
type input "4"
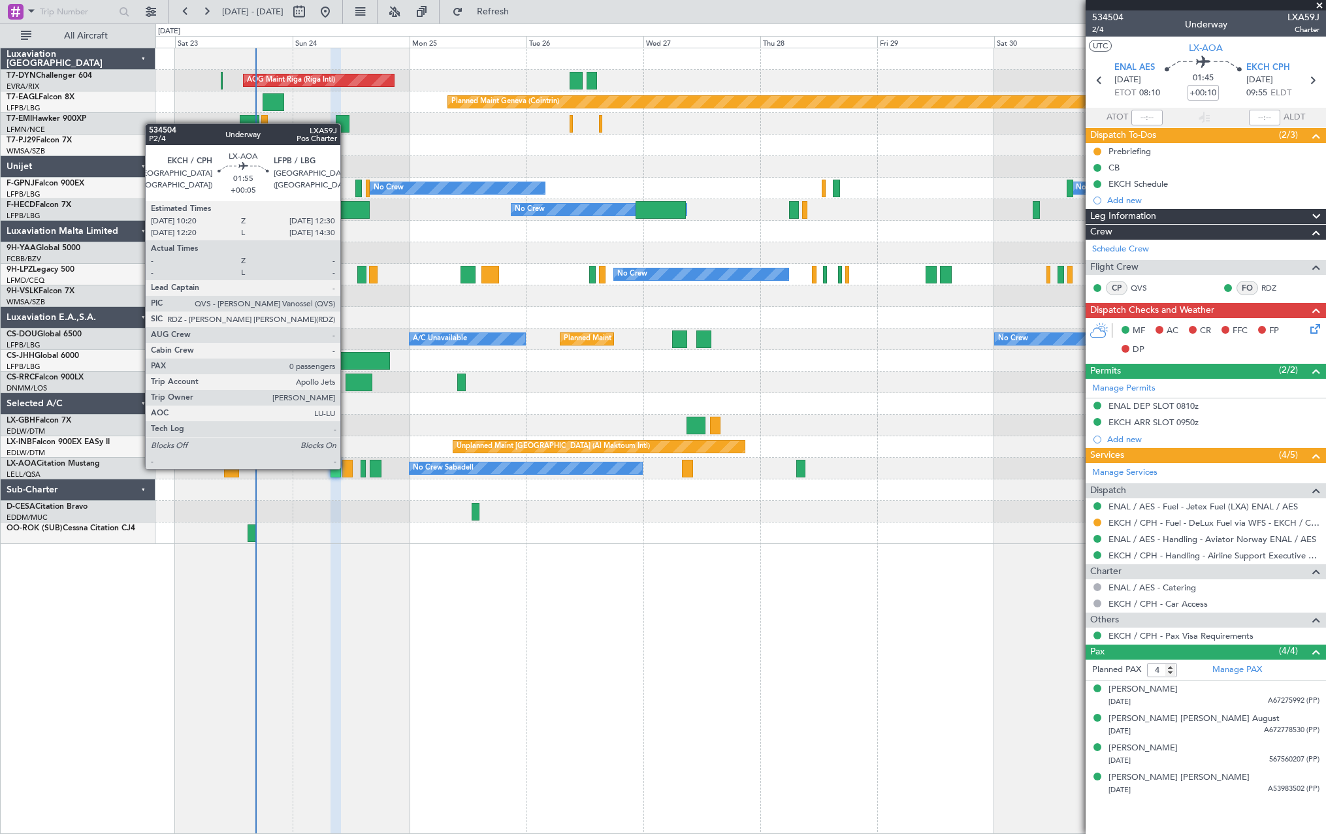
click at [346, 468] on div at bounding box center [347, 469] width 11 height 18
type input "+00:05"
type input "0"
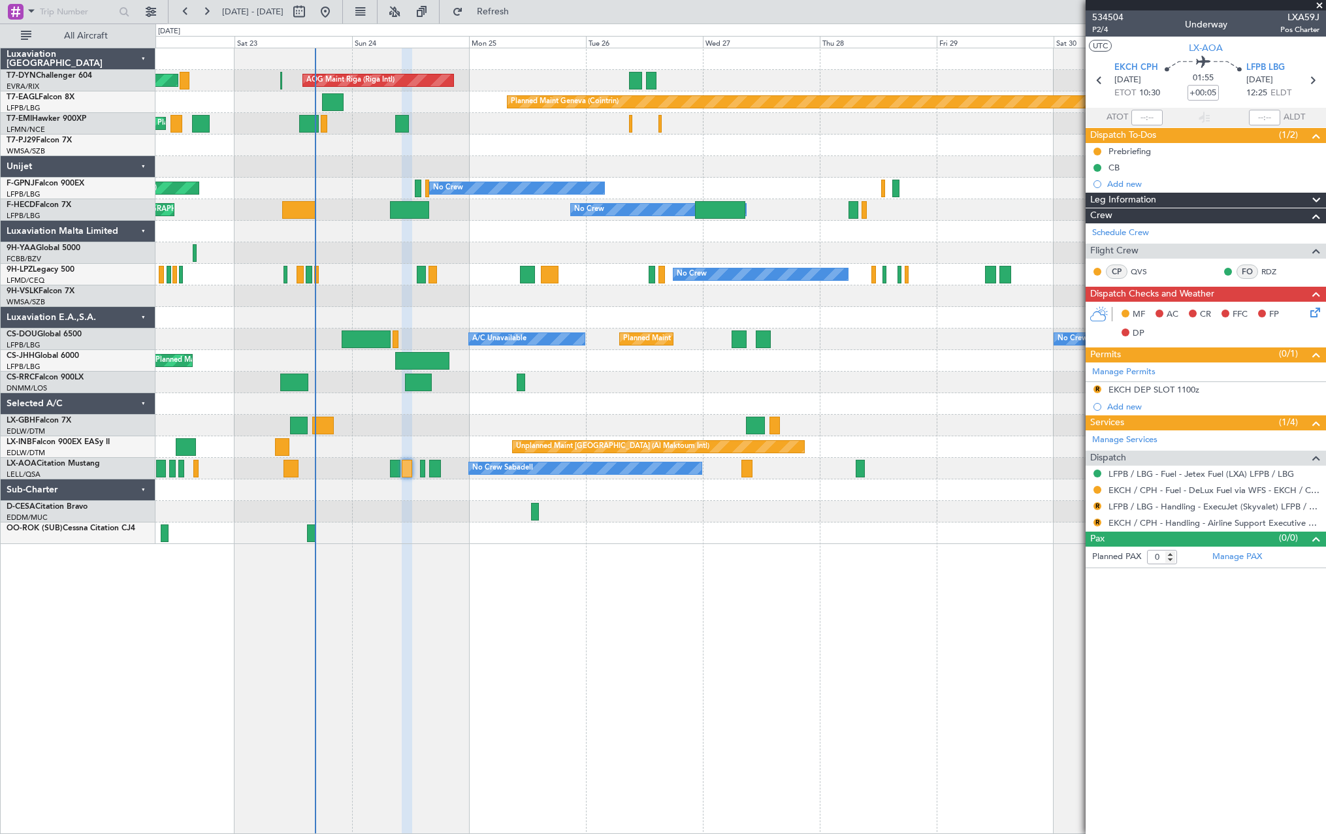
click at [492, 555] on div "AOG Maint Riga (Riga Intl) Planned Maint Basel-Mulhouse Planned Maint Geneva (C…" at bounding box center [740, 441] width 1170 height 786
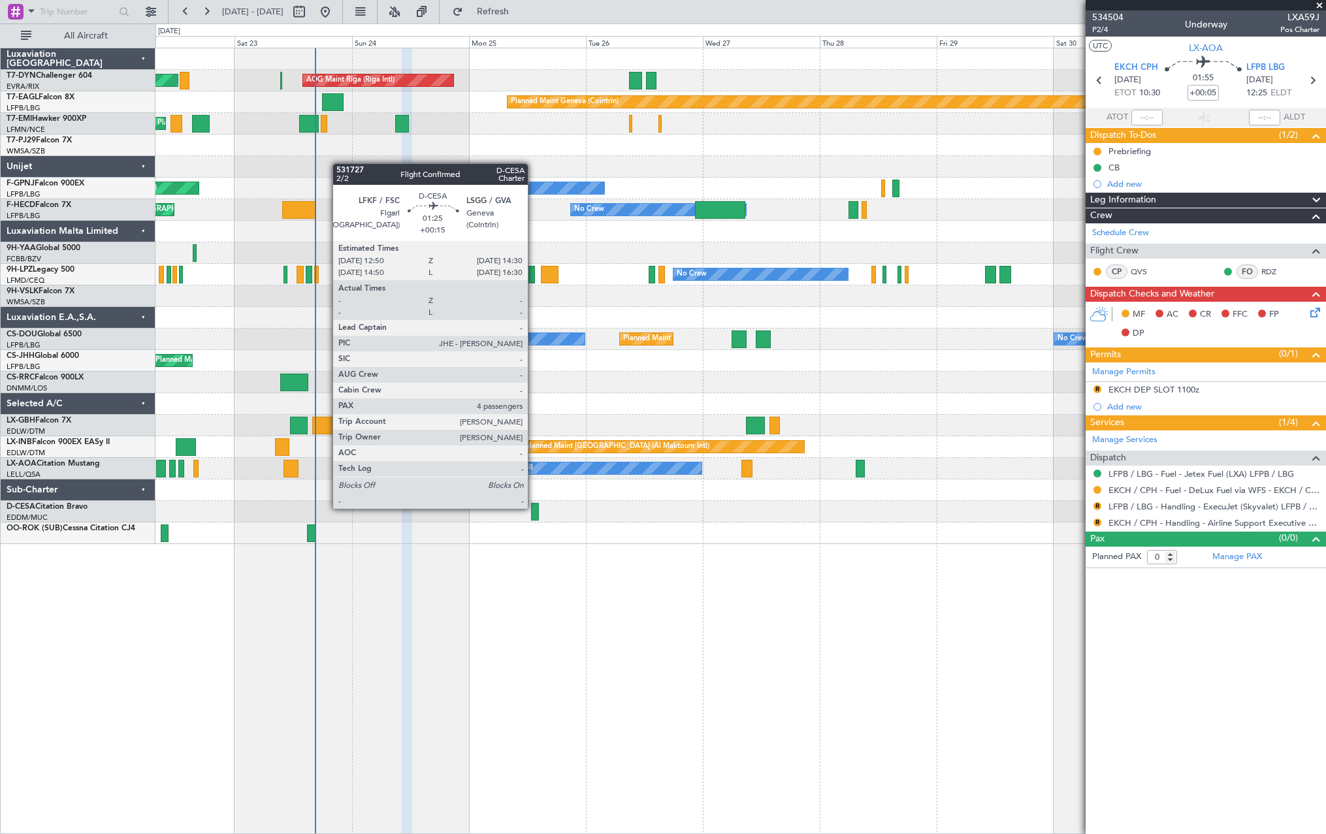
click at [533, 507] on div at bounding box center [535, 512] width 8 height 18
type input "+00:15"
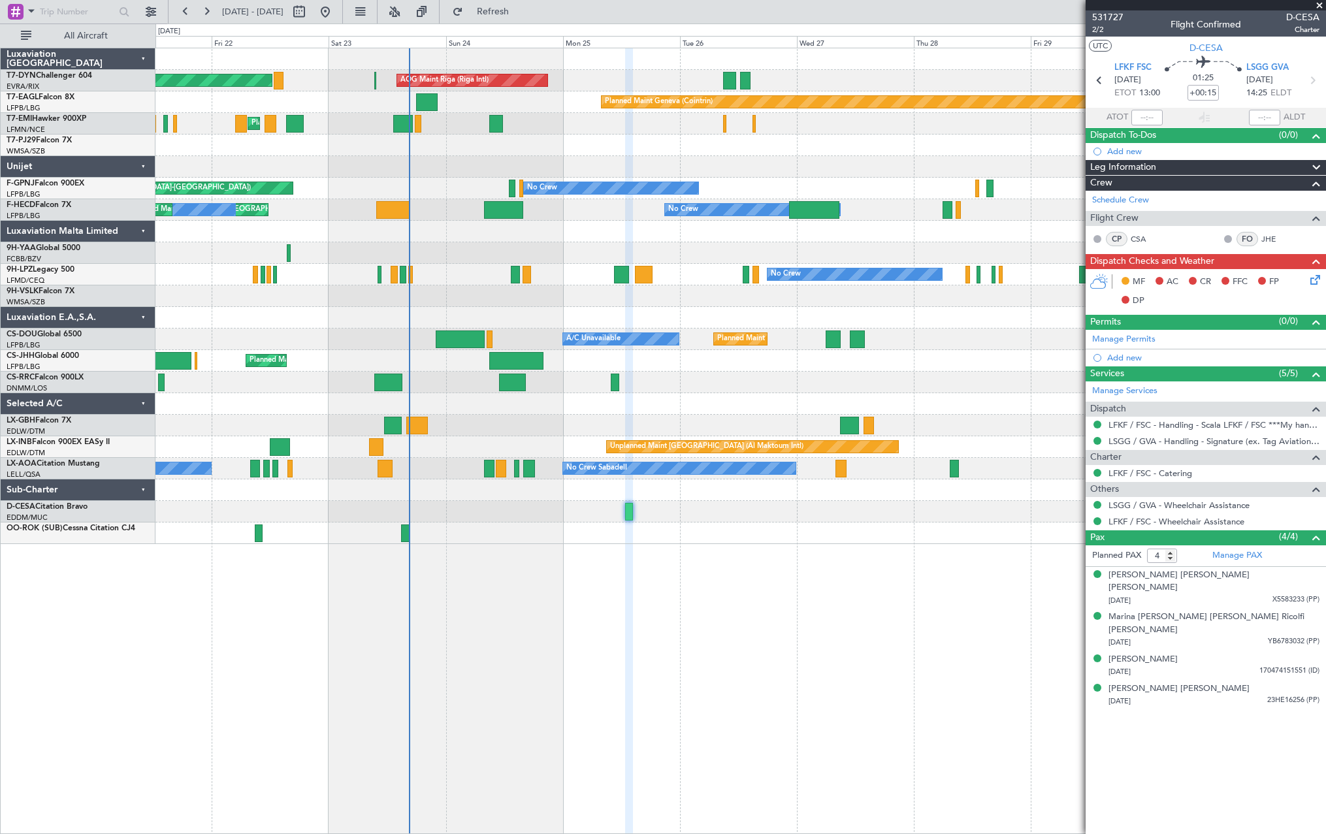
click at [564, 424] on div "Planned Maint Nice (Côte d'Azur Airport) Unplanned Maint Paris (Le Bourget)" at bounding box center [739, 426] width 1169 height 22
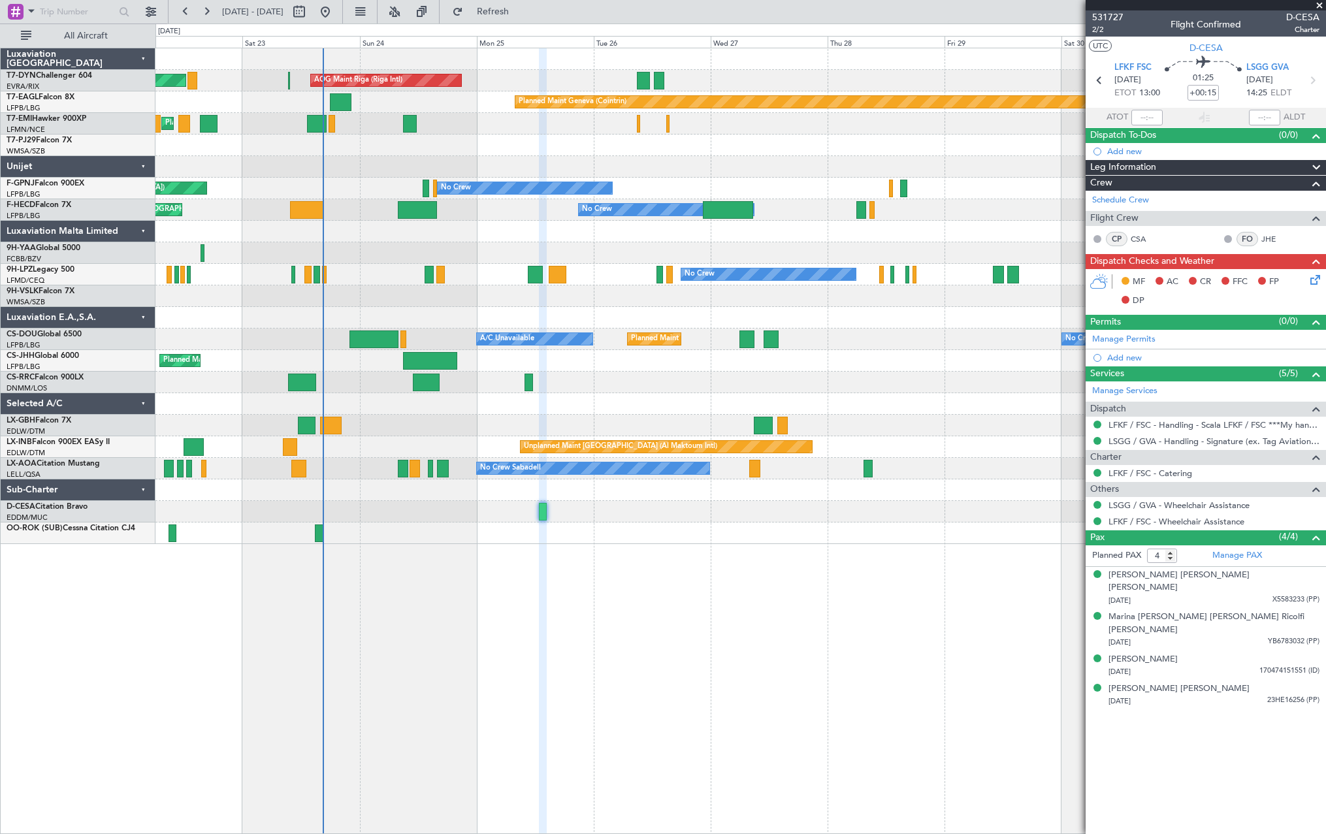
click at [616, 534] on div at bounding box center [739, 533] width 1169 height 22
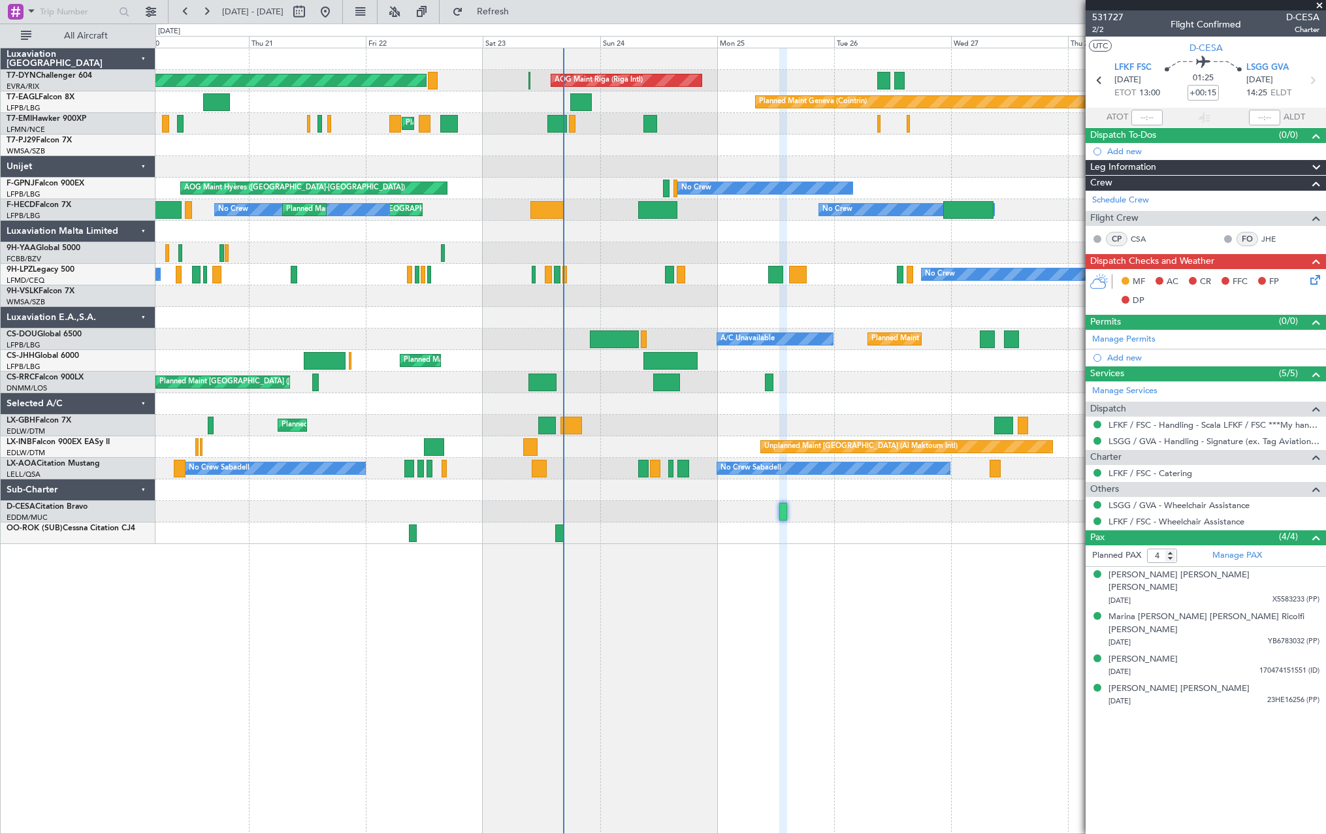
click at [669, 536] on div at bounding box center [739, 533] width 1169 height 22
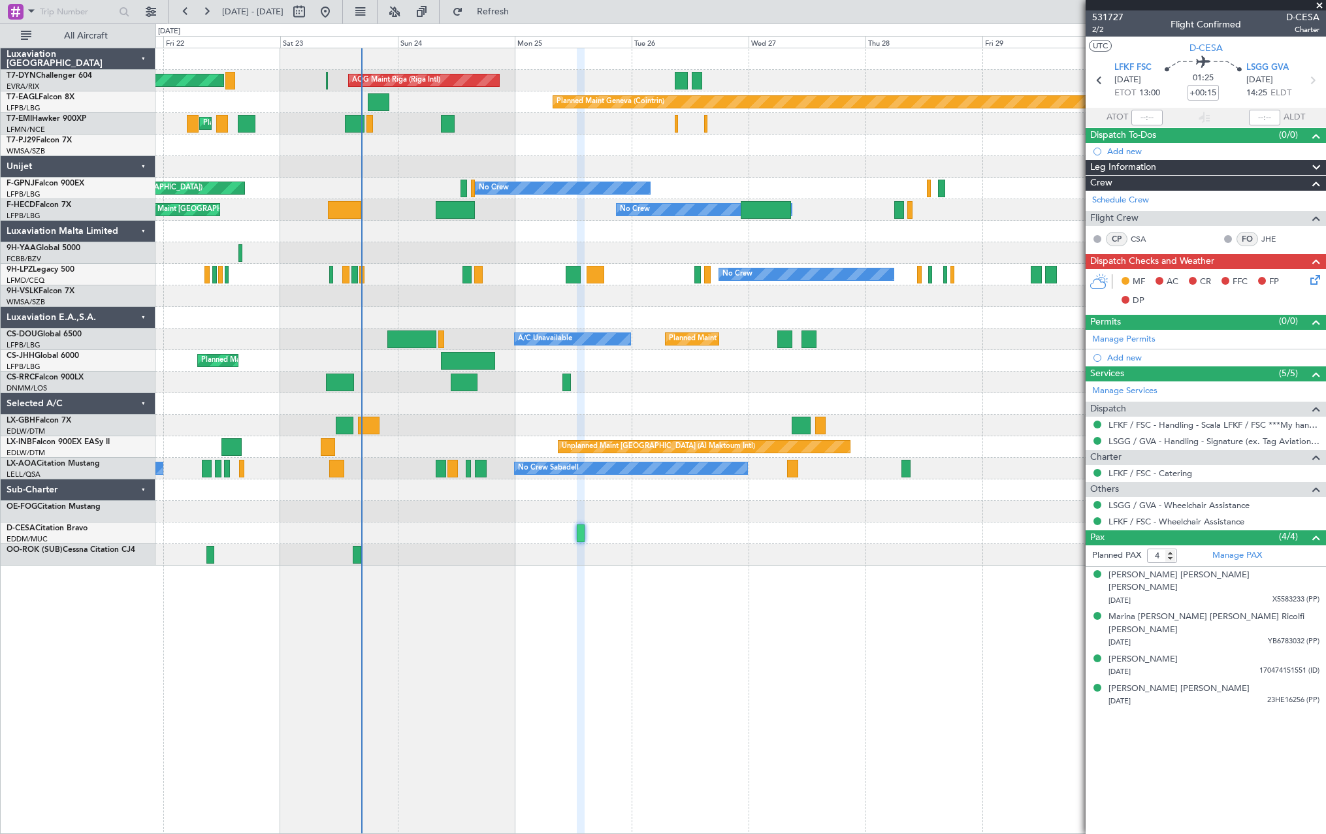
click at [626, 420] on div "Planned Maint Basel-Mulhouse AOG Maint Riga (Riga Intl) Planned Maint Geneva (C…" at bounding box center [739, 306] width 1169 height 517
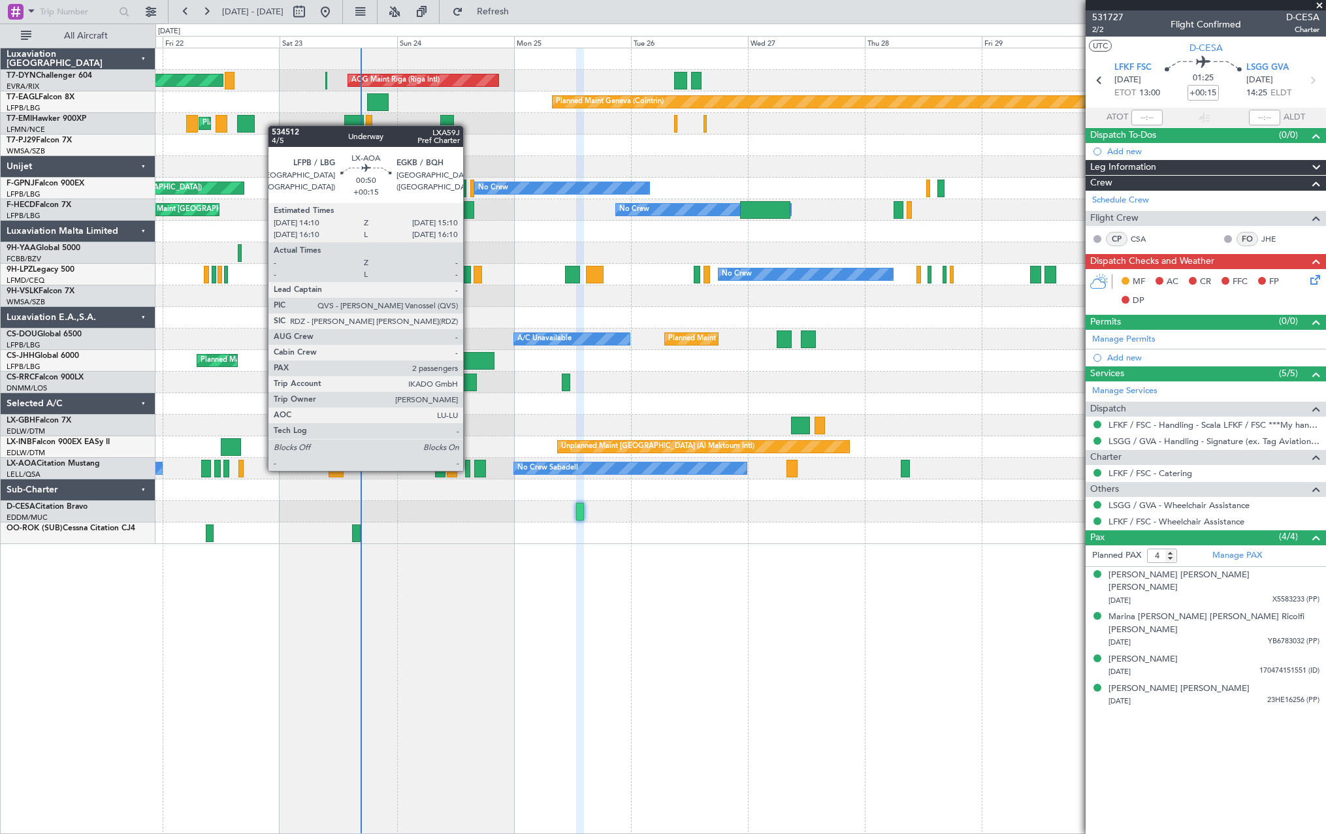
click at [469, 469] on div at bounding box center [467, 469] width 5 height 18
type input "2"
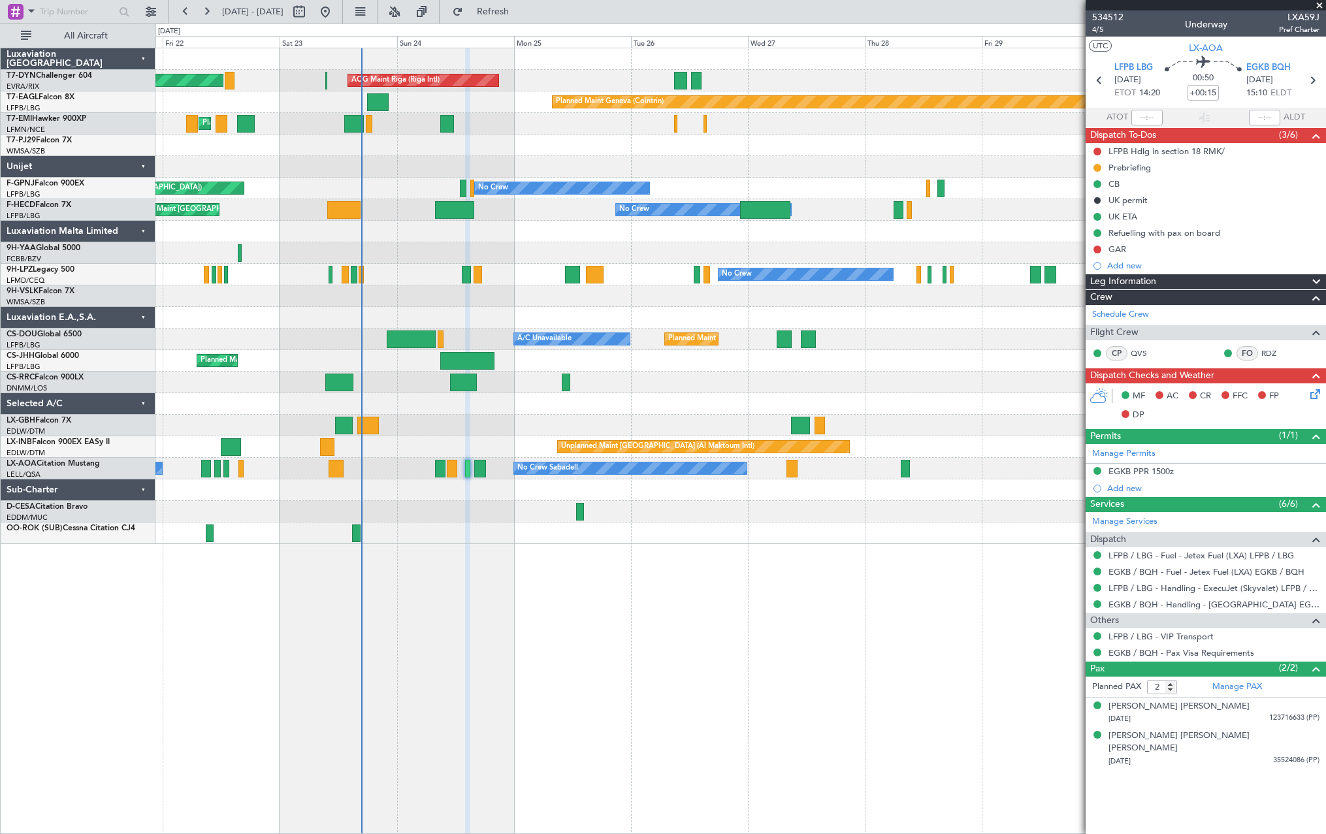
click at [579, 549] on div "Planned Maint Basel-Mulhouse AOG Maint Riga (Riga Intl) Planned Maint Geneva (C…" at bounding box center [740, 441] width 1170 height 786
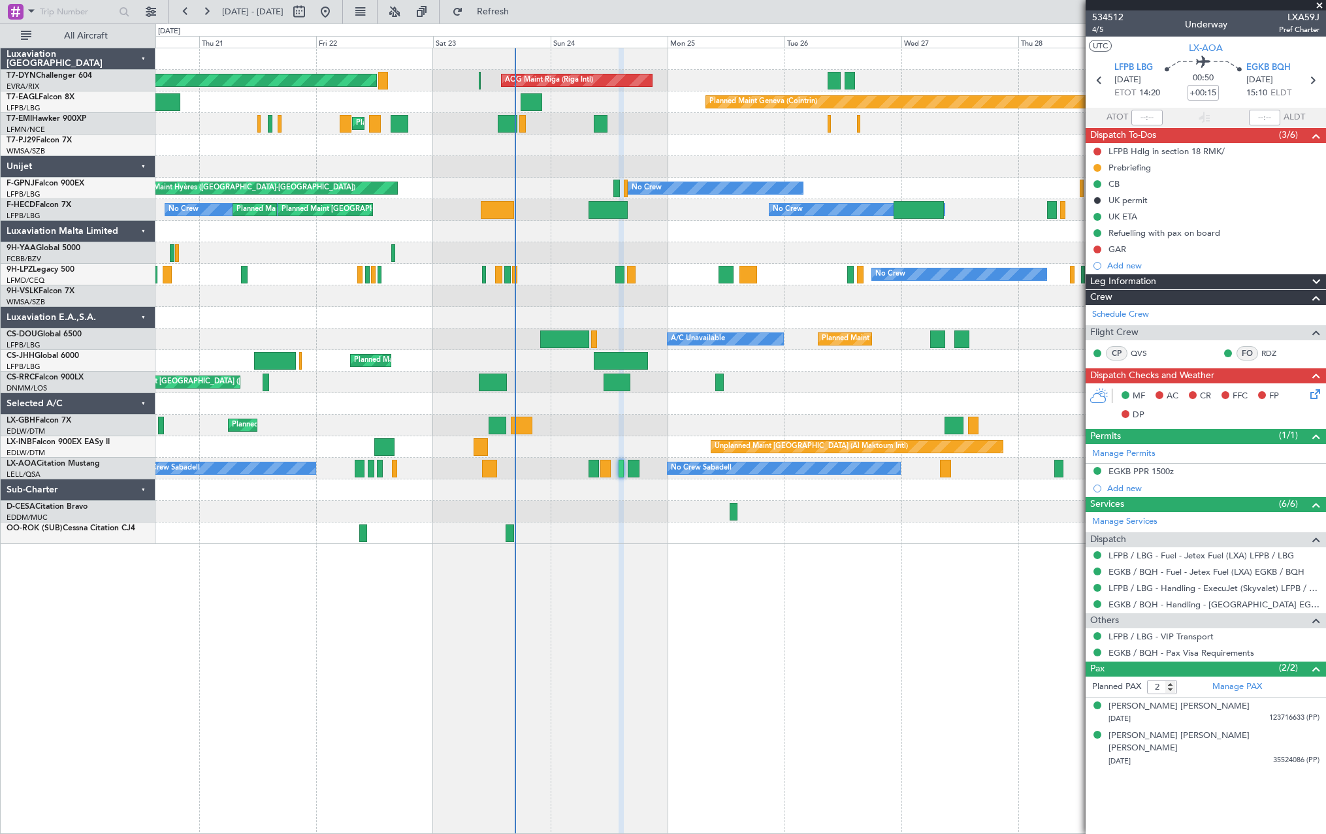
click at [507, 548] on div "Planned Maint Basel-Mulhouse AOG Maint Riga (Riga Intl) Planned Maint Geneva (C…" at bounding box center [740, 441] width 1170 height 786
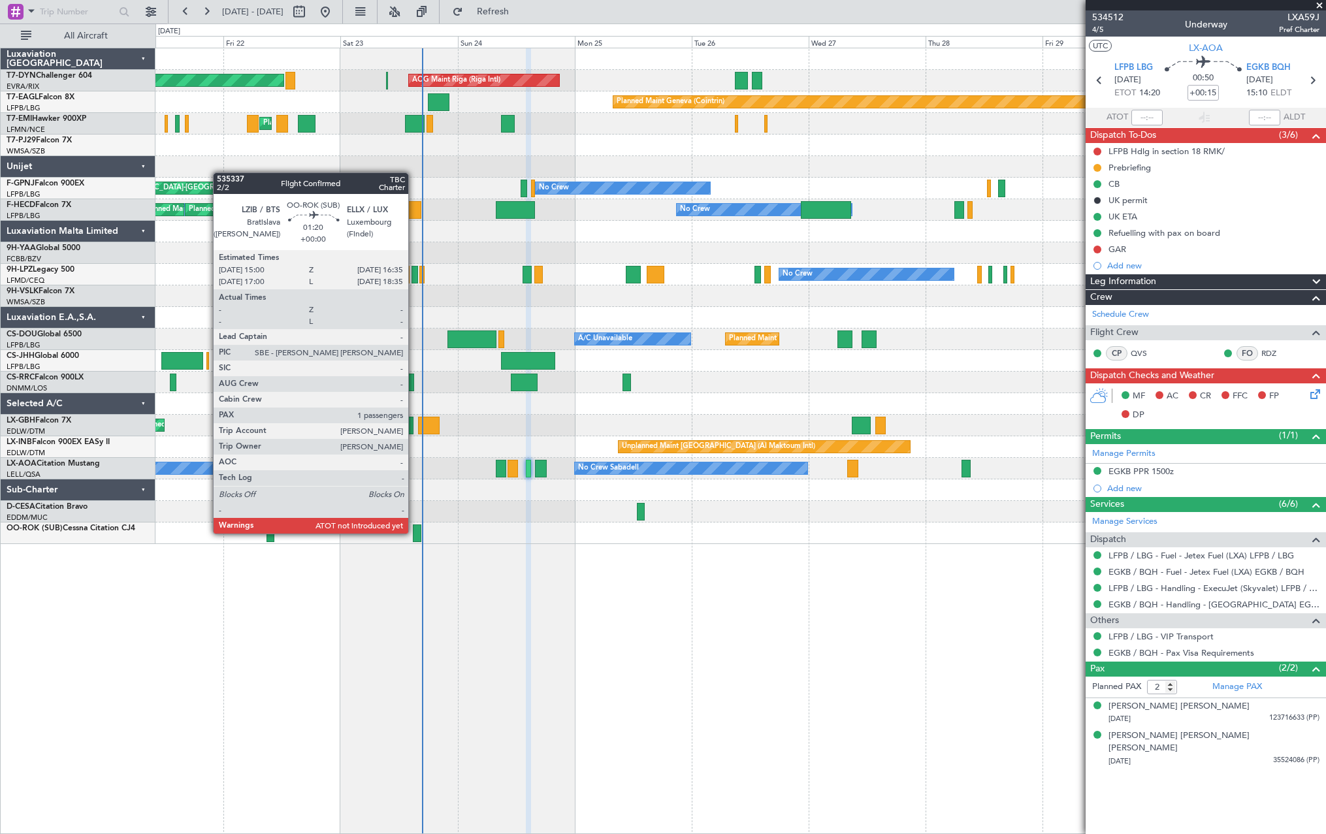
click at [414, 532] on div at bounding box center [417, 533] width 8 height 18
type input "1"
